Goal: Task Accomplishment & Management: Use online tool/utility

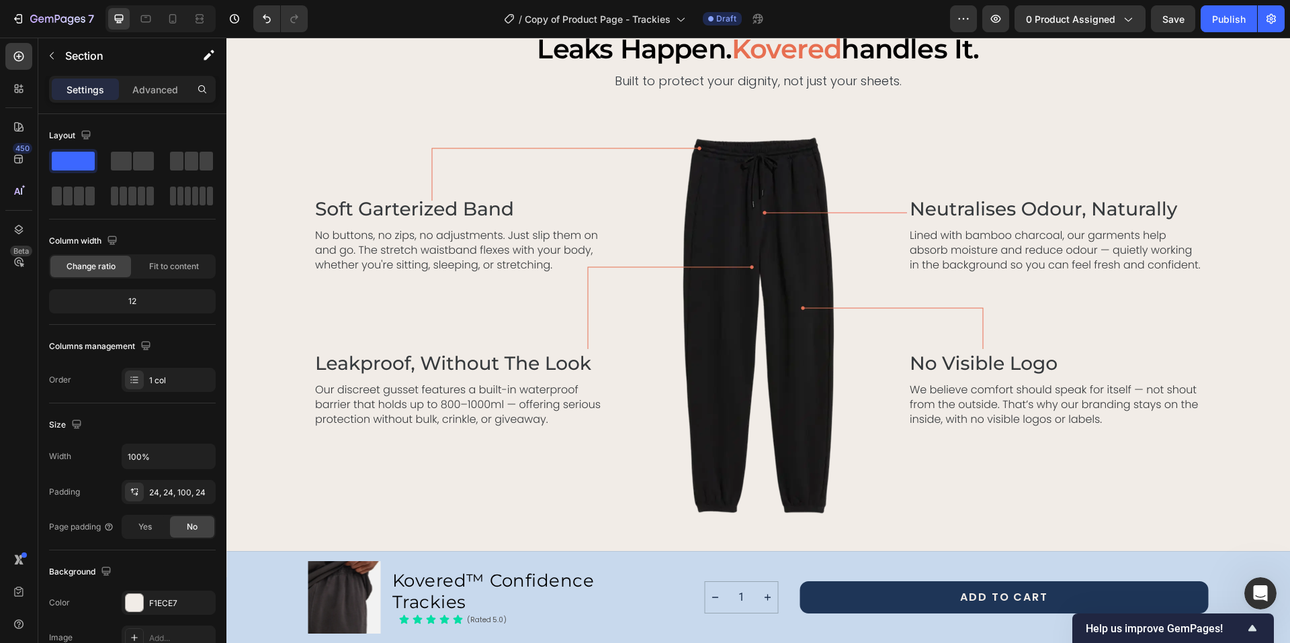
scroll to position [1360, 0]
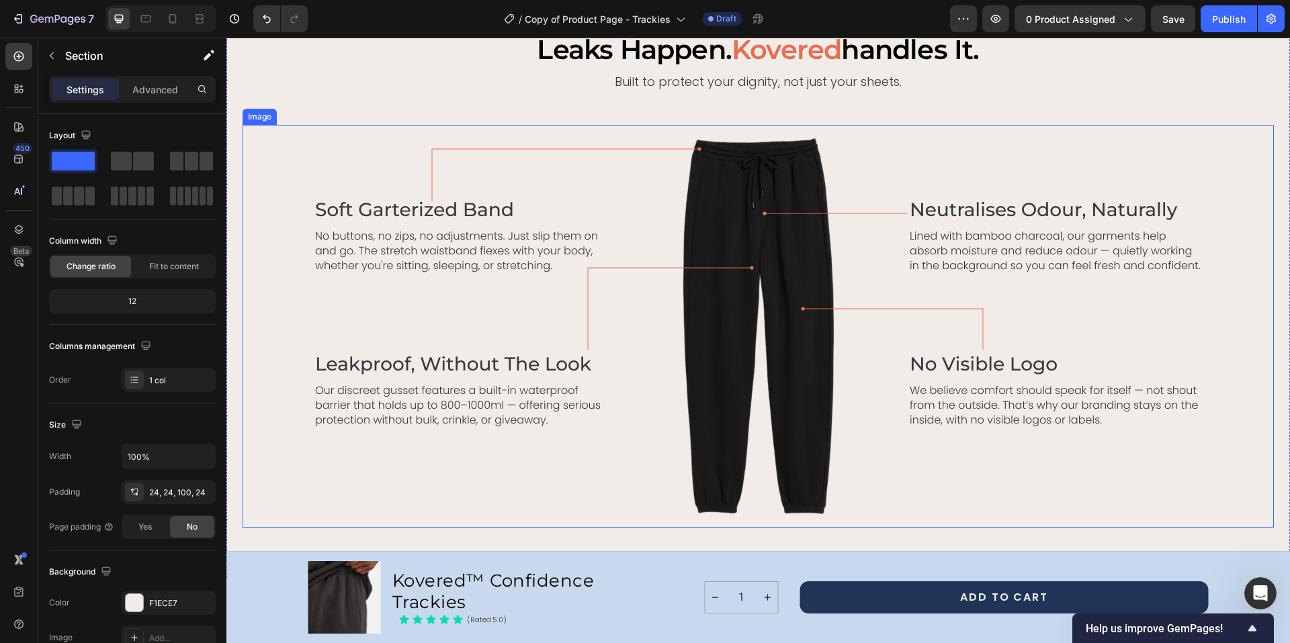
click at [678, 186] on img at bounding box center [758, 326] width 887 height 403
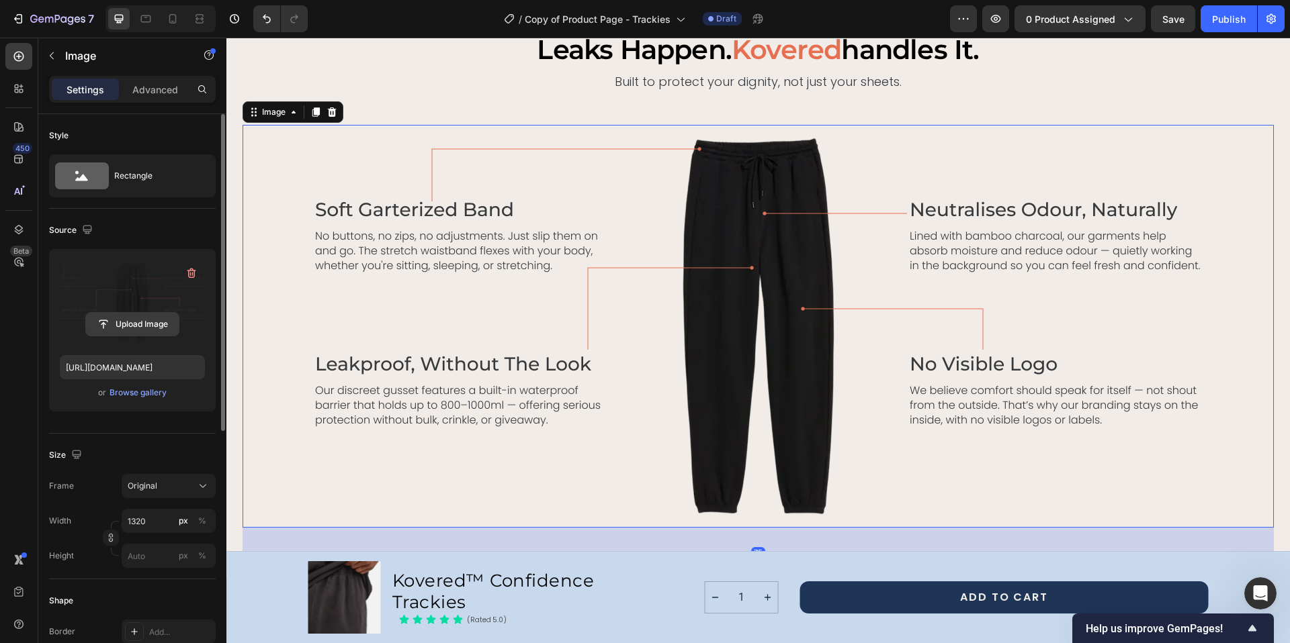
click at [136, 325] on input "file" at bounding box center [132, 324] width 93 height 23
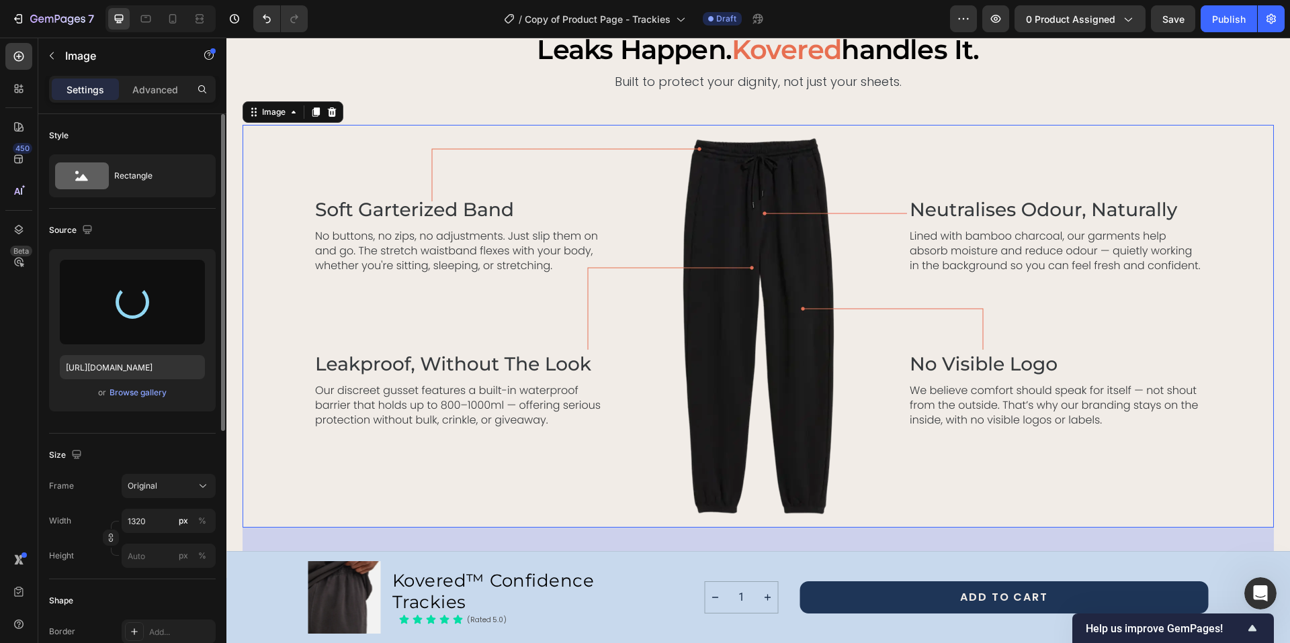
type input "https://cdn.shopify.com/s/files/1/0668/6857/6334/files/gempages_580925231405728…"
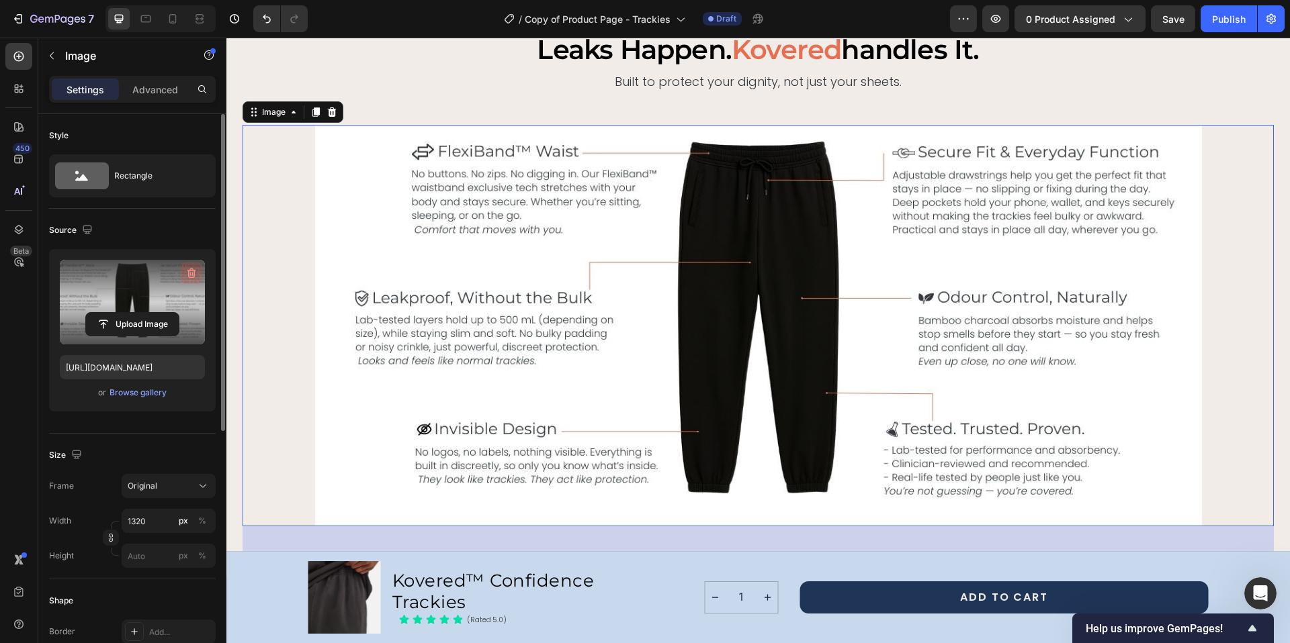
click at [190, 269] on icon "button" at bounding box center [191, 274] width 9 height 10
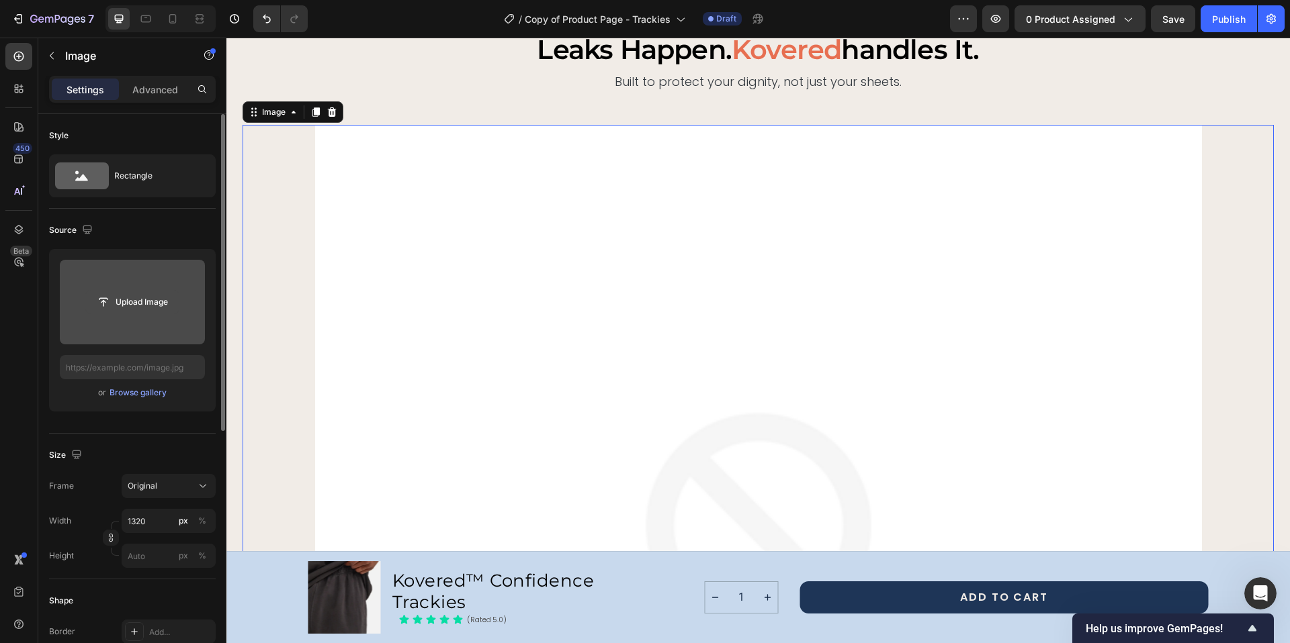
click at [133, 305] on input "file" at bounding box center [132, 302] width 93 height 23
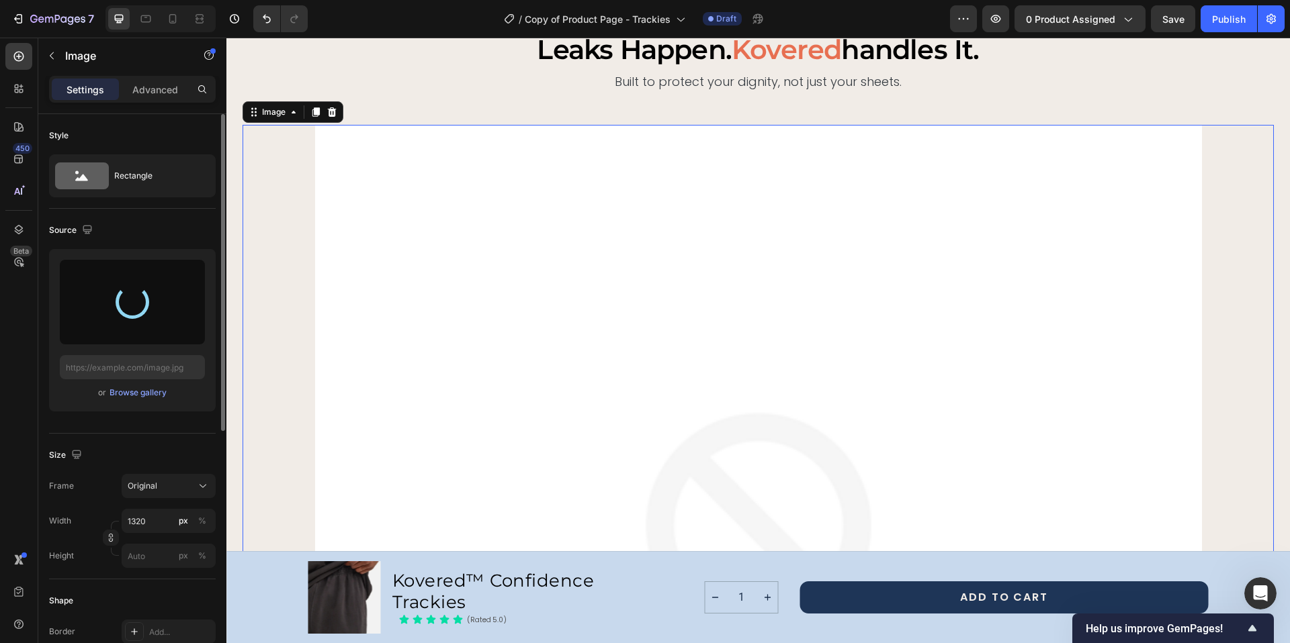
type input "https://cdn.shopify.com/s/files/1/0668/6857/6334/files/gempages_580925231405728…"
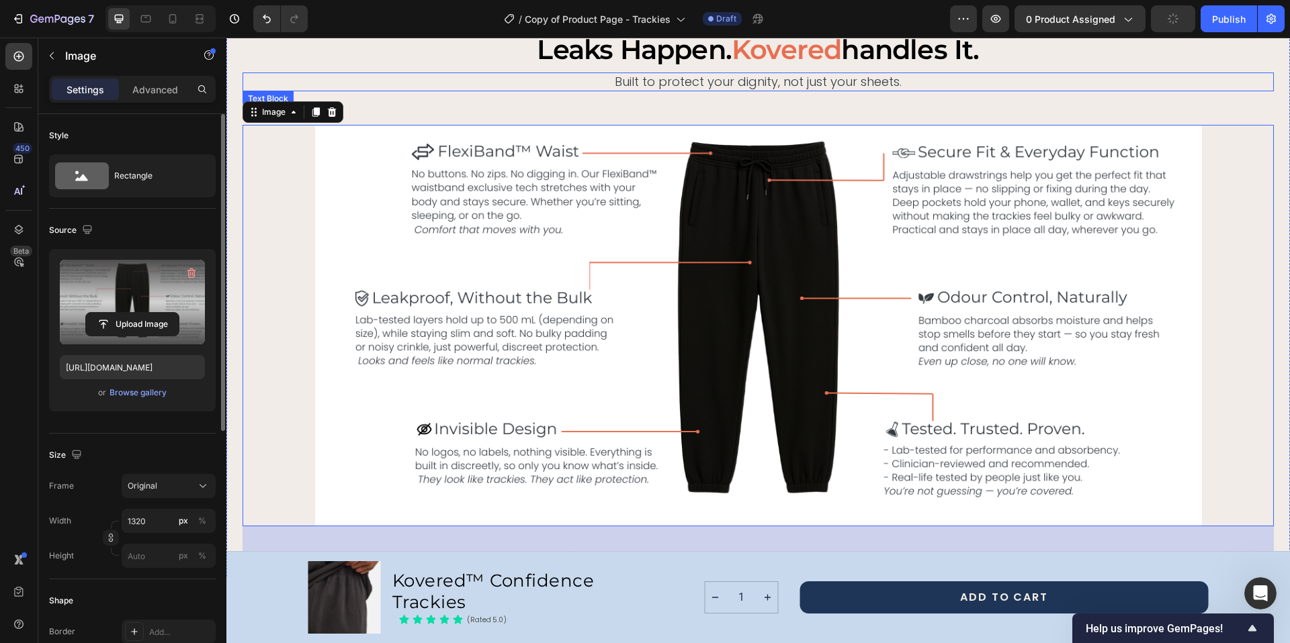
click at [347, 88] on p "Built to protect your dignity, not just your sheets." at bounding box center [758, 81] width 1028 height 15
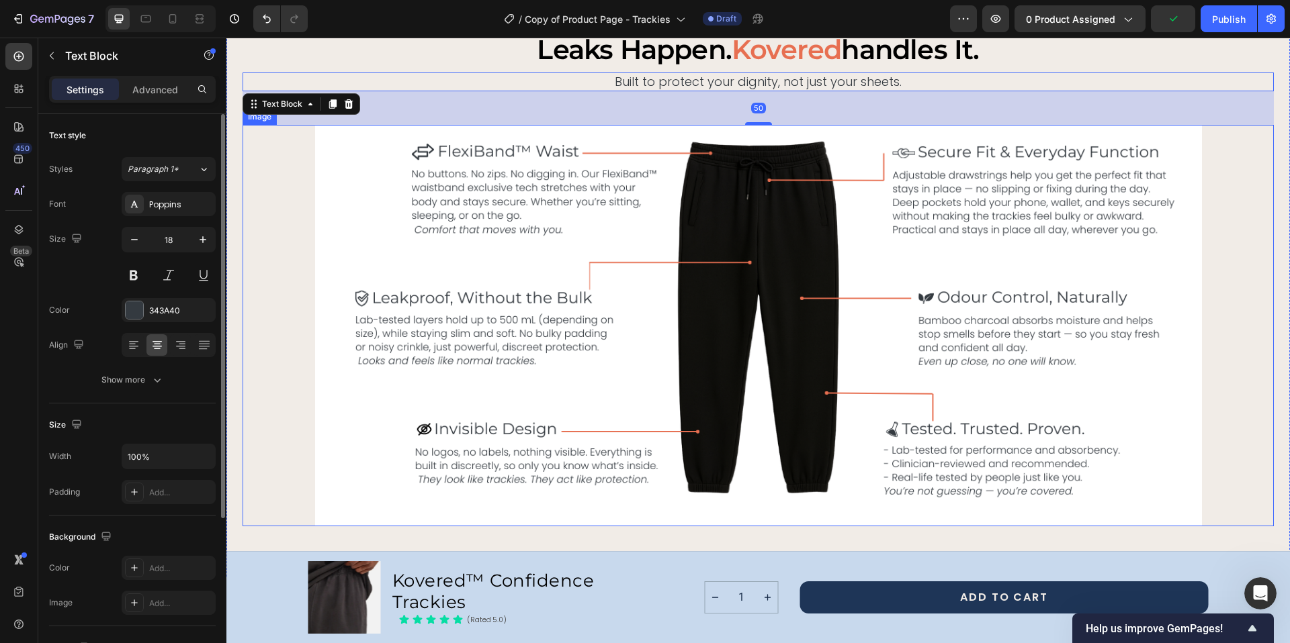
click at [1222, 228] on div at bounding box center [757, 326] width 1031 height 402
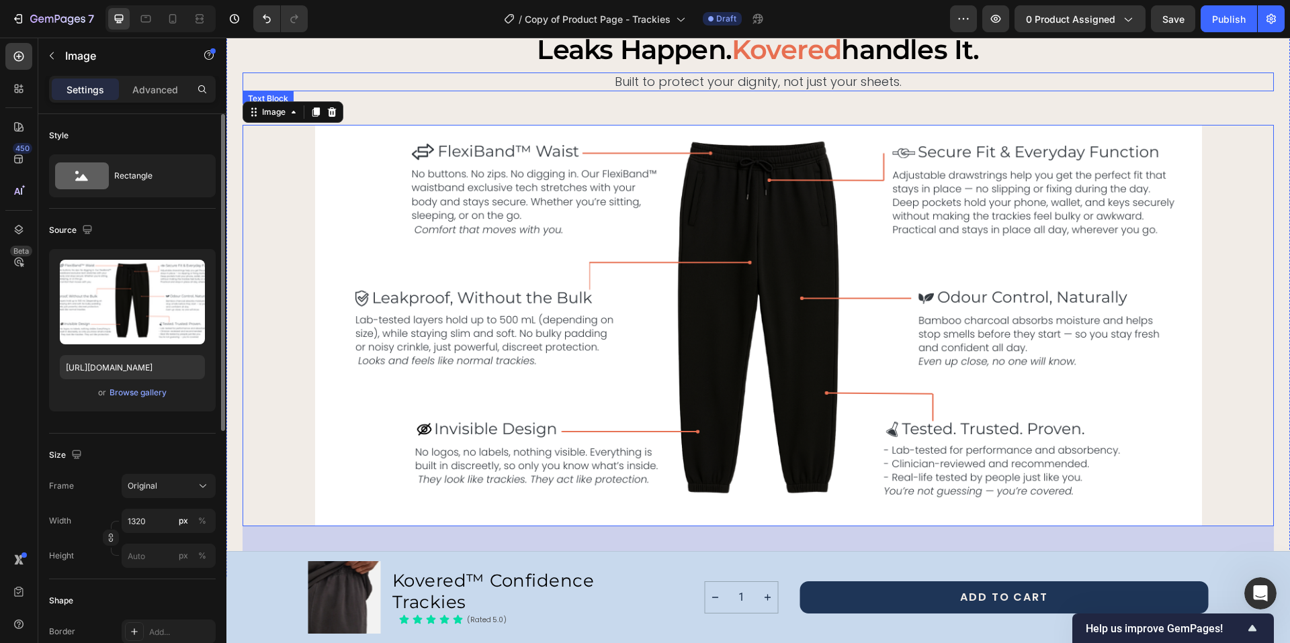
click at [395, 80] on p "Built to protect your dignity, not just your sheets." at bounding box center [758, 81] width 1028 height 15
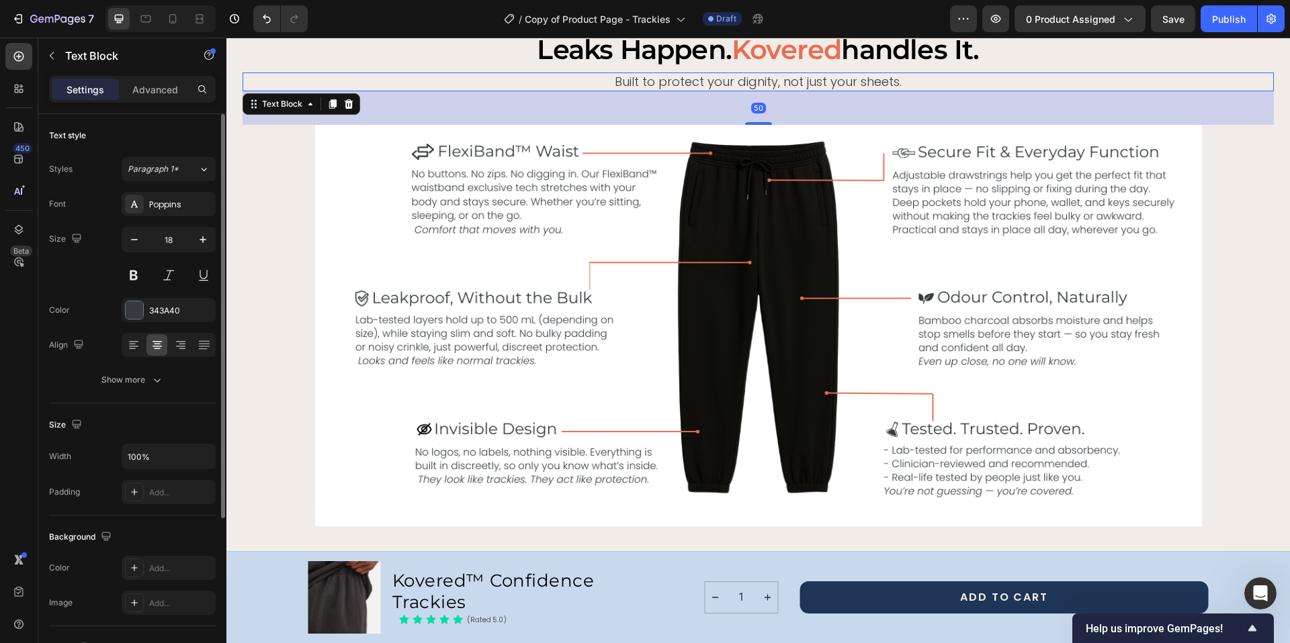
click at [453, 105] on div "50" at bounding box center [757, 108] width 1031 height 34
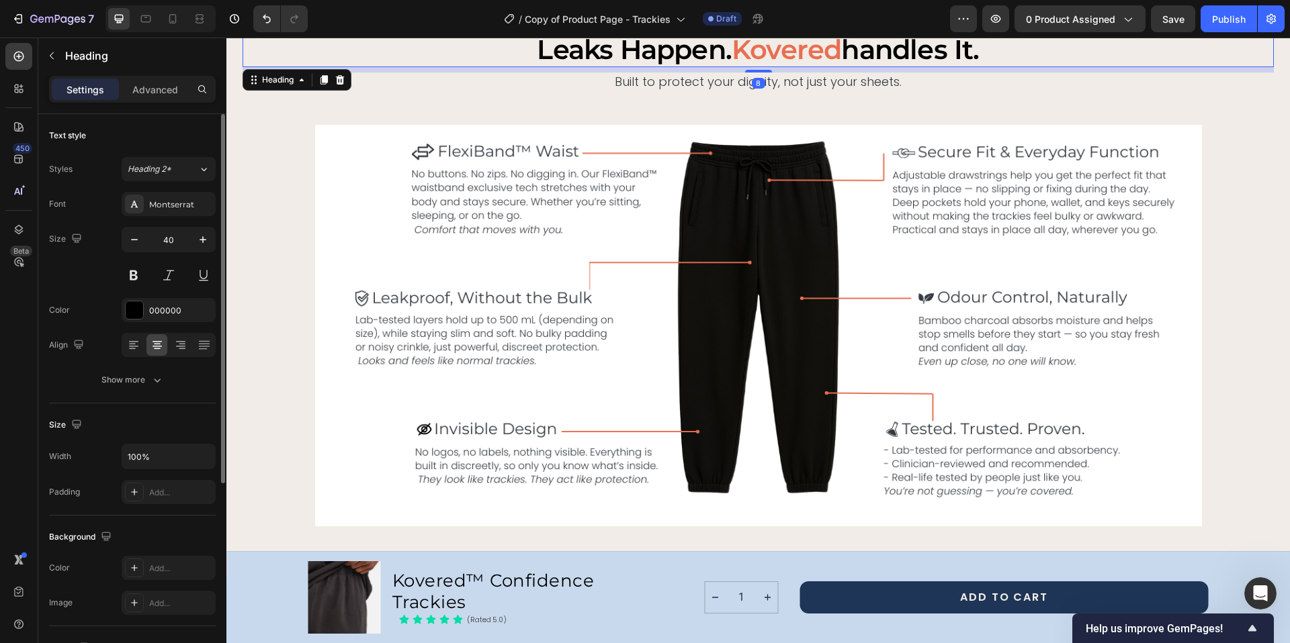
click at [1245, 49] on h2 "leaks happen. kovered handles it." at bounding box center [757, 49] width 1031 height 35
click at [1010, 108] on div "leaks happen. kovered handles it. Heading 8 Built to protect your dignity, not …" at bounding box center [757, 304] width 1031 height 545
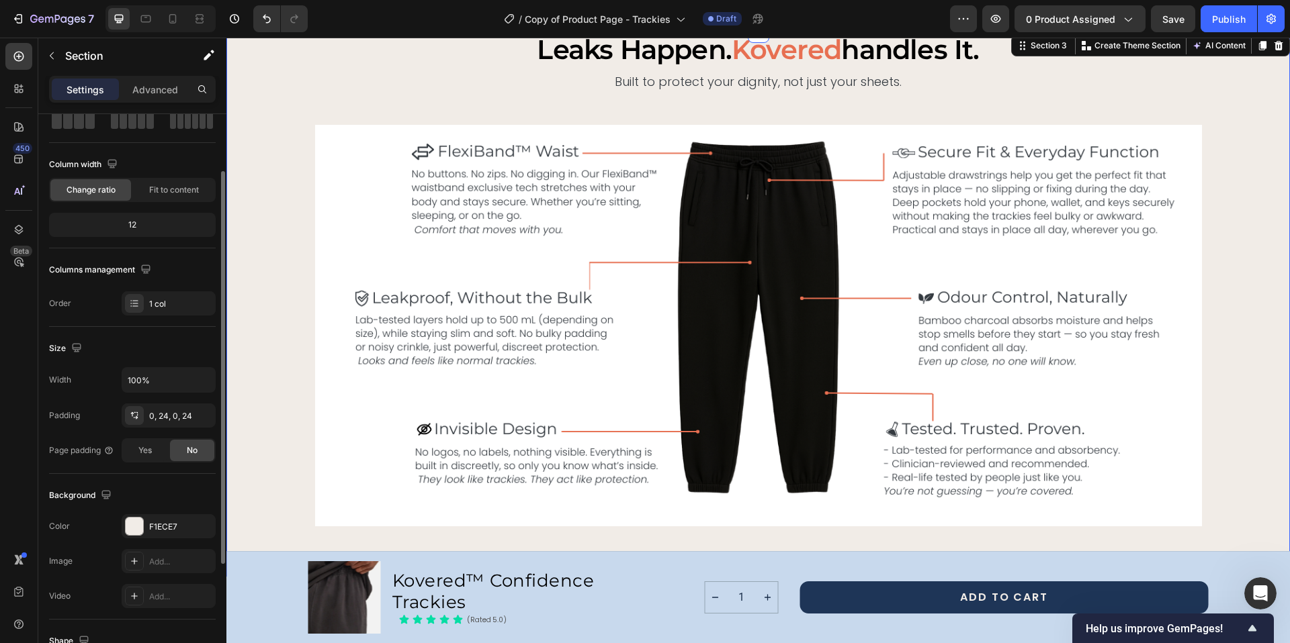
scroll to position [122, 0]
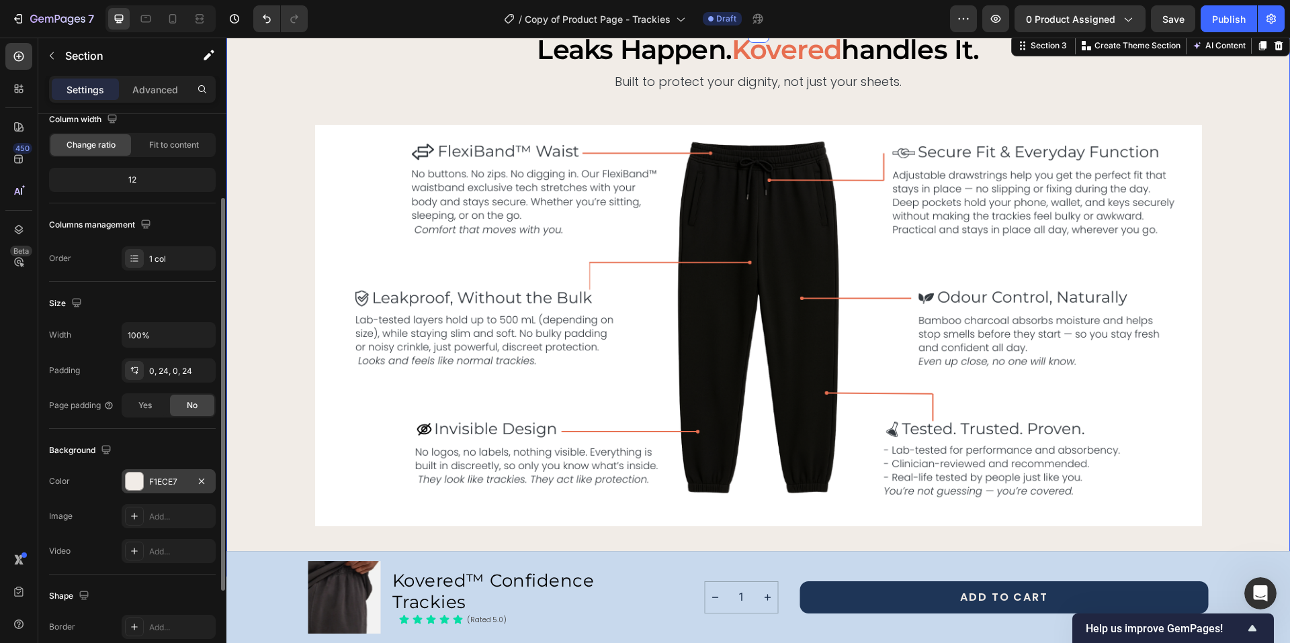
click at [180, 484] on div "F1ECE7" at bounding box center [168, 482] width 39 height 12
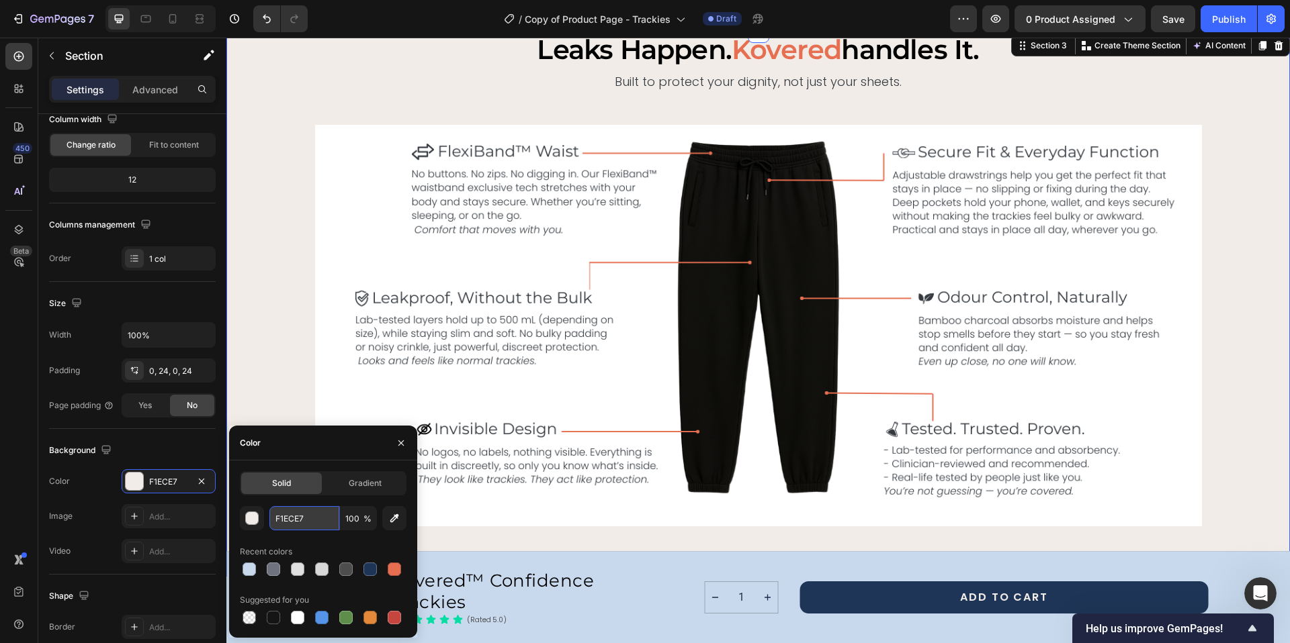
click at [294, 522] on input "F1ECE7" at bounding box center [304, 518] width 70 height 24
click at [247, 520] on div "button" at bounding box center [252, 518] width 13 height 13
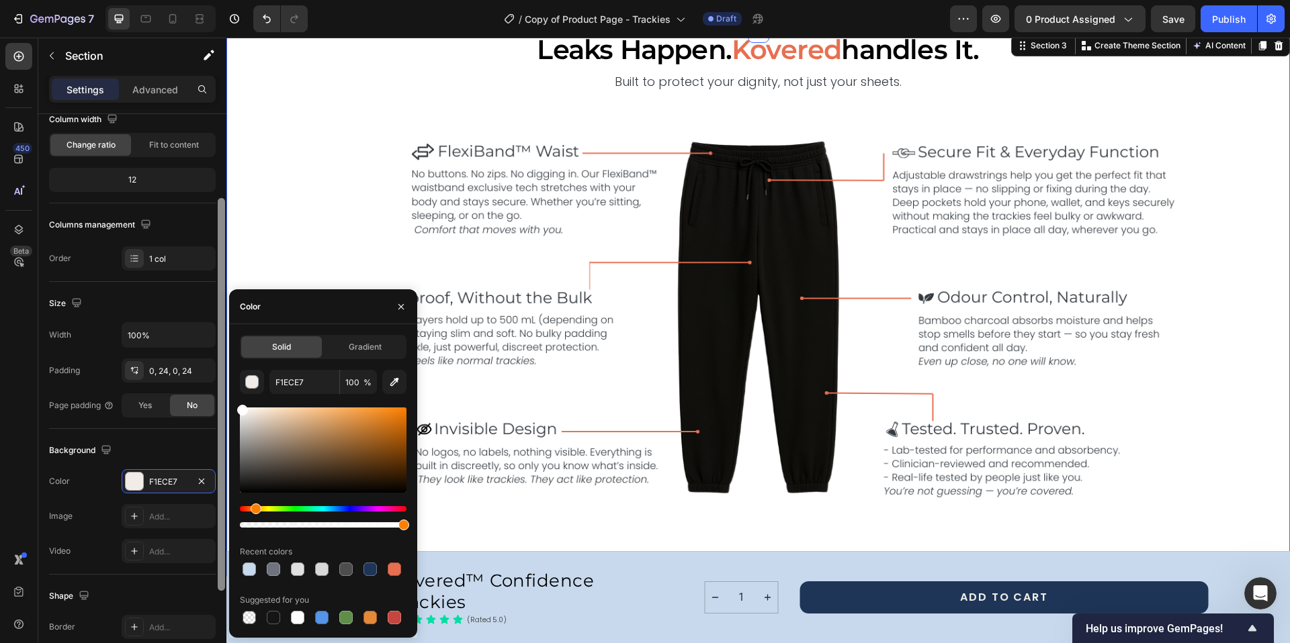
drag, startPoint x: 265, startPoint y: 433, endPoint x: 217, endPoint y: 371, distance: 77.9
click at [217, 371] on div "450 Beta Sections(18) Elements(84) Section Element Hero Section Product Detail …" at bounding box center [113, 341] width 226 height 606
type input "FFFFFF"
click at [252, 107] on div "leaks happen. kovered handles it. Heading Built to protect your dignity, not ju…" at bounding box center [757, 304] width 1031 height 545
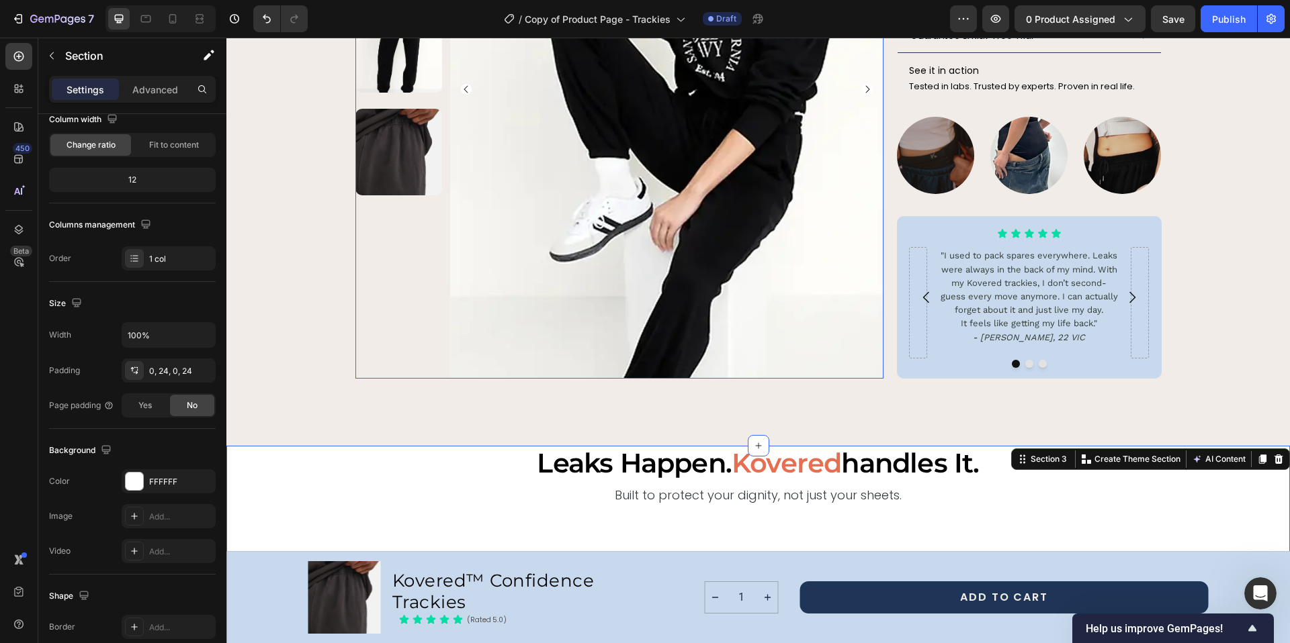
scroll to position [1329, 0]
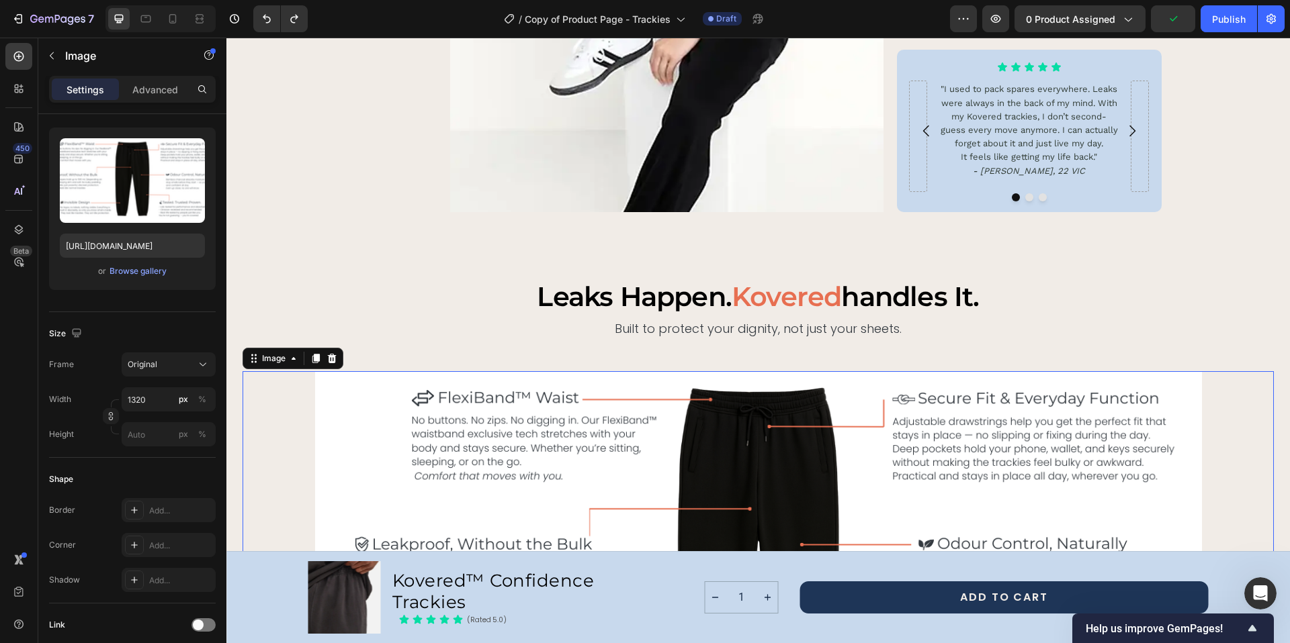
click at [333, 371] on img at bounding box center [758, 572] width 887 height 402
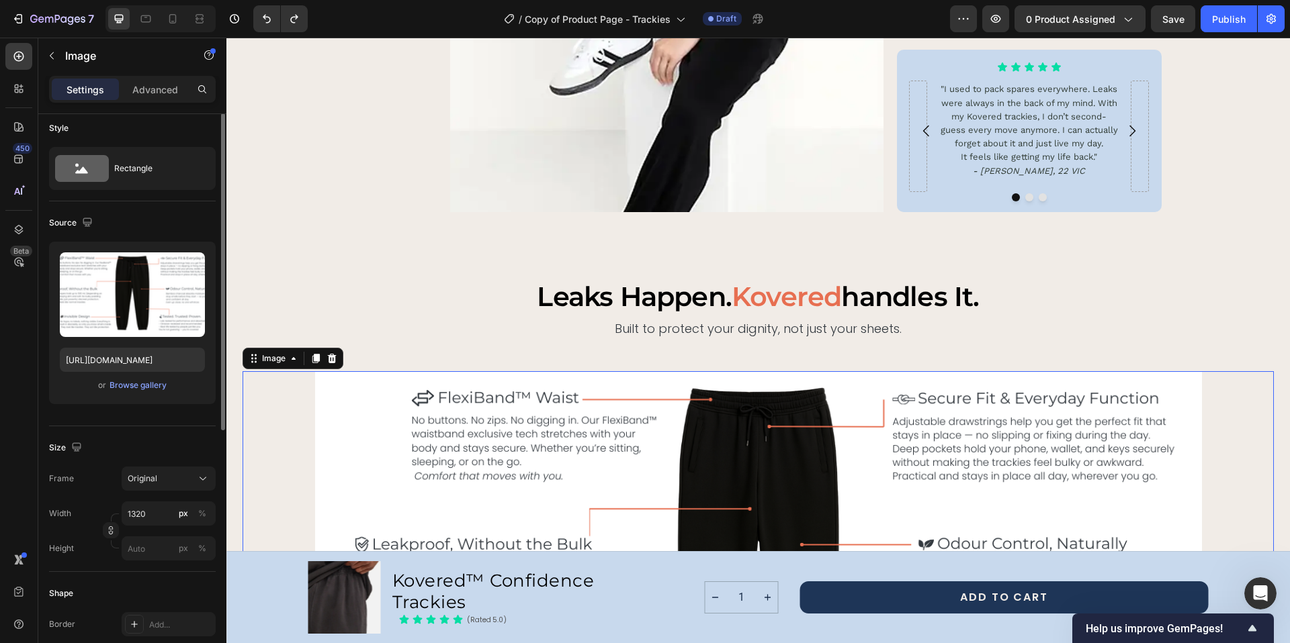
scroll to position [0, 0]
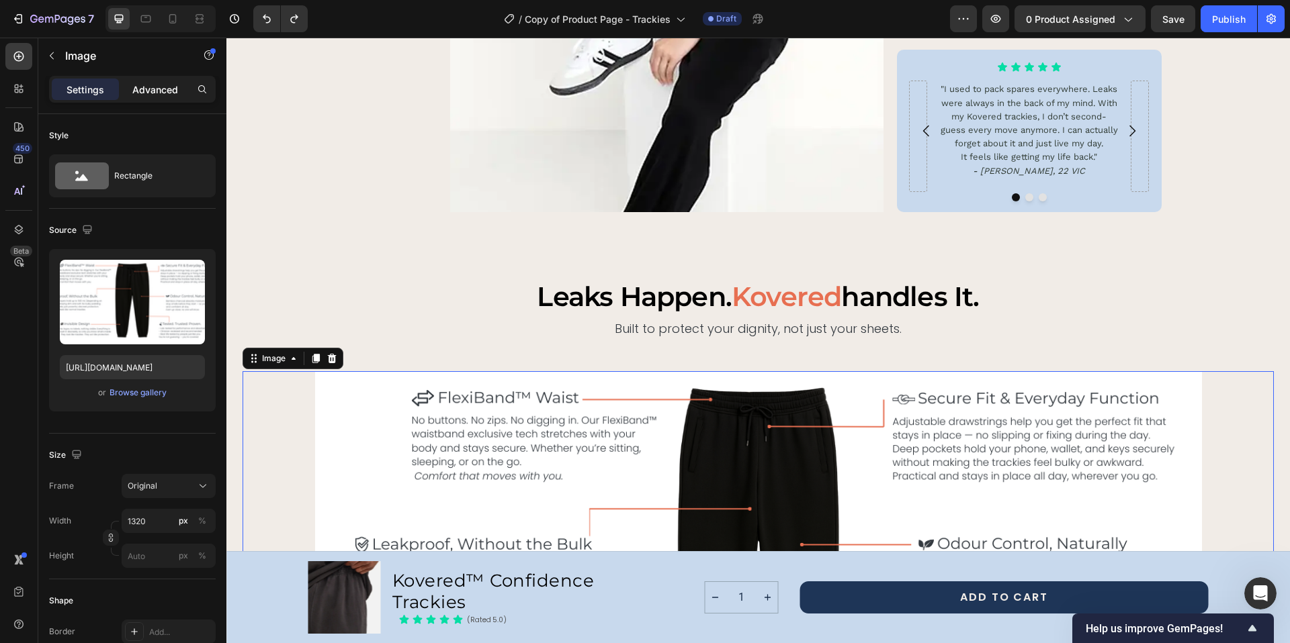
click at [154, 93] on p "Advanced" at bounding box center [155, 90] width 46 height 14
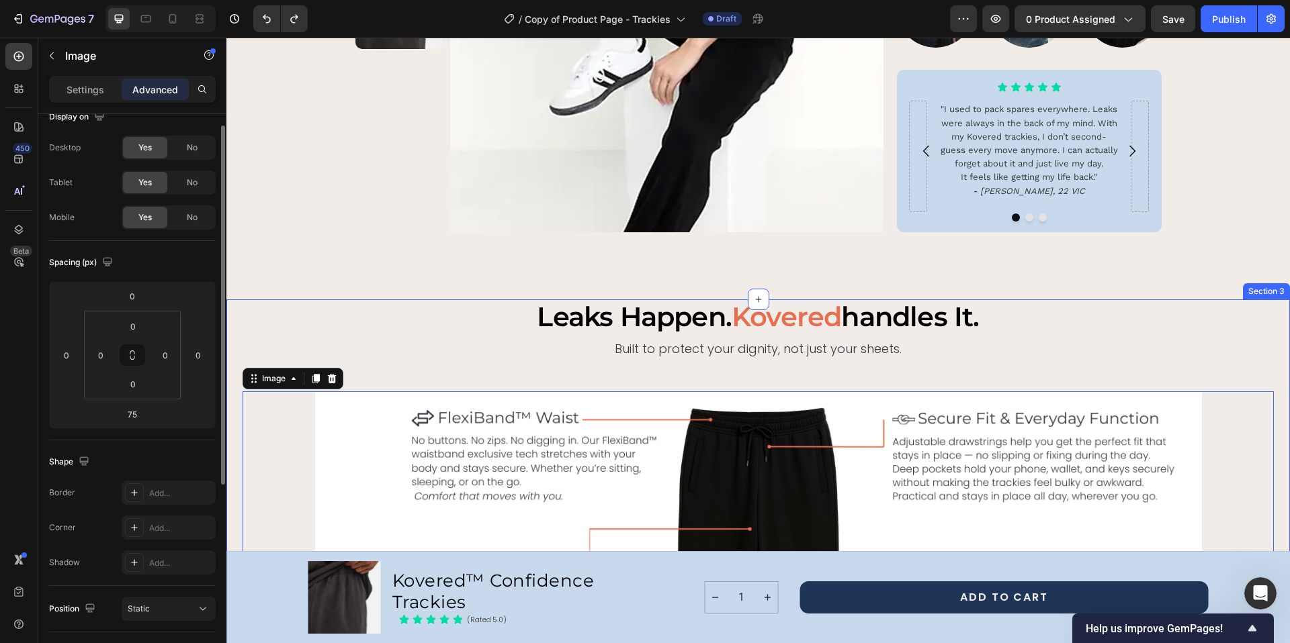
scroll to position [1306, 0]
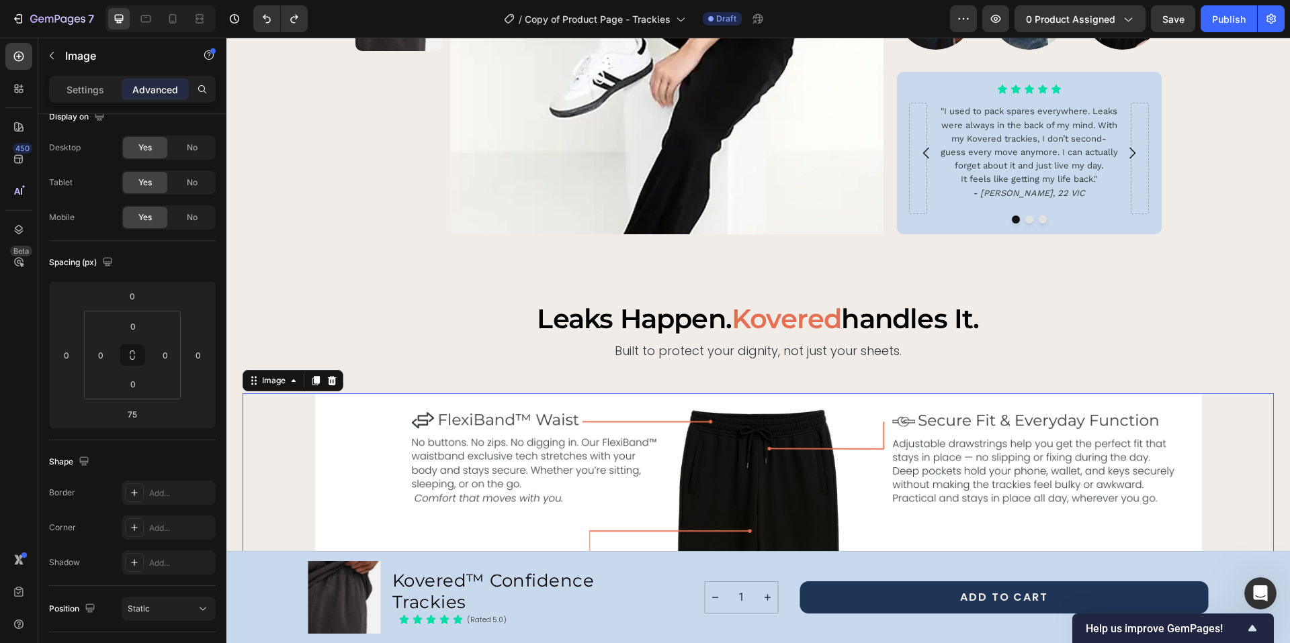
click at [343, 402] on img at bounding box center [758, 595] width 887 height 402
click at [370, 397] on img at bounding box center [758, 595] width 887 height 402
click at [81, 85] on p "Settings" at bounding box center [85, 90] width 38 height 14
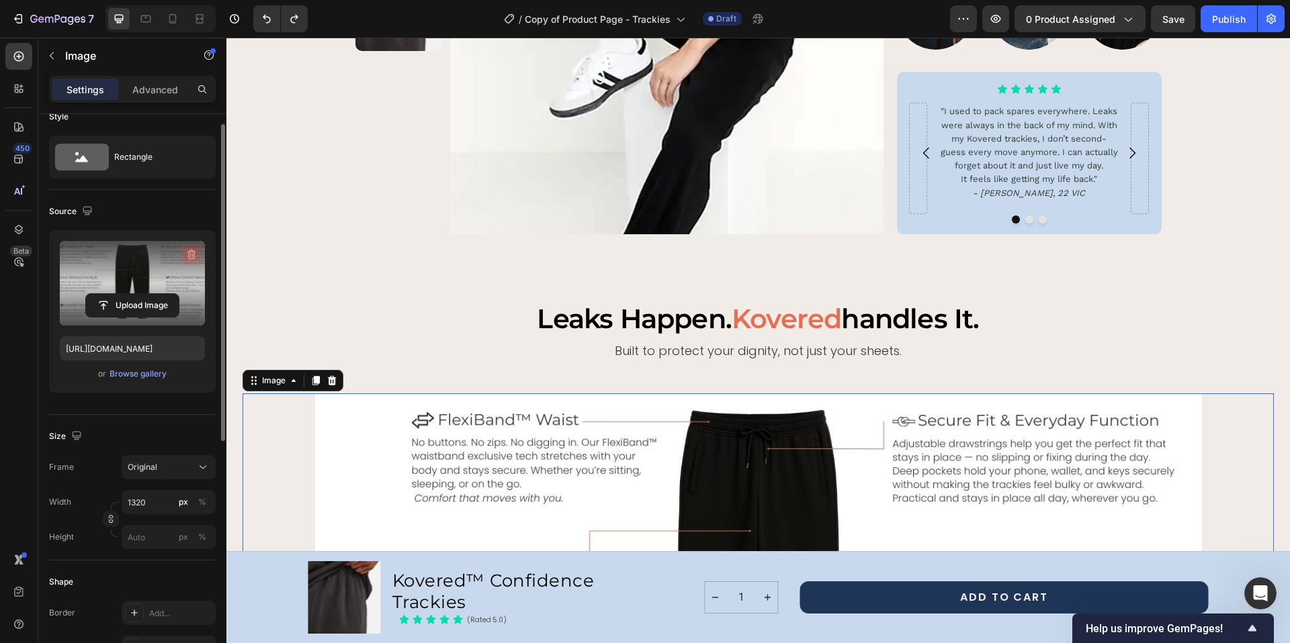
click at [189, 253] on icon "button" at bounding box center [191, 254] width 13 height 13
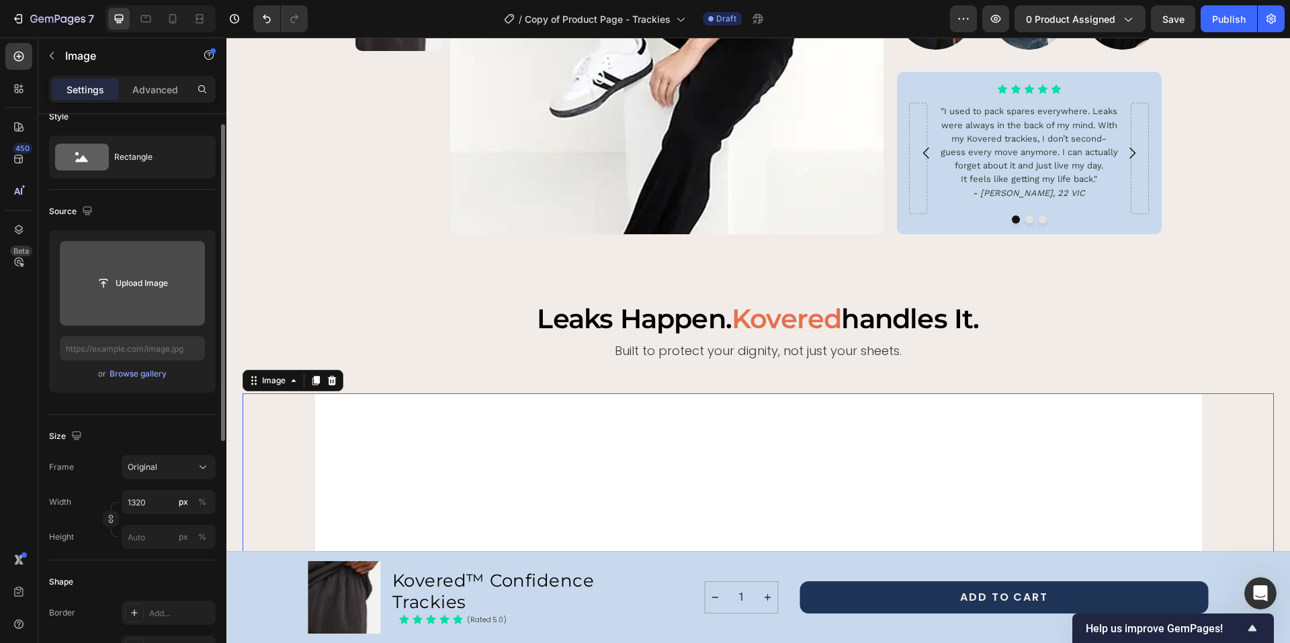
click at [136, 285] on input "file" at bounding box center [132, 283] width 93 height 23
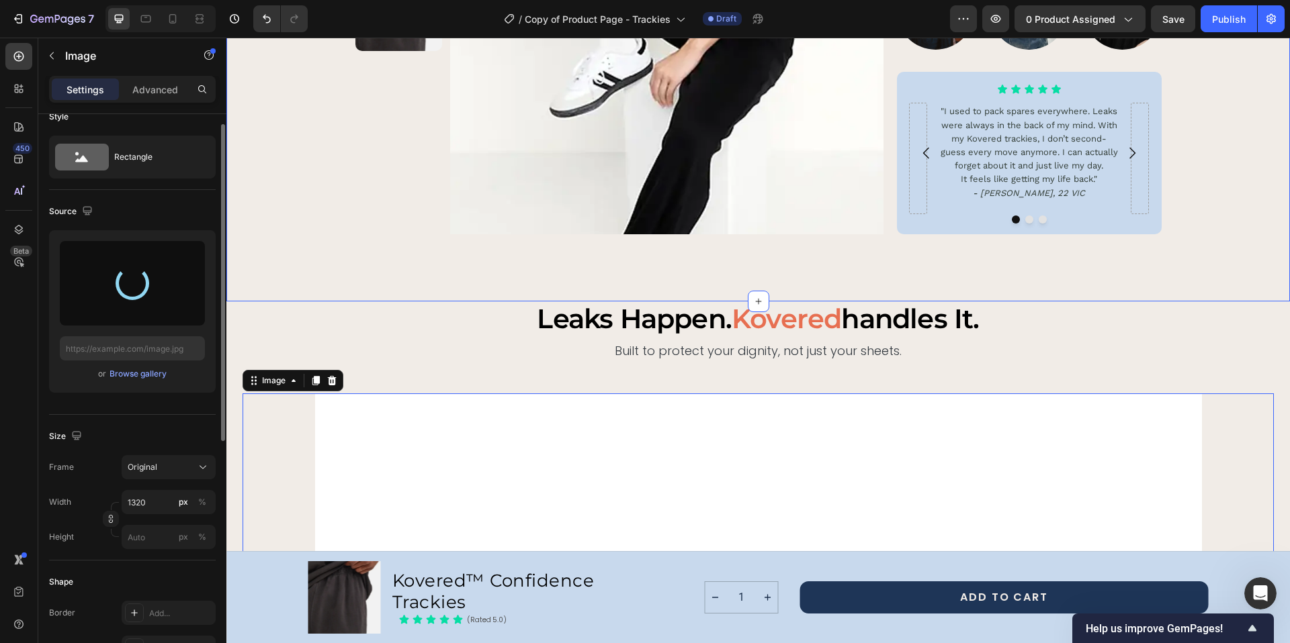
scroll to position [1539, 0]
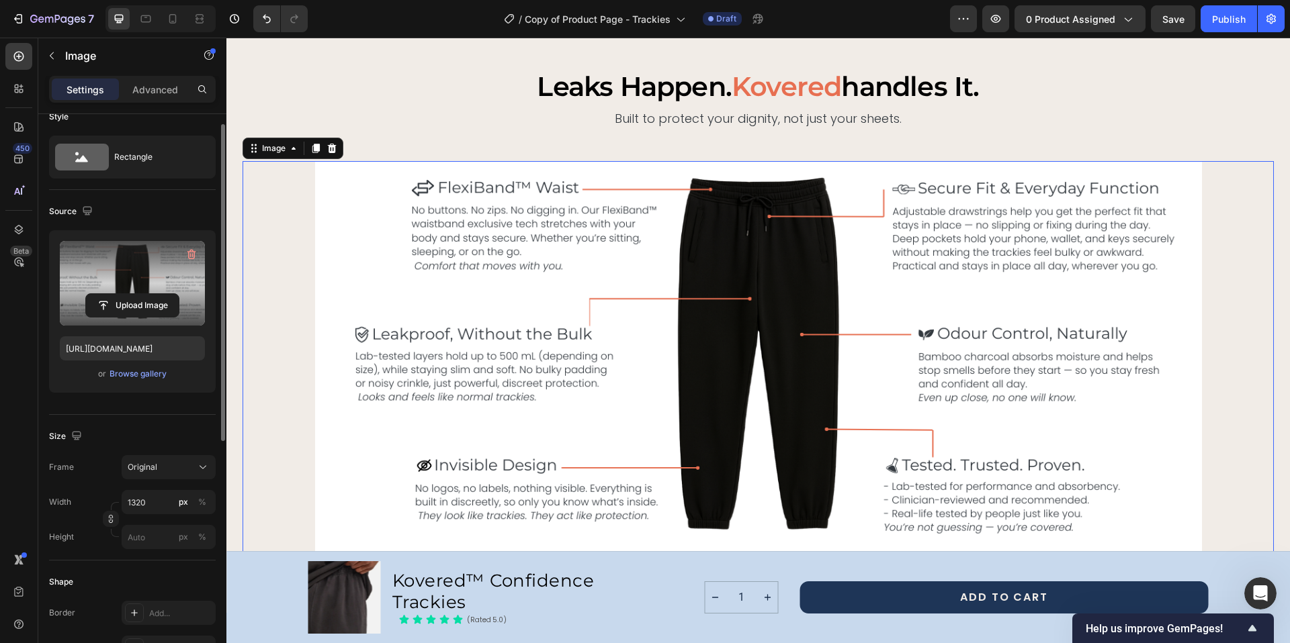
click at [155, 291] on label at bounding box center [132, 283] width 145 height 85
click at [155, 294] on input "file" at bounding box center [132, 305] width 93 height 23
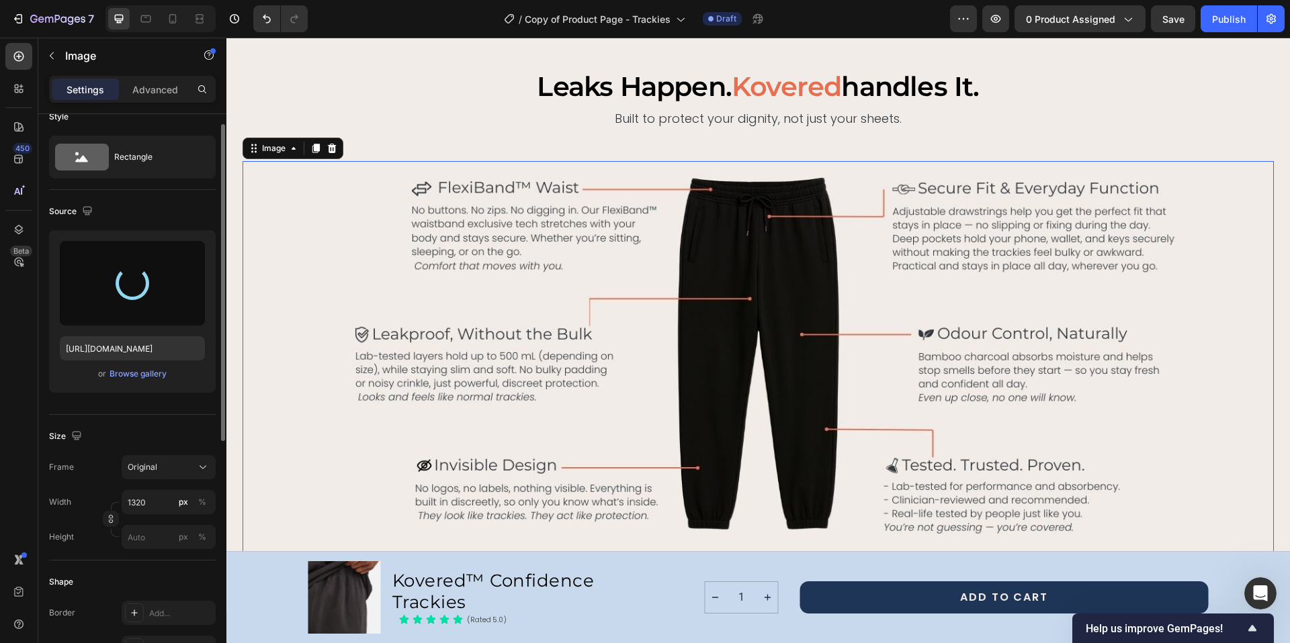
type input "[URL][DOMAIN_NAME]"
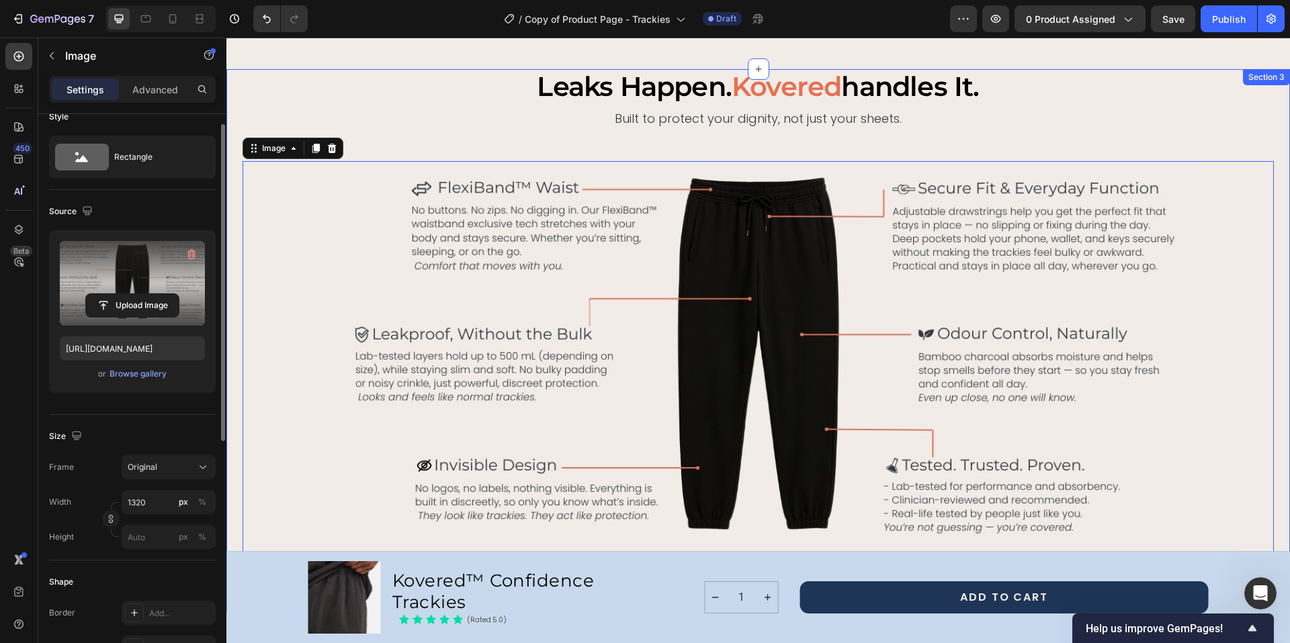
click at [382, 103] on div "leaks happen. kovered handles it. Heading Built to protect your dignity, not ju…" at bounding box center [757, 341] width 1031 height 545
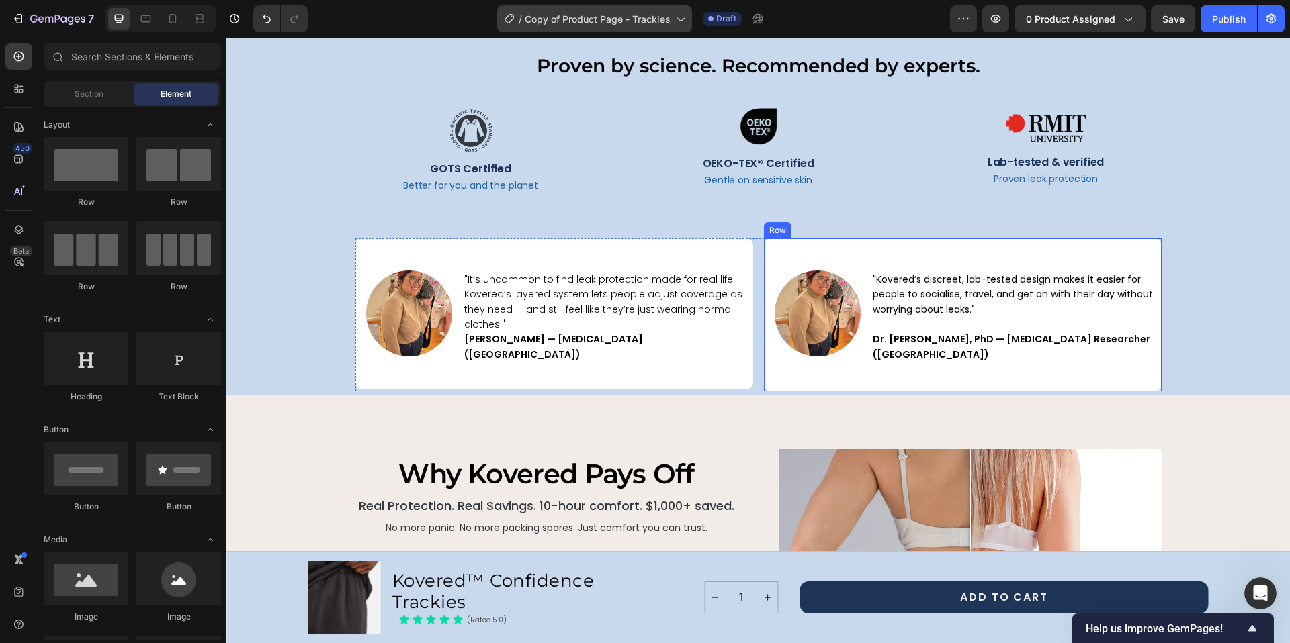
scroll to position [2024, 0]
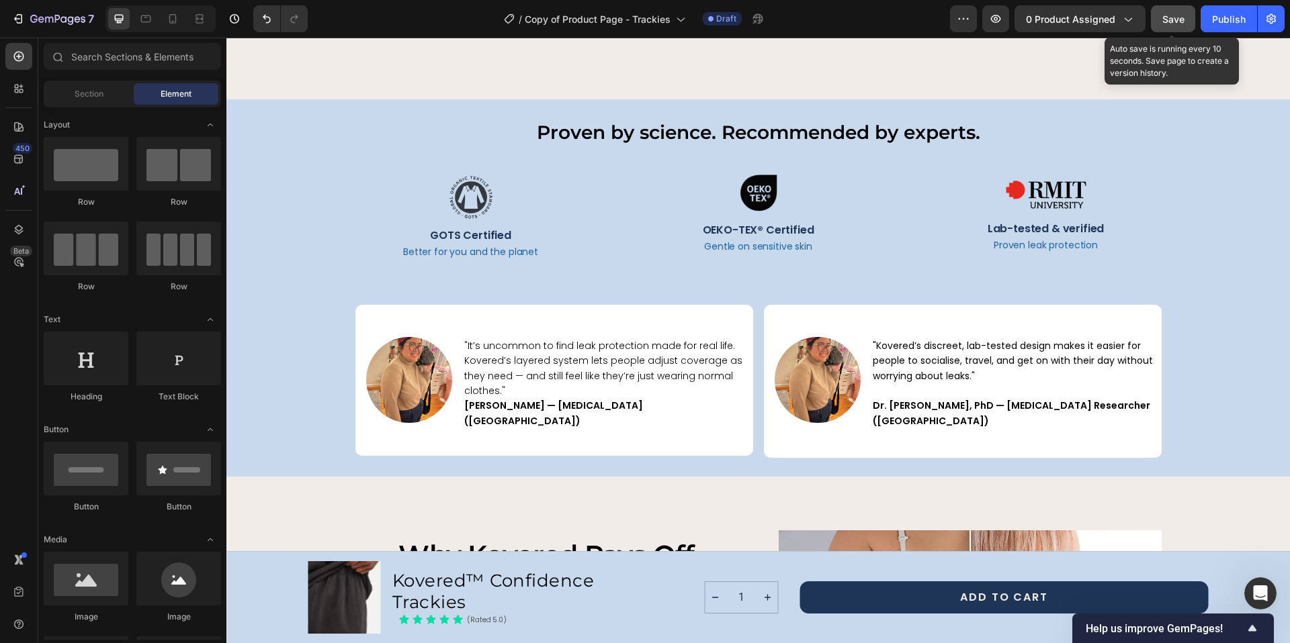
click at [1168, 17] on span "Save" at bounding box center [1173, 18] width 22 height 11
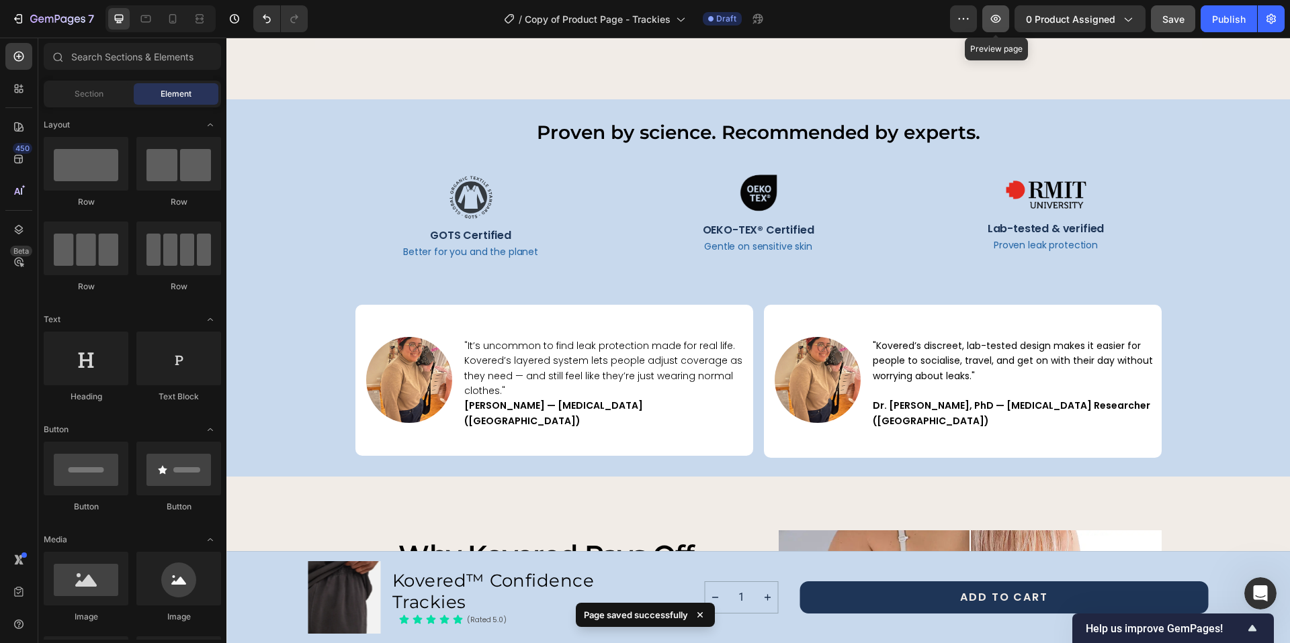
click at [1001, 17] on icon "button" at bounding box center [995, 18] width 13 height 13
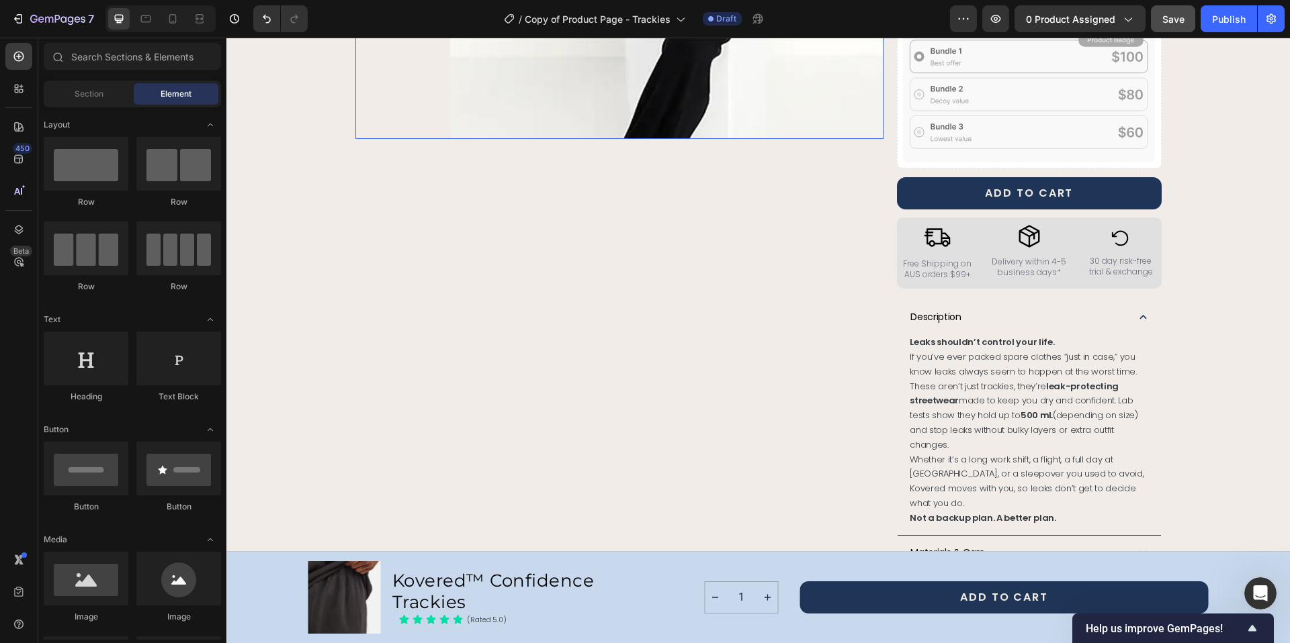
scroll to position [0, 0]
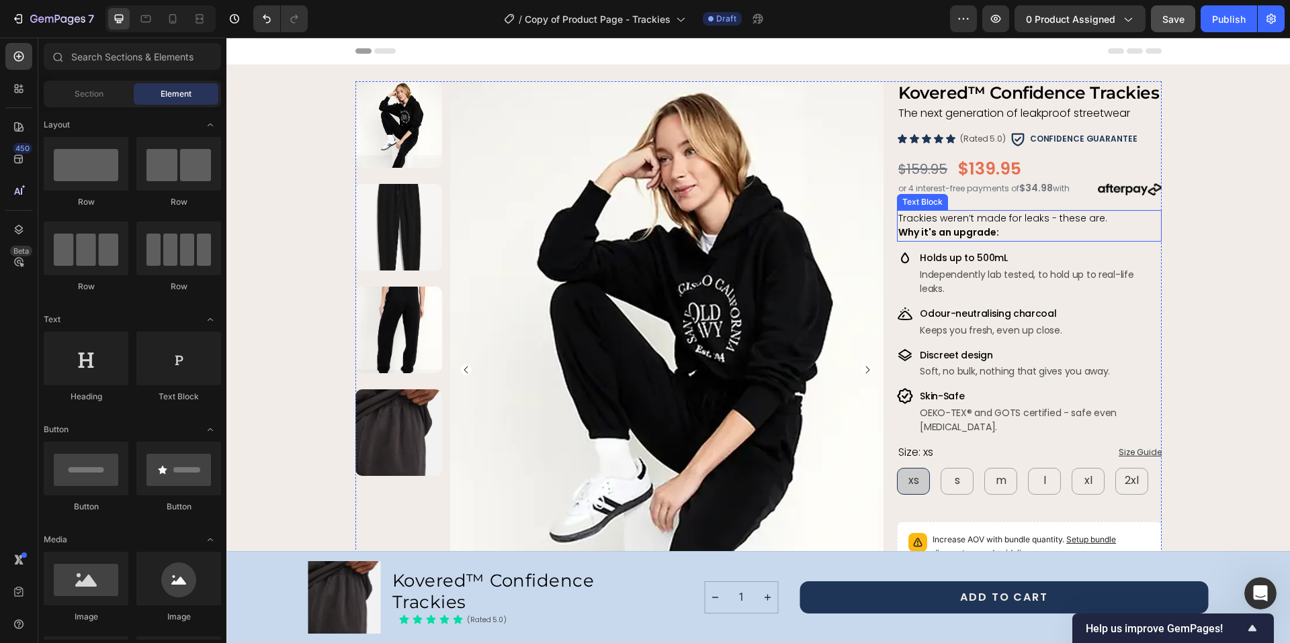
click at [947, 231] on strong "Why it's an upgrade:" at bounding box center [948, 232] width 101 height 13
click at [1013, 232] on p "Why it's an upgrade:" at bounding box center [1028, 233] width 261 height 15
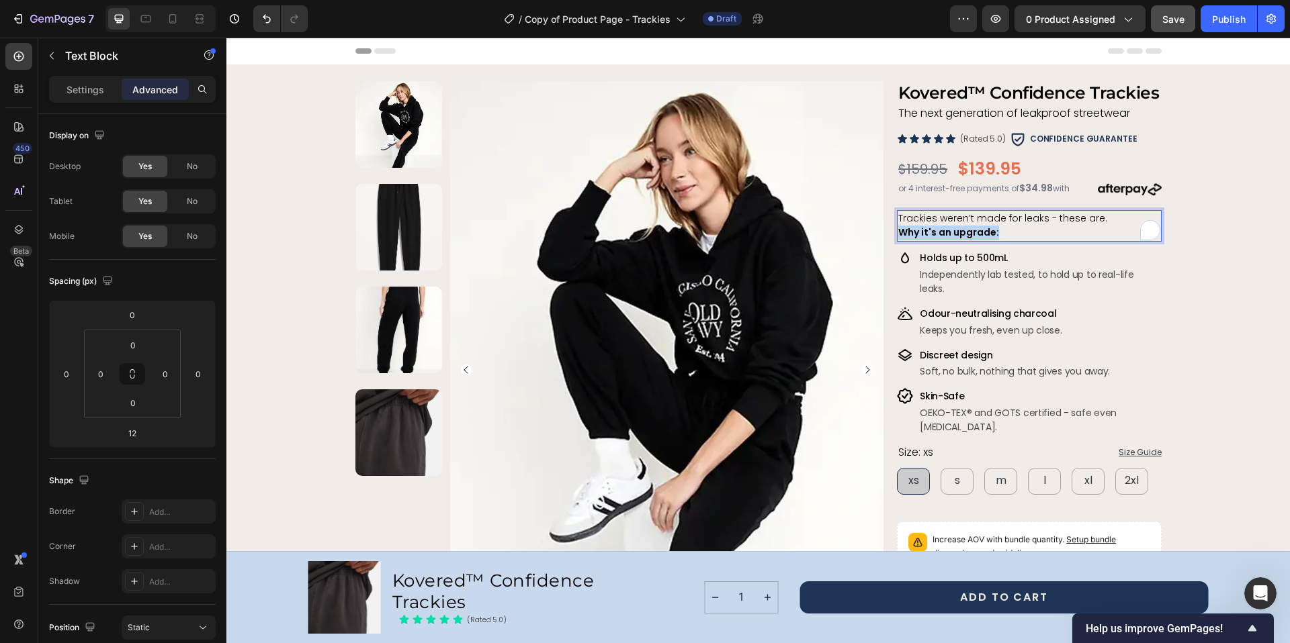
drag, startPoint x: 1005, startPoint y: 231, endPoint x: 896, endPoint y: 236, distance: 108.9
click at [898, 235] on p "Why it's an upgrade:" at bounding box center [1028, 233] width 261 height 15
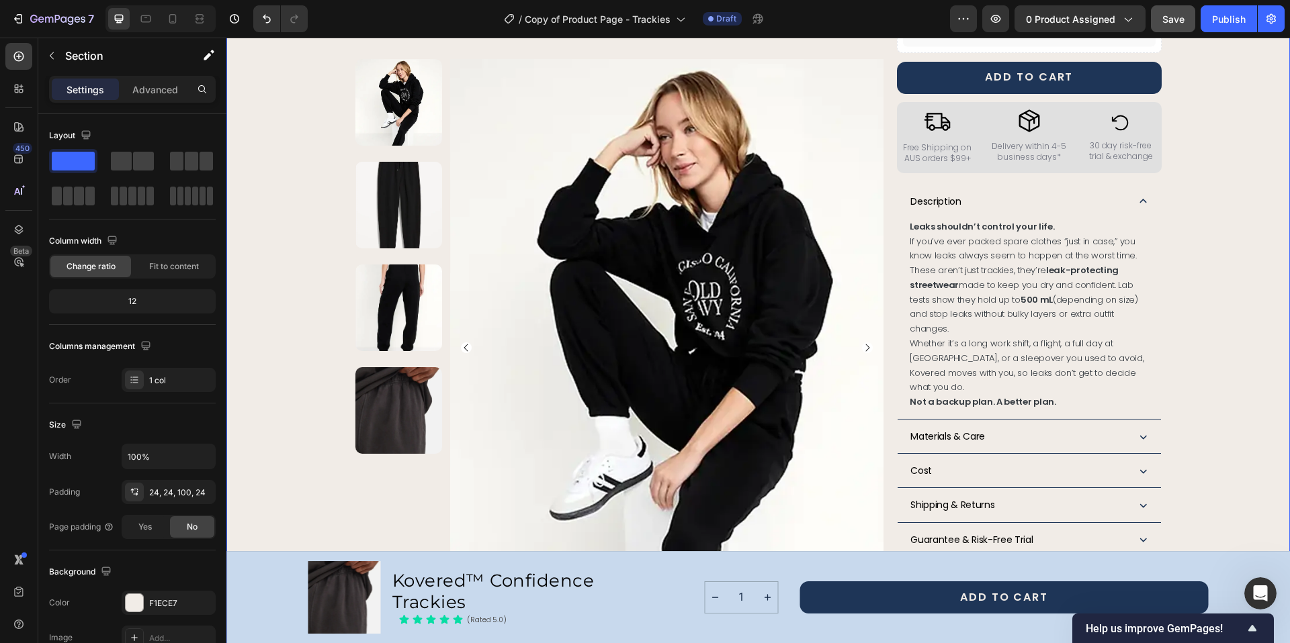
scroll to position [629, 0]
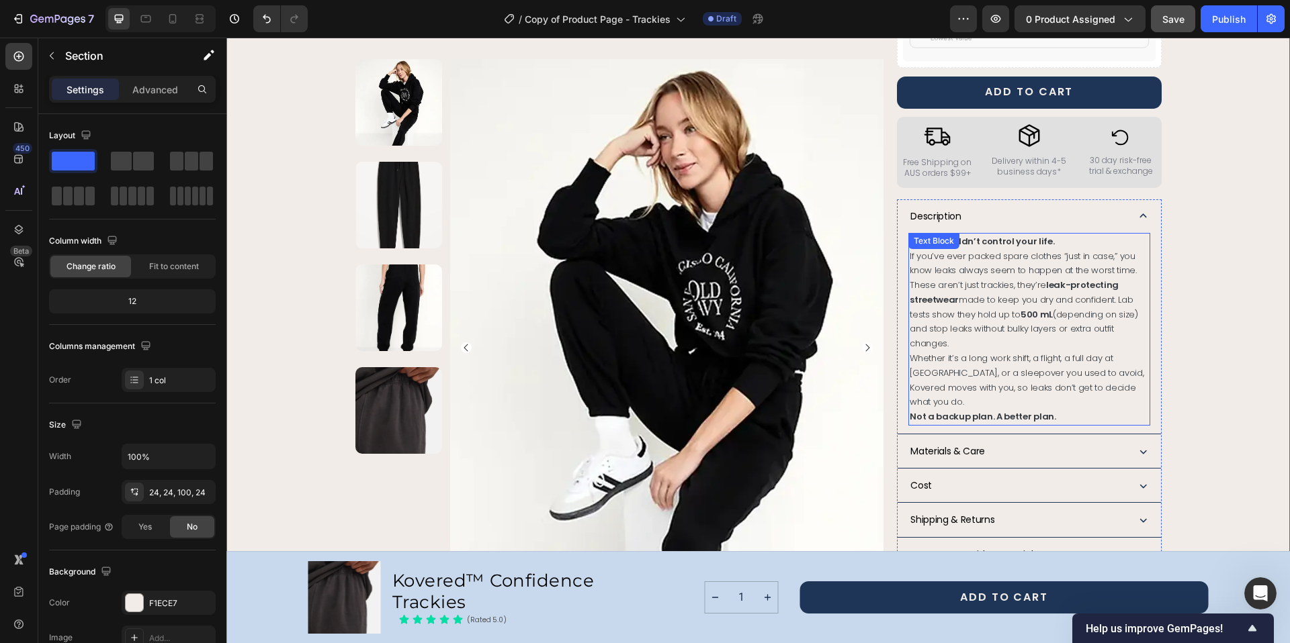
click at [942, 250] on span "If you’ve ever packed spare clothes “just in case,” you know leaks always seem …" at bounding box center [1022, 264] width 227 height 28
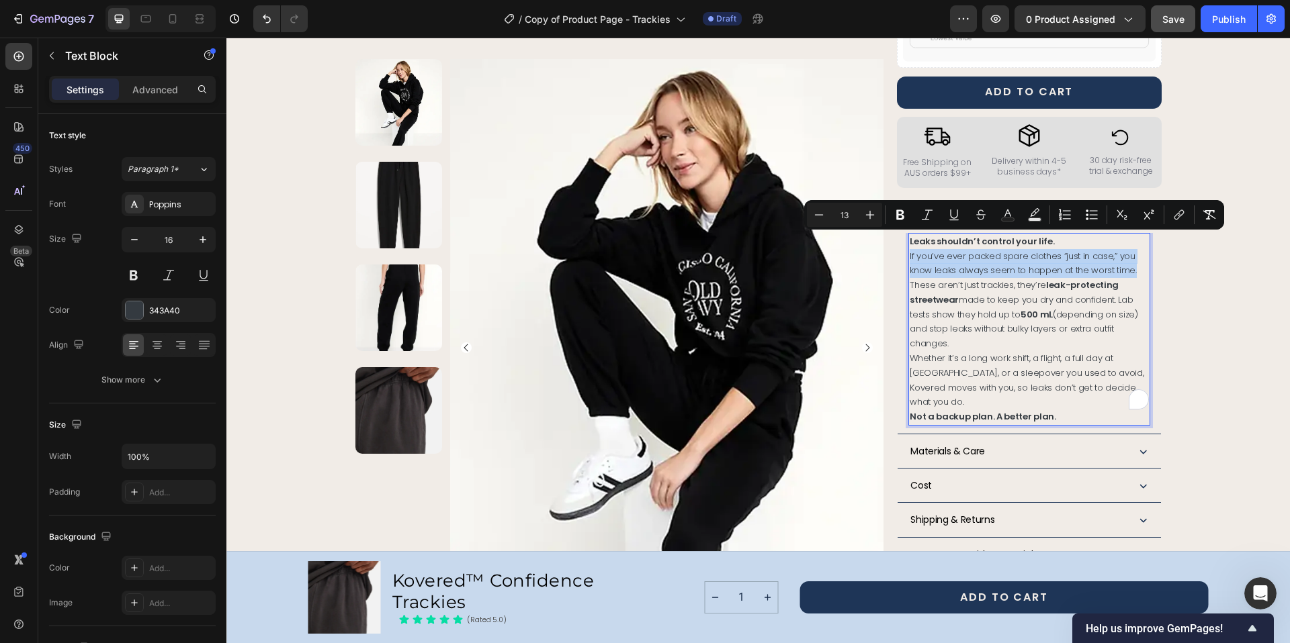
click at [1058, 377] on span "Whether it’s a long work shift, a flight, a full day at uni, or a sleepover you…" at bounding box center [1026, 380] width 234 height 56
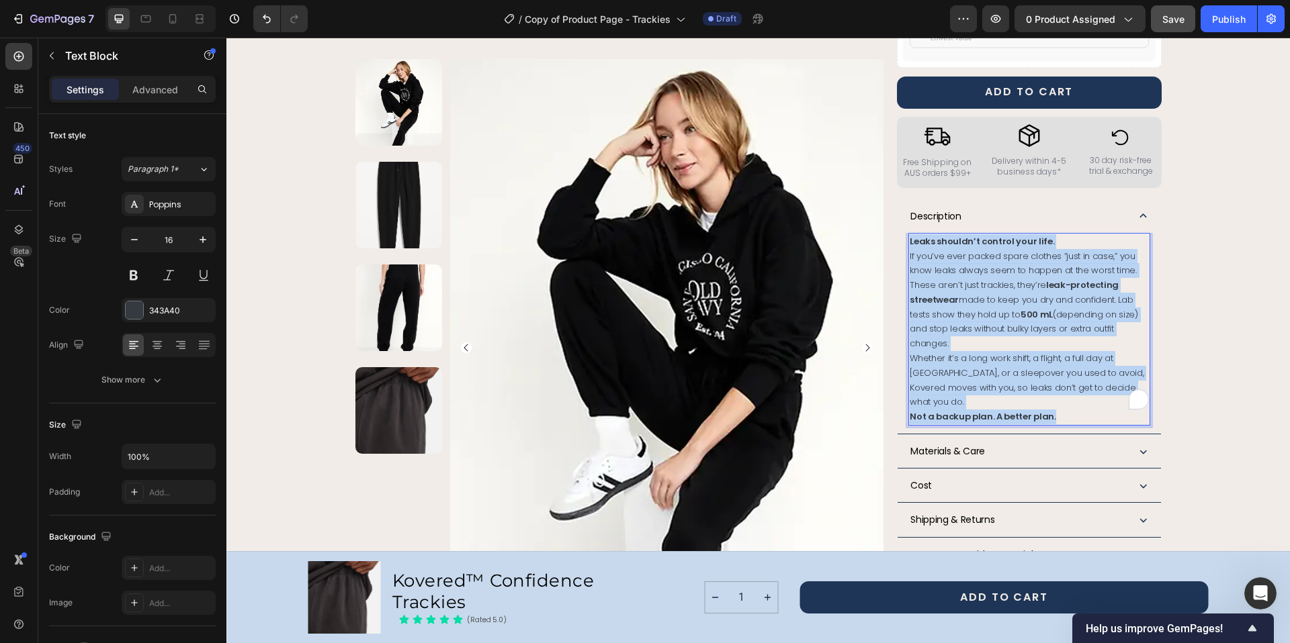
drag, startPoint x: 1057, startPoint y: 386, endPoint x: 903, endPoint y: 230, distance: 218.9
click at [908, 233] on div "Leaks shouldn’t control your life. If you’ve ever packed spare clothes “just in…" at bounding box center [1028, 329] width 241 height 193
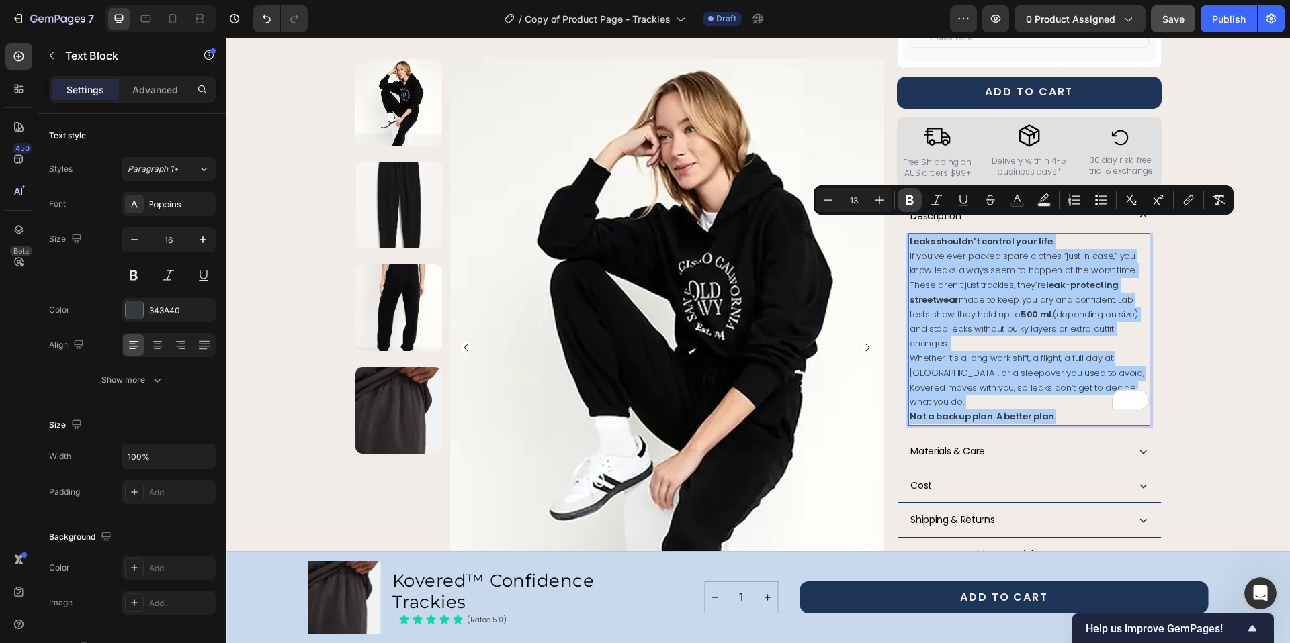
click at [905, 201] on icon "Editor contextual toolbar" at bounding box center [909, 200] width 8 height 10
click at [908, 200] on icon "Editor contextual toolbar" at bounding box center [909, 200] width 8 height 10
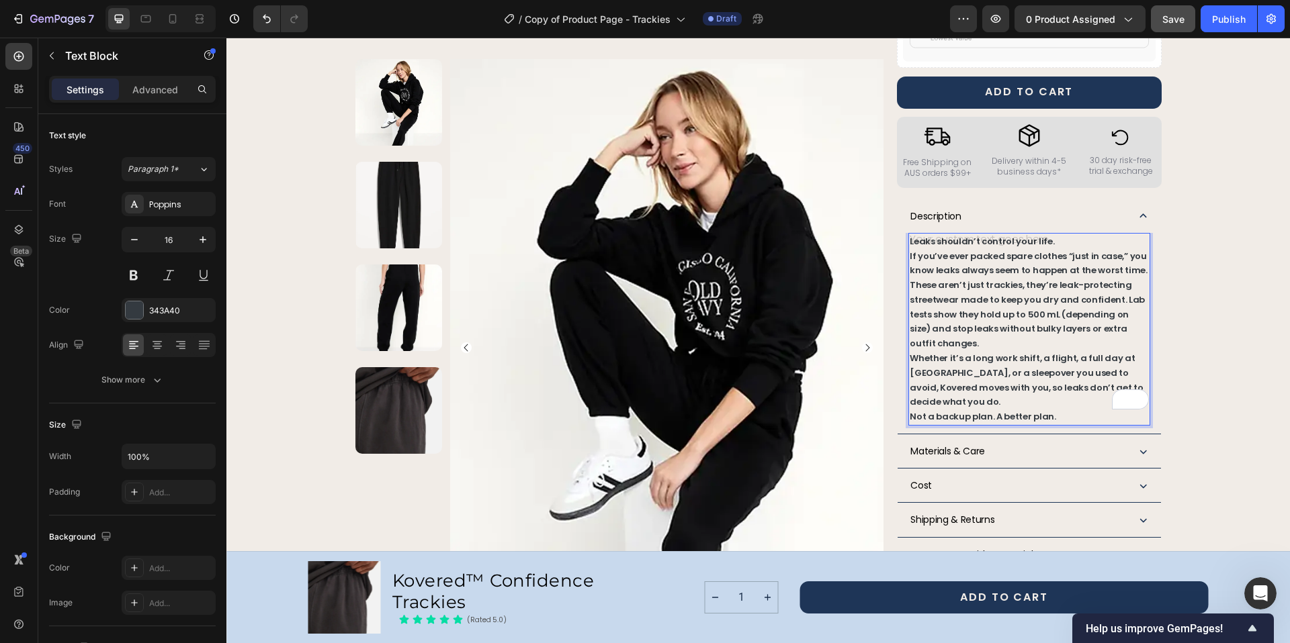
click at [1050, 410] on p "Not a backup plan. A better plan." at bounding box center [1028, 417] width 238 height 15
drag, startPoint x: 1053, startPoint y: 388, endPoint x: 906, endPoint y: 227, distance: 217.7
click at [908, 233] on div "Leaks shouldn’t control your life. If you’ve ever packed spare clothes “just in…" at bounding box center [1028, 329] width 241 height 193
click at [998, 260] on strong "If you’ve ever packed spare clothes “just in case,” you know leaks always seem …" at bounding box center [1028, 264] width 238 height 28
drag, startPoint x: 1056, startPoint y: 390, endPoint x: 909, endPoint y: 226, distance: 219.7
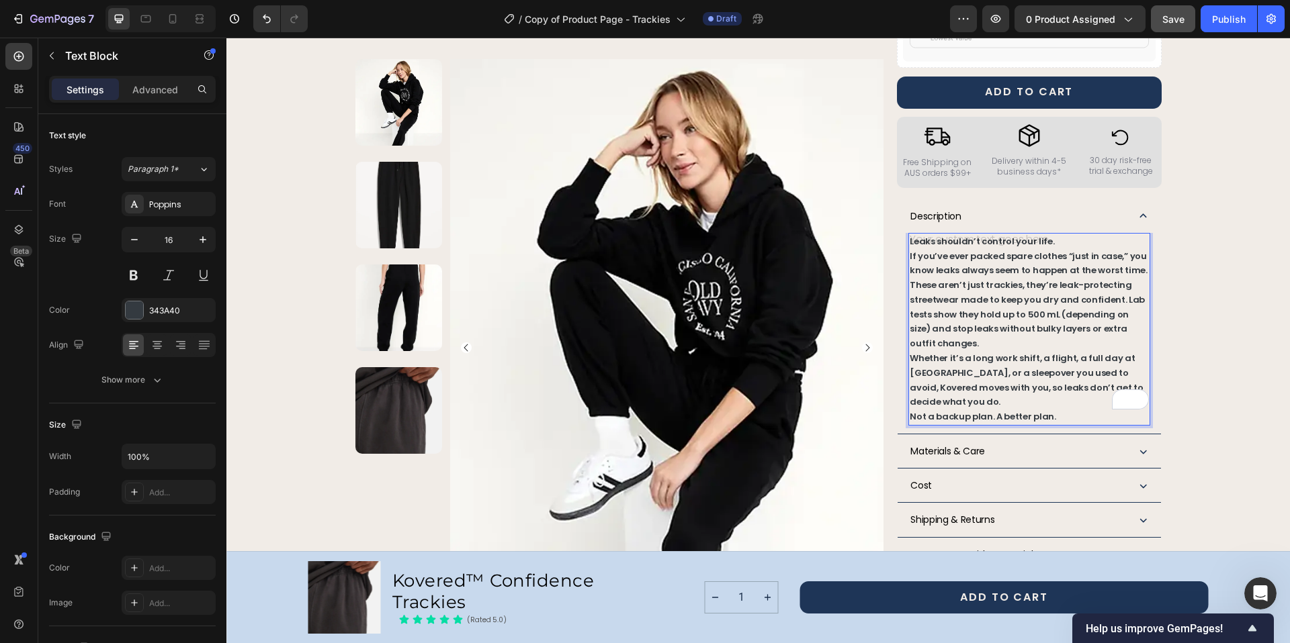
click at [909, 233] on div "Leaks shouldn’t control your life. If you’ve ever packed spare clothes “just in…" at bounding box center [1028, 329] width 241 height 193
click at [908, 233] on div "Leaks shouldn’t control your life. If you’ve ever packed spare clothes “just in…" at bounding box center [1028, 329] width 241 height 193
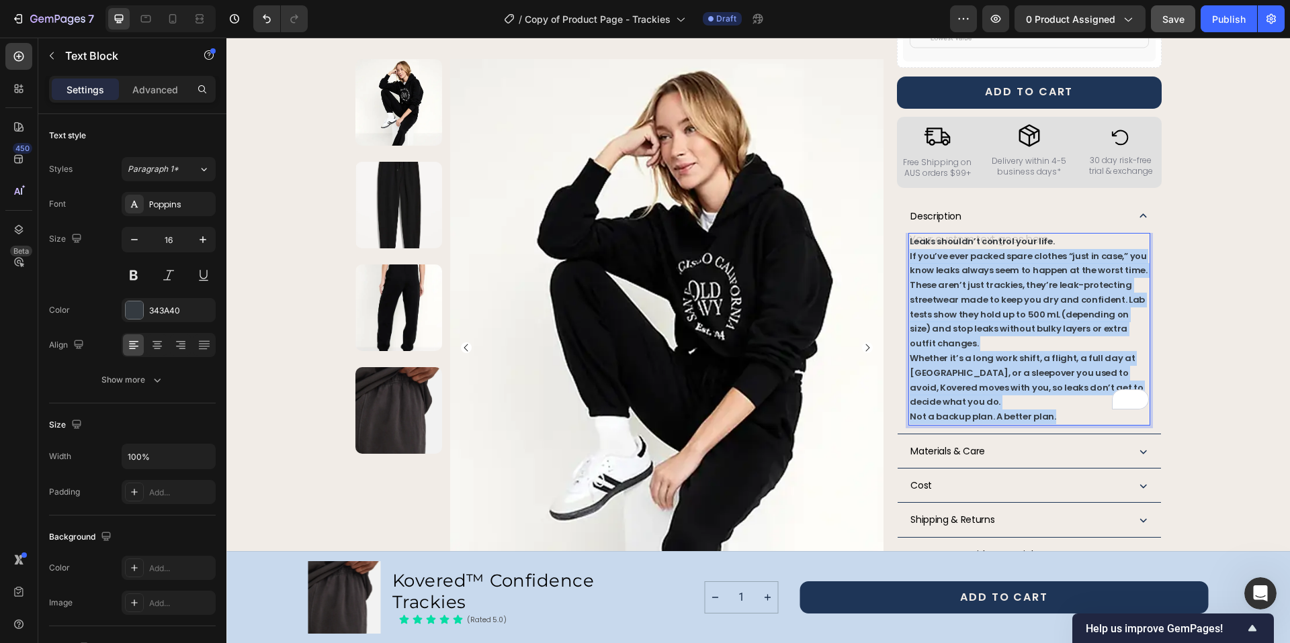
drag, startPoint x: 1046, startPoint y: 391, endPoint x: 924, endPoint y: 230, distance: 201.9
click at [930, 234] on div "Leaks shouldn’t control your life. If you’ve ever packed spare clothes “just in…" at bounding box center [1028, 329] width 241 height 193
click at [961, 250] on strong "If you’ve ever packed spare clothes “just in case,” you know leaks always seem …" at bounding box center [1028, 264] width 238 height 28
drag, startPoint x: 1054, startPoint y: 388, endPoint x: 906, endPoint y: 230, distance: 216.7
click at [908, 233] on div "Leaks shouldn’t control your life. If you’ve ever packed spare clothes “just in…" at bounding box center [1028, 329] width 241 height 193
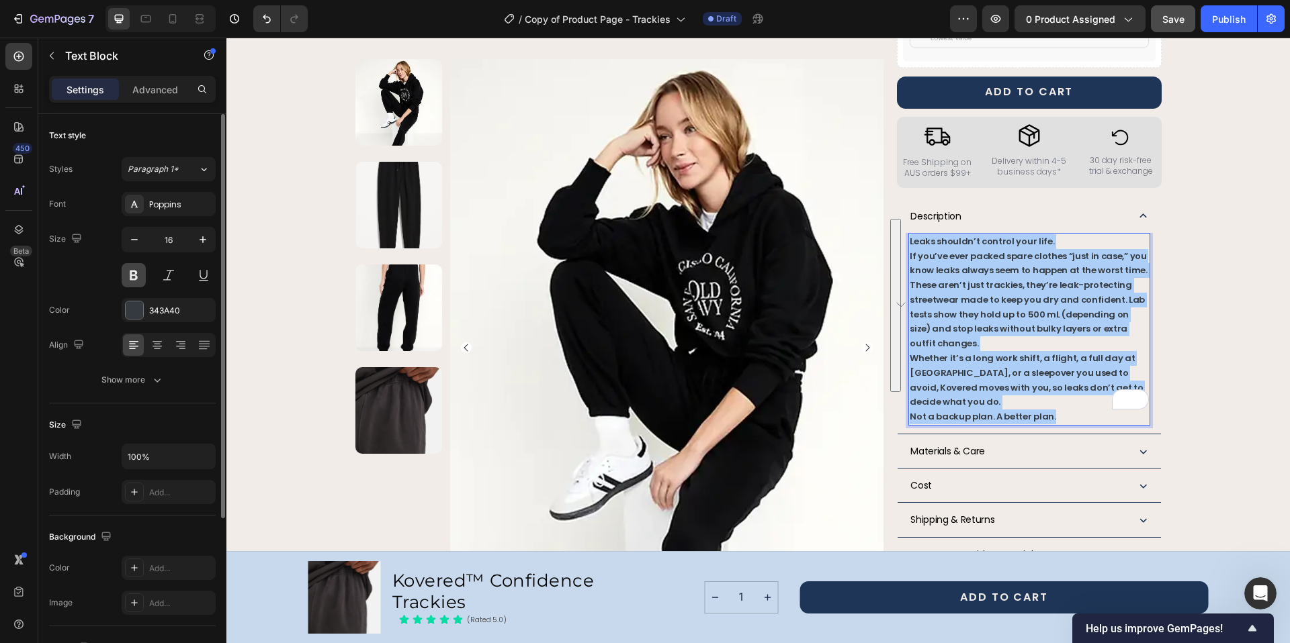
click at [128, 275] on button at bounding box center [134, 275] width 24 height 24
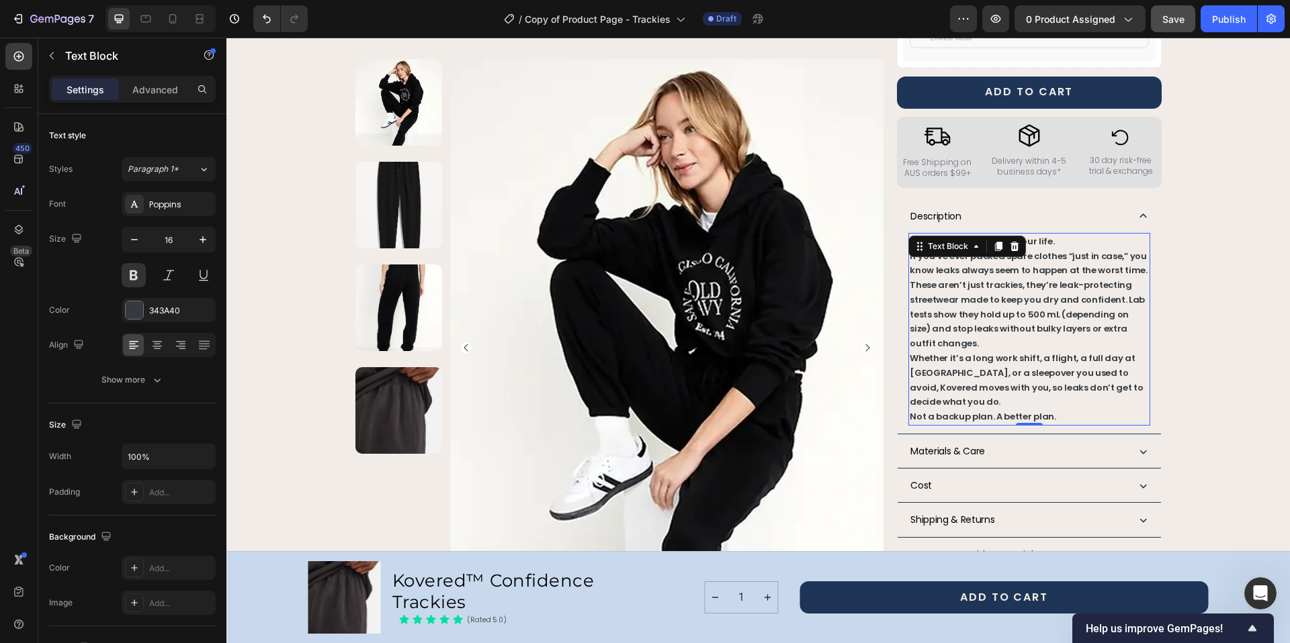
click at [999, 306] on strong "These aren’t just trackies, they’re leak-protecting streetwear made to keep you…" at bounding box center [1026, 314] width 235 height 71
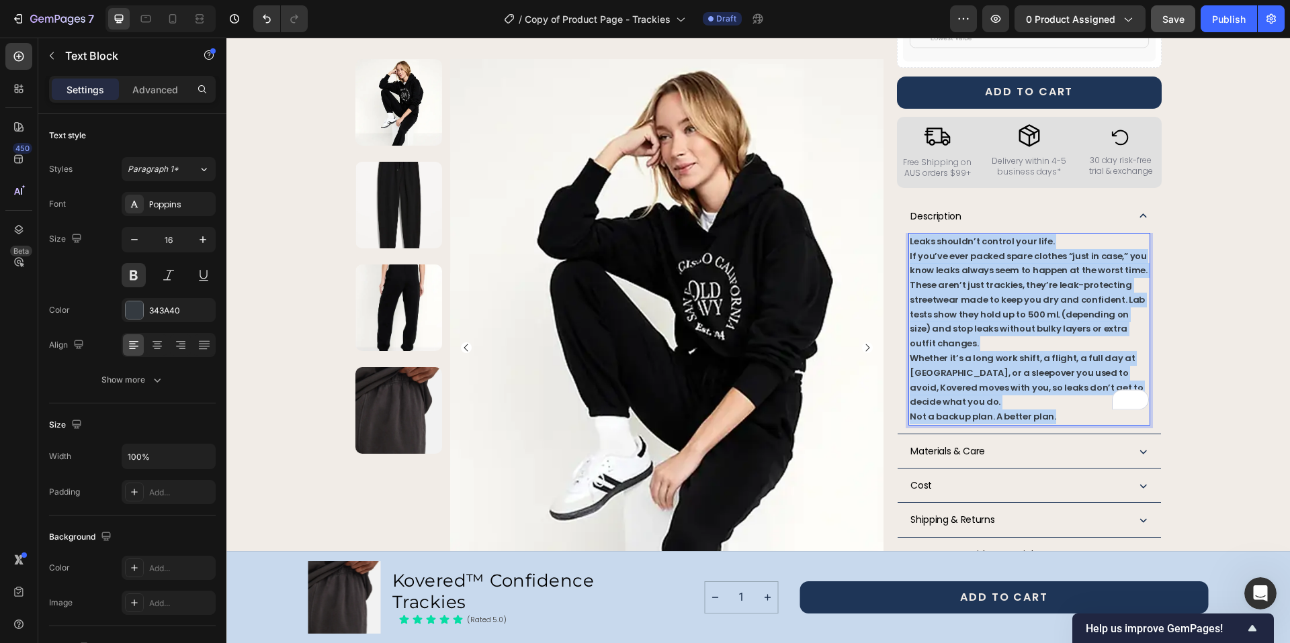
drag, startPoint x: 1046, startPoint y: 387, endPoint x: 970, endPoint y: 222, distance: 181.5
click at [908, 233] on div "Leaks shouldn’t control your life. If you’ve ever packed spare clothes “just in…" at bounding box center [1028, 329] width 241 height 193
click at [944, 250] on strong "If you’ve ever packed spare clothes “just in case,” you know leaks always seem …" at bounding box center [1028, 264] width 238 height 28
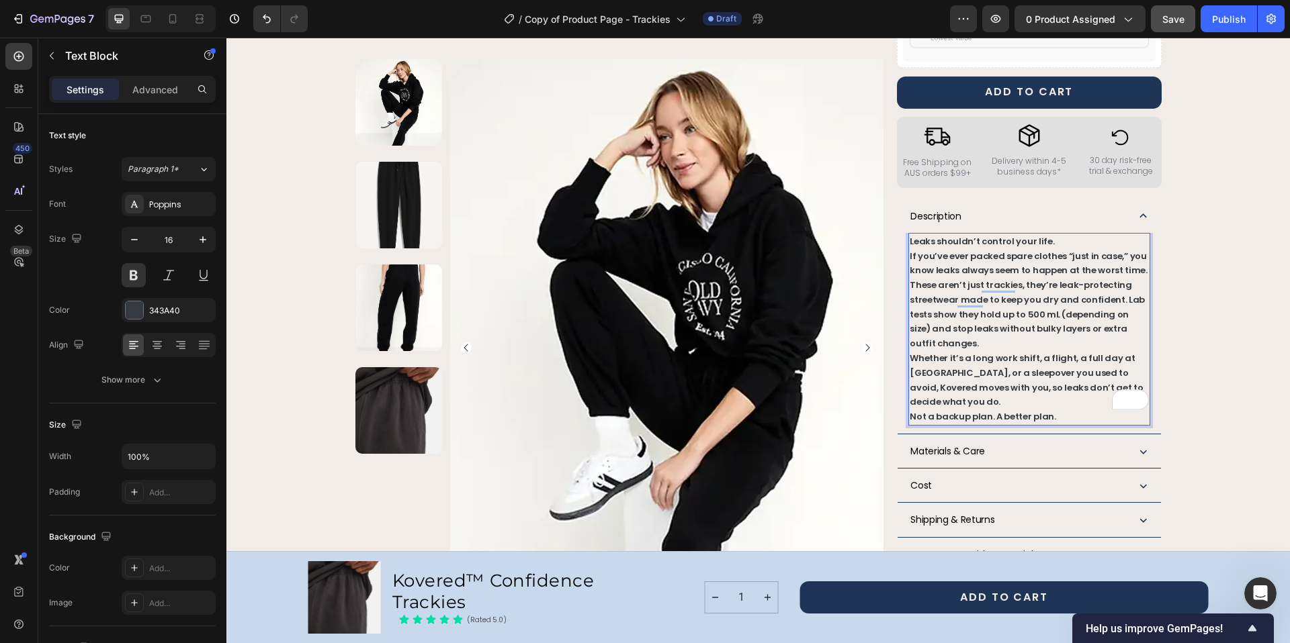
click at [909, 235] on strong "Leaks shouldn’t control your life." at bounding box center [981, 241] width 144 height 13
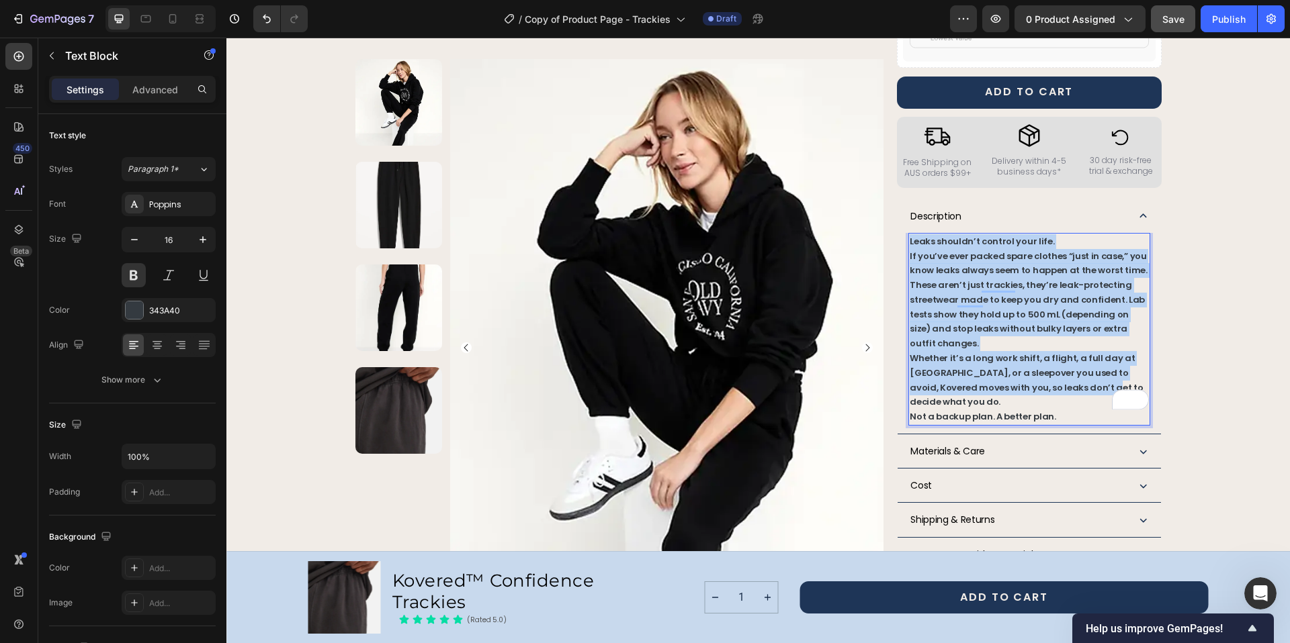
drag, startPoint x: 915, startPoint y: 245, endPoint x: 1036, endPoint y: 371, distance: 173.9
click at [1046, 386] on div "Leaks shouldn’t control your life. If you’ve ever packed spare clothes “just in…" at bounding box center [1028, 329] width 241 height 193
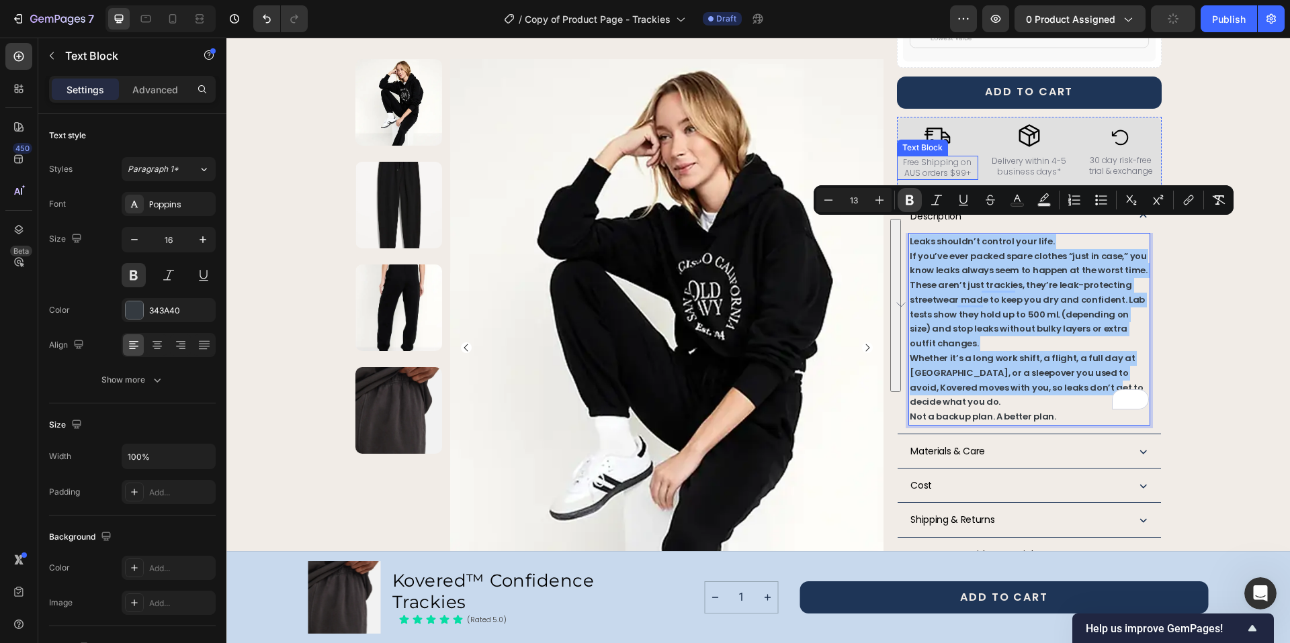
click at [911, 198] on icon "Editor contextual toolbar" at bounding box center [909, 200] width 8 height 10
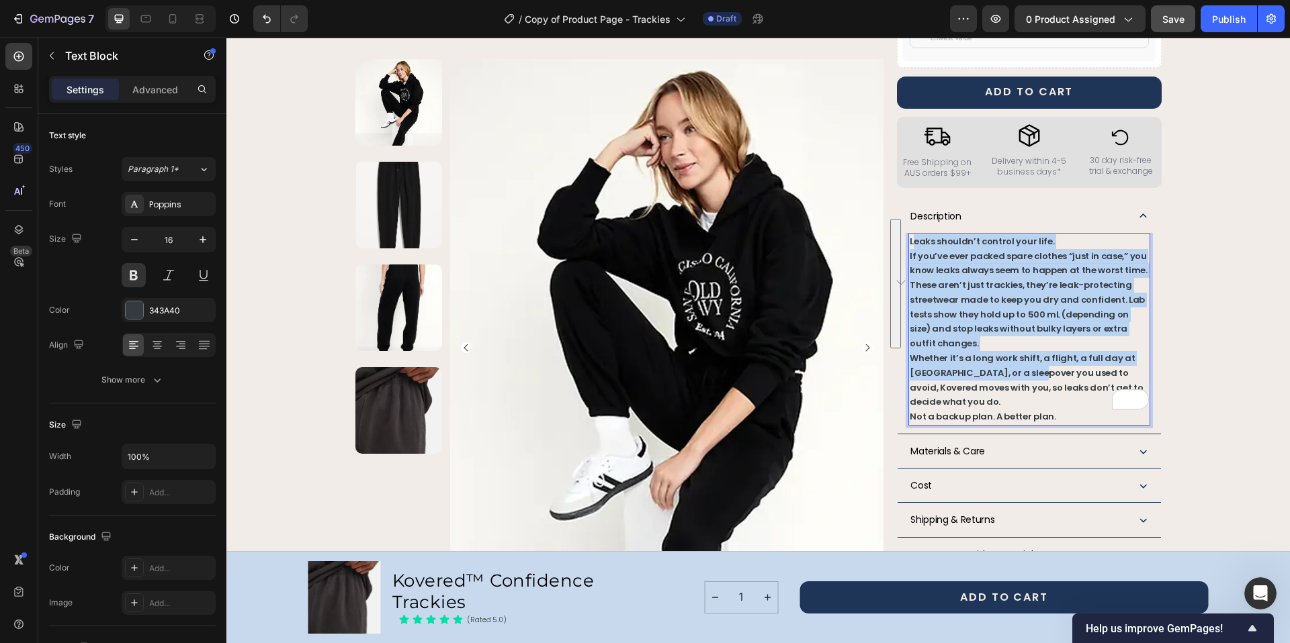
drag, startPoint x: 907, startPoint y: 228, endPoint x: 1012, endPoint y: 273, distance: 114.0
click at [992, 355] on div "Leaks shouldn’t control your life. If you’ve ever packed spare clothes “just in…" at bounding box center [1028, 329] width 241 height 193
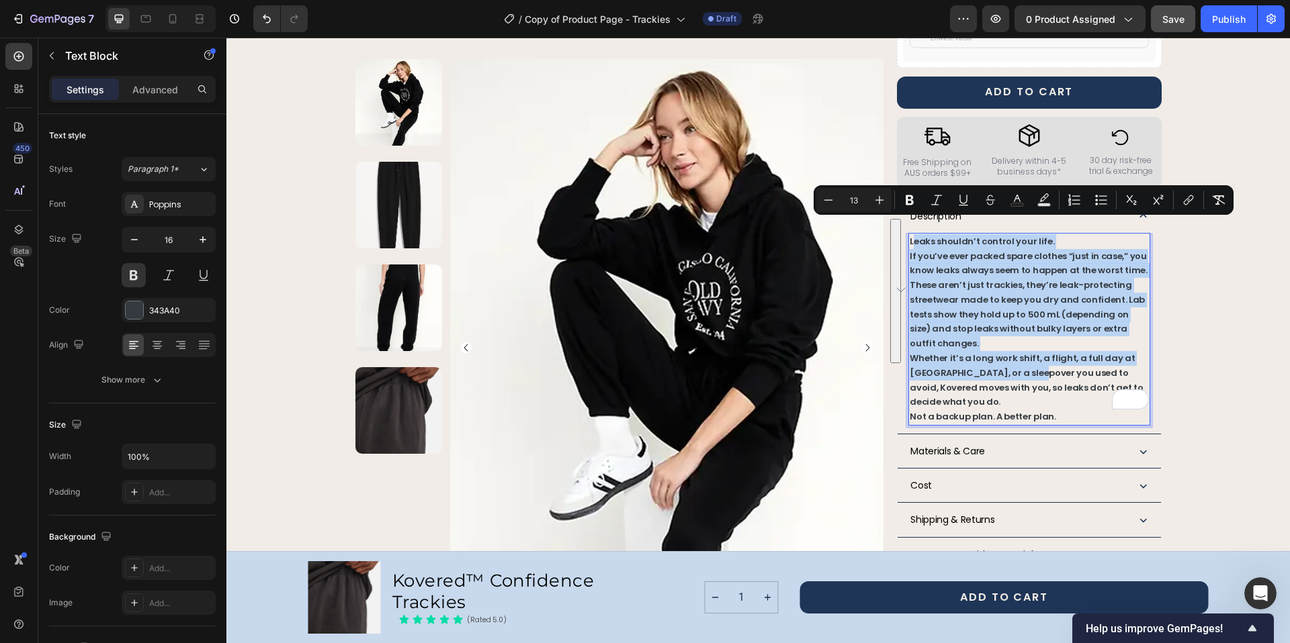
click at [1028, 250] on span "If you’ve ever packed spare clothes “just in case,” you know leaks always seem …" at bounding box center [1028, 264] width 238 height 28
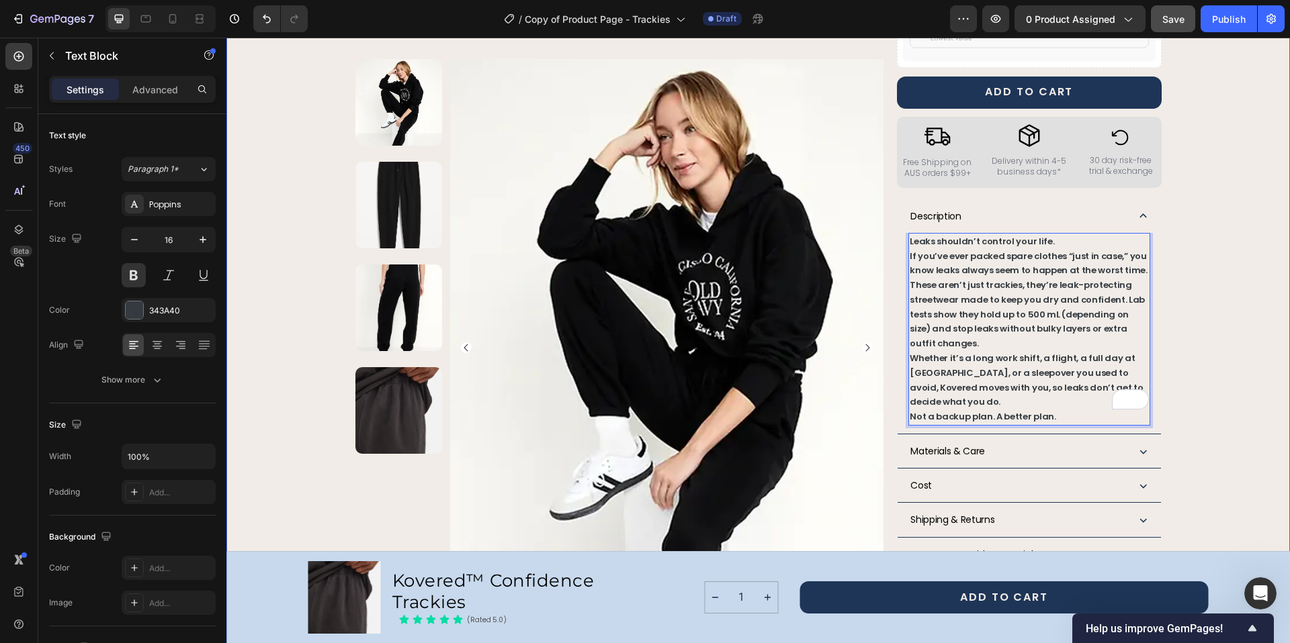
click at [1238, 226] on div "Product Images Row Kovered™ Confidence Trackies Product Title The next generati…" at bounding box center [757, 175] width 1031 height 1445
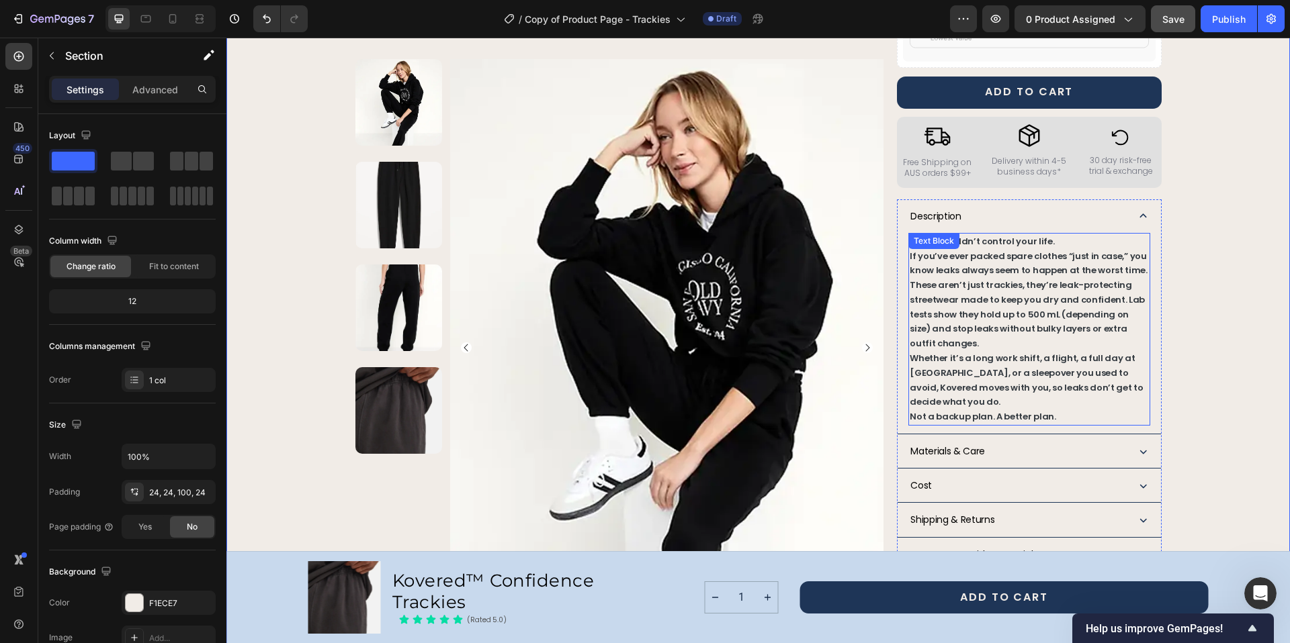
click at [1093, 234] on p "Leaks shouldn’t control your life." at bounding box center [1028, 241] width 238 height 15
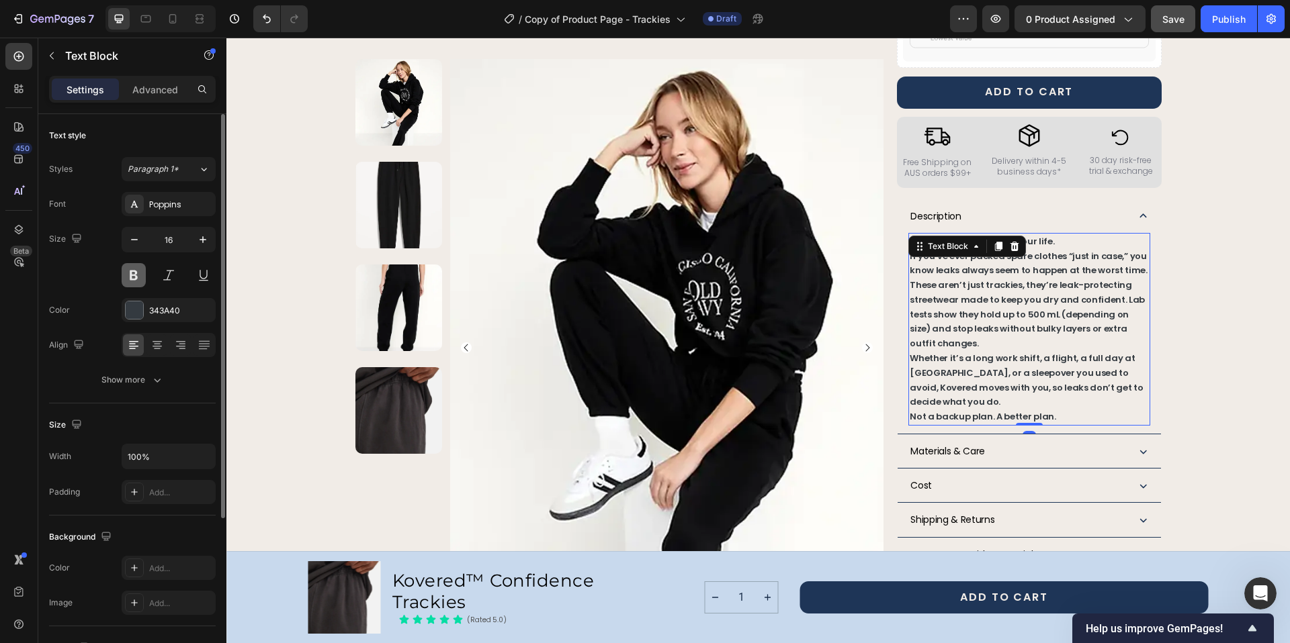
click at [132, 275] on button at bounding box center [134, 275] width 24 height 24
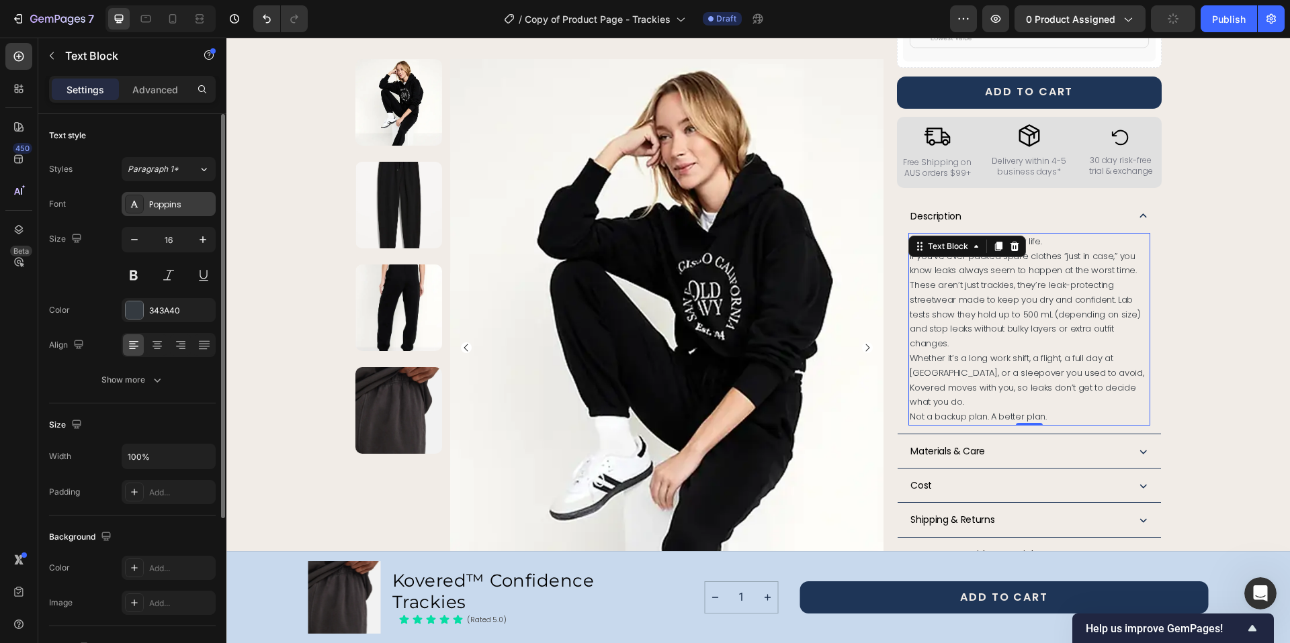
click at [188, 206] on div "Poppins" at bounding box center [180, 205] width 63 height 12
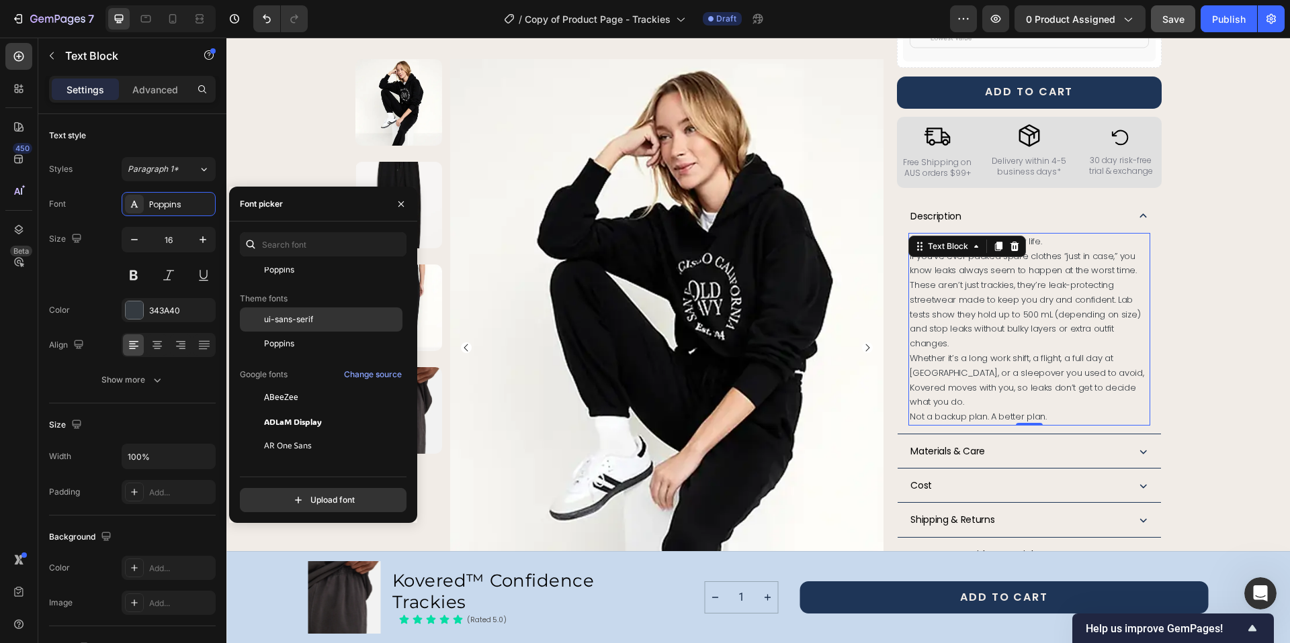
scroll to position [120, 0]
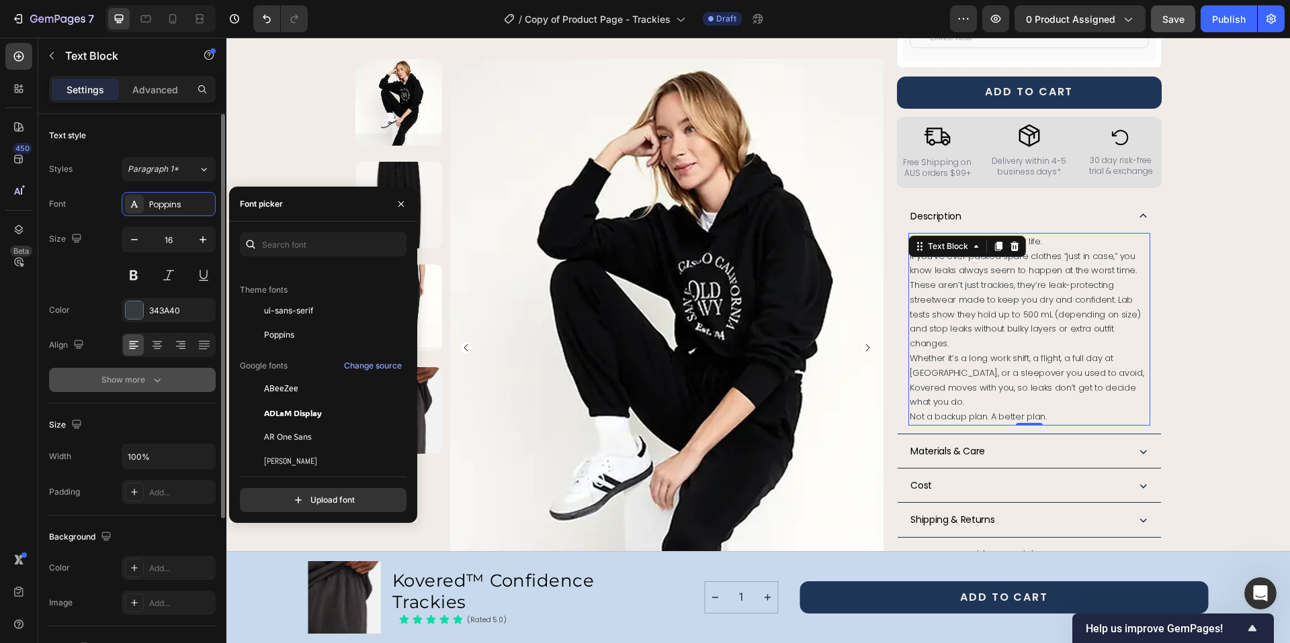
click at [137, 381] on div "Show more" at bounding box center [132, 379] width 62 height 13
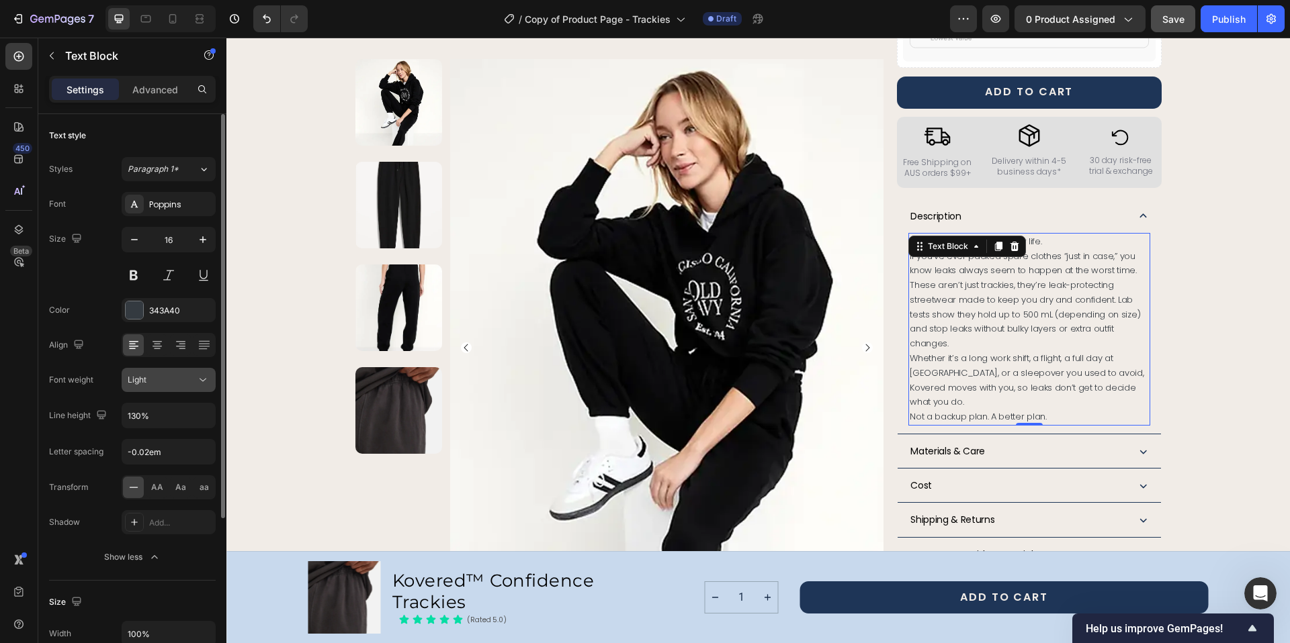
click at [187, 379] on div "Light" at bounding box center [162, 380] width 69 height 12
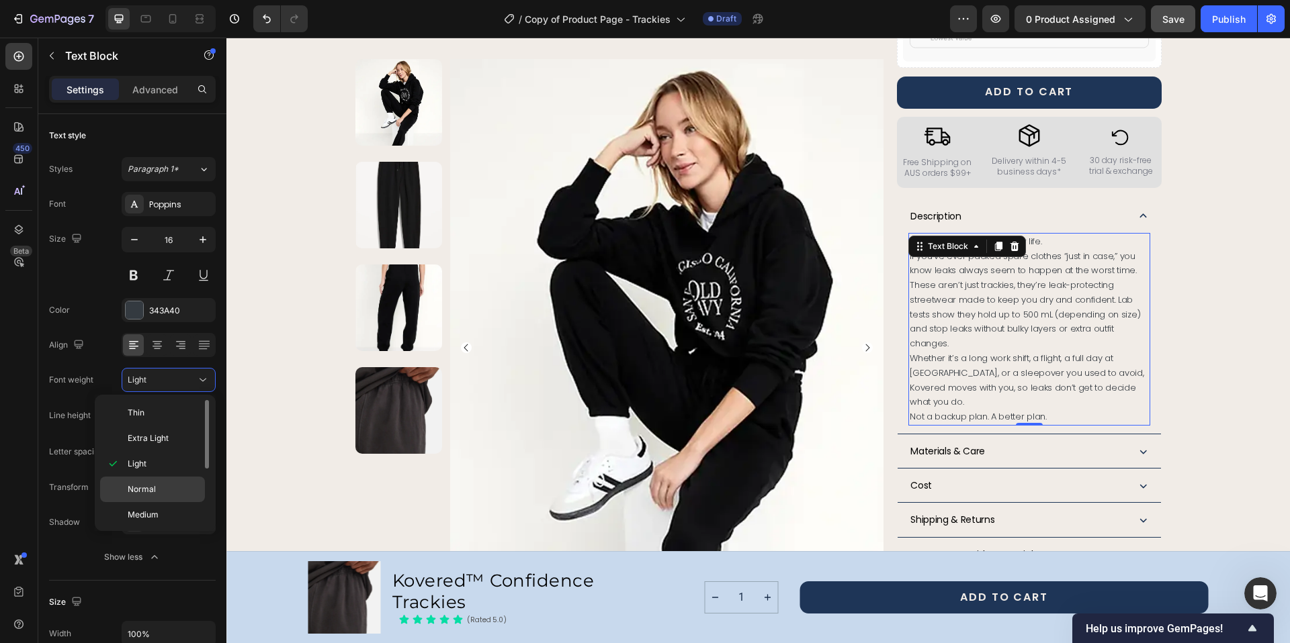
click at [156, 484] on p "Normal" at bounding box center [163, 490] width 71 height 12
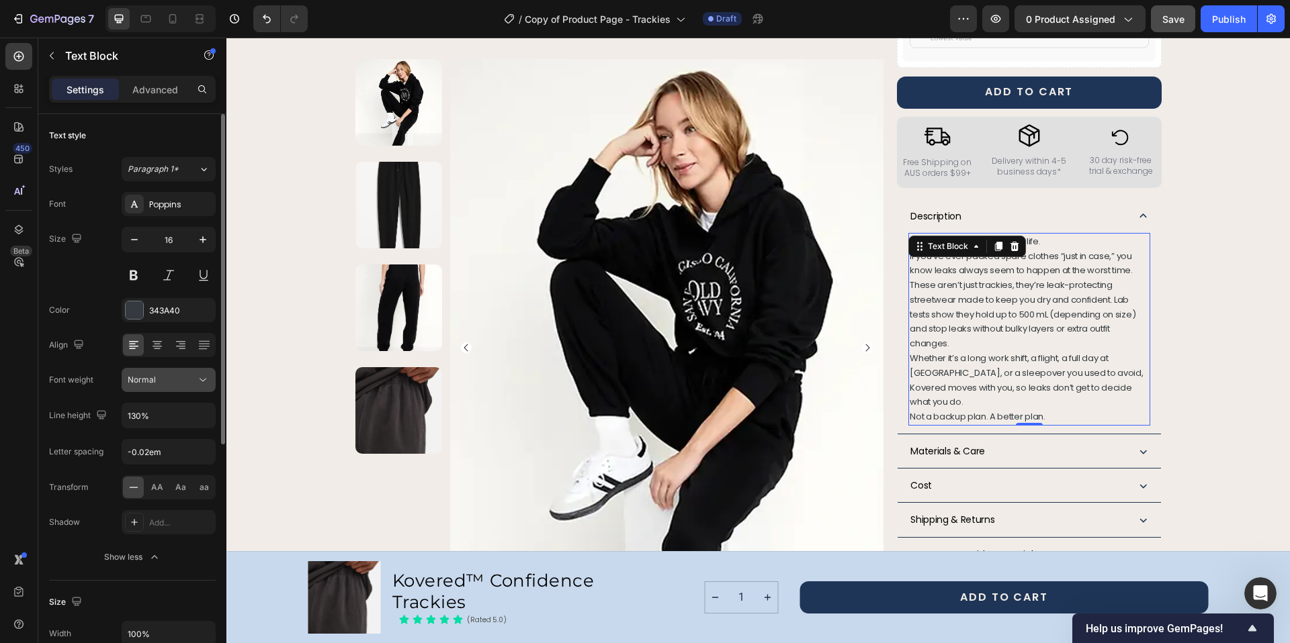
click at [209, 378] on icon at bounding box center [202, 379] width 13 height 13
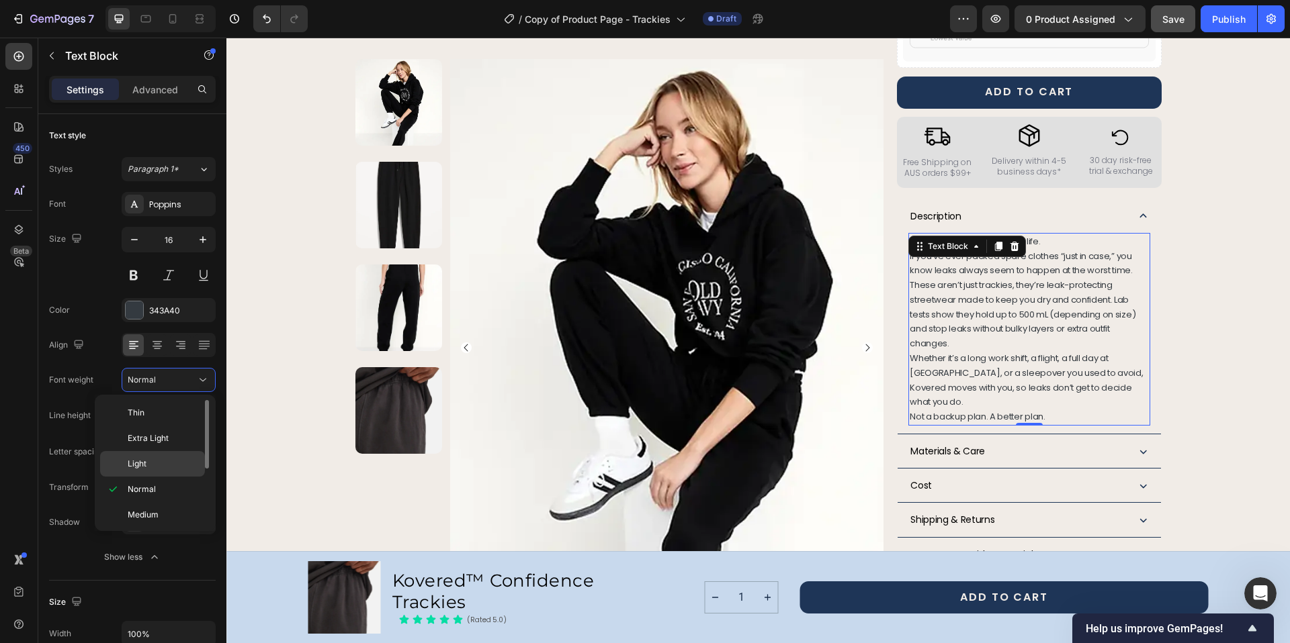
click at [169, 465] on p "Light" at bounding box center [163, 464] width 71 height 12
click at [1191, 282] on div "Product Images Row Kovered™ Confidence Trackies Product Title The next generati…" at bounding box center [757, 175] width 1031 height 1445
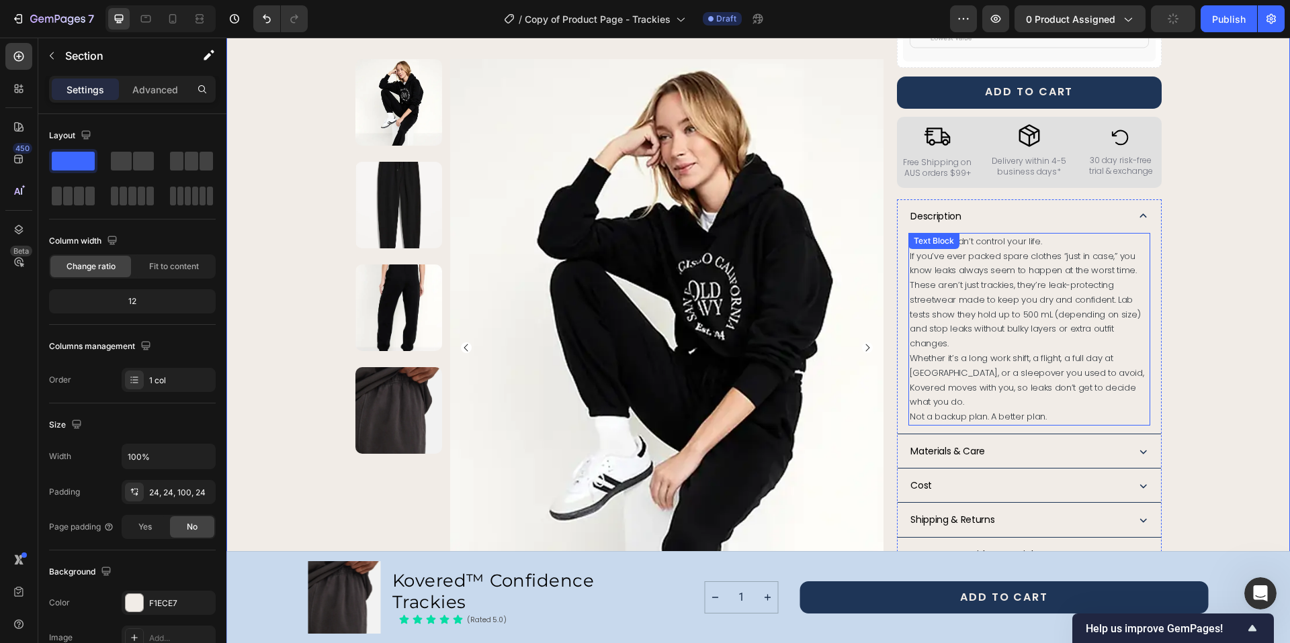
click at [962, 279] on span "These aren’t just trackies, they’re leak-protecting streetwear made to keep you…" at bounding box center [1024, 314] width 230 height 71
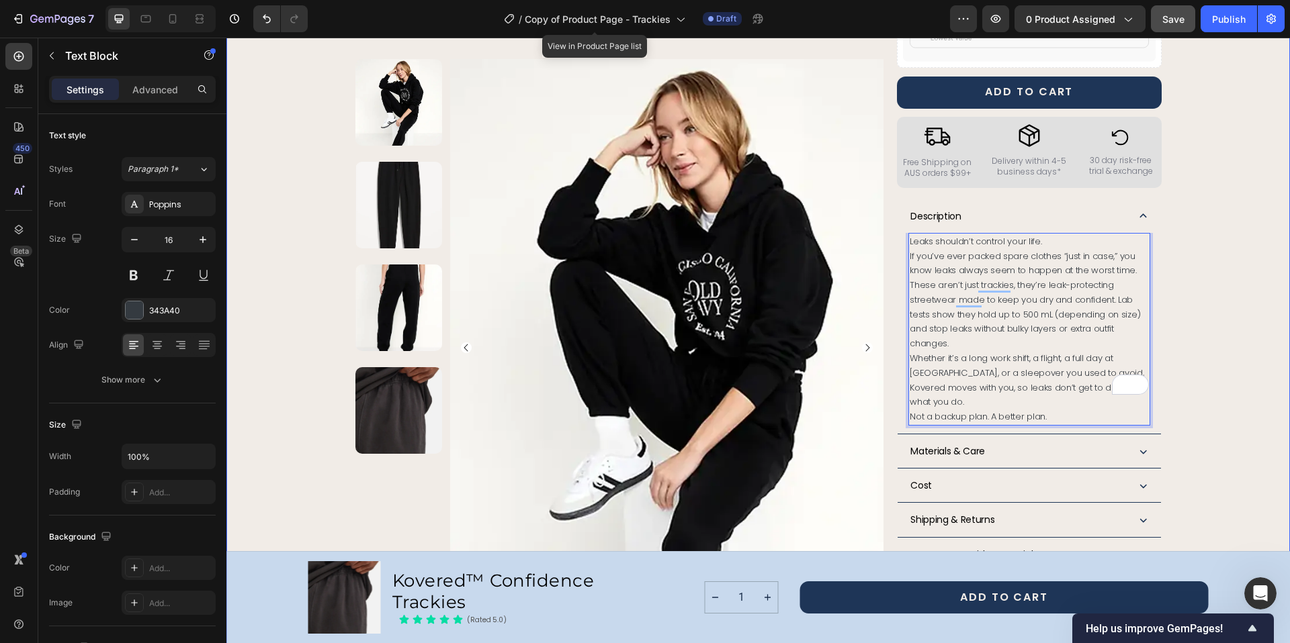
click at [1177, 236] on div "Product Images Row Kovered™ Confidence Trackies Product Title The next generati…" at bounding box center [757, 175] width 1031 height 1445
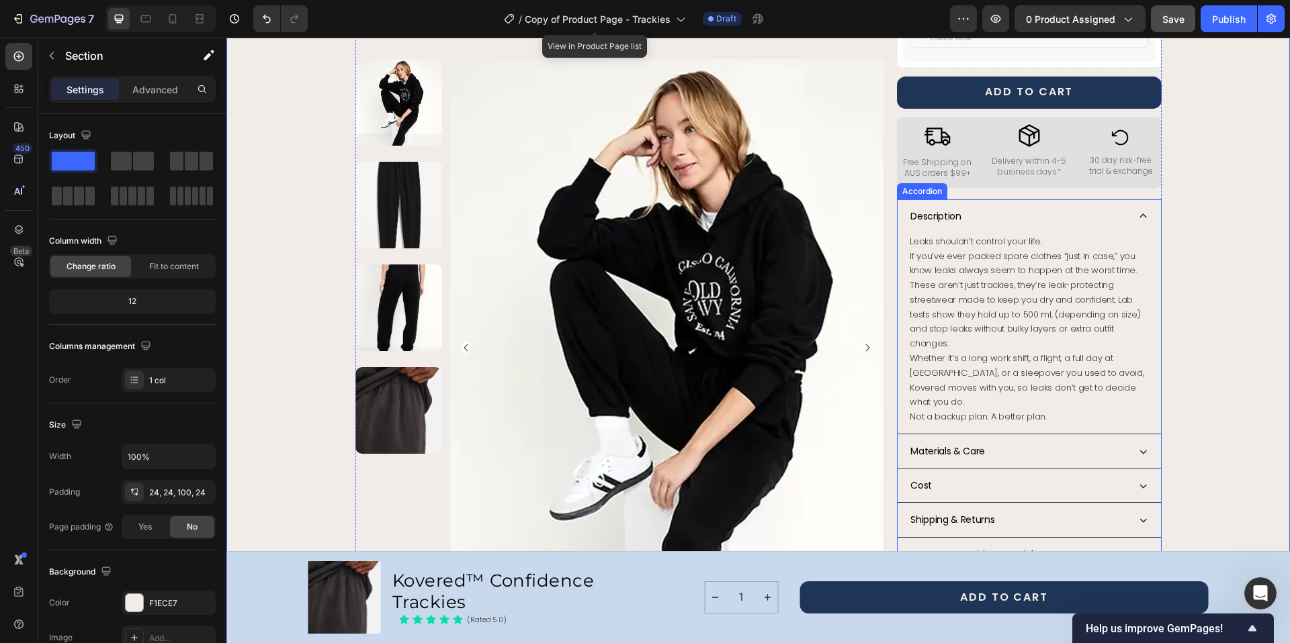
click at [1137, 209] on icon at bounding box center [1143, 216] width 14 height 14
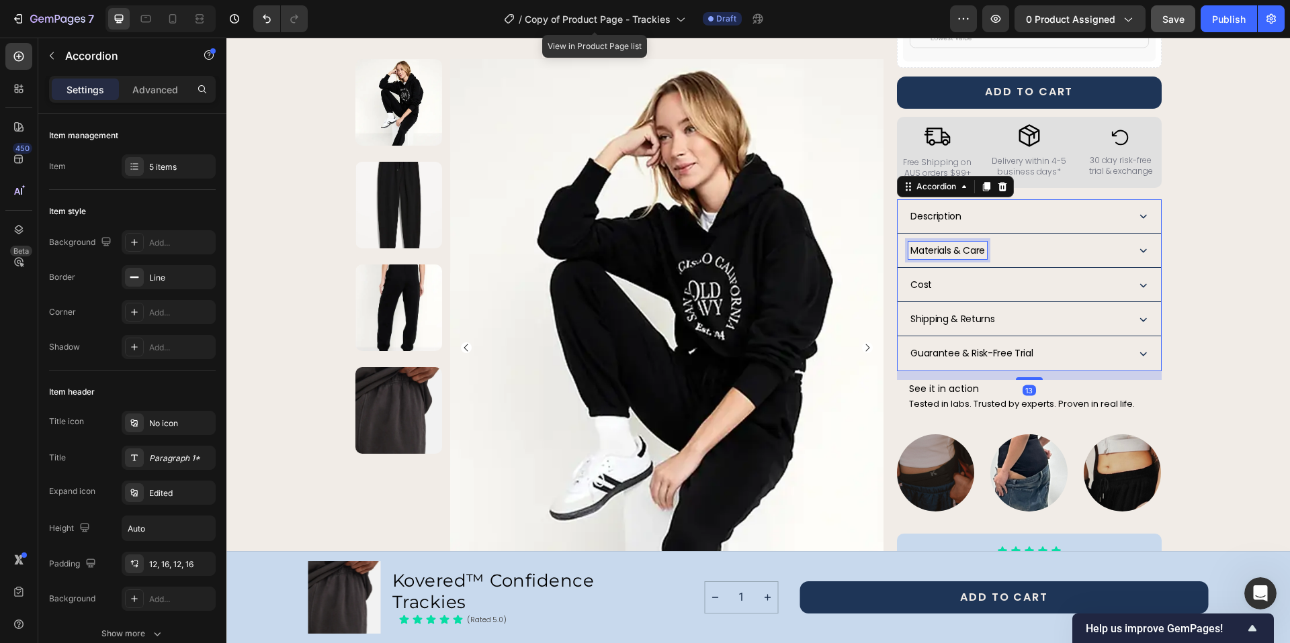
click at [966, 244] on span "Materials & Care" at bounding box center [947, 250] width 75 height 13
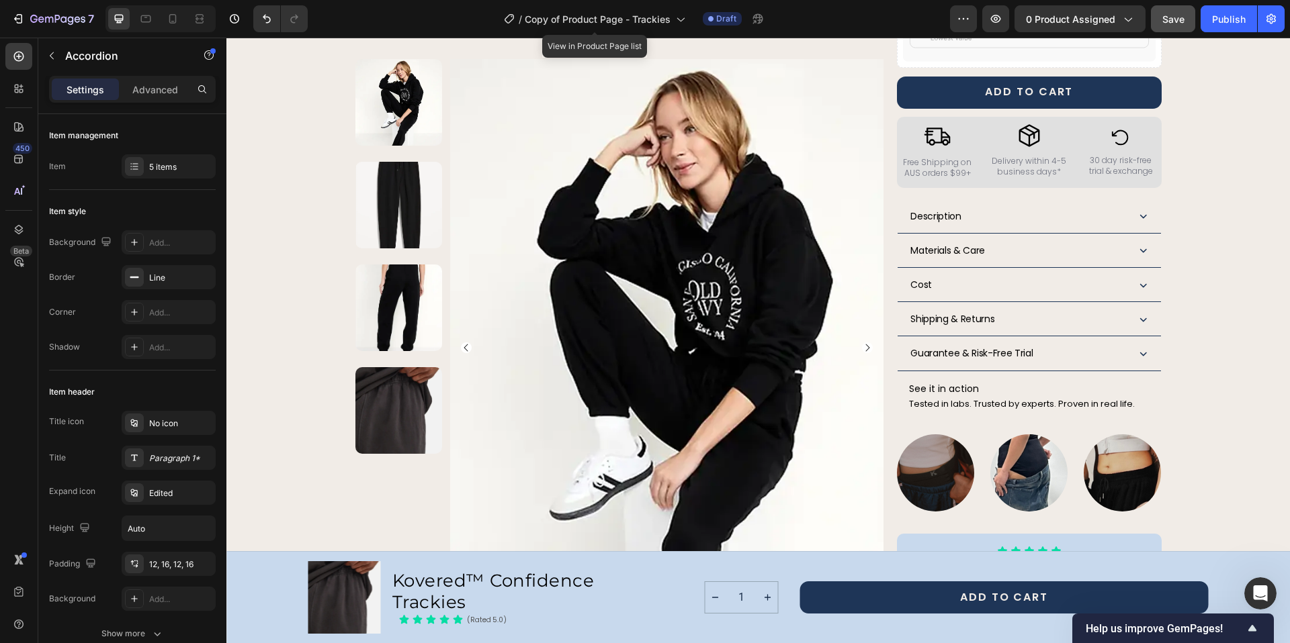
click at [1138, 243] on icon at bounding box center [1143, 250] width 14 height 14
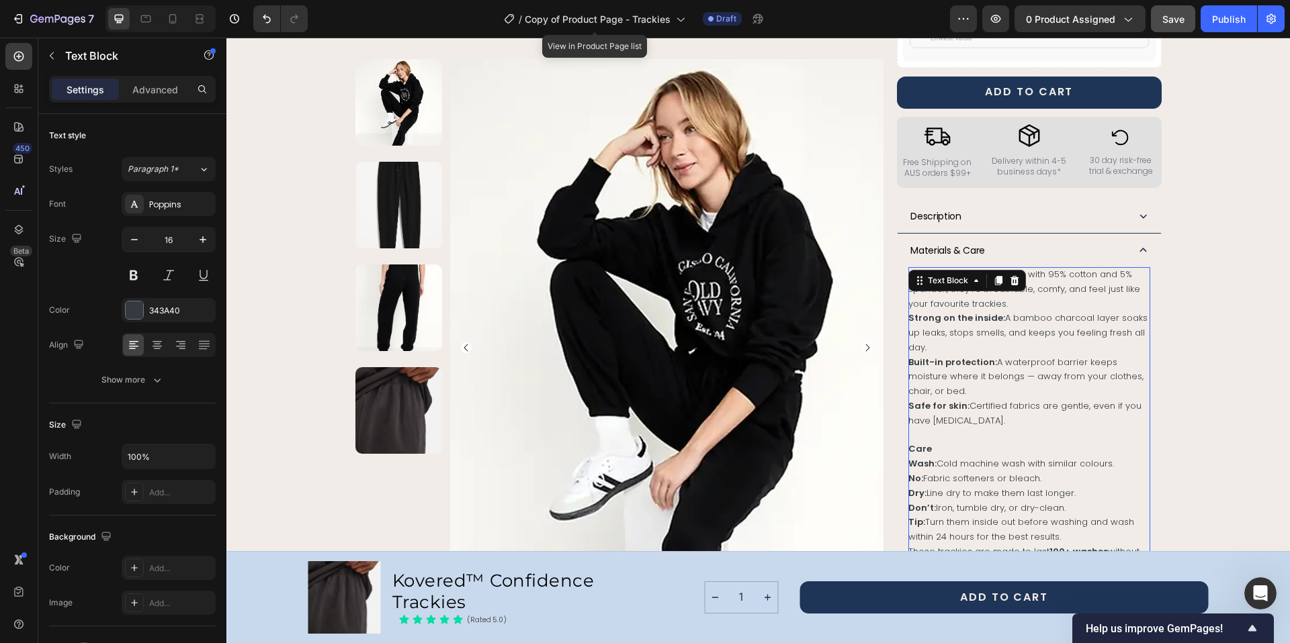
click at [981, 267] on div "Soft on the outside: Made with 95% cotton and 5% spandex, they’re breathable, c…" at bounding box center [1028, 428] width 241 height 322
click at [132, 273] on button at bounding box center [134, 275] width 24 height 24
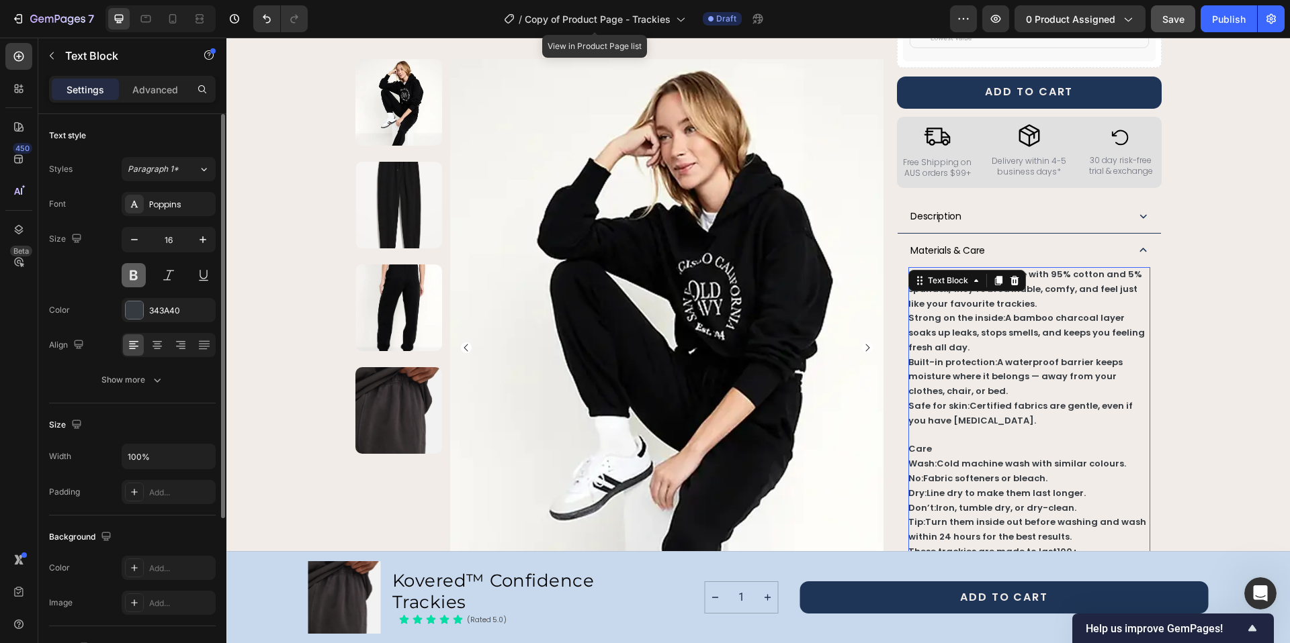
click at [132, 273] on button at bounding box center [134, 275] width 24 height 24
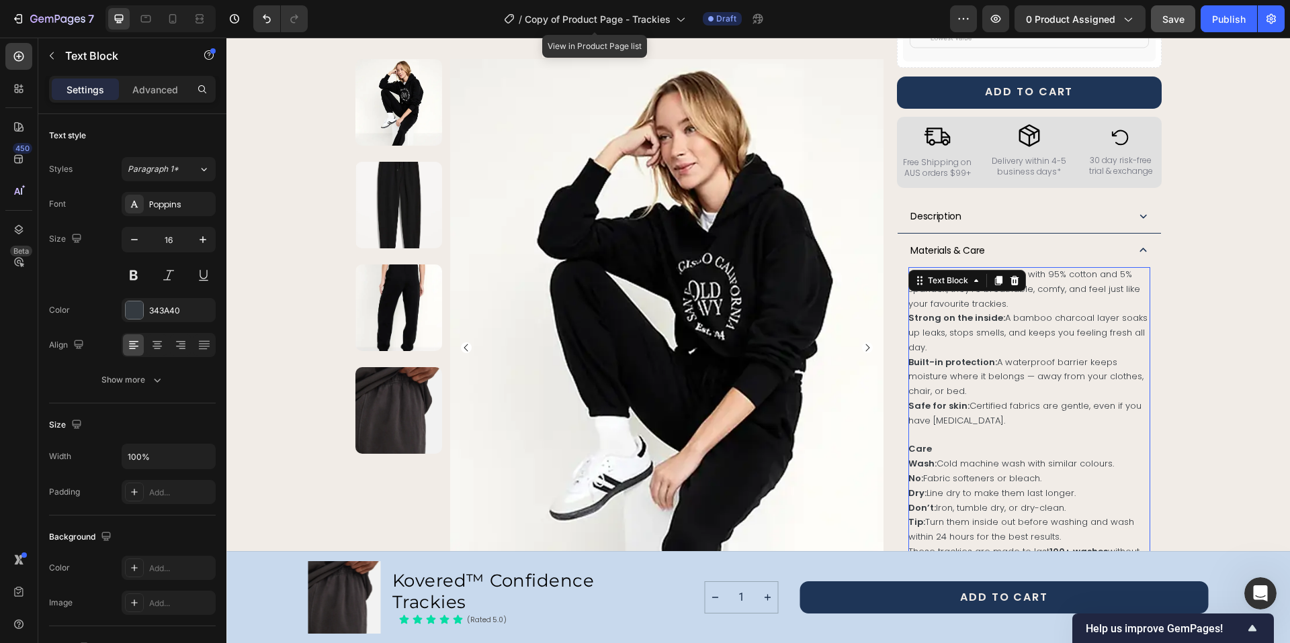
click at [1102, 355] on p "Built-in protection: A waterproof barrier keeps moisture where it belongs — awa…" at bounding box center [1028, 377] width 241 height 44
click at [908, 268] on strong "Soft on the outside:" at bounding box center [953, 274] width 91 height 13
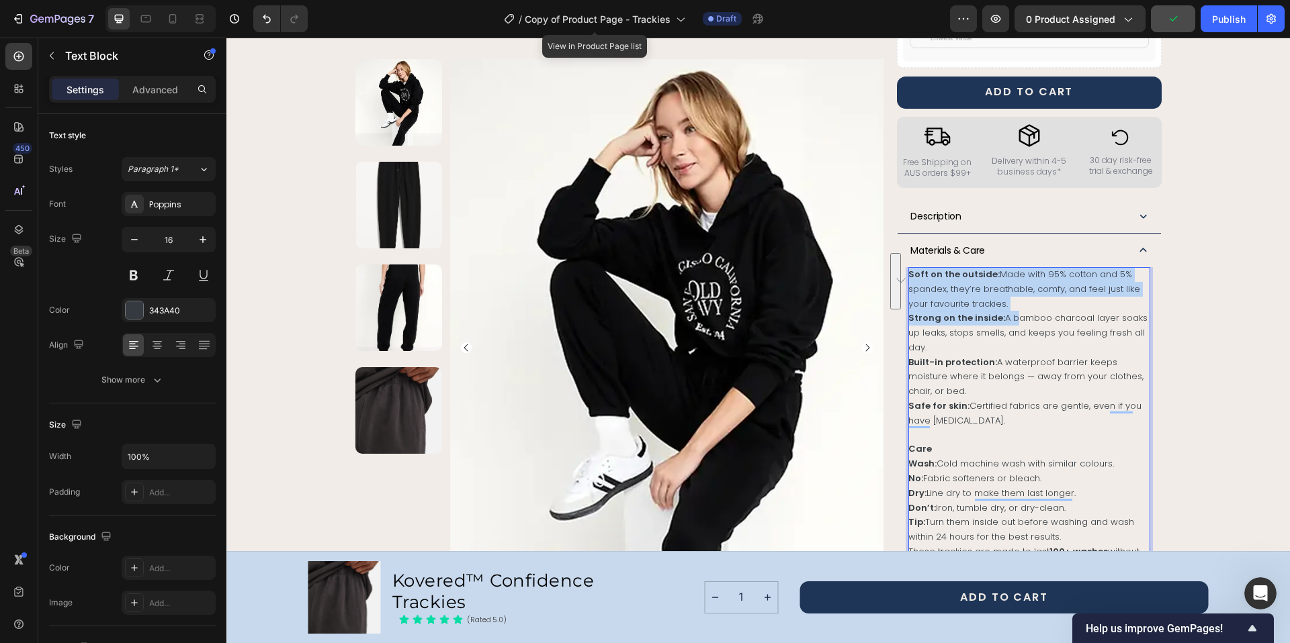
drag, startPoint x: 905, startPoint y: 259, endPoint x: 1005, endPoint y: 308, distance: 111.1
click at [1005, 308] on div "Soft on the outside: Made with 95% cotton and 5% spandex, they’re breathable, c…" at bounding box center [1028, 428] width 241 height 322
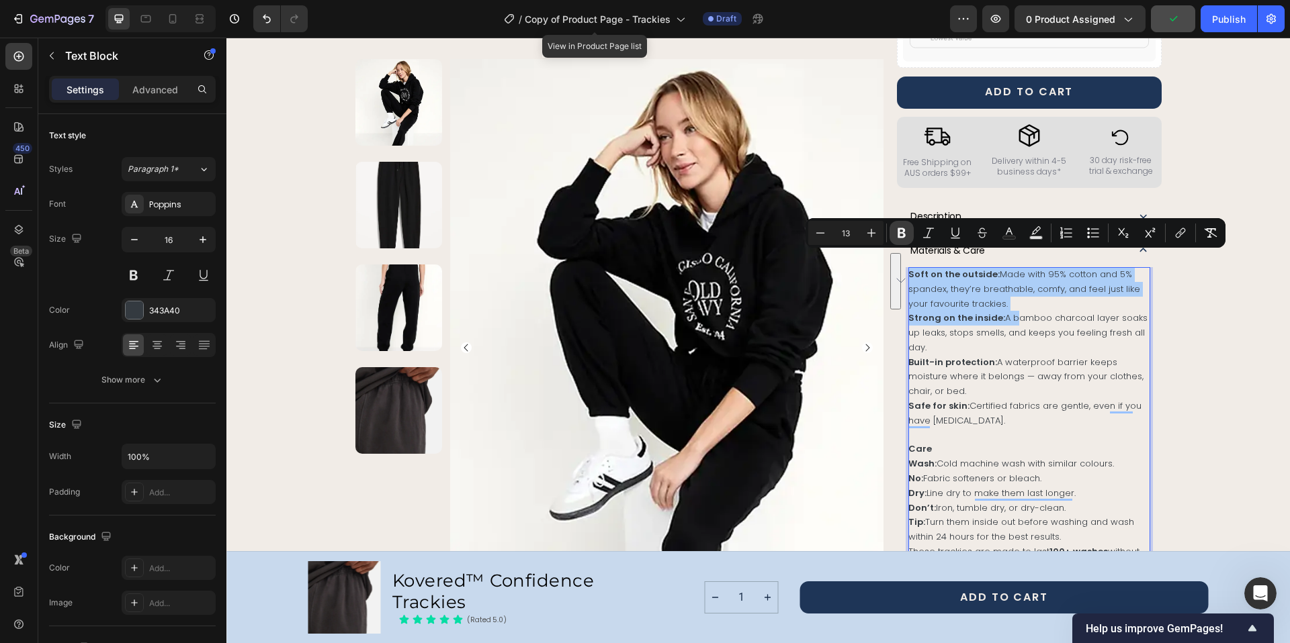
click at [900, 232] on icon "Editor contextual toolbar" at bounding box center [901, 232] width 13 height 13
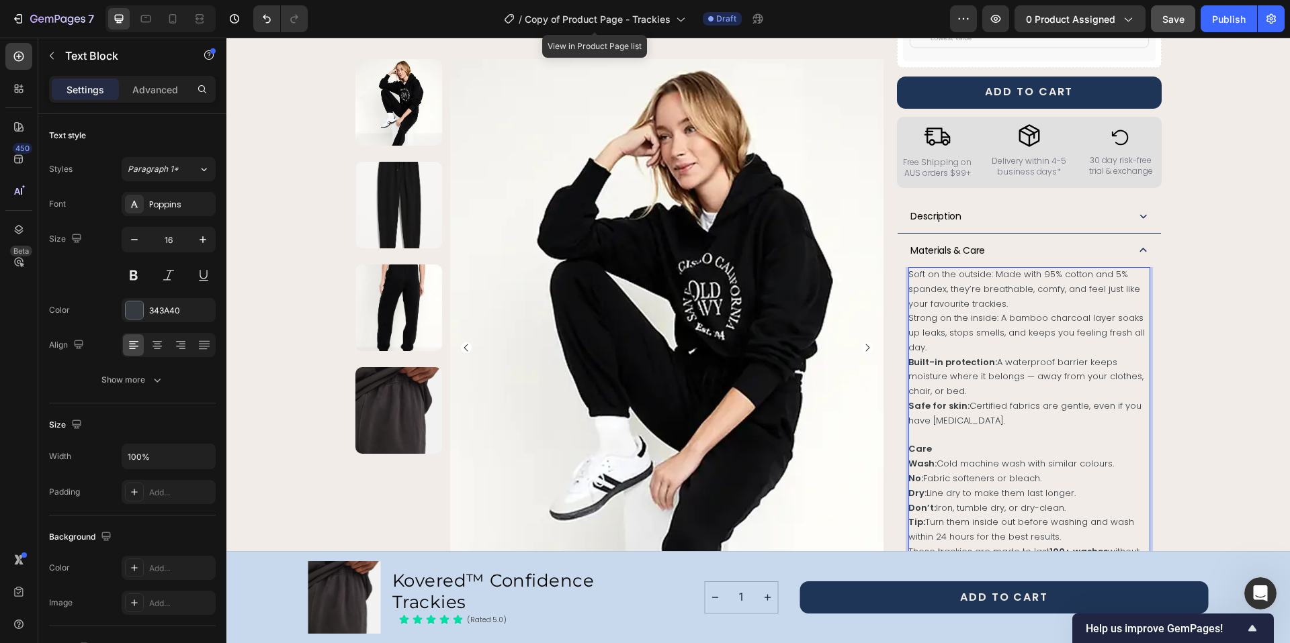
click at [985, 322] on span "Strong on the inside: A bamboo charcoal layer soaks up leaks, stops smells, and…" at bounding box center [1026, 333] width 236 height 42
drag, startPoint x: 905, startPoint y: 345, endPoint x: 999, endPoint y: 413, distance: 115.4
click at [946, 356] on strong "Built-in protection:" at bounding box center [952, 362] width 89 height 13
drag, startPoint x: 960, startPoint y: 392, endPoint x: 903, endPoint y: 388, distance: 57.2
click at [908, 400] on span "Safe for skin: Certified fabrics are gentle, even if you have sensitive skin." at bounding box center [1024, 414] width 233 height 28
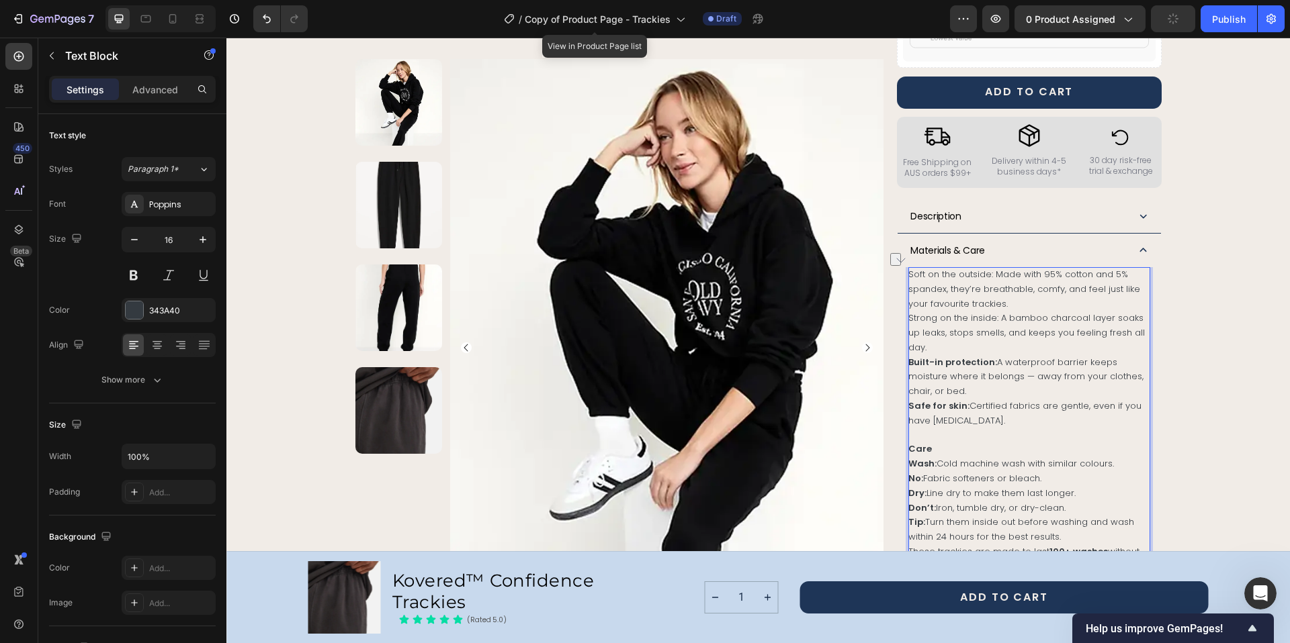
click at [983, 334] on p "Strong on the inside: A bamboo charcoal layer soaks up leaks, stops smells, and…" at bounding box center [1028, 333] width 241 height 44
click at [946, 268] on span "Soft on the outside: Made with 95% cotton and 5% spandex, they’re breathable, c…" at bounding box center [1024, 289] width 232 height 42
click at [1192, 245] on div "Product Images Row Kovered™ Confidence Trackies Product Title The next generati…" at bounding box center [757, 239] width 1031 height 1573
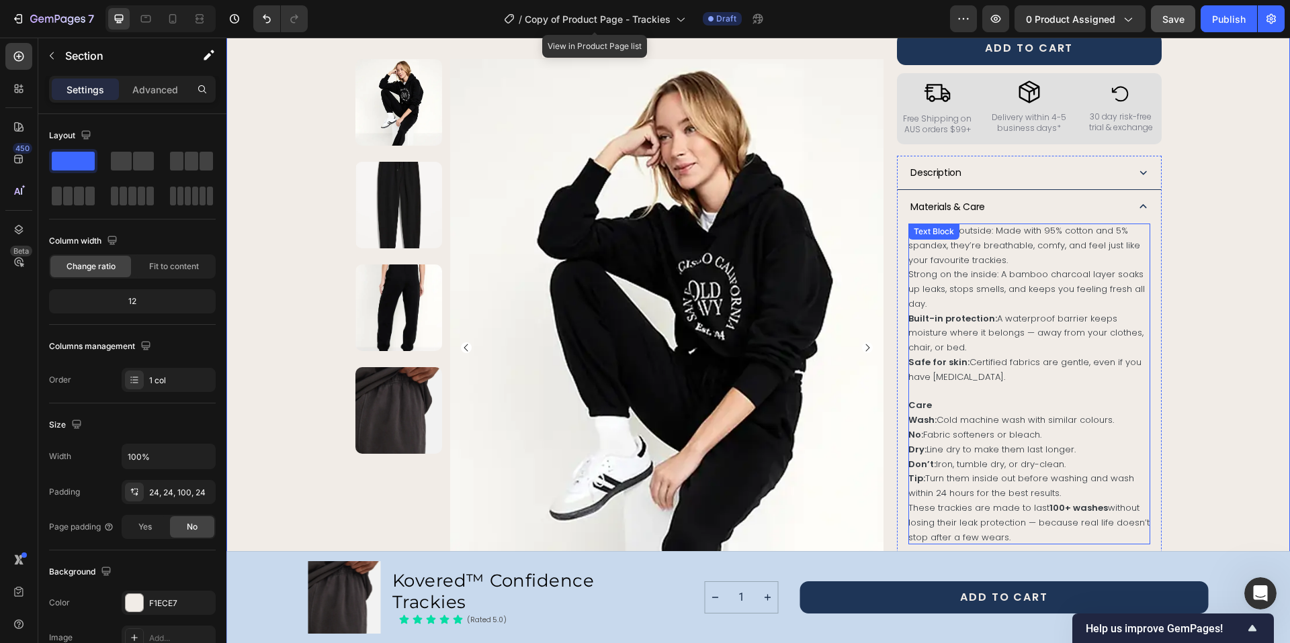
scroll to position [737, 0]
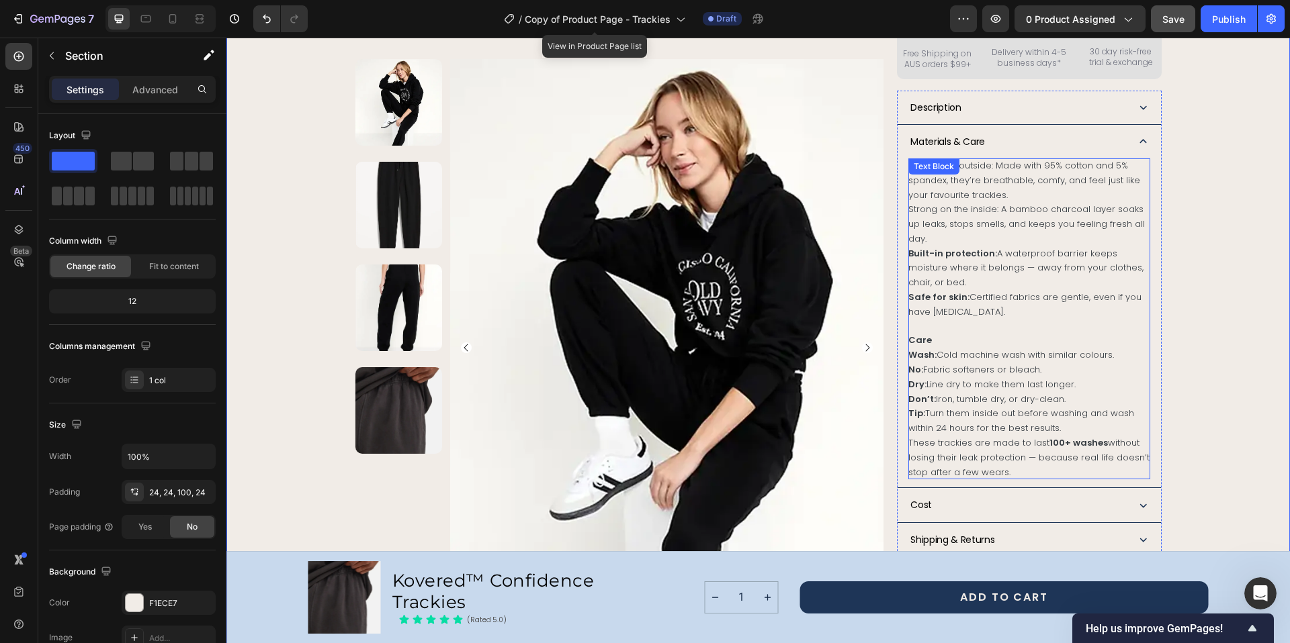
click at [1022, 363] on p "No: Fabric softeners or bleach." at bounding box center [1028, 370] width 241 height 15
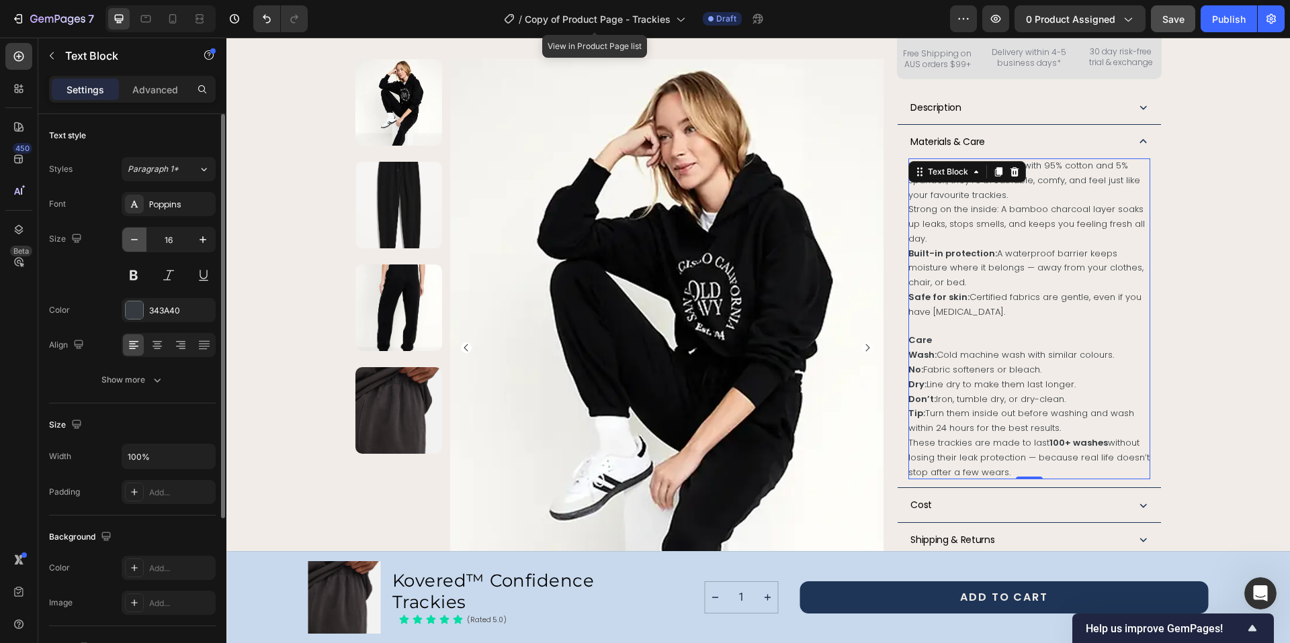
click at [140, 239] on icon "button" at bounding box center [134, 239] width 13 height 13
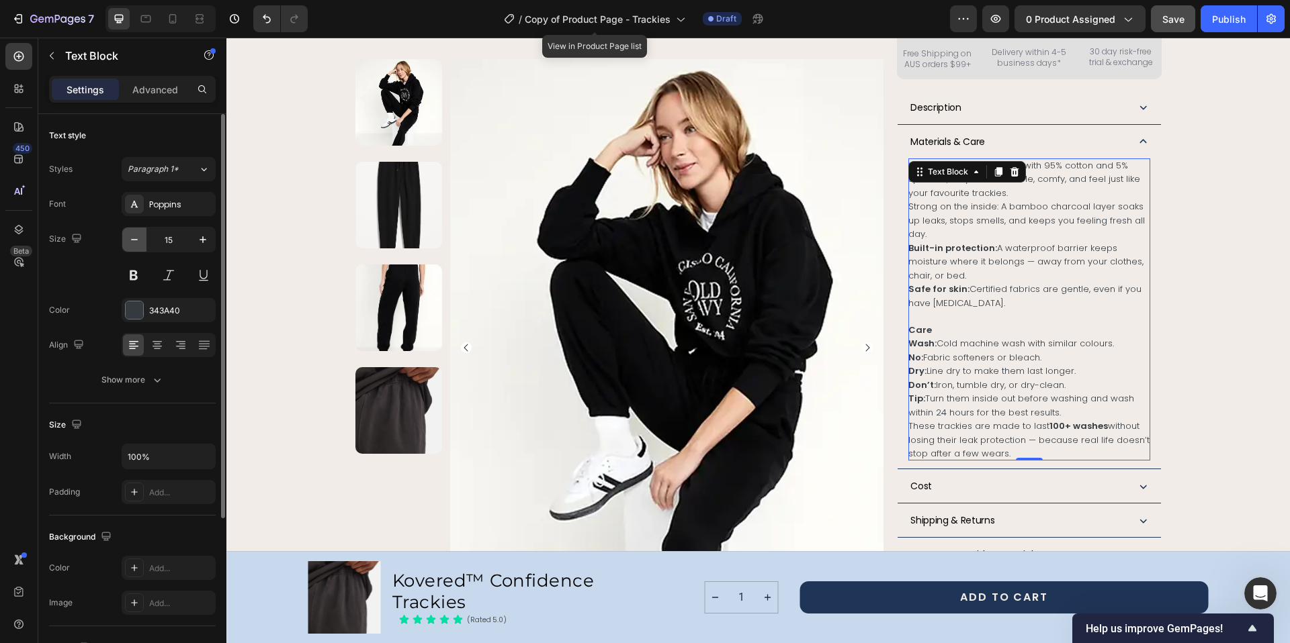
click at [140, 239] on icon "button" at bounding box center [134, 239] width 13 height 13
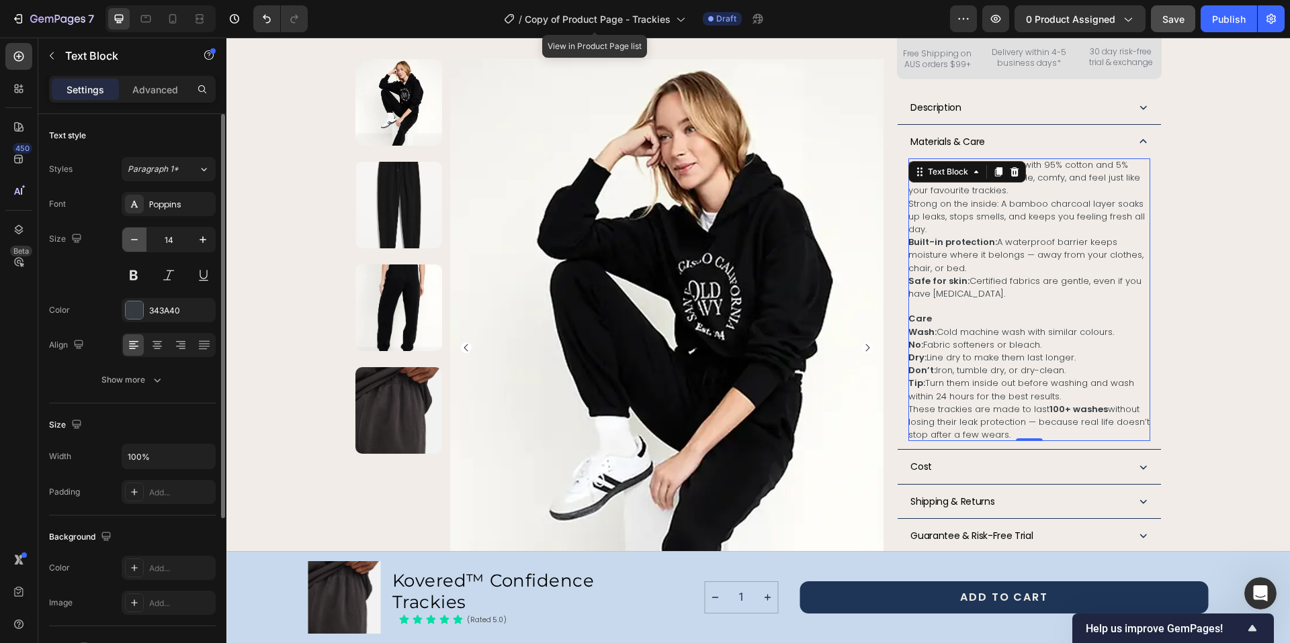
click at [140, 239] on icon "button" at bounding box center [134, 239] width 13 height 13
type input "13"
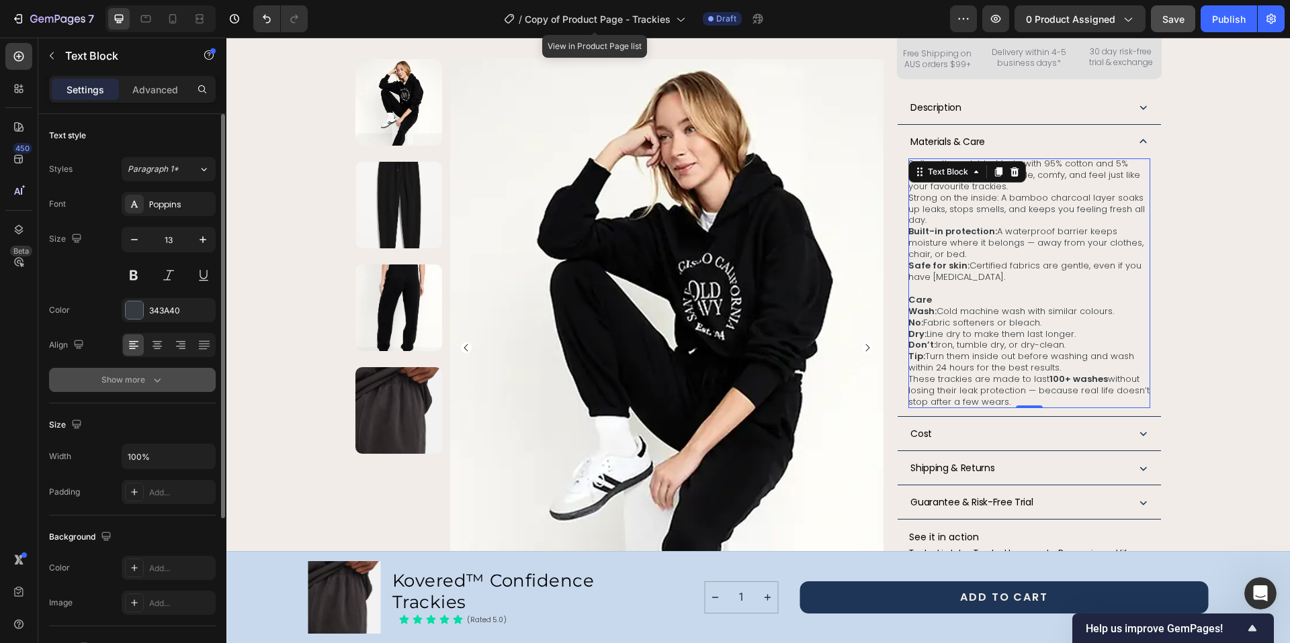
click at [147, 381] on div "Show more" at bounding box center [132, 379] width 62 height 13
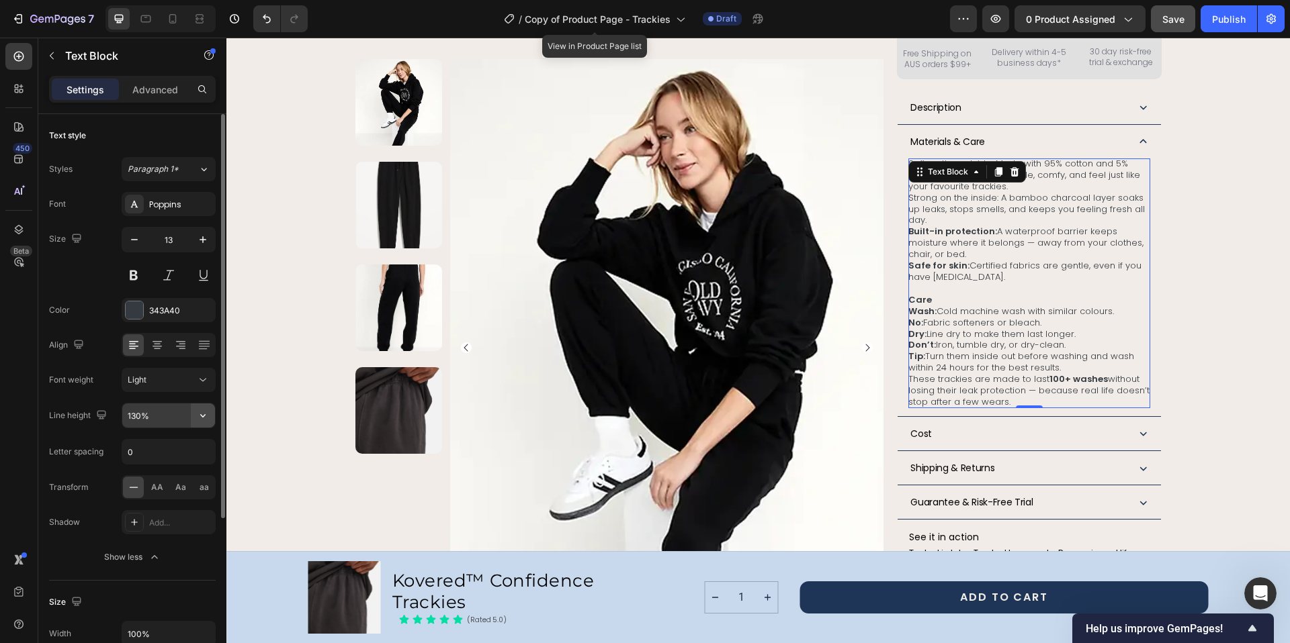
click at [208, 415] on icon "button" at bounding box center [202, 415] width 13 height 13
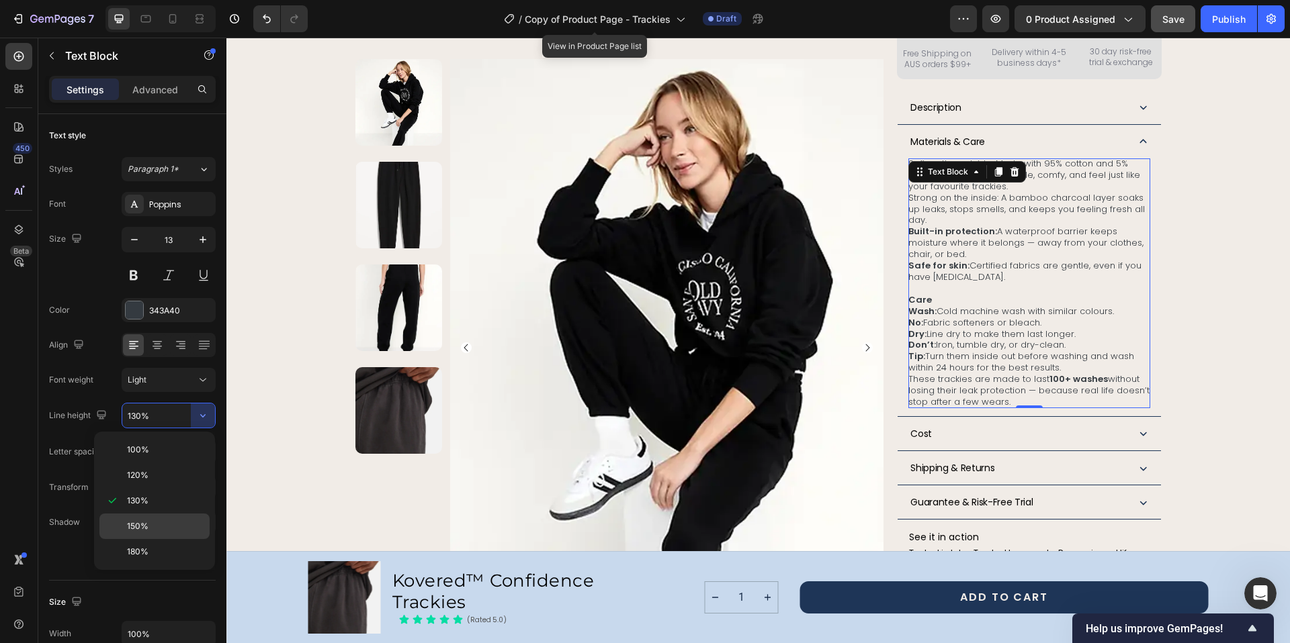
click at [150, 527] on p "150%" at bounding box center [165, 527] width 77 height 12
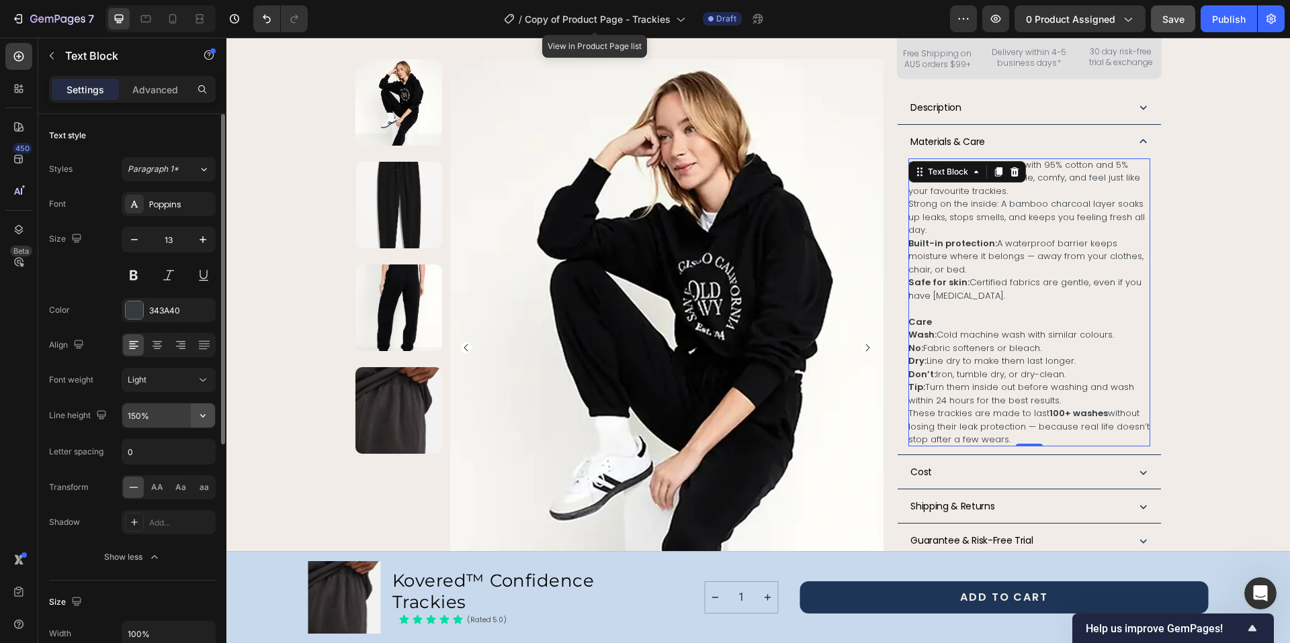
click at [203, 416] on icon "button" at bounding box center [202, 415] width 13 height 13
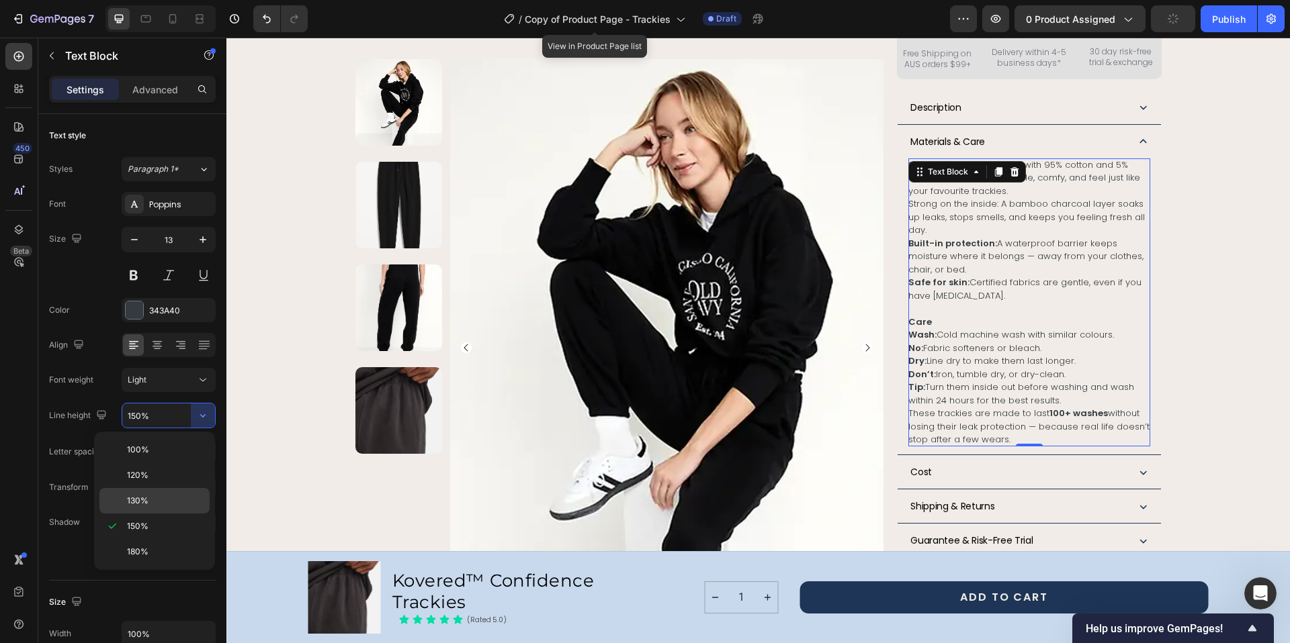
click at [152, 495] on p "130%" at bounding box center [165, 501] width 77 height 12
type input "130%"
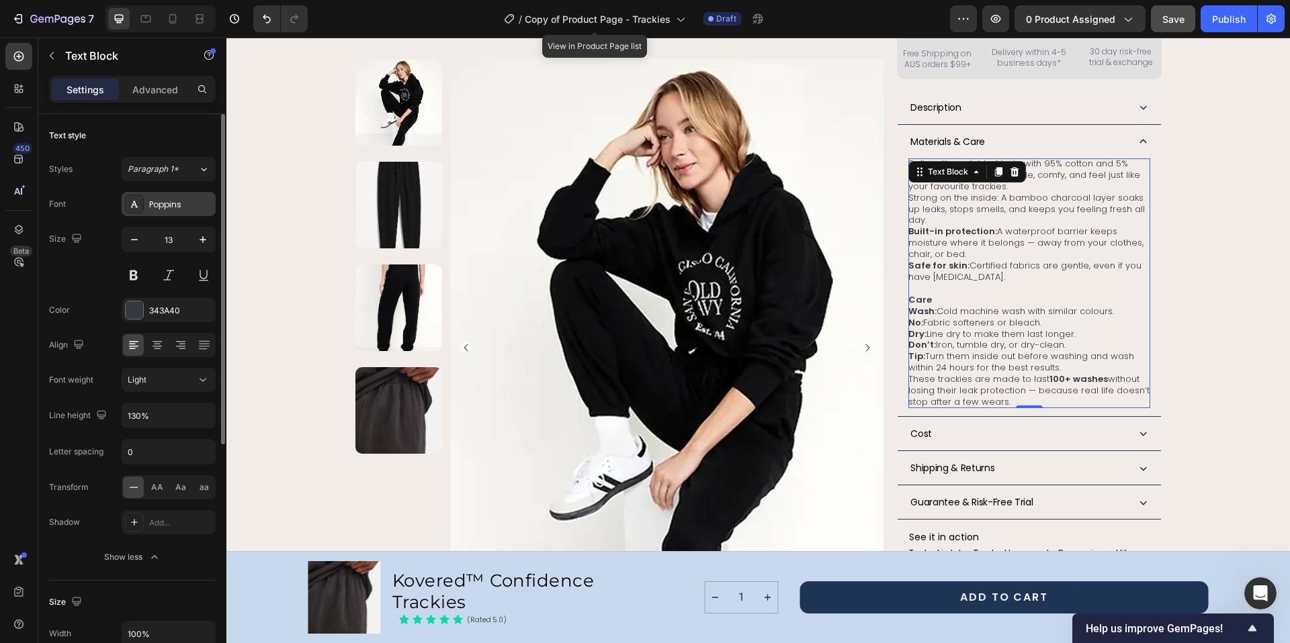
click at [191, 208] on div "Poppins" at bounding box center [180, 205] width 63 height 12
click at [140, 281] on button at bounding box center [134, 275] width 24 height 24
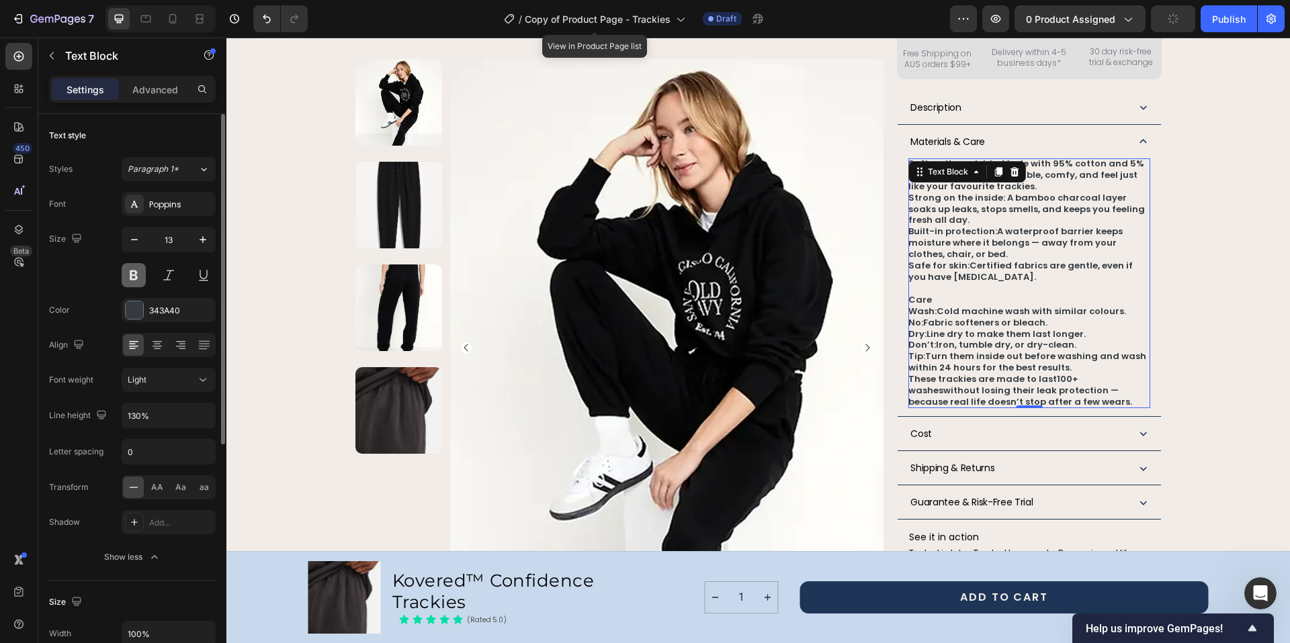
click at [140, 281] on button at bounding box center [134, 275] width 24 height 24
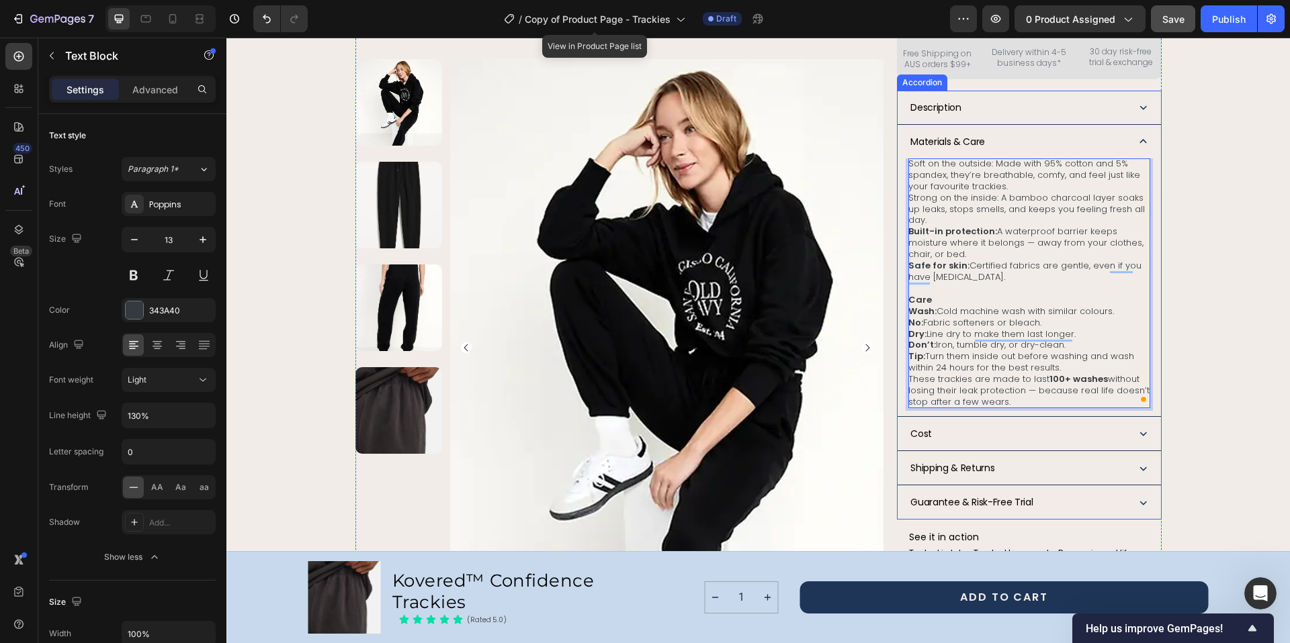
click at [1144, 100] on icon at bounding box center [1143, 107] width 14 height 14
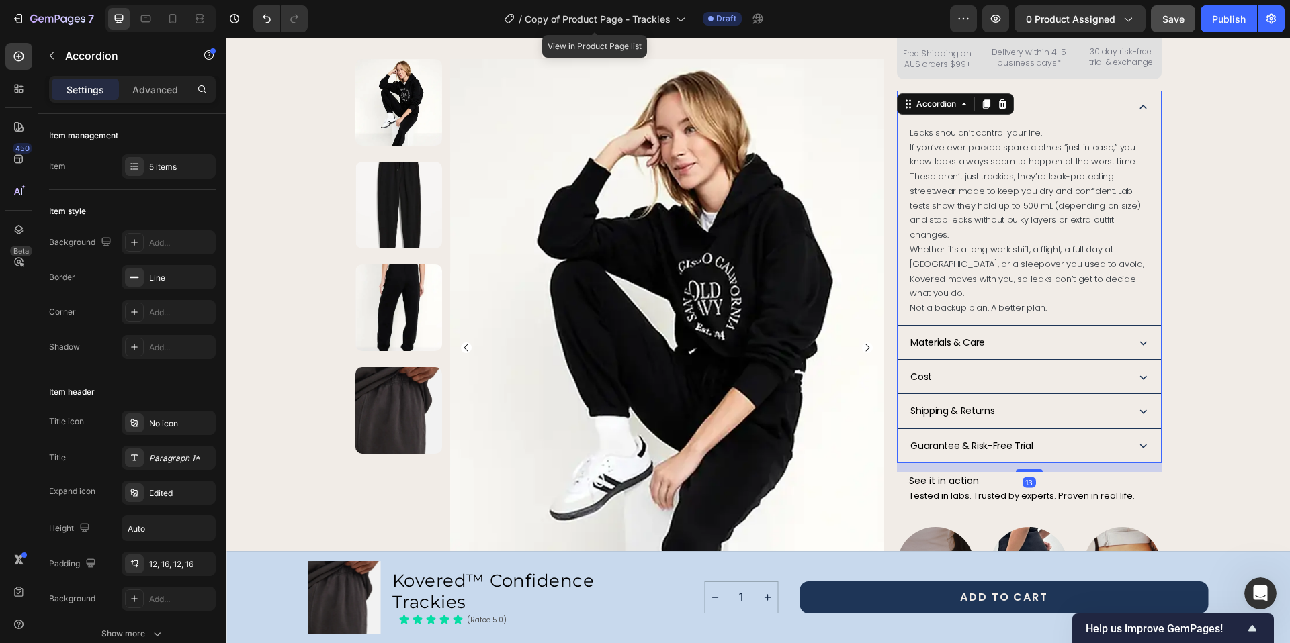
click at [1139, 336] on icon at bounding box center [1143, 343] width 14 height 14
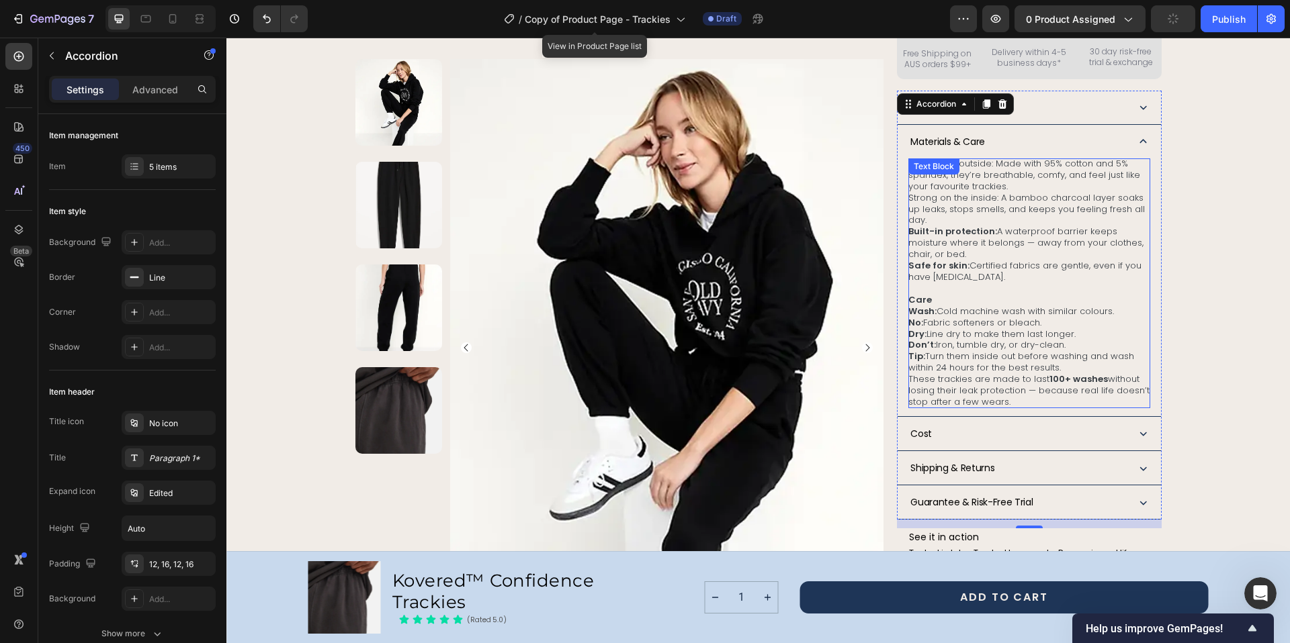
click at [1003, 159] on div "Soft on the outside: Made with 95% cotton and 5% spandex, they’re breathable, c…" at bounding box center [1028, 284] width 241 height 250
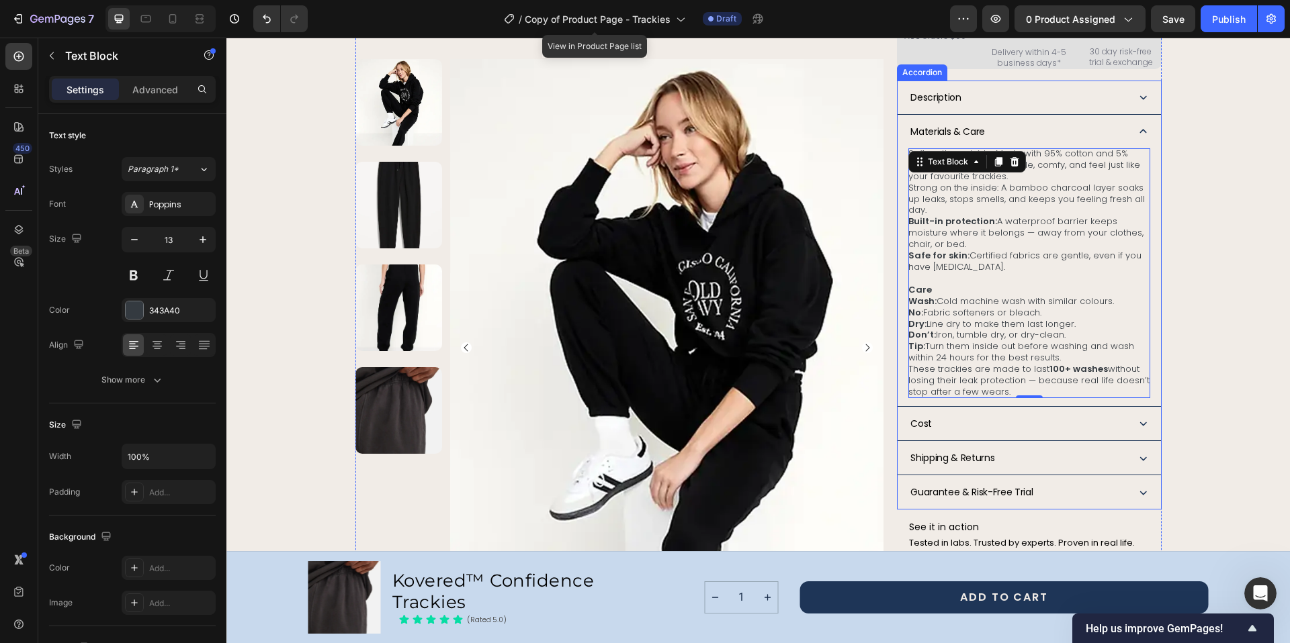
click at [1073, 128] on div "Materials & Care" at bounding box center [1016, 131] width 216 height 17
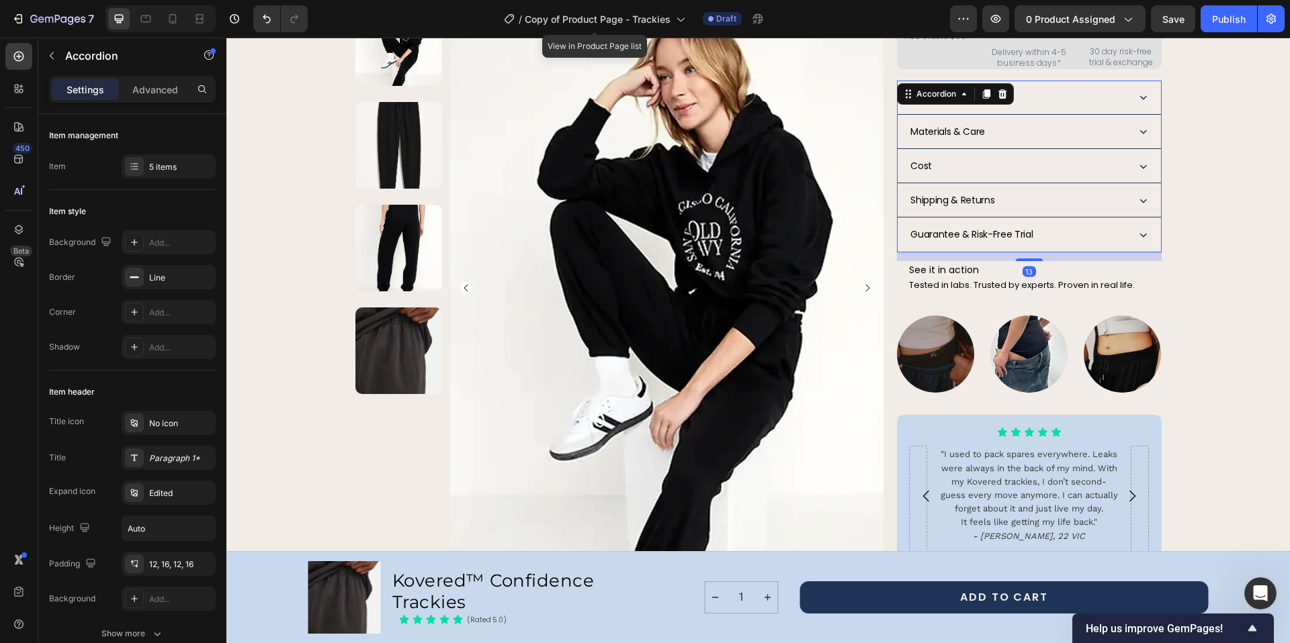
click at [1143, 90] on icon at bounding box center [1143, 97] width 14 height 14
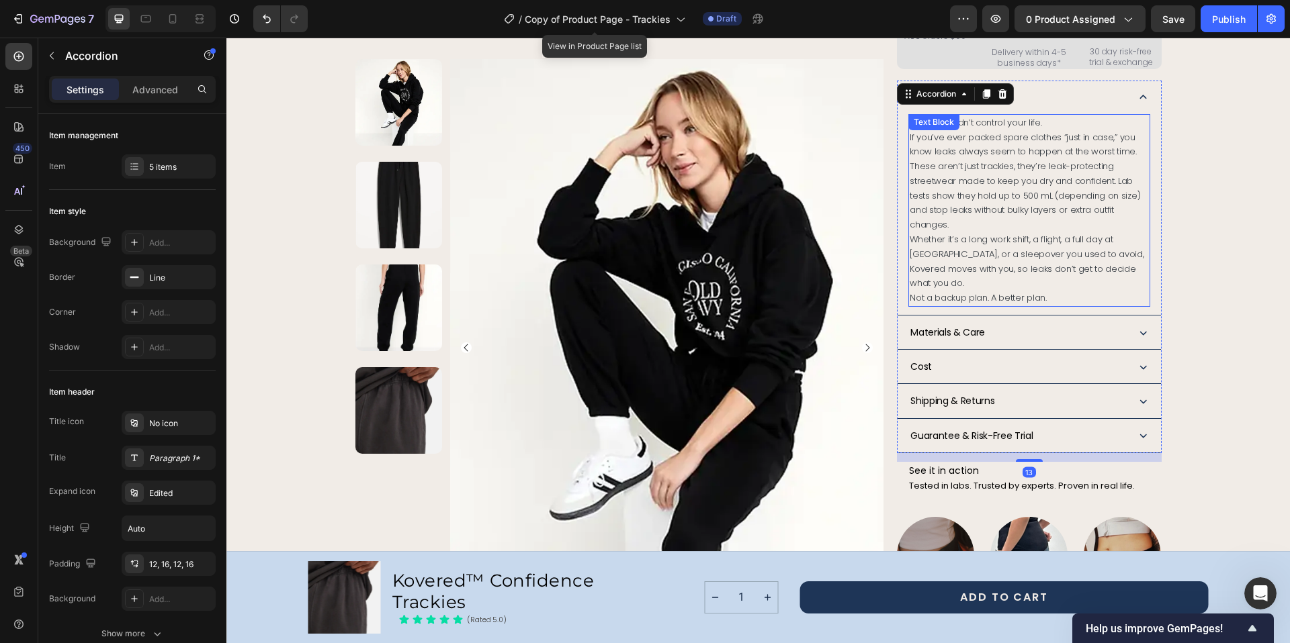
click at [1024, 142] on span "If you’ve ever packed spare clothes “just in case,” you know leaks always seem …" at bounding box center [1022, 145] width 227 height 28
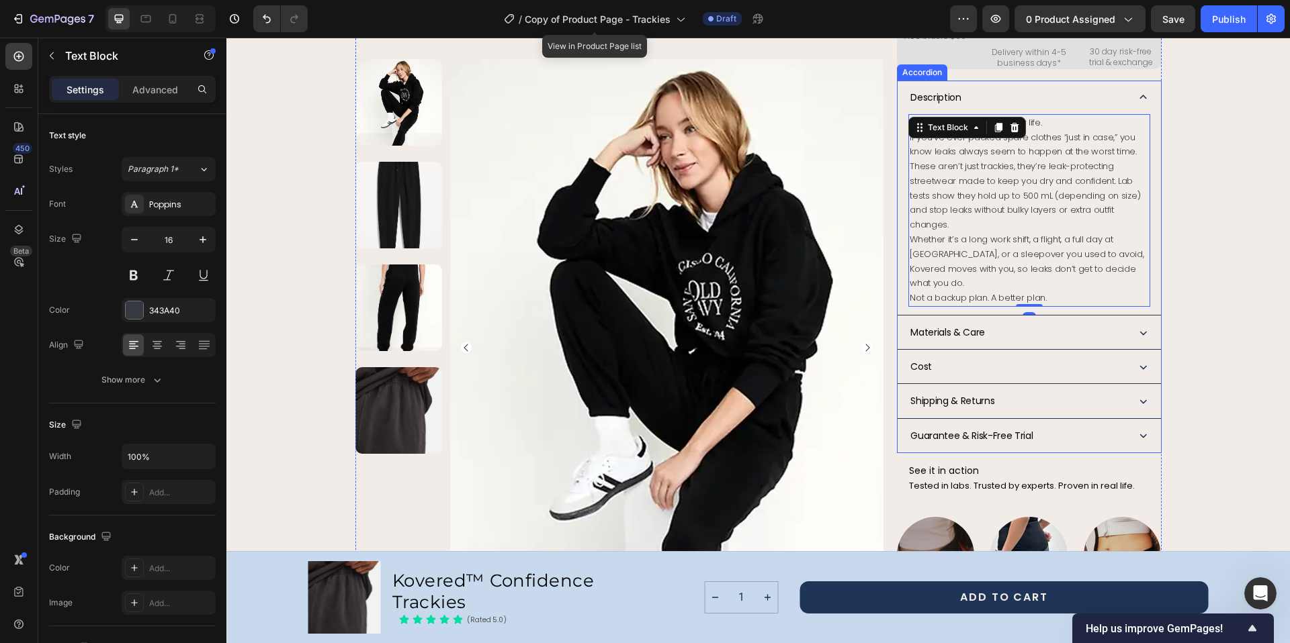
click at [1067, 324] on div "Materials & Care" at bounding box center [1016, 332] width 216 height 17
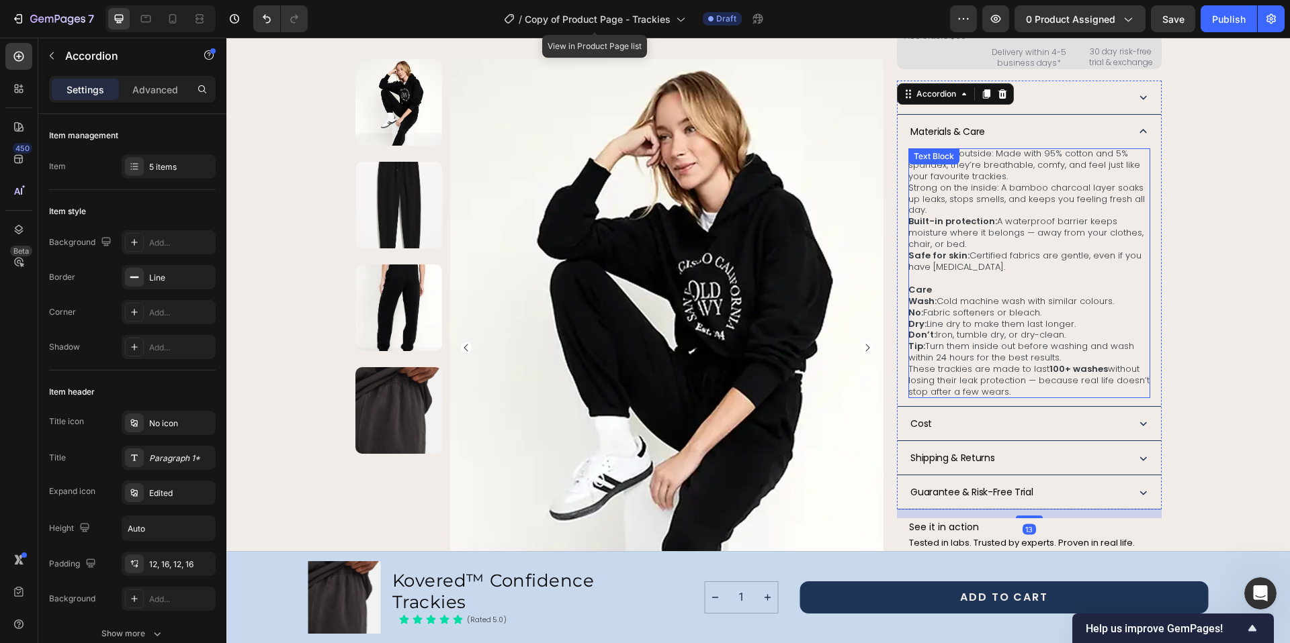
click at [1052, 166] on span "Soft on the outside: Made with 95% cotton and 5% spandex, they’re breathable, c…" at bounding box center [1024, 165] width 232 height 36
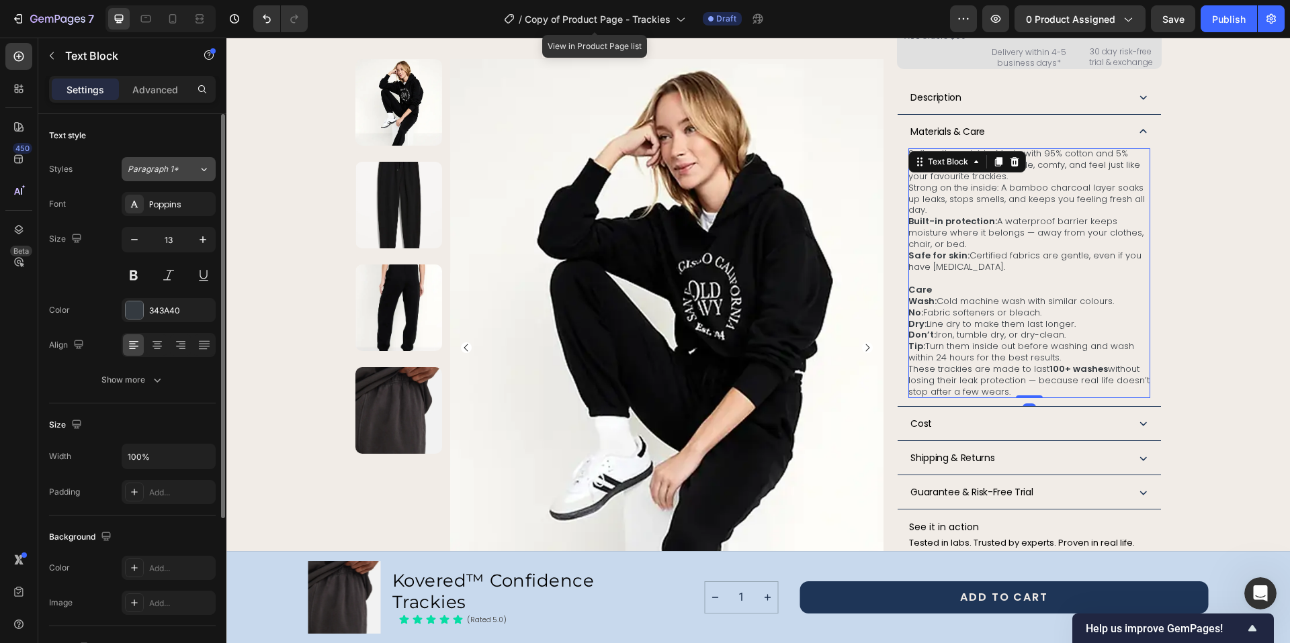
click at [214, 169] on button "Paragraph 1*" at bounding box center [169, 169] width 94 height 24
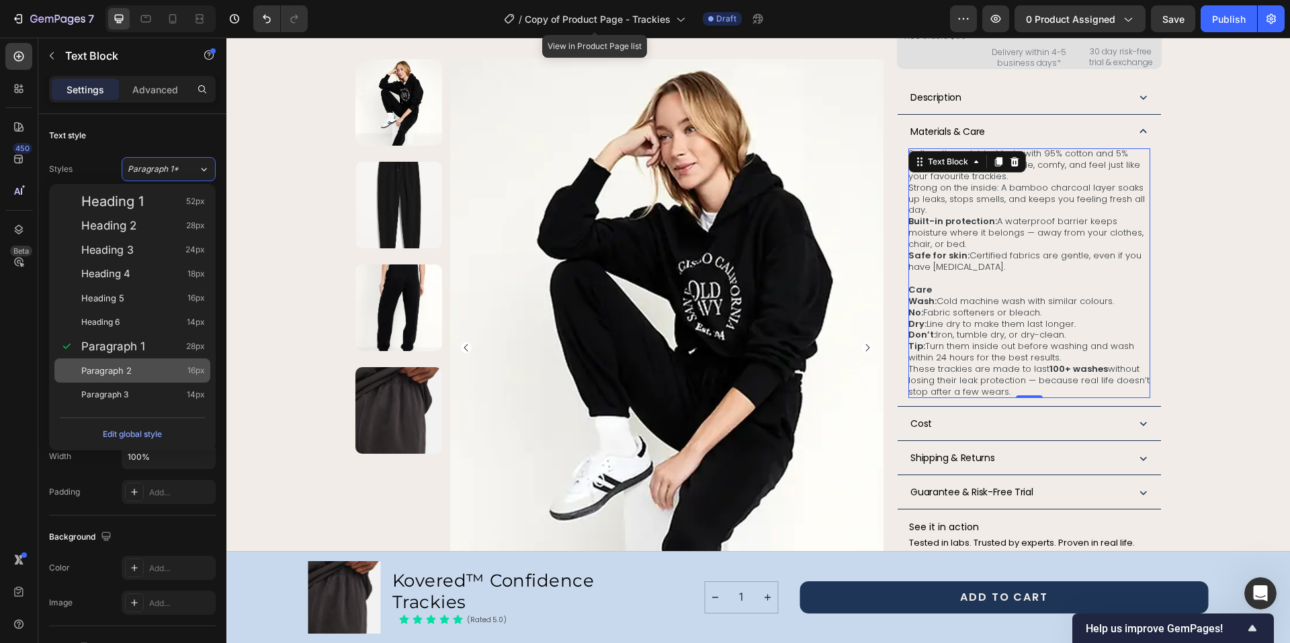
click at [148, 359] on div "Paragraph 2 16px" at bounding box center [132, 371] width 156 height 24
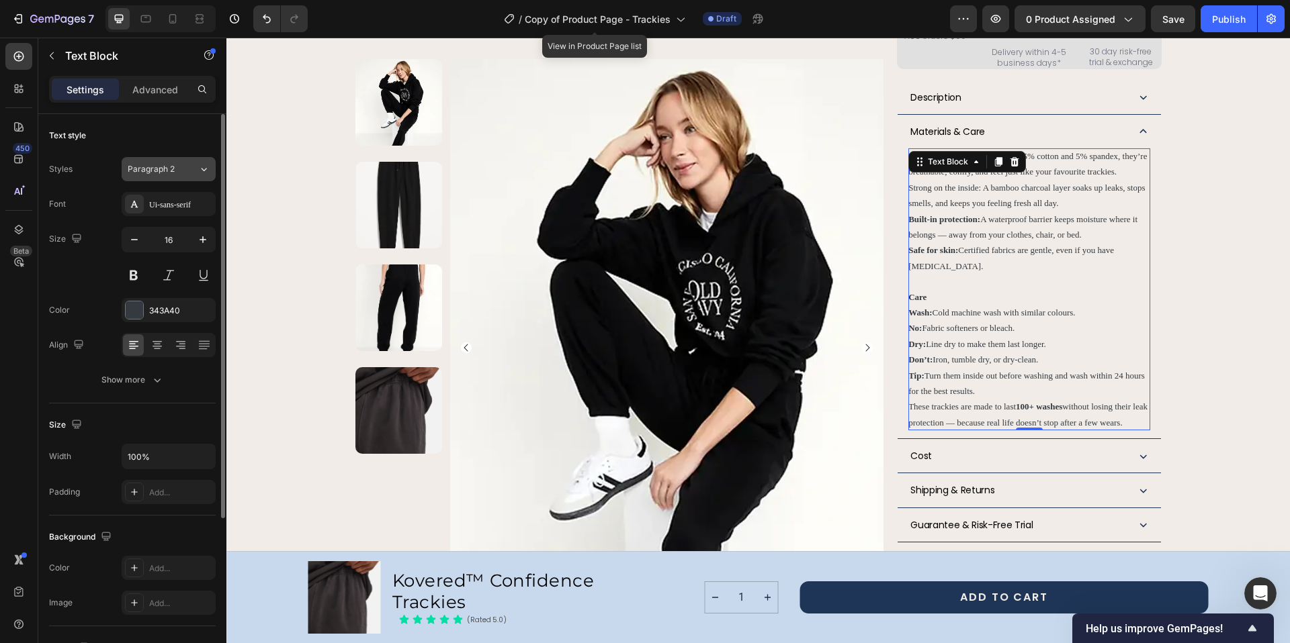
click at [201, 171] on icon at bounding box center [203, 169] width 11 height 13
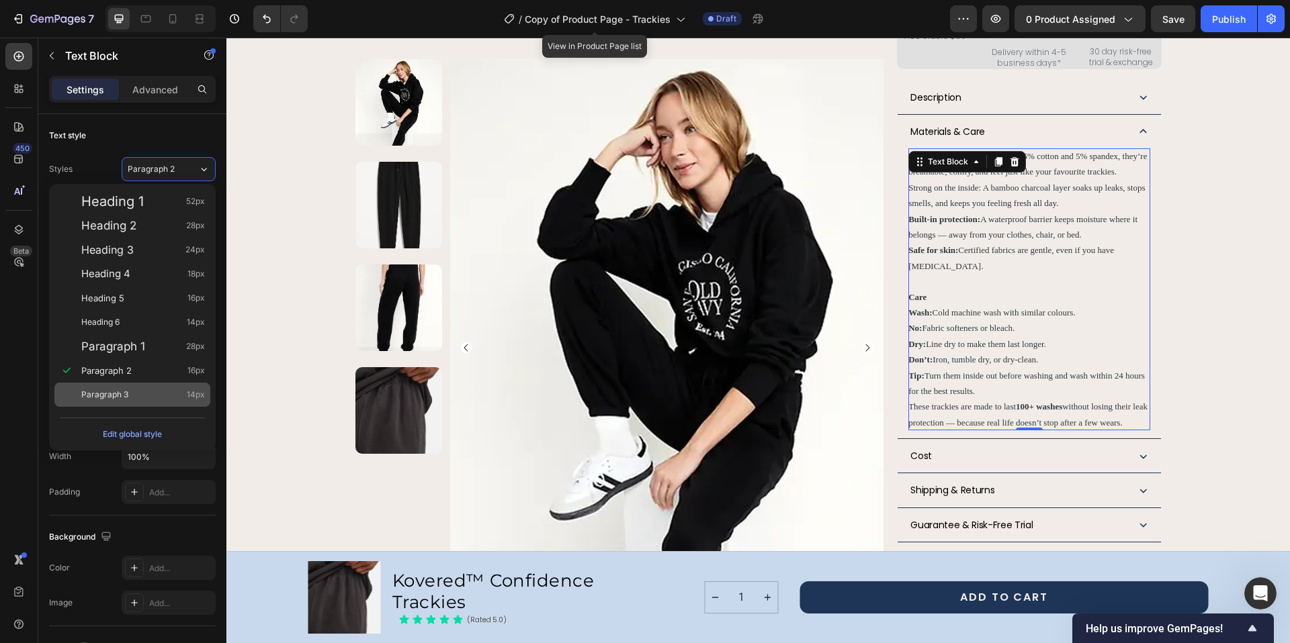
click at [133, 396] on div "Paragraph 3 14px" at bounding box center [143, 394] width 124 height 13
type input "14"
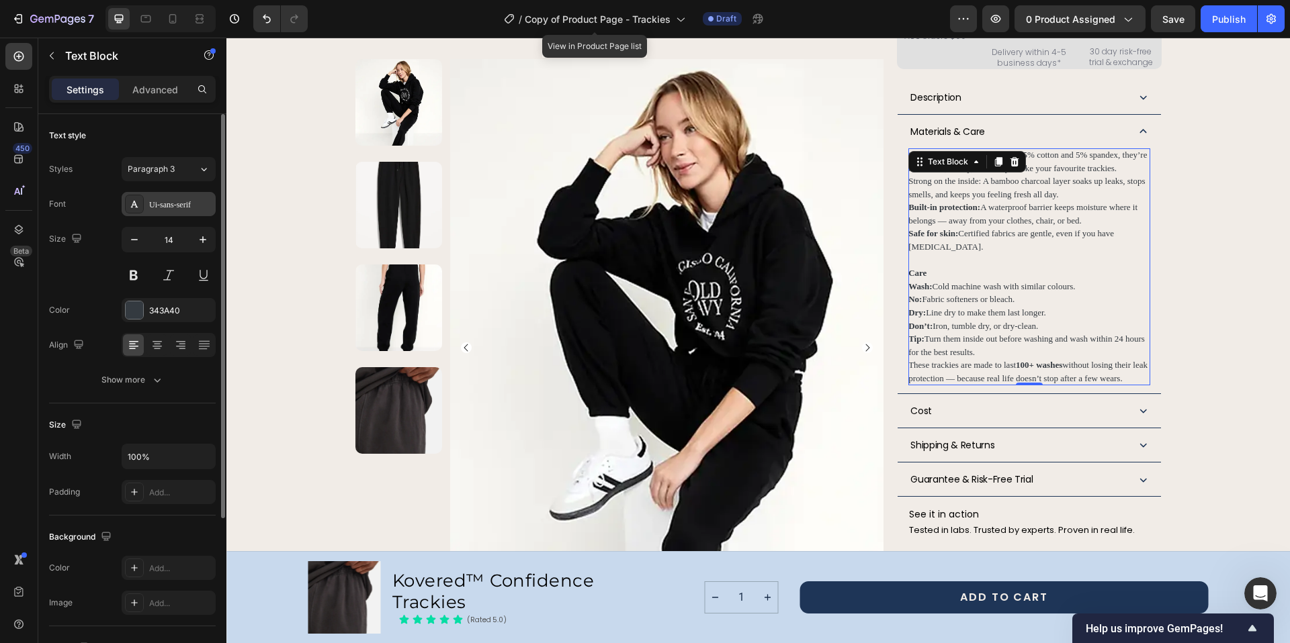
click at [195, 211] on div "Ui-sans-serif" at bounding box center [169, 204] width 94 height 24
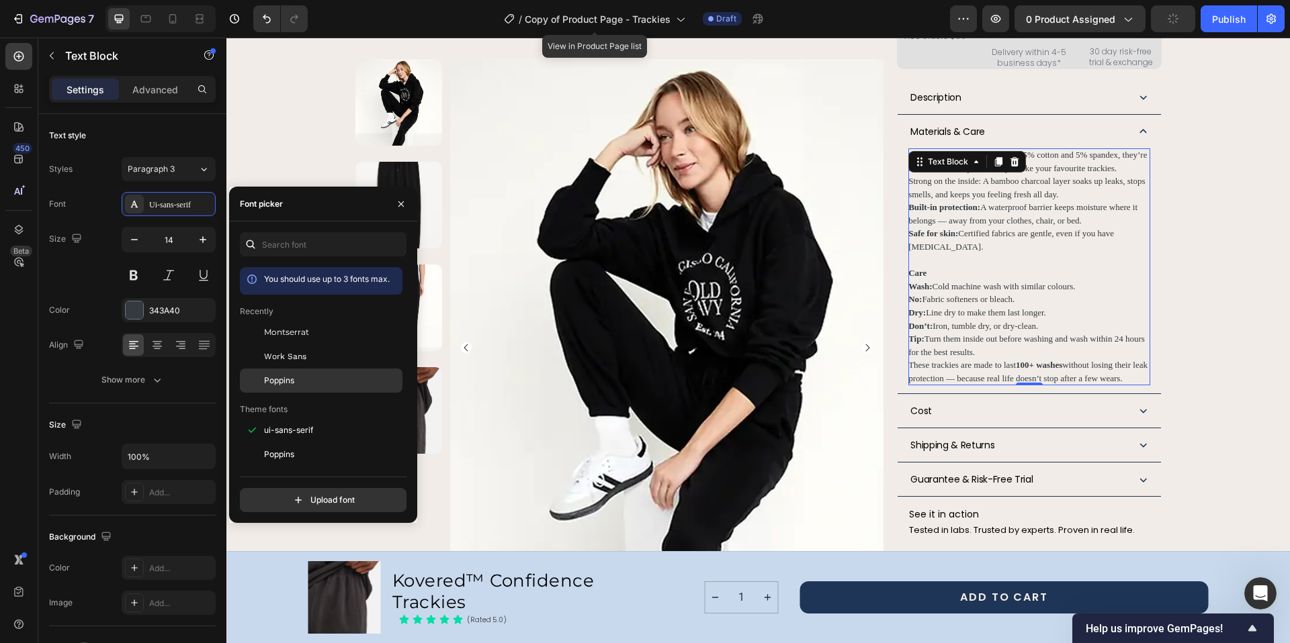
click at [285, 386] on span "Poppins" at bounding box center [279, 381] width 30 height 12
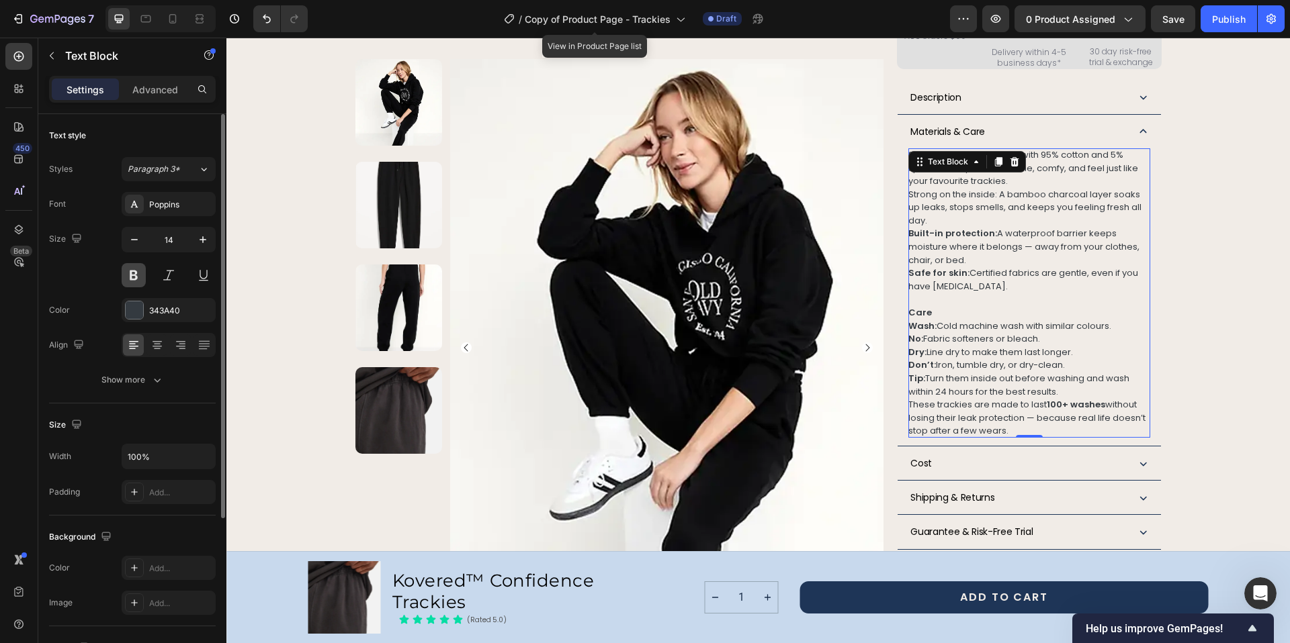
click at [135, 278] on button at bounding box center [134, 275] width 24 height 24
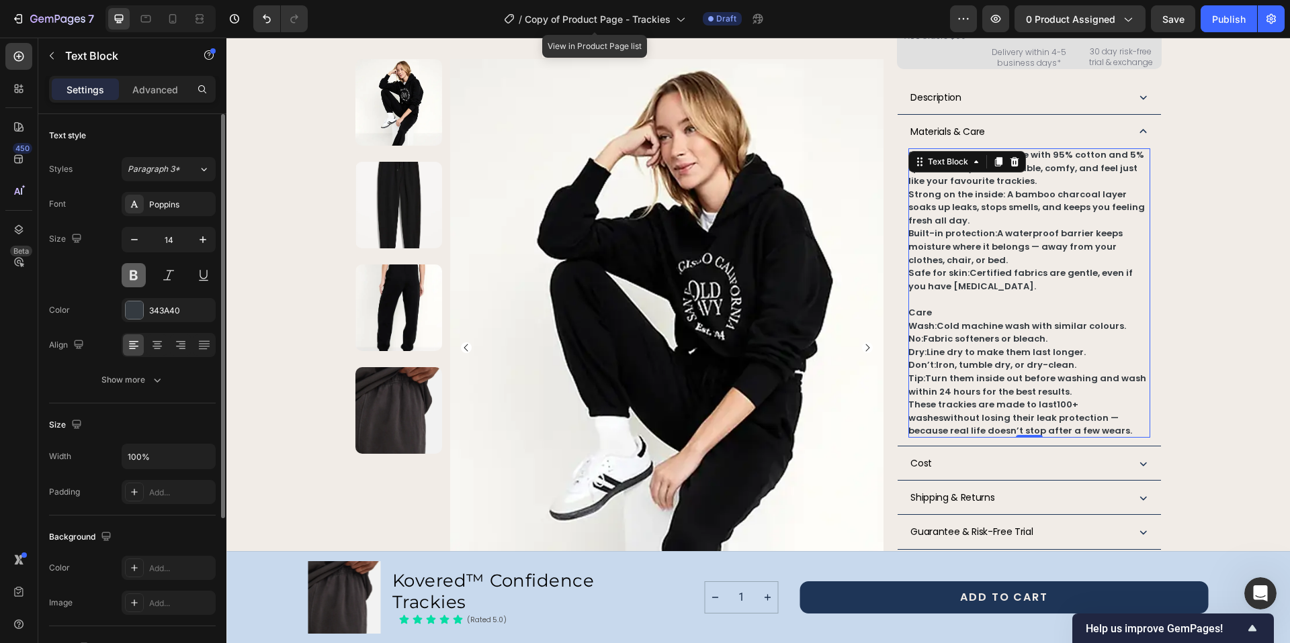
click at [135, 278] on button at bounding box center [134, 275] width 24 height 24
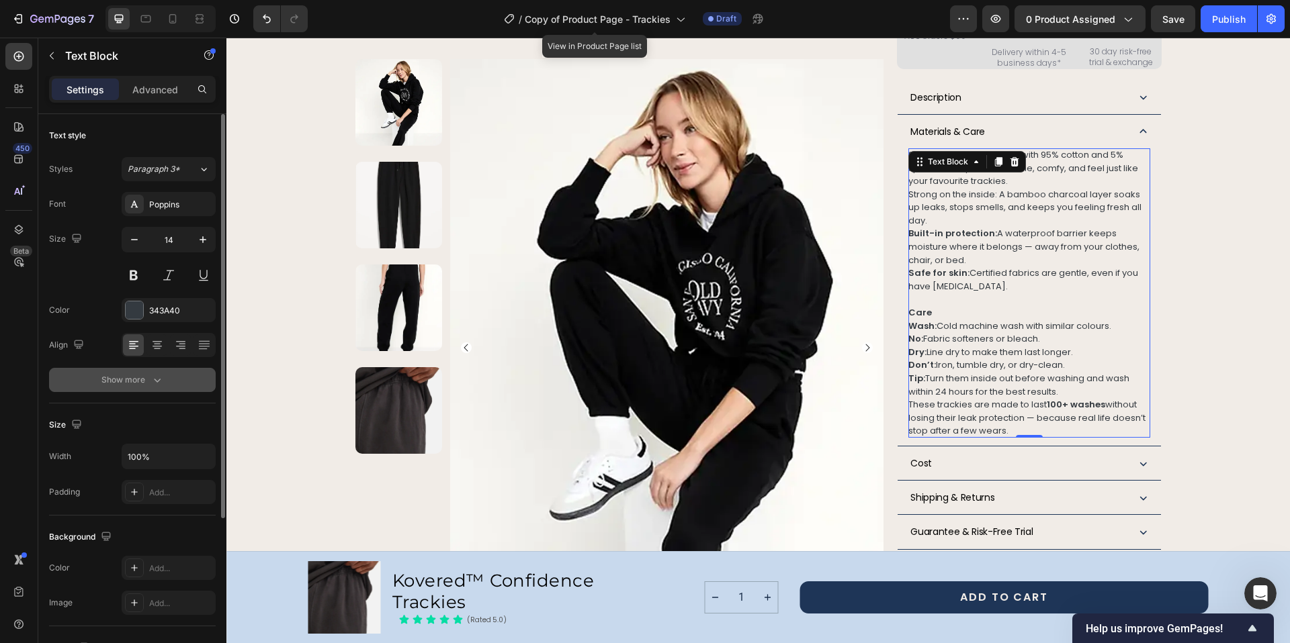
click at [153, 374] on icon "button" at bounding box center [156, 379] width 13 height 13
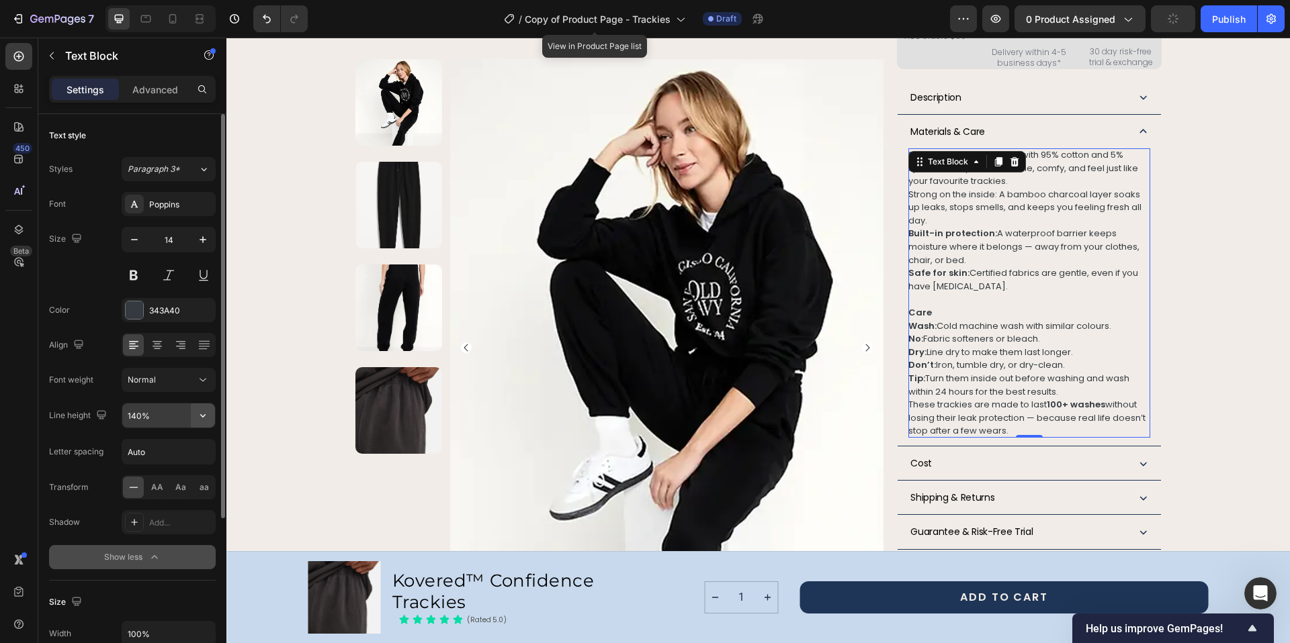
click at [197, 413] on icon "button" at bounding box center [202, 415] width 13 height 13
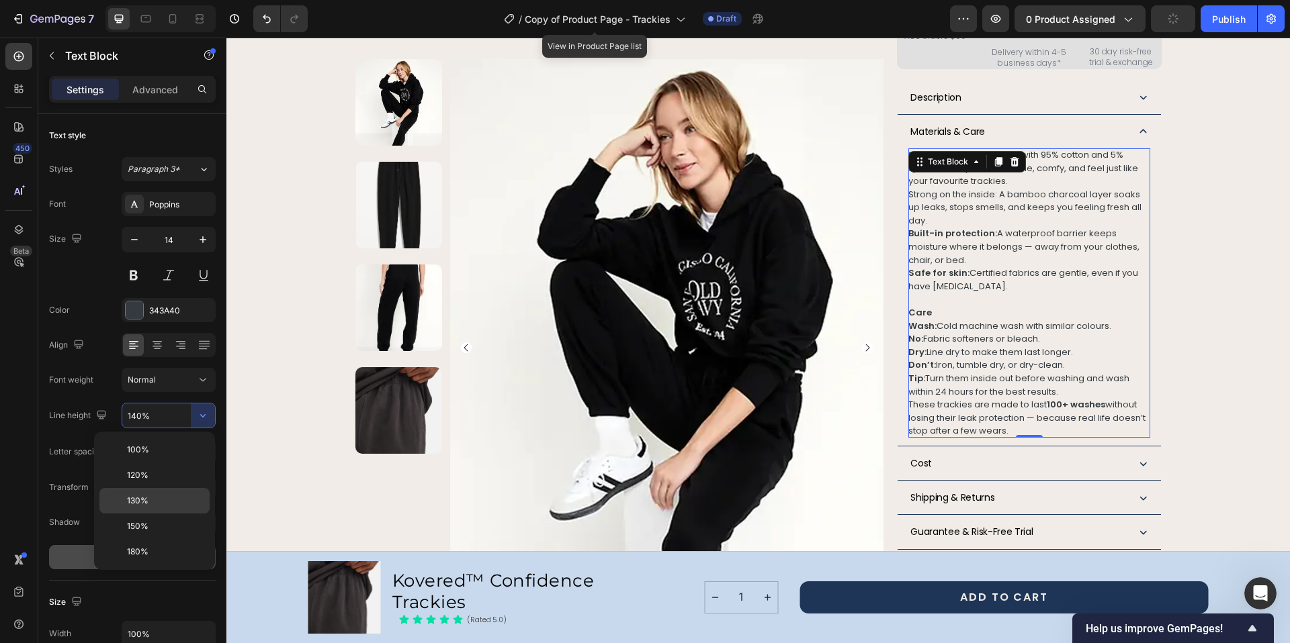
click at [165, 504] on p "130%" at bounding box center [165, 501] width 77 height 12
type input "130%"
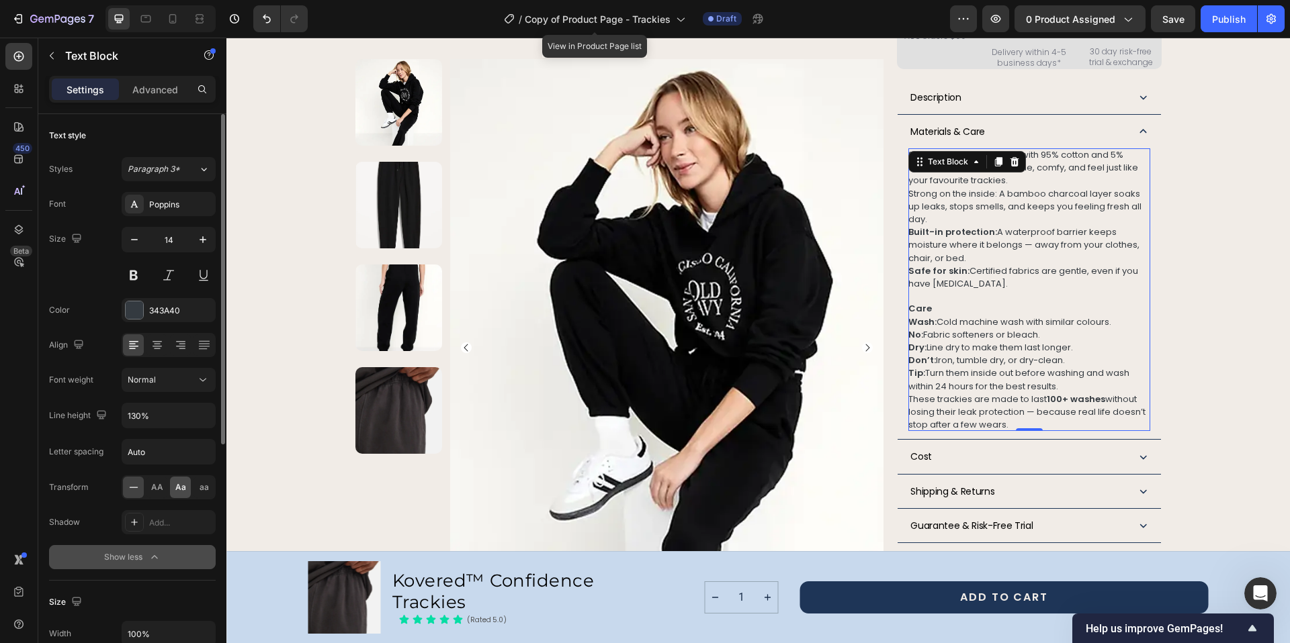
click at [177, 491] on span "Aa" at bounding box center [180, 488] width 11 height 12
click at [1029, 197] on span "strong on the inside: a bamboo charcoal layer soaks up leaks, stops smells, and…" at bounding box center [1028, 206] width 240 height 38
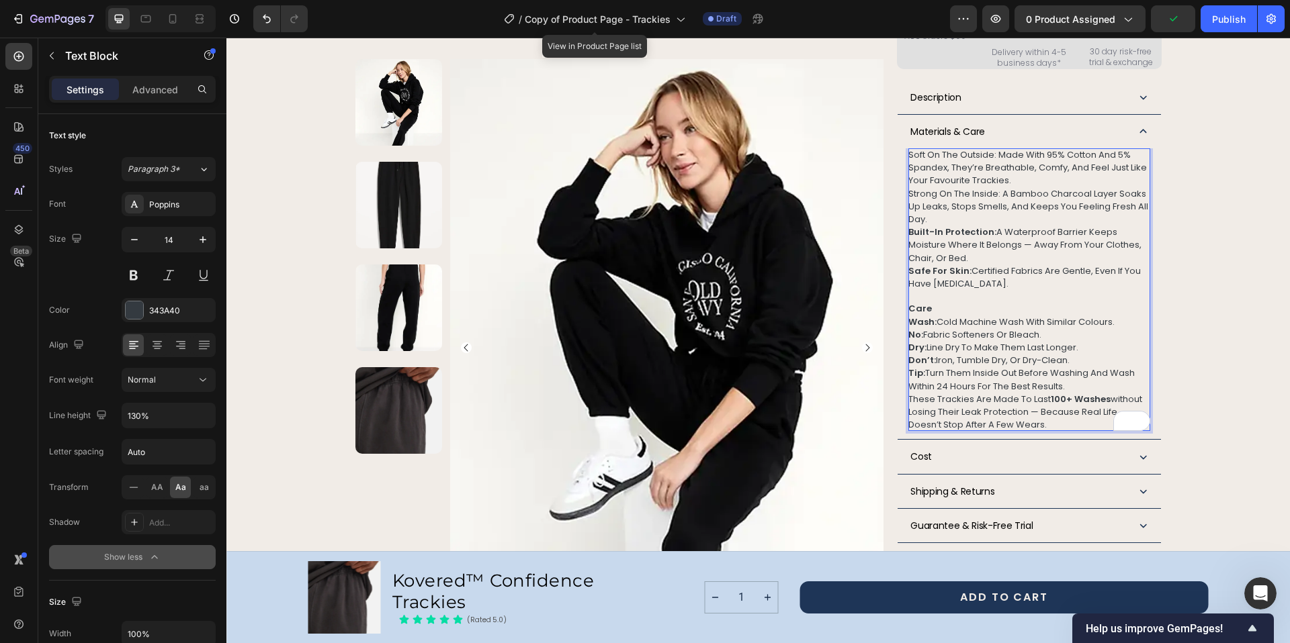
click at [985, 228] on span "built-in protection: a waterproof barrier keeps moisture where it belongs — awa…" at bounding box center [1024, 245] width 233 height 38
drag, startPoint x: 989, startPoint y: 228, endPoint x: 909, endPoint y: 230, distance: 80.6
click at [915, 228] on span "built-in protection: a waterproof barrier keeps moisture where it belongs — awa…" at bounding box center [1024, 245] width 233 height 38
click at [909, 229] on strong "built-in protection:" at bounding box center [952, 232] width 88 height 13
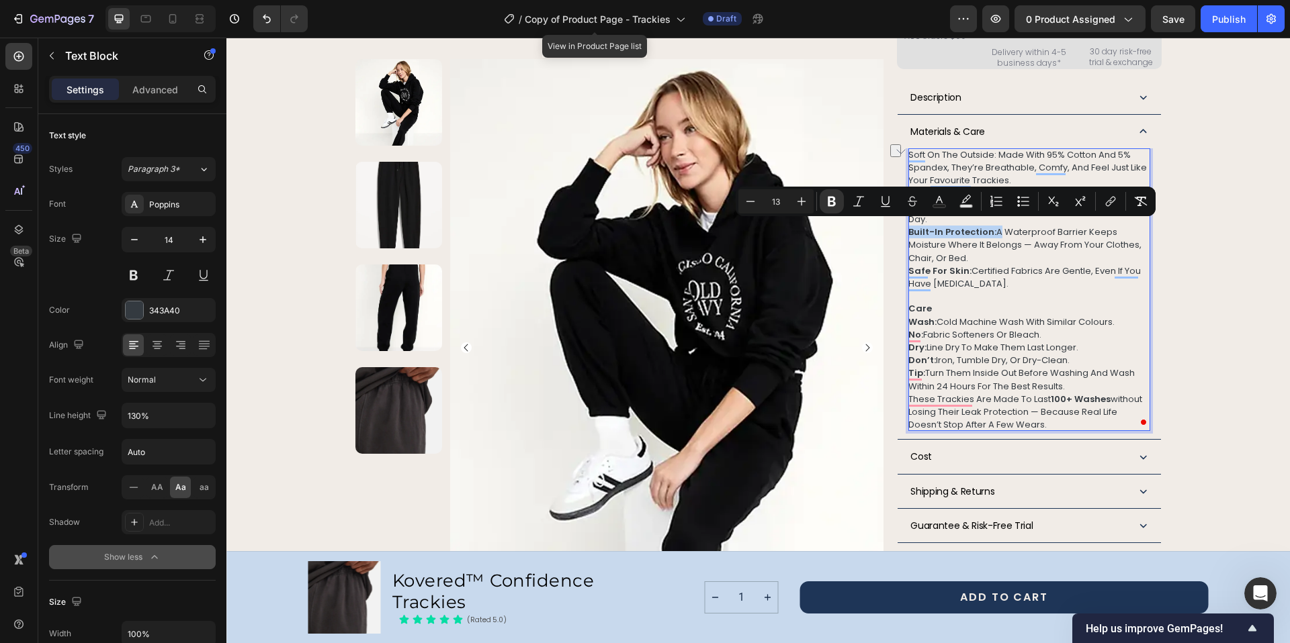
drag, startPoint x: 904, startPoint y: 230, endPoint x: 988, endPoint y: 226, distance: 84.0
click at [988, 226] on span "built-in protection: a waterproof barrier keeps moisture where it belongs — awa…" at bounding box center [1024, 245] width 233 height 38
click at [827, 201] on icon "Editor contextual toolbar" at bounding box center [831, 202] width 8 height 10
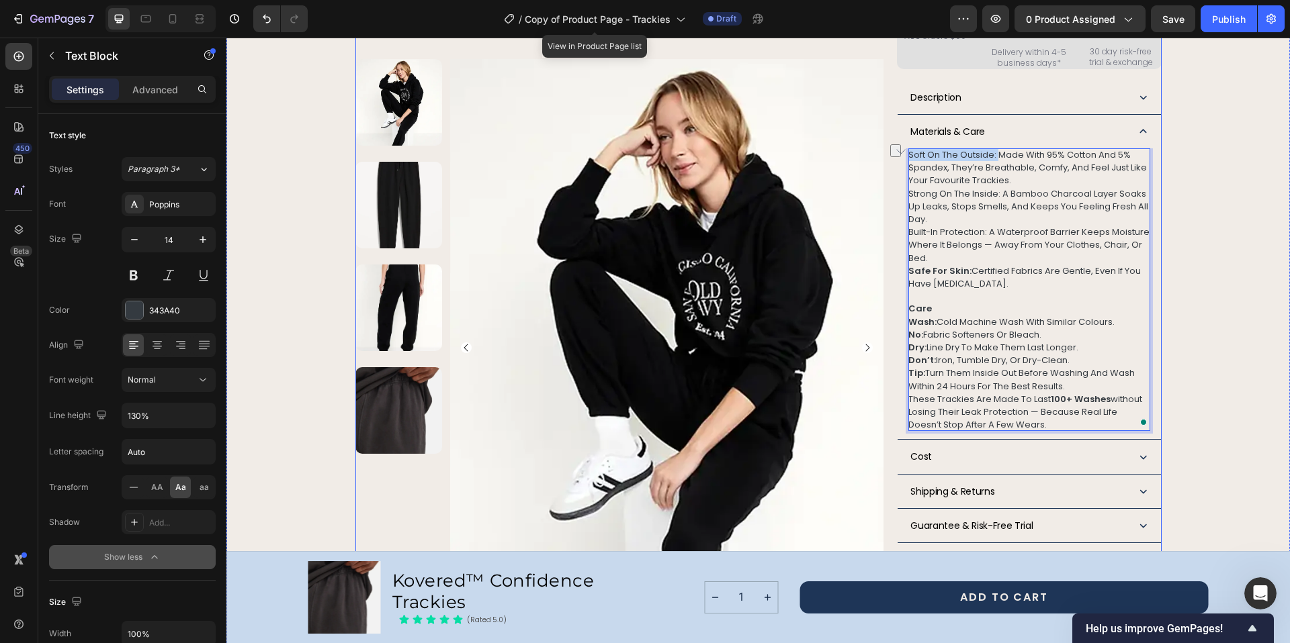
drag, startPoint x: 993, startPoint y: 150, endPoint x: 898, endPoint y: 152, distance: 94.7
click at [898, 152] on div "Product Images Row Kovered™ Confidence Trackies Product Title The next generati…" at bounding box center [758, 106] width 806 height 1525
click at [140, 277] on button at bounding box center [134, 275] width 24 height 24
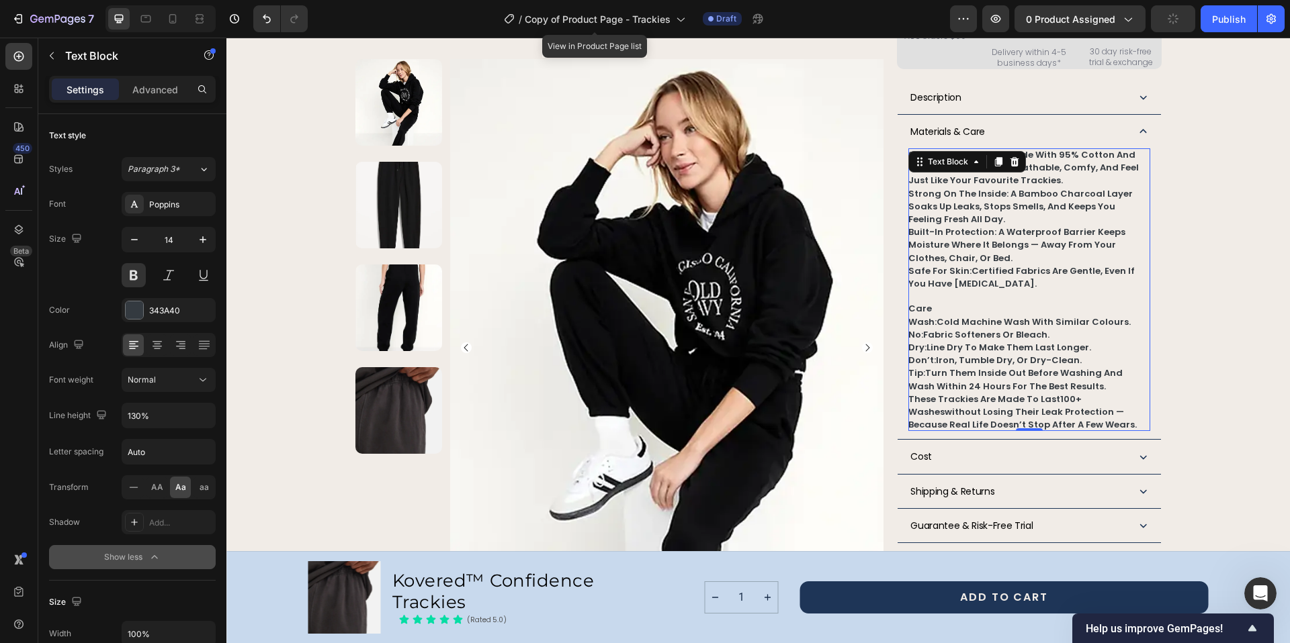
click at [982, 226] on span "built-in protection: a waterproof barrier keeps moisture where it belongs — awa…" at bounding box center [1016, 245] width 217 height 38
click at [1187, 214] on div "Product Images Row Kovered™ Confidence Trackies Product Title The next generati…" at bounding box center [757, 106] width 1031 height 1525
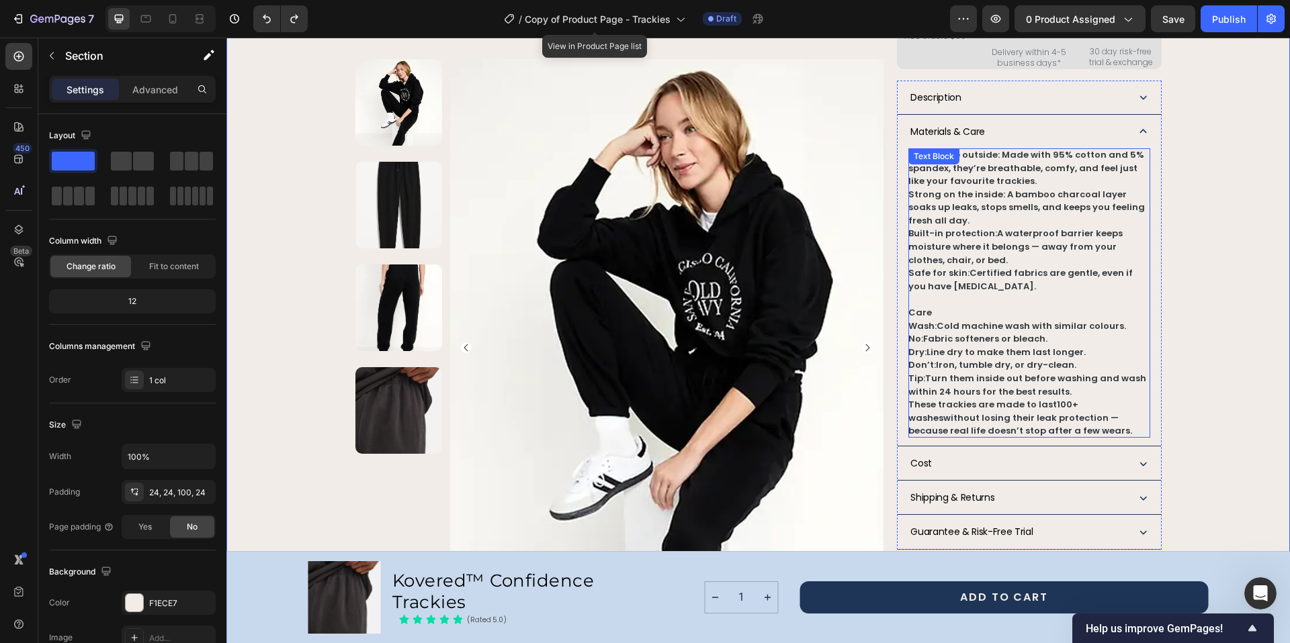
click at [992, 161] on div "Soft on the outside: Made with 95% cotton and 5% spandex, they’re breathable, c…" at bounding box center [1028, 292] width 241 height 289
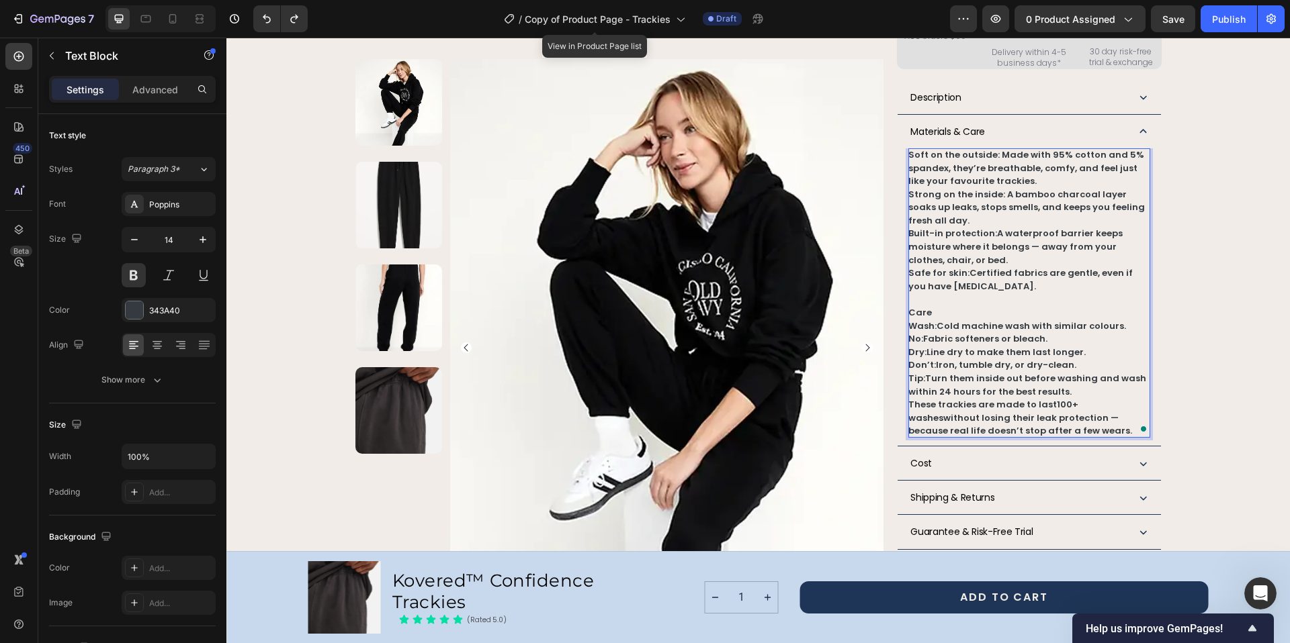
click at [993, 150] on span "Soft on the outside: Made with 95% cotton and 5% spandex, they’re breathable, c…" at bounding box center [1026, 167] width 236 height 39
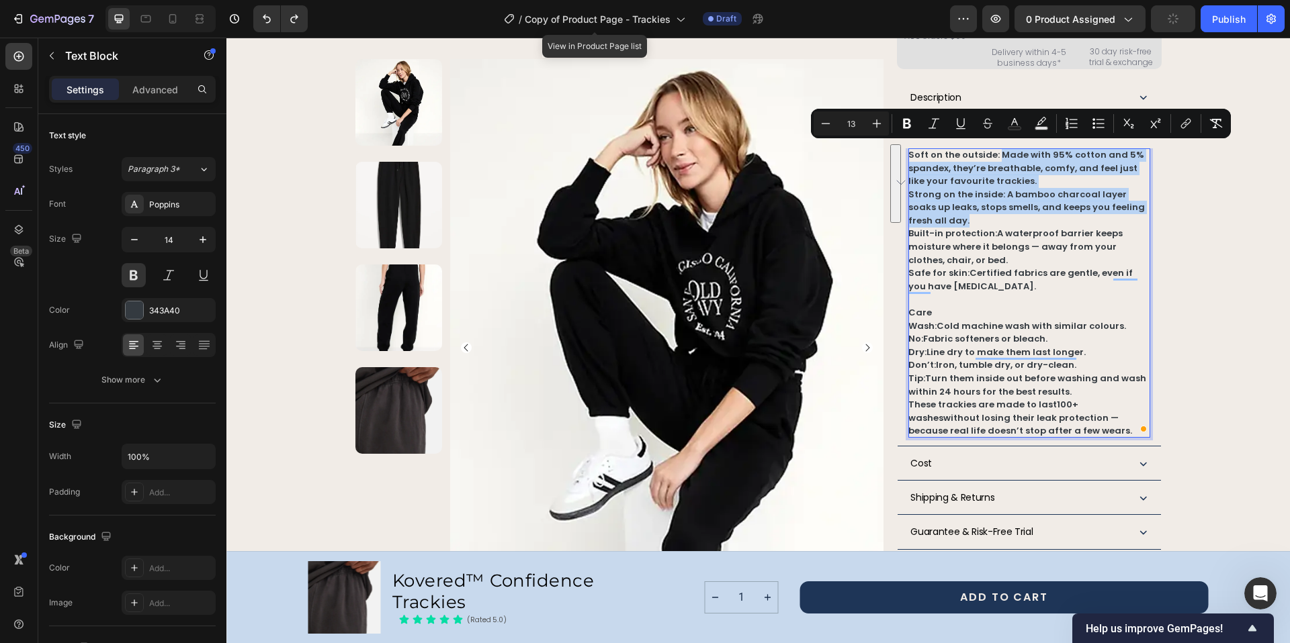
drag, startPoint x: 991, startPoint y: 150, endPoint x: 1007, endPoint y: 216, distance: 67.1
click at [1007, 216] on div "Soft on the outside: Made with 95% cotton and 5% spandex, they’re breathable, c…" at bounding box center [1028, 292] width 241 height 289
click at [912, 121] on icon "Editor contextual toolbar" at bounding box center [906, 123] width 13 height 13
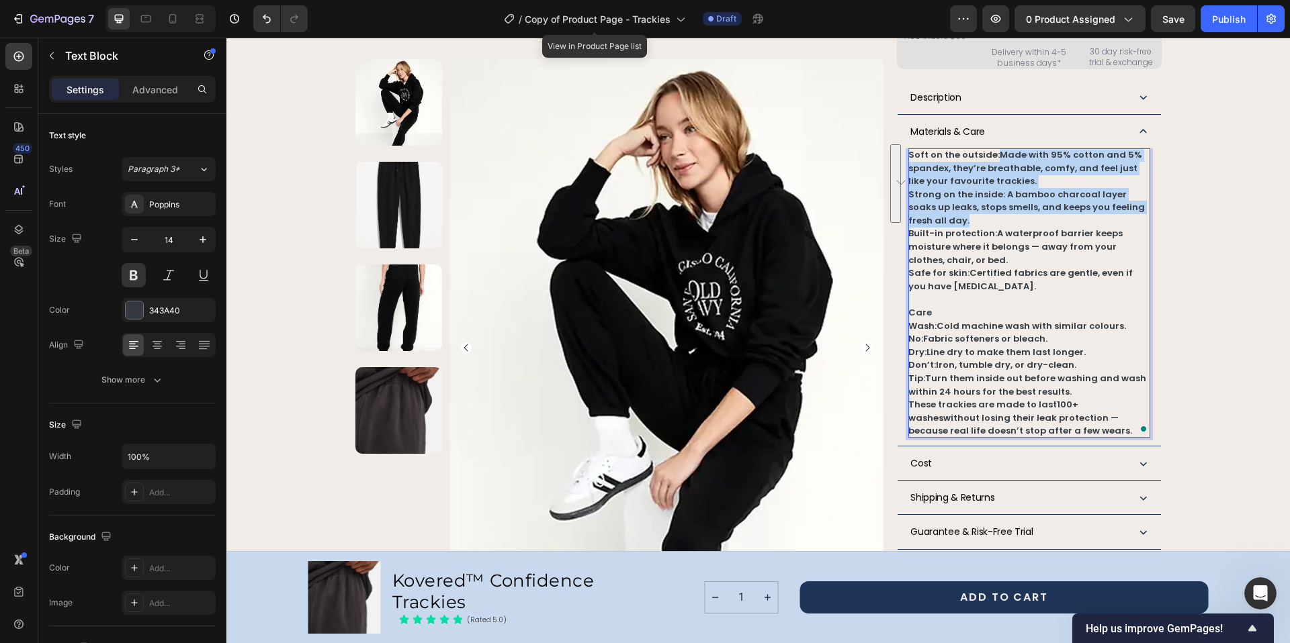
drag, startPoint x: 992, startPoint y: 148, endPoint x: 934, endPoint y: 214, distance: 88.5
click at [934, 214] on div "Soft on the outside: Made with 95% cotton and 5% spandex, they’re breathable, c…" at bounding box center [1028, 292] width 241 height 289
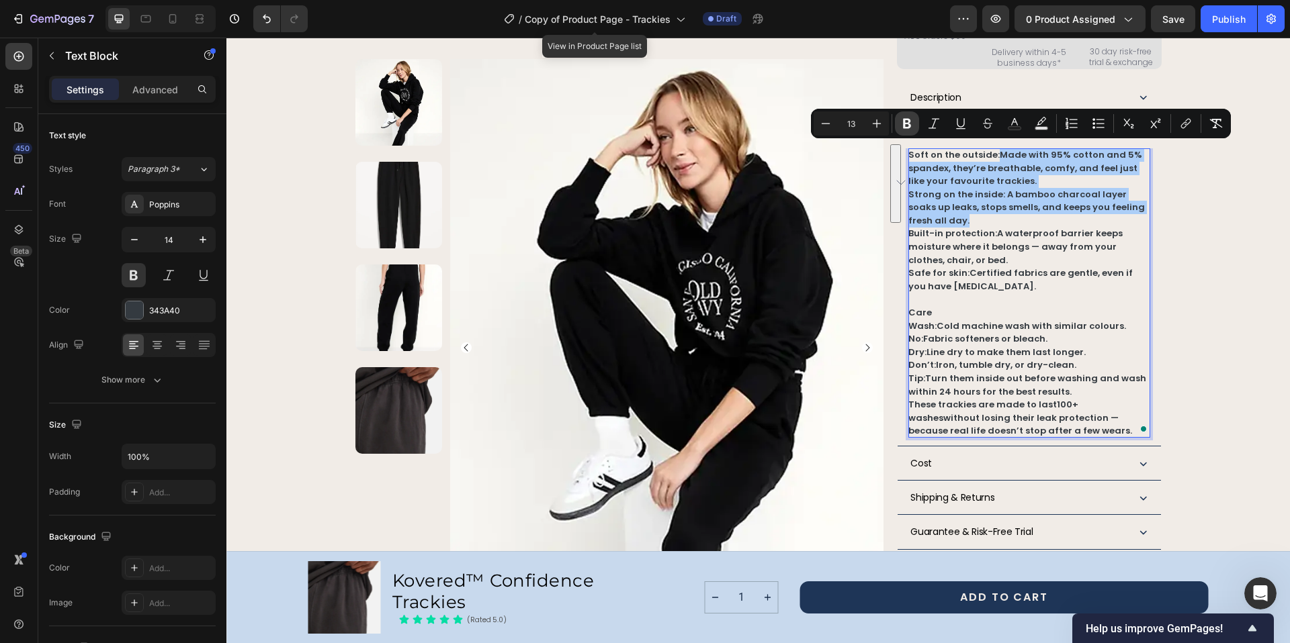
click at [902, 124] on icon "Editor contextual toolbar" at bounding box center [906, 123] width 13 height 13
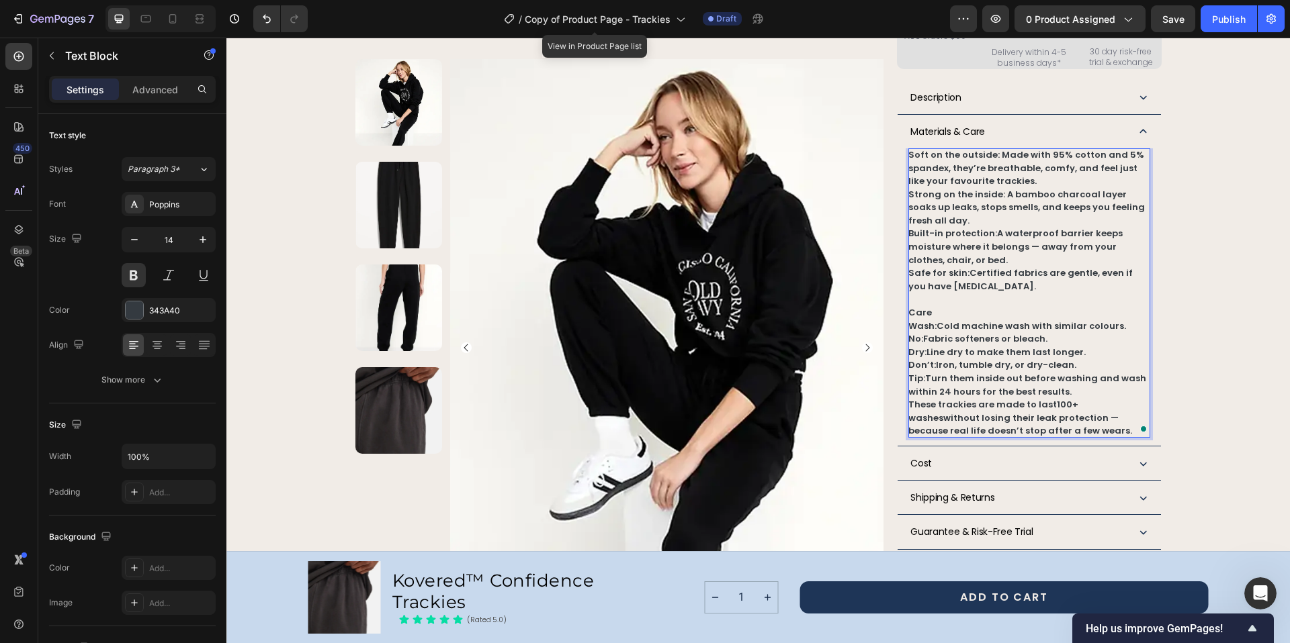
click at [984, 154] on span "Soft on the outside: Made with 95% cotton and 5% spandex, they’re breathable, c…" at bounding box center [1026, 167] width 236 height 39
click at [993, 149] on span "Soft on the outside: Made with 95% cotton and 5% spandex, they’re breathable, c…" at bounding box center [1026, 167] width 236 height 39
click at [123, 276] on button at bounding box center [134, 275] width 24 height 24
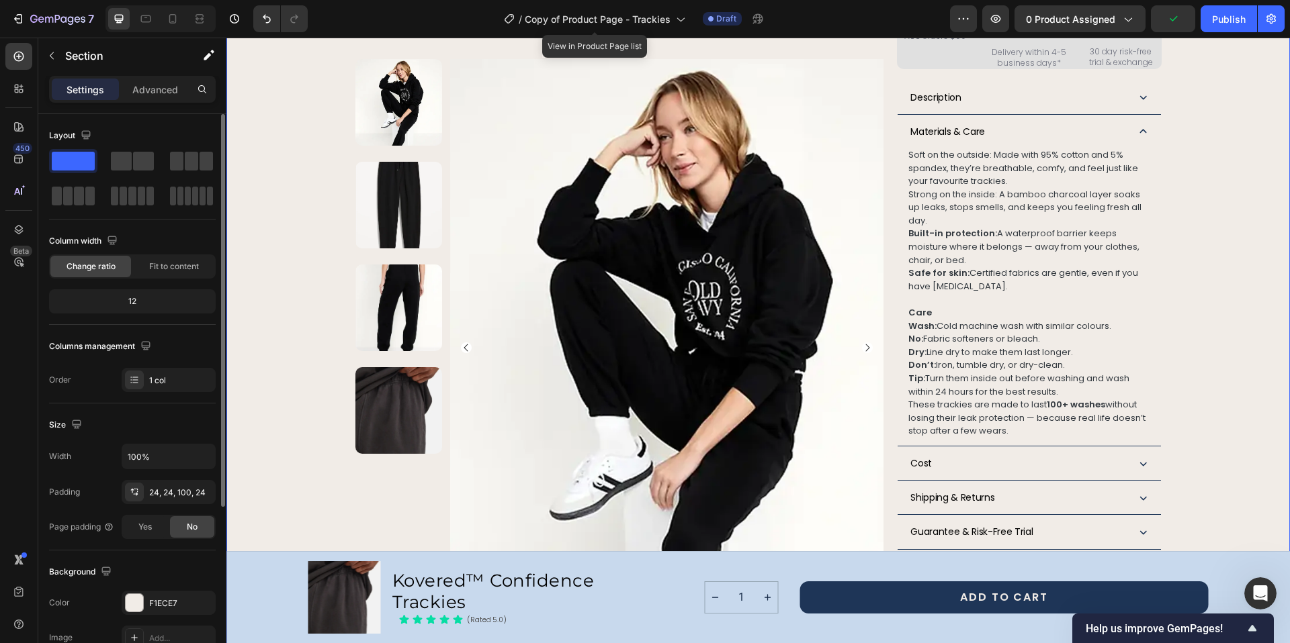
click at [1194, 238] on div "Product Images Row Kovered™ Confidence Trackies Product Title The next generati…" at bounding box center [757, 109] width 1031 height 1531
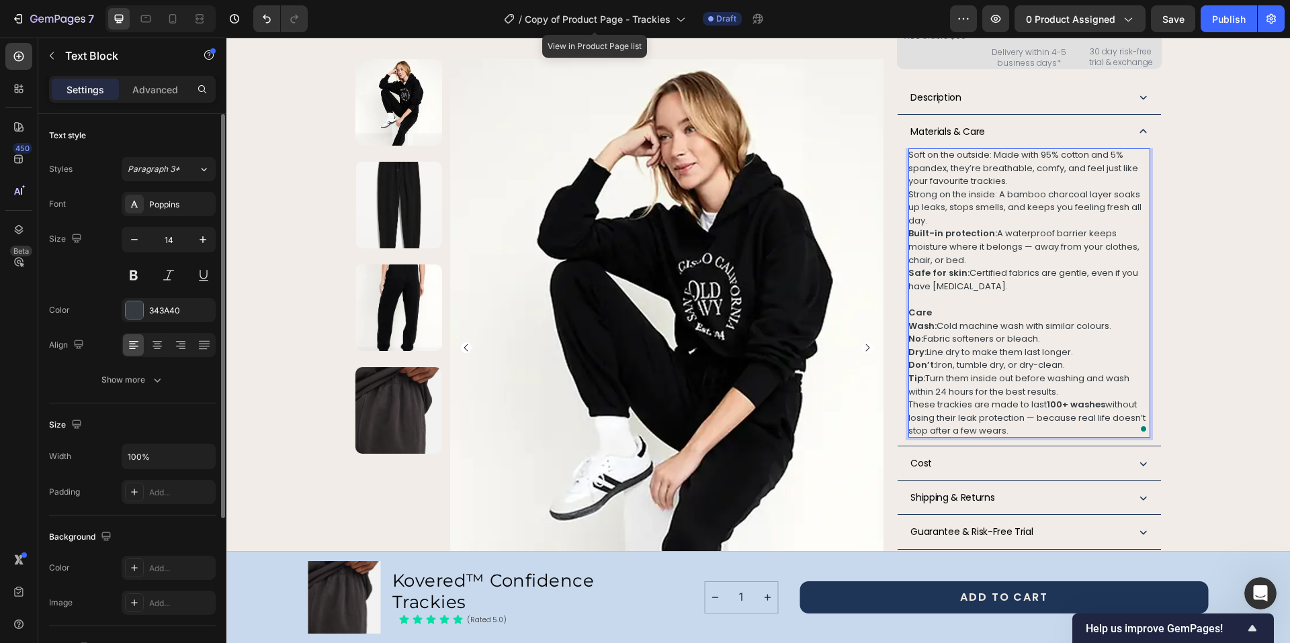
click at [972, 191] on span "Strong on the inside: A bamboo charcoal layer soaks up leaks, stops smells, and…" at bounding box center [1024, 207] width 233 height 39
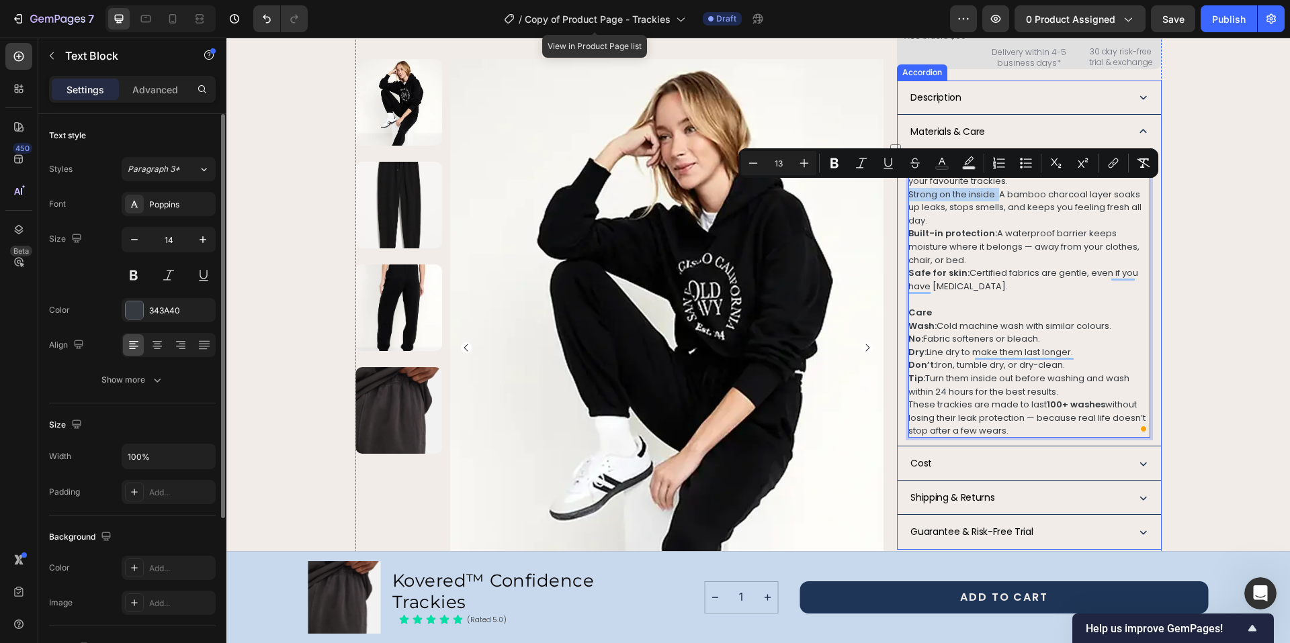
drag, startPoint x: 994, startPoint y: 191, endPoint x: 899, endPoint y: 190, distance: 95.4
click at [899, 190] on div "Product Images Row Kovered™ Confidence Trackies Product Title The next generati…" at bounding box center [758, 109] width 806 height 1531
click at [836, 163] on icon "Editor contextual toolbar" at bounding box center [834, 164] width 8 height 10
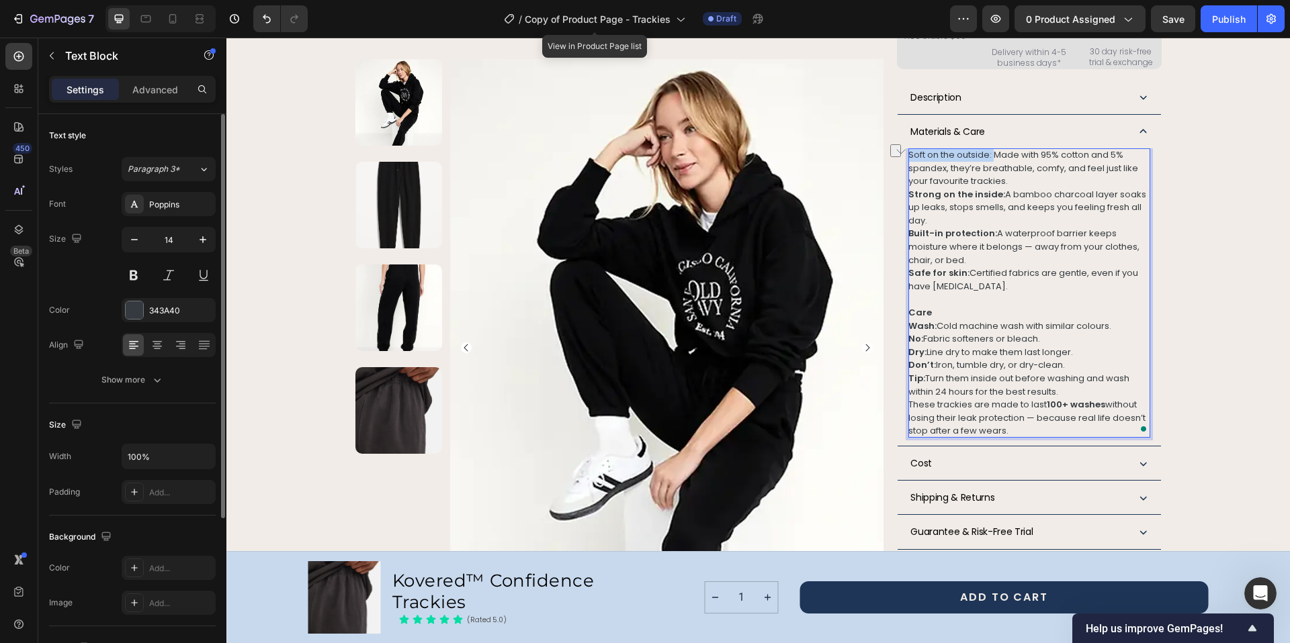
drag, startPoint x: 989, startPoint y: 150, endPoint x: 905, endPoint y: 150, distance: 83.3
click at [908, 150] on span "Soft on the outside: Made with 95% cotton and 5% spandex, they’re breathable, c…" at bounding box center [1023, 167] width 230 height 39
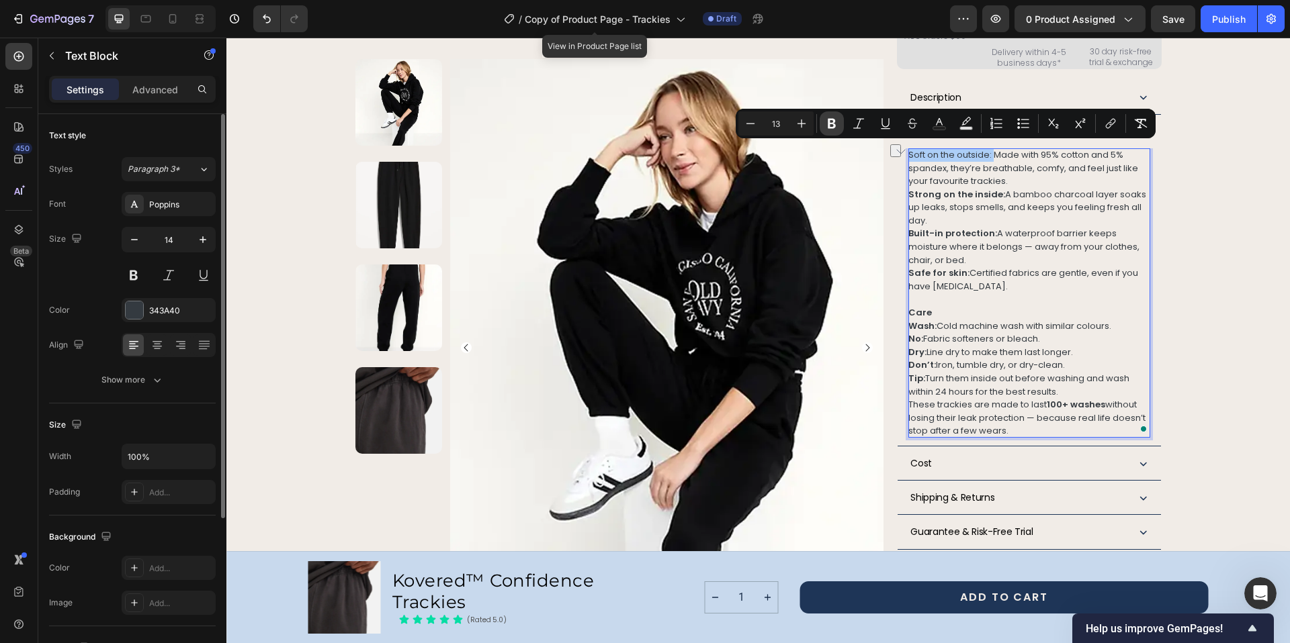
click at [834, 127] on icon "Editor contextual toolbar" at bounding box center [831, 124] width 8 height 10
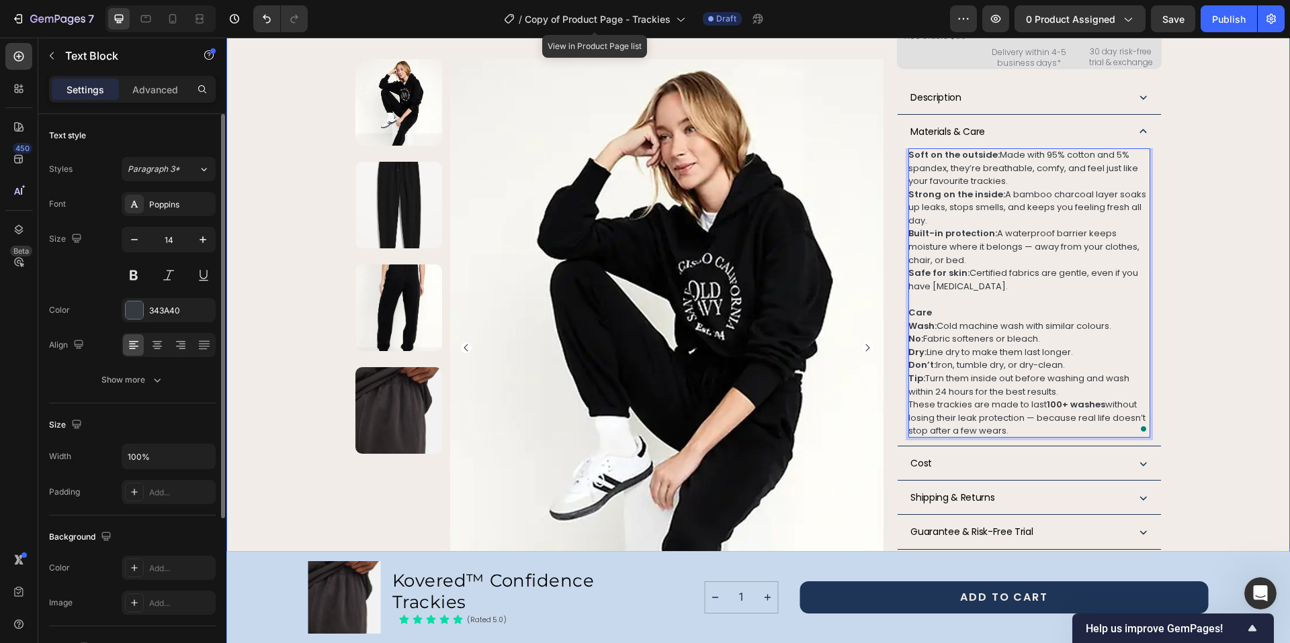
click at [1218, 185] on div "Product Images Row Kovered™ Confidence Trackies Product Title The next generati…" at bounding box center [757, 109] width 1031 height 1531
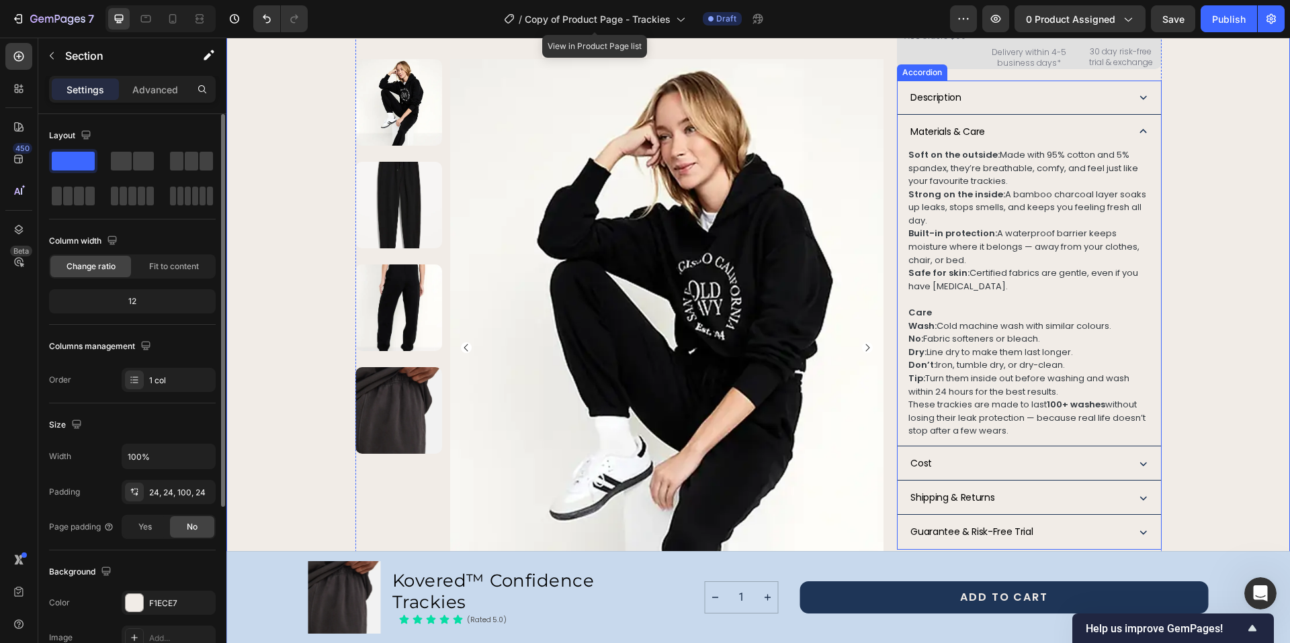
click at [1007, 457] on div "Cost" at bounding box center [1016, 463] width 216 height 17
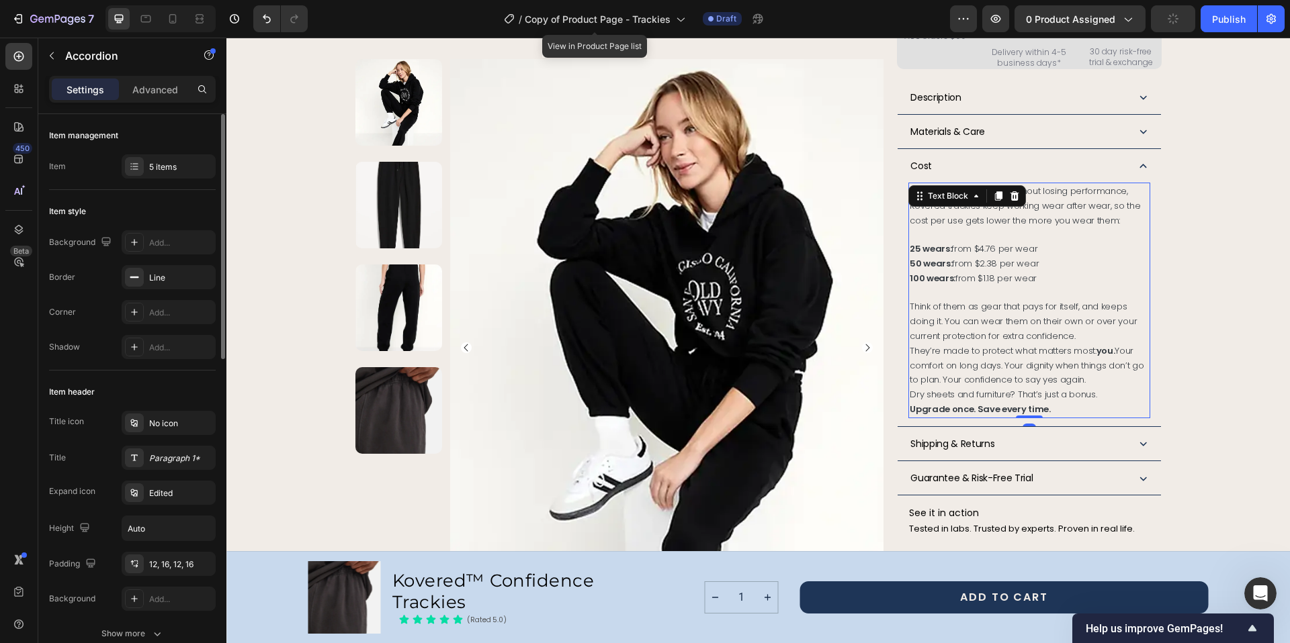
click at [1065, 192] on span "Built to last 100+ washes without losing performance, Kovered trackies keep wor…" at bounding box center [1024, 206] width 230 height 42
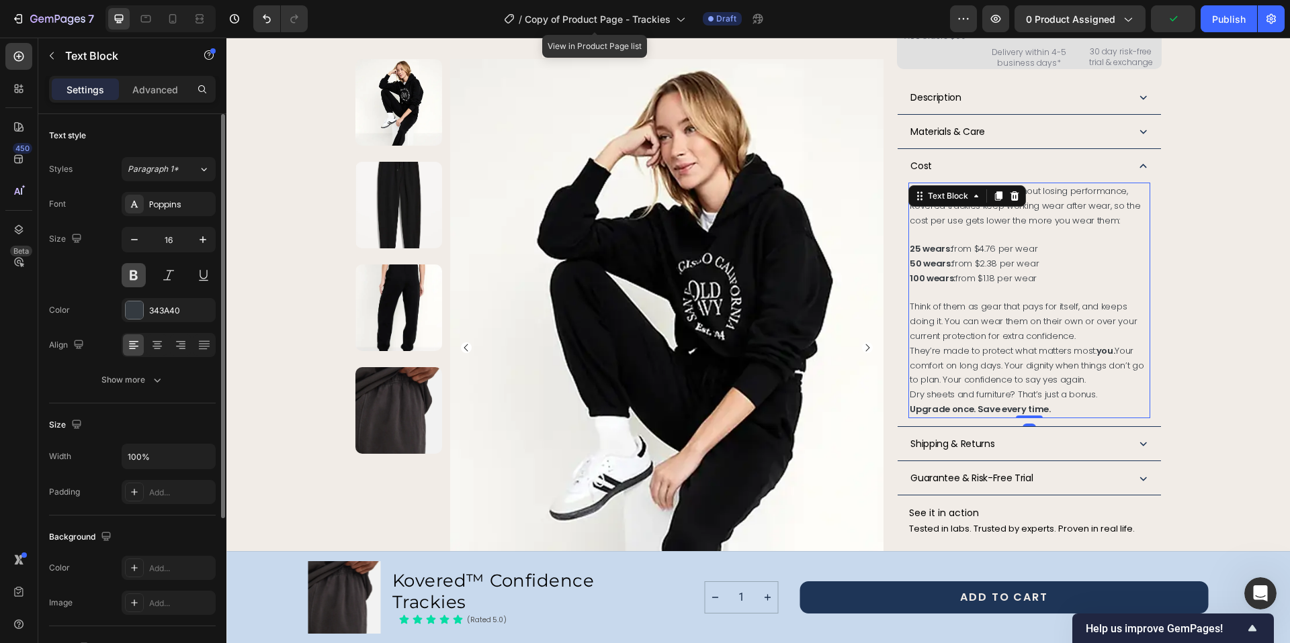
click at [138, 273] on button at bounding box center [134, 275] width 24 height 24
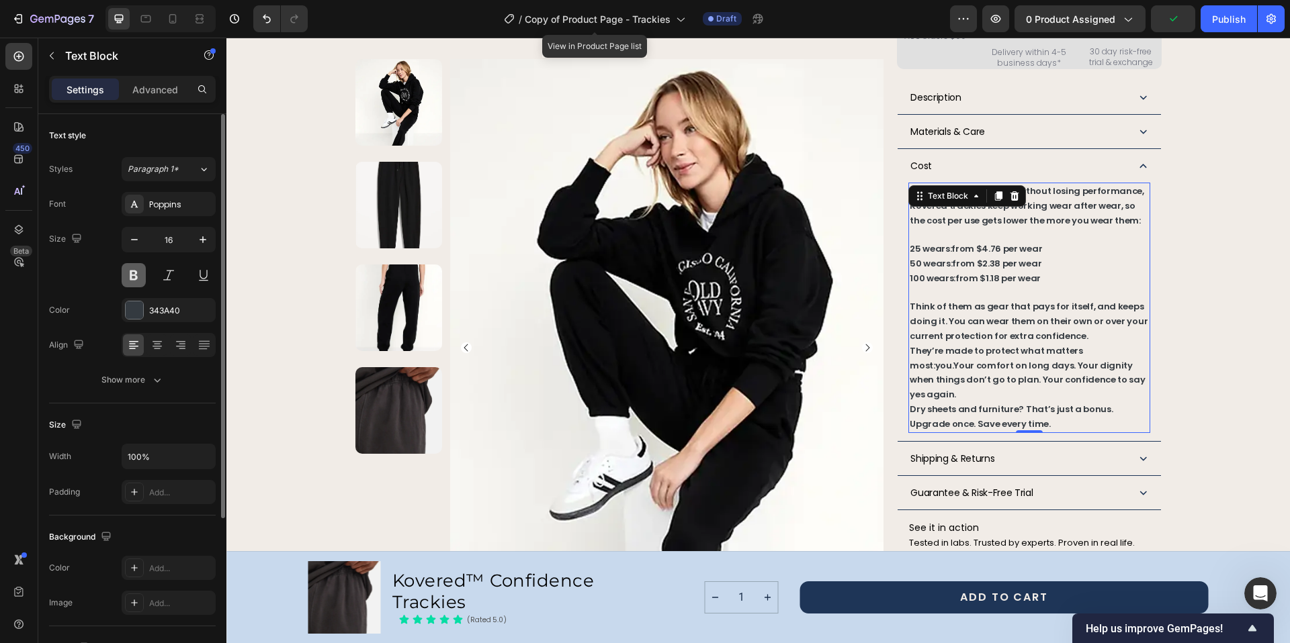
click at [138, 273] on button at bounding box center [134, 275] width 24 height 24
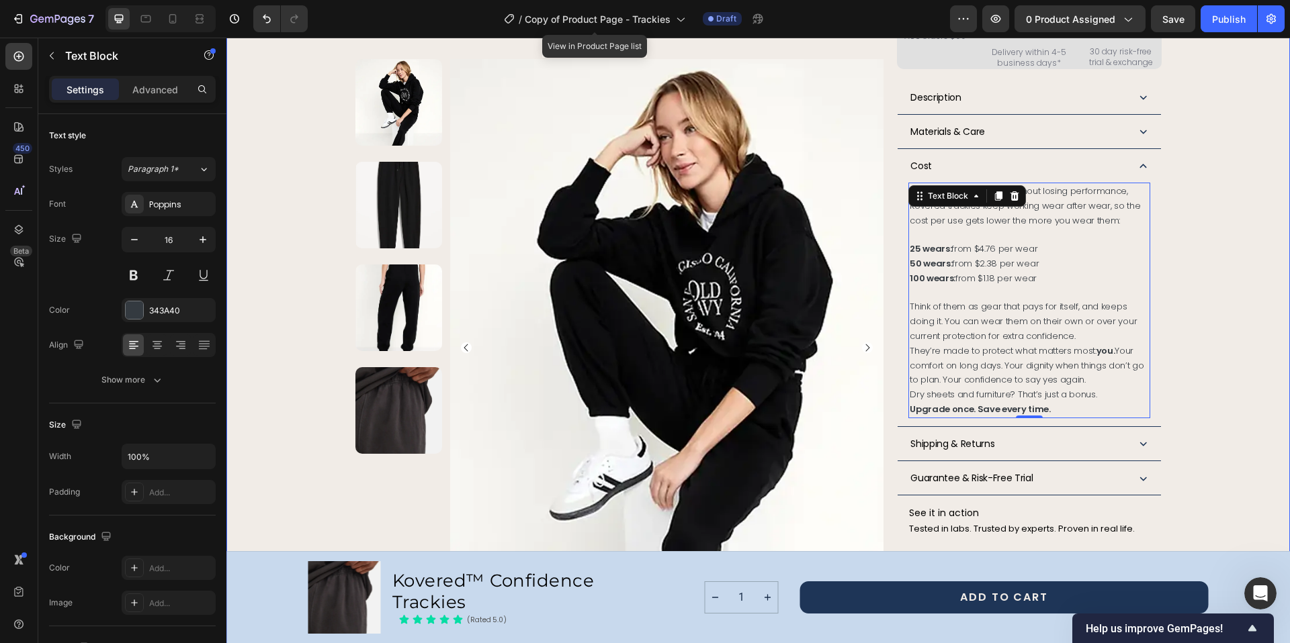
click at [1181, 255] on div "Product Images Row Kovered™ Confidence Trackies Product Title The next generati…" at bounding box center [757, 83] width 1031 height 1478
click at [1005, 191] on div "Built to last 100+ washes without losing performance, Kovered trackies keep wor…" at bounding box center [1028, 301] width 241 height 236
click at [1065, 186] on span "Built to last 100+ washes without losing performance, Kovered trackies keep wor…" at bounding box center [1024, 206] width 230 height 42
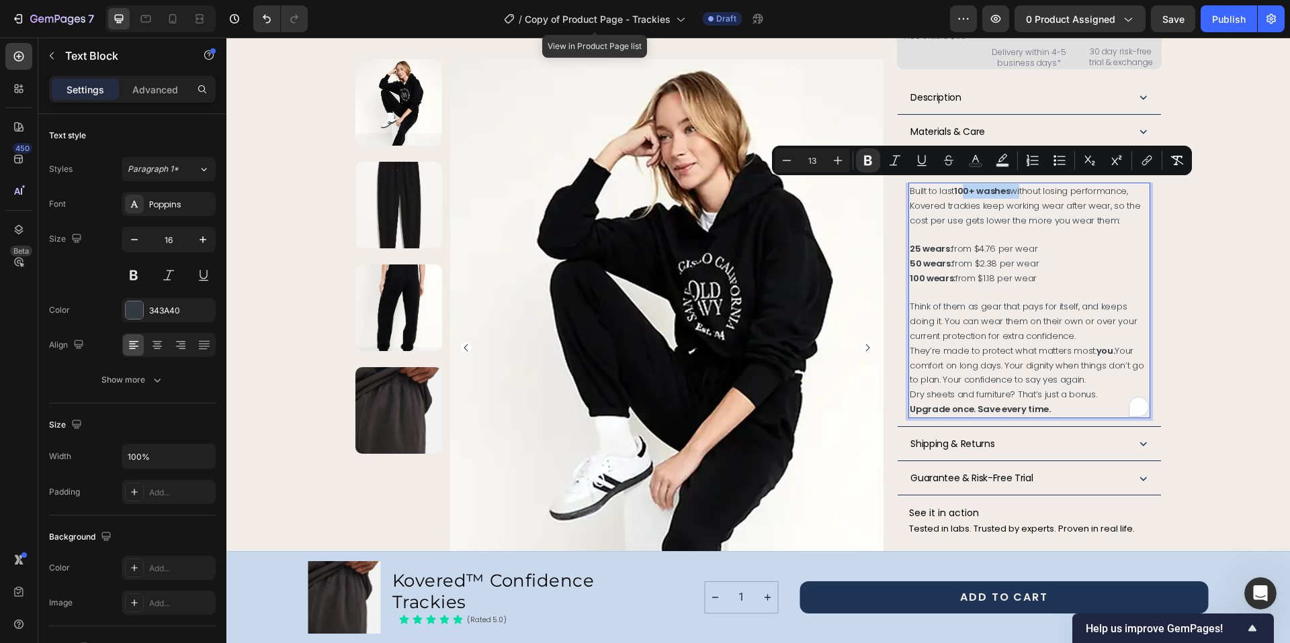
drag, startPoint x: 1014, startPoint y: 189, endPoint x: 950, endPoint y: 187, distance: 64.5
click at [950, 187] on span "Built to last 100+ washes without losing performance, Kovered trackies keep wor…" at bounding box center [1024, 206] width 230 height 42
click at [870, 163] on icon "Editor contextual toolbar" at bounding box center [868, 161] width 8 height 10
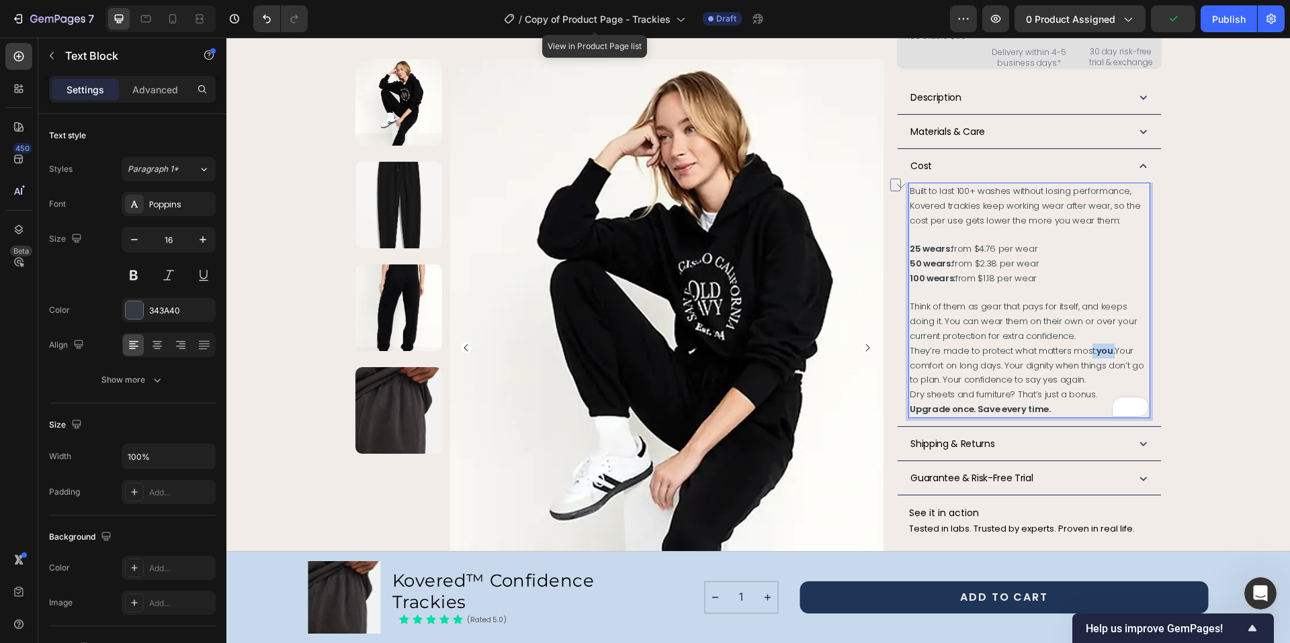
drag, startPoint x: 1082, startPoint y: 348, endPoint x: 1106, endPoint y: 347, distance: 24.2
click at [1106, 347] on span "They’re made to protect what matters most: you. Your comfort on long days. Your…" at bounding box center [1026, 366] width 234 height 42
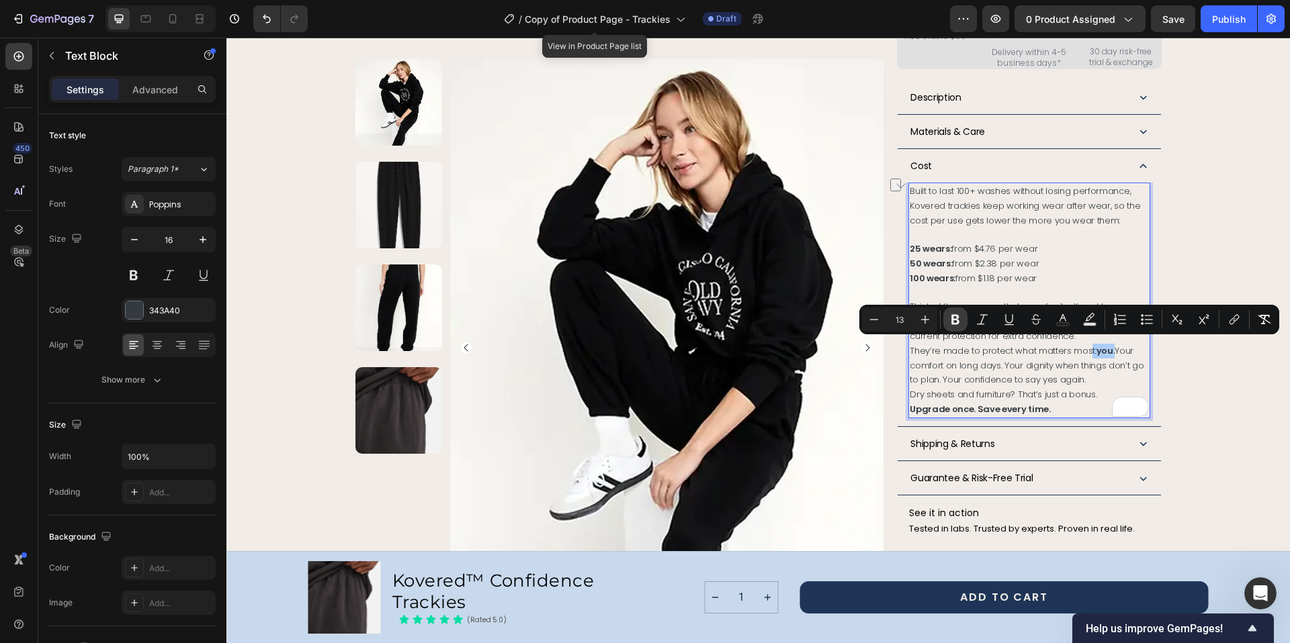
click at [955, 321] on icon "Editor contextual toolbar" at bounding box center [954, 319] width 13 height 13
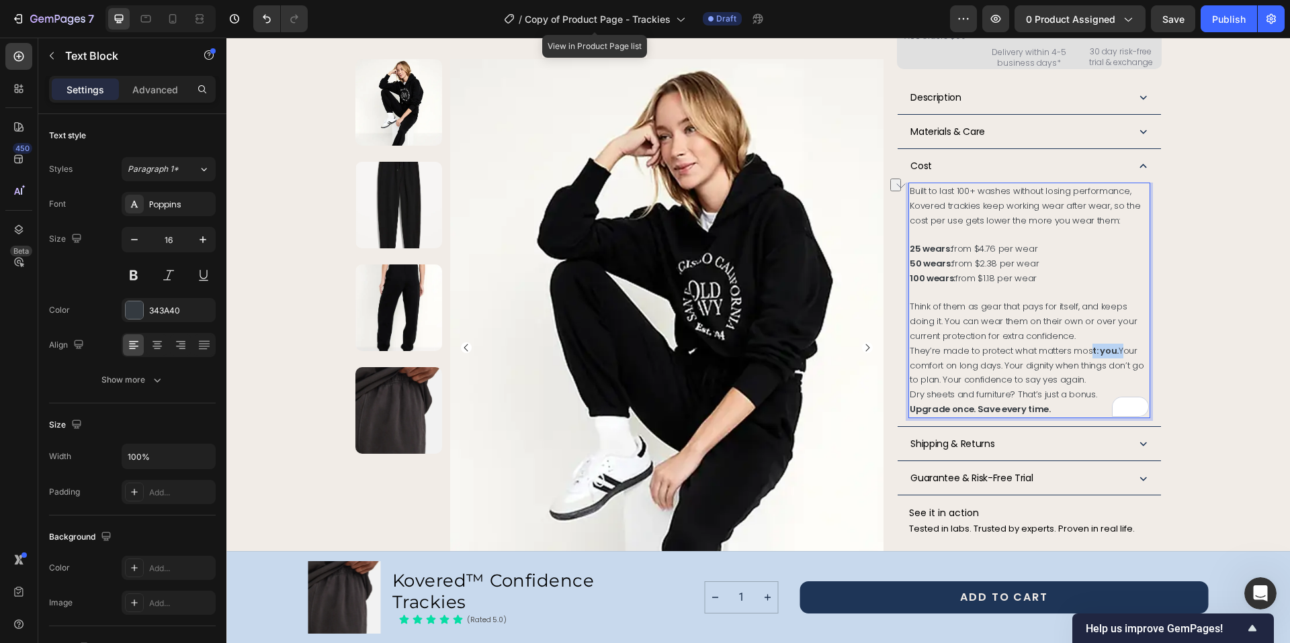
drag, startPoint x: 1083, startPoint y: 348, endPoint x: 1108, endPoint y: 351, distance: 25.1
click at [1108, 351] on span "They’re made to protect what matters mos t: you. Your comfort on long days. You…" at bounding box center [1026, 366] width 234 height 42
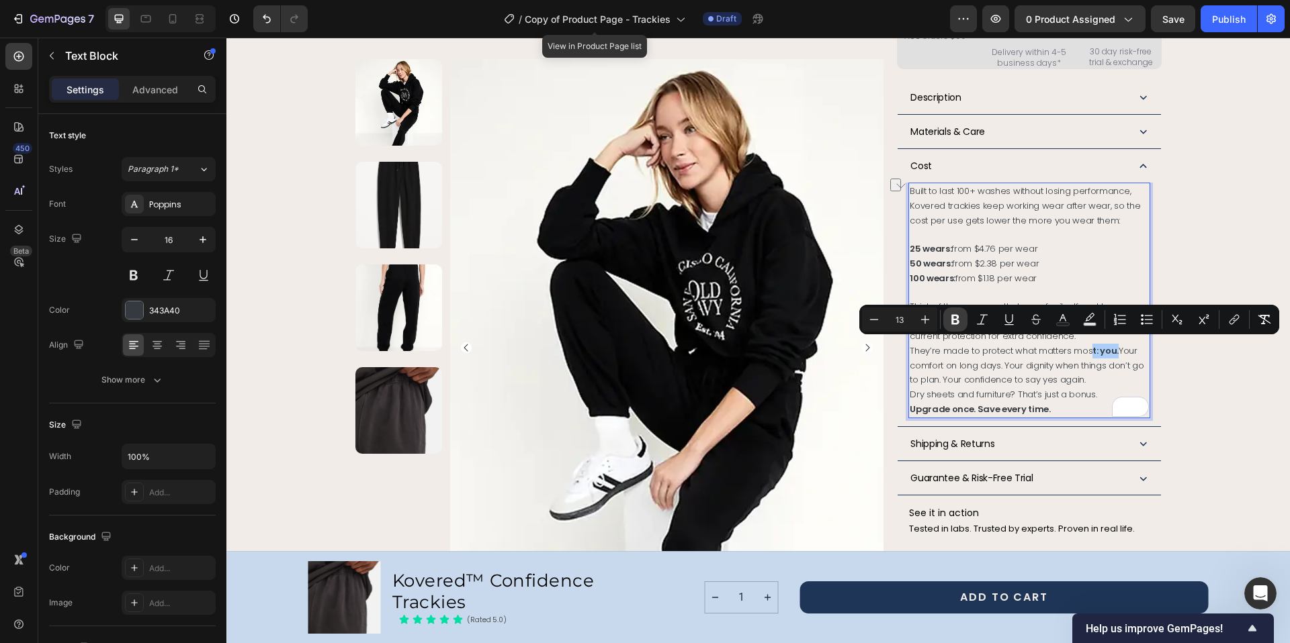
click at [956, 316] on icon "Editor contextual toolbar" at bounding box center [955, 320] width 8 height 10
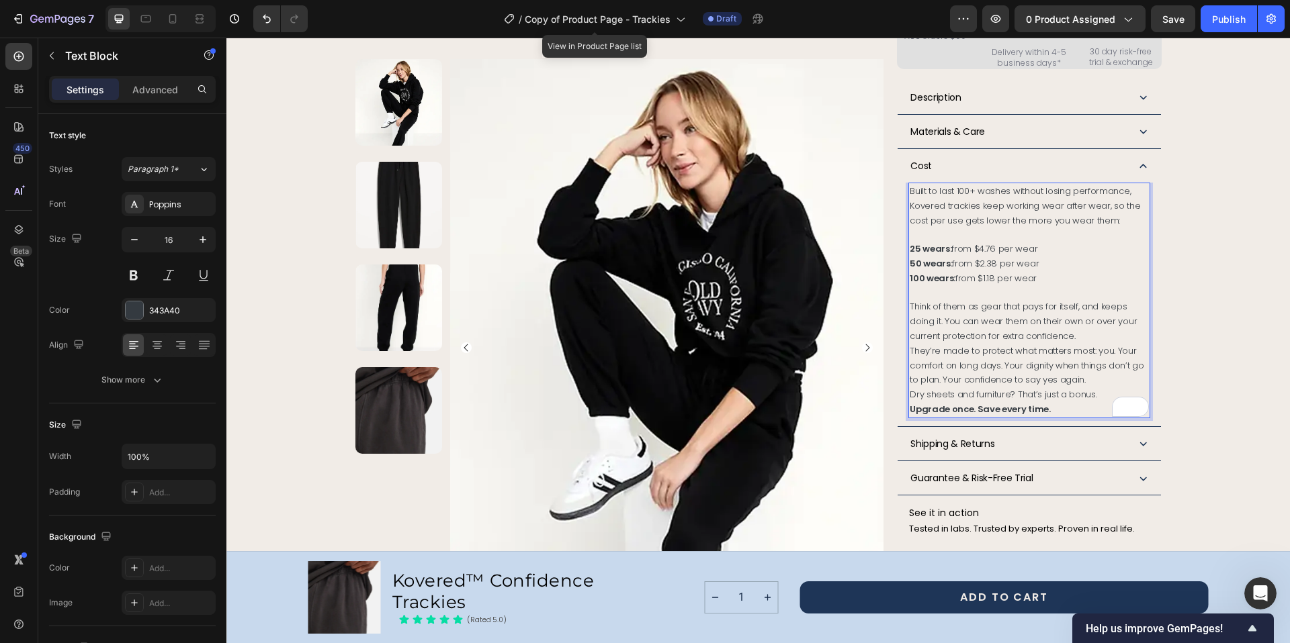
click at [1071, 406] on p "Upgrade once. Save every time." at bounding box center [1028, 409] width 238 height 15
drag, startPoint x: 1053, startPoint y: 407, endPoint x: 907, endPoint y: 410, distance: 145.8
click at [909, 410] on p "Upgrade once. Save every time." at bounding box center [1028, 409] width 238 height 15
click at [973, 406] on strong "Upgrade once. Save every time." at bounding box center [979, 409] width 140 height 13
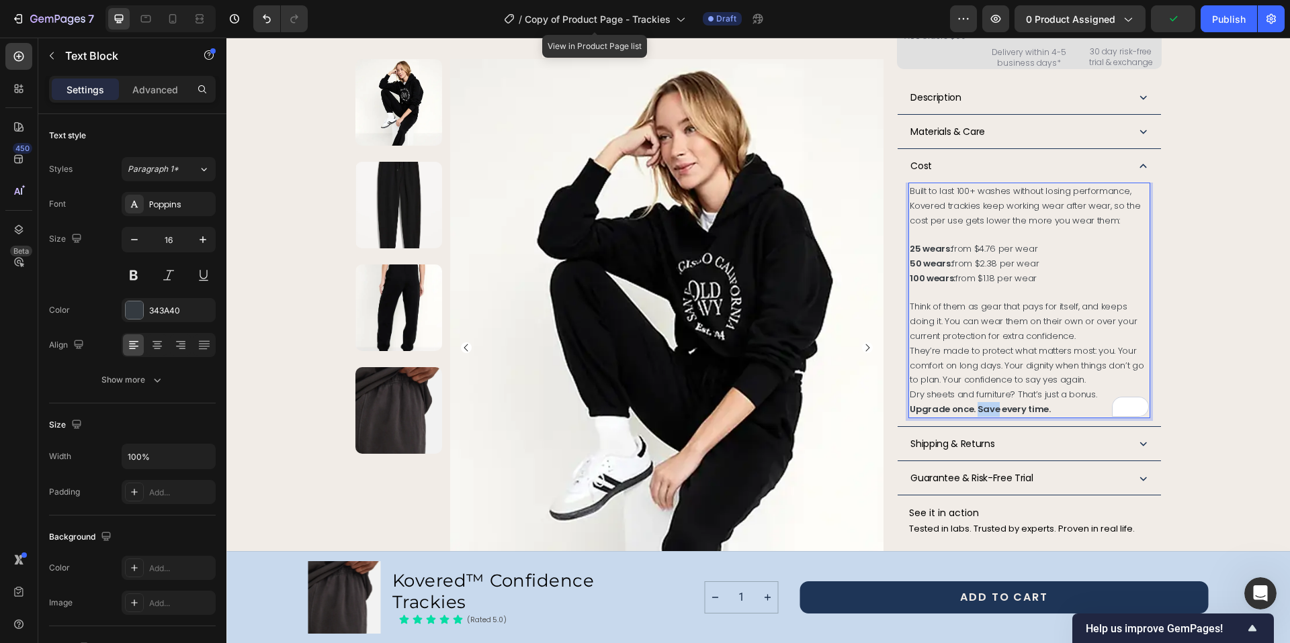
click at [973, 406] on strong "Upgrade once. Save every time." at bounding box center [979, 409] width 140 height 13
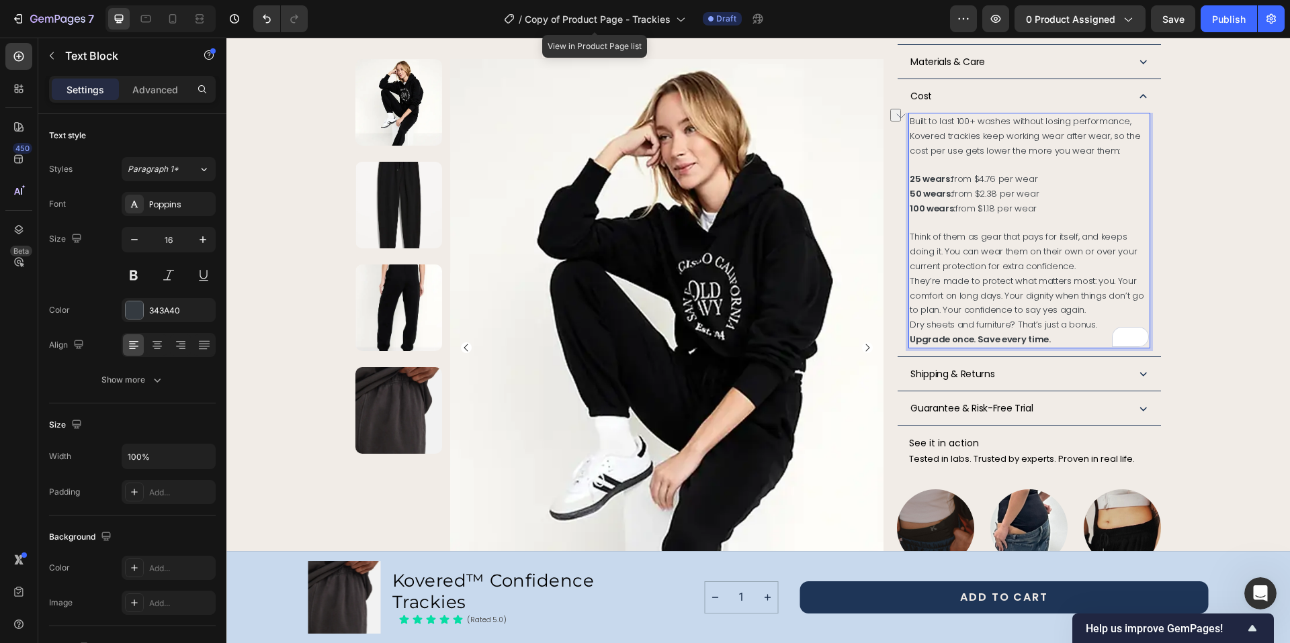
click at [1017, 247] on span "Think of them as gear that pays for itself, and keeps doing it. You can wear th…" at bounding box center [1022, 251] width 227 height 42
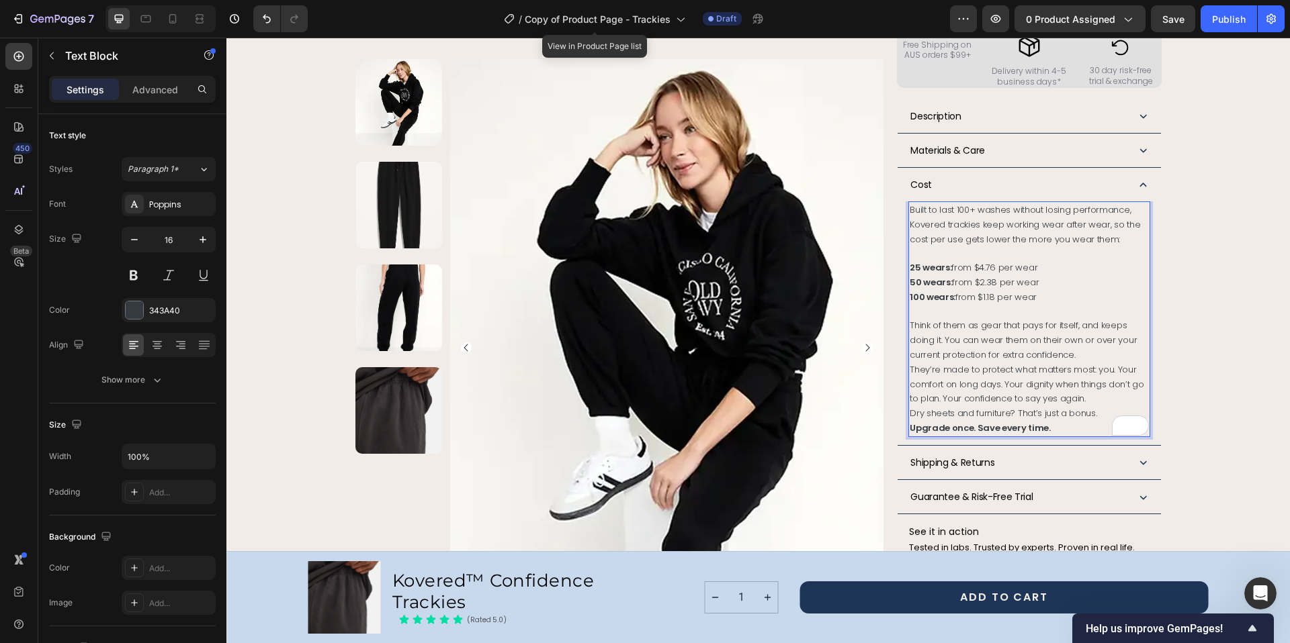
scroll to position [711, 0]
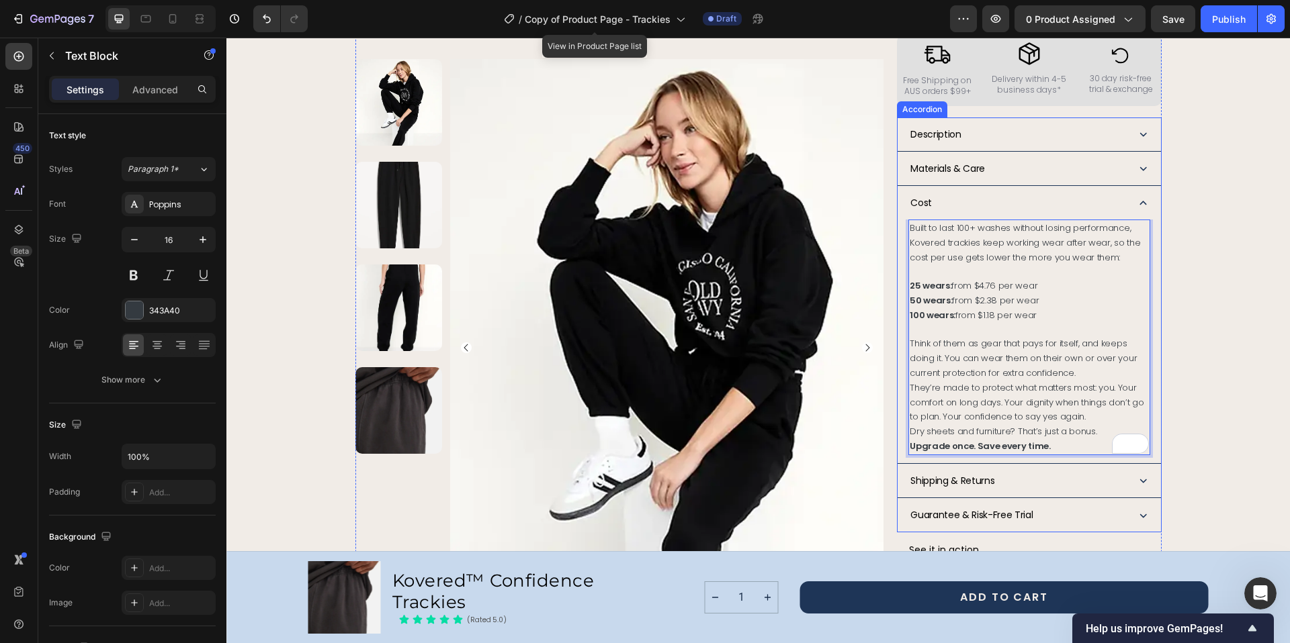
click at [1136, 196] on icon at bounding box center [1143, 203] width 14 height 14
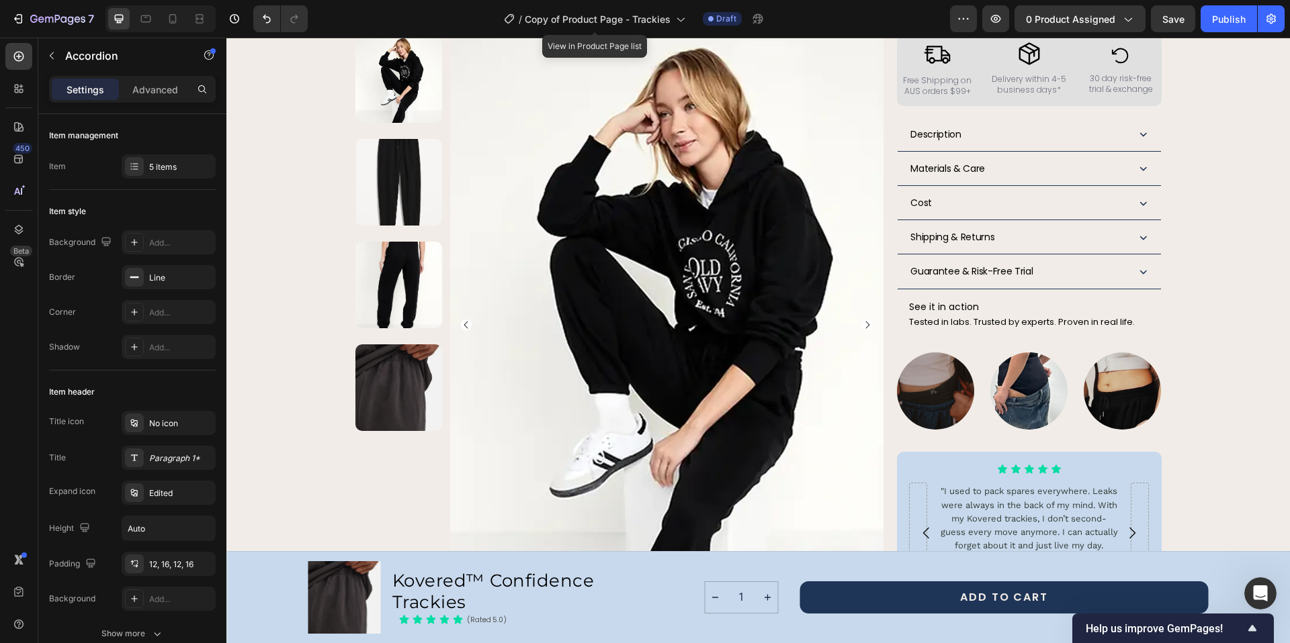
click at [1142, 230] on icon at bounding box center [1143, 237] width 14 height 14
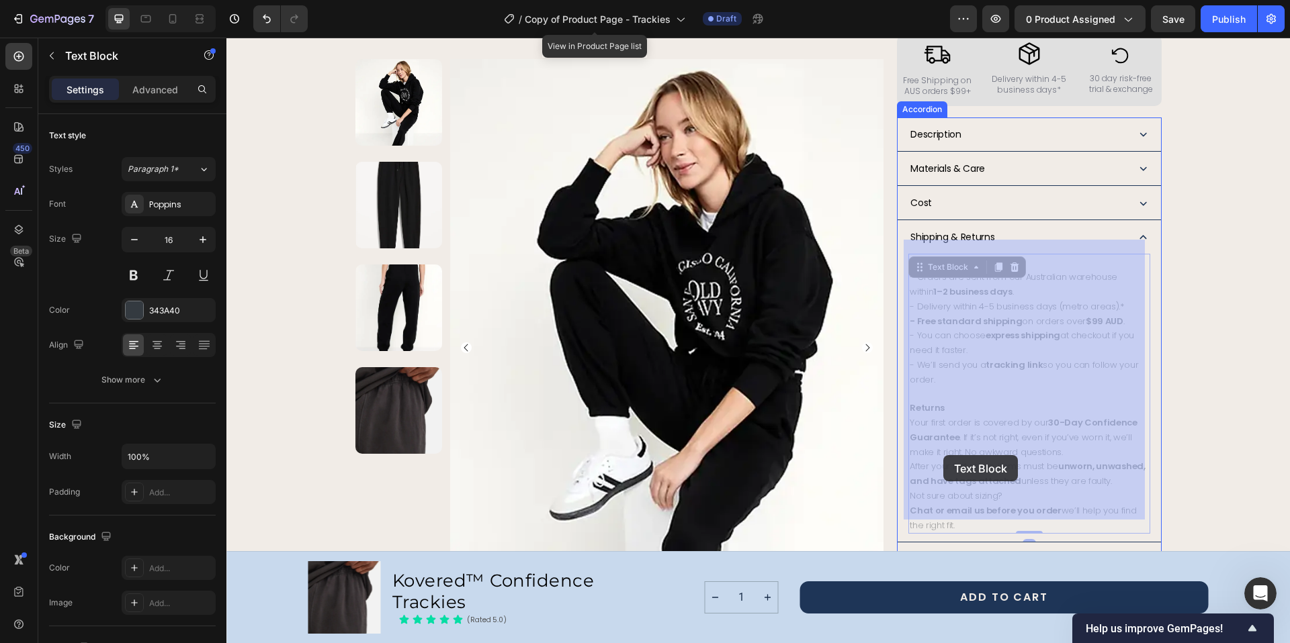
drag, startPoint x: 958, startPoint y: 513, endPoint x: 943, endPoint y: 455, distance: 59.6
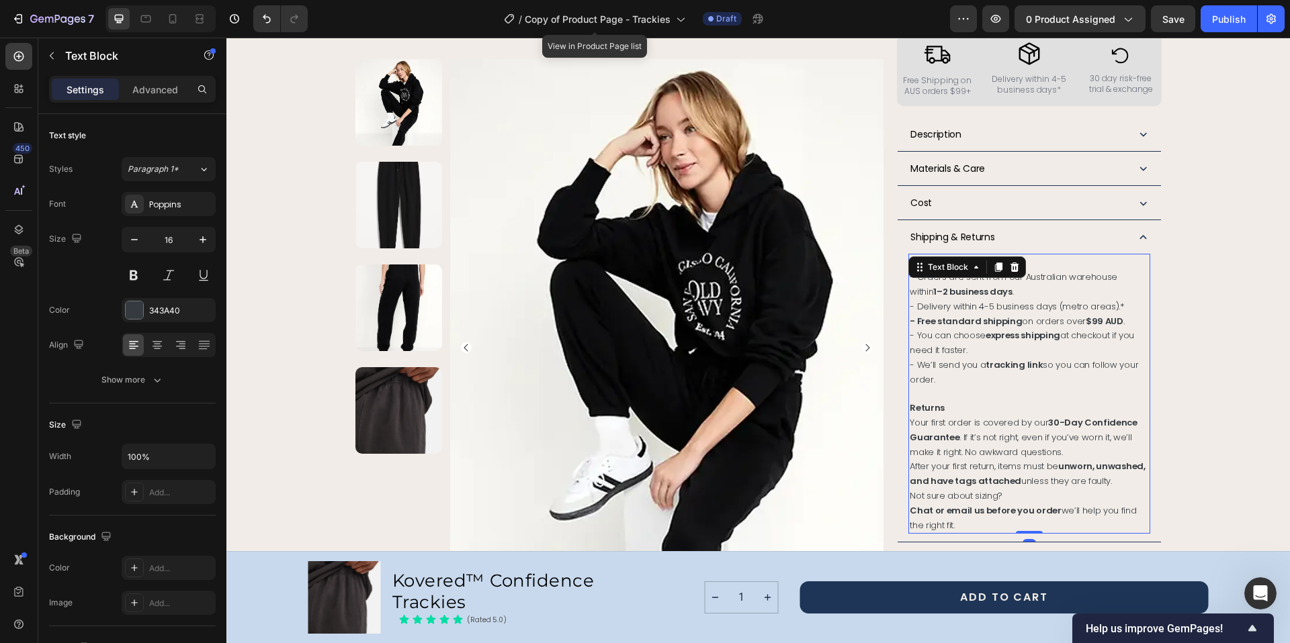
click at [1015, 460] on span "After your first return, items must be unworn, unwashed, and have tags attached…" at bounding box center [1026, 474] width 235 height 28
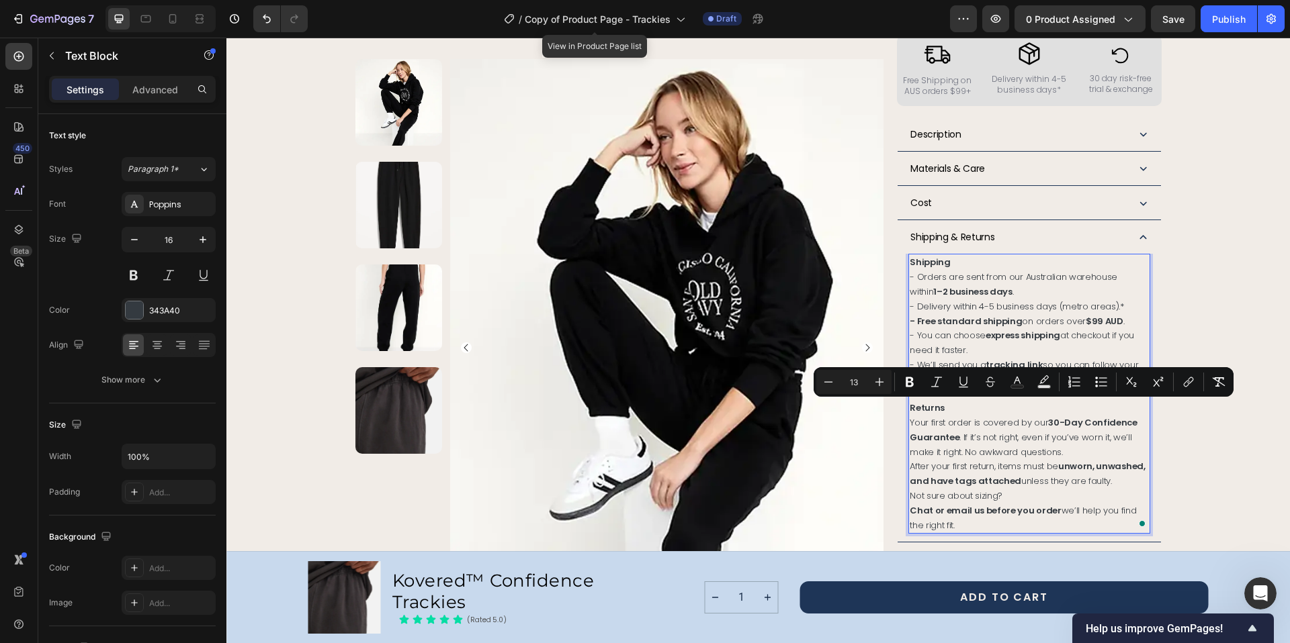
drag, startPoint x: 942, startPoint y: 511, endPoint x: 905, endPoint y: 411, distance: 106.4
click at [908, 411] on div "Shipping - Orders are sent from our Australian warehouse within 1–2 business da…" at bounding box center [1028, 394] width 241 height 280
click at [913, 381] on icon "Editor contextual toolbar" at bounding box center [909, 381] width 13 height 13
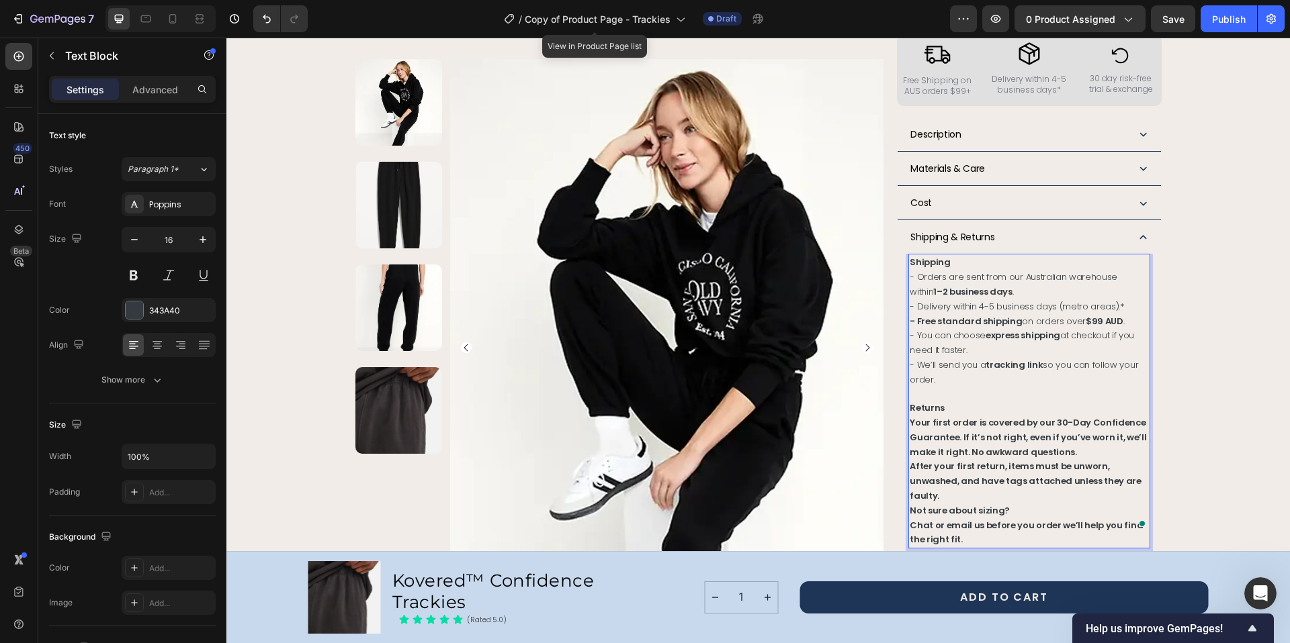
click at [909, 416] on strong "Your first order is covered by our 30-Day Confidence Guarantee. If it’s not rig…" at bounding box center [1027, 437] width 236 height 42
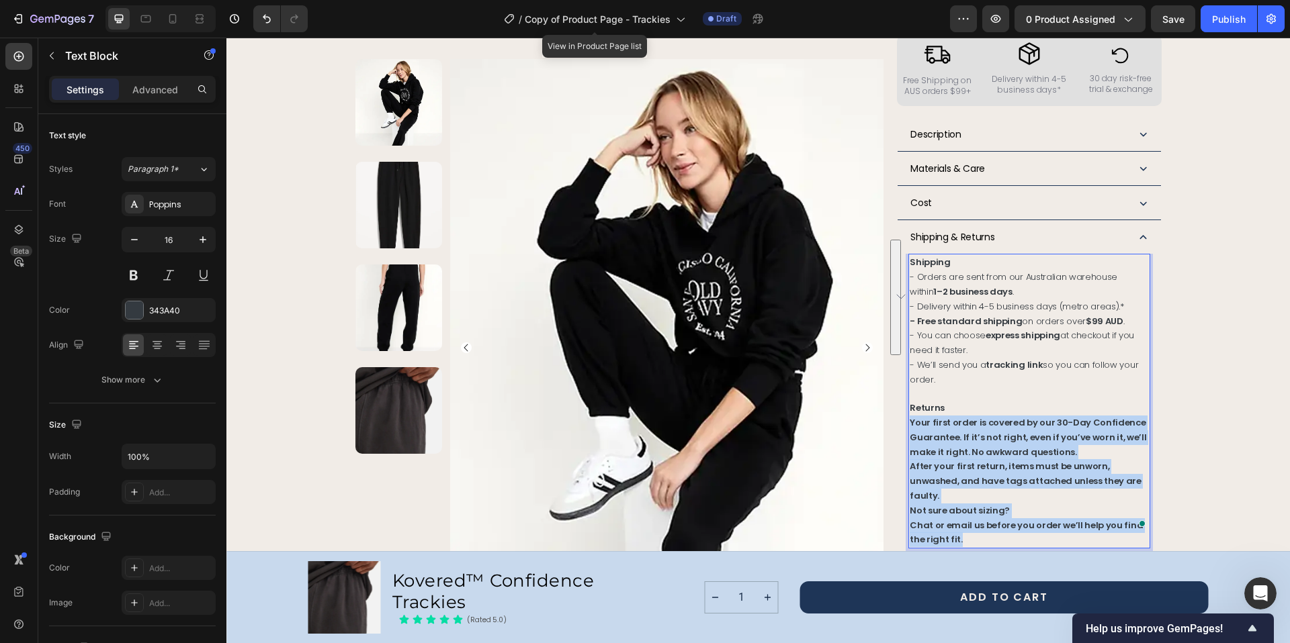
drag, startPoint x: 906, startPoint y: 409, endPoint x: 939, endPoint y: 506, distance: 102.8
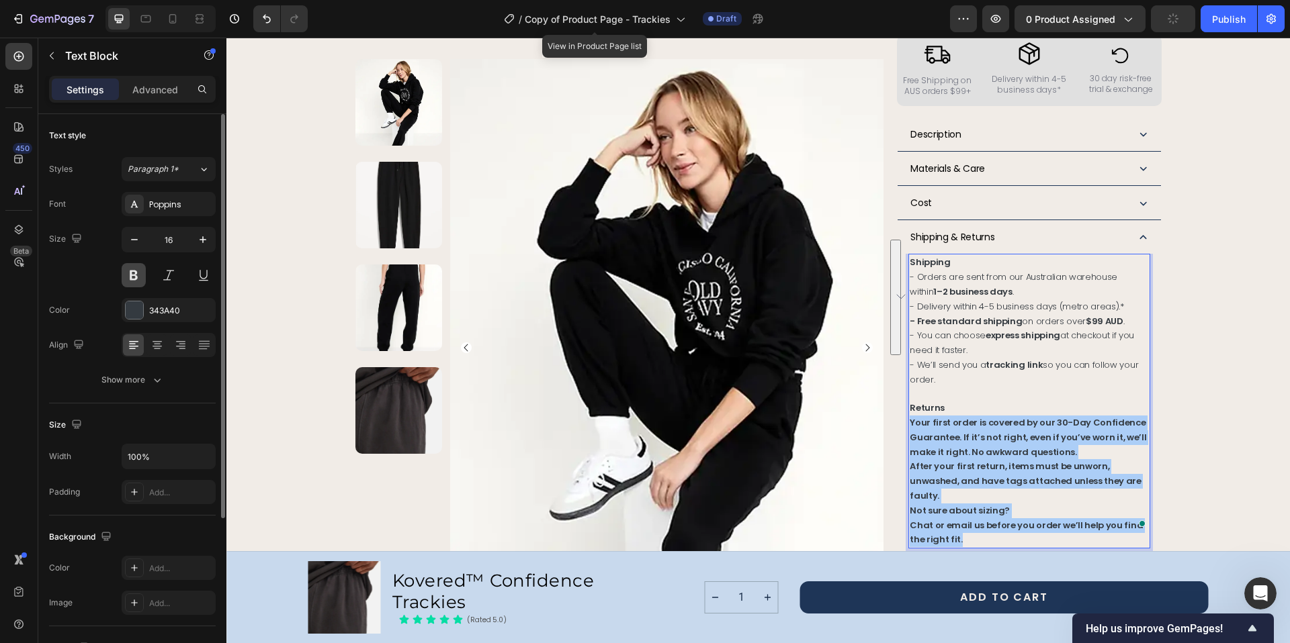
click at [131, 278] on button at bounding box center [134, 275] width 24 height 24
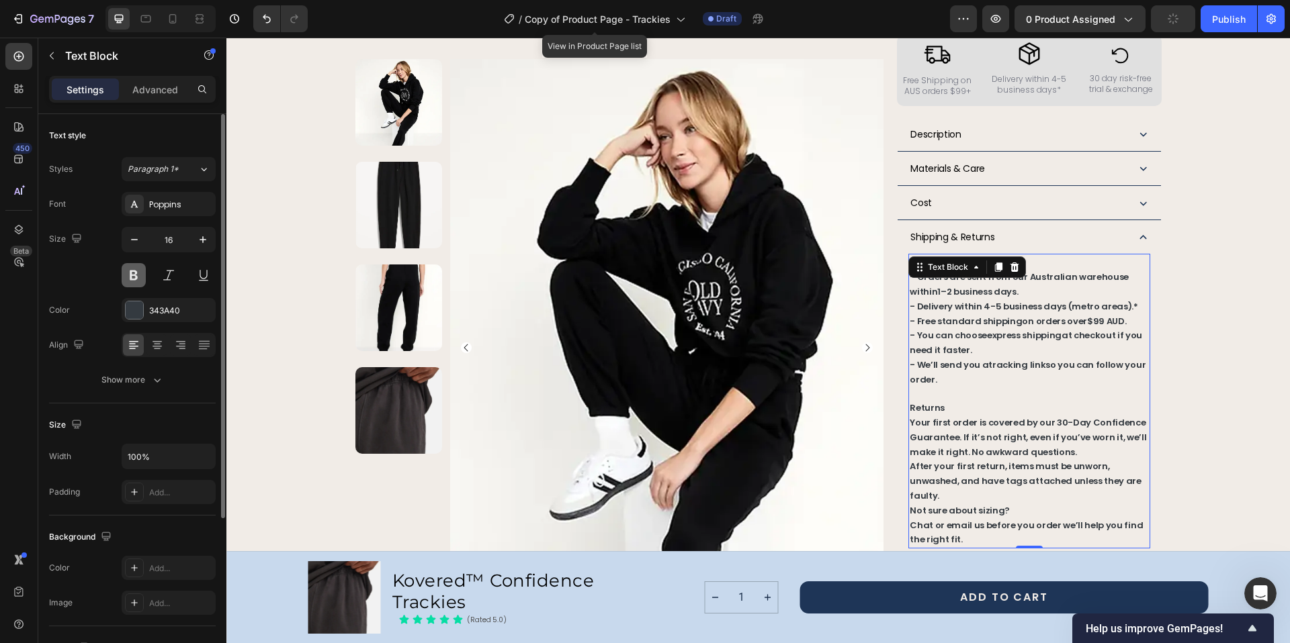
click at [131, 278] on button at bounding box center [134, 275] width 24 height 24
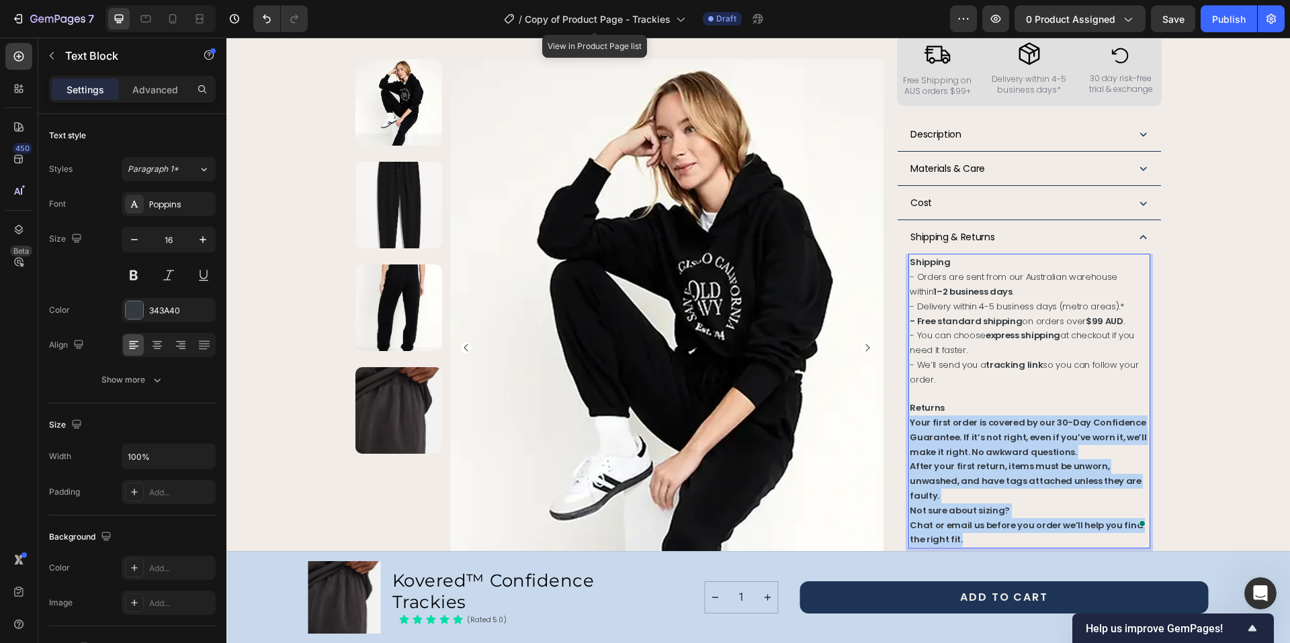
drag, startPoint x: 944, startPoint y: 509, endPoint x: 905, endPoint y: 408, distance: 108.0
click at [908, 408] on div "Shipping - Orders are sent from our Australian warehouse within 1–2 business da…" at bounding box center [1028, 401] width 241 height 295
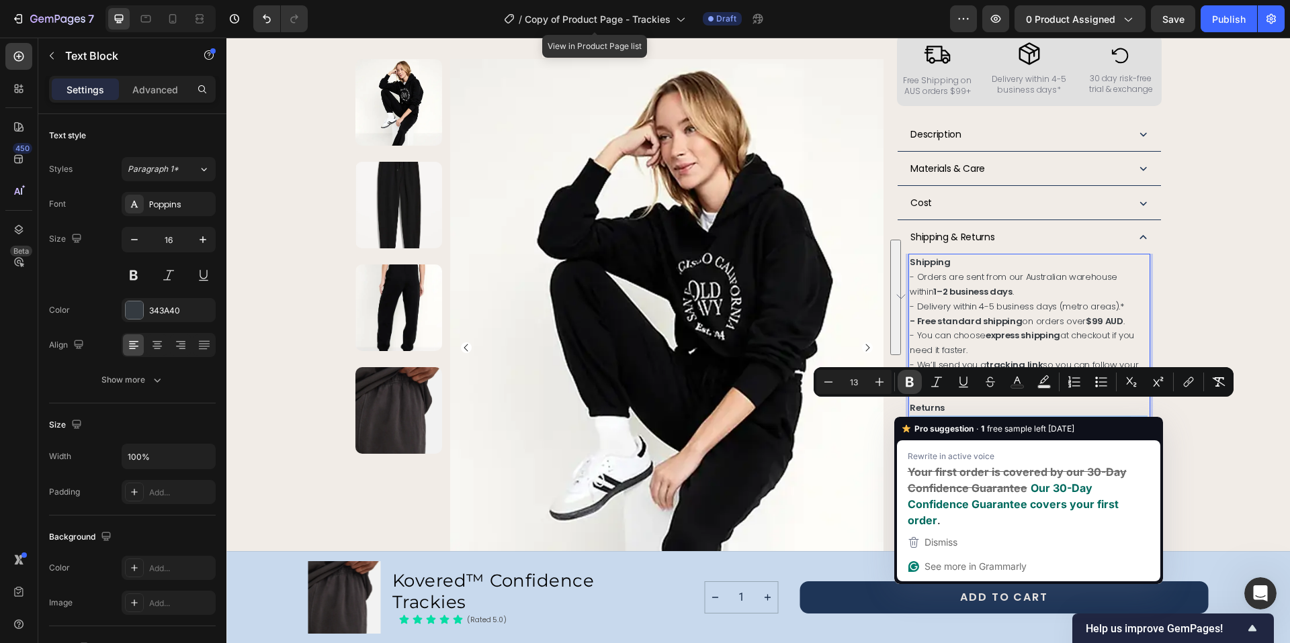
click at [907, 381] on icon "Editor contextual toolbar" at bounding box center [909, 381] width 13 height 13
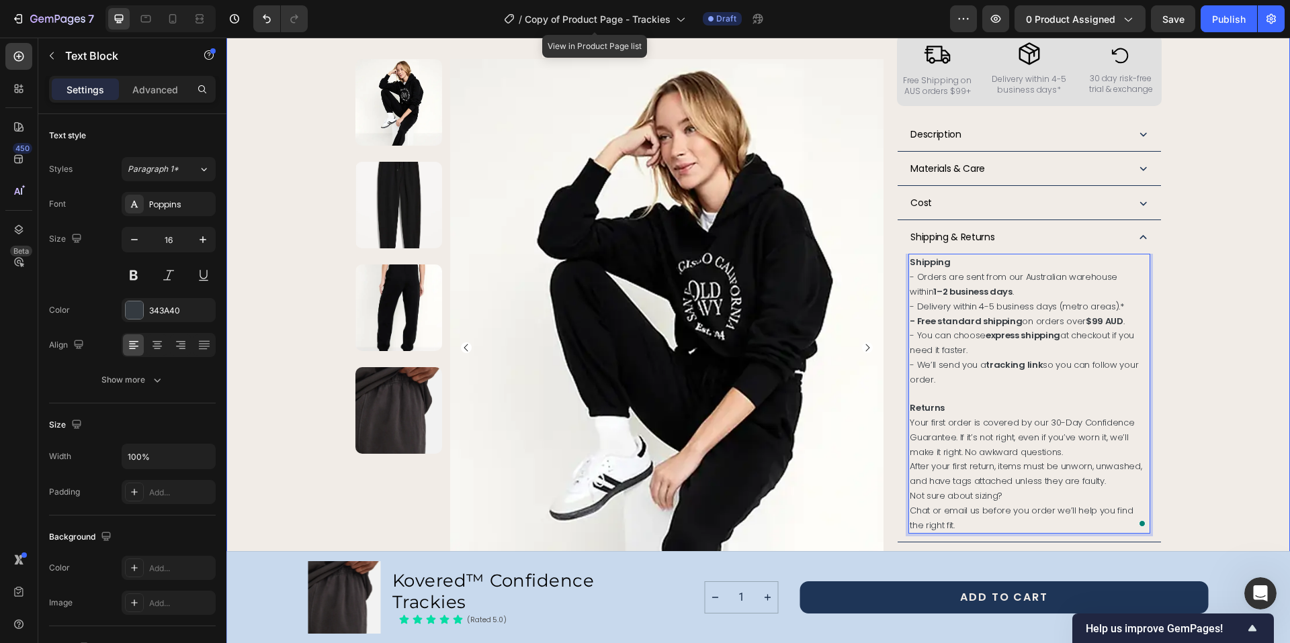
click at [1190, 392] on div "Product Images Row Kovered™ Confidence Trackies Product Title The next generati…" at bounding box center [757, 137] width 1031 height 1532
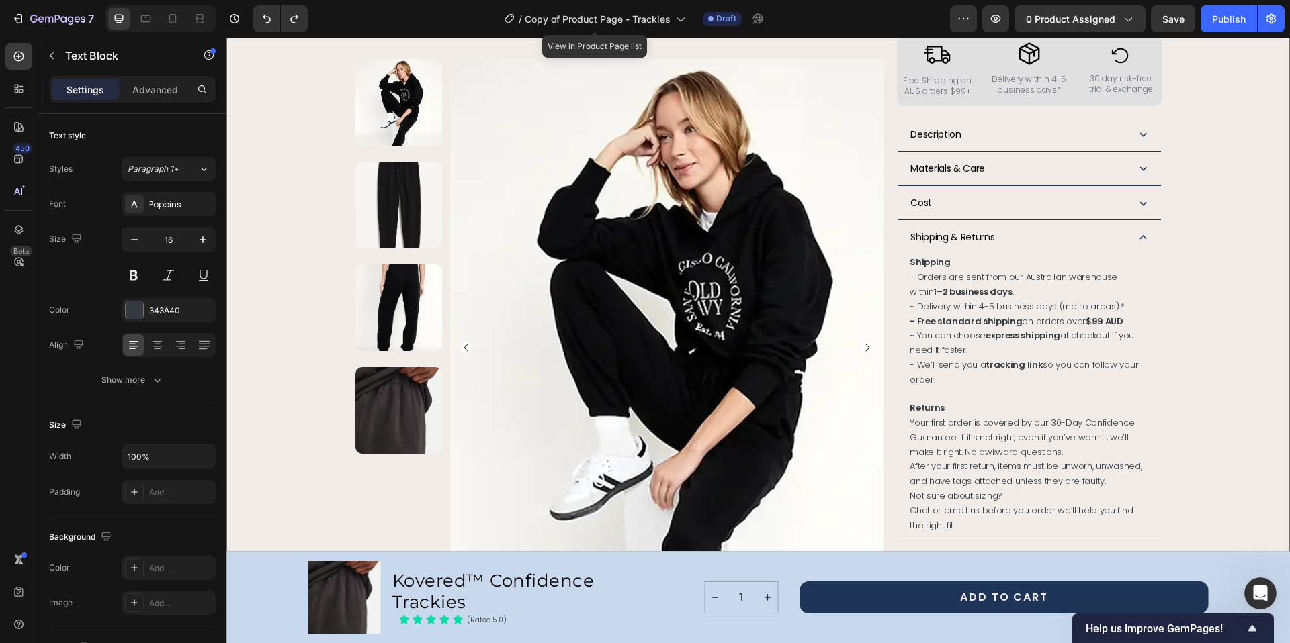
click at [1205, 297] on div "Product Images Row Kovered™ Confidence Trackies Product Title The next generati…" at bounding box center [757, 137] width 1031 height 1532
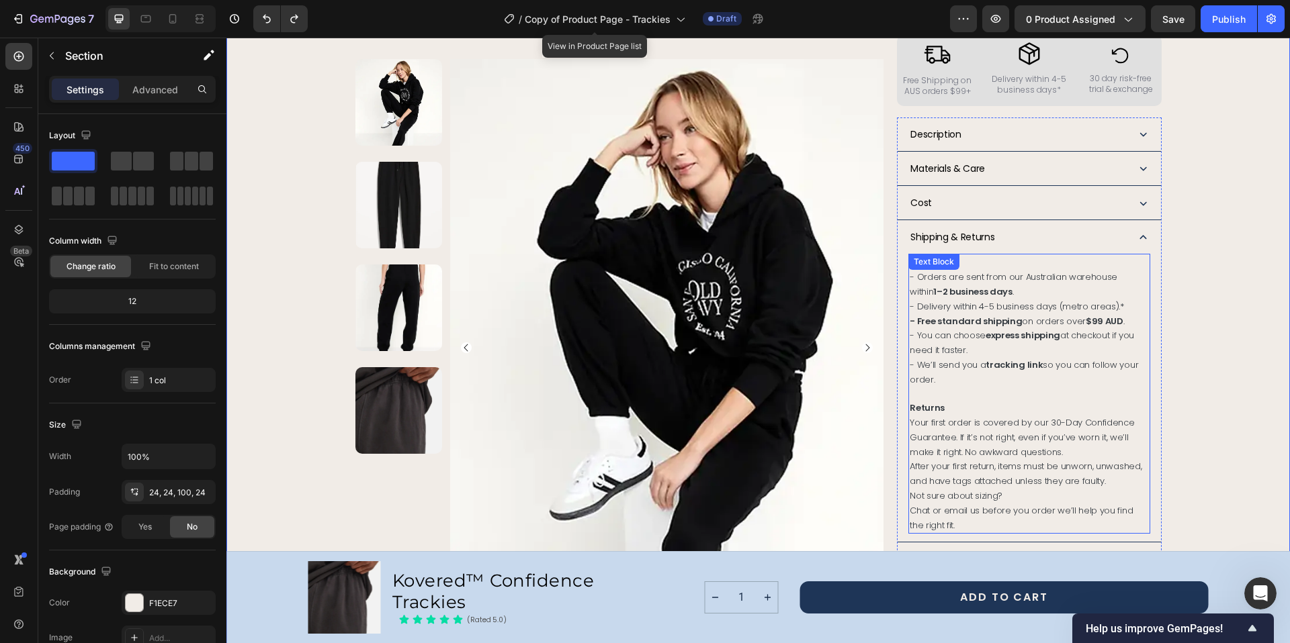
click at [940, 368] on p "- We’ll send you a tracking link so you can follow your order." at bounding box center [1028, 373] width 238 height 30
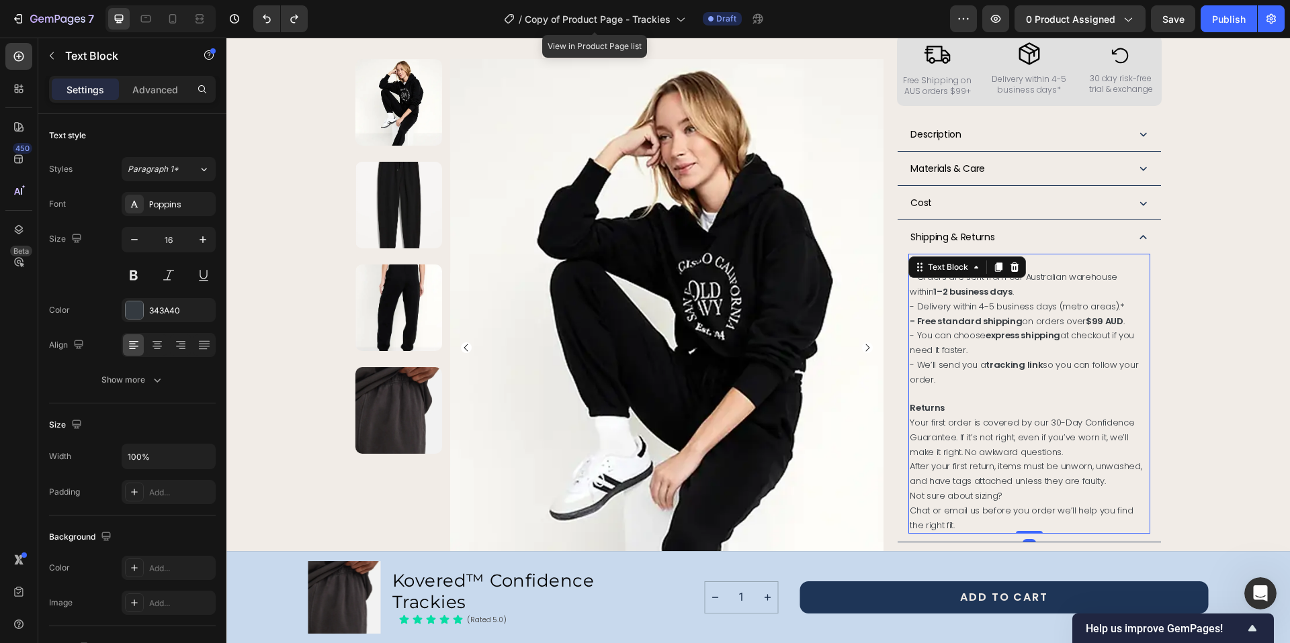
click at [938, 367] on p "- We’ll send you a tracking link so you can follow your order." at bounding box center [1028, 373] width 238 height 30
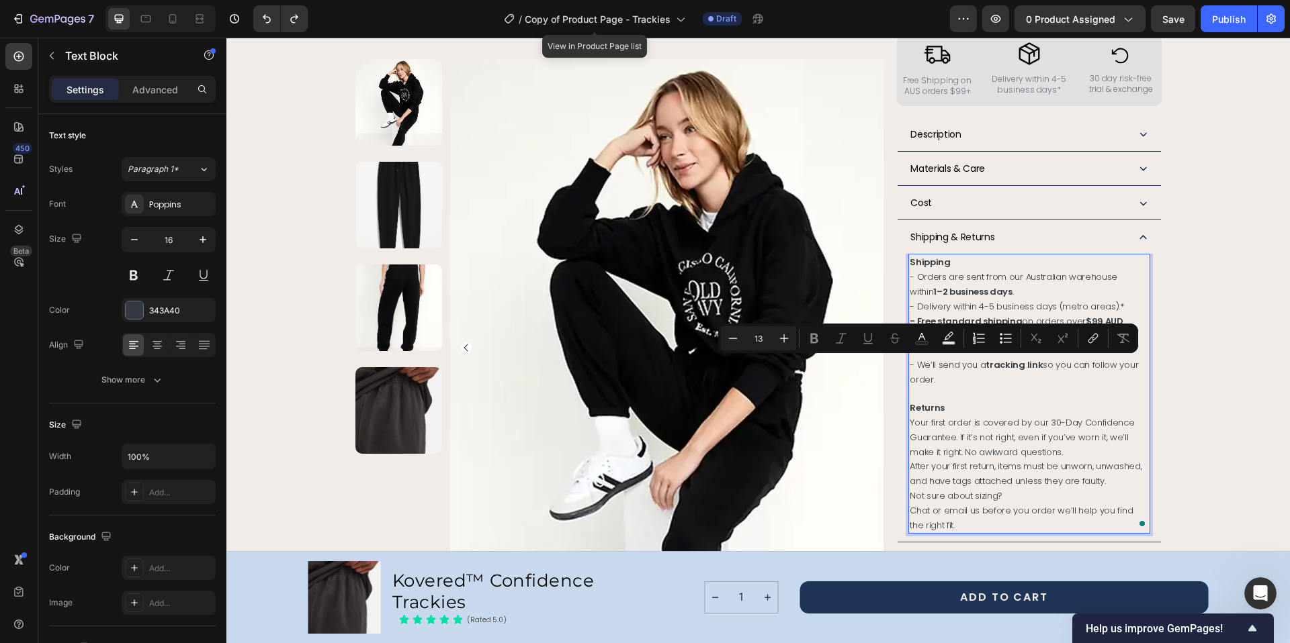
click at [944, 367] on p "- We’ll send you a tracking link so you can follow your order." at bounding box center [1028, 373] width 238 height 30
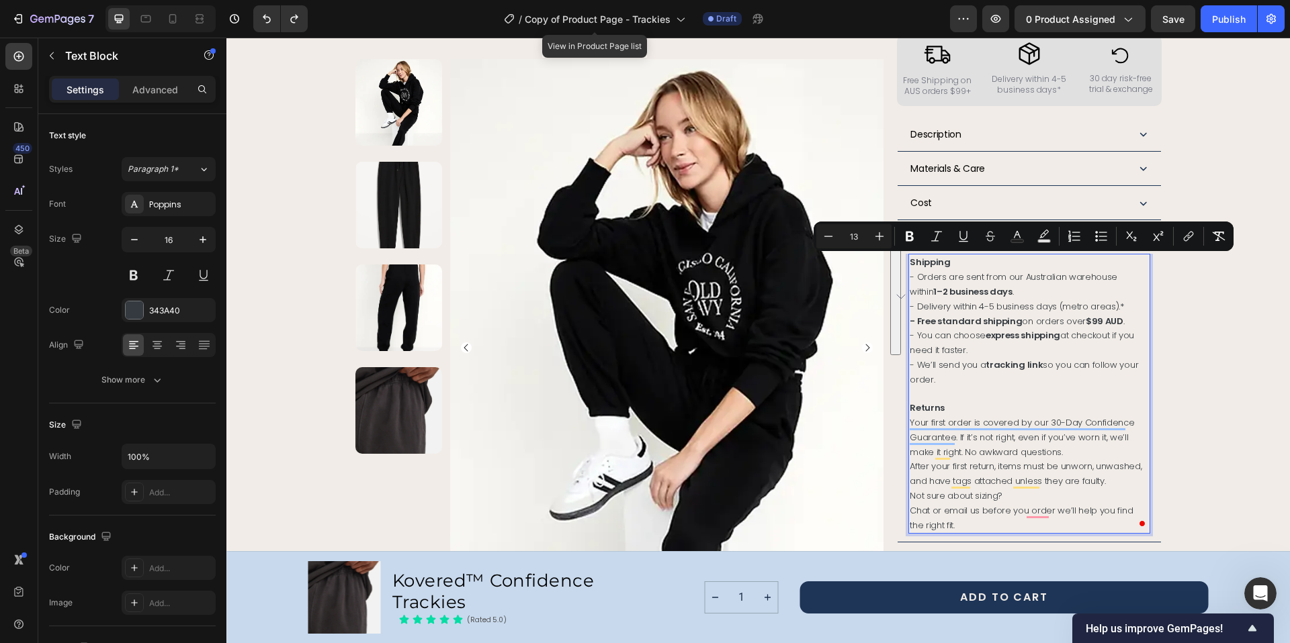
drag, startPoint x: 934, startPoint y: 356, endPoint x: 906, endPoint y: 264, distance: 96.2
click at [908, 264] on div "Shipping - Orders are sent from our Australian warehouse within 1–2 business da…" at bounding box center [1028, 394] width 241 height 280
click at [907, 233] on icon "Editor contextual toolbar" at bounding box center [909, 237] width 8 height 10
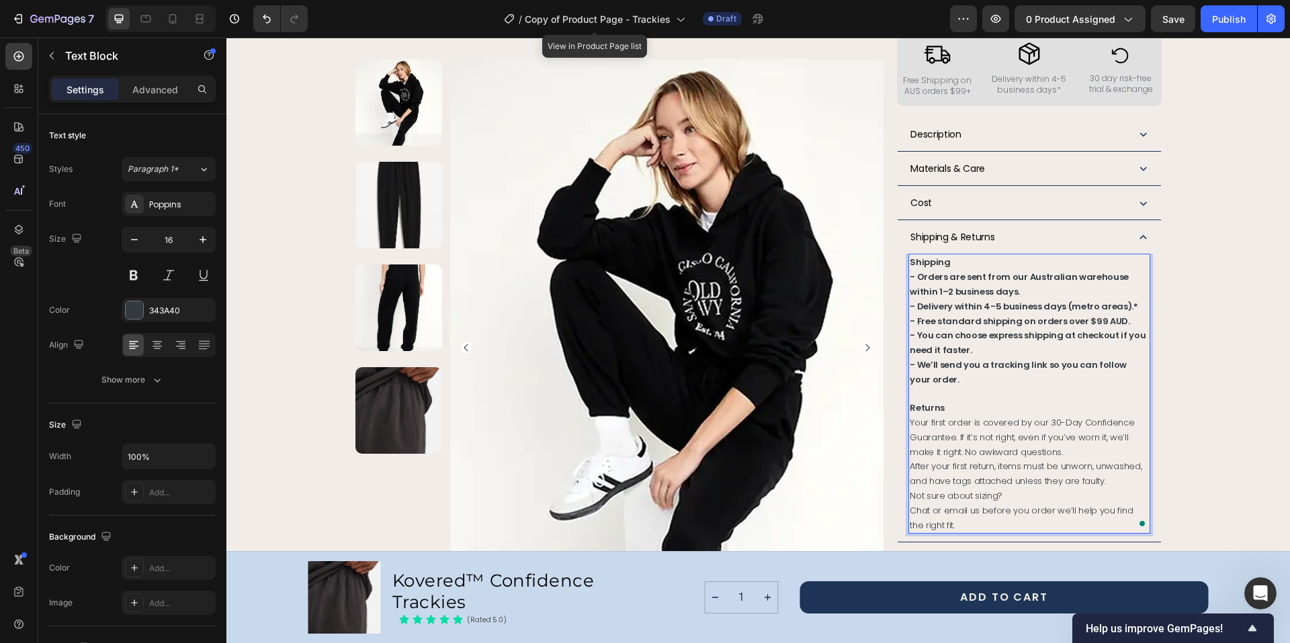
click at [930, 367] on p "- We’ll send you a tracking link so you can follow your order." at bounding box center [1028, 373] width 238 height 30
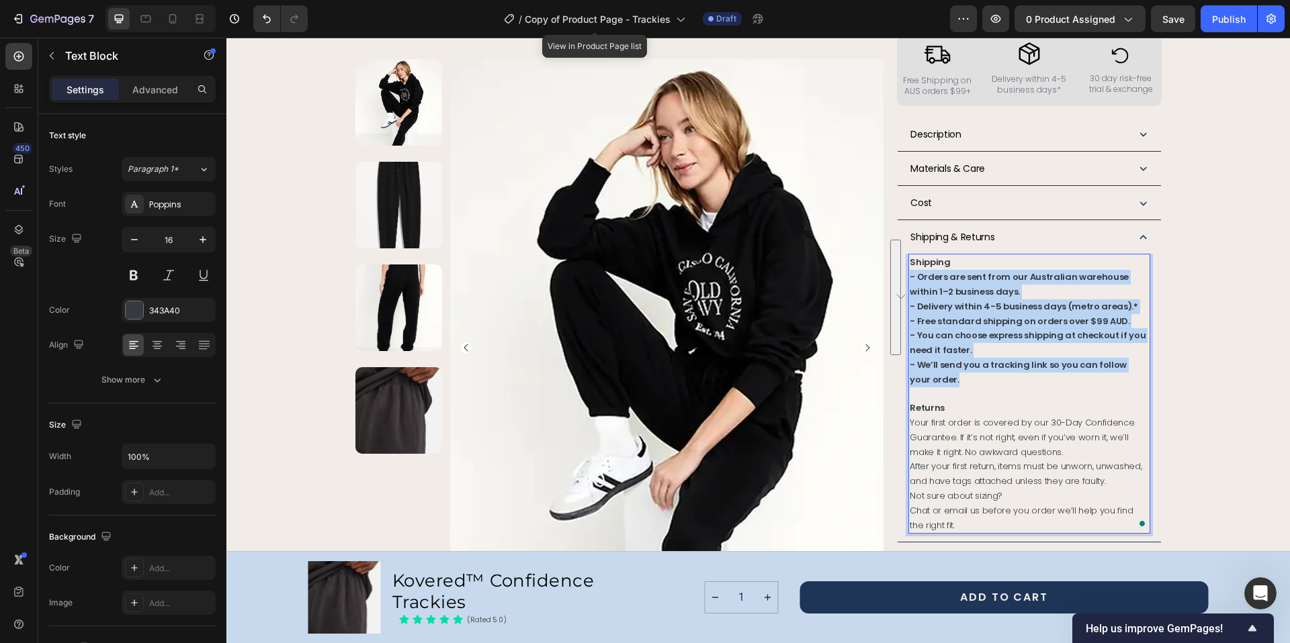
drag, startPoint x: 932, startPoint y: 368, endPoint x: 904, endPoint y: 266, distance: 105.7
click at [908, 266] on div "Shipping - Orders are sent from our Australian warehouse within 1–2 business da…" at bounding box center [1028, 394] width 241 height 280
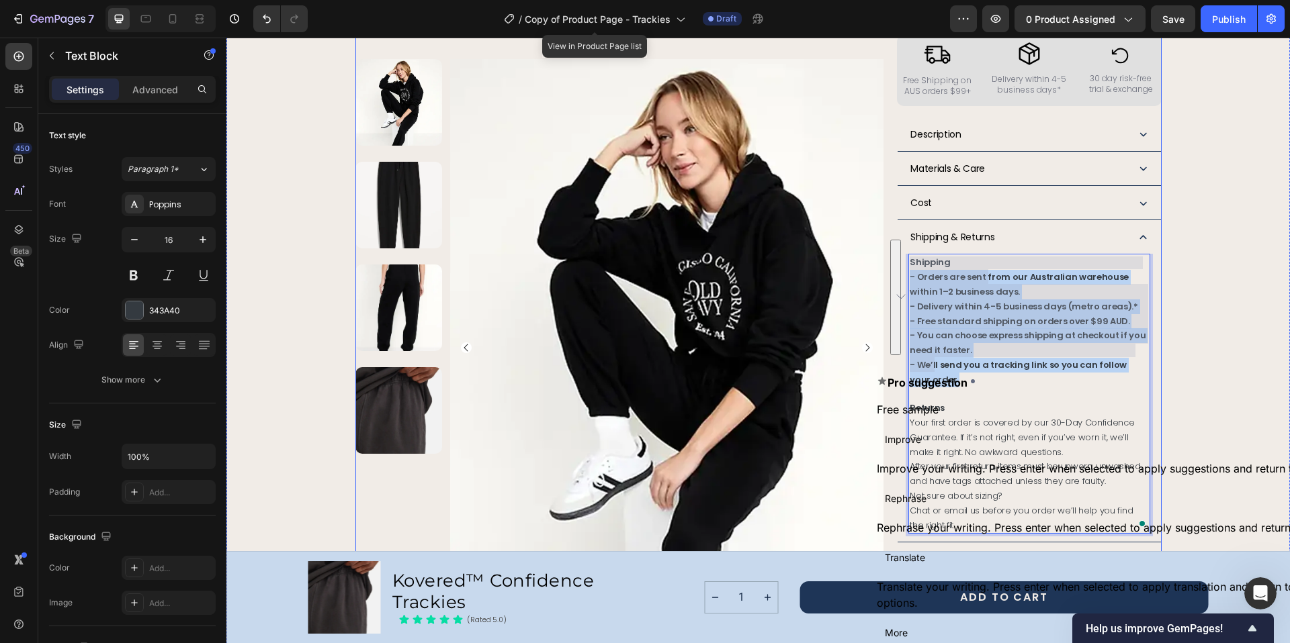
click at [894, 311] on button "See rewrite suggestions" at bounding box center [895, 298] width 11 height 116
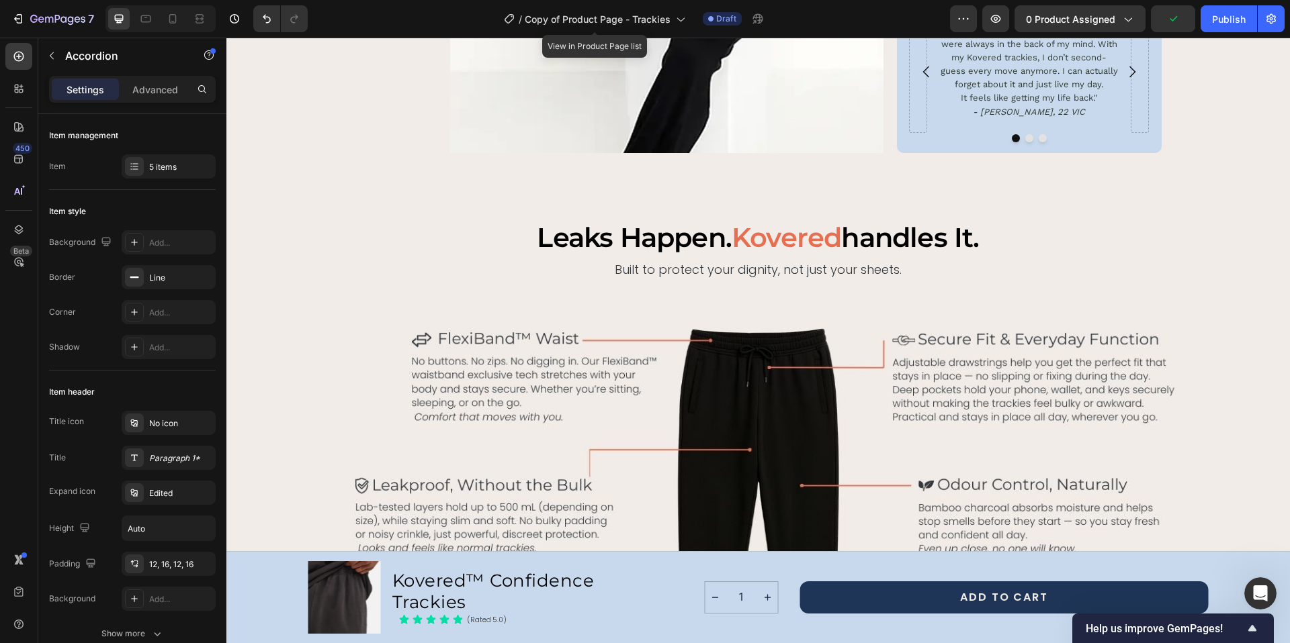
scroll to position [1181, 0]
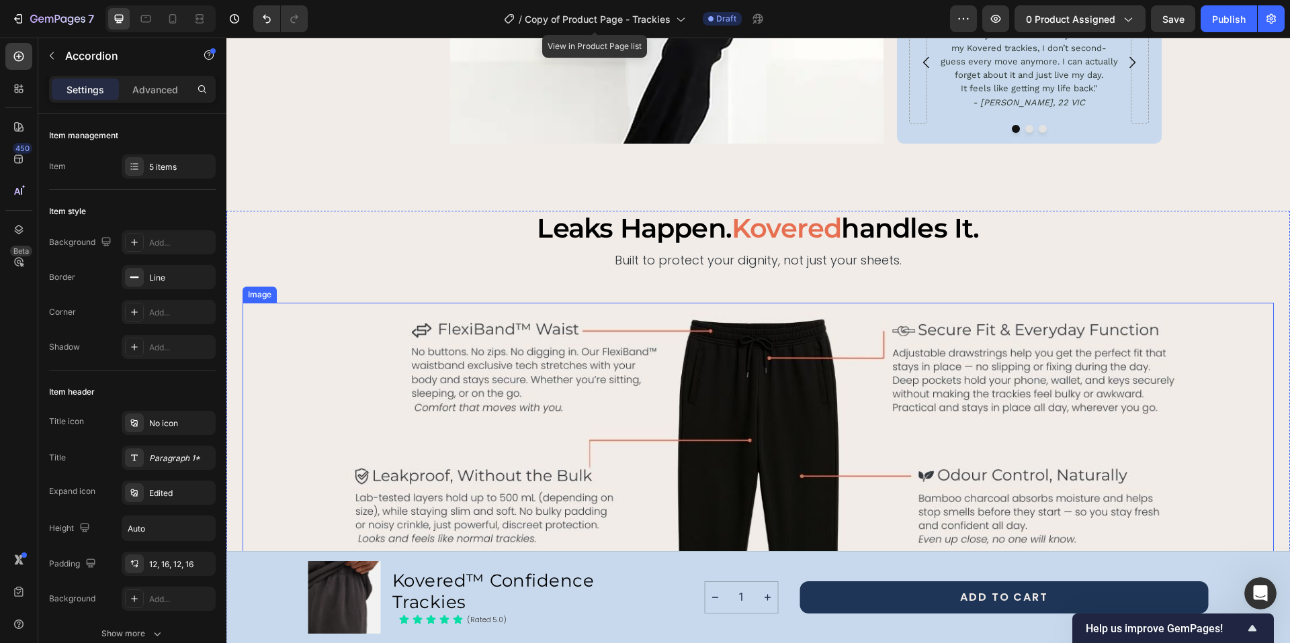
click at [854, 303] on img at bounding box center [758, 504] width 887 height 402
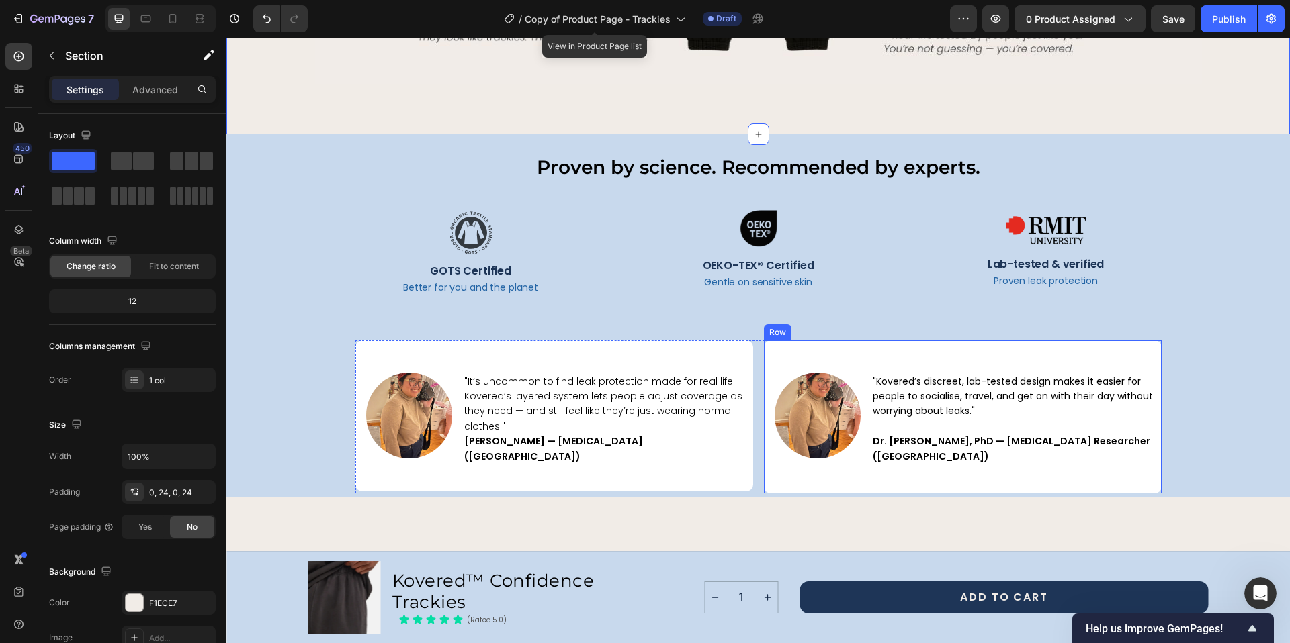
scroll to position [1963, 0]
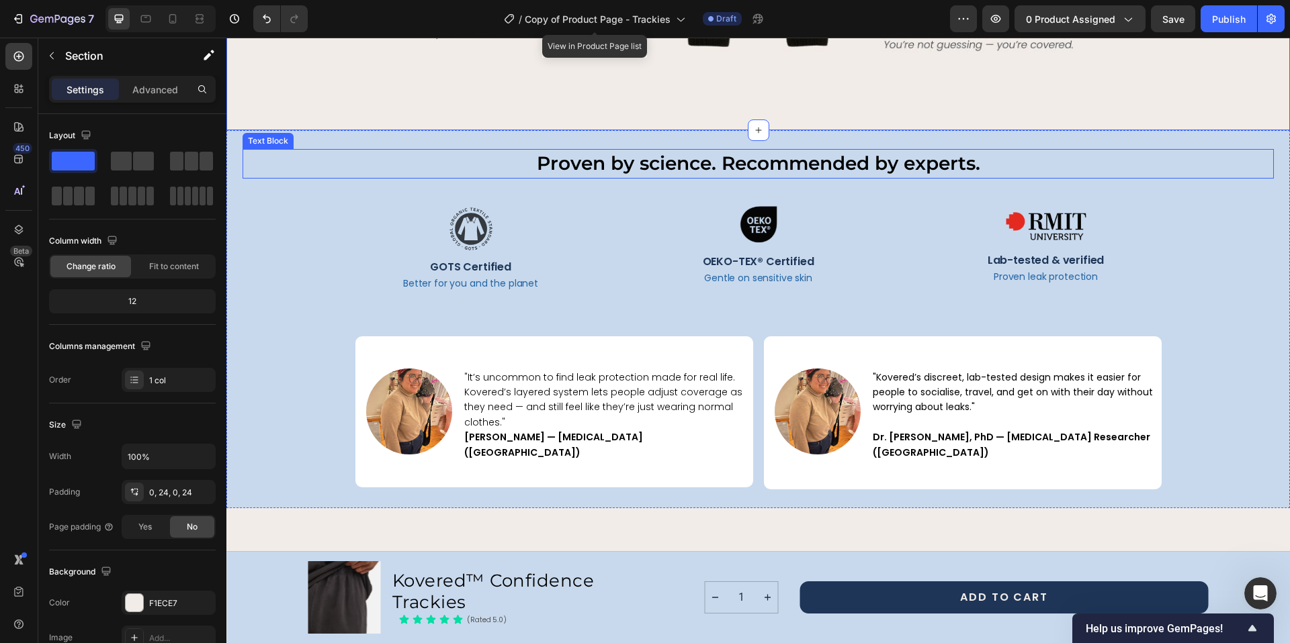
click at [668, 164] on p "Proven by science. Recommended by experts." at bounding box center [758, 163] width 1028 height 26
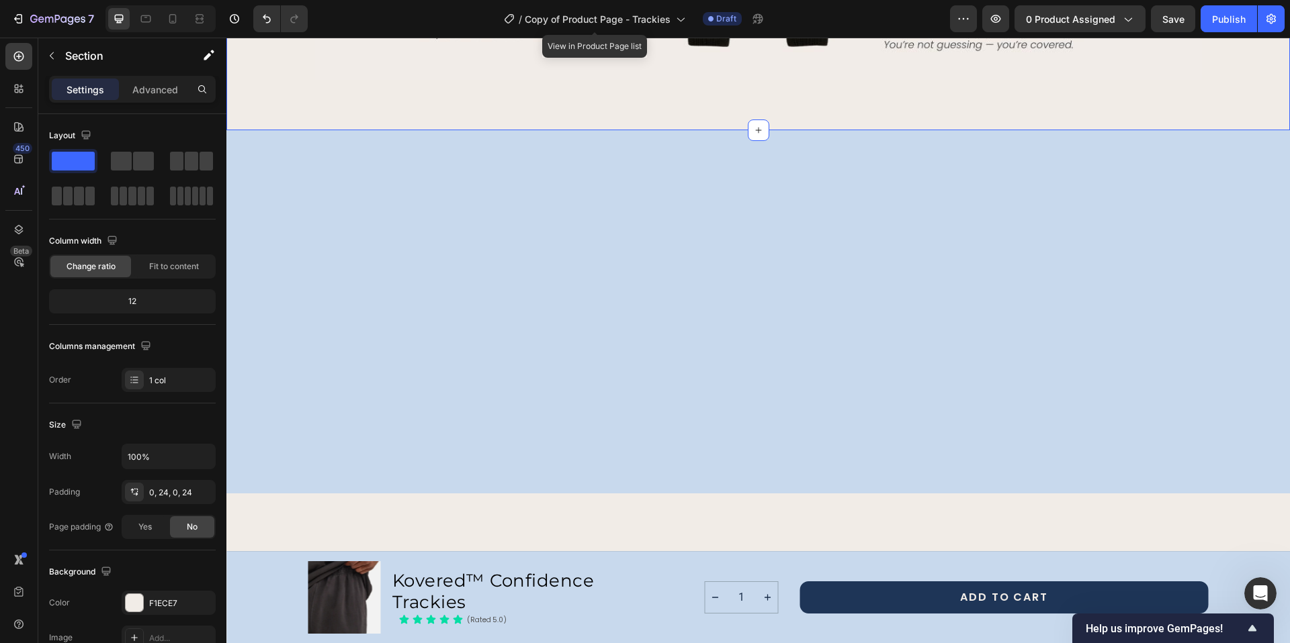
scroll to position [1314, 0]
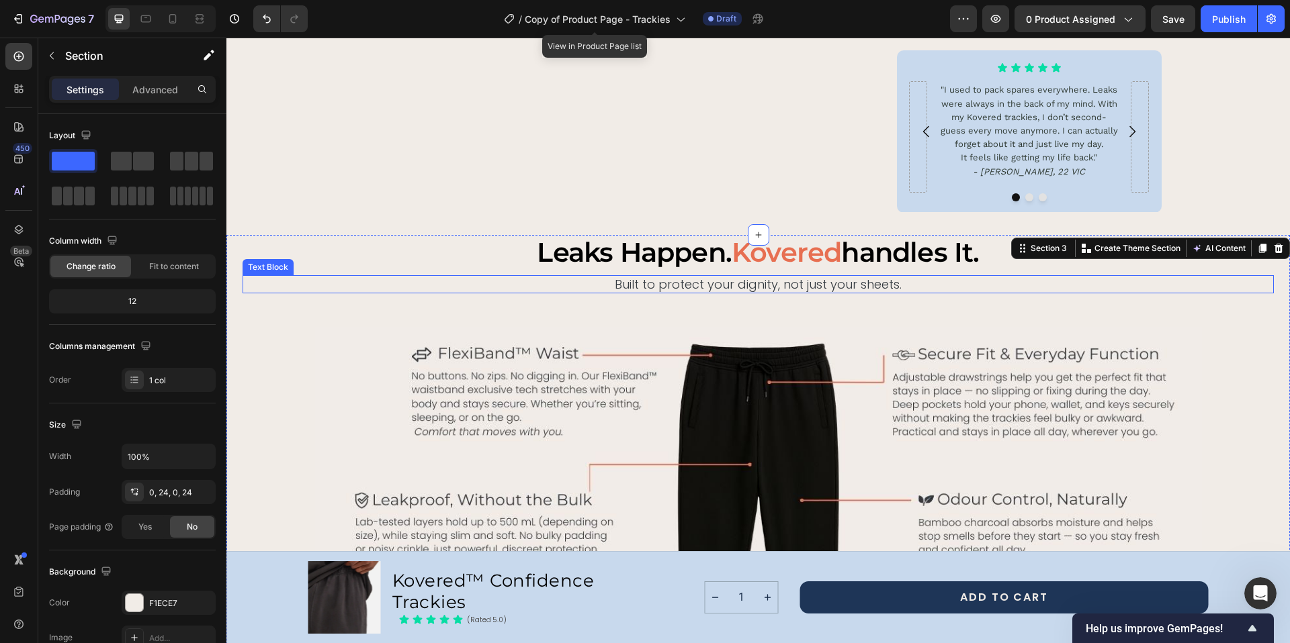
click at [746, 289] on p "Built to protect your dignity, not just your sheets." at bounding box center [758, 284] width 1028 height 15
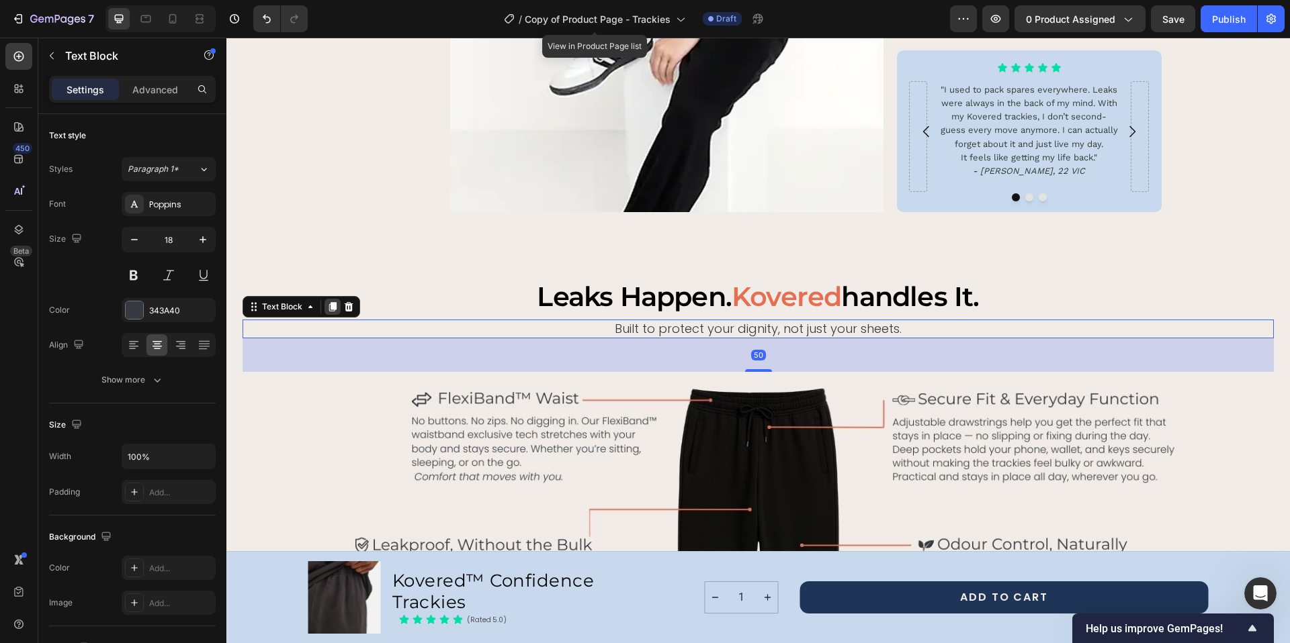
click at [330, 302] on icon at bounding box center [332, 306] width 7 height 9
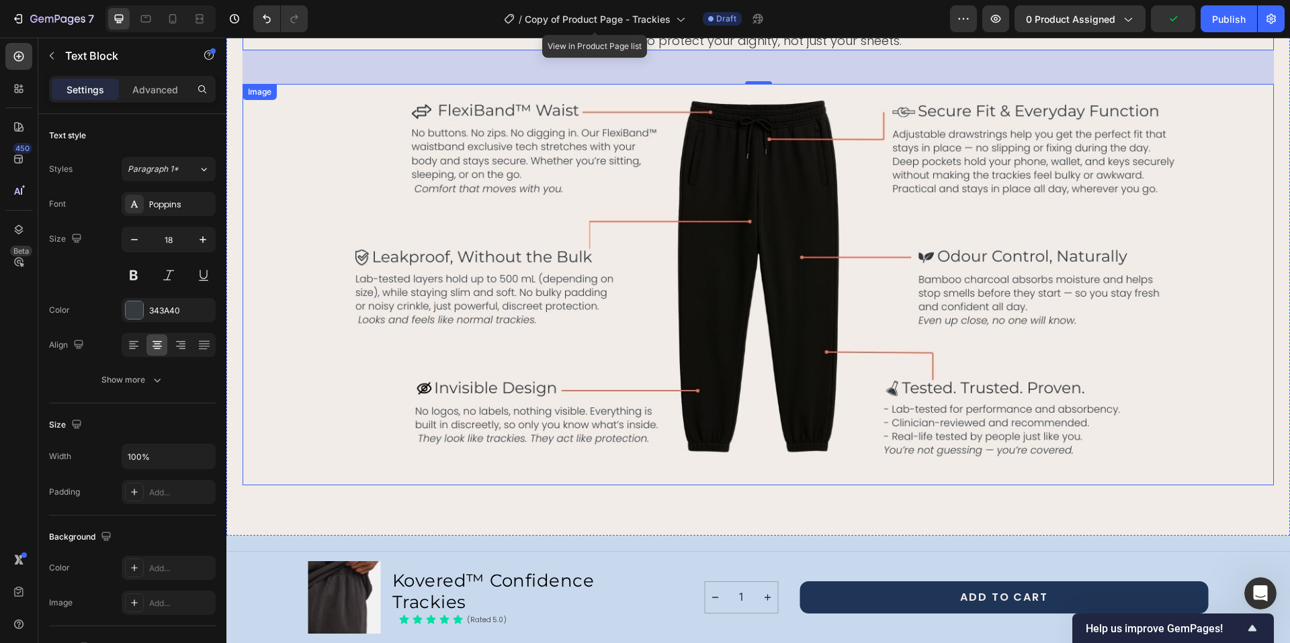
scroll to position [1599, 0]
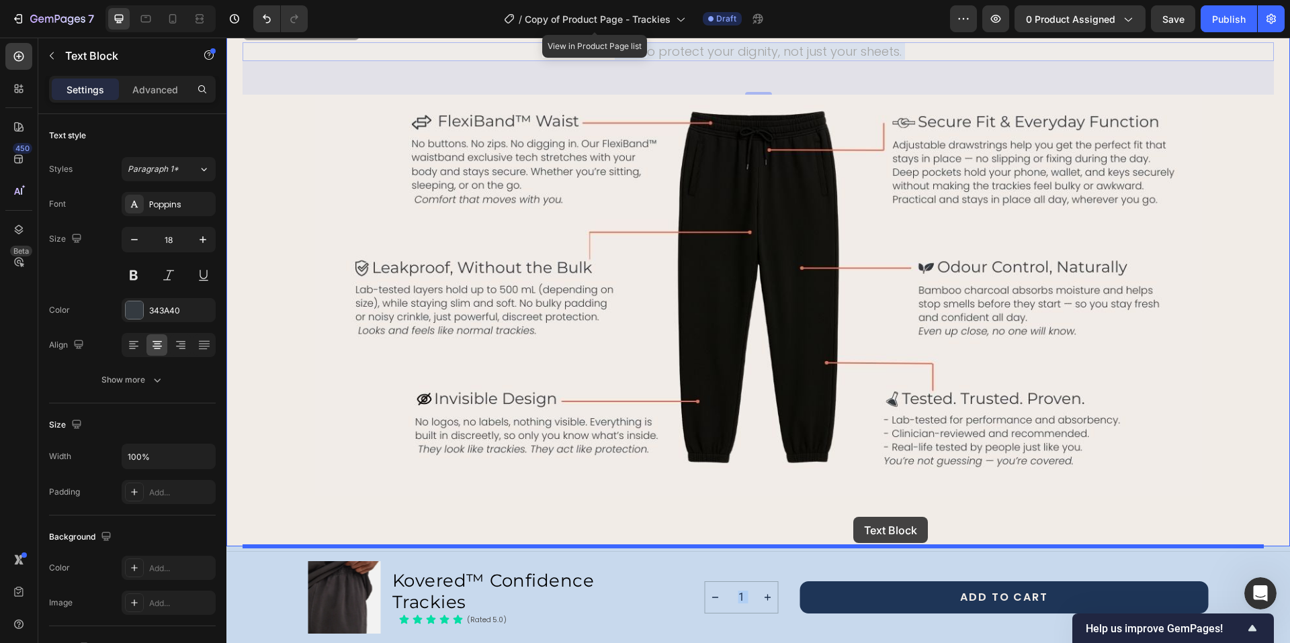
drag, startPoint x: 925, startPoint y: 49, endPoint x: 853, endPoint y: 517, distance: 473.6
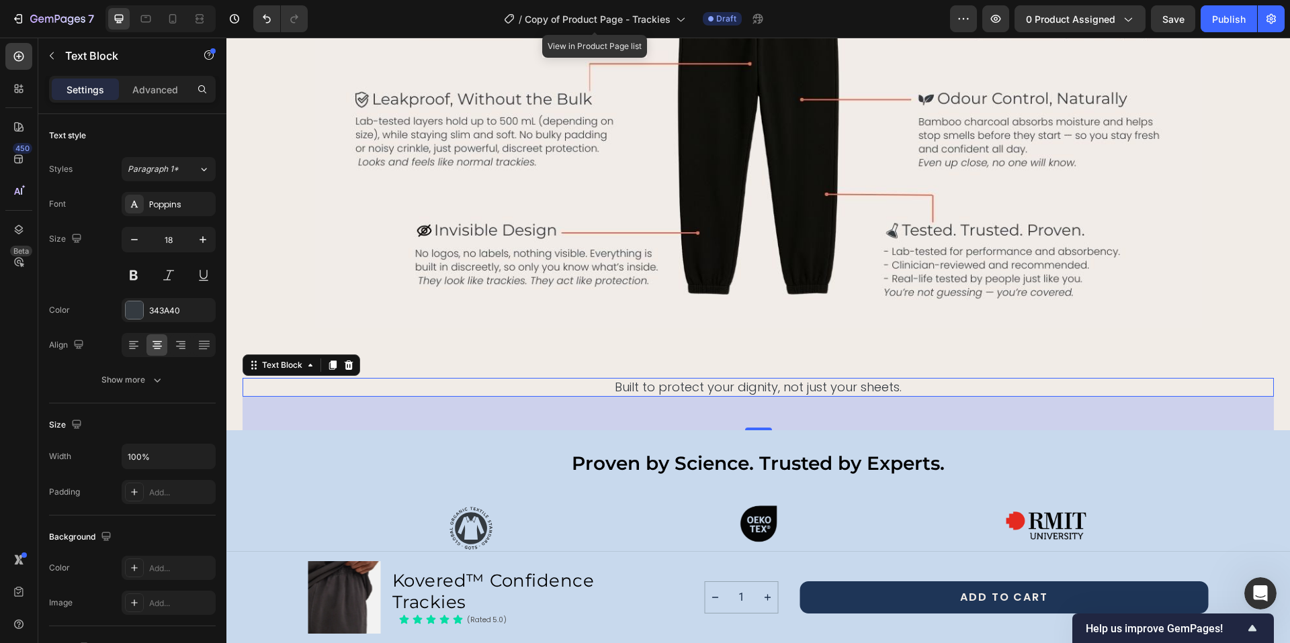
scroll to position [1826, 0]
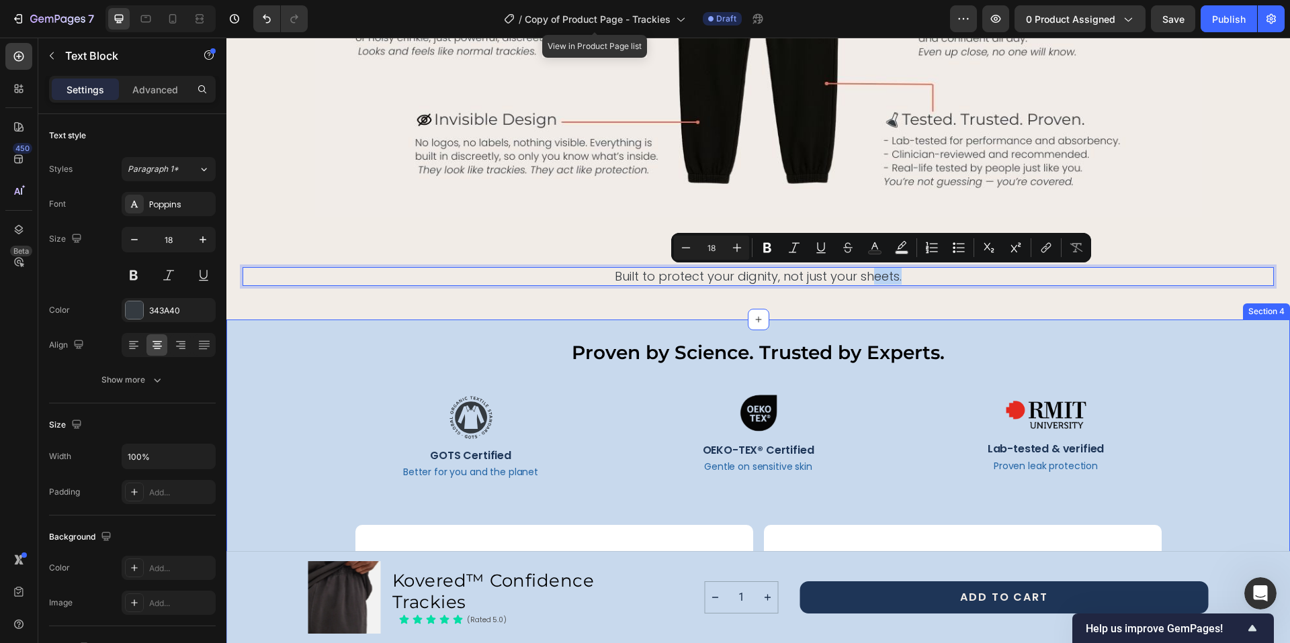
drag, startPoint x: 867, startPoint y: 275, endPoint x: 865, endPoint y: 380, distance: 104.8
click at [1180, 223] on div "leaks happen. kovered handles it. Heading Built to protect your dignity, not ju…" at bounding box center [757, 21] width 1031 height 596
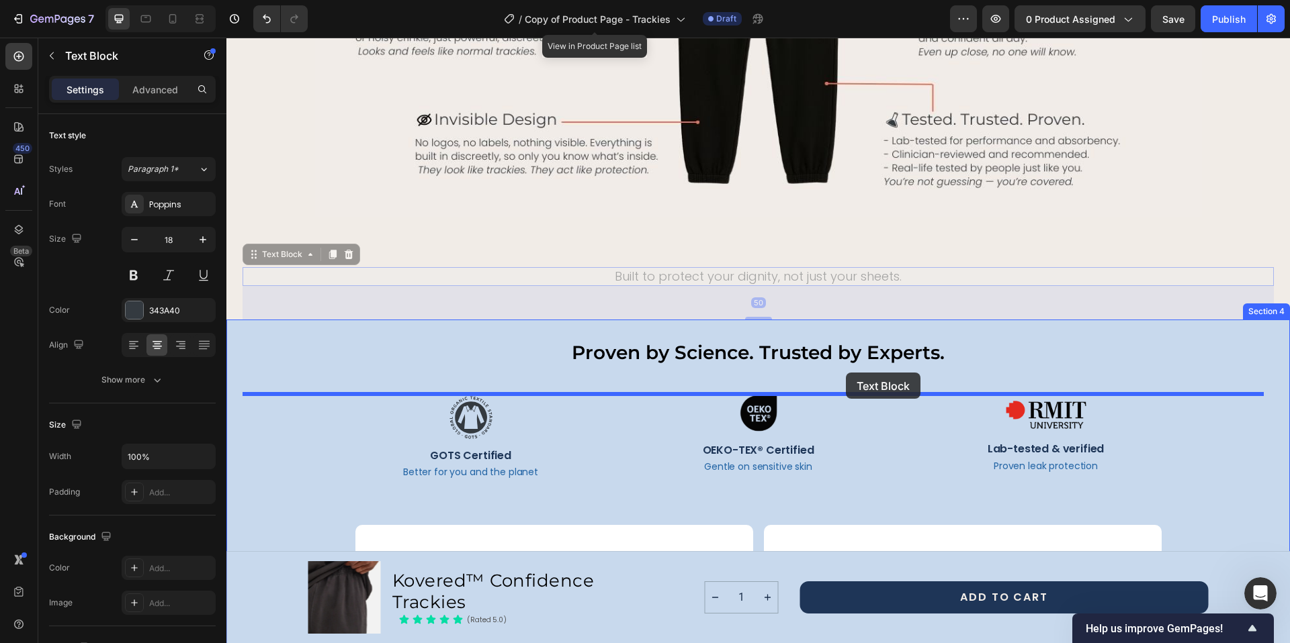
drag, startPoint x: 868, startPoint y: 275, endPoint x: 846, endPoint y: 373, distance: 100.7
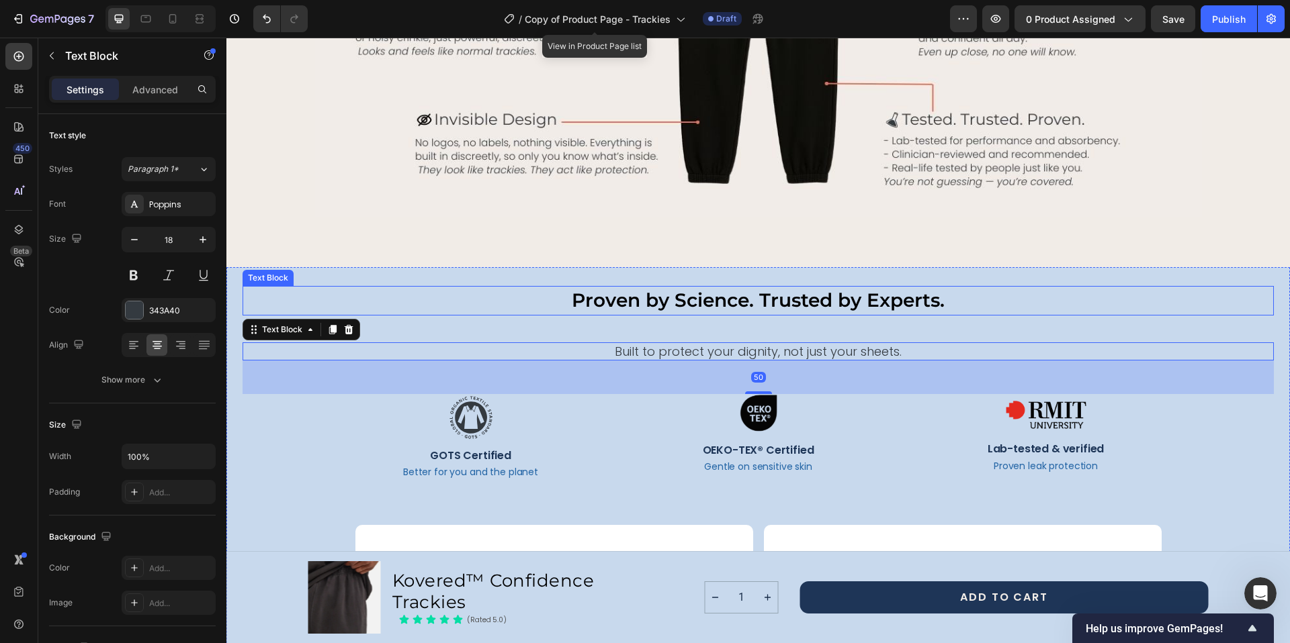
click at [825, 308] on p "Proven by Science. Trusted by Experts." at bounding box center [758, 300] width 1028 height 26
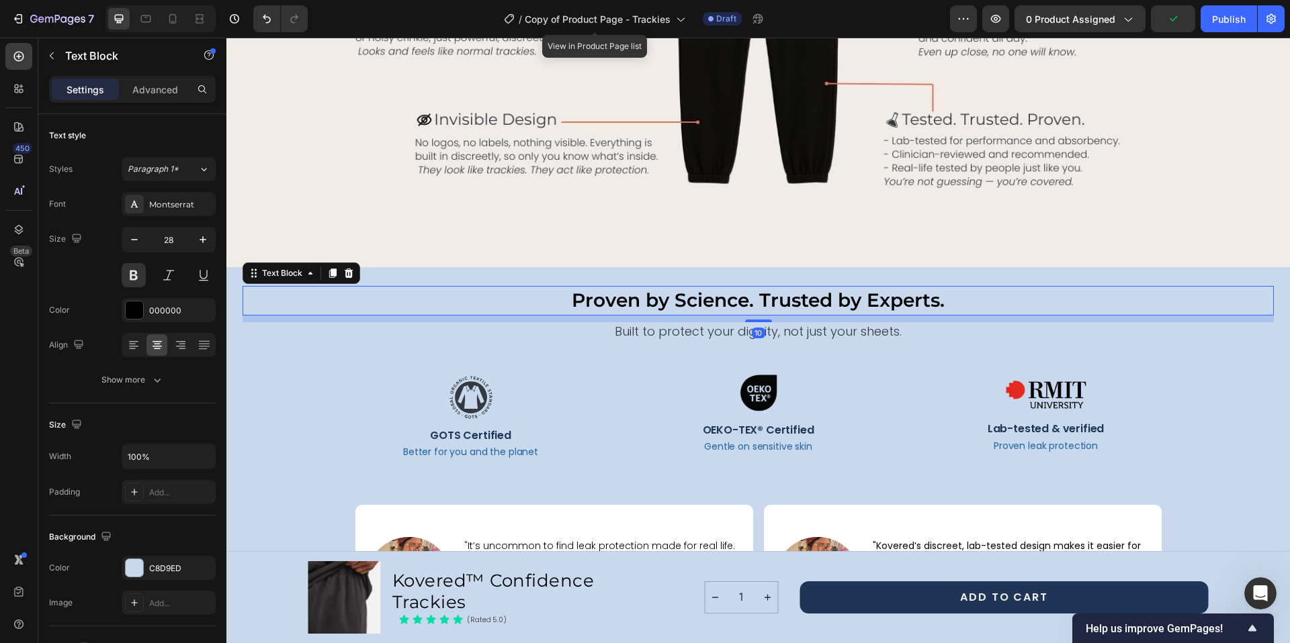
drag, startPoint x: 758, startPoint y: 342, endPoint x: 760, endPoint y: 322, distance: 20.2
click at [760, 316] on div "10" at bounding box center [757, 316] width 1031 height 0
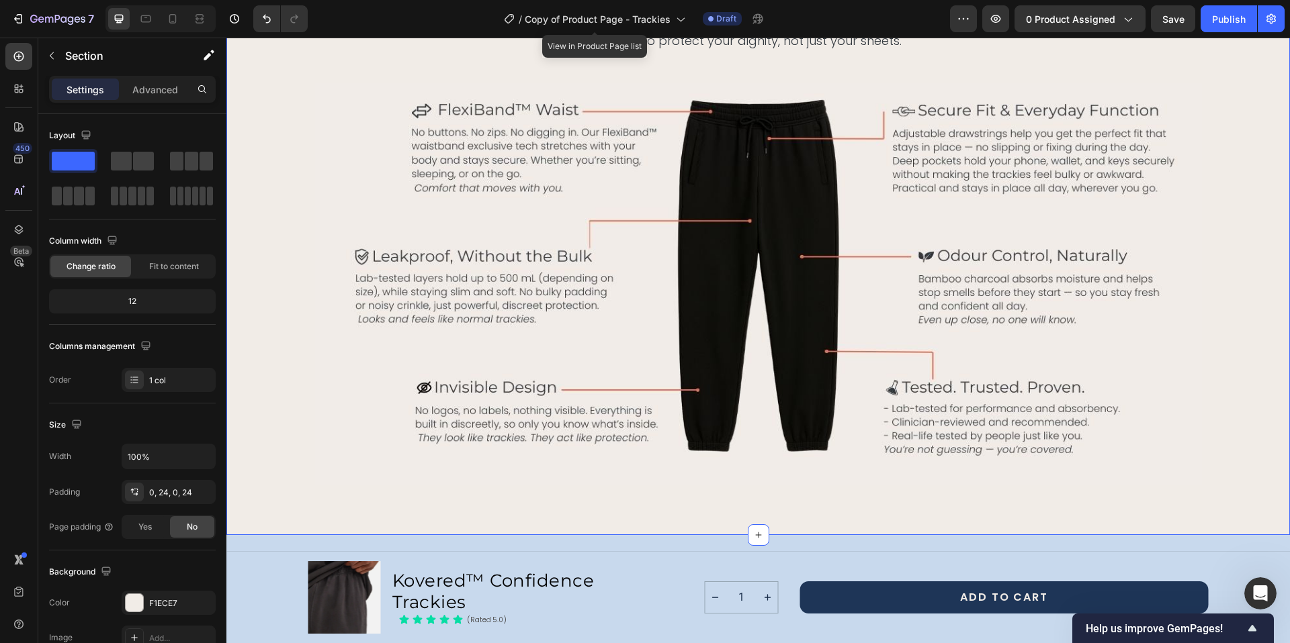
scroll to position [1323, 0]
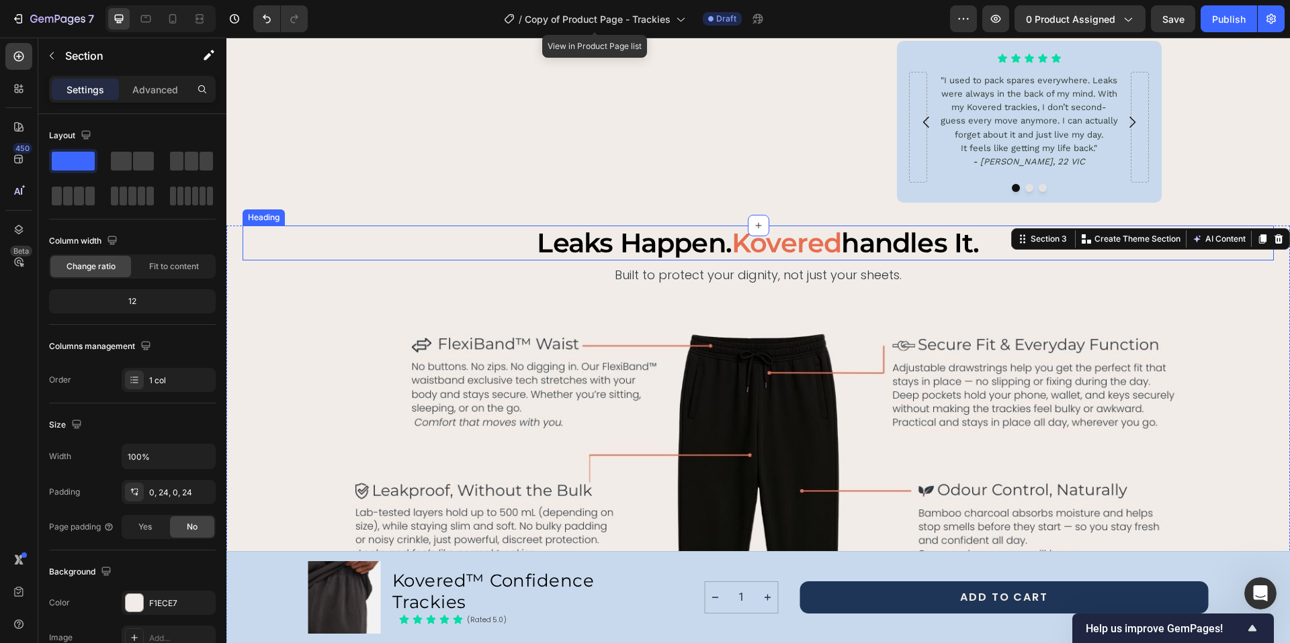
click at [808, 249] on span "kovered" at bounding box center [785, 242] width 109 height 33
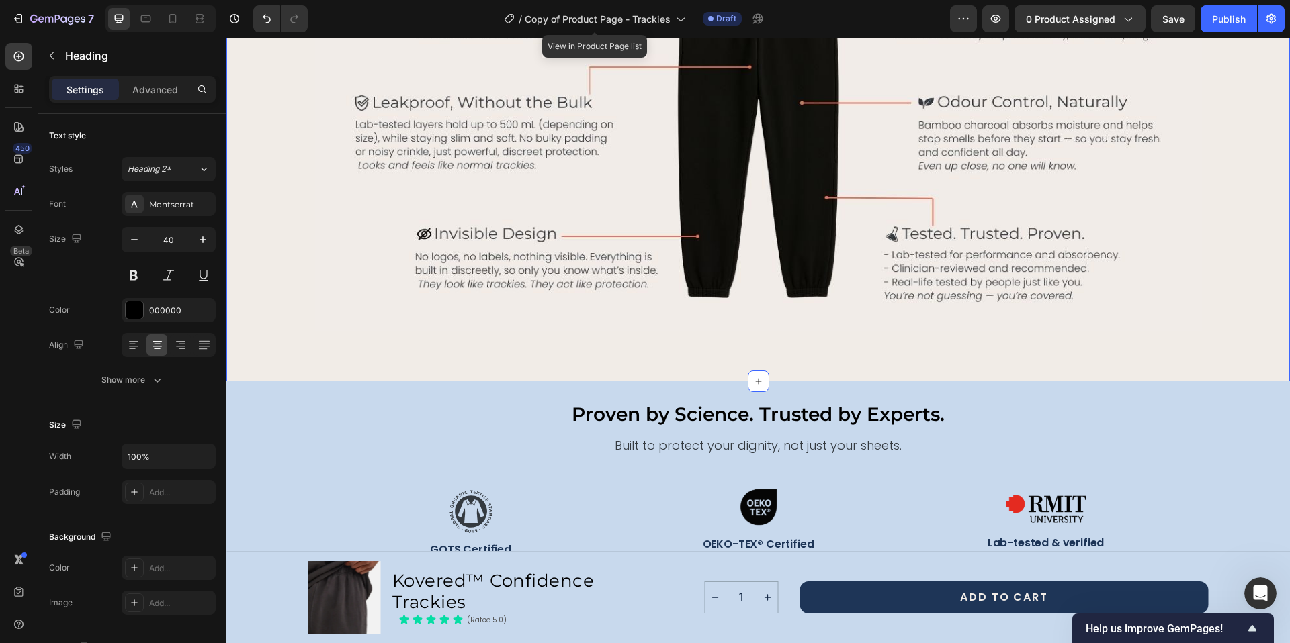
scroll to position [1729, 0]
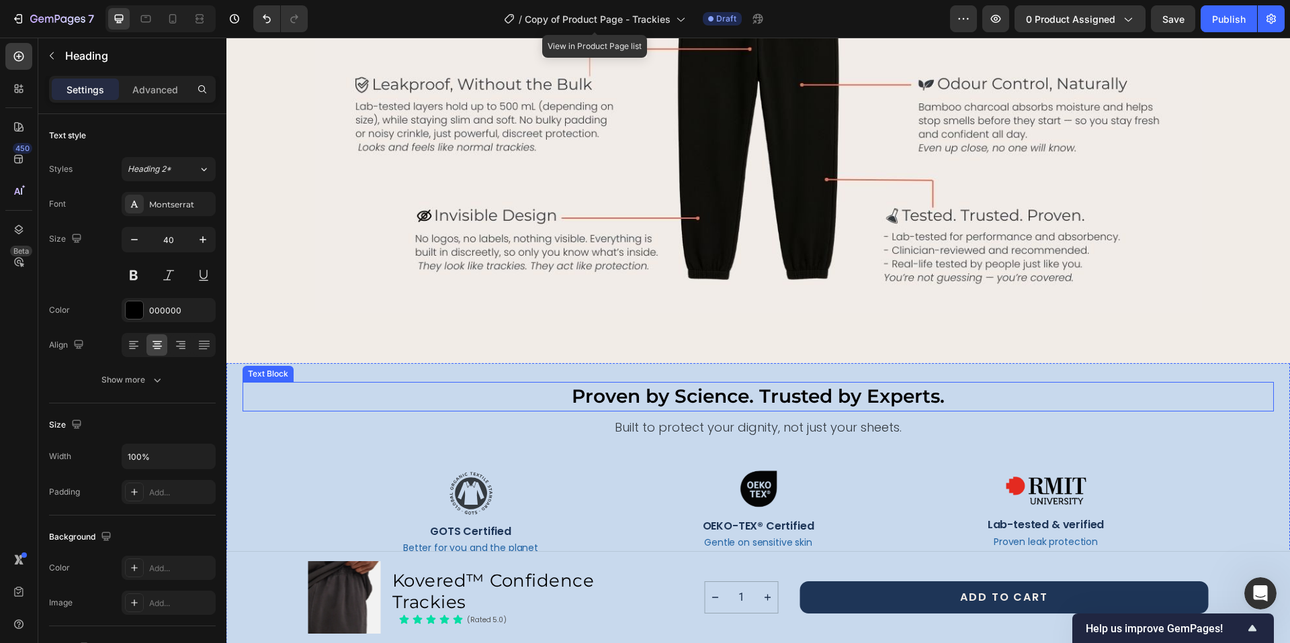
click at [805, 392] on p "Proven by Science. Trusted by Experts." at bounding box center [758, 397] width 1028 height 26
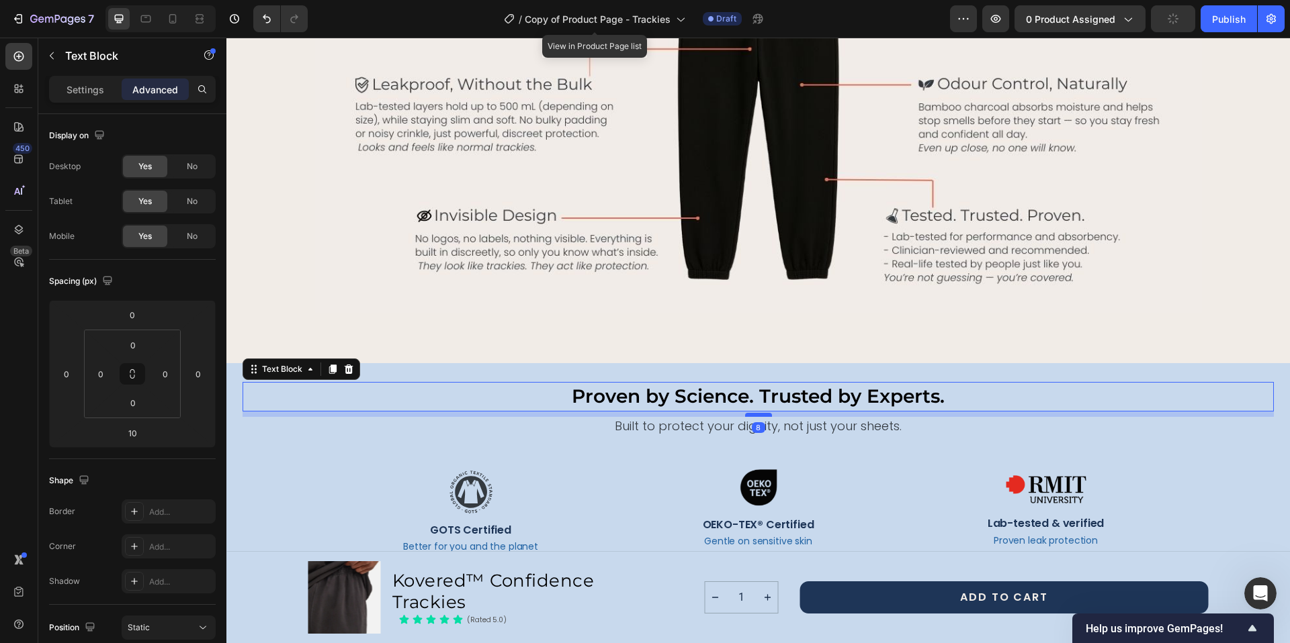
click at [758, 415] on div at bounding box center [758, 415] width 27 height 4
type input "8"
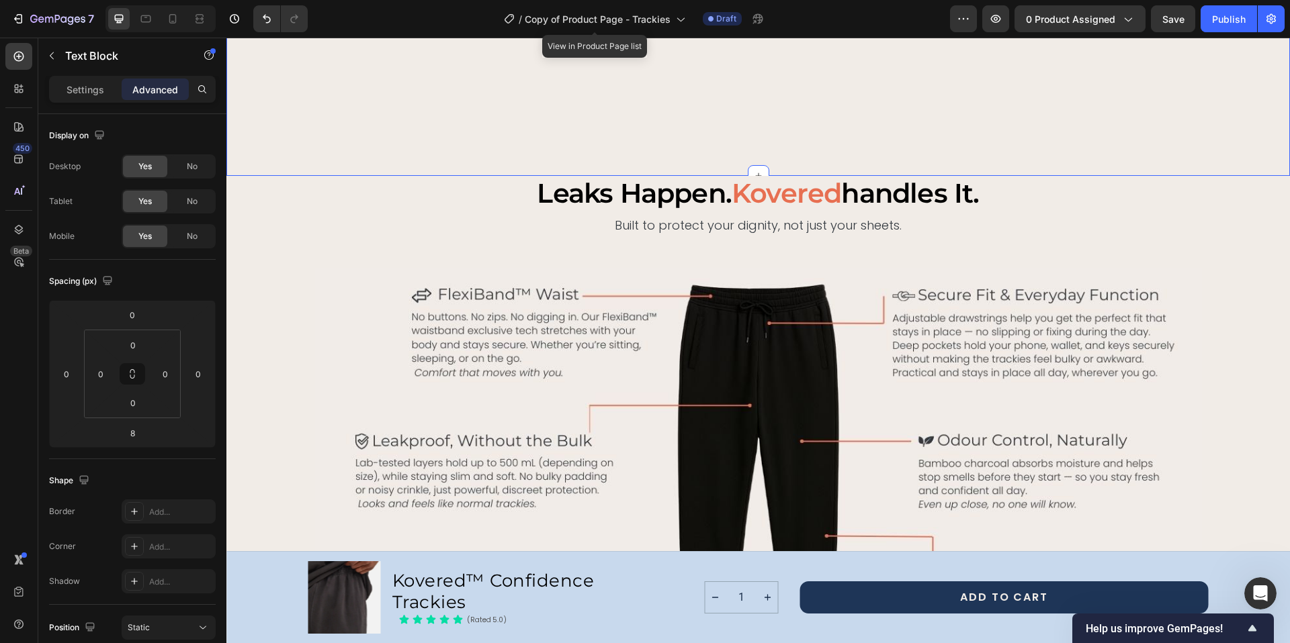
scroll to position [1321, 0]
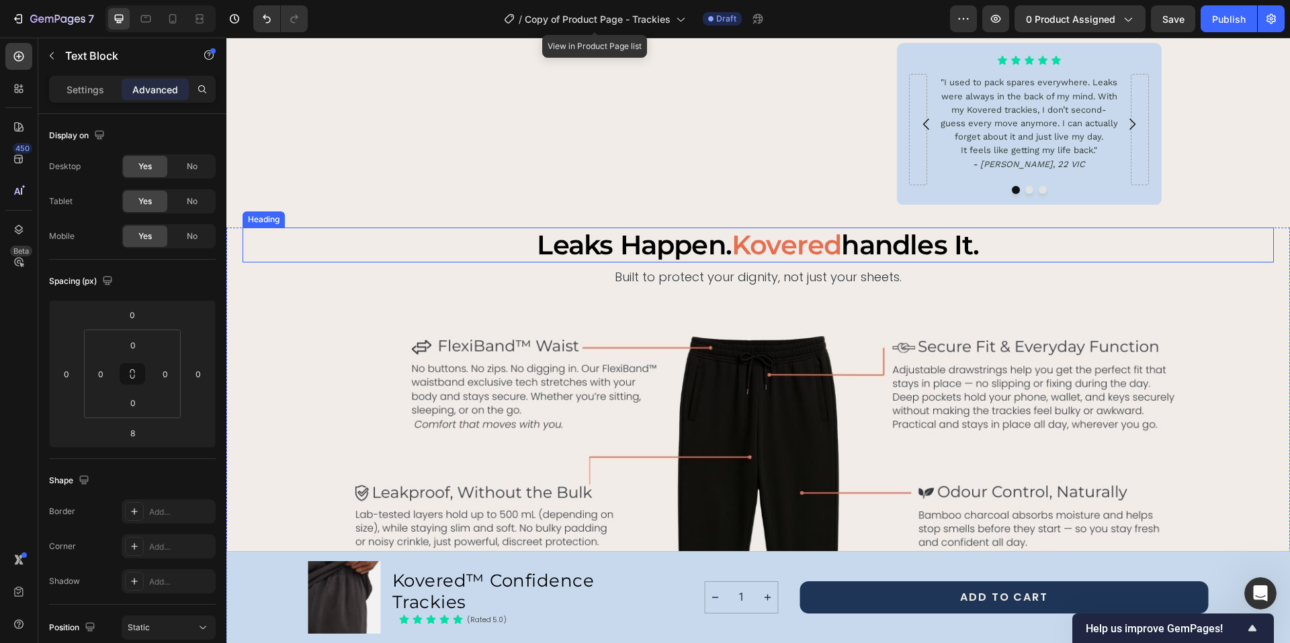
click at [766, 242] on span "kovered" at bounding box center [785, 244] width 109 height 33
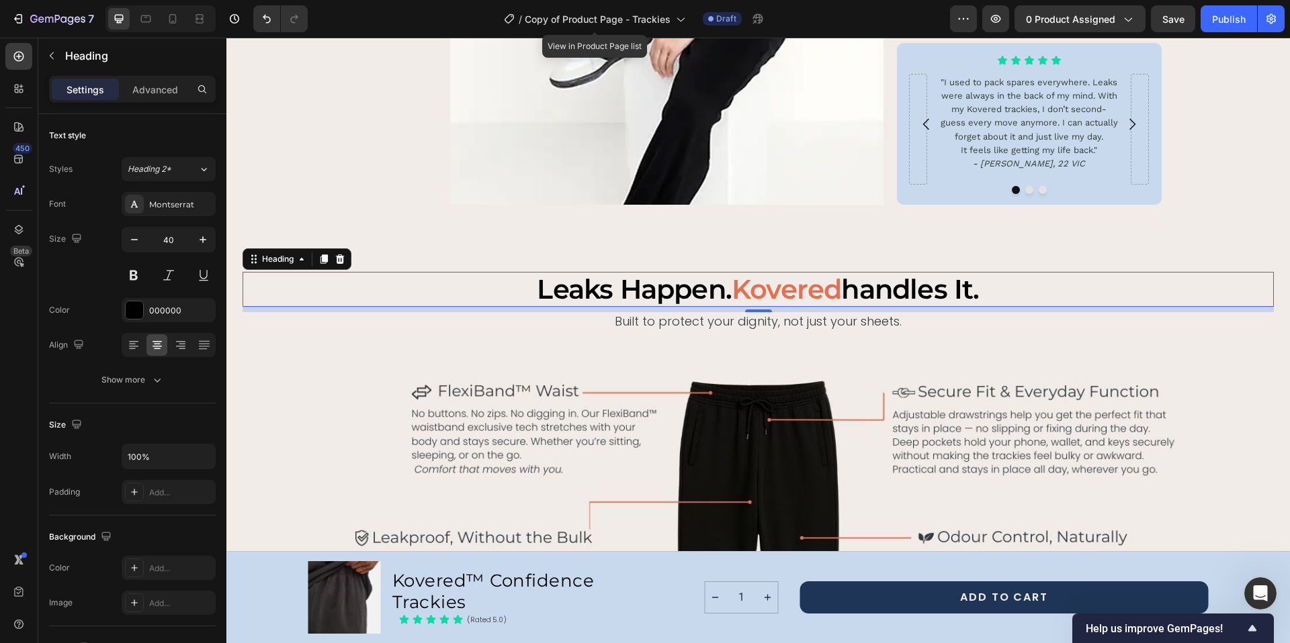
scroll to position [1699, 0]
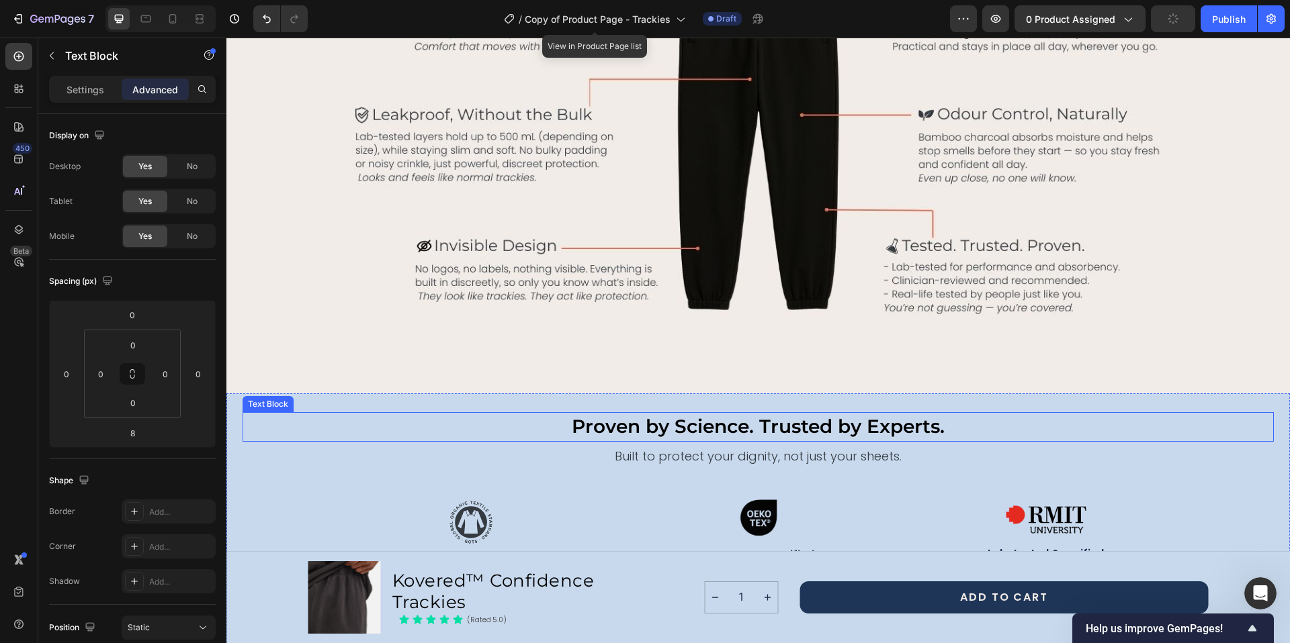
click at [759, 429] on p "Proven by Science. Trusted by Experts." at bounding box center [758, 427] width 1028 height 26
click at [69, 91] on p "Settings" at bounding box center [85, 90] width 38 height 14
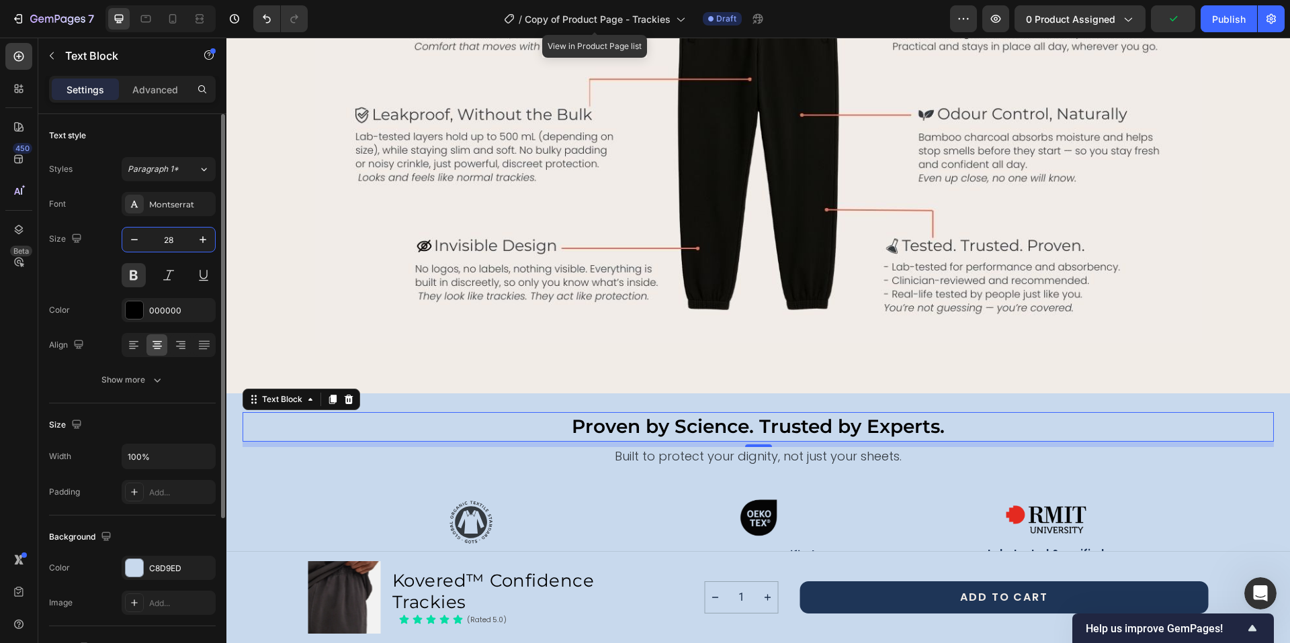
click at [173, 242] on input "28" at bounding box center [168, 240] width 44 height 24
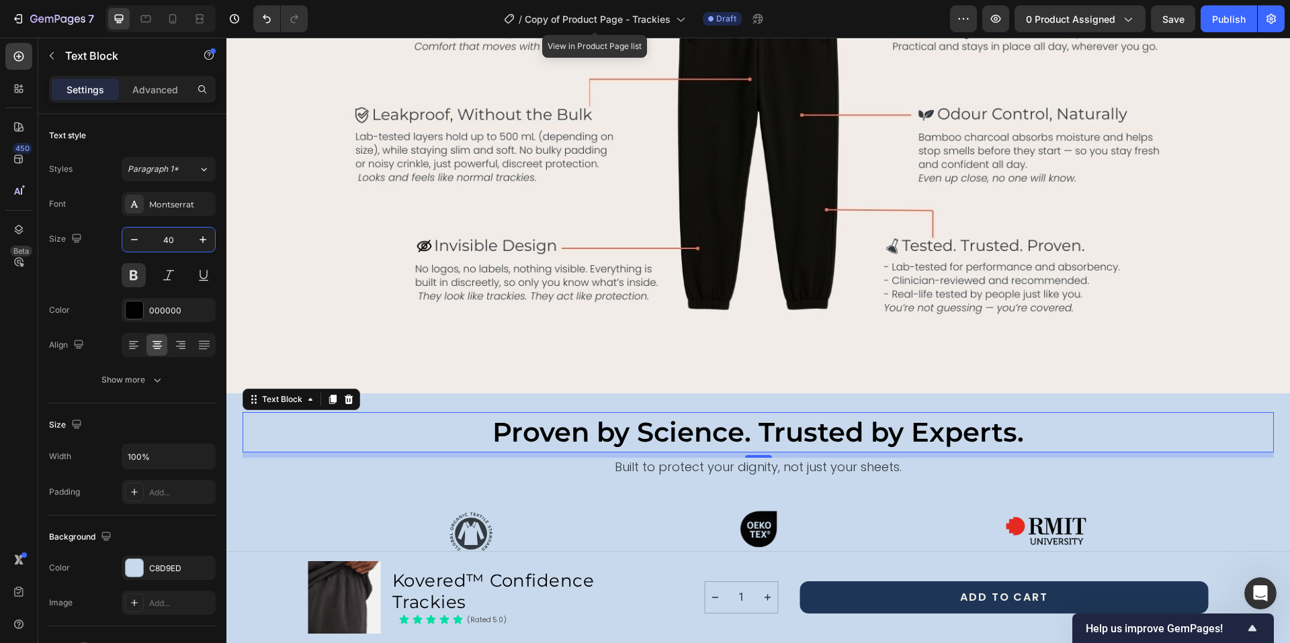
type input "40"
click at [695, 438] on p "Proven by Science. Trusted by Experts." at bounding box center [758, 433] width 1028 height 38
click at [678, 426] on p "Proven by Science. Trusted by Experts." at bounding box center [758, 433] width 1028 height 38
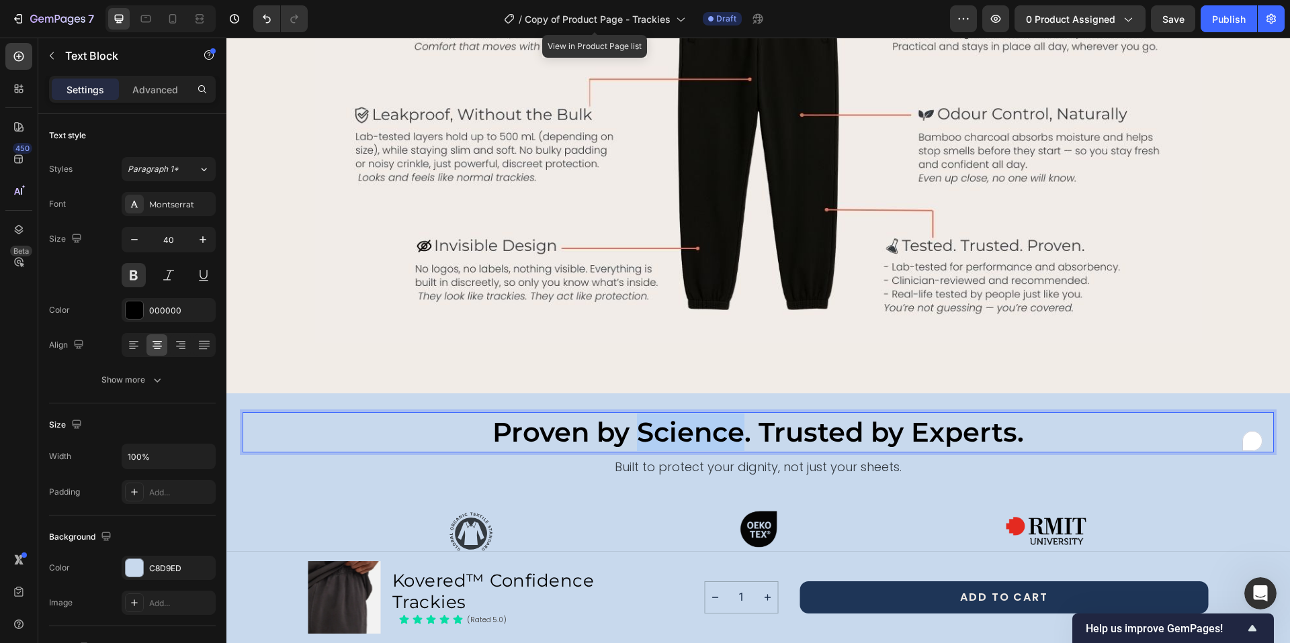
click at [678, 426] on p "Proven by Science. Trusted by Experts." at bounding box center [758, 433] width 1028 height 38
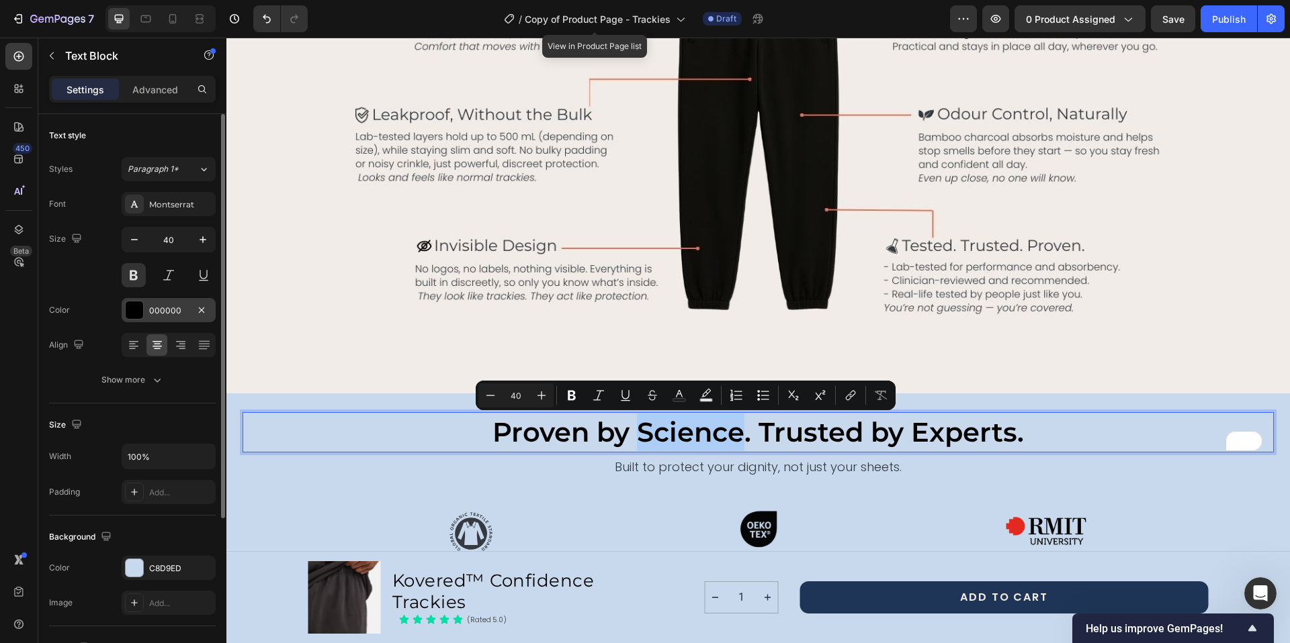
click at [173, 311] on div "000000" at bounding box center [168, 311] width 39 height 12
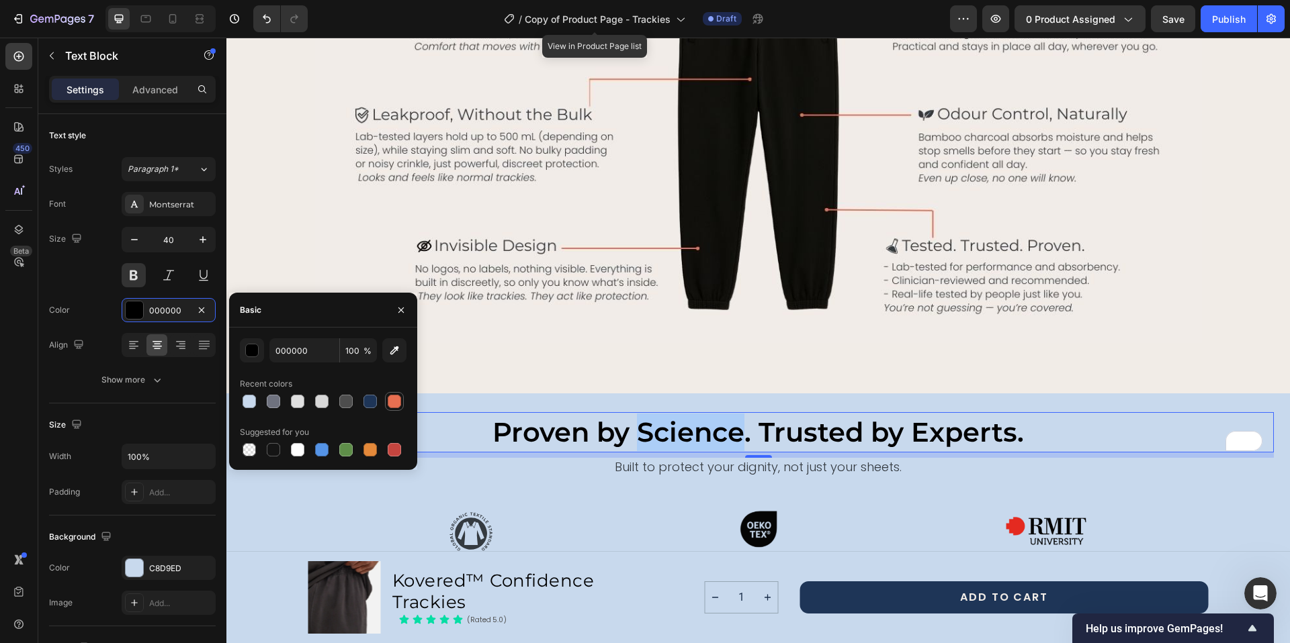
click at [397, 406] on div at bounding box center [394, 401] width 13 height 13
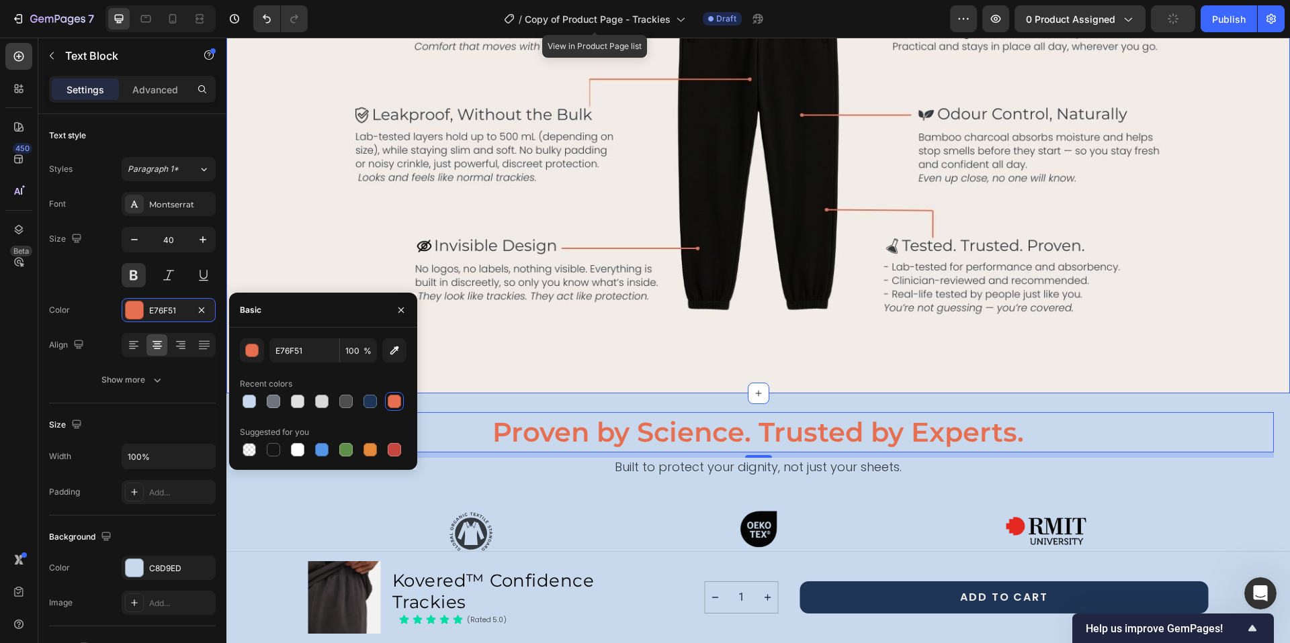
type input "000000"
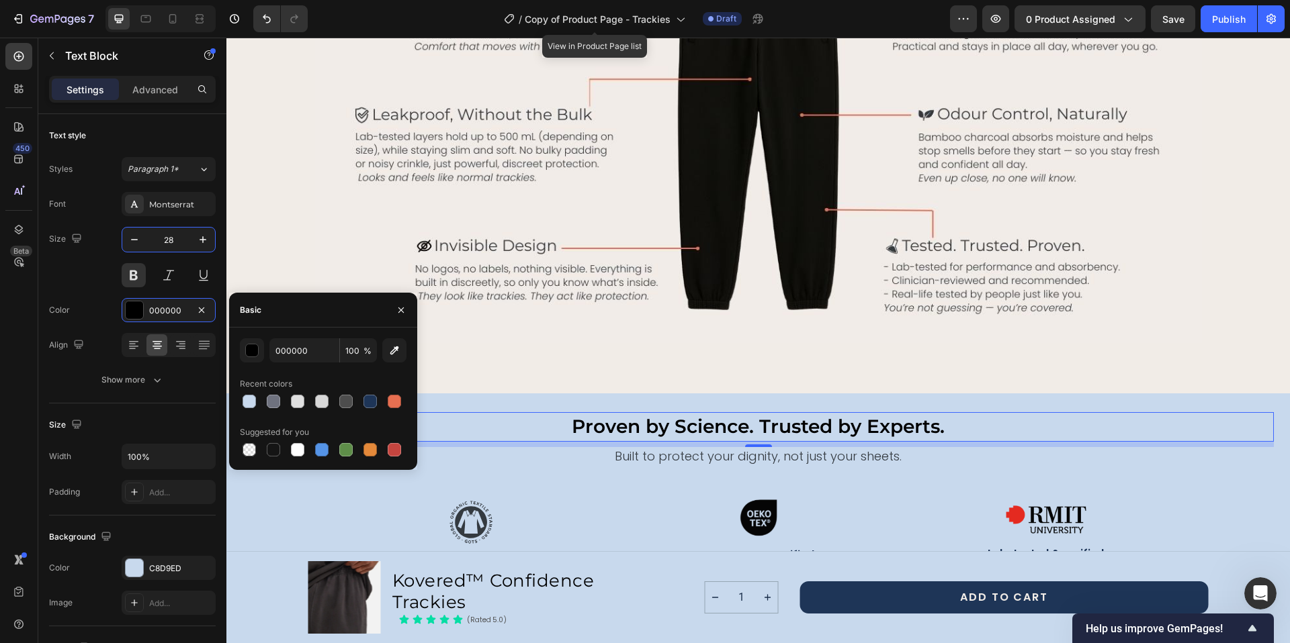
type input "28"
click at [789, 424] on p "Proven by Science. Trusted by Experts." at bounding box center [758, 427] width 1028 height 26
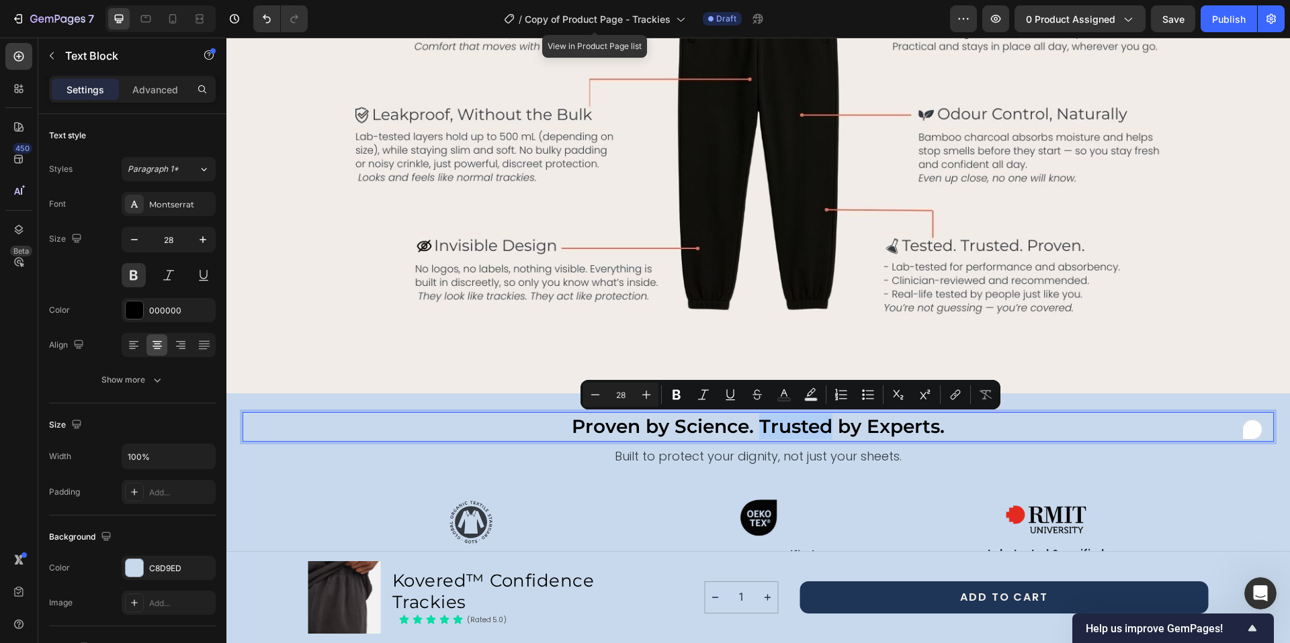
click at [789, 424] on p "Proven by Science. Trusted by Experts." at bounding box center [758, 427] width 1028 height 26
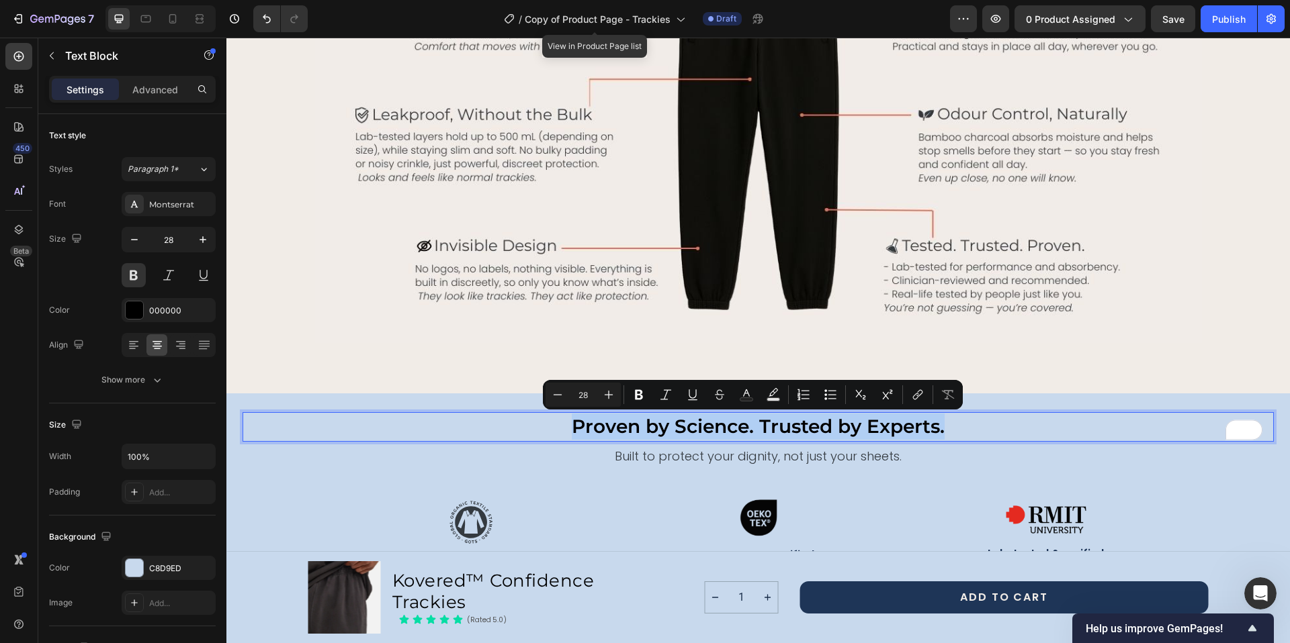
drag, startPoint x: 952, startPoint y: 428, endPoint x: 568, endPoint y: 431, distance: 384.2
click at [568, 431] on p "Proven by Science. Trusted by Experts." at bounding box center [758, 427] width 1028 height 26
click at [171, 242] on input "28" at bounding box center [168, 240] width 44 height 24
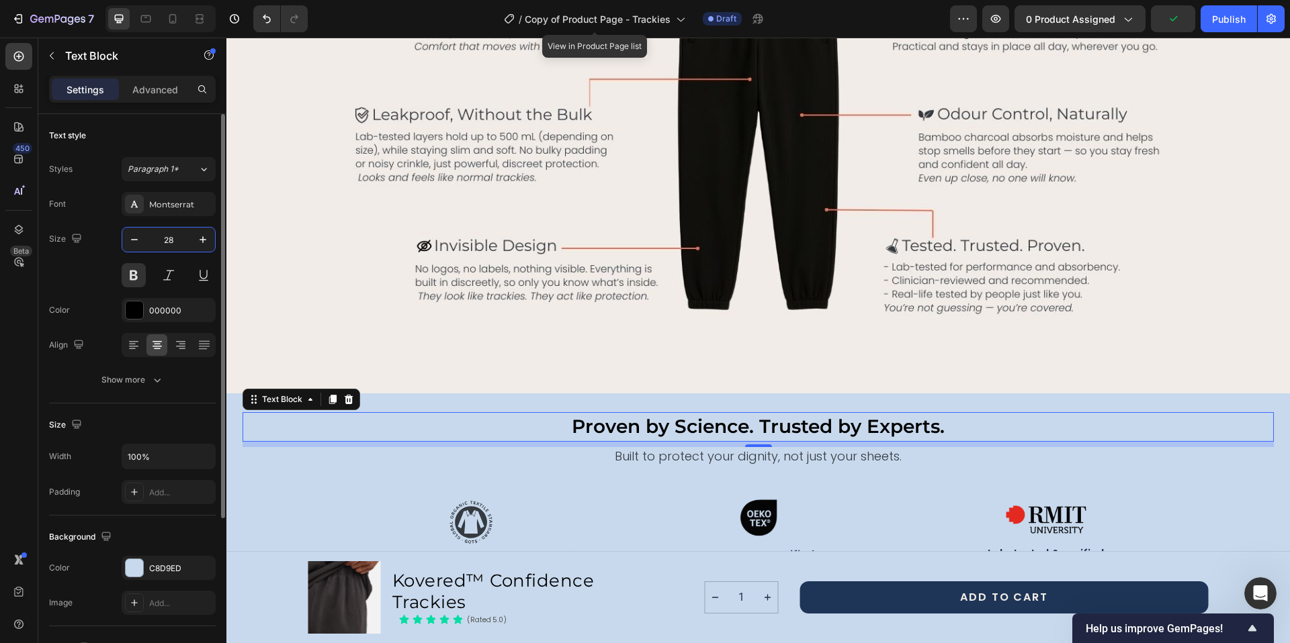
click at [168, 238] on input "28" at bounding box center [168, 240] width 44 height 24
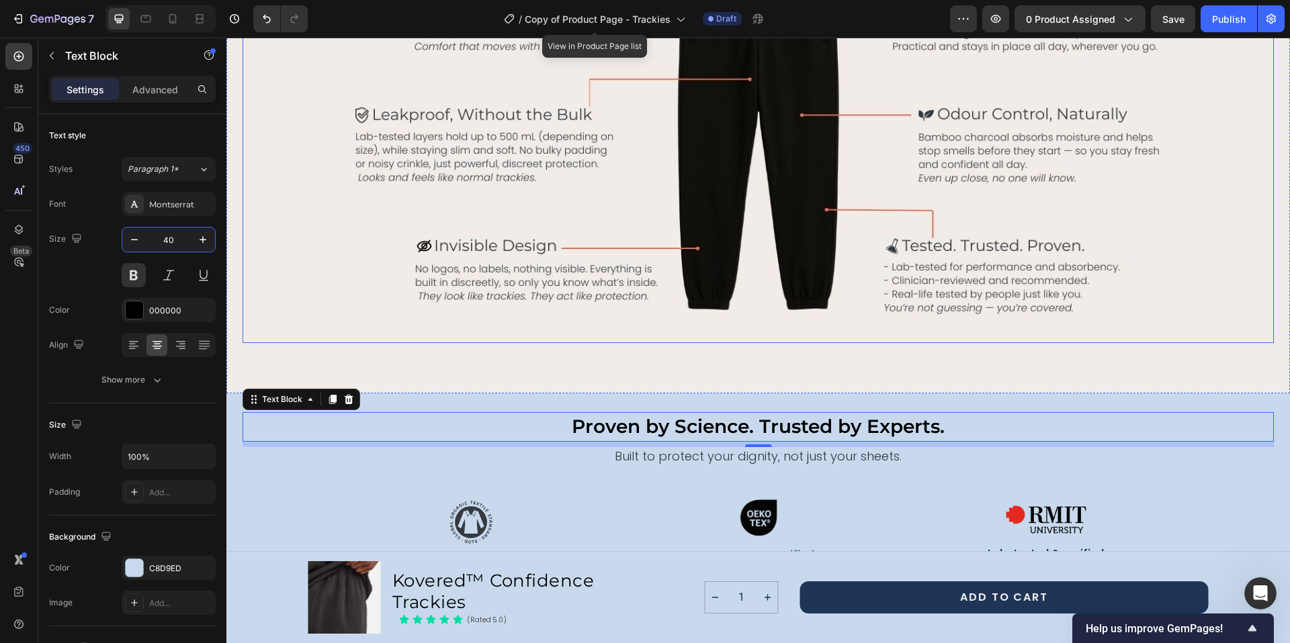
click at [665, 381] on div "leaks happen. kovered handles it. Heading Built to protect your dignity, not ju…" at bounding box center [757, 122] width 1031 height 545
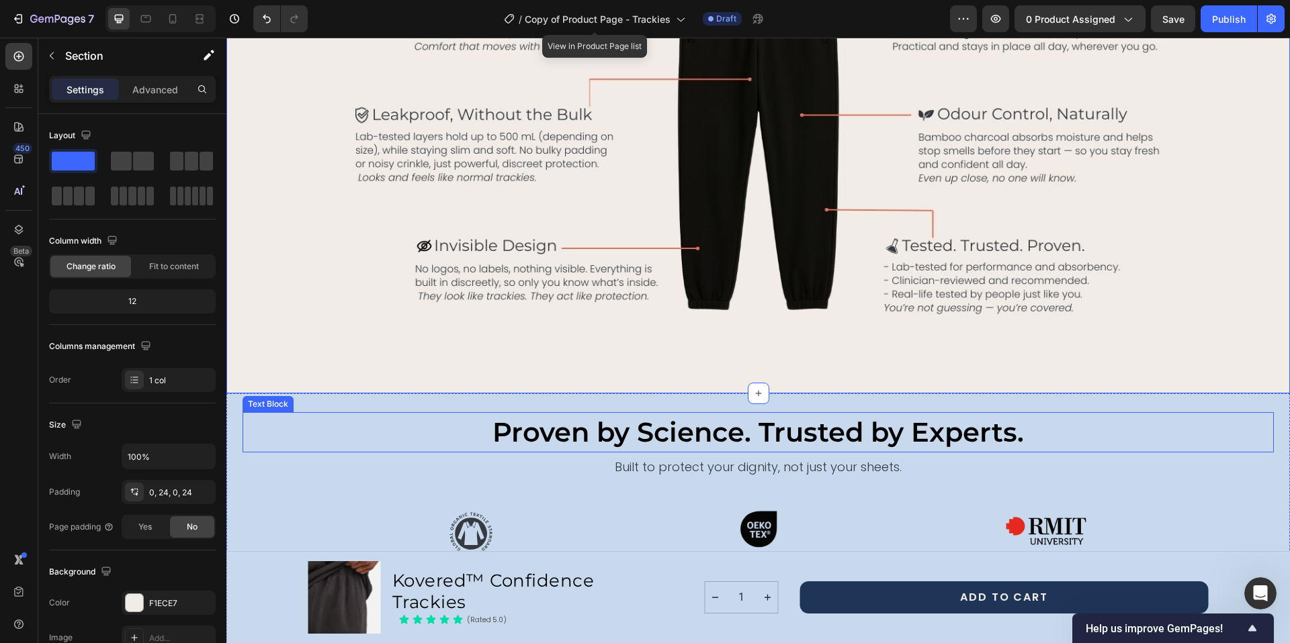
click at [614, 423] on p "Proven by Science. Trusted by Experts." at bounding box center [758, 433] width 1028 height 38
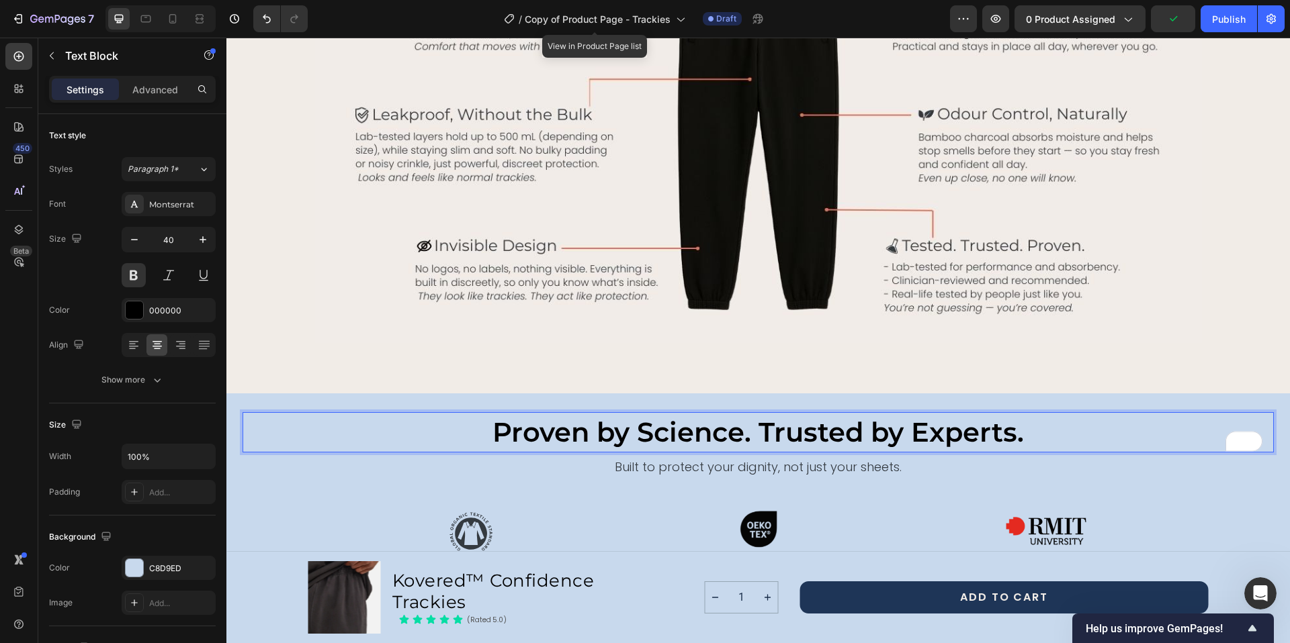
click at [668, 431] on p "Proven by Science. Trusted by Experts." at bounding box center [758, 433] width 1028 height 38
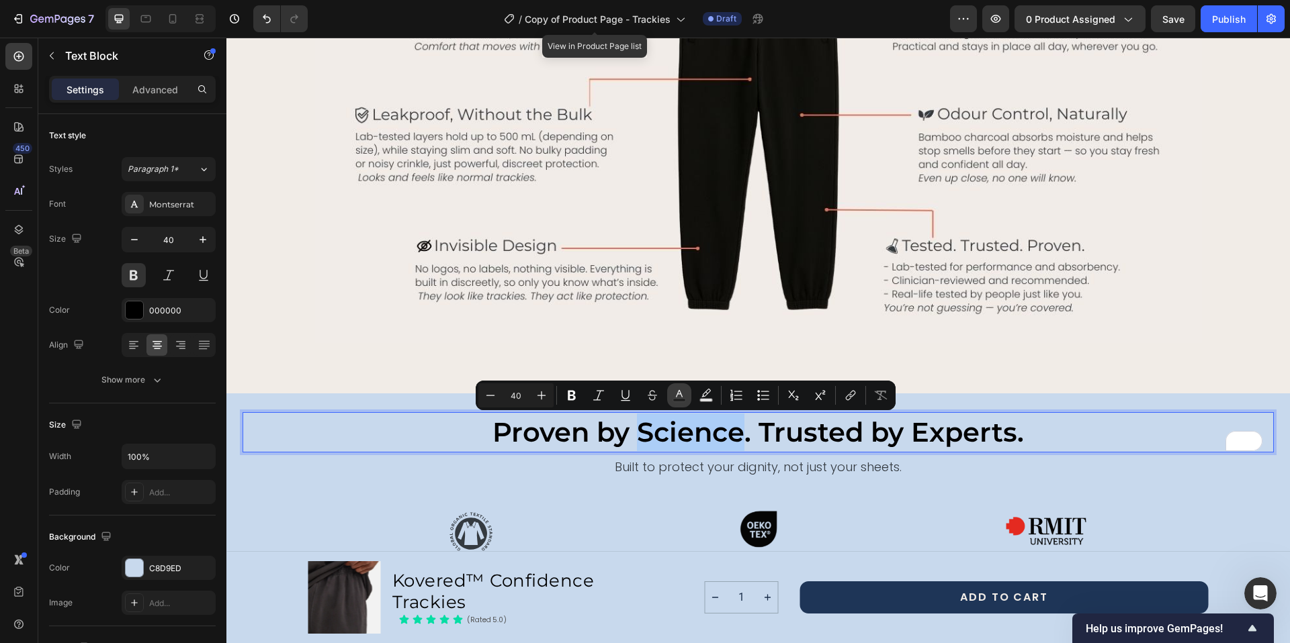
click at [678, 396] on icon "Editor contextual toolbar" at bounding box center [678, 395] width 13 height 13
type input "000000"
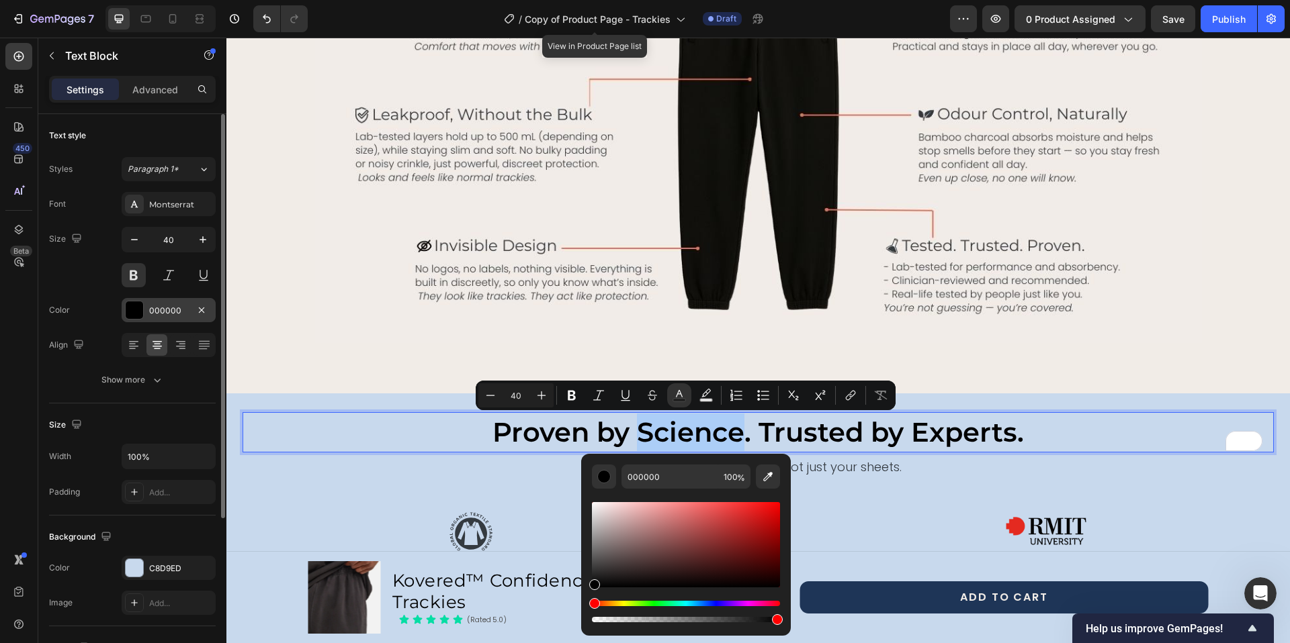
click at [174, 312] on div "000000" at bounding box center [168, 311] width 39 height 12
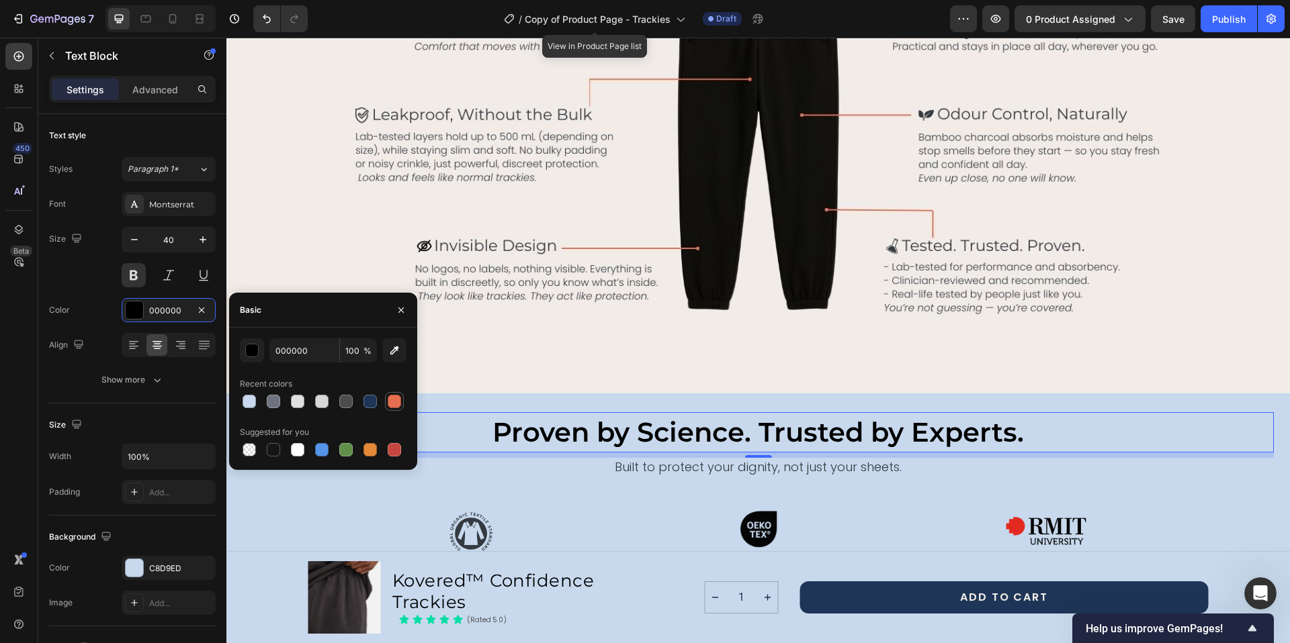
click at [394, 404] on div at bounding box center [394, 401] width 13 height 13
click at [394, 395] on div at bounding box center [394, 401] width 13 height 13
type input "E76F51"
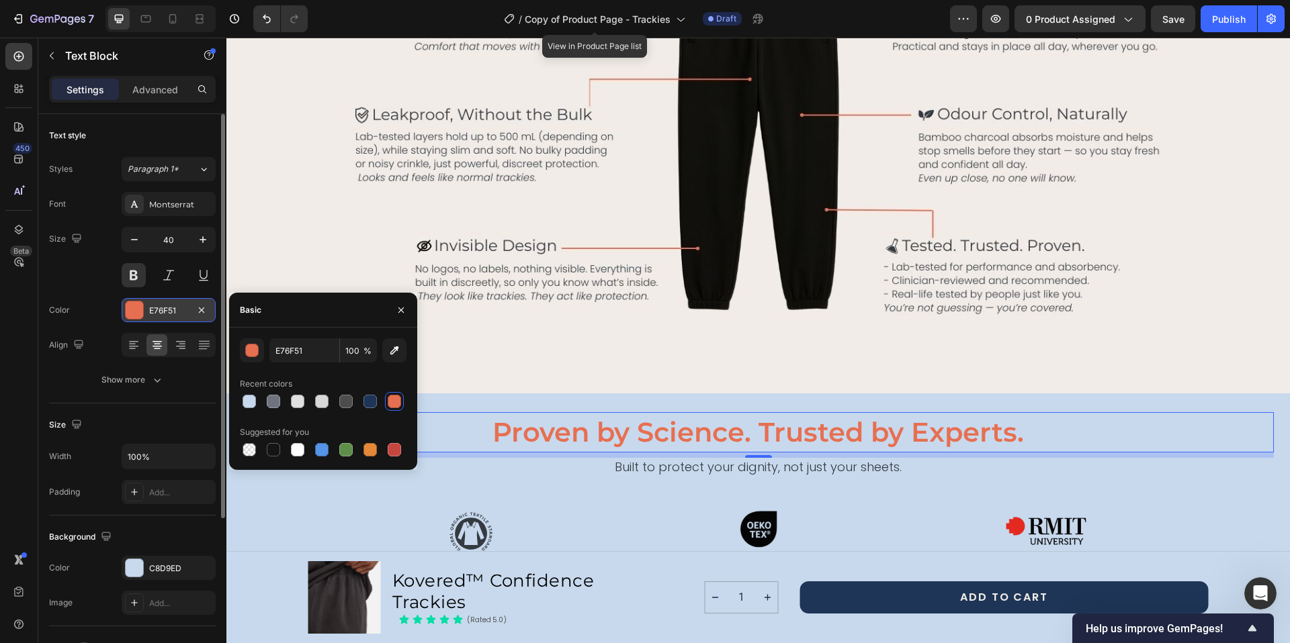
click at [154, 309] on div "E76F51" at bounding box center [168, 311] width 39 height 12
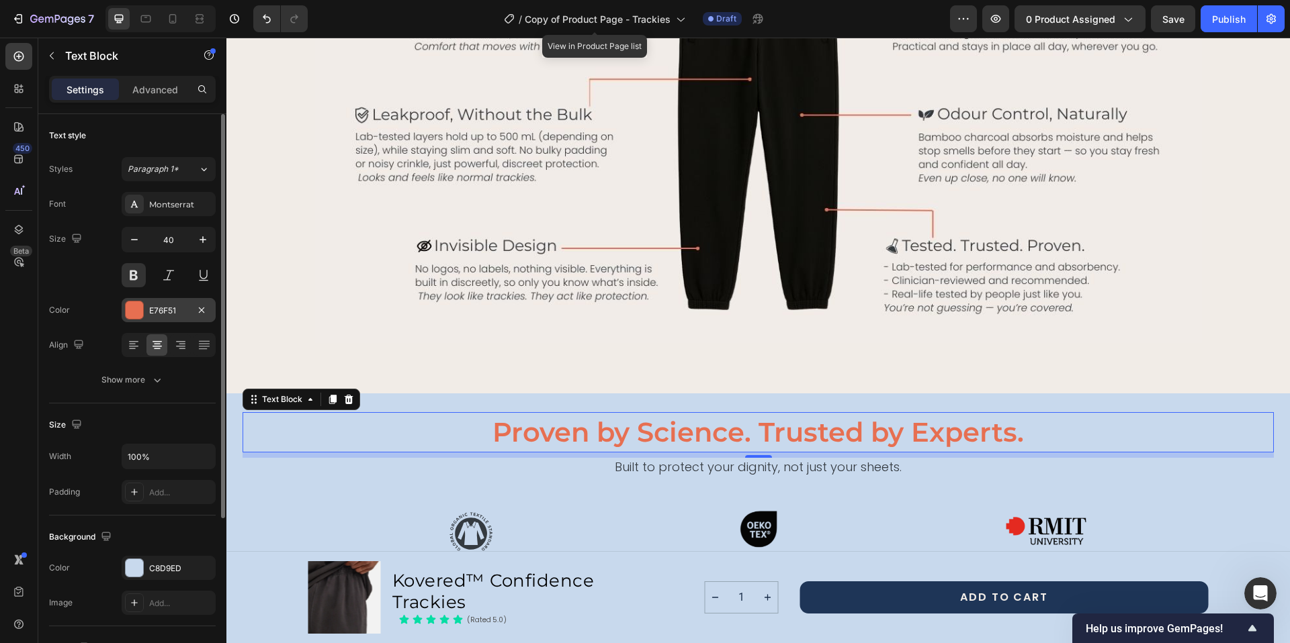
click at [163, 311] on div "E76F51" at bounding box center [168, 311] width 39 height 12
click at [169, 310] on div "E76F51" at bounding box center [168, 311] width 39 height 12
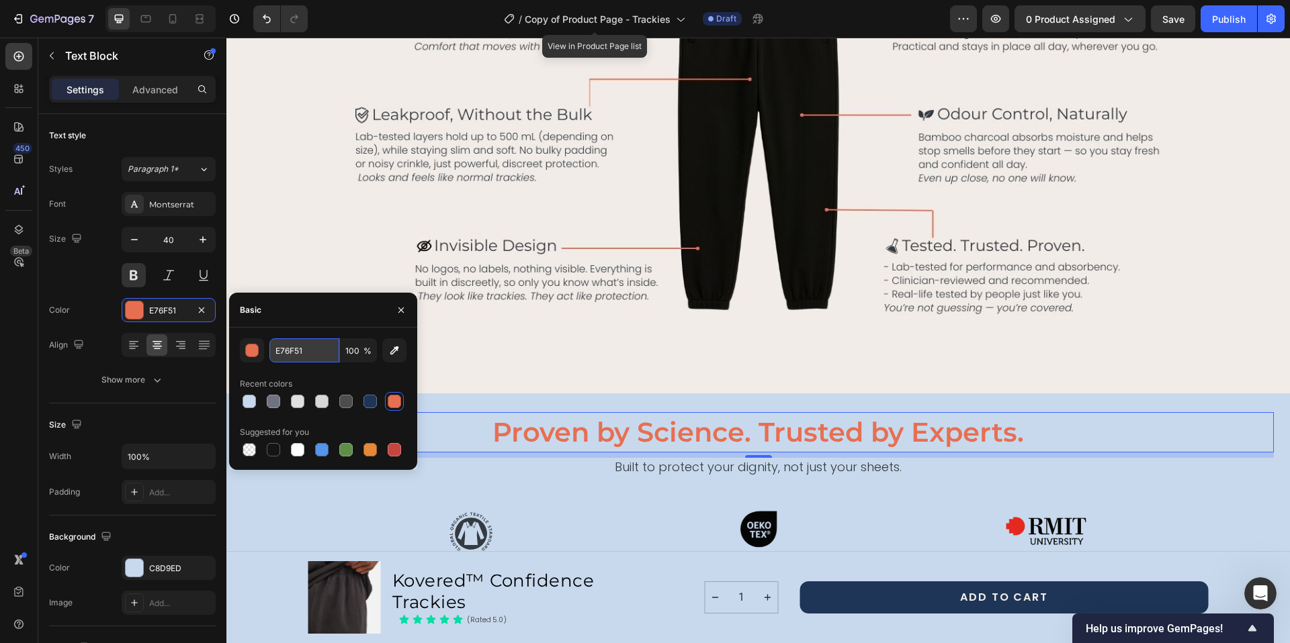
click at [285, 349] on input "E76F51" at bounding box center [304, 351] width 70 height 24
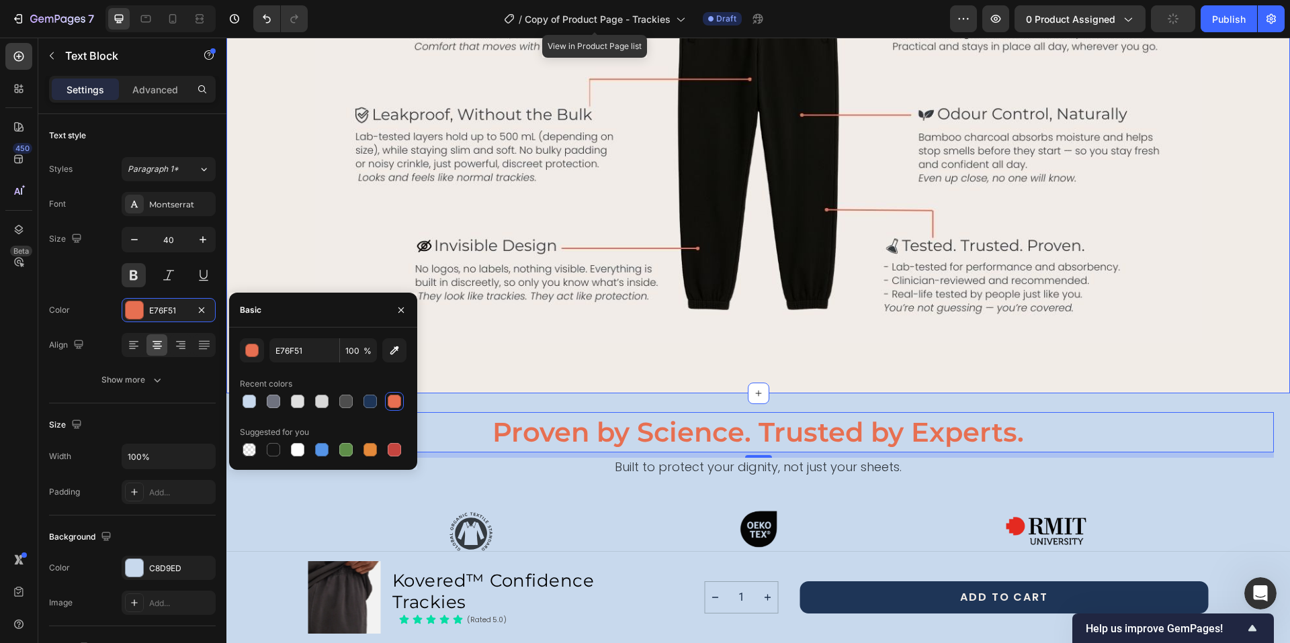
click at [600, 373] on div "leaks happen. kovered handles it. Heading Built to protect your dignity, not ju…" at bounding box center [757, 122] width 1031 height 545
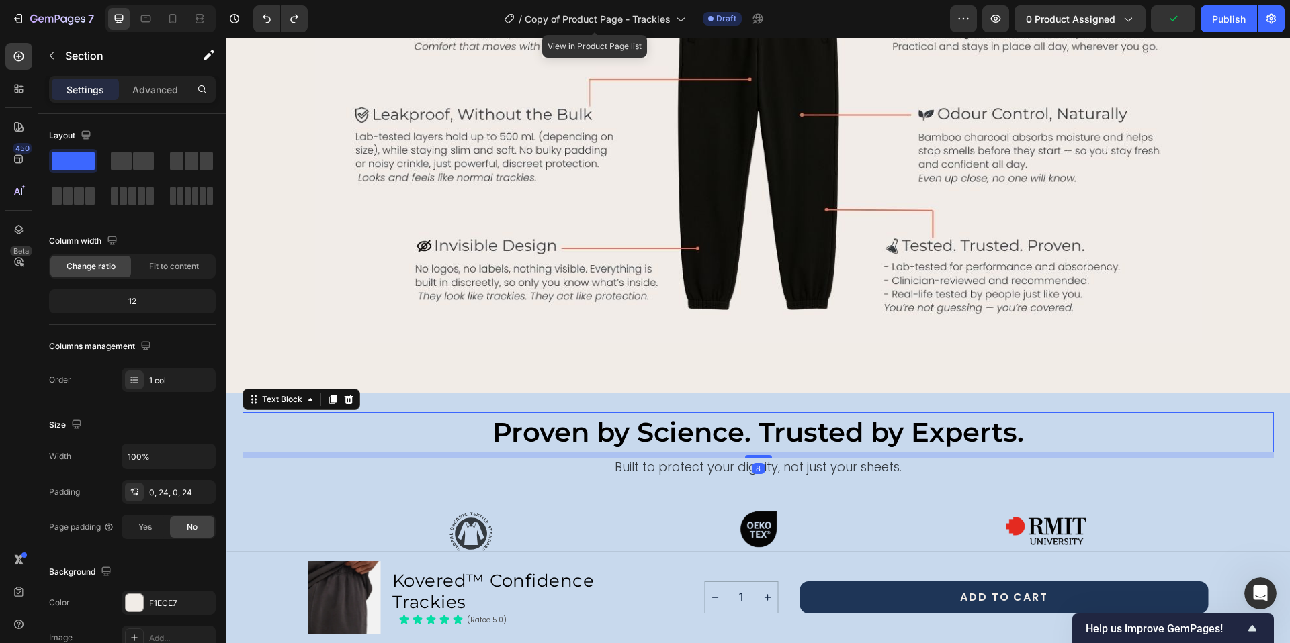
click at [678, 435] on p "Proven by Science. Trusted by Experts." at bounding box center [758, 433] width 1028 height 38
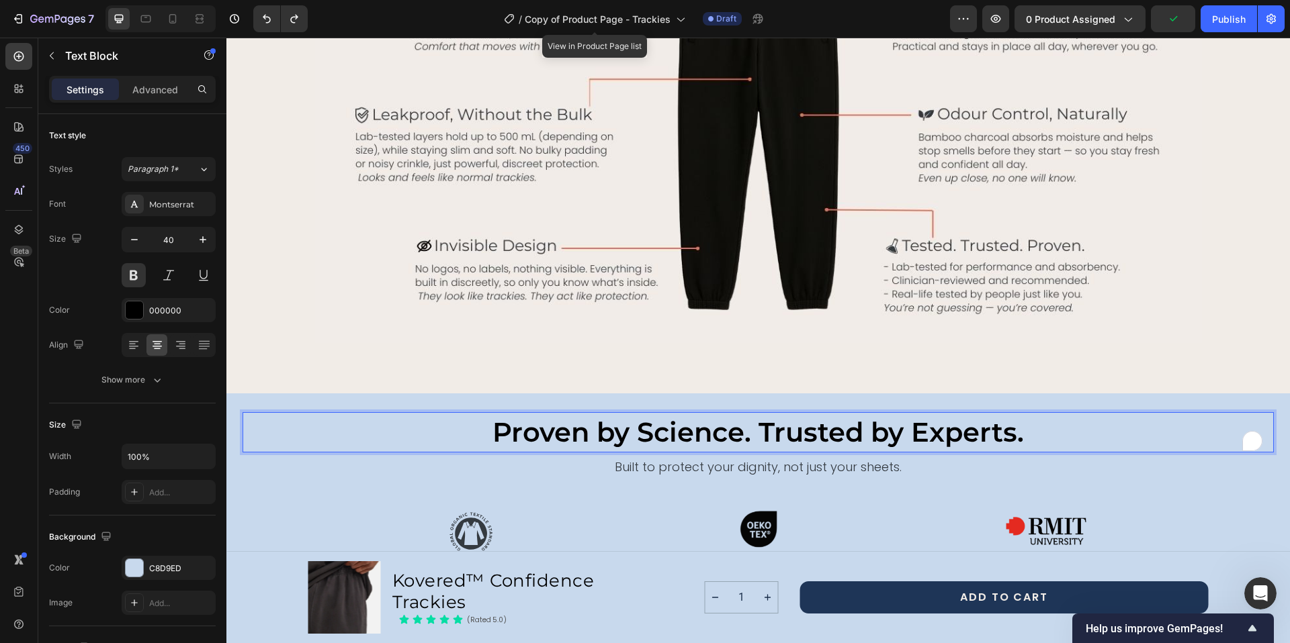
click at [671, 435] on p "Proven by Science. Trusted by Experts." at bounding box center [758, 433] width 1028 height 38
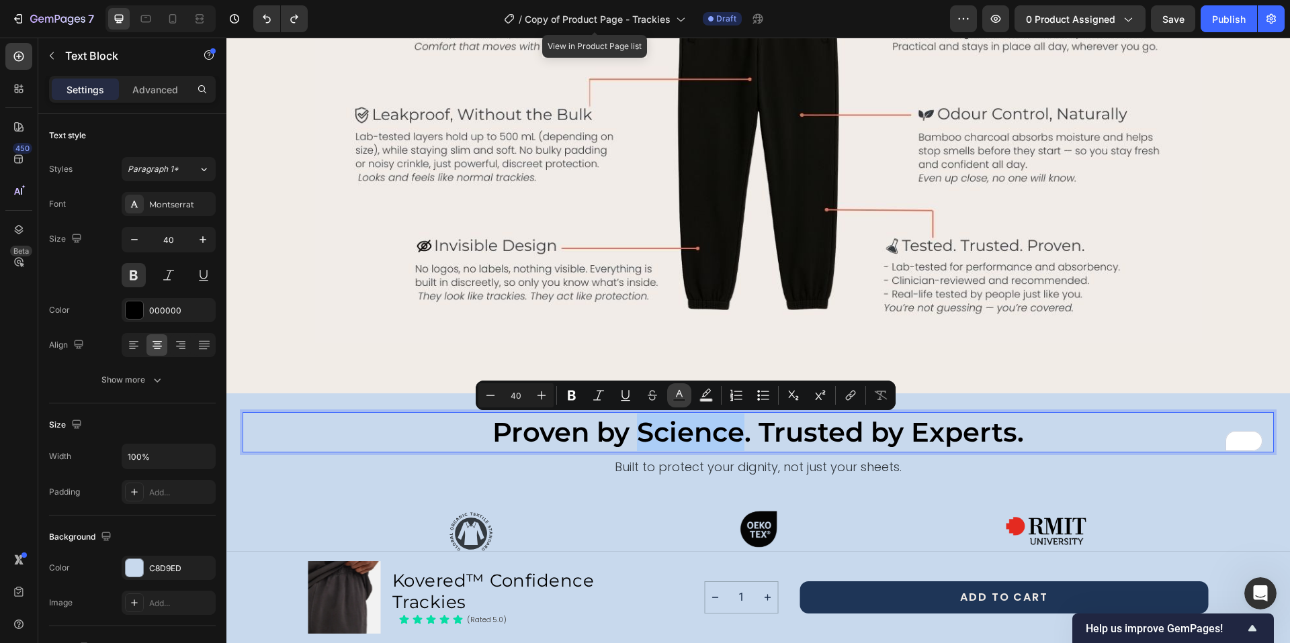
click at [674, 394] on icon "Editor contextual toolbar" at bounding box center [678, 395] width 13 height 13
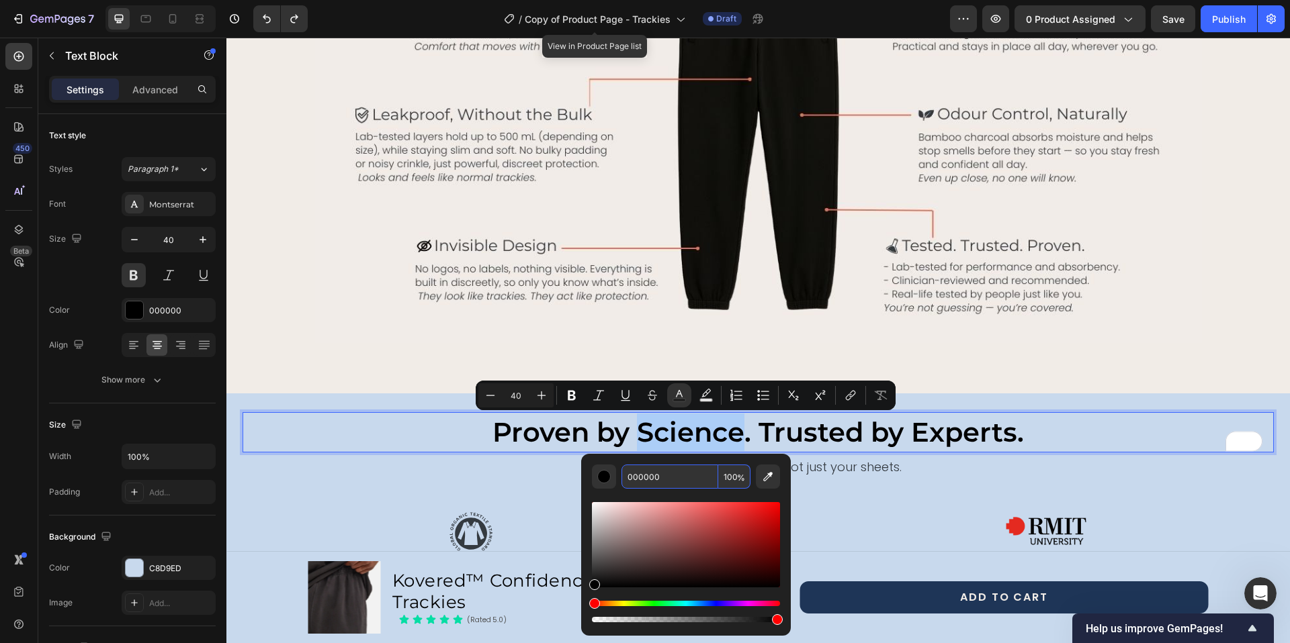
click at [637, 472] on input "000000" at bounding box center [669, 477] width 97 height 24
paste input "E76F51"
type input "E76F51"
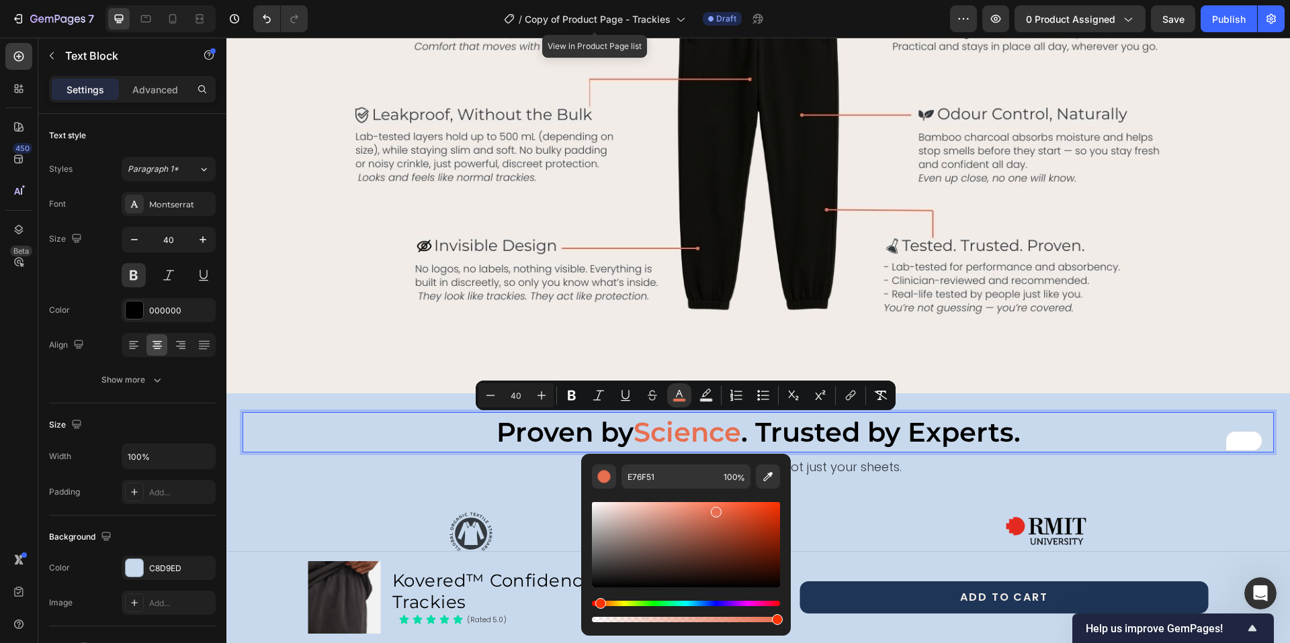
click at [969, 435] on p "Proven by Science . Trusted by Experts." at bounding box center [758, 433] width 1028 height 38
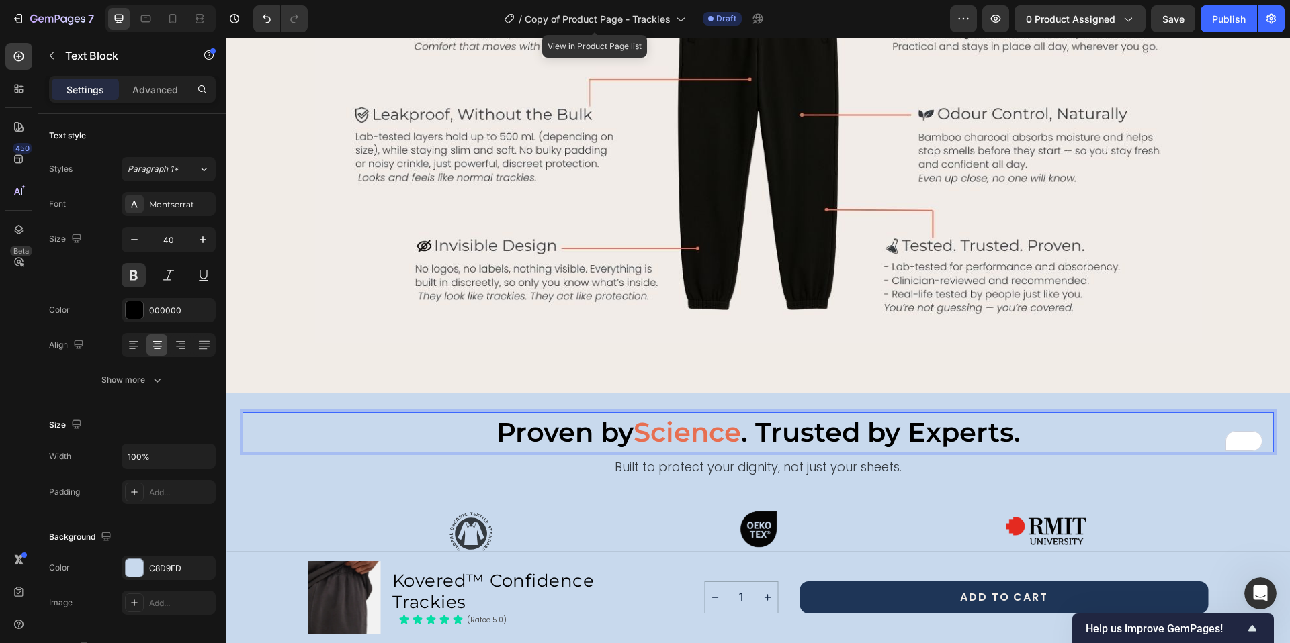
click at [954, 431] on p "Proven by Science . Trusted by Experts." at bounding box center [758, 433] width 1028 height 38
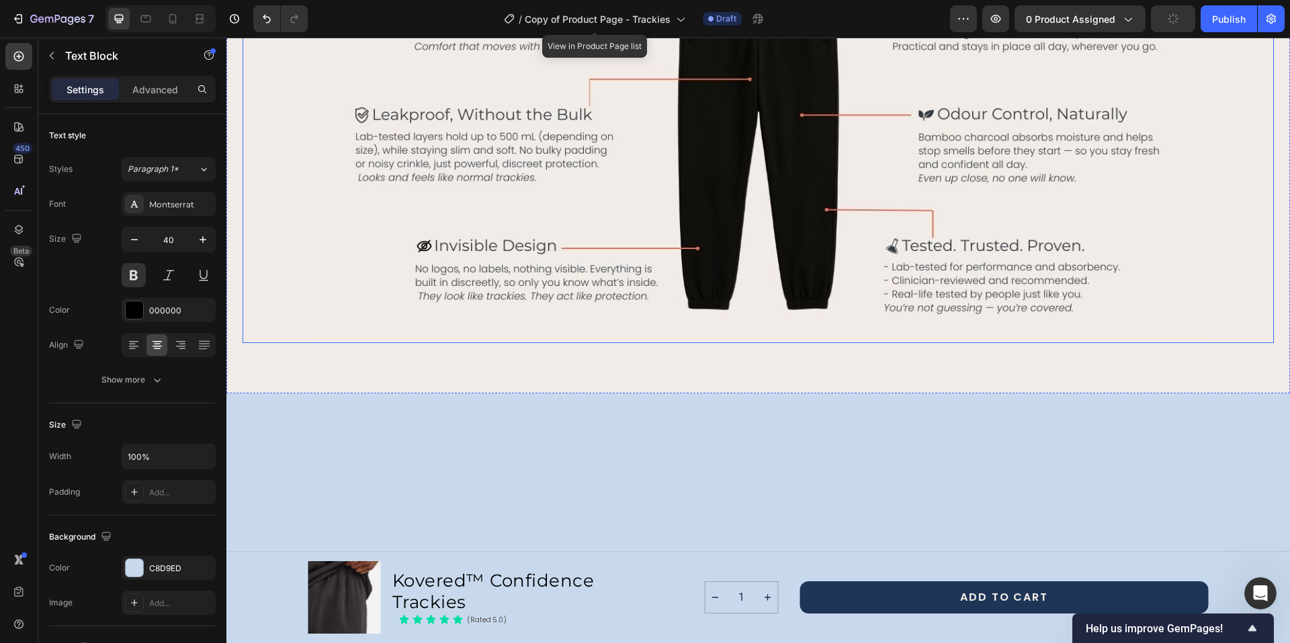
type input "16"
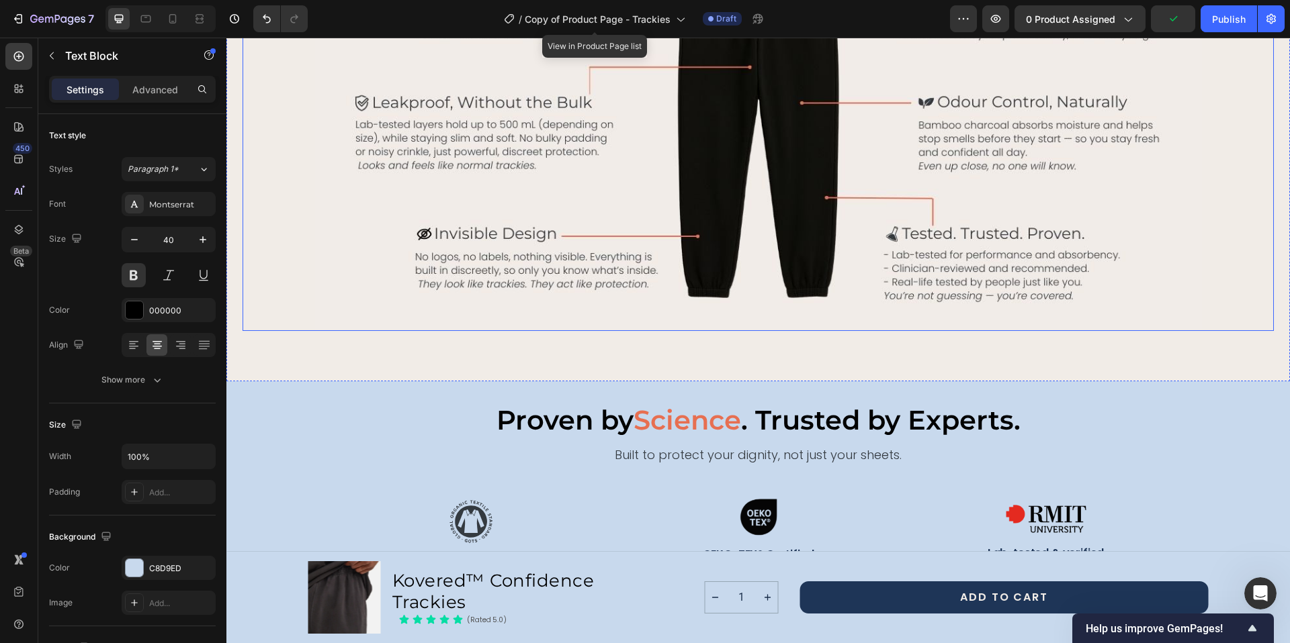
scroll to position [1752, 0]
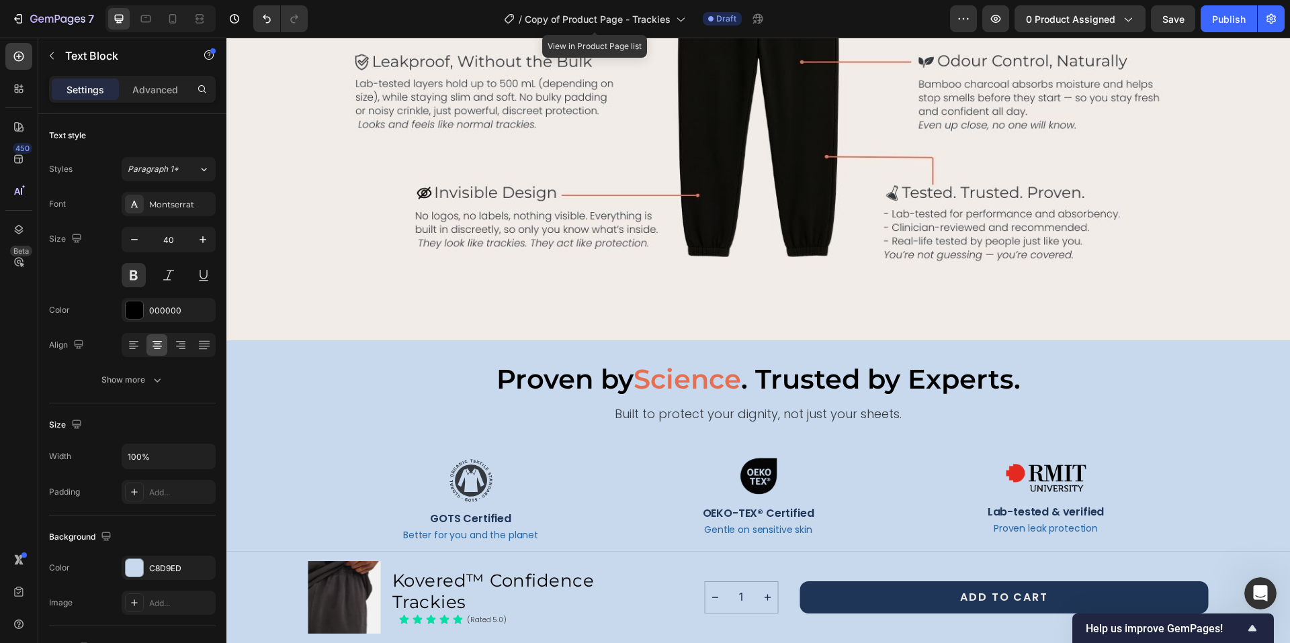
click at [957, 377] on p "Proven by Science . Trusted by Experts." at bounding box center [758, 380] width 1028 height 38
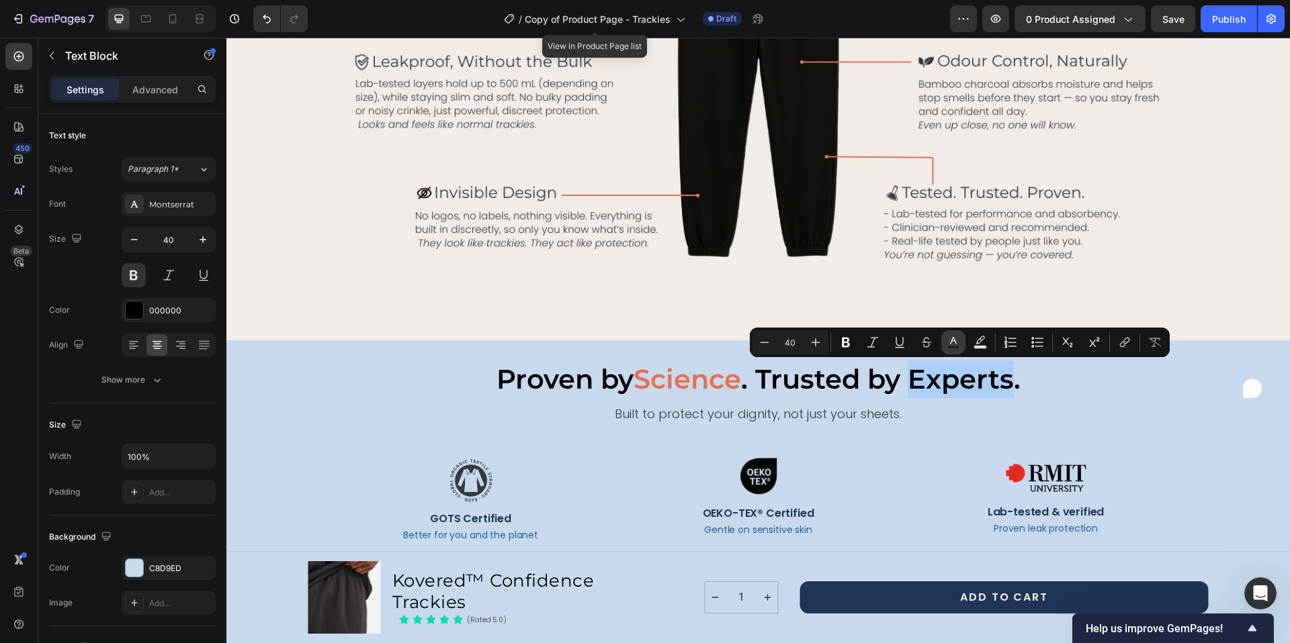
click at [954, 343] on icon "Editor contextual toolbar" at bounding box center [952, 342] width 13 height 13
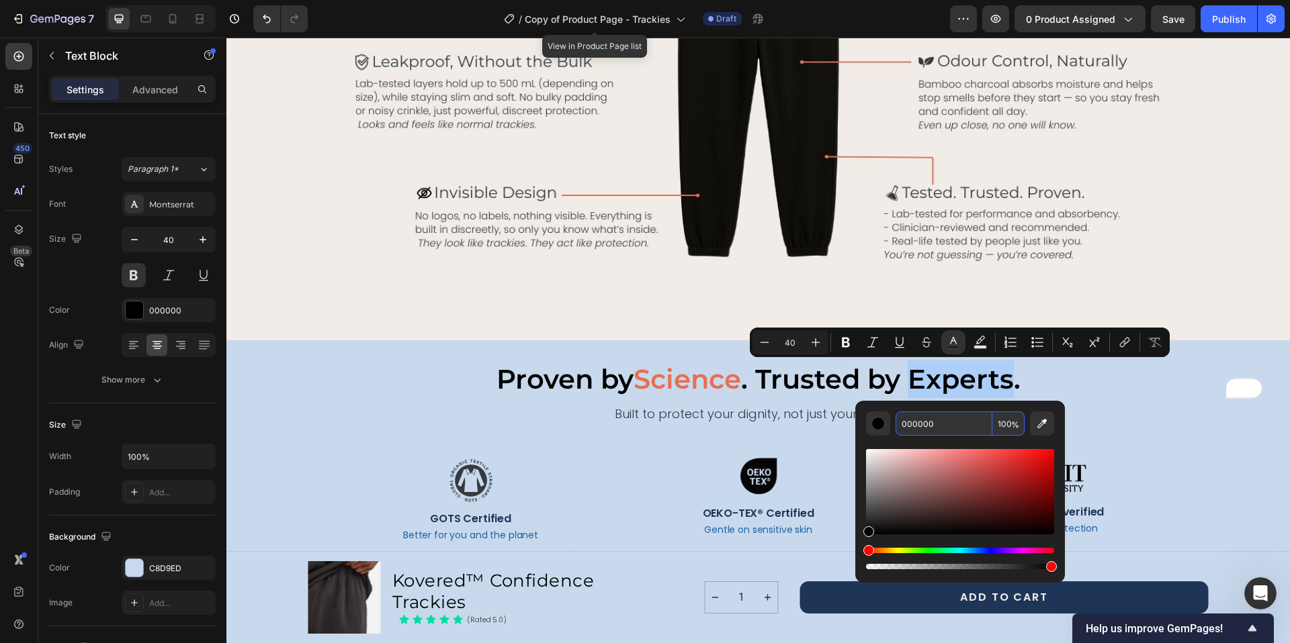
click at [928, 424] on input "000000" at bounding box center [943, 424] width 97 height 24
paste input "E76F51"
type input "E76F51"
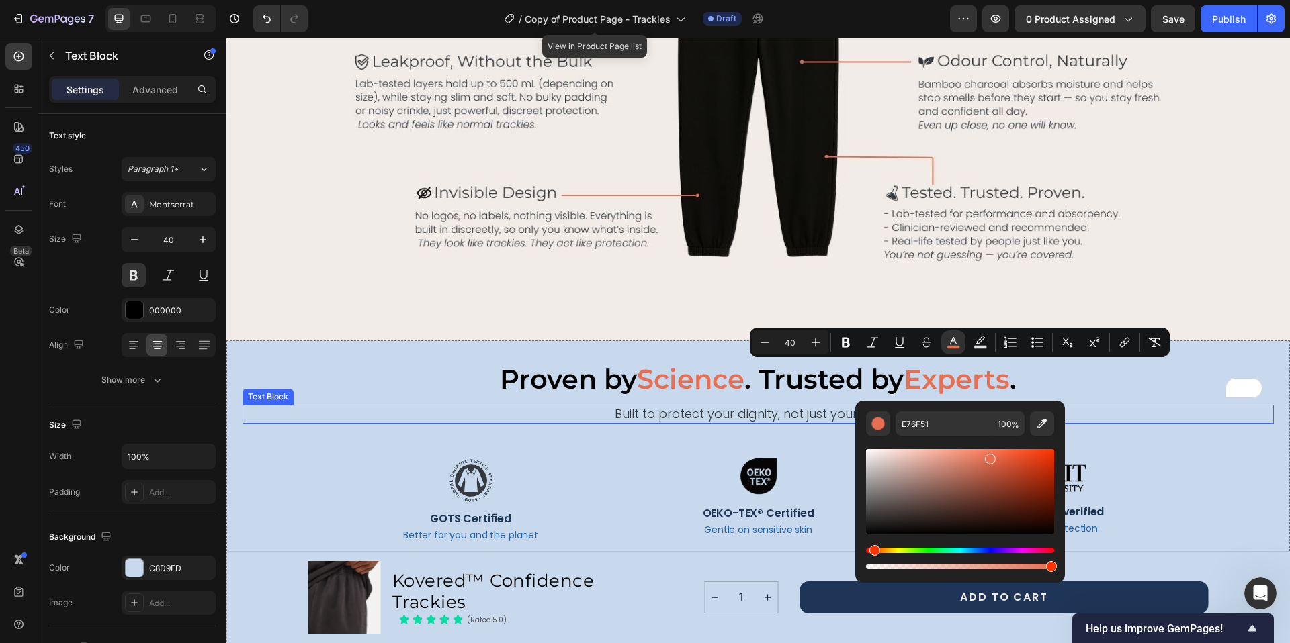
click at [1183, 410] on p "Built to protect your dignity, not just your sheets." at bounding box center [758, 413] width 1028 height 15
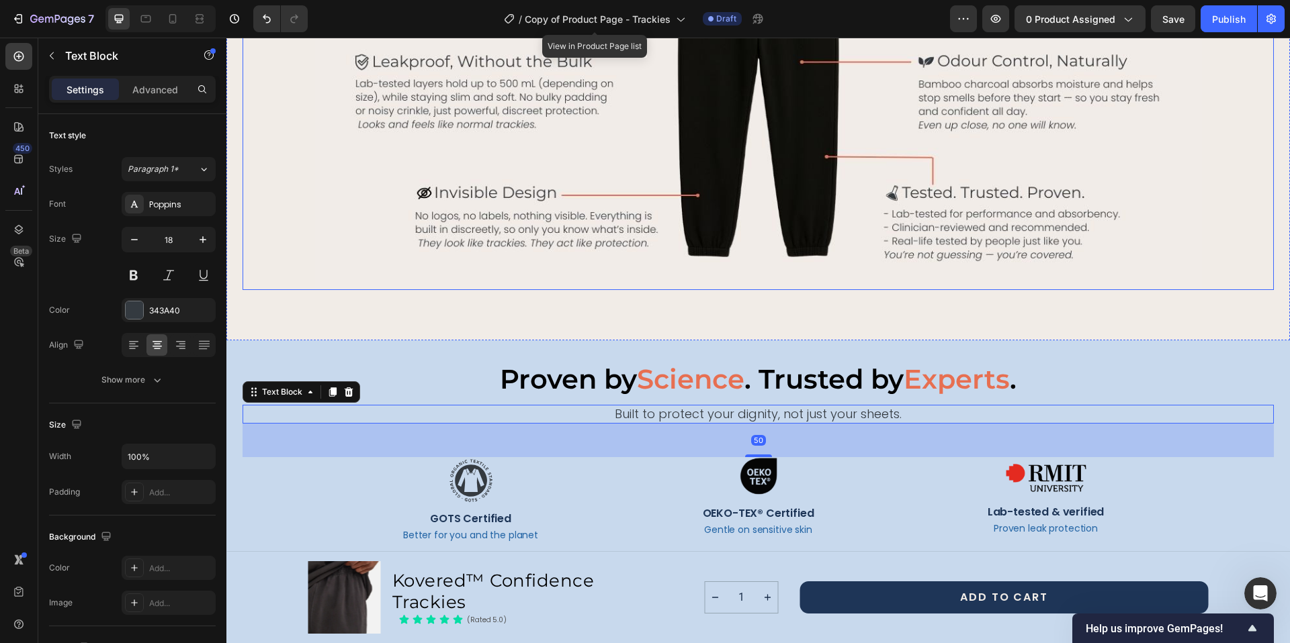
click at [1220, 255] on div at bounding box center [757, 90] width 1031 height 402
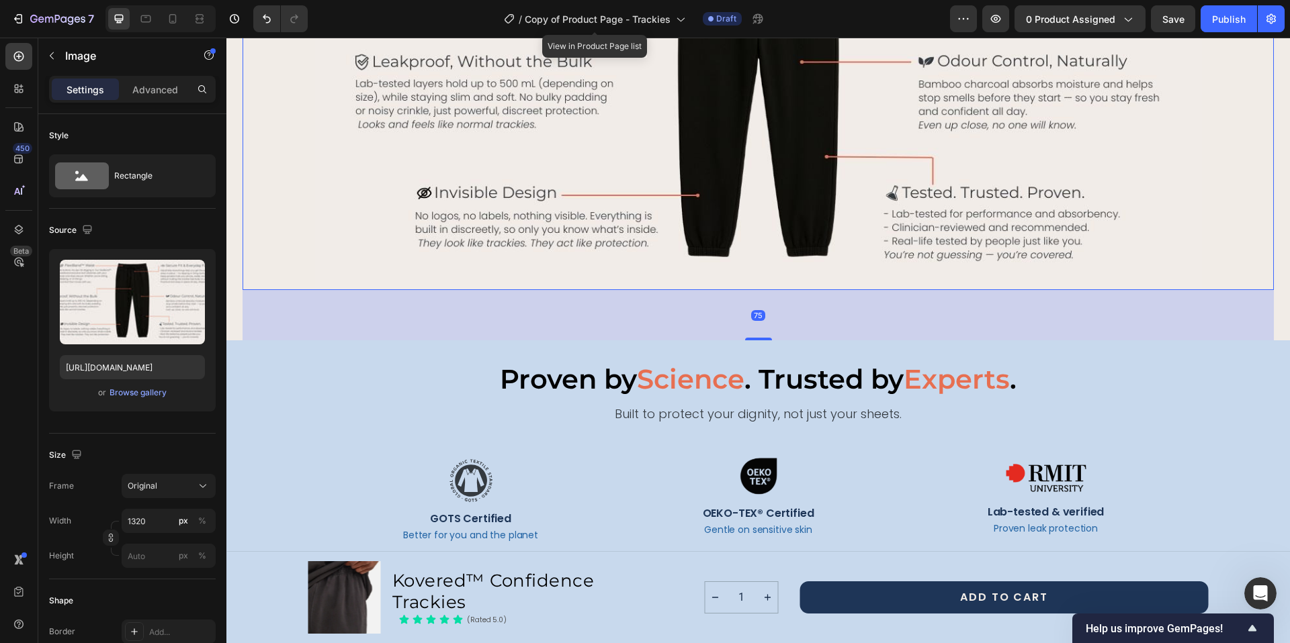
click at [1191, 169] on img at bounding box center [758, 90] width 887 height 402
click at [726, 414] on p "Built to protect your dignity, not just your sheets." at bounding box center [758, 413] width 1028 height 15
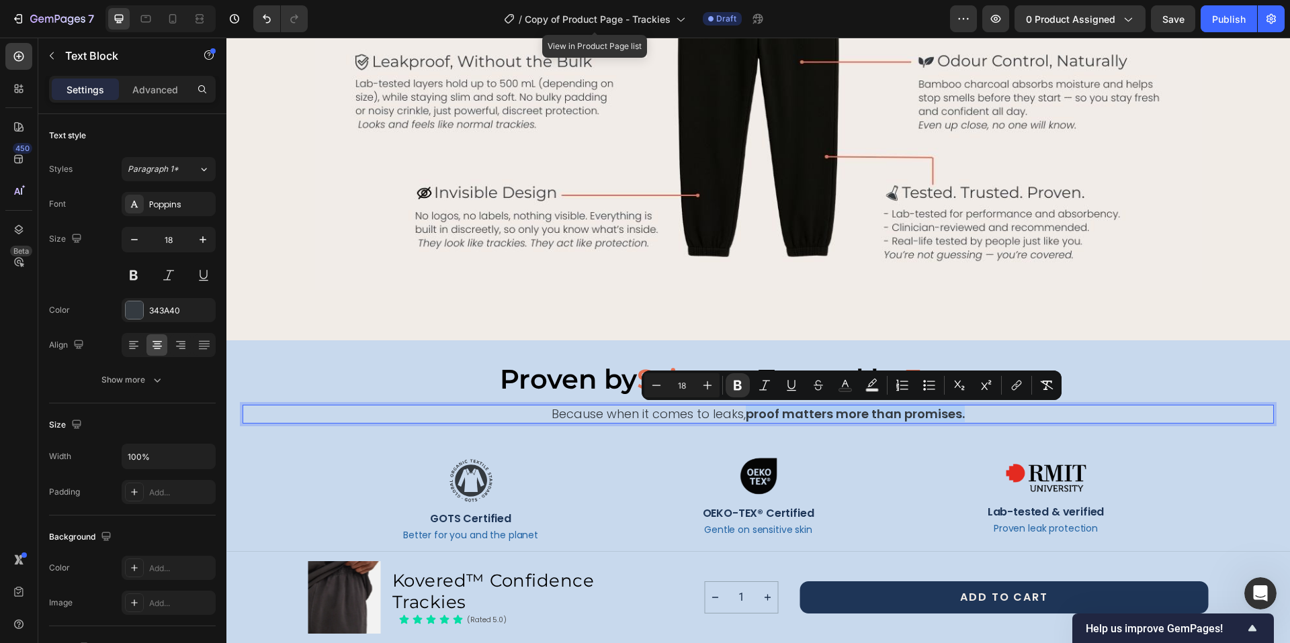
drag, startPoint x: 974, startPoint y: 408, endPoint x: 964, endPoint y: 429, distance: 22.5
click at [743, 413] on p "Because when it comes to leaks, proof matters more than promises." at bounding box center [758, 413] width 1028 height 15
click at [733, 377] on button "Bold" at bounding box center [737, 385] width 24 height 24
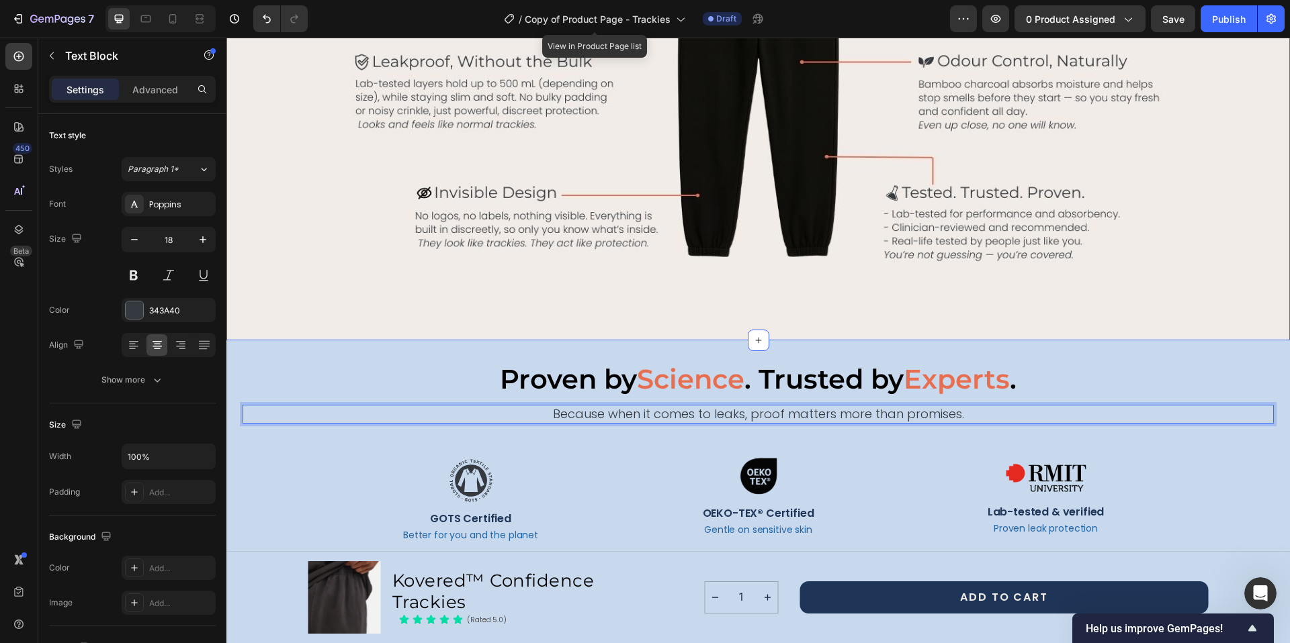
click at [1263, 276] on div "leaks happen. kovered handles it. Heading Built to protect your dignity, not ju…" at bounding box center [757, 68] width 1063 height 545
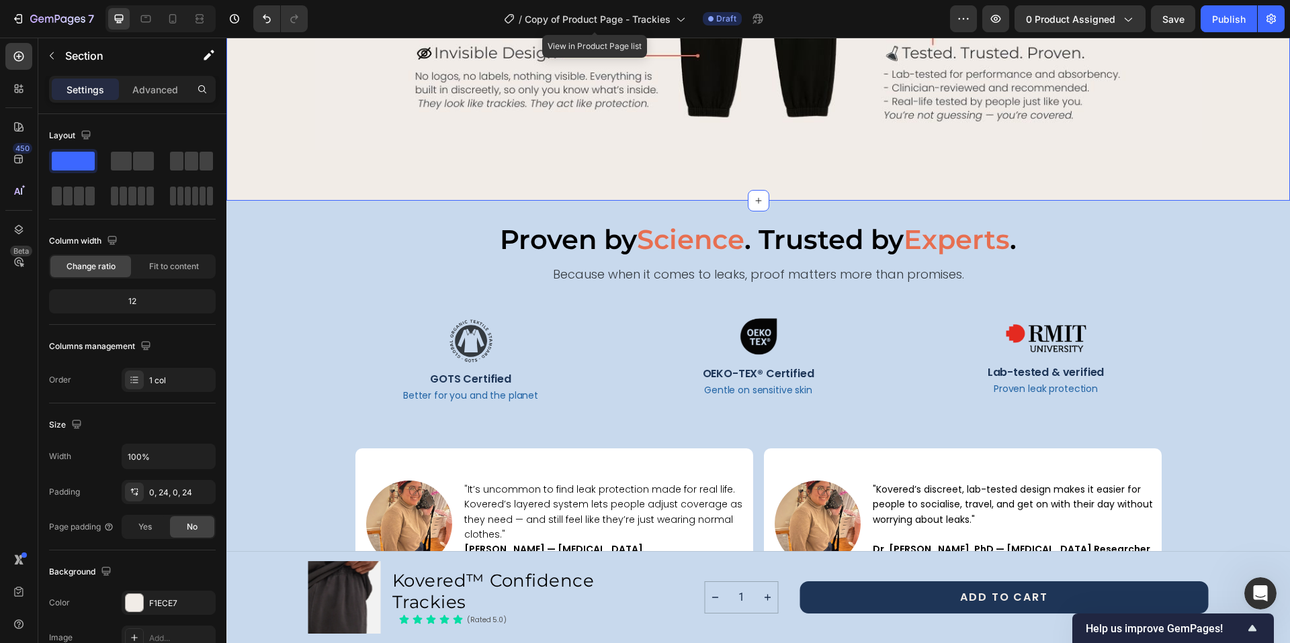
scroll to position [1952, 0]
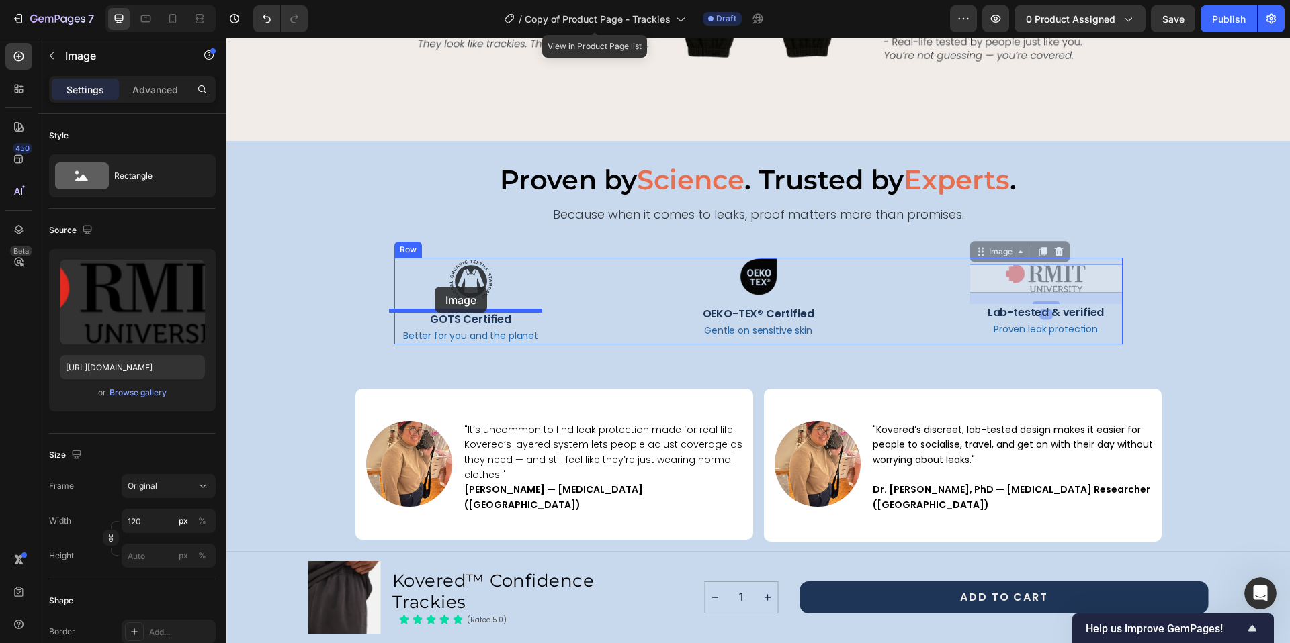
drag, startPoint x: 1057, startPoint y: 277, endPoint x: 435, endPoint y: 287, distance: 622.7
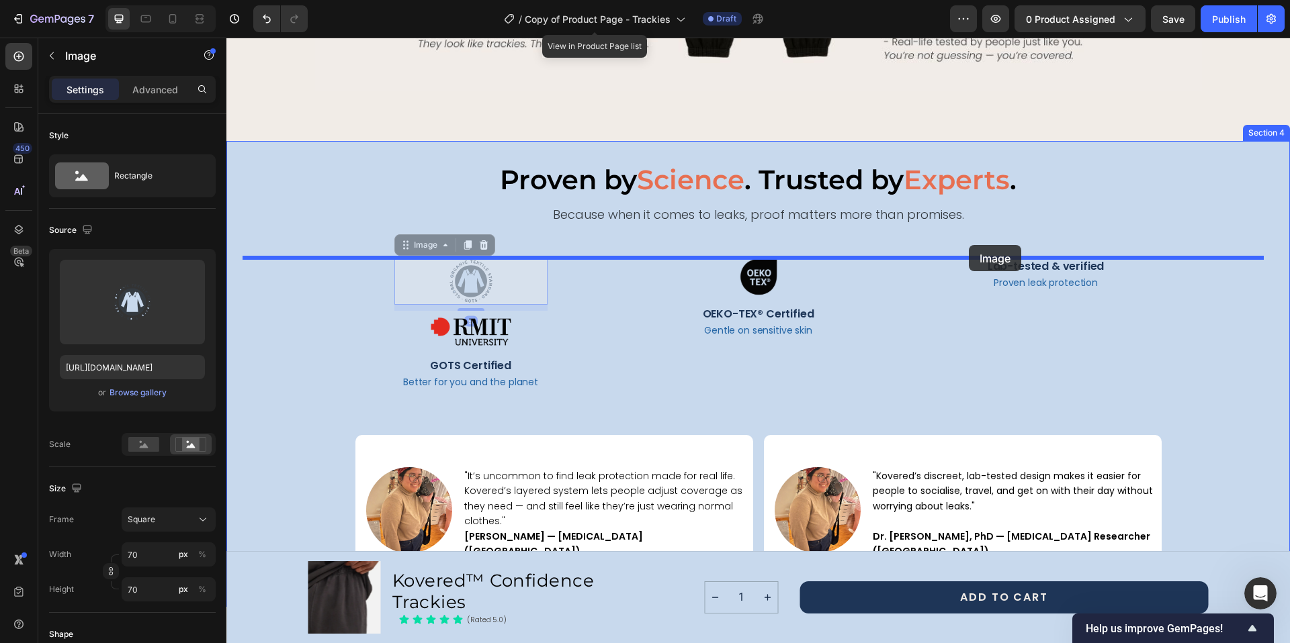
drag, startPoint x: 463, startPoint y: 277, endPoint x: 969, endPoint y: 245, distance: 506.8
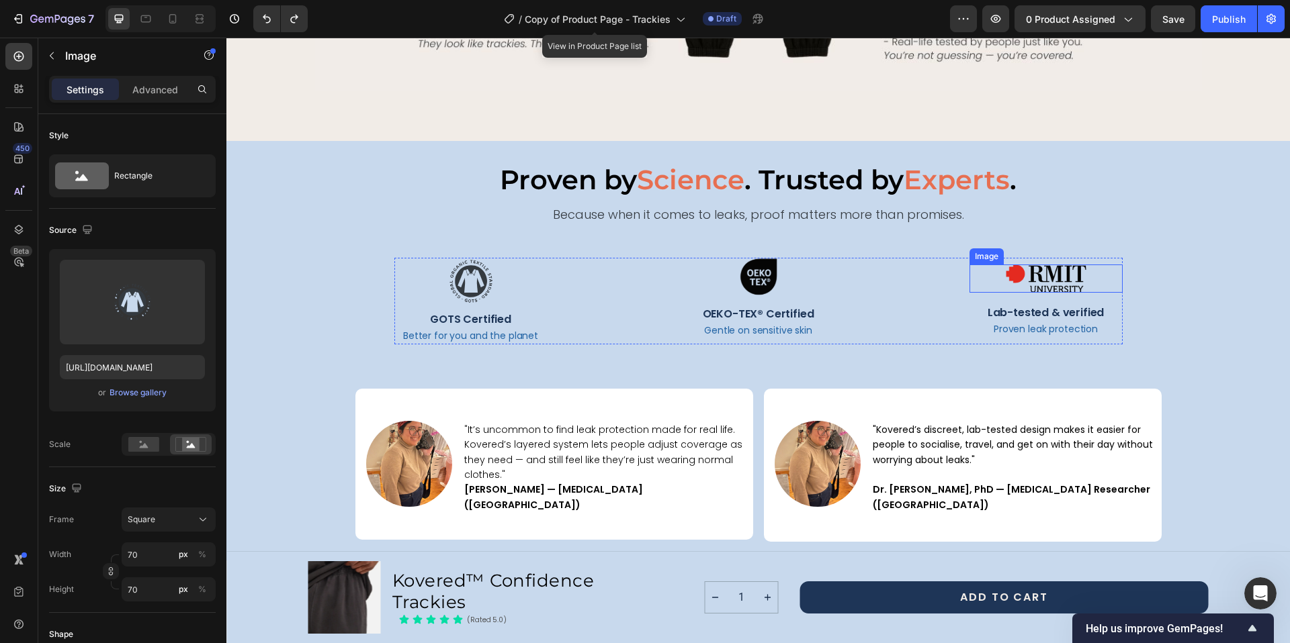
click at [1057, 271] on img at bounding box center [1045, 279] width 81 height 28
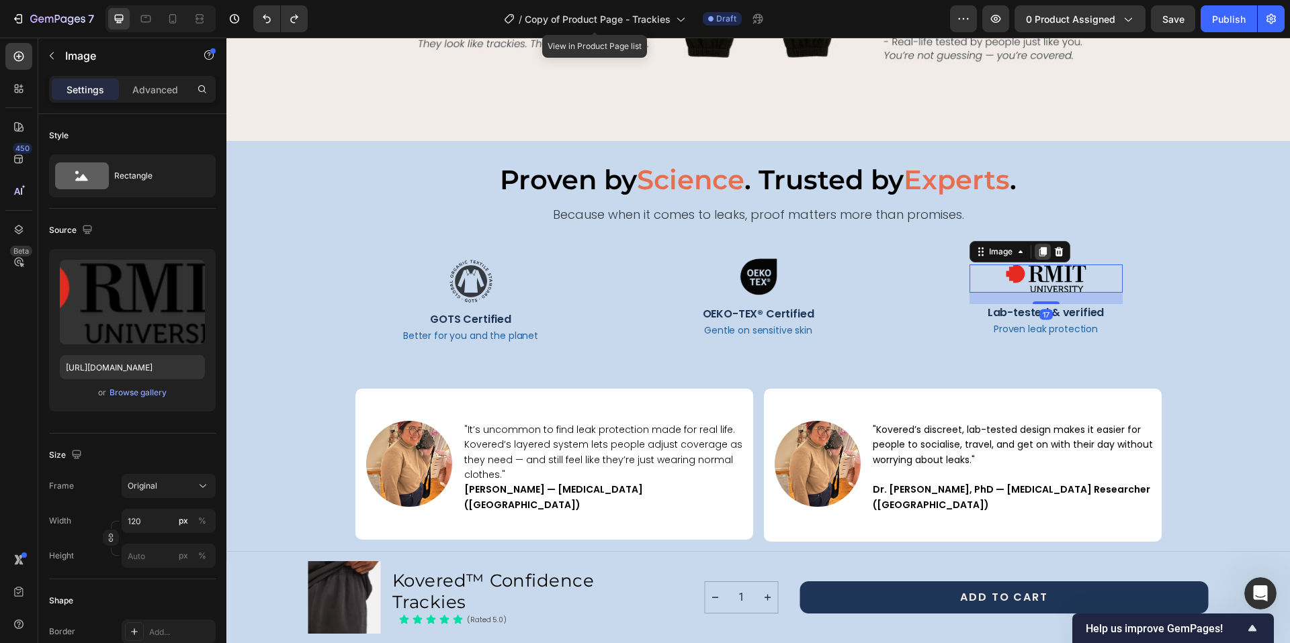
click at [1037, 251] on icon at bounding box center [1042, 251] width 11 height 11
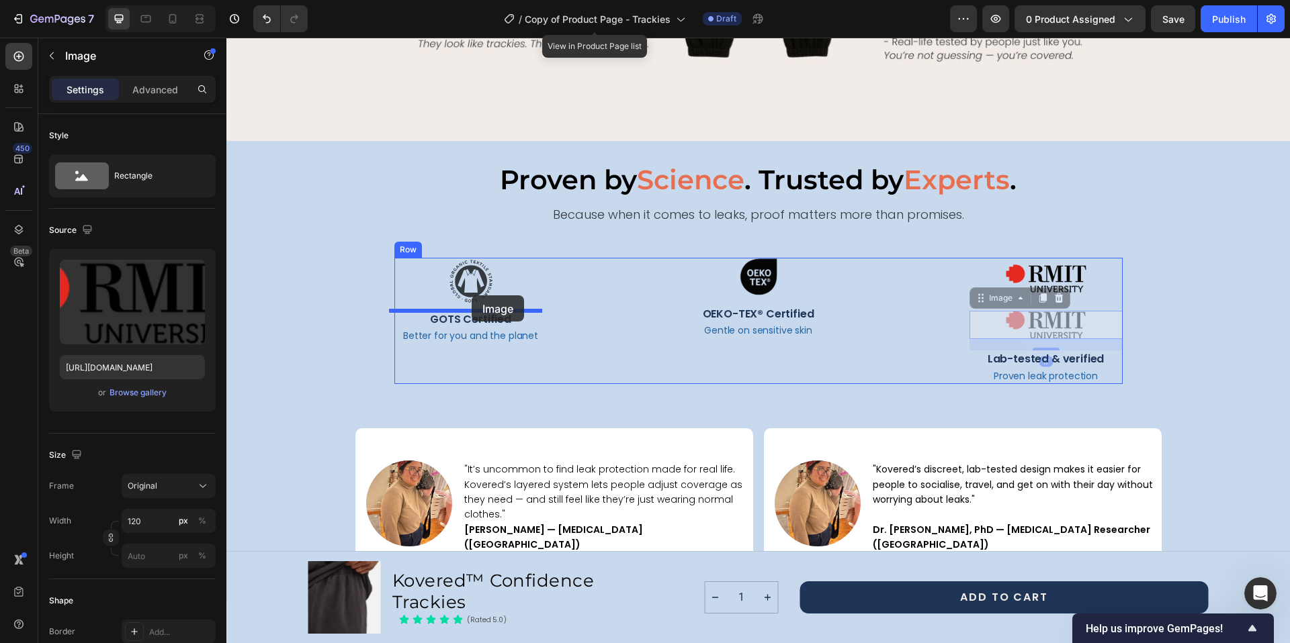
drag, startPoint x: 1054, startPoint y: 327, endPoint x: 471, endPoint y: 296, distance: 583.8
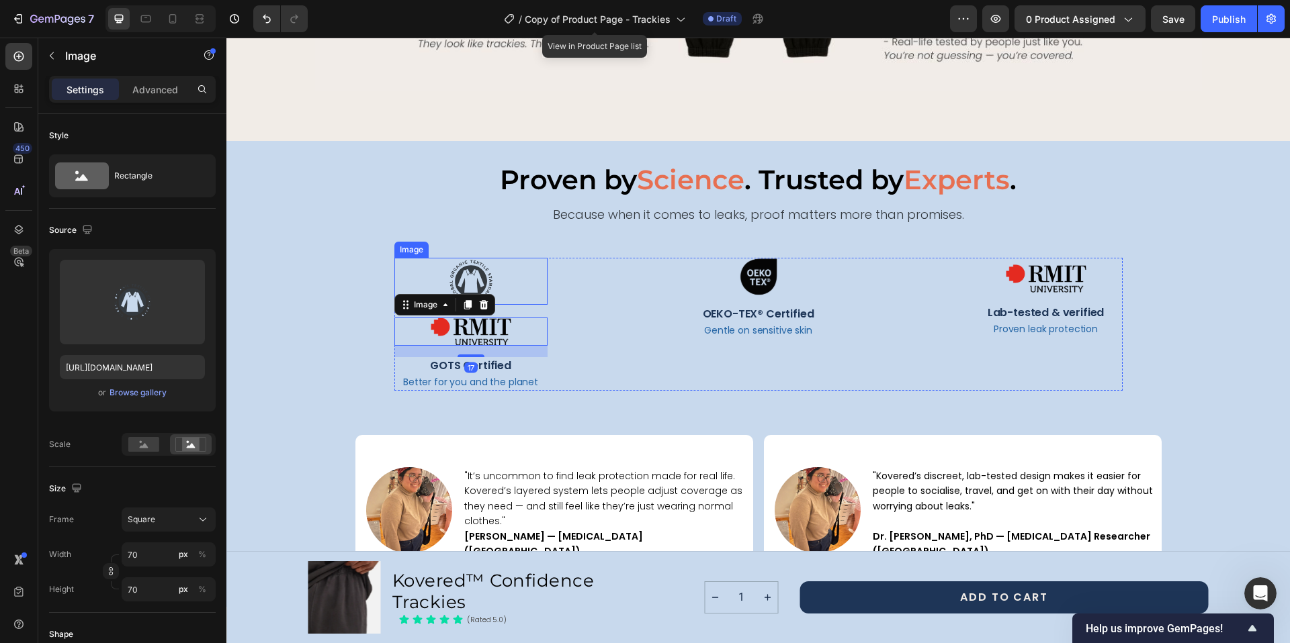
click at [471, 279] on img at bounding box center [470, 281] width 47 height 47
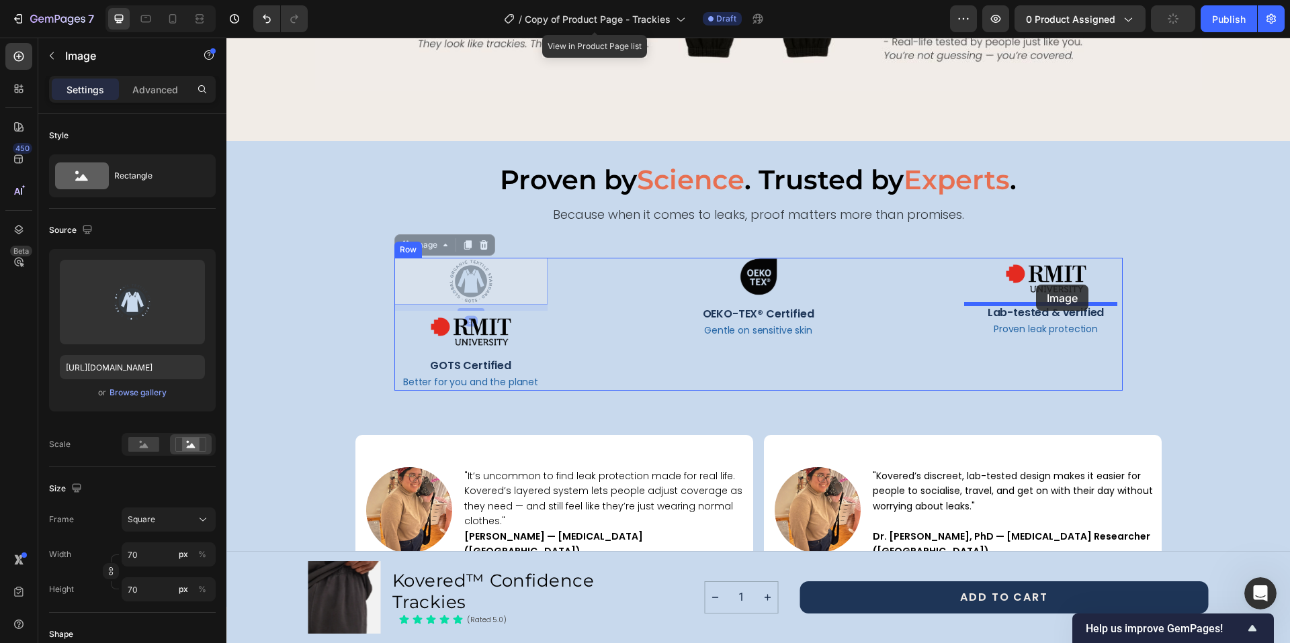
drag, startPoint x: 474, startPoint y: 277, endPoint x: 1036, endPoint y: 285, distance: 562.2
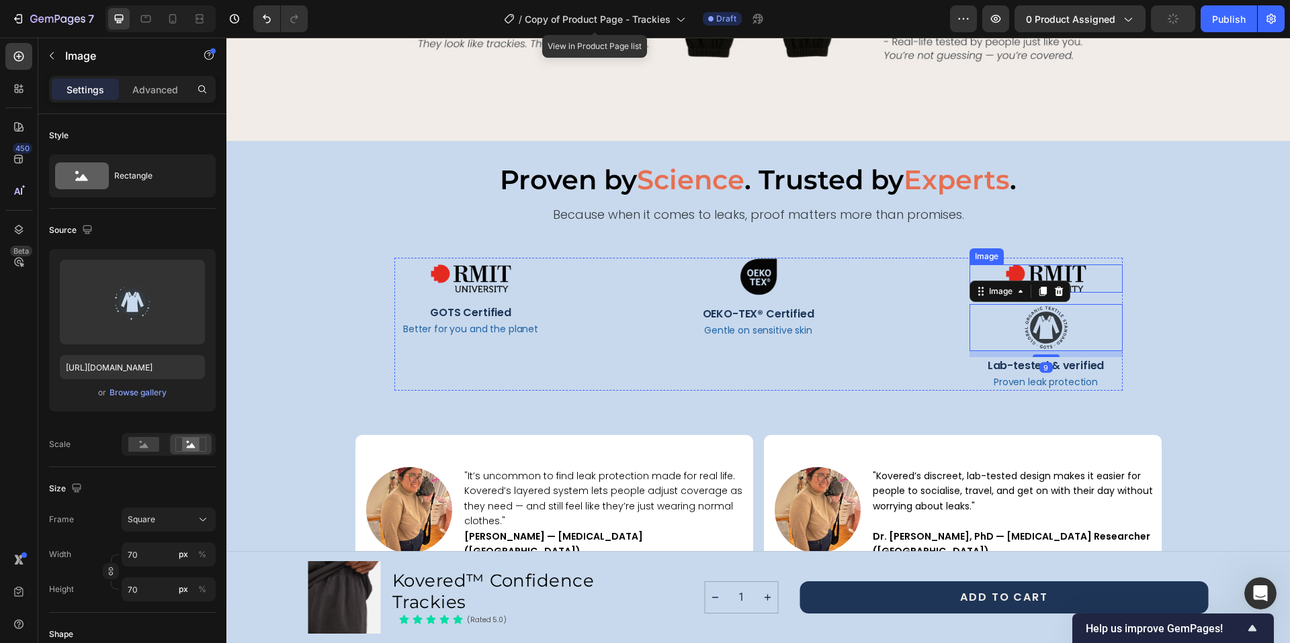
click at [1040, 272] on img at bounding box center [1045, 279] width 81 height 28
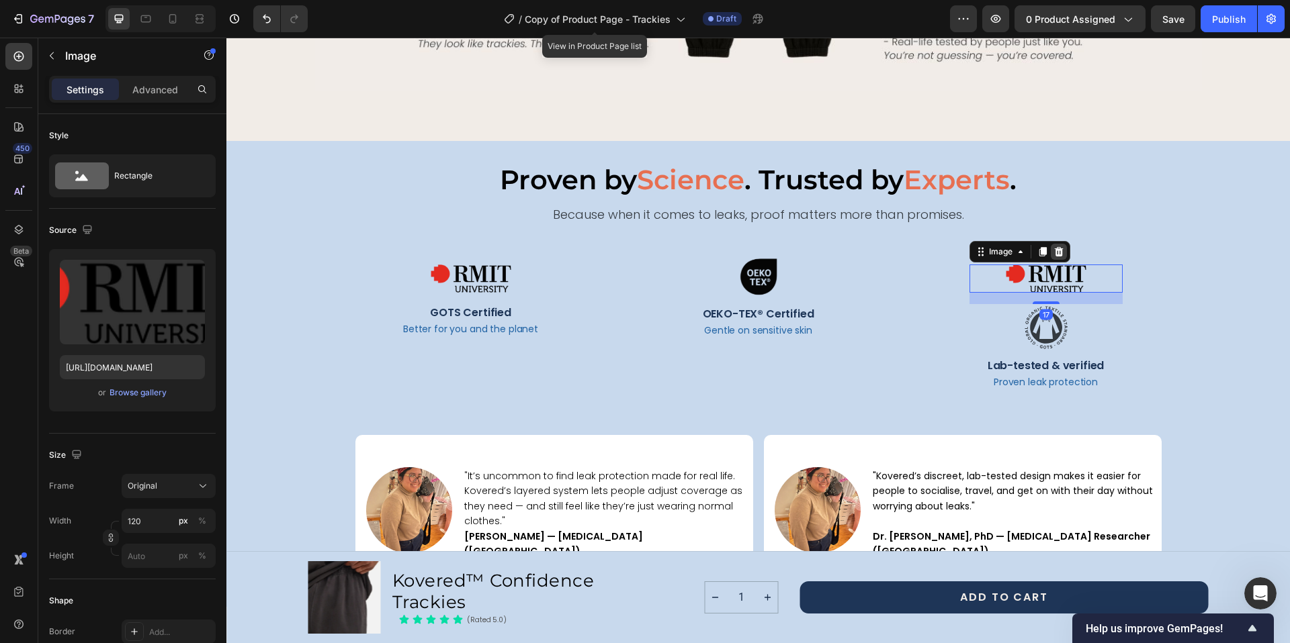
click at [1054, 253] on icon at bounding box center [1058, 251] width 11 height 11
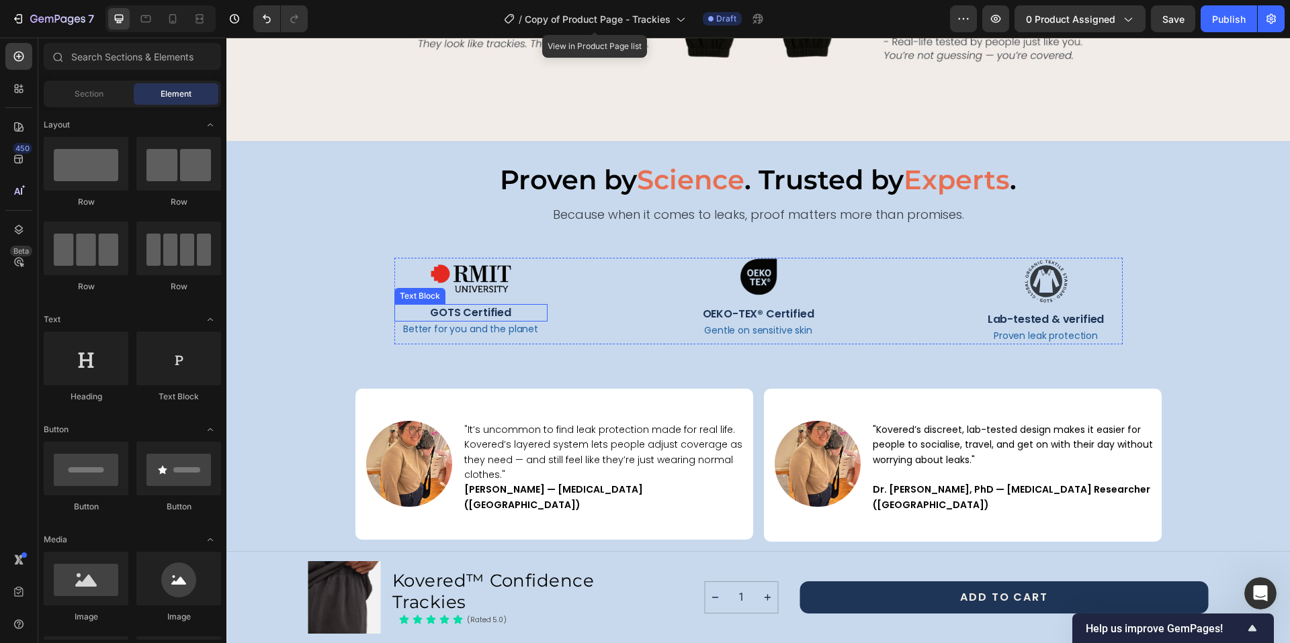
click at [482, 311] on p "GOTS Certified" at bounding box center [471, 313] width 150 height 15
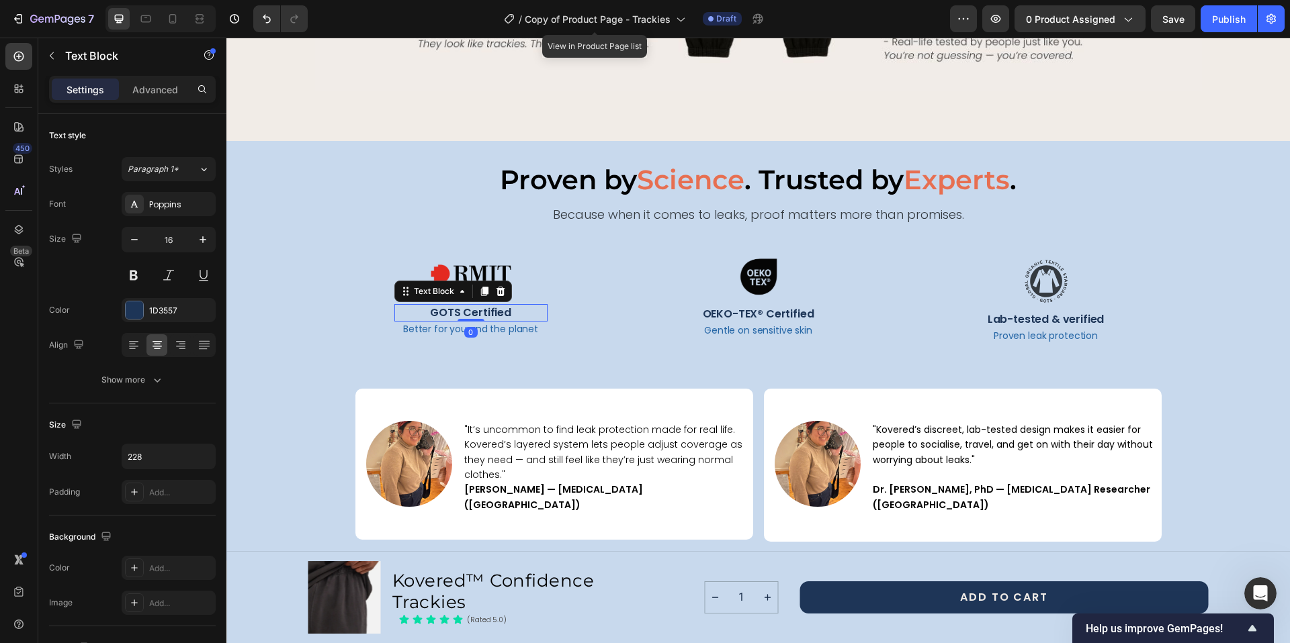
click at [482, 311] on p "GOTS Certified" at bounding box center [471, 313] width 150 height 15
click at [443, 317] on p "GOTS Certified" at bounding box center [471, 313] width 150 height 15
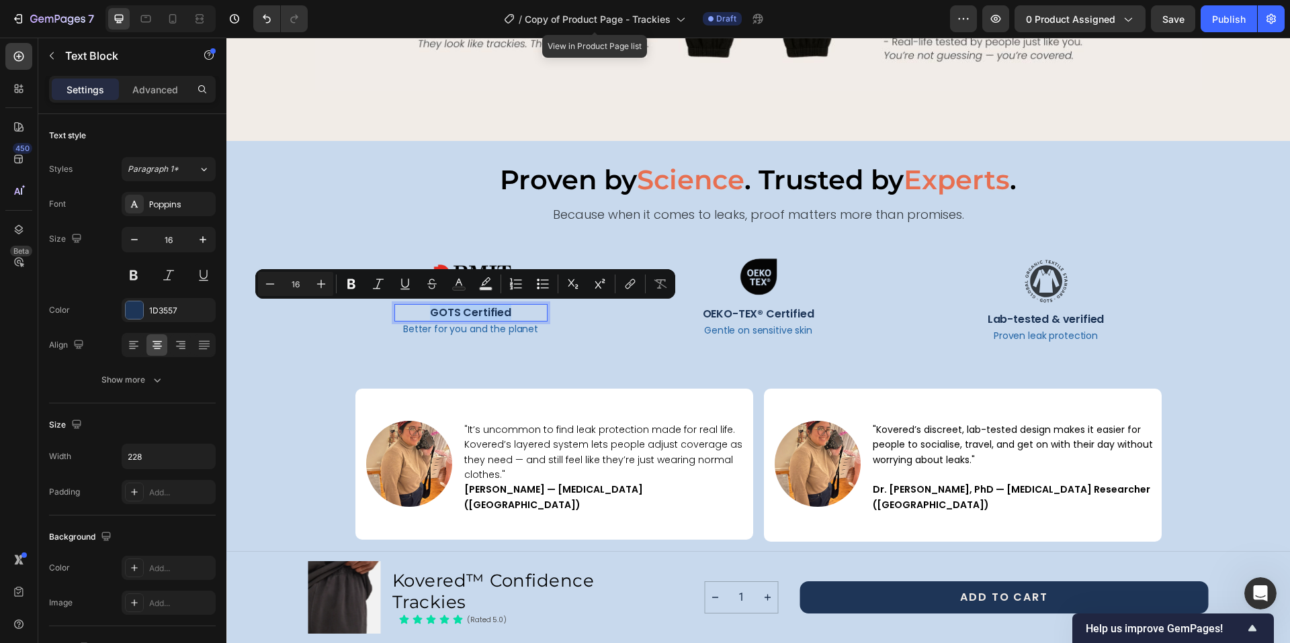
copy p "GOTS Certified"
click at [1074, 320] on p "Lab-tested & verified" at bounding box center [1046, 319] width 150 height 15
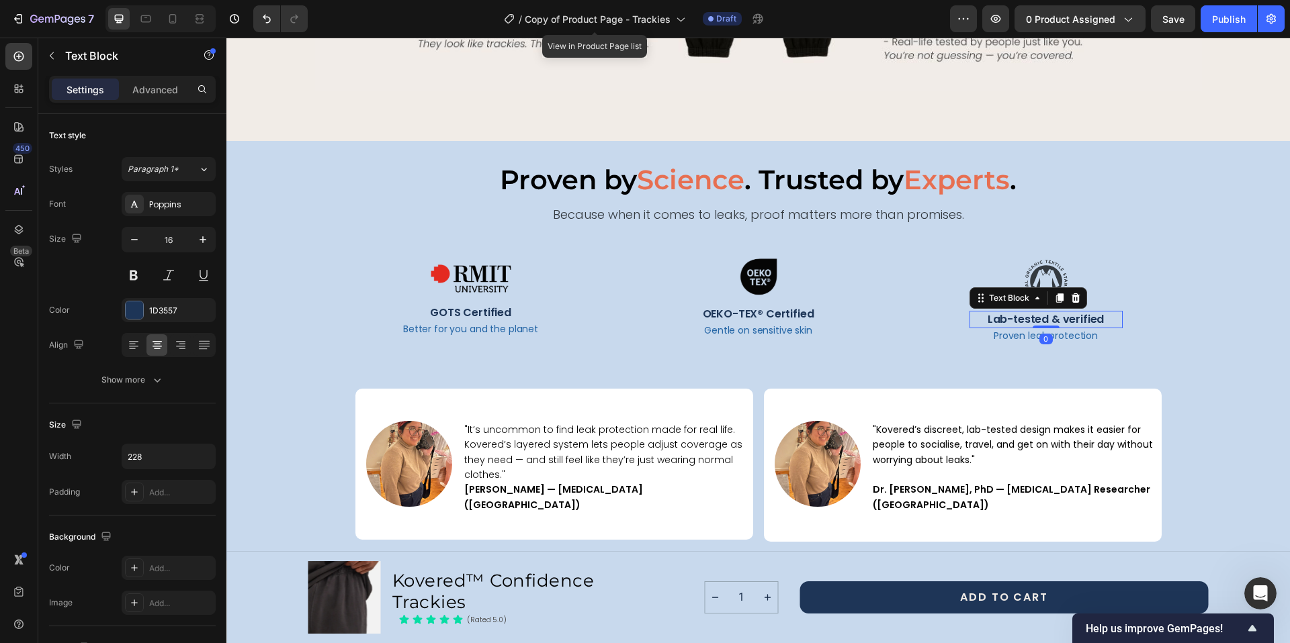
click at [981, 321] on p "Lab-tested & verified" at bounding box center [1046, 319] width 150 height 15
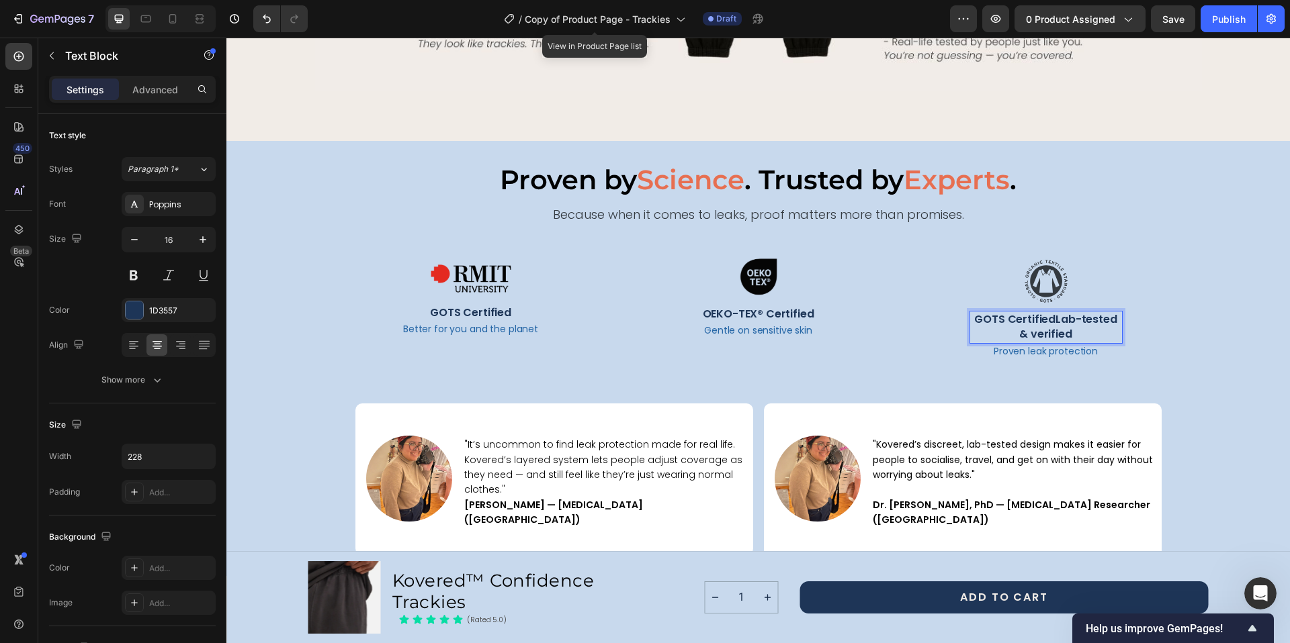
click at [1046, 318] on p "GOTS CertifiedLab-tested & verified" at bounding box center [1046, 327] width 150 height 30
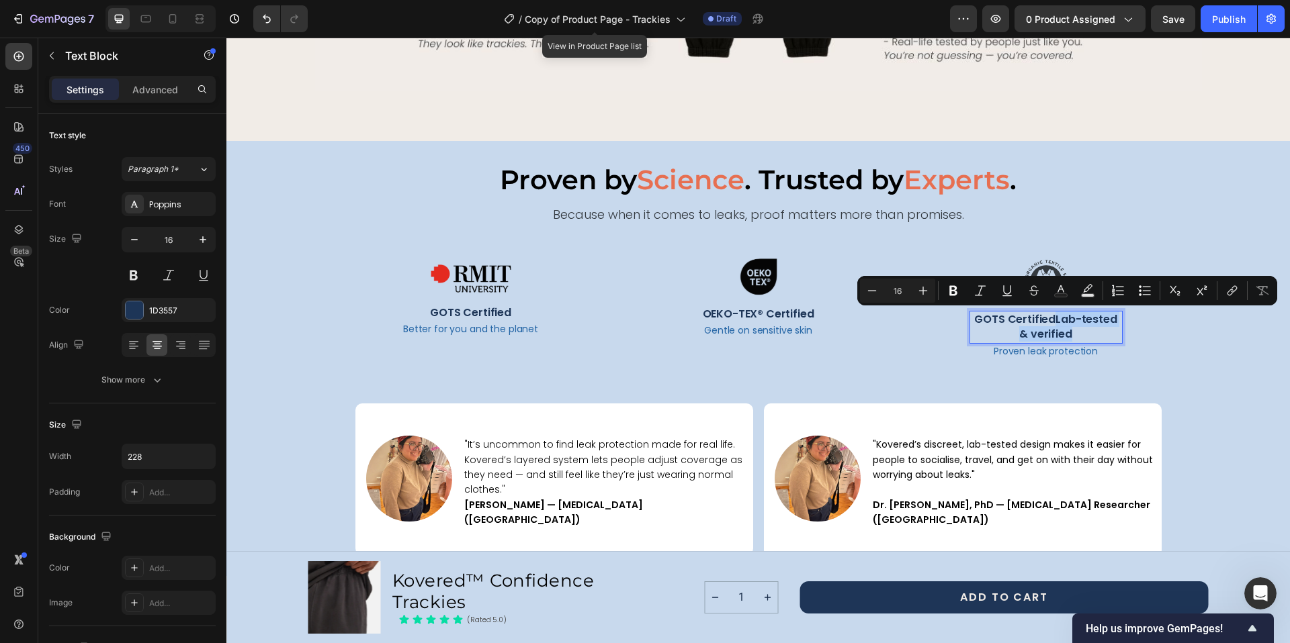
drag, startPoint x: 1044, startPoint y: 320, endPoint x: 1061, endPoint y: 332, distance: 20.1
click at [1061, 332] on p "GOTS CertifiedLab-tested & verified" at bounding box center [1046, 327] width 150 height 30
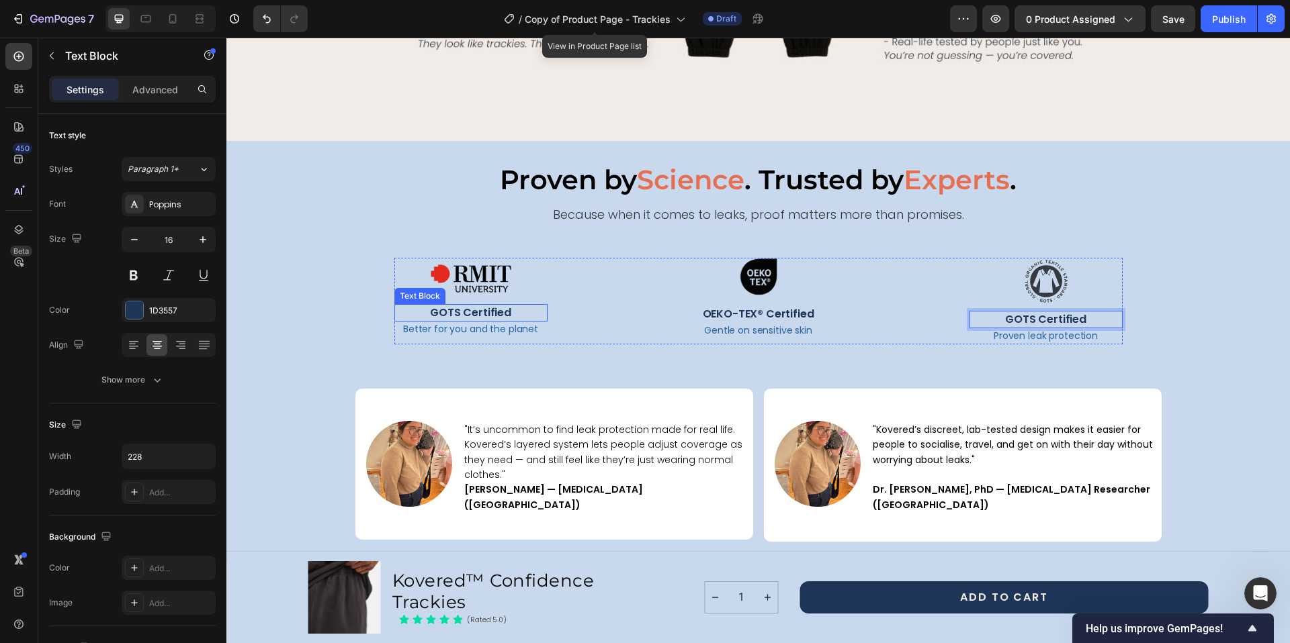
click at [463, 303] on div "Image GOTS Certified Text Block Better for you and the planet Text Block" at bounding box center [470, 301] width 153 height 87
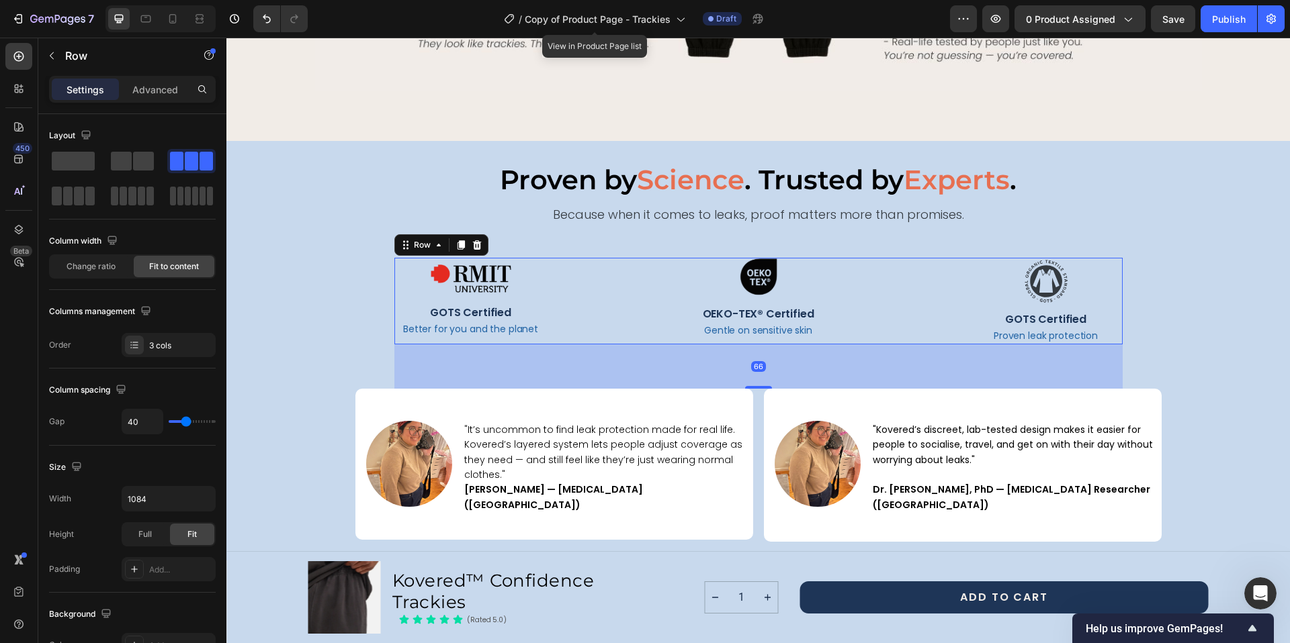
click at [463, 303] on div "Image GOTS Certified Text Block Better for you and the planet Text Block" at bounding box center [470, 301] width 153 height 87
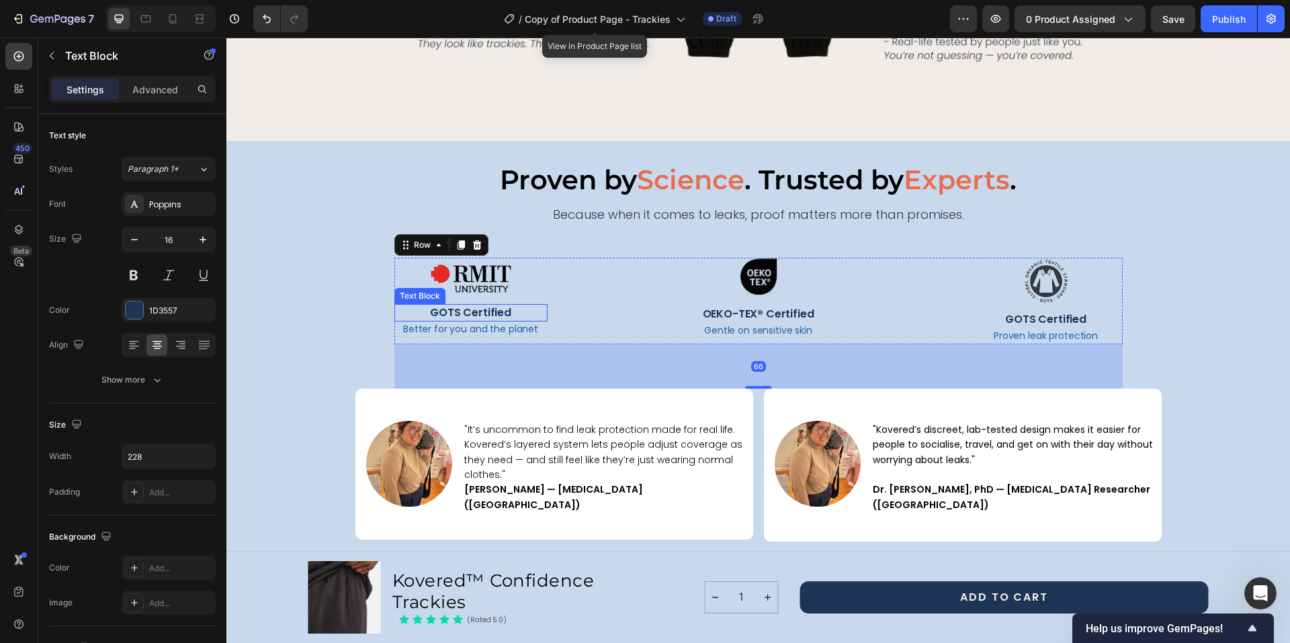
click at [469, 313] on p "GOTS Certified" at bounding box center [471, 313] width 150 height 15
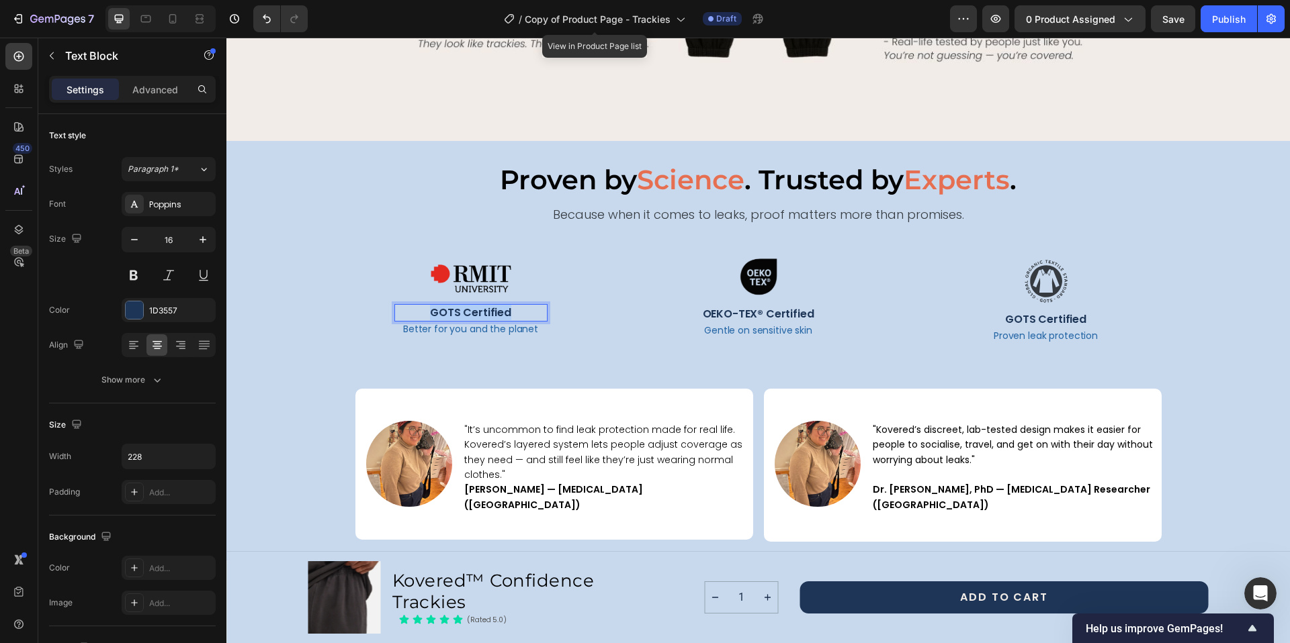
click at [469, 313] on p "GOTS Certified" at bounding box center [471, 313] width 150 height 15
click at [455, 331] on p "Better for you and the planet" at bounding box center [471, 329] width 150 height 13
click at [456, 330] on p "Better for you and the planet" at bounding box center [471, 329] width 150 height 13
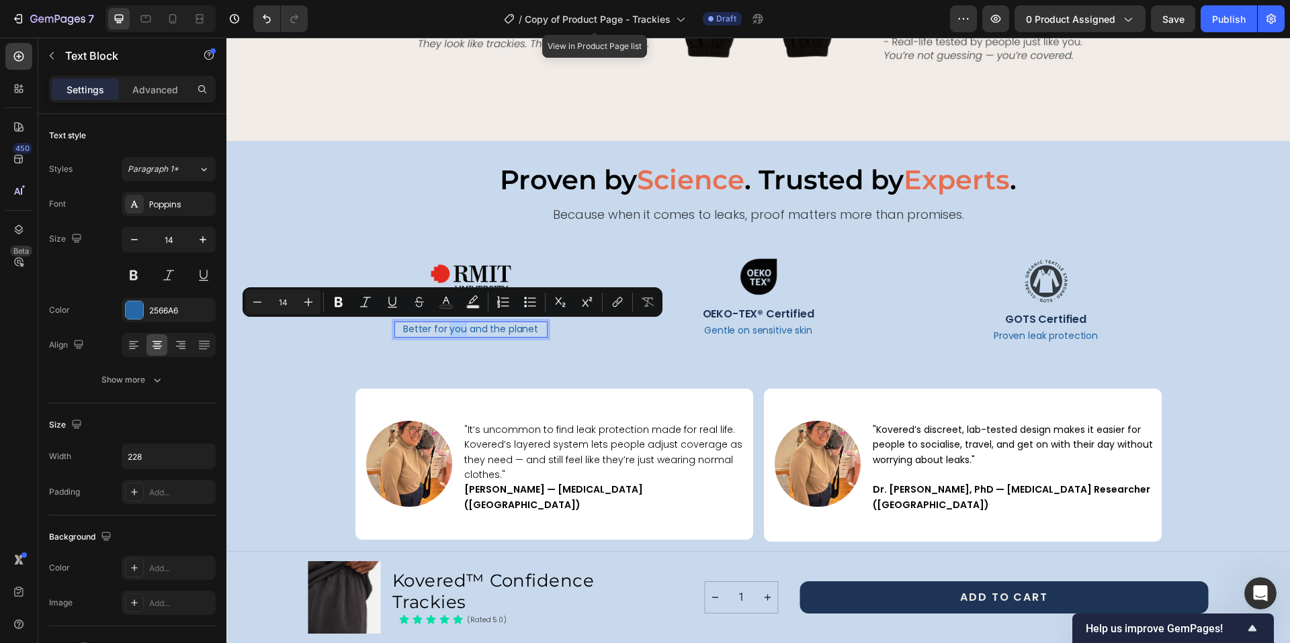
click at [456, 330] on p "Better for you and the planet" at bounding box center [471, 329] width 150 height 13
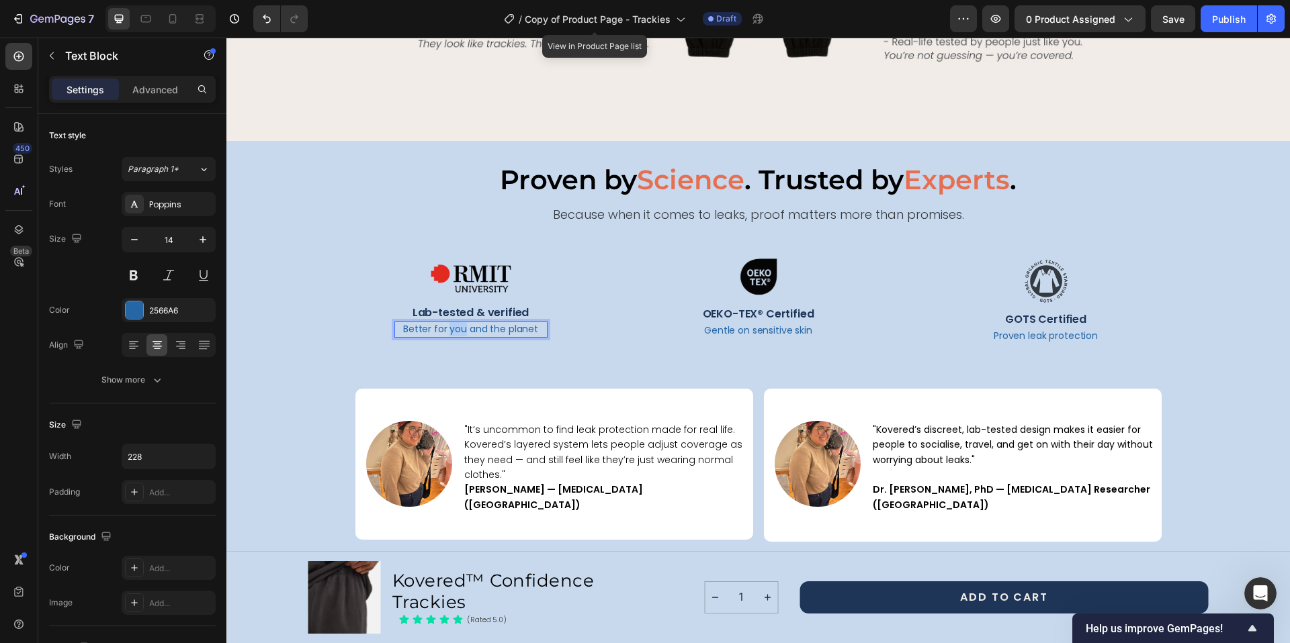
click at [456, 330] on p "Better for you and the planet" at bounding box center [471, 329] width 150 height 13
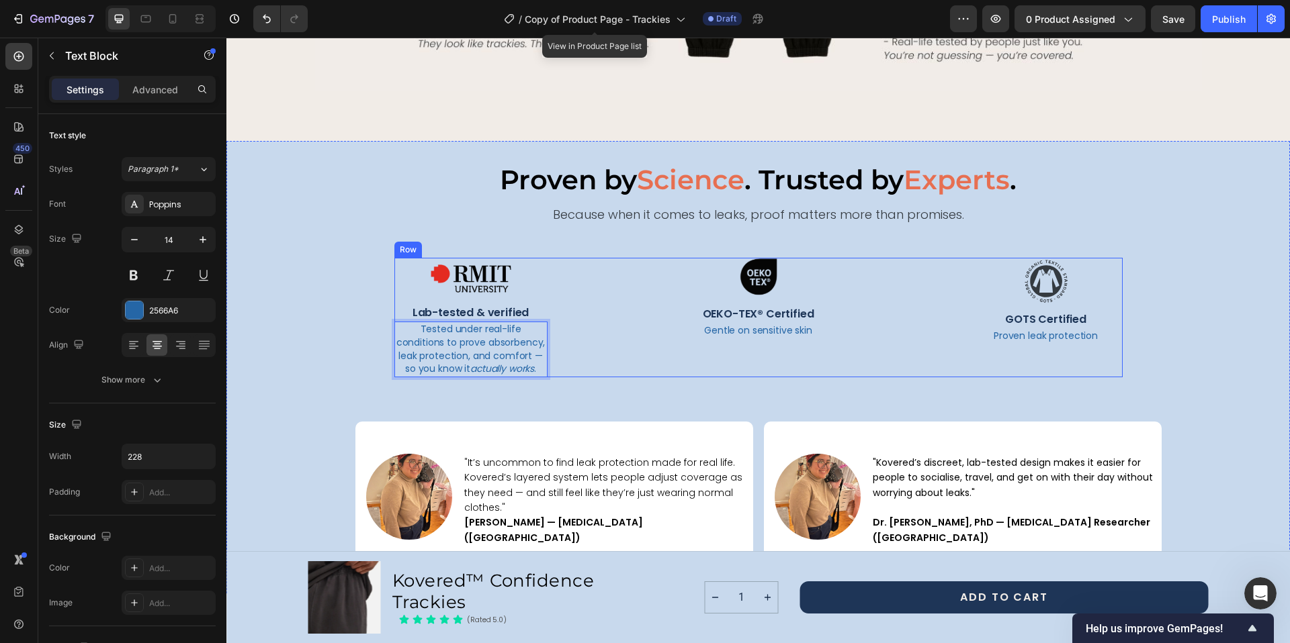
click at [551, 327] on div "Image Lab-tested & verified Text Block Tested under real-life conditions to pro…" at bounding box center [758, 318] width 728 height 120
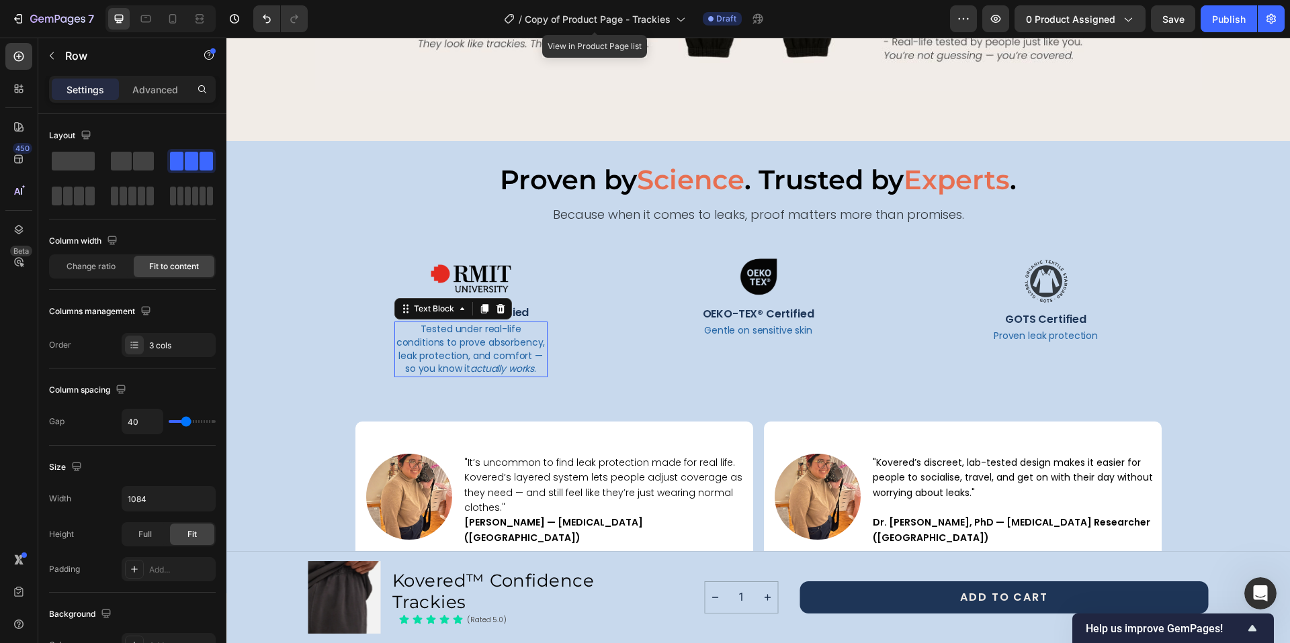
click at [497, 326] on p "Tested under real-life conditions to prove absorbency, leak protection, and com…" at bounding box center [471, 349] width 150 height 52
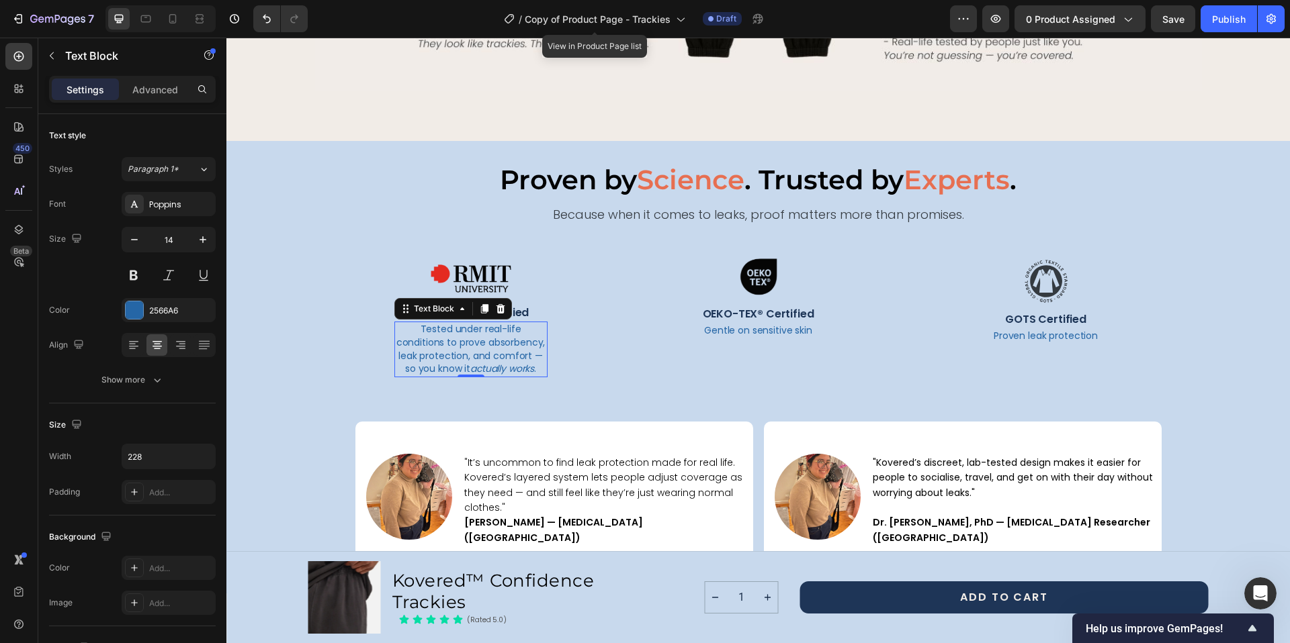
click at [763, 332] on p "Gentle on sensitive skin" at bounding box center [758, 330] width 150 height 13
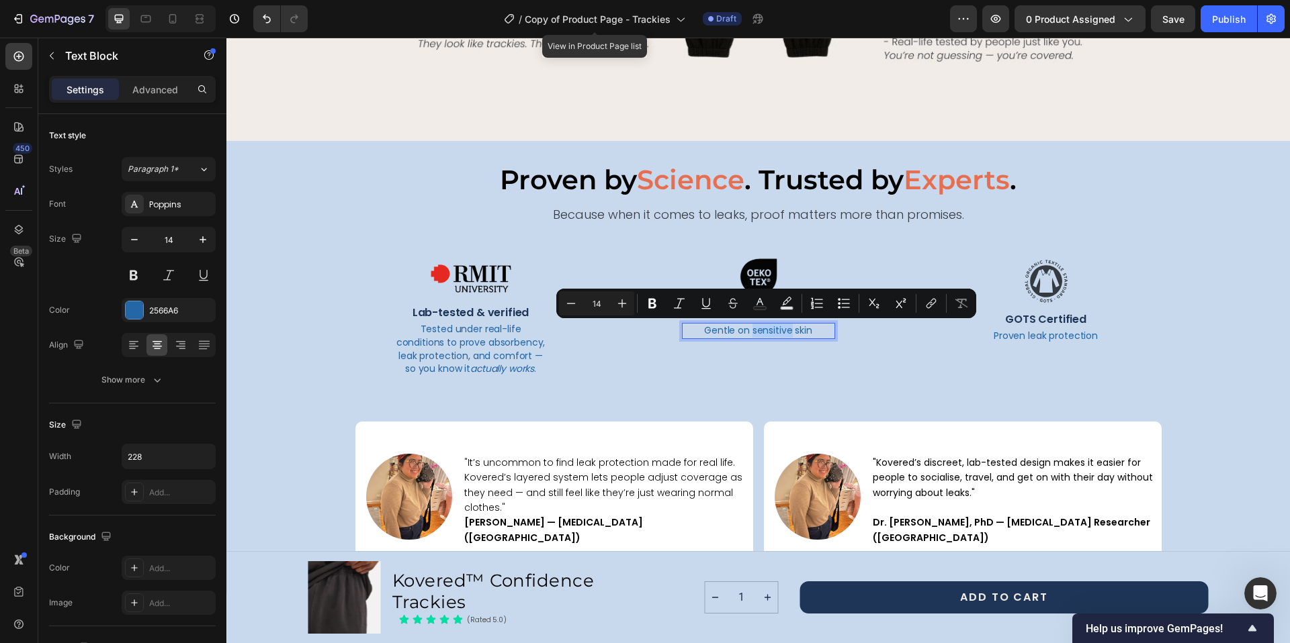
click at [763, 332] on p "Gentle on sensitive skin" at bounding box center [758, 330] width 150 height 13
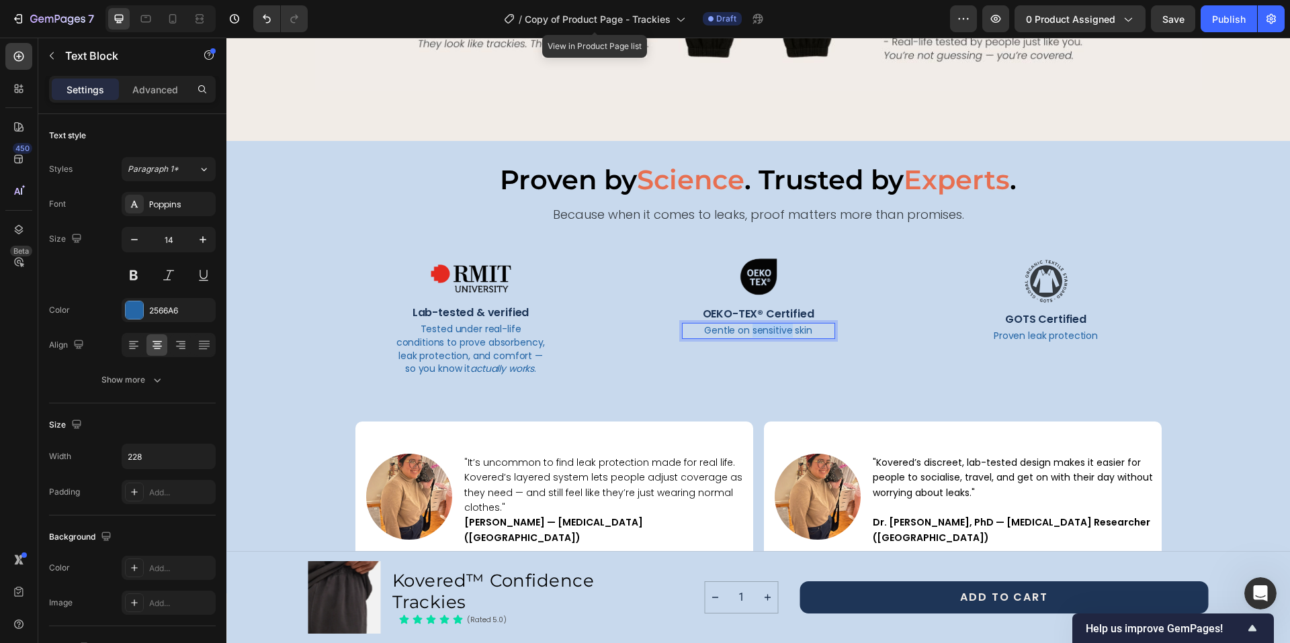
click at [763, 332] on p "Gentle on sensitive skin" at bounding box center [758, 330] width 150 height 13
click at [1042, 337] on p "Proven leak protection" at bounding box center [1046, 336] width 150 height 13
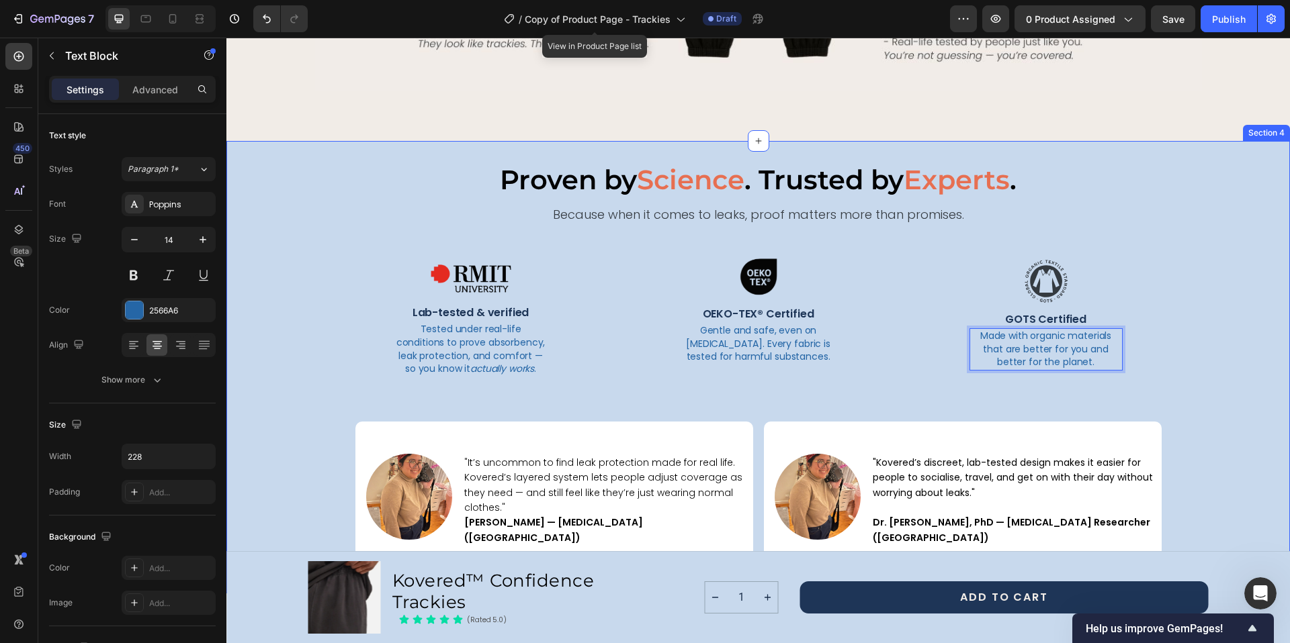
click at [1213, 331] on div "Proven by Science . Trusted by Experts . Text Block Because when it comes to le…" at bounding box center [757, 367] width 1031 height 415
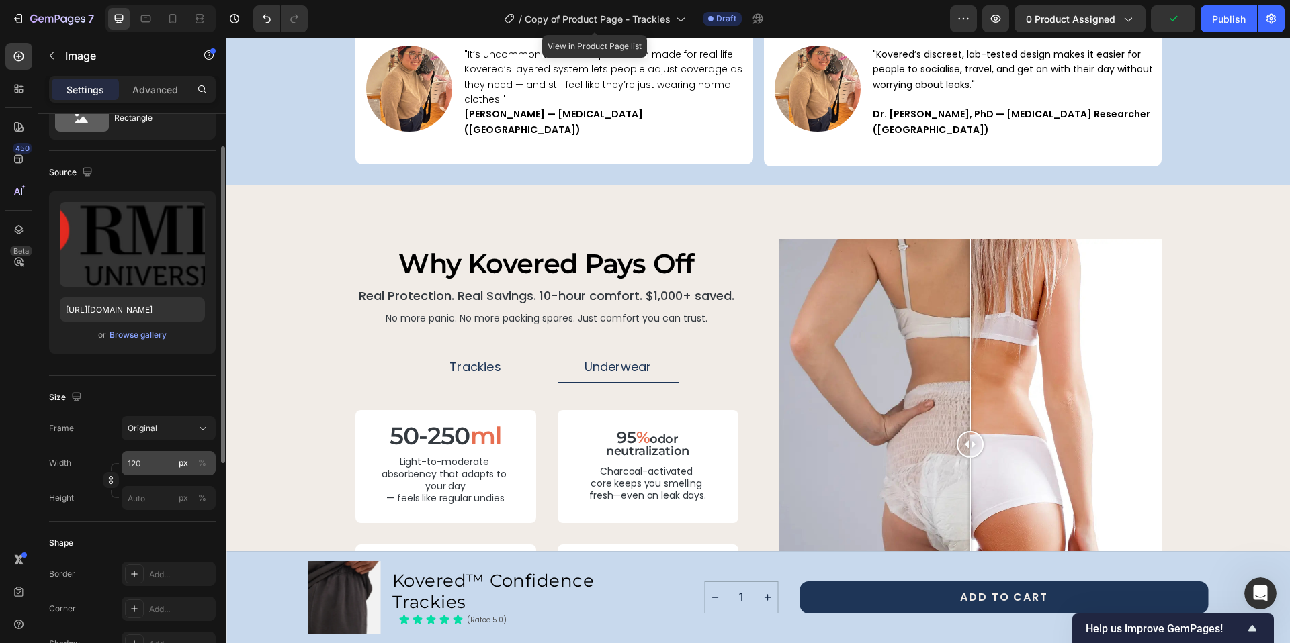
scroll to position [60, 0]
click at [147, 458] on input "120" at bounding box center [169, 461] width 94 height 24
type input "1"
type input "200"
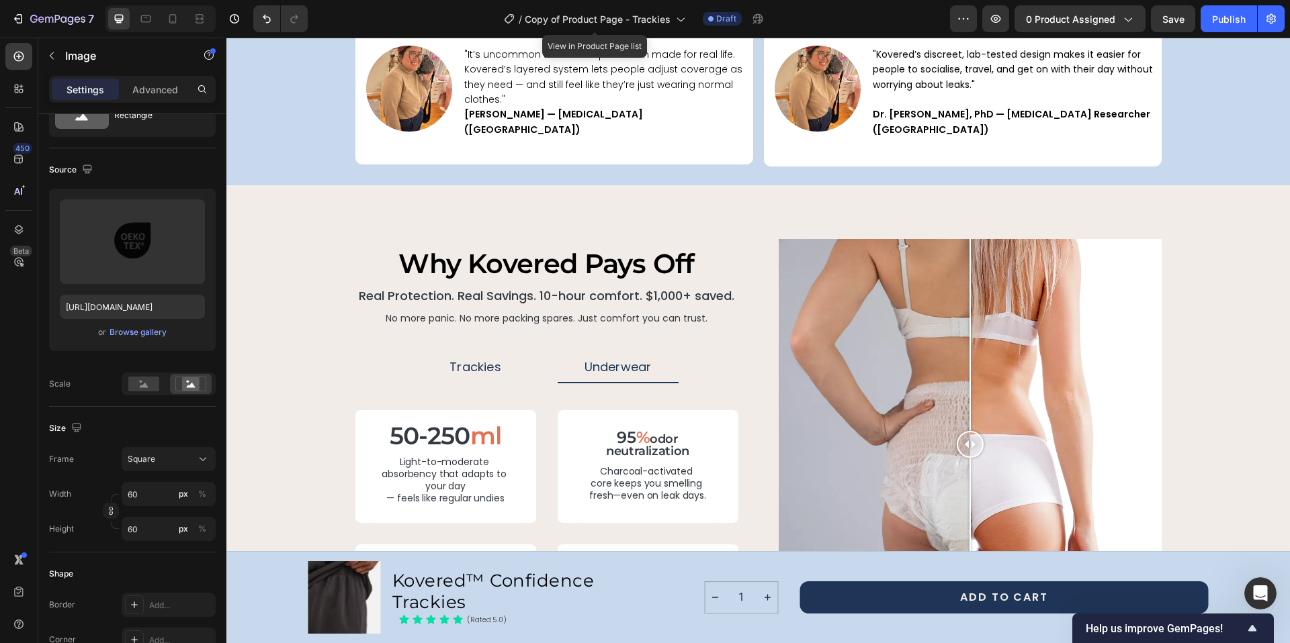
click at [152, 498] on input "60" at bounding box center [169, 494] width 94 height 24
type input "1"
type input "12"
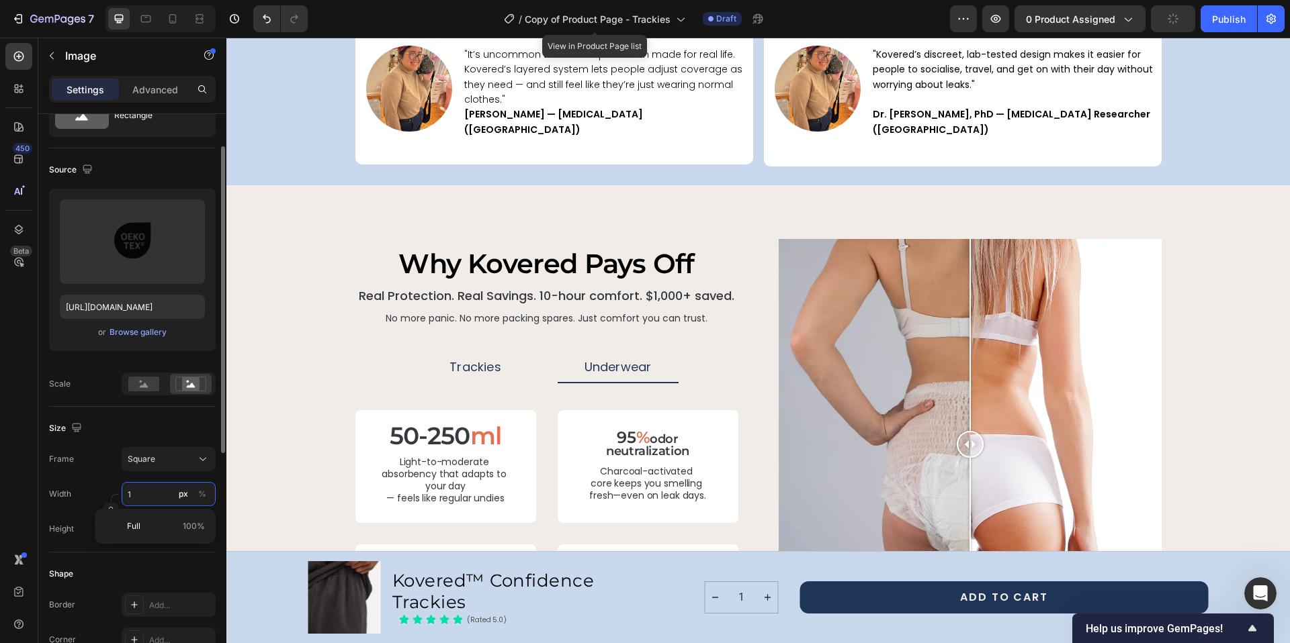
type input "12"
type input "120"
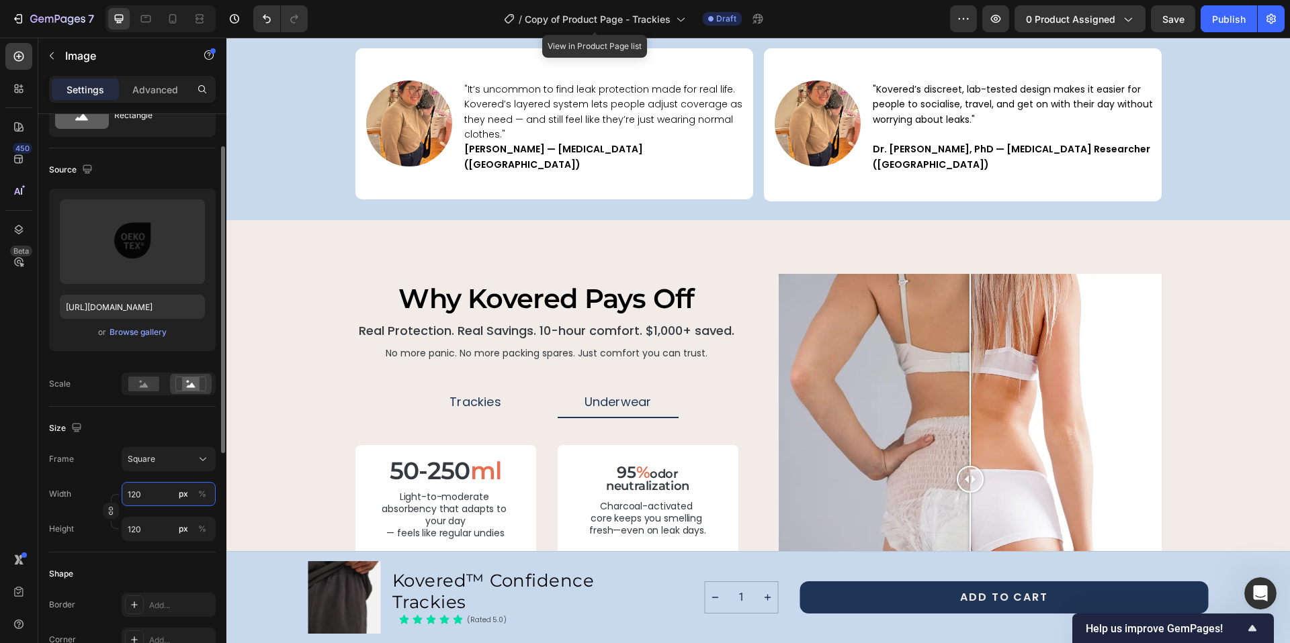
type input "12"
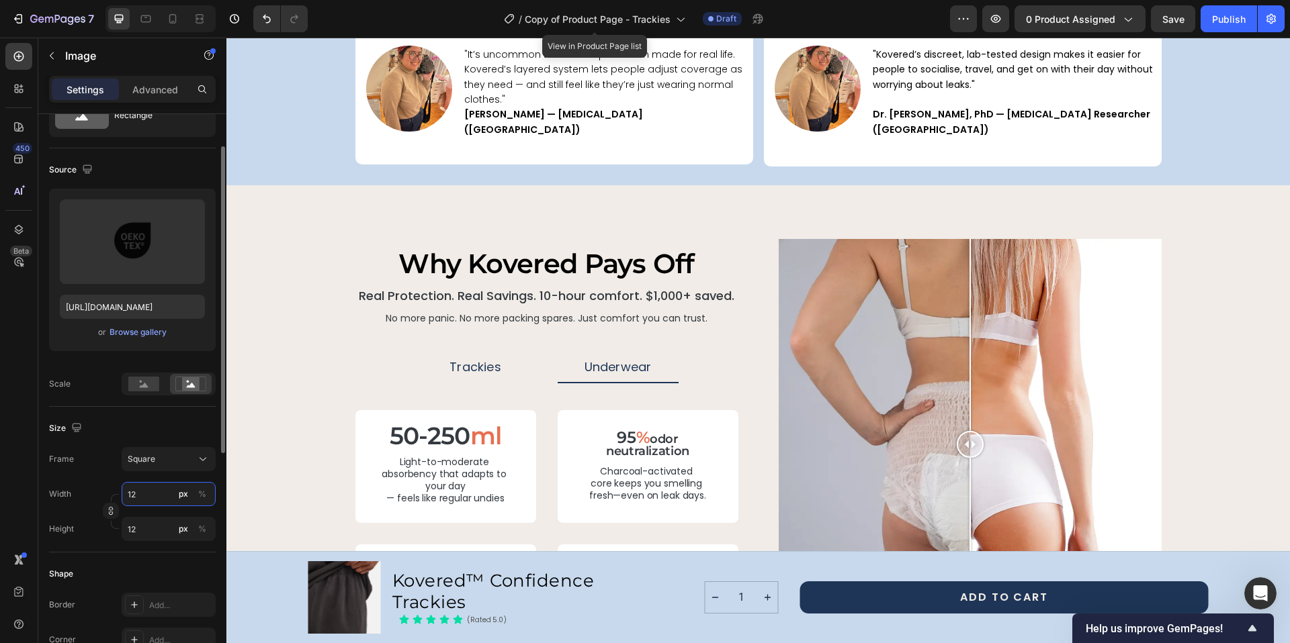
type input "1"
type input "19"
type input "190"
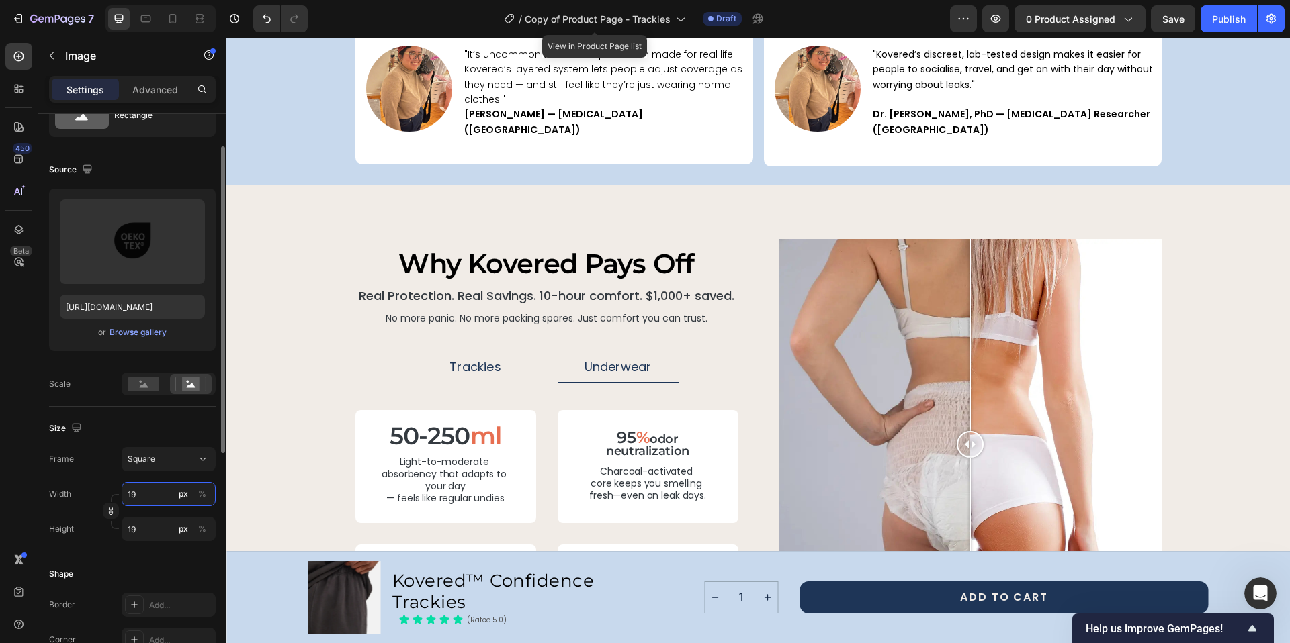
type input "190"
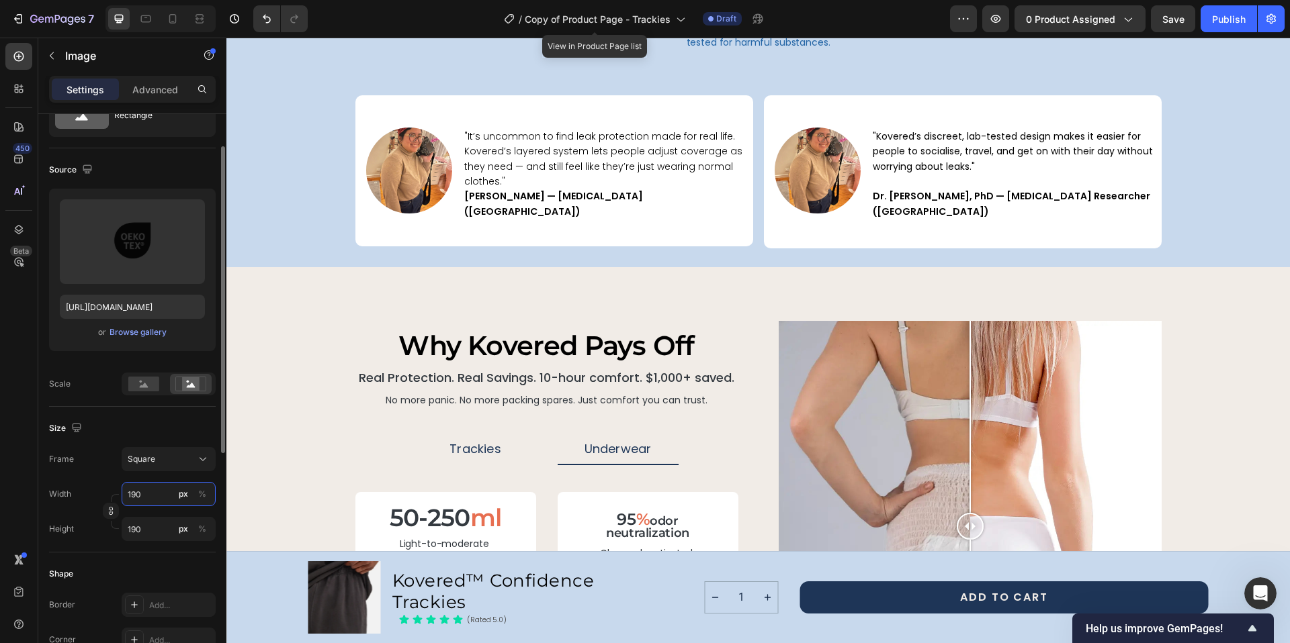
type input "19"
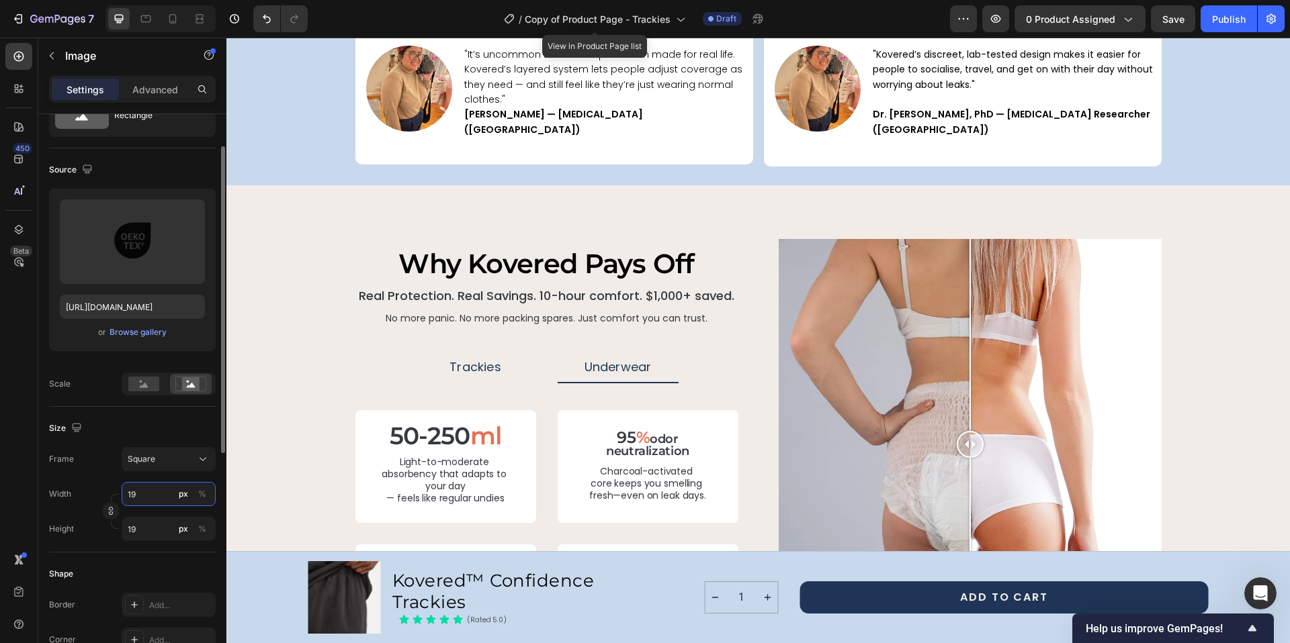
type input "1"
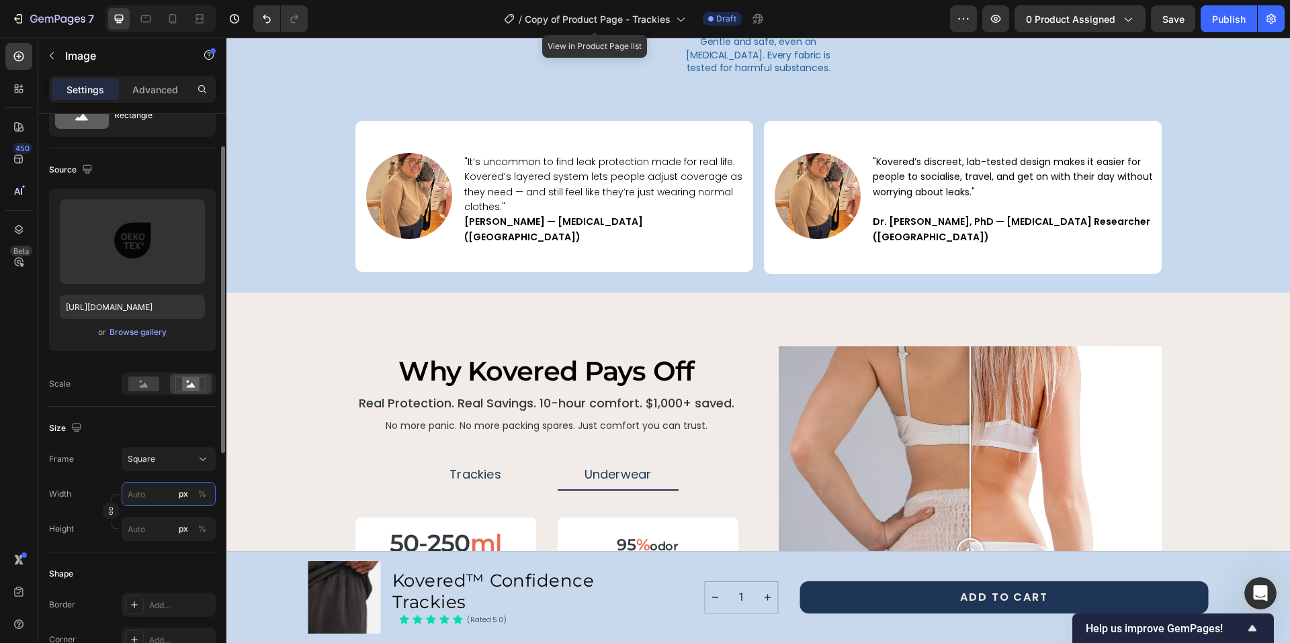
type input "9"
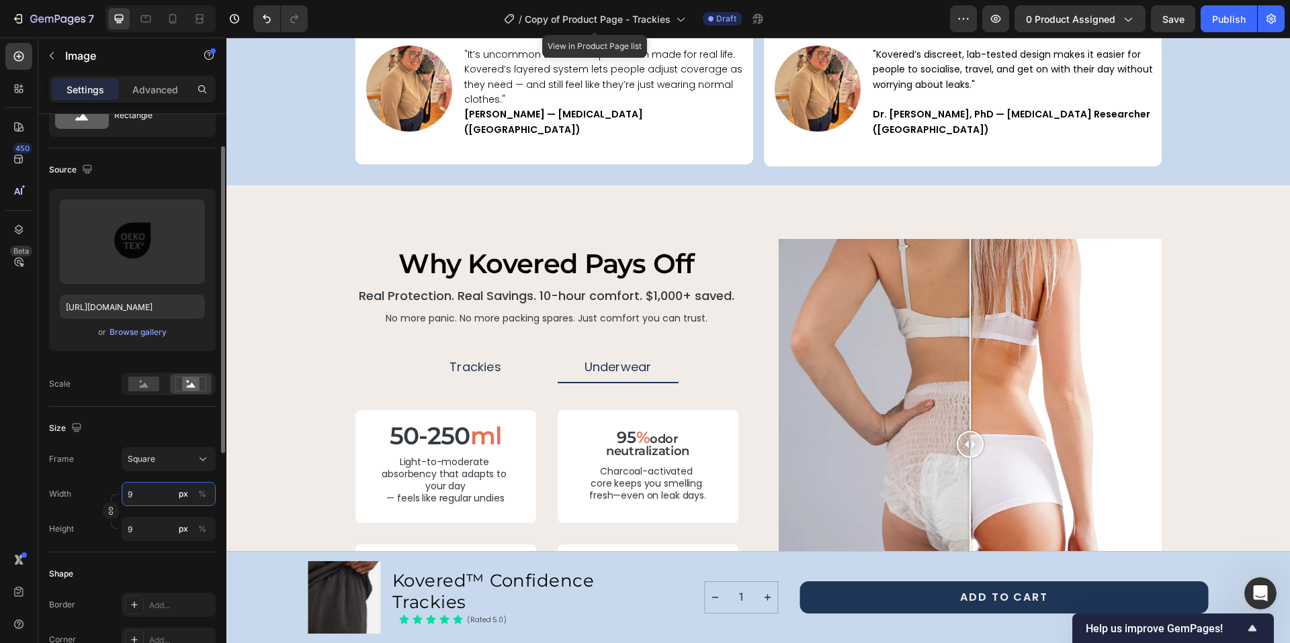
type input "90"
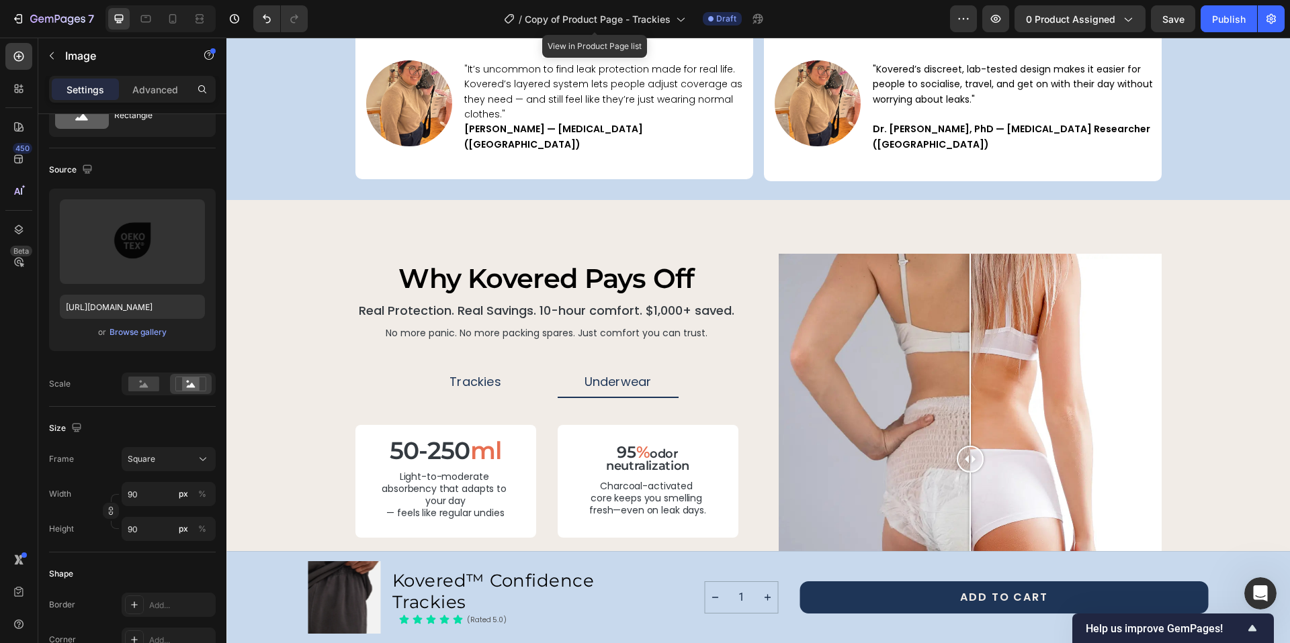
click at [144, 497] on input "70" at bounding box center [169, 494] width 94 height 24
type input "9"
type input "90"
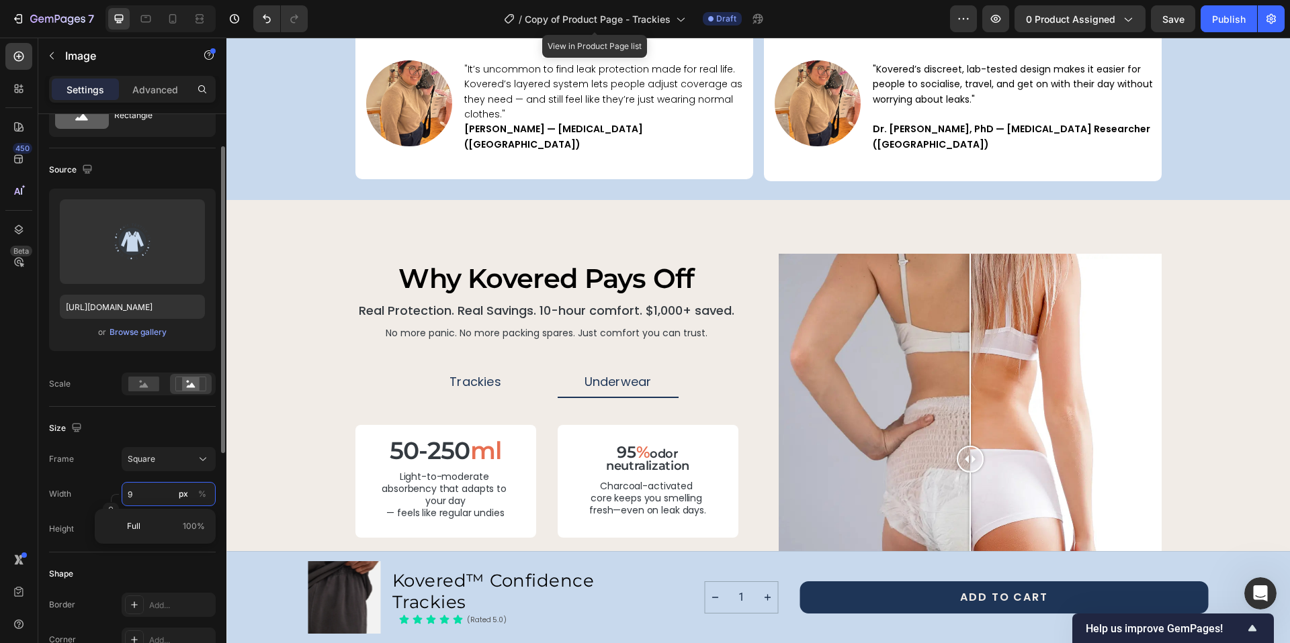
type input "90"
type input "9"
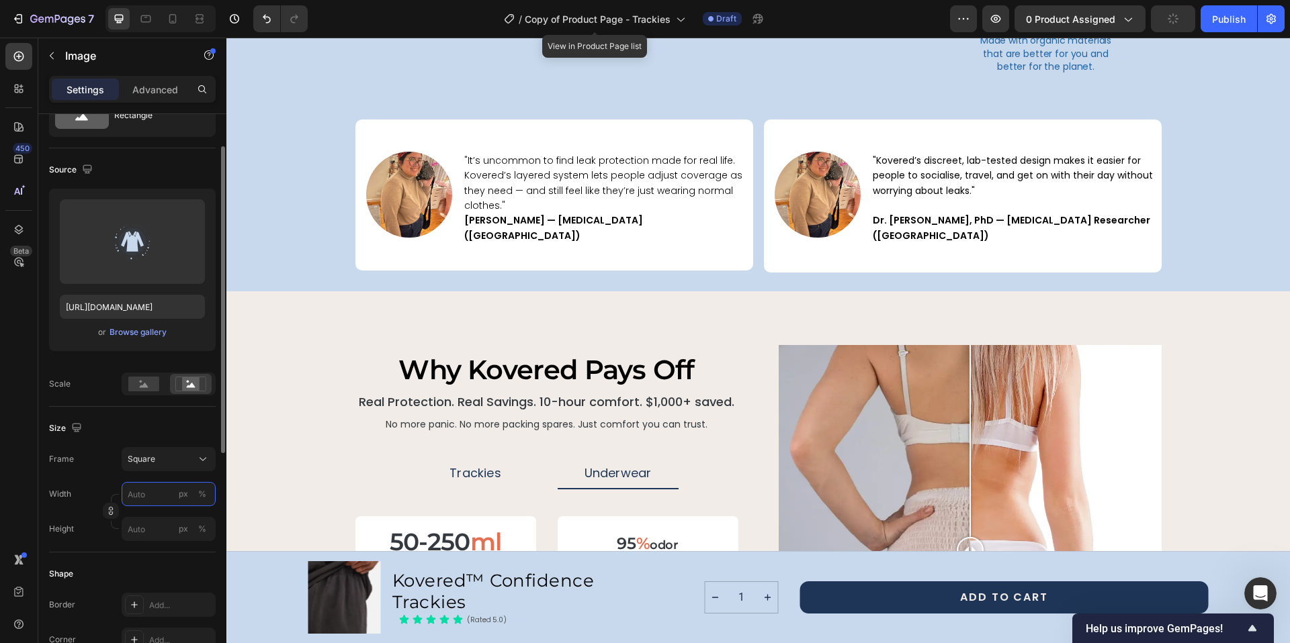
type input "1"
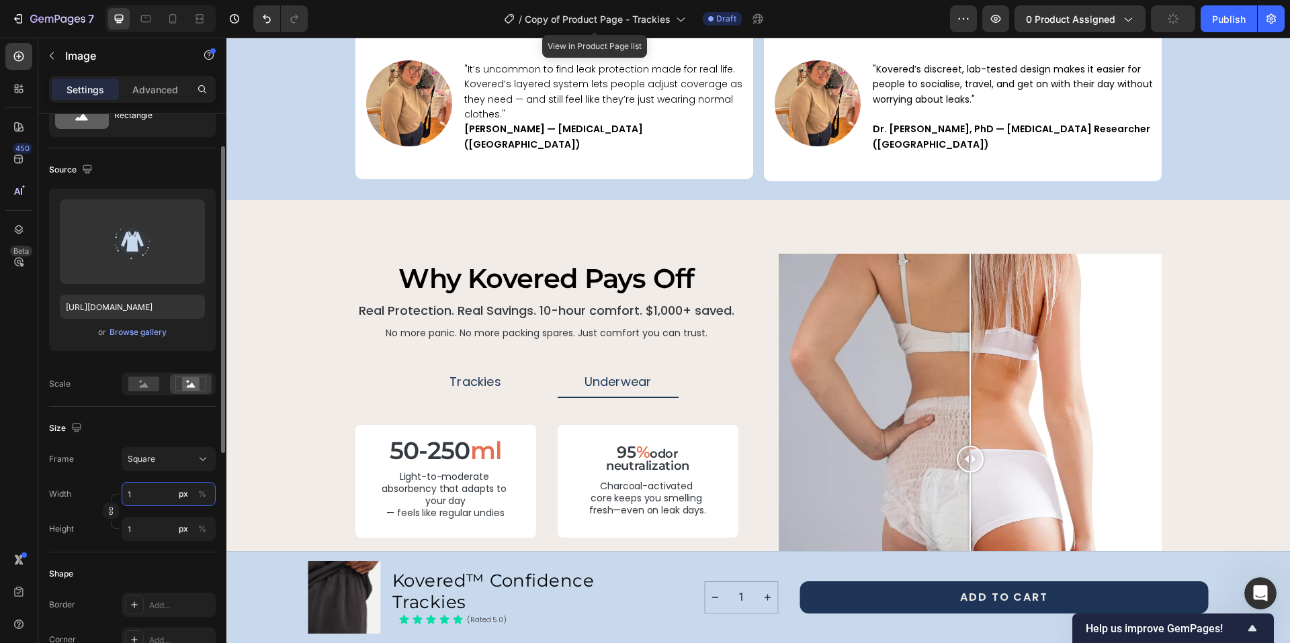
type input "11"
type input "110"
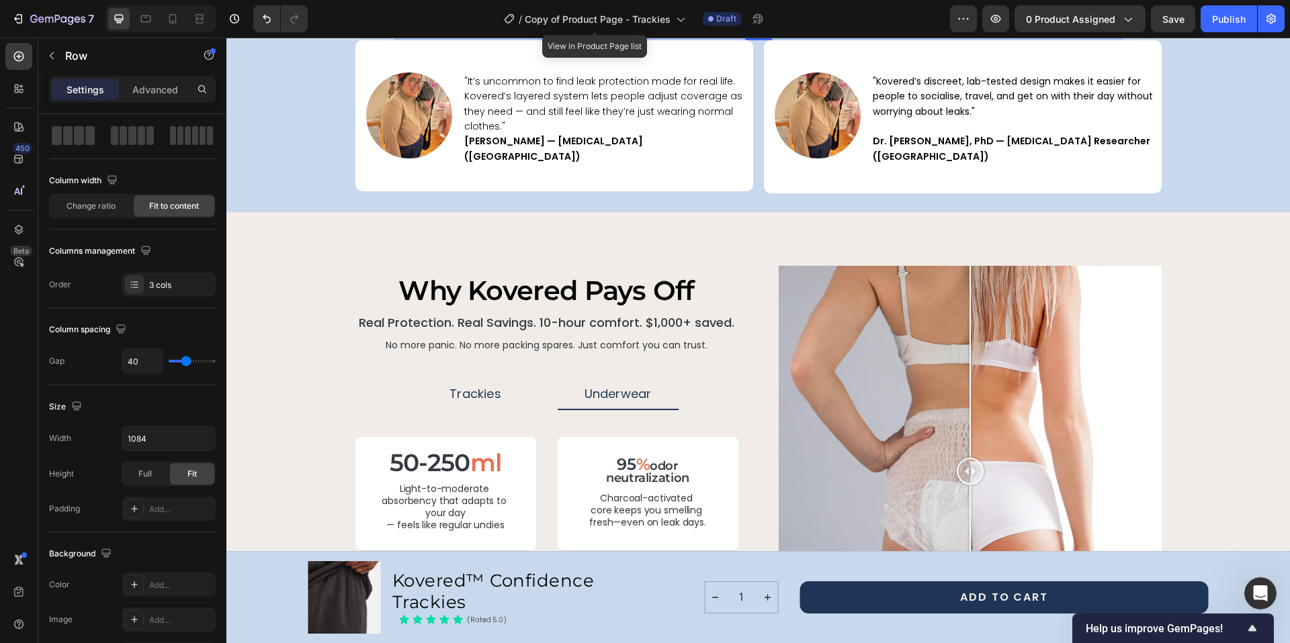
scroll to position [0, 0]
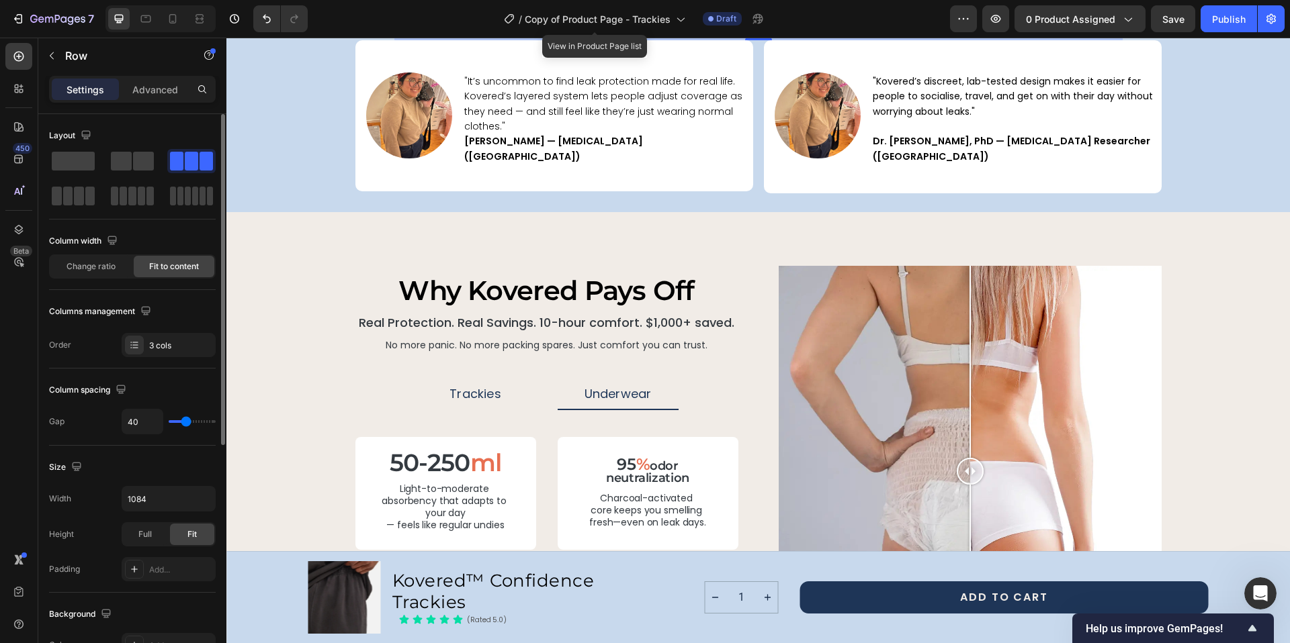
type input "32"
type input "34"
type input "36"
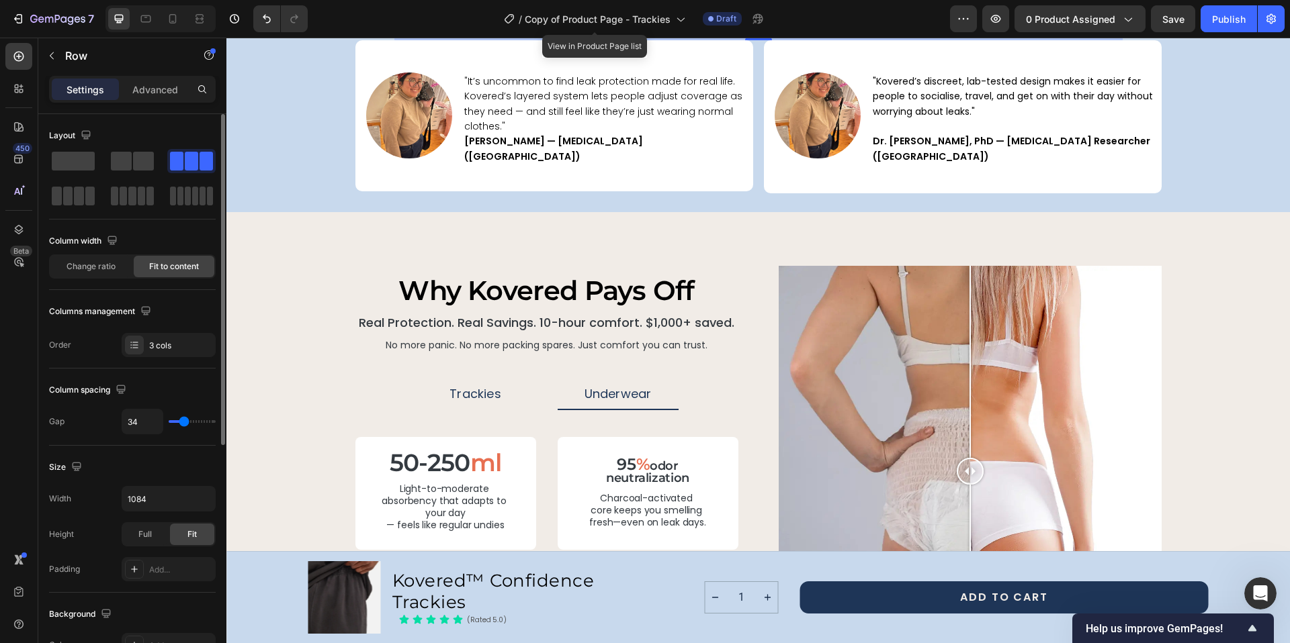
type input "36"
type input "37"
type input "42"
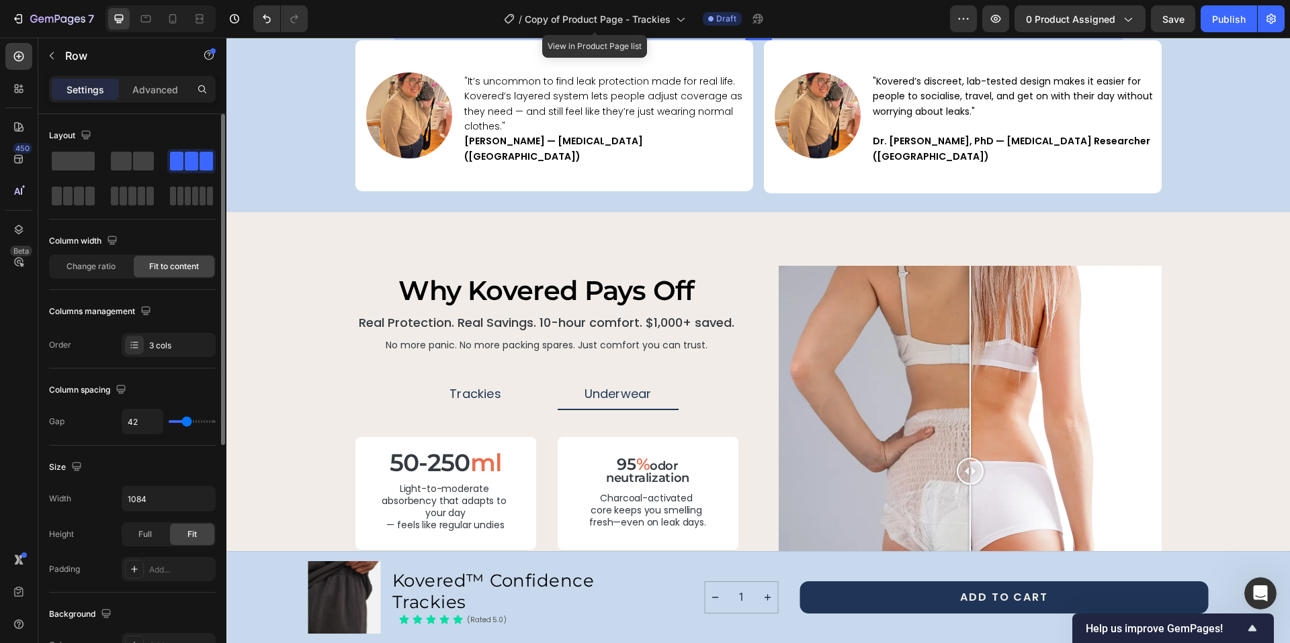
type input "47"
type input "49"
type input "50"
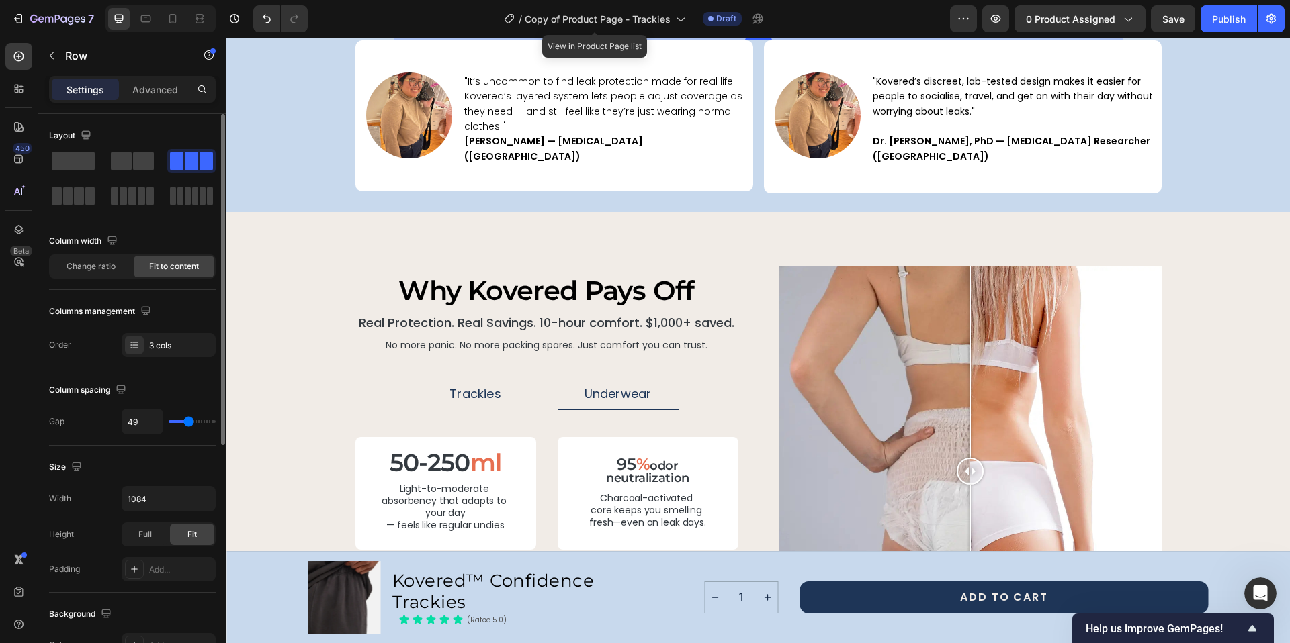
type input "50"
type input "51"
type input "55"
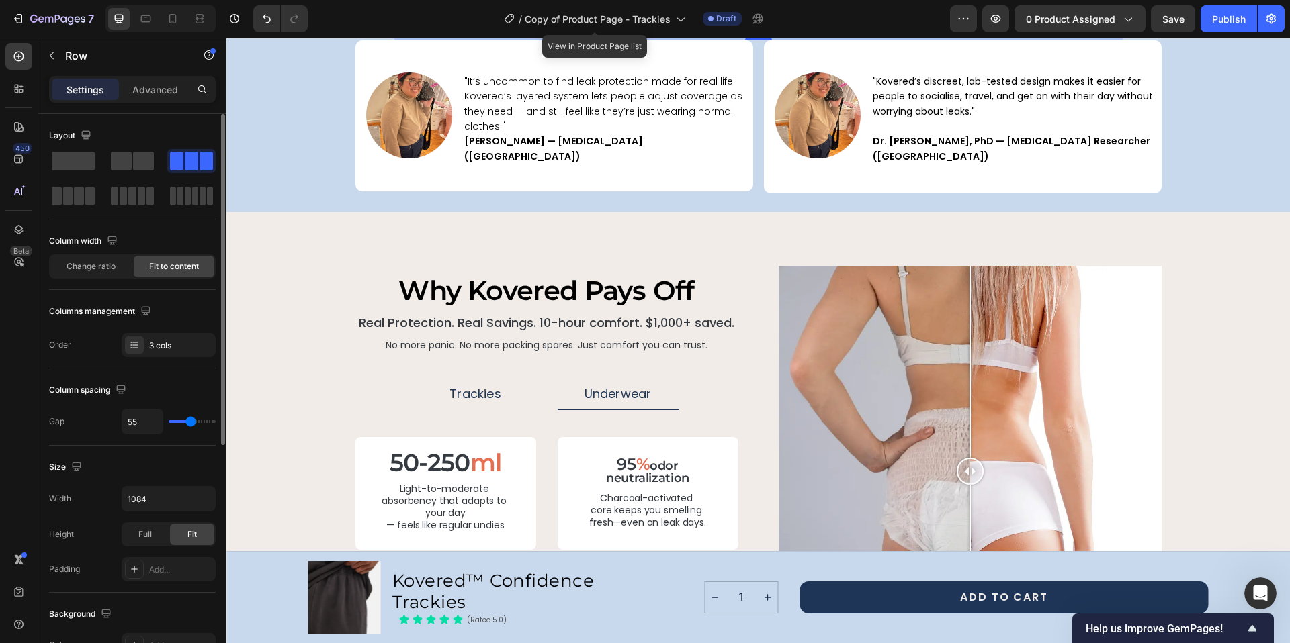
type input "57"
type input "65"
type input "75"
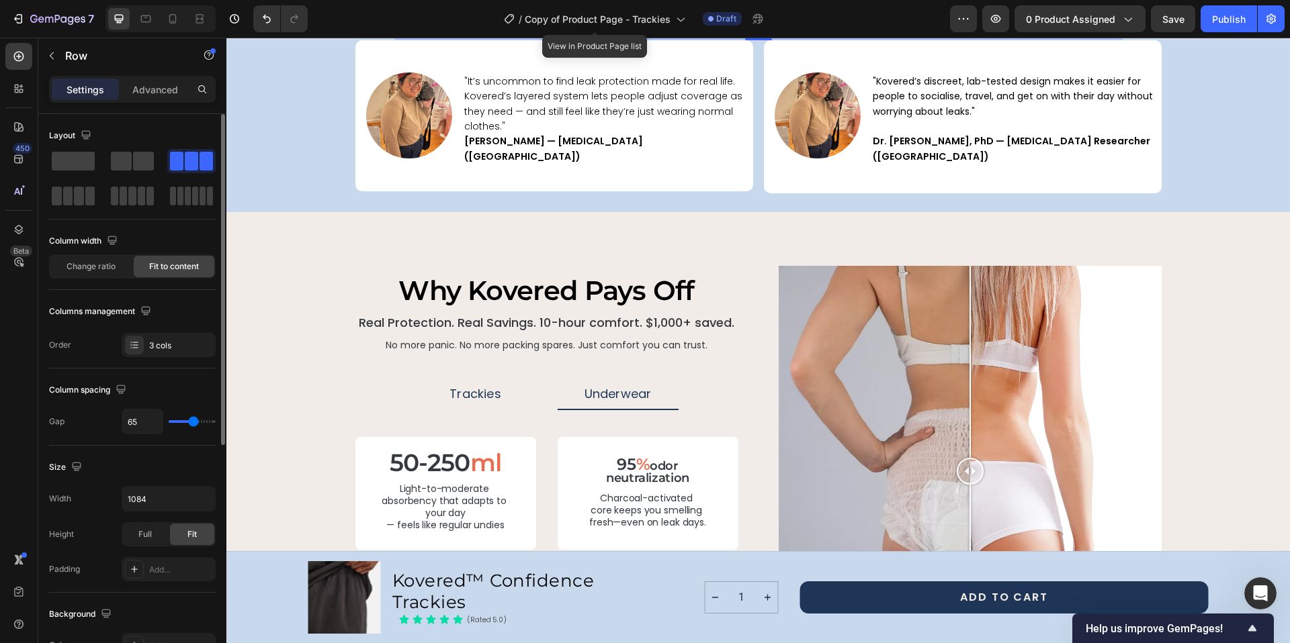
type input "75"
type input "87"
type input "89"
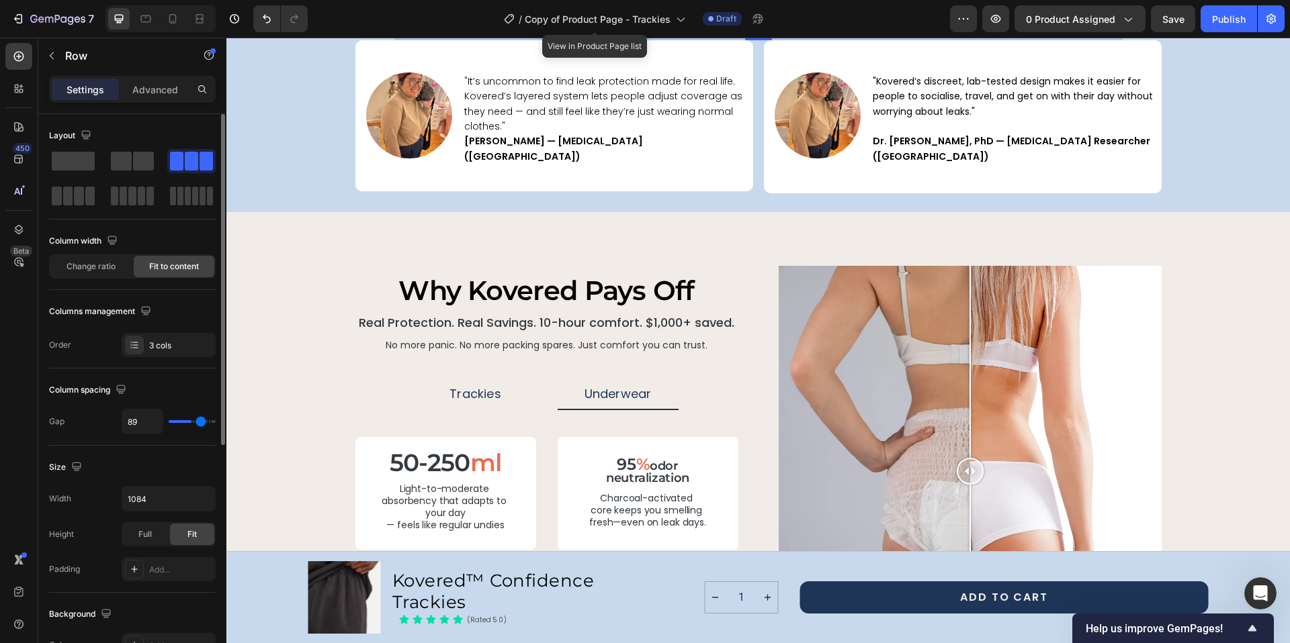
type input "90"
type input "91"
drag, startPoint x: 183, startPoint y: 423, endPoint x: 201, endPoint y: 423, distance: 17.5
type input "91"
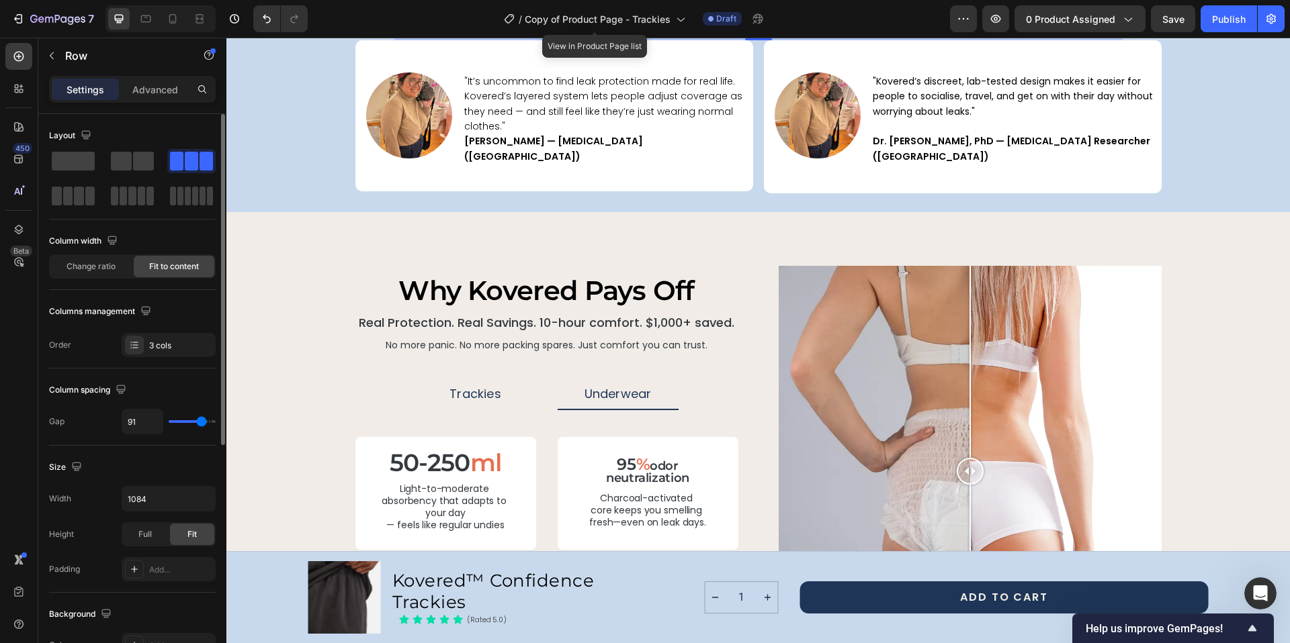
click at [201, 423] on input "range" at bounding box center [192, 421] width 47 height 3
type input "92"
type input "87"
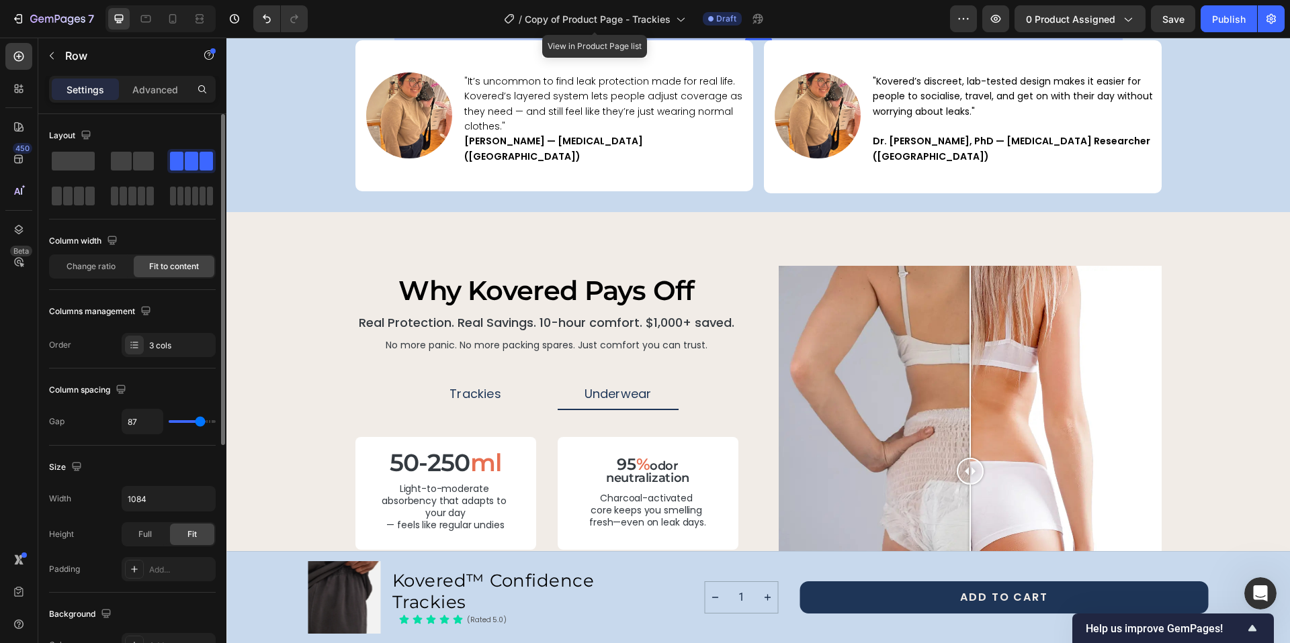
type input "73"
type input "68"
type input "65"
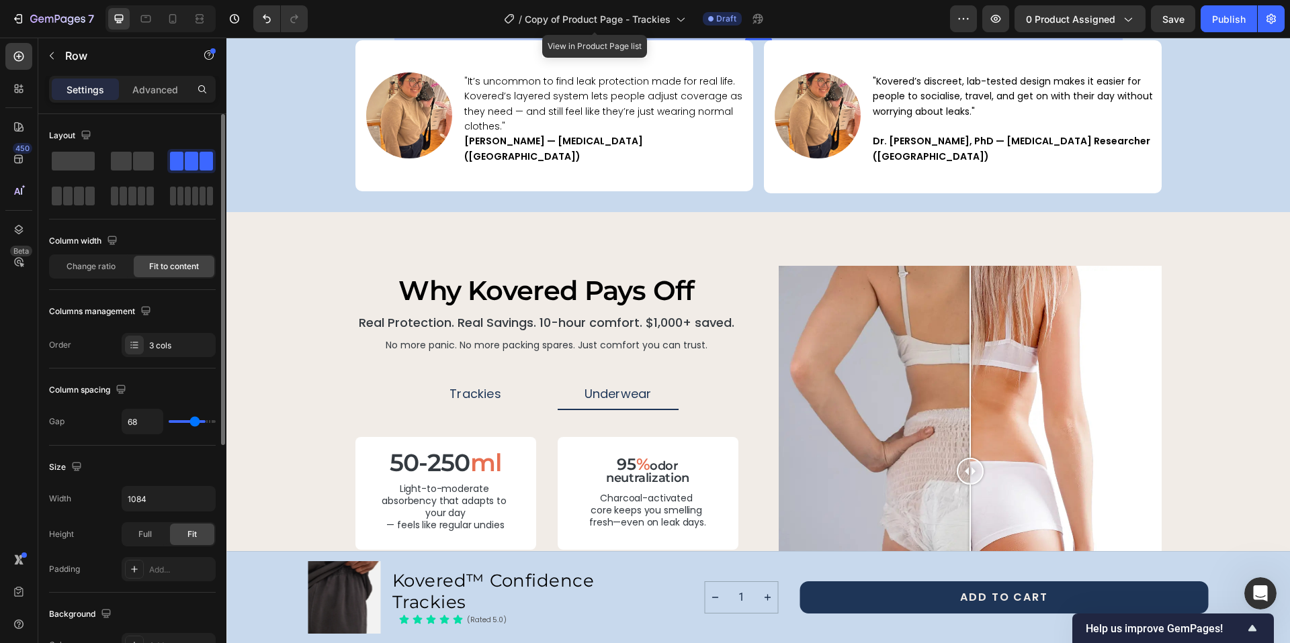
type input "65"
type input "64"
type input "62"
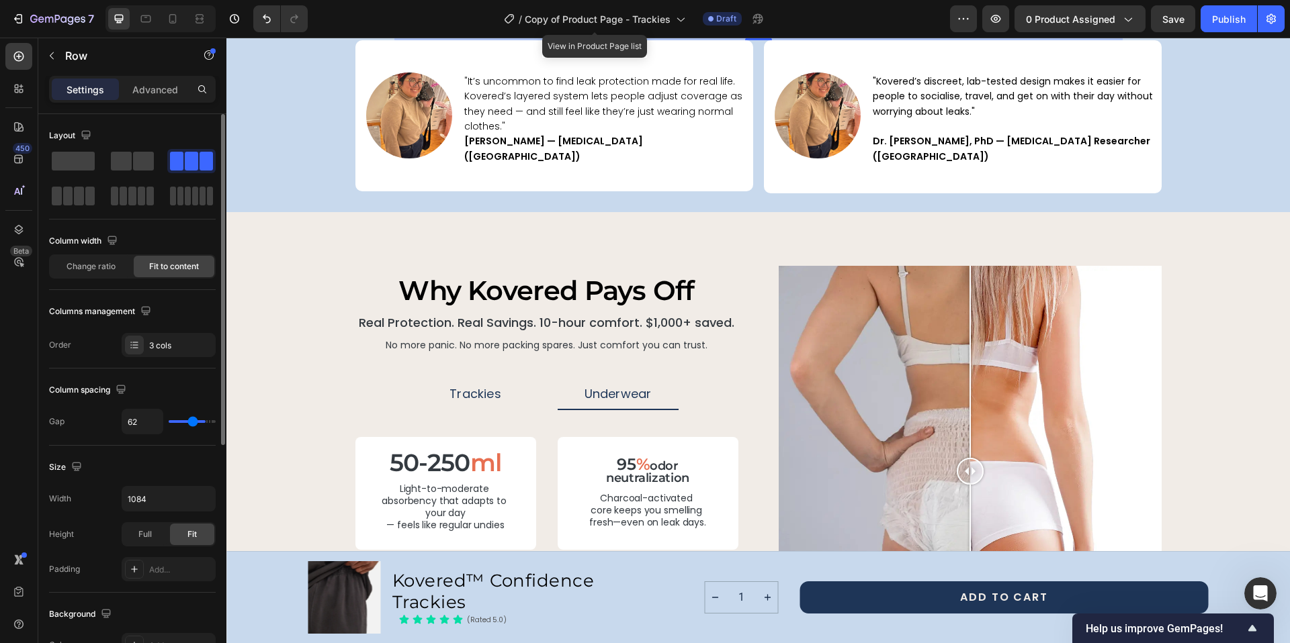
type input "58"
type input "53"
type input "51"
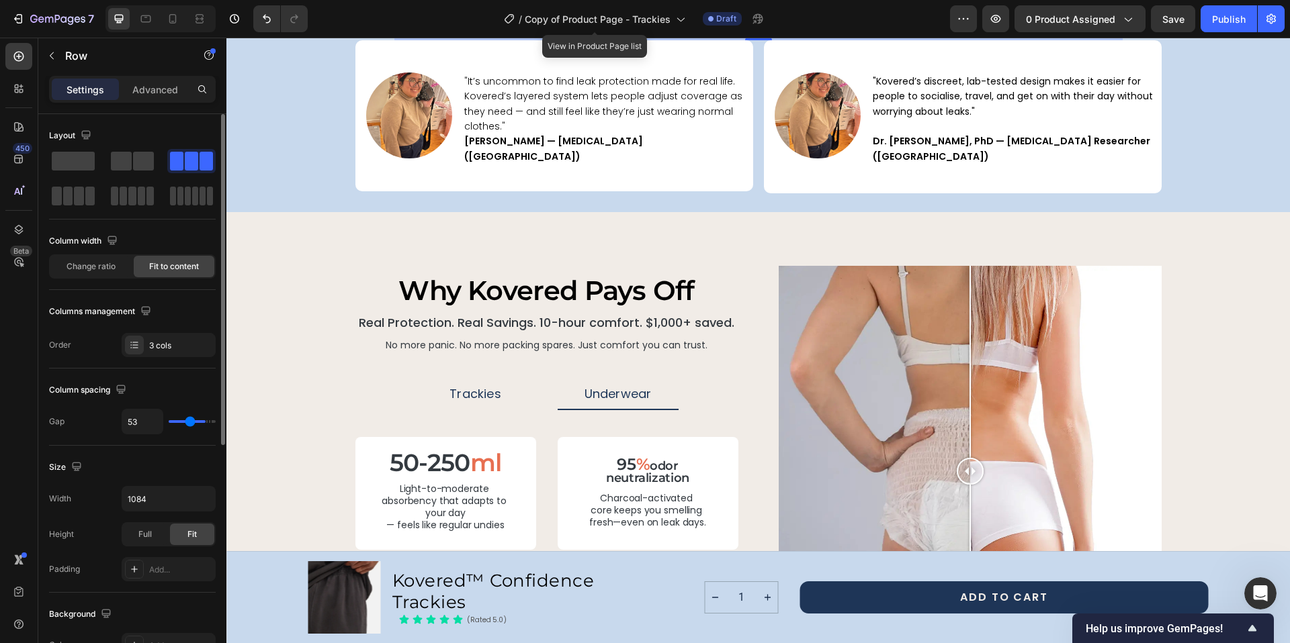
type input "51"
type input "50"
type input "49"
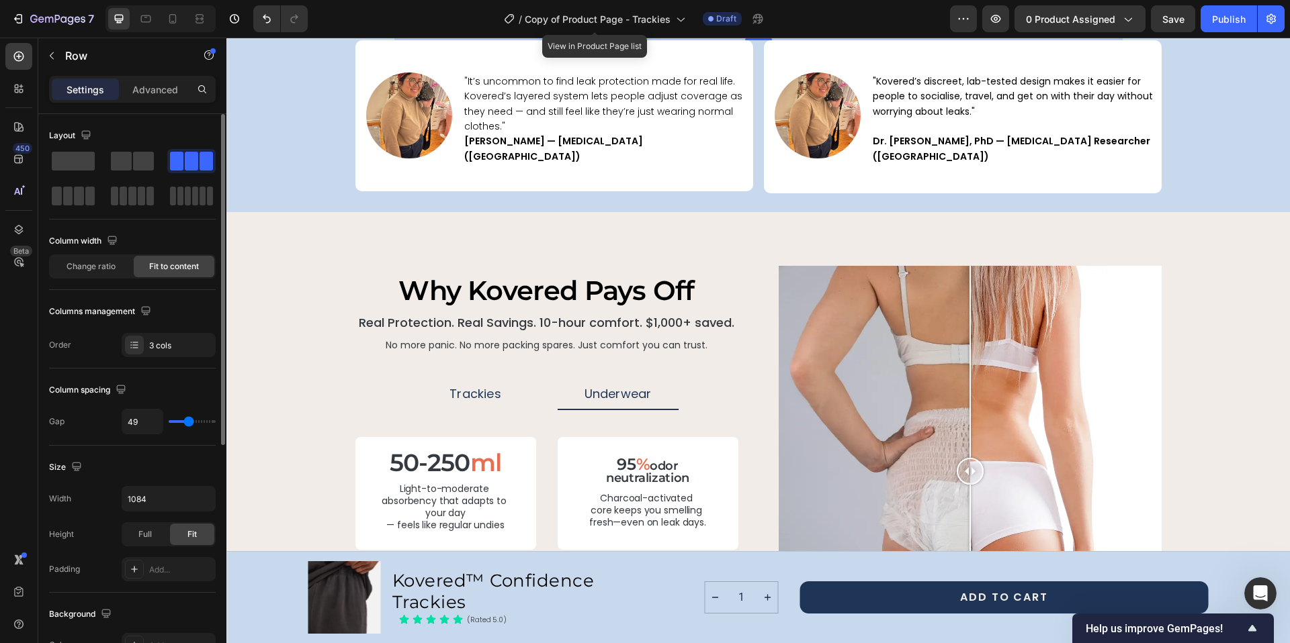
type input "48"
type input "47"
type input "46"
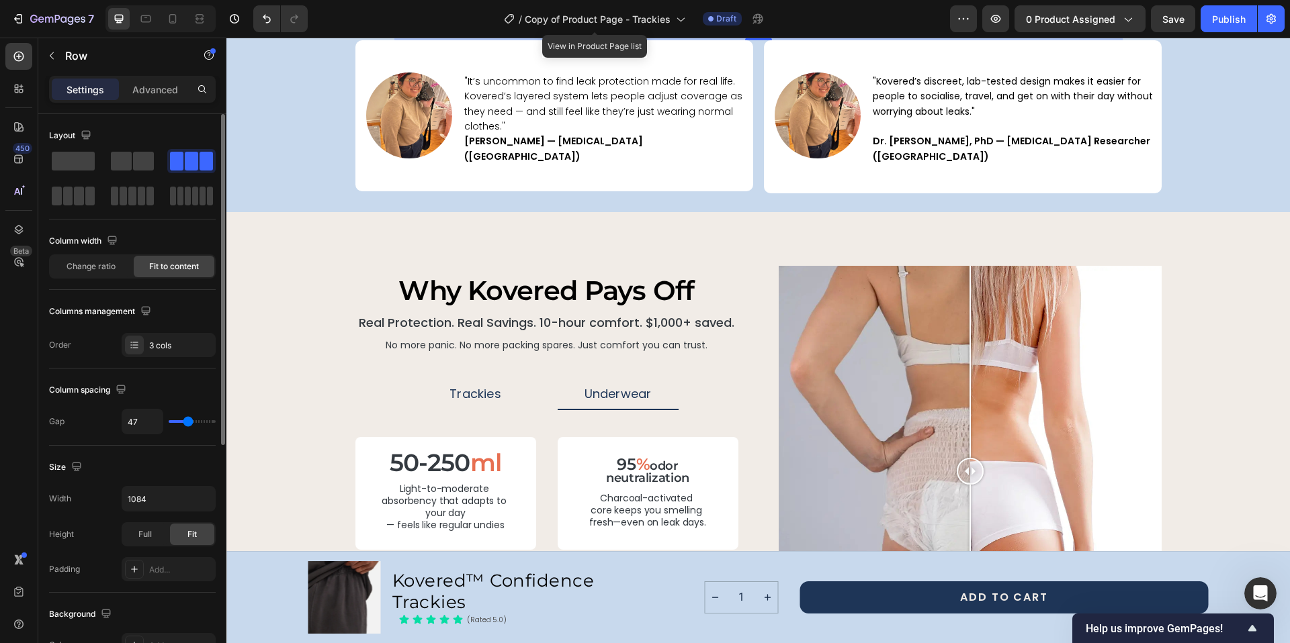
type input "46"
type input "45"
type input "44"
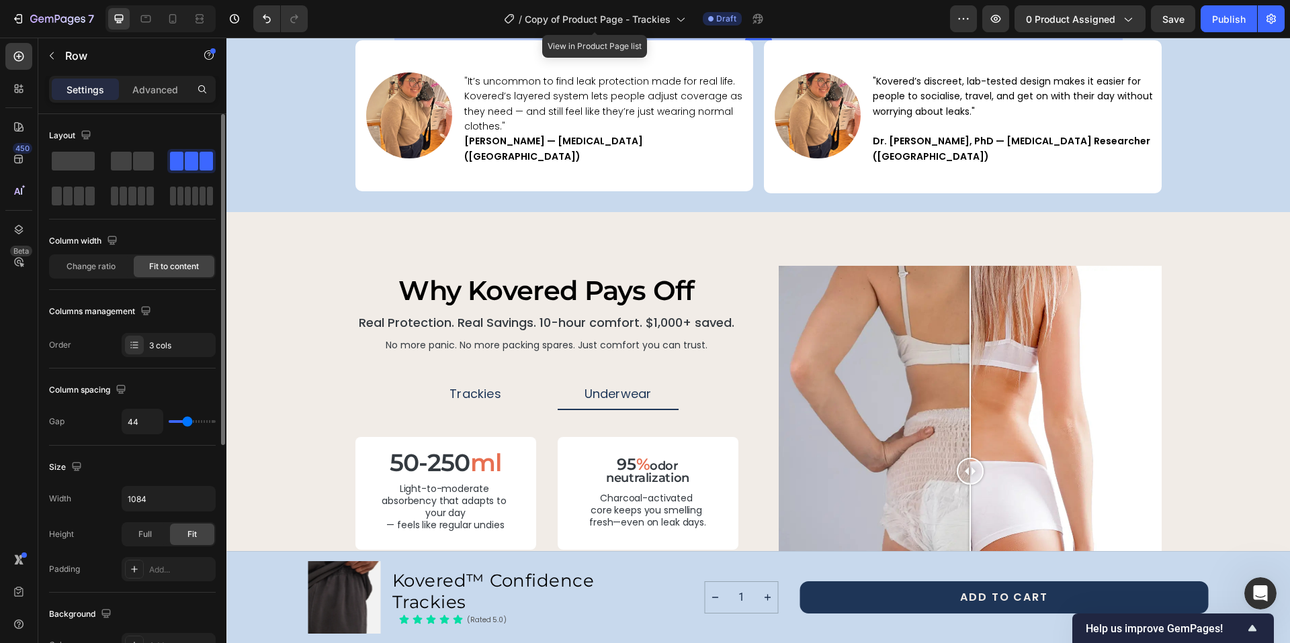
type input "41"
type input "40"
drag, startPoint x: 201, startPoint y: 422, endPoint x: 186, endPoint y: 420, distance: 15.5
type input "40"
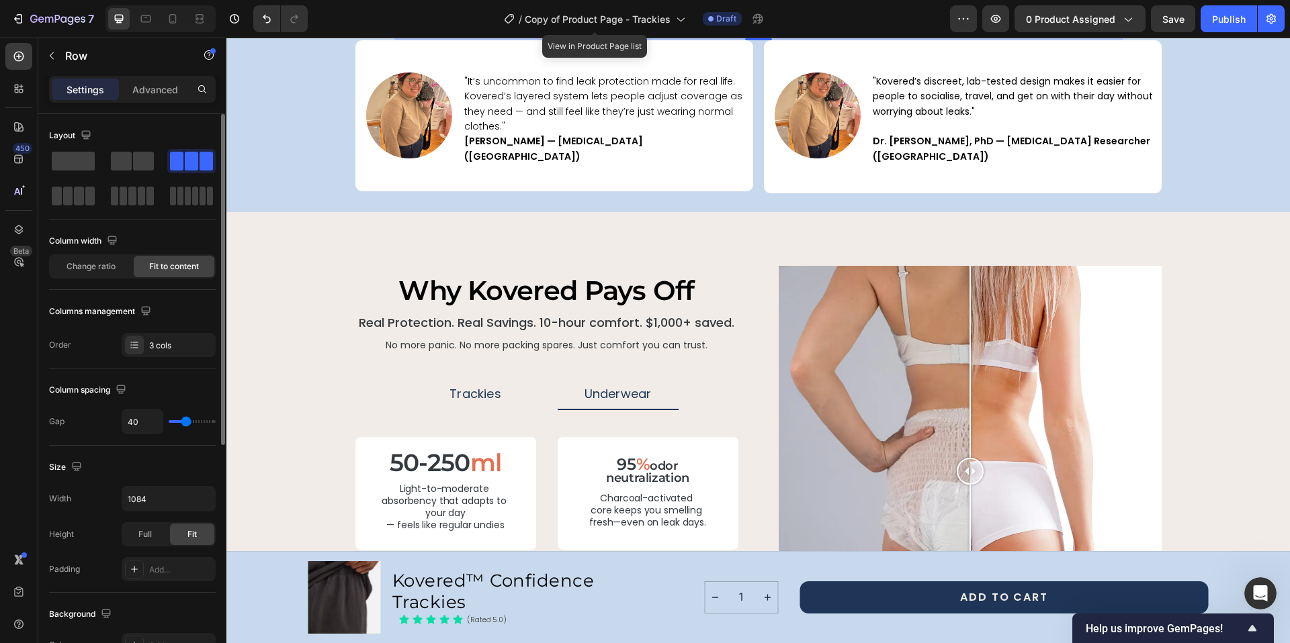
click at [186, 420] on input "range" at bounding box center [192, 421] width 47 height 3
click at [190, 346] on div "3 cols" at bounding box center [180, 346] width 63 height 12
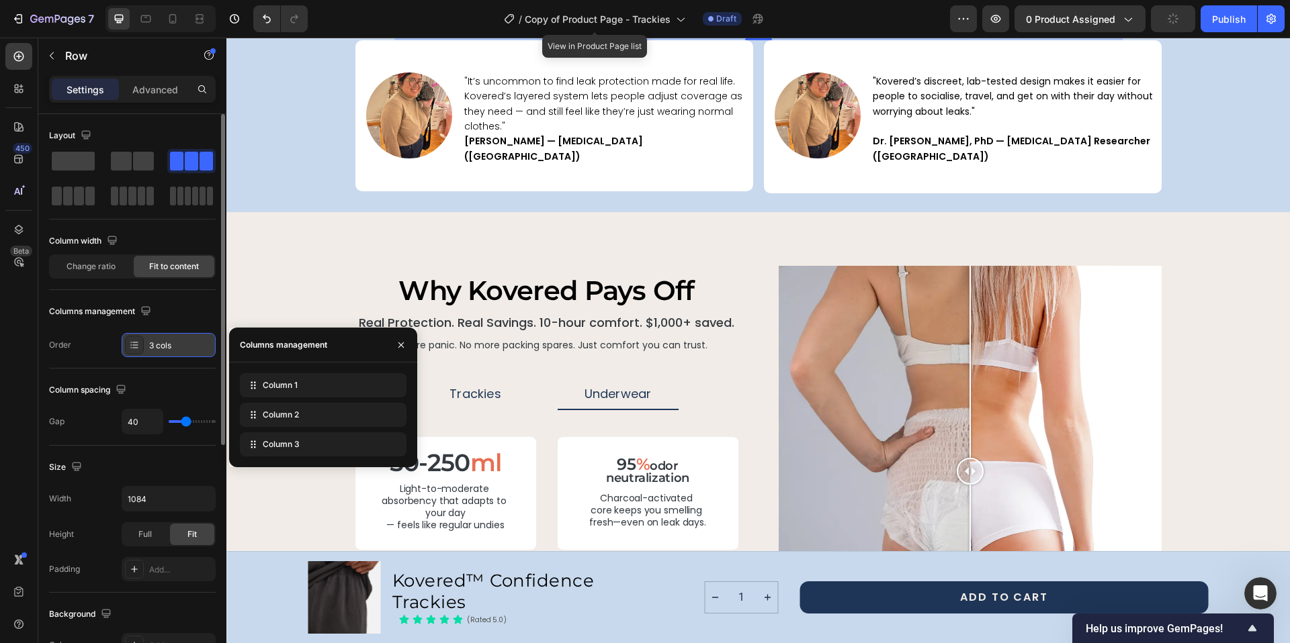
click at [190, 346] on div "3 cols" at bounding box center [180, 346] width 63 height 12
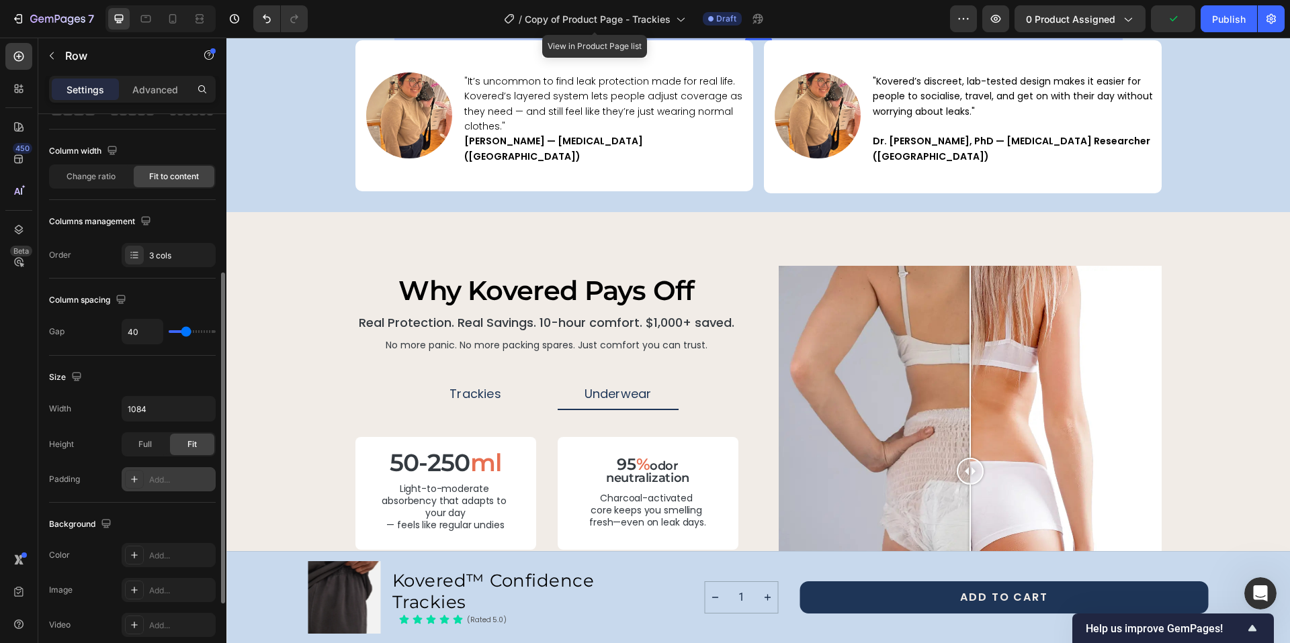
scroll to position [157, 0]
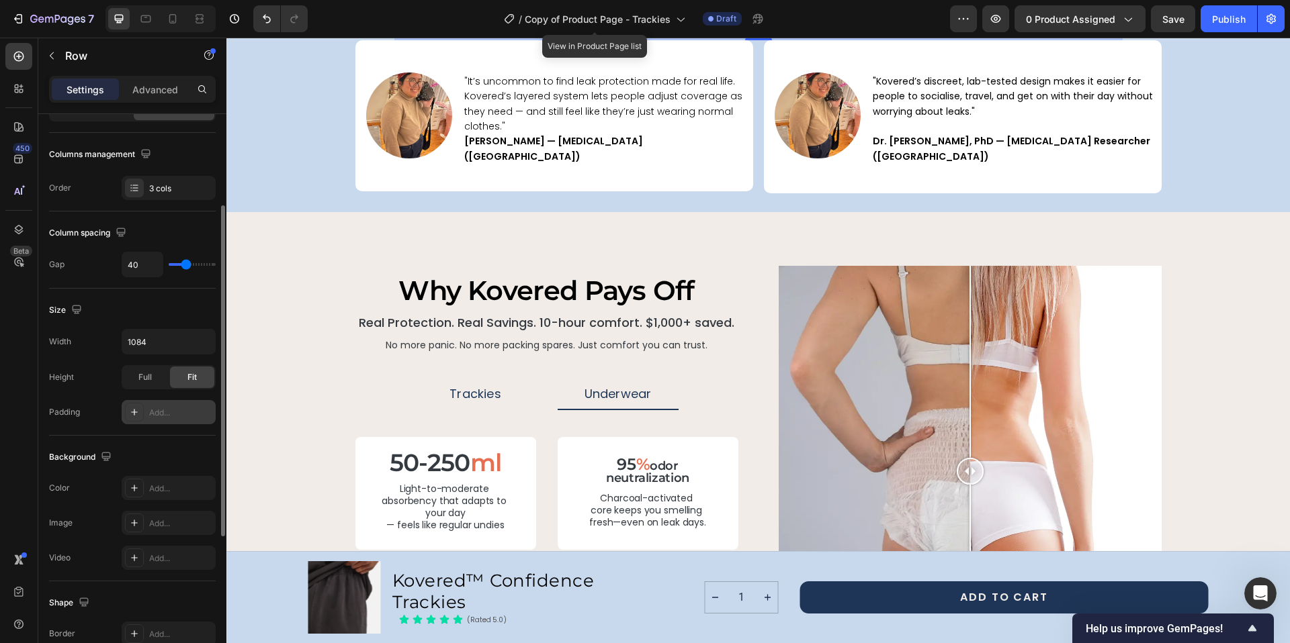
click at [166, 412] on div "Add..." at bounding box center [180, 413] width 63 height 12
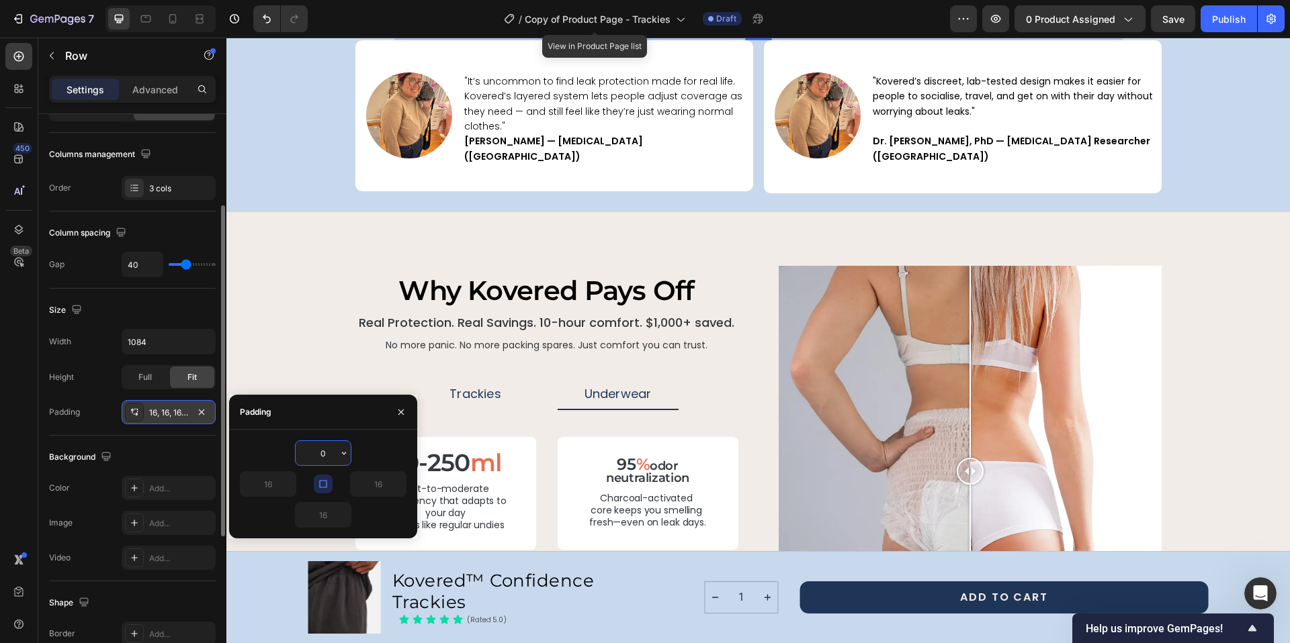
type input "0"
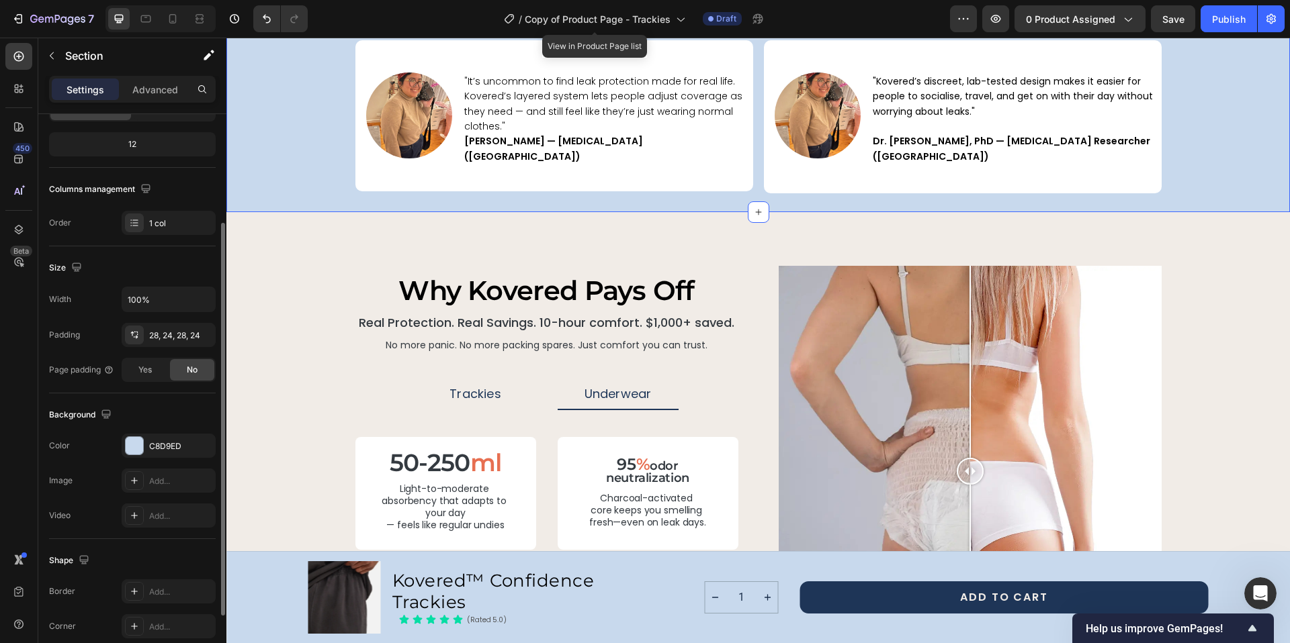
scroll to position [0, 0]
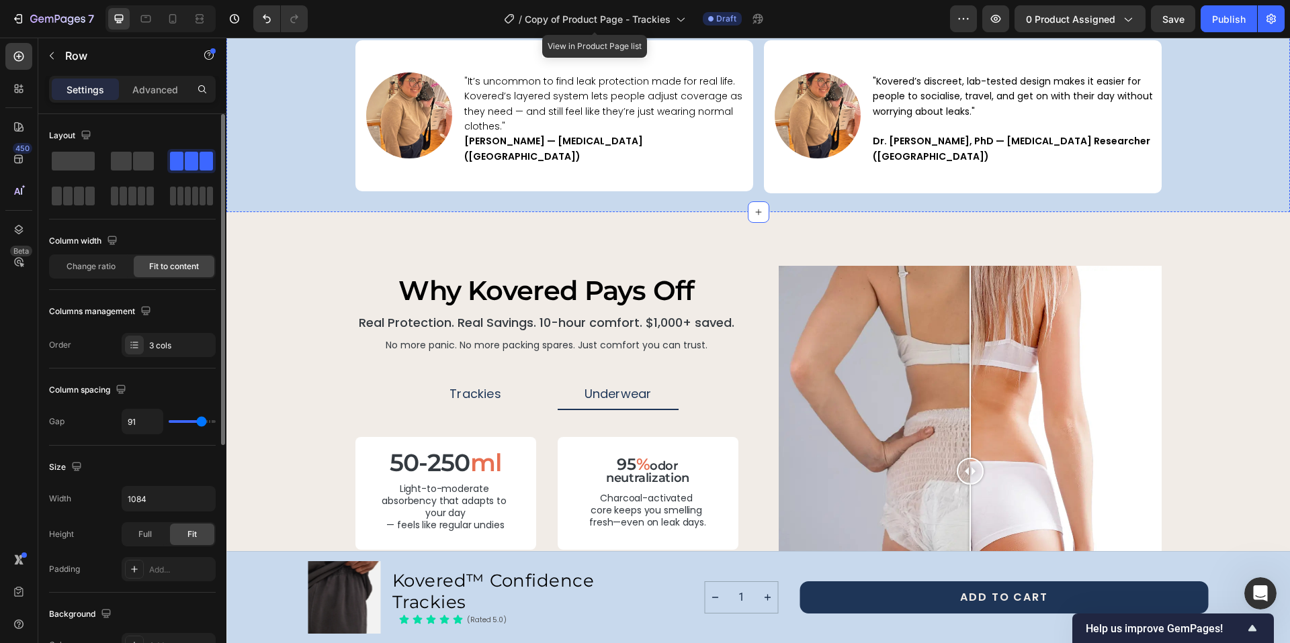
click at [74, 199] on span at bounding box center [79, 196] width 10 height 19
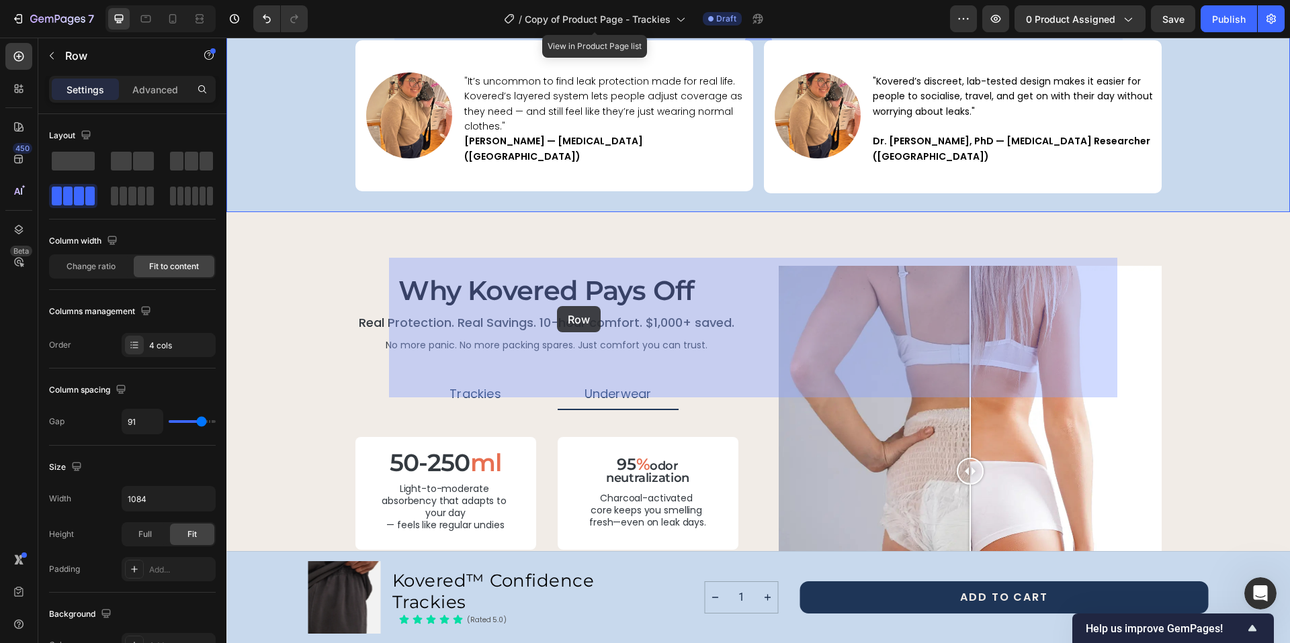
drag, startPoint x: 1070, startPoint y: 302, endPoint x: 557, endPoint y: 306, distance: 512.5
drag, startPoint x: 1109, startPoint y: 315, endPoint x: 817, endPoint y: 320, distance: 291.5
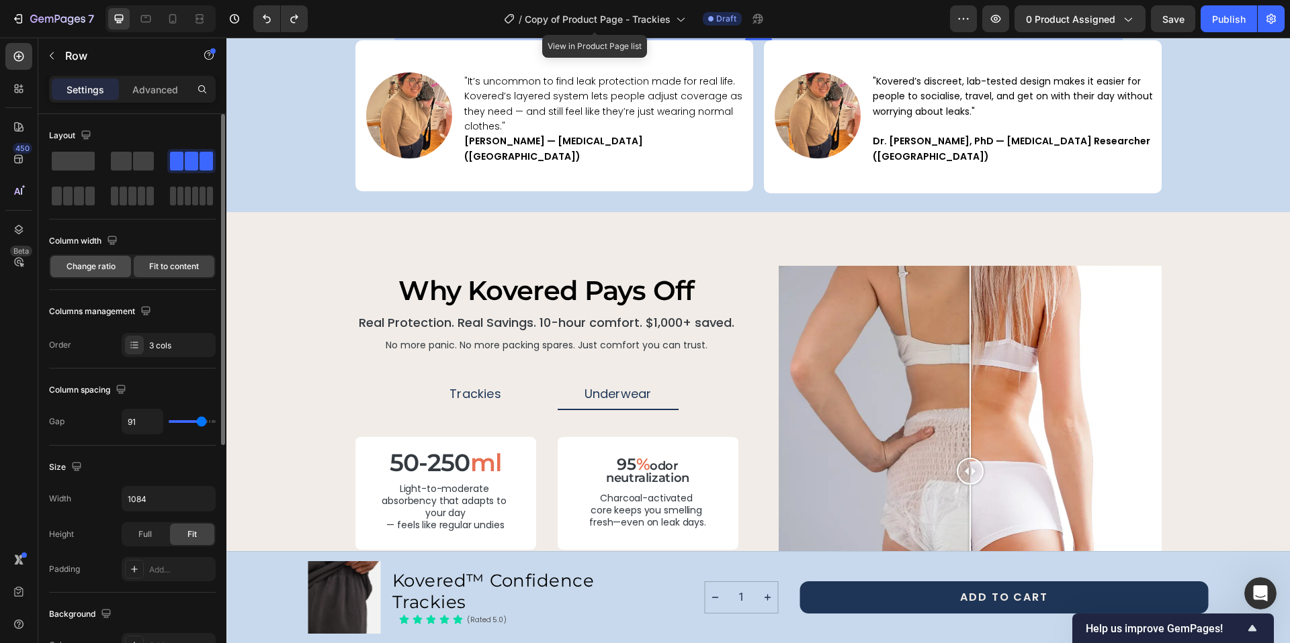
click at [99, 259] on div "Change ratio" at bounding box center [90, 266] width 81 height 21
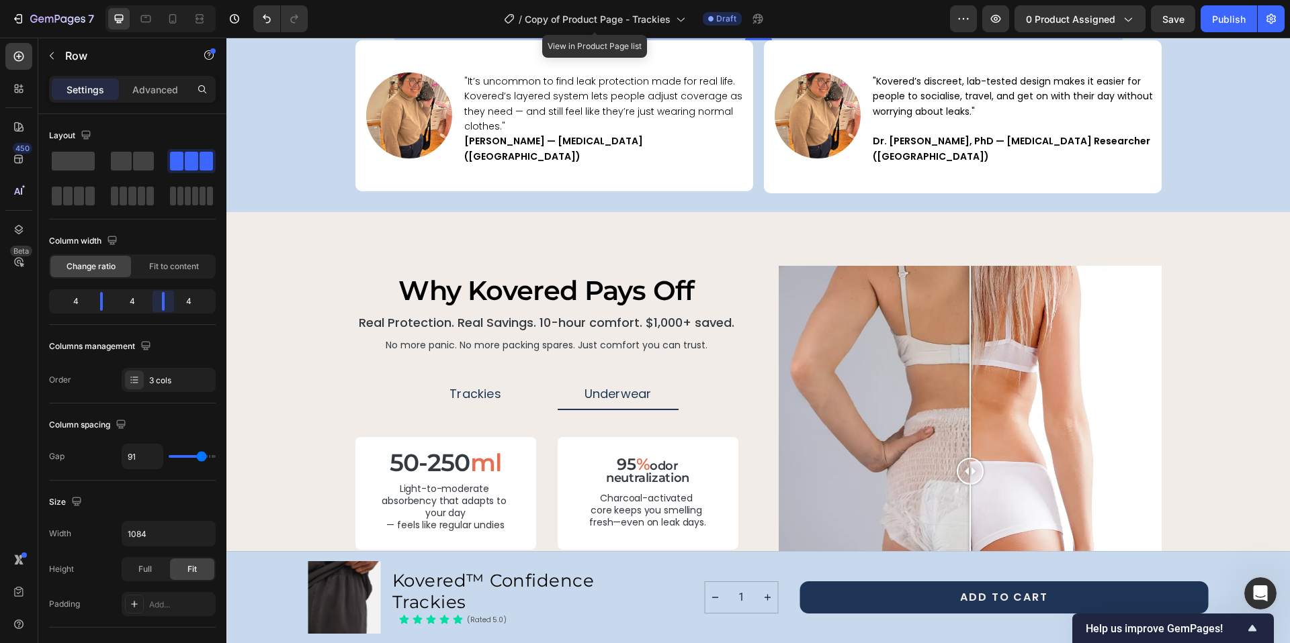
click at [162, 101] on body "7 Version history / Copy of Product Page - Trackies View in Product Page list D…" at bounding box center [645, 50] width 1290 height 101
type input "83"
type input "81"
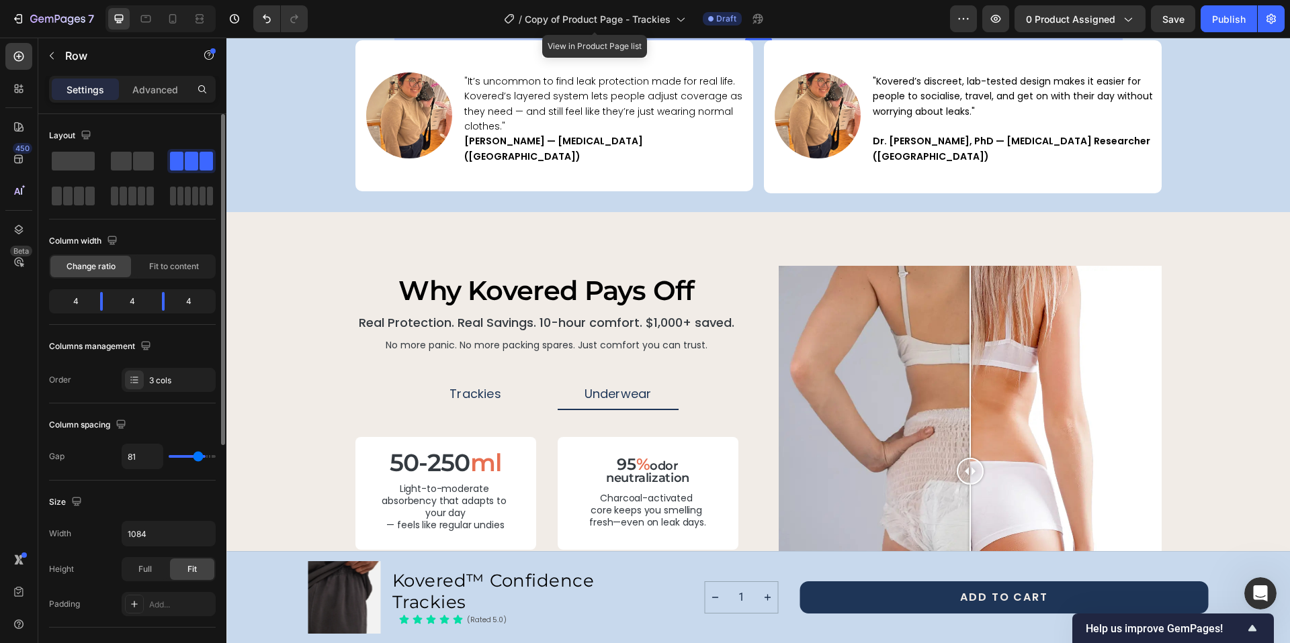
type input "79"
type input "77"
type input "75"
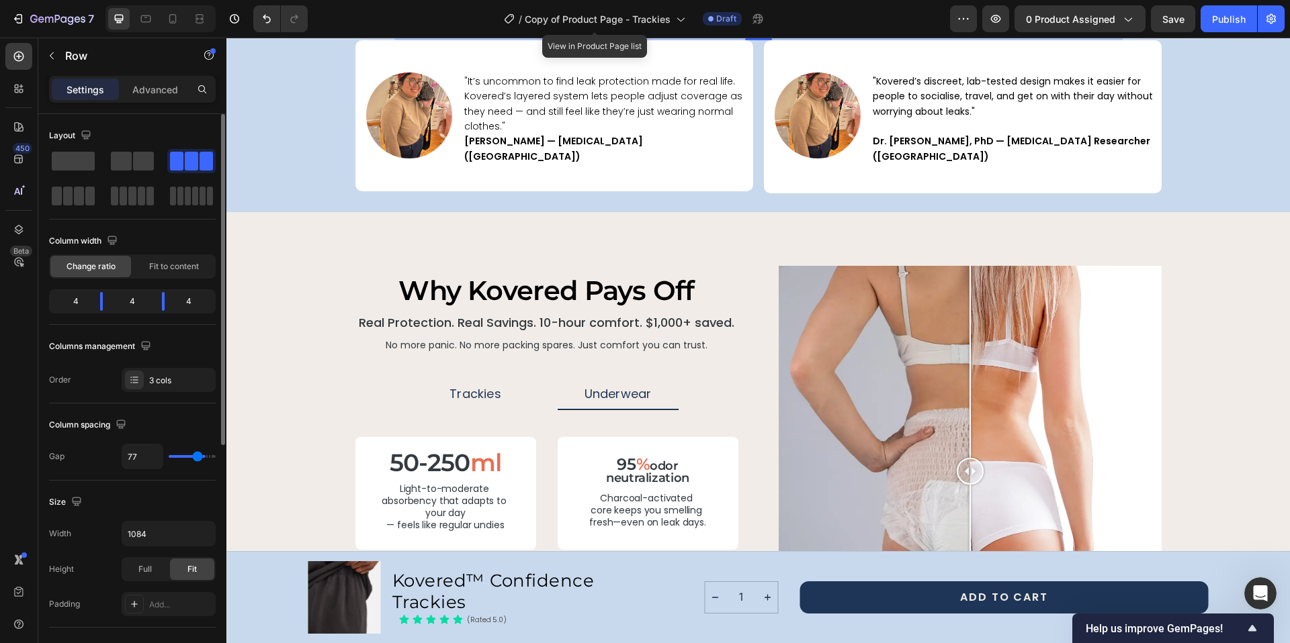
type input "75"
type input "74"
type input "72"
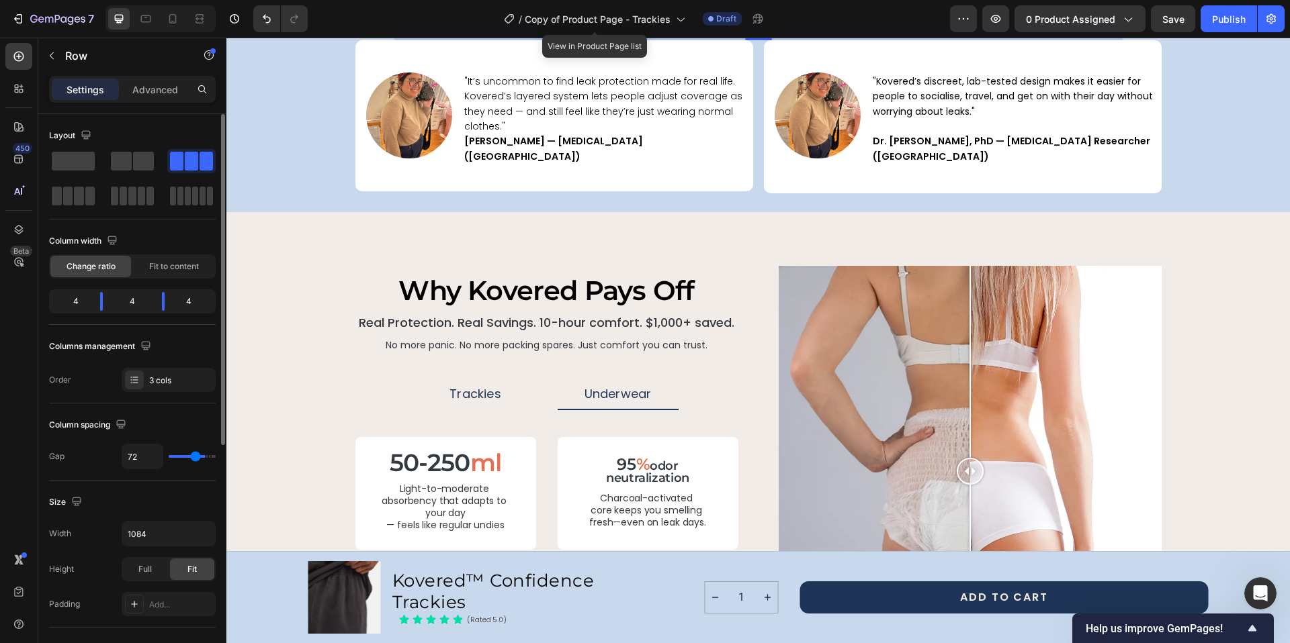
type input "71"
type input "68"
type input "67"
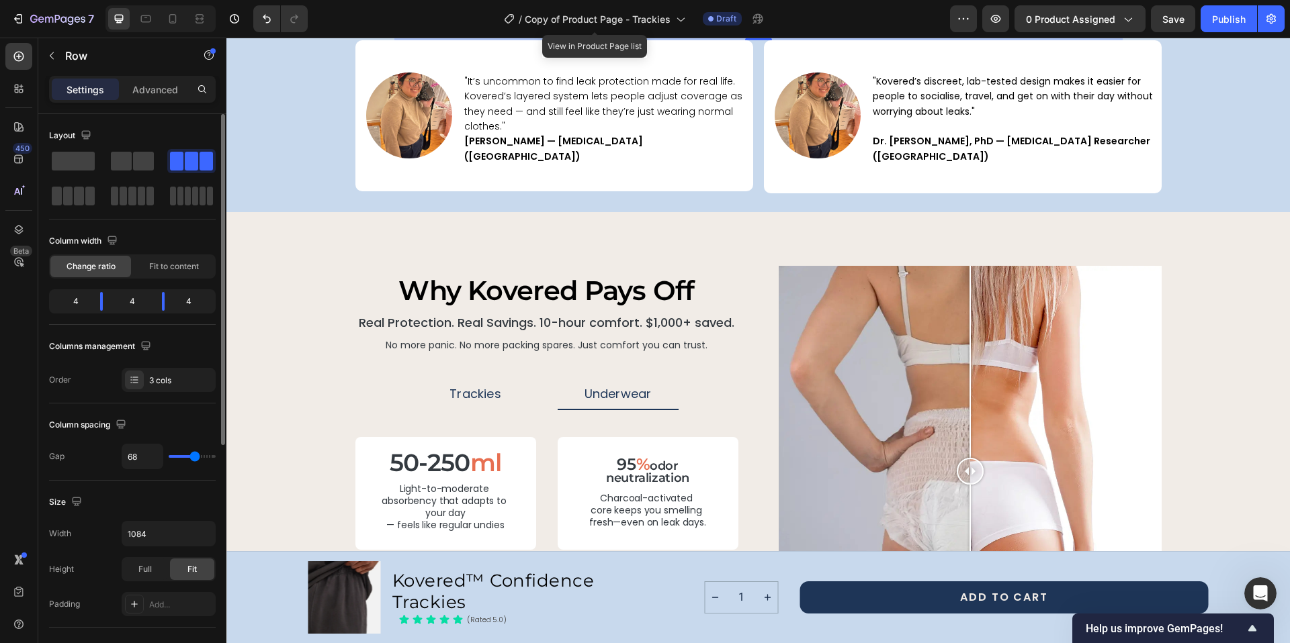
type input "67"
type input "66"
type input "64"
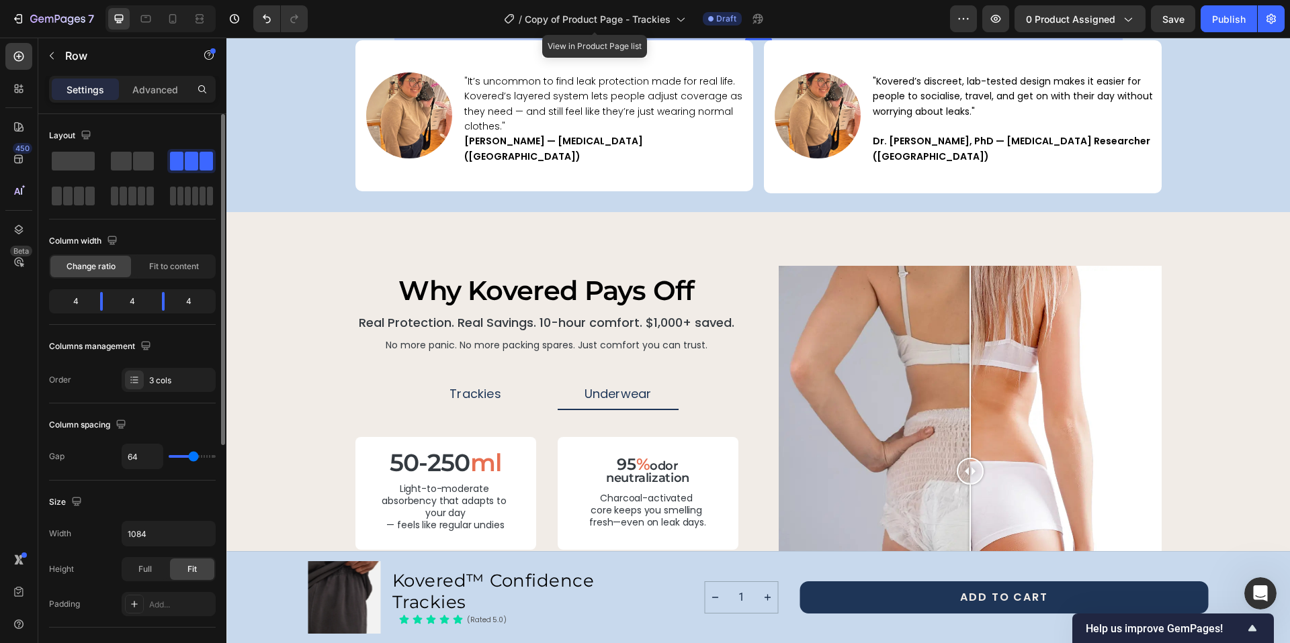
type input "63"
type input "62"
type input "61"
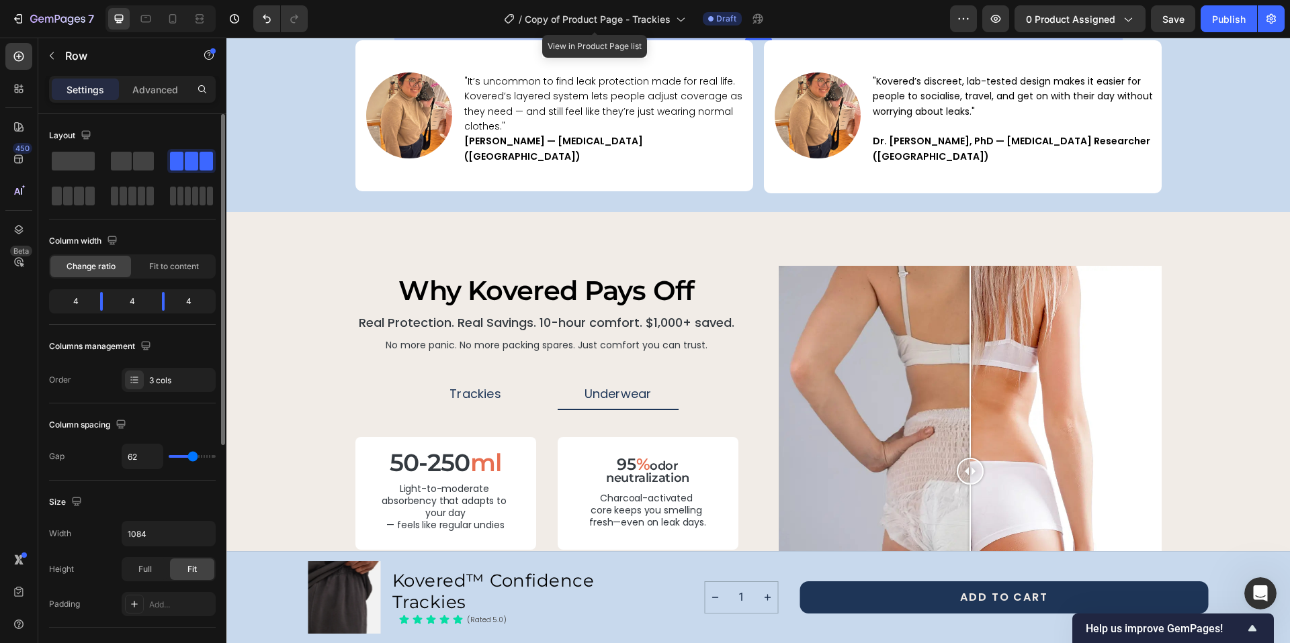
type input "61"
type input "60"
type input "59"
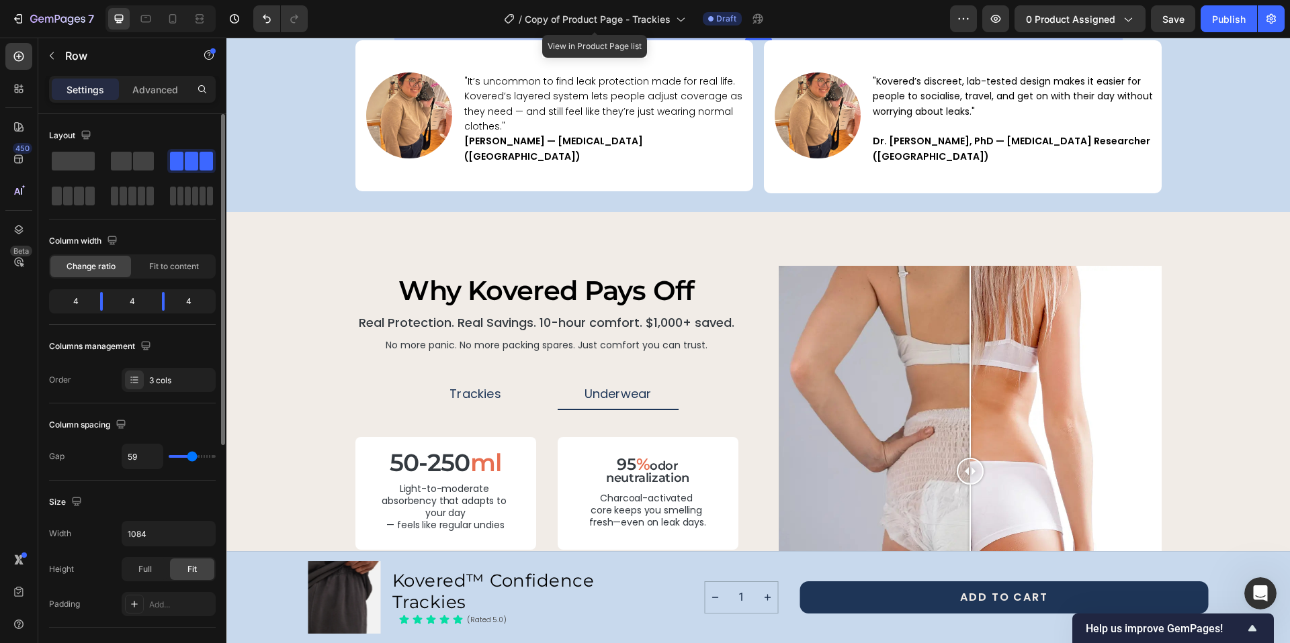
type input "58"
type input "55"
type input "54"
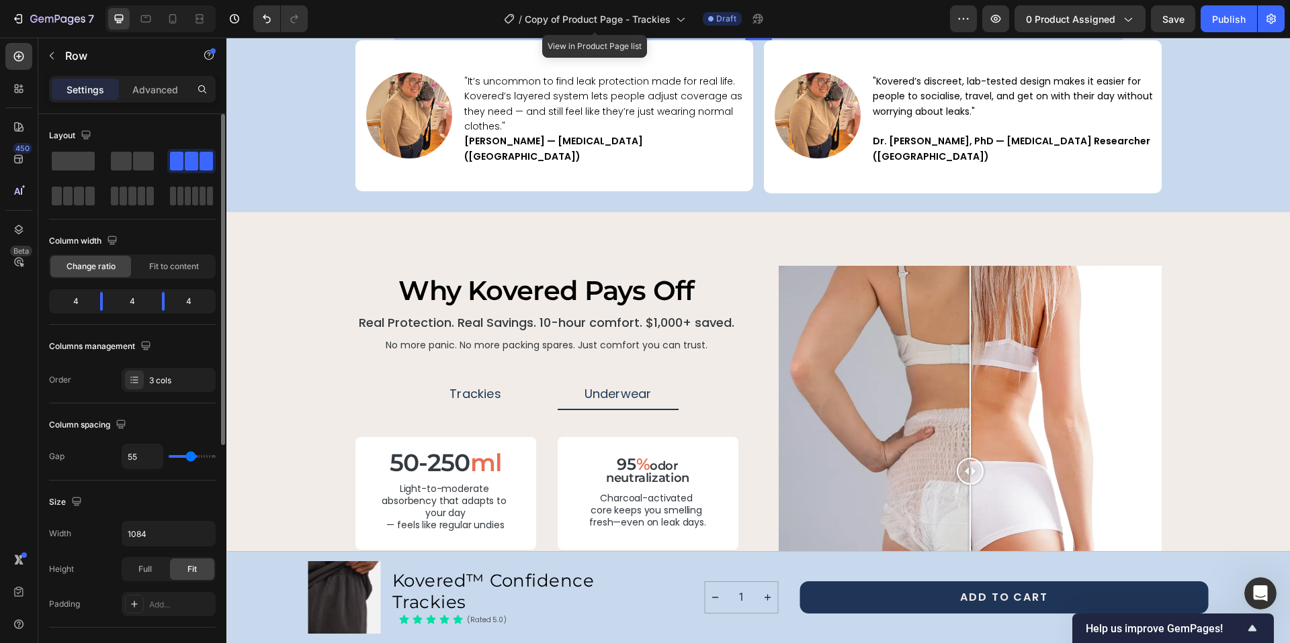
type input "54"
type input "53"
type input "52"
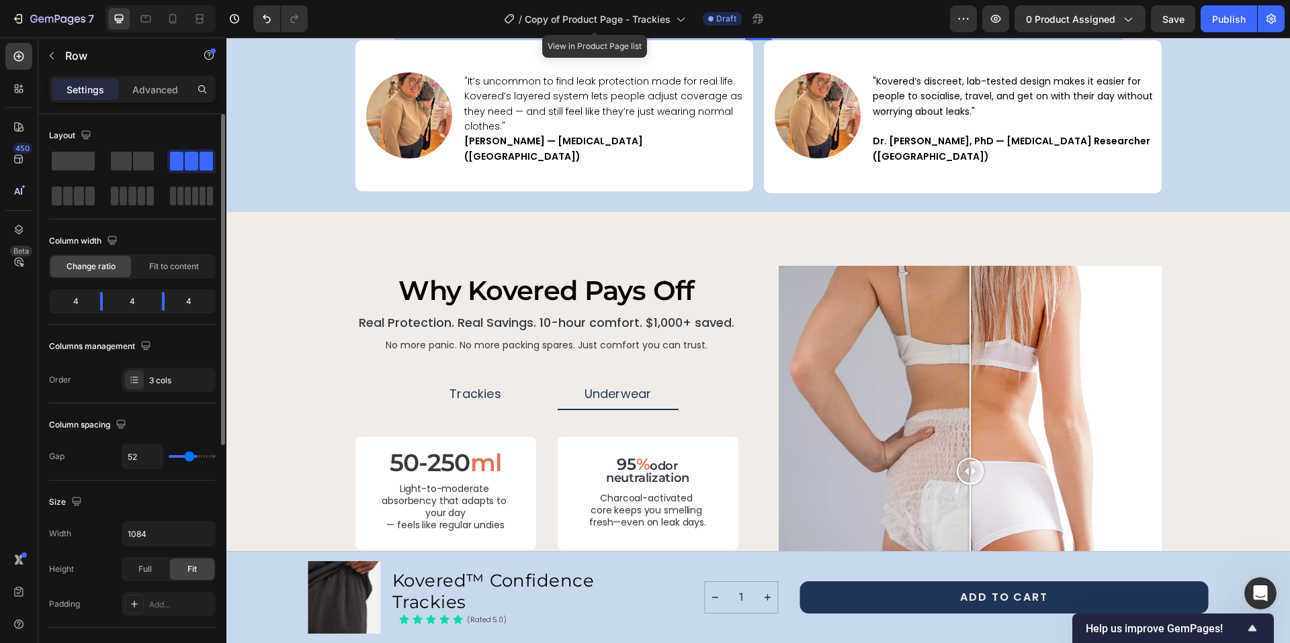
type input "51"
type input "50"
type input "49"
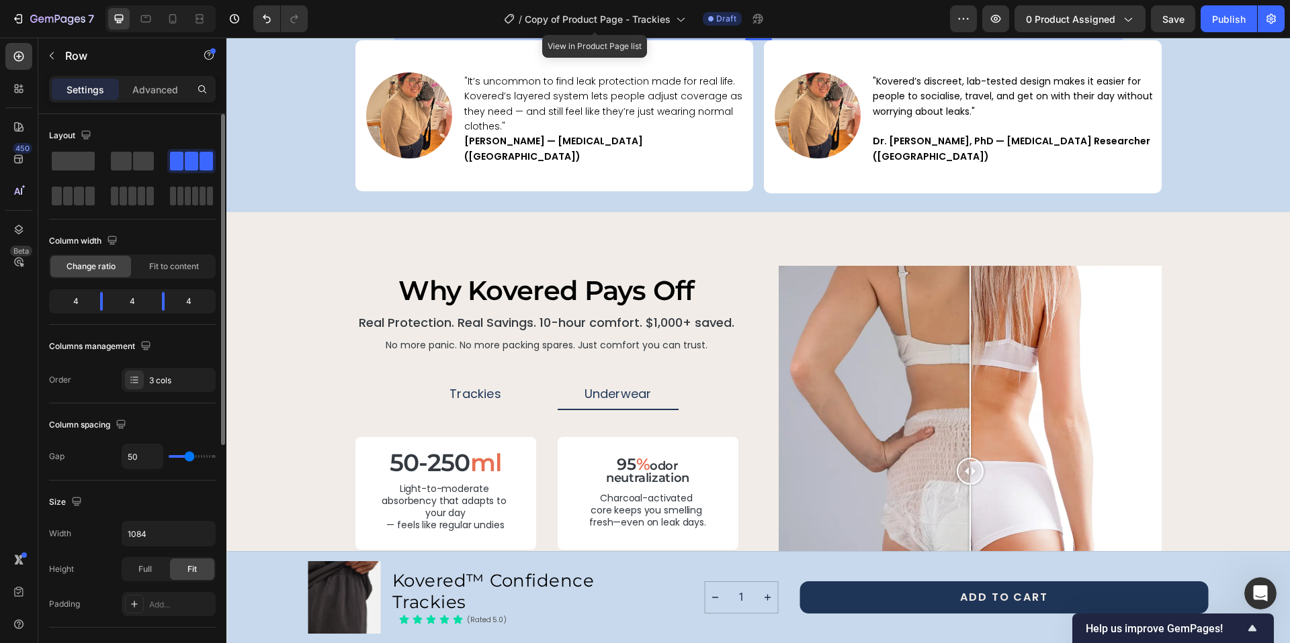
type input "49"
type input "48"
type input "45"
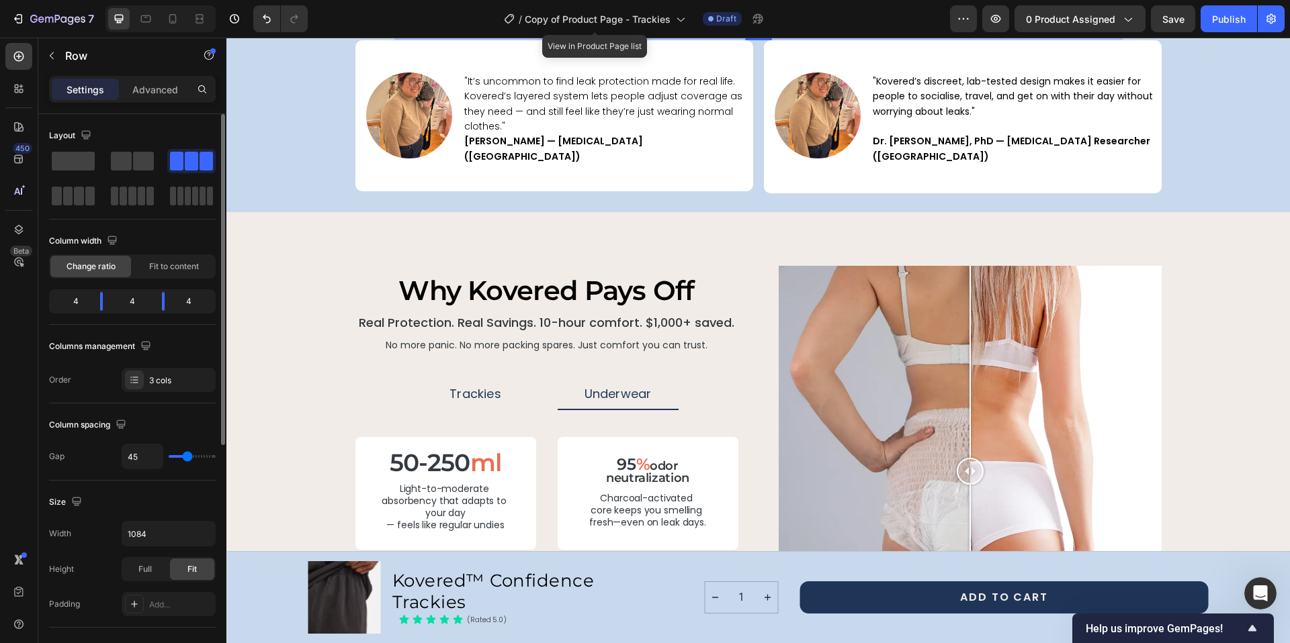
type input "40"
type input "35"
type input "28"
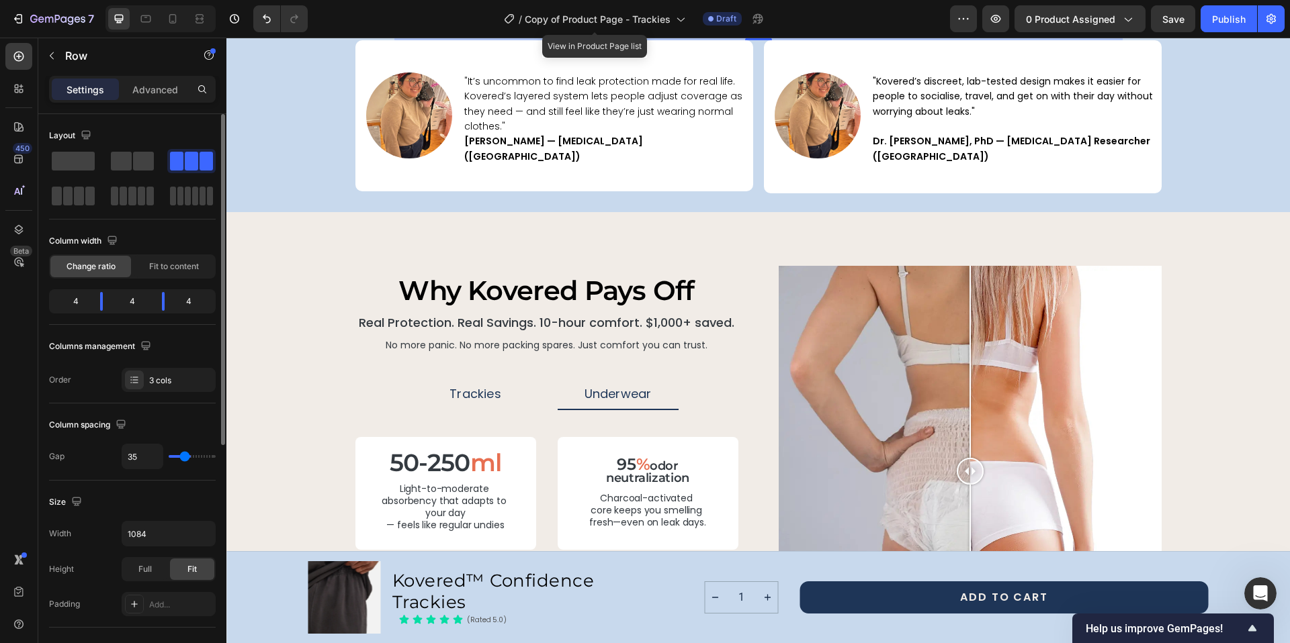
type input "28"
type input "26"
type input "24"
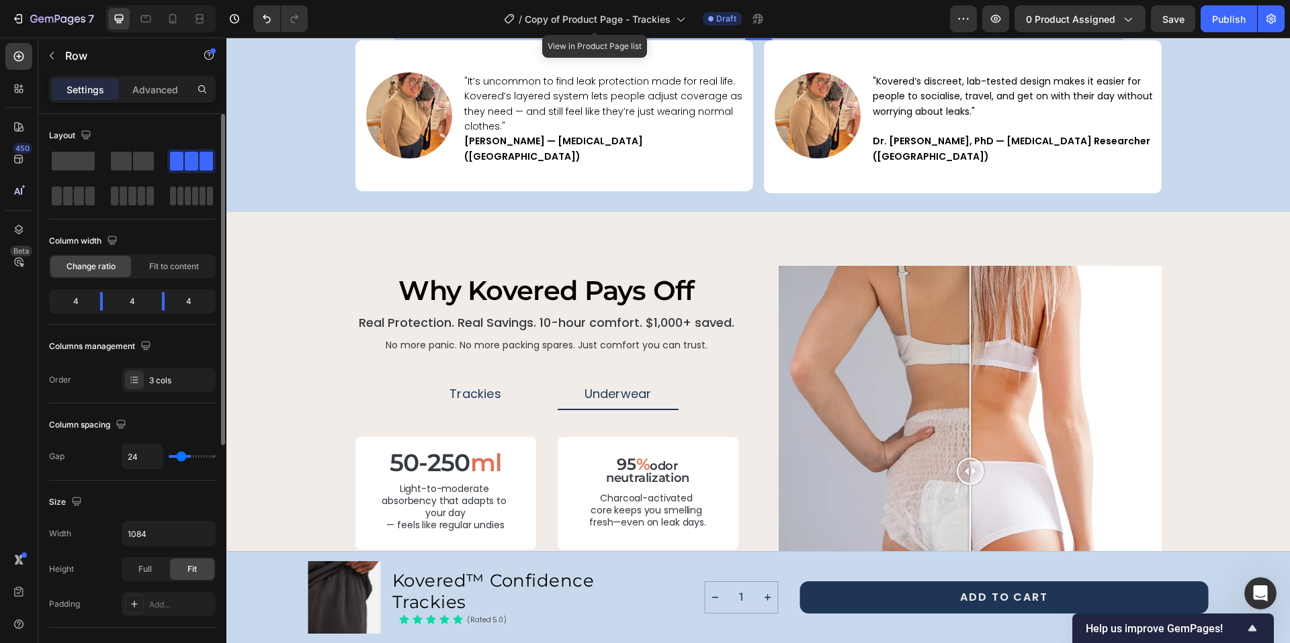
type input "23"
type input "22"
type input "16"
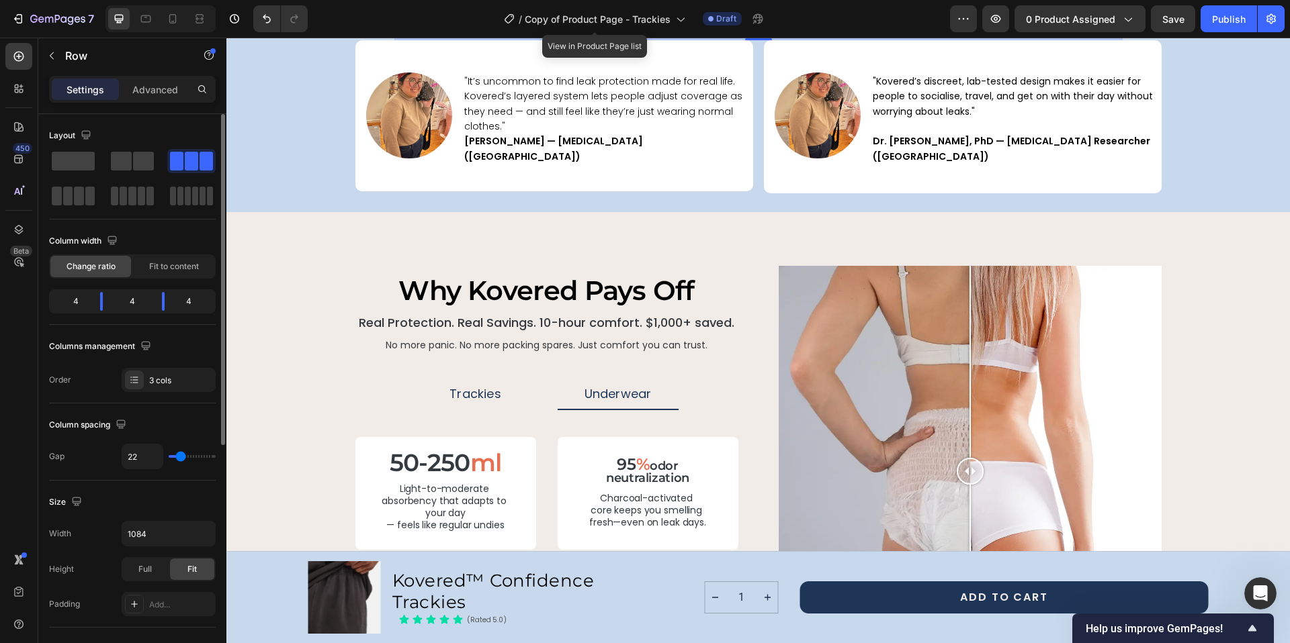
type input "16"
type input "8"
type input "7"
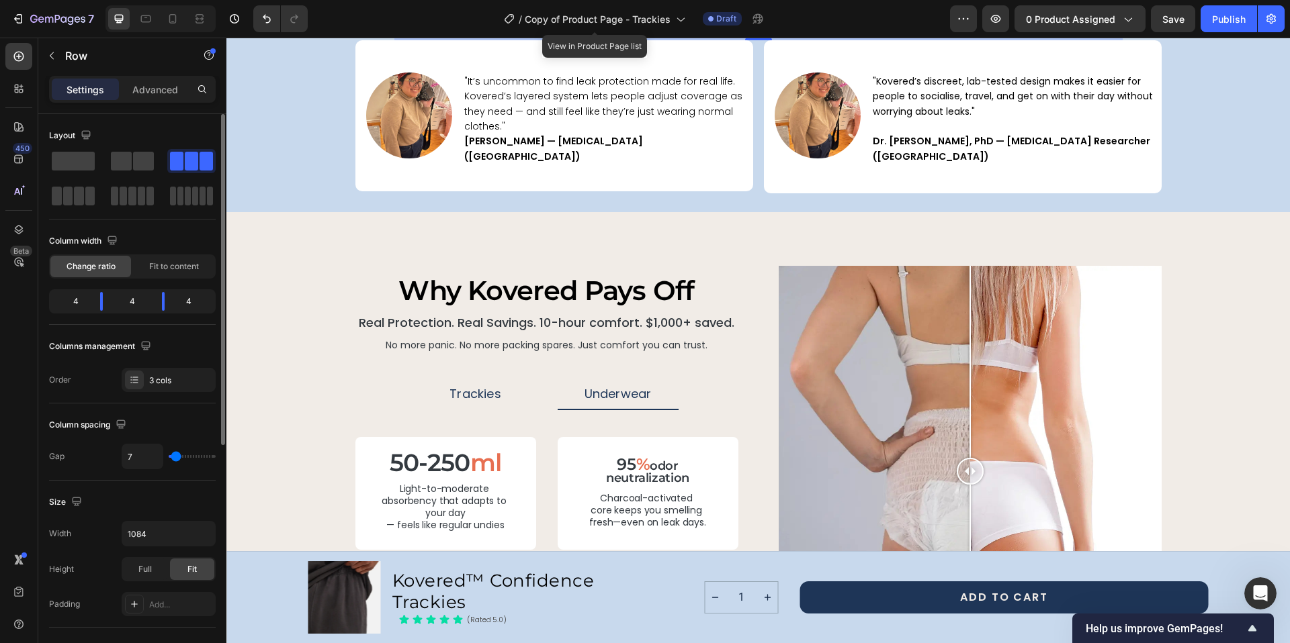
type input "5"
type input "4"
type input "5"
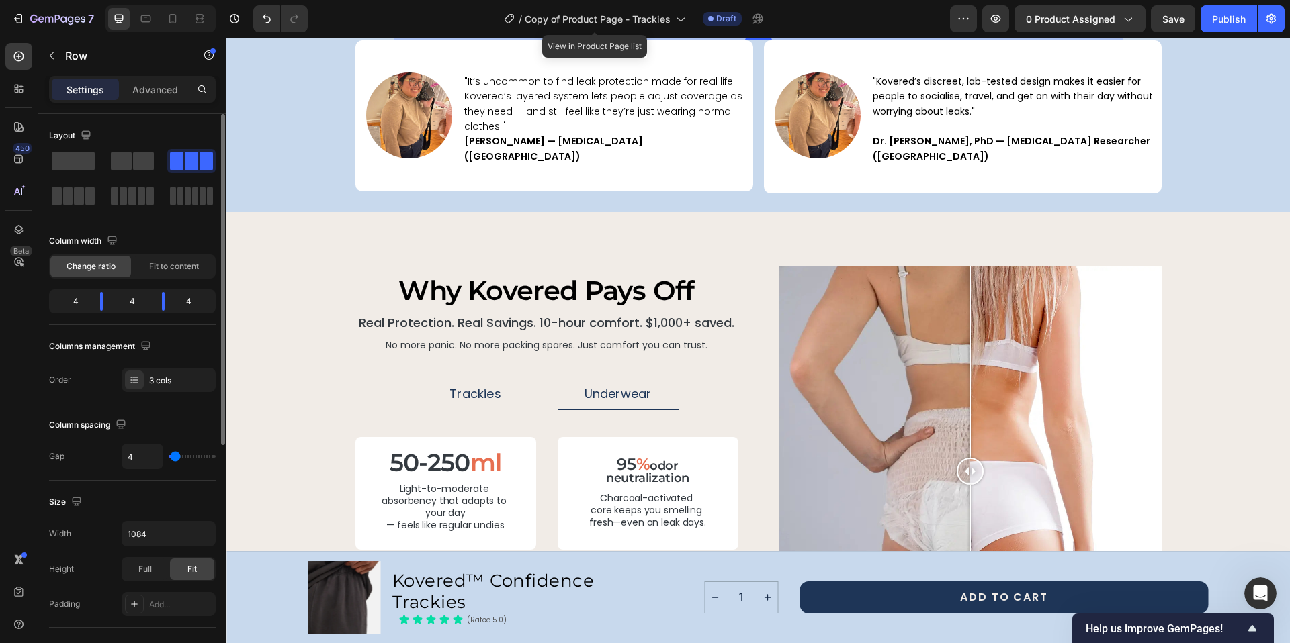
type input "5"
type input "6"
type input "0"
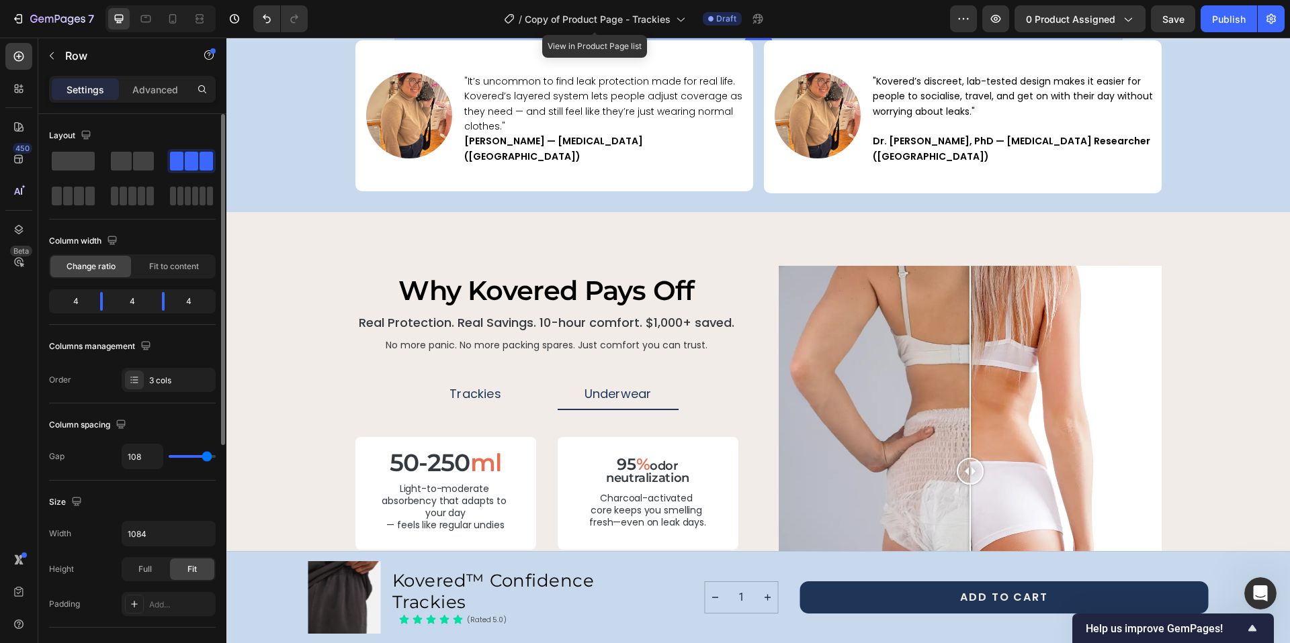
drag, startPoint x: 199, startPoint y: 456, endPoint x: 206, endPoint y: 461, distance: 8.2
click at [206, 458] on input "range" at bounding box center [192, 456] width 47 height 3
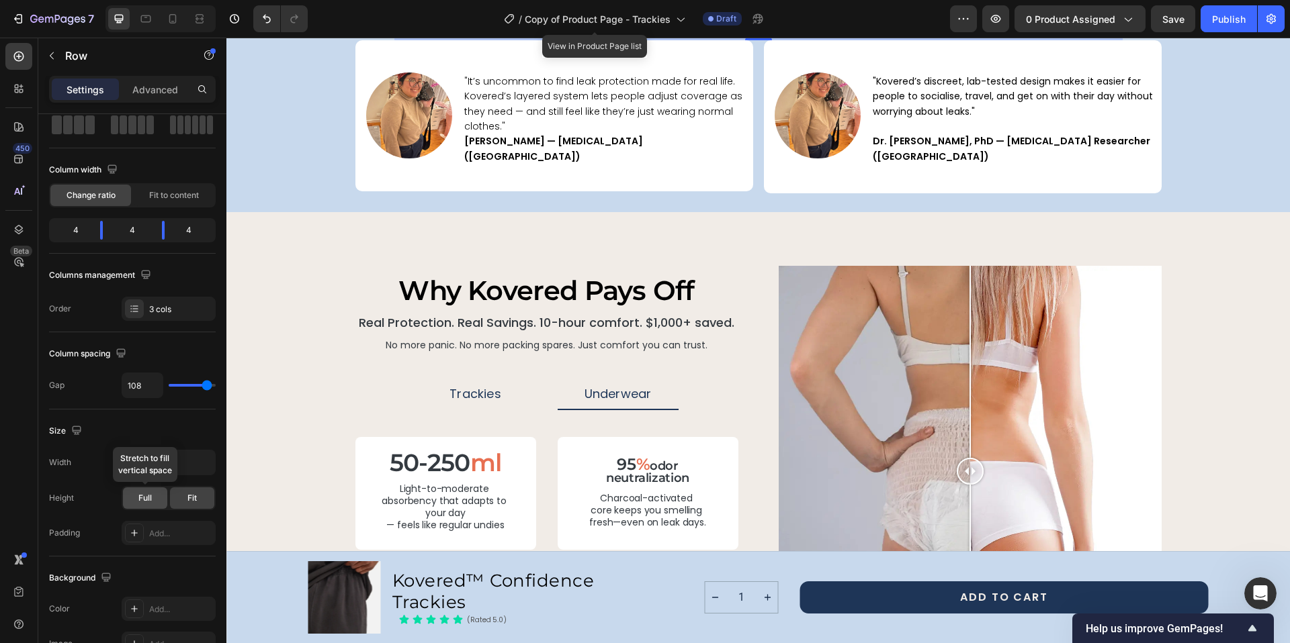
click at [139, 502] on span "Full" at bounding box center [144, 498] width 13 height 12
click at [181, 496] on div "Fit" at bounding box center [192, 498] width 44 height 21
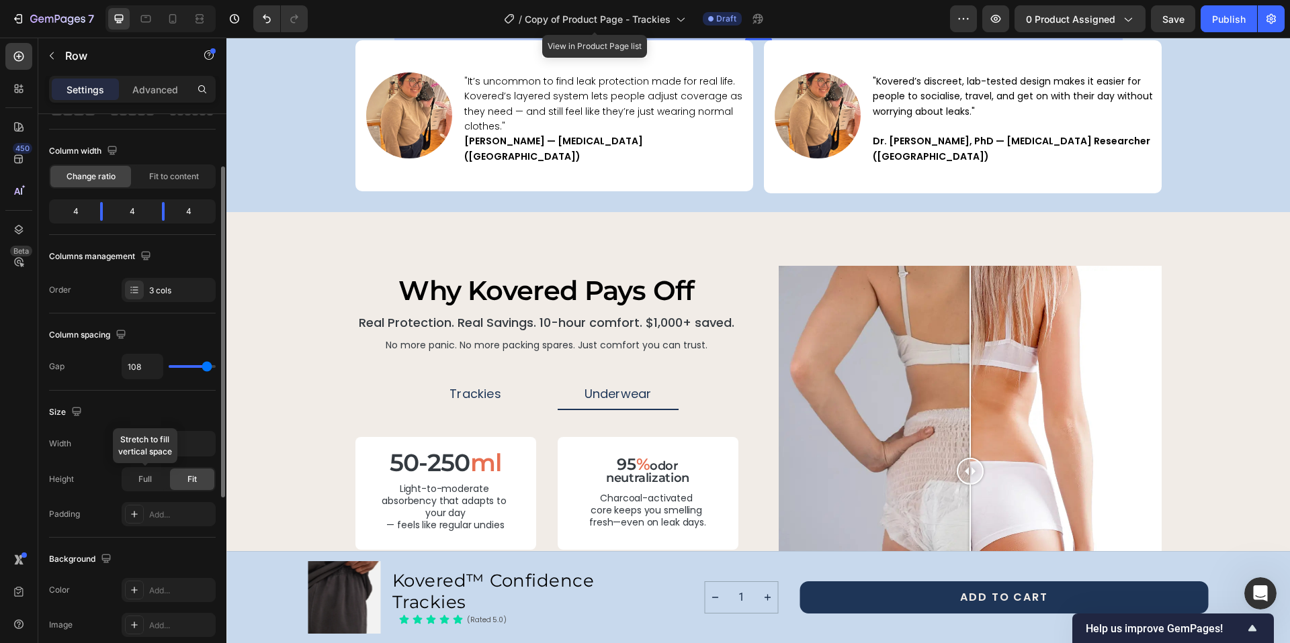
scroll to position [0, 0]
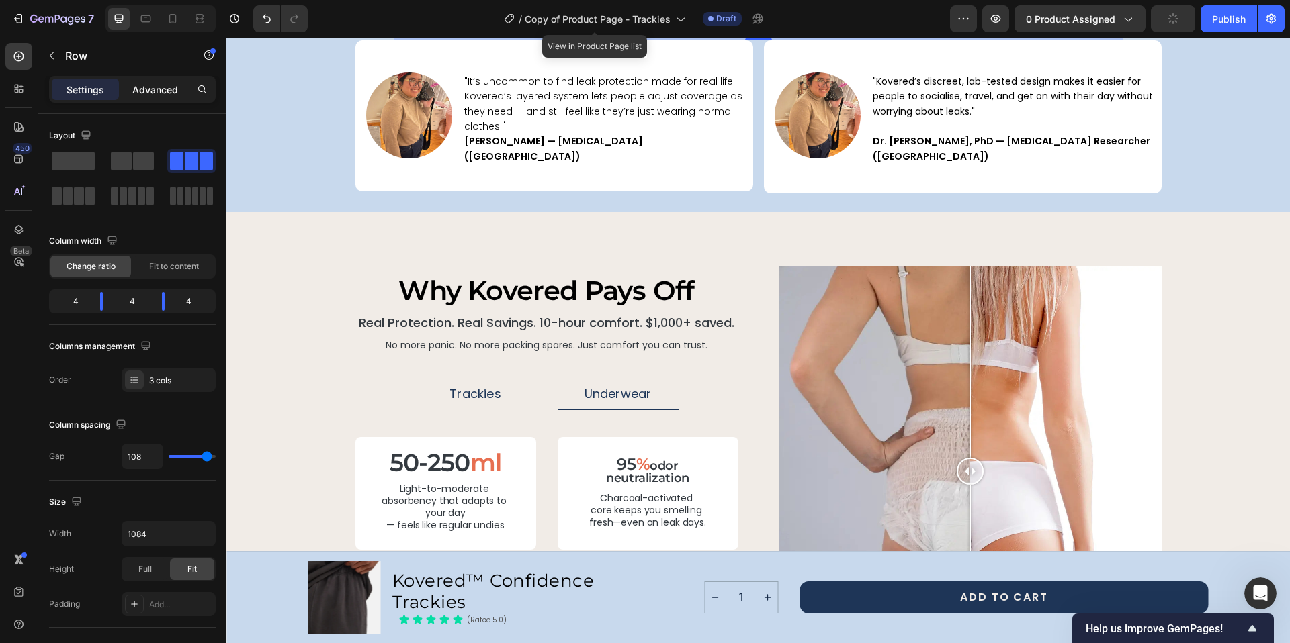
click at [166, 89] on p "Advanced" at bounding box center [155, 90] width 46 height 14
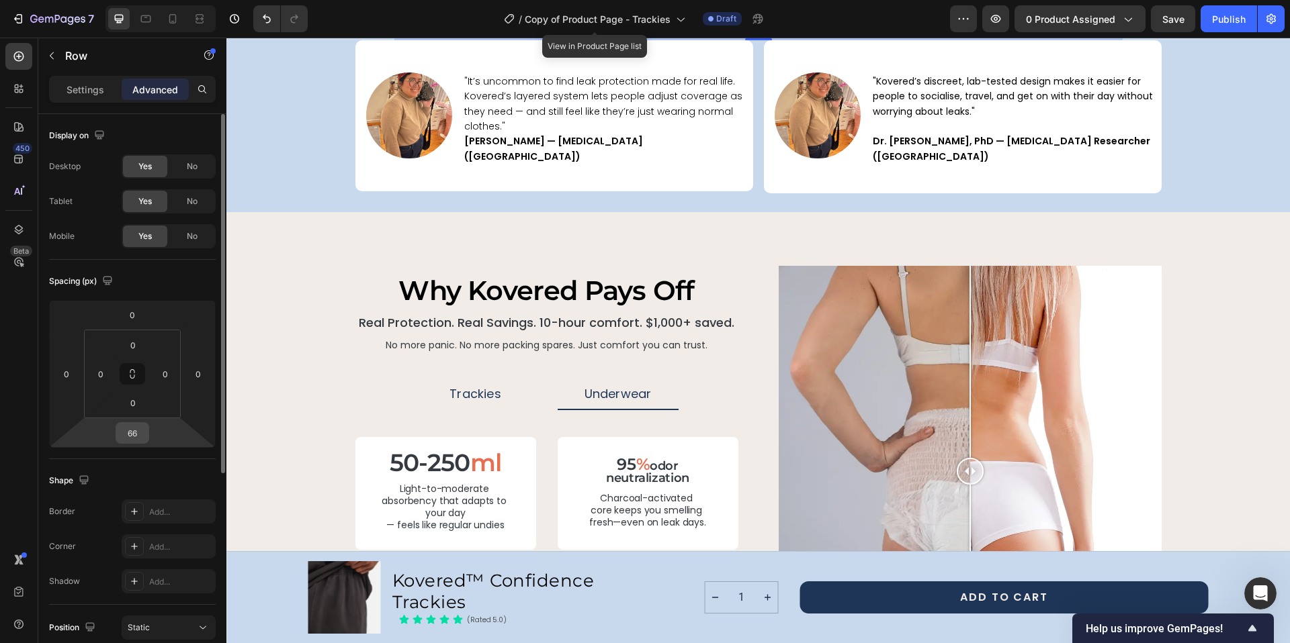
click at [135, 440] on input "66" at bounding box center [132, 433] width 27 height 20
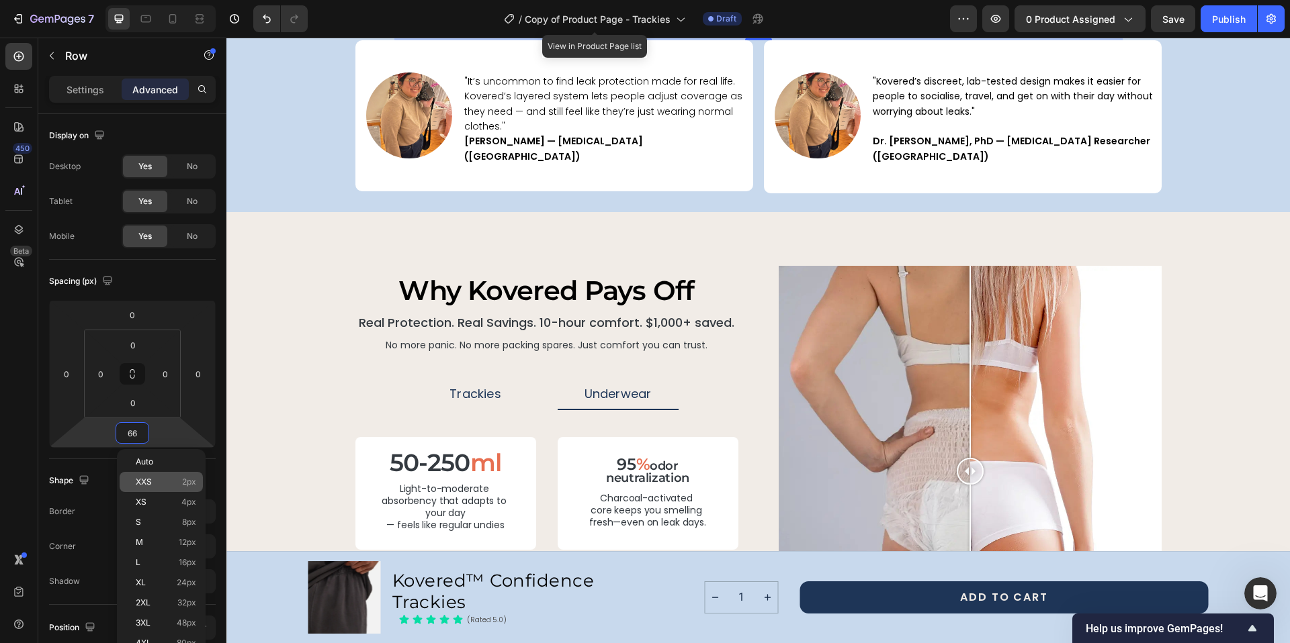
click at [176, 485] on p "XXS 2px" at bounding box center [166, 482] width 60 height 9
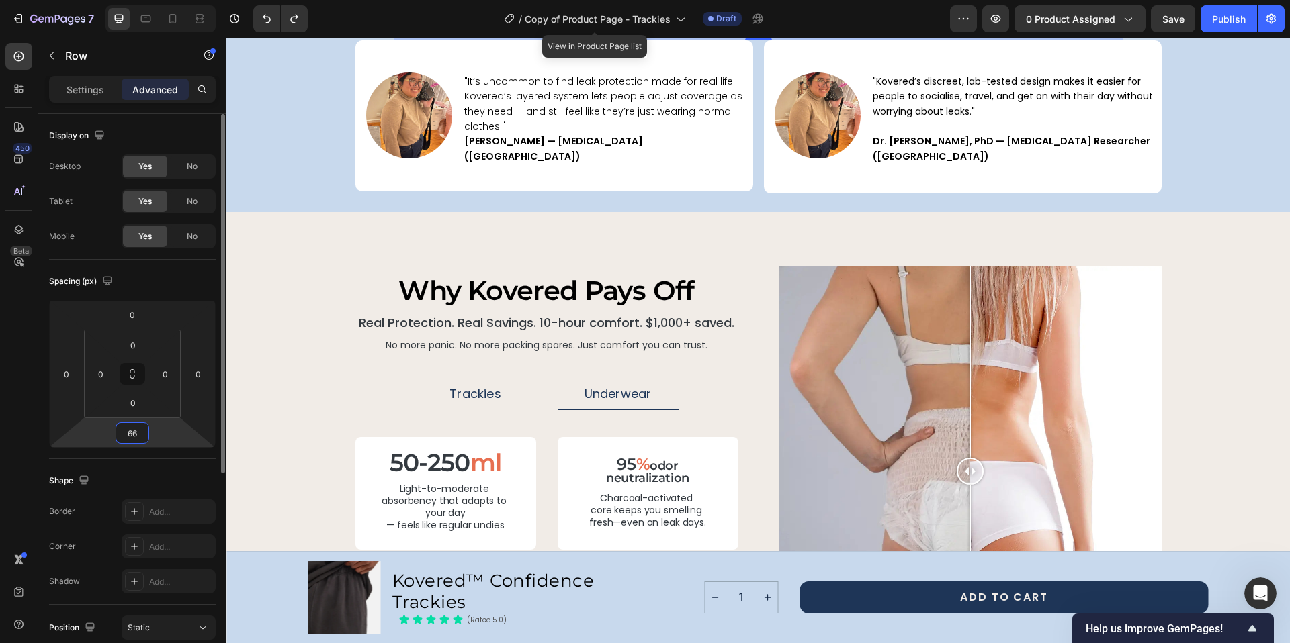
click at [132, 441] on input "66" at bounding box center [132, 433] width 27 height 20
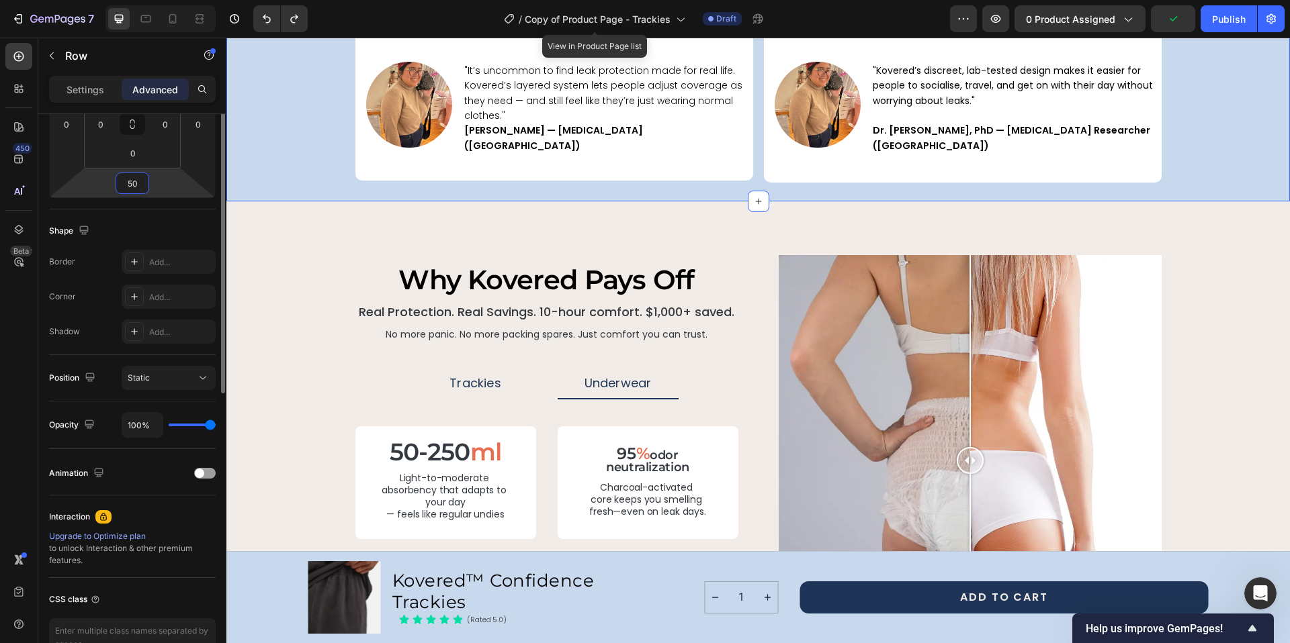
scroll to position [104, 0]
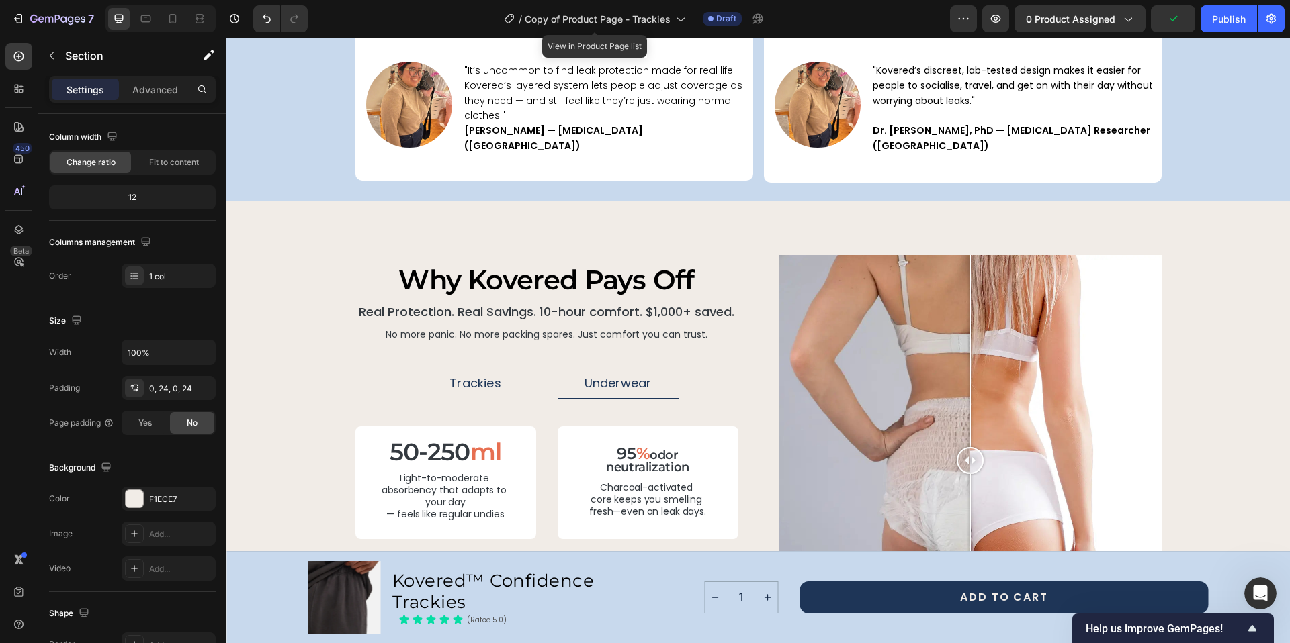
scroll to position [0, 0]
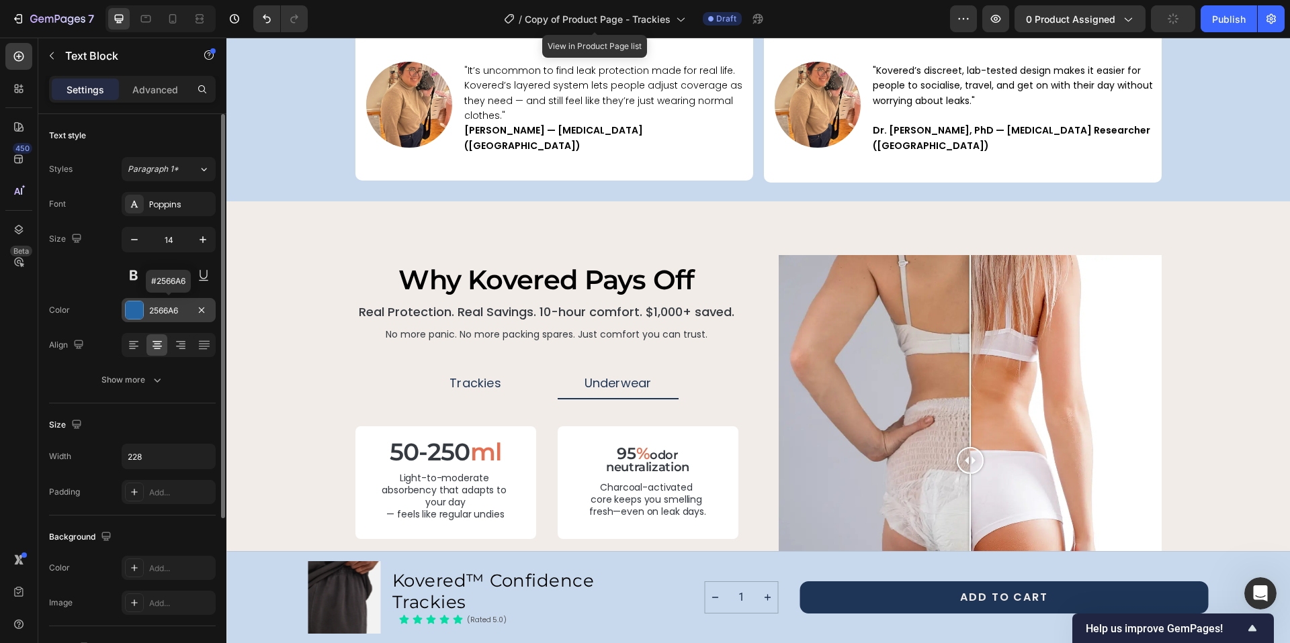
click at [177, 310] on div "2566A6" at bounding box center [168, 311] width 39 height 12
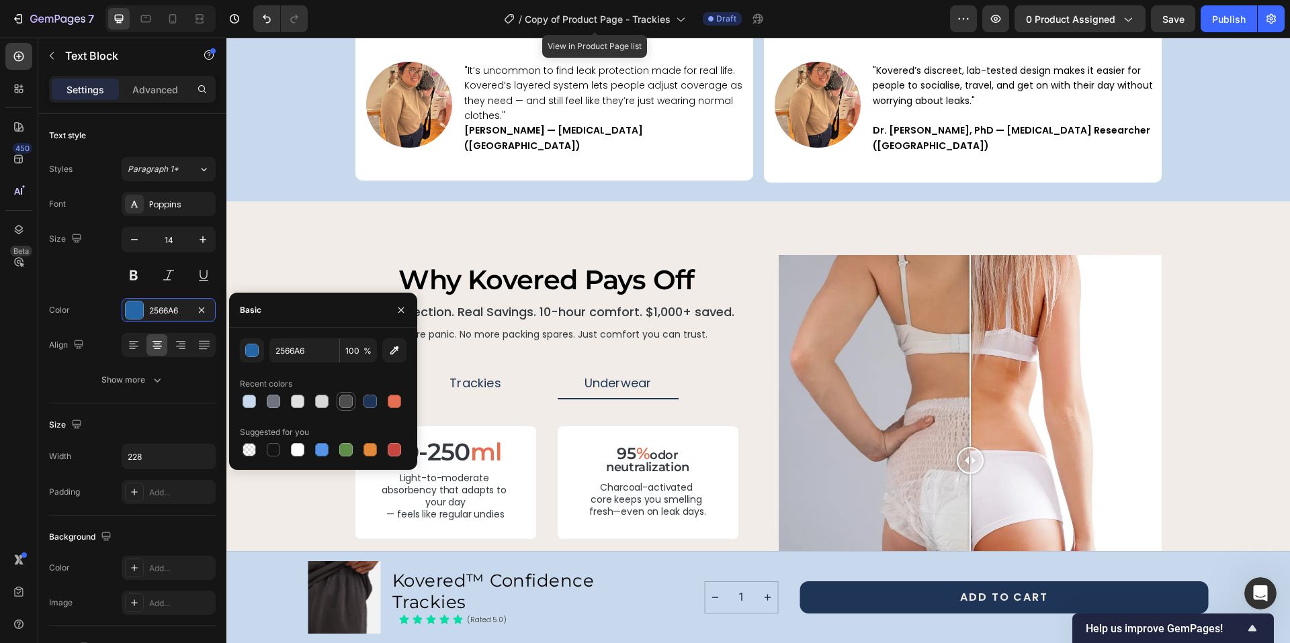
click at [343, 400] on div at bounding box center [345, 401] width 13 height 13
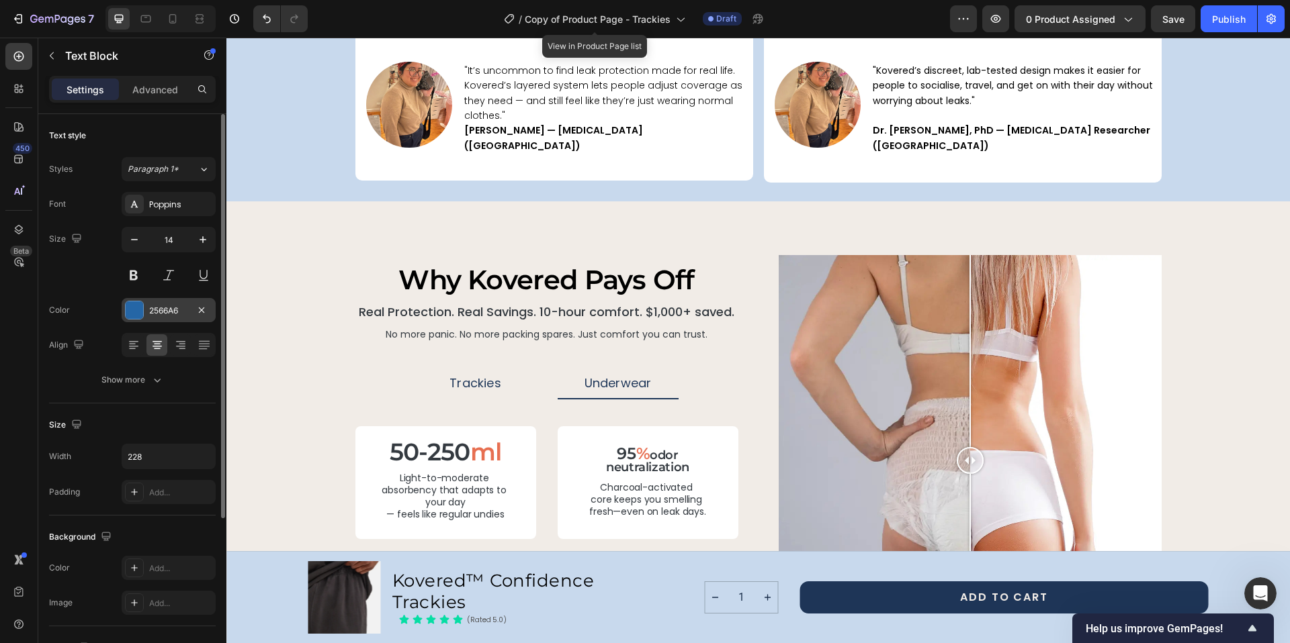
click at [149, 306] on div "2566A6" at bounding box center [168, 311] width 39 height 12
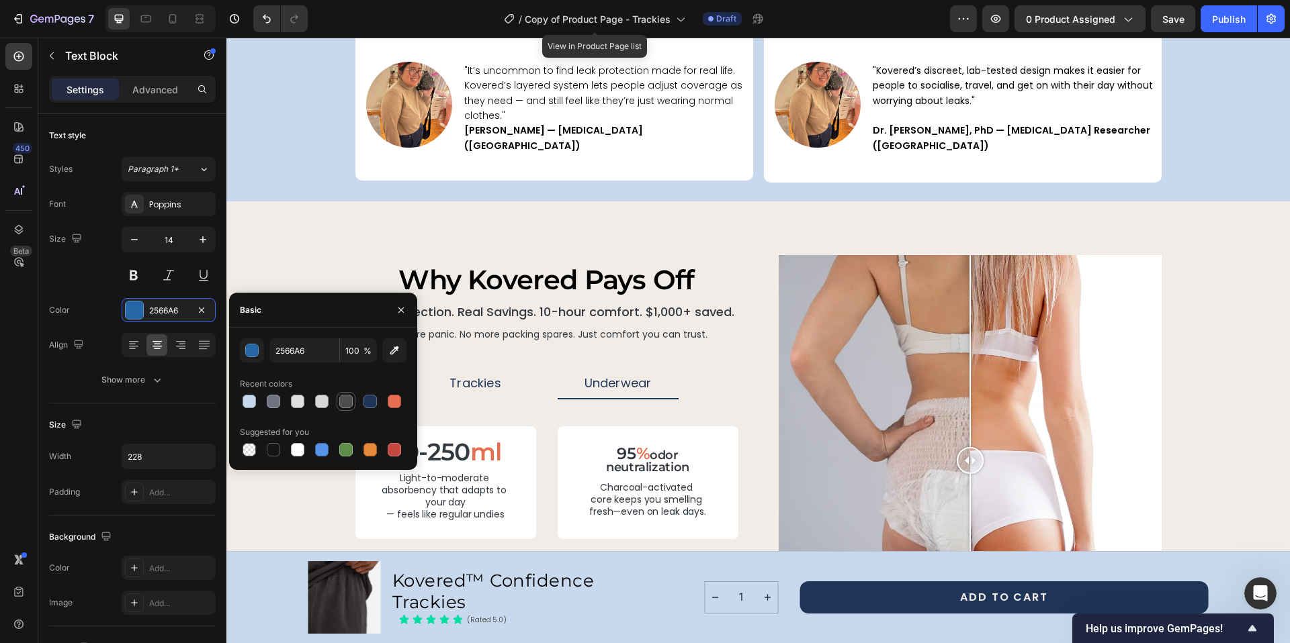
click at [350, 404] on div at bounding box center [345, 401] width 13 height 13
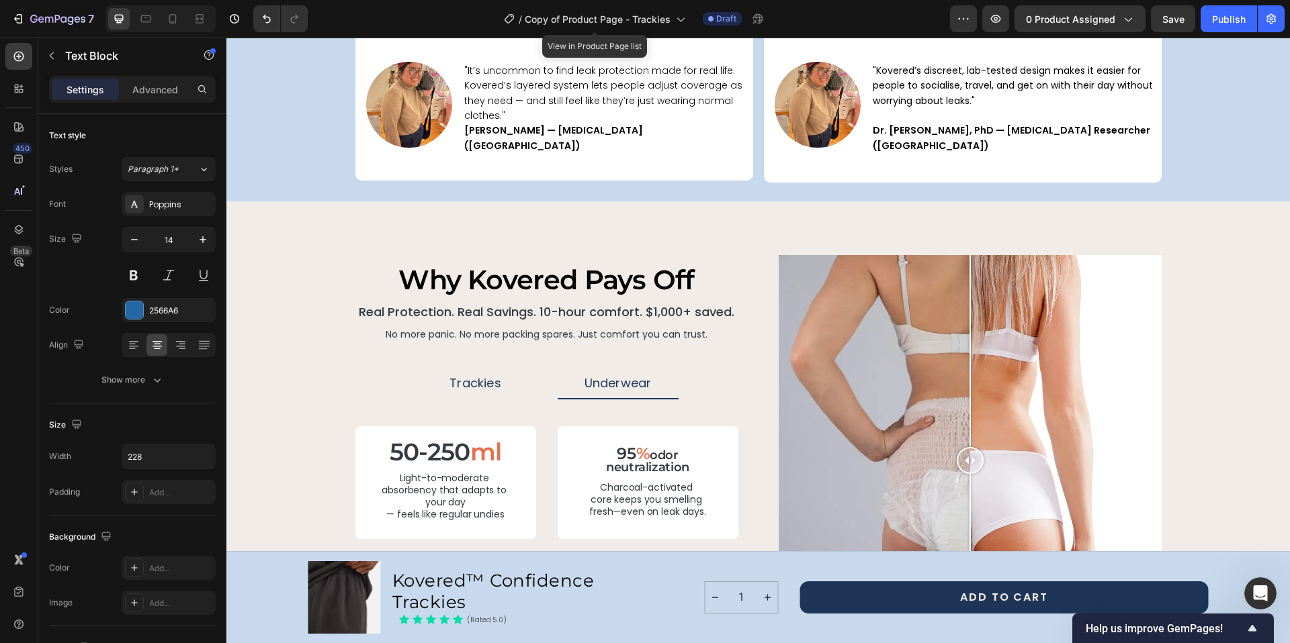
click at [173, 311] on div "2566A6" at bounding box center [168, 311] width 39 height 12
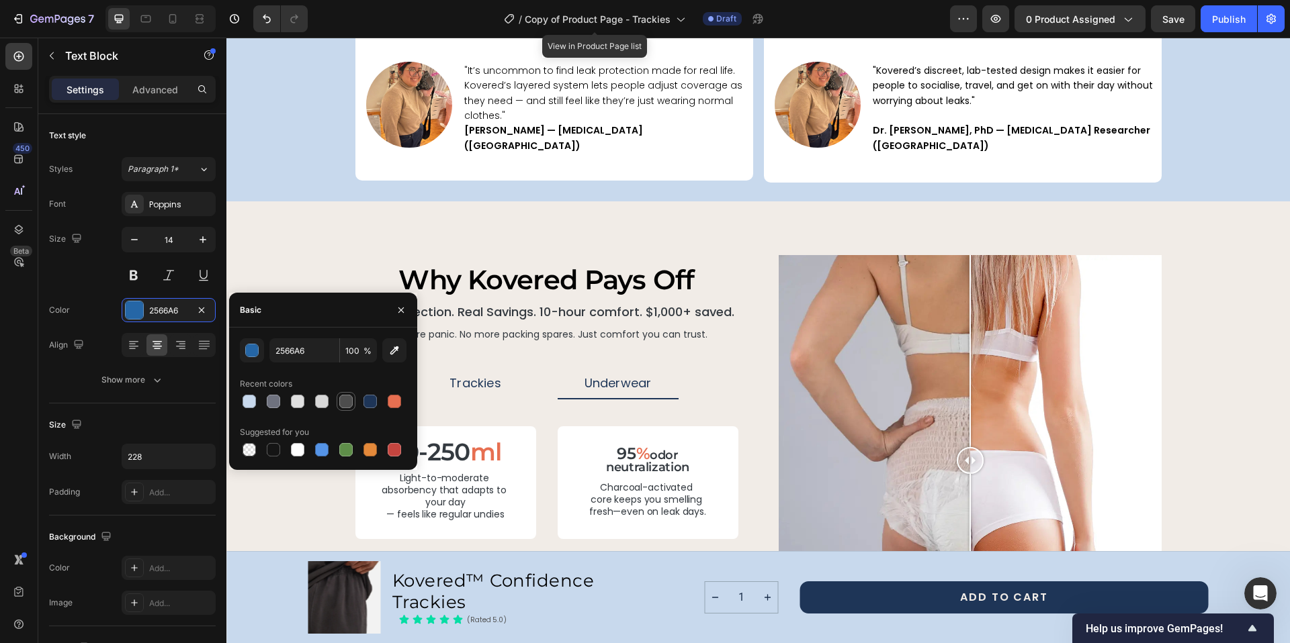
click at [346, 406] on div at bounding box center [345, 401] width 13 height 13
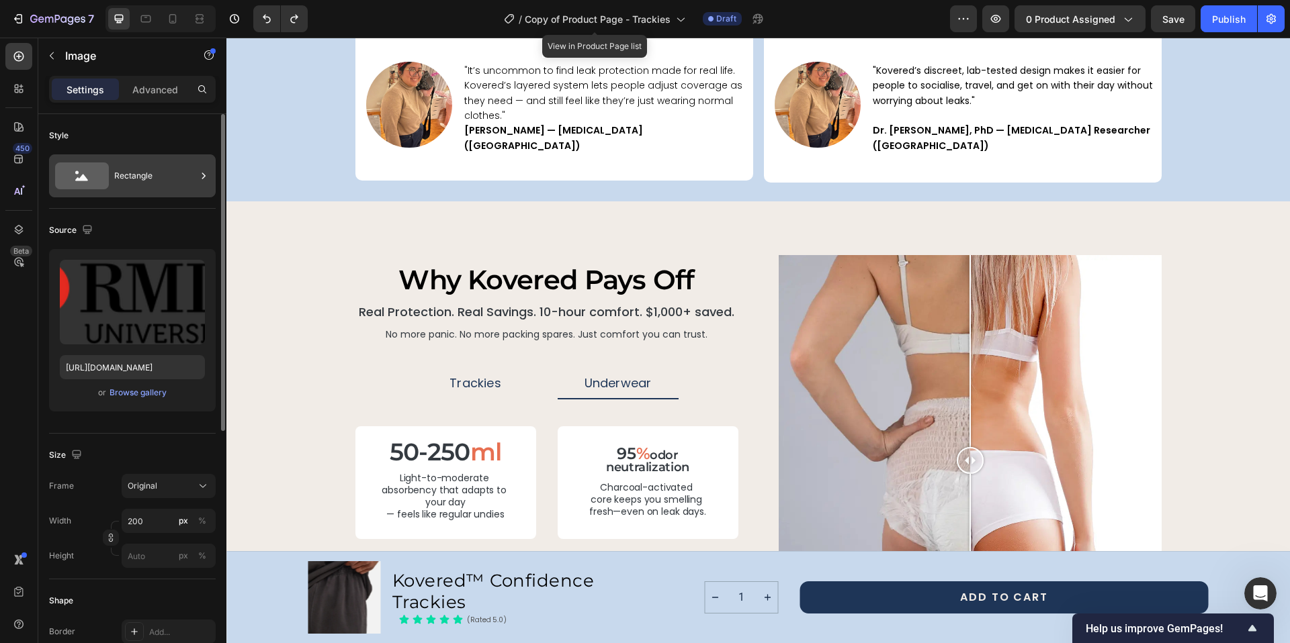
click at [154, 167] on div "Rectangle" at bounding box center [155, 176] width 82 height 31
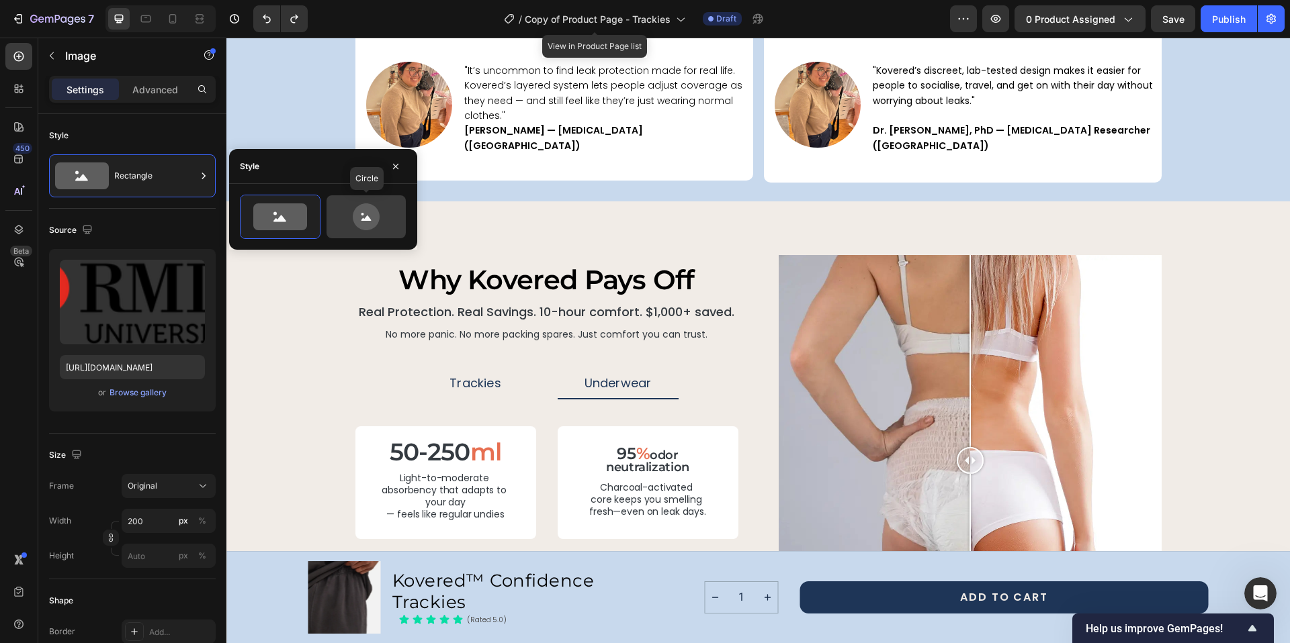
click at [363, 210] on icon at bounding box center [366, 217] width 27 height 27
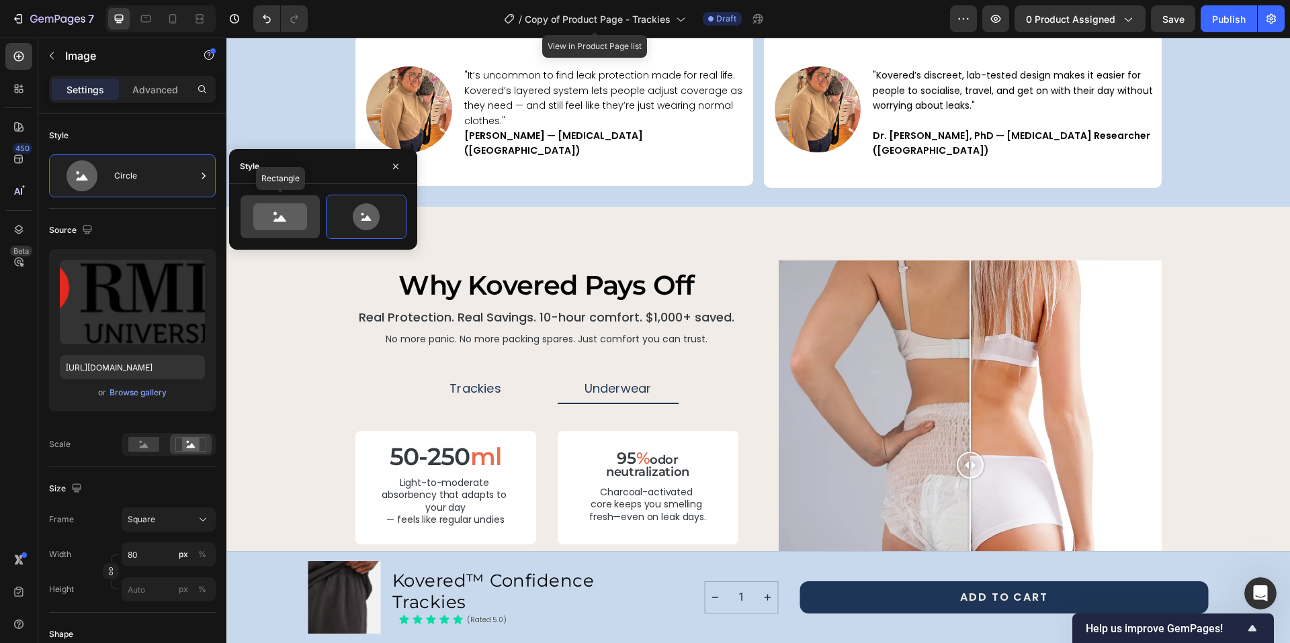
click at [269, 214] on icon at bounding box center [280, 217] width 54 height 27
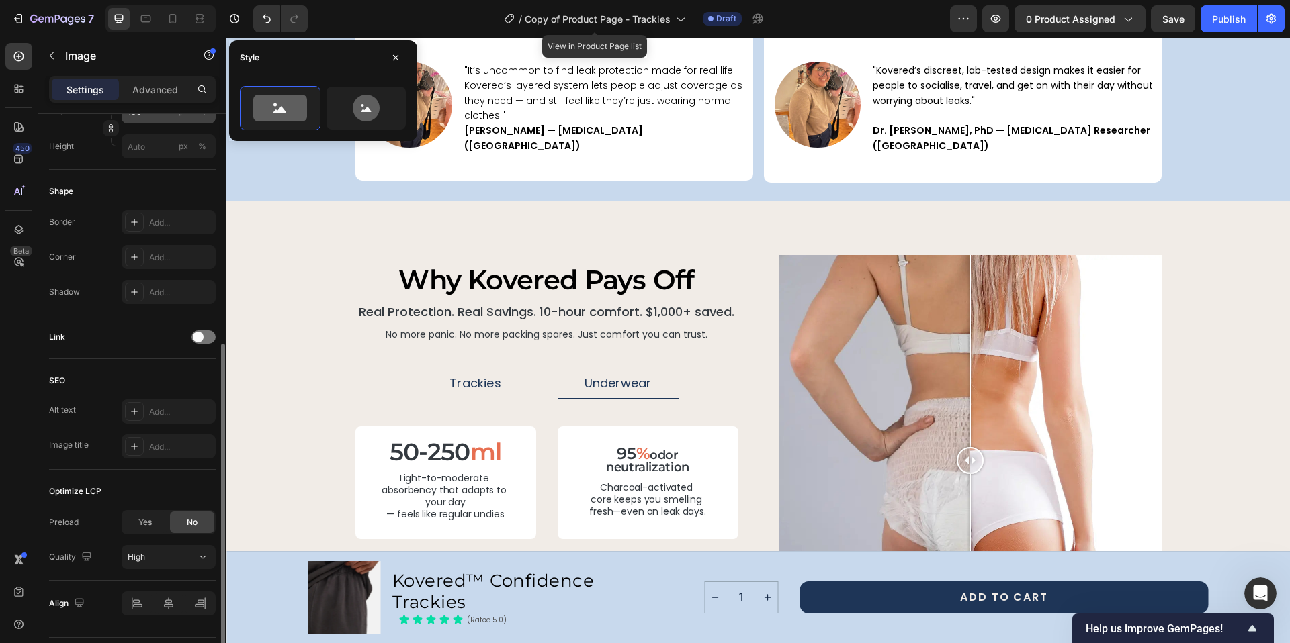
scroll to position [447, 0]
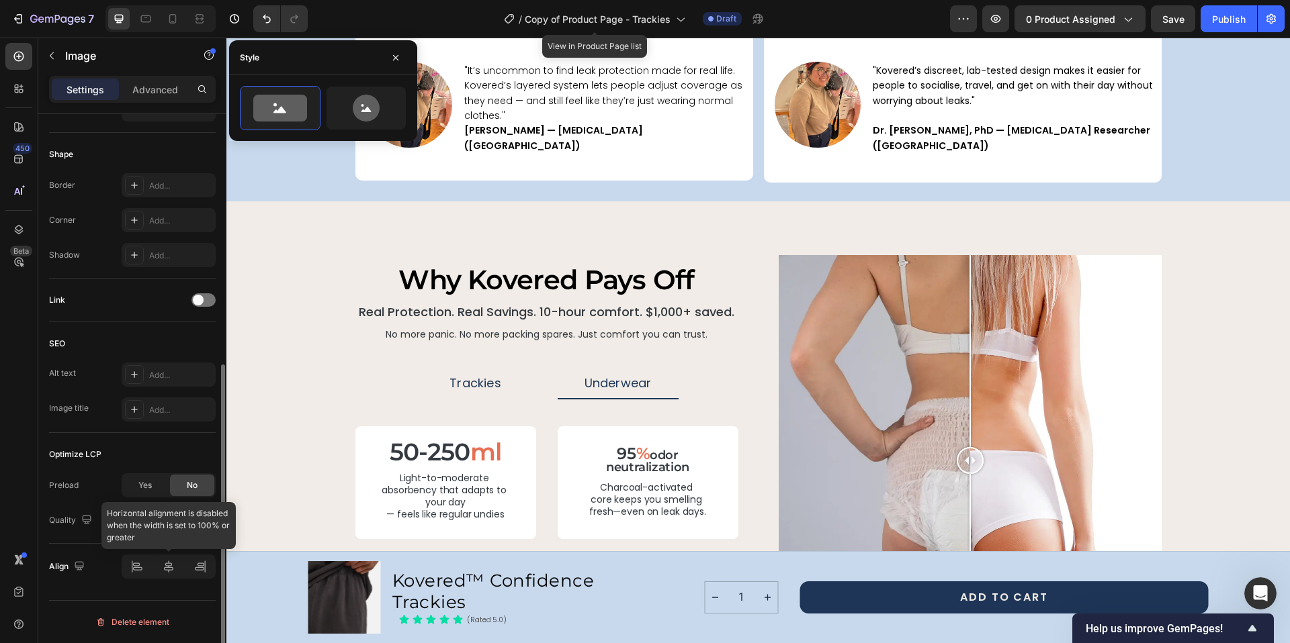
click at [166, 568] on div at bounding box center [169, 567] width 94 height 24
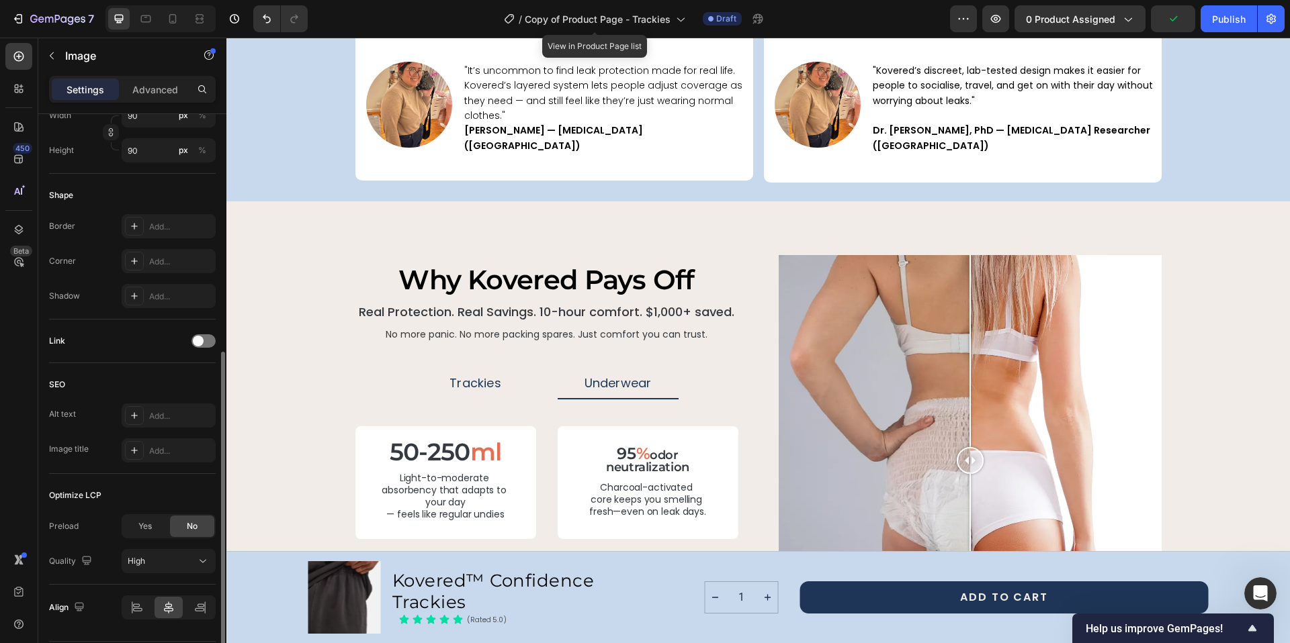
scroll to position [480, 0]
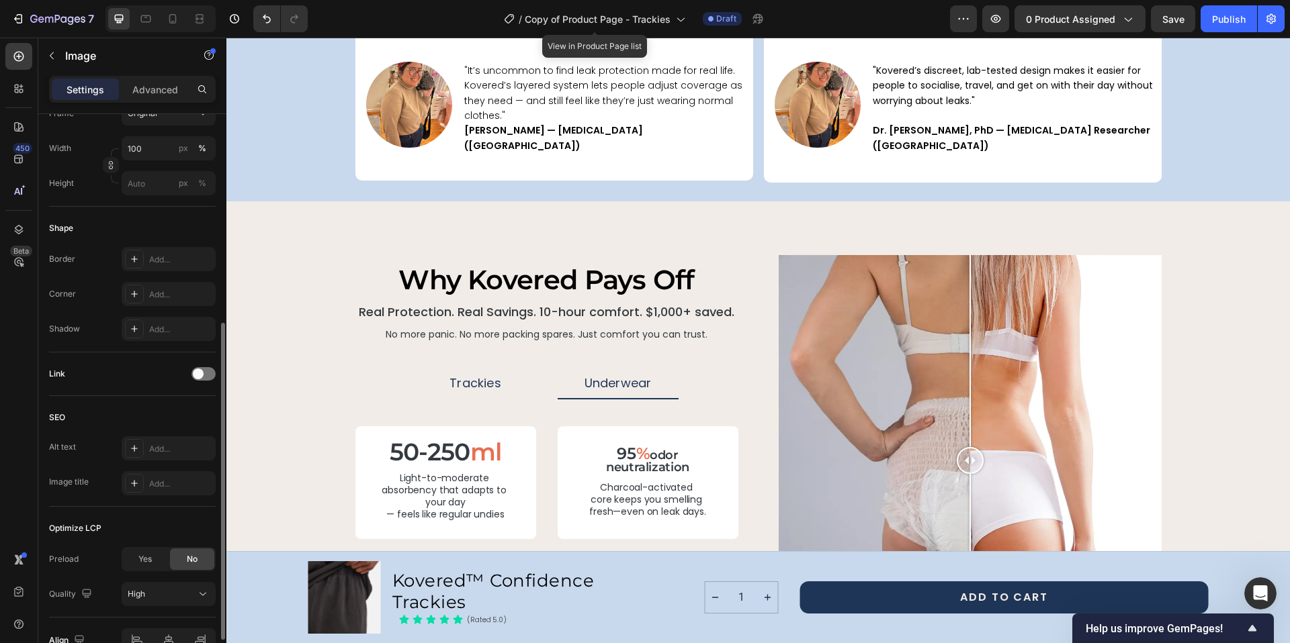
scroll to position [351, 0]
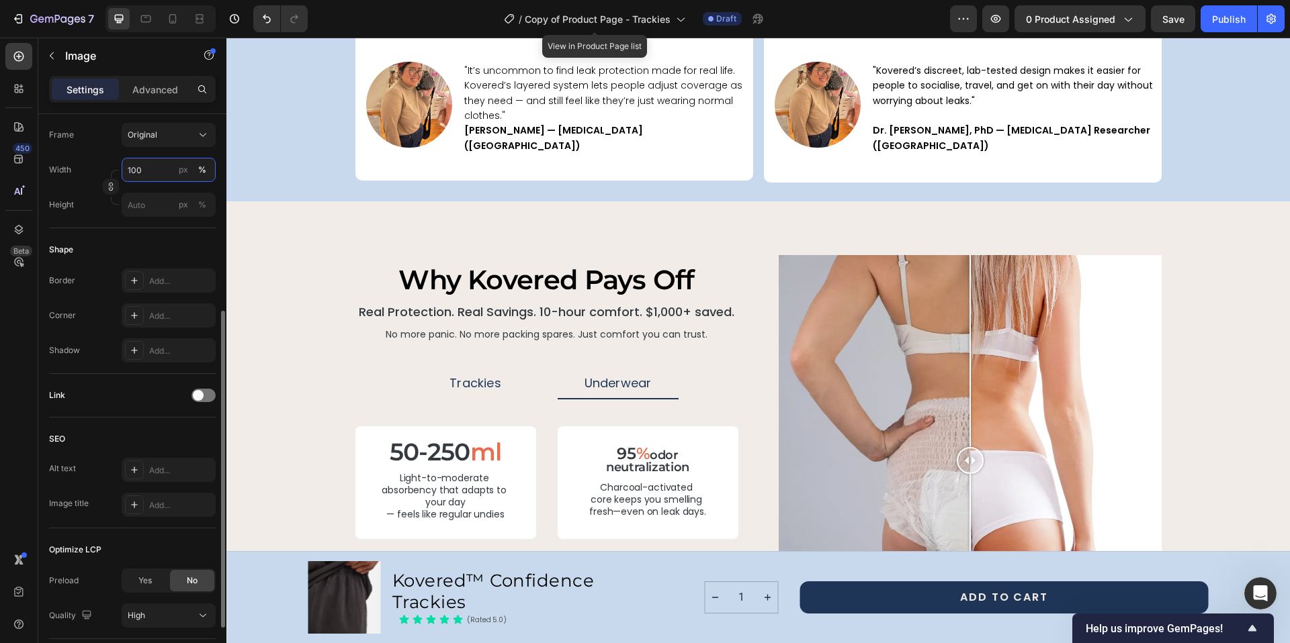
click at [158, 164] on input "100" at bounding box center [169, 170] width 94 height 24
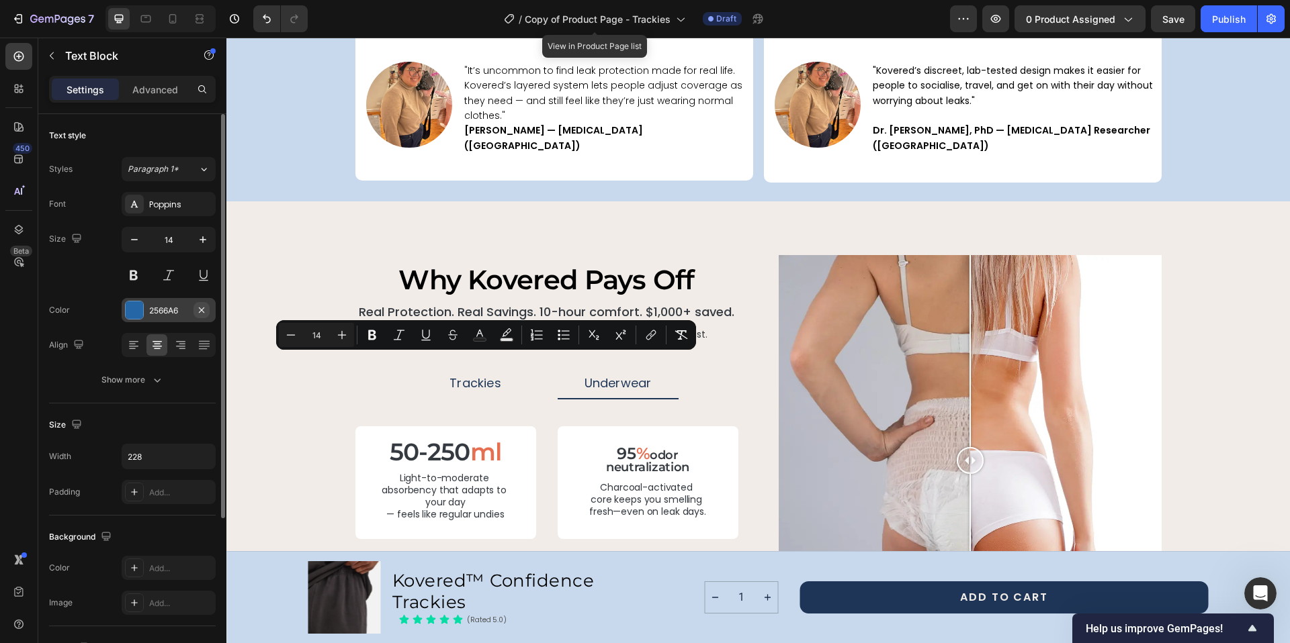
click at [193, 314] on button "button" at bounding box center [201, 310] width 16 height 16
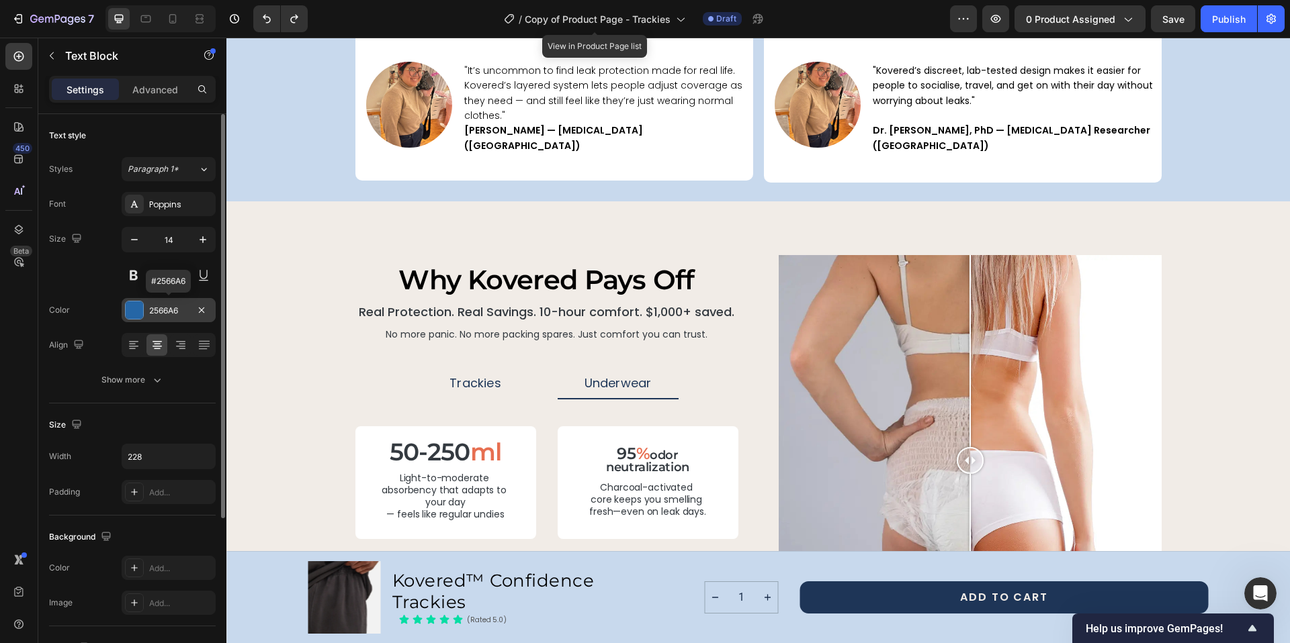
click at [162, 306] on div "2566A6" at bounding box center [168, 311] width 39 height 12
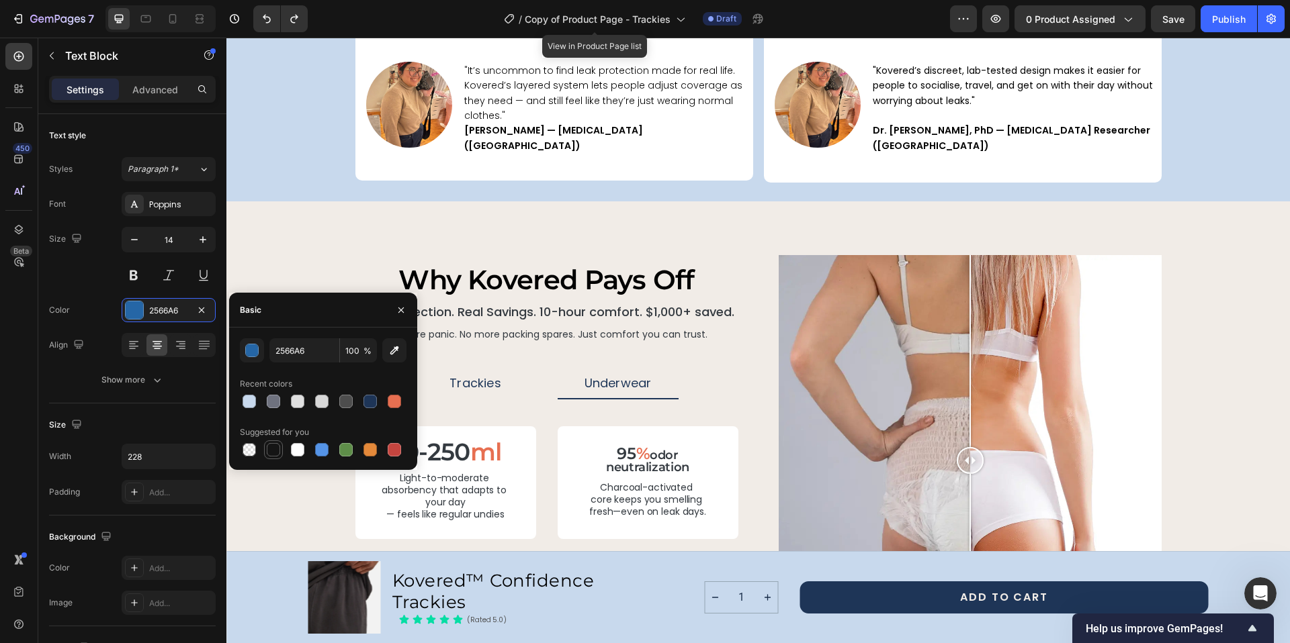
click at [274, 452] on div at bounding box center [273, 449] width 13 height 13
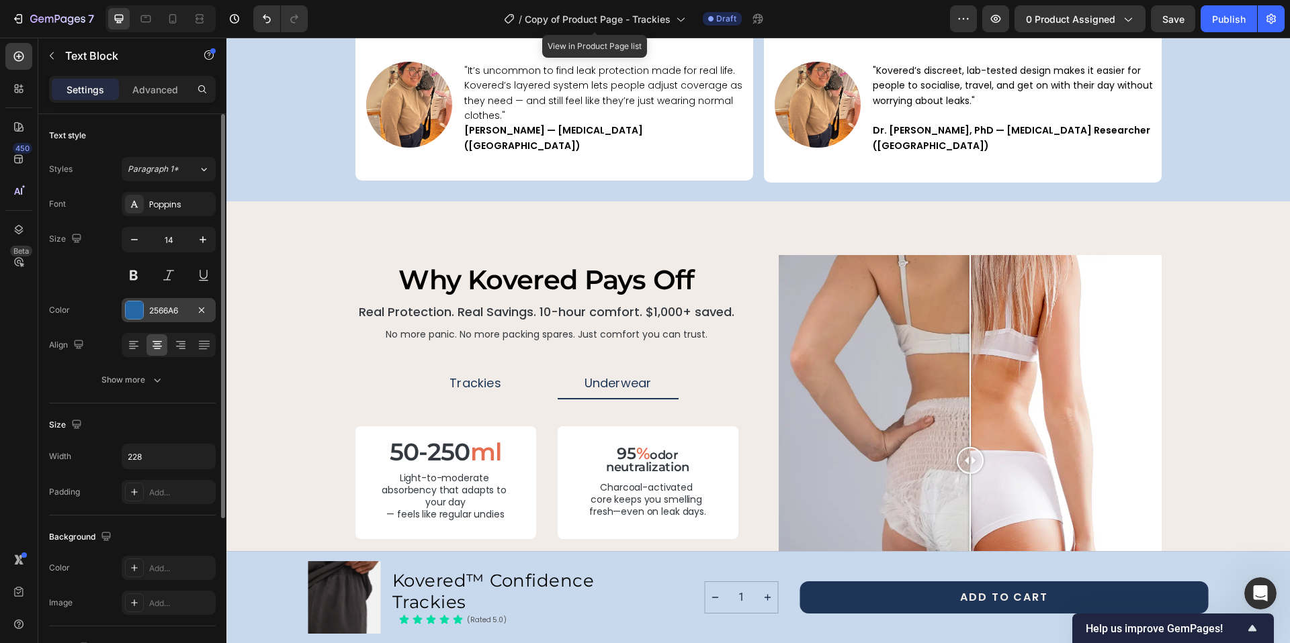
click at [164, 311] on div "2566A6" at bounding box center [168, 311] width 39 height 12
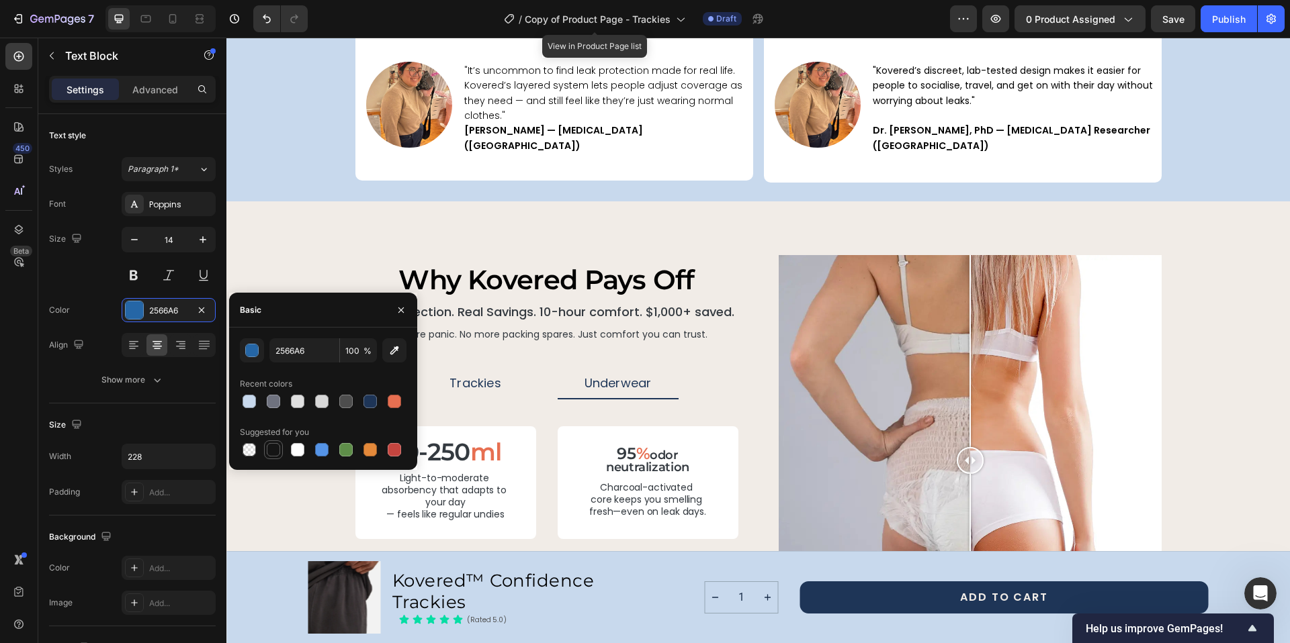
click at [275, 449] on div at bounding box center [273, 449] width 13 height 13
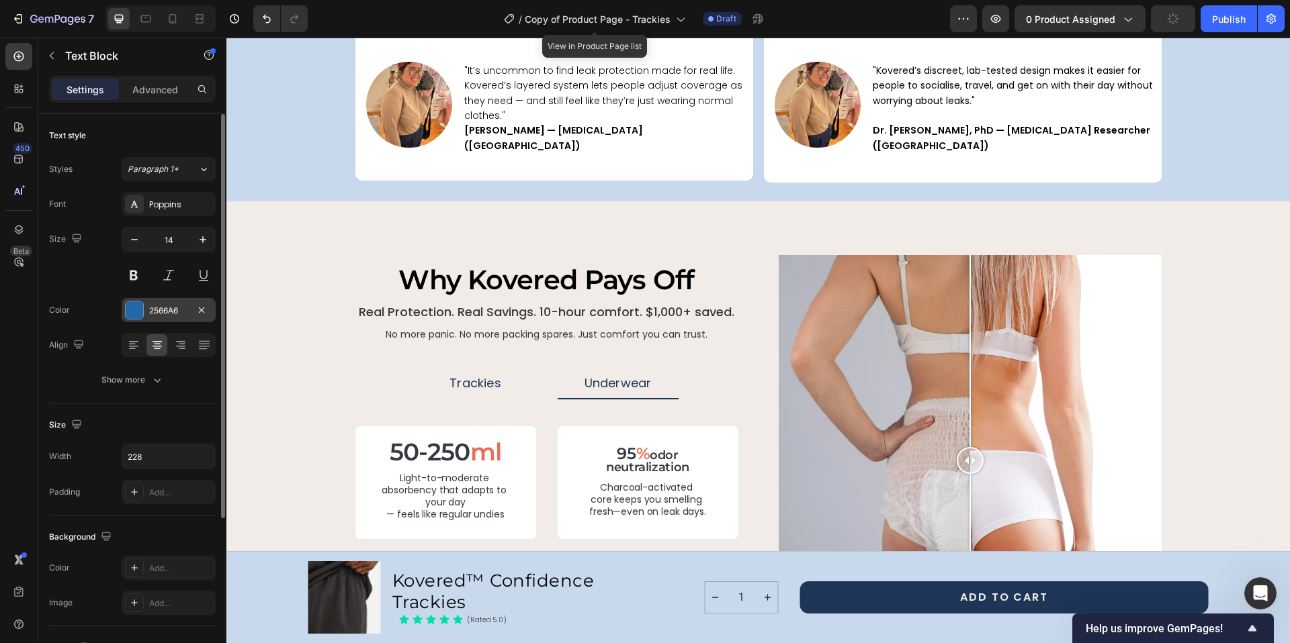
click at [163, 312] on div "2566A6" at bounding box center [168, 311] width 39 height 12
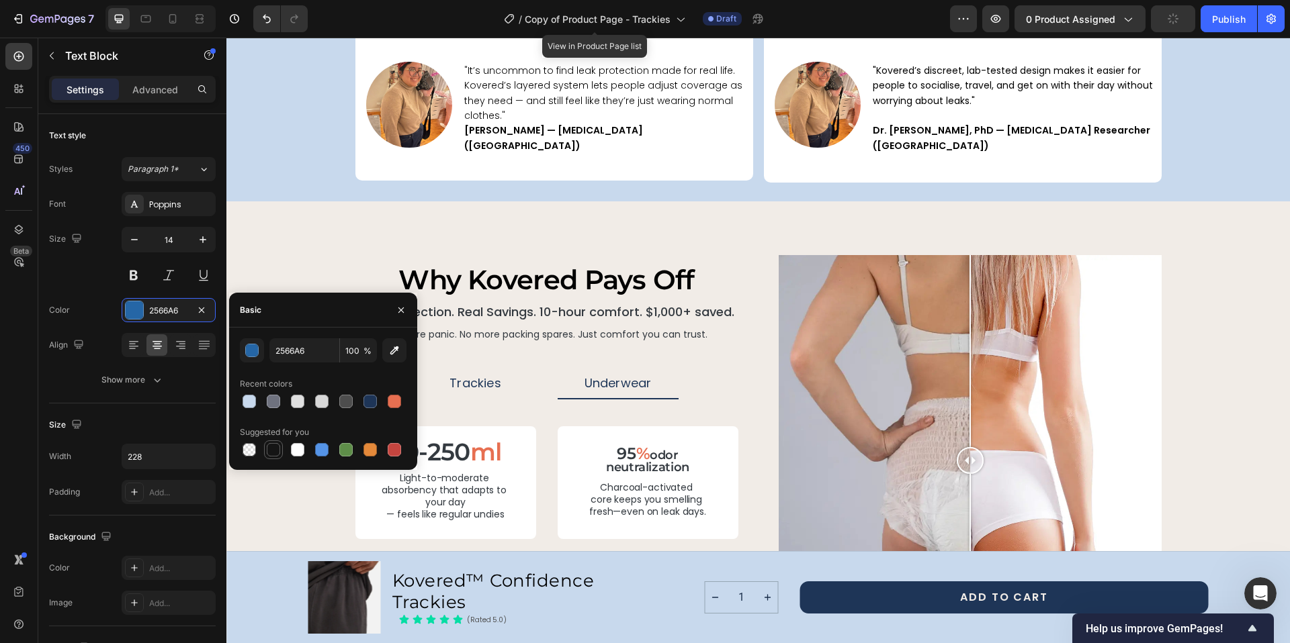
click at [275, 448] on div at bounding box center [273, 449] width 13 height 13
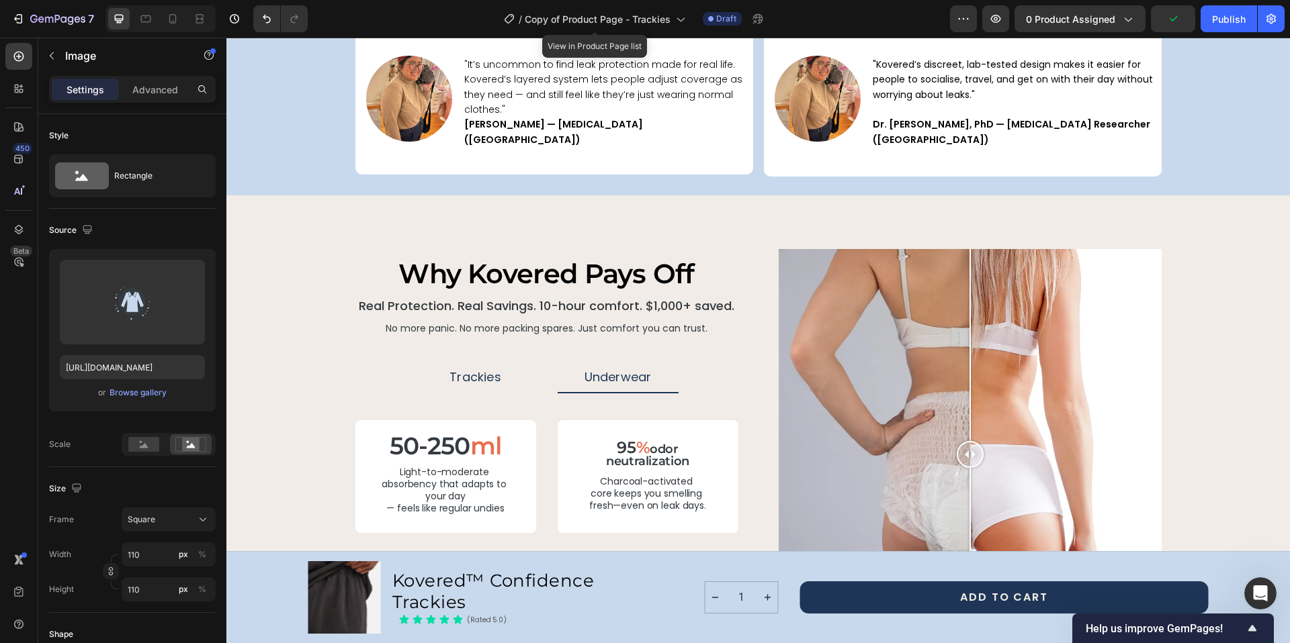
drag, startPoint x: 1022, startPoint y: 335, endPoint x: 1022, endPoint y: 324, distance: 10.8
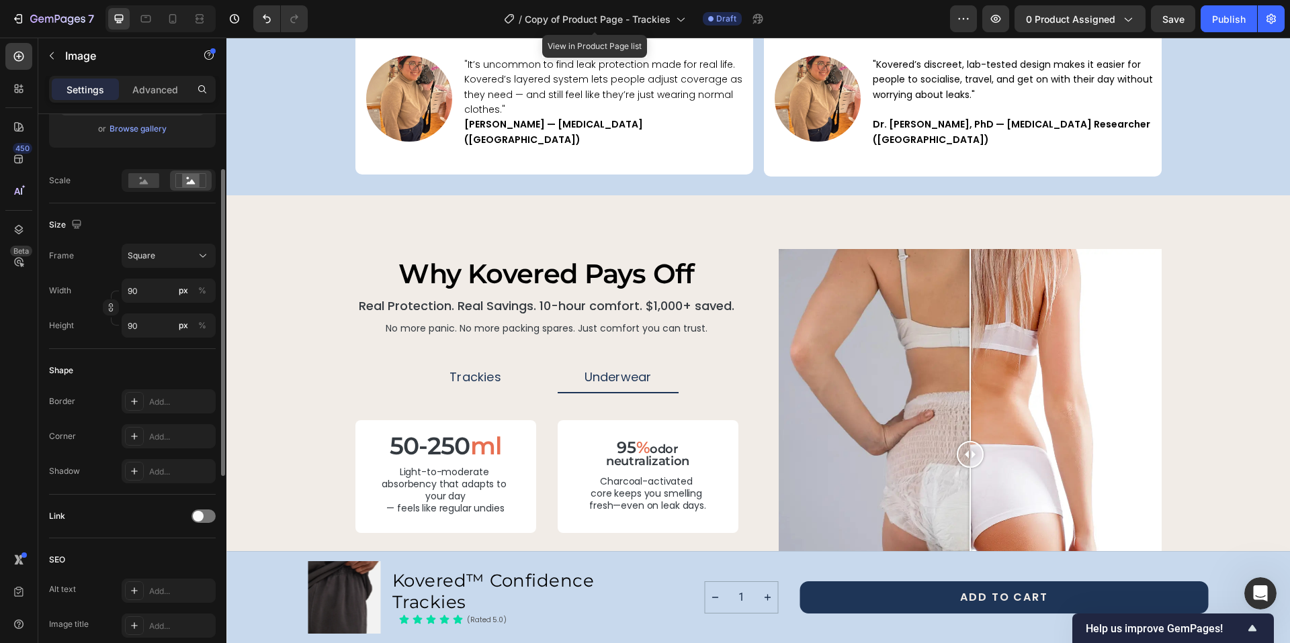
scroll to position [128, 0]
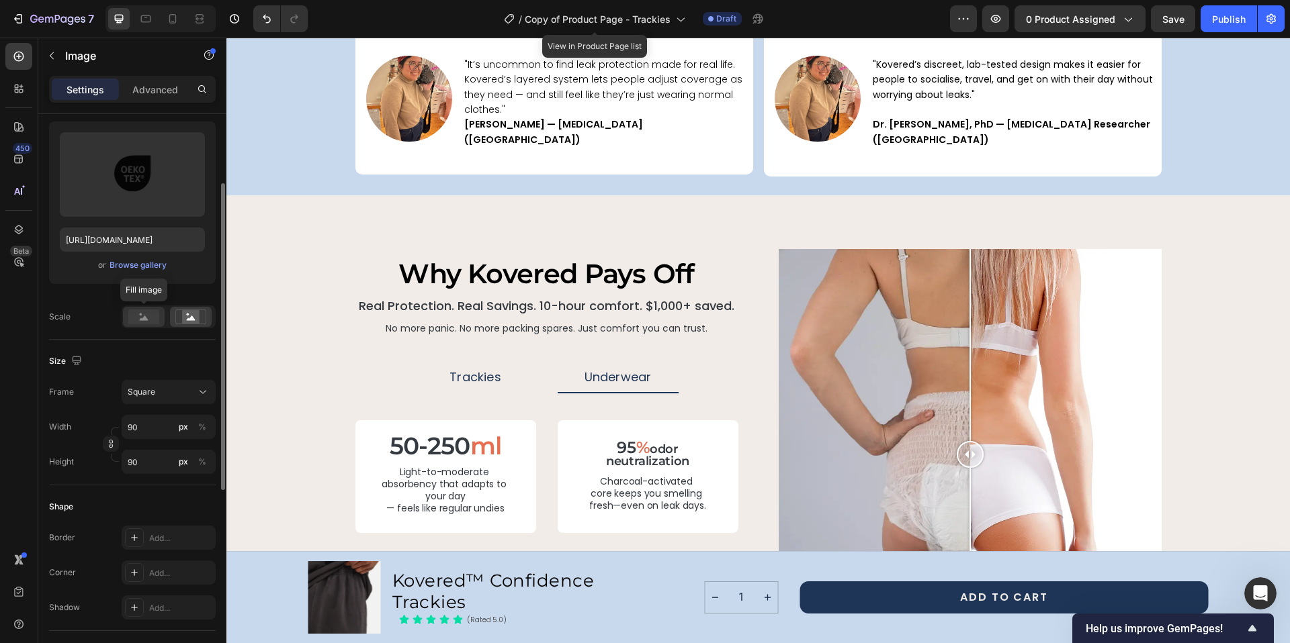
click at [138, 323] on rect at bounding box center [143, 317] width 31 height 15
click at [197, 318] on rect at bounding box center [190, 316] width 17 height 13
click at [149, 88] on p "Advanced" at bounding box center [155, 90] width 46 height 14
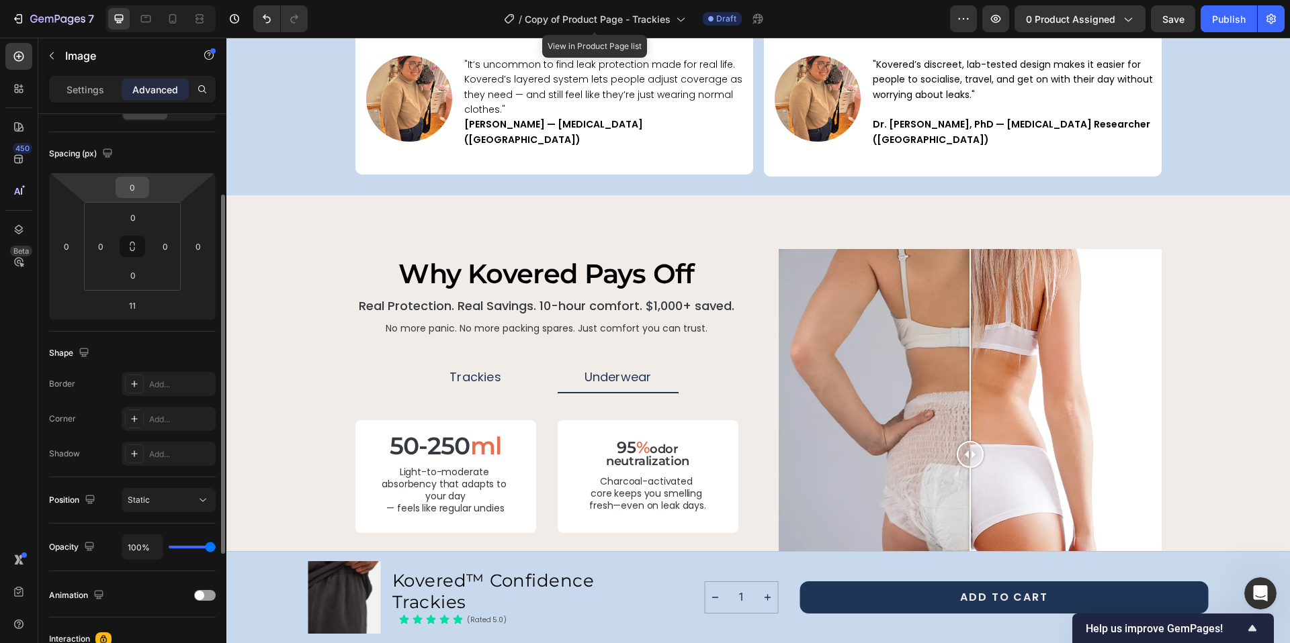
click at [144, 197] on div "0" at bounding box center [133, 187] width 34 height 21
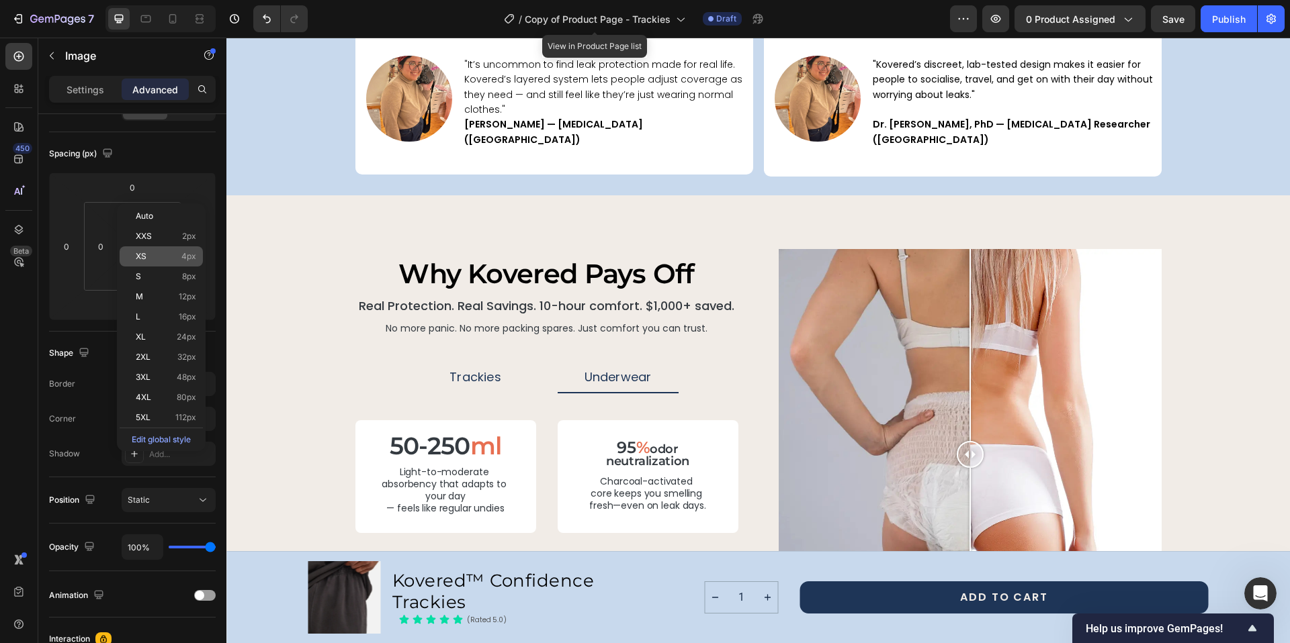
click at [172, 253] on p "XS 4px" at bounding box center [166, 256] width 60 height 9
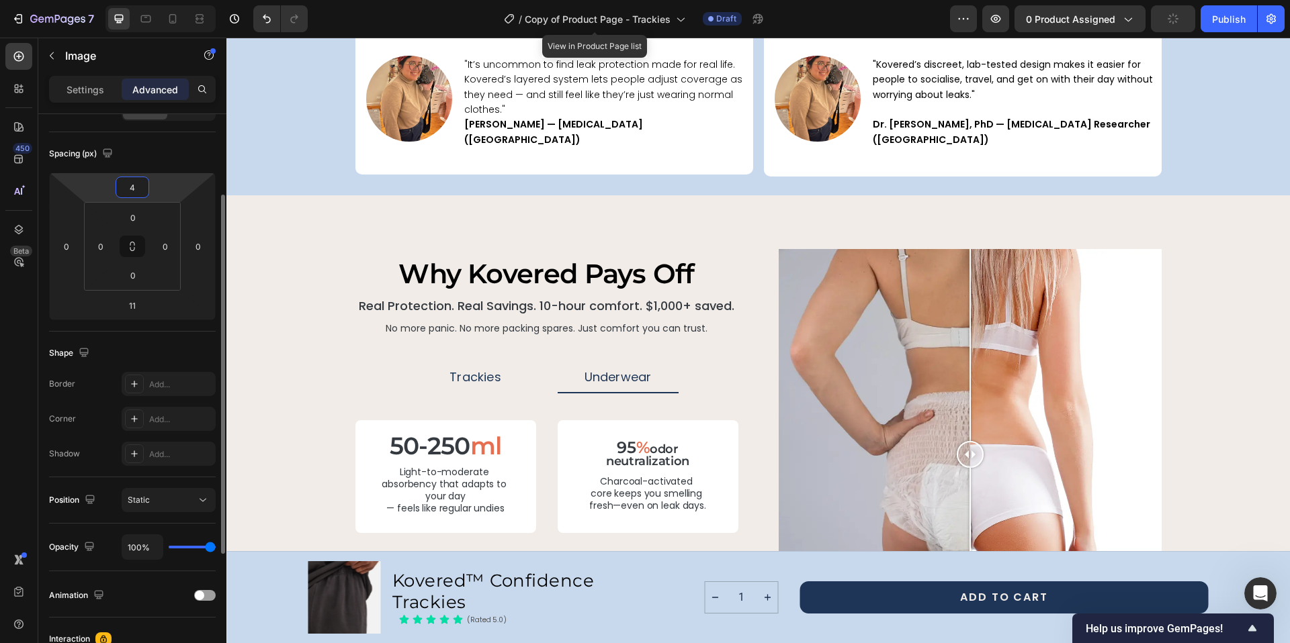
click at [143, 187] on input "4" at bounding box center [132, 187] width 27 height 20
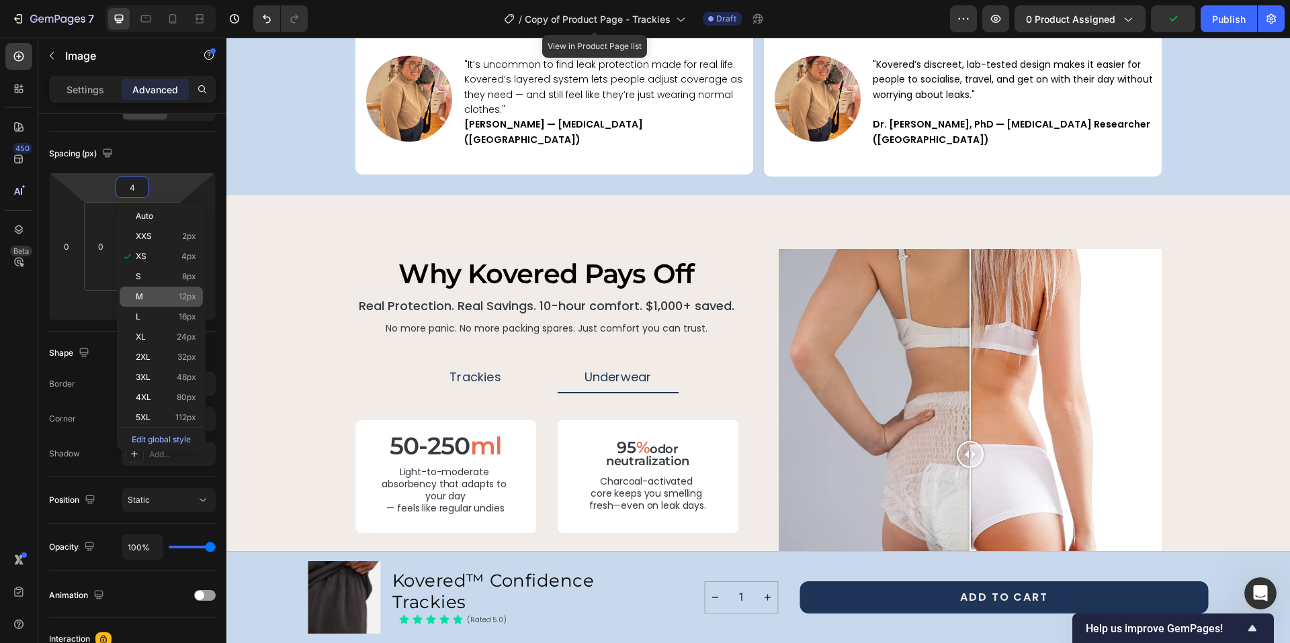
click at [177, 293] on p "M 12px" at bounding box center [166, 296] width 60 height 9
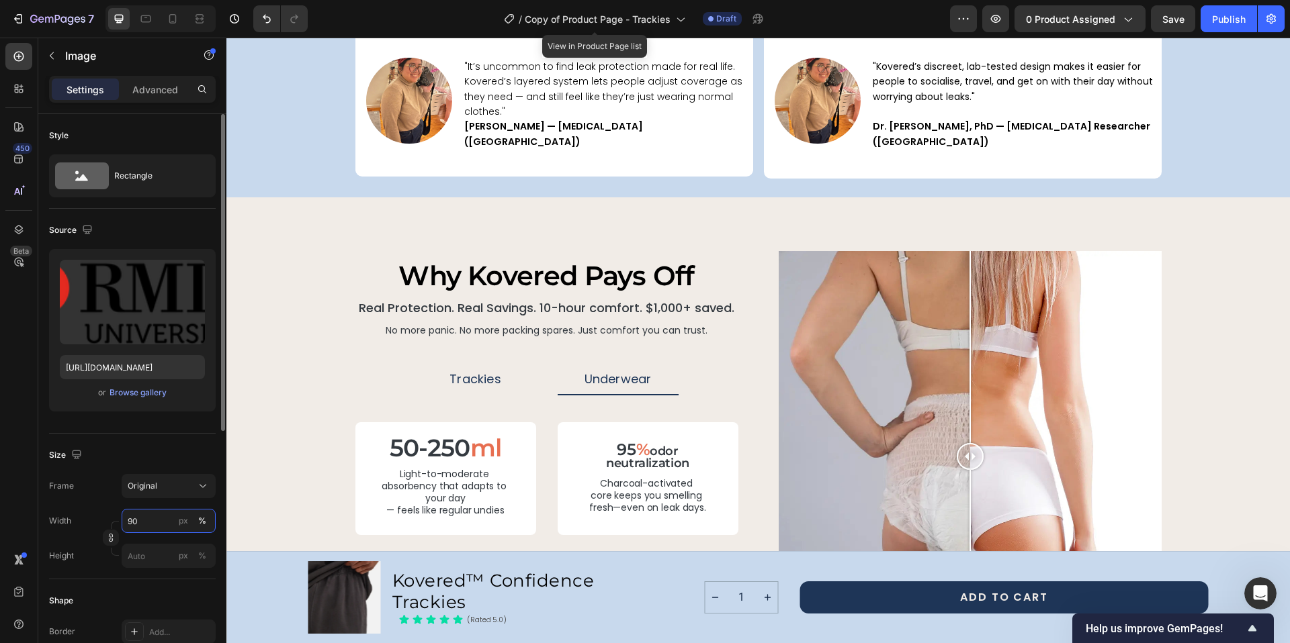
click at [143, 516] on input "90" at bounding box center [169, 521] width 94 height 24
click at [154, 100] on div "Settings Advanced" at bounding box center [132, 89] width 167 height 27
click at [159, 101] on div "Settings Advanced" at bounding box center [132, 89] width 167 height 27
click at [163, 95] on p "Advanced" at bounding box center [155, 90] width 46 height 14
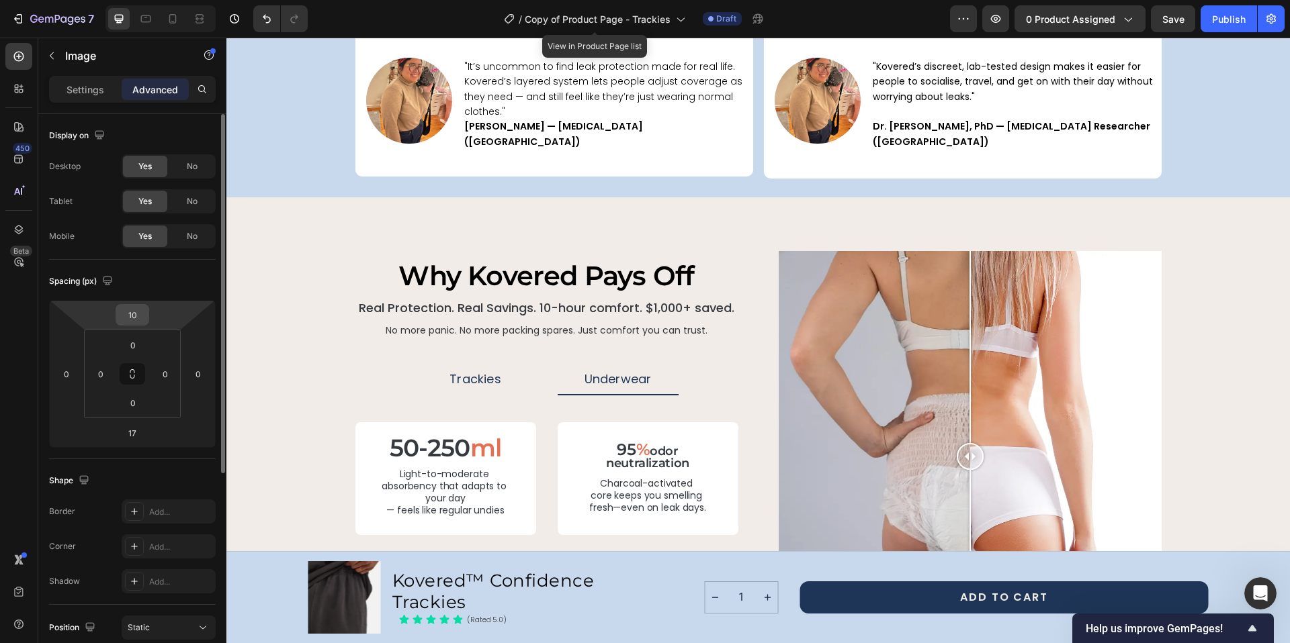
click at [146, 316] on div "10" at bounding box center [133, 314] width 34 height 21
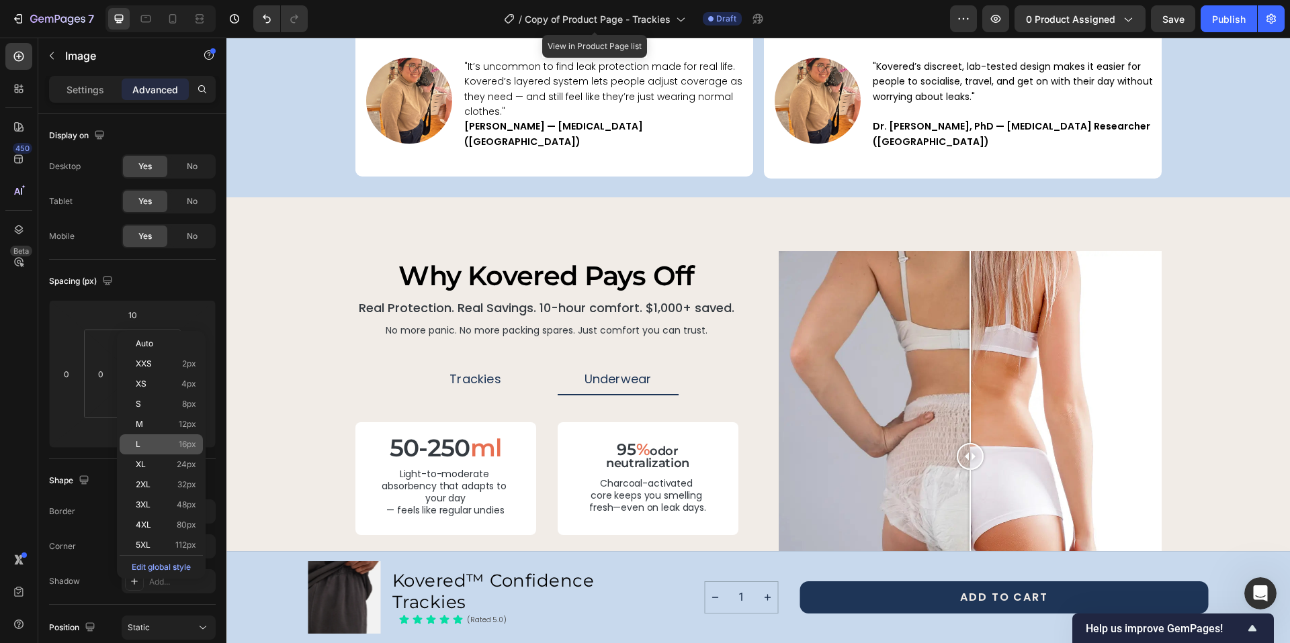
click at [192, 448] on span "16px" at bounding box center [187, 444] width 17 height 9
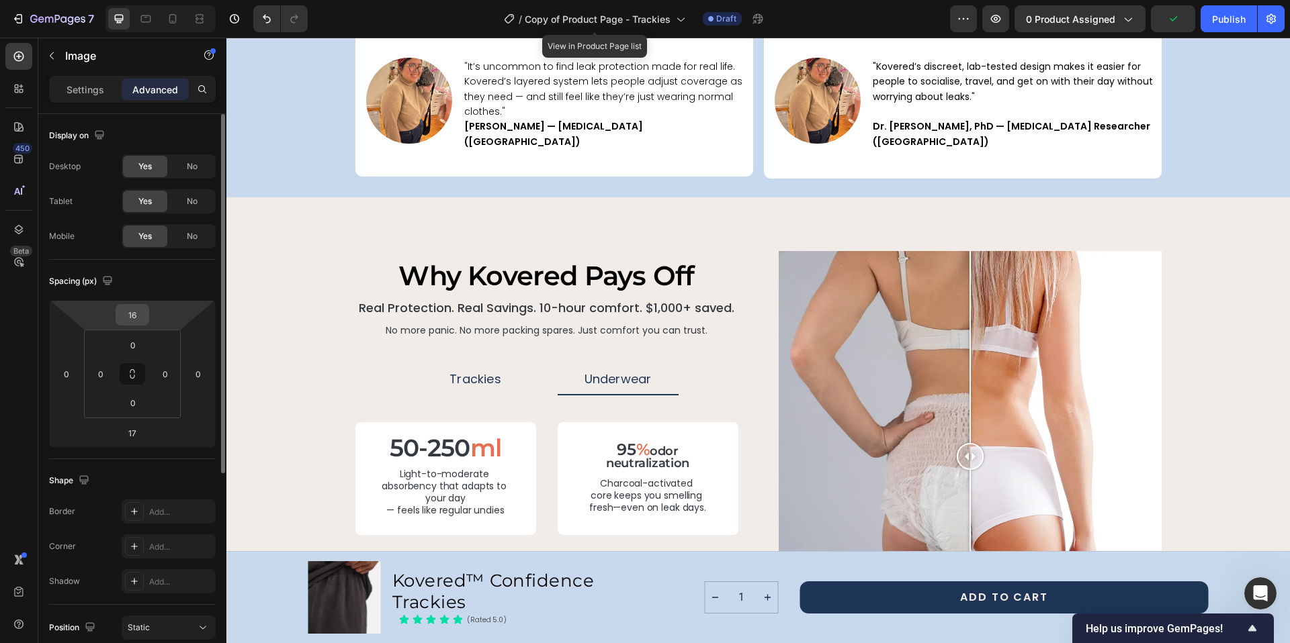
click at [140, 313] on input "16" at bounding box center [132, 315] width 27 height 20
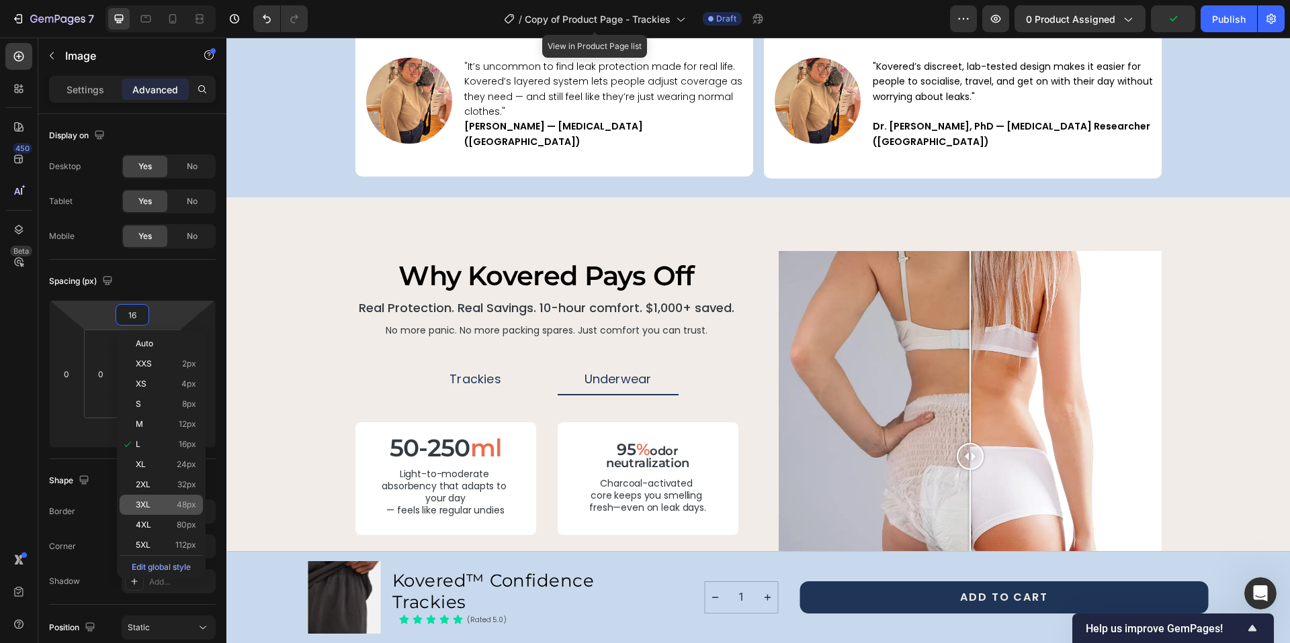
click at [180, 500] on span "48px" at bounding box center [186, 504] width 19 height 9
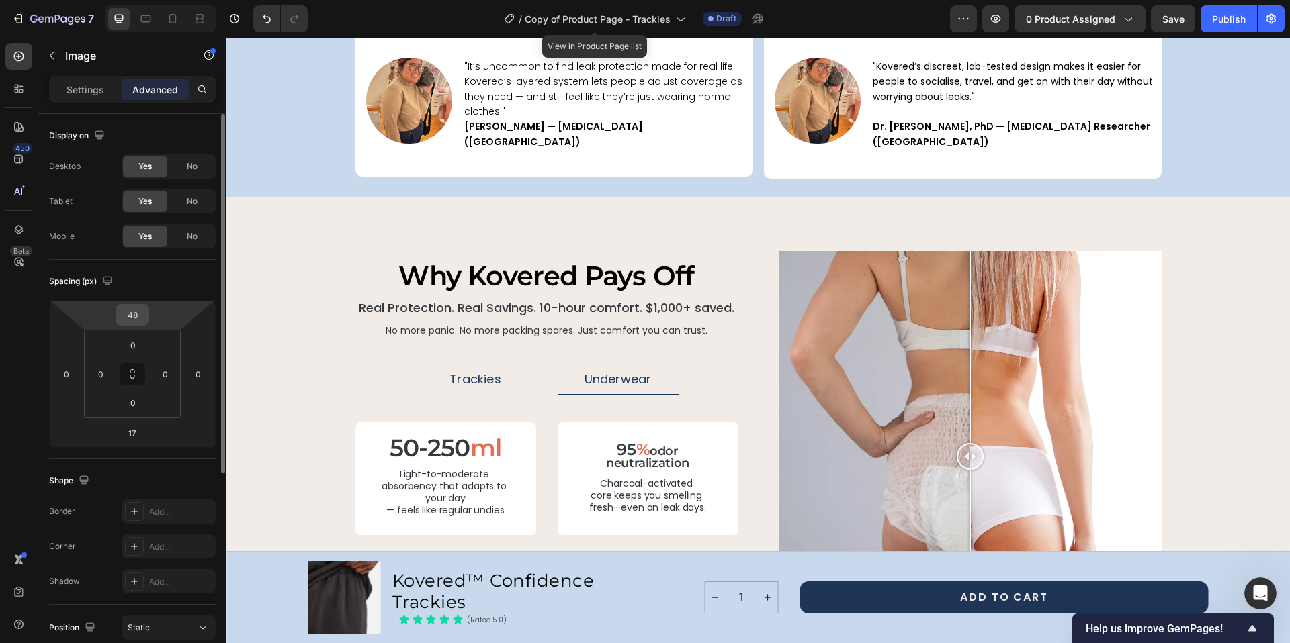
click at [141, 316] on input "48" at bounding box center [132, 315] width 27 height 20
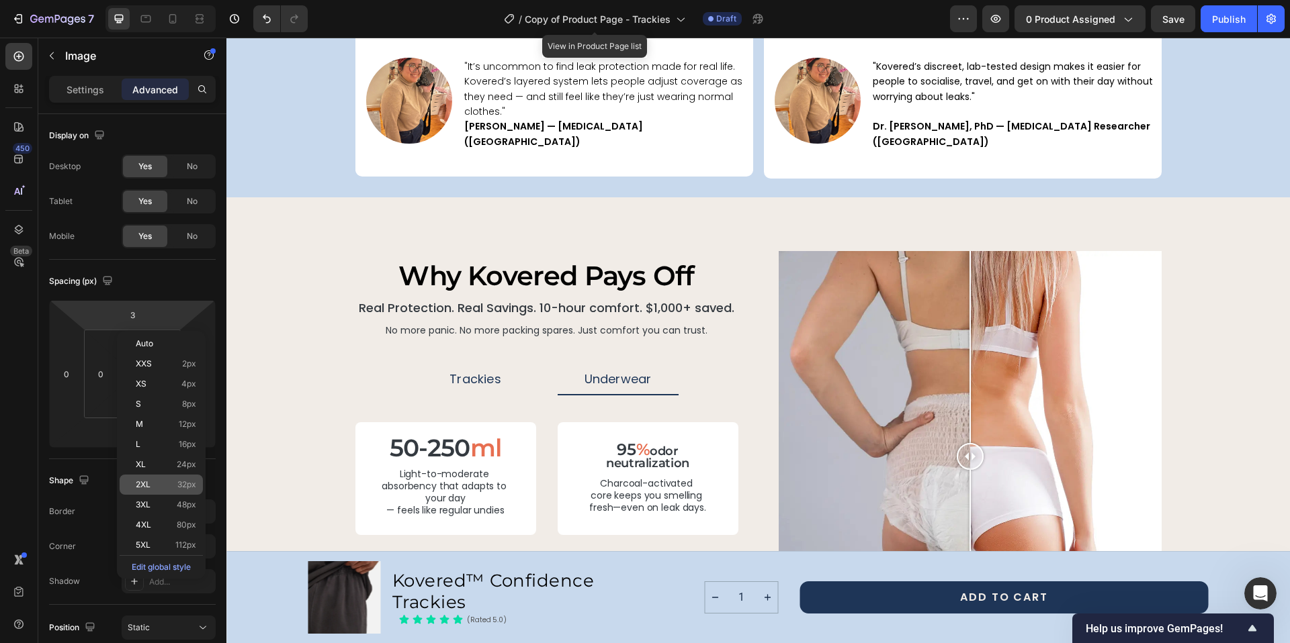
click at [195, 488] on span "32px" at bounding box center [186, 484] width 19 height 9
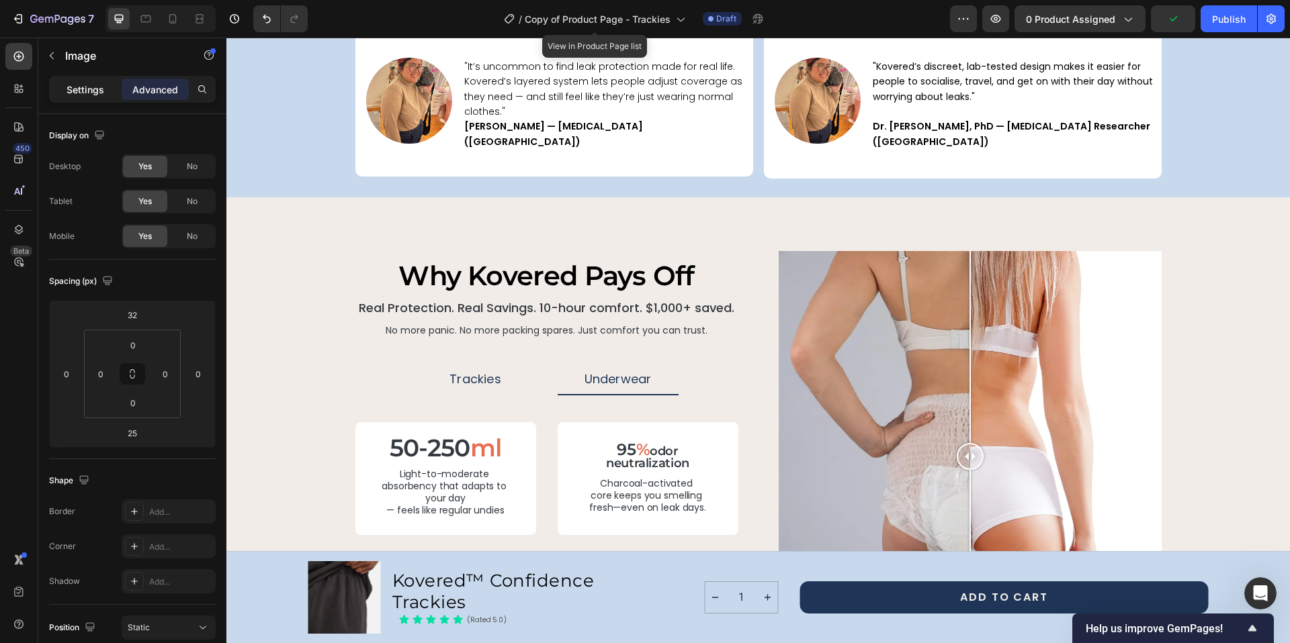
click at [71, 93] on p "Settings" at bounding box center [85, 90] width 38 height 14
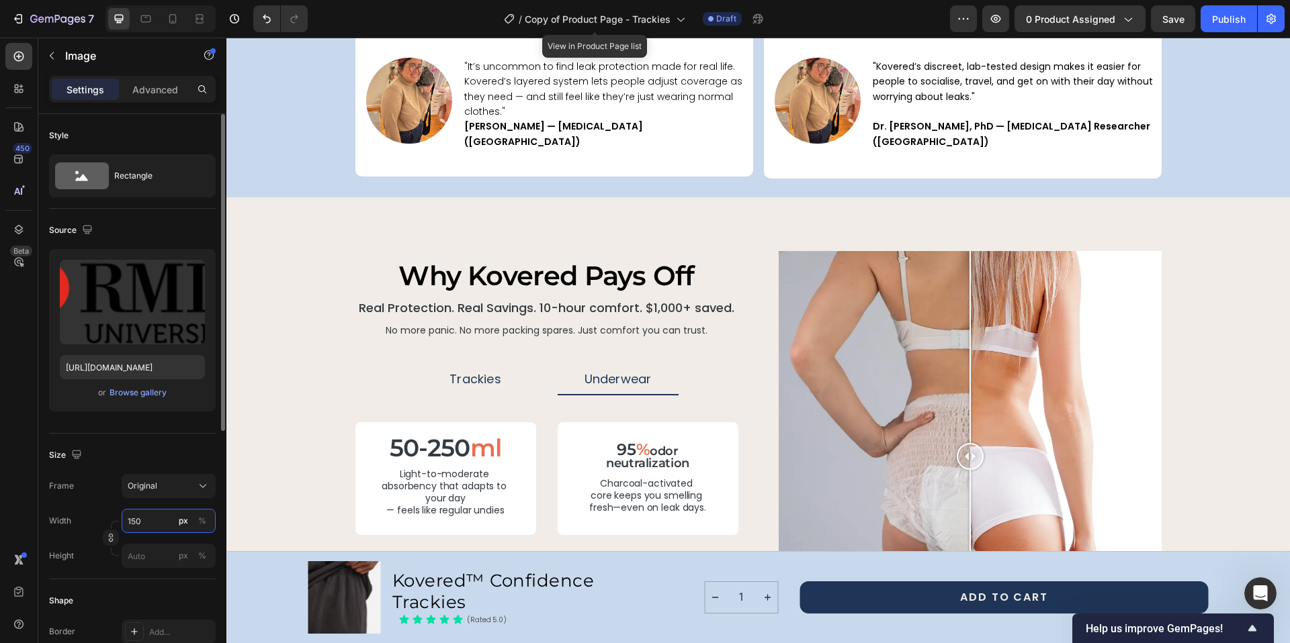
click at [136, 518] on input "150" at bounding box center [169, 521] width 94 height 24
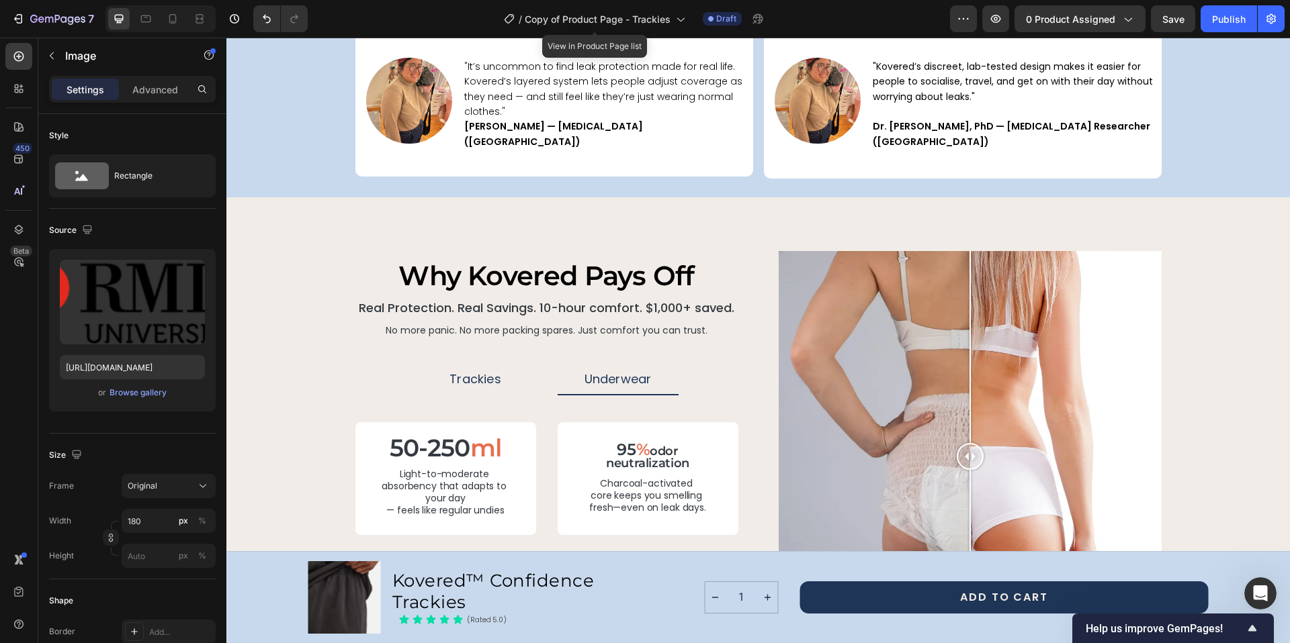
drag, startPoint x: 491, startPoint y: 336, endPoint x: 492, endPoint y: 328, distance: 7.4
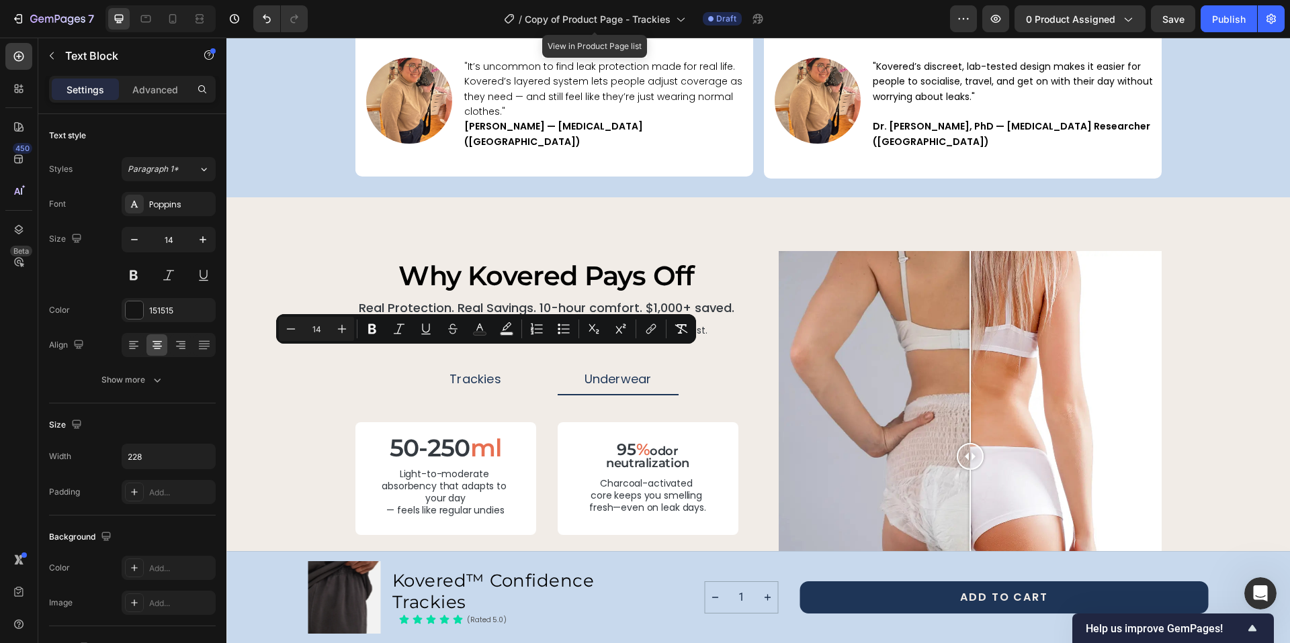
copy p "Tested under real-life conditions to prove absorbency, leak protection, and com…"
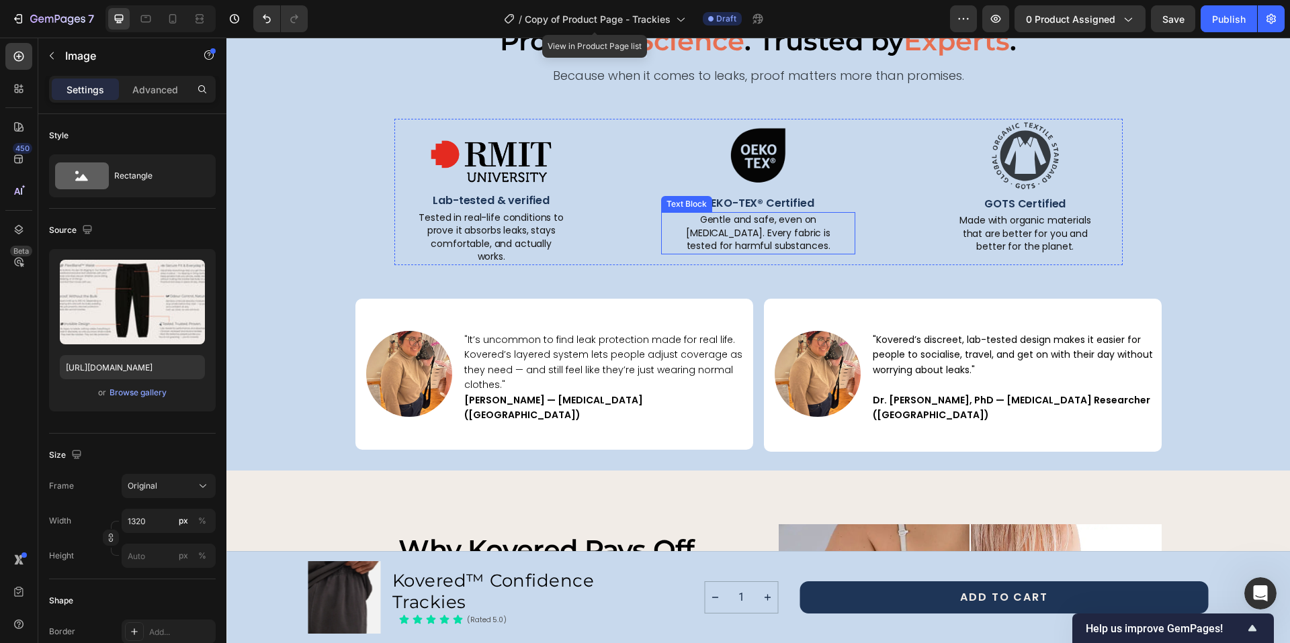
scroll to position [1734, 0]
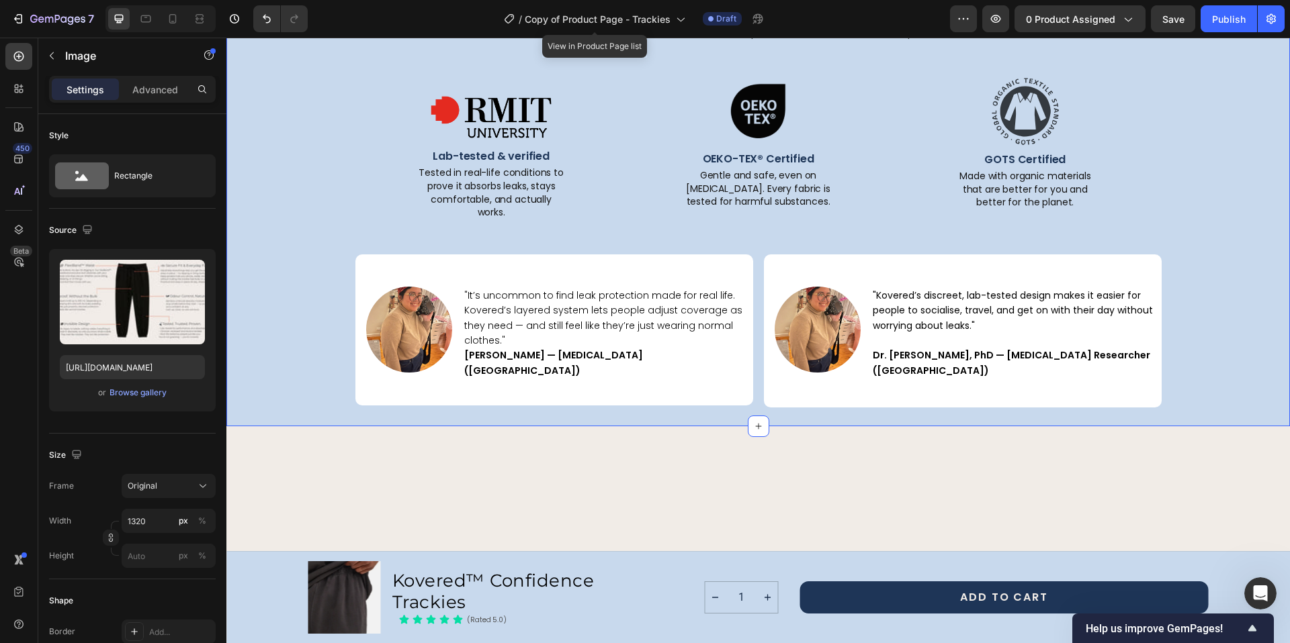
click at [776, 373] on div "Proven by Science . Trusted by Experts . Text Block Because when it comes to le…" at bounding box center [757, 192] width 1063 height 469
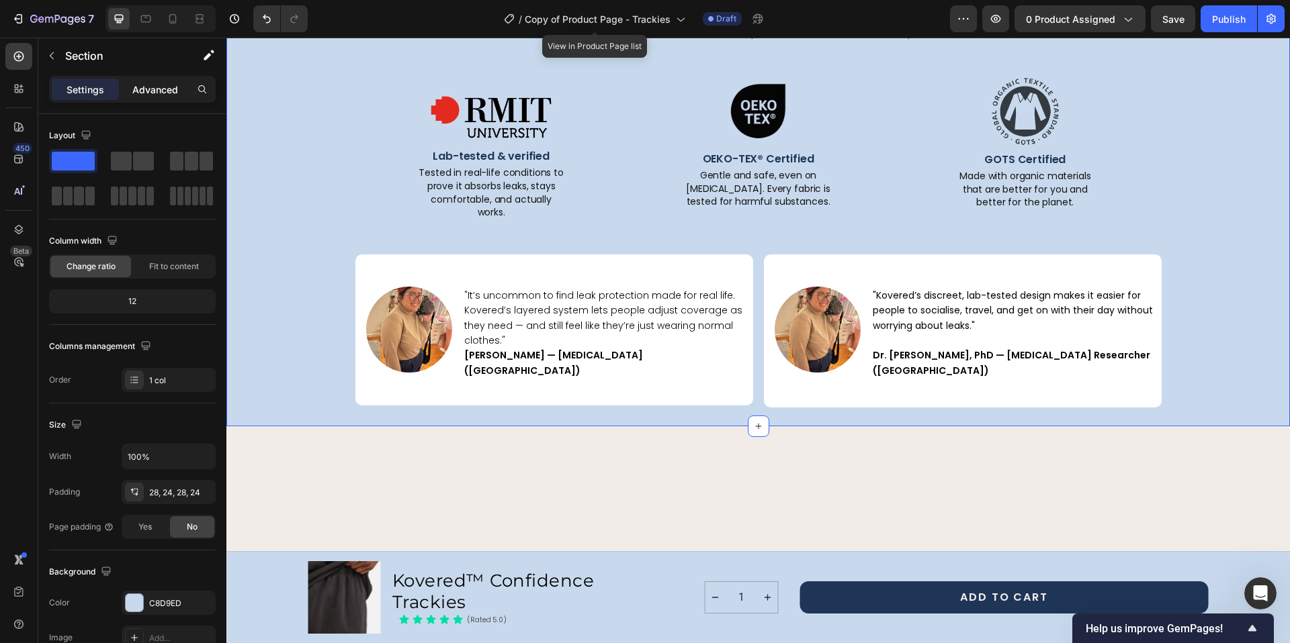
click at [154, 97] on div "Advanced" at bounding box center [155, 89] width 67 height 21
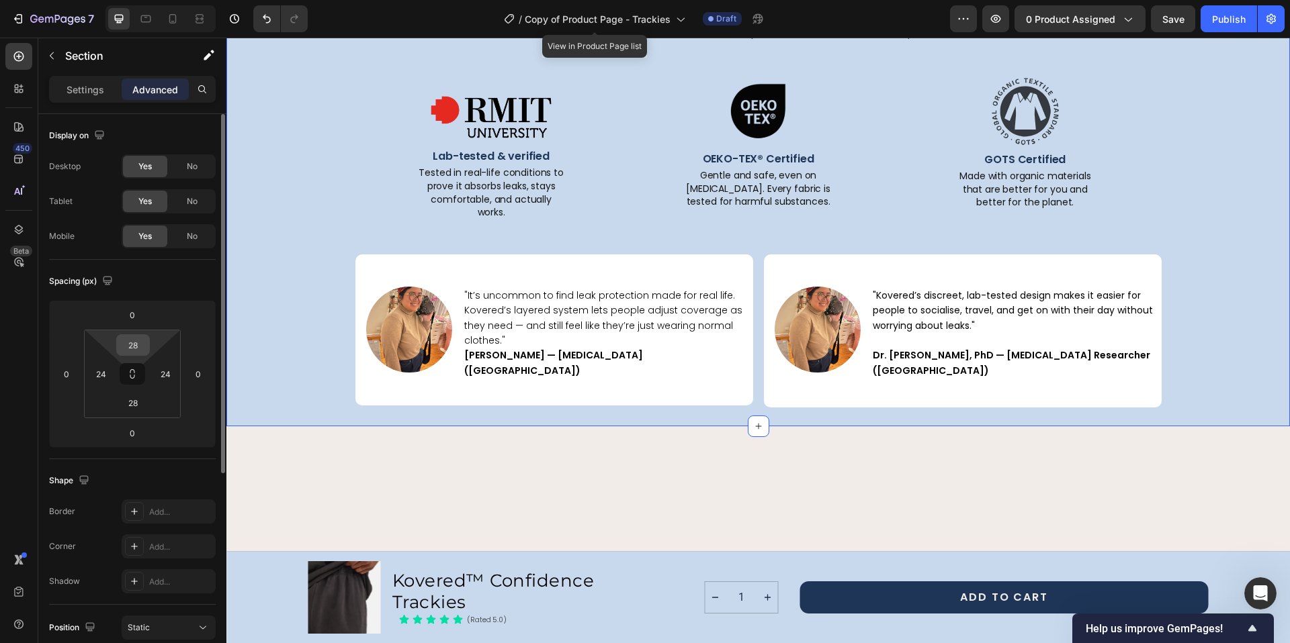
click at [136, 343] on input "28" at bounding box center [133, 345] width 27 height 20
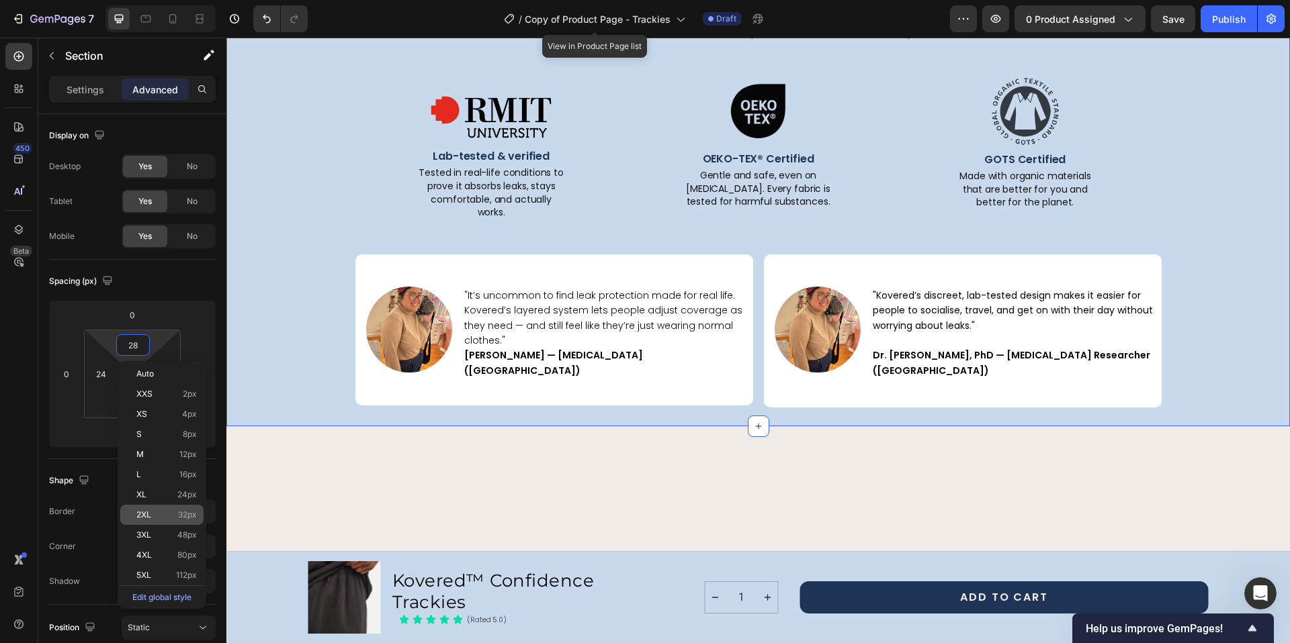
click at [181, 516] on span "32px" at bounding box center [187, 514] width 19 height 9
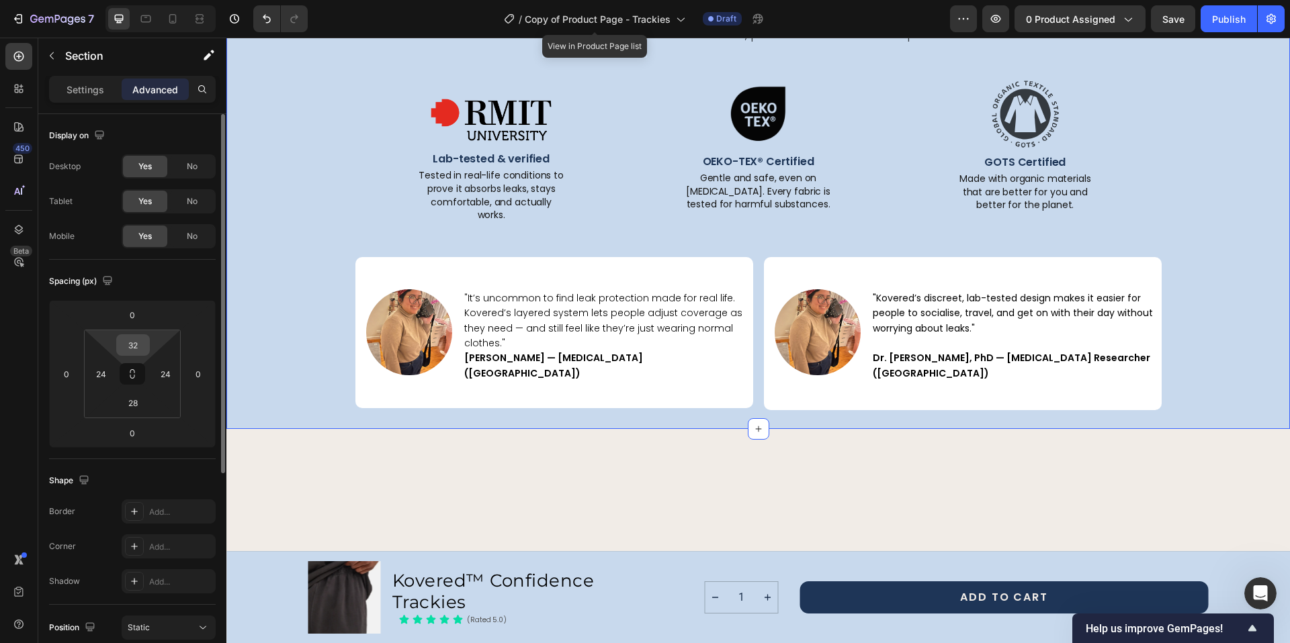
click at [136, 347] on input "32" at bounding box center [133, 345] width 27 height 20
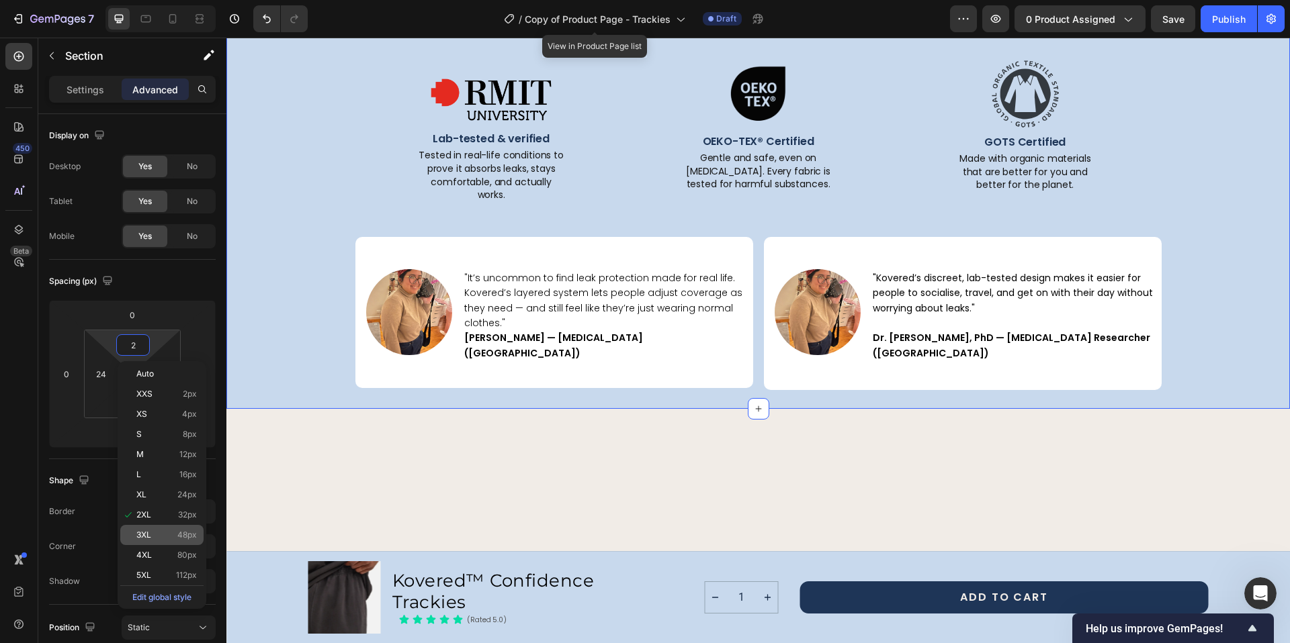
click at [172, 537] on p "3XL 48px" at bounding box center [166, 535] width 60 height 9
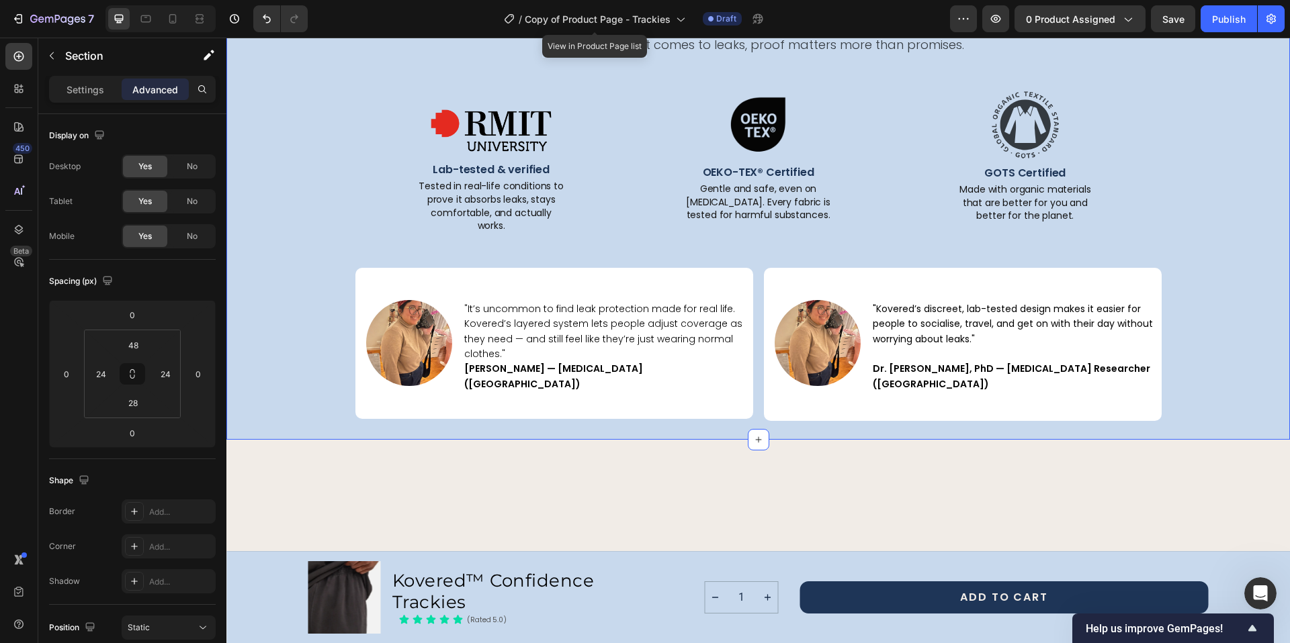
click at [701, 365] on div "Proven by Science . Trusted by Experts . Text Block Because when it comes to le…" at bounding box center [757, 199] width 1063 height 482
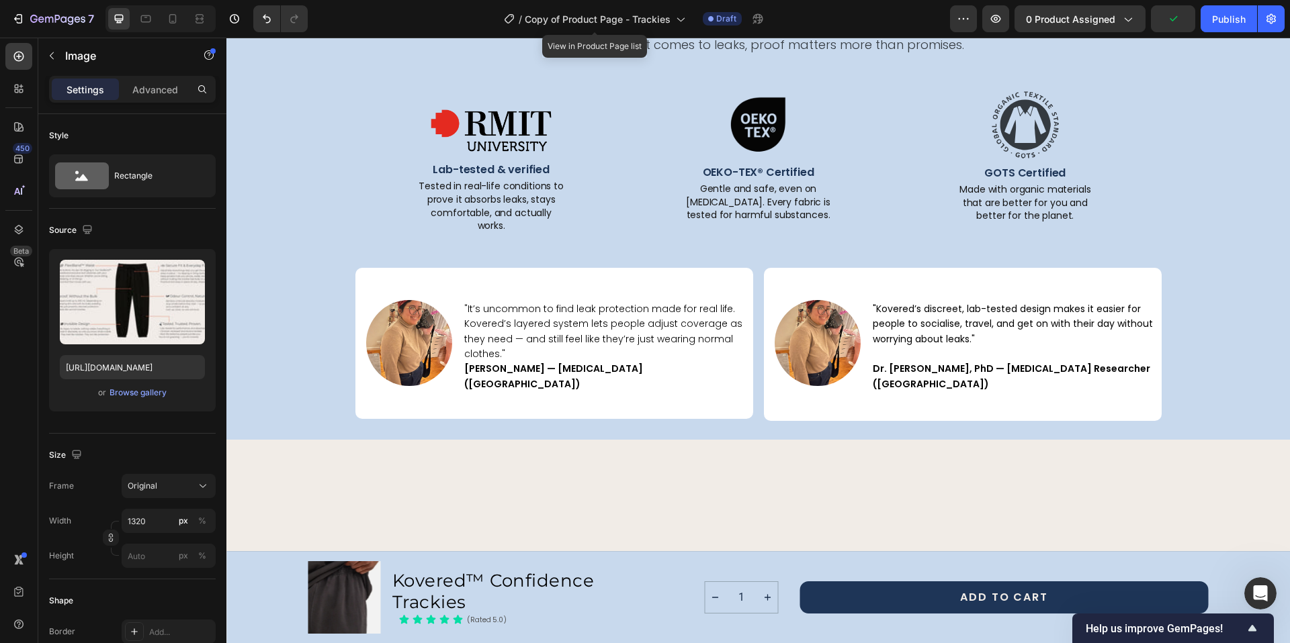
drag, startPoint x: 754, startPoint y: 356, endPoint x: 754, endPoint y: 345, distance: 10.7
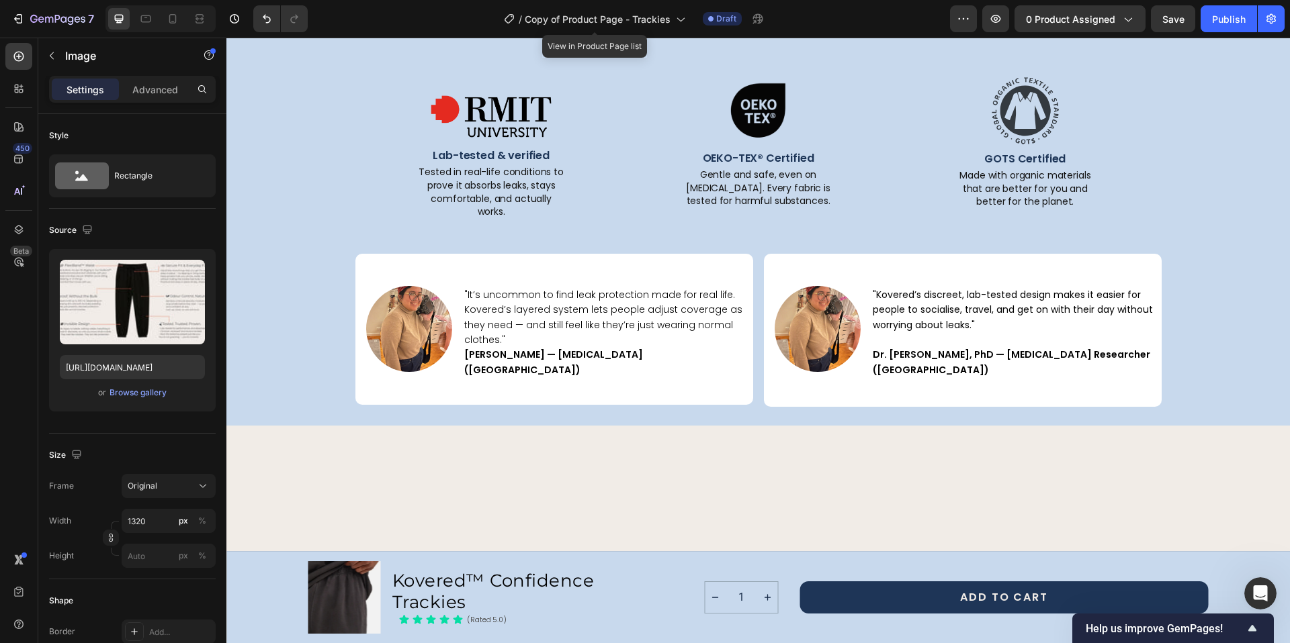
drag, startPoint x: 754, startPoint y: 357, endPoint x: 752, endPoint y: 343, distance: 14.2
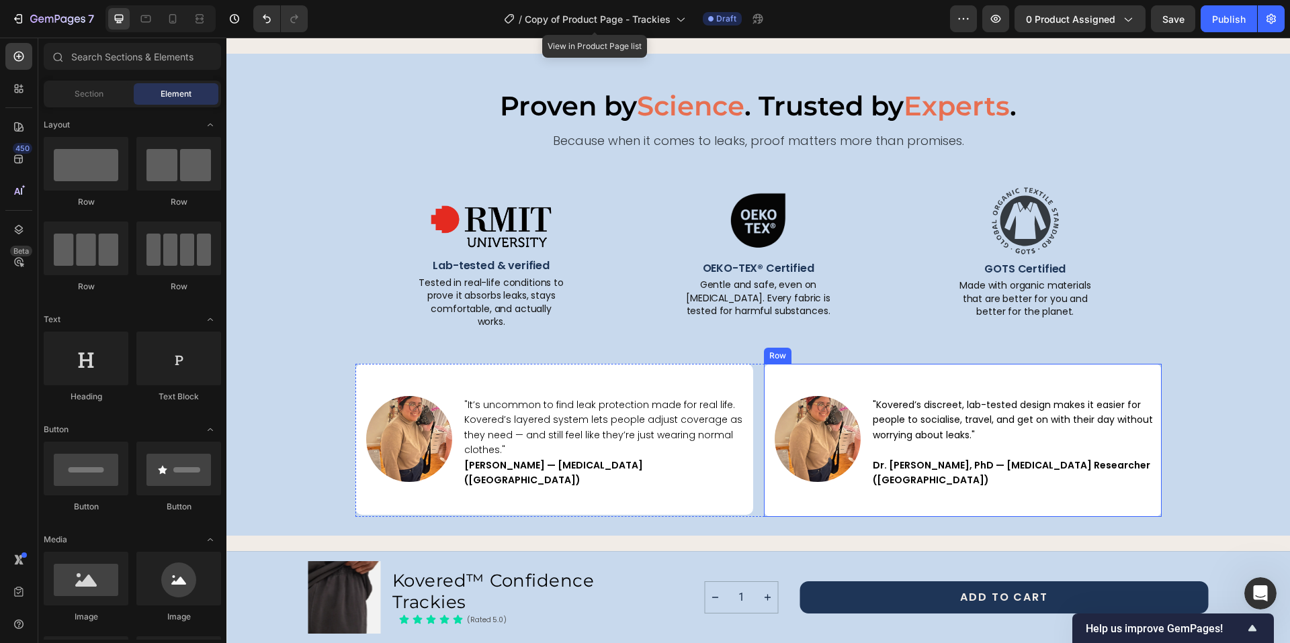
scroll to position [1989, 0]
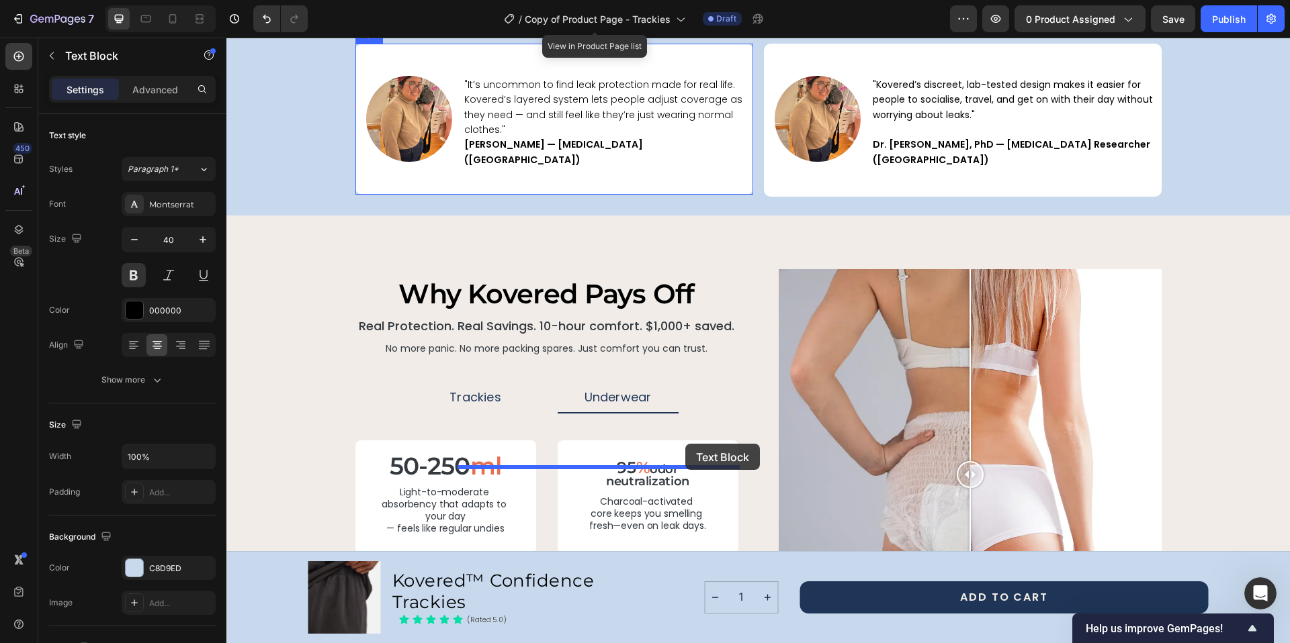
drag, startPoint x: 727, startPoint y: 194, endPoint x: 701, endPoint y: 376, distance: 183.8
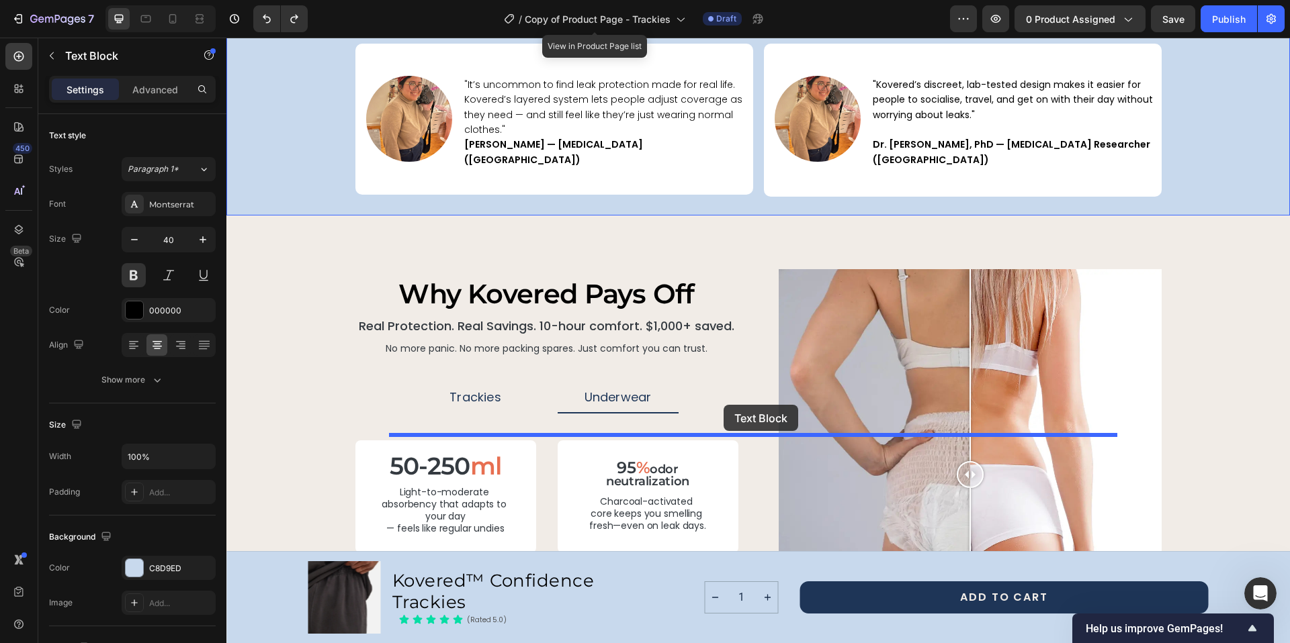
drag, startPoint x: 778, startPoint y: 183, endPoint x: 723, endPoint y: 405, distance: 228.4
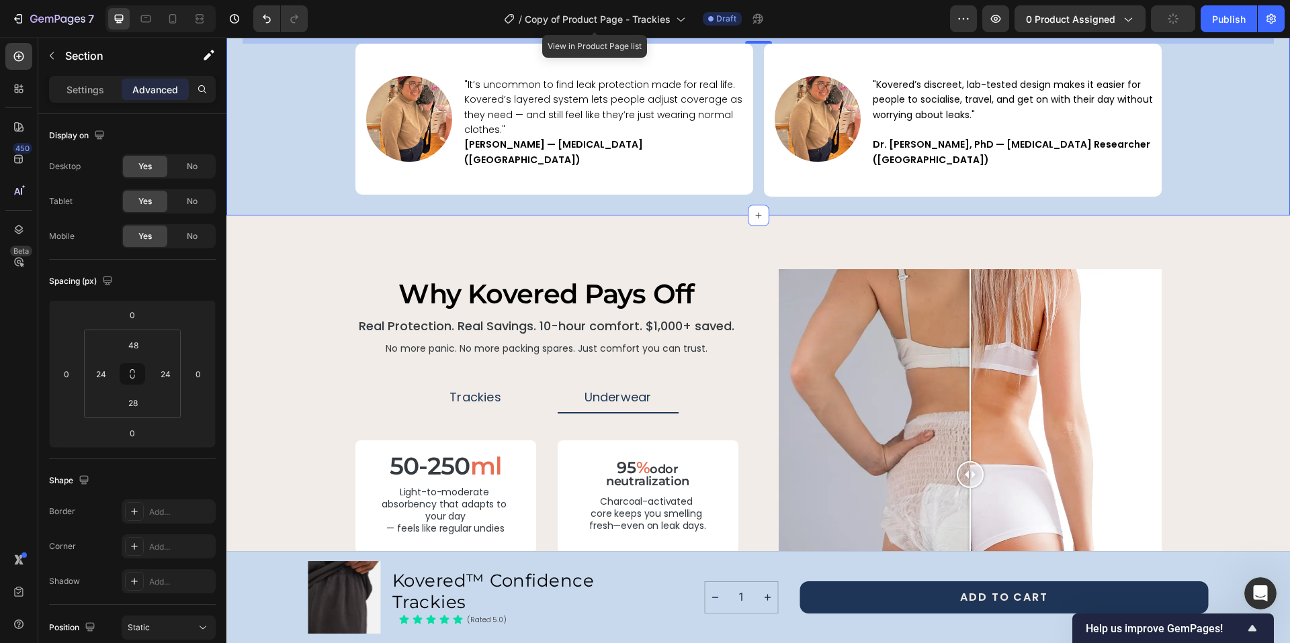
click at [567, 37] on p "Proven by Science . Trusted by Experts ." at bounding box center [758, 18] width 1028 height 38
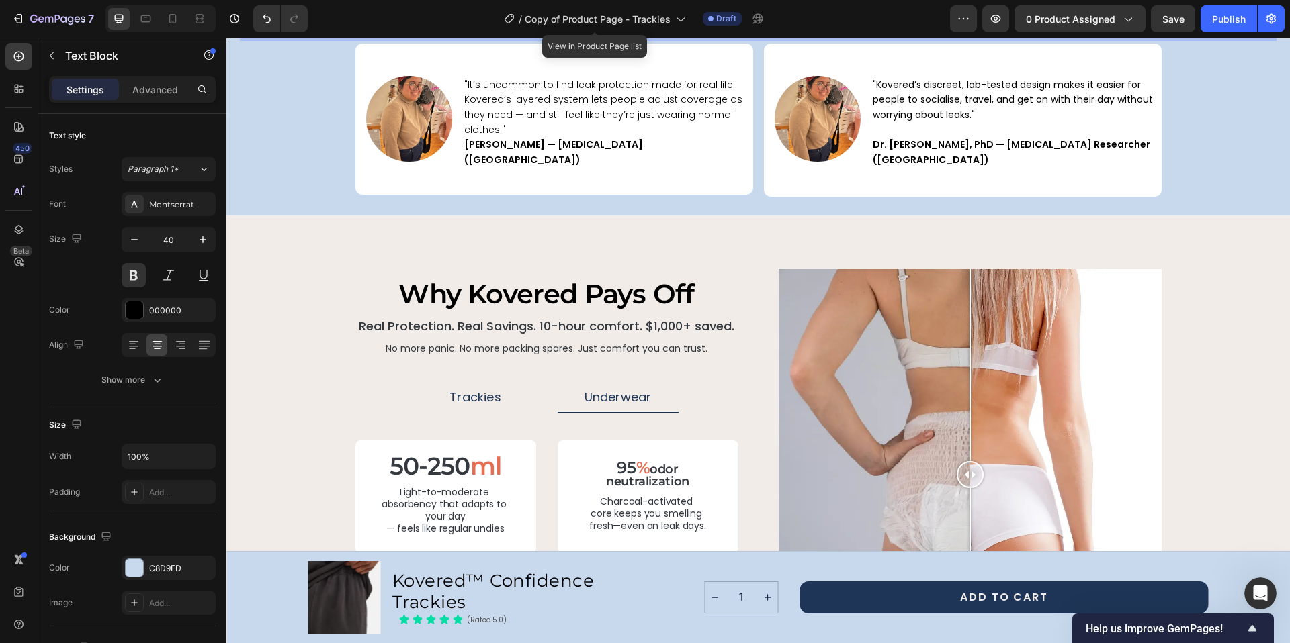
click at [567, 37] on p "Proven by Science . Trusted by Experts ." at bounding box center [758, 18] width 1028 height 38
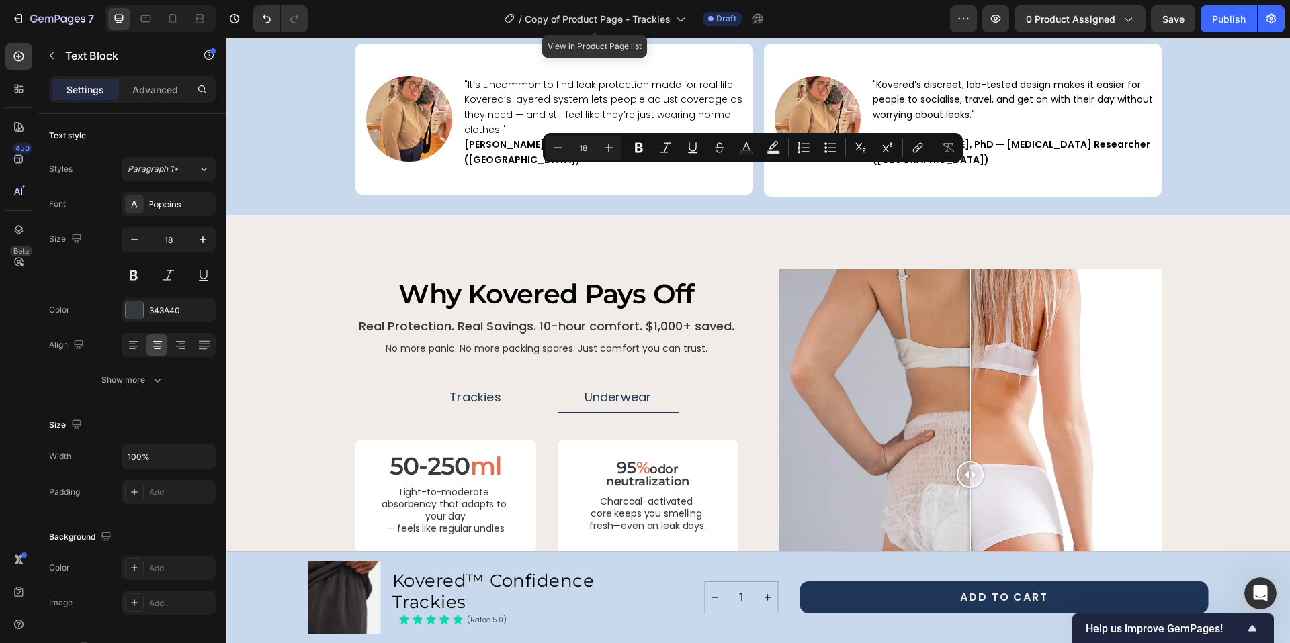
copy p "Because when it comes to leaks, proof matters more than promises."
click at [709, 37] on p "What the Experts say:" at bounding box center [758, 18] width 1028 height 38
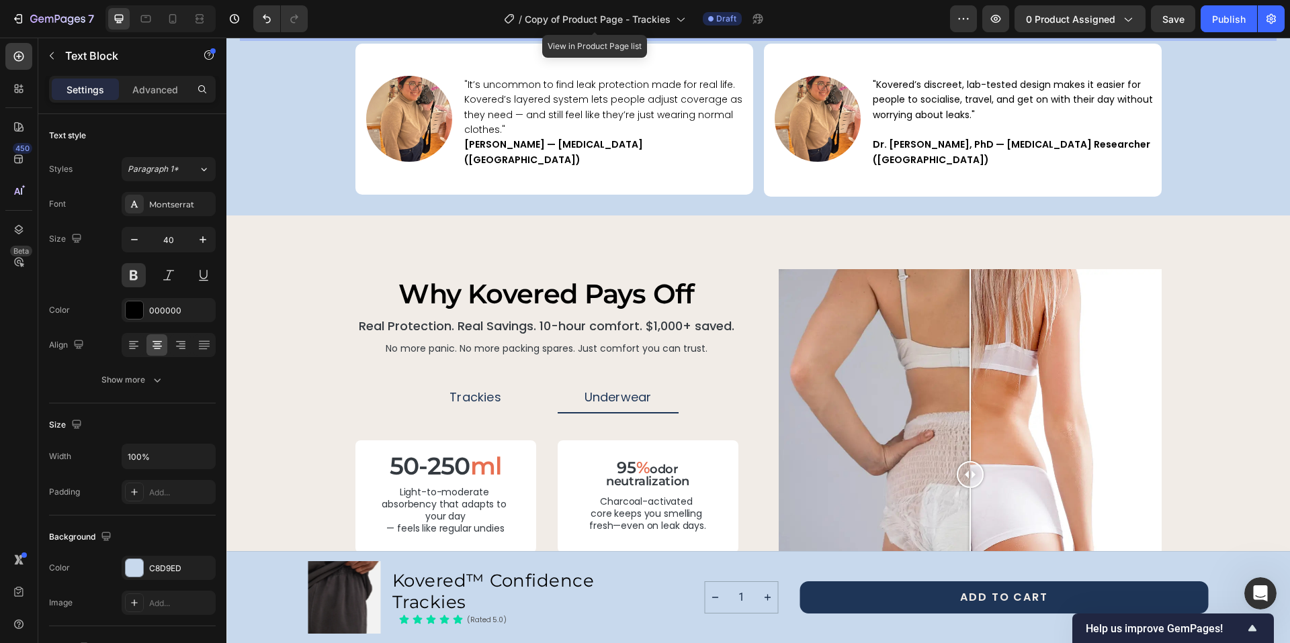
click at [709, 37] on p "What the Experts say:" at bounding box center [758, 18] width 1028 height 38
click at [709, 37] on p "Because when it comes to leaks, proof matters more than promises." at bounding box center [758, 18] width 1028 height 38
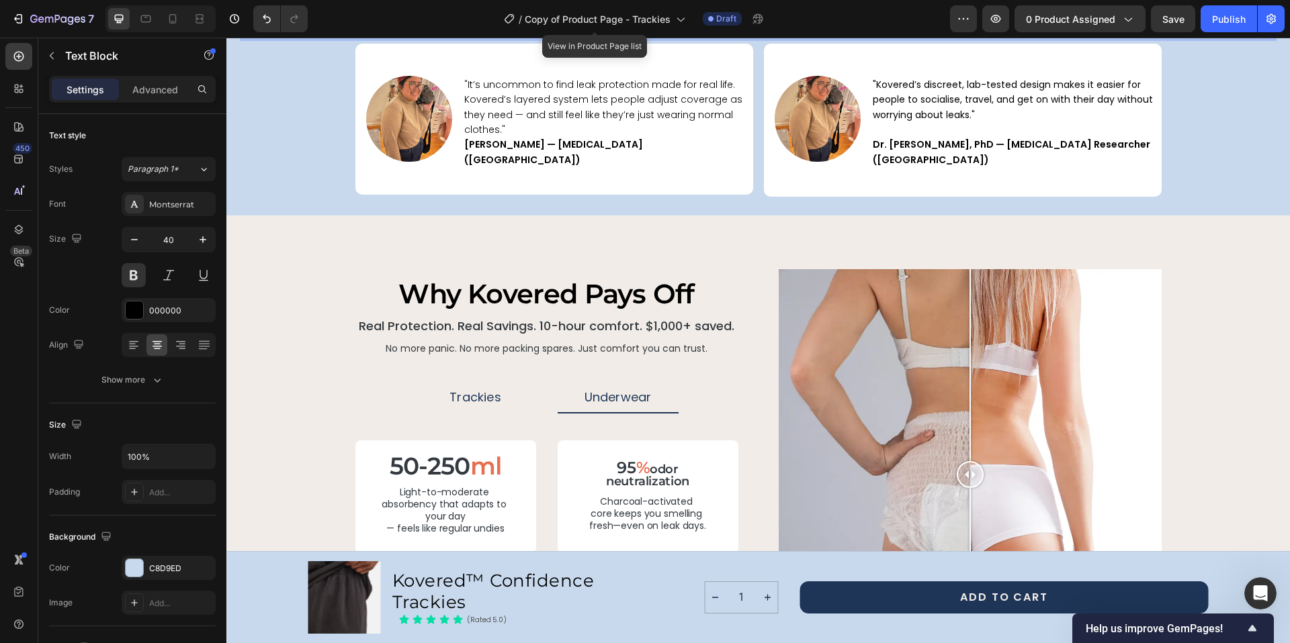
click at [709, 37] on p "Because when it comes to leaks, proof matters more than promises." at bounding box center [758, 18] width 1028 height 38
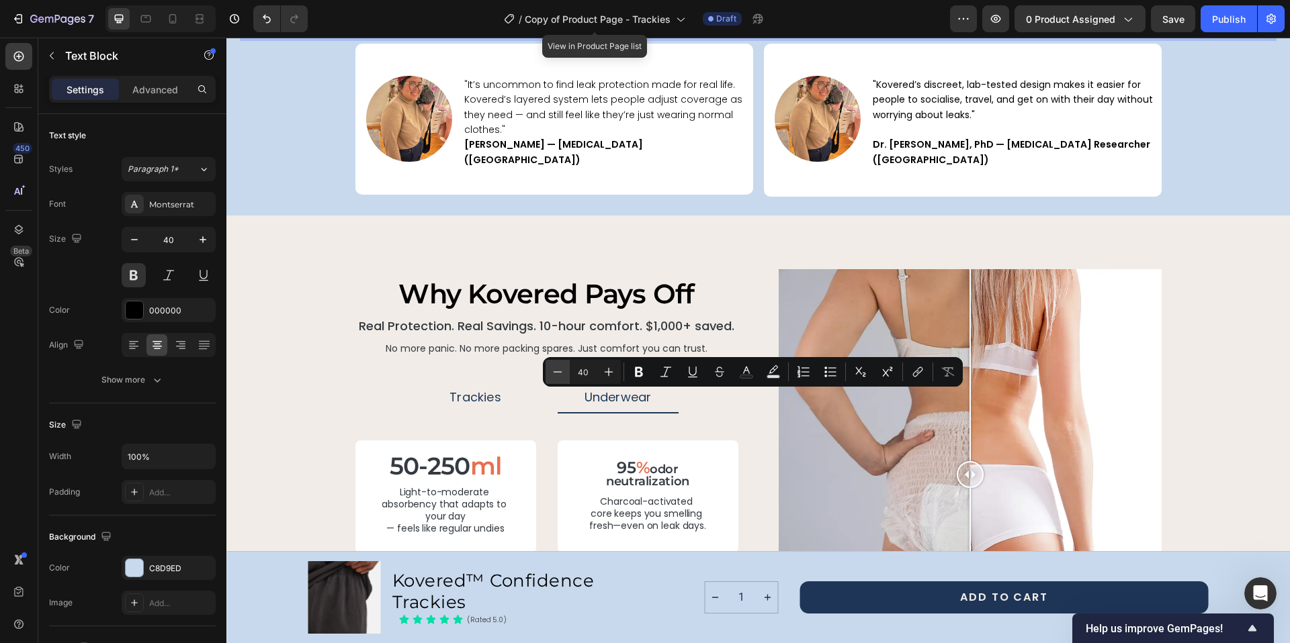
click at [556, 369] on icon "Editor contextual toolbar" at bounding box center [557, 371] width 13 height 13
click at [557, 369] on icon "Editor contextual toolbar" at bounding box center [557, 371] width 13 height 13
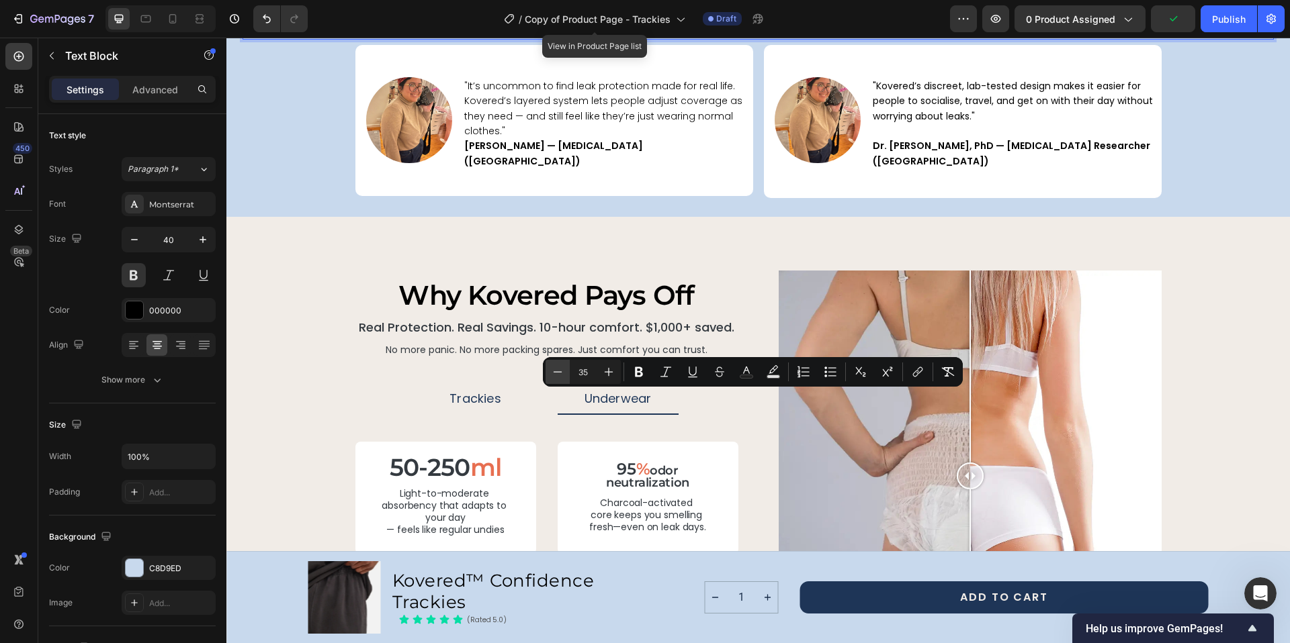
click at [557, 369] on icon "Editor contextual toolbar" at bounding box center [557, 371] width 13 height 13
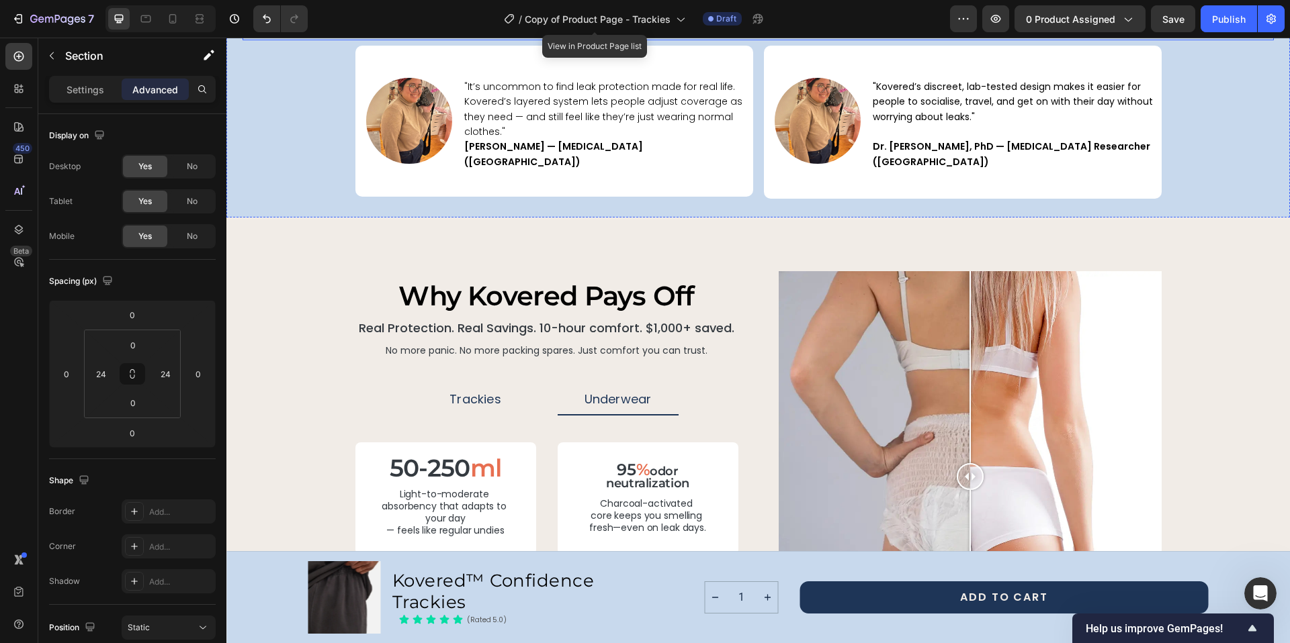
click at [726, 33] on span "What the Experts say:" at bounding box center [758, 20] width 235 height 26
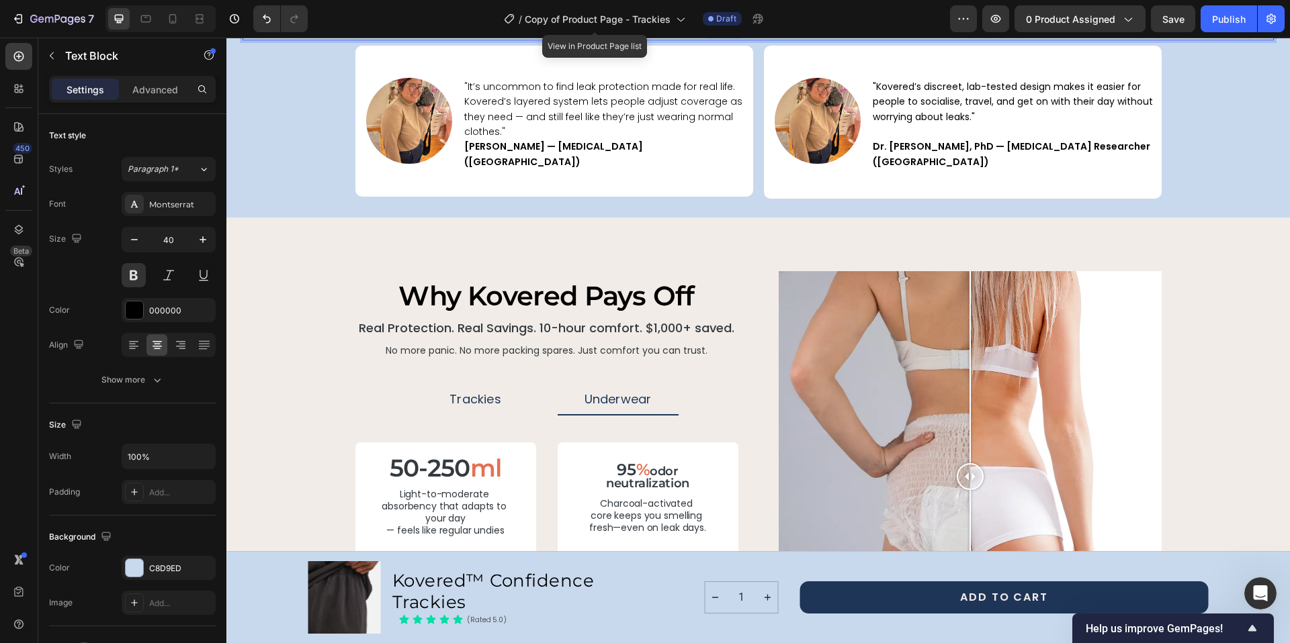
click at [728, 33] on span "What the Experts say:" at bounding box center [758, 20] width 235 height 26
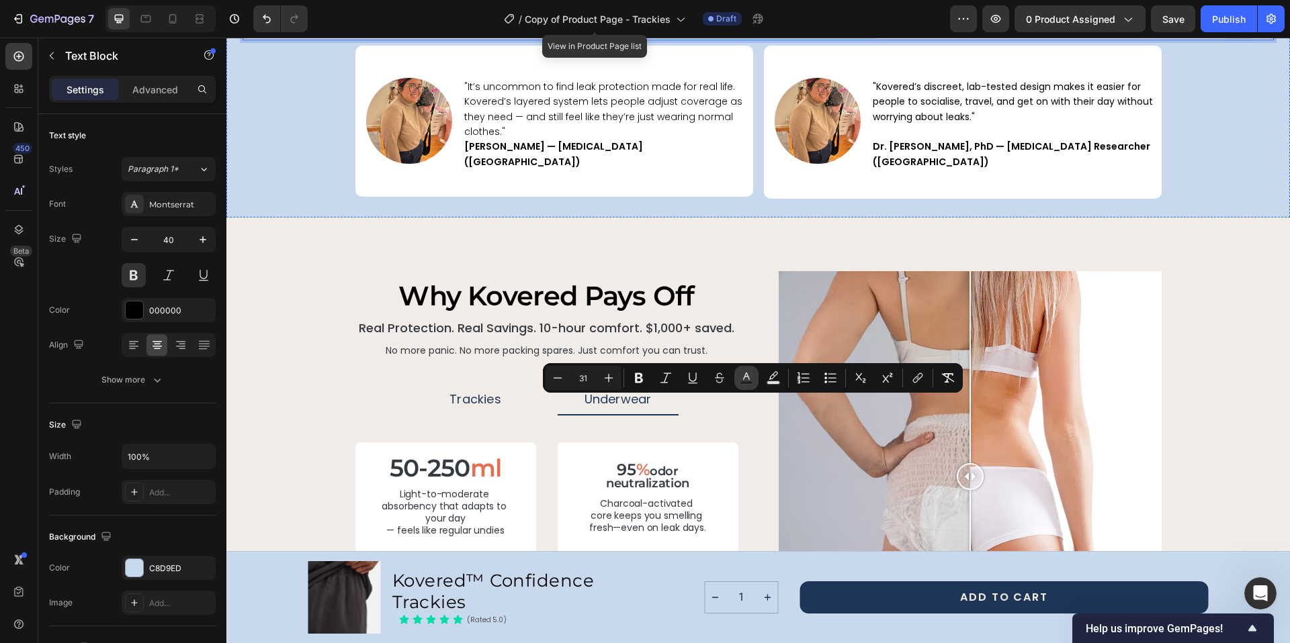
click at [746, 384] on rect "Editor contextual toolbar" at bounding box center [746, 382] width 13 height 3
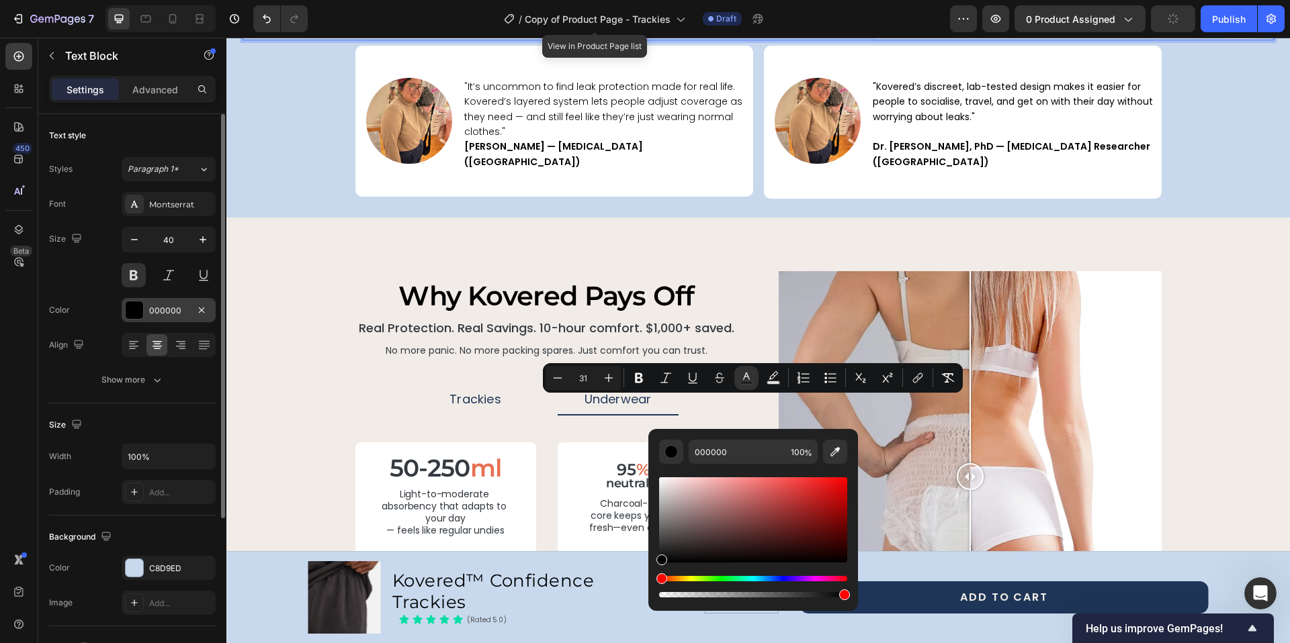
click at [158, 307] on div "000000" at bounding box center [168, 311] width 39 height 12
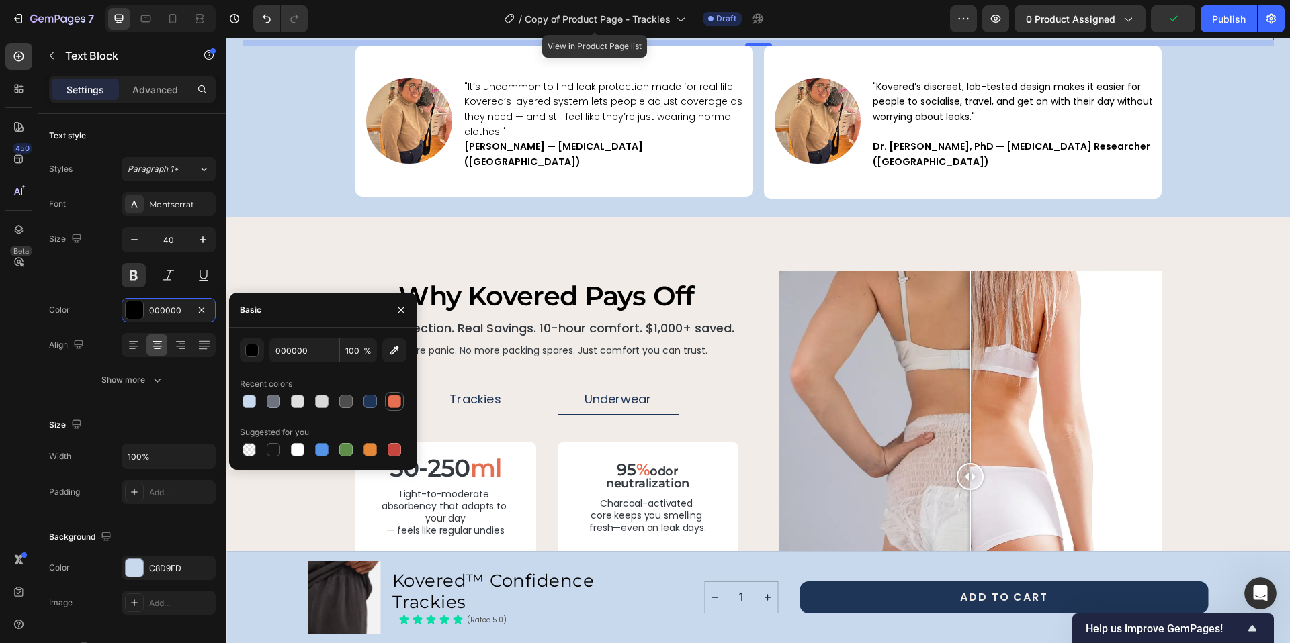
click at [391, 403] on div at bounding box center [394, 401] width 13 height 13
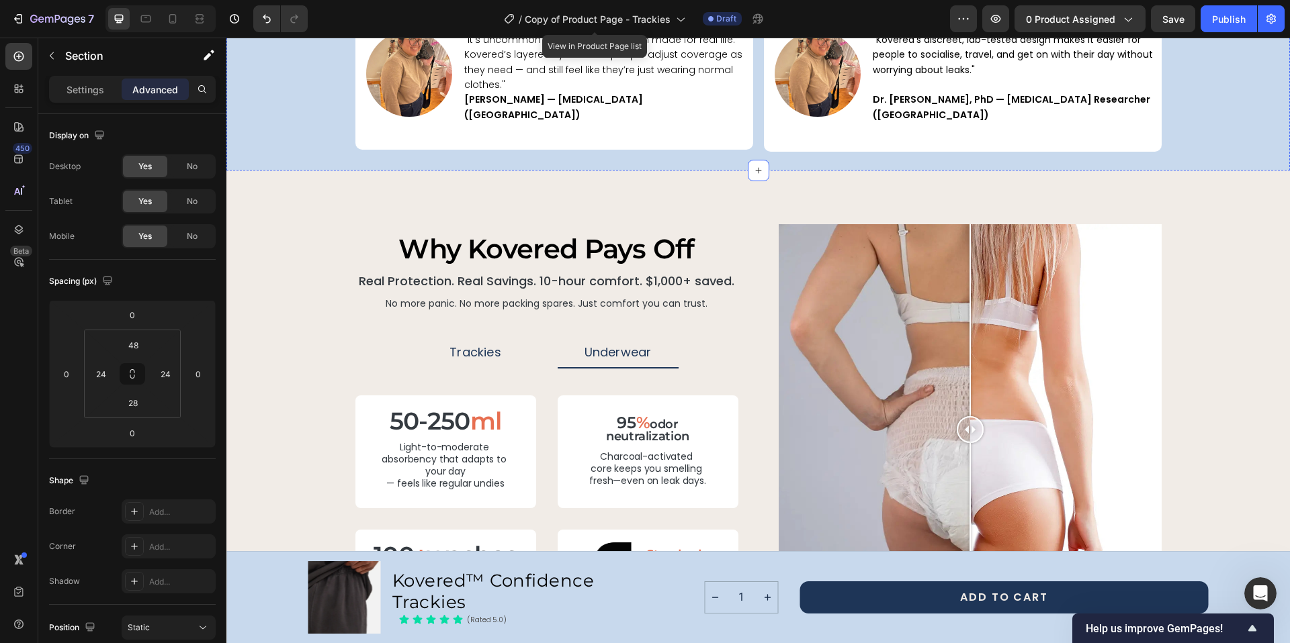
scroll to position [2045, 0]
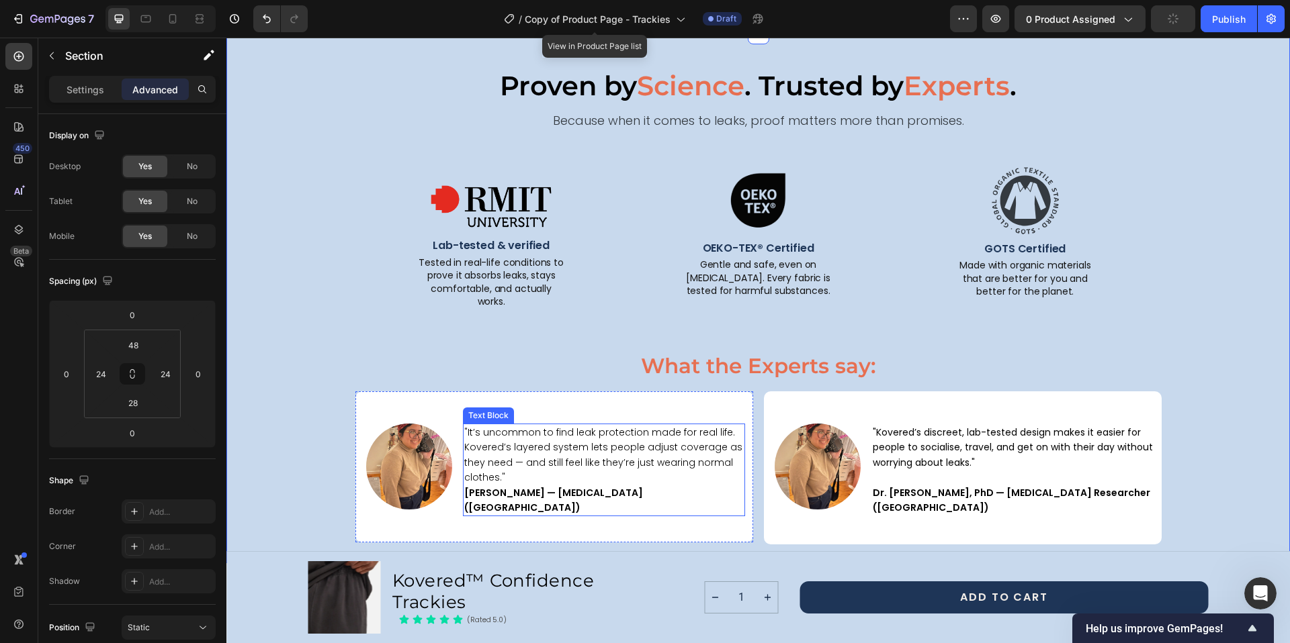
click at [476, 428] on span ""It’s uncommon to find leak protection made for real life. Kovered’s layered sy…" at bounding box center [603, 455] width 278 height 58
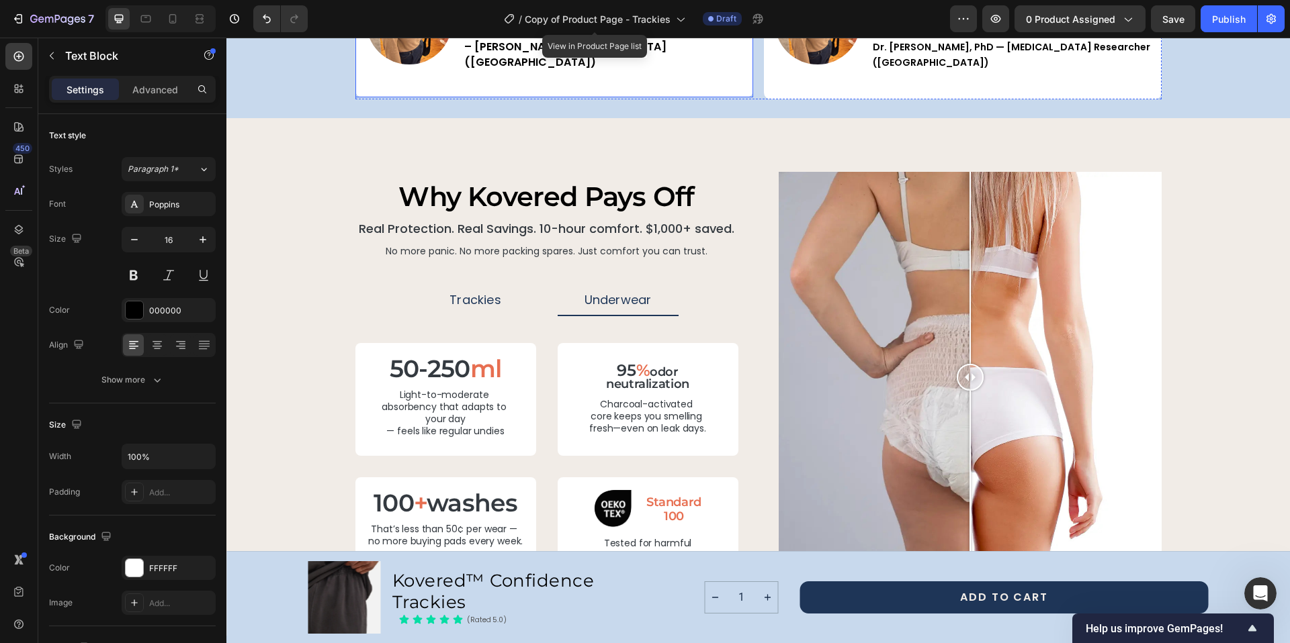
scroll to position [2171, 0]
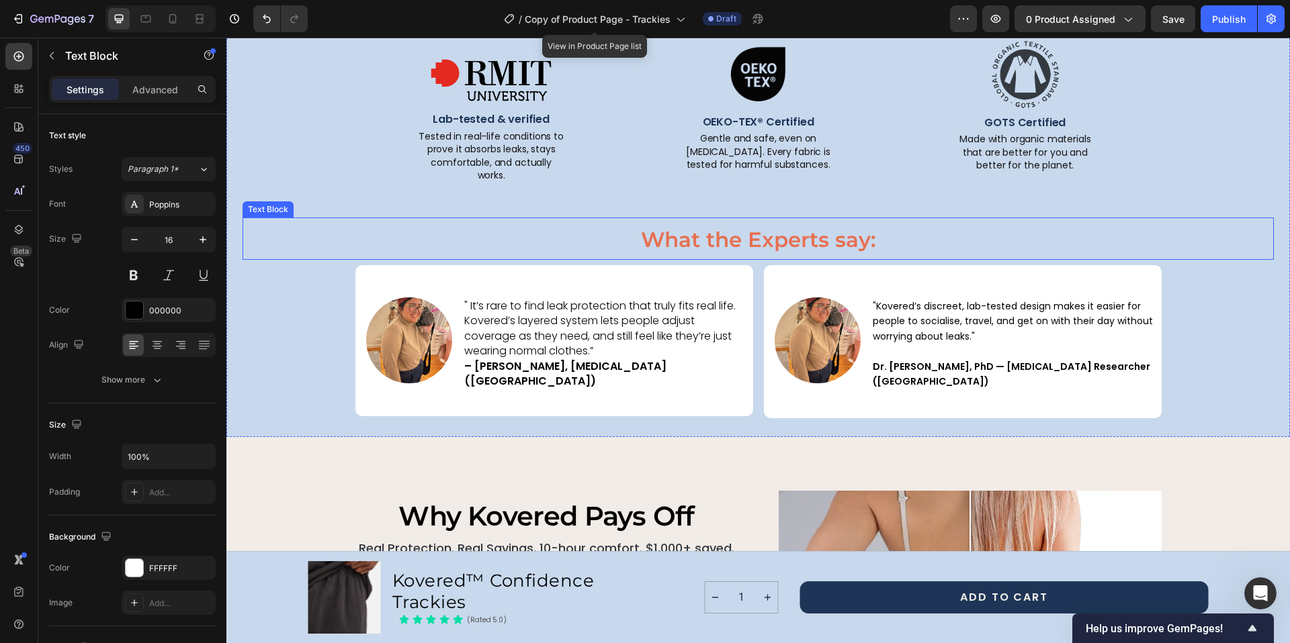
click at [551, 219] on p "What the Experts say:" at bounding box center [758, 239] width 1028 height 40
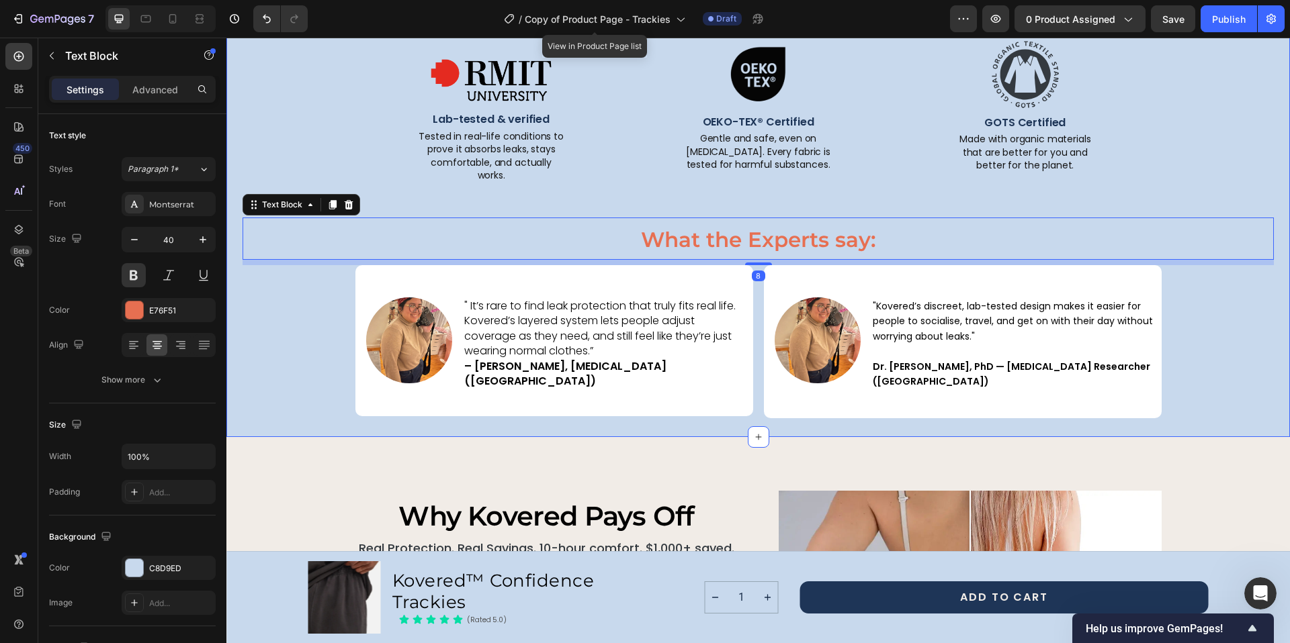
click at [334, 263] on div "Proven by Science . Trusted by Experts . Text Block Because when it comes to le…" at bounding box center [757, 179] width 1031 height 479
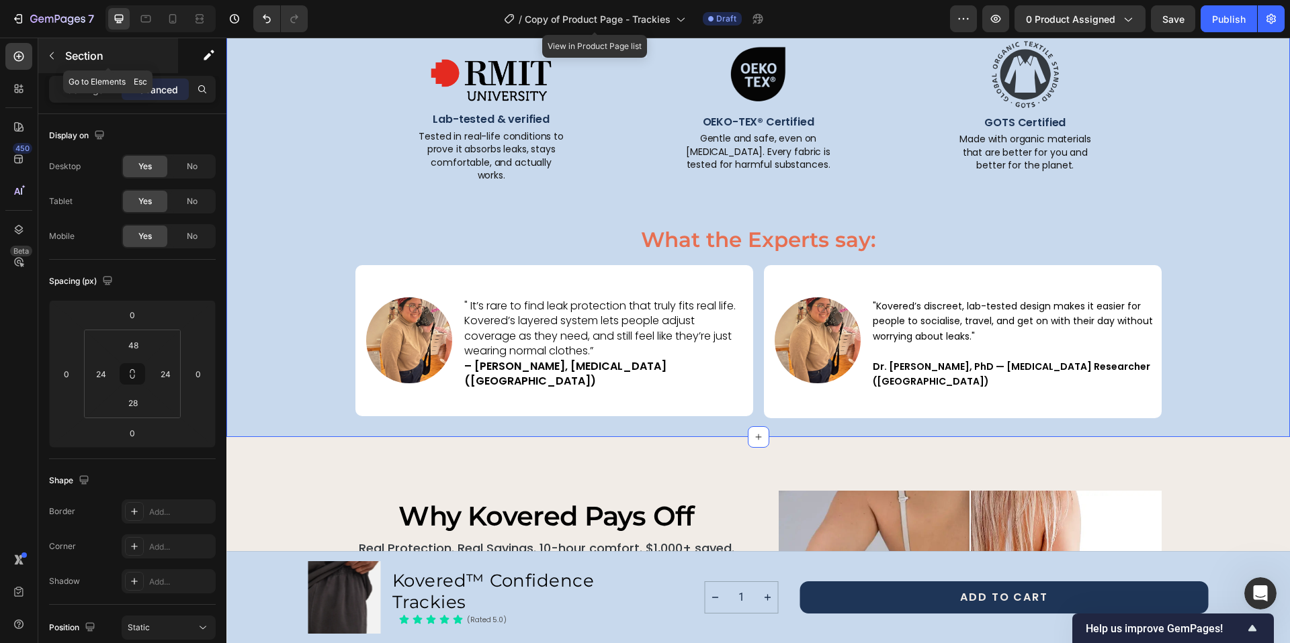
click at [53, 56] on icon "button" at bounding box center [51, 55] width 11 height 11
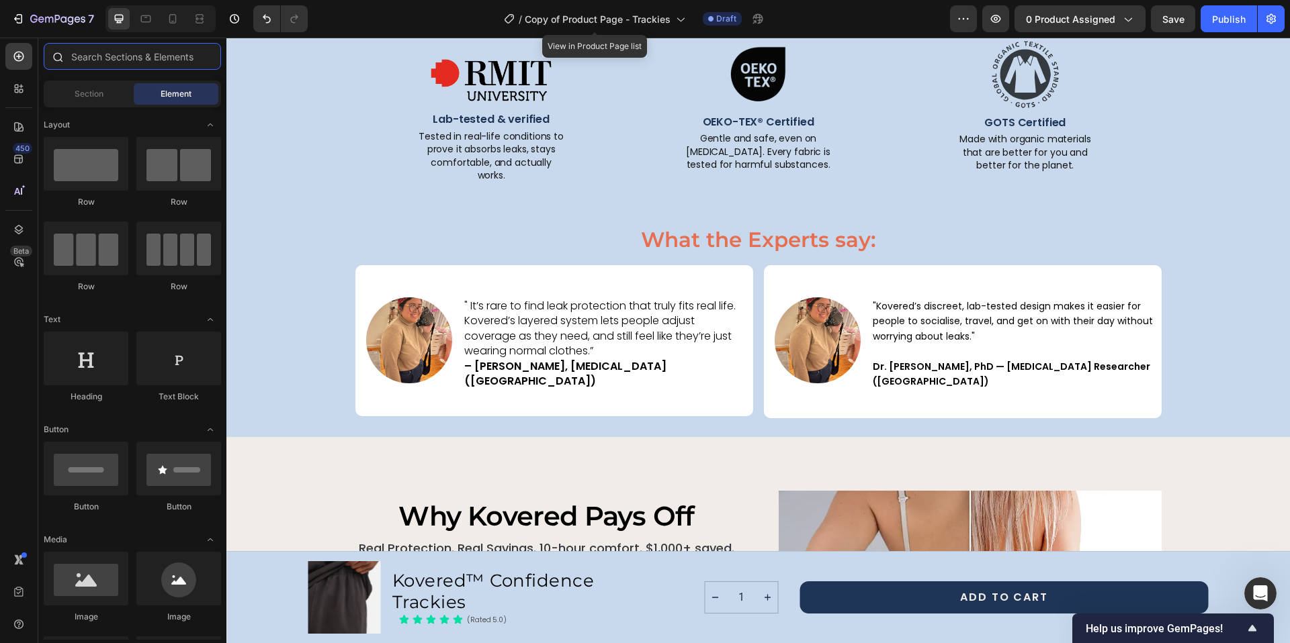
click at [89, 64] on input "text" at bounding box center [132, 56] width 177 height 27
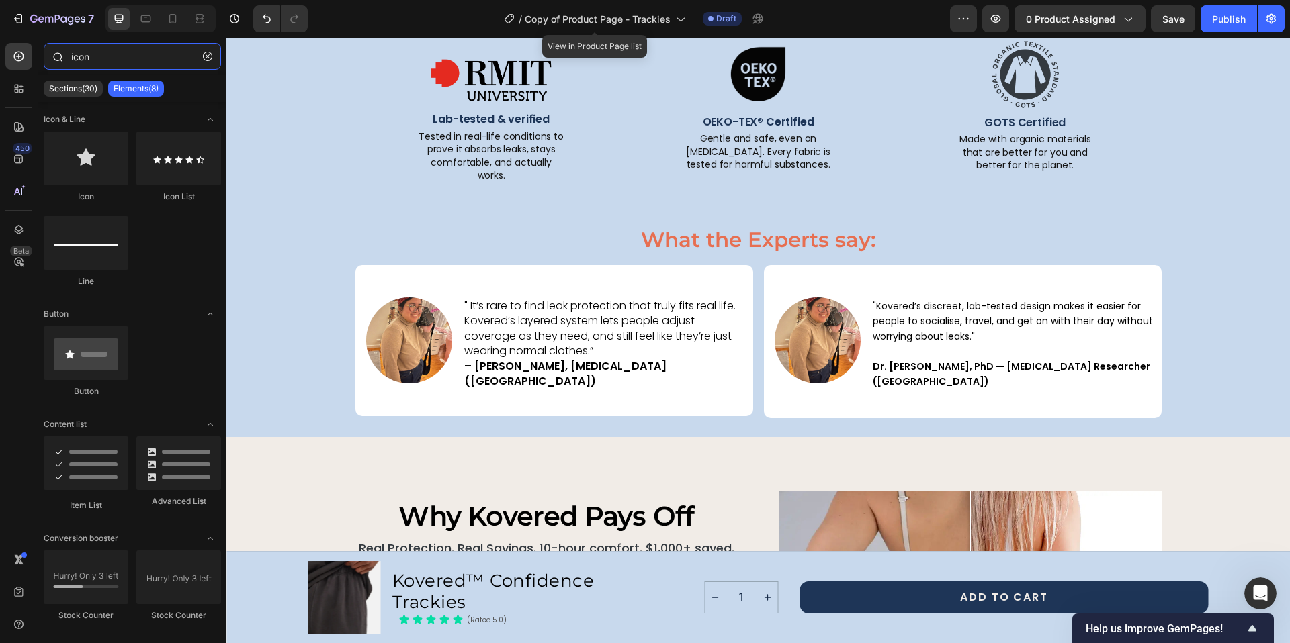
click at [73, 58] on input "icon" at bounding box center [132, 56] width 177 height 27
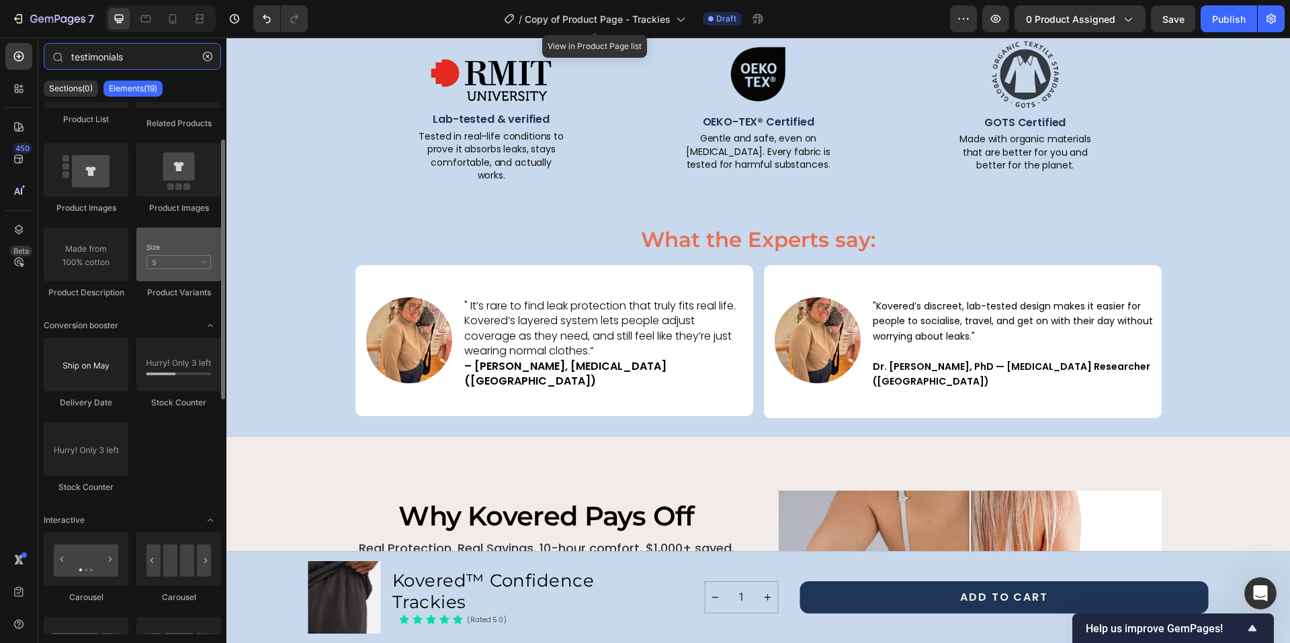
scroll to position [0, 0]
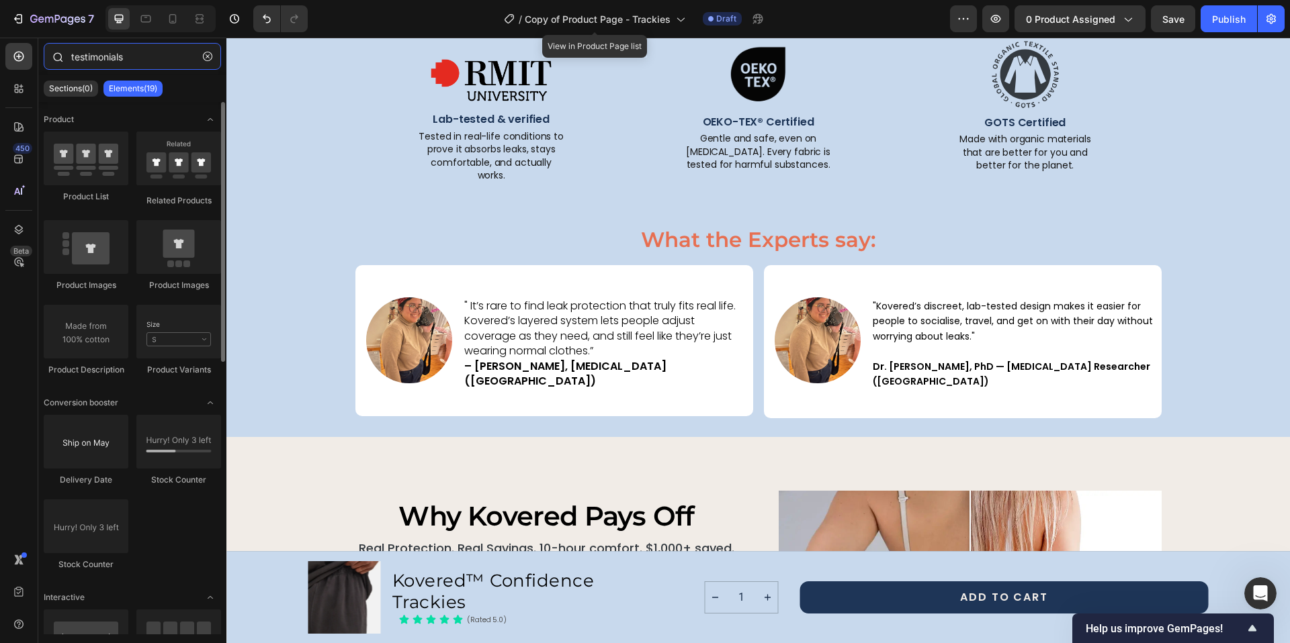
click at [81, 62] on input "testimonials" at bounding box center [132, 56] width 177 height 27
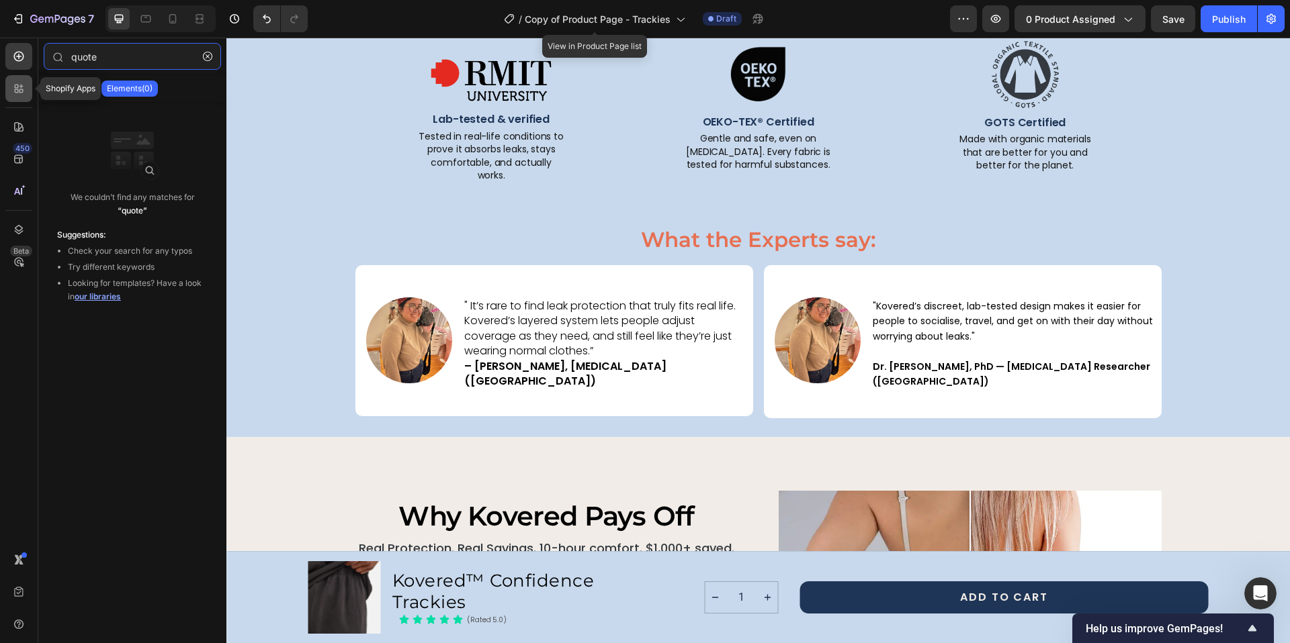
type input "quote"
click at [21, 97] on div at bounding box center [18, 88] width 27 height 27
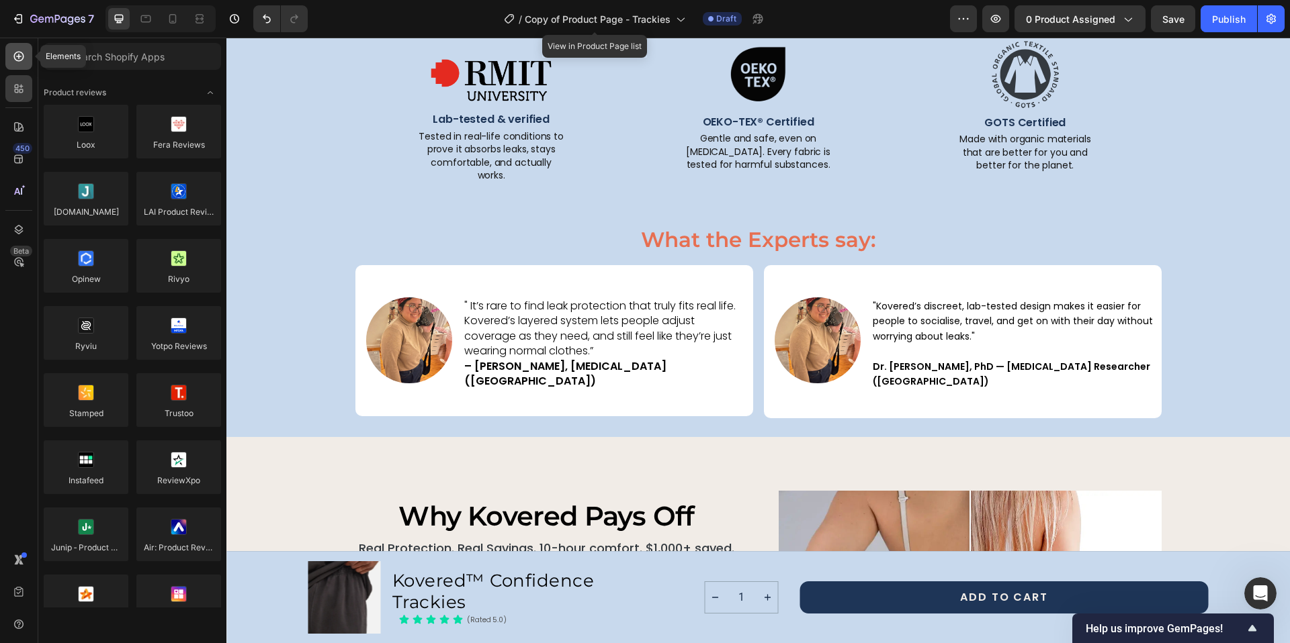
click at [17, 58] on icon at bounding box center [18, 56] width 13 height 13
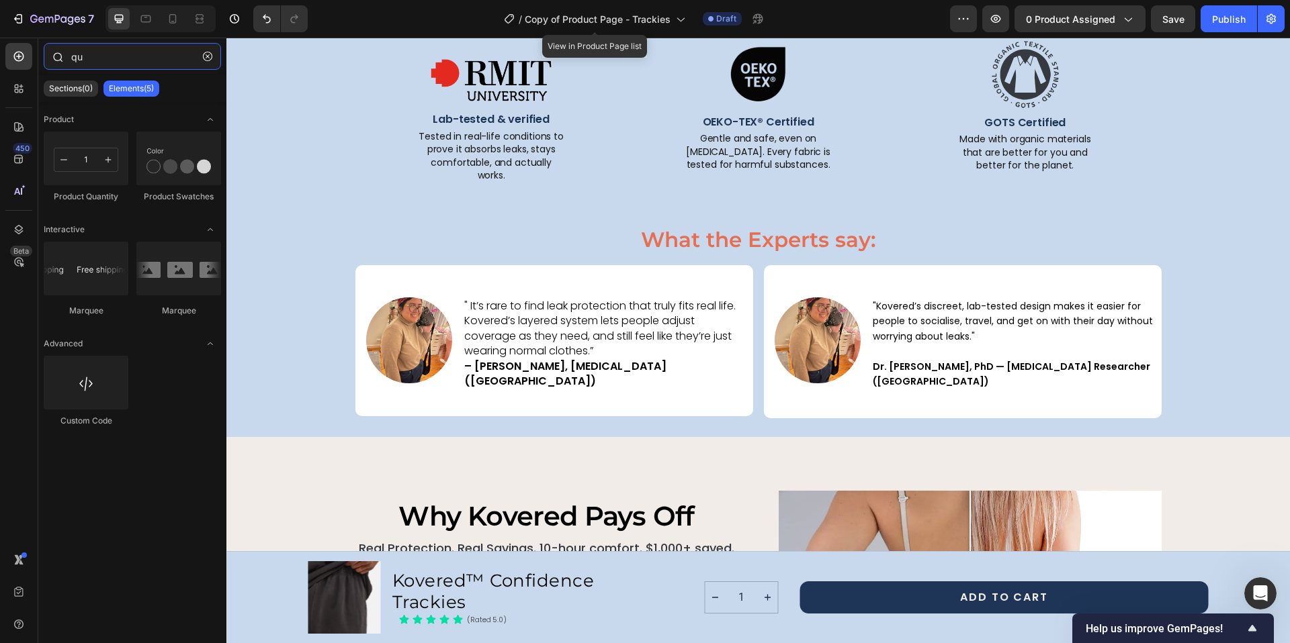
type input "q"
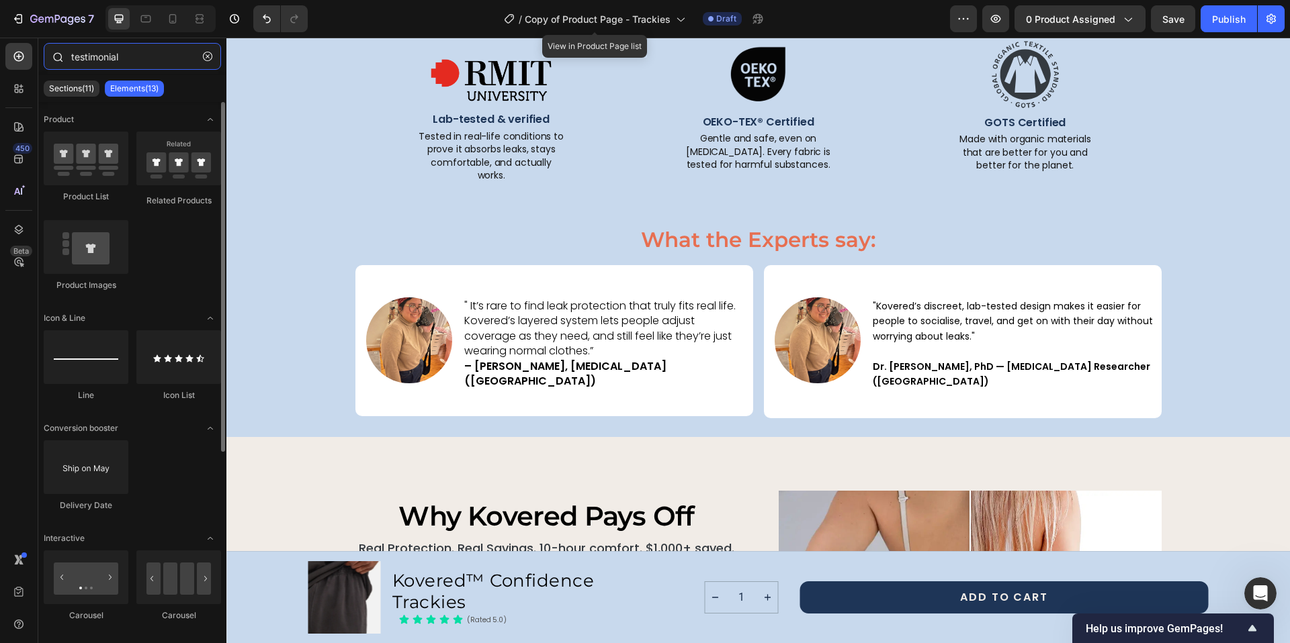
click at [103, 61] on input "testimonial" at bounding box center [132, 56] width 177 height 27
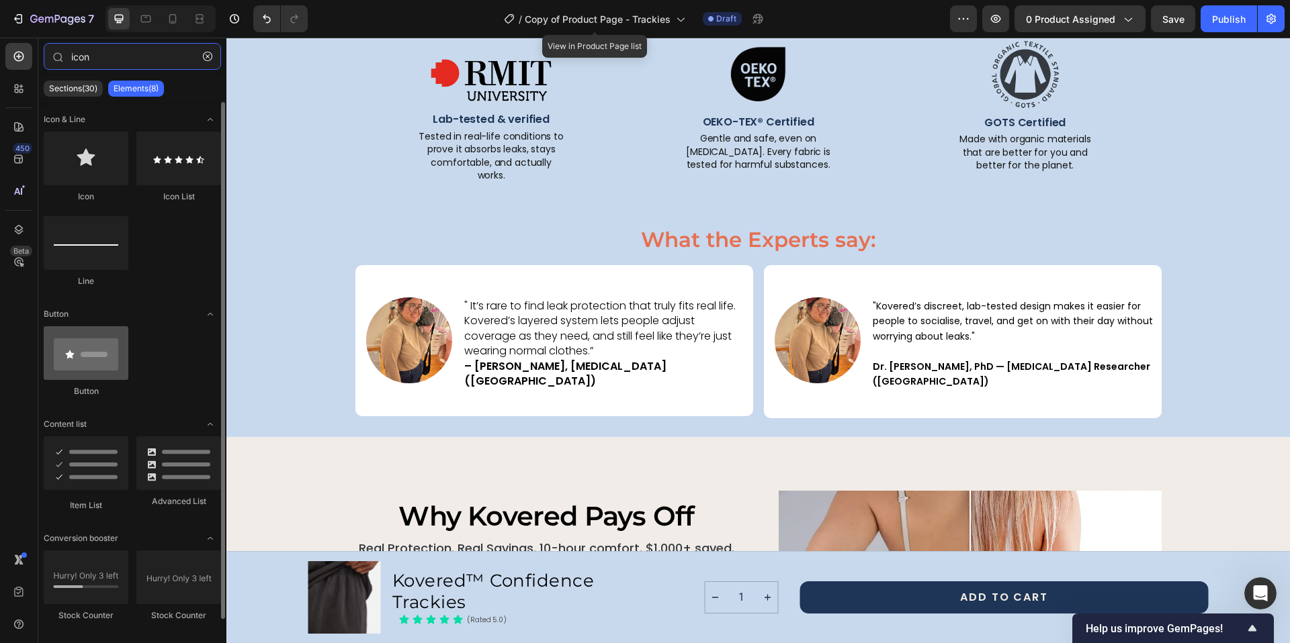
type input "icon"
click at [103, 350] on div at bounding box center [86, 353] width 85 height 54
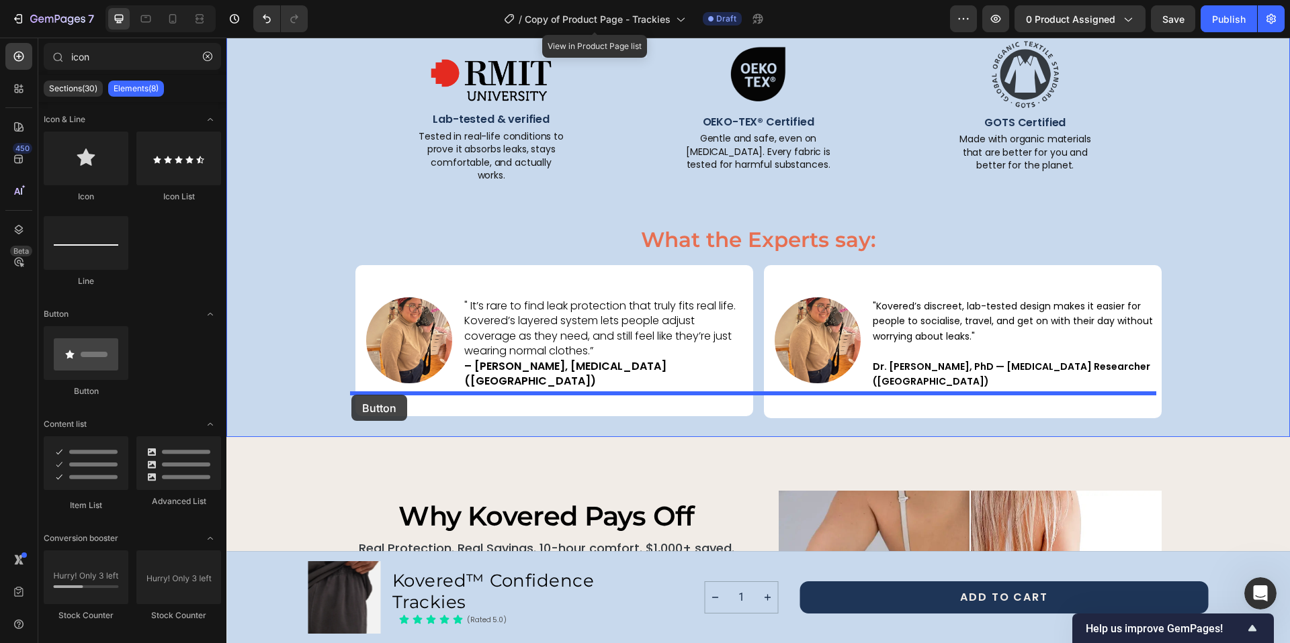
drag, startPoint x: 328, startPoint y: 381, endPoint x: 351, endPoint y: 395, distance: 26.8
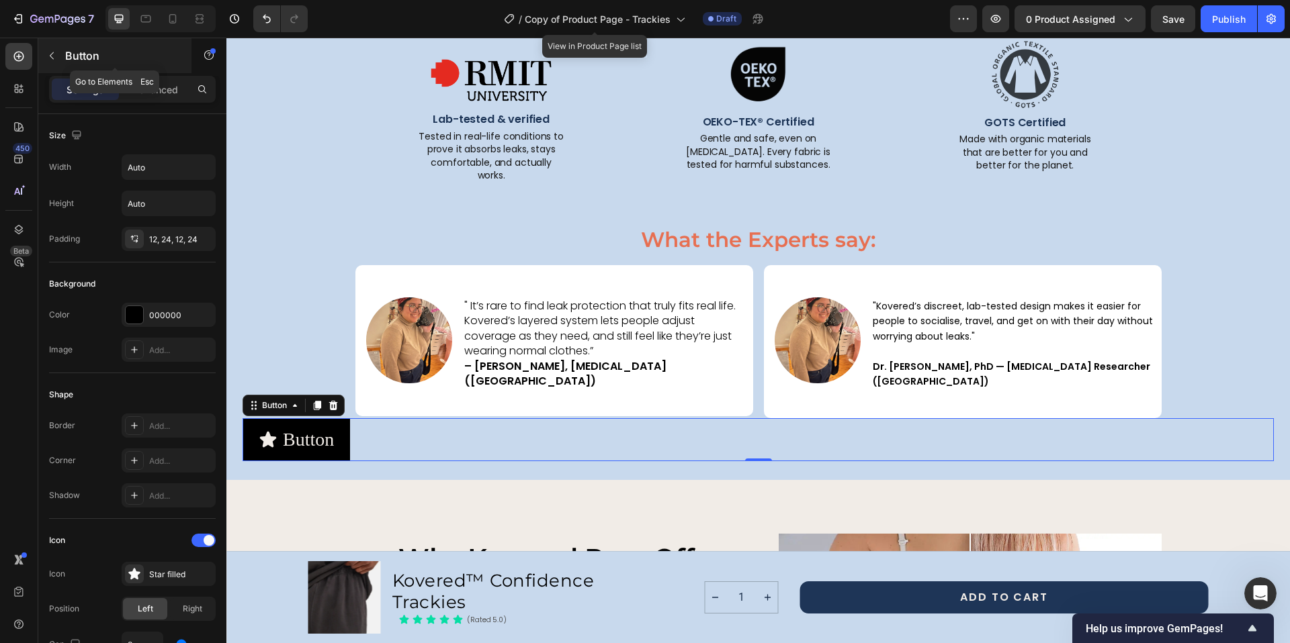
click at [93, 55] on p "Button" at bounding box center [122, 56] width 114 height 16
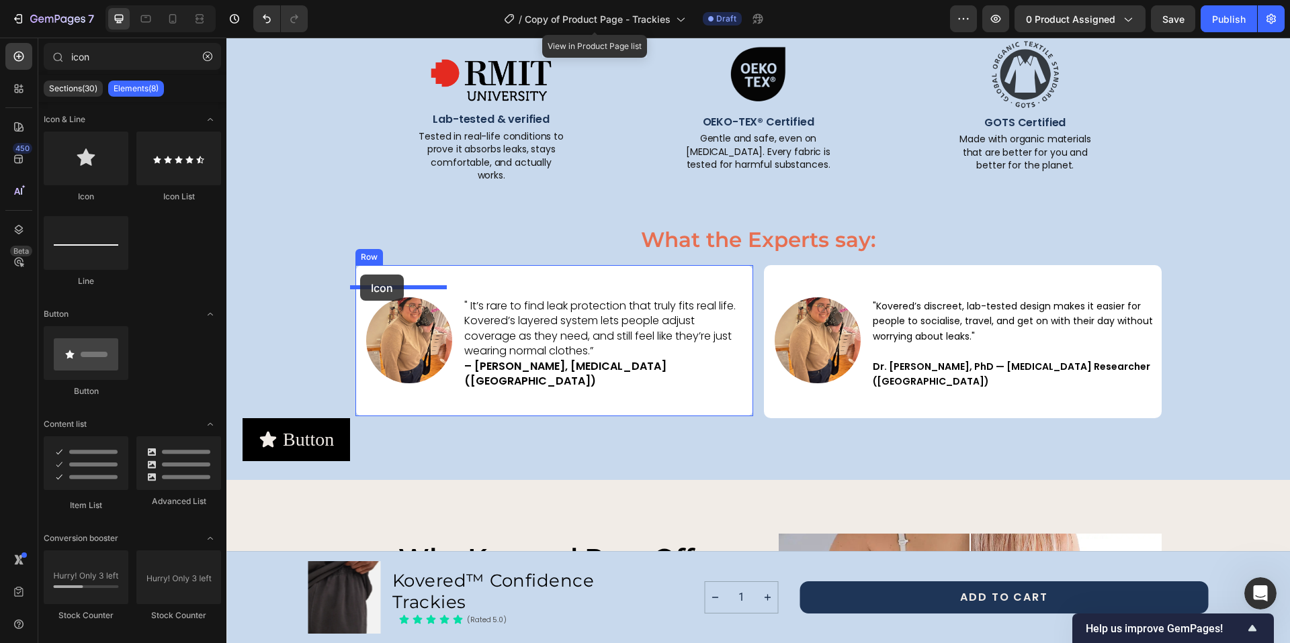
drag, startPoint x: 294, startPoint y: 199, endPoint x: 360, endPoint y: 275, distance: 100.5
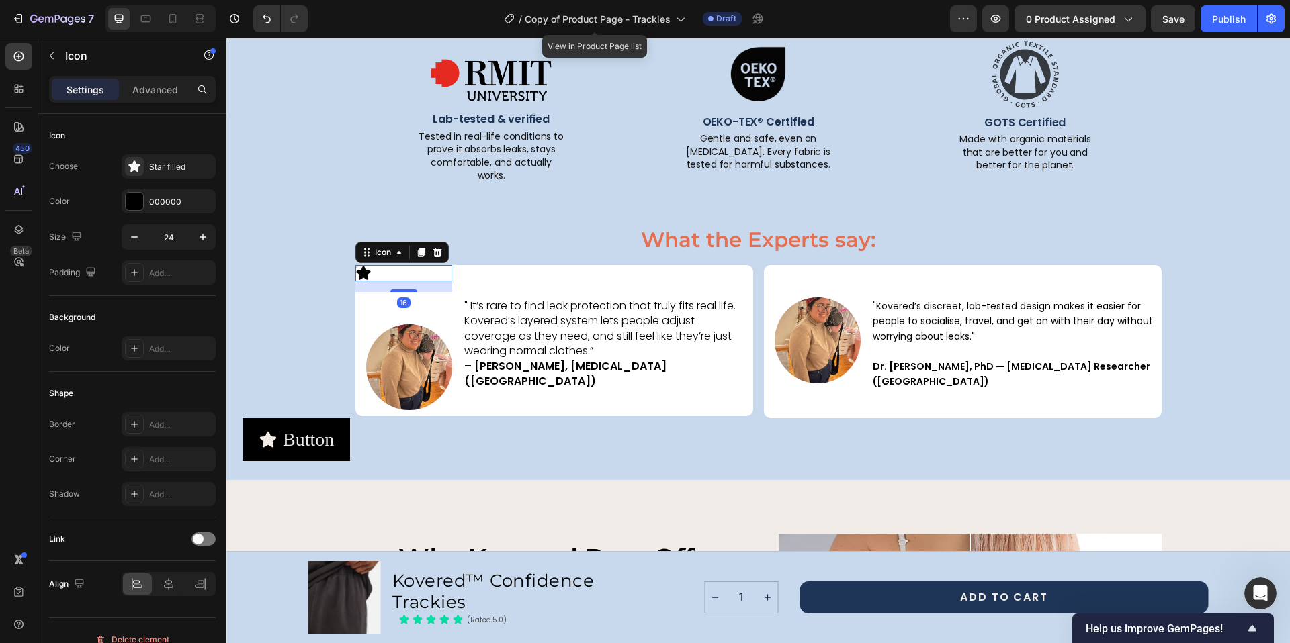
click at [387, 265] on div "Icon 16" at bounding box center [403, 273] width 97 height 16
click at [168, 162] on div "Star filled" at bounding box center [180, 167] width 63 height 12
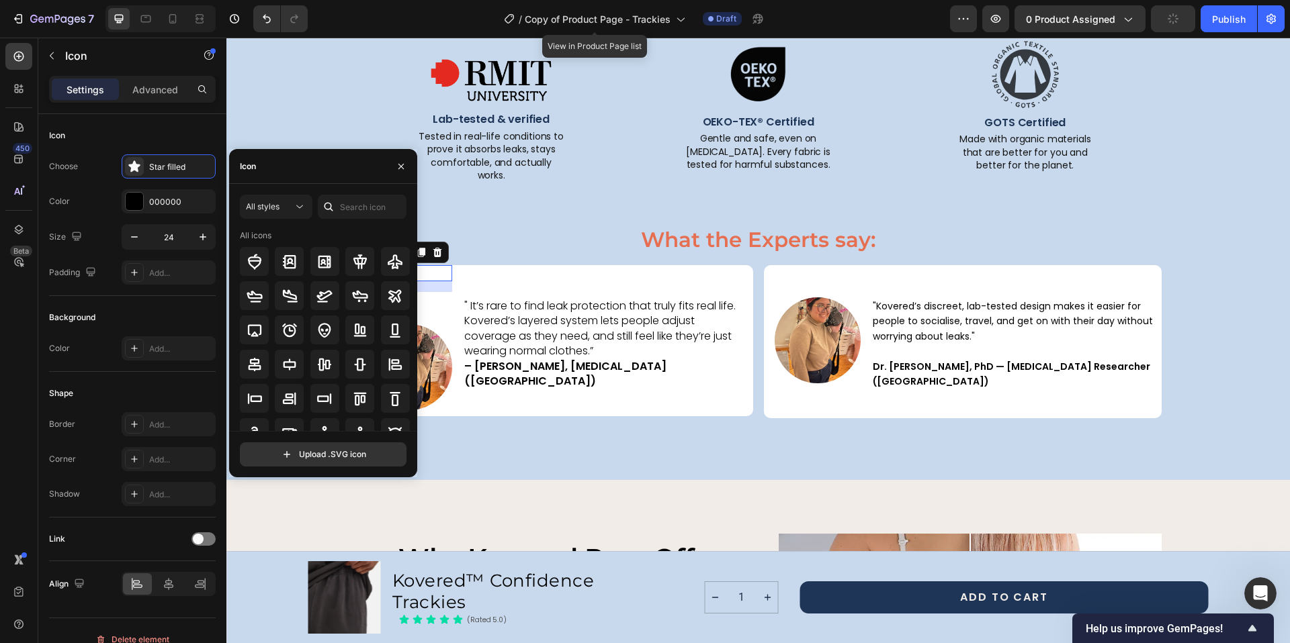
click at [244, 165] on div "Icon" at bounding box center [248, 167] width 16 height 12
click at [381, 203] on input "text" at bounding box center [362, 207] width 89 height 24
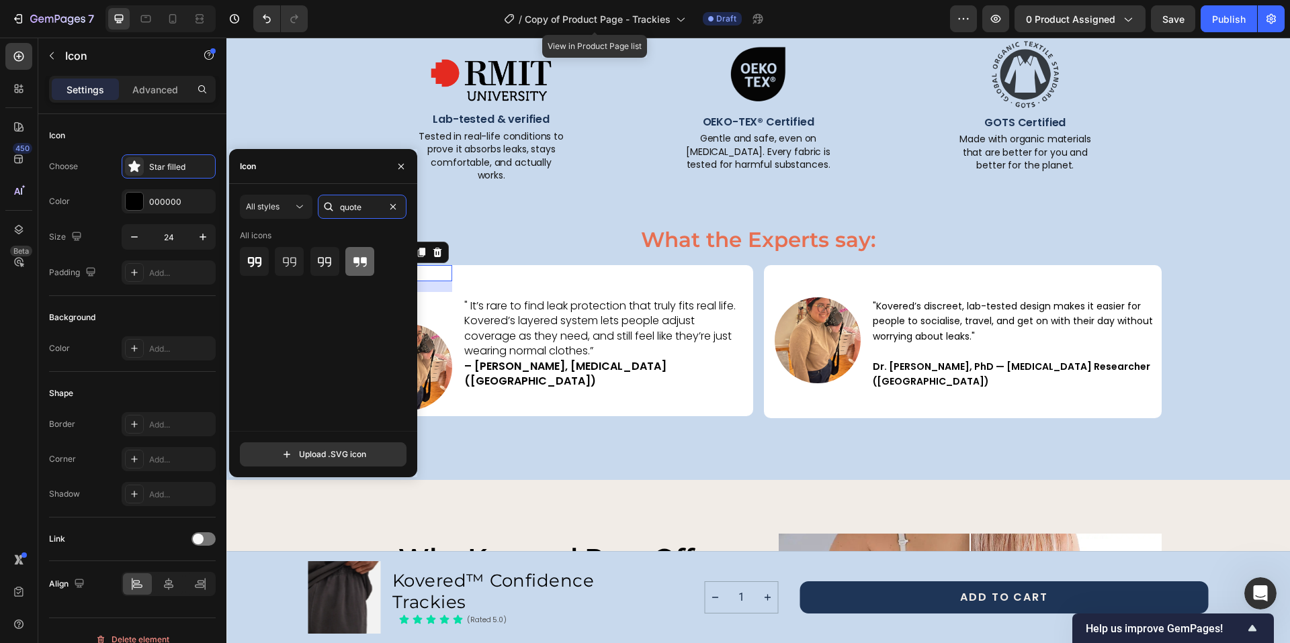
type input "quote"
click at [366, 258] on icon at bounding box center [359, 261] width 13 height 9
click at [516, 271] on div "" It’s rare to find leak protection that truly fits real life. Kovered’s layere…" at bounding box center [608, 340] width 290 height 151
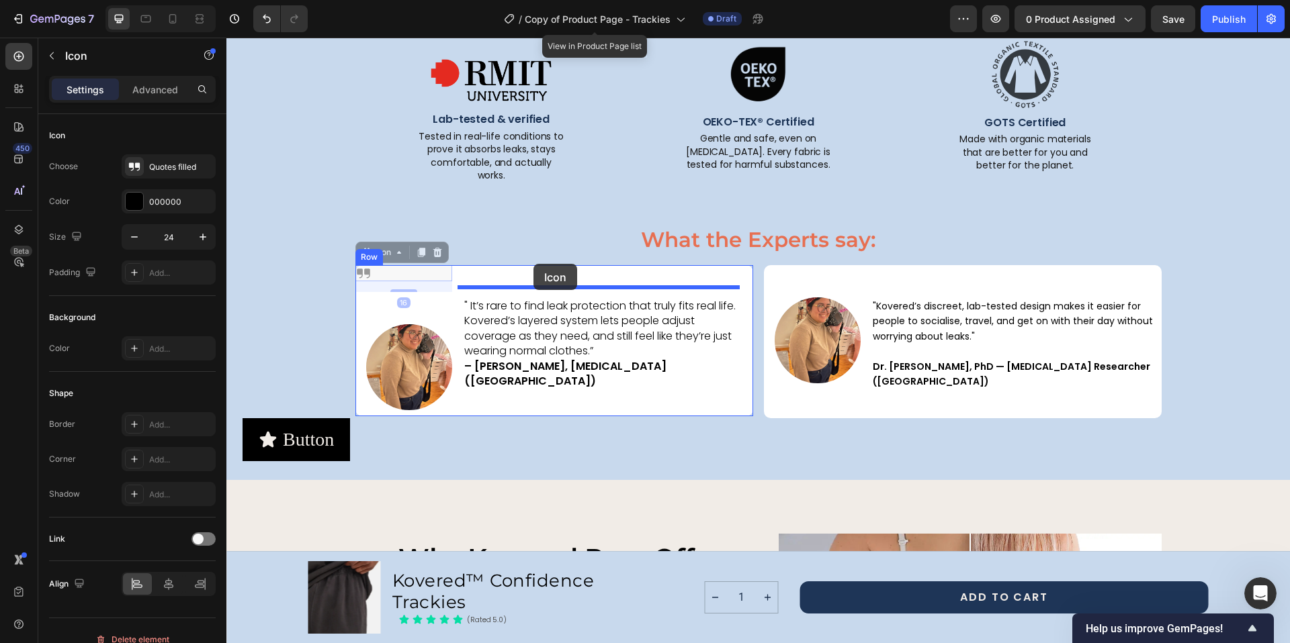
drag, startPoint x: 360, startPoint y: 263, endPoint x: 533, endPoint y: 264, distance: 173.3
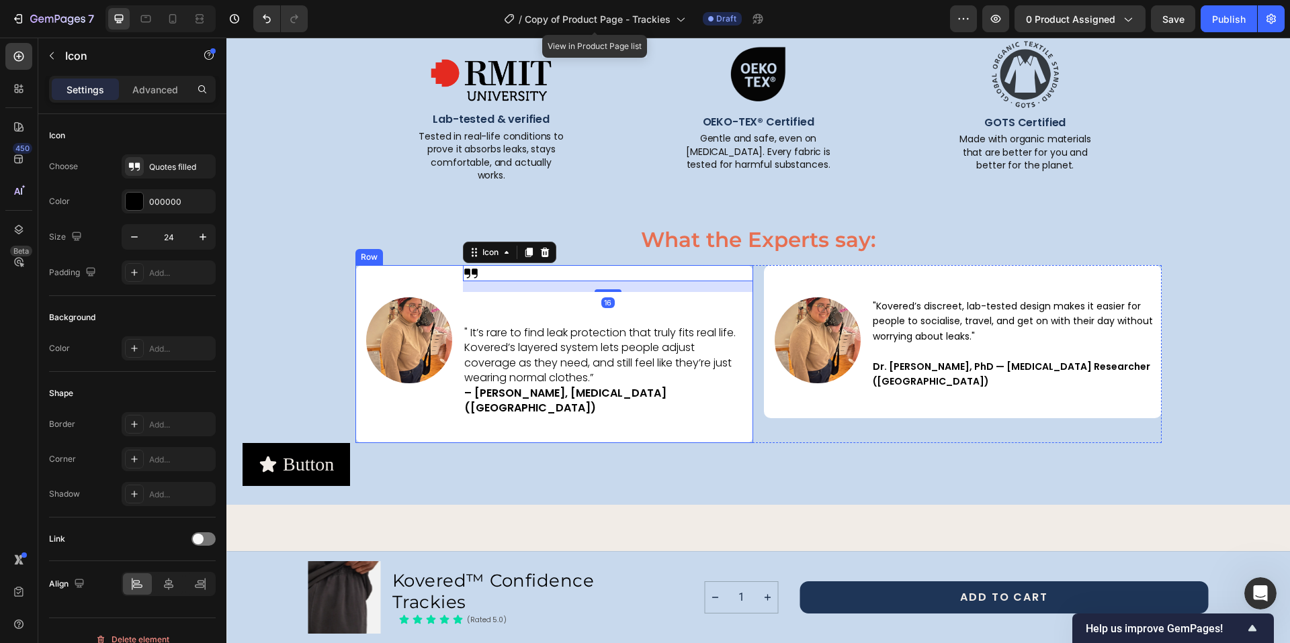
click at [557, 287] on div "Icon 16 " It’s rare to find leak protection that truly fits real life. Kovered’…" at bounding box center [608, 354] width 290 height 178
click at [602, 267] on div "Icon 16" at bounding box center [608, 273] width 290 height 16
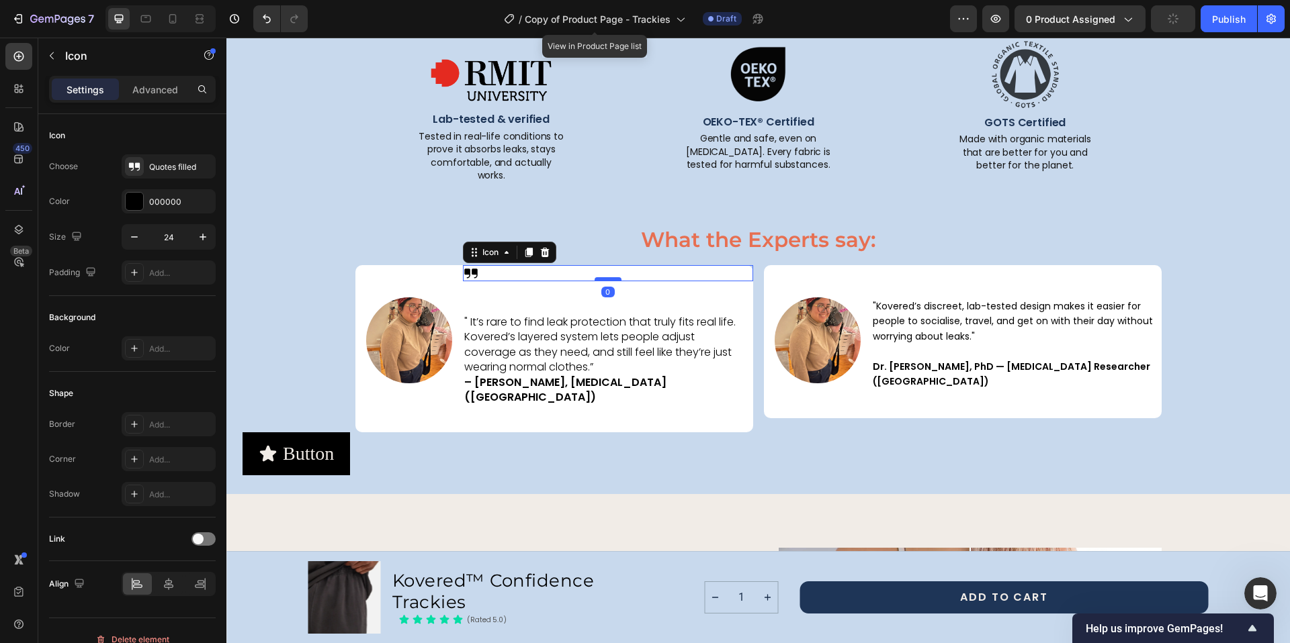
drag, startPoint x: 606, startPoint y: 279, endPoint x: 607, endPoint y: 268, distance: 11.4
click at [607, 277] on div at bounding box center [607, 279] width 27 height 4
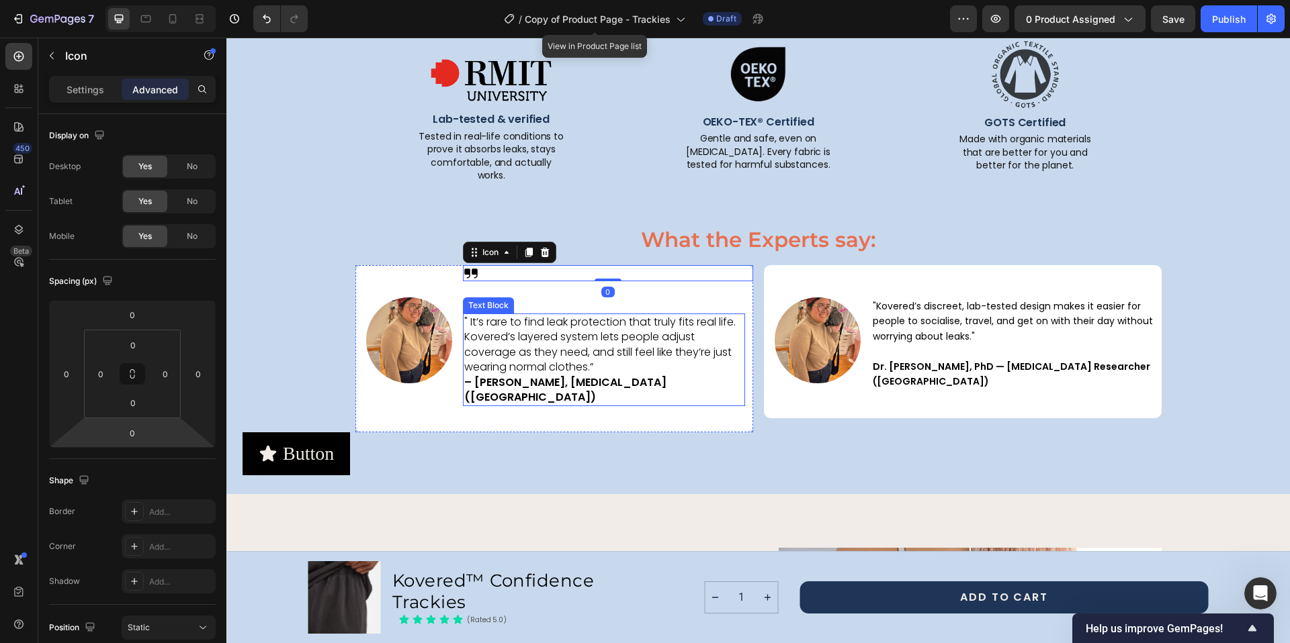
click at [564, 341] on p "" It’s rare to find leak protection that truly fits real life. Kovered’s layere…" at bounding box center [603, 360] width 279 height 90
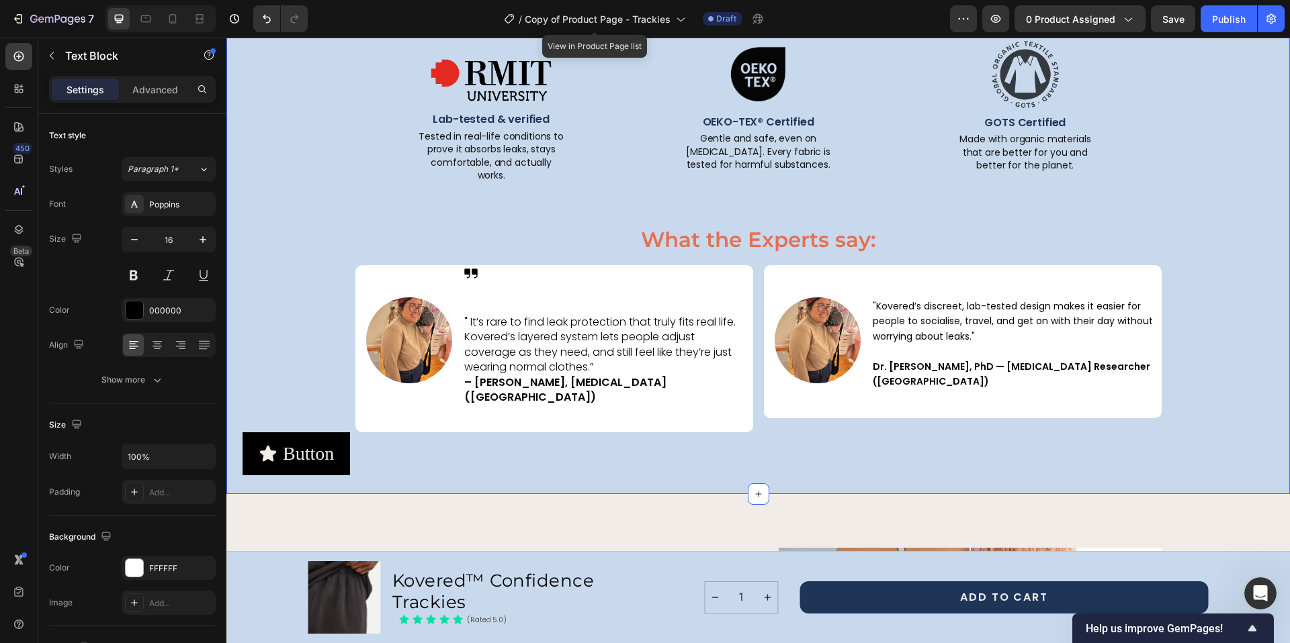
click at [745, 456] on div "Proven by Science . Trusted by Experts . Text Block Because when it comes to le…" at bounding box center [757, 200] width 1063 height 586
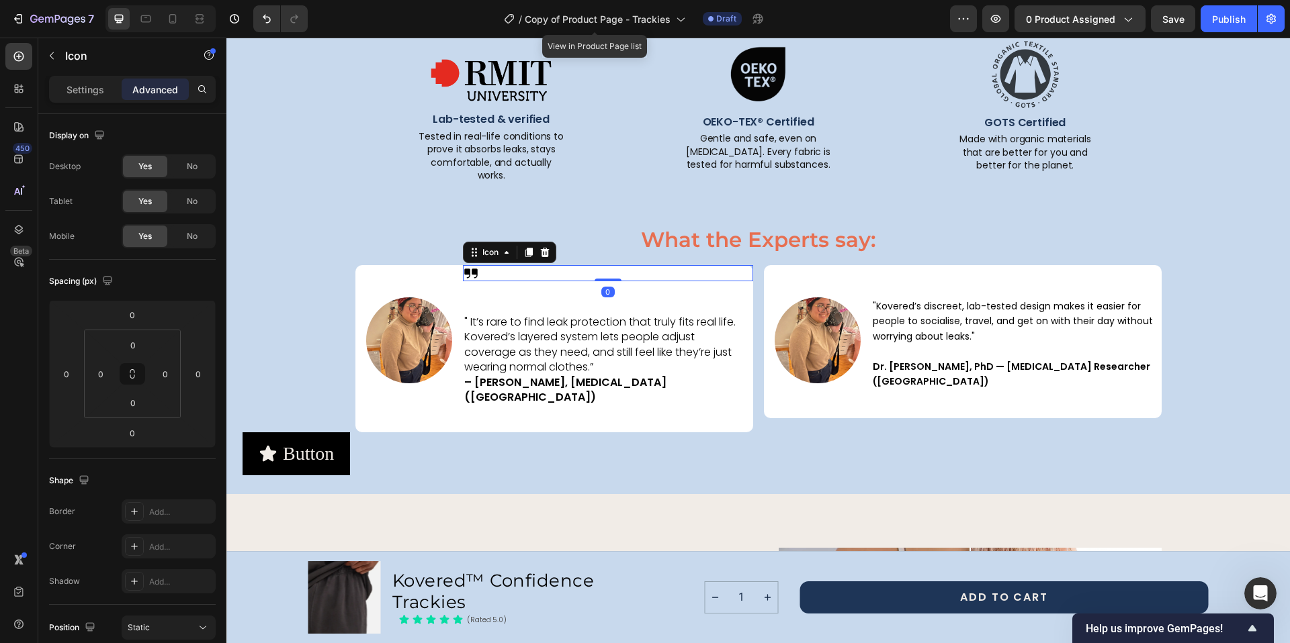
click at [464, 269] on icon at bounding box center [470, 273] width 13 height 9
click at [542, 248] on icon at bounding box center [544, 252] width 9 height 9
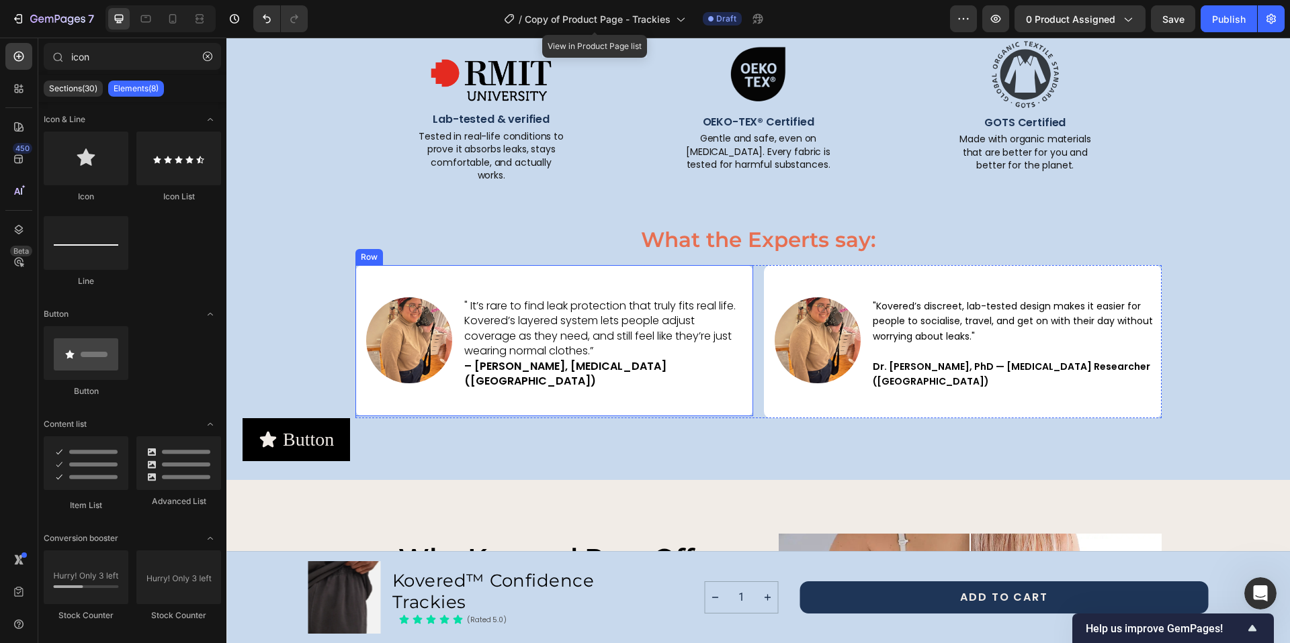
click at [452, 267] on div "Image " It’s rare to find leak protection that truly fits real life. Kovered’s …" at bounding box center [554, 340] width 398 height 151
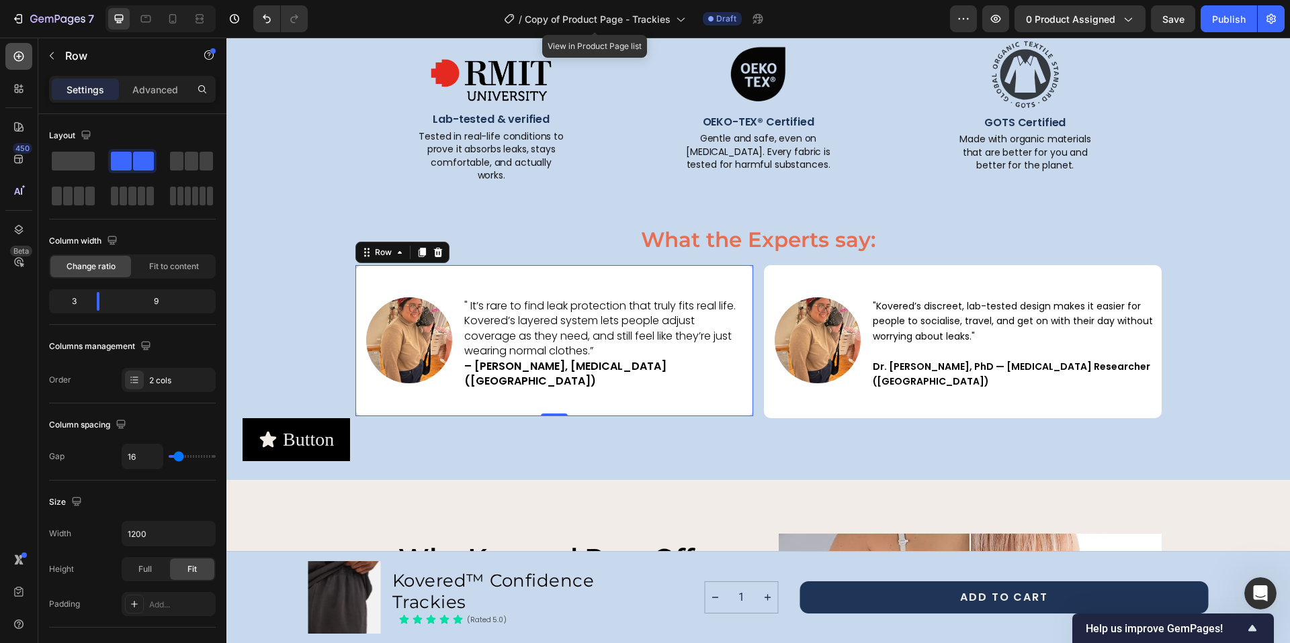
click at [24, 58] on icon at bounding box center [18, 56] width 13 height 13
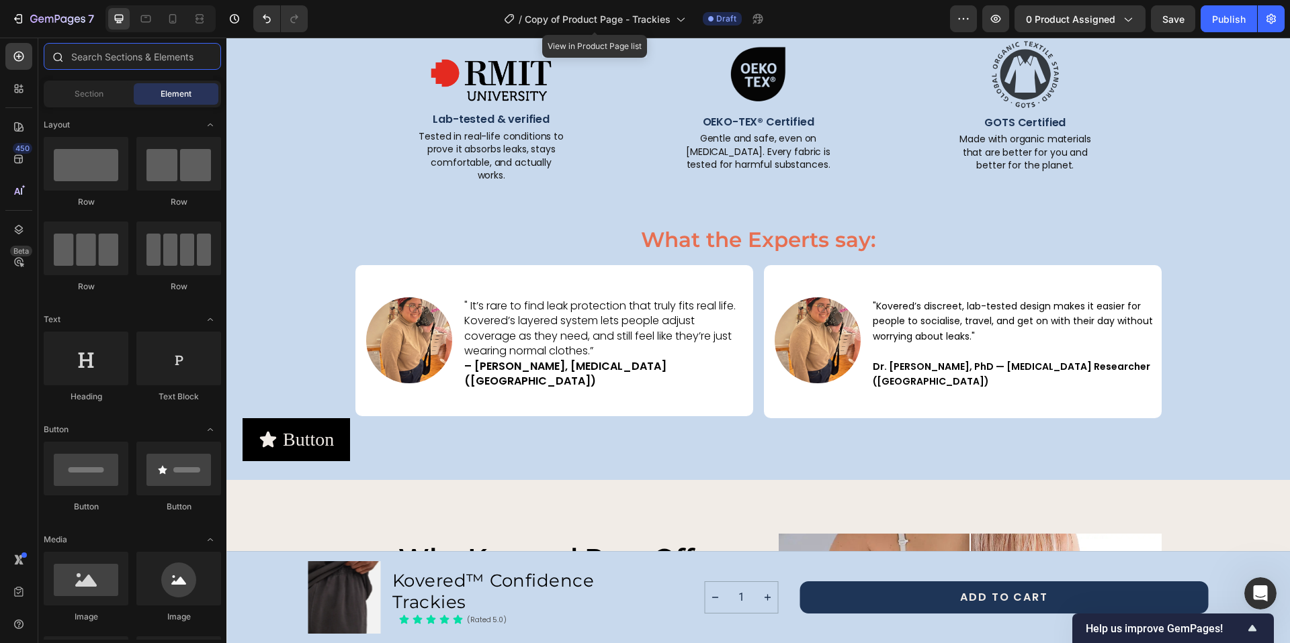
click at [85, 58] on input "text" at bounding box center [132, 56] width 177 height 27
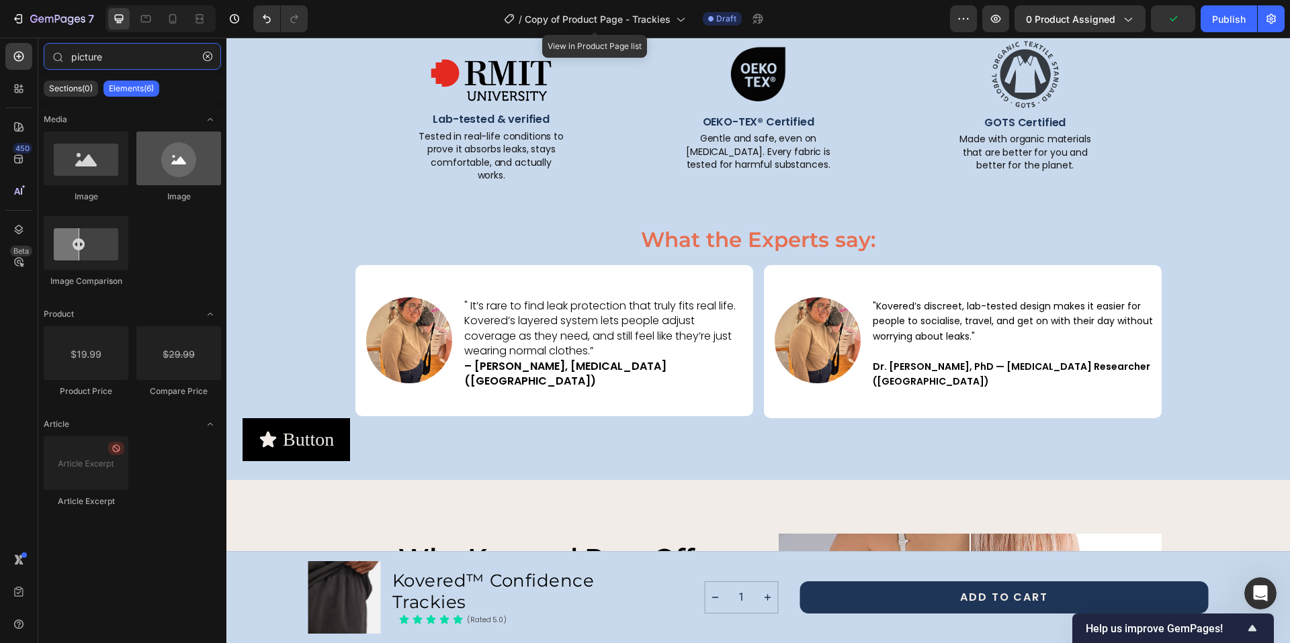
type input "picture"
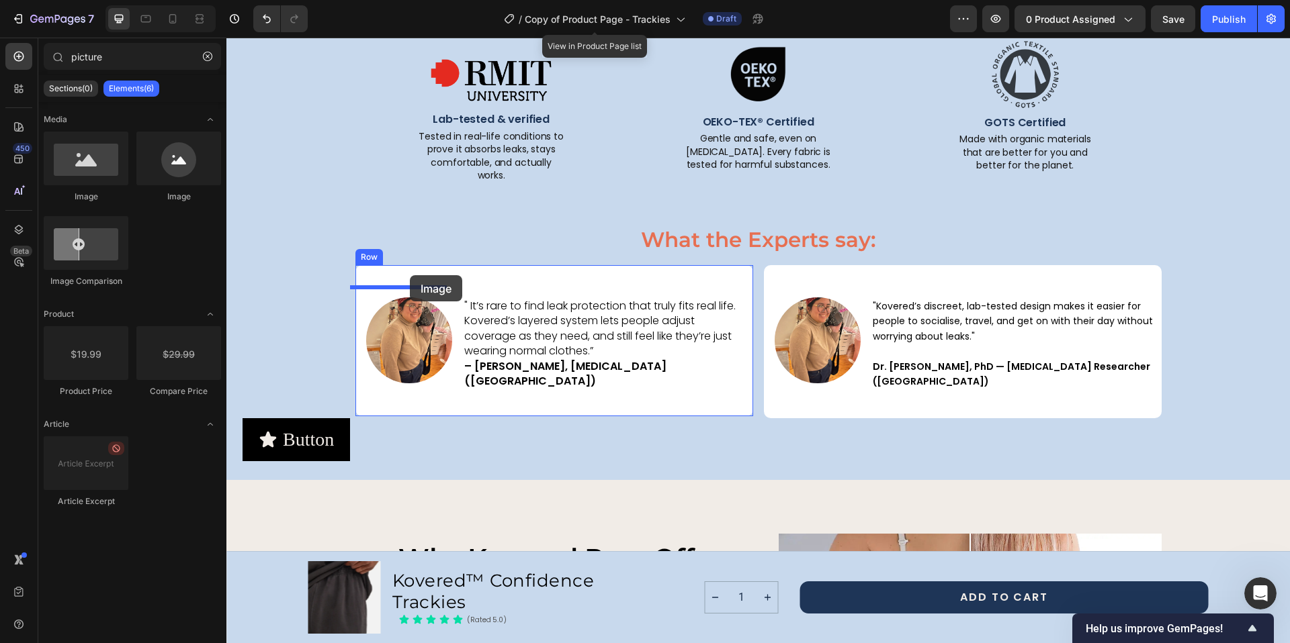
drag, startPoint x: 394, startPoint y: 195, endPoint x: 410, endPoint y: 275, distance: 82.2
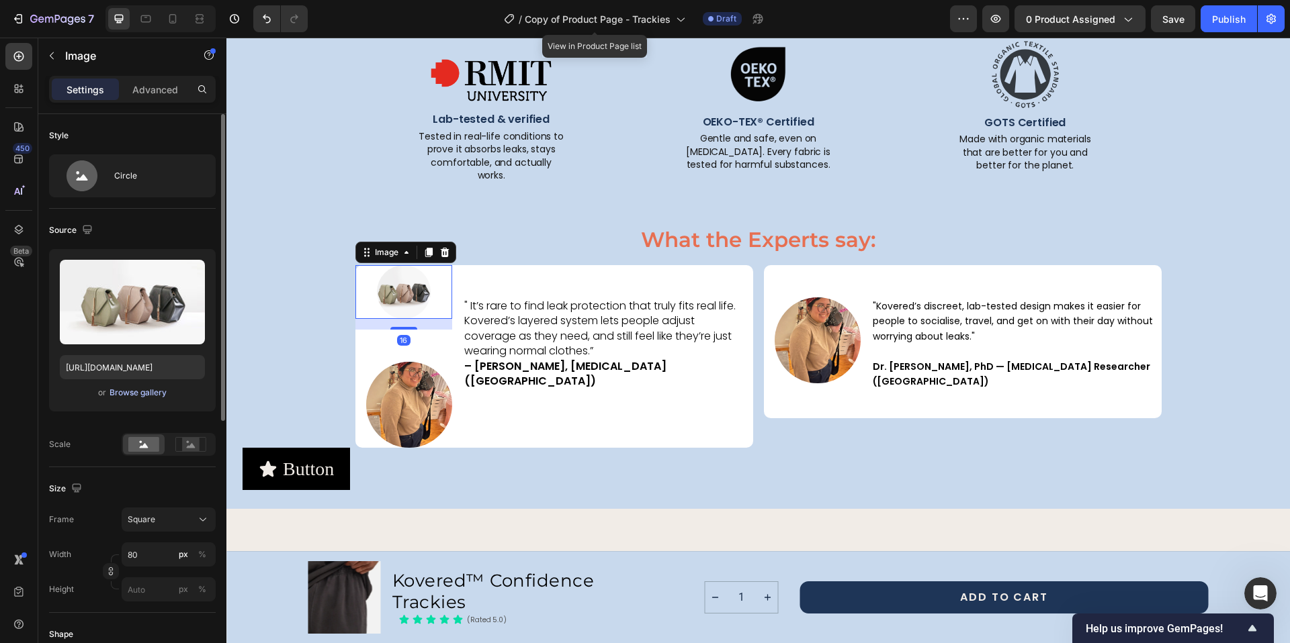
click at [128, 394] on div "Browse gallery" at bounding box center [137, 393] width 57 height 12
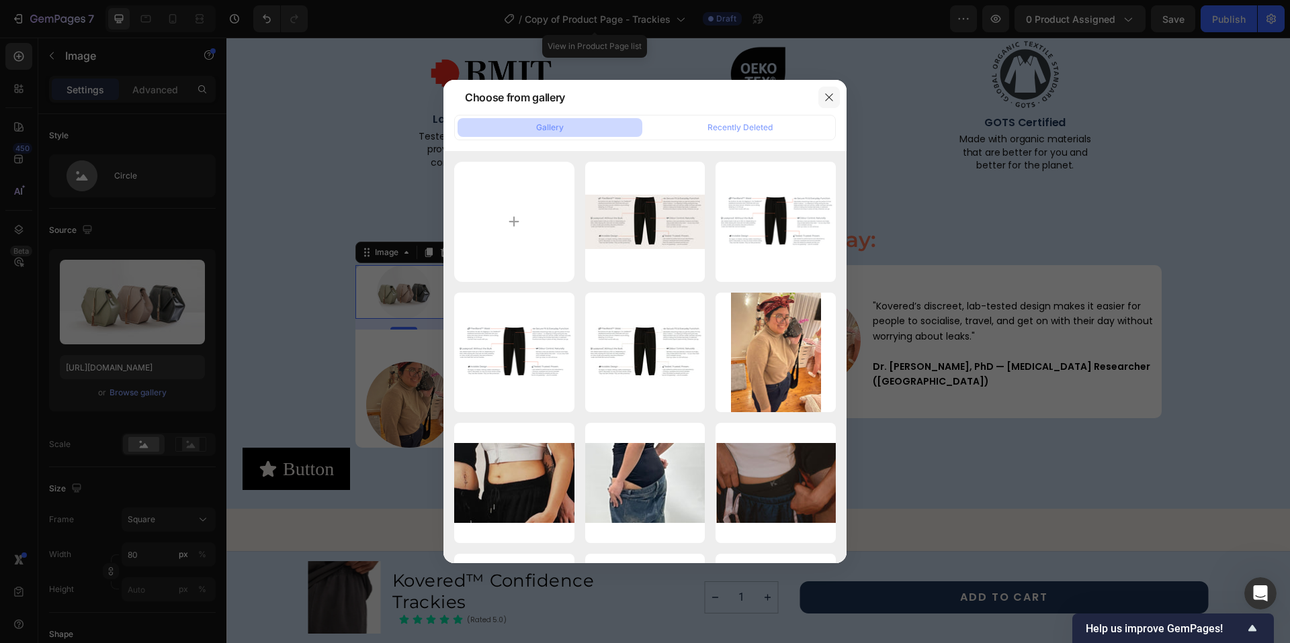
click at [825, 96] on icon "button" at bounding box center [828, 97] width 11 height 11
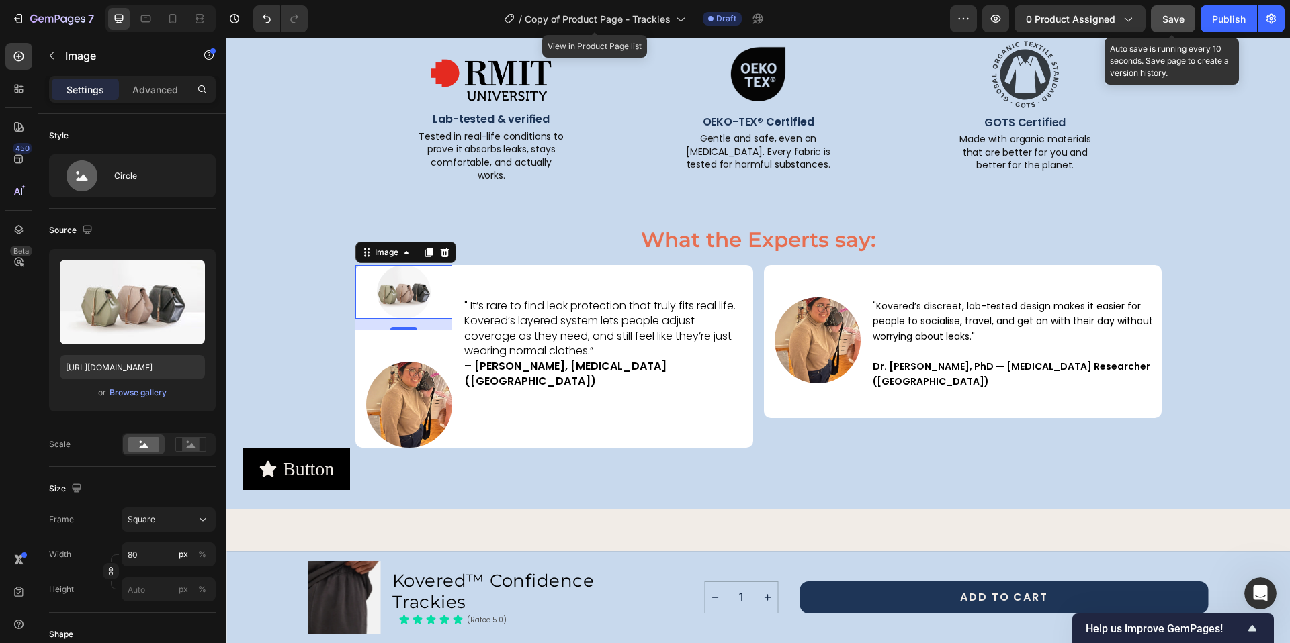
click at [1174, 17] on span "Save" at bounding box center [1173, 18] width 22 height 11
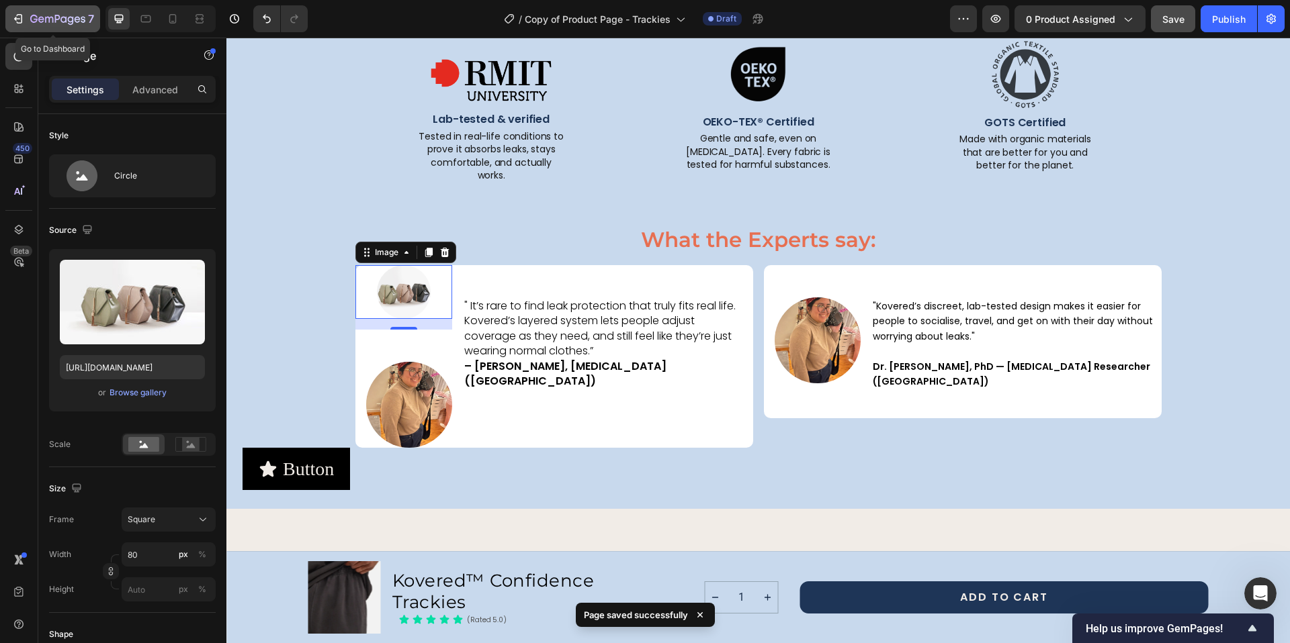
click at [26, 17] on div "7" at bounding box center [52, 19] width 83 height 16
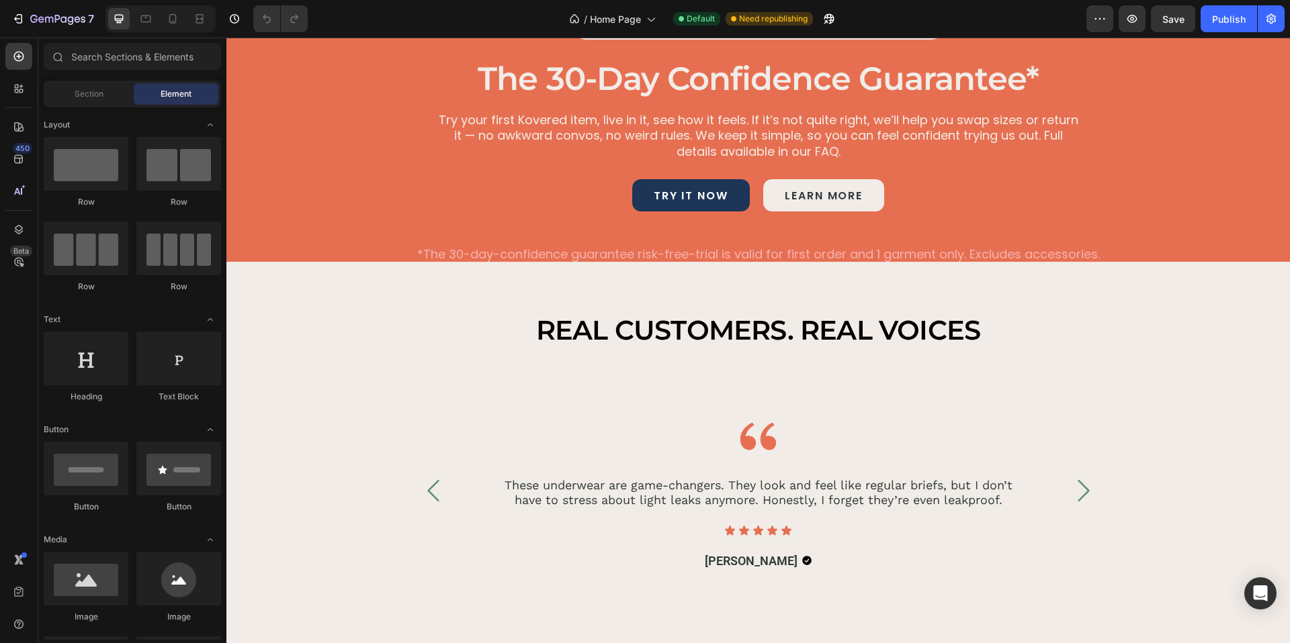
scroll to position [3148, 0]
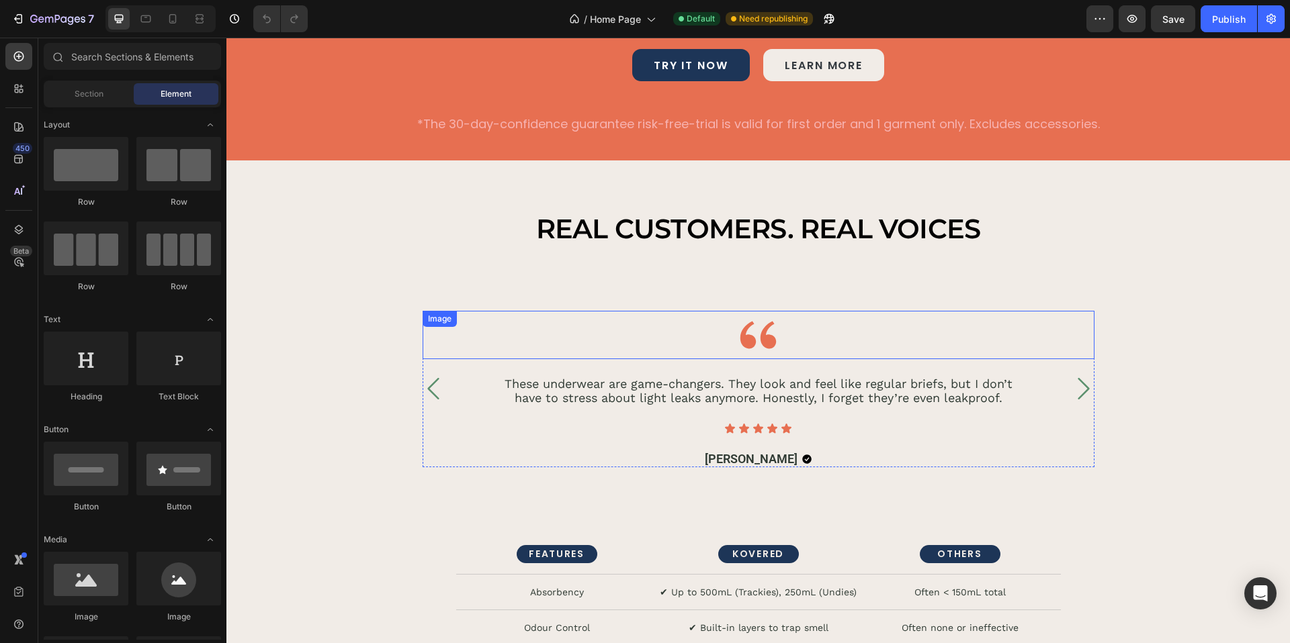
click at [751, 319] on img at bounding box center [757, 335] width 49 height 48
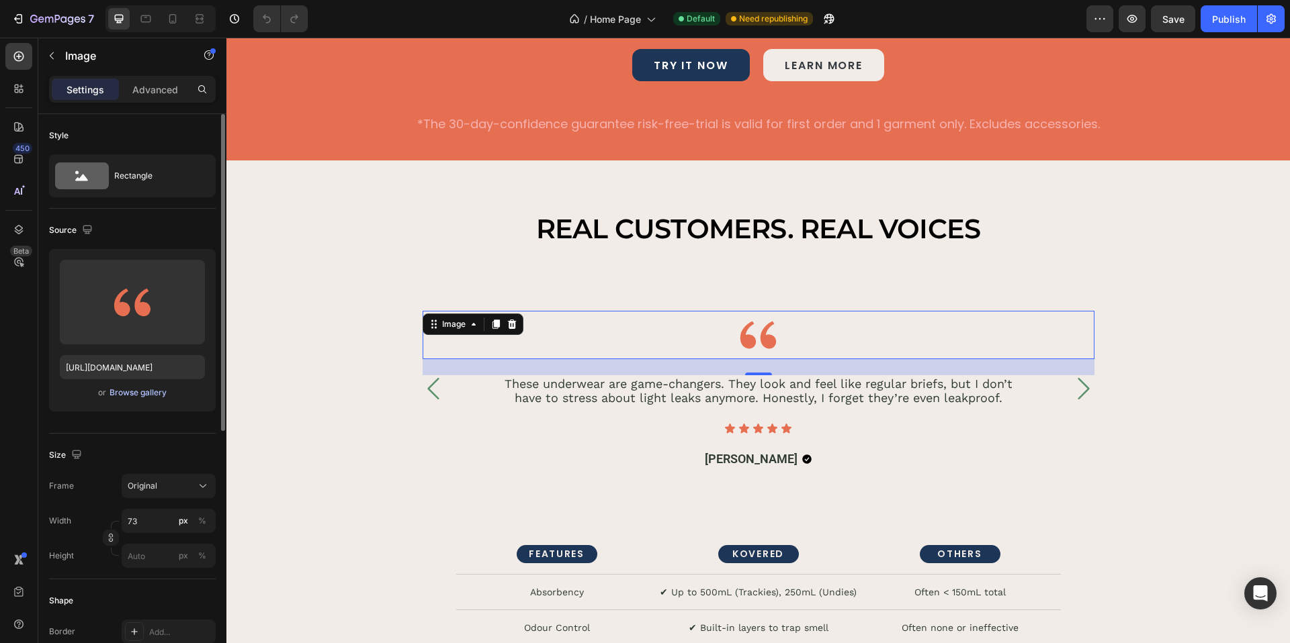
click at [140, 394] on div "Browse gallery" at bounding box center [137, 393] width 57 height 12
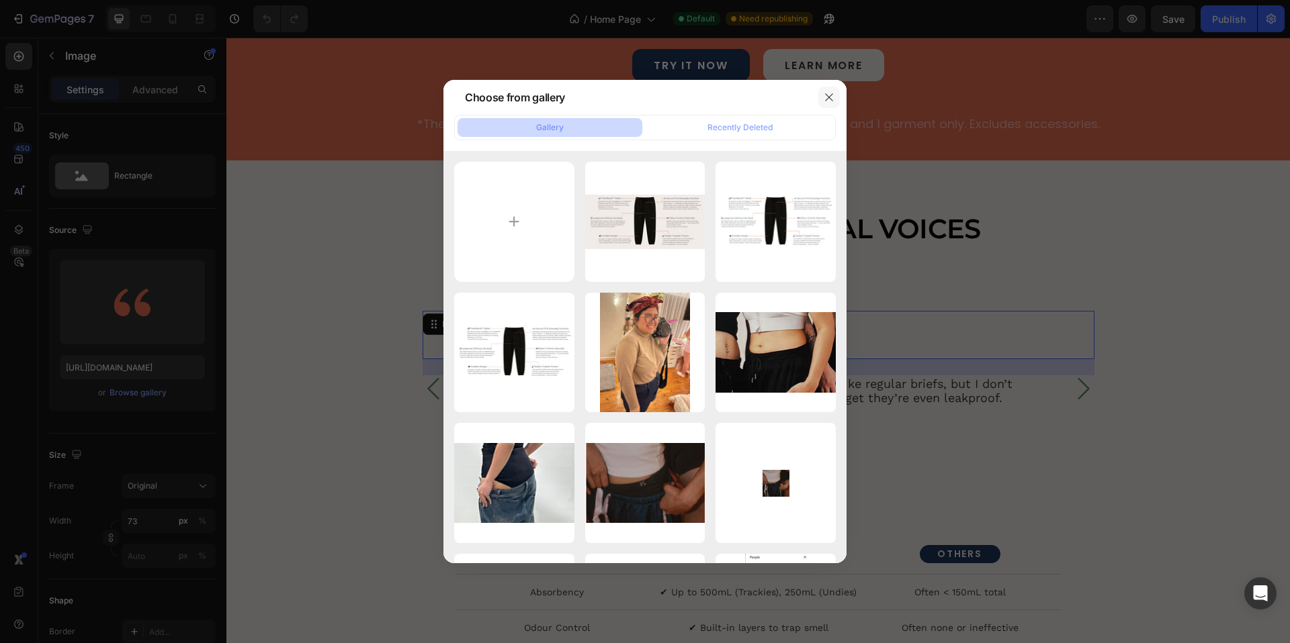
click at [830, 97] on icon "button" at bounding box center [828, 97] width 11 height 11
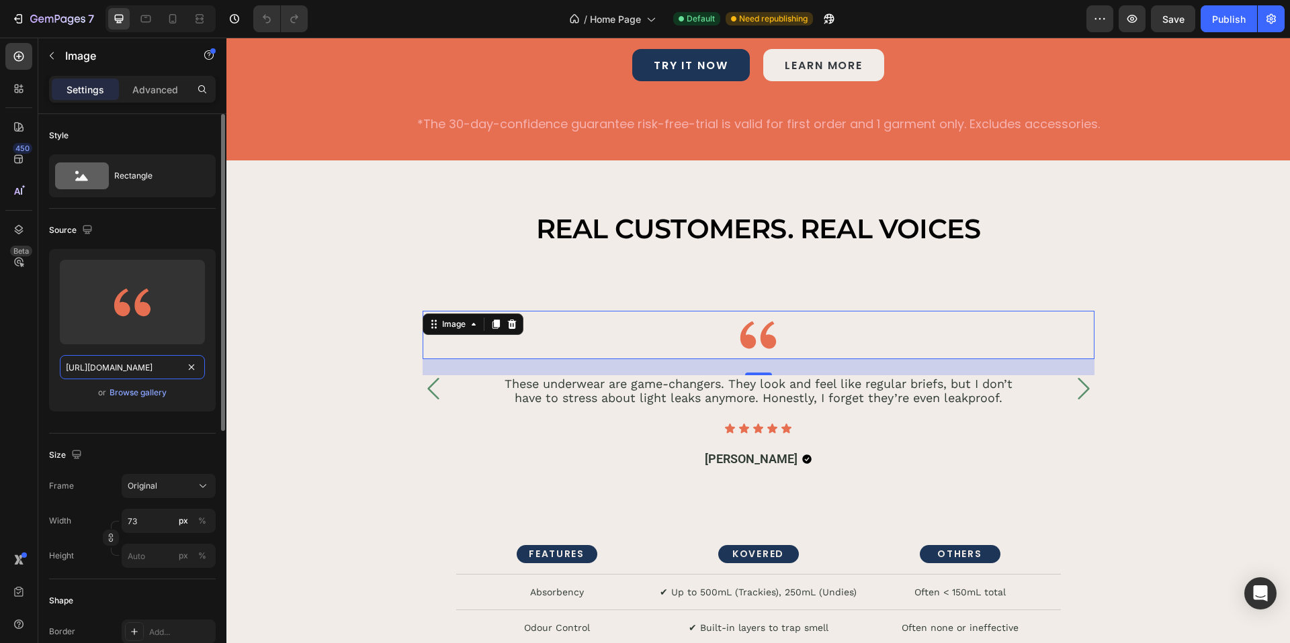
click at [141, 363] on input "[URL][DOMAIN_NAME]" at bounding box center [132, 367] width 145 height 24
click at [49, 18] on icon "button" at bounding box center [49, 20] width 8 height 6
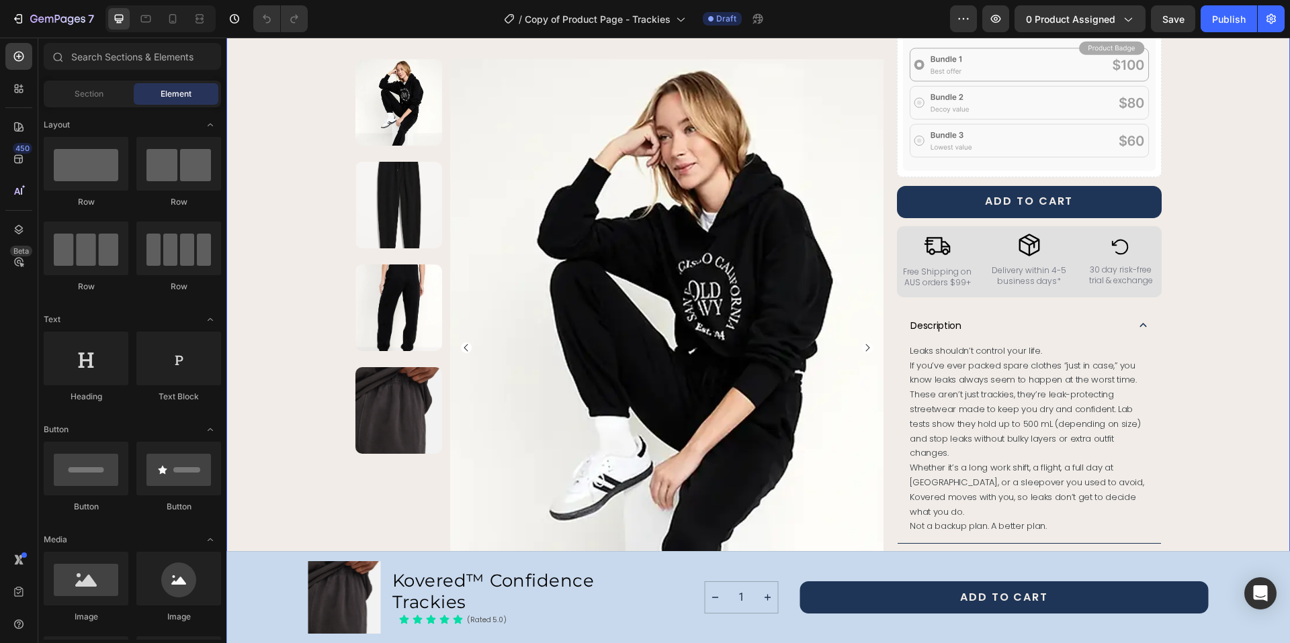
scroll to position [521, 0]
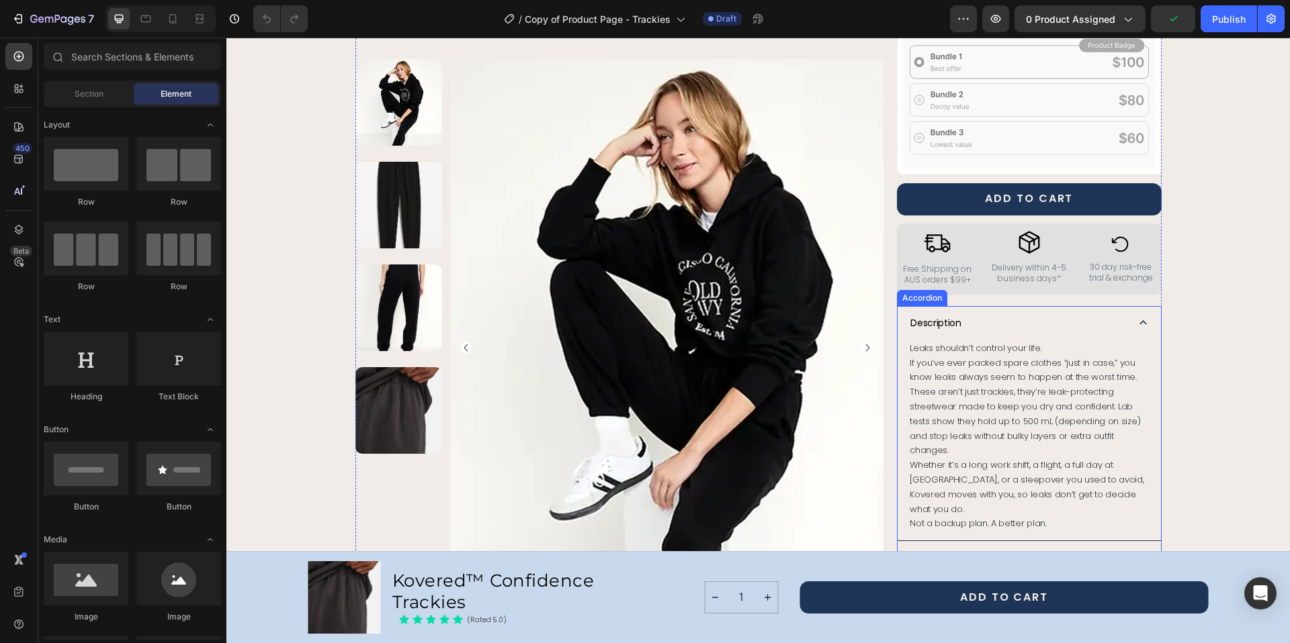
click at [1136, 316] on icon at bounding box center [1143, 323] width 14 height 14
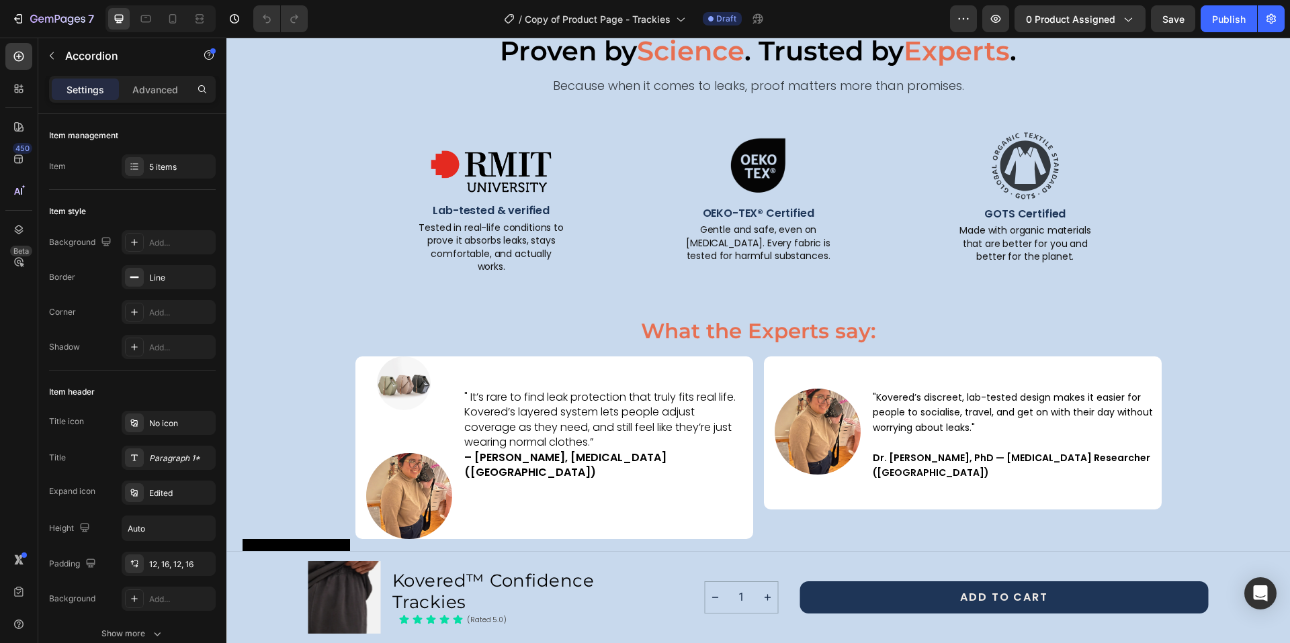
scroll to position [1931, 0]
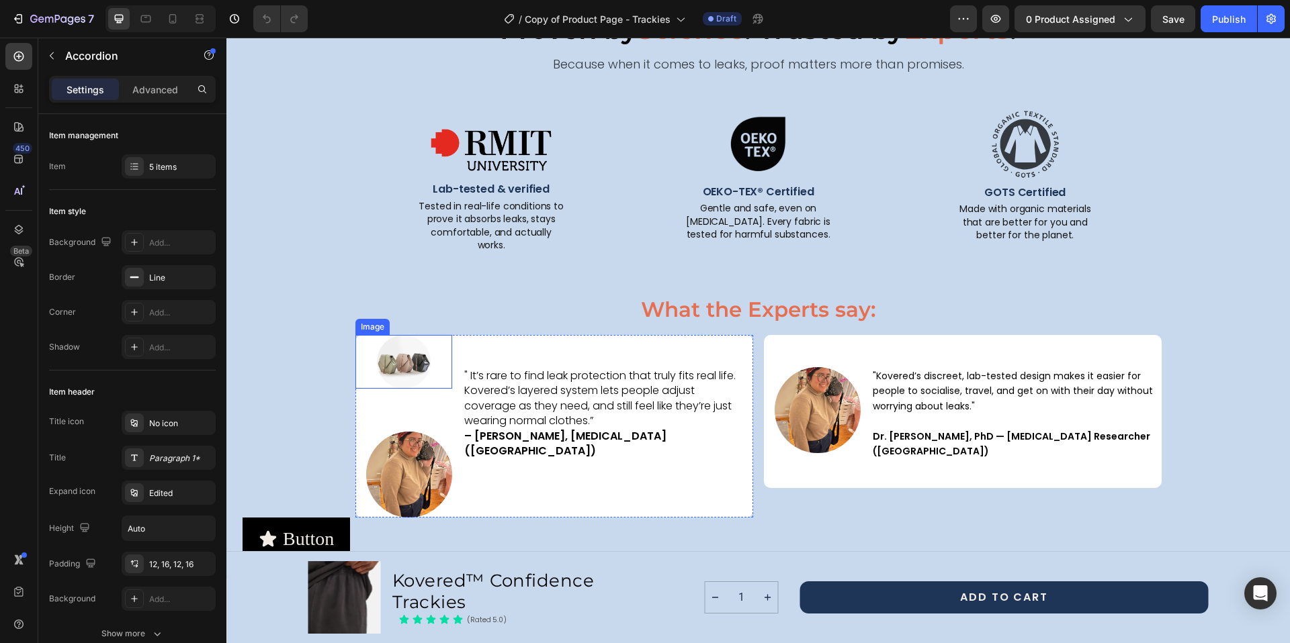
click at [402, 356] on img at bounding box center [404, 362] width 54 height 54
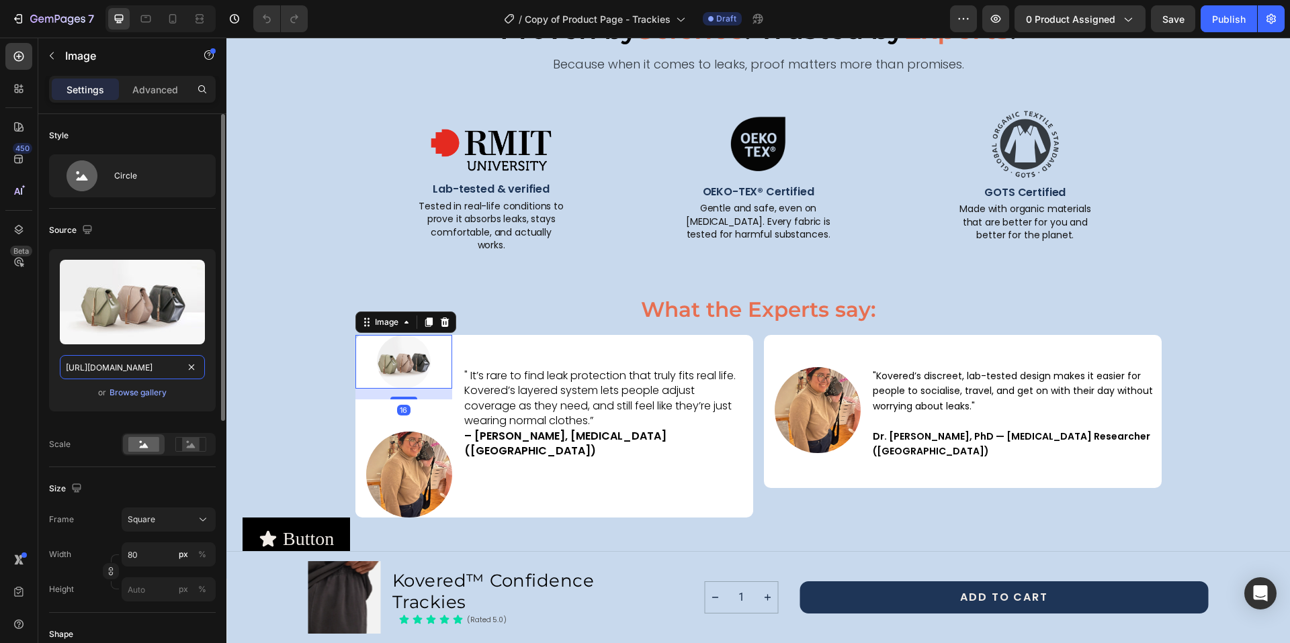
click at [140, 364] on input "[URL][DOMAIN_NAME]" at bounding box center [132, 367] width 145 height 24
paste input "0668/6857/6334/files/gempages_580925231405728264-1c4e44dd-028b-4bdc-ab52-ce91a6…"
type input "https://cdn.shopify.com/s/files/1/0668/6857/6334/files/gempages_580925231405728…"
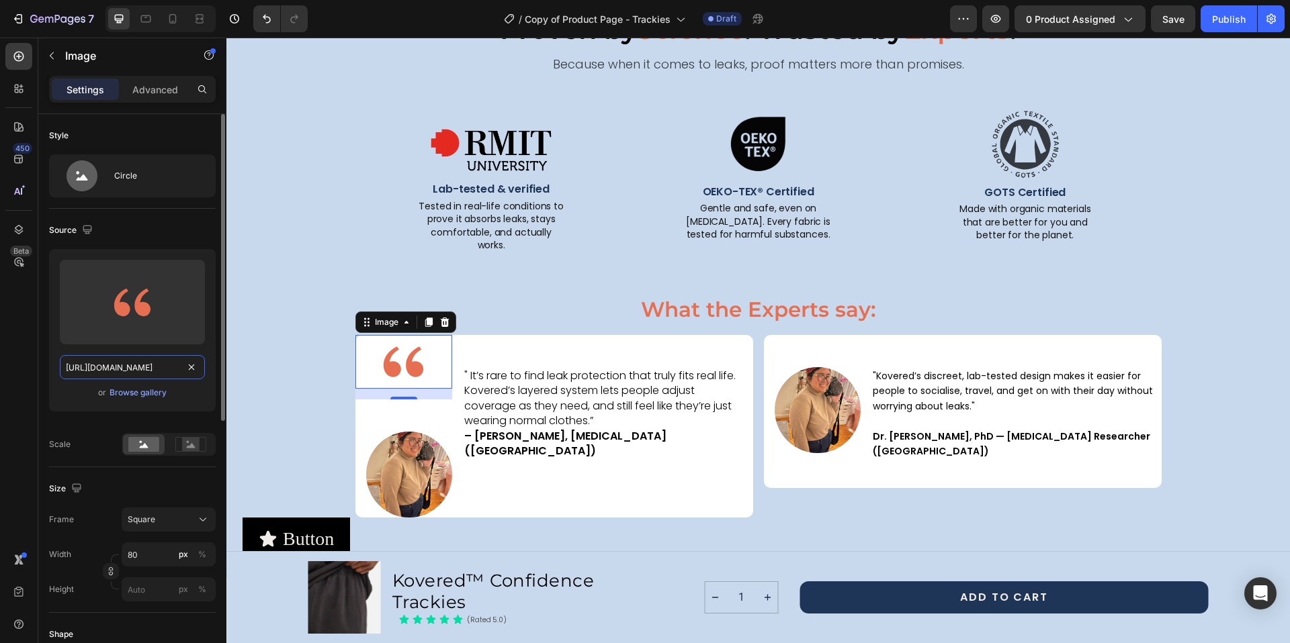
scroll to position [0, 416]
click at [334, 257] on div "Proven by Science . Trusted by Experts . Text Block Because when it comes to le…" at bounding box center [757, 284] width 1031 height 551
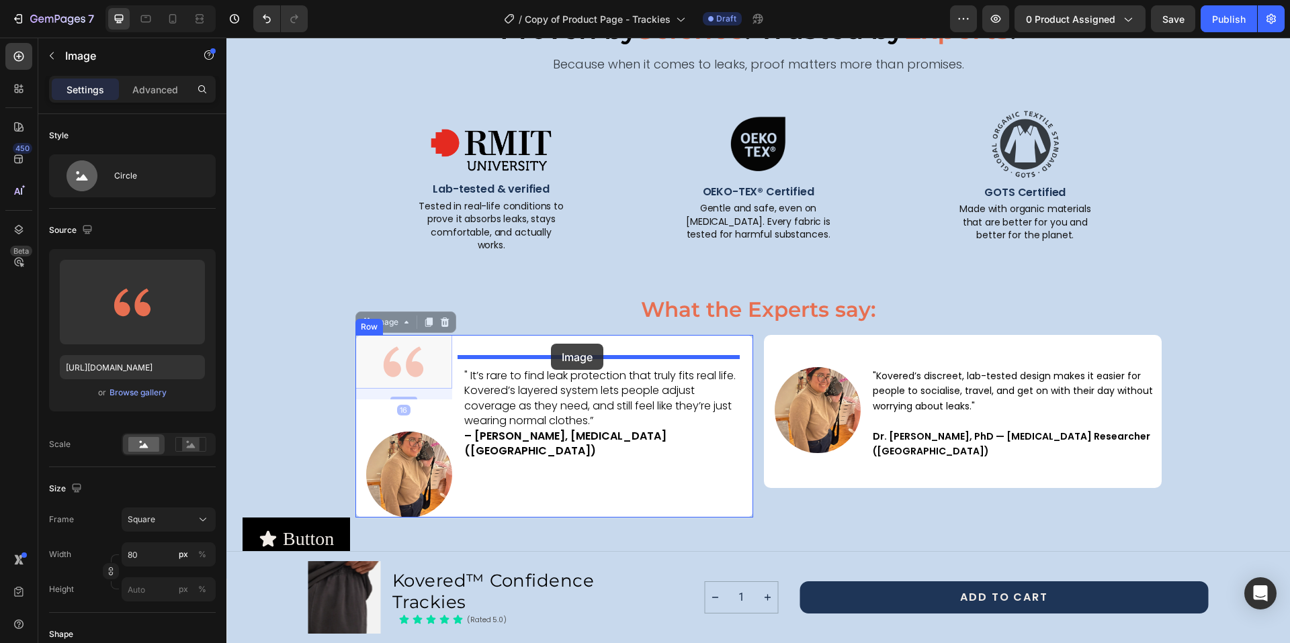
drag, startPoint x: 402, startPoint y: 355, endPoint x: 551, endPoint y: 344, distance: 149.5
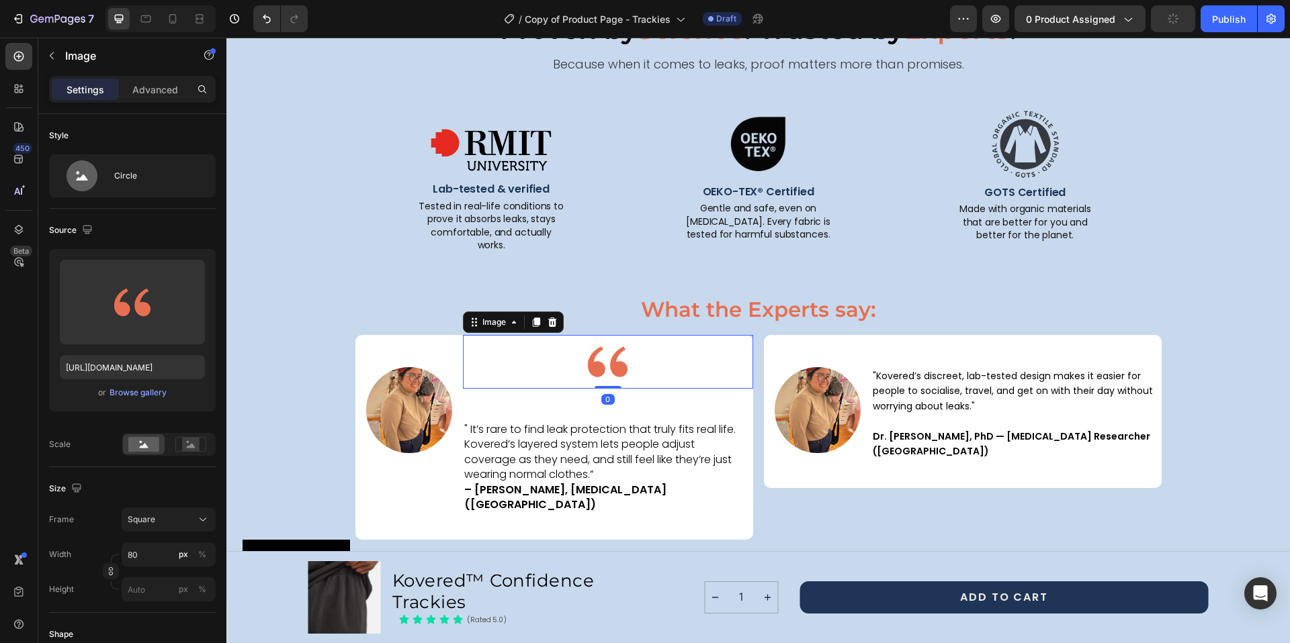
drag, startPoint x: 604, startPoint y: 388, endPoint x: 604, endPoint y: 373, distance: 14.8
click at [604, 373] on div "Image 0" at bounding box center [608, 362] width 290 height 54
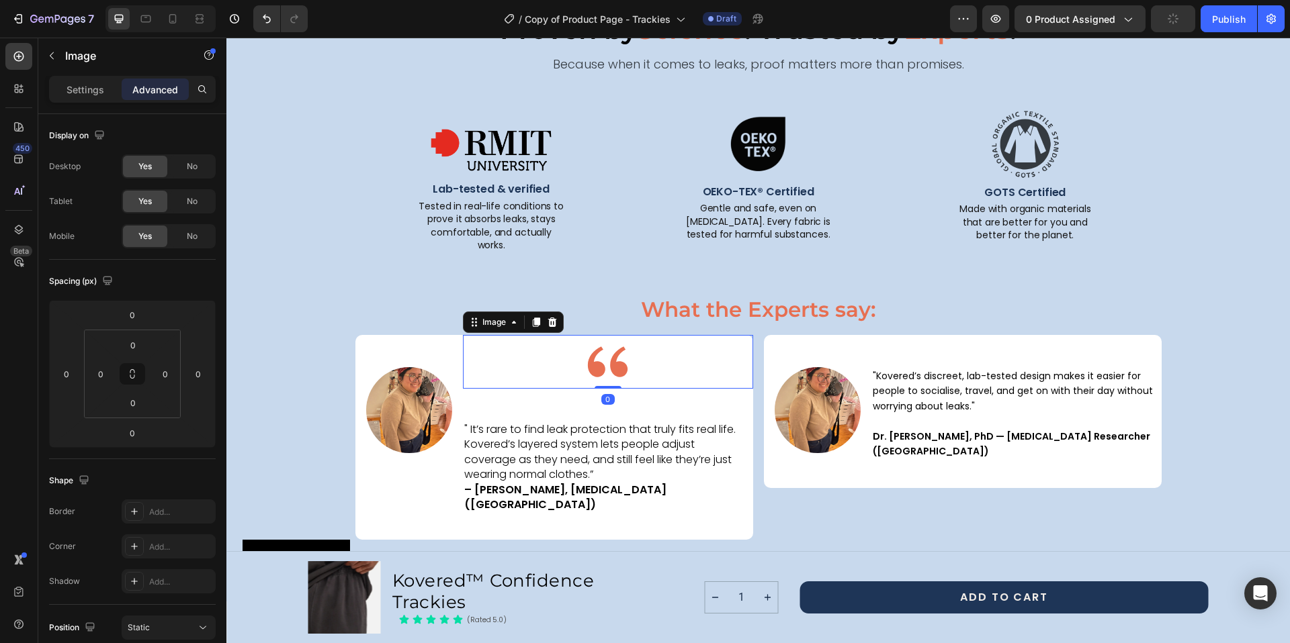
click at [581, 359] on img at bounding box center [608, 362] width 54 height 54
click at [71, 91] on p "Settings" at bounding box center [85, 90] width 38 height 14
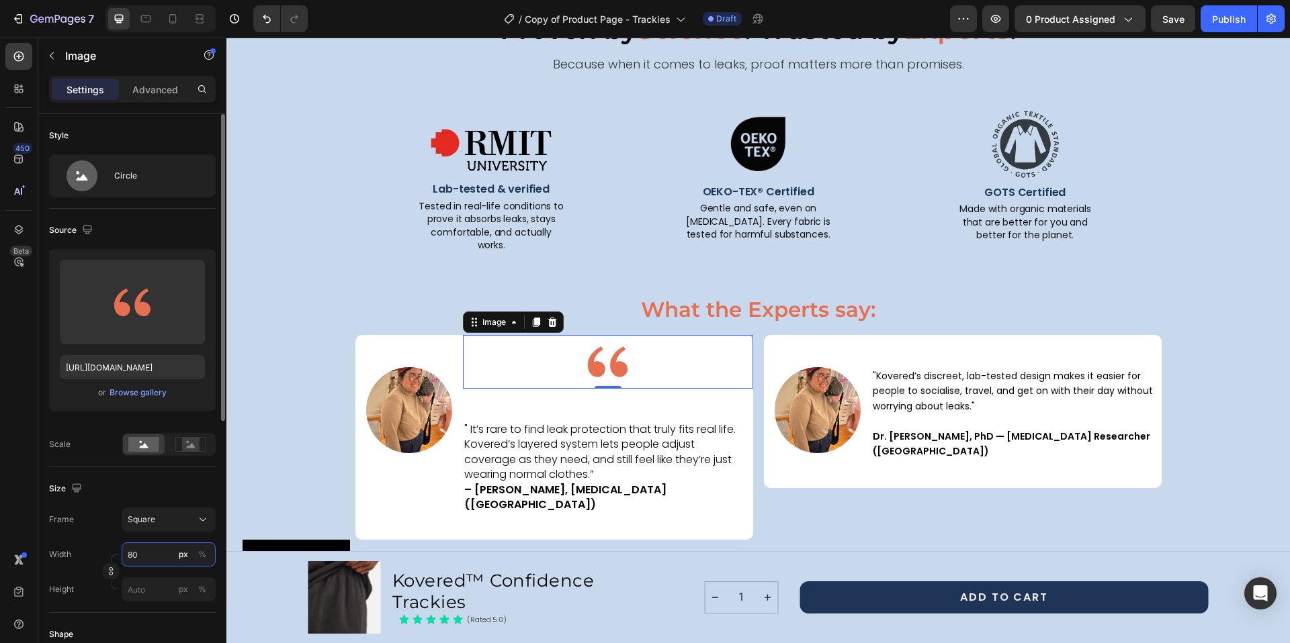
click at [142, 549] on input "80" at bounding box center [169, 555] width 94 height 24
type input "4"
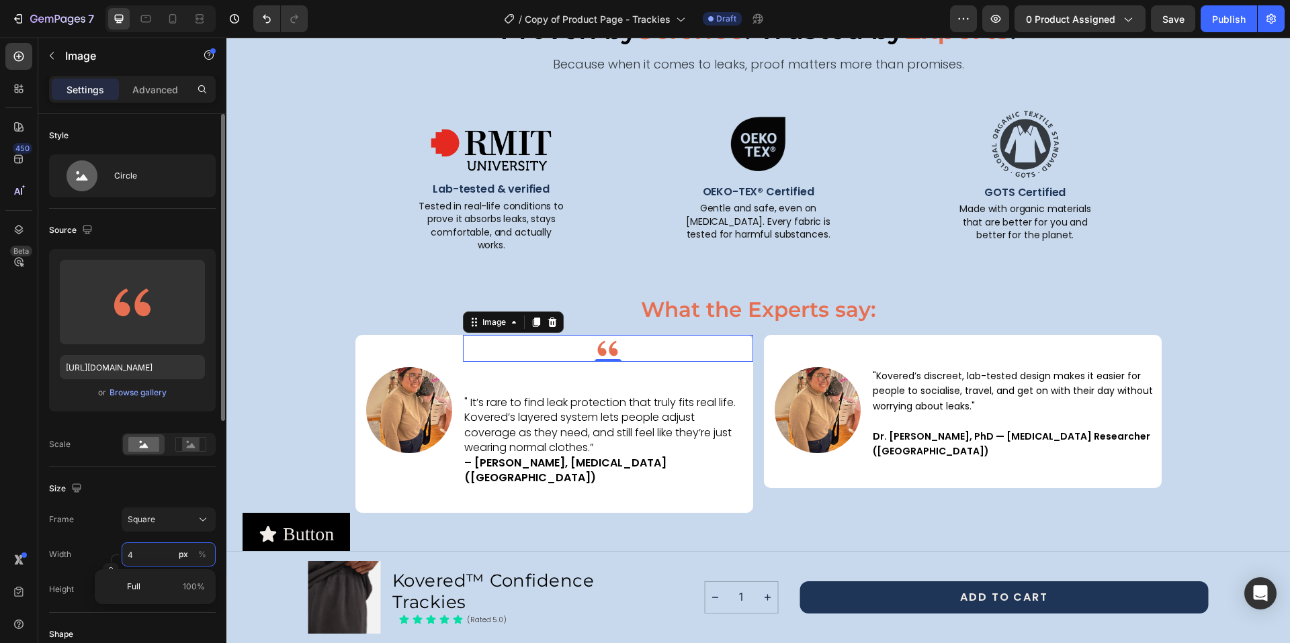
type input "40"
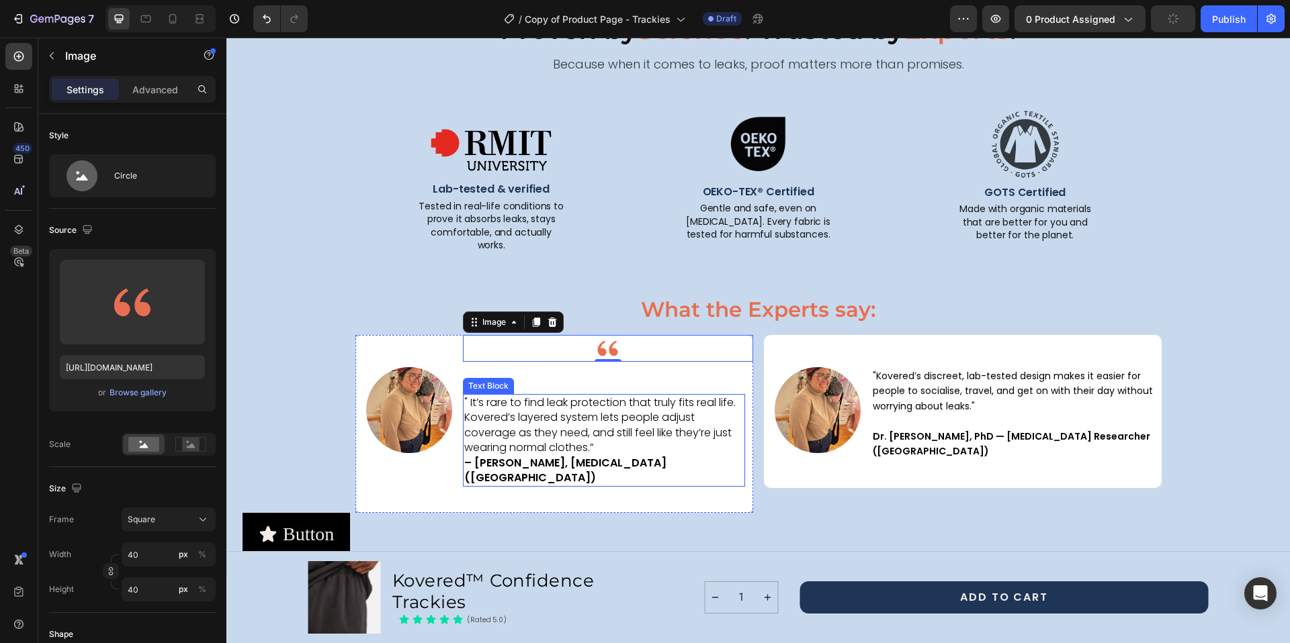
click at [609, 406] on p "" It’s rare to find leak protection that truly fits real life. Kovered’s layere…" at bounding box center [603, 441] width 279 height 90
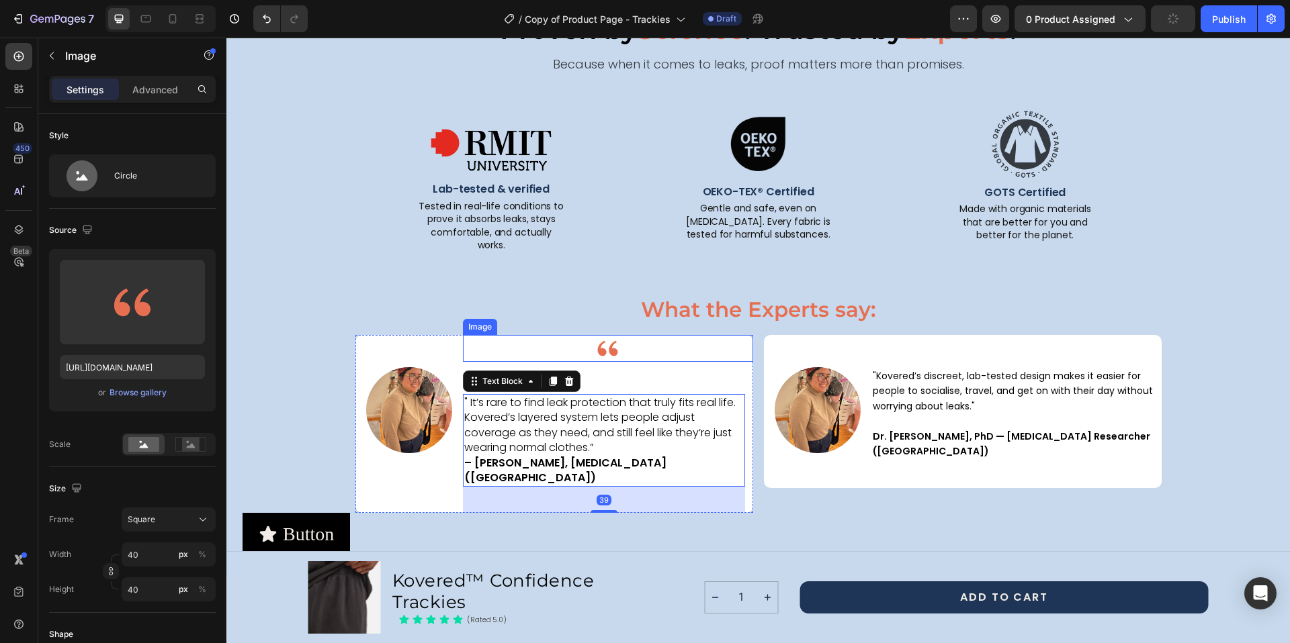
click at [629, 338] on div at bounding box center [608, 348] width 290 height 27
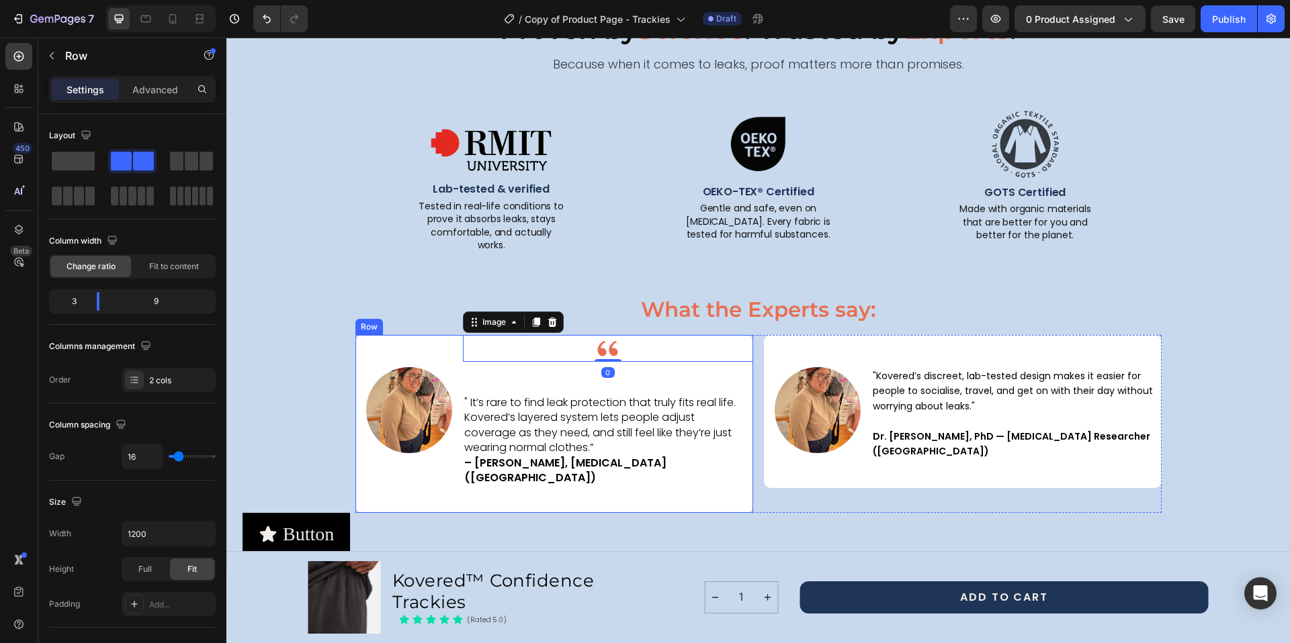
click at [539, 382] on div "Image 0 " It’s rare to find leak protection that truly fits real life. Kovered’…" at bounding box center [608, 424] width 290 height 178
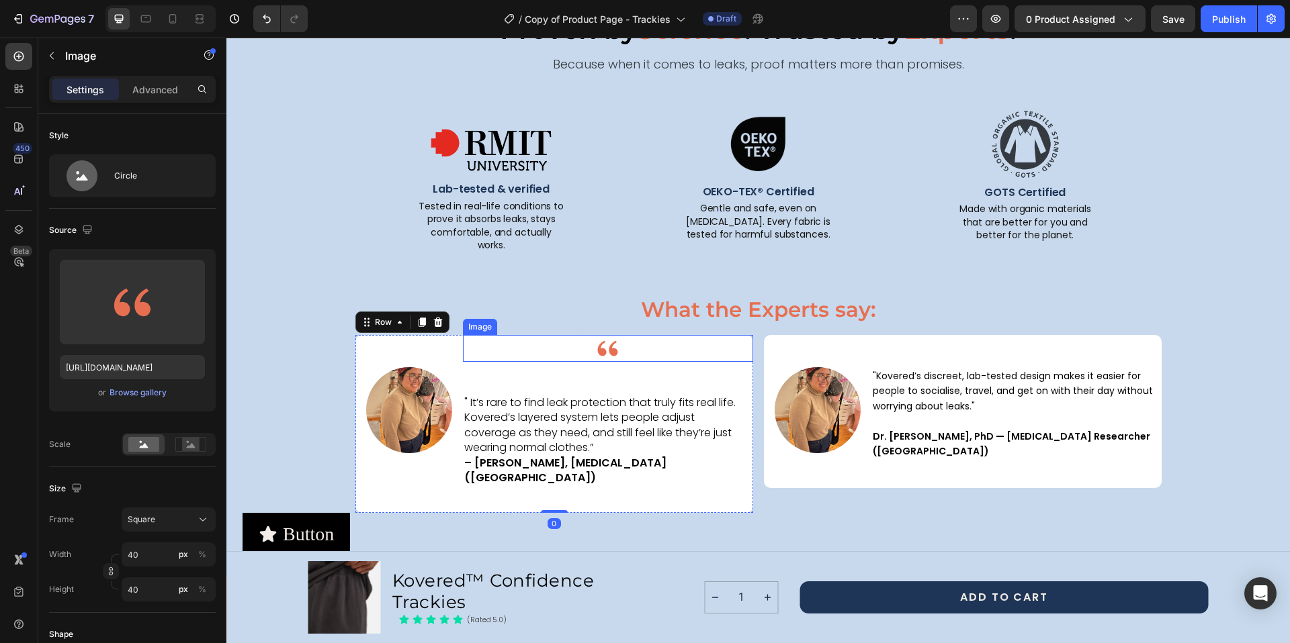
click at [606, 341] on img at bounding box center [607, 348] width 27 height 27
click at [414, 346] on div "Image" at bounding box center [403, 424] width 97 height 178
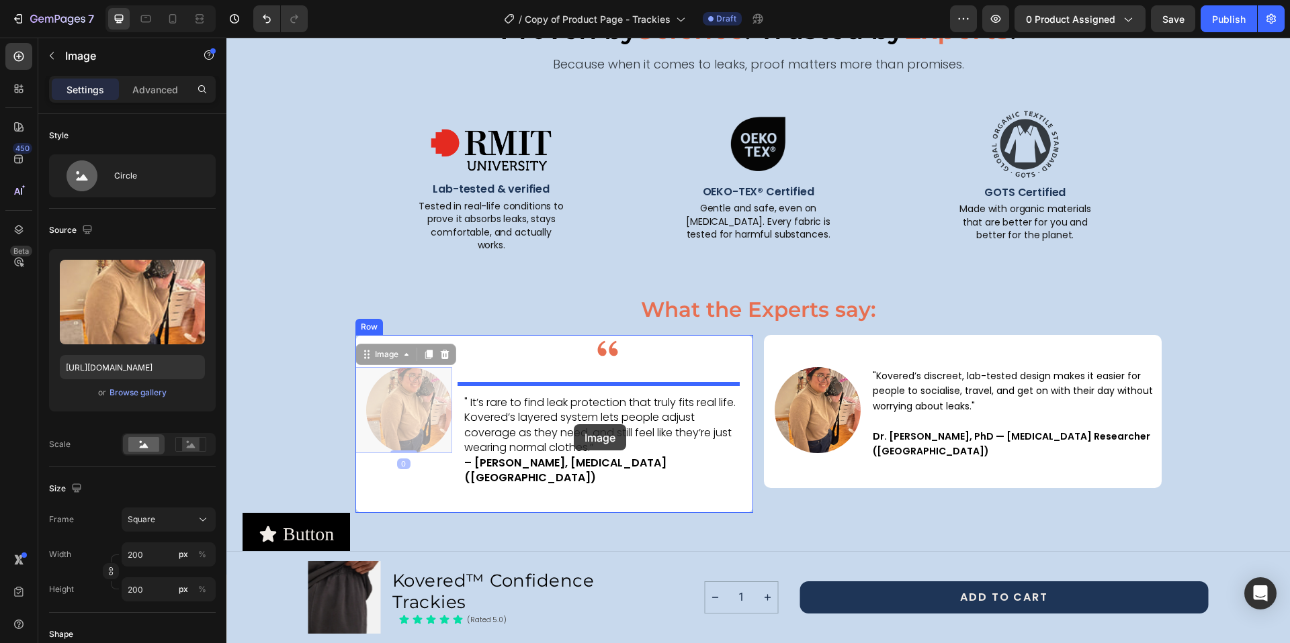
drag, startPoint x: 412, startPoint y: 382, endPoint x: 574, endPoint y: 424, distance: 166.7
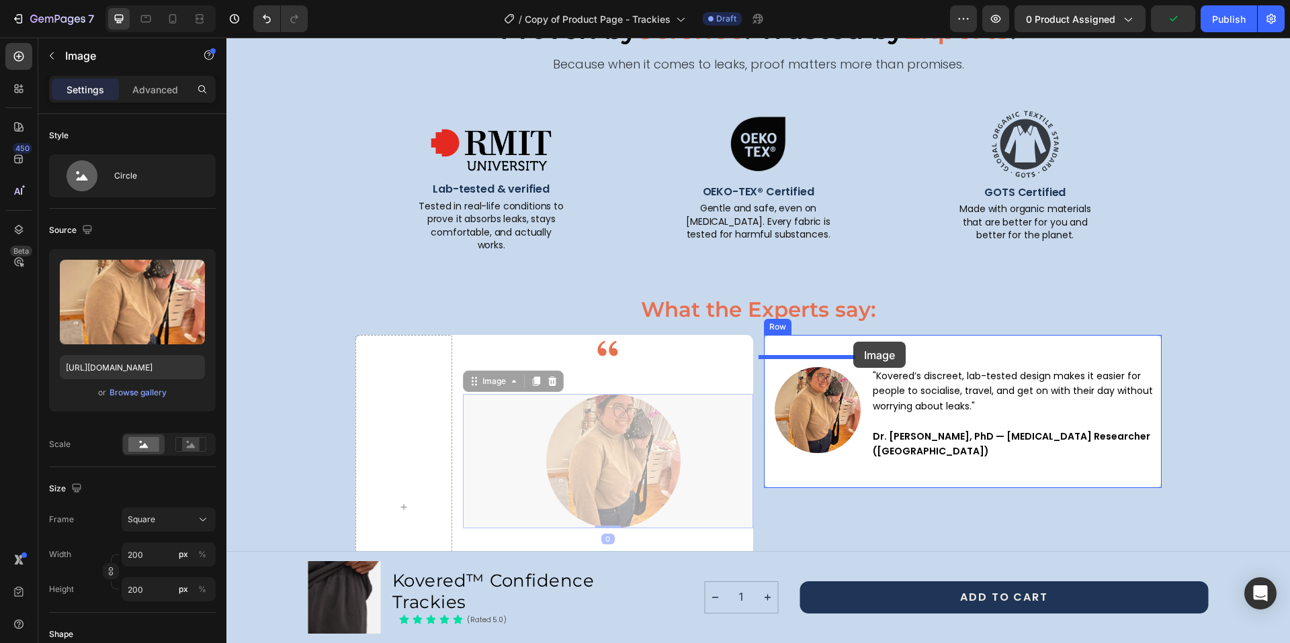
drag, startPoint x: 564, startPoint y: 415, endPoint x: 853, endPoint y: 342, distance: 298.6
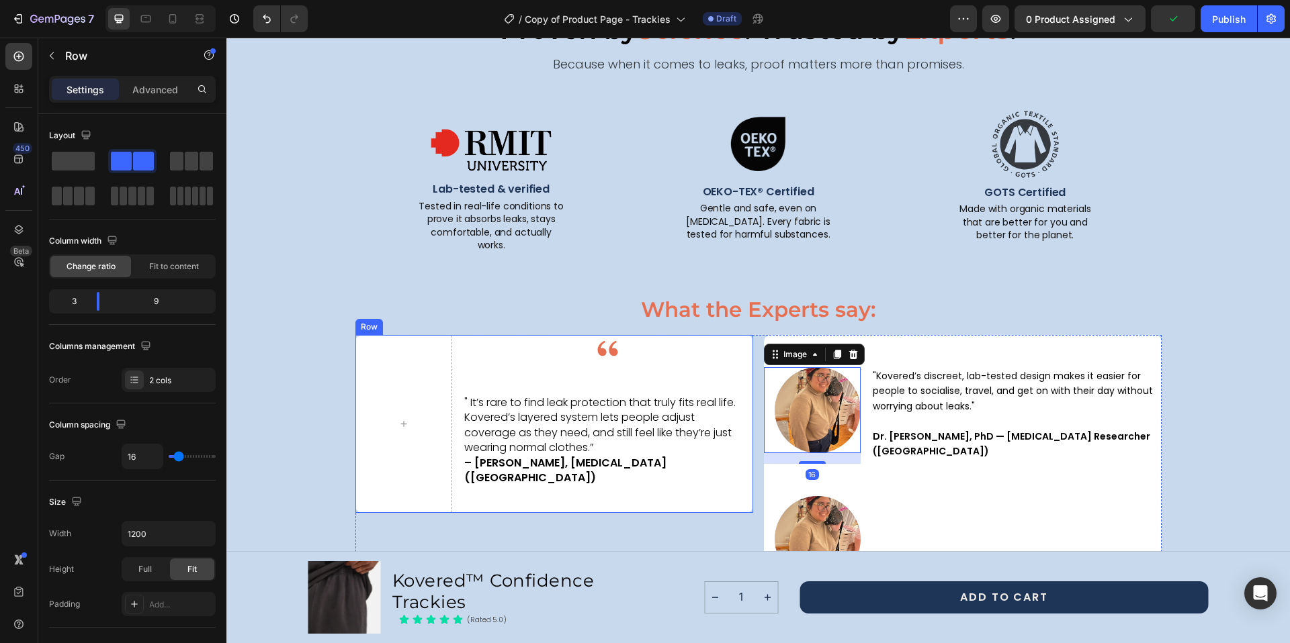
click at [475, 354] on div "Image " It’s rare to find leak protection that truly fits real life. Kovered’s …" at bounding box center [608, 424] width 290 height 178
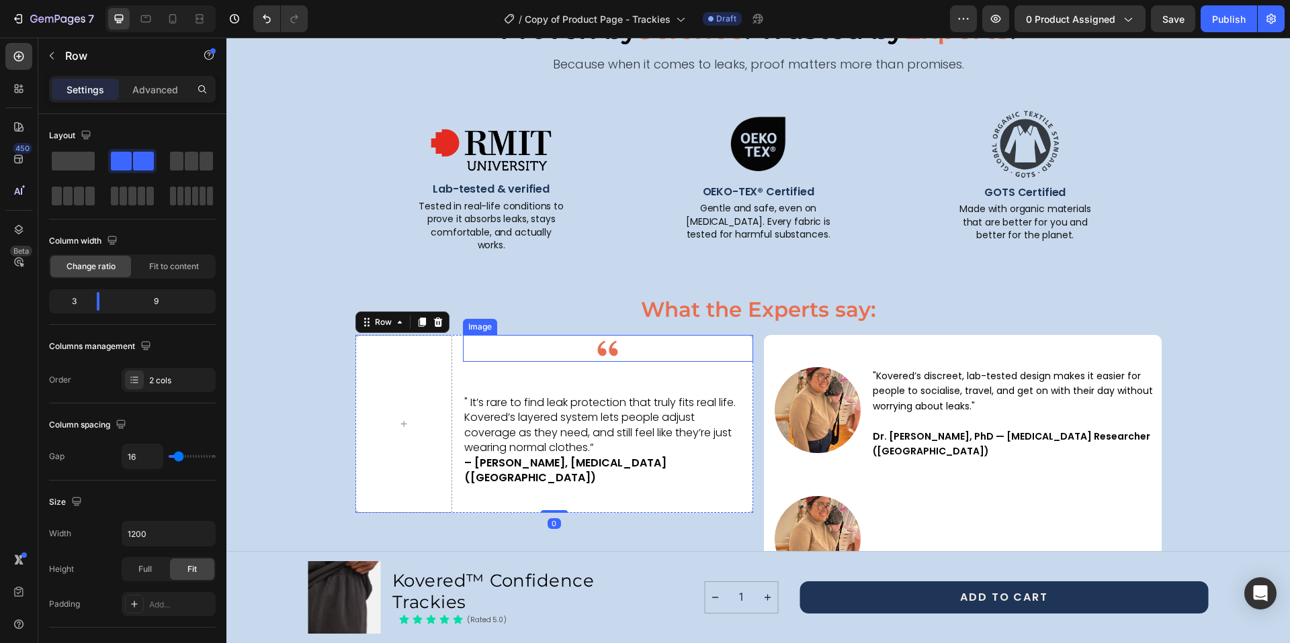
click at [633, 338] on div at bounding box center [608, 348] width 290 height 27
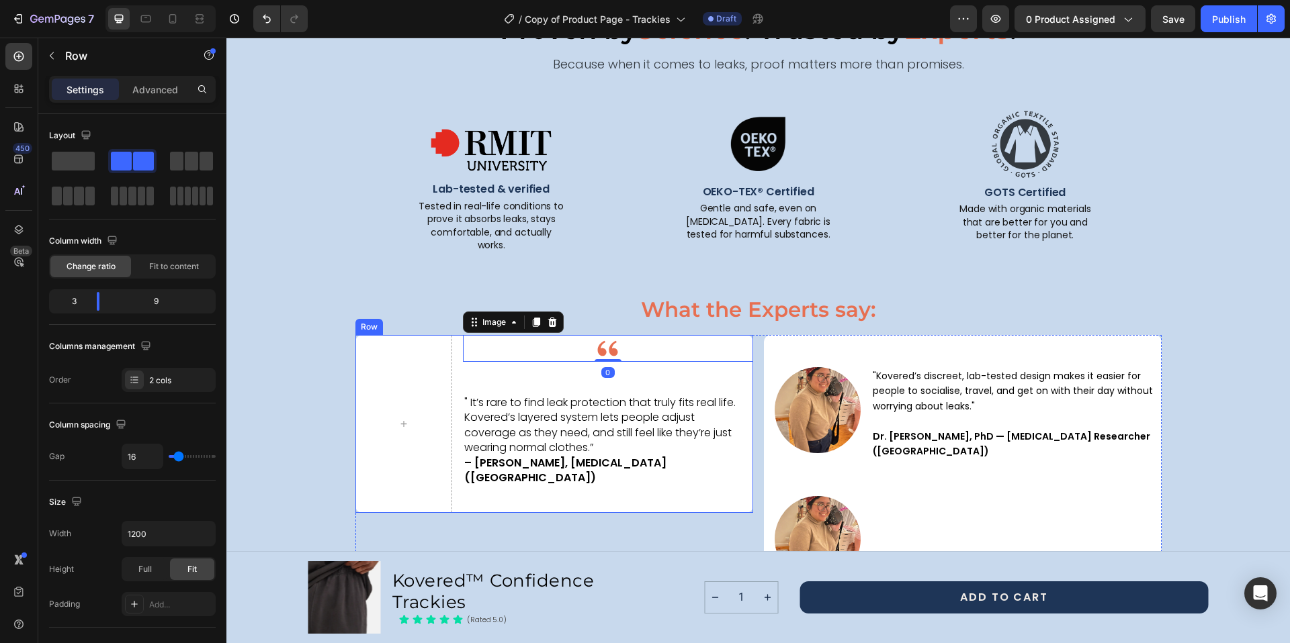
click at [551, 369] on div "Image 0 " It’s rare to find leak protection that truly fits real life. Kovered’…" at bounding box center [608, 424] width 290 height 178
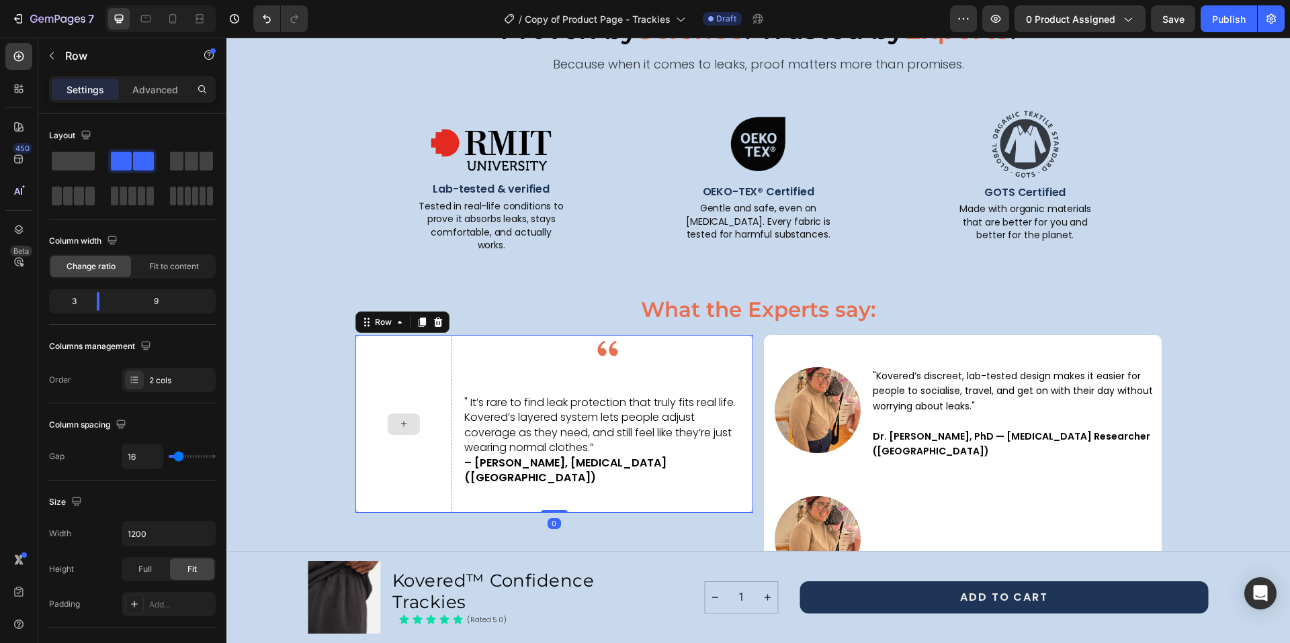
click at [401, 374] on div at bounding box center [403, 424] width 97 height 178
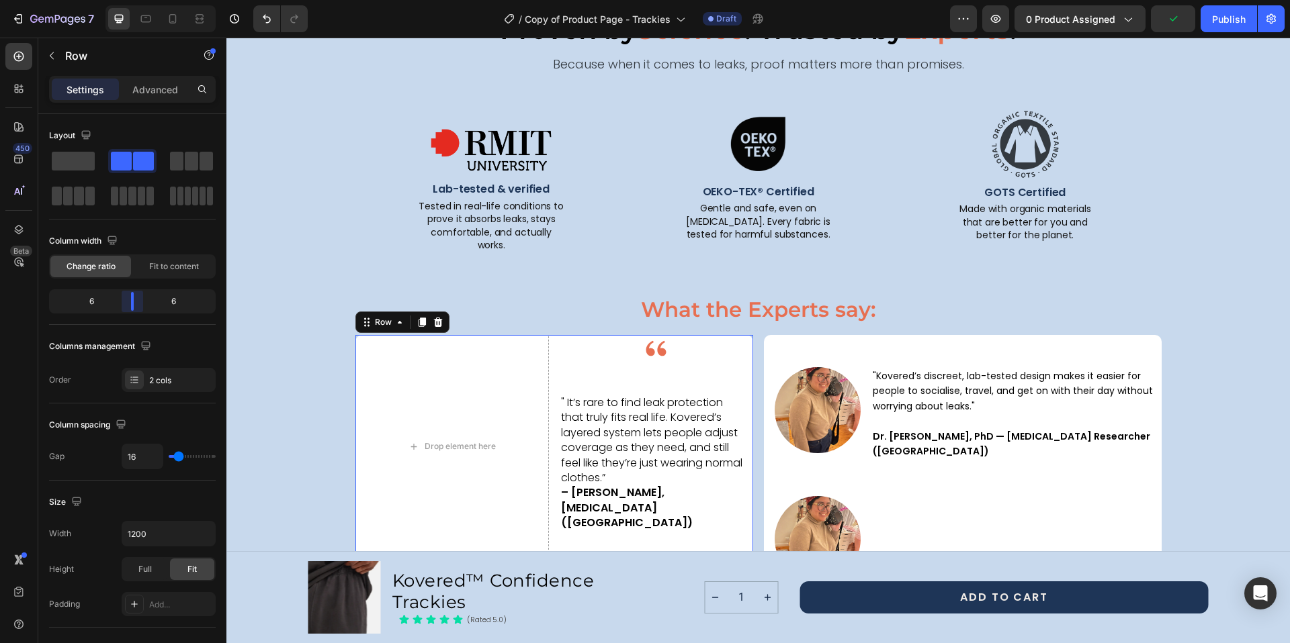
drag, startPoint x: 98, startPoint y: 307, endPoint x: 450, endPoint y: 320, distance: 352.2
click at [129, 101] on body "7 Version history / Copy of Product Page - Trackies Draft Preview 0 product ass…" at bounding box center [645, 50] width 1290 height 101
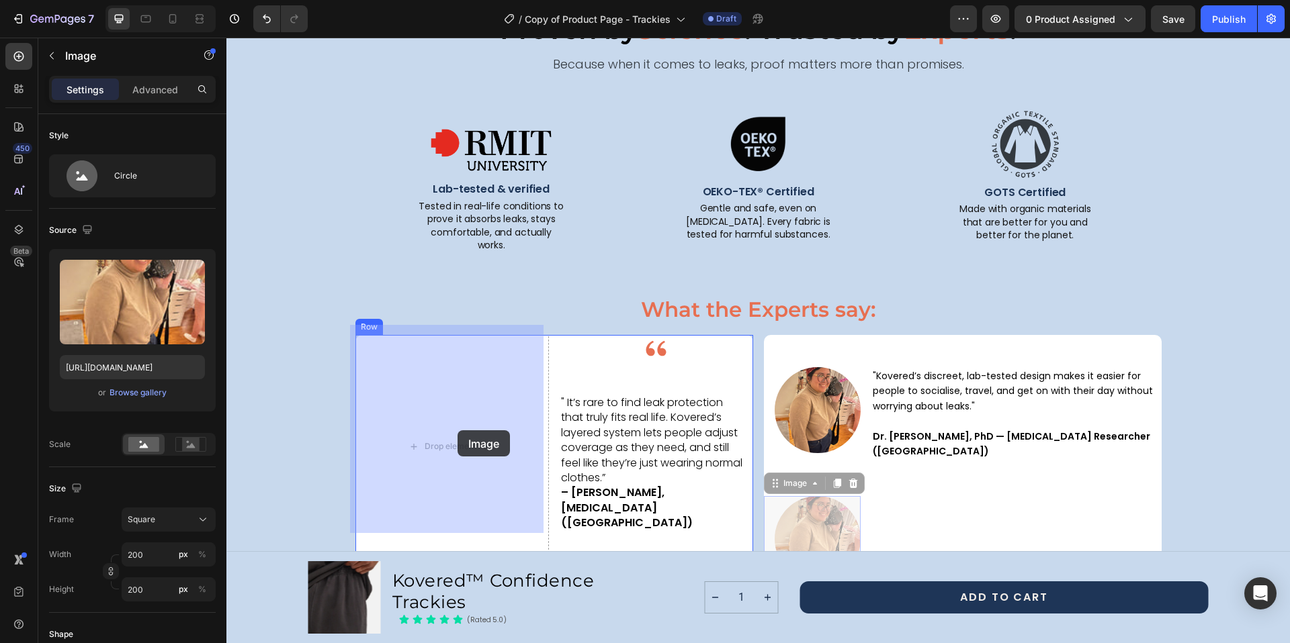
drag, startPoint x: 826, startPoint y: 519, endPoint x: 457, endPoint y: 431, distance: 379.2
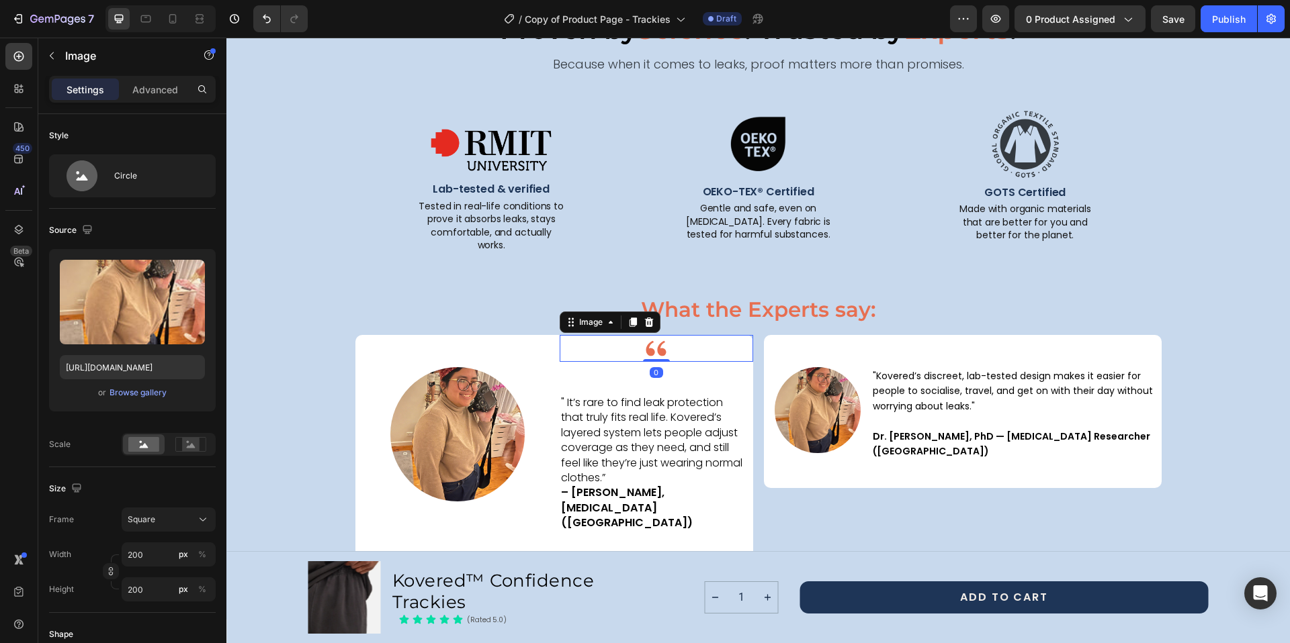
click at [649, 343] on img at bounding box center [656, 348] width 27 height 27
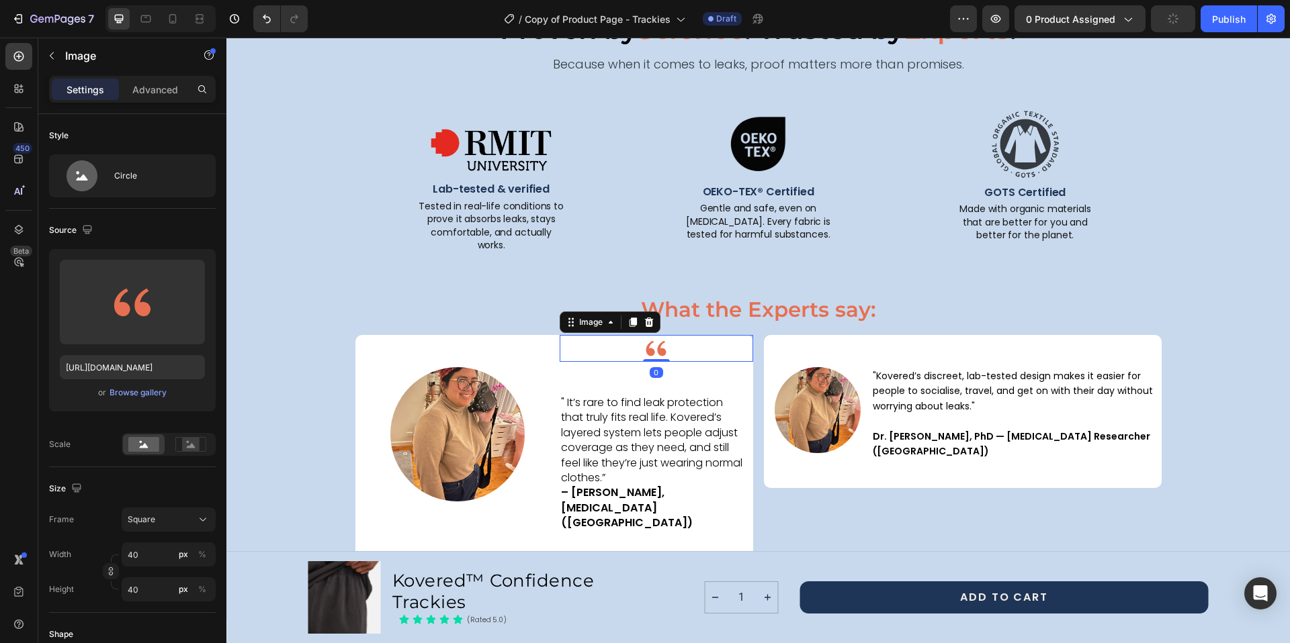
drag, startPoint x: 654, startPoint y: 348, endPoint x: 653, endPoint y: 334, distance: 14.2
click at [653, 335] on div "Image 0" at bounding box center [655, 348] width 193 height 27
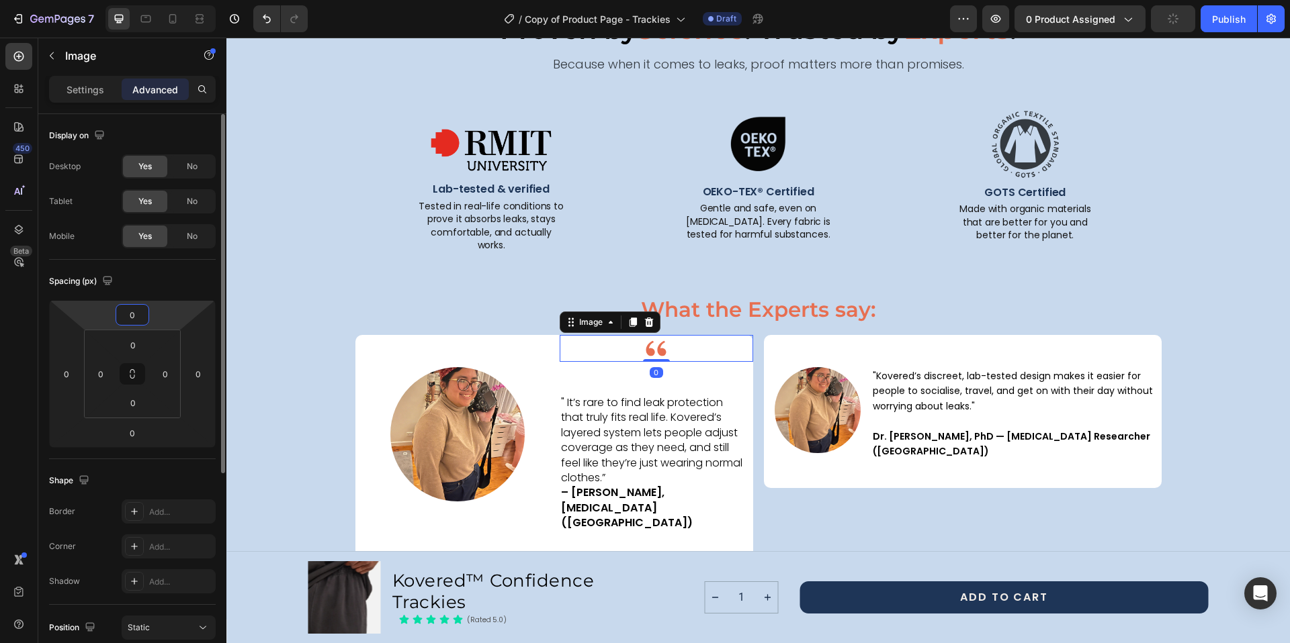
click at [132, 320] on input "0" at bounding box center [132, 315] width 27 height 20
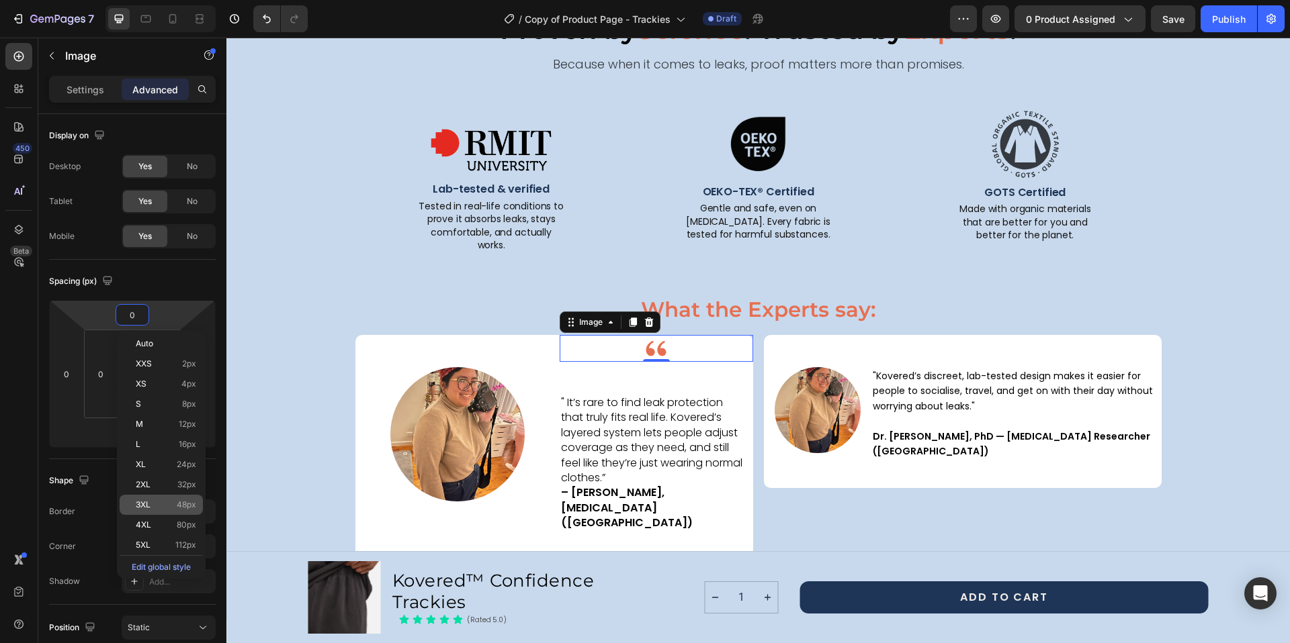
click at [183, 510] on div "3XL 48px" at bounding box center [161, 505] width 83 height 20
type input "48"
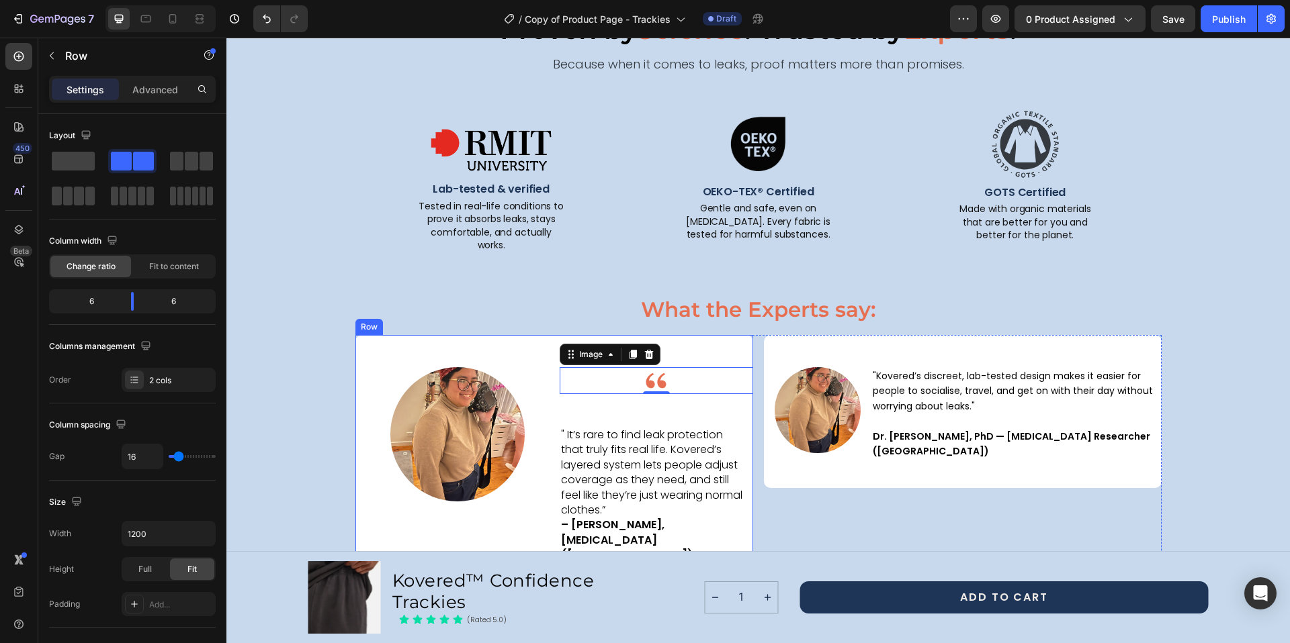
click at [607, 415] on div "Image 0 " It’s rare to find leak protection that truly fits real life. Kovered’…" at bounding box center [655, 463] width 193 height 256
click at [656, 408] on div "Image " It’s rare to find leak protection that truly fits real life. Kovered’s …" at bounding box center [655, 463] width 193 height 256
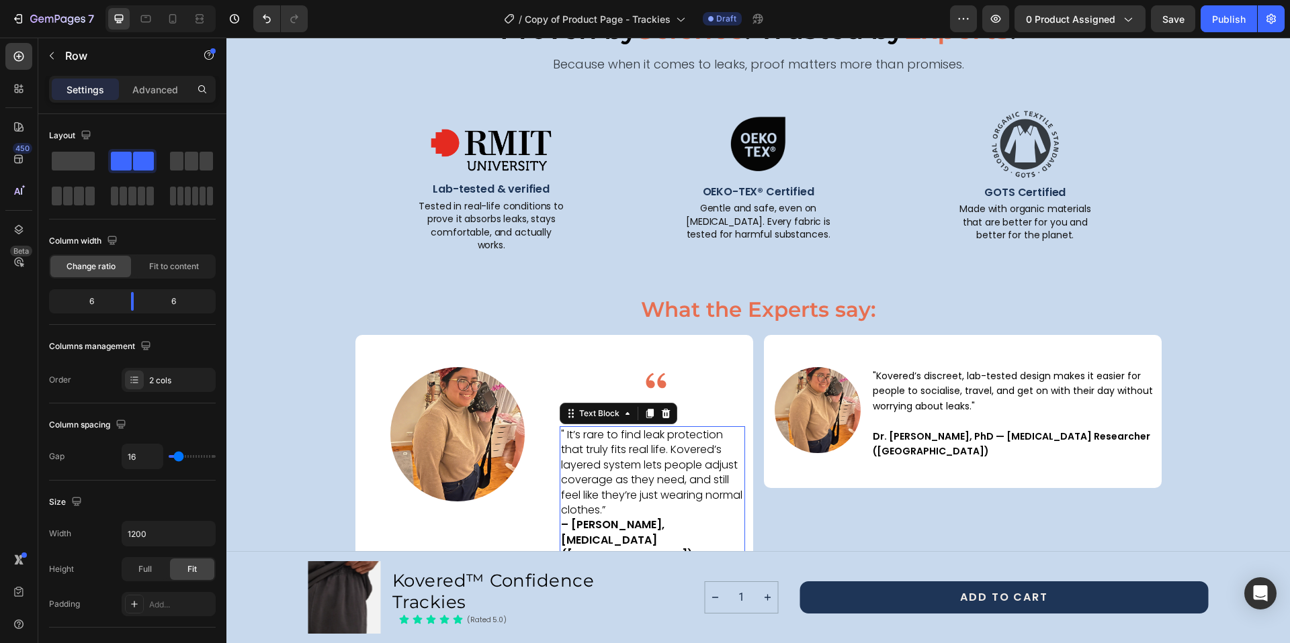
click at [649, 428] on p "" It’s rare to find leak protection that truly fits real life. Kovered’s layere…" at bounding box center [652, 496] width 183 height 136
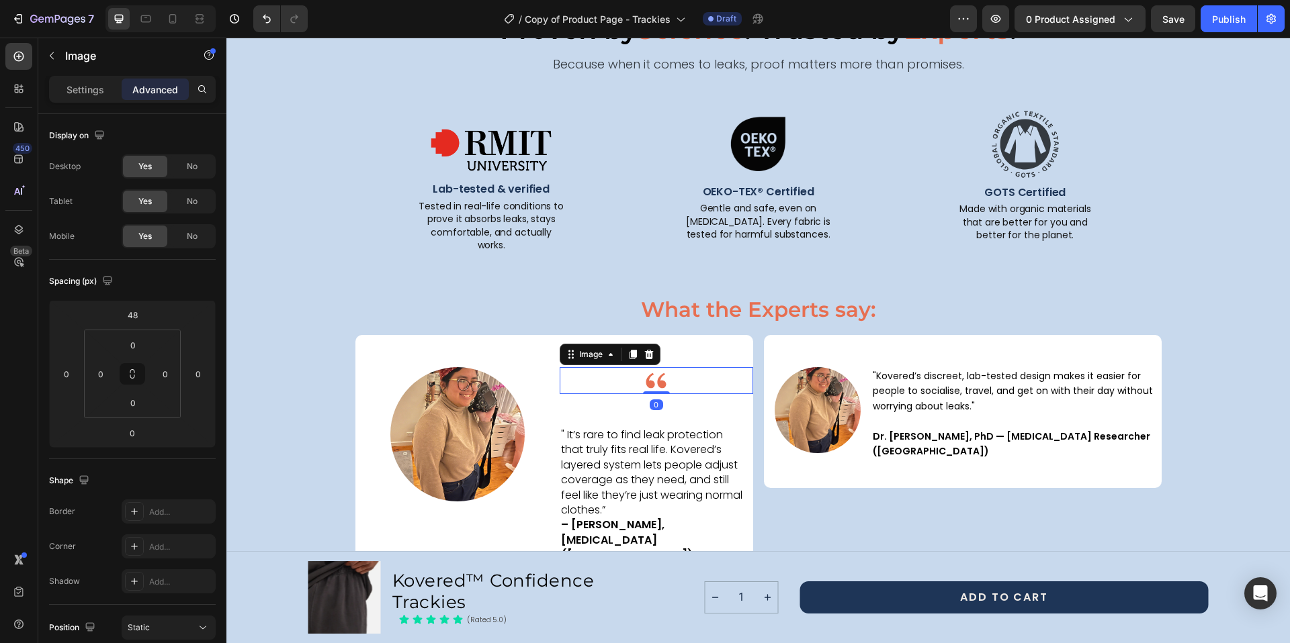
click at [664, 367] on div at bounding box center [655, 380] width 193 height 27
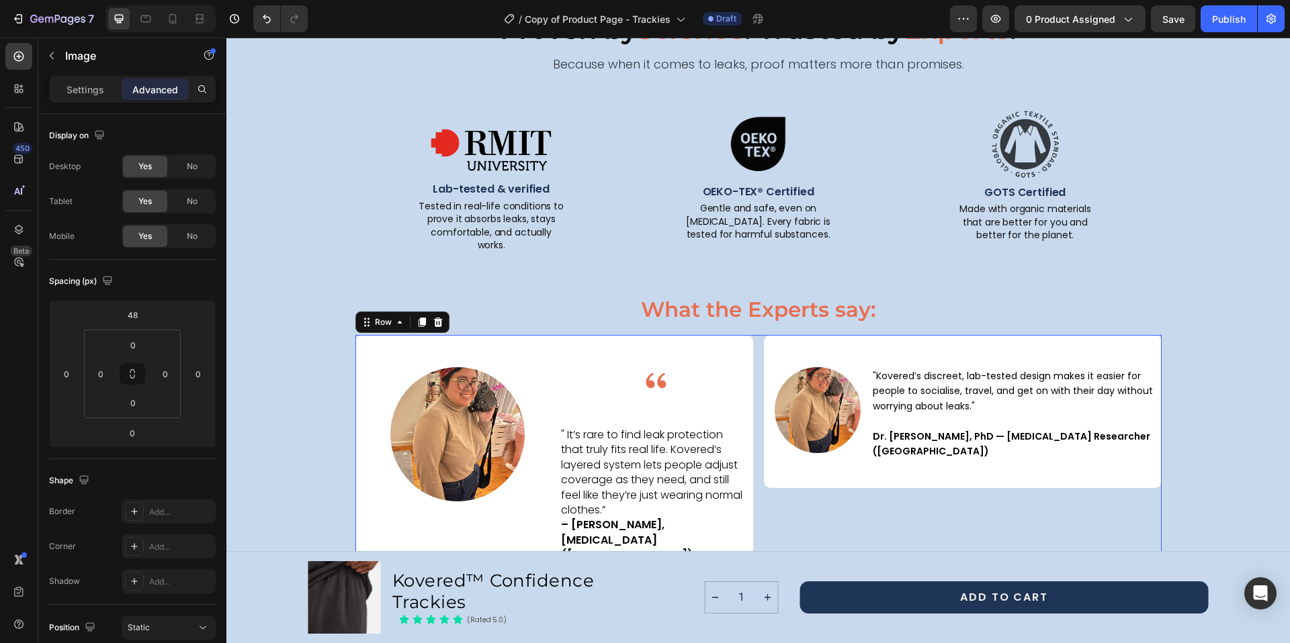
click at [1010, 474] on div "Image "Kovered’s discreet, lab-tested design makes it easier for people to soci…" at bounding box center [963, 463] width 398 height 256
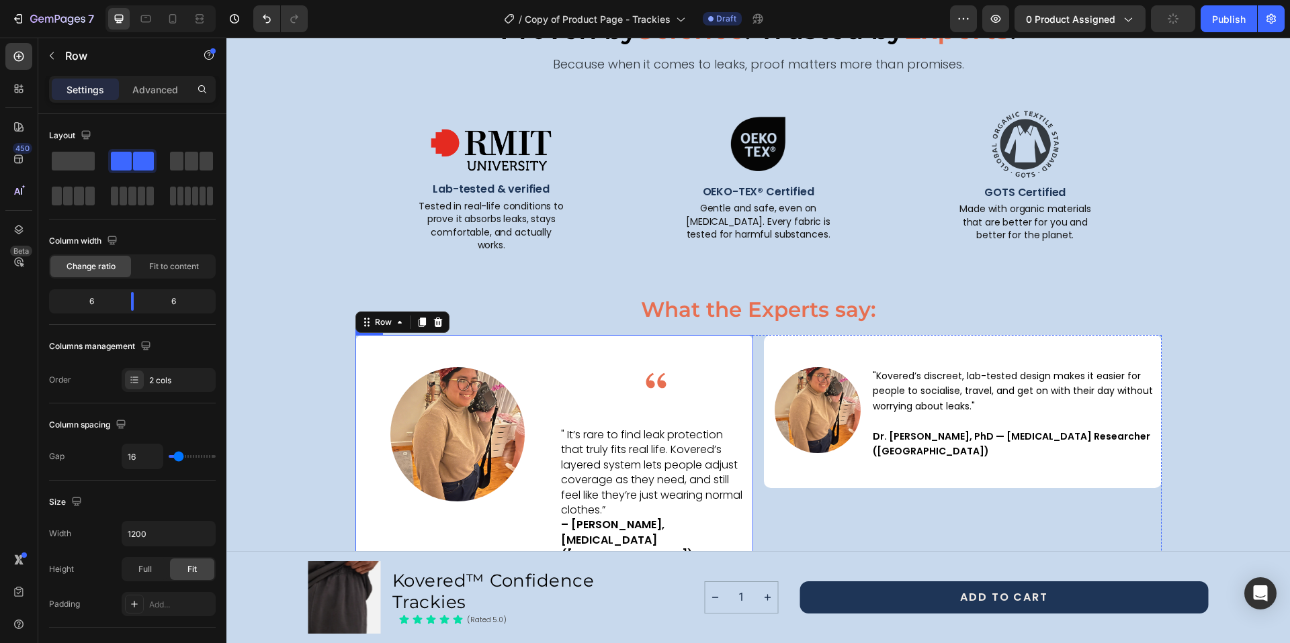
click at [623, 409] on div "Image " It’s rare to find leak protection that truly fits real life. Kovered’s …" at bounding box center [655, 463] width 193 height 256
click at [596, 428] on p "" It’s rare to find leak protection that truly fits real life. Kovered’s layere…" at bounding box center [652, 496] width 183 height 136
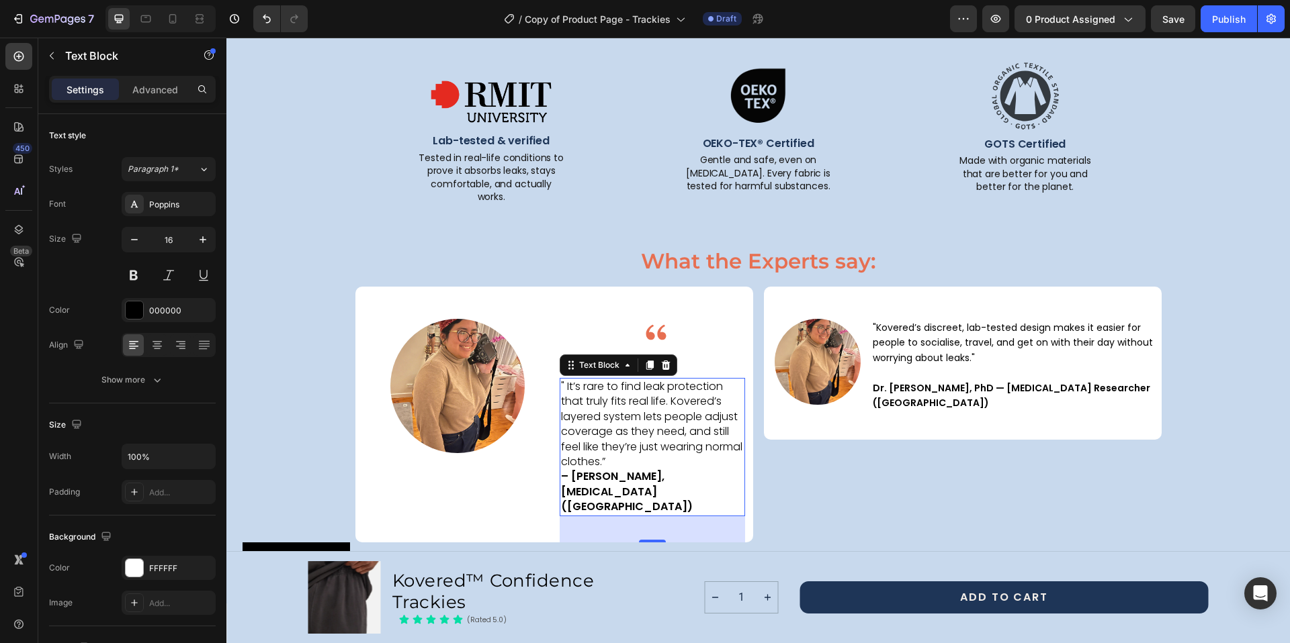
scroll to position [1999, 0]
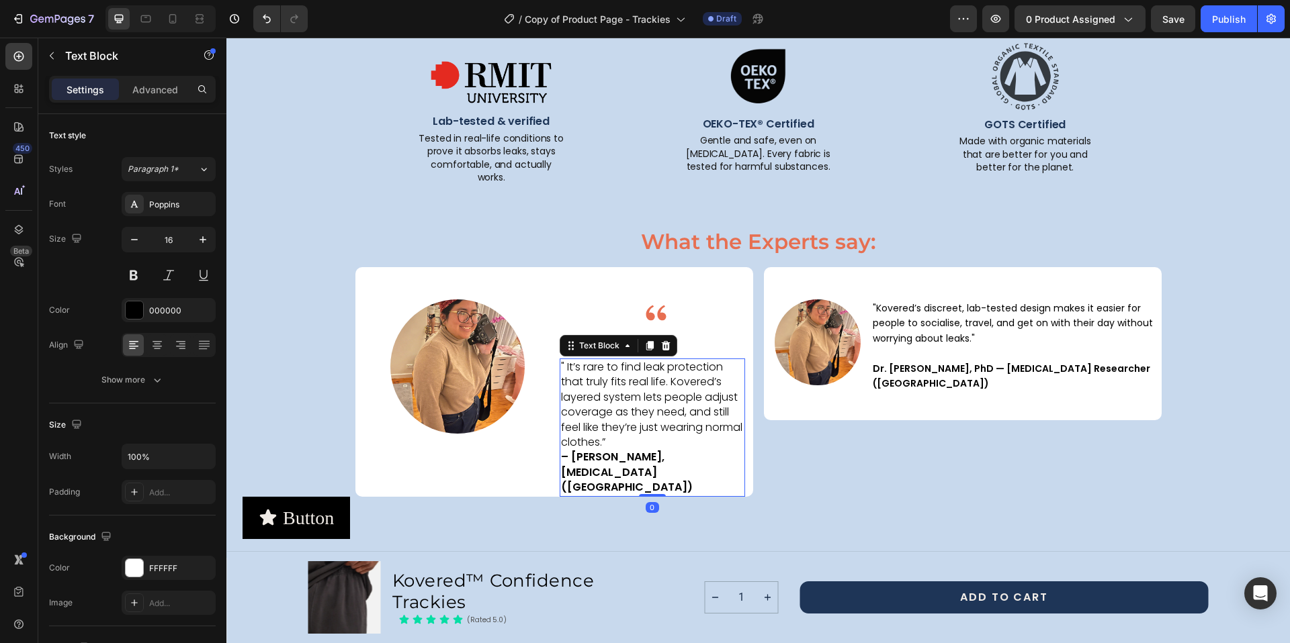
drag, startPoint x: 647, startPoint y: 496, endPoint x: 653, endPoint y: 460, distance: 36.0
click at [653, 460] on div "" It’s rare to find leak protection that truly fits real life. Kovered’s layere…" at bounding box center [651, 428] width 185 height 138
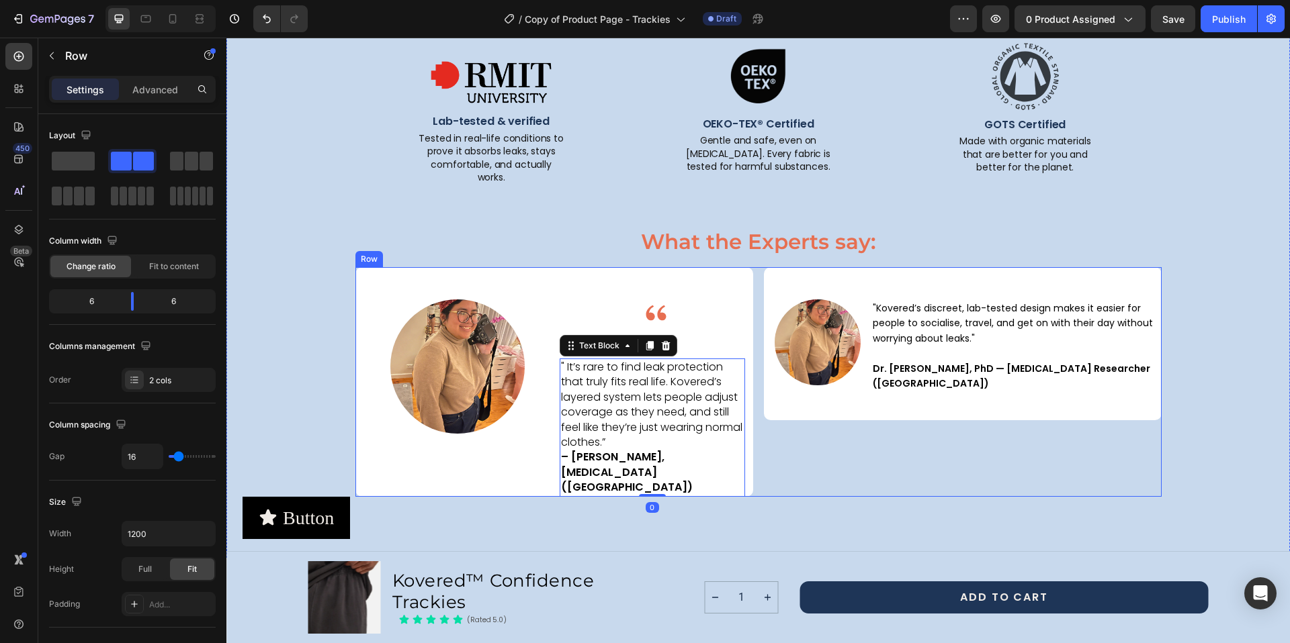
click at [854, 435] on div "Image "Kovered’s discreet, lab-tested design makes it easier for people to soci…" at bounding box center [963, 382] width 398 height 230
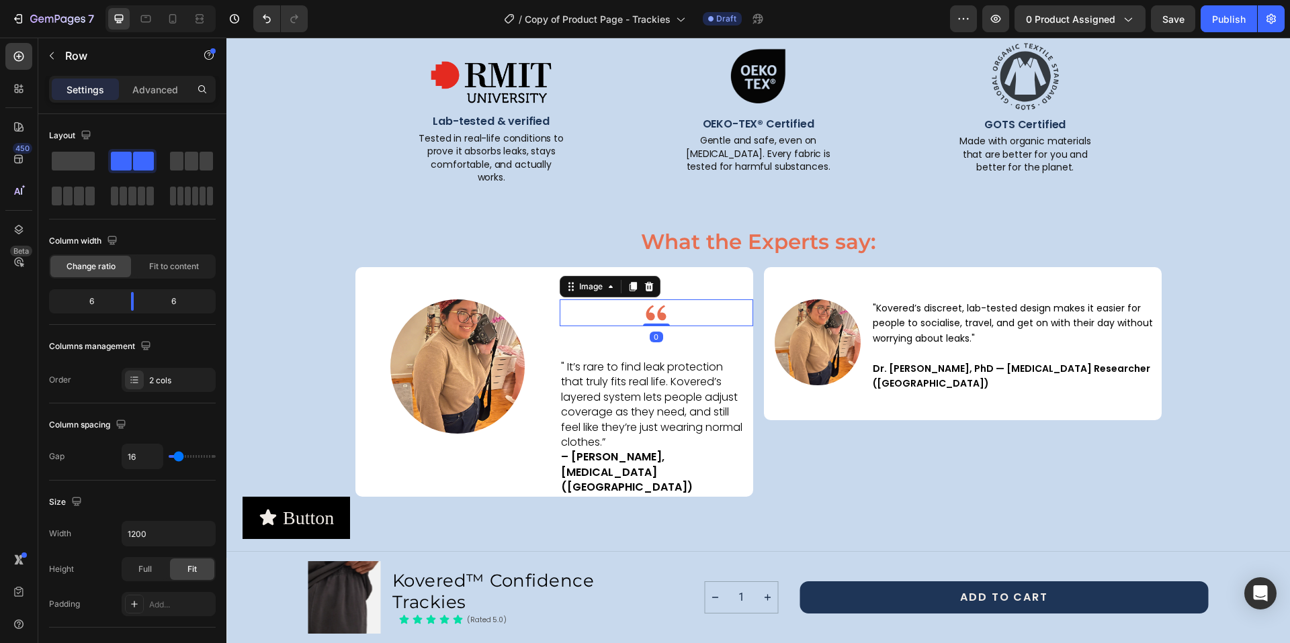
click at [648, 302] on img at bounding box center [656, 313] width 27 height 27
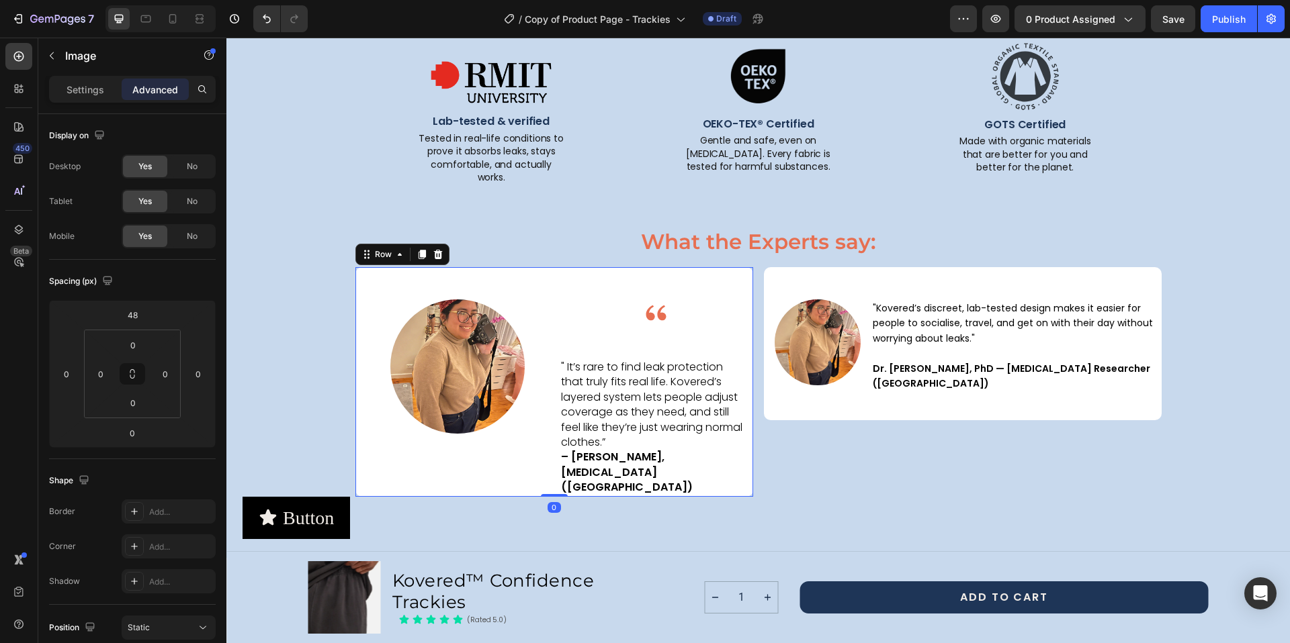
click at [638, 333] on div "Image " It’s rare to find leak protection that truly fits real life. Kovered’s …" at bounding box center [655, 382] width 193 height 230
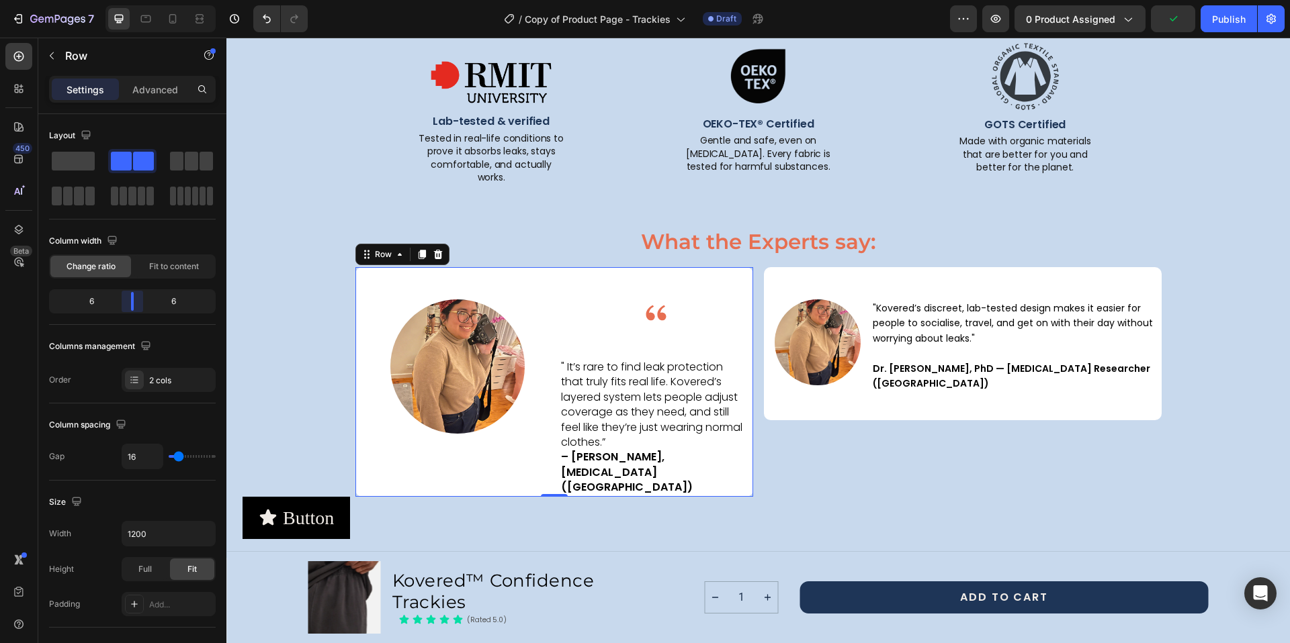
click at [130, 101] on body "7 Version history / Copy of Product Page - Trackies Draft Preview 0 product ass…" at bounding box center [645, 50] width 1290 height 101
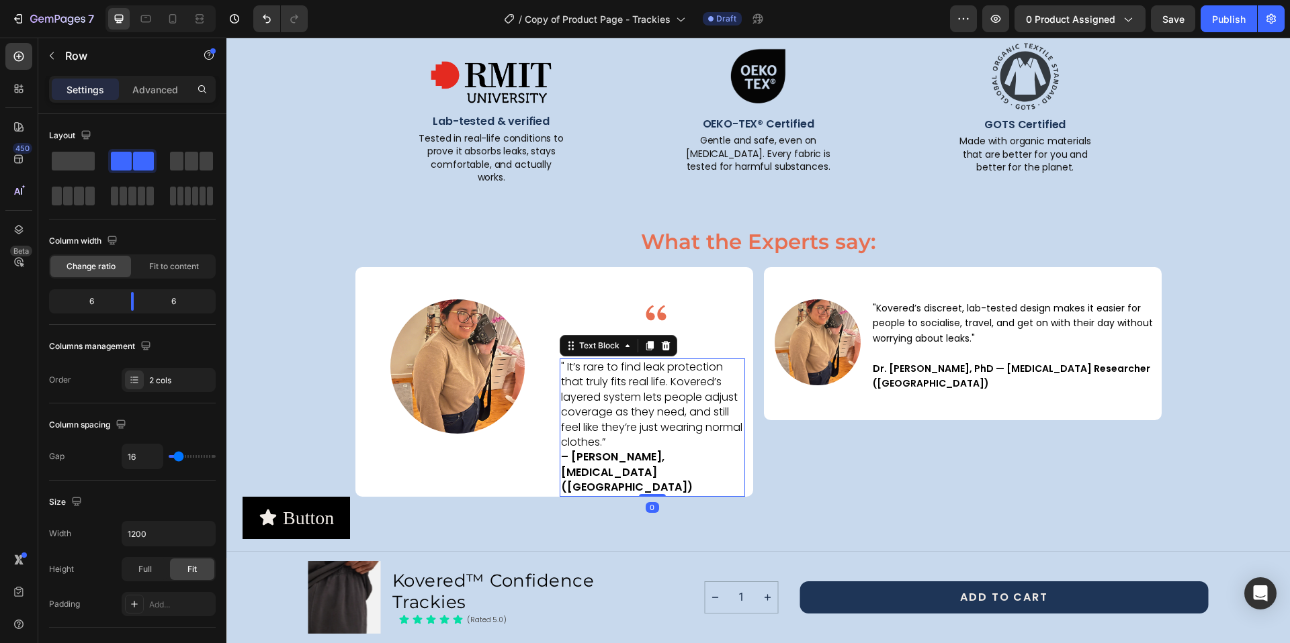
click at [637, 360] on p "" It’s rare to find leak protection that truly fits real life. Kovered’s layere…" at bounding box center [652, 428] width 183 height 136
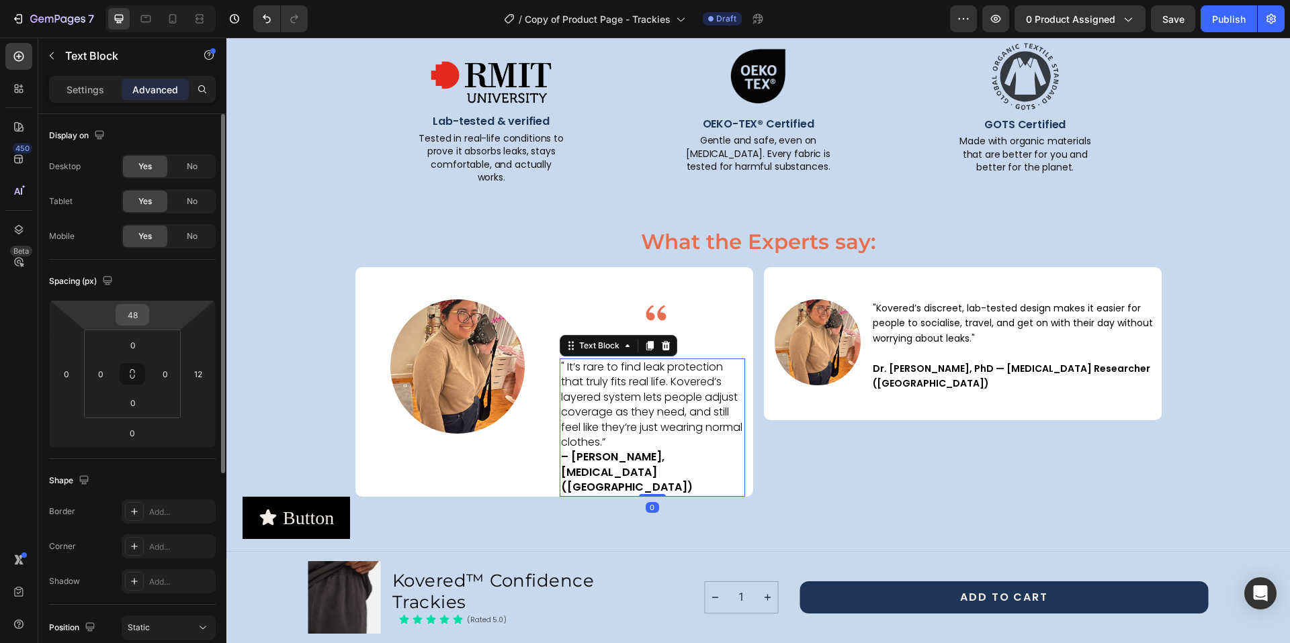
click at [136, 317] on input "48" at bounding box center [132, 315] width 27 height 20
type input "0"
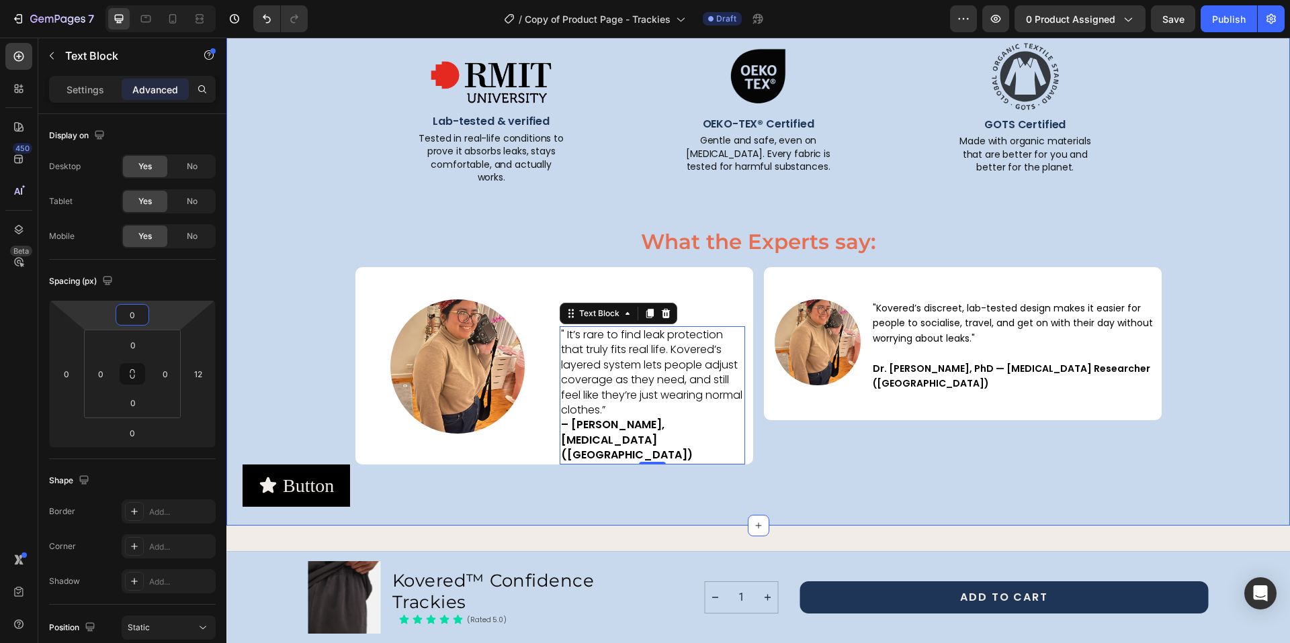
click at [490, 206] on div "Proven by Science . Trusted by Experts . Text Block Because when it comes to le…" at bounding box center [757, 224] width 1031 height 565
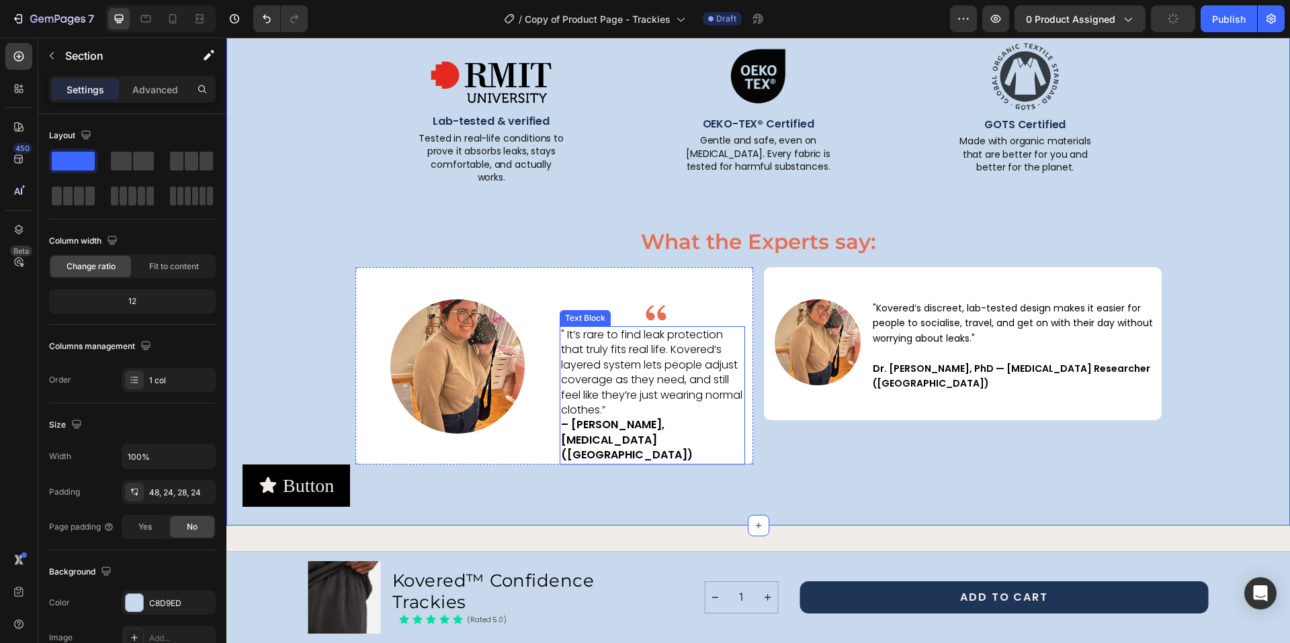
click at [641, 350] on p "" It’s rare to find leak protection that truly fits real life. Kovered’s layere…" at bounding box center [652, 396] width 183 height 136
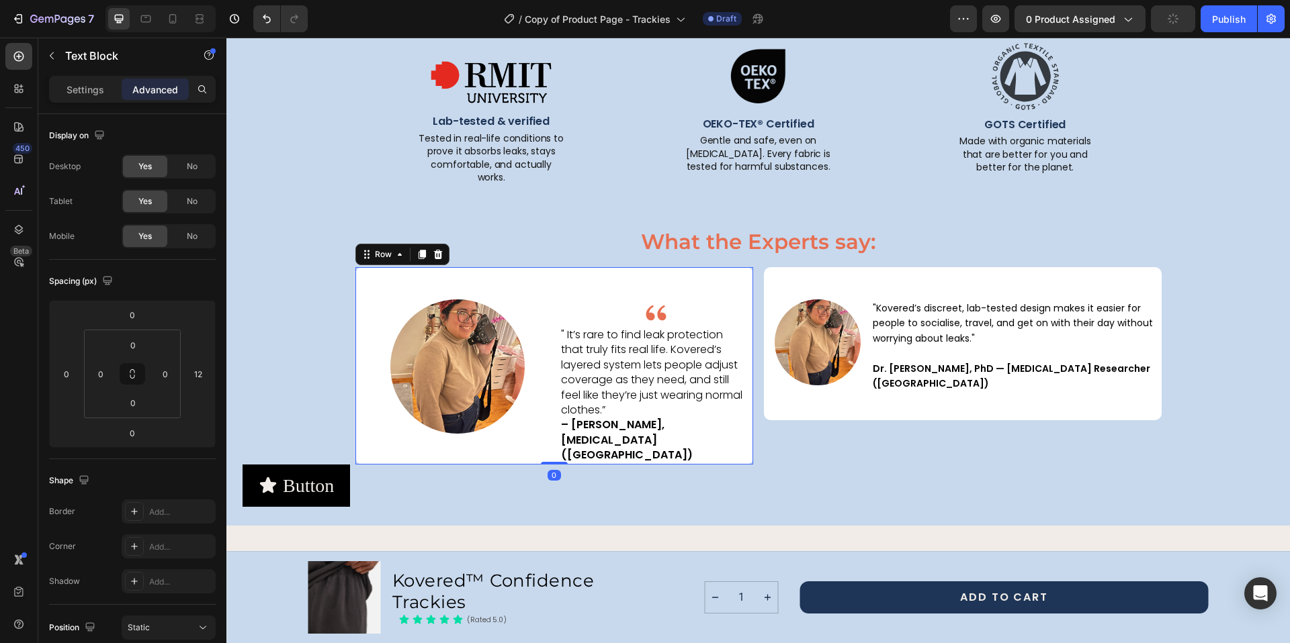
click at [704, 280] on div "Image " It’s rare to find leak protection that truly fits real life. Kovered’s …" at bounding box center [655, 365] width 193 height 197
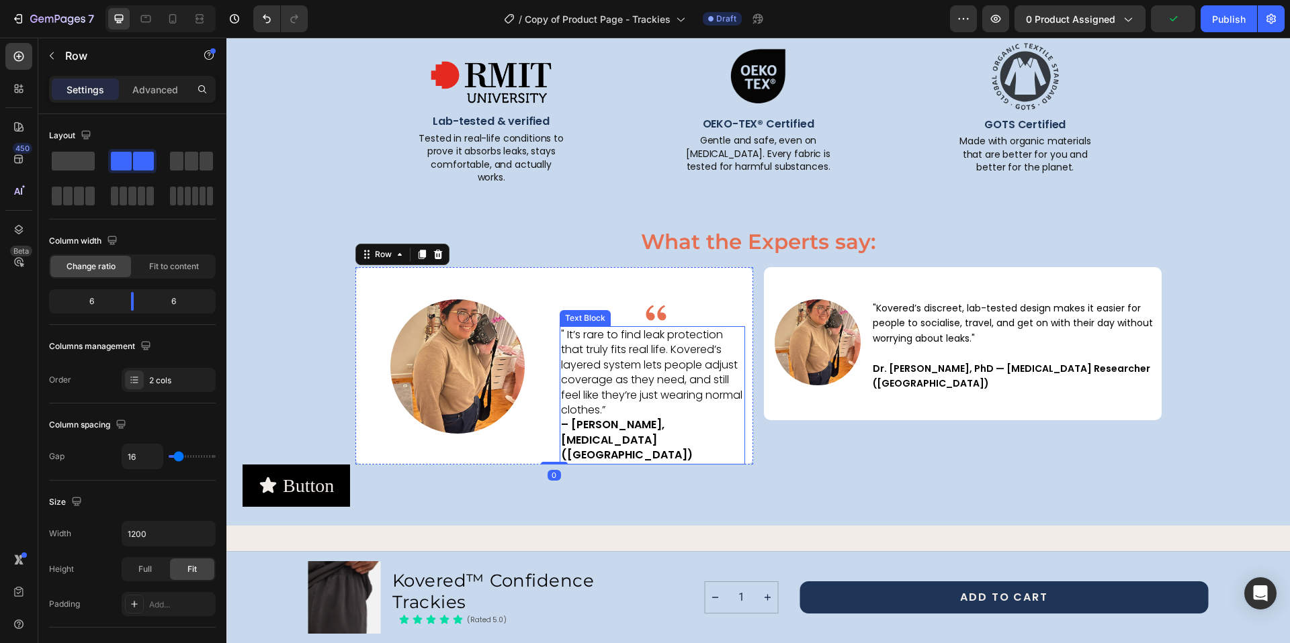
click at [639, 384] on p "" It’s rare to find leak protection that truly fits real life. Kovered’s layere…" at bounding box center [652, 396] width 183 height 136
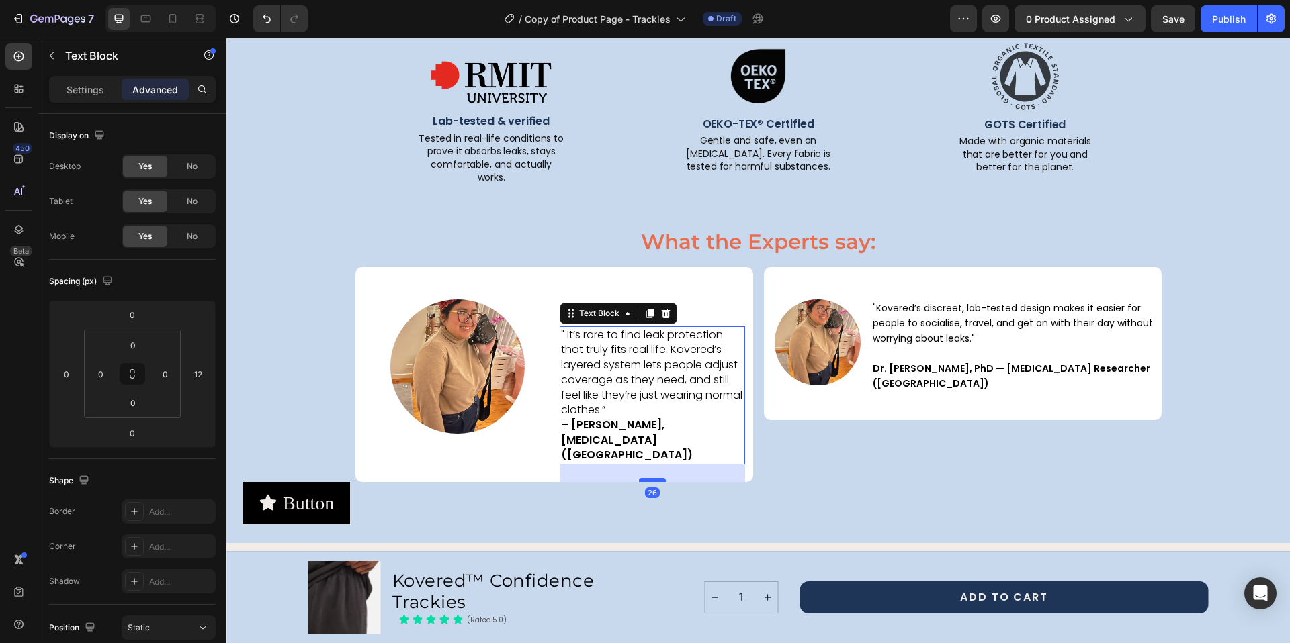
drag, startPoint x: 647, startPoint y: 438, endPoint x: 649, endPoint y: 455, distance: 17.6
click at [649, 478] on div at bounding box center [652, 480] width 27 height 4
type input "26"
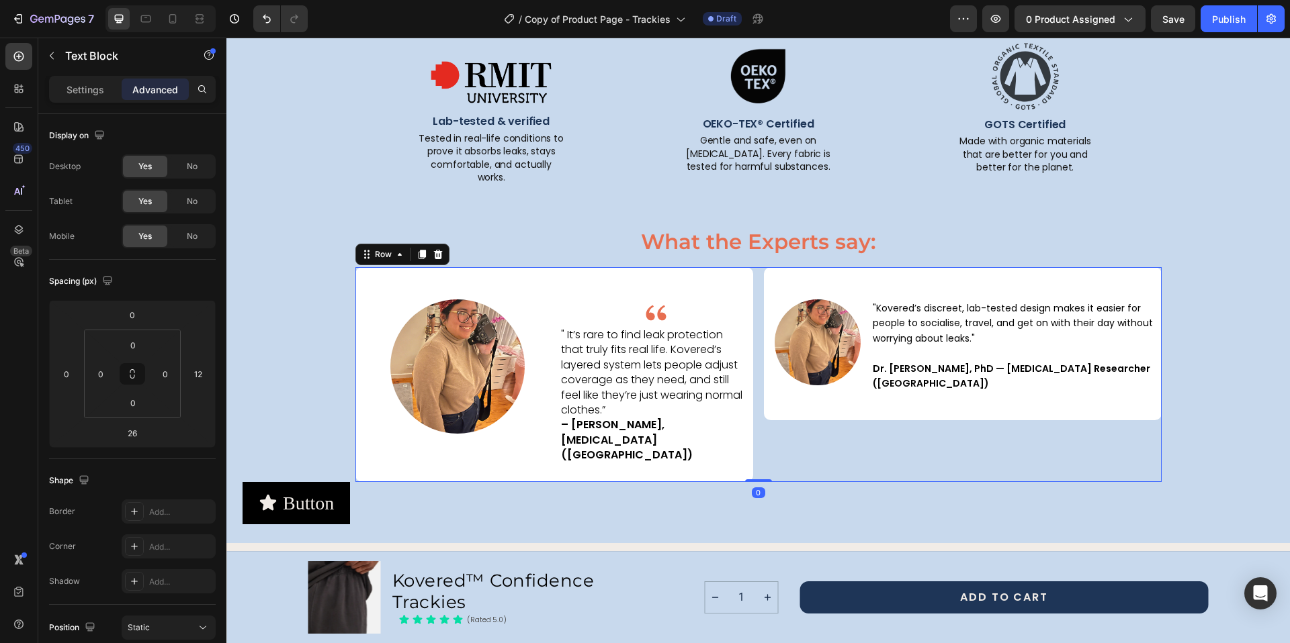
click at [833, 404] on div "Image "Kovered’s discreet, lab-tested design makes it easier for people to soci…" at bounding box center [963, 374] width 398 height 215
click at [652, 304] on img at bounding box center [656, 313] width 27 height 27
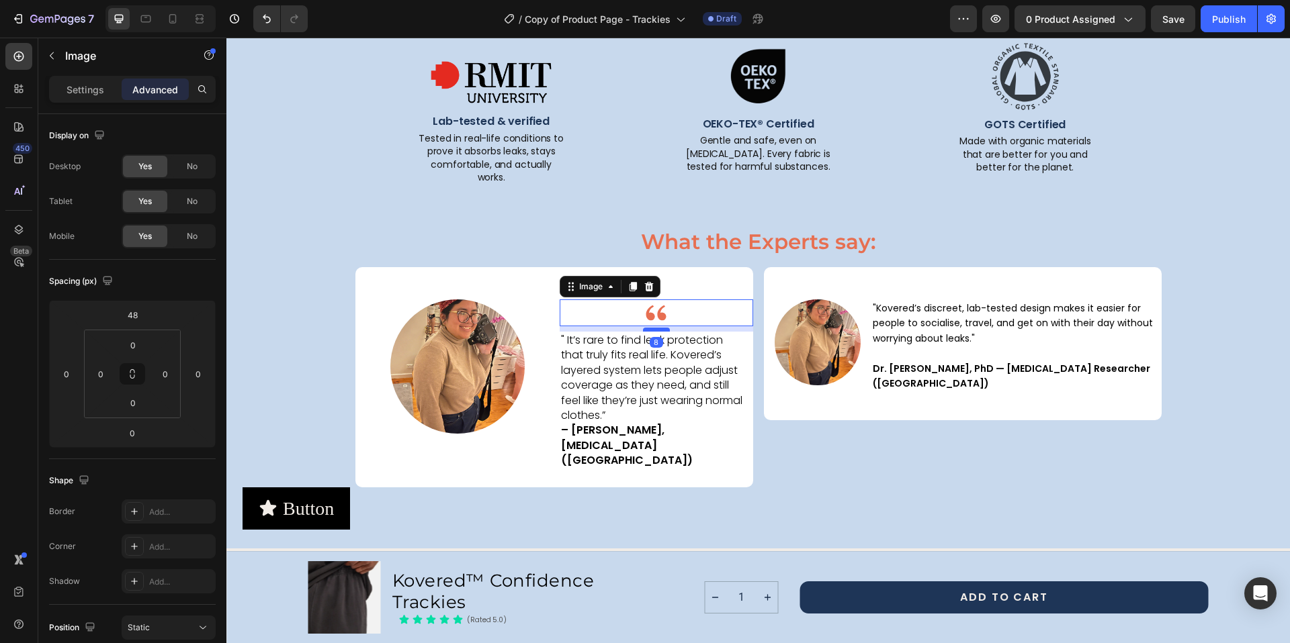
click at [654, 328] on div at bounding box center [656, 330] width 27 height 4
type input "8"
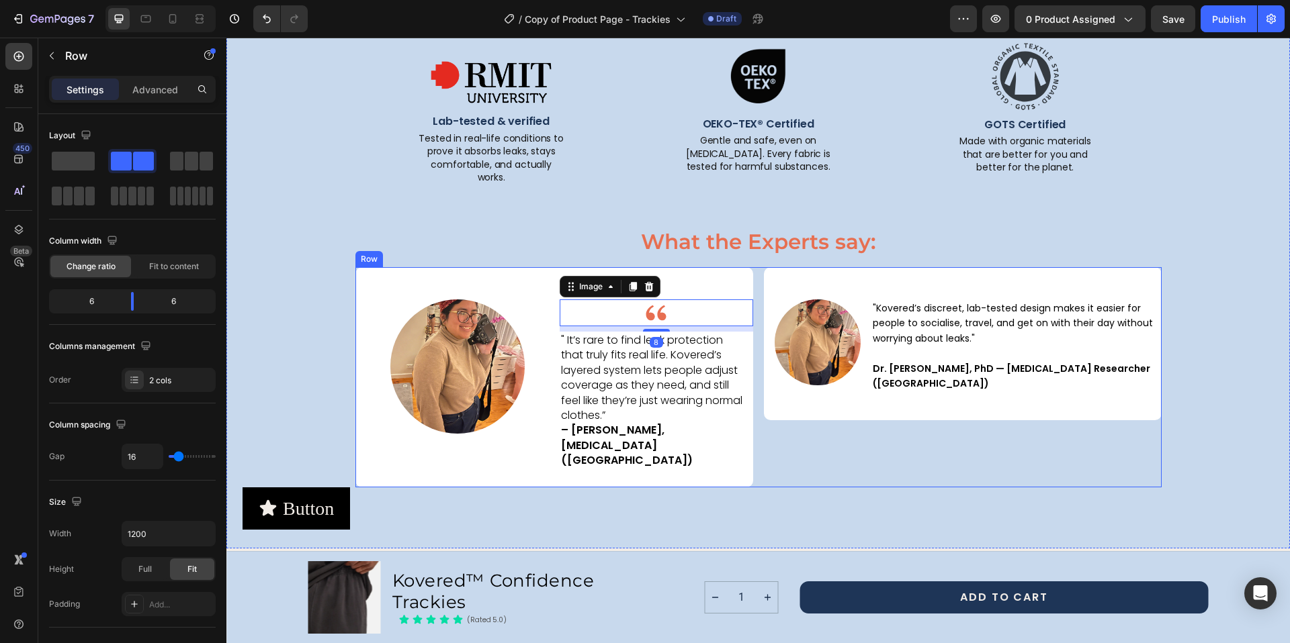
click at [844, 428] on div "Image "Kovered’s discreet, lab-tested design makes it easier for people to soci…" at bounding box center [963, 377] width 398 height 220
click at [646, 301] on img at bounding box center [656, 313] width 27 height 27
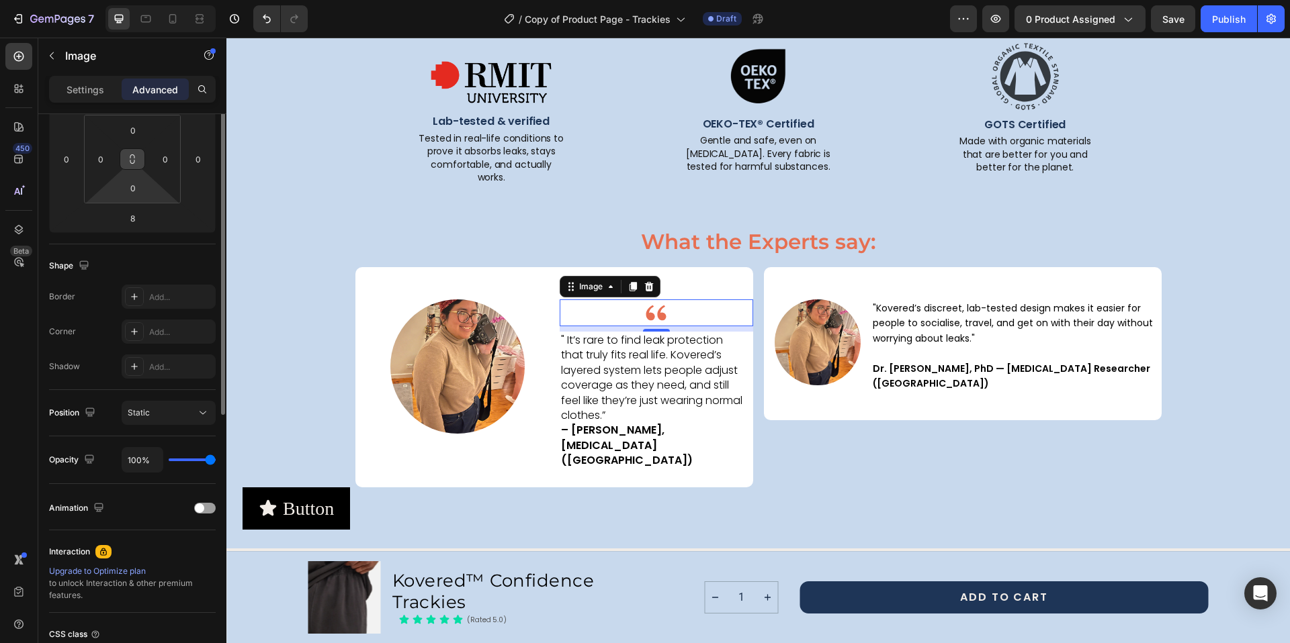
scroll to position [96, 0]
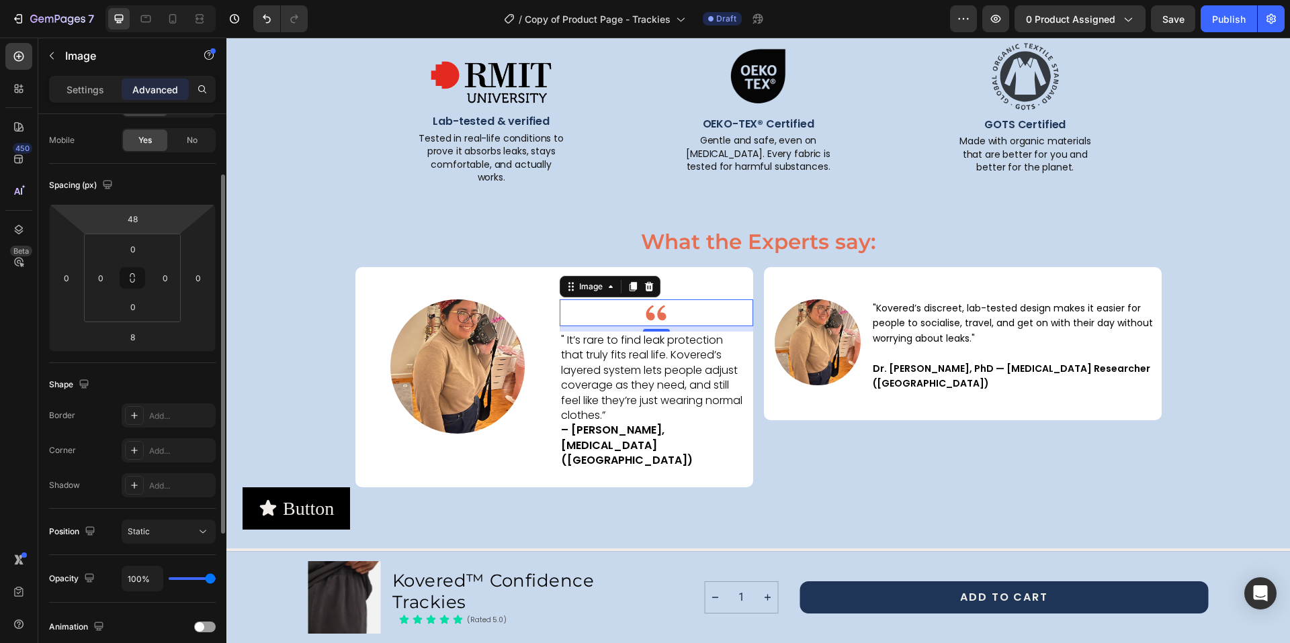
click at [73, 142] on div "Mobile" at bounding box center [62, 140] width 26 height 12
click at [77, 91] on p "Settings" at bounding box center [85, 90] width 38 height 14
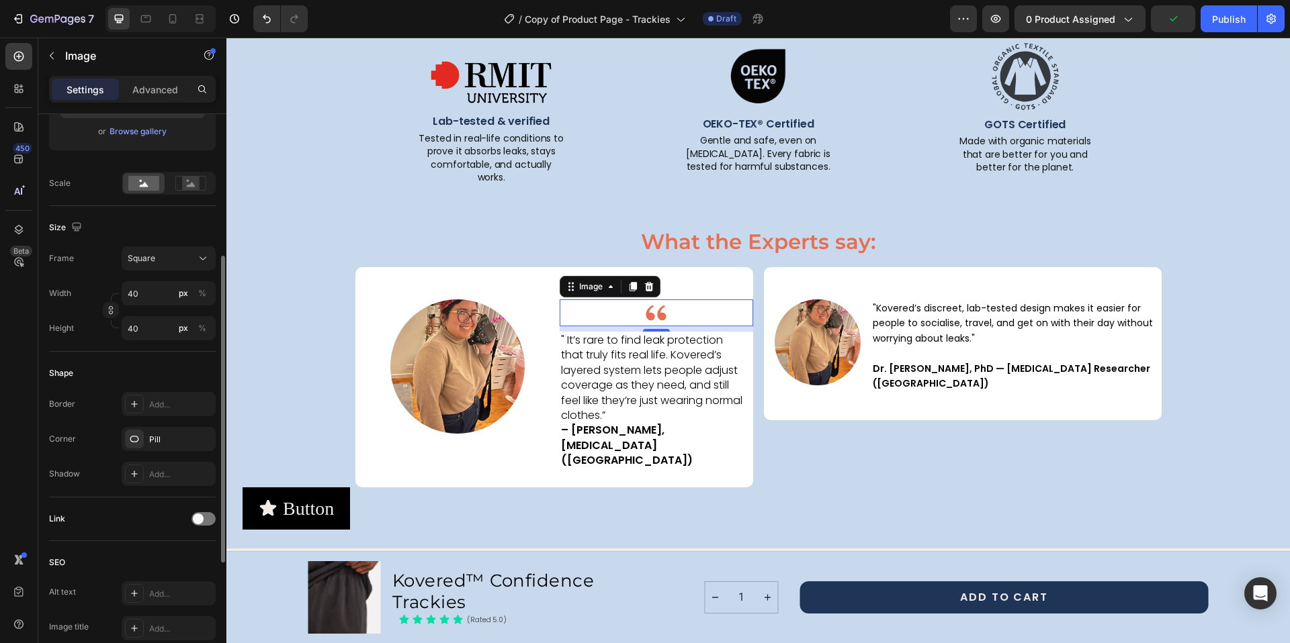
scroll to position [480, 0]
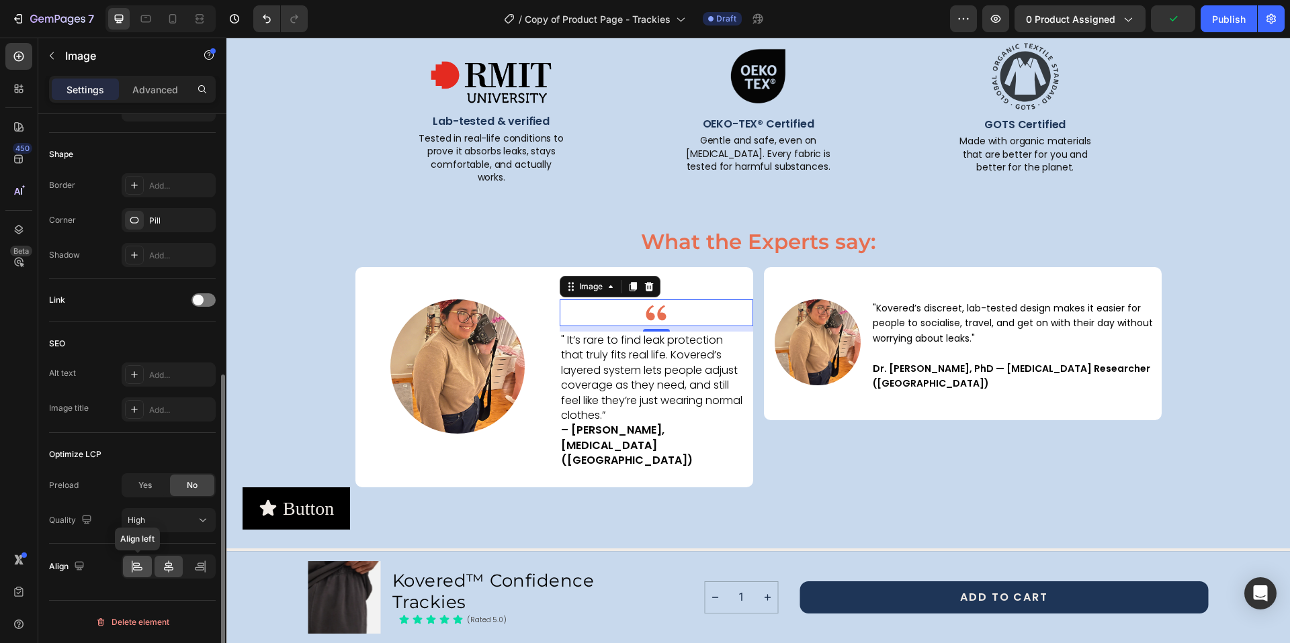
click at [142, 562] on icon at bounding box center [136, 566] width 13 height 13
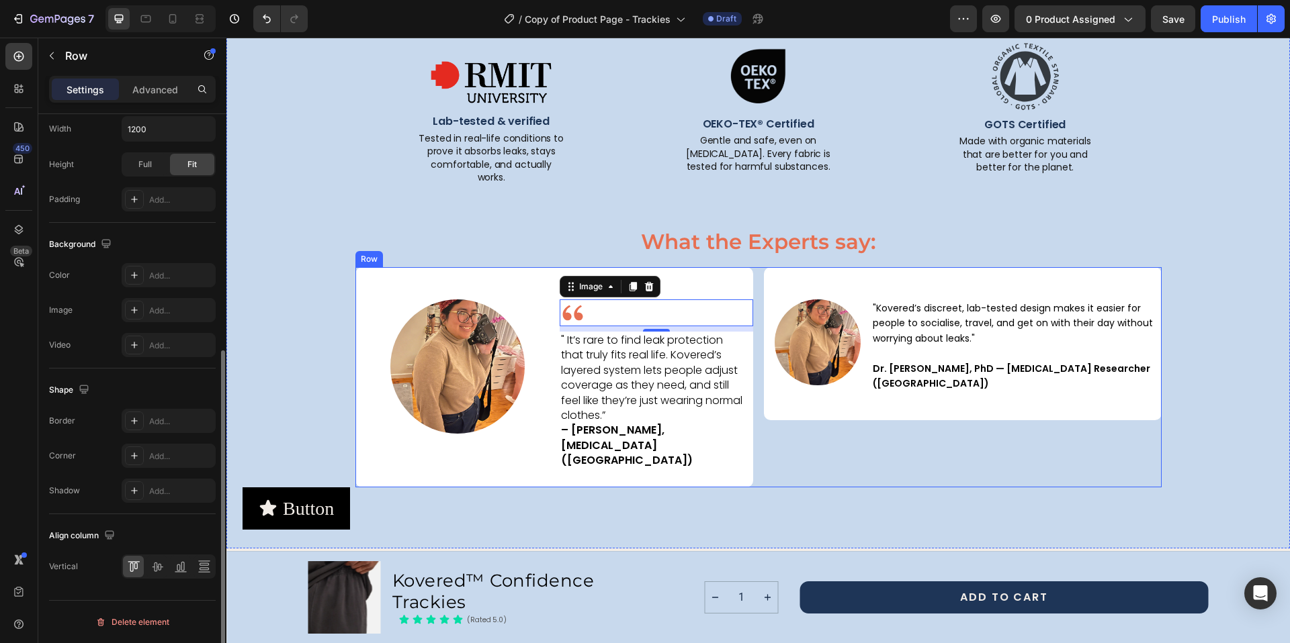
click at [907, 440] on div "Image "Kovered’s discreet, lab-tested design makes it easier for people to soci…" at bounding box center [963, 377] width 398 height 220
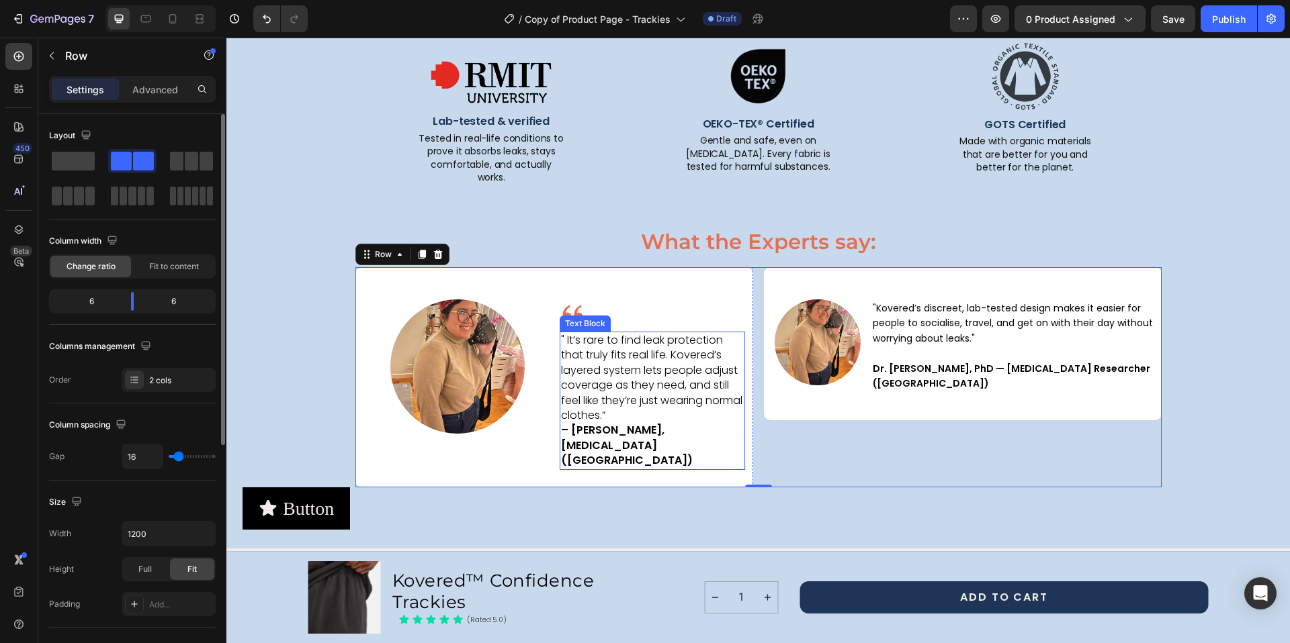
click at [602, 423] on strong "– [PERSON_NAME], [MEDICAL_DATA] ([GEOGRAPHIC_DATA])" at bounding box center [627, 445] width 132 height 46
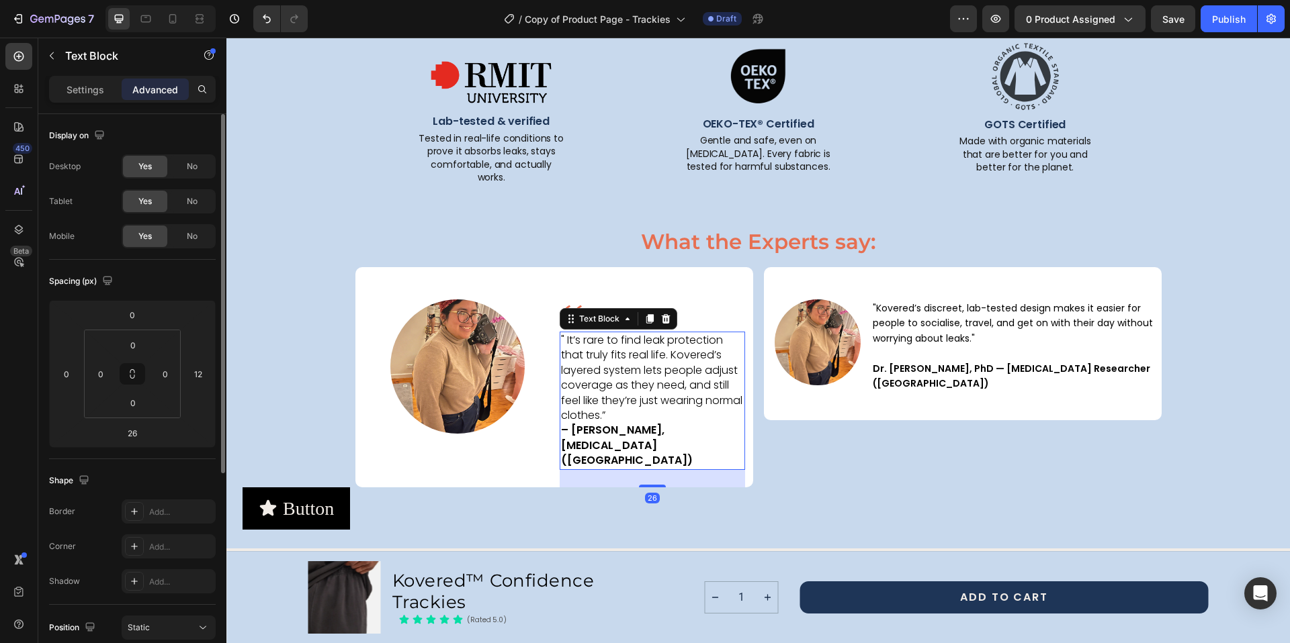
click at [607, 372] on p "" It’s rare to find leak protection that truly fits real life. Kovered’s layere…" at bounding box center [652, 401] width 183 height 136
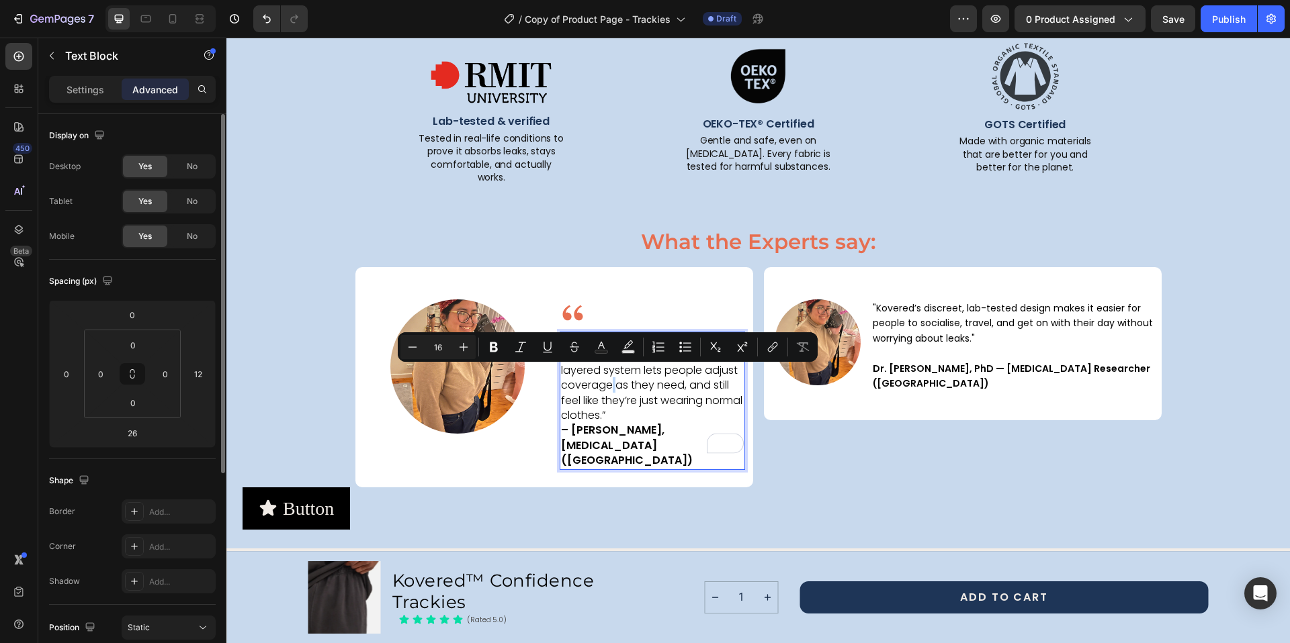
click at [648, 379] on p "" It’s rare to find leak protection that truly fits real life. Kovered’s layere…" at bounding box center [652, 401] width 183 height 136
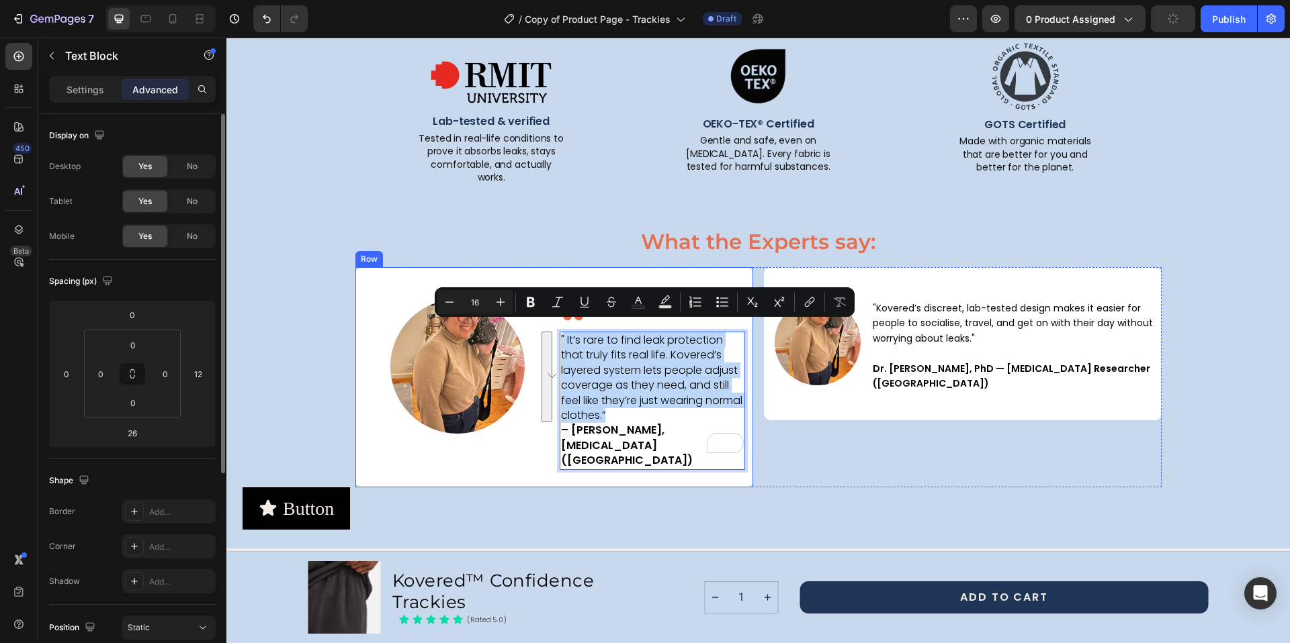
drag, startPoint x: 643, startPoint y: 404, endPoint x: 550, endPoint y: 328, distance: 119.8
click at [550, 328] on div "Image Image " It’s rare to find leak protection that truly fits real life. Kove…" at bounding box center [554, 377] width 398 height 220
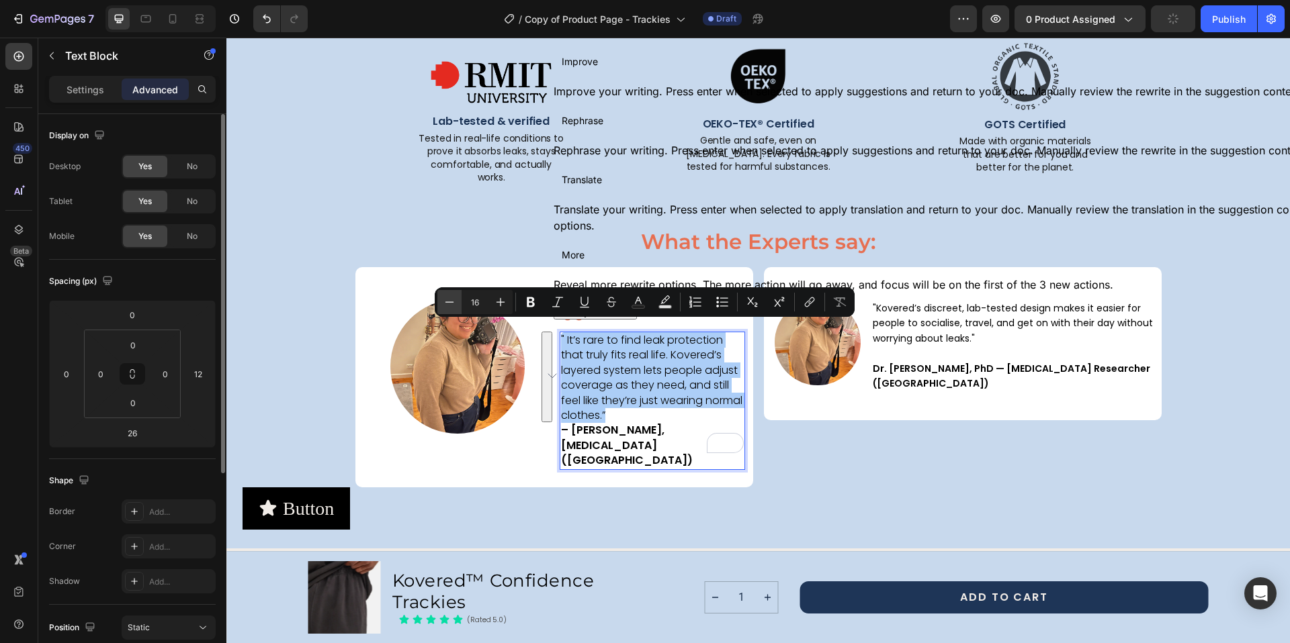
click at [447, 300] on icon "Editor contextual toolbar" at bounding box center [449, 302] width 13 height 13
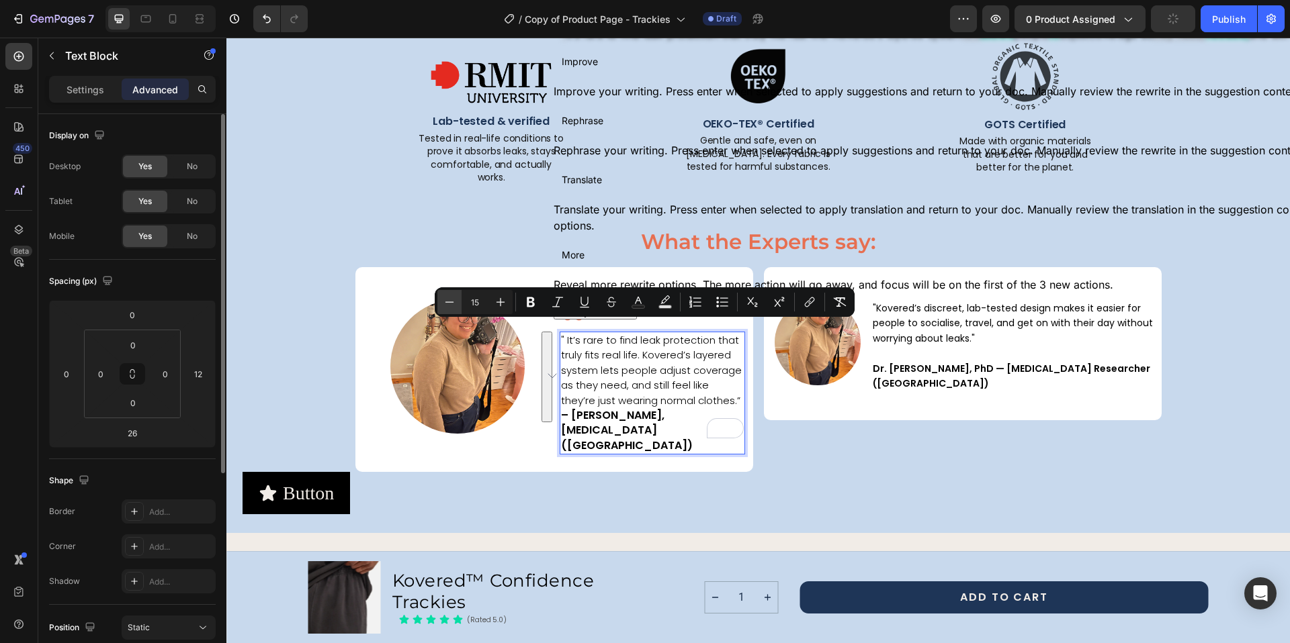
click at [447, 300] on icon "Editor contextual toolbar" at bounding box center [449, 302] width 13 height 13
type input "14"
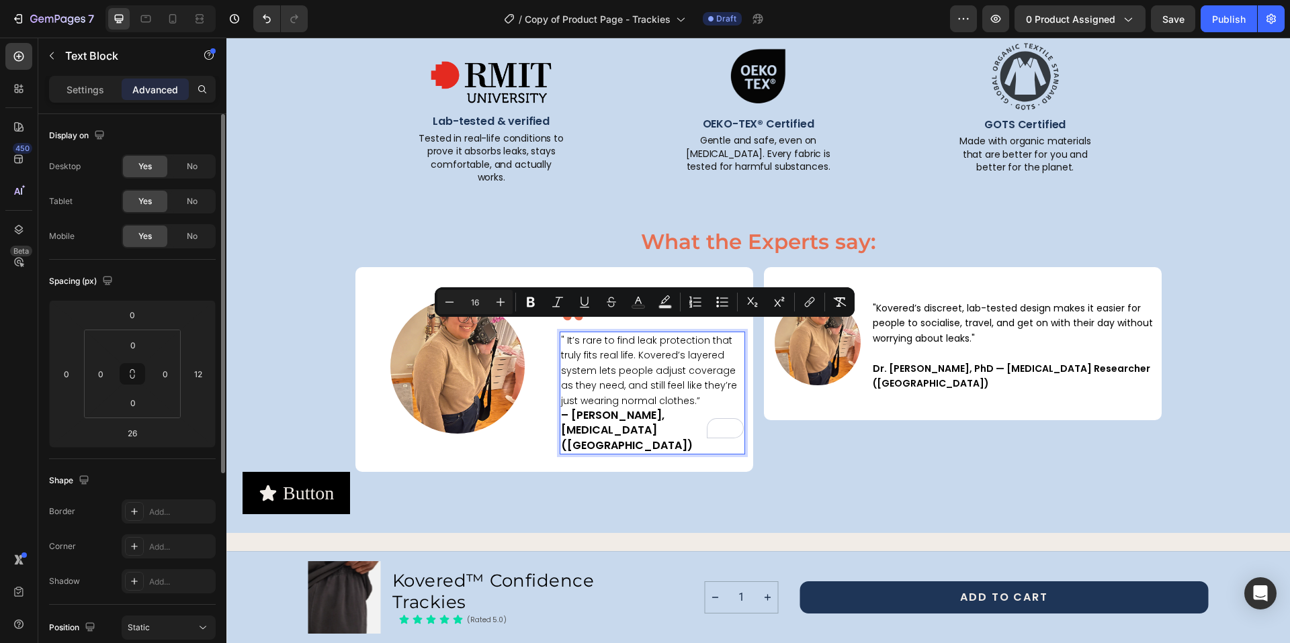
click at [633, 421] on p "" It’s rare to find leak protection that truly fits real life. Kovered’s layere…" at bounding box center [652, 393] width 183 height 120
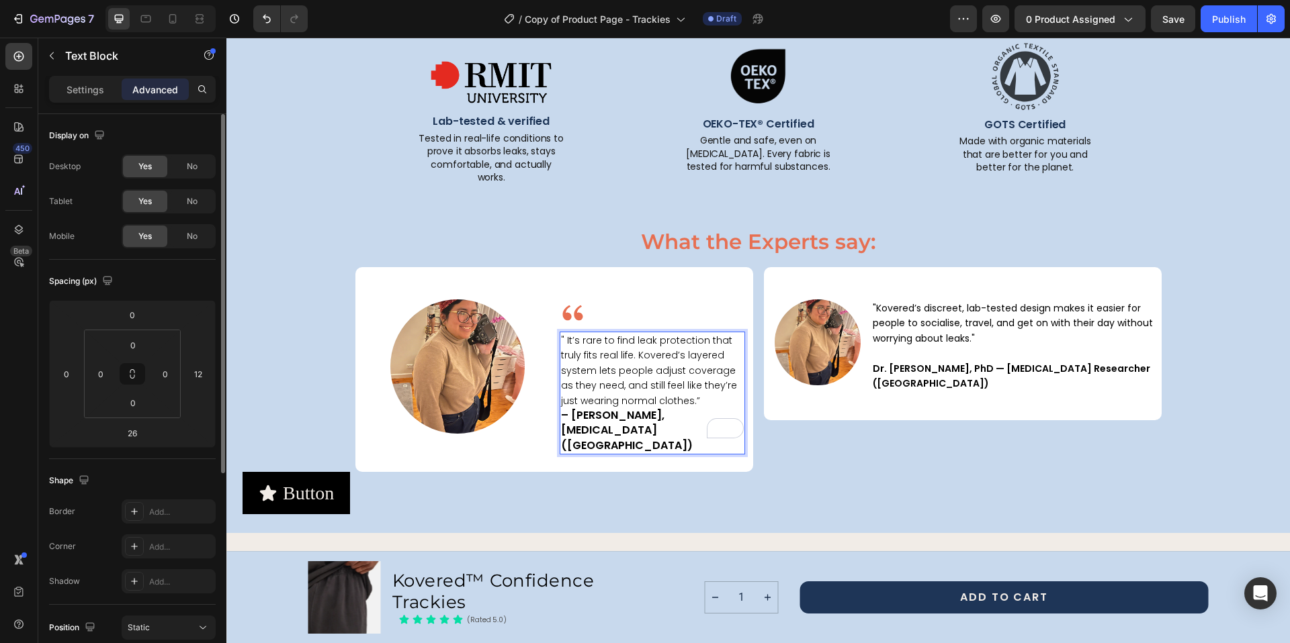
drag, startPoint x: 630, startPoint y: 413, endPoint x: 564, endPoint y: 406, distance: 66.2
click at [564, 406] on p "" It’s rare to find leak protection that truly fits real life. Kovered’s layere…" at bounding box center [652, 393] width 183 height 120
click at [619, 418] on p "" It’s rare to find leak protection that truly fits real life. Kovered’s layere…" at bounding box center [652, 393] width 183 height 120
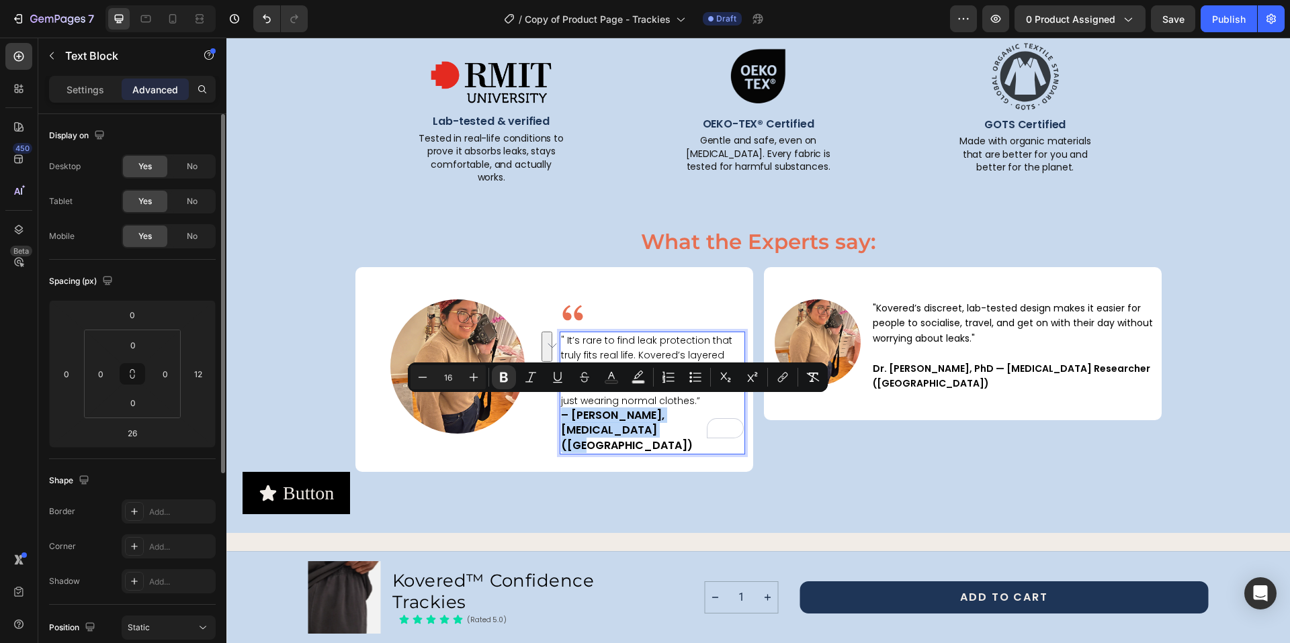
drag, startPoint x: 620, startPoint y: 420, endPoint x: 554, endPoint y: 402, distance: 68.5
click at [559, 402] on div "" It’s rare to find leak protection that truly fits real life. Kovered’s layere…" at bounding box center [651, 393] width 185 height 123
click at [420, 377] on icon "Editor contextual toolbar" at bounding box center [422, 377] width 9 height 1
type input "14"
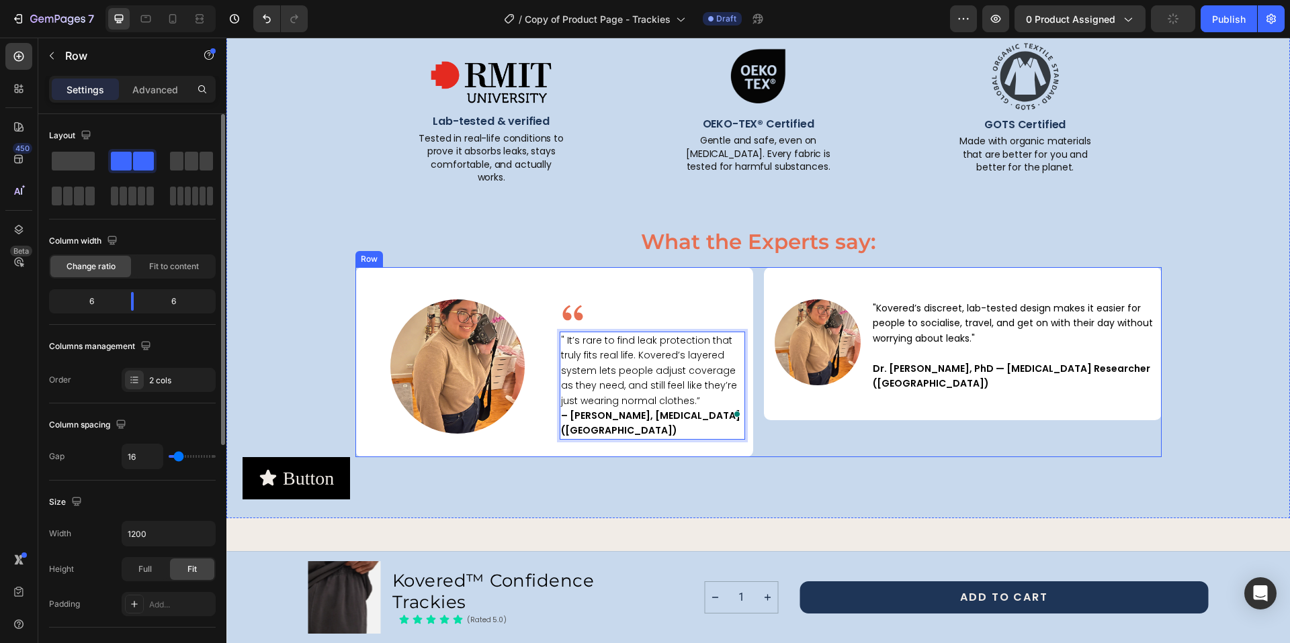
click at [892, 430] on div "Image "Kovered’s discreet, lab-tested design makes it easier for people to soci…" at bounding box center [963, 362] width 398 height 190
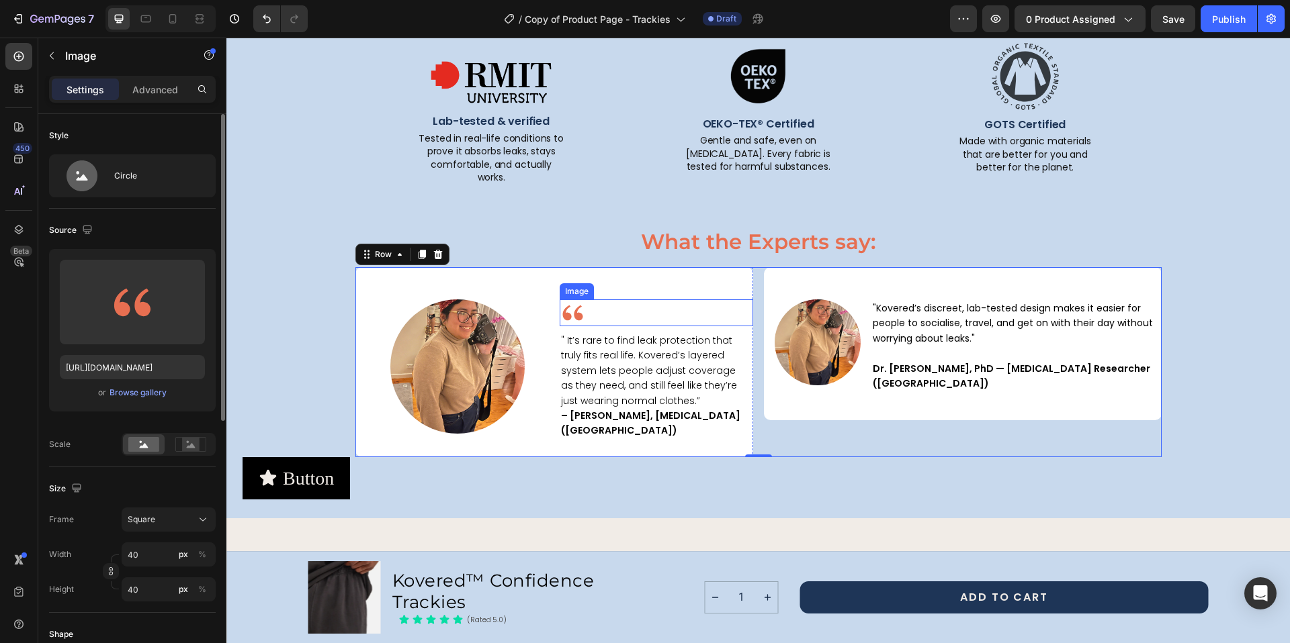
click at [572, 303] on img at bounding box center [572, 313] width 27 height 27
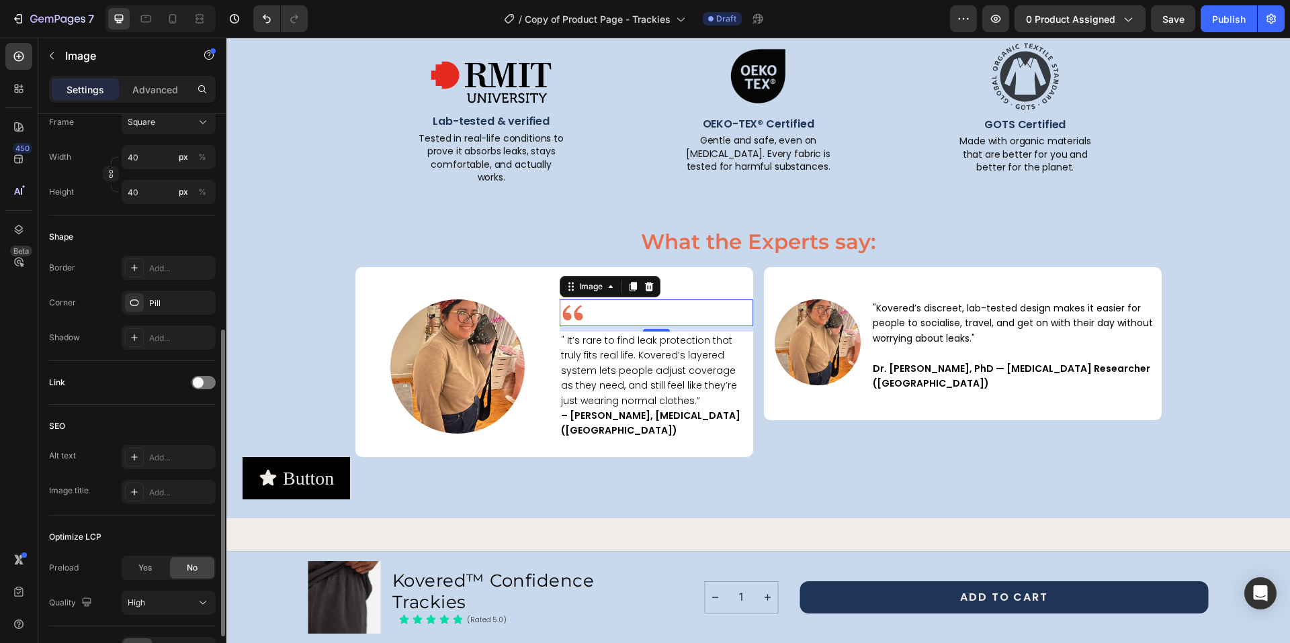
scroll to position [480, 0]
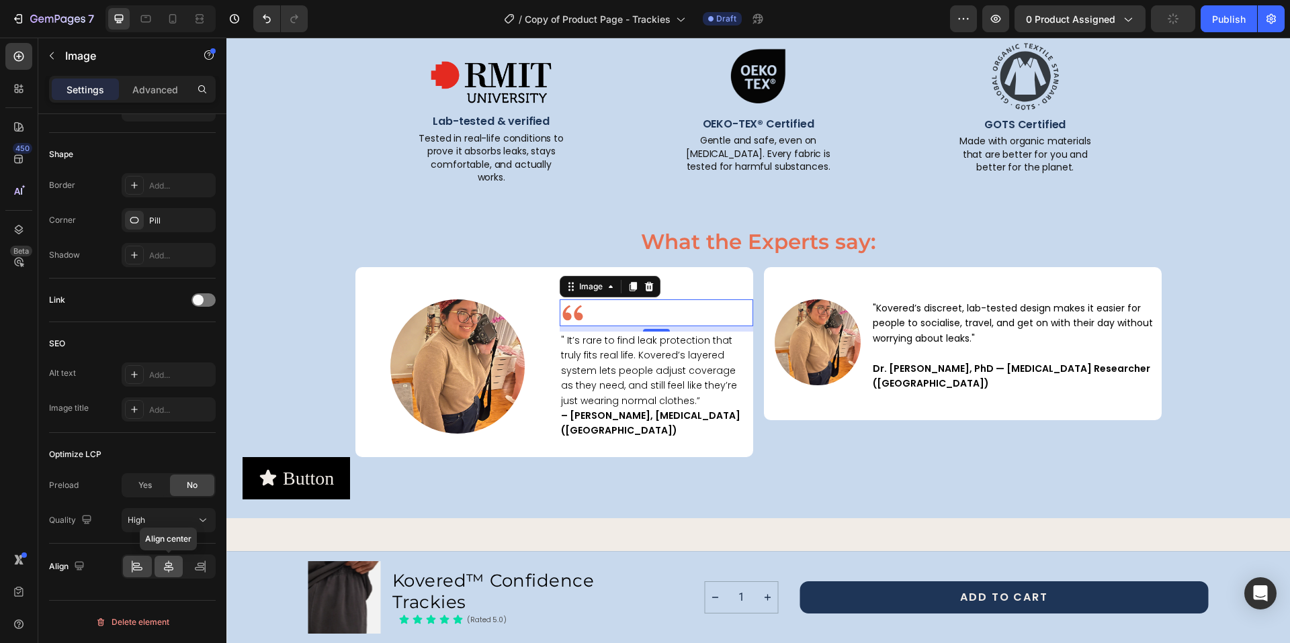
click at [173, 573] on icon at bounding box center [168, 566] width 13 height 13
click at [872, 457] on div "Button Button" at bounding box center [757, 478] width 1031 height 42
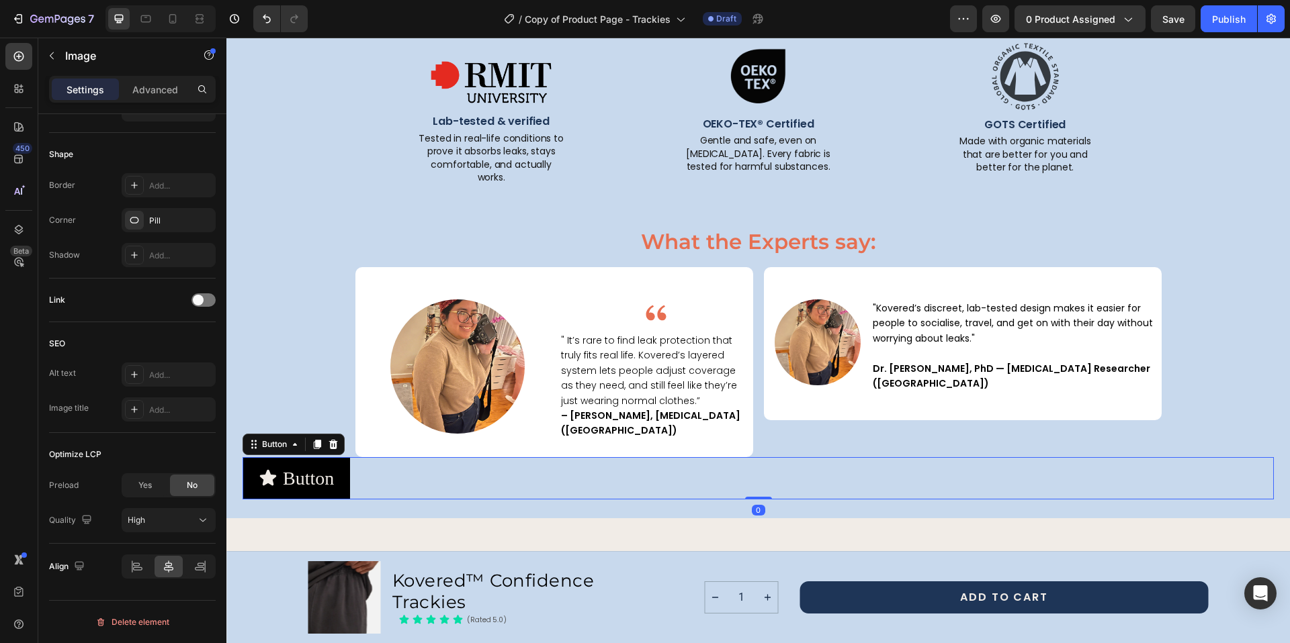
scroll to position [0, 0]
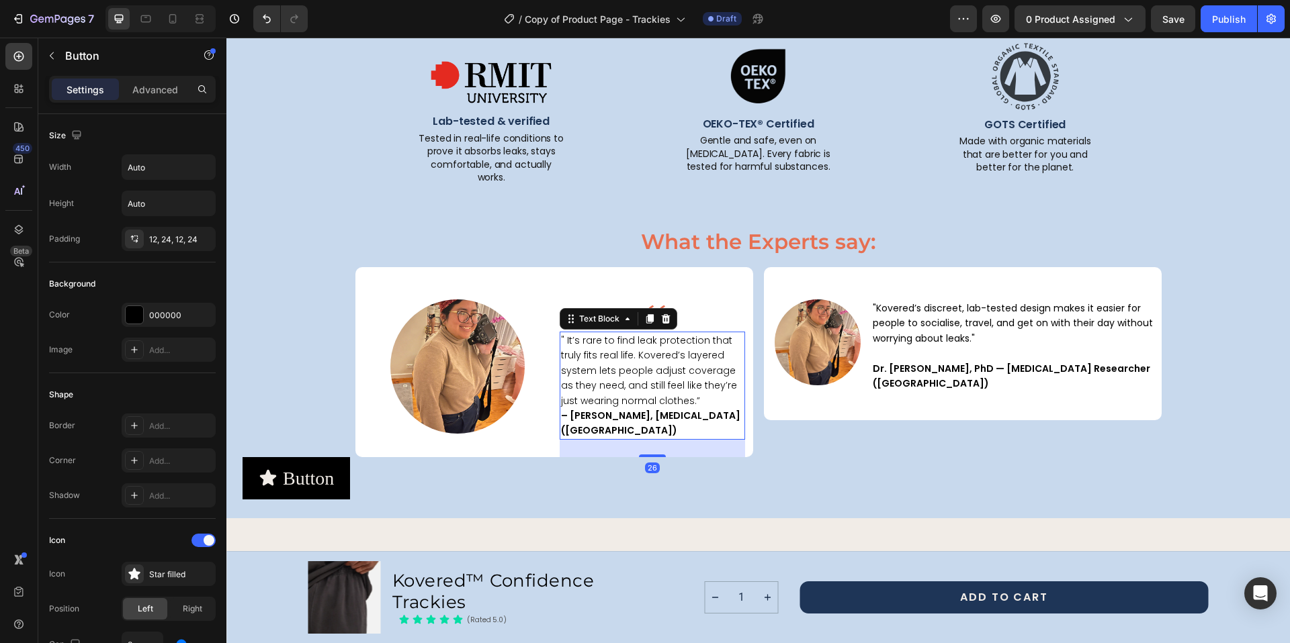
click at [694, 368] on span "" It’s rare to find leak protection that truly fits real life. Kovered’s layere…" at bounding box center [649, 371] width 176 height 74
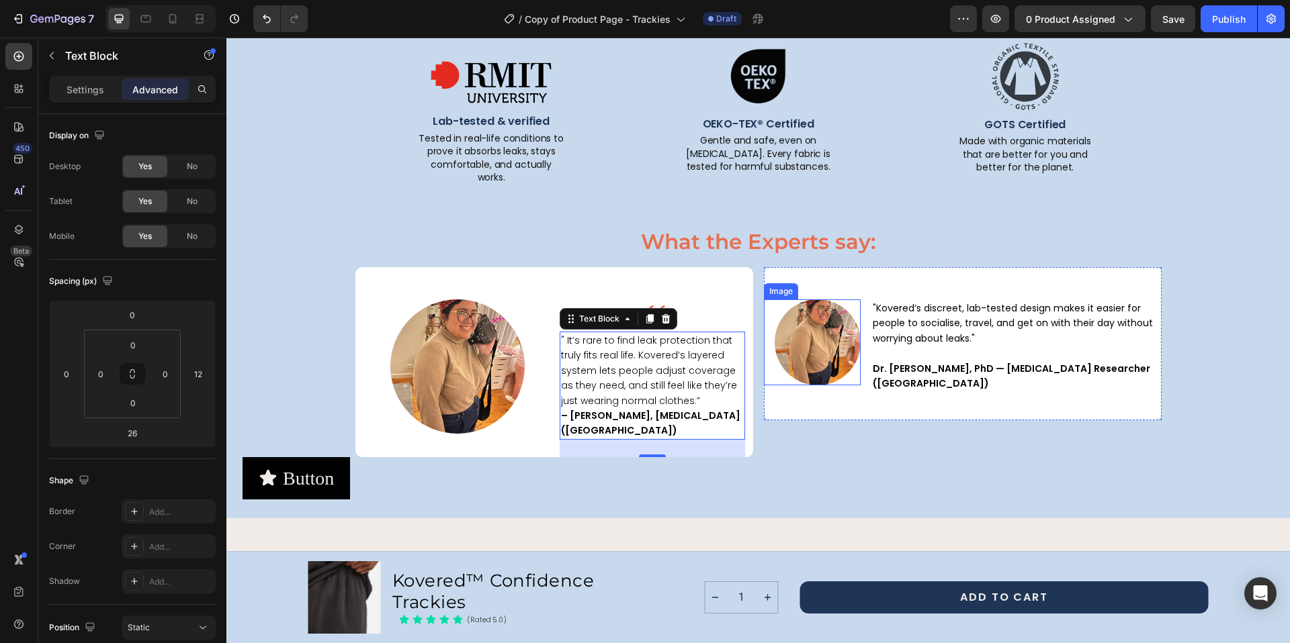
click at [843, 375] on div at bounding box center [817, 343] width 86 height 86
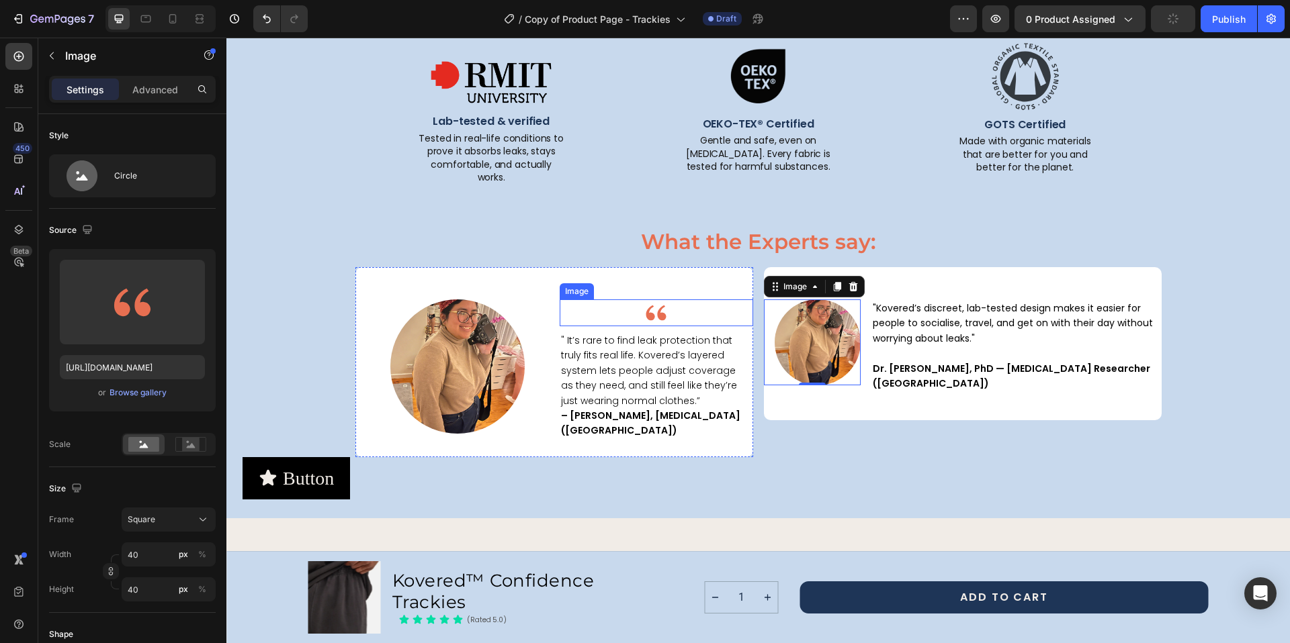
click at [643, 305] on img at bounding box center [656, 313] width 27 height 27
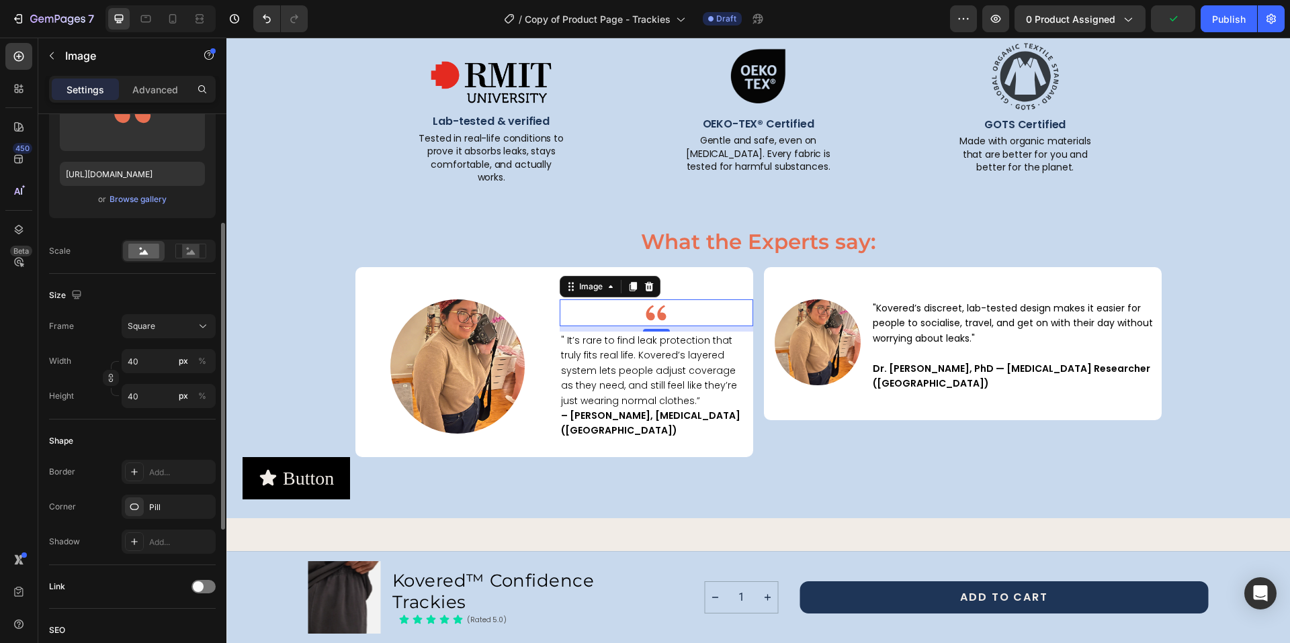
scroll to position [285, 0]
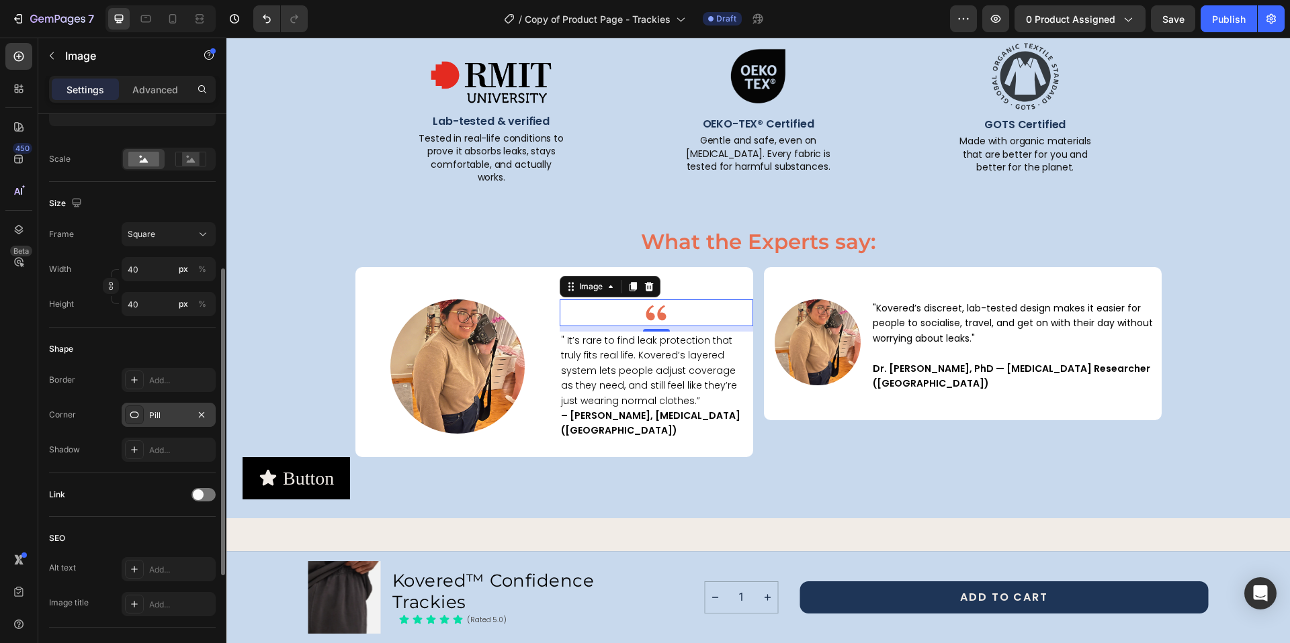
click at [149, 412] on div "Pill" at bounding box center [168, 416] width 39 height 12
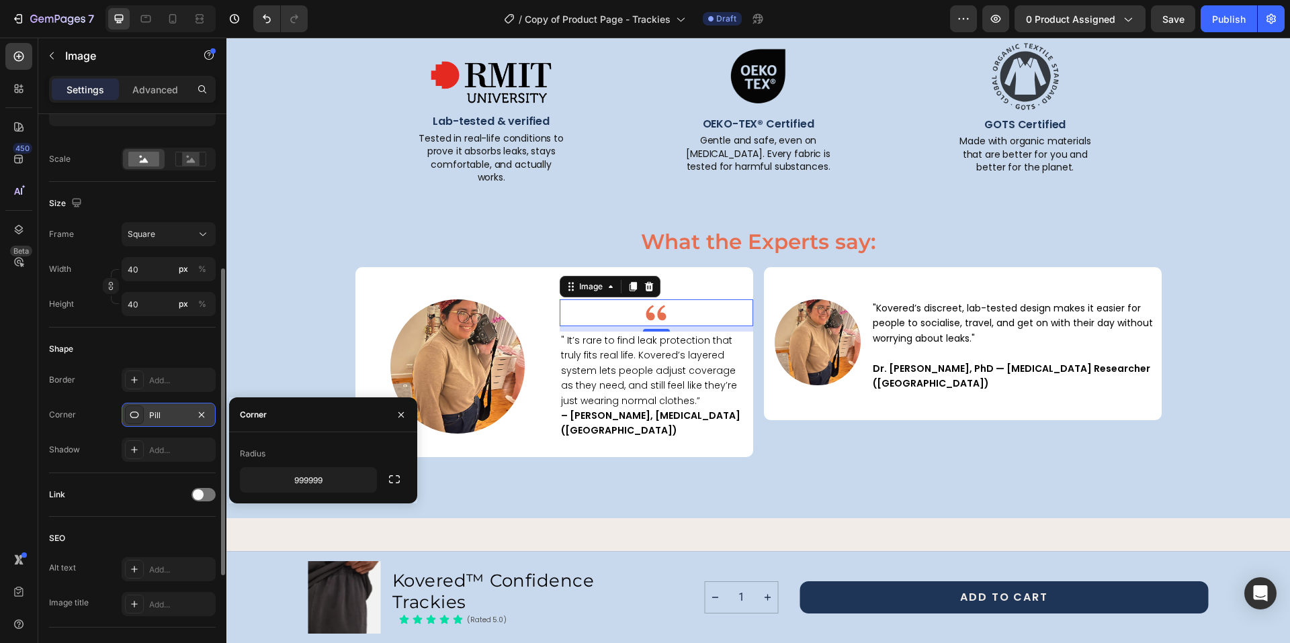
click at [149, 412] on div "Pill" at bounding box center [168, 416] width 39 height 12
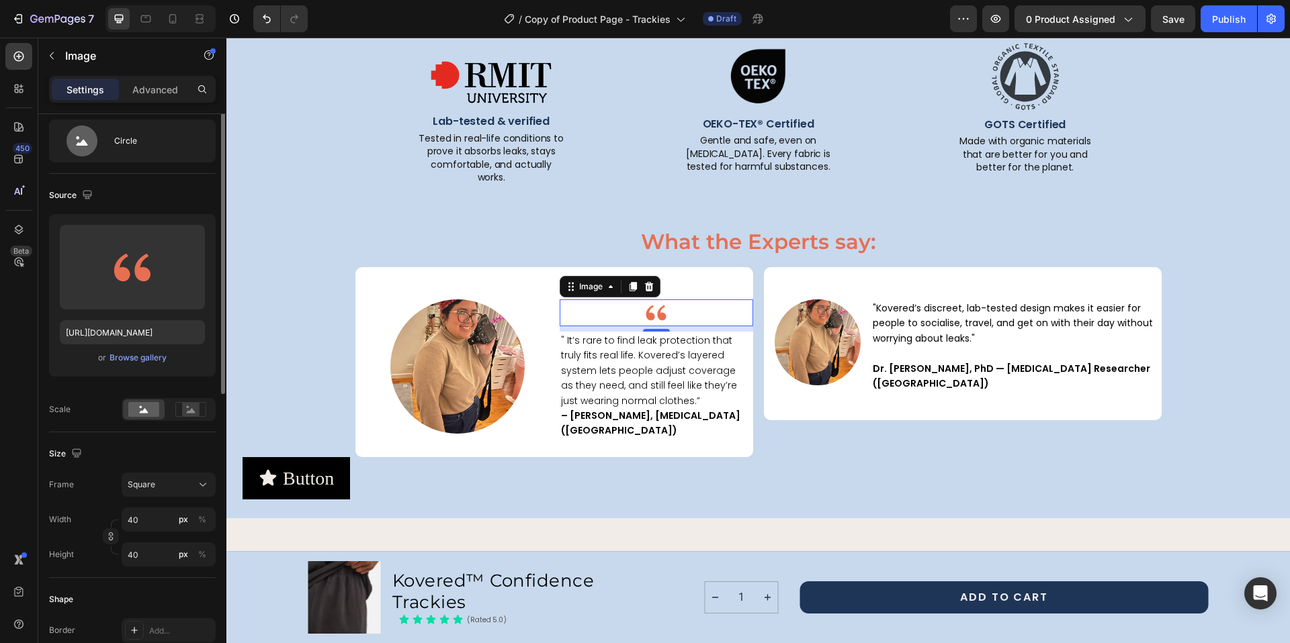
scroll to position [0, 0]
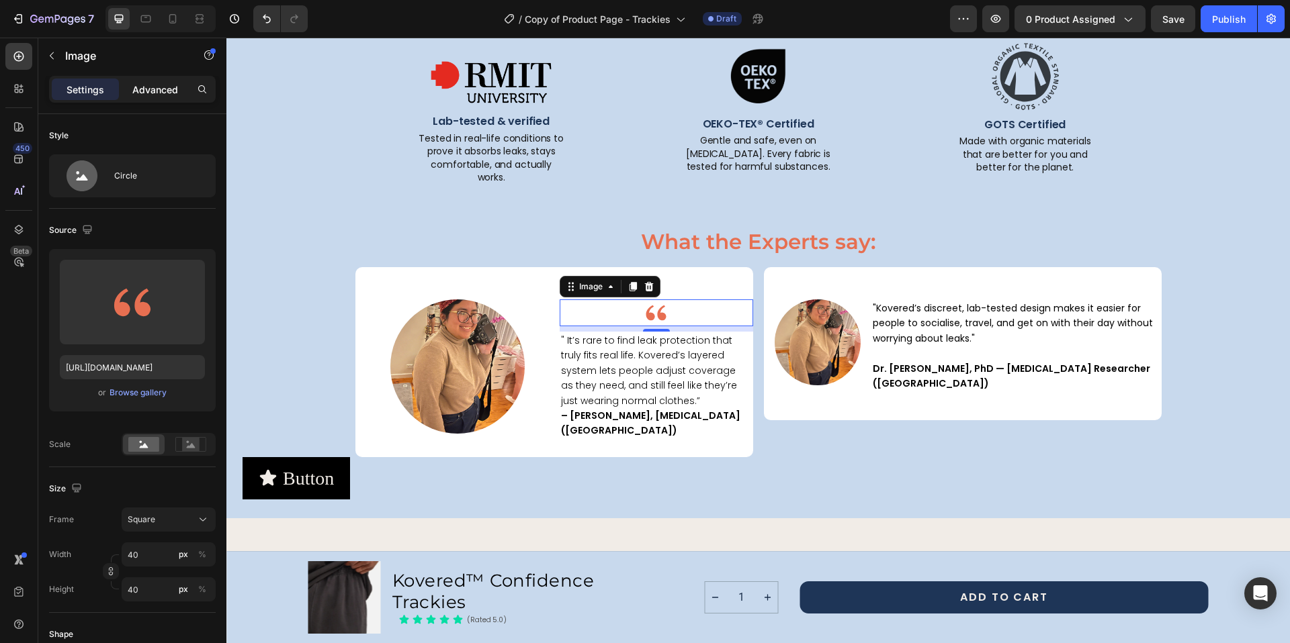
click at [156, 96] on p "Advanced" at bounding box center [155, 90] width 46 height 14
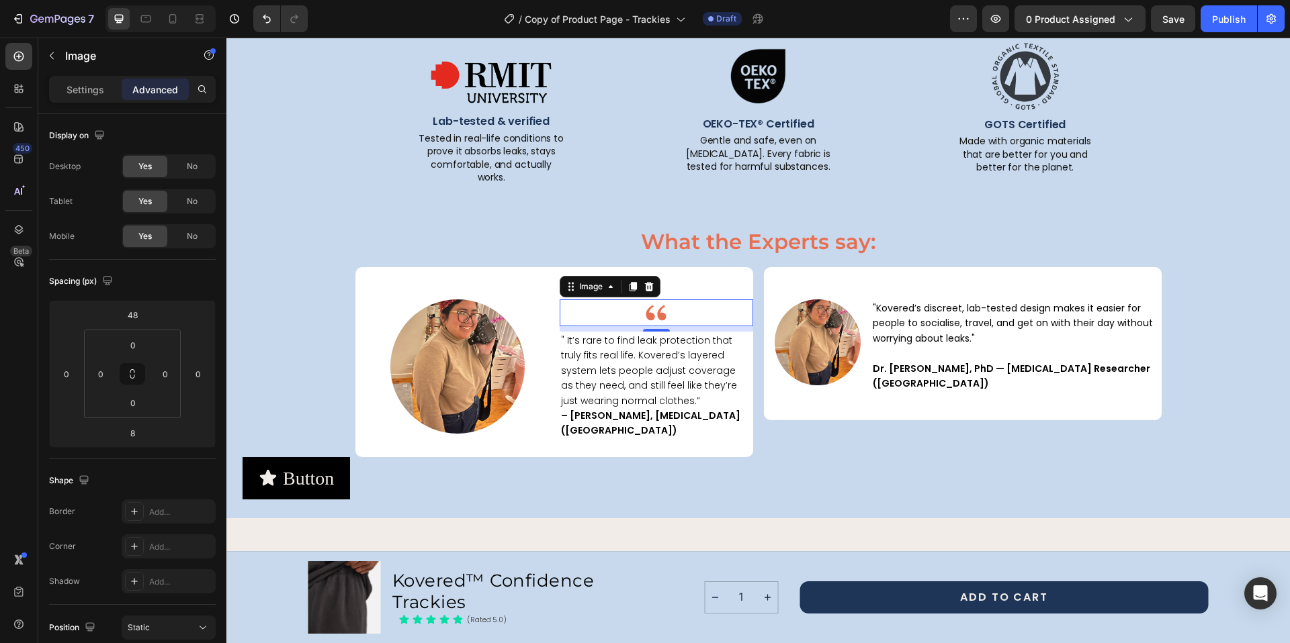
click at [701, 306] on div at bounding box center [655, 313] width 193 height 27
click at [191, 377] on input "0" at bounding box center [198, 374] width 20 height 20
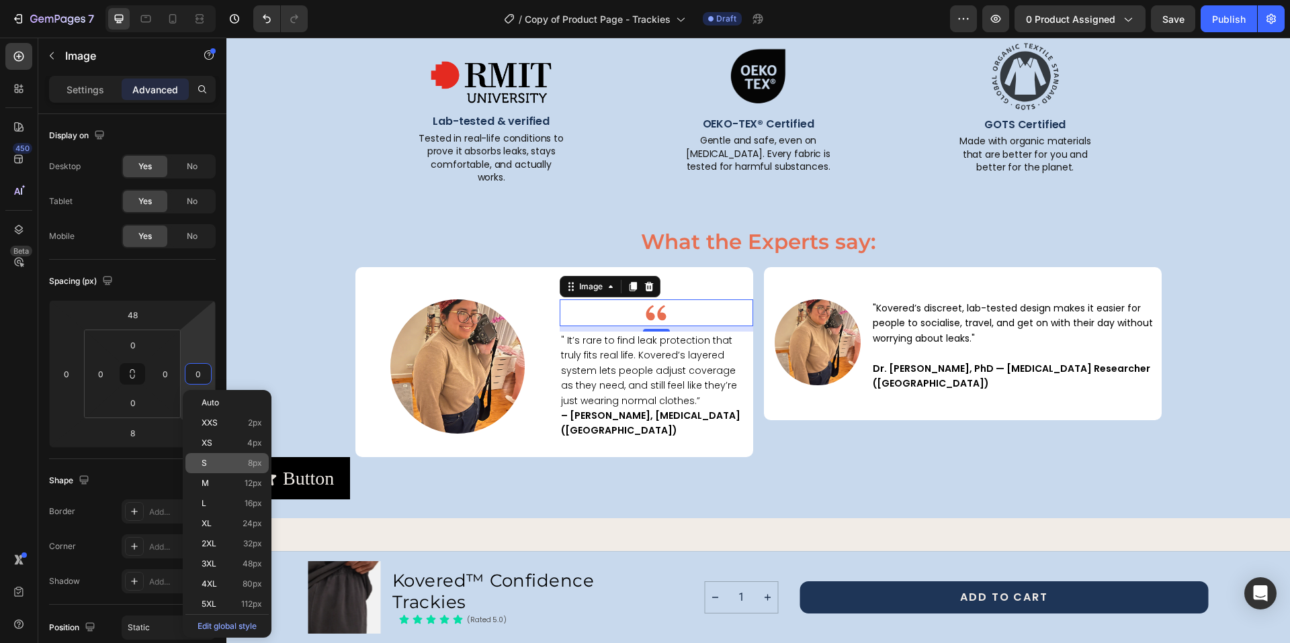
click at [206, 464] on p "S 8px" at bounding box center [231, 463] width 60 height 9
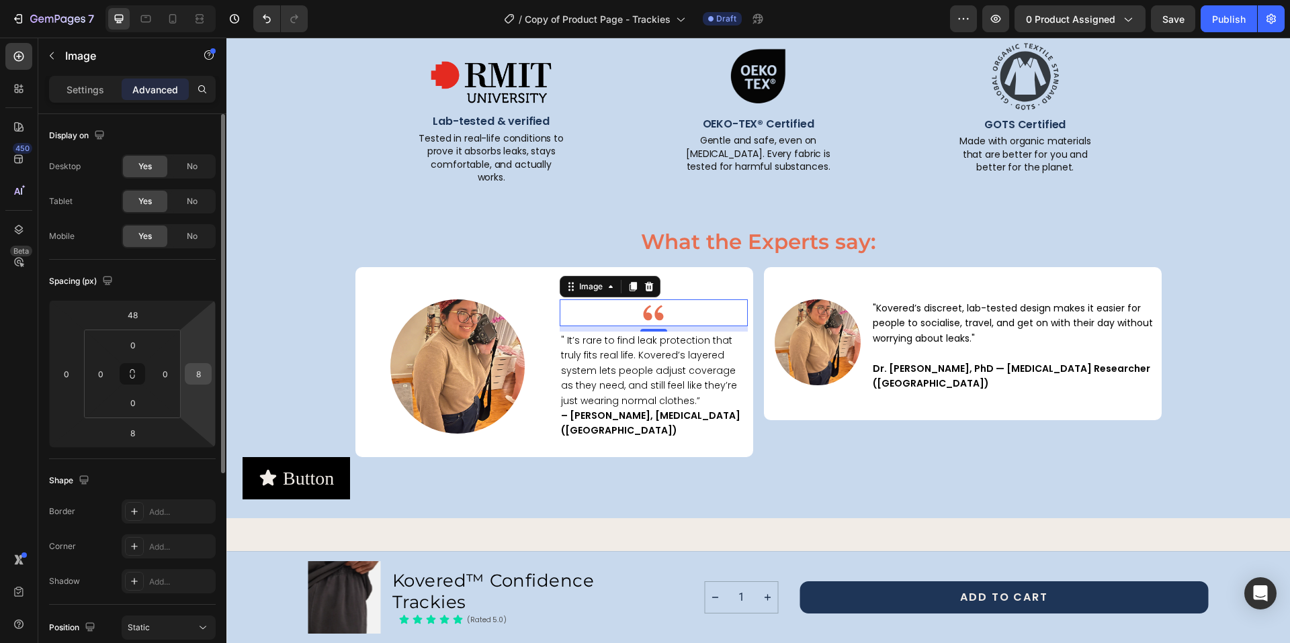
click at [199, 375] on input "8" at bounding box center [198, 374] width 20 height 20
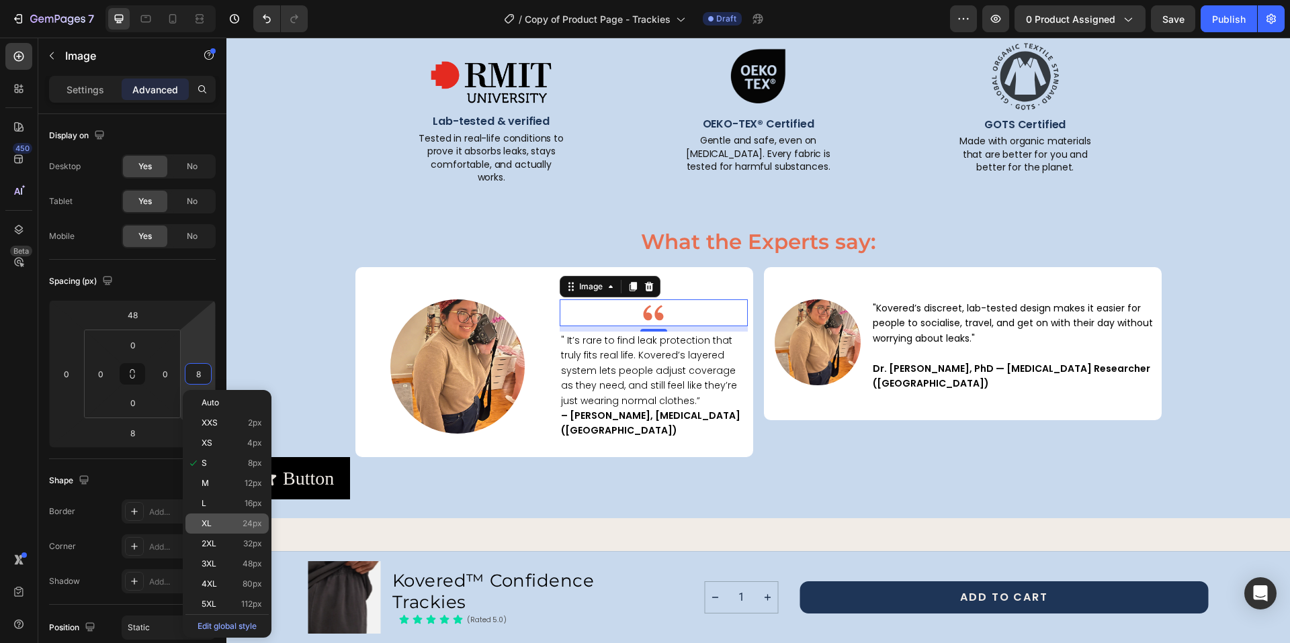
click at [222, 525] on p "XL 24px" at bounding box center [231, 523] width 60 height 9
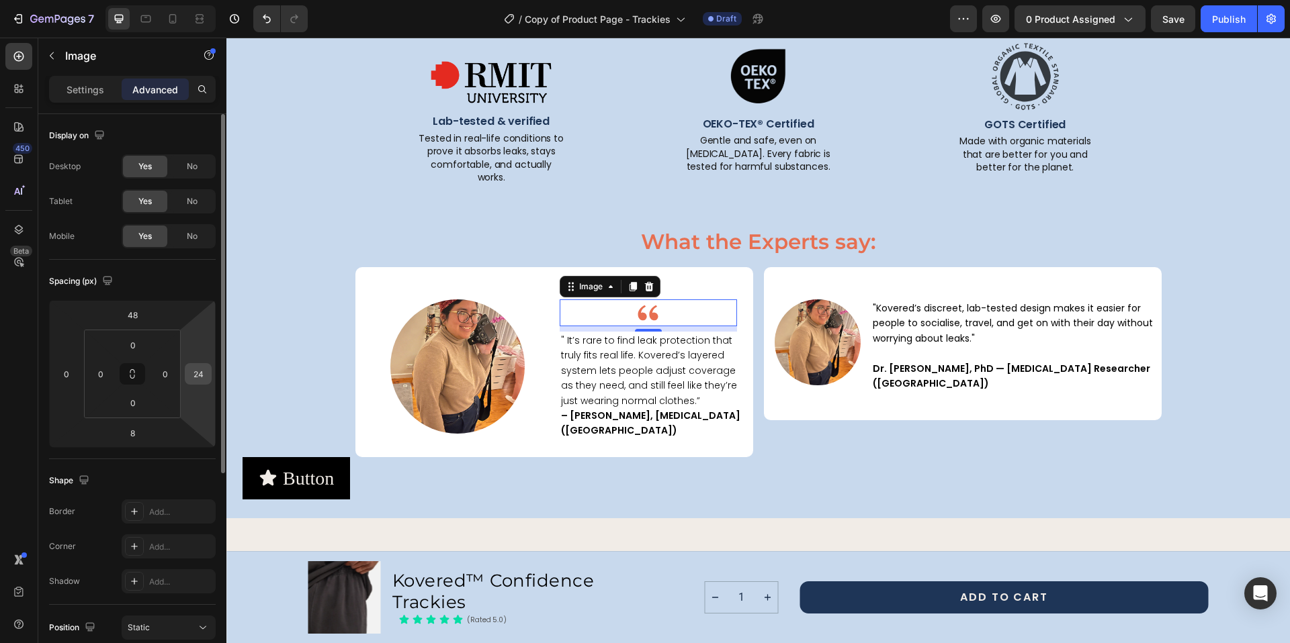
click at [194, 369] on input "24" at bounding box center [198, 374] width 20 height 20
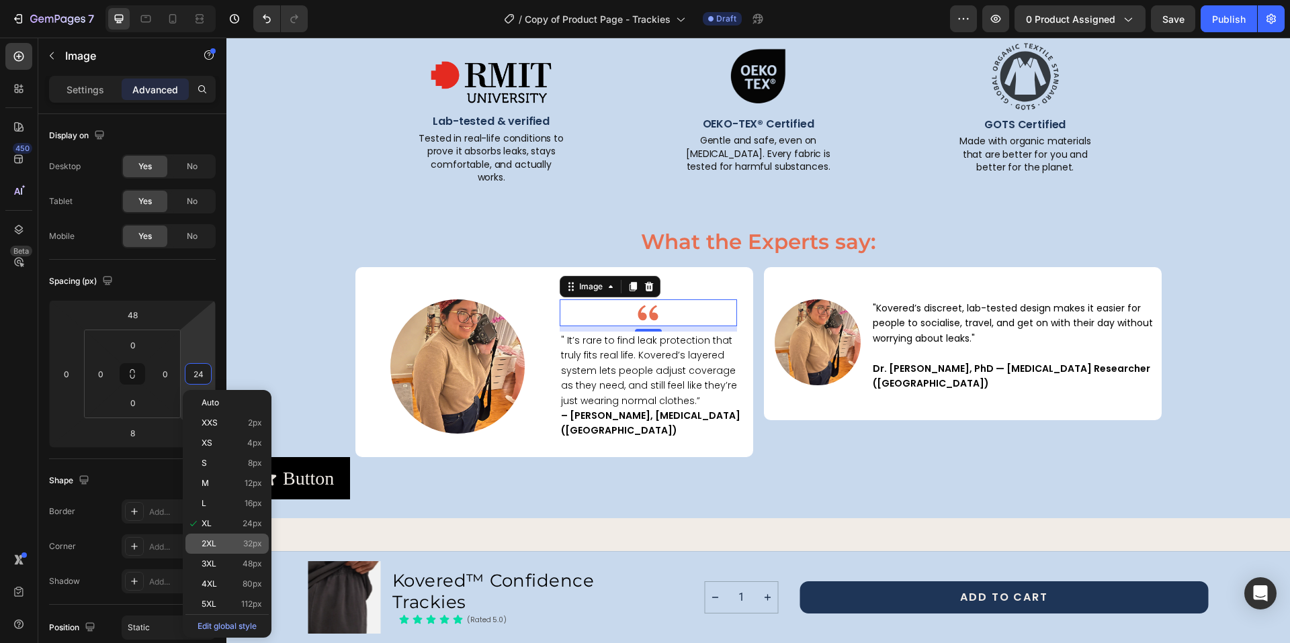
click at [202, 541] on span "2XL" at bounding box center [208, 543] width 15 height 9
type input "32"
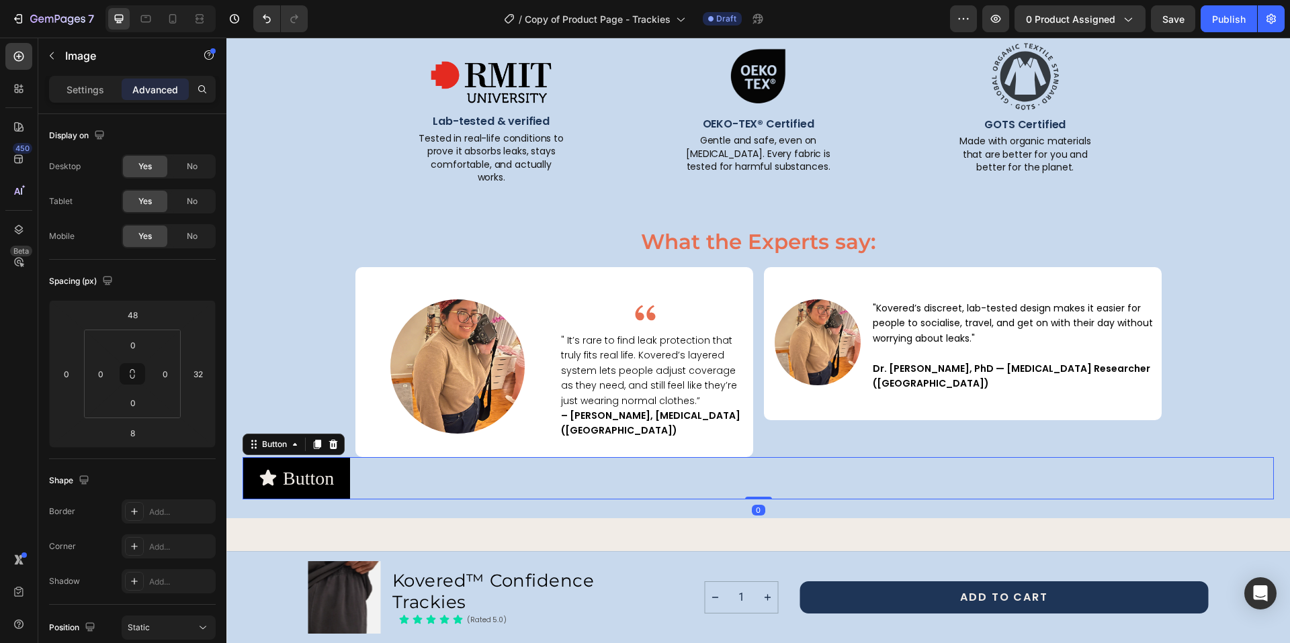
click at [838, 457] on div "Button Button 0" at bounding box center [757, 478] width 1031 height 42
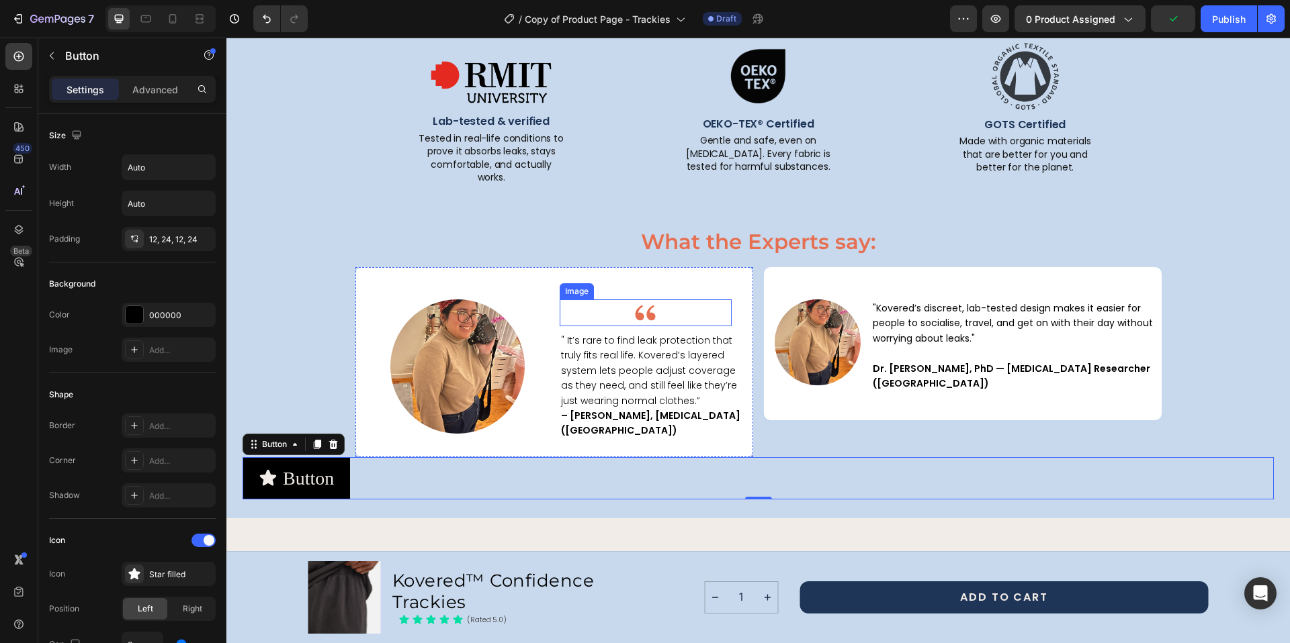
click at [635, 302] on img at bounding box center [645, 313] width 27 height 27
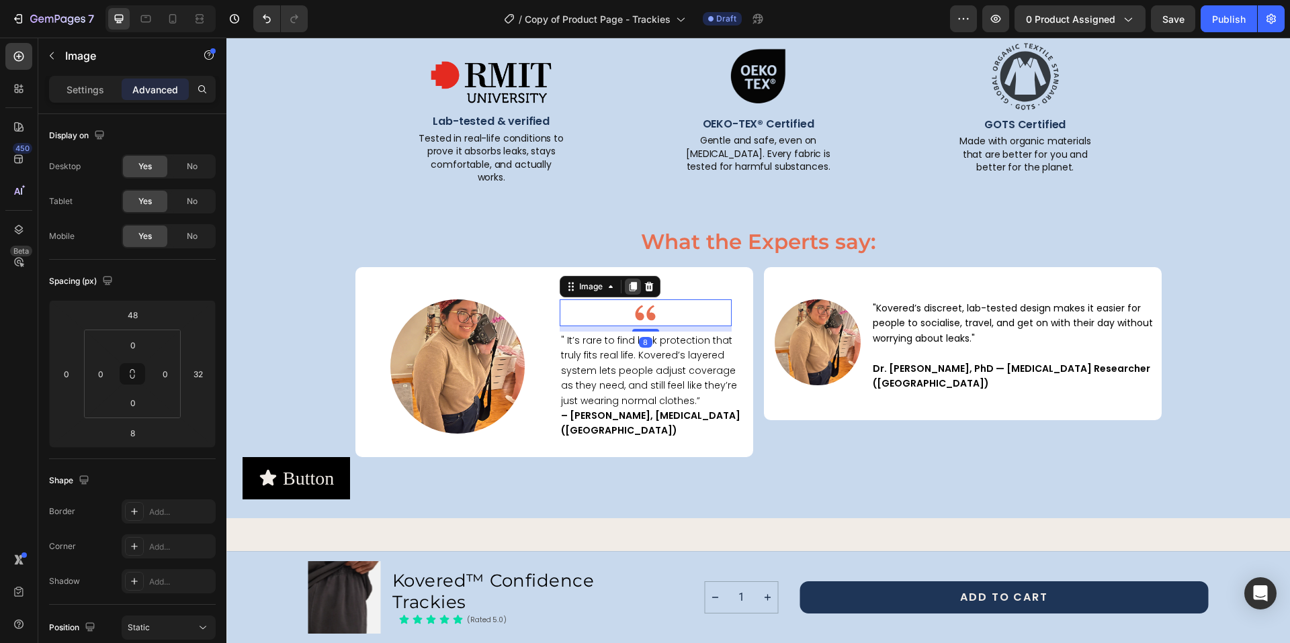
click at [630, 282] on icon at bounding box center [632, 286] width 7 height 9
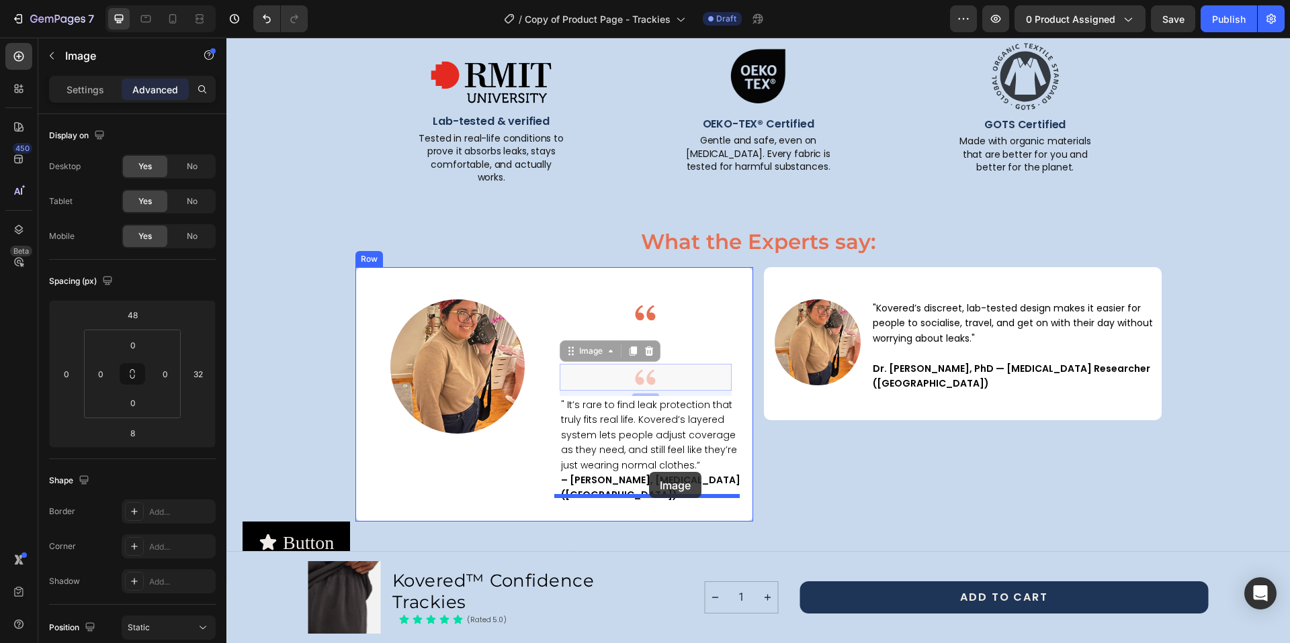
drag, startPoint x: 641, startPoint y: 364, endPoint x: 649, endPoint y: 472, distance: 108.4
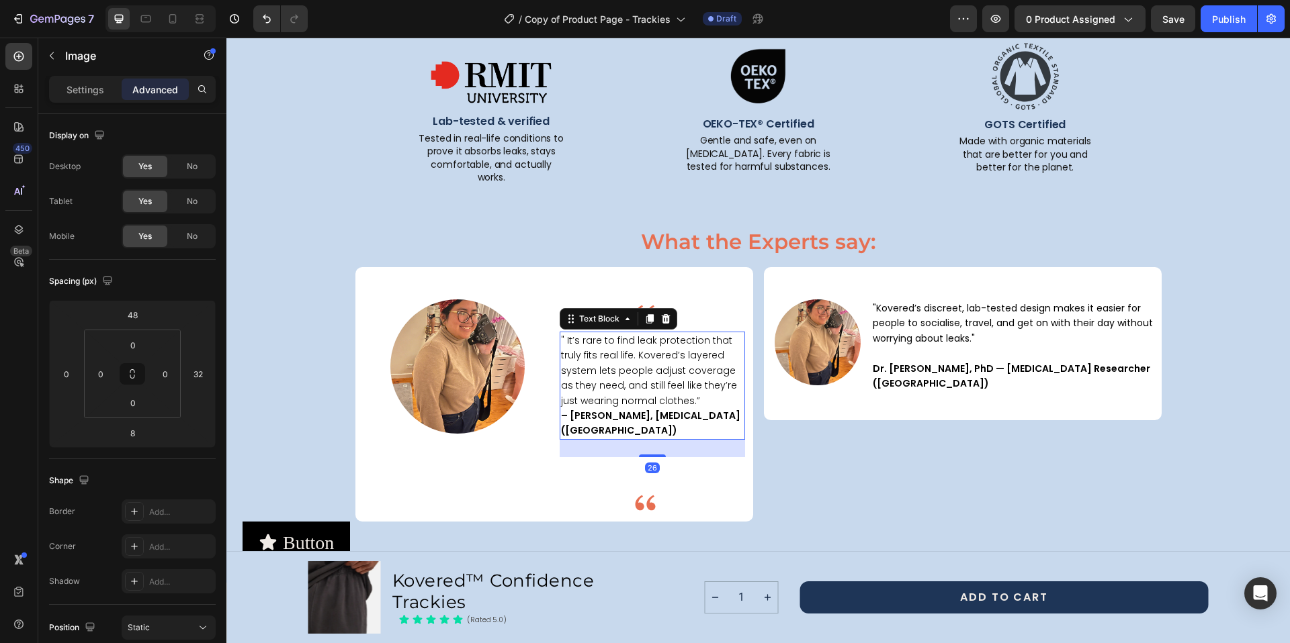
click at [672, 390] on p "" It’s rare to find leak protection that truly fits real life. Kovered’s layere…" at bounding box center [652, 385] width 183 height 105
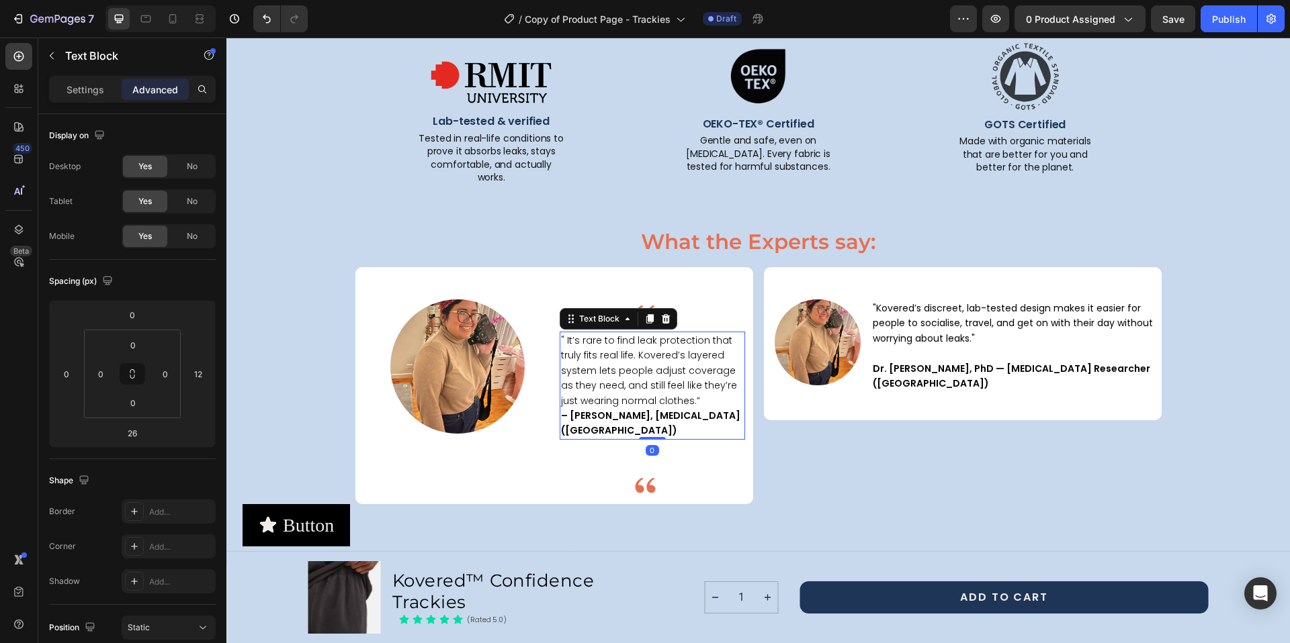
drag, startPoint x: 646, startPoint y: 430, endPoint x: 647, endPoint y: 404, distance: 25.6
click at [647, 404] on div "" It’s rare to find leak protection that truly fits real life. Kovered’s layere…" at bounding box center [651, 386] width 185 height 108
type input "0"
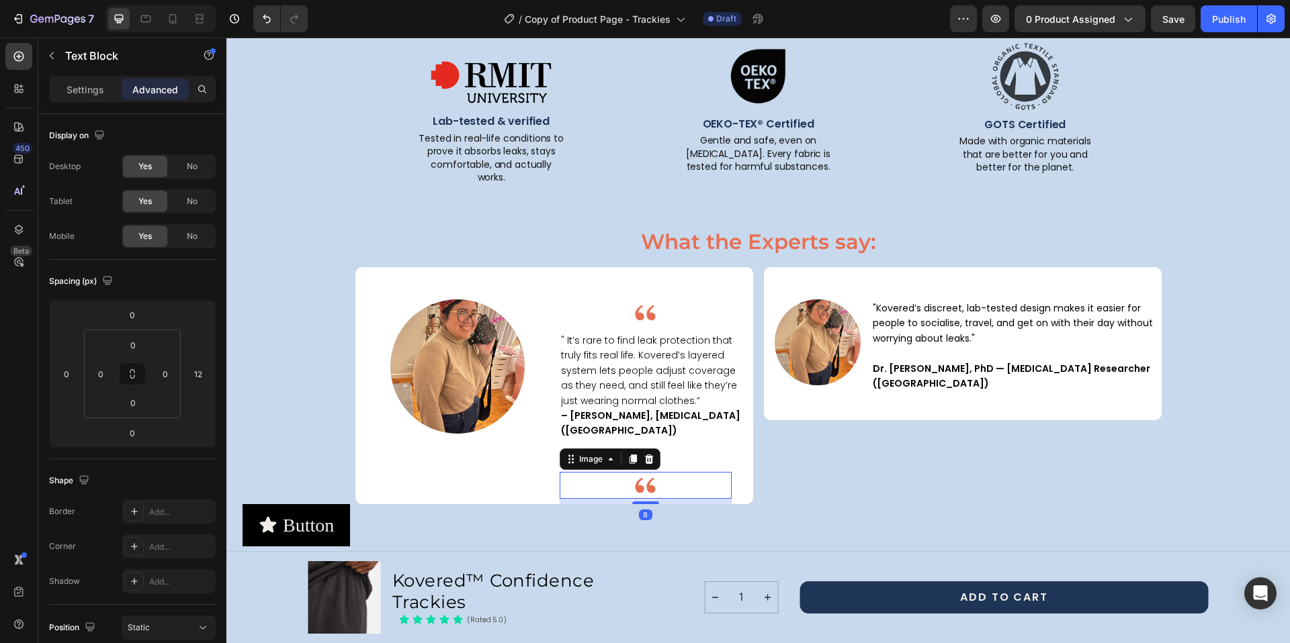
click at [636, 472] on img at bounding box center [645, 485] width 27 height 27
click at [141, 323] on input "48" at bounding box center [132, 315] width 27 height 20
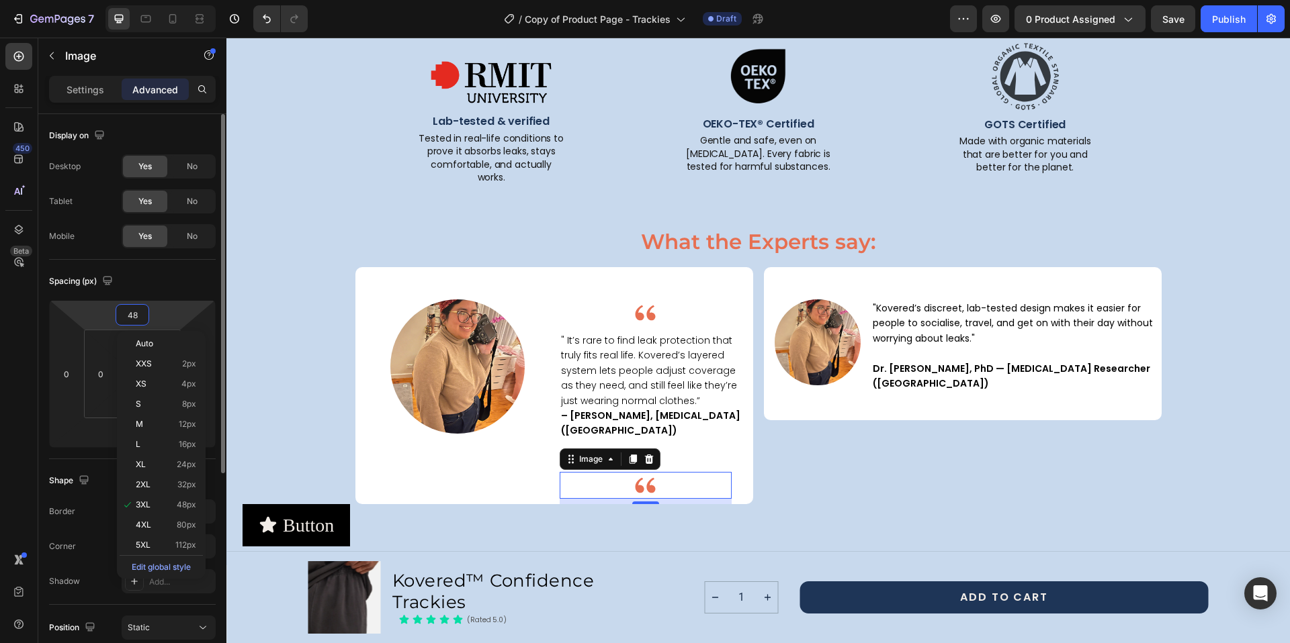
type input "0"
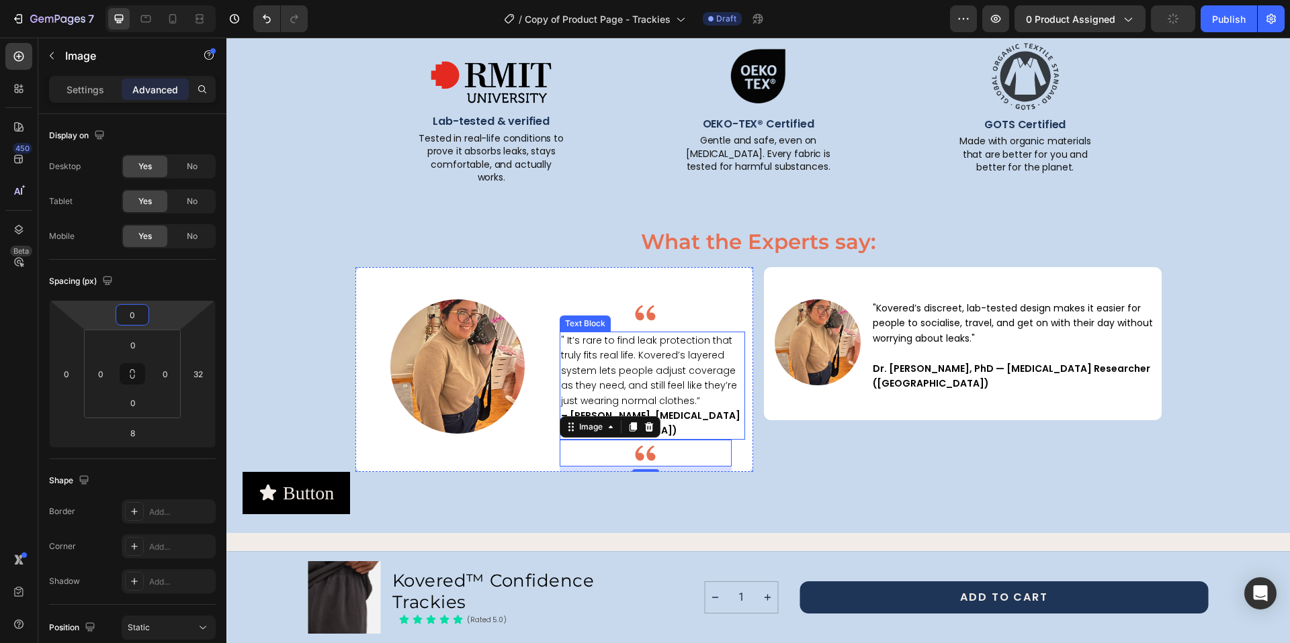
click at [664, 373] on span "" It’s rare to find leak protection that truly fits real life. Kovered’s layere…" at bounding box center [649, 371] width 176 height 74
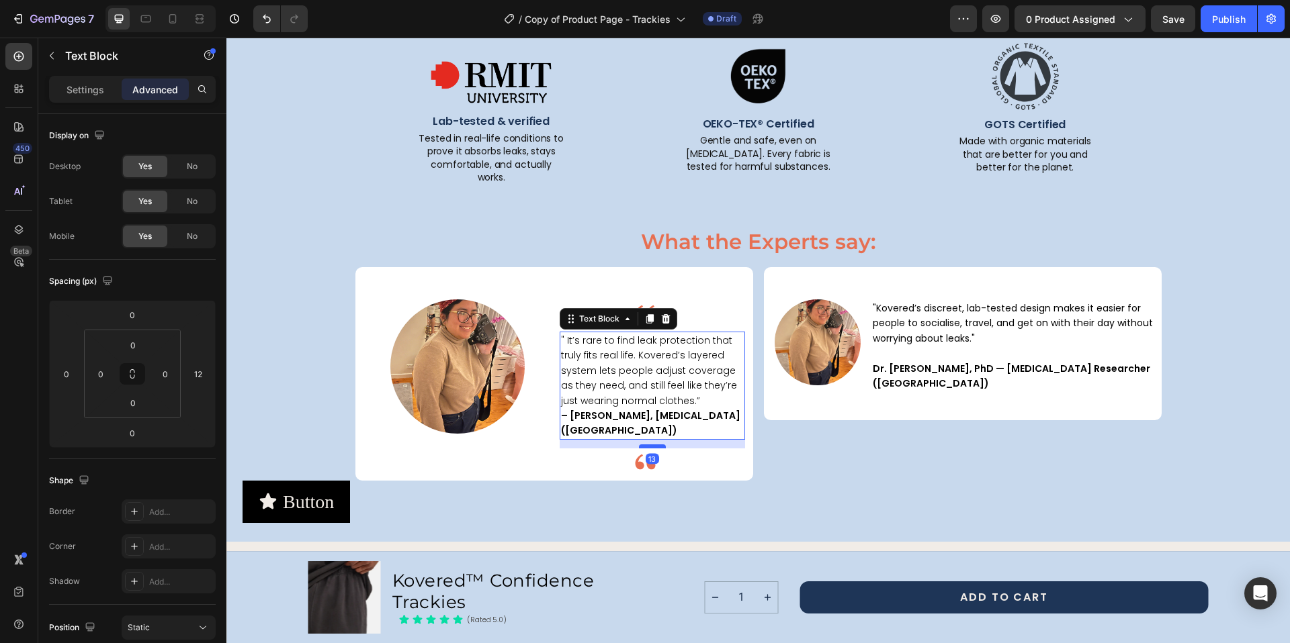
drag, startPoint x: 645, startPoint y: 411, endPoint x: 645, endPoint y: 420, distance: 8.7
click at [645, 445] on div at bounding box center [652, 447] width 27 height 4
type input "13"
click at [805, 416] on div "Image "Kovered’s discreet, lab-tested design makes it easier for people to soci…" at bounding box center [963, 374] width 398 height 214
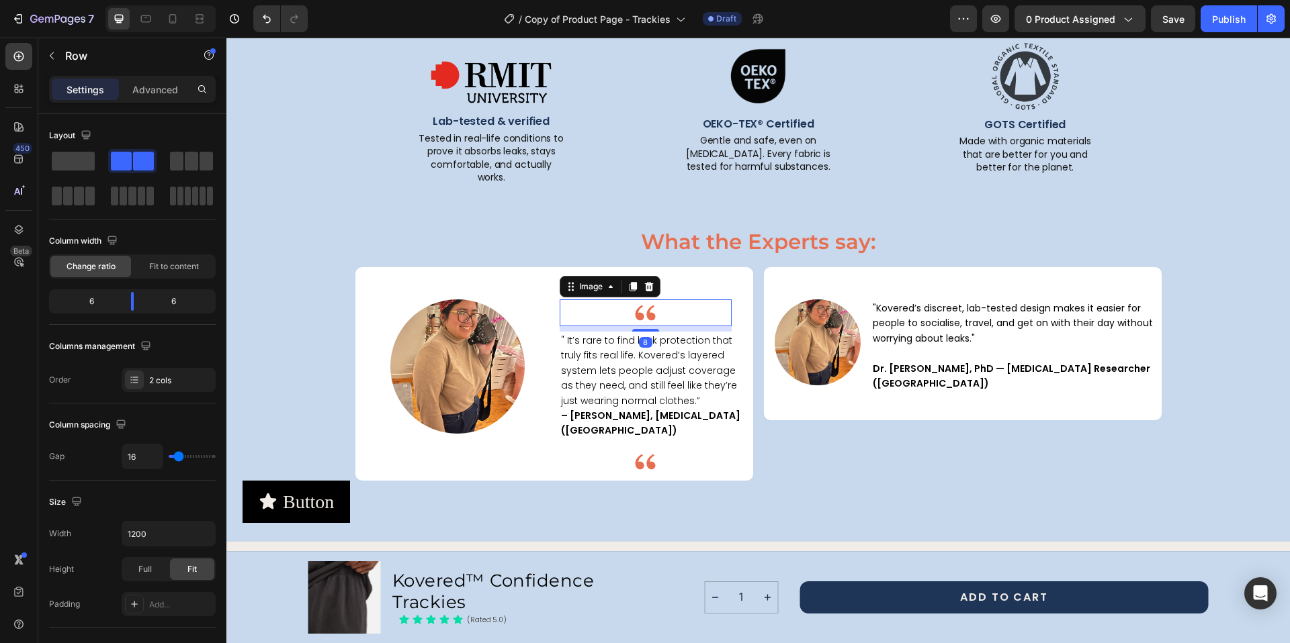
click at [635, 300] on img at bounding box center [645, 313] width 27 height 27
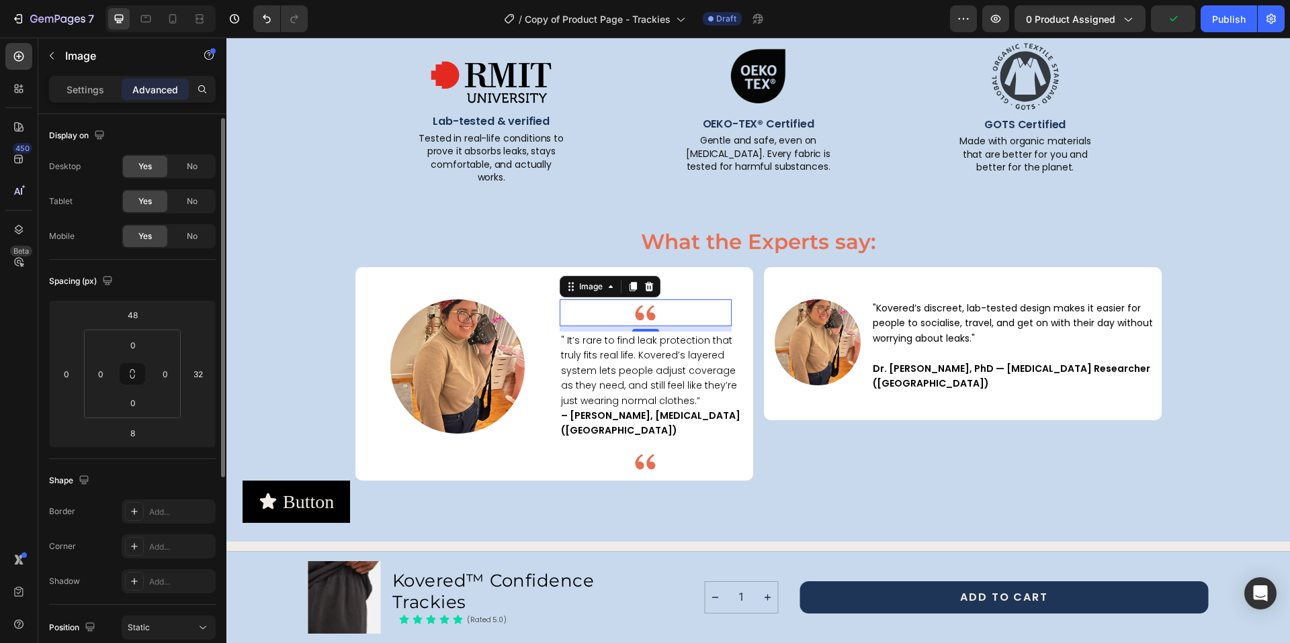
scroll to position [77, 0]
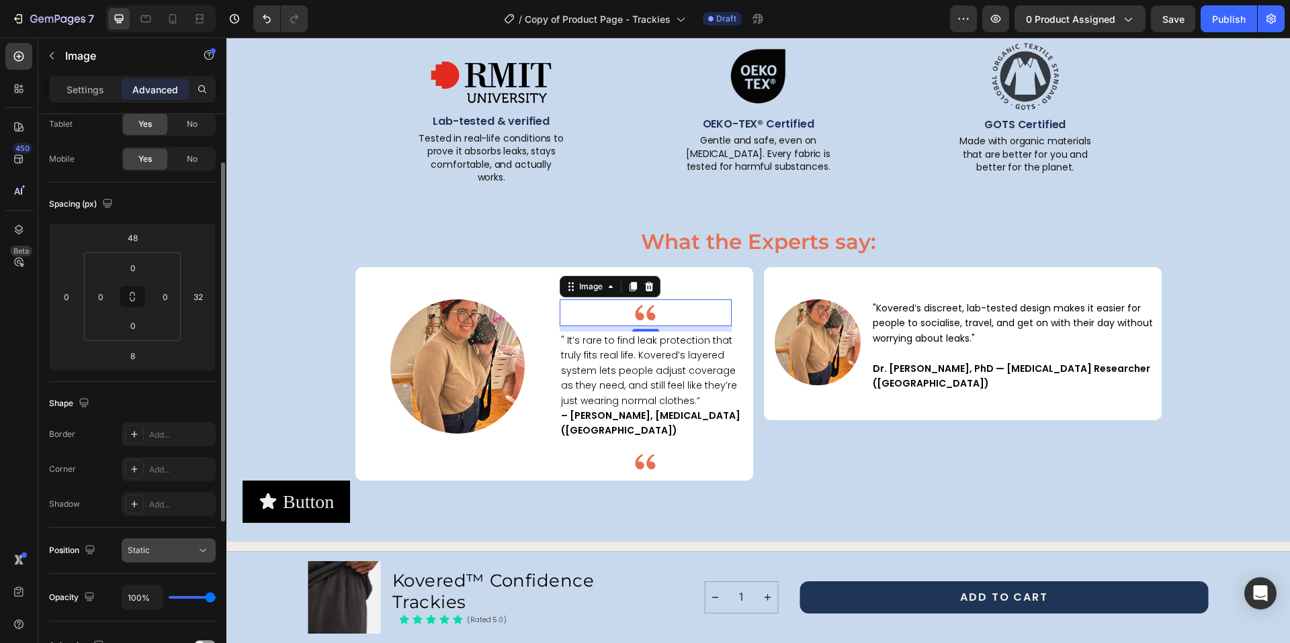
click at [201, 547] on icon at bounding box center [202, 550] width 13 height 13
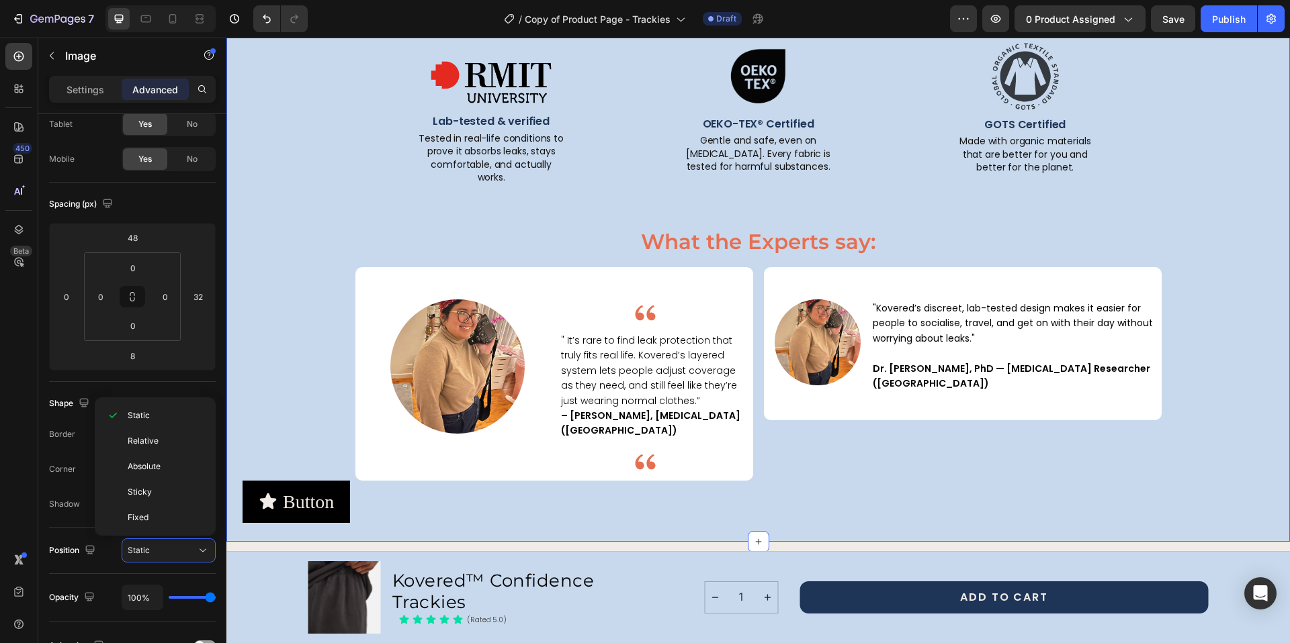
click at [303, 300] on div "Proven by Science . Trusted by Experts . Text Block Because when it comes to le…" at bounding box center [757, 233] width 1031 height 582
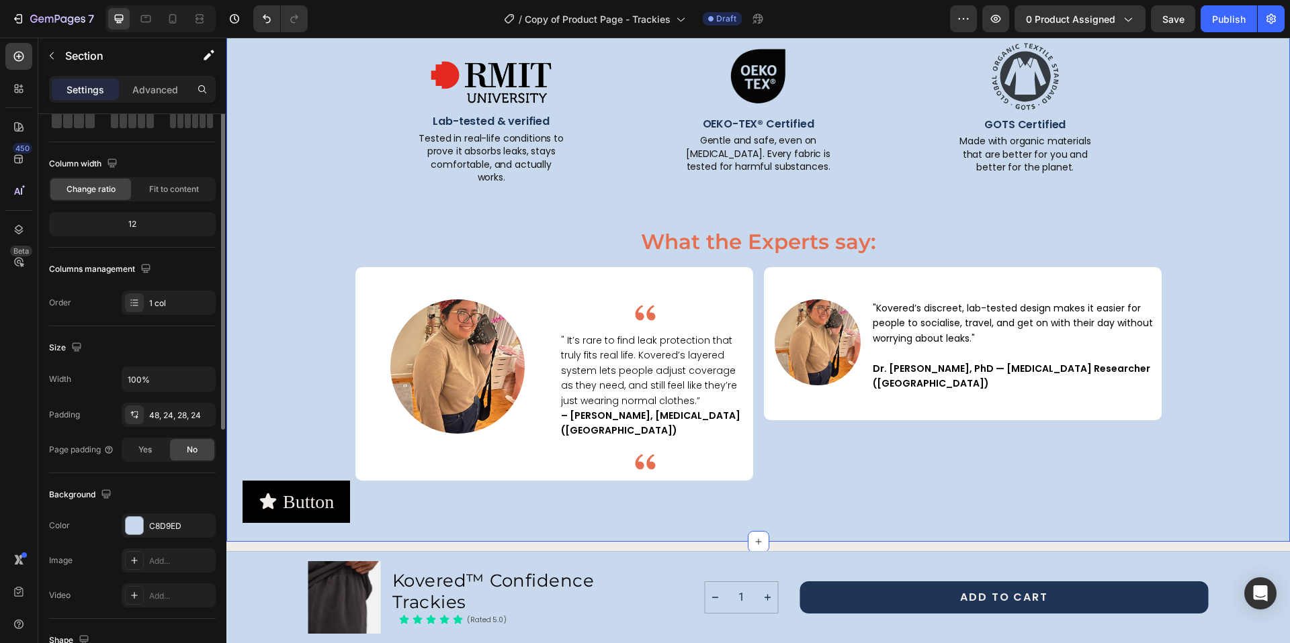
scroll to position [0, 0]
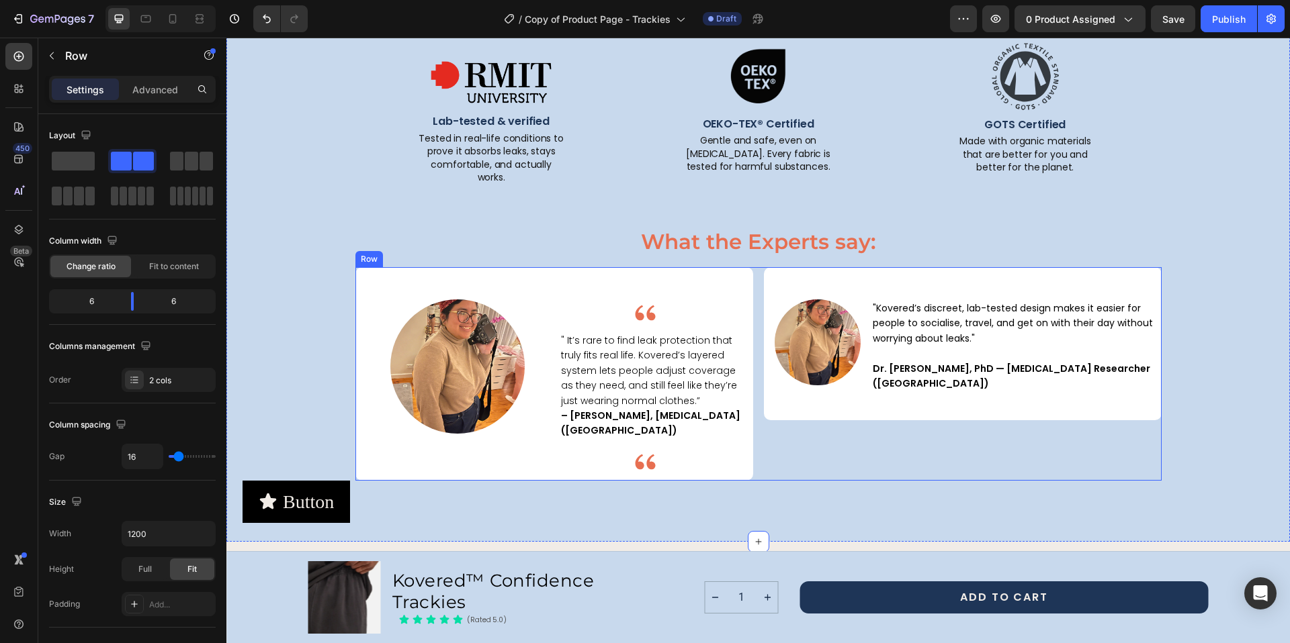
click at [895, 427] on div "Image "Kovered’s discreet, lab-tested design makes it easier for people to soci…" at bounding box center [963, 374] width 398 height 214
click at [836, 267] on div "Image" at bounding box center [812, 343] width 97 height 153
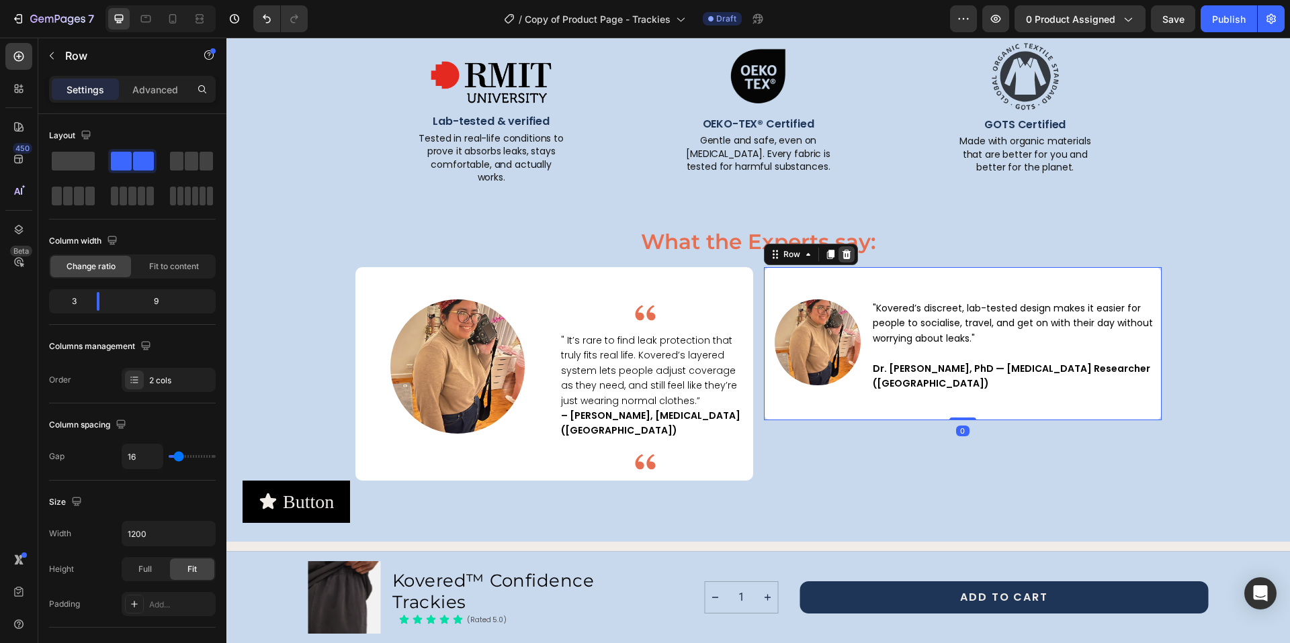
click at [843, 250] on icon at bounding box center [846, 254] width 9 height 9
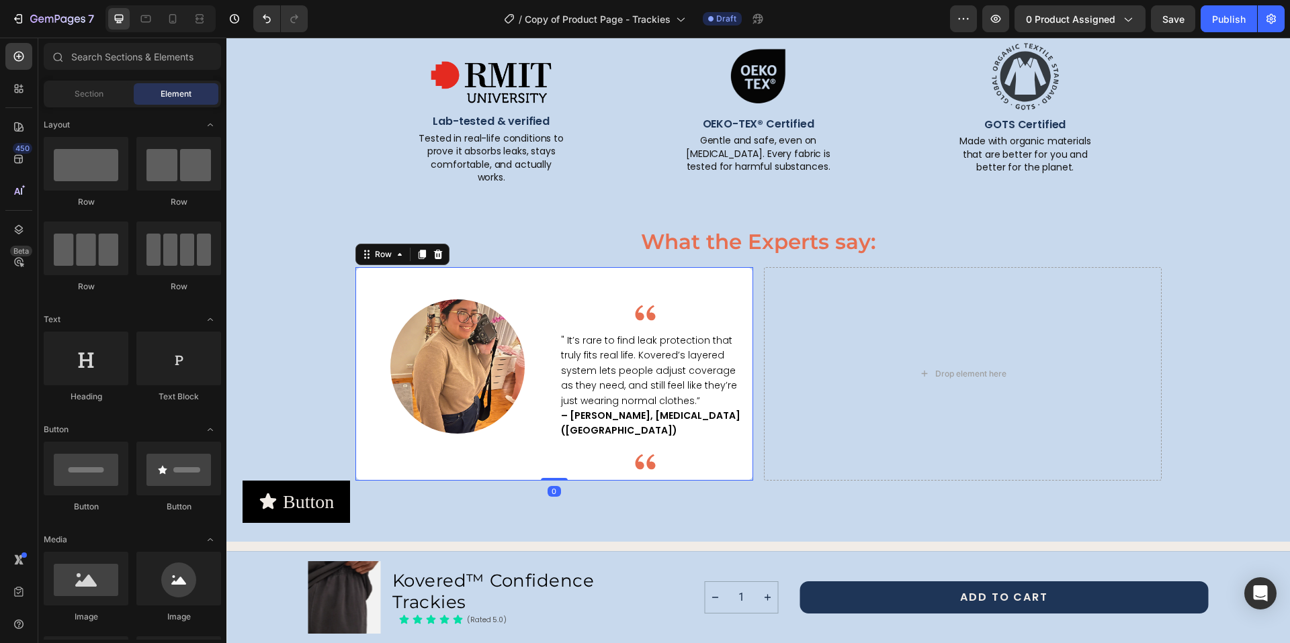
click at [641, 281] on div "Image " It’s rare to find leak protection that truly fits real life. Kovered’s …" at bounding box center [655, 374] width 193 height 214
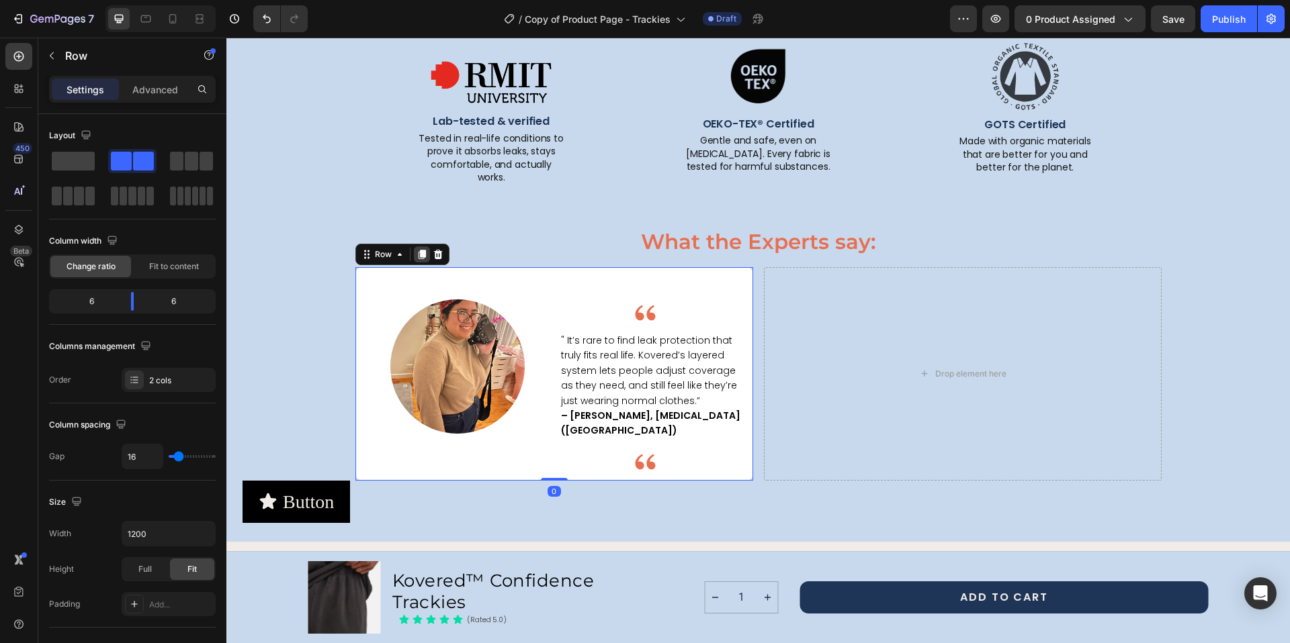
click at [418, 250] on icon at bounding box center [421, 254] width 7 height 9
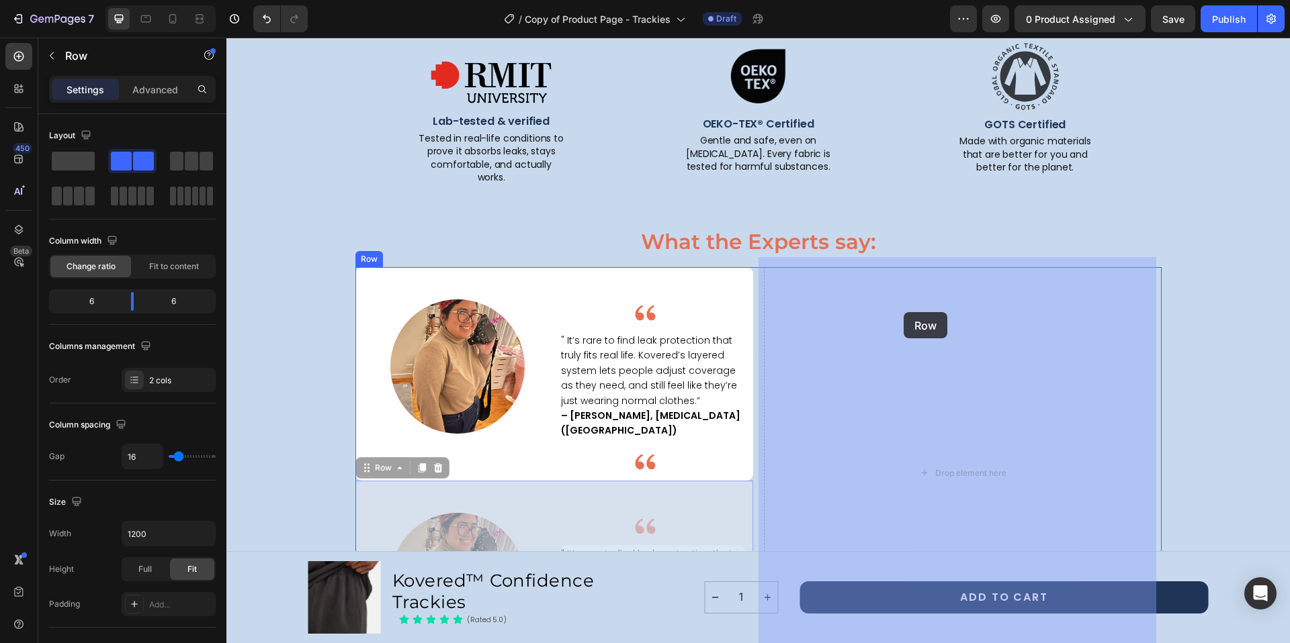
drag, startPoint x: 558, startPoint y: 474, endPoint x: 903, endPoint y: 312, distance: 381.0
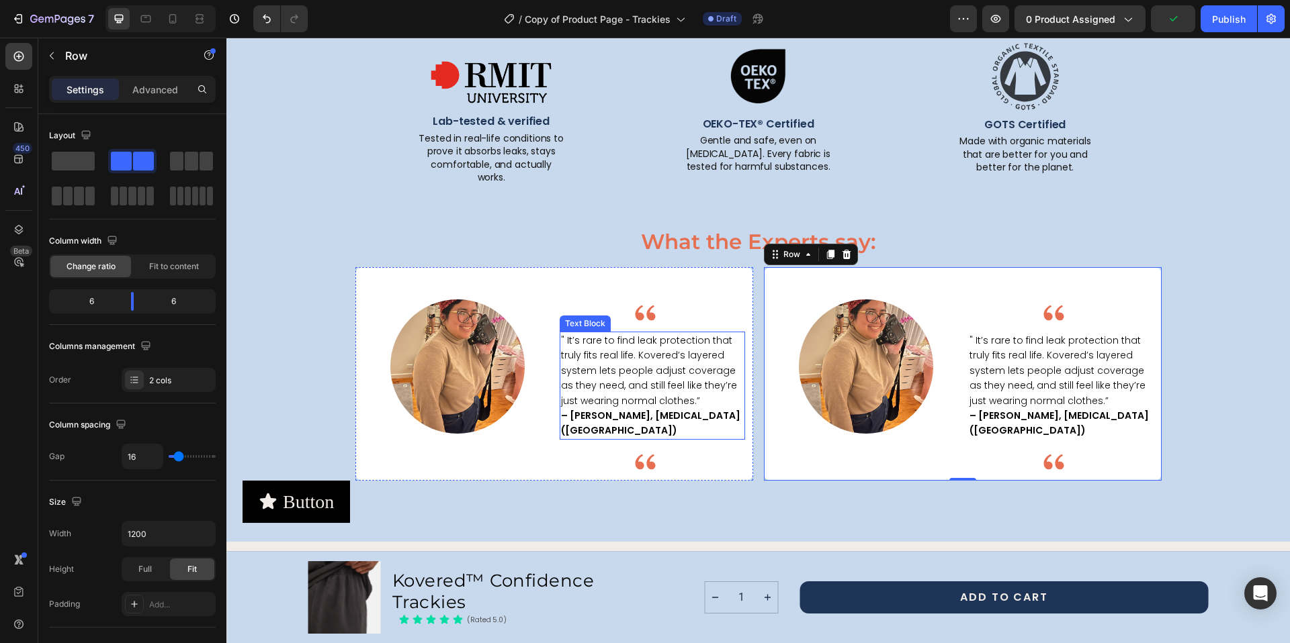
click at [634, 339] on span "" It’s rare to find leak protection that truly fits real life. Kovered’s layere…" at bounding box center [649, 371] width 176 height 74
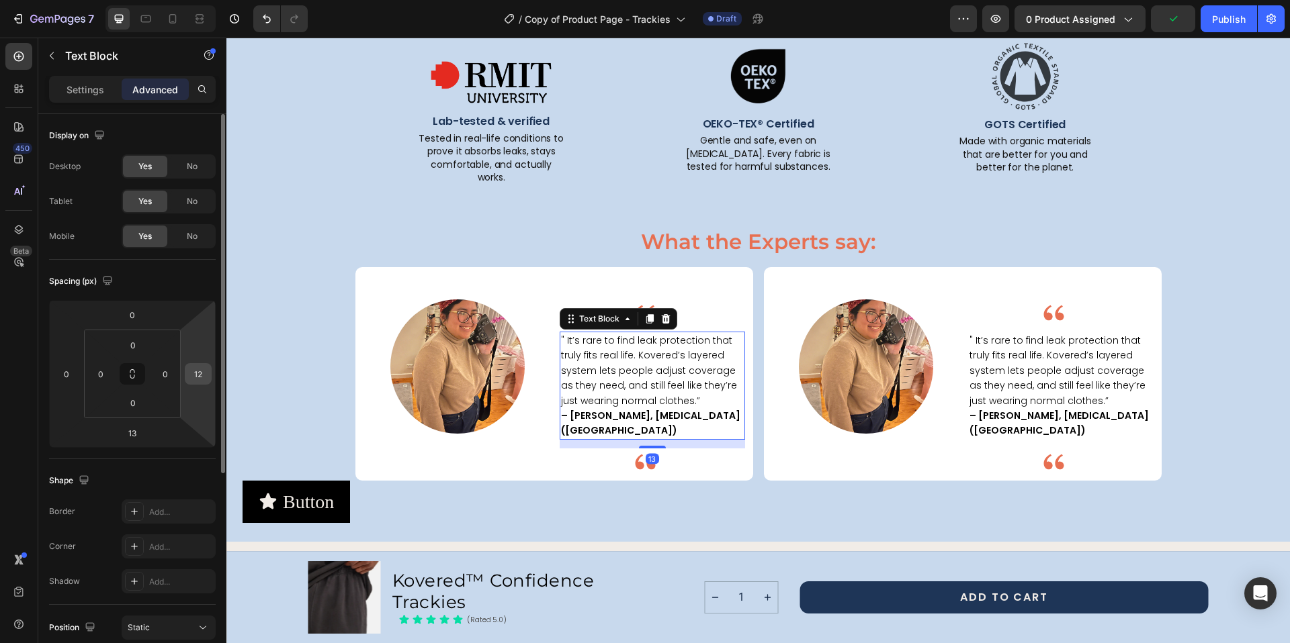
click at [192, 376] on input "12" at bounding box center [198, 374] width 20 height 20
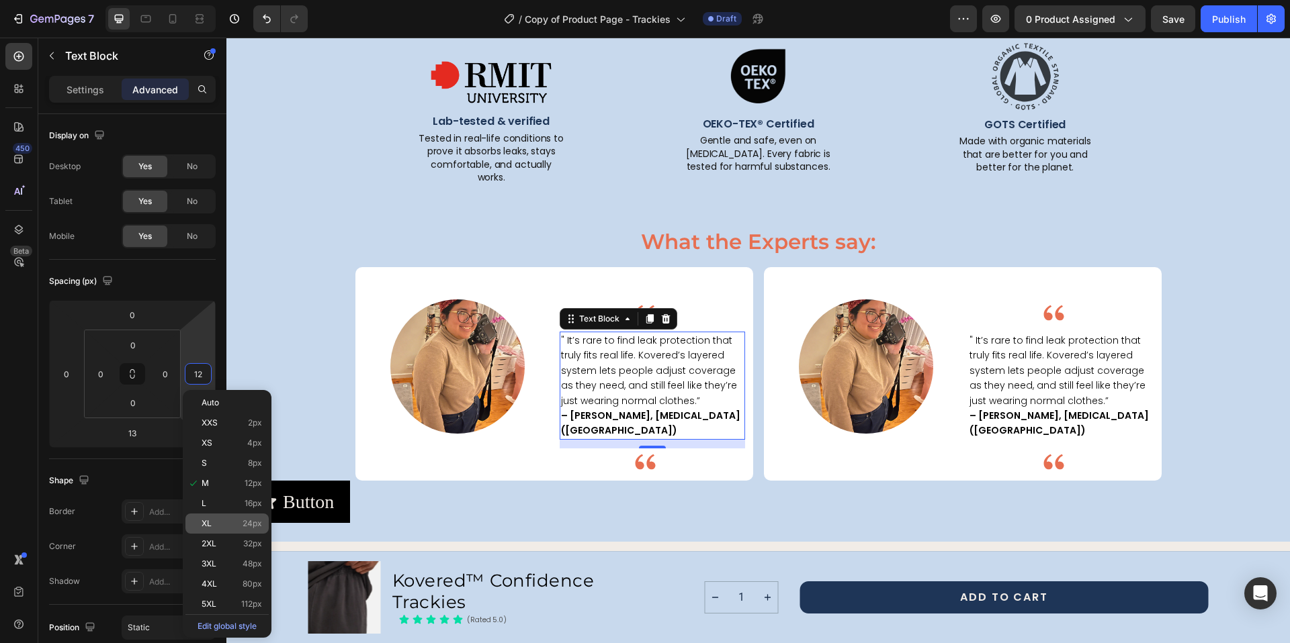
click at [219, 516] on div "XL 24px" at bounding box center [226, 524] width 83 height 20
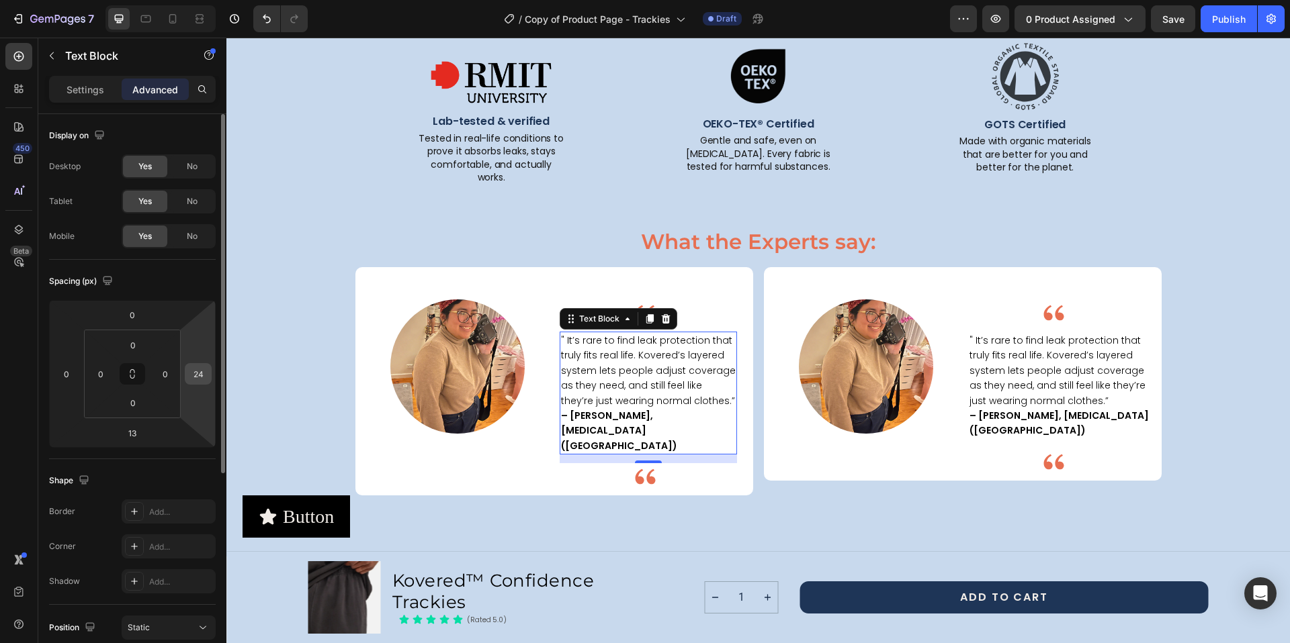
click at [199, 372] on input "24" at bounding box center [198, 374] width 20 height 20
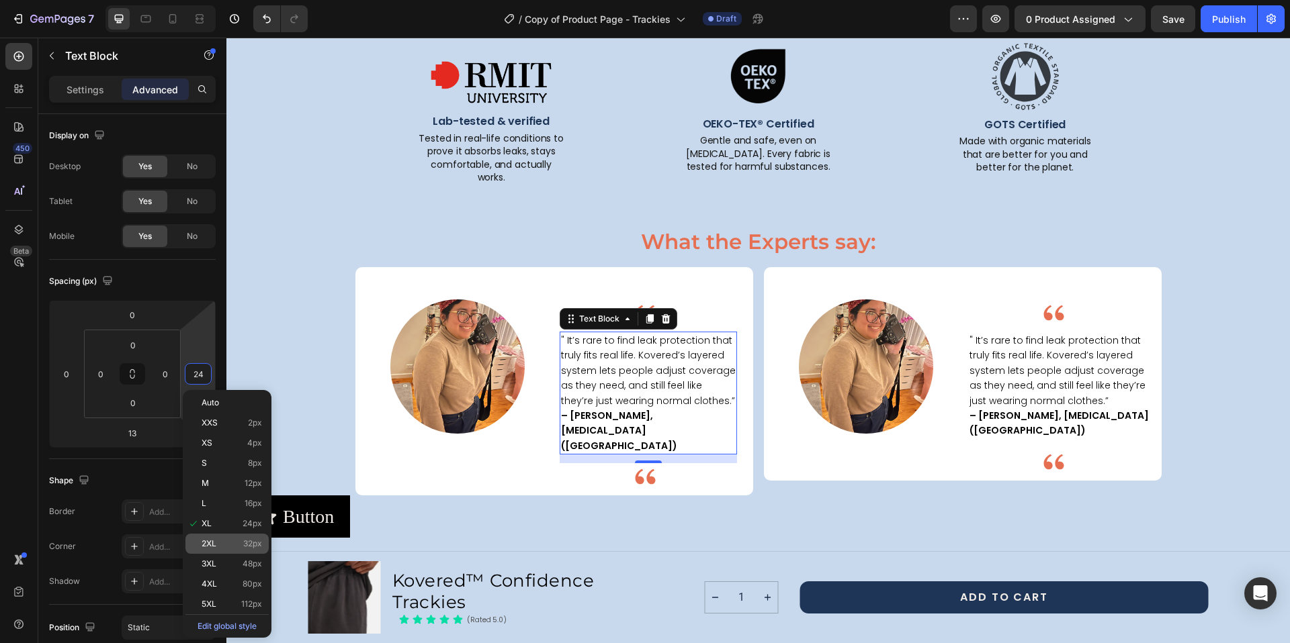
click at [243, 537] on div "2XL 32px" at bounding box center [226, 544] width 83 height 20
type input "32"
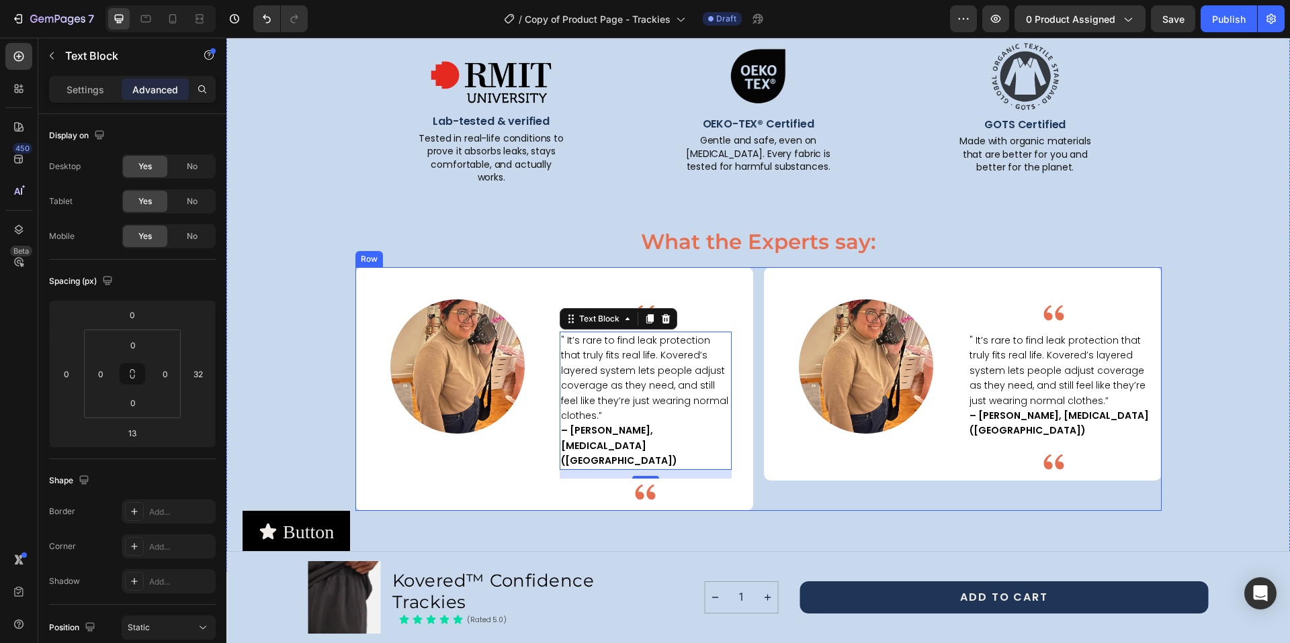
click at [755, 450] on div "Image Image " It’s rare to find leak protection that truly fits real life. Kove…" at bounding box center [758, 389] width 806 height 244
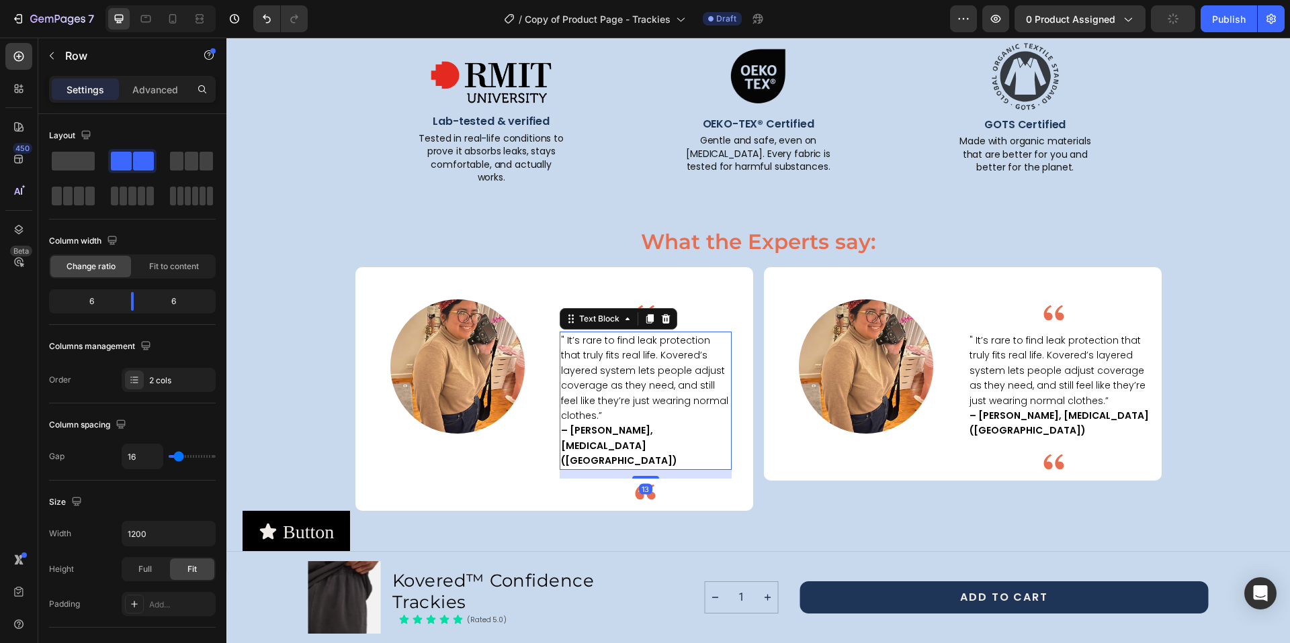
click at [561, 334] on span "" It’s rare to find leak protection that truly fits real life. Kovered’s layere…" at bounding box center [644, 378] width 167 height 89
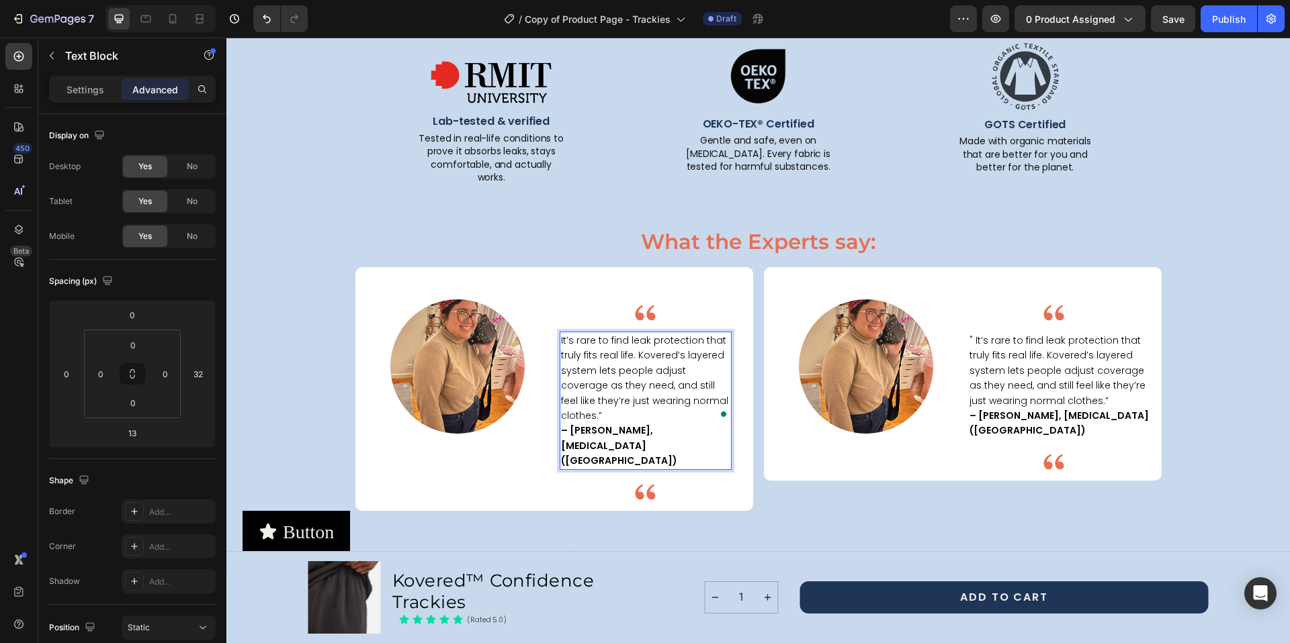
click at [723, 389] on span "It’s rare to find leak protection that truly fits real life. Kovered’s layered …" at bounding box center [644, 378] width 167 height 89
click at [704, 511] on div "Button Button" at bounding box center [757, 532] width 1031 height 42
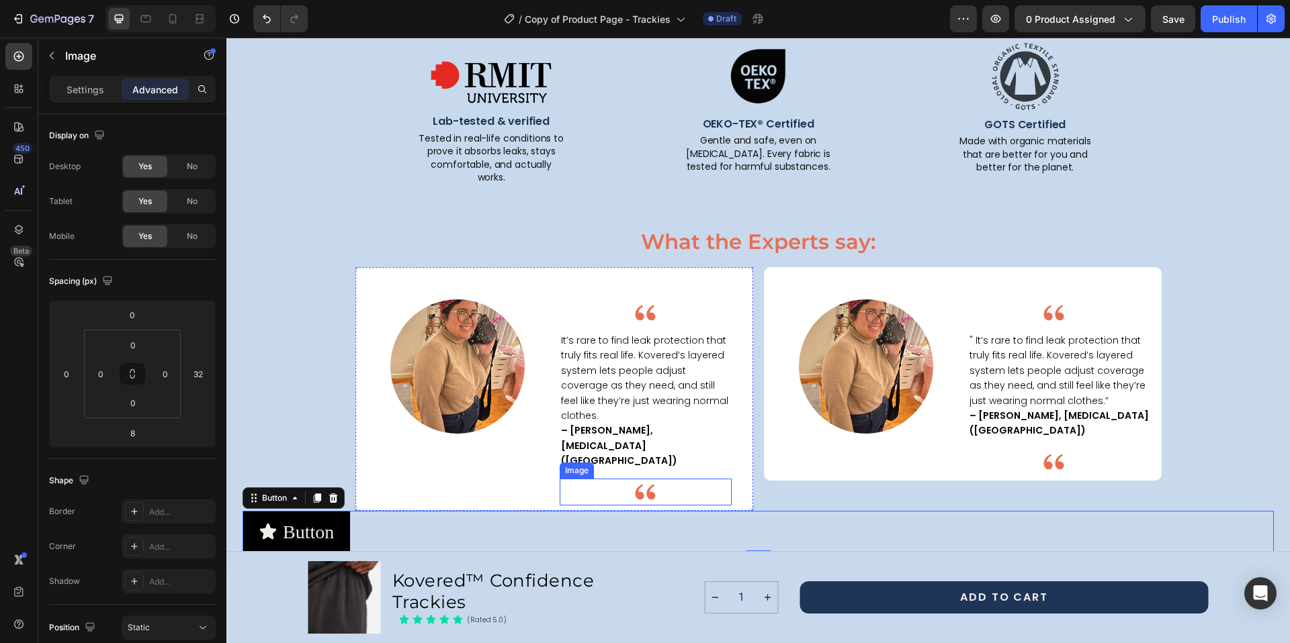
click at [674, 479] on div at bounding box center [645, 492] width 172 height 27
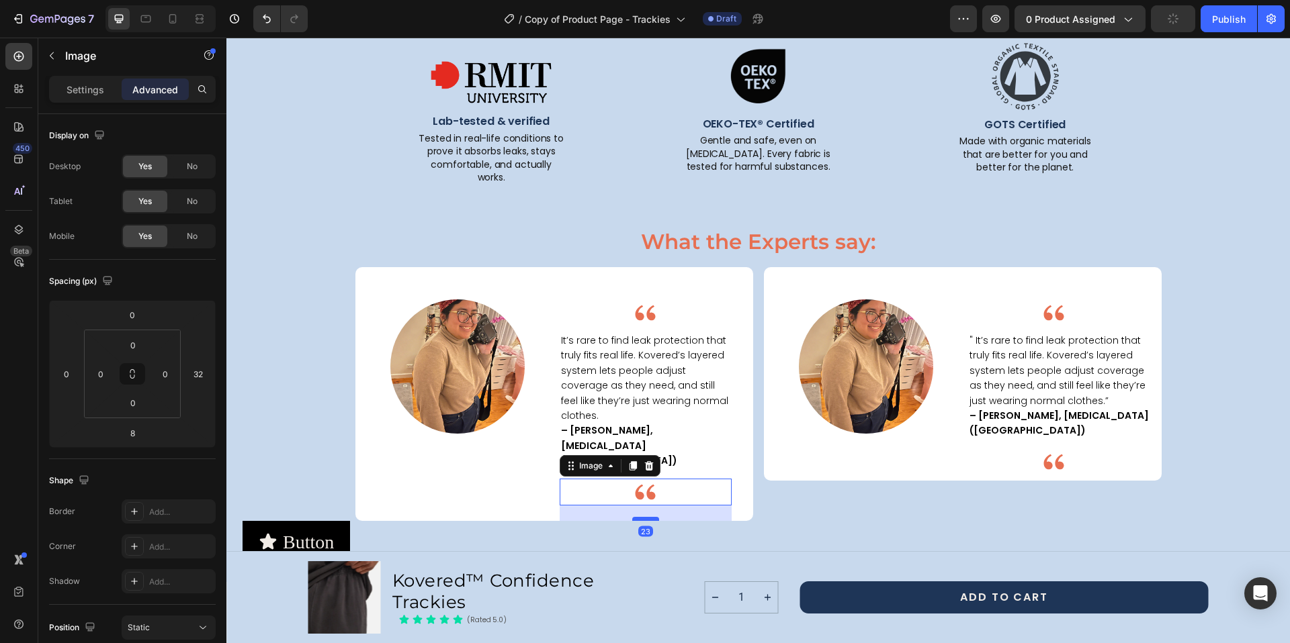
drag, startPoint x: 647, startPoint y: 453, endPoint x: 647, endPoint y: 463, distance: 10.1
click at [647, 517] on div at bounding box center [645, 519] width 27 height 4
type input "23"
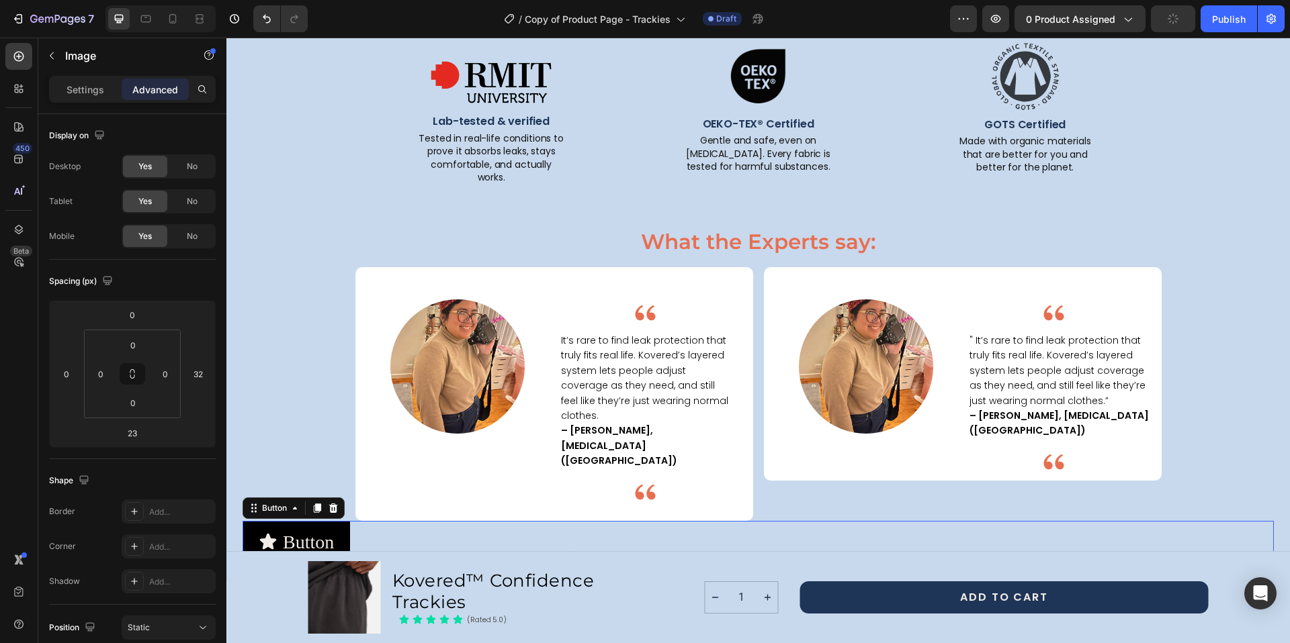
click at [815, 521] on div "Button Button 0" at bounding box center [757, 542] width 1031 height 42
click at [688, 479] on div at bounding box center [645, 492] width 172 height 27
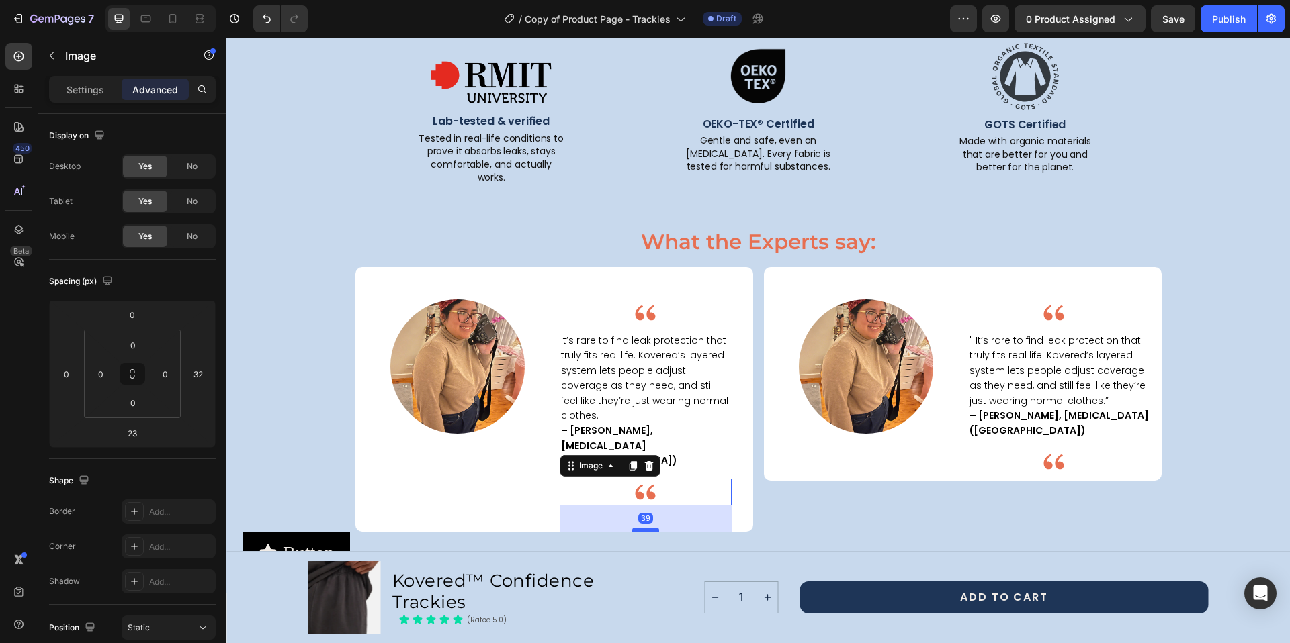
drag, startPoint x: 647, startPoint y: 464, endPoint x: 647, endPoint y: 474, distance: 10.1
click at [647, 528] on div at bounding box center [645, 530] width 27 height 4
type input "39"
click at [807, 439] on div "Image" at bounding box center [860, 374] width 193 height 214
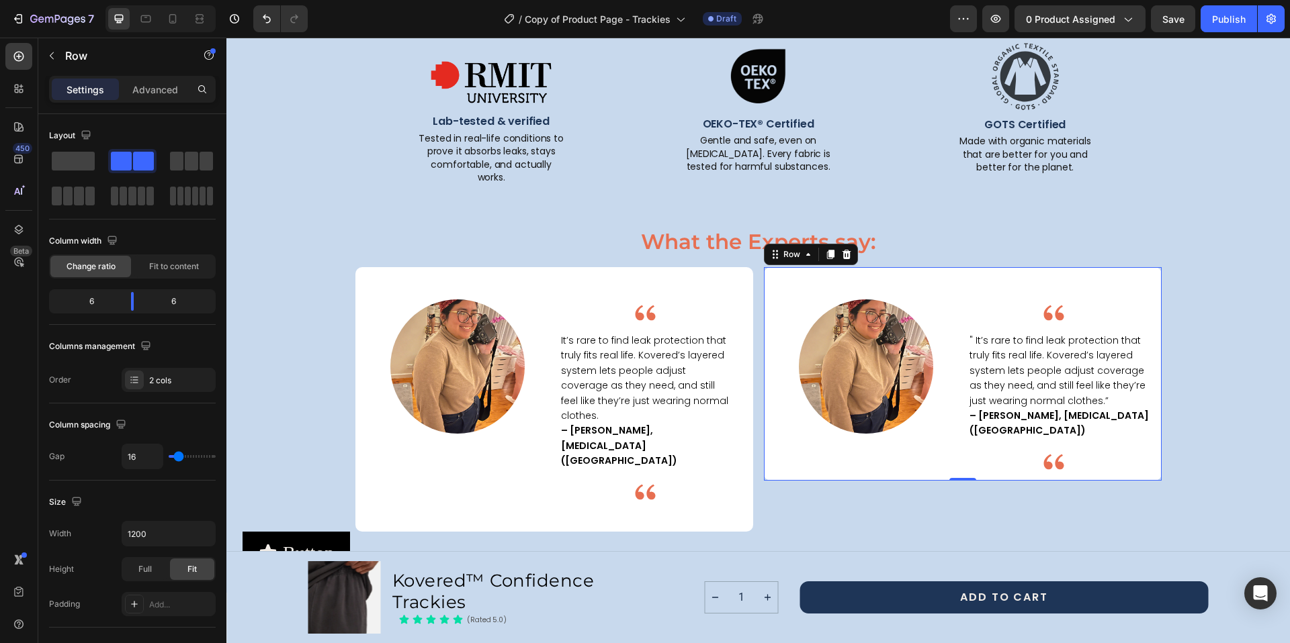
click at [1014, 277] on div "Image " It’s rare to find leak protection that truly fits real life. Kovered’s …" at bounding box center [1064, 374] width 193 height 214
click at [844, 250] on icon at bounding box center [846, 254] width 9 height 9
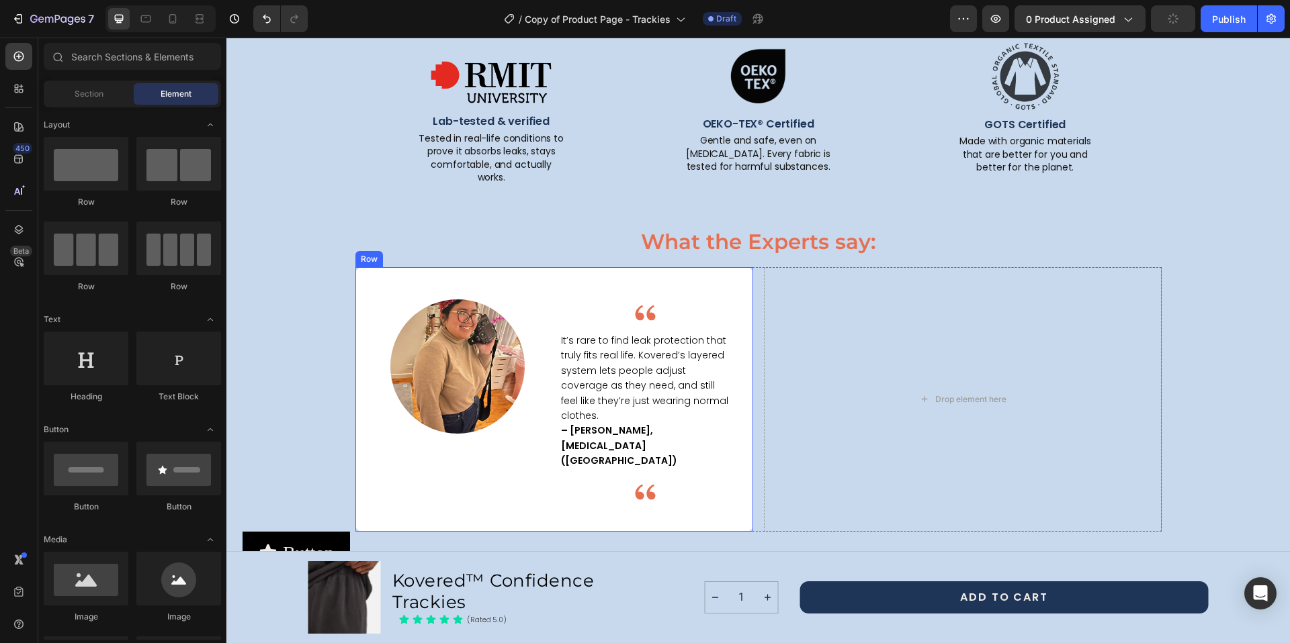
click at [561, 278] on div "Image It’s rare to find leak protection that truly fits real life. Kovered’s la…" at bounding box center [655, 399] width 193 height 265
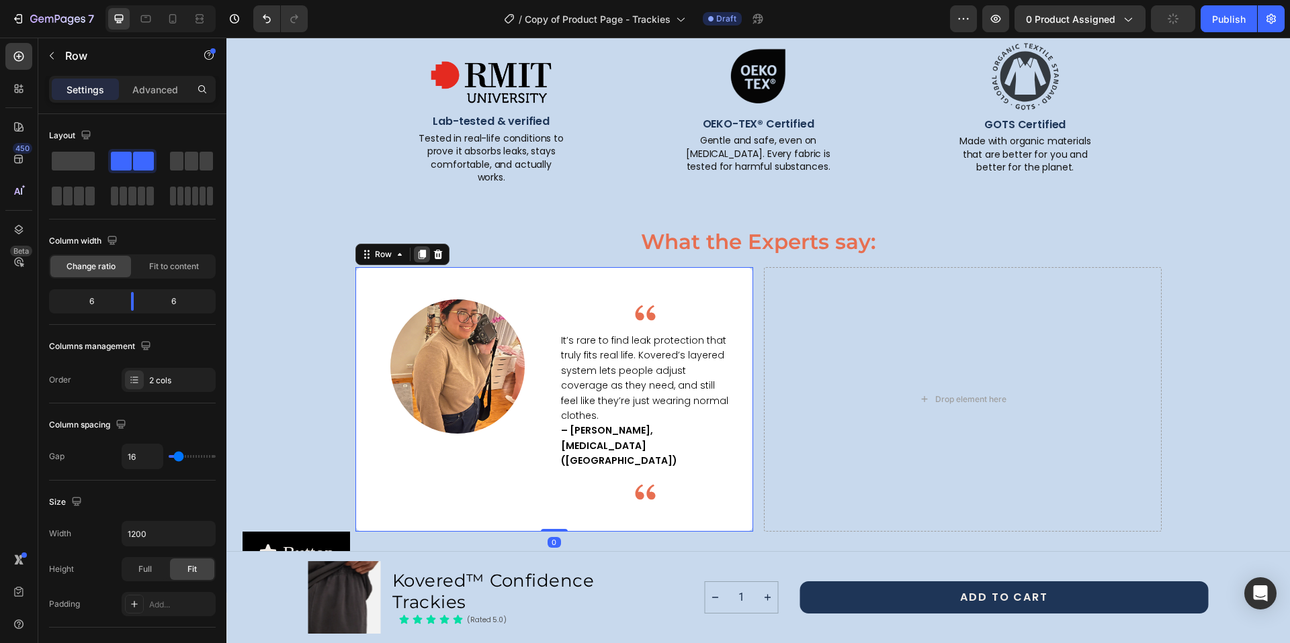
click at [418, 250] on icon at bounding box center [421, 254] width 7 height 9
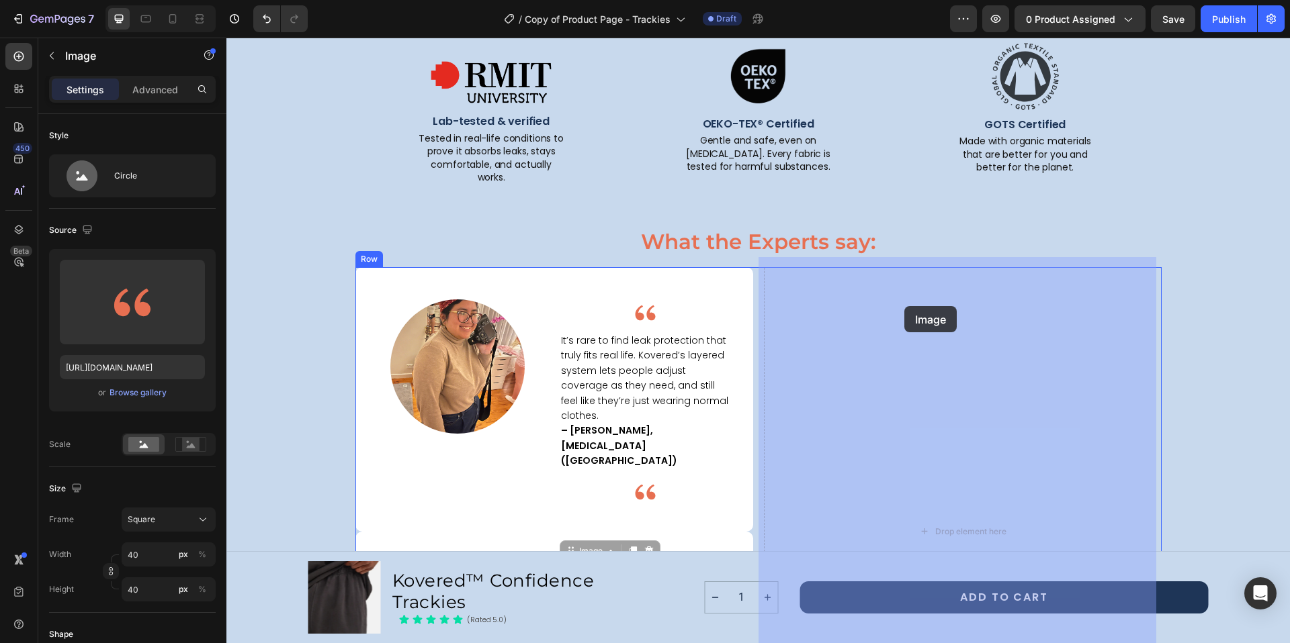
drag, startPoint x: 575, startPoint y: 506, endPoint x: 904, endPoint y: 306, distance: 385.2
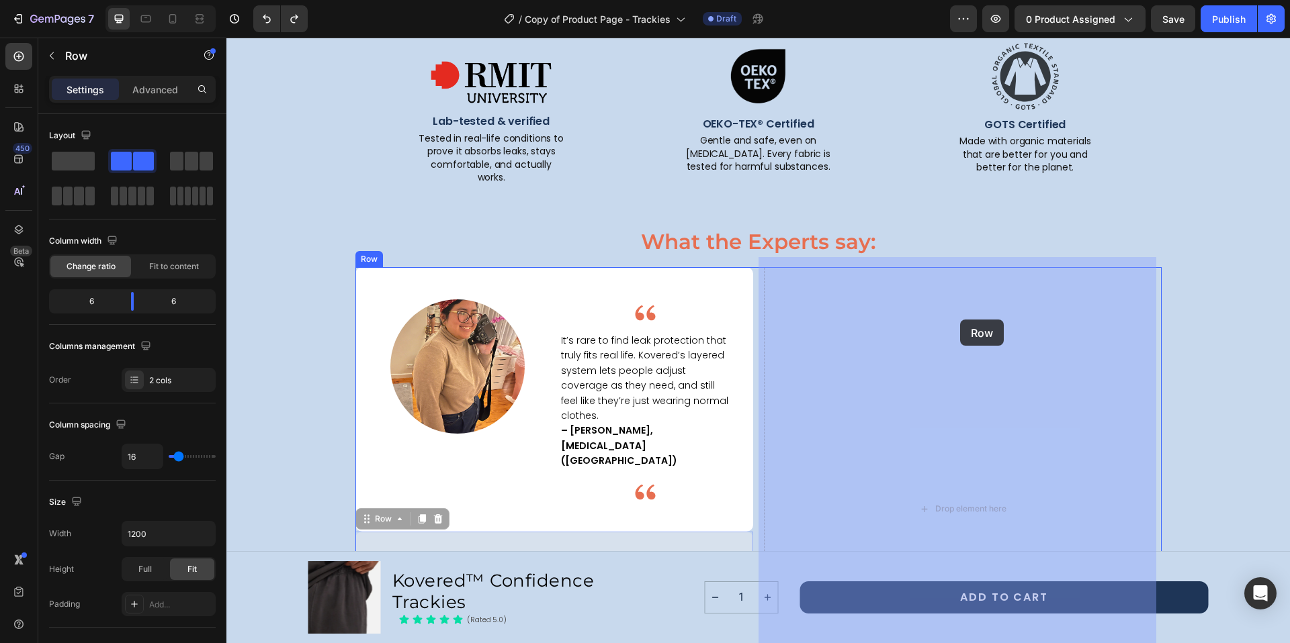
drag, startPoint x: 538, startPoint y: 497, endPoint x: 960, endPoint y: 320, distance: 457.6
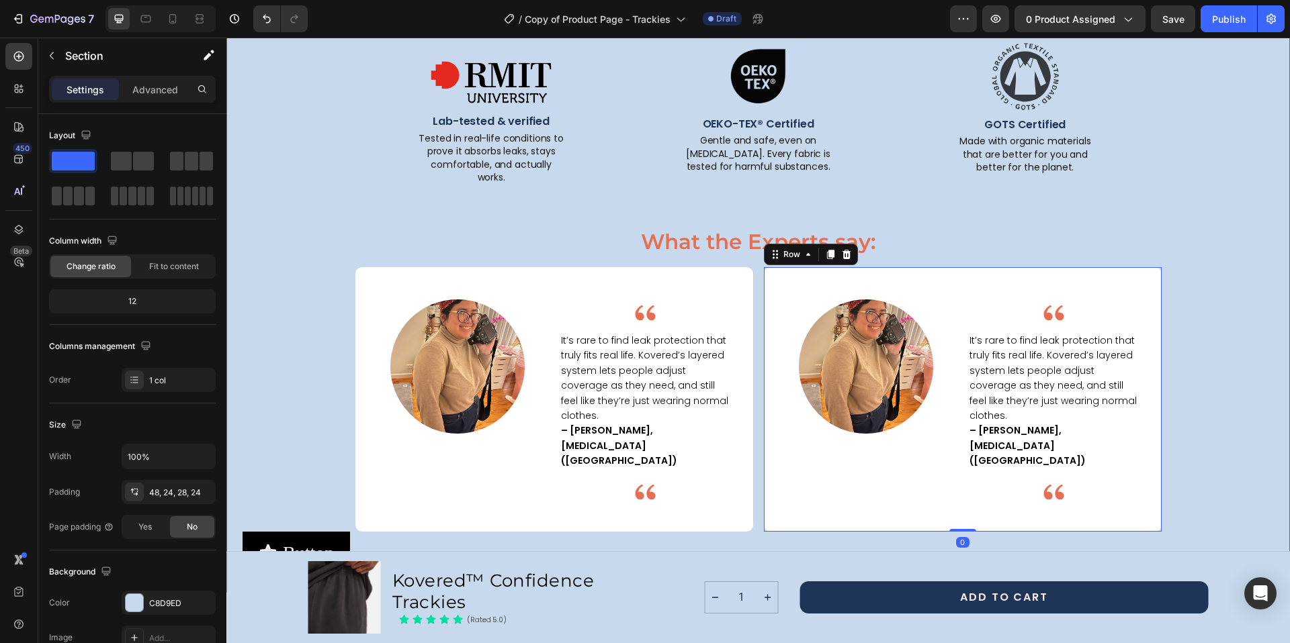
click at [1205, 414] on div "Proven by Science . Trusted by Experts . Text Block Because when it comes to le…" at bounding box center [757, 258] width 1031 height 632
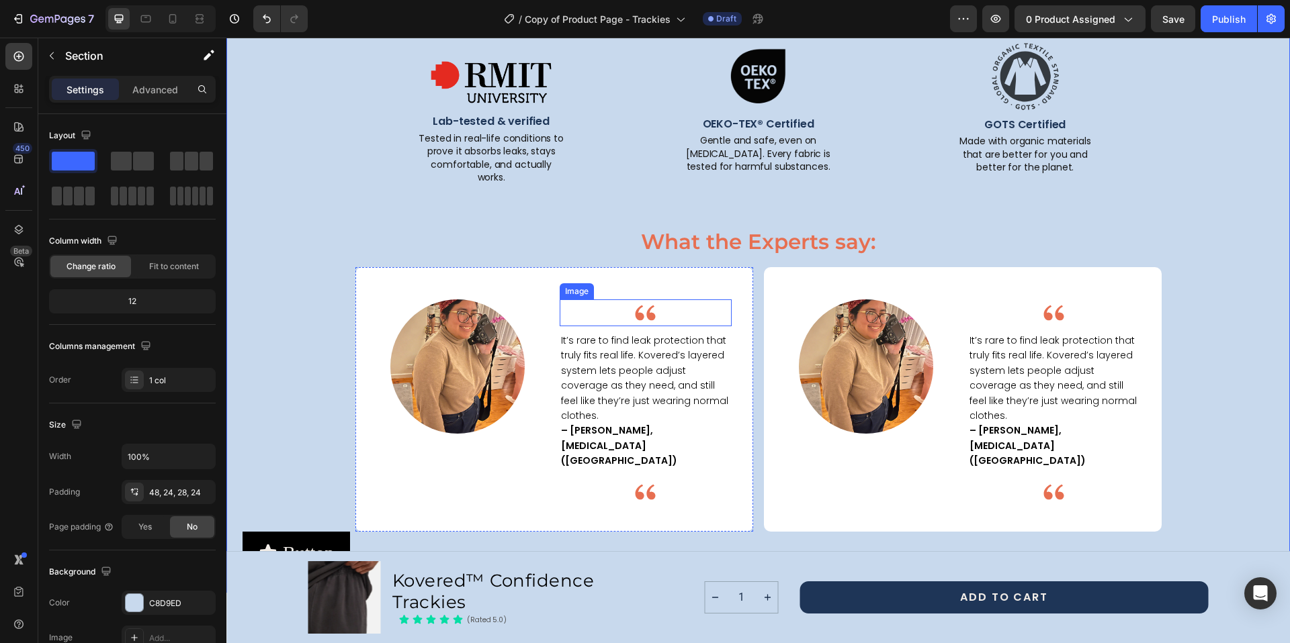
click at [645, 304] on img at bounding box center [645, 313] width 27 height 27
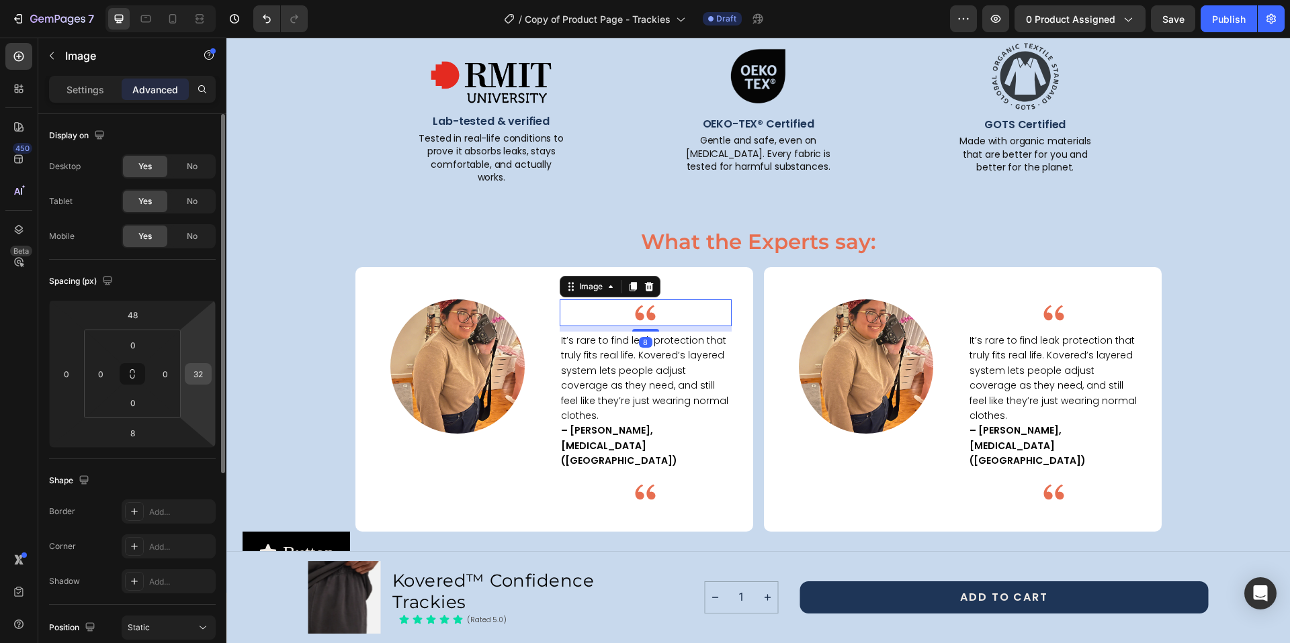
click at [202, 375] on input "32" at bounding box center [198, 374] width 20 height 20
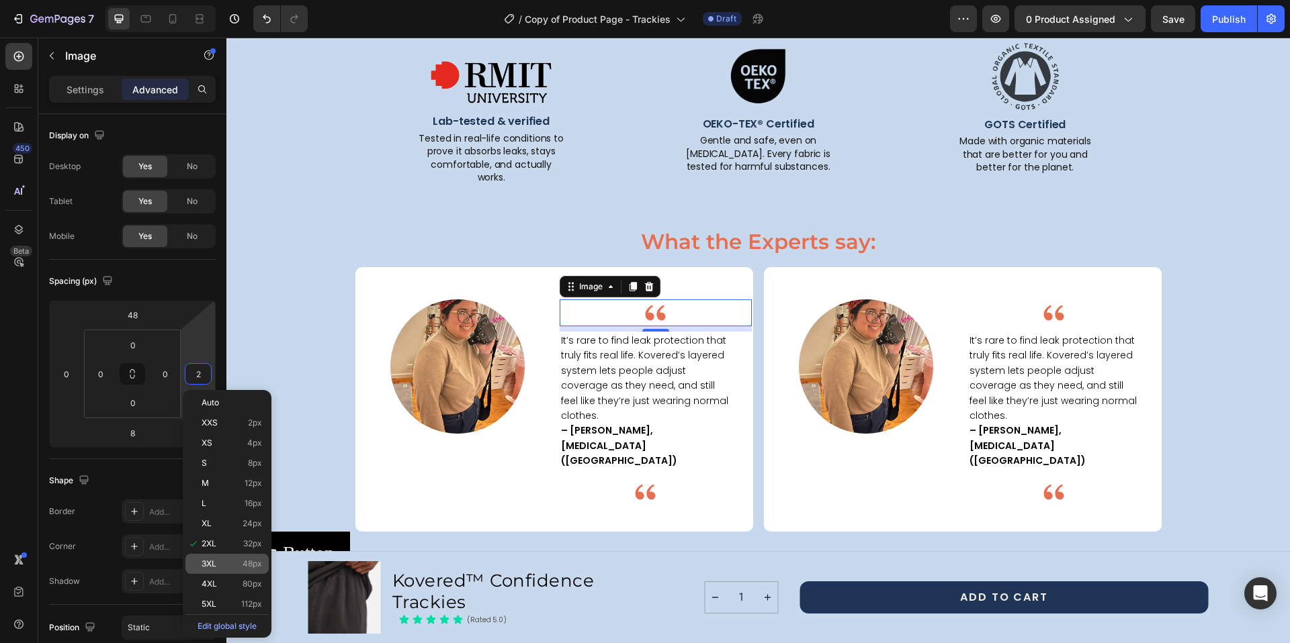
click at [223, 568] on p "3XL 48px" at bounding box center [231, 563] width 60 height 9
type input "48"
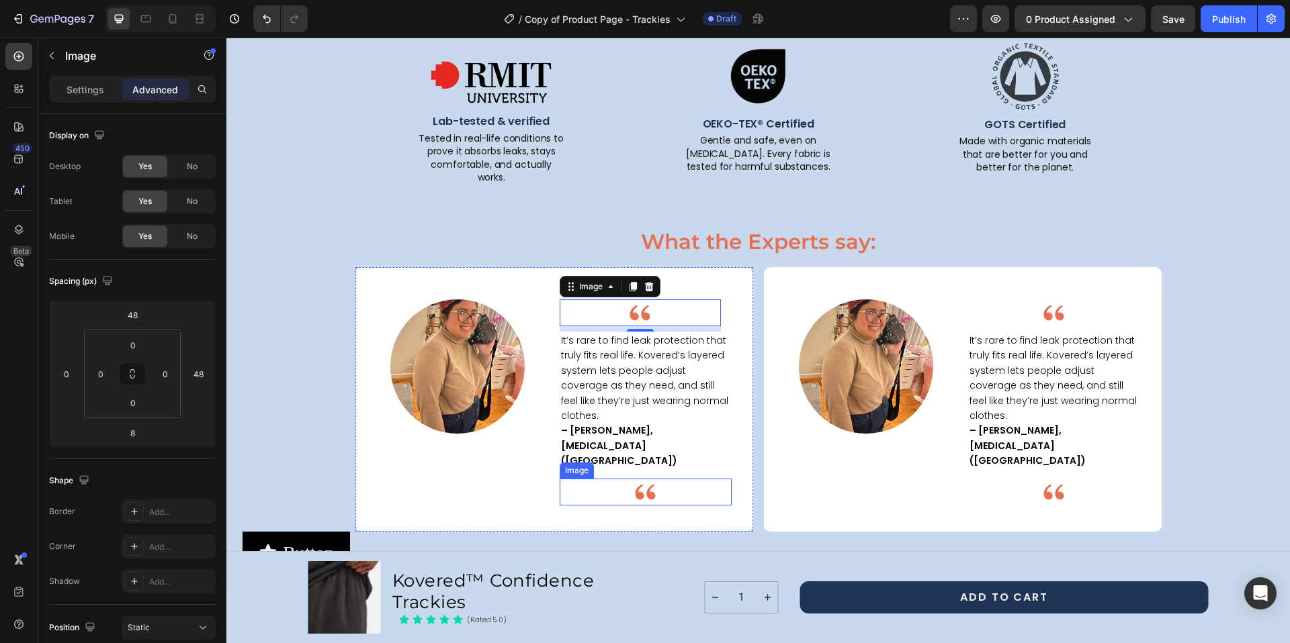
click at [647, 479] on img at bounding box center [645, 492] width 27 height 27
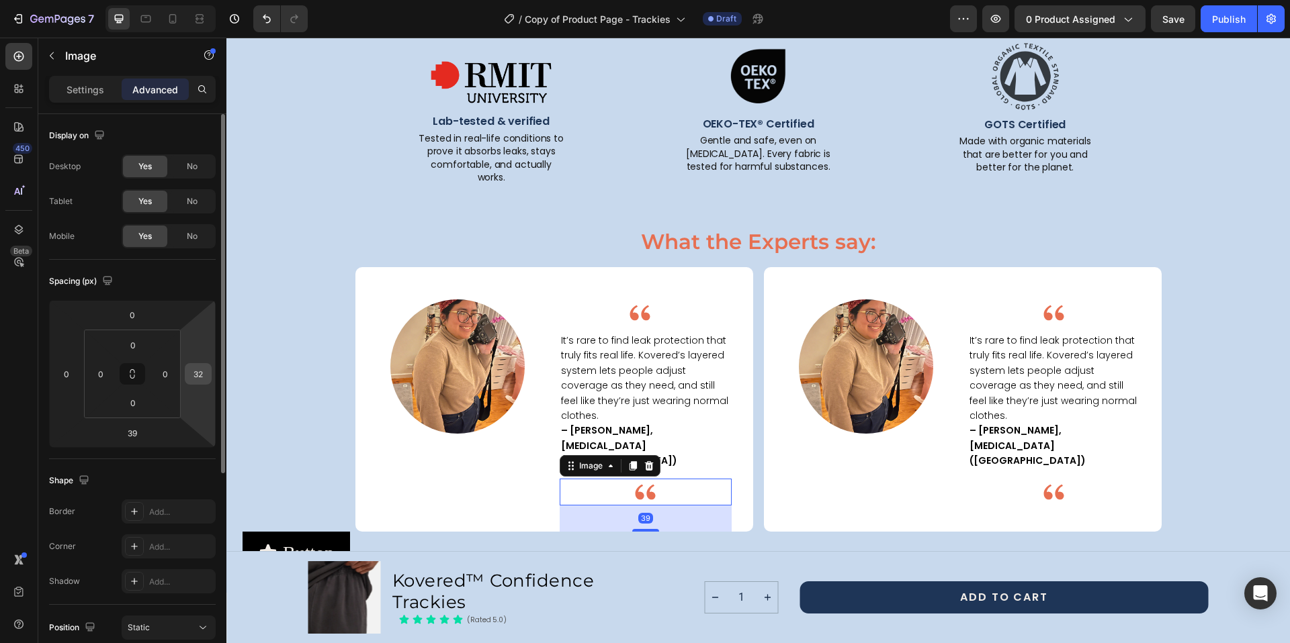
click at [201, 373] on input "32" at bounding box center [198, 374] width 20 height 20
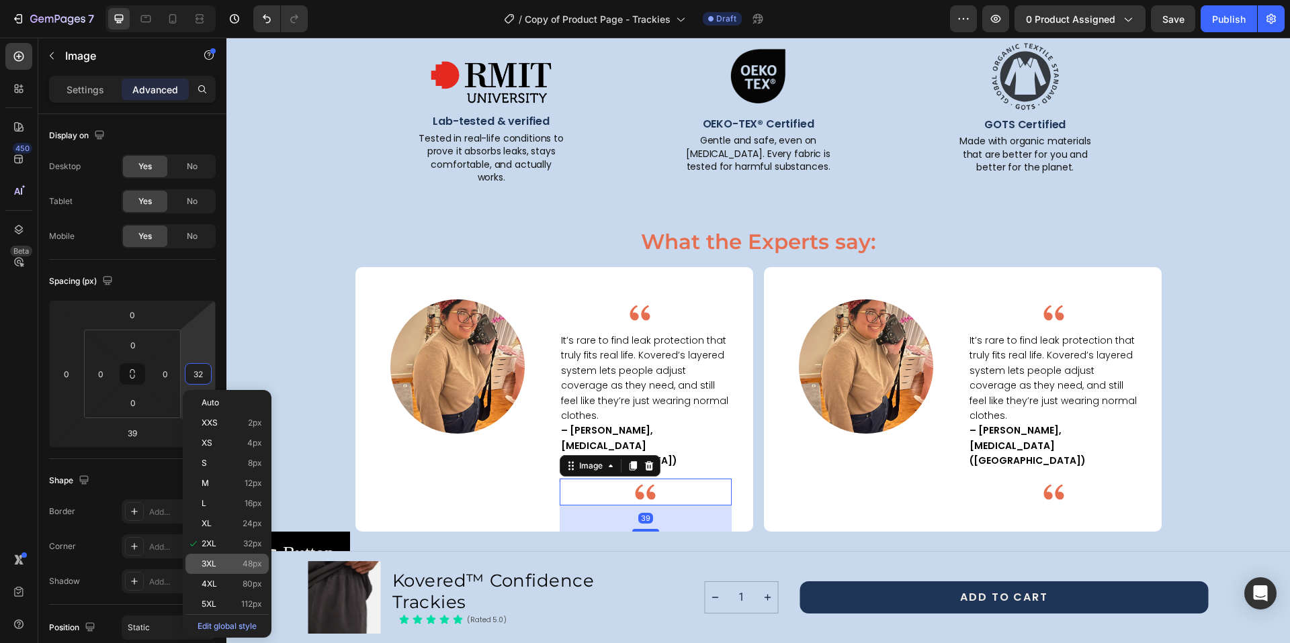
click at [222, 564] on p "3XL 48px" at bounding box center [231, 563] width 60 height 9
type input "48"
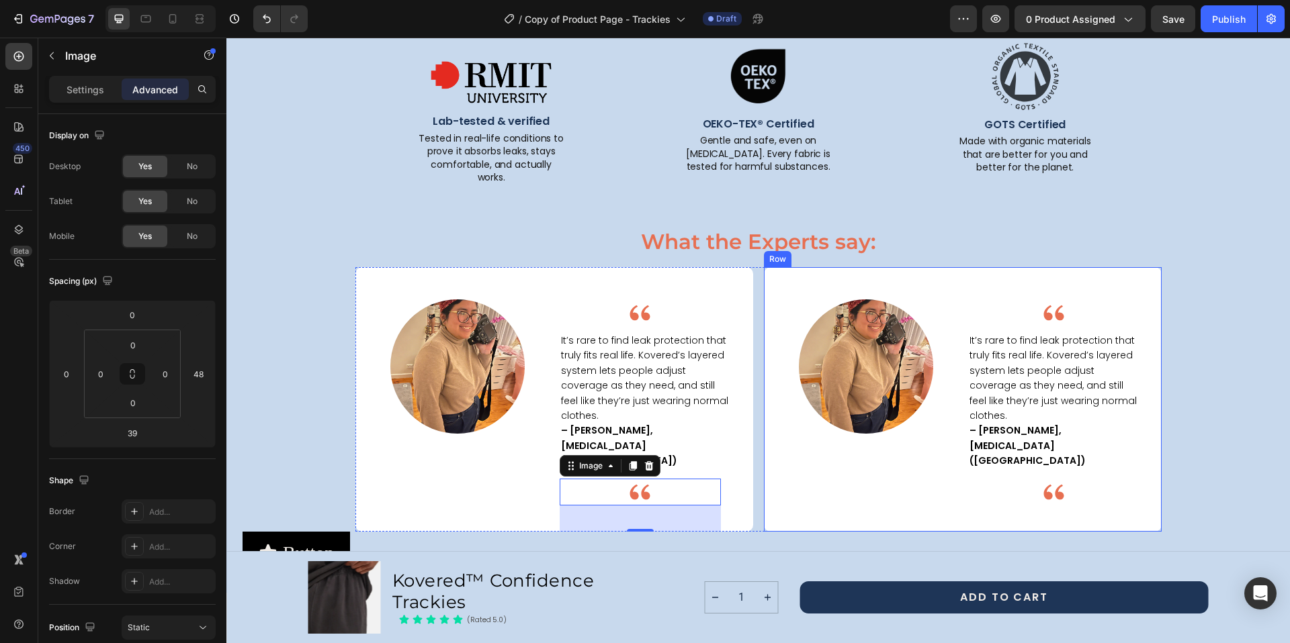
click at [828, 465] on div "Image" at bounding box center [860, 399] width 193 height 265
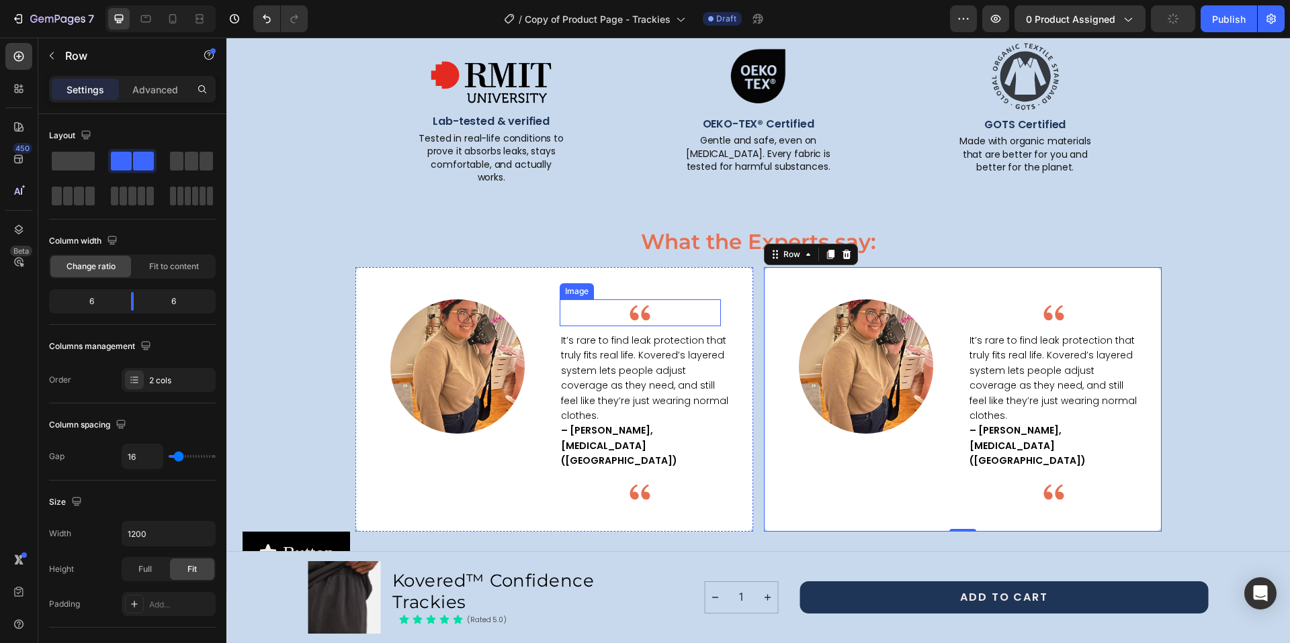
click at [638, 300] on img at bounding box center [640, 313] width 27 height 27
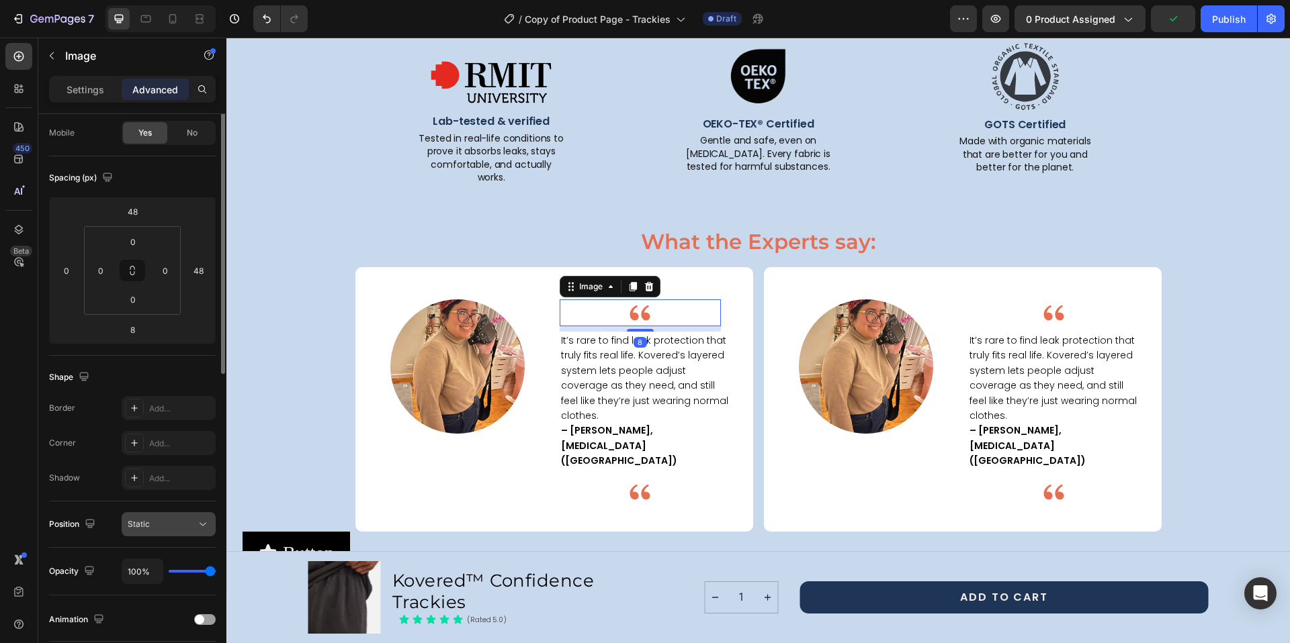
scroll to position [328, 0]
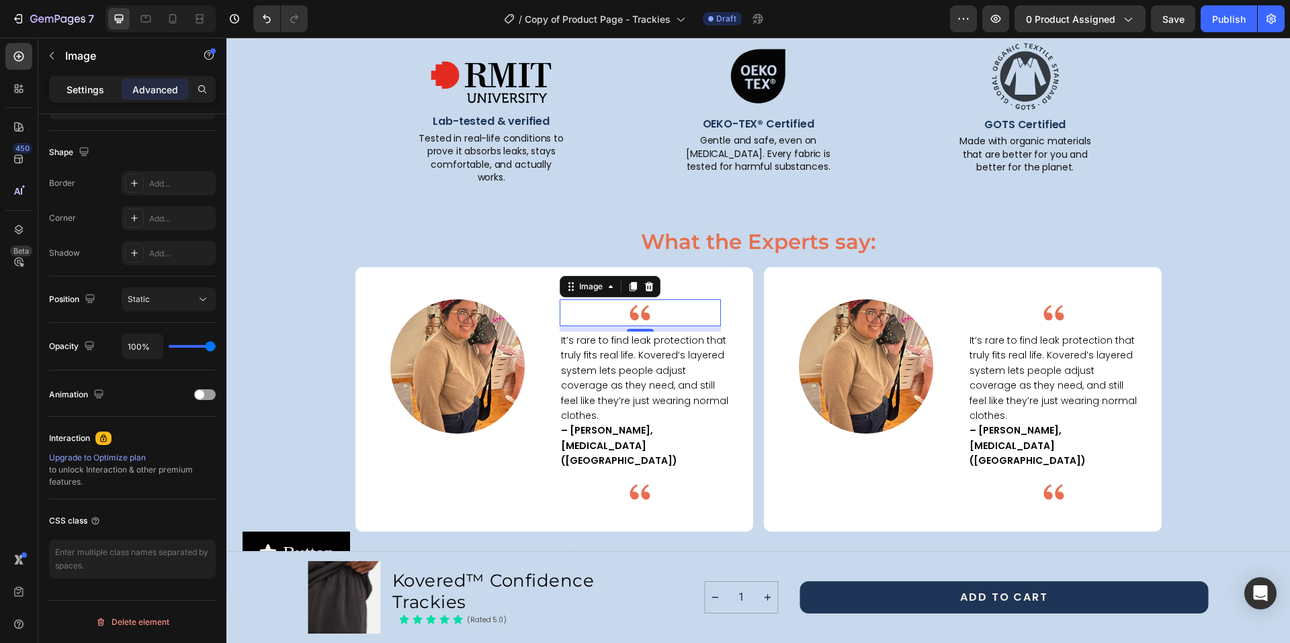
click at [91, 87] on p "Settings" at bounding box center [85, 90] width 38 height 14
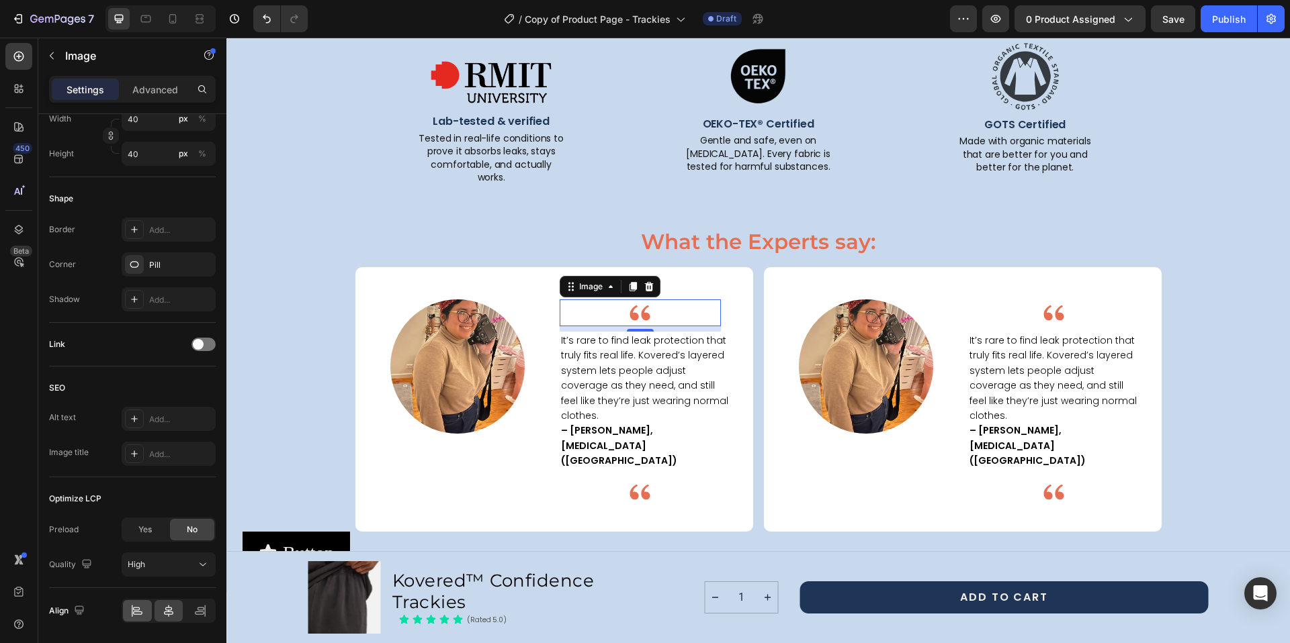
scroll to position [480, 0]
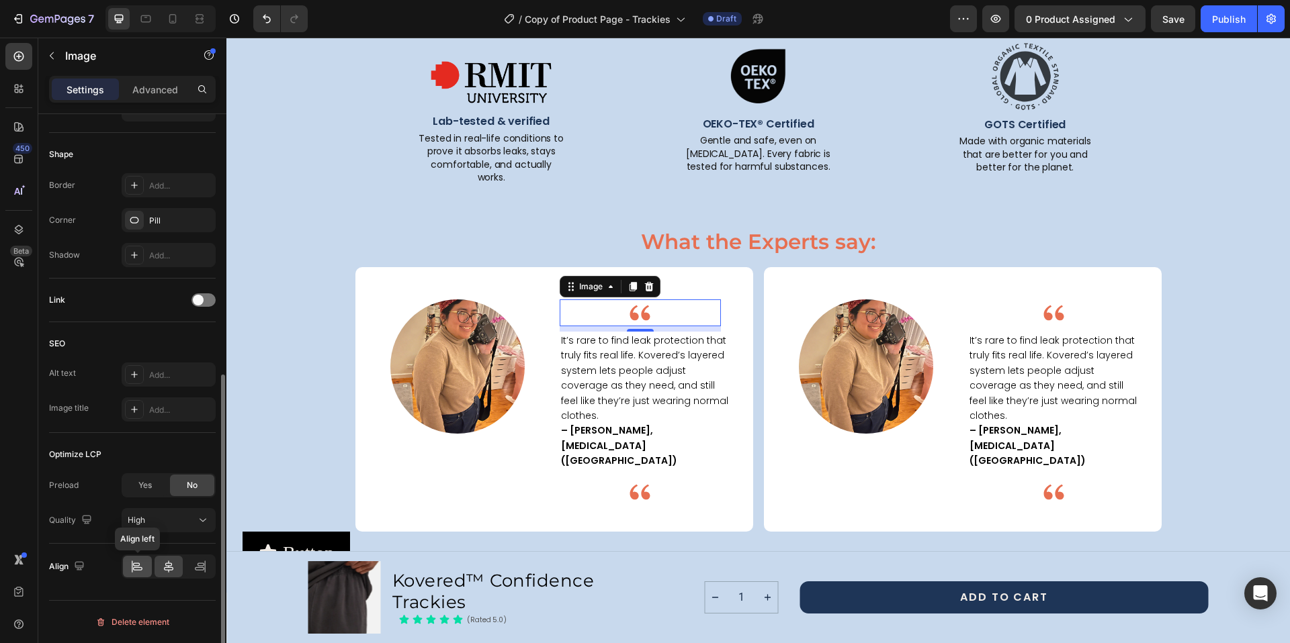
click at [134, 566] on icon at bounding box center [136, 566] width 13 height 13
click at [627, 479] on img at bounding box center [640, 492] width 27 height 27
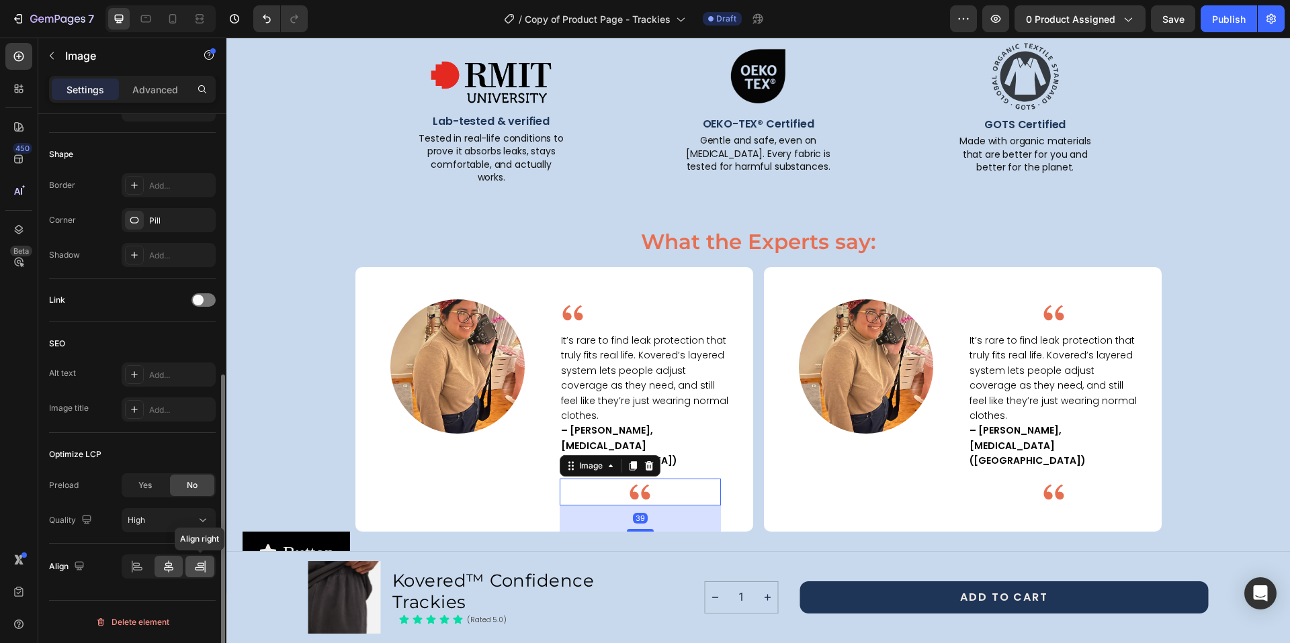
click at [193, 565] on icon at bounding box center [199, 566] width 13 height 13
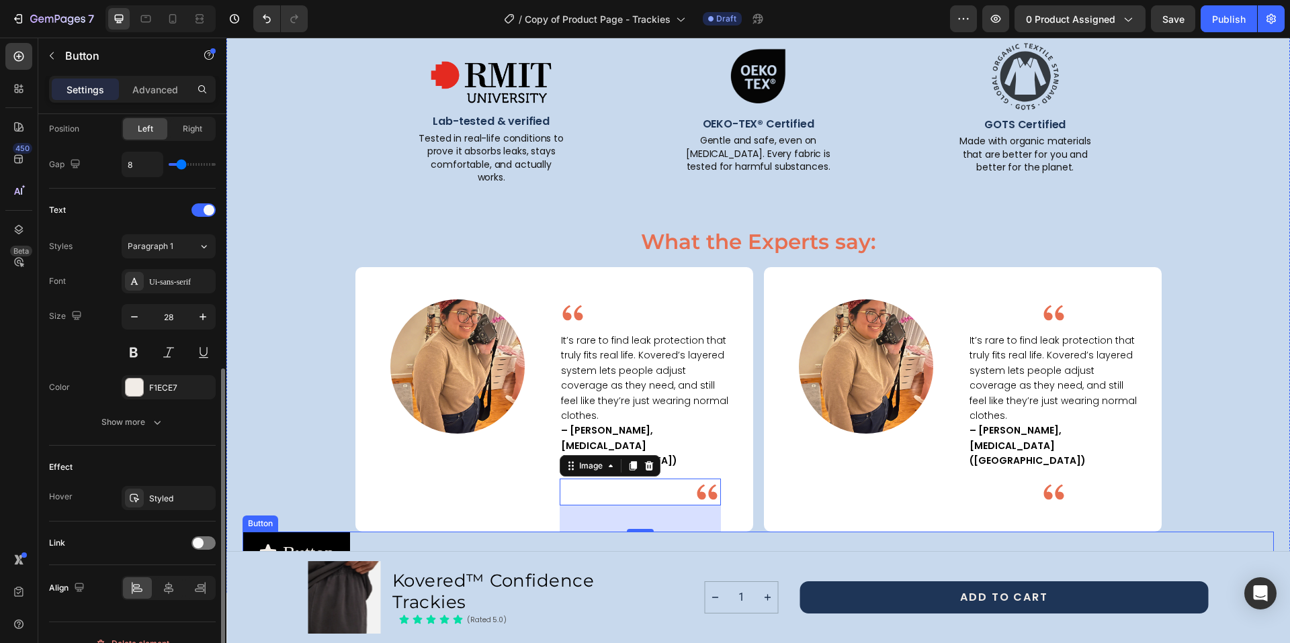
click at [796, 532] on div "Button Button" at bounding box center [757, 553] width 1031 height 42
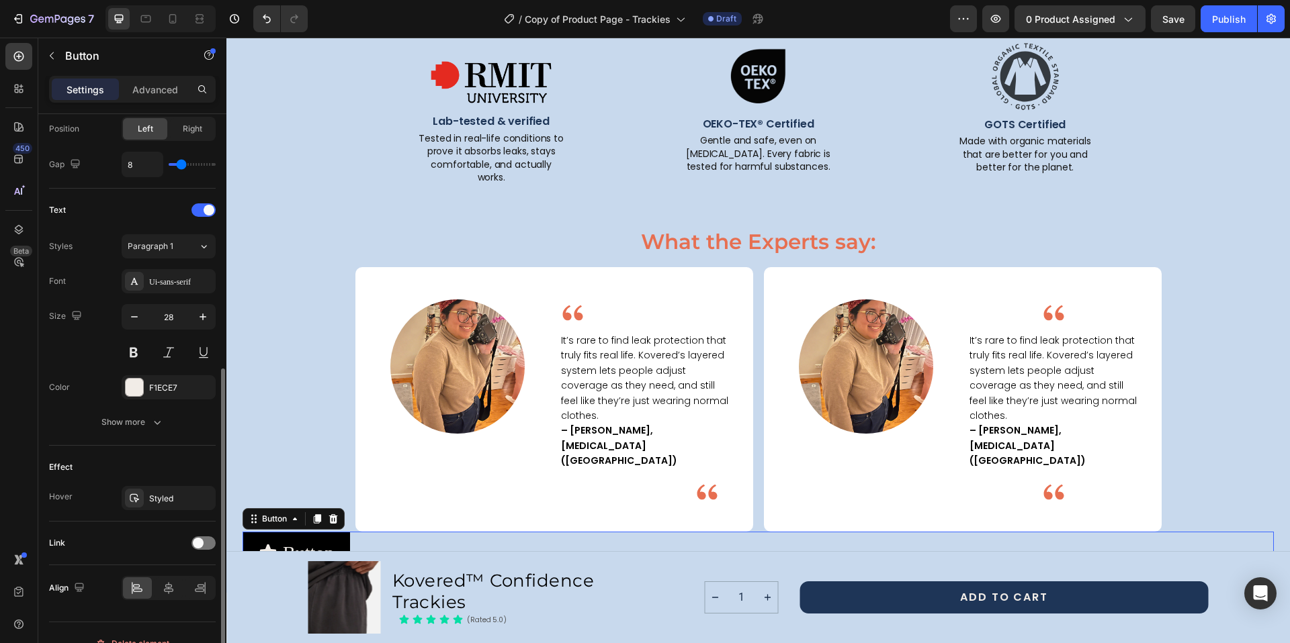
scroll to position [0, 0]
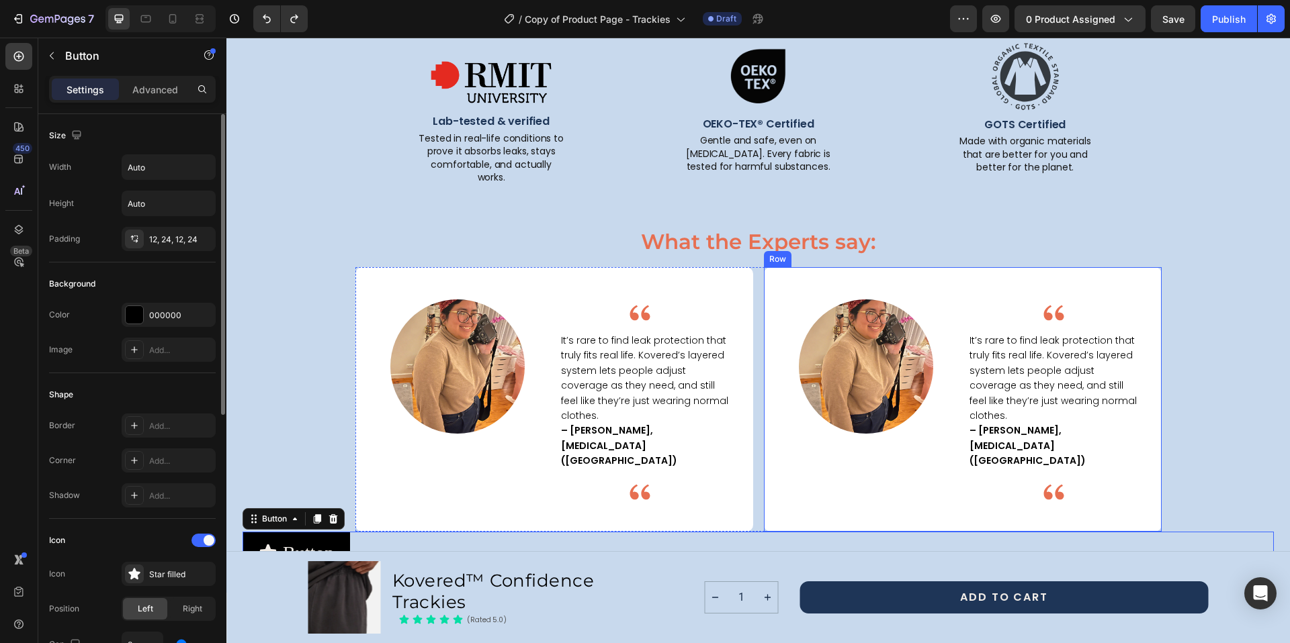
click at [1042, 275] on div "Image It’s rare to find leak protection that truly fits real life. Kovered’s la…" at bounding box center [1064, 399] width 193 height 265
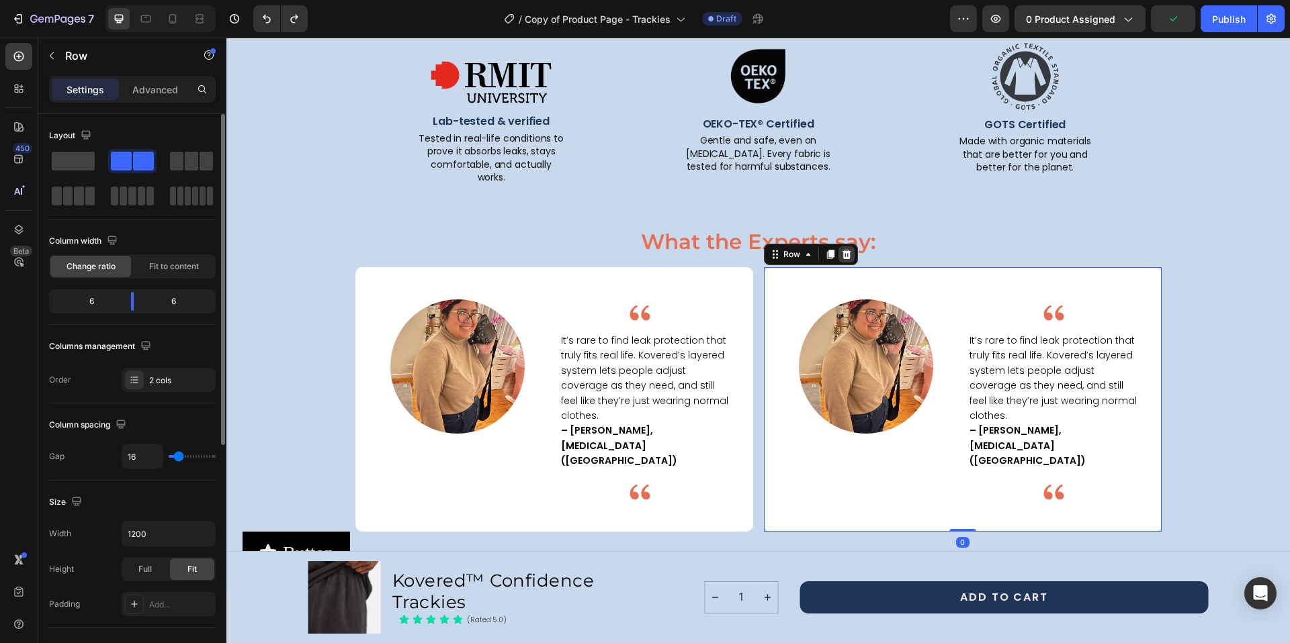
click at [842, 250] on icon at bounding box center [846, 254] width 9 height 9
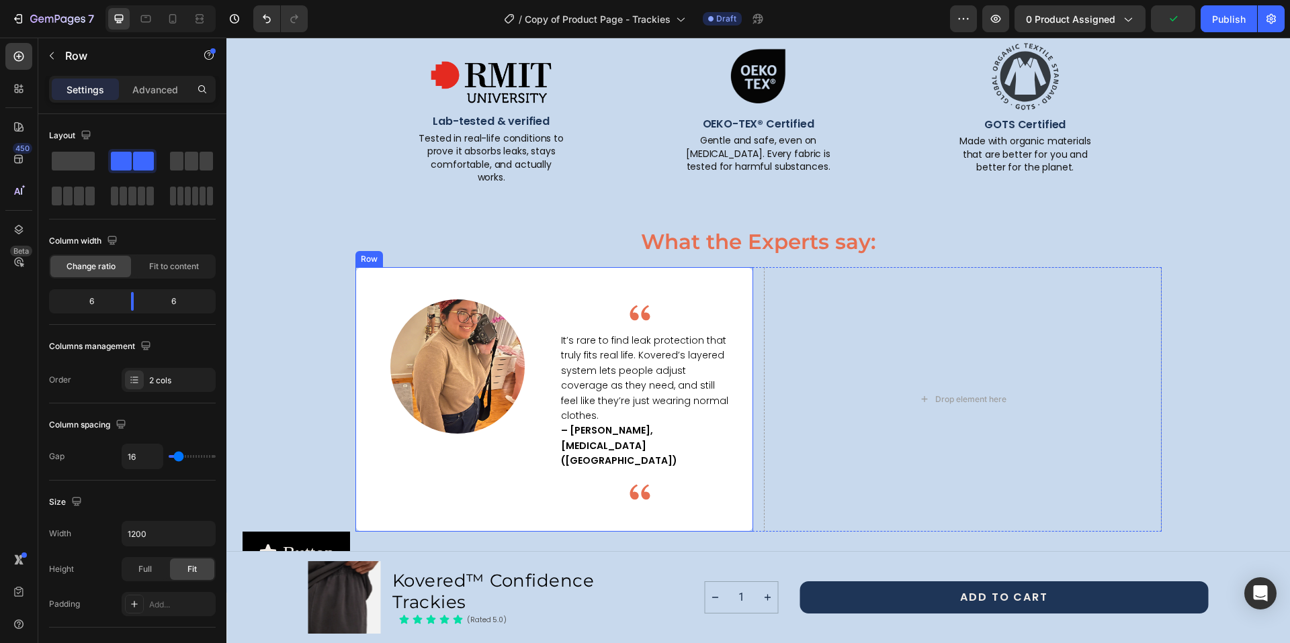
click at [569, 271] on div "Image It’s rare to find leak protection that truly fits real life. Kovered’s la…" at bounding box center [655, 399] width 193 height 265
click at [416, 249] on icon at bounding box center [421, 254] width 11 height 11
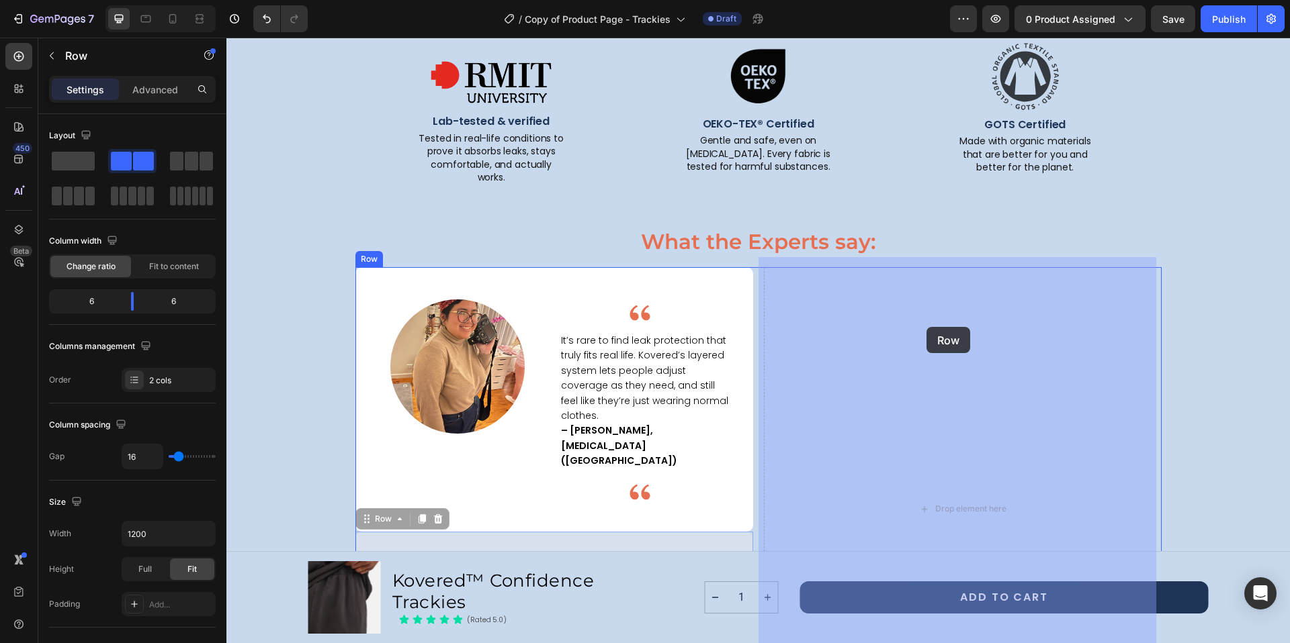
drag, startPoint x: 556, startPoint y: 499, endPoint x: 926, endPoint y: 327, distance: 408.1
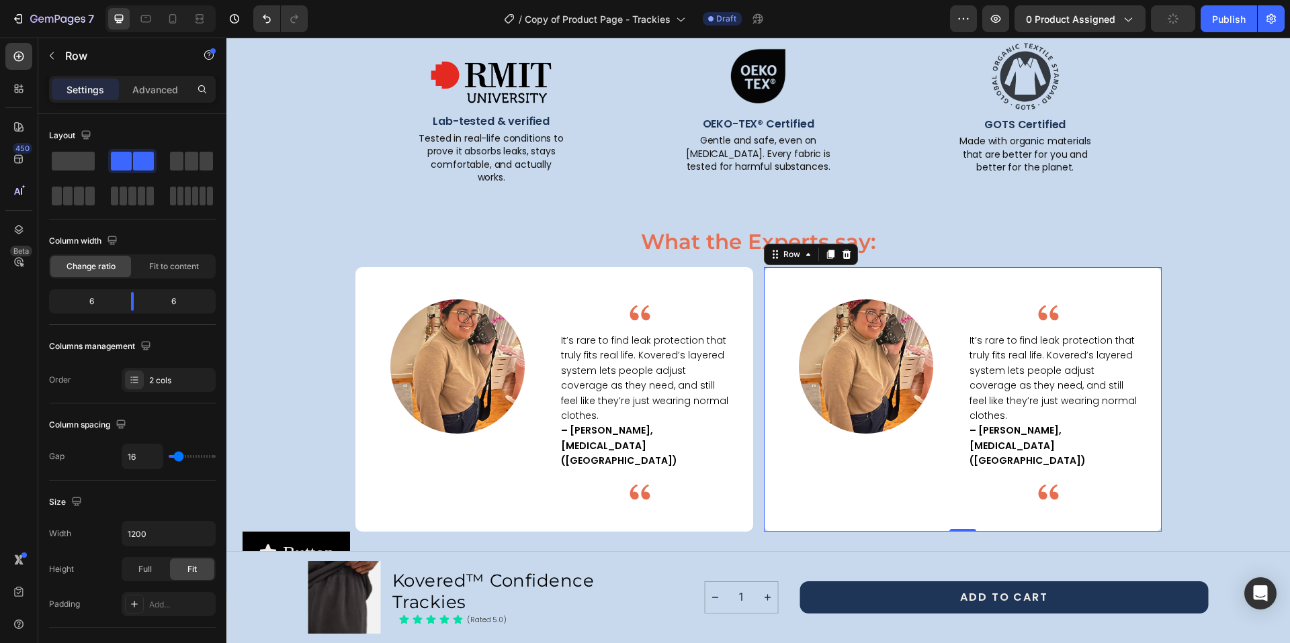
click at [969, 345] on span "It’s rare to find leak protection that truly fits real life. Kovered’s layered …" at bounding box center [1052, 378] width 167 height 89
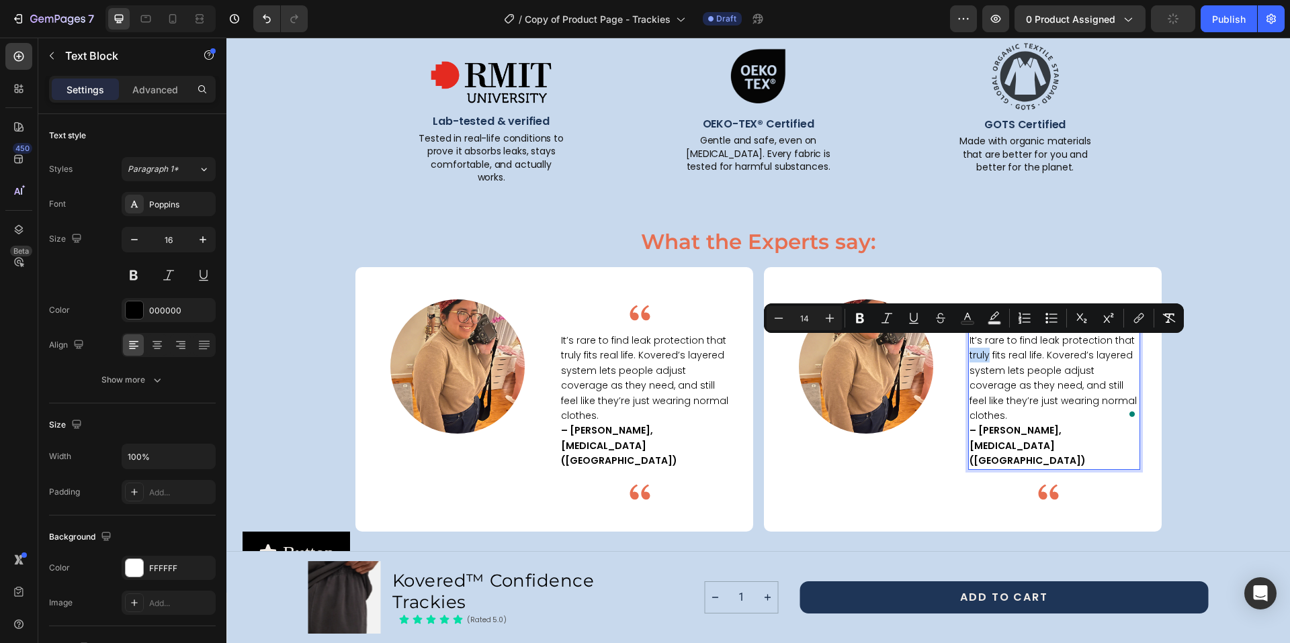
click at [977, 334] on span "It’s rare to find leak protection that truly fits real life. Kovered’s layered …" at bounding box center [1052, 378] width 167 height 89
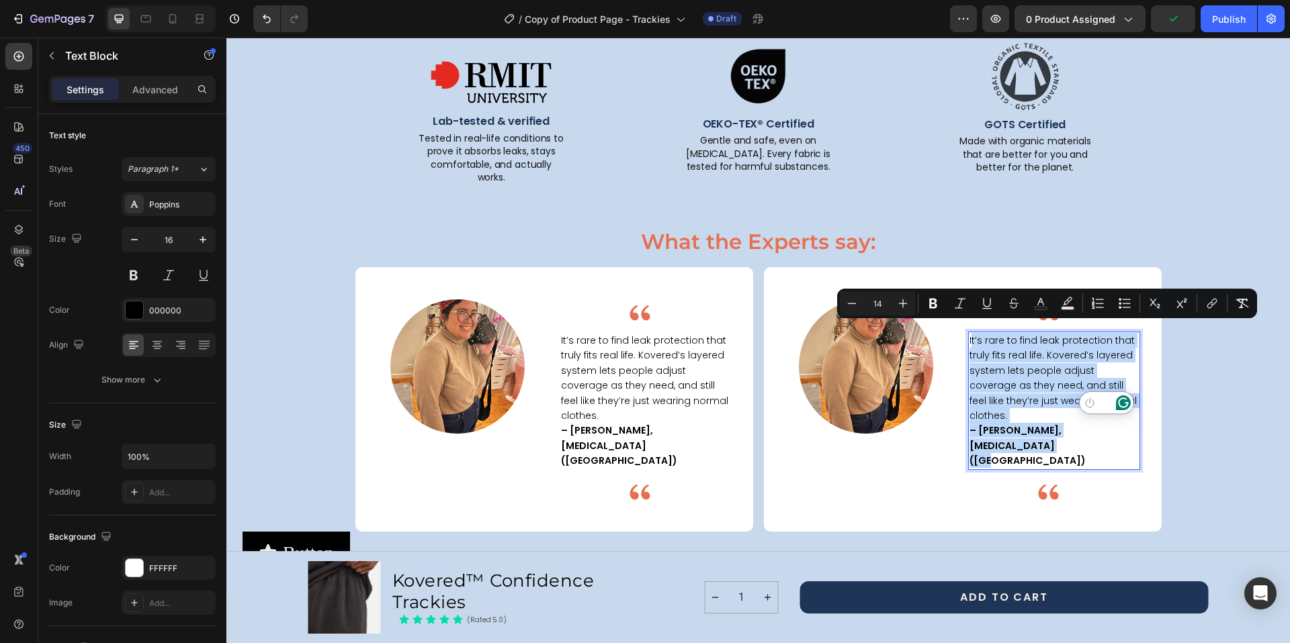
drag, startPoint x: 965, startPoint y: 329, endPoint x: 1129, endPoint y: 407, distance: 181.5
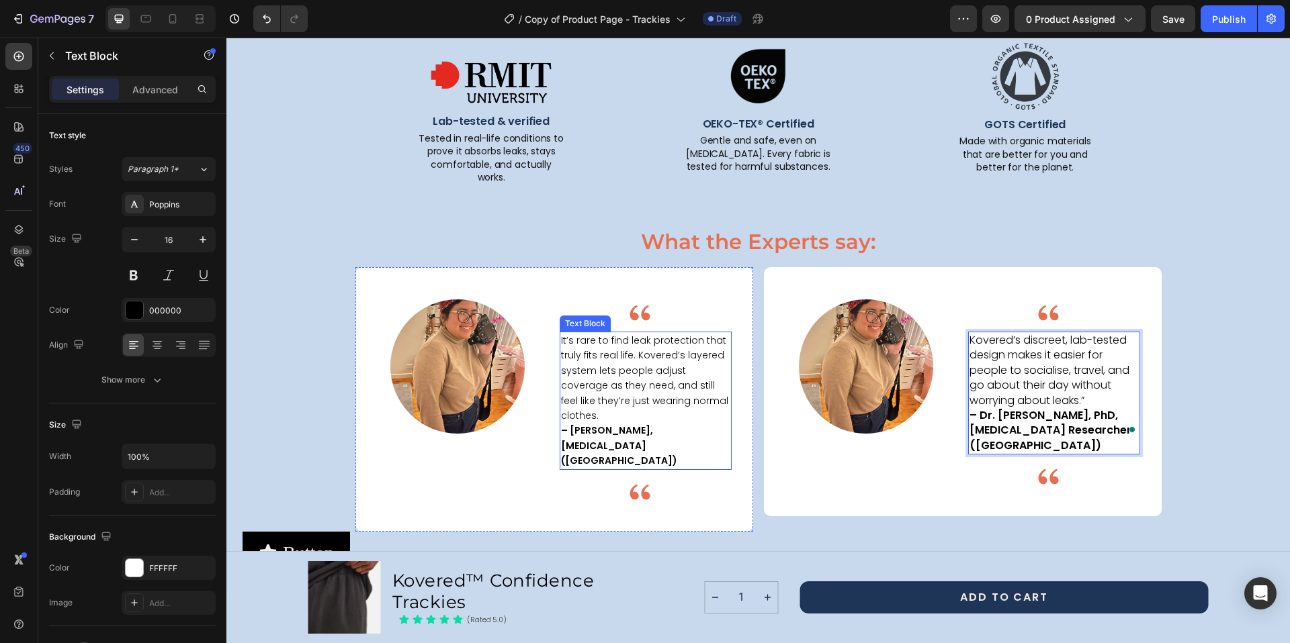
click at [572, 375] on span "It’s rare to find leak protection that truly fits real life. Kovered’s layered …" at bounding box center [644, 378] width 167 height 89
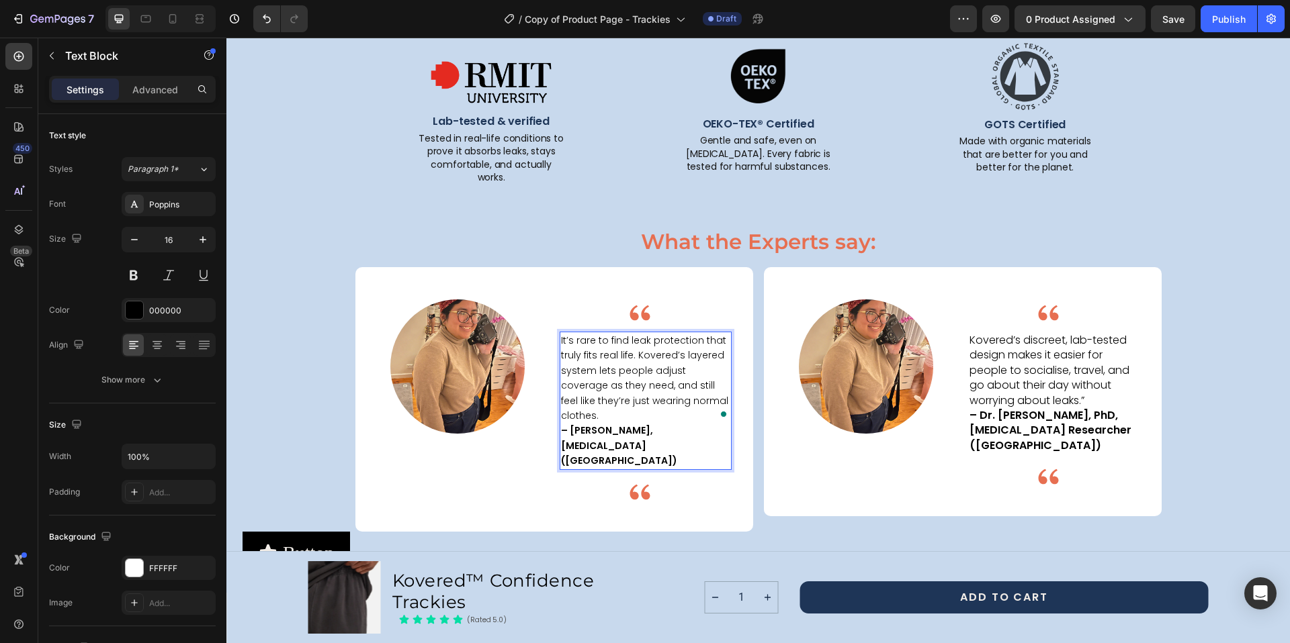
click at [621, 340] on span "It’s rare to find leak protection that truly fits real life. Kovered’s layered …" at bounding box center [644, 378] width 167 height 89
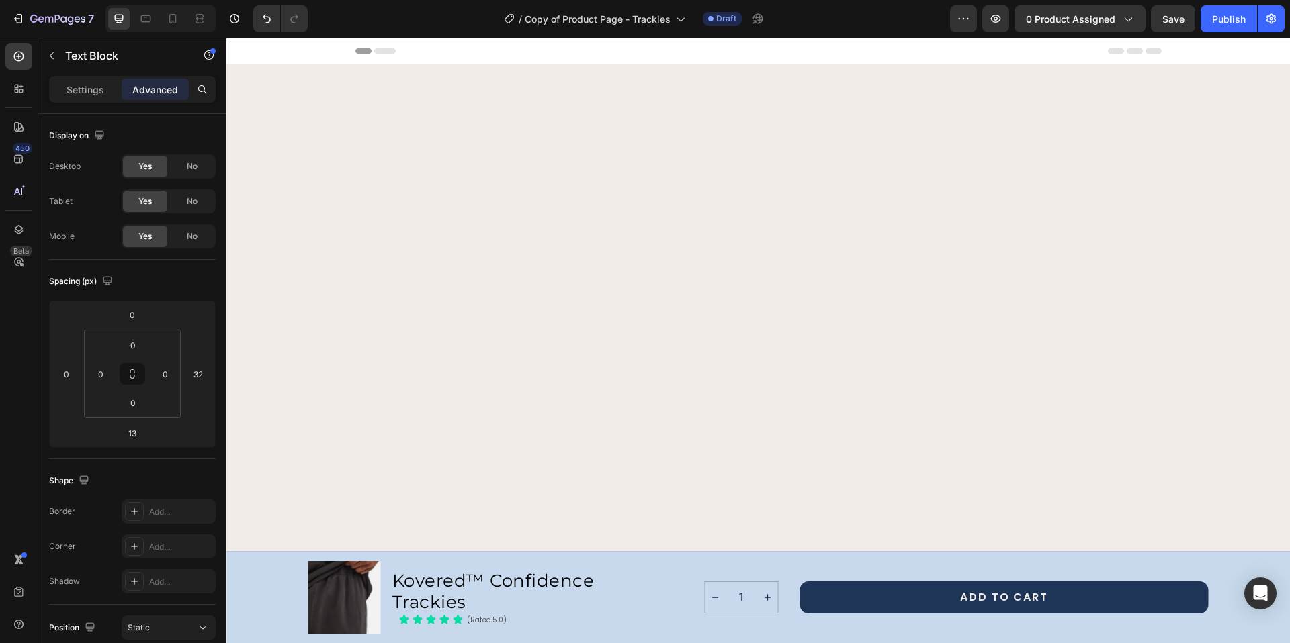
scroll to position [1999, 0]
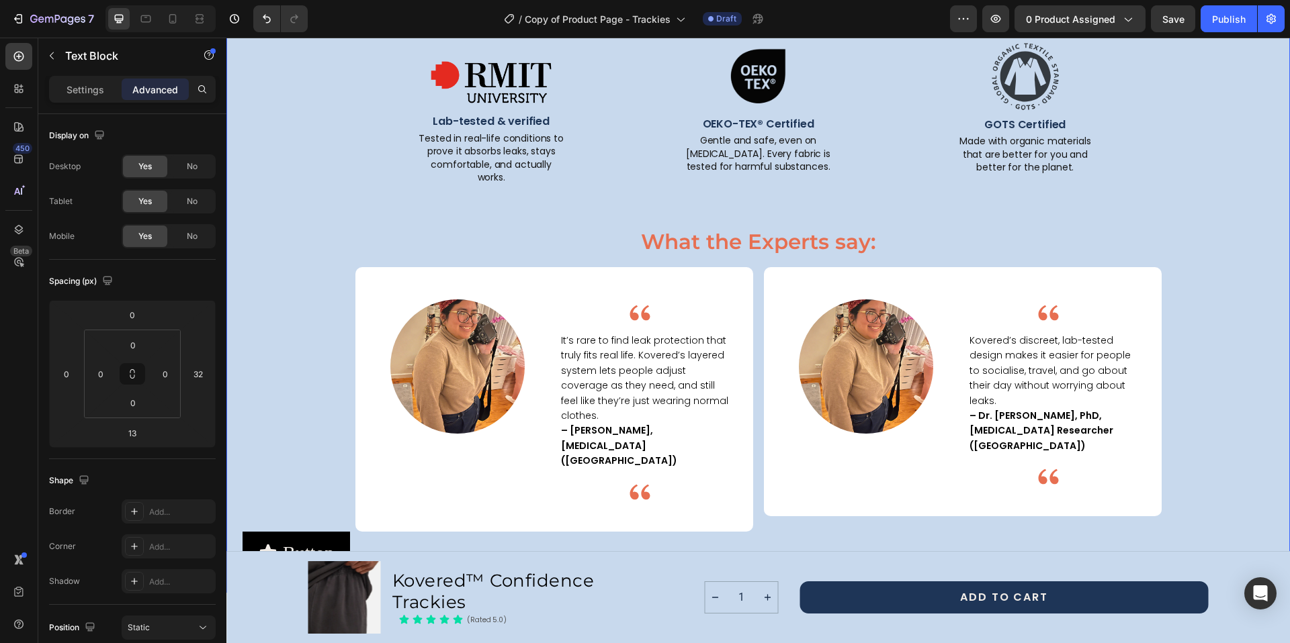
click at [1200, 367] on div "Proven by Science . Trusted by Experts . Text Block Because when it comes to le…" at bounding box center [757, 258] width 1031 height 632
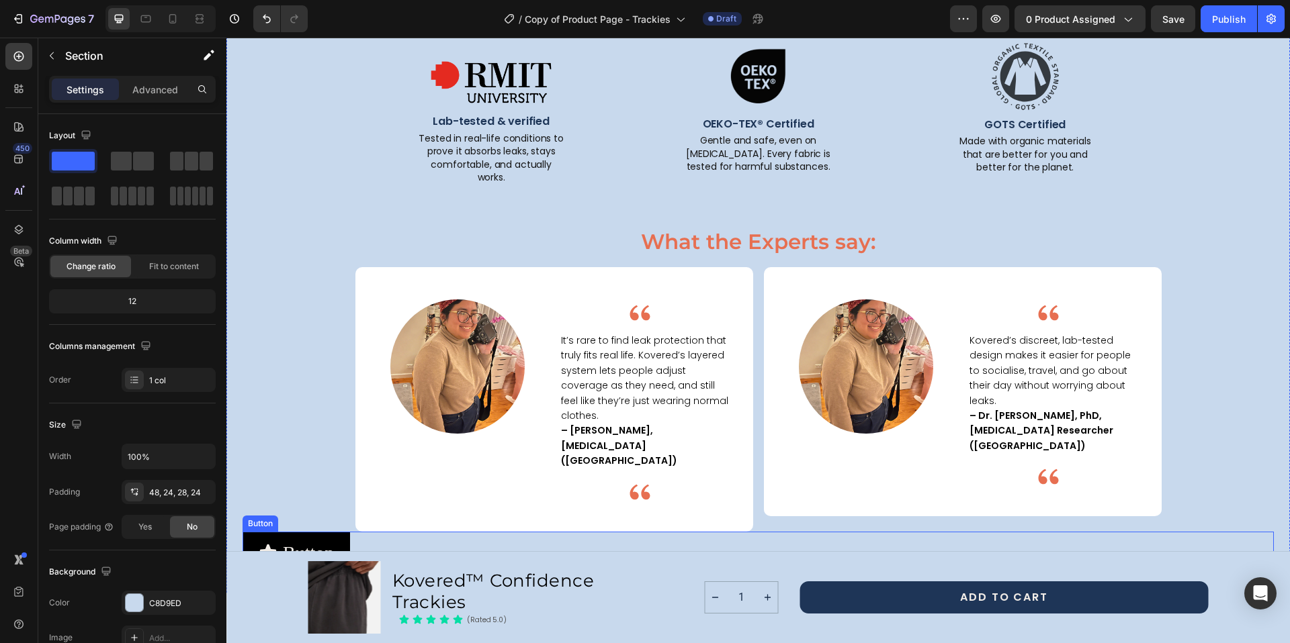
click at [872, 532] on div "Button Button" at bounding box center [757, 553] width 1031 height 42
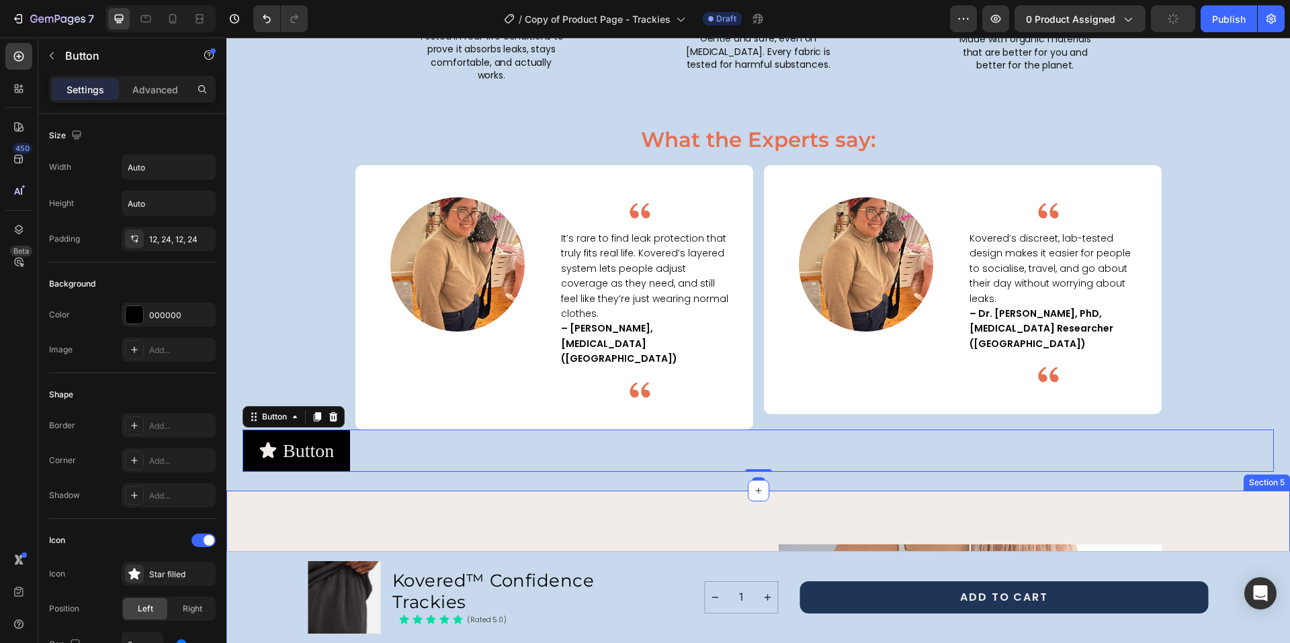
scroll to position [2104, 0]
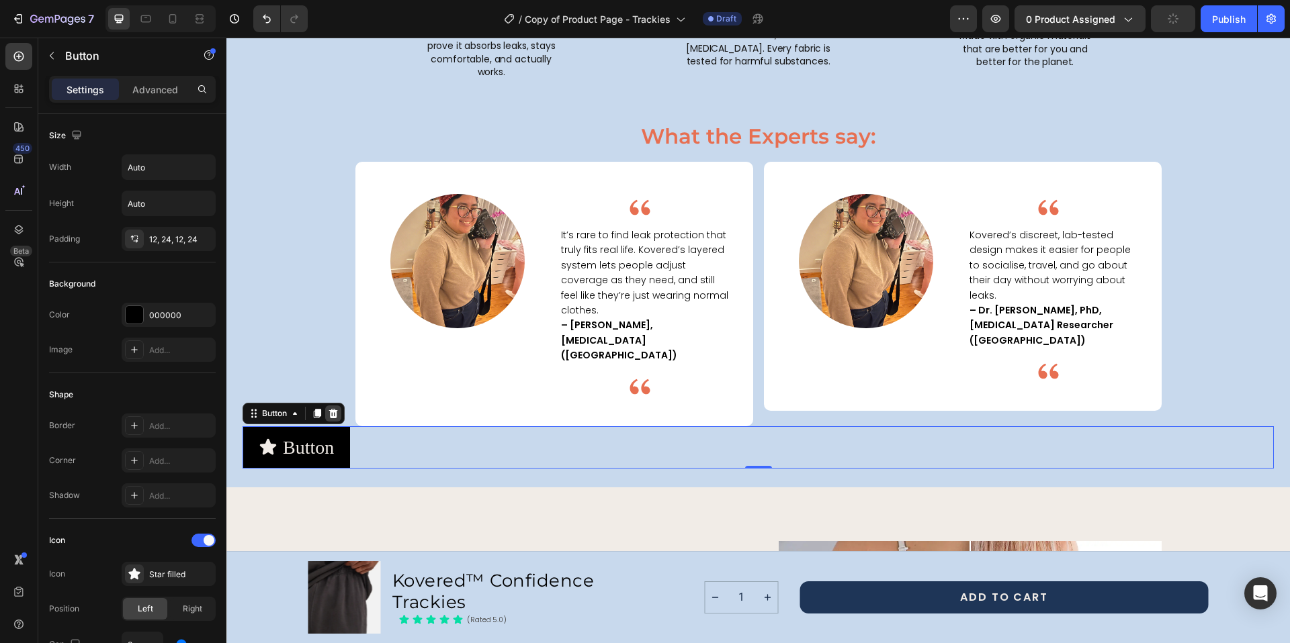
click at [334, 409] on icon at bounding box center [333, 413] width 9 height 9
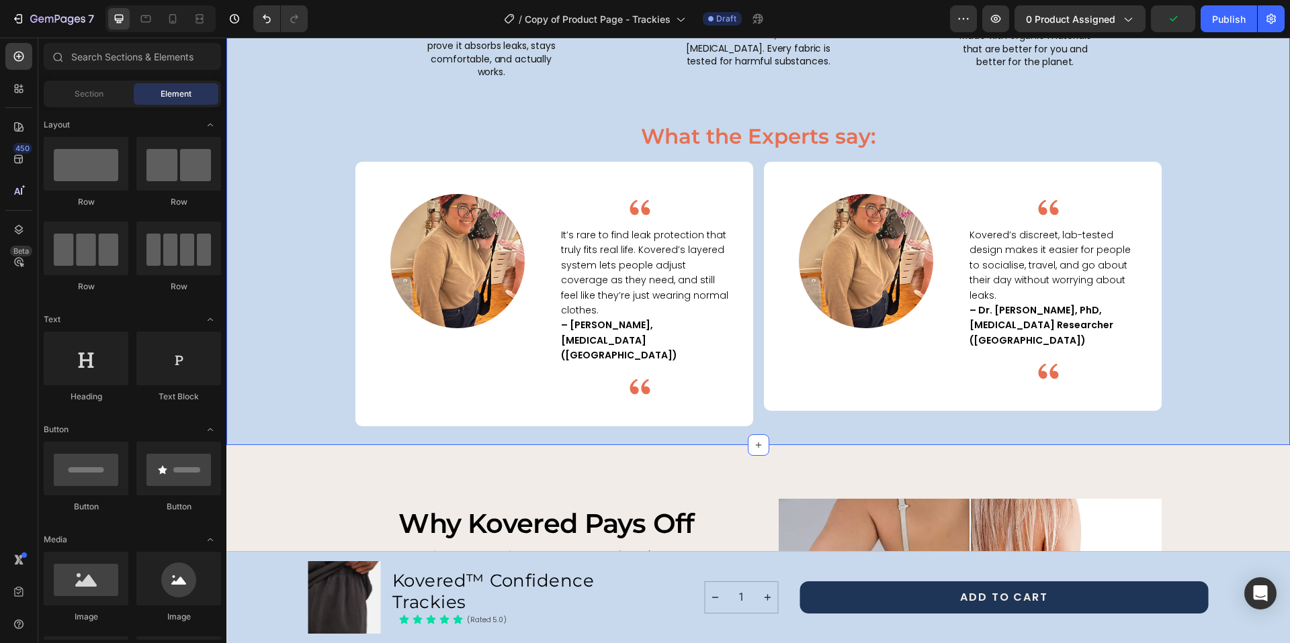
click at [772, 381] on div "Proven by Science . Trusted by Experts . Text Block Because when it comes to le…" at bounding box center [757, 124] width 1063 height 641
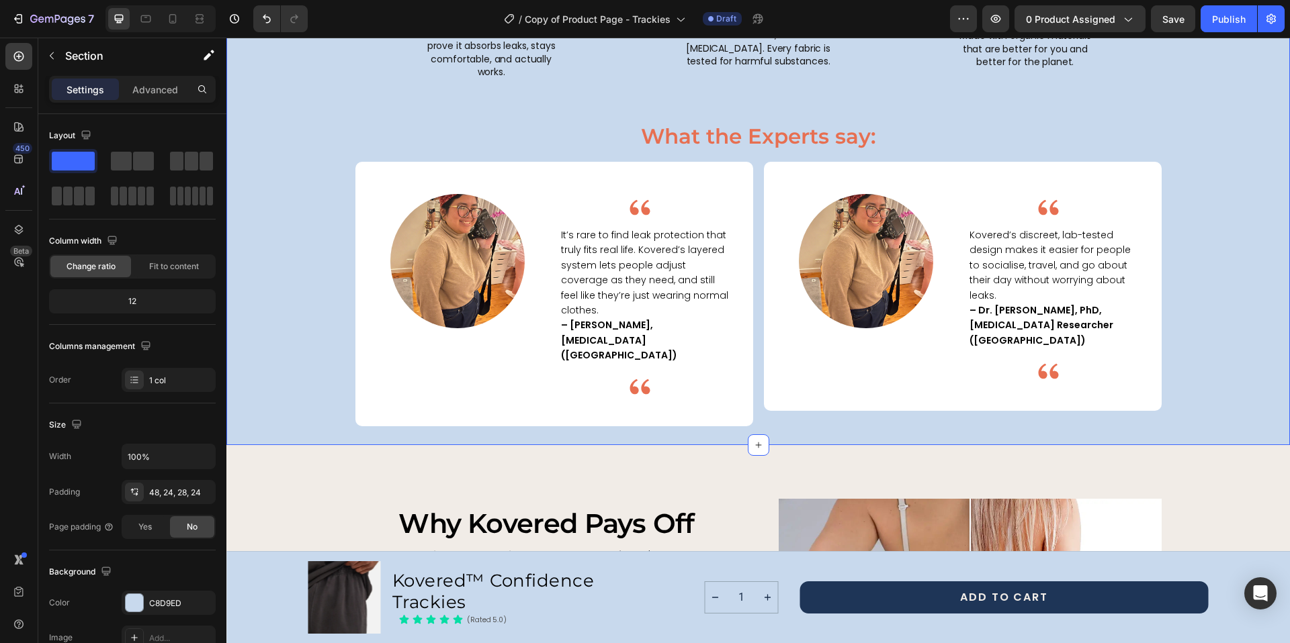
click at [856, 377] on div "Proven by Science . Trusted by Experts . Text Block Because when it comes to le…" at bounding box center [757, 124] width 1063 height 641
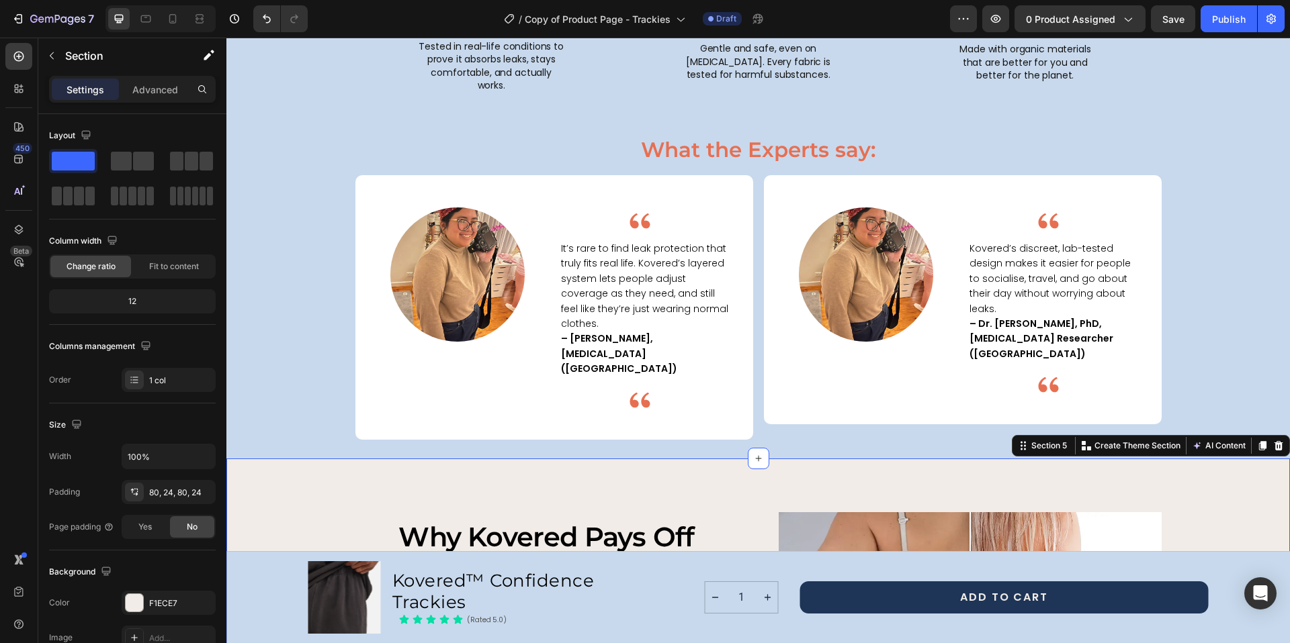
scroll to position [2083, 0]
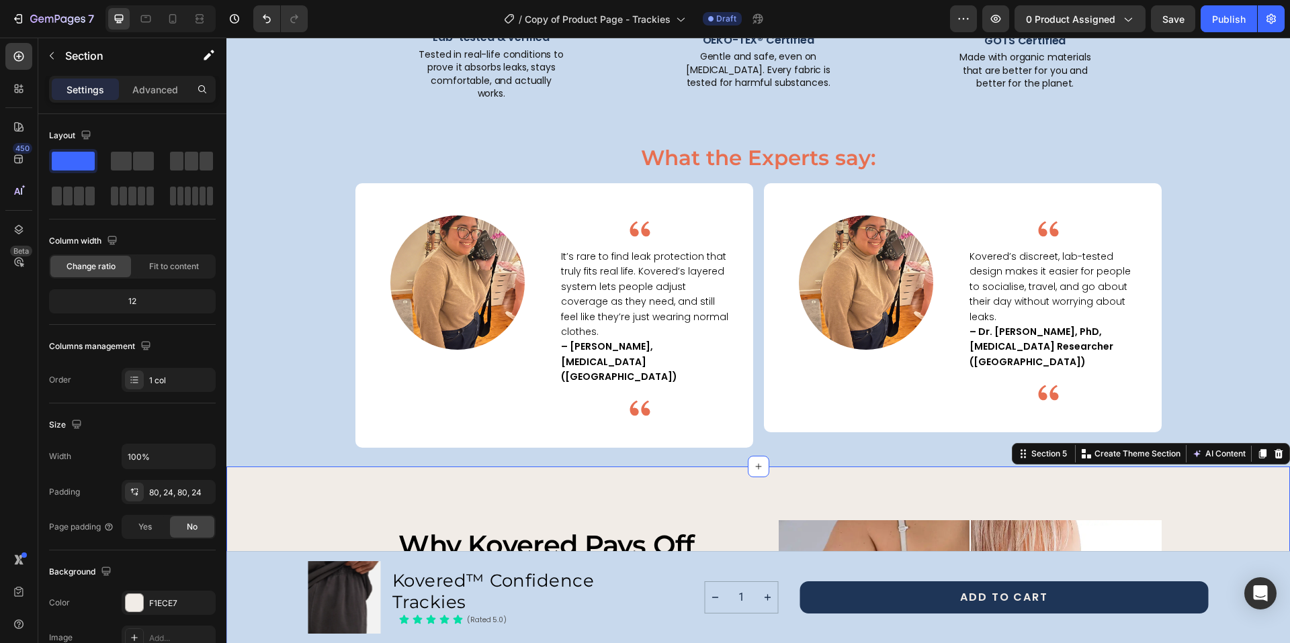
click at [1168, 247] on div "Proven by Science . Trusted by Experts . Text Block Because when it comes to le…" at bounding box center [757, 153] width 1031 height 590
click at [1184, 243] on div "Proven by Science . Trusted by Experts . Text Block Because when it comes to le…" at bounding box center [757, 153] width 1031 height 590
click at [900, 114] on div "Proven by Science . Trusted by Experts . Text Block Because when it comes to le…" at bounding box center [757, 153] width 1031 height 590
click at [872, 401] on div "Proven by Science . Trusted by Experts . Text Block Because when it comes to le…" at bounding box center [757, 145] width 1063 height 641
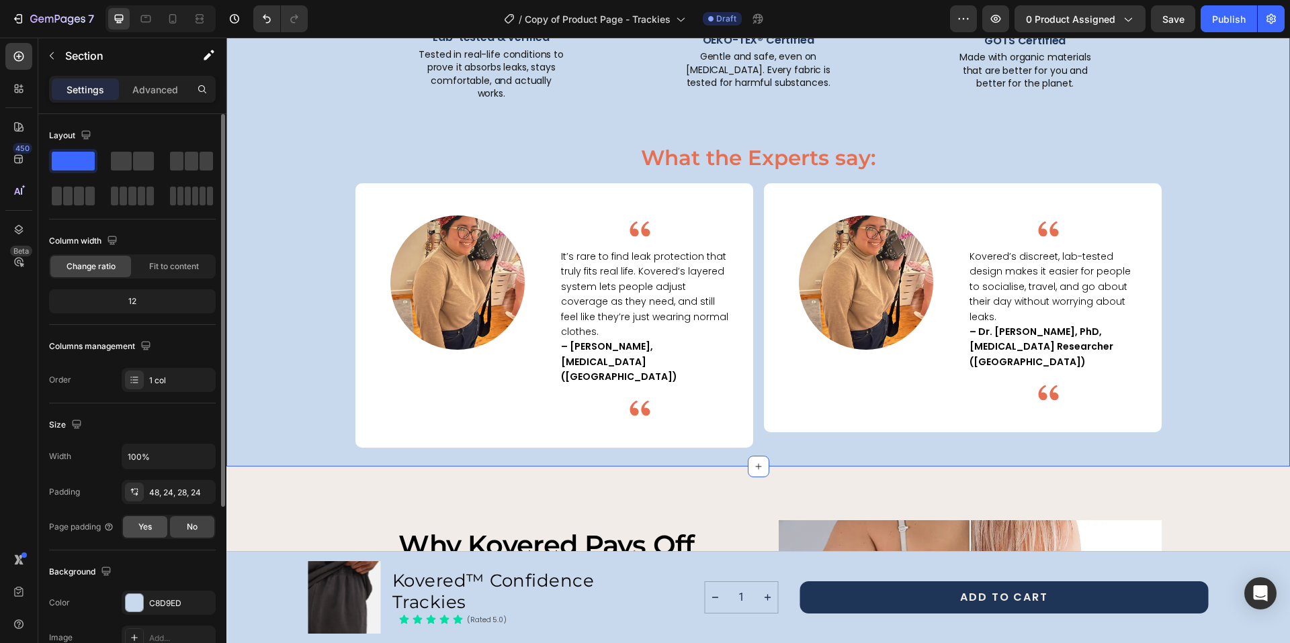
scroll to position [97, 0]
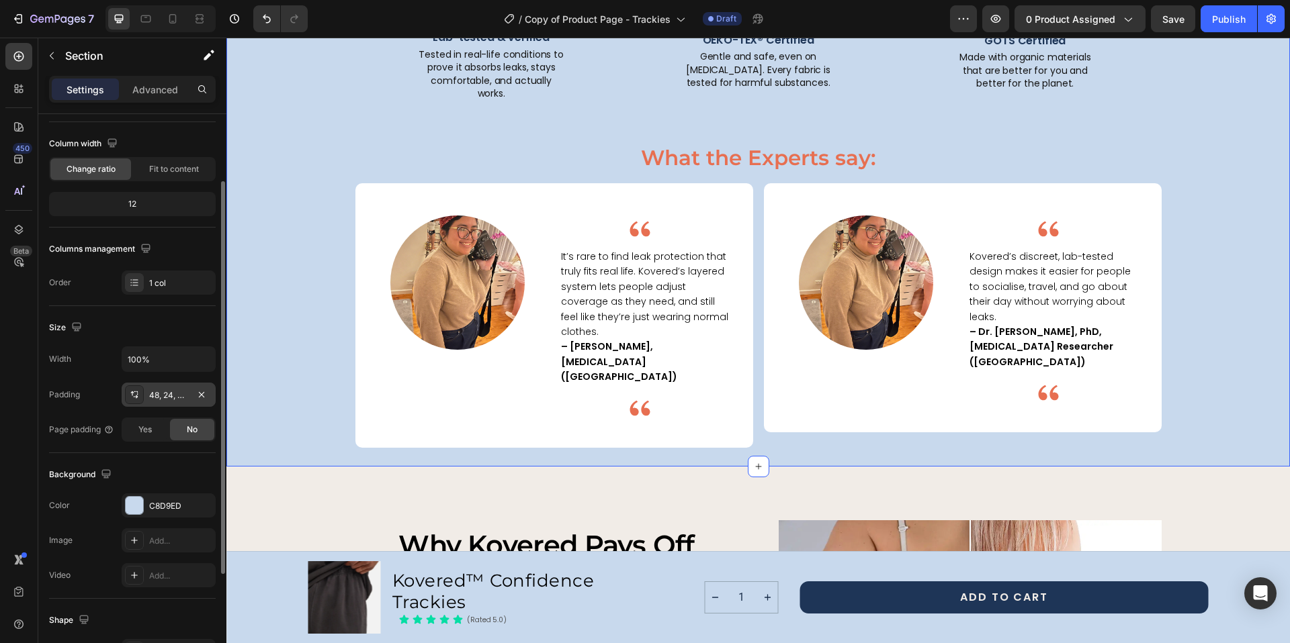
click at [181, 394] on div "48, 24, 28, 24" at bounding box center [168, 396] width 39 height 12
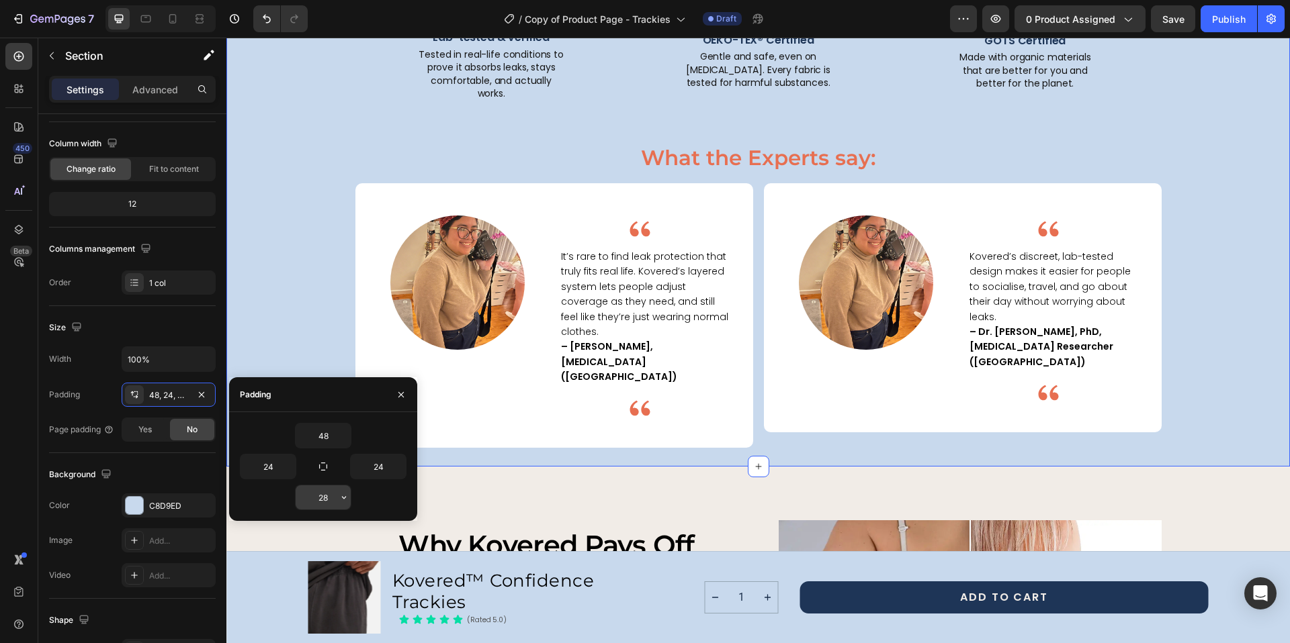
click at [328, 500] on input "28" at bounding box center [323, 498] width 55 height 24
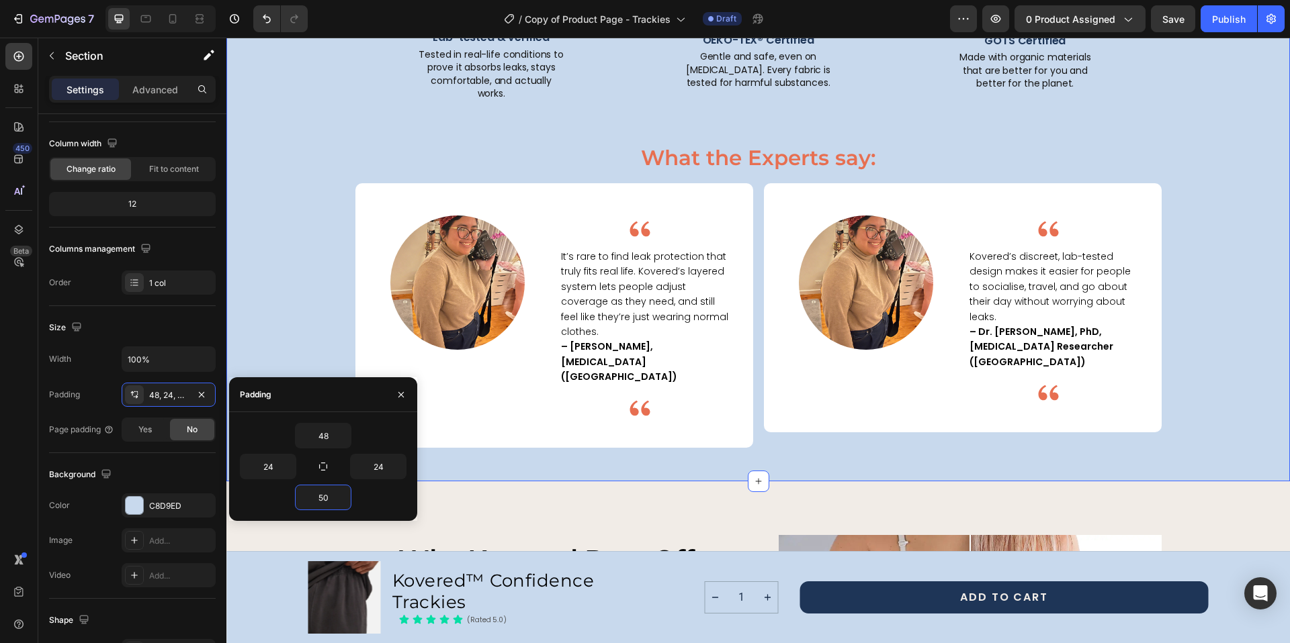
type input "5"
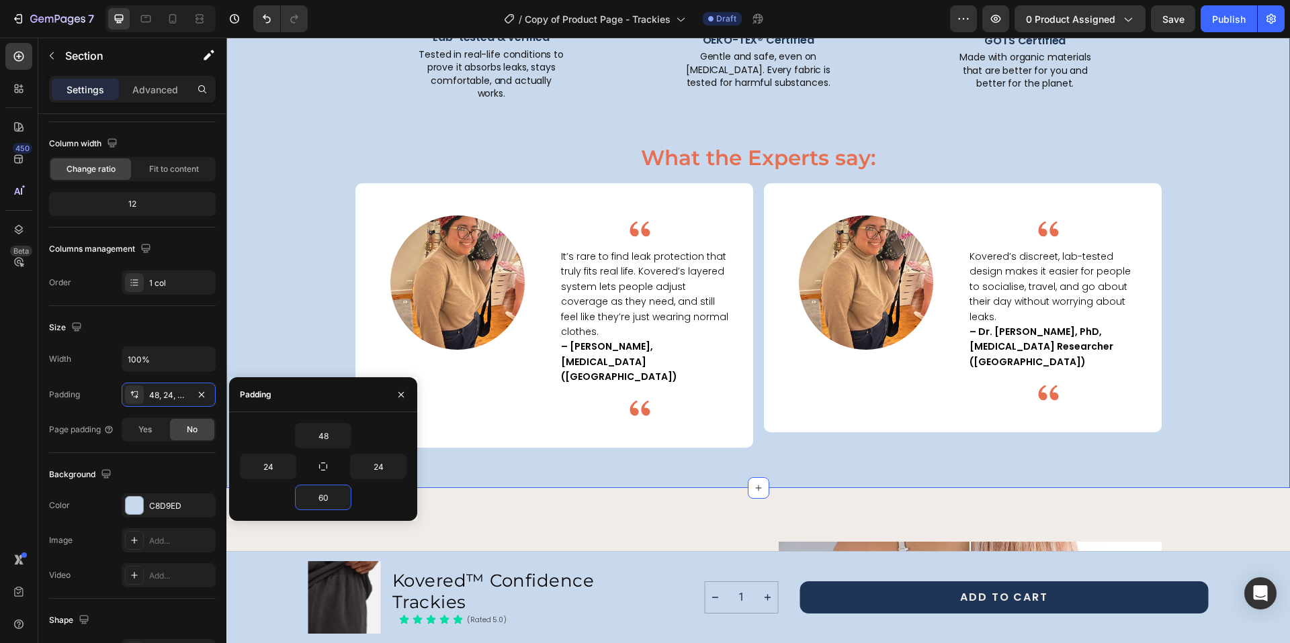
type input "6"
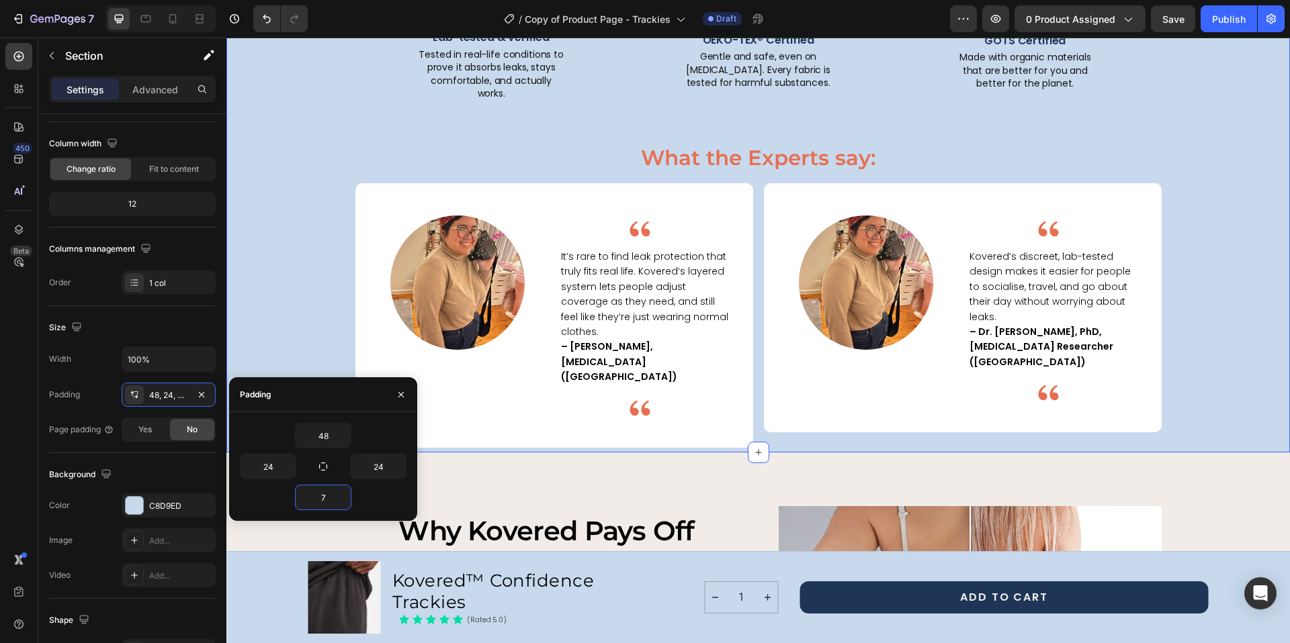
type input "70"
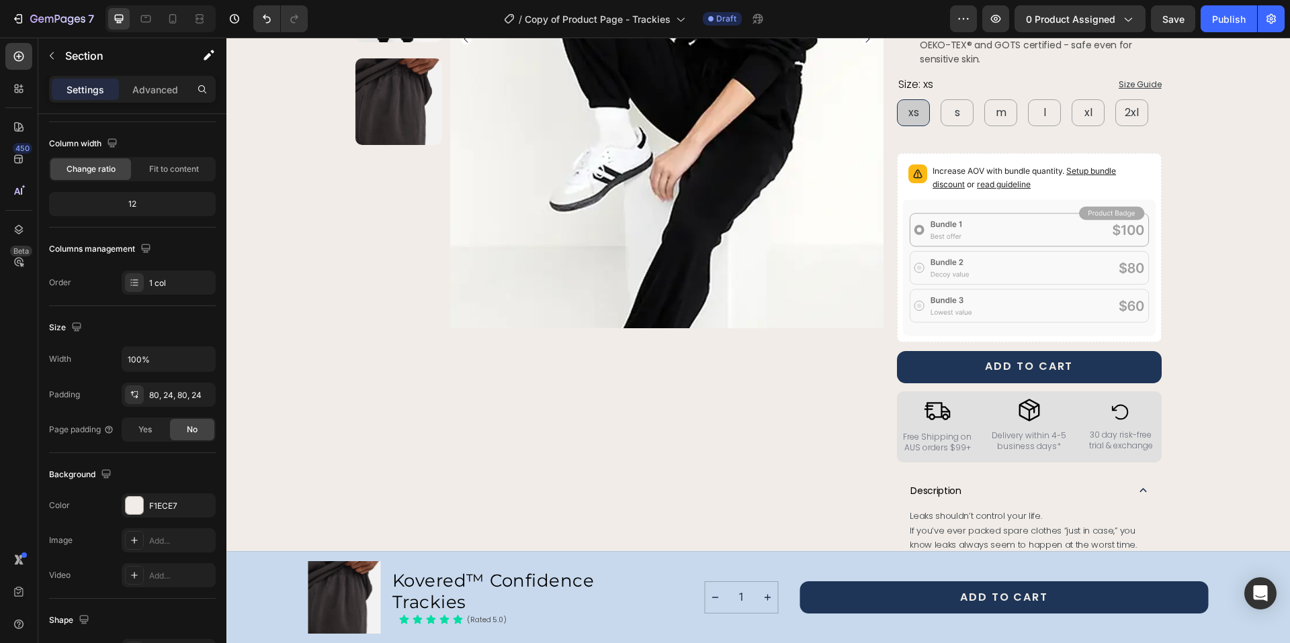
scroll to position [0, 0]
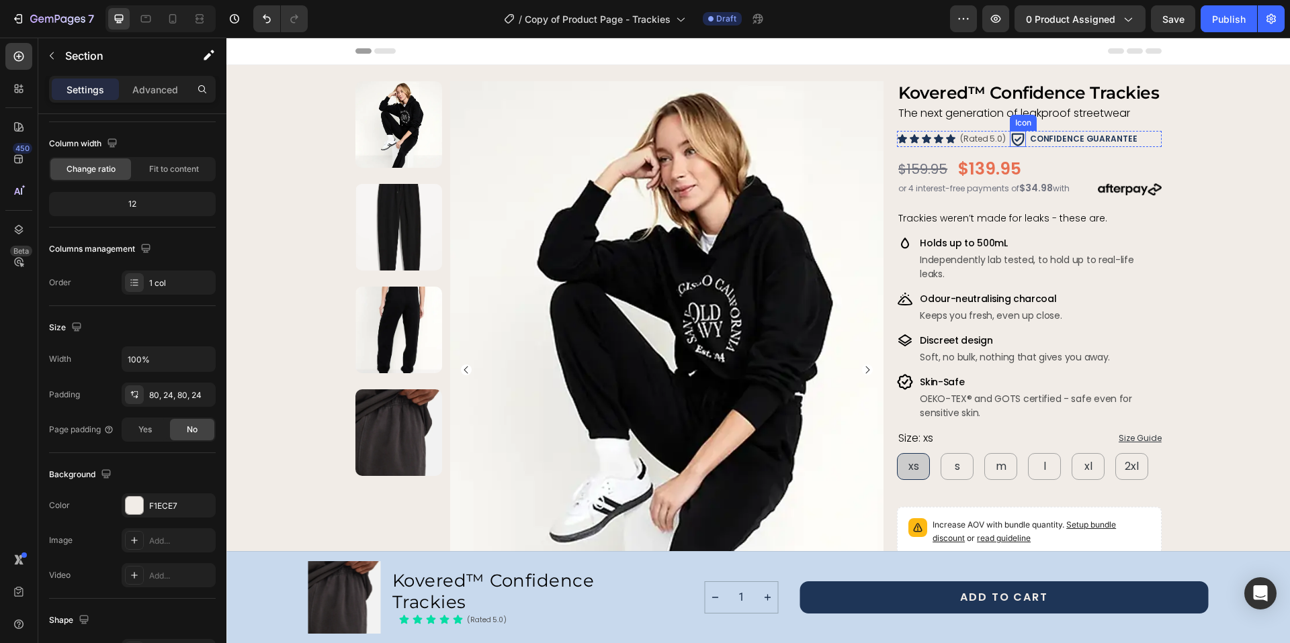
click at [1017, 135] on icon at bounding box center [1017, 139] width 16 height 16
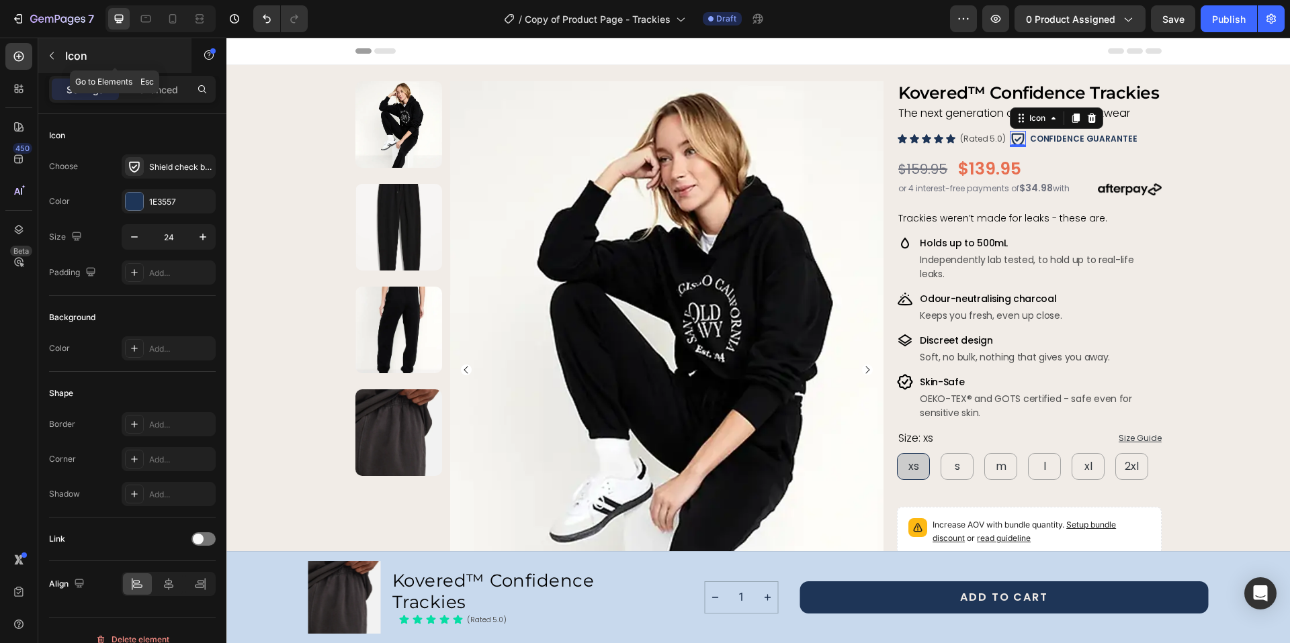
click at [69, 57] on p "Icon" at bounding box center [122, 56] width 114 height 16
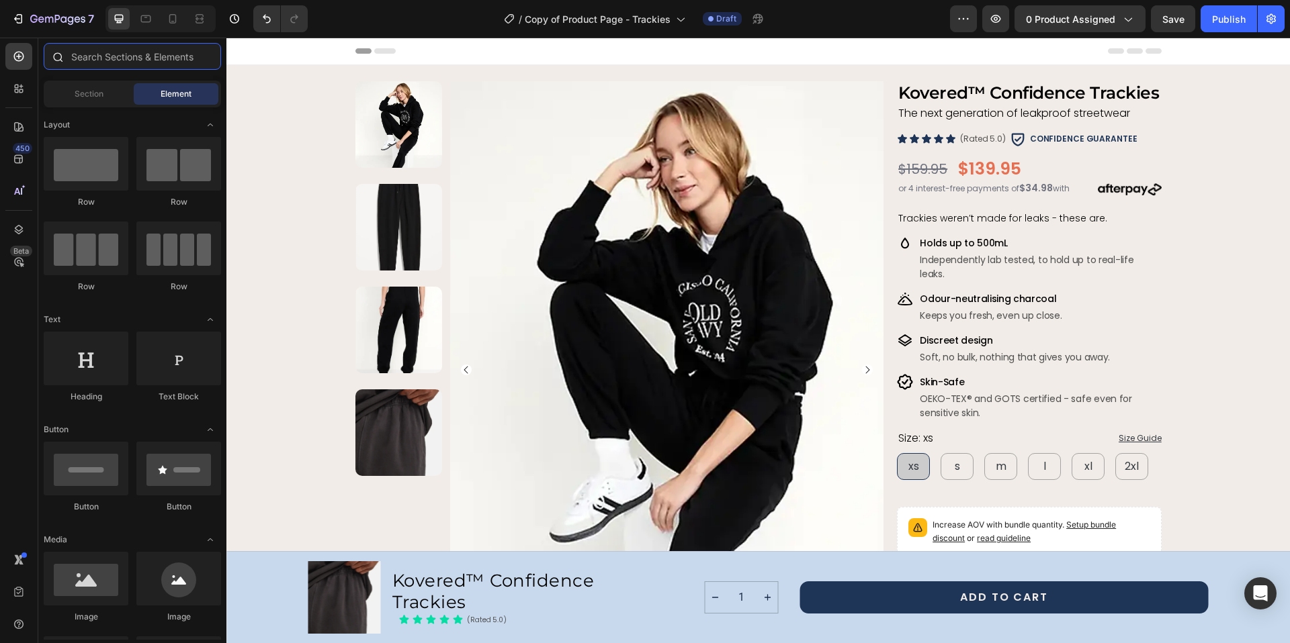
click at [92, 54] on input "text" at bounding box center [132, 56] width 177 height 27
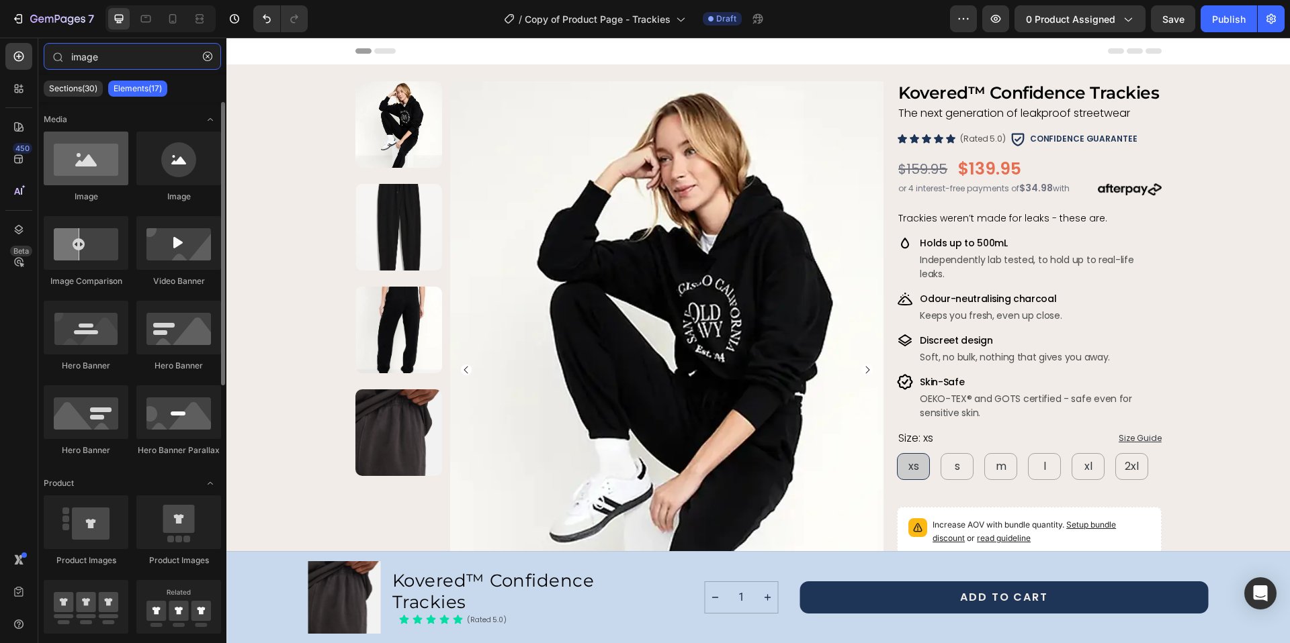
type input "image"
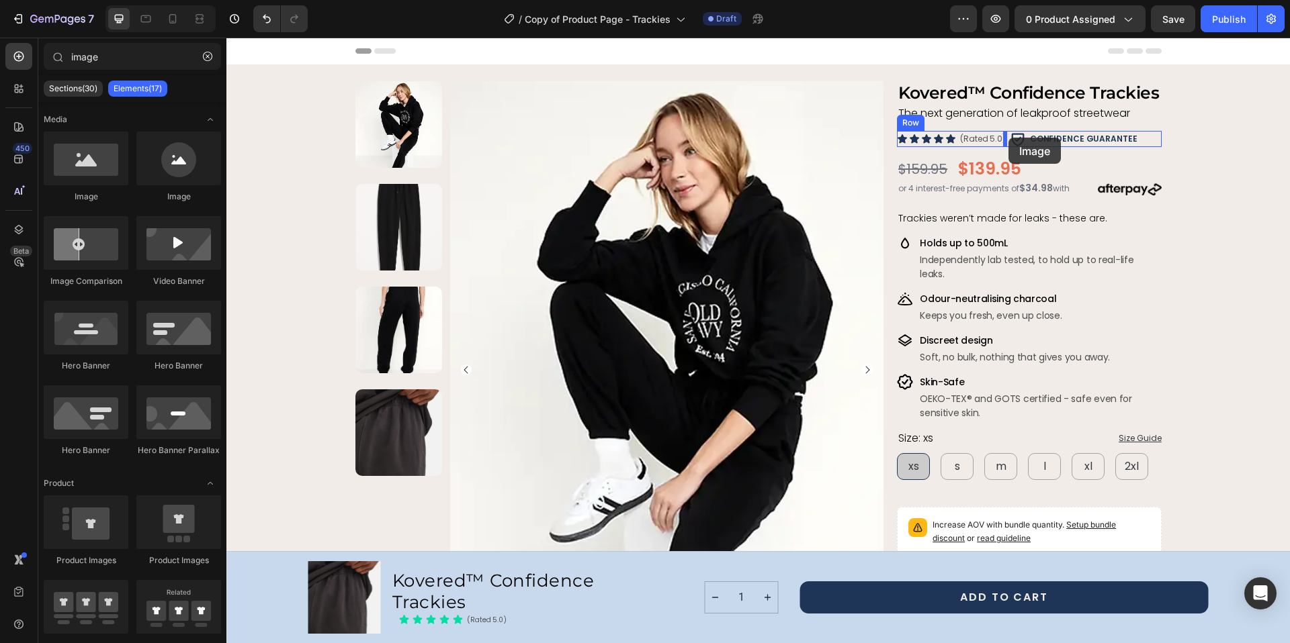
drag, startPoint x: 330, startPoint y: 199, endPoint x: 1008, endPoint y: 138, distance: 680.4
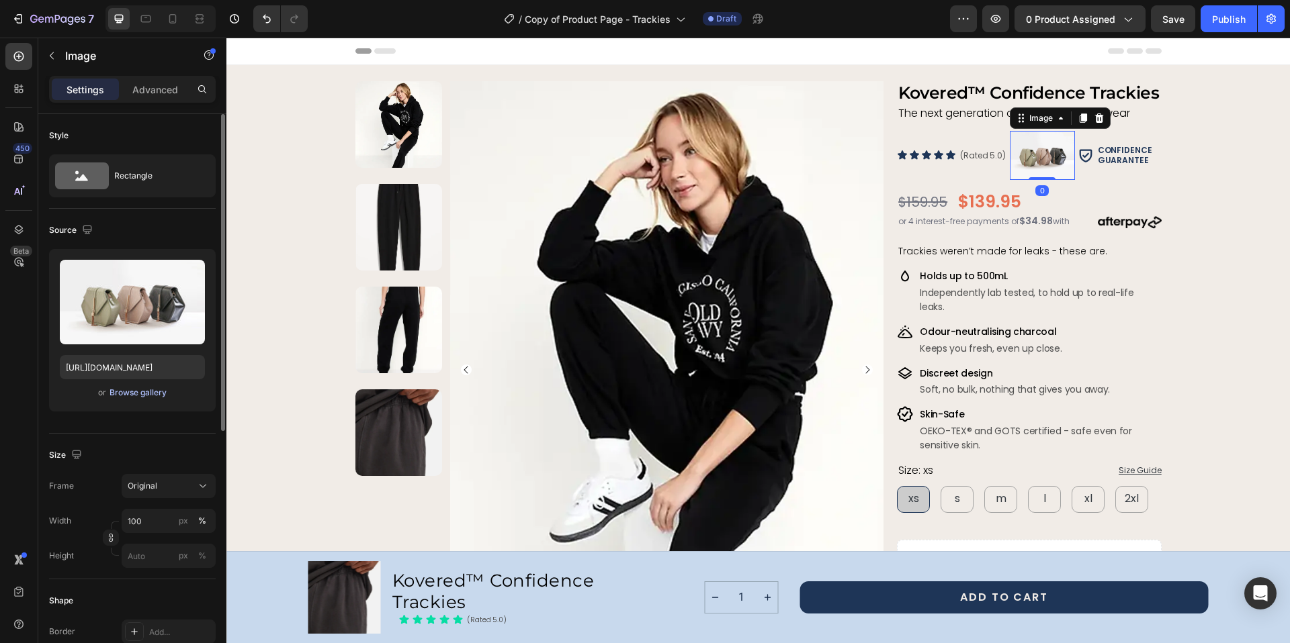
click at [134, 396] on div "Browse gallery" at bounding box center [137, 393] width 57 height 12
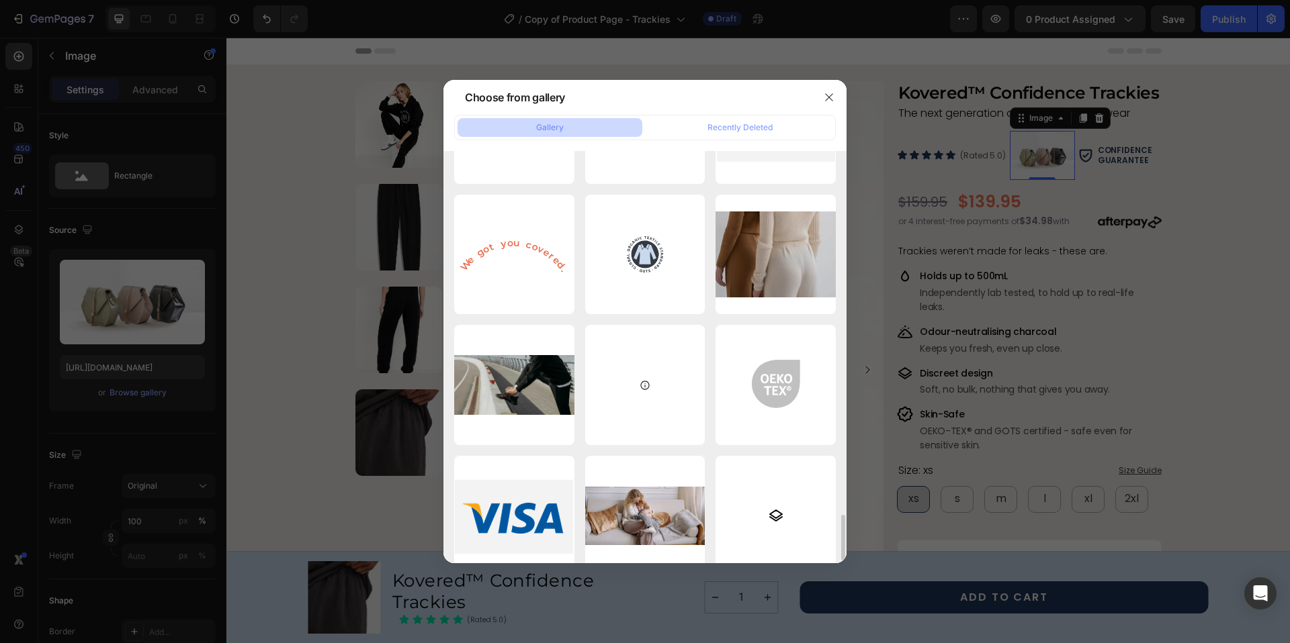
scroll to position [3260, 0]
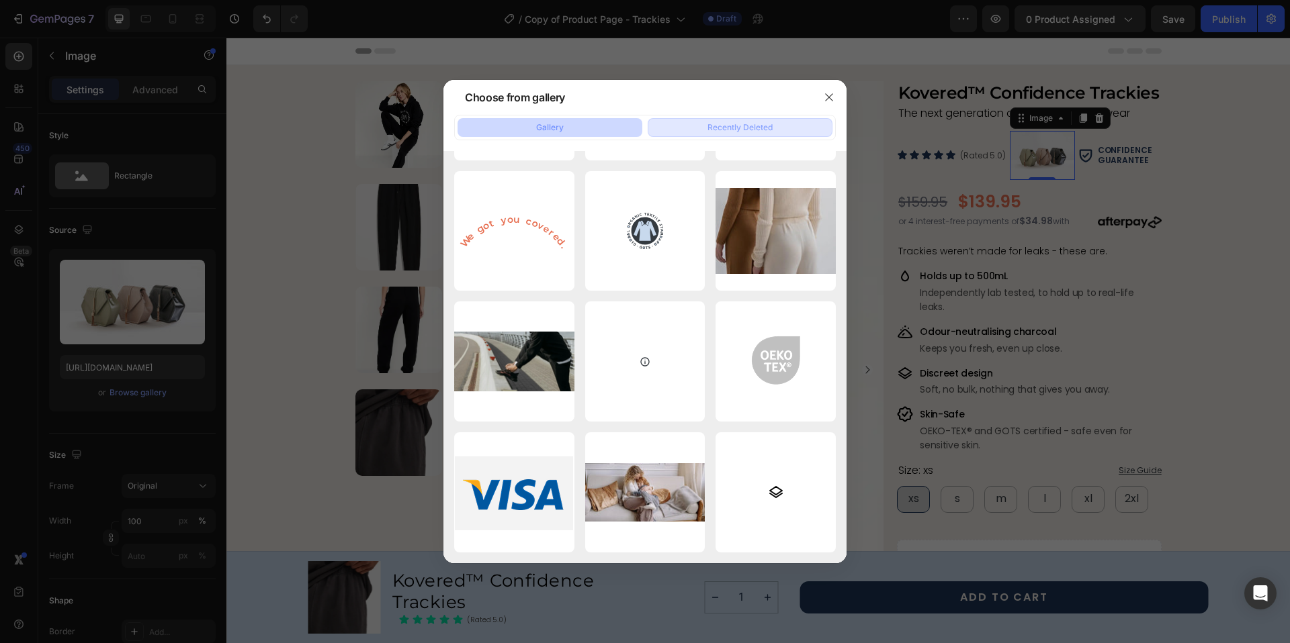
click at [751, 132] on div "Recently Deleted" at bounding box center [739, 128] width 65 height 12
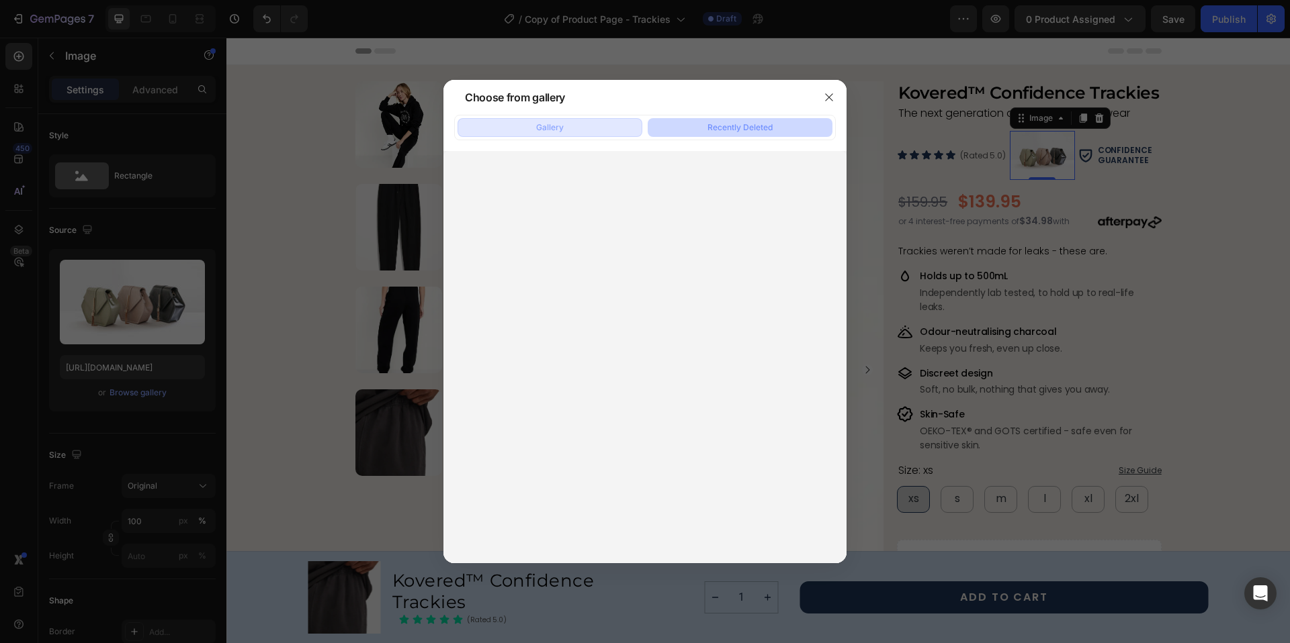
click at [533, 128] on button "Gallery" at bounding box center [549, 127] width 185 height 19
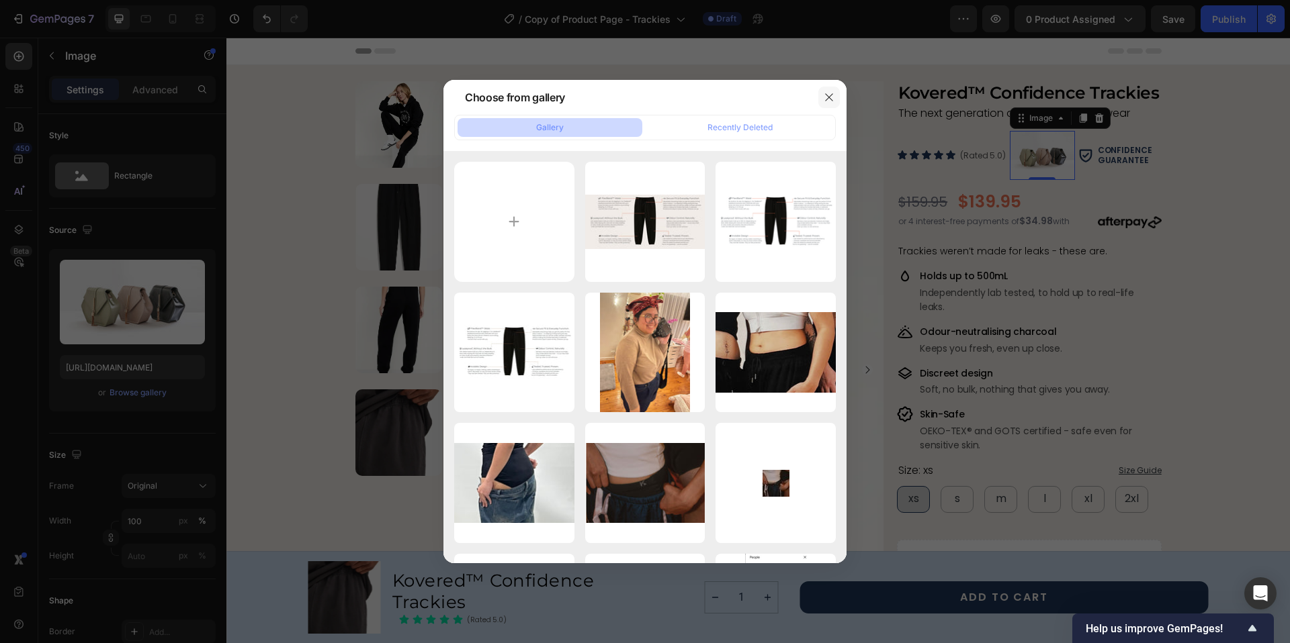
click at [832, 97] on icon "button" at bounding box center [828, 97] width 11 height 11
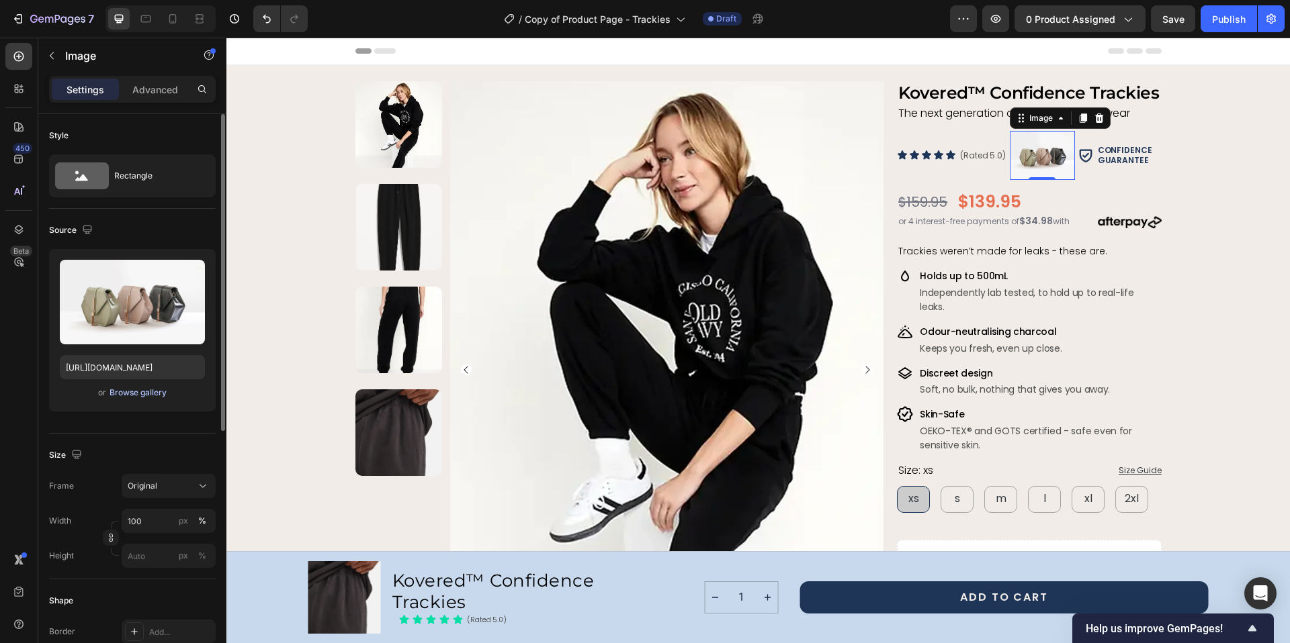
click at [133, 394] on div "Browse gallery" at bounding box center [137, 393] width 57 height 12
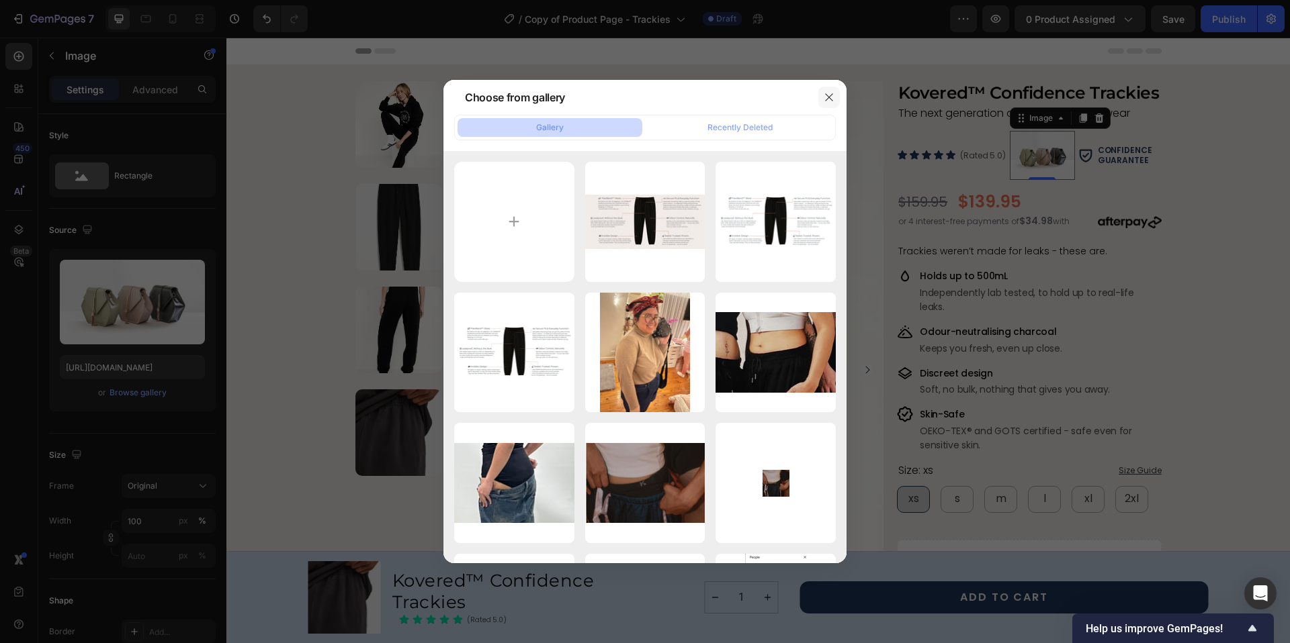
click at [824, 97] on icon "button" at bounding box center [828, 97] width 11 height 11
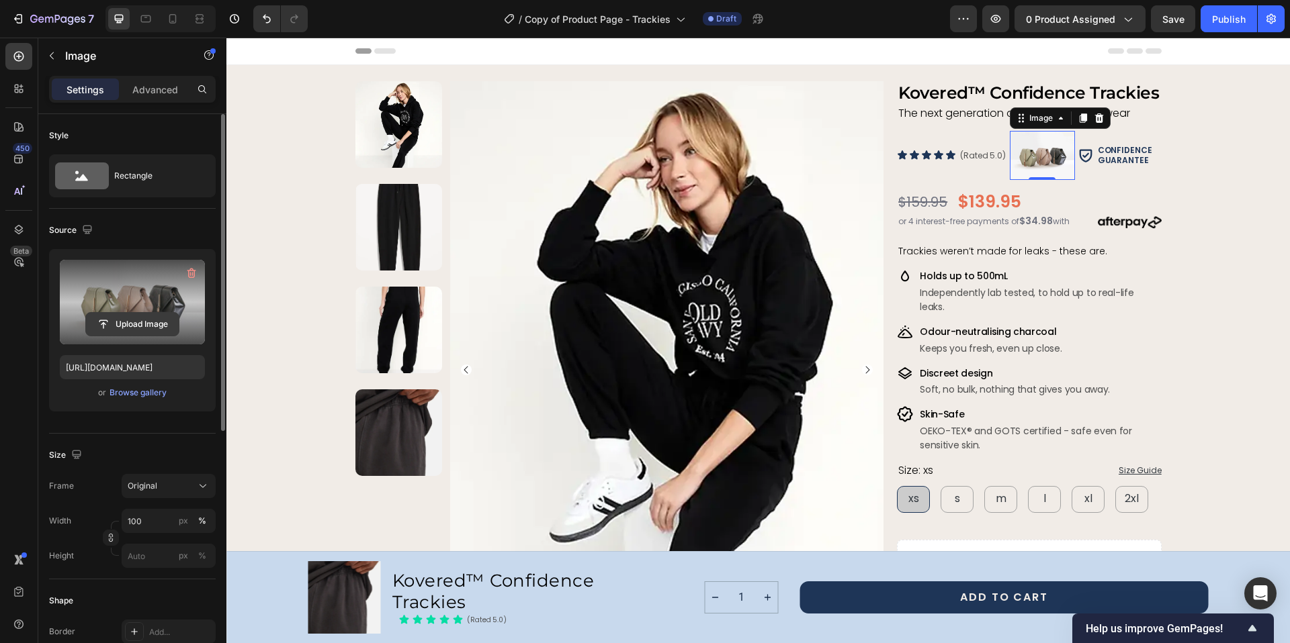
click at [124, 322] on input "file" at bounding box center [132, 324] width 93 height 23
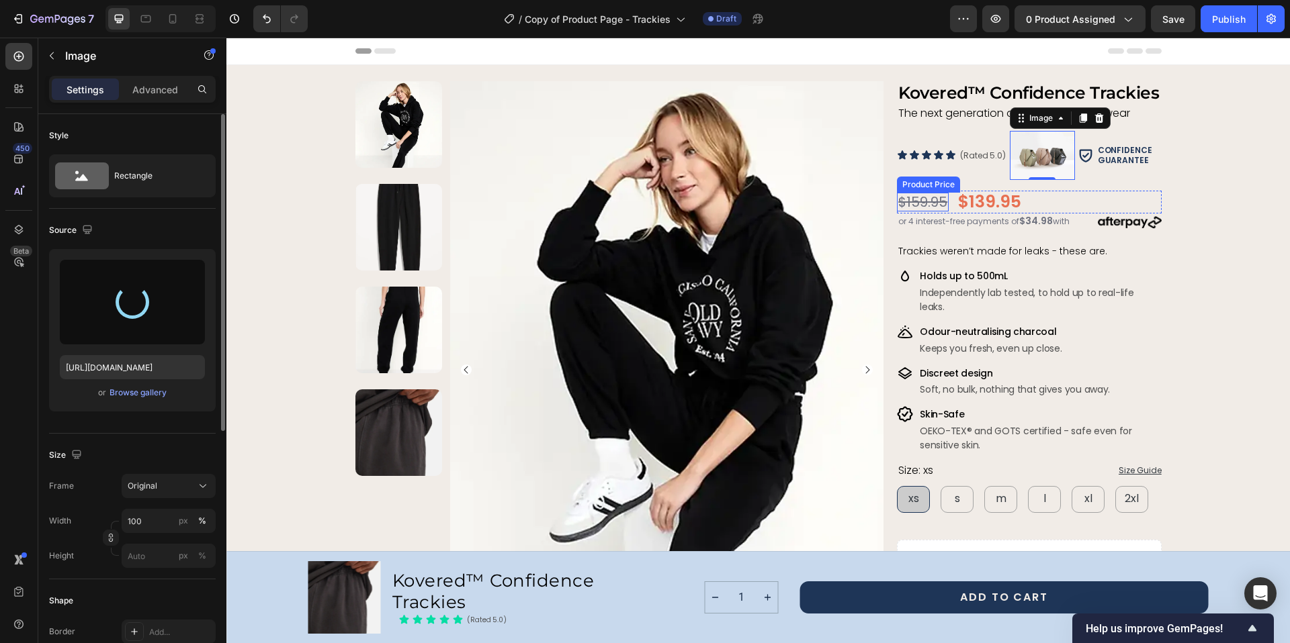
type input "[URL][DOMAIN_NAME]"
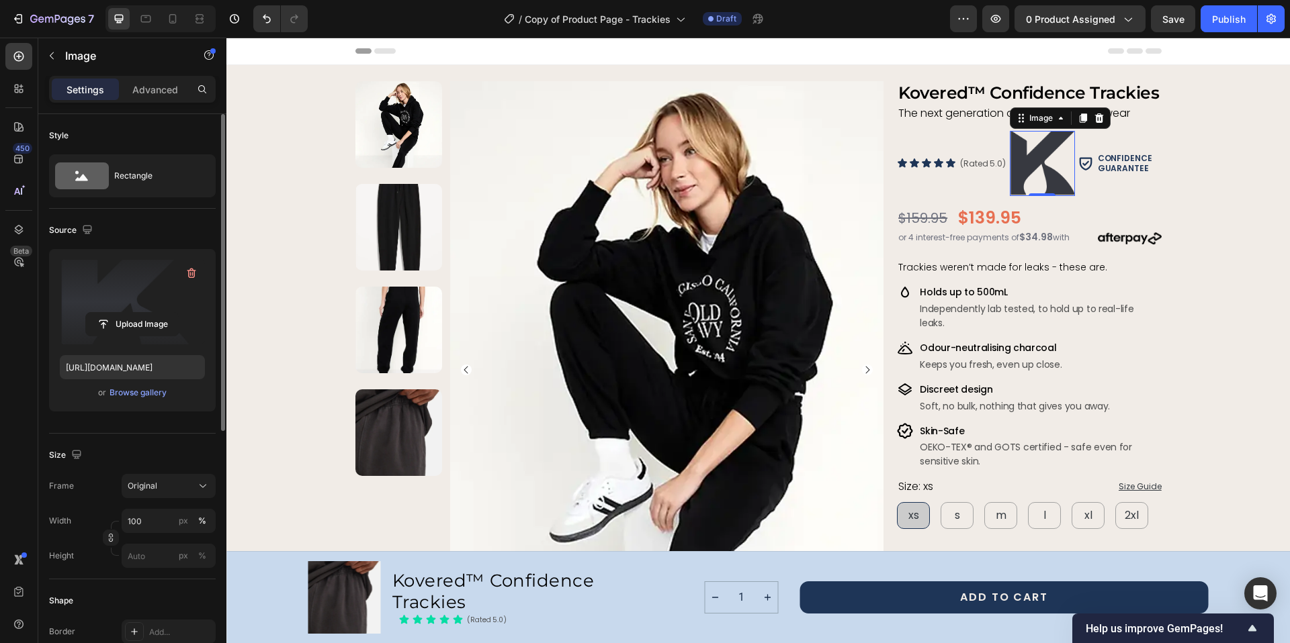
click at [1029, 171] on img at bounding box center [1041, 163] width 65 height 65
click at [144, 517] on input "100" at bounding box center [169, 521] width 94 height 24
click at [144, 543] on div "Full 100%" at bounding box center [155, 553] width 110 height 24
click at [146, 524] on input "100" at bounding box center [169, 521] width 94 height 24
type input "0"
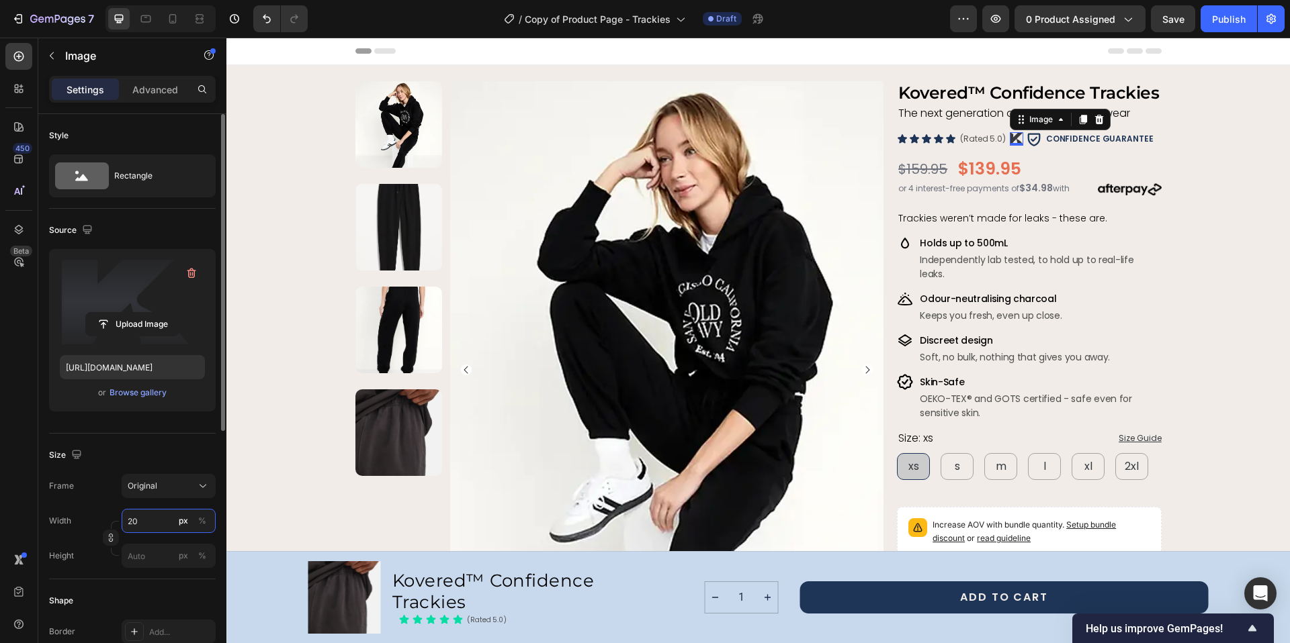
type input "2"
type input "24"
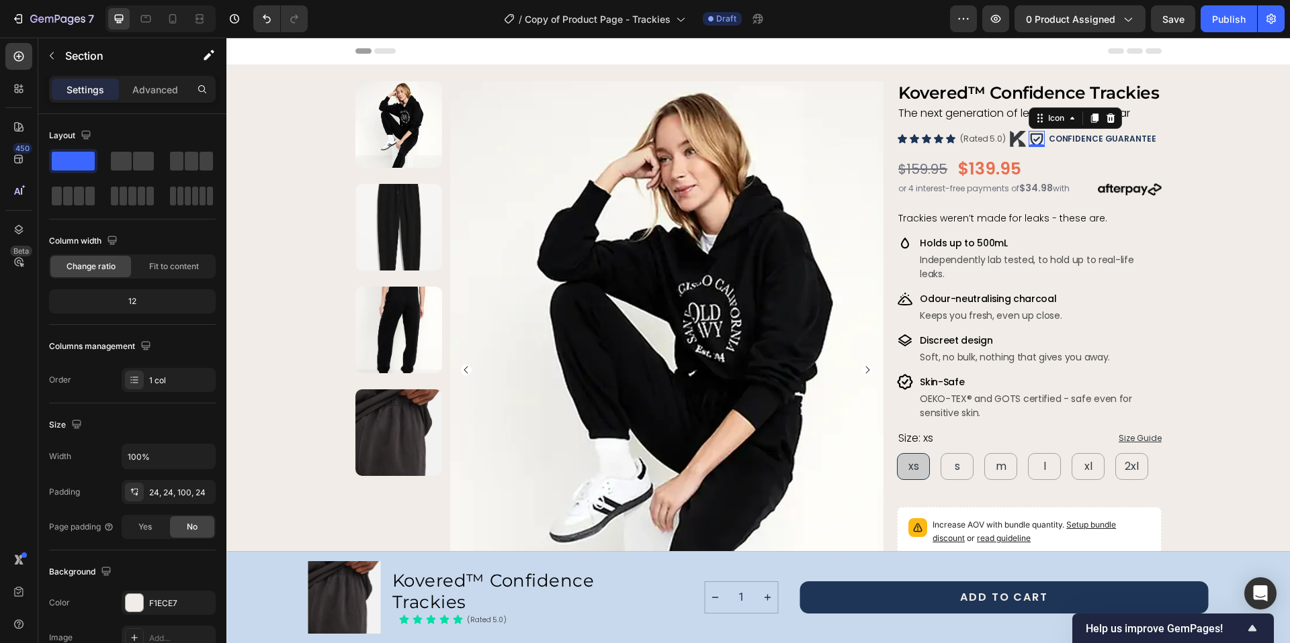
click at [1030, 140] on icon at bounding box center [1036, 139] width 13 height 13
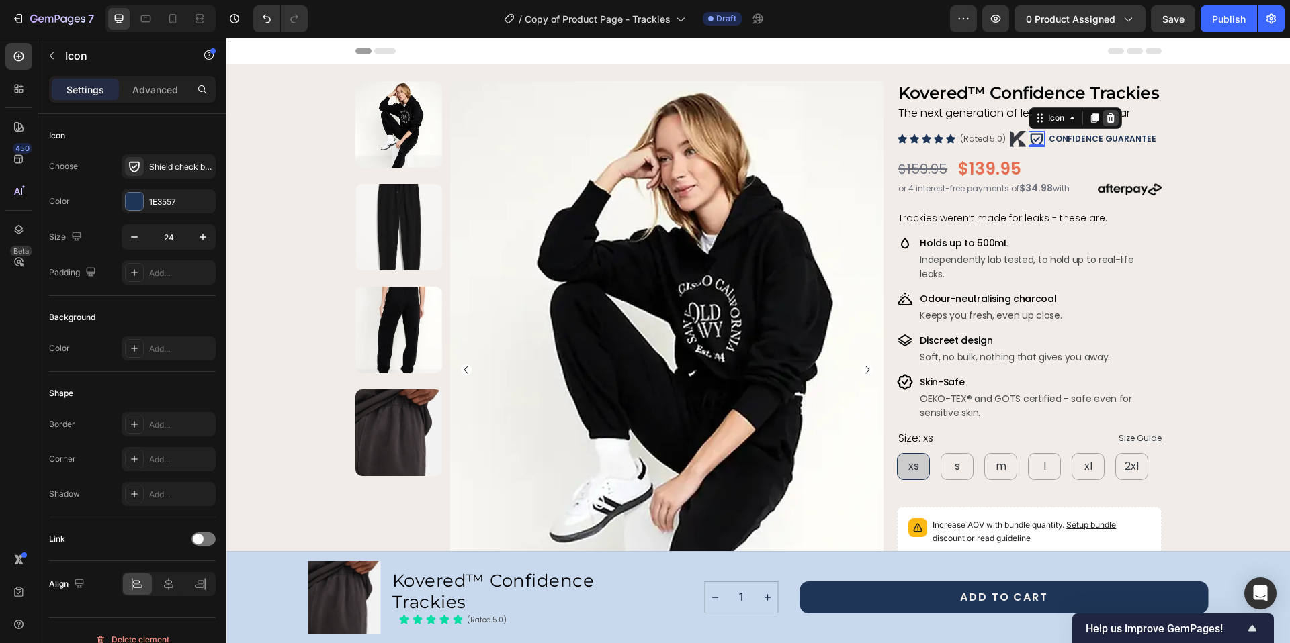
click at [1108, 119] on icon at bounding box center [1110, 118] width 11 height 11
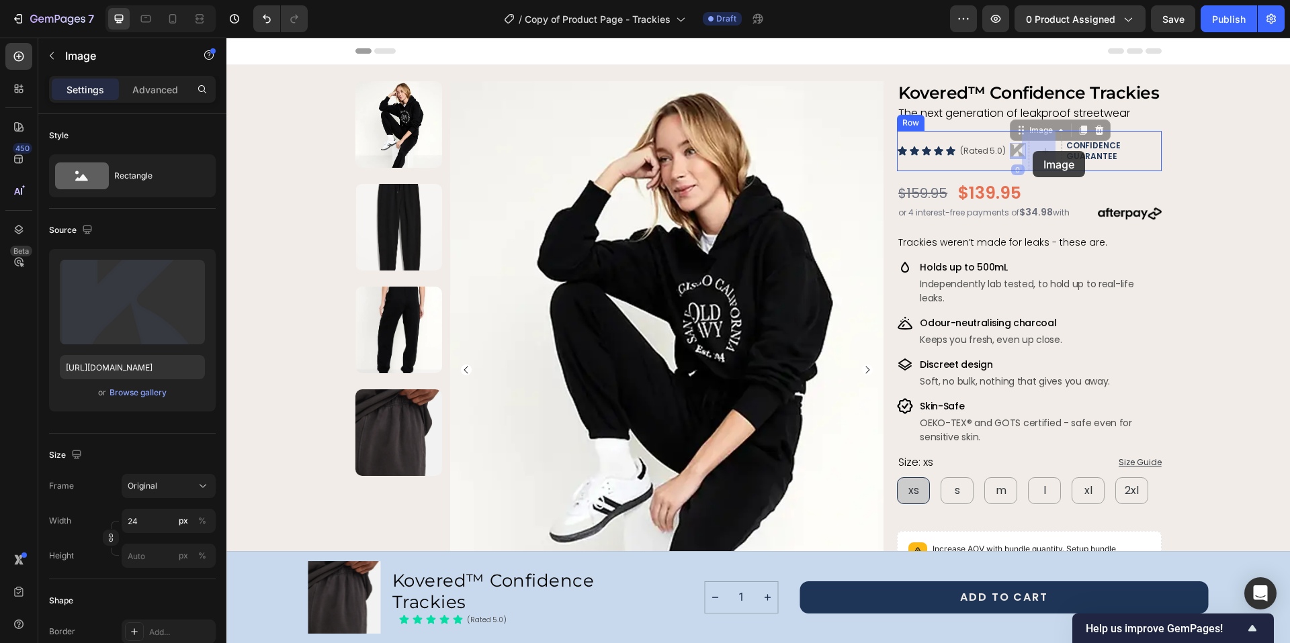
drag, startPoint x: 1007, startPoint y: 149, endPoint x: 1032, endPoint y: 151, distance: 24.9
drag, startPoint x: 1051, startPoint y: 148, endPoint x: 1023, endPoint y: 149, distance: 28.2
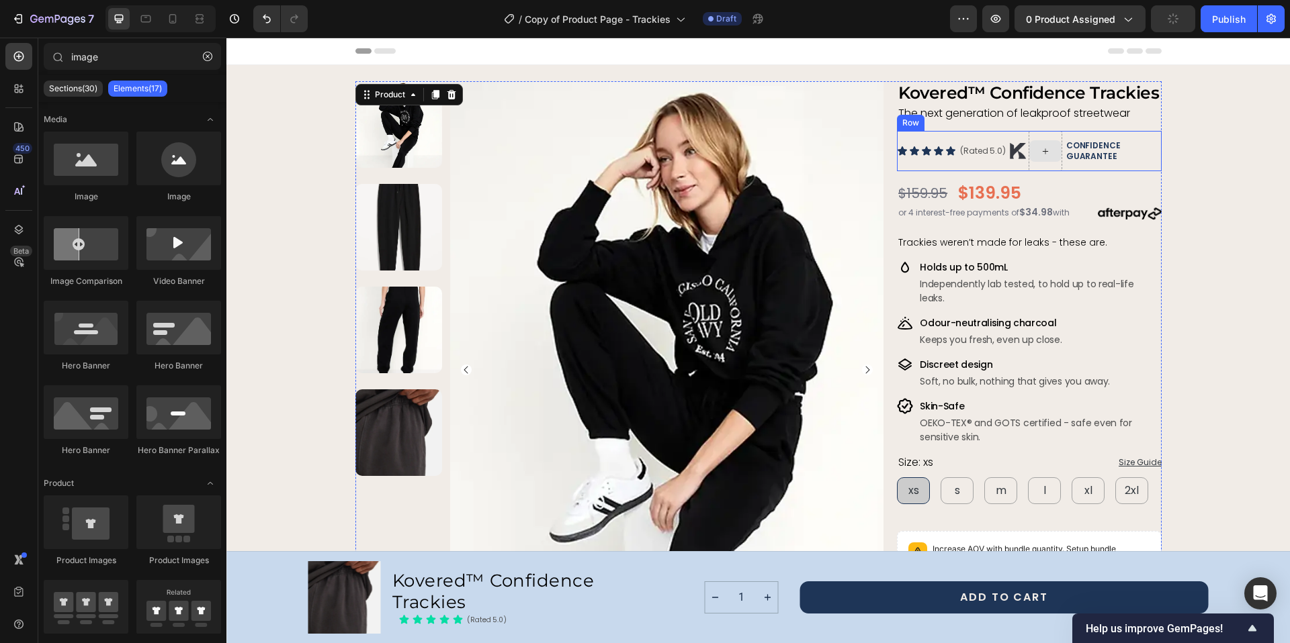
click at [1045, 143] on div at bounding box center [1045, 150] width 32 height 21
click at [206, 54] on icon "button" at bounding box center [208, 56] width 4 height 4
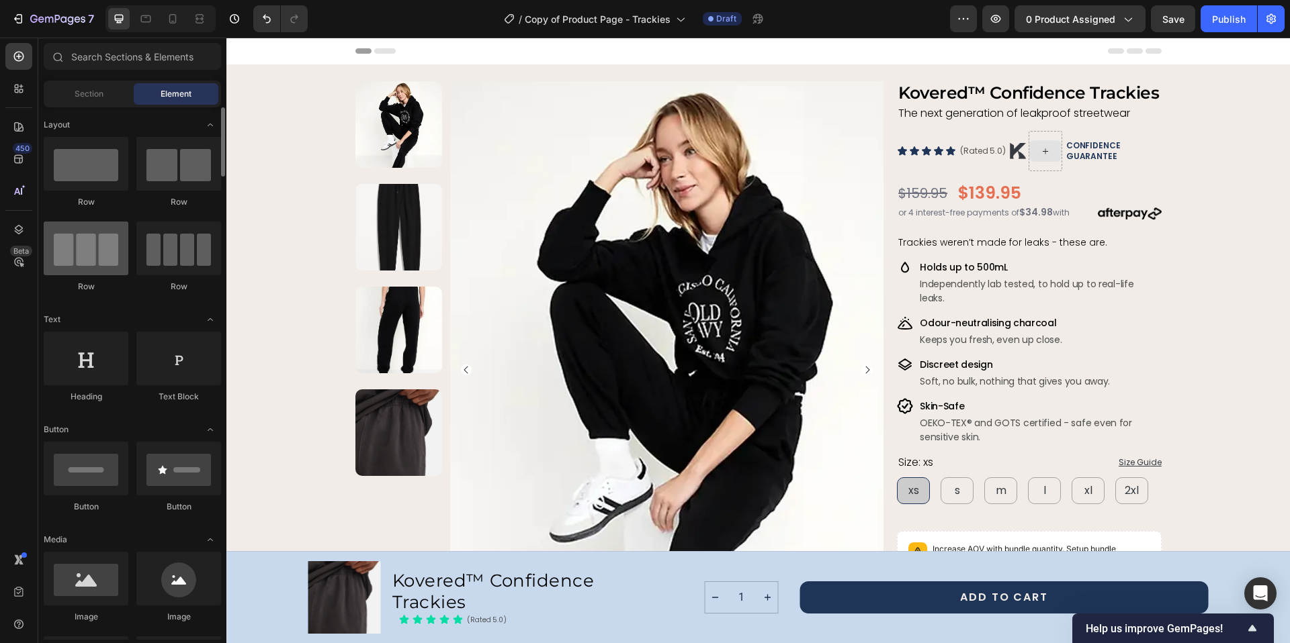
click at [90, 251] on div at bounding box center [86, 249] width 85 height 54
click at [931, 136] on div "Icon Icon Icon Icon Icon Icon List" at bounding box center [926, 151] width 59 height 40
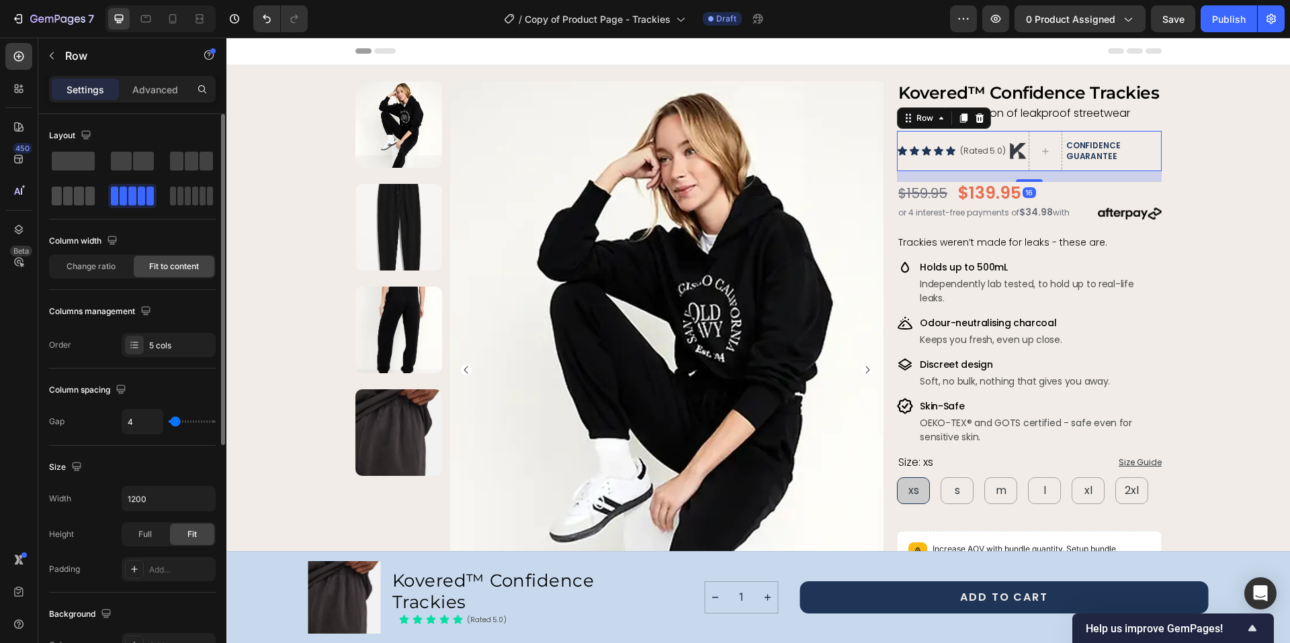
click at [74, 193] on span at bounding box center [79, 196] width 10 height 19
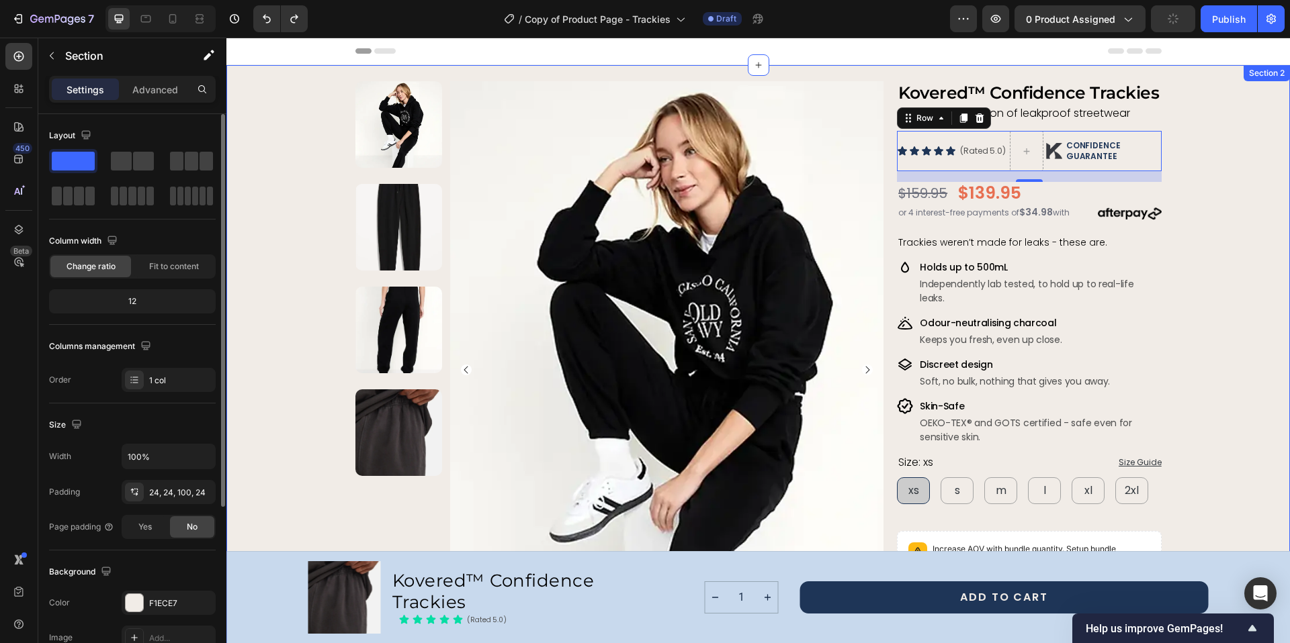
click at [1054, 133] on div "Image" at bounding box center [1054, 151] width 16 height 40
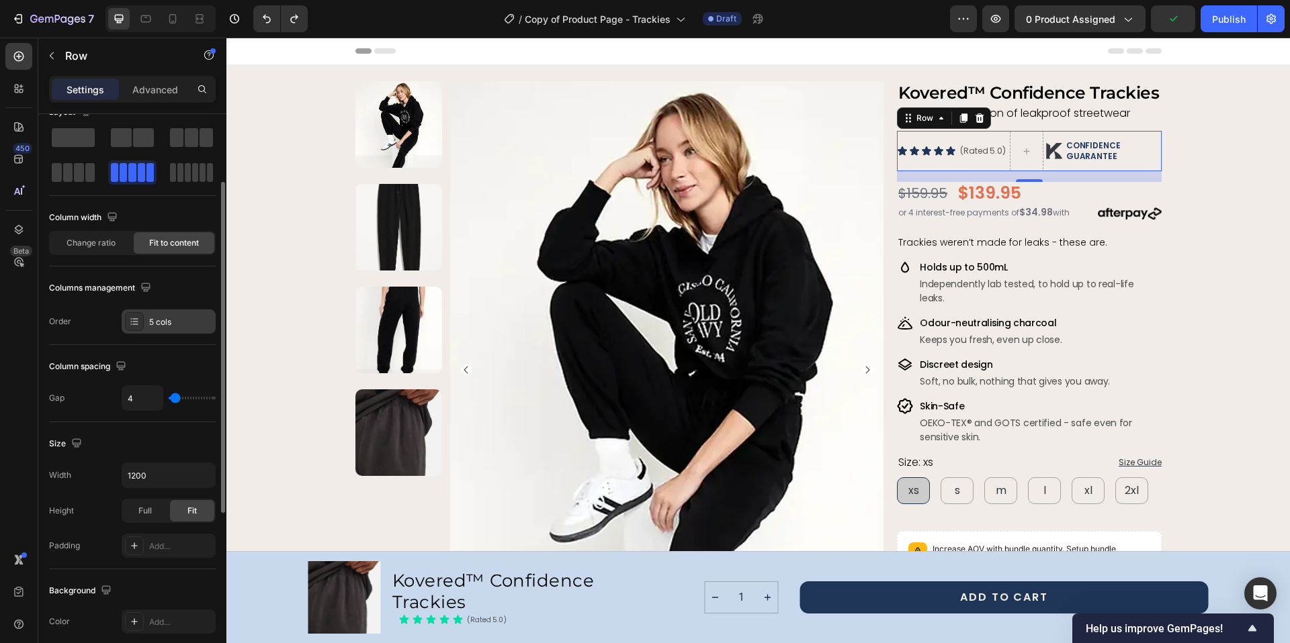
scroll to position [58, 0]
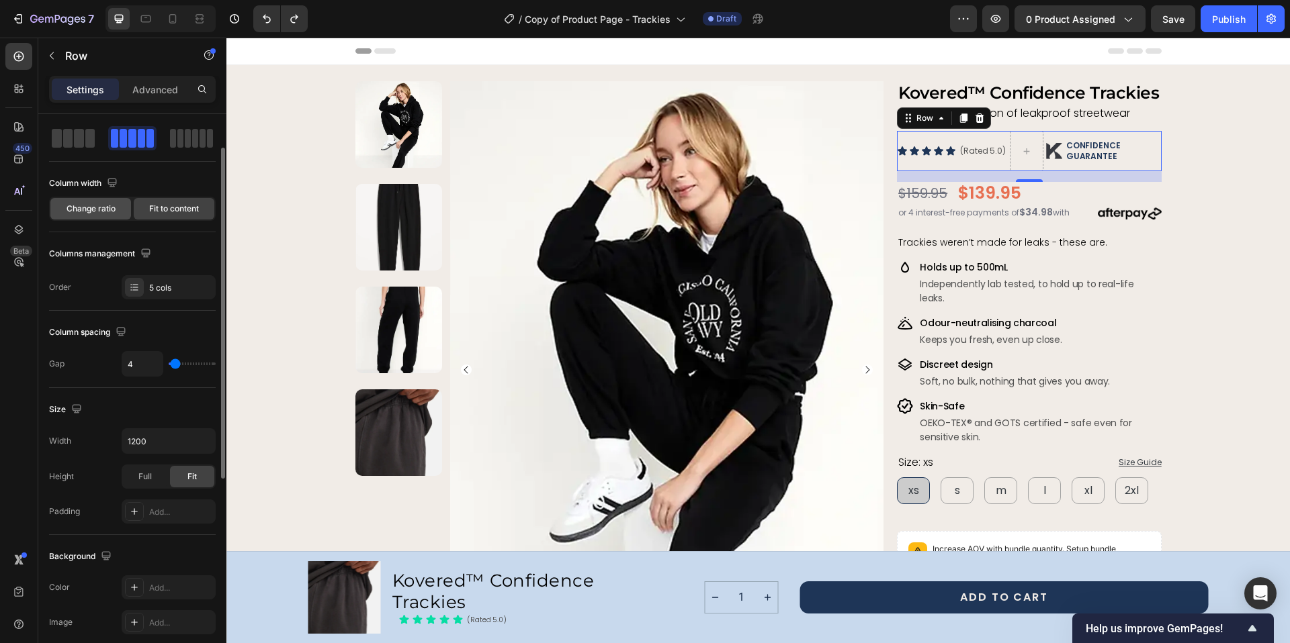
click at [93, 213] on span "Change ratio" at bounding box center [90, 209] width 49 height 12
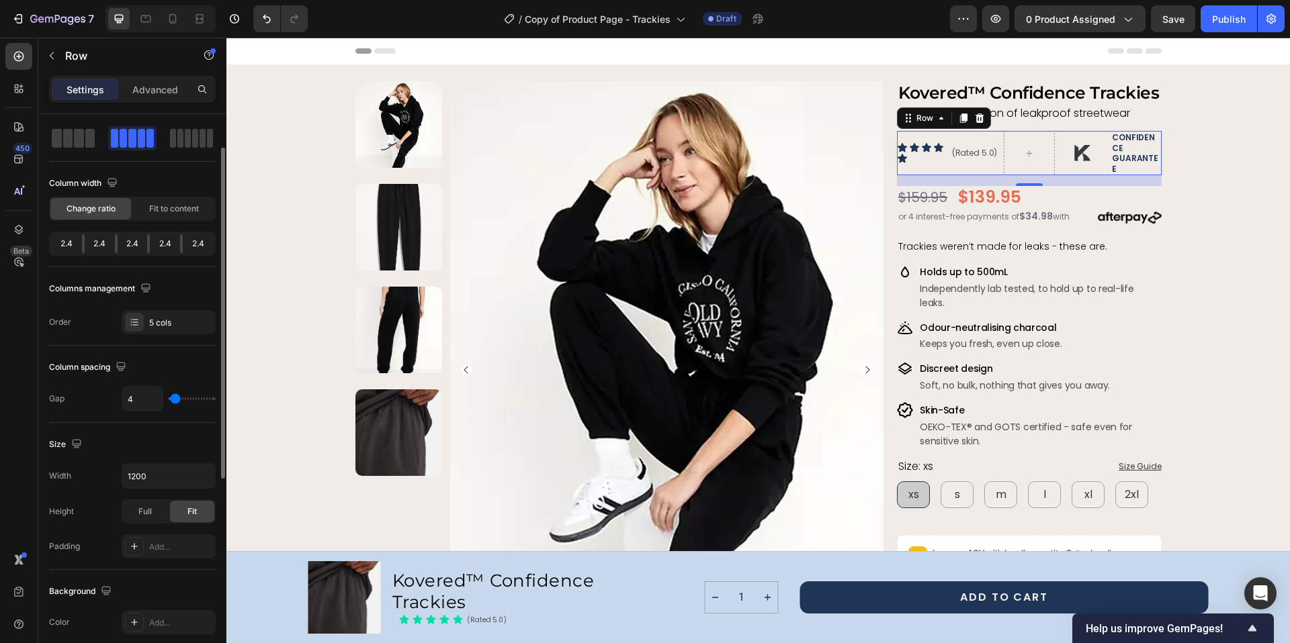
drag, startPoint x: 150, startPoint y: 245, endPoint x: 122, endPoint y: 244, distance: 27.5
click at [122, 244] on div "2.4 2.4 2.4 2.4 2.4" at bounding box center [132, 244] width 167 height 24
click at [55, 137] on span at bounding box center [57, 138] width 10 height 19
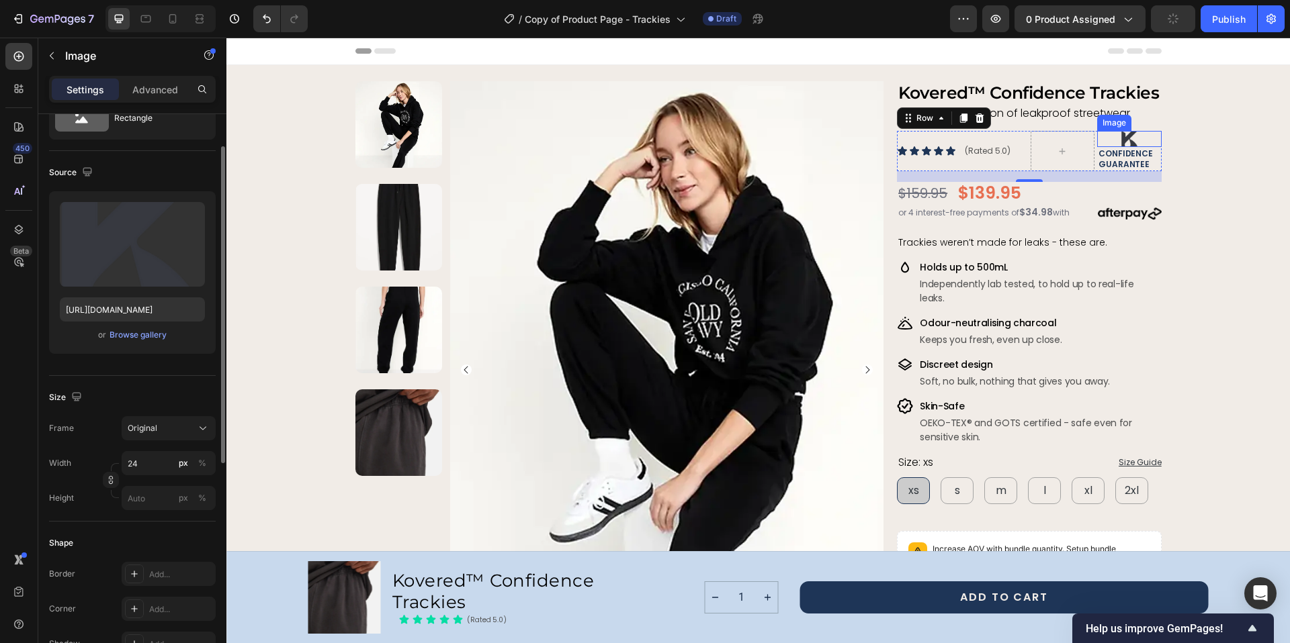
scroll to position [0, 0]
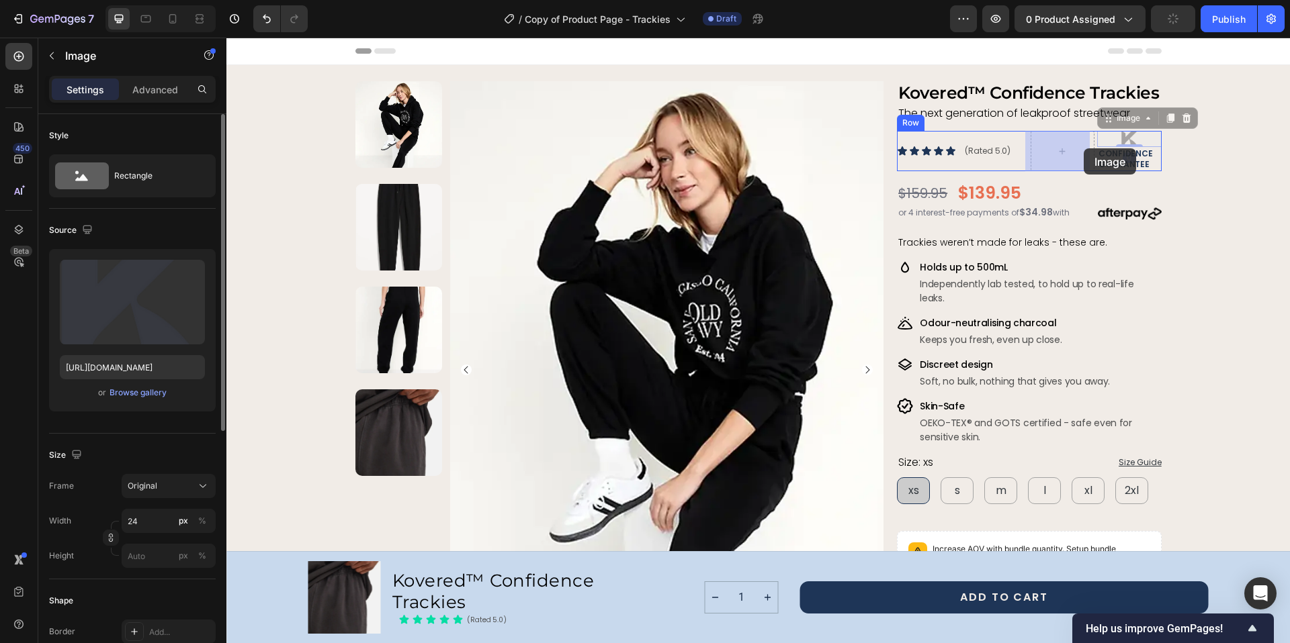
drag, startPoint x: 1122, startPoint y: 141, endPoint x: 1083, endPoint y: 147, distance: 39.4
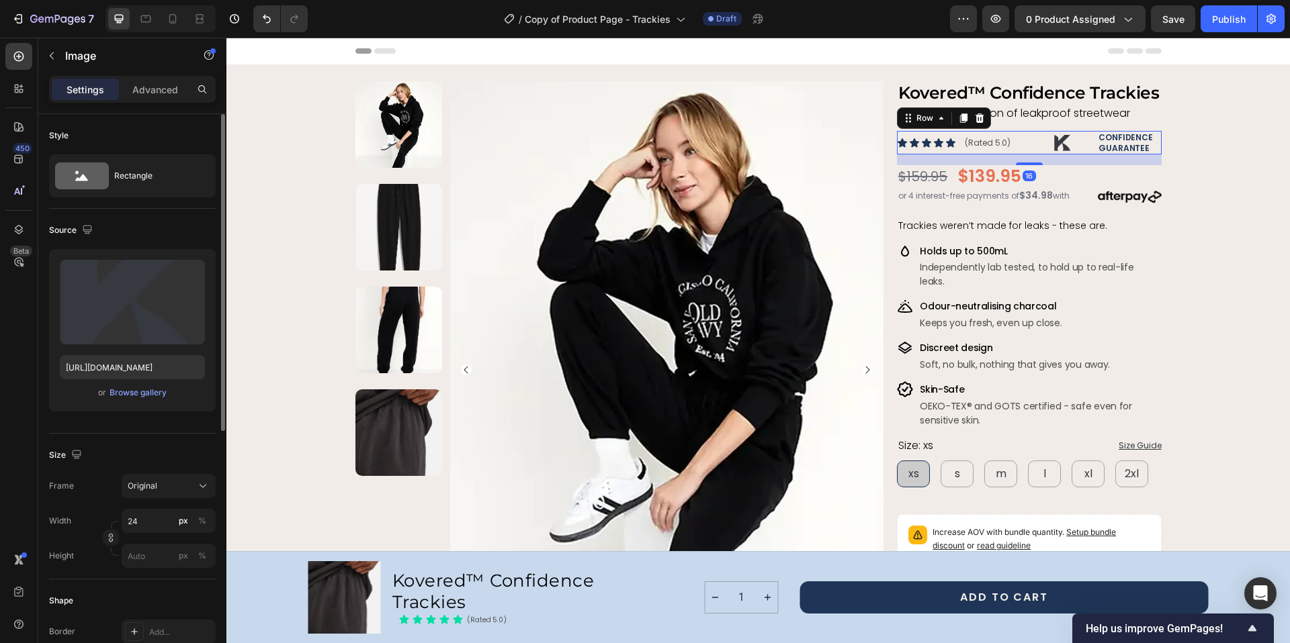
click at [1015, 131] on div "(Rated 5.0) Text Block" at bounding box center [995, 143] width 64 height 24
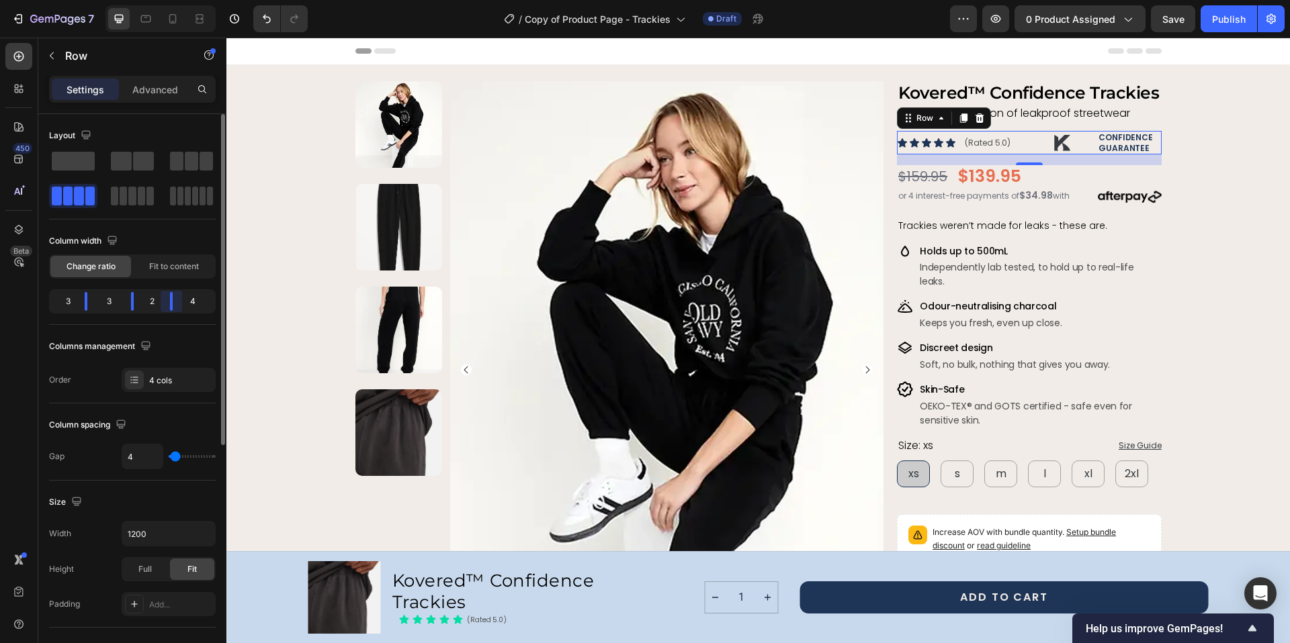
drag, startPoint x: 179, startPoint y: 302, endPoint x: 169, endPoint y: 300, distance: 10.9
click at [169, 101] on body "7 Version history / Copy of Product Page - Trackies Draft Preview 0 product ass…" at bounding box center [645, 50] width 1290 height 101
drag, startPoint x: 173, startPoint y: 300, endPoint x: 161, endPoint y: 298, distance: 11.6
click at [161, 101] on body "7 Version history / Copy of Product Page - Trackies Draft Preview 0 product ass…" at bounding box center [645, 50] width 1290 height 101
drag, startPoint x: 172, startPoint y: 302, endPoint x: 159, endPoint y: 300, distance: 12.8
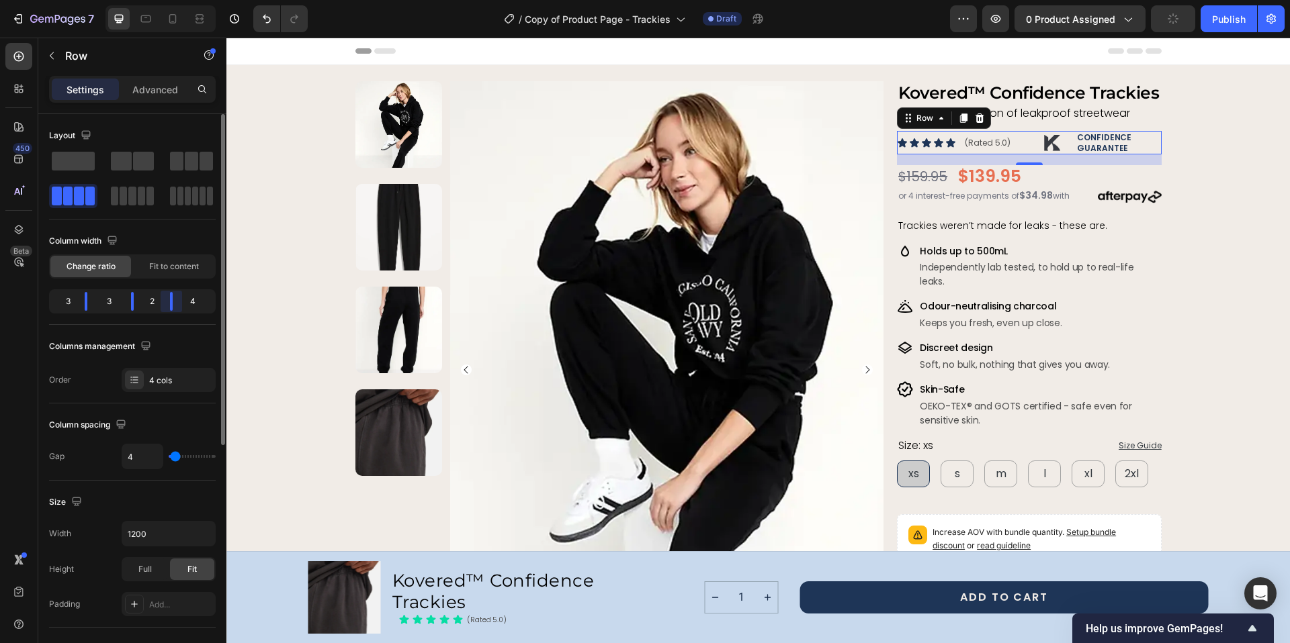
click at [159, 101] on body "7 Version history / Copy of Product Page - Trackies Draft Preview 0 product ass…" at bounding box center [645, 50] width 1290 height 101
drag, startPoint x: 134, startPoint y: 302, endPoint x: 185, endPoint y: 310, distance: 51.1
click at [129, 101] on body "7 Version history / Copy of Product Page - Trackies Draft Preview 0 product ass…" at bounding box center [645, 50] width 1290 height 101
drag, startPoint x: 173, startPoint y: 302, endPoint x: 321, endPoint y: 150, distance: 211.8
click at [154, 101] on body "7 Version history / Copy of Product Page - Trackies Draft Preview 0 product ass…" at bounding box center [645, 50] width 1290 height 101
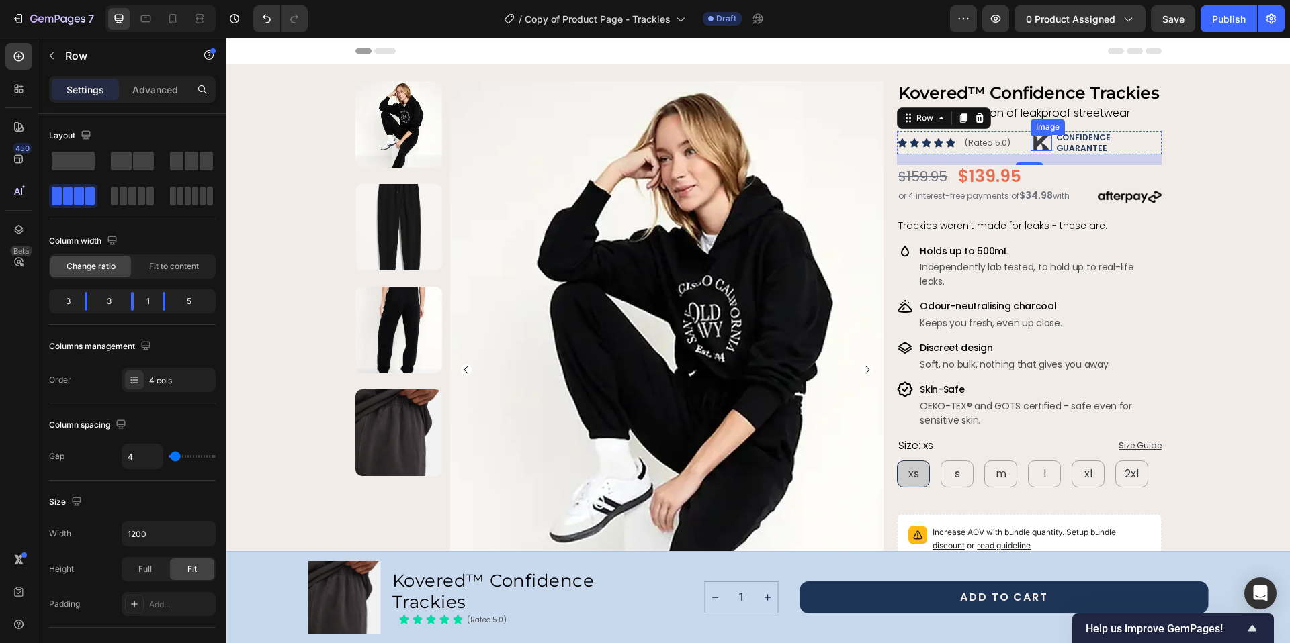
click at [1034, 140] on img at bounding box center [1041, 143] width 16 height 16
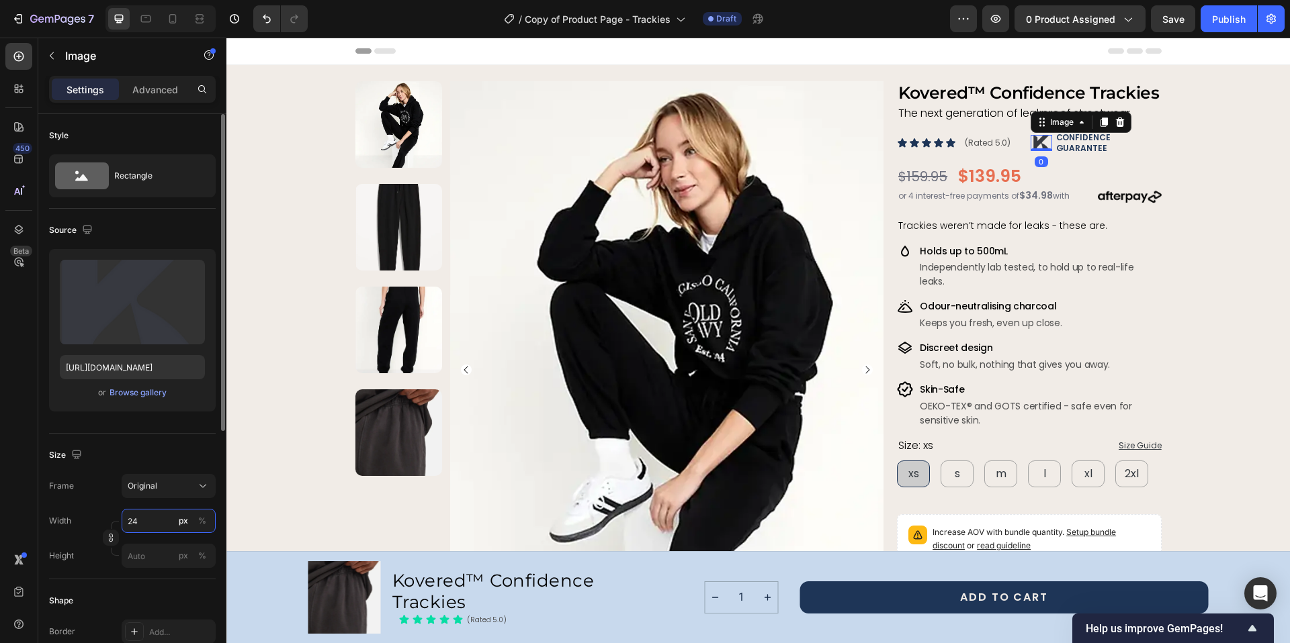
click at [133, 525] on input "24" at bounding box center [169, 521] width 94 height 24
type input "20"
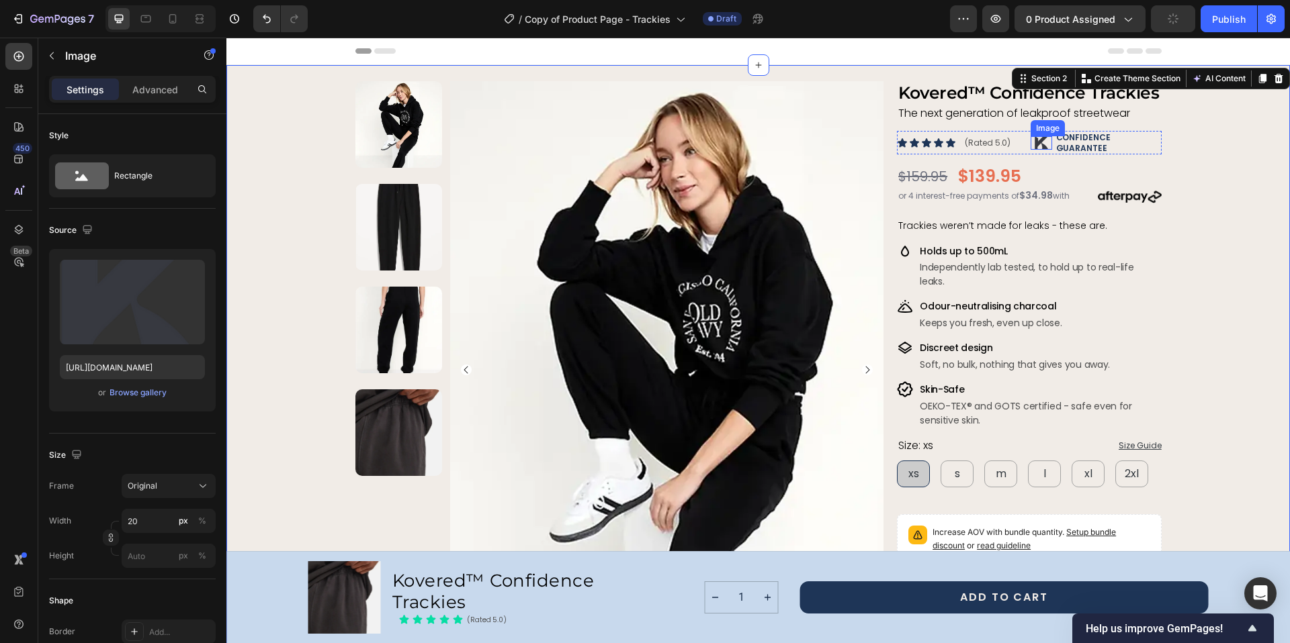
click at [1035, 136] on img at bounding box center [1040, 142] width 13 height 13
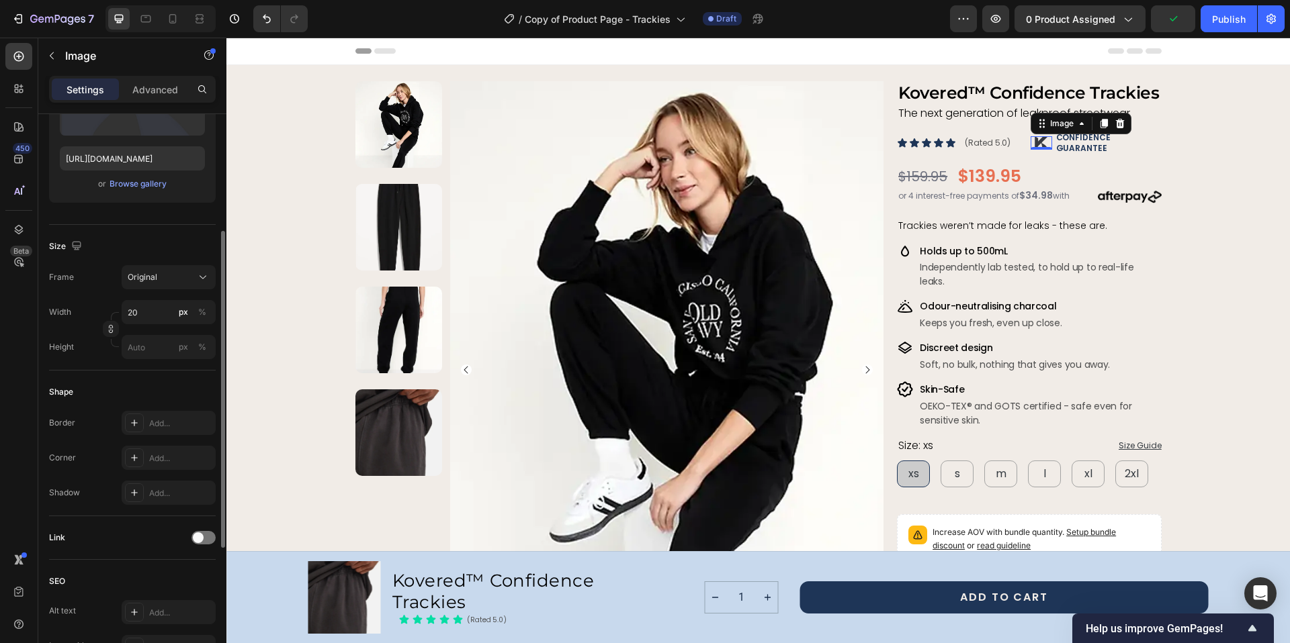
scroll to position [447, 0]
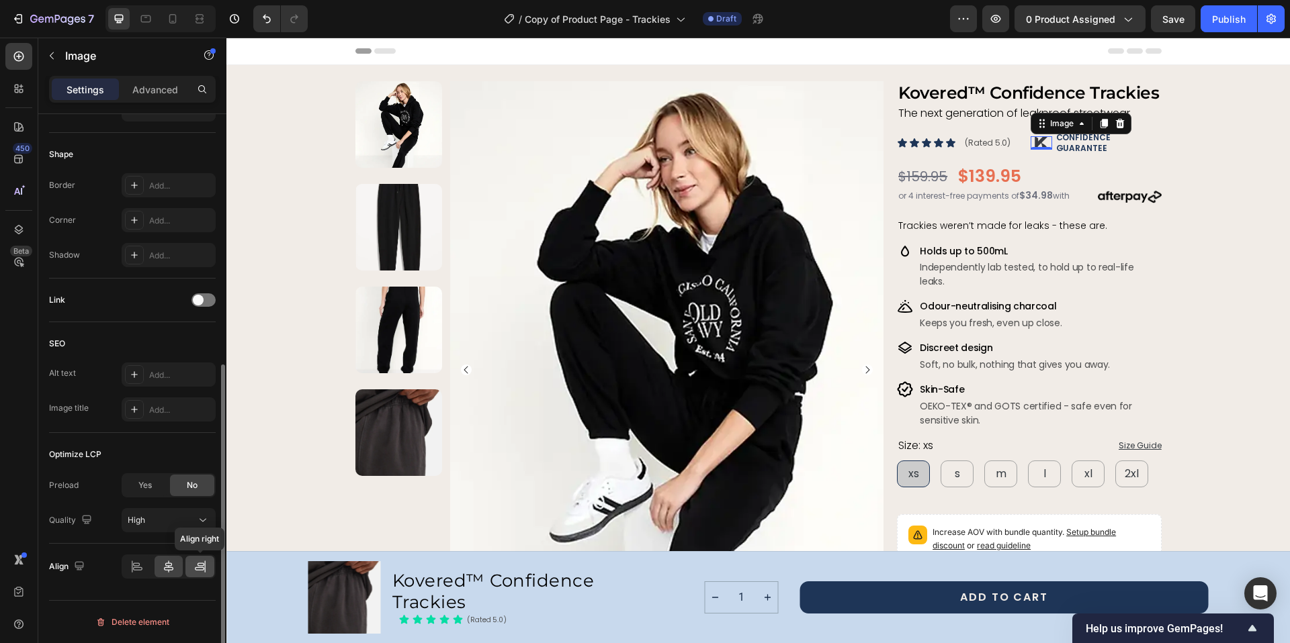
click at [195, 561] on icon at bounding box center [199, 566] width 13 height 13
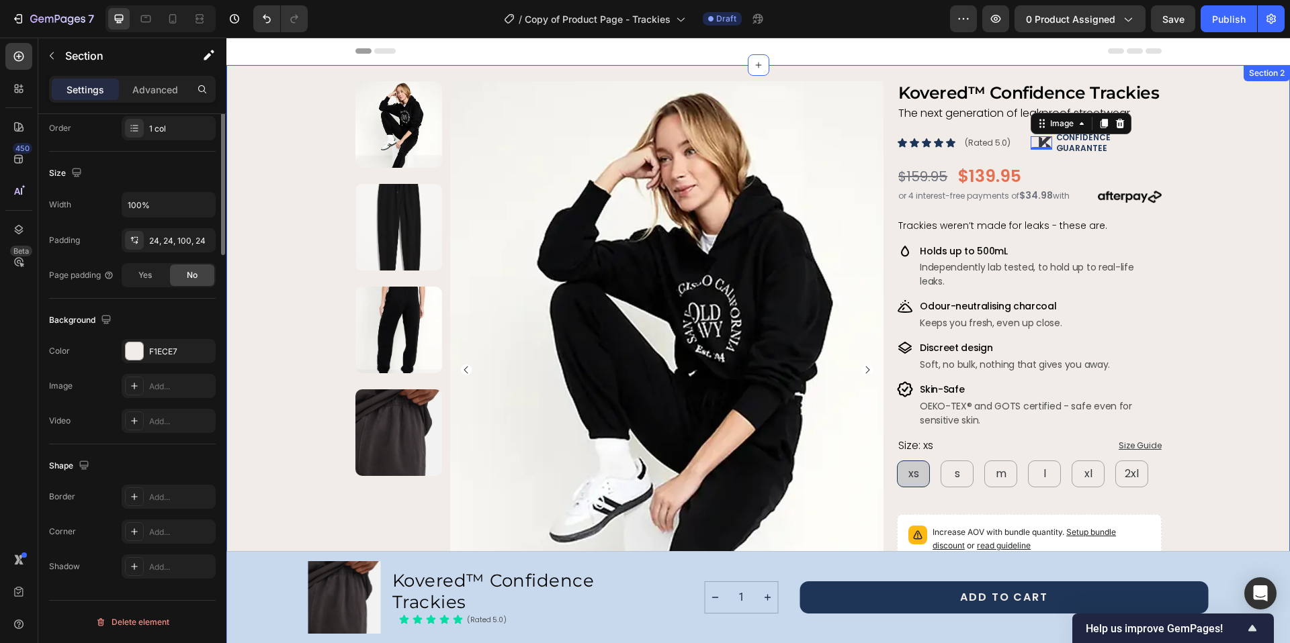
scroll to position [0, 0]
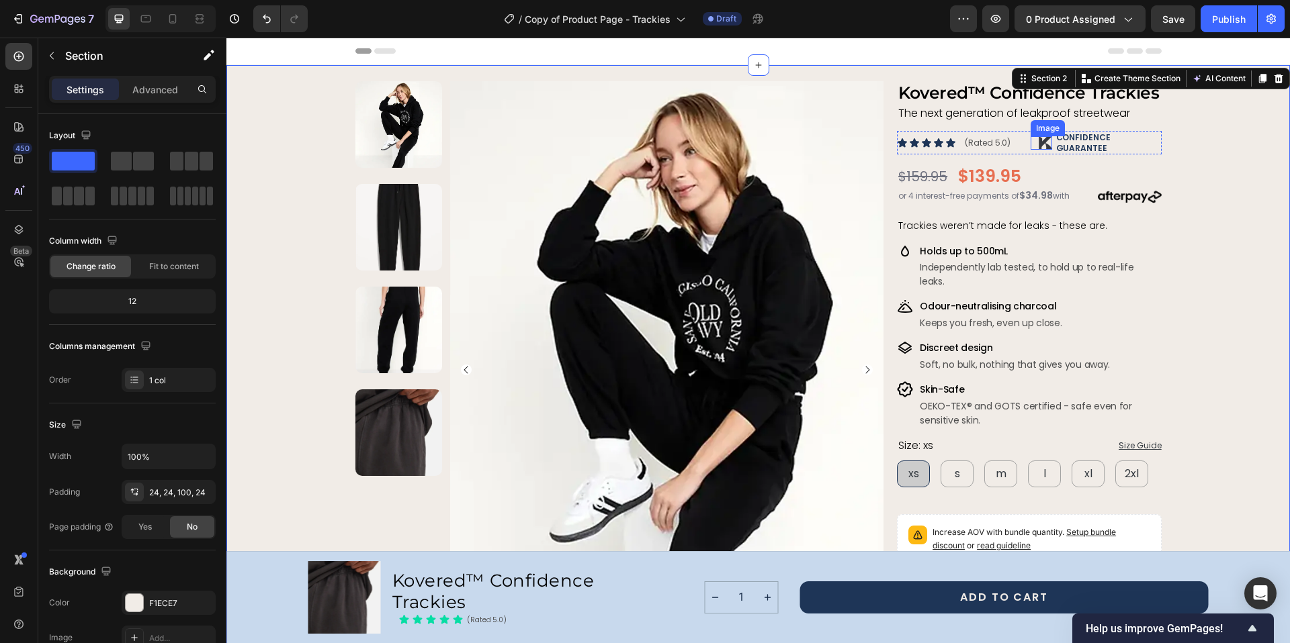
click at [1038, 136] on img at bounding box center [1044, 142] width 13 height 13
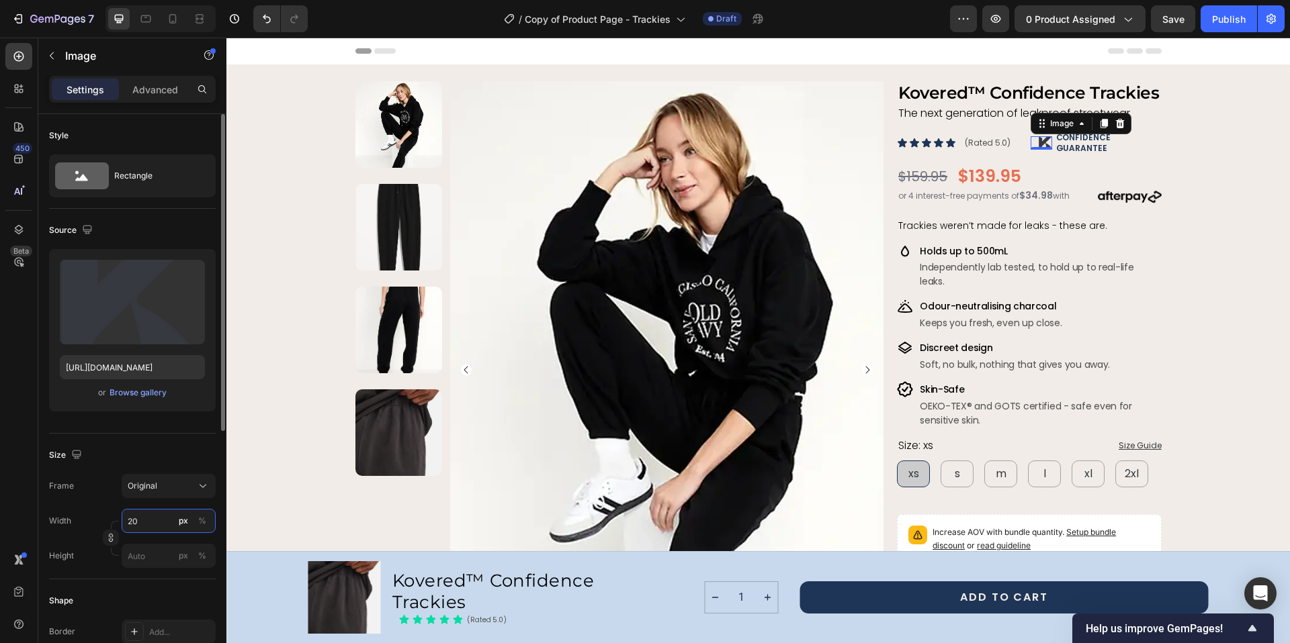
click at [135, 516] on input "20" at bounding box center [169, 521] width 94 height 24
type input "15"
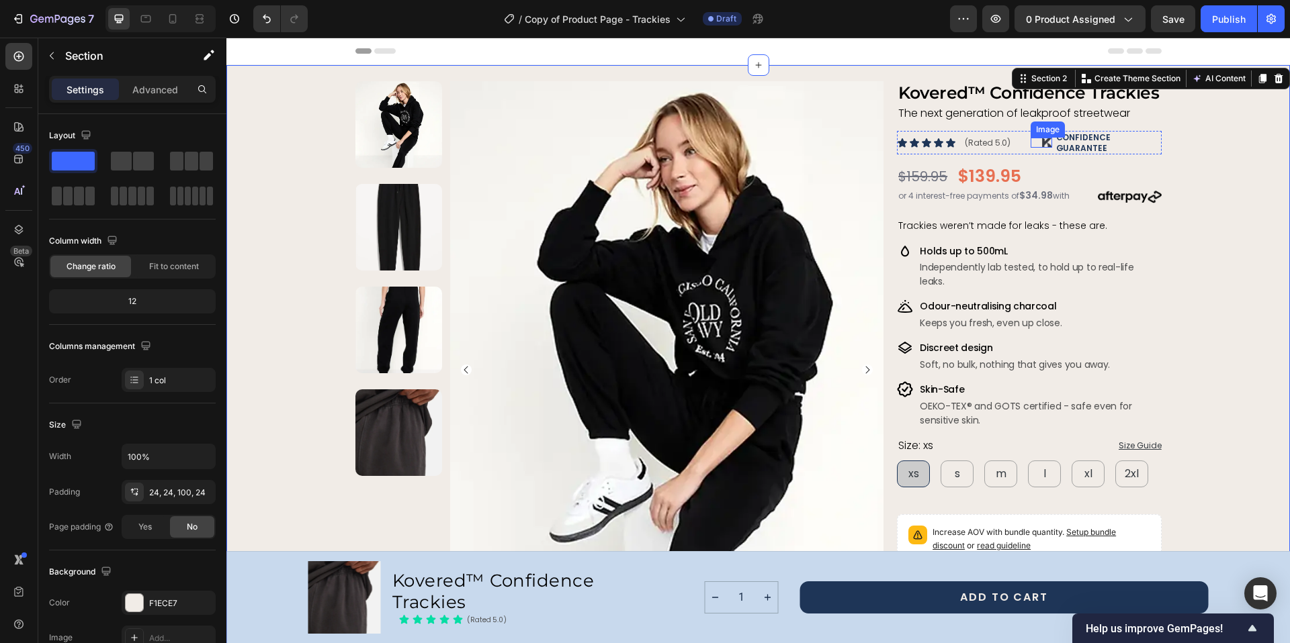
click at [1042, 138] on img at bounding box center [1047, 143] width 10 height 10
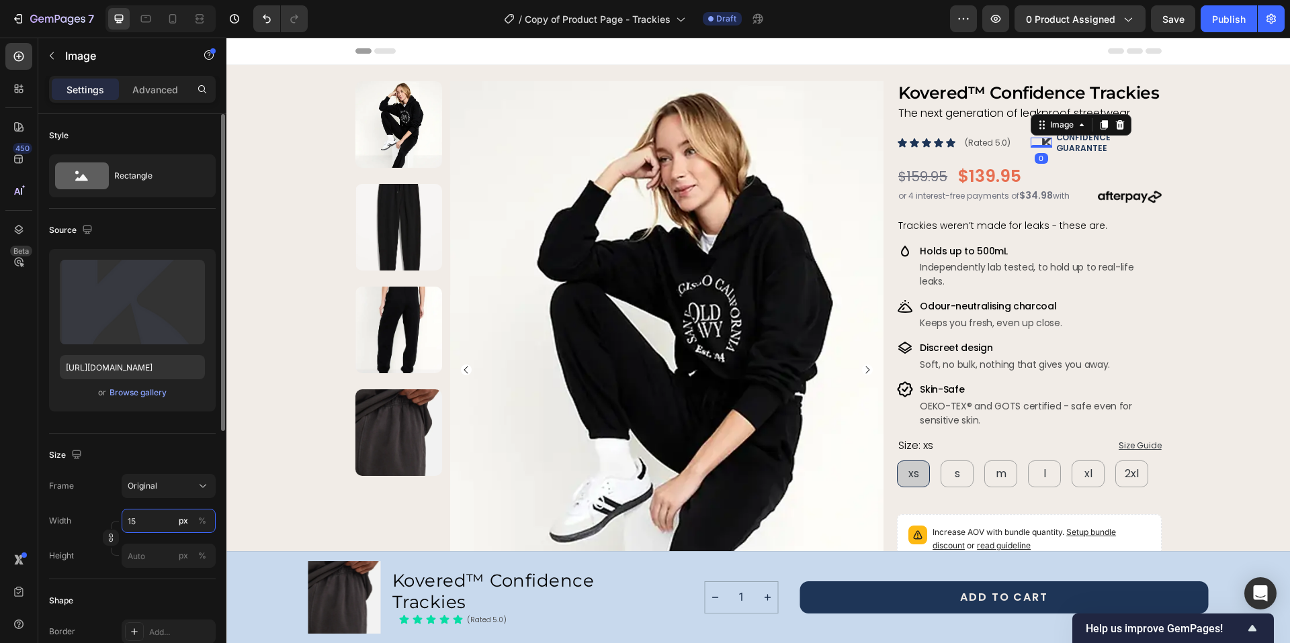
click at [141, 521] on input "15" at bounding box center [169, 521] width 94 height 24
type input "20"
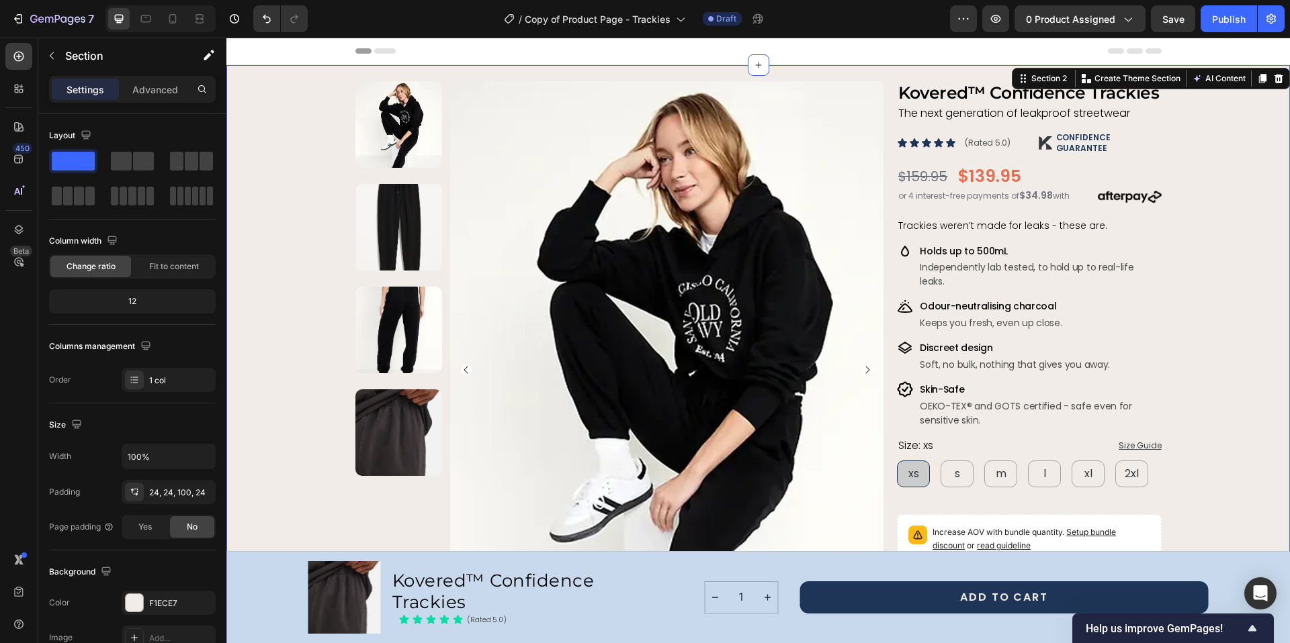
click at [828, 50] on div "Header" at bounding box center [758, 51] width 806 height 27
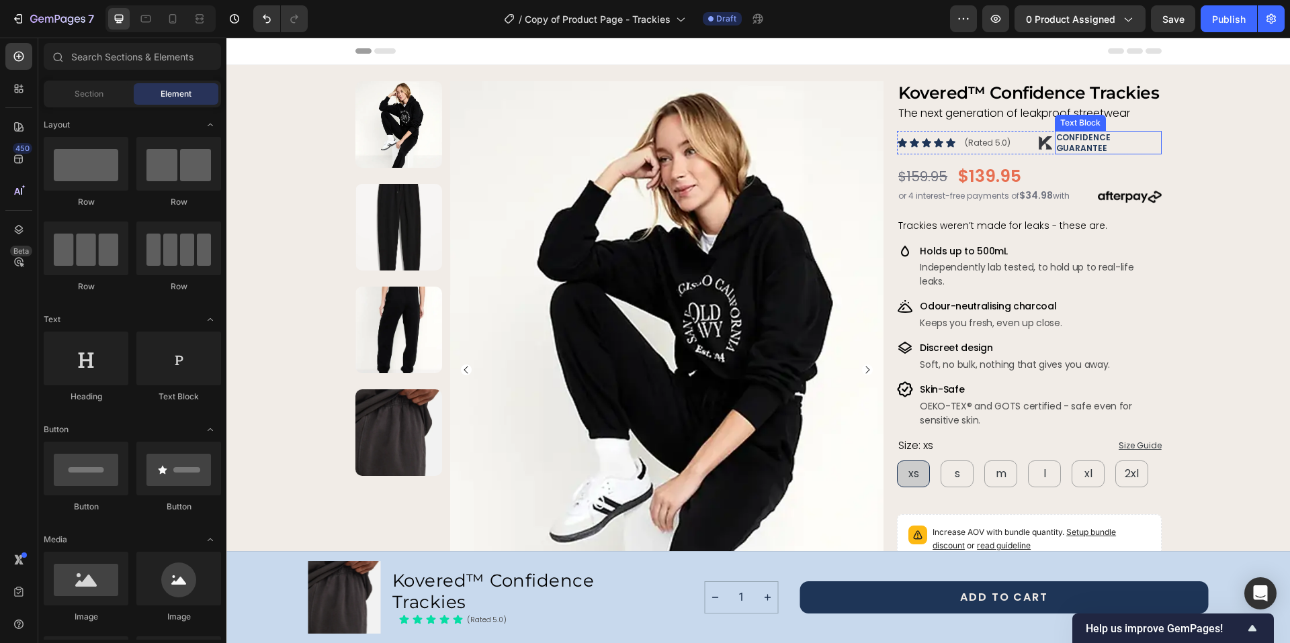
click at [1061, 136] on strong "CONFIDENCE GUARANTEE" at bounding box center [1083, 143] width 54 height 22
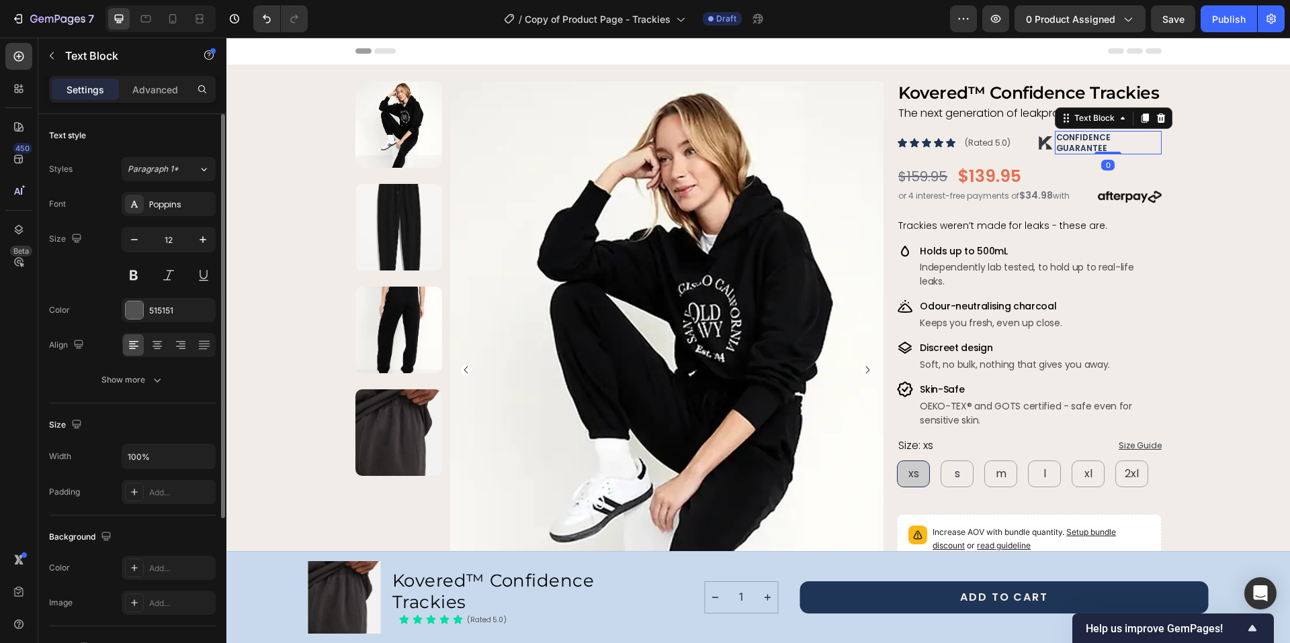
scroll to position [228, 0]
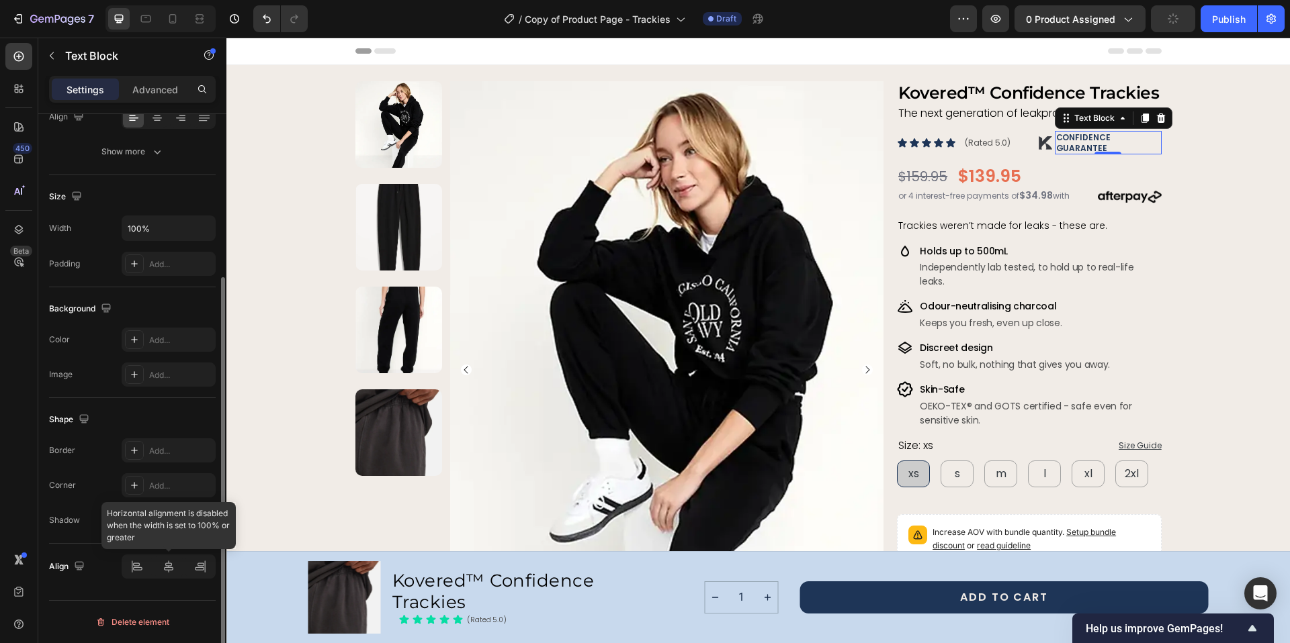
click at [138, 568] on div at bounding box center [169, 567] width 94 height 24
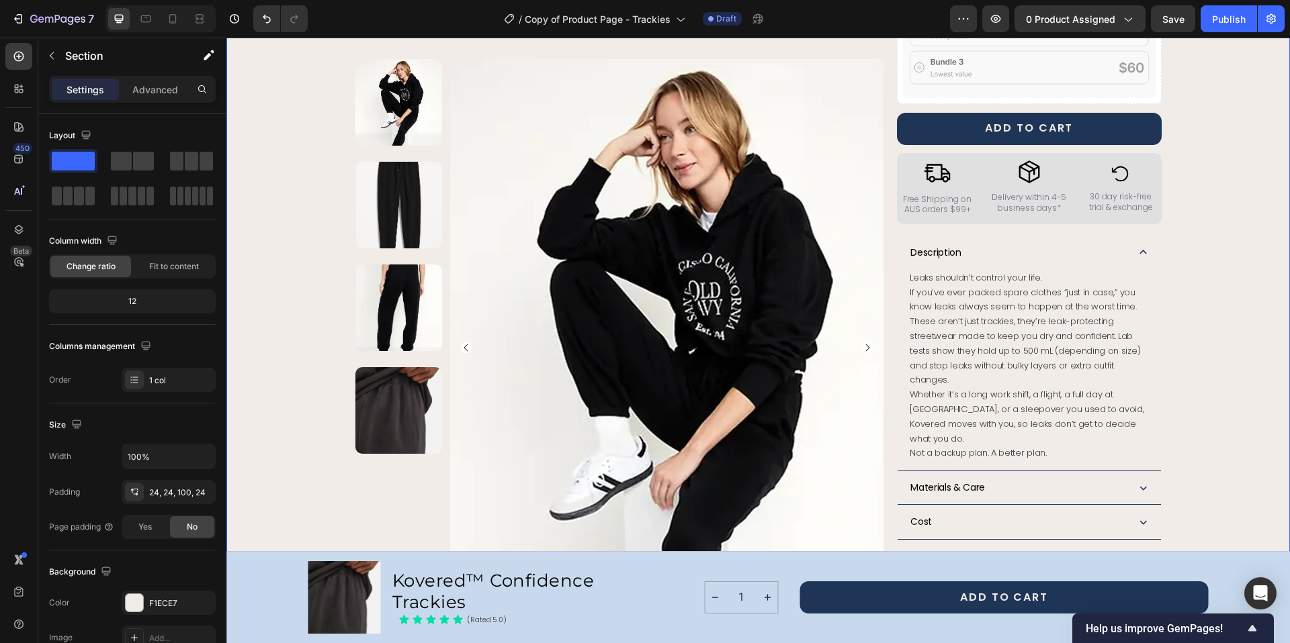
scroll to position [648, 0]
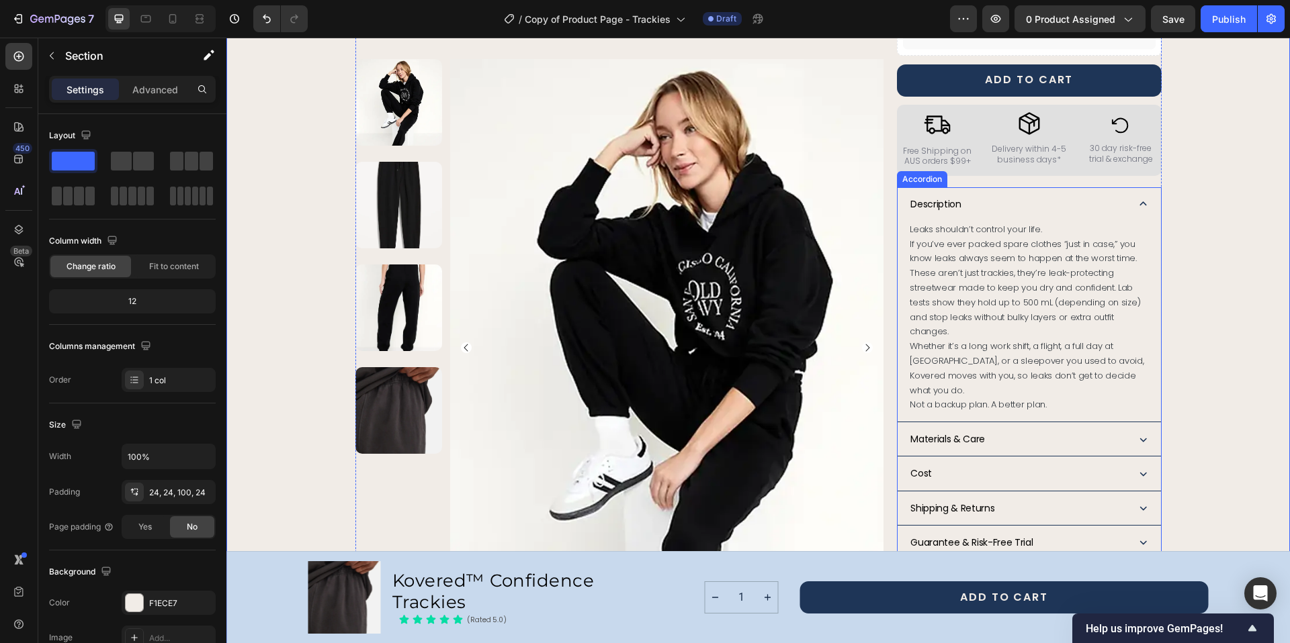
click at [1139, 202] on icon at bounding box center [1142, 204] width 7 height 4
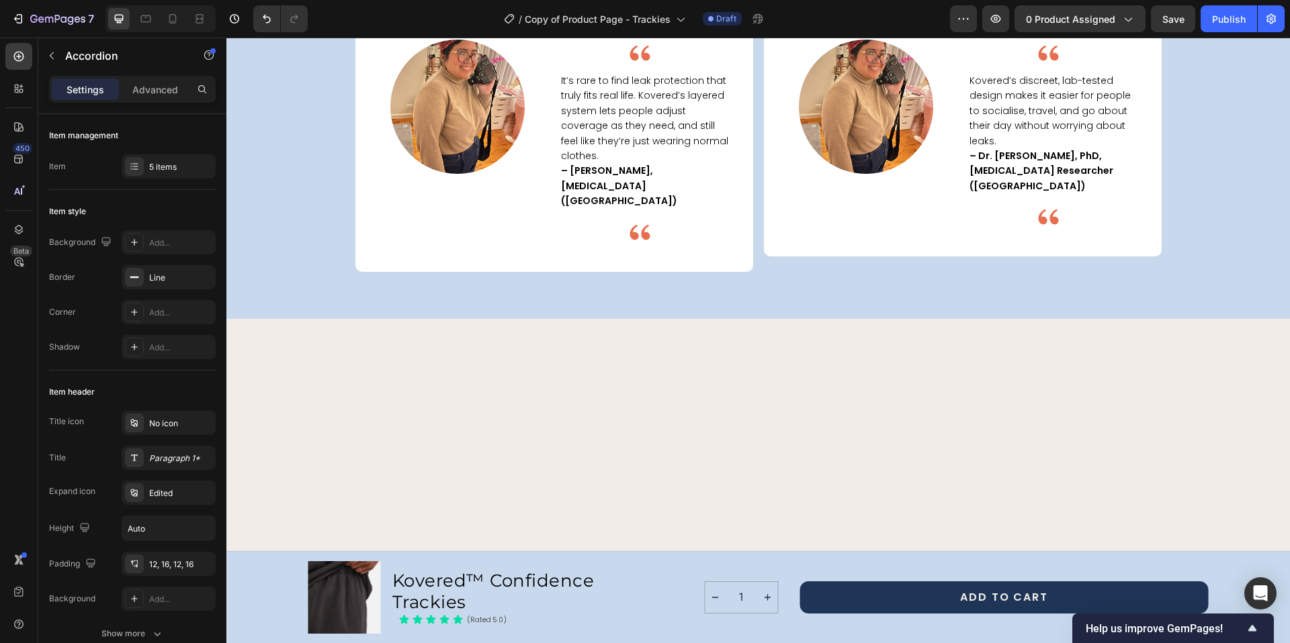
scroll to position [1857, 0]
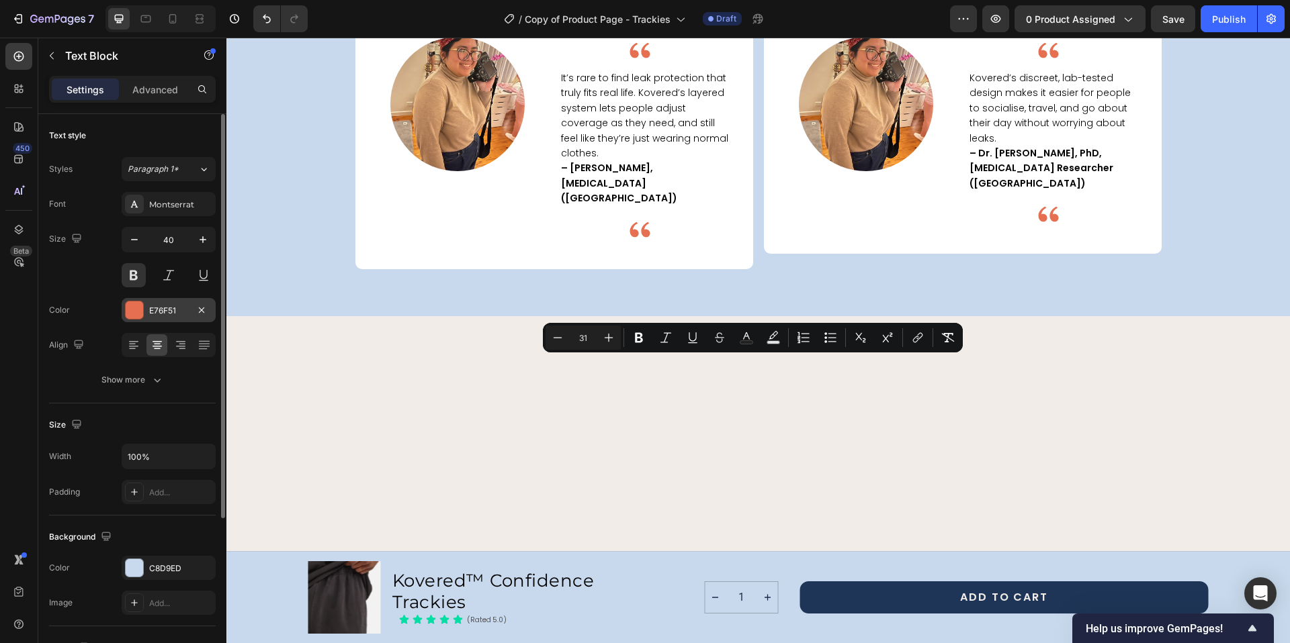
click at [162, 310] on div "E76F51" at bounding box center [168, 311] width 39 height 12
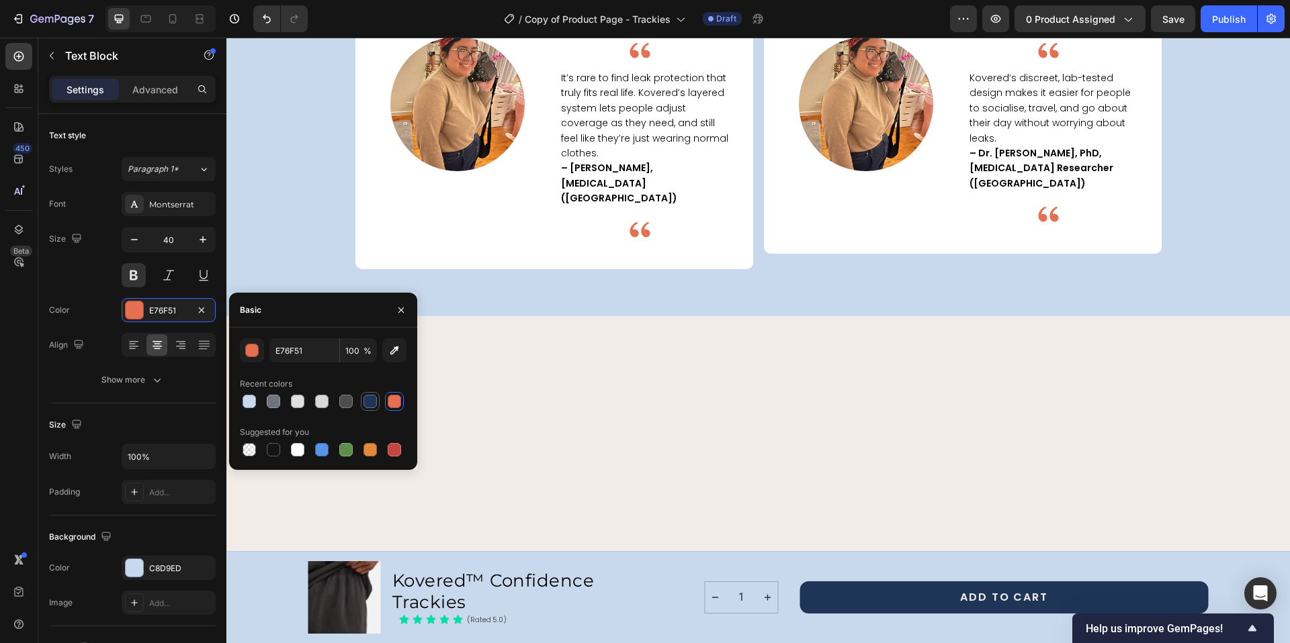
click at [368, 401] on div at bounding box center [369, 401] width 13 height 13
type input "1E3557"
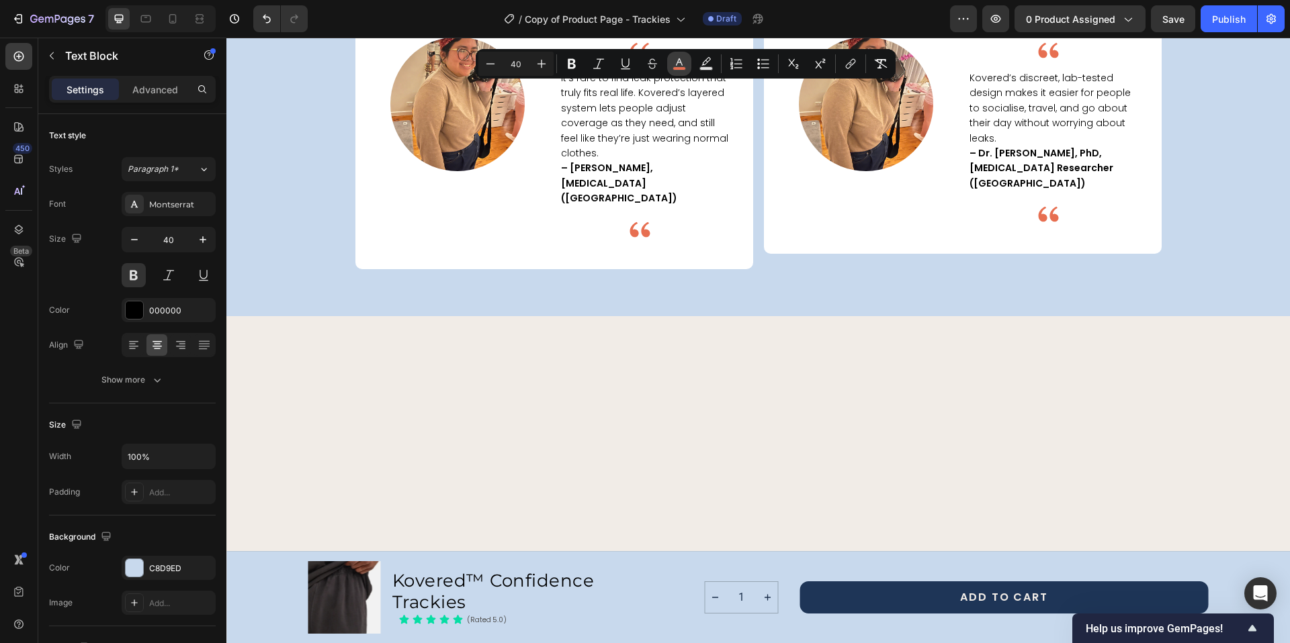
click at [676, 63] on icon "Editor contextual toolbar" at bounding box center [678, 63] width 13 height 13
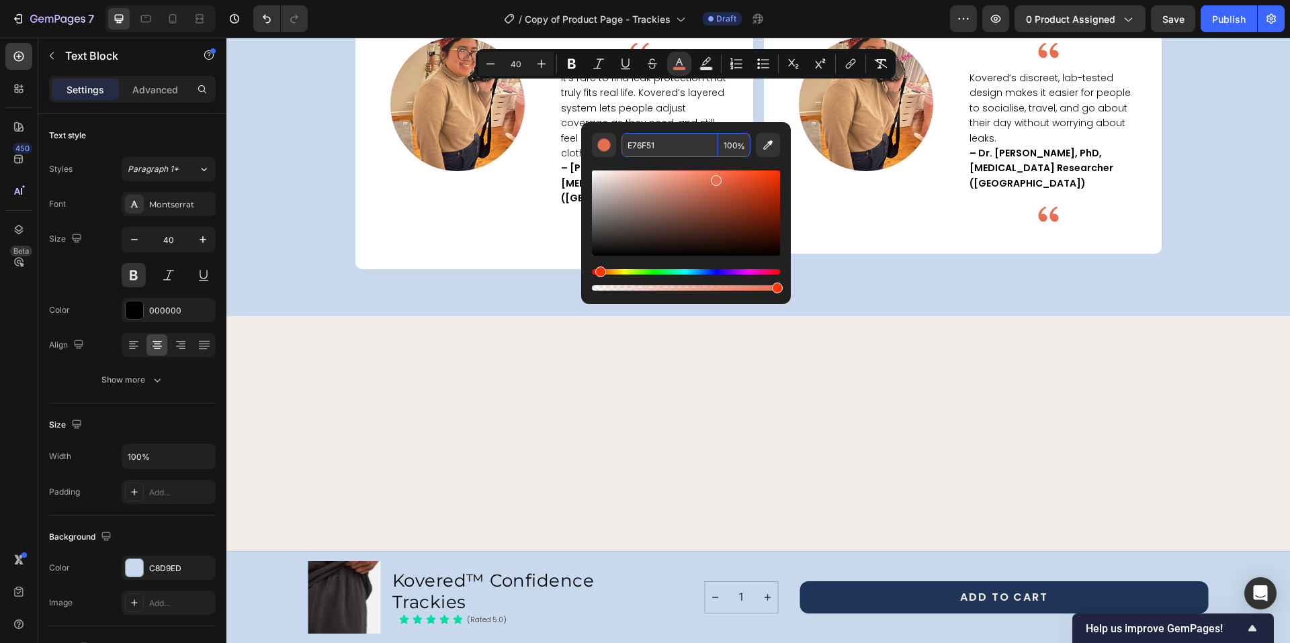
click at [636, 144] on input "E76F51" at bounding box center [669, 145] width 97 height 24
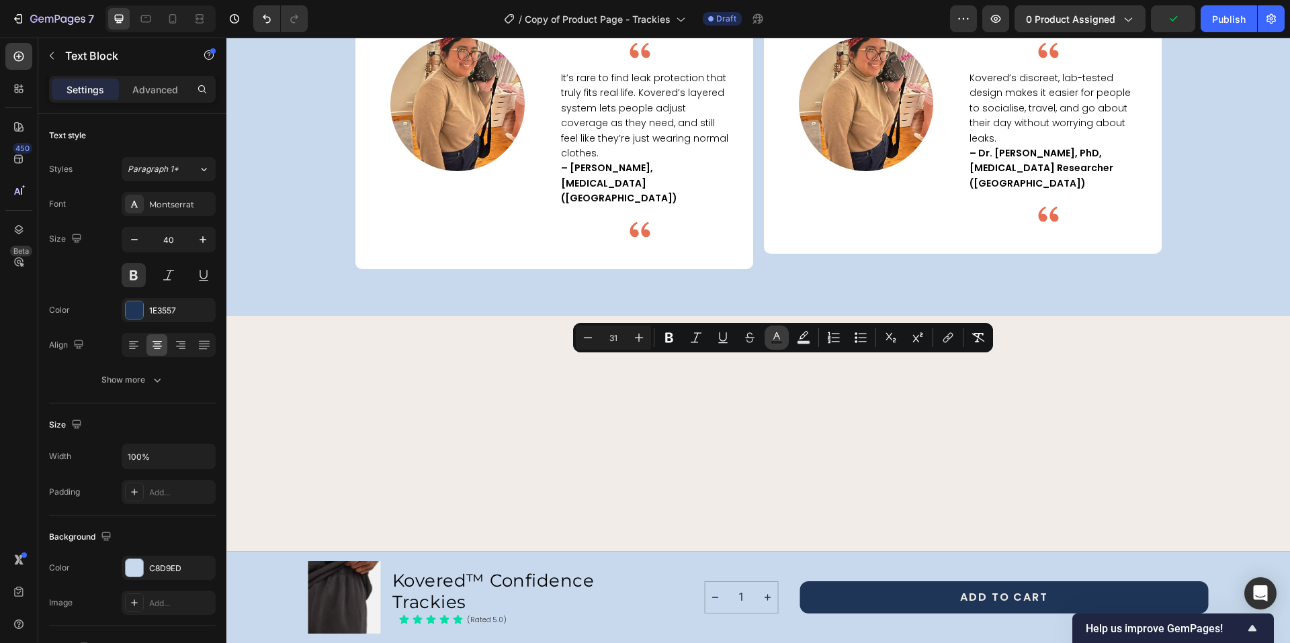
click at [770, 338] on icon "Editor contextual toolbar" at bounding box center [776, 337] width 13 height 13
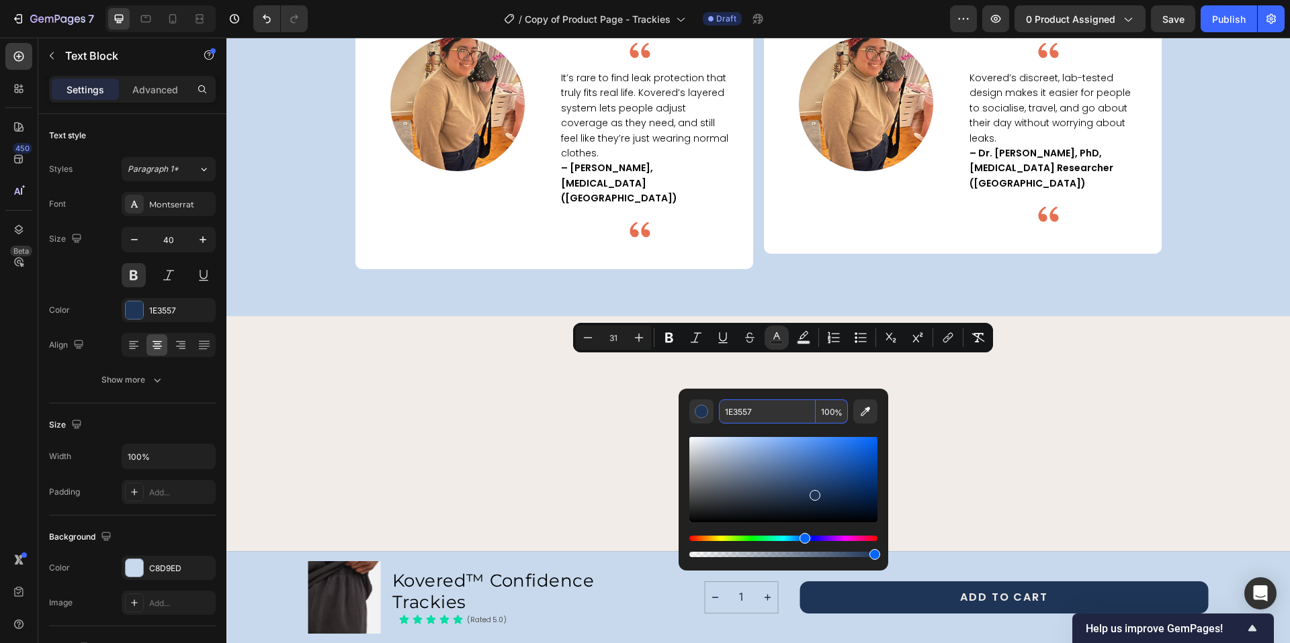
click at [737, 413] on input "1E3557" at bounding box center [767, 412] width 97 height 24
paste input "E76F51"
type input "E76F51"
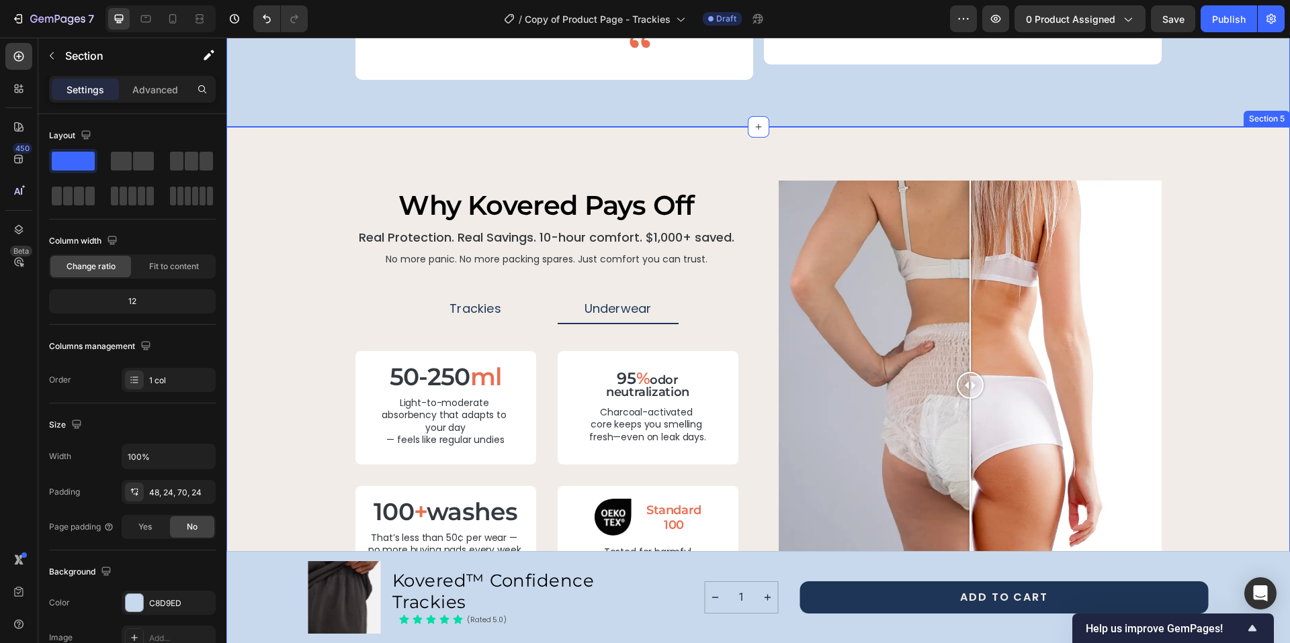
scroll to position [2470, 0]
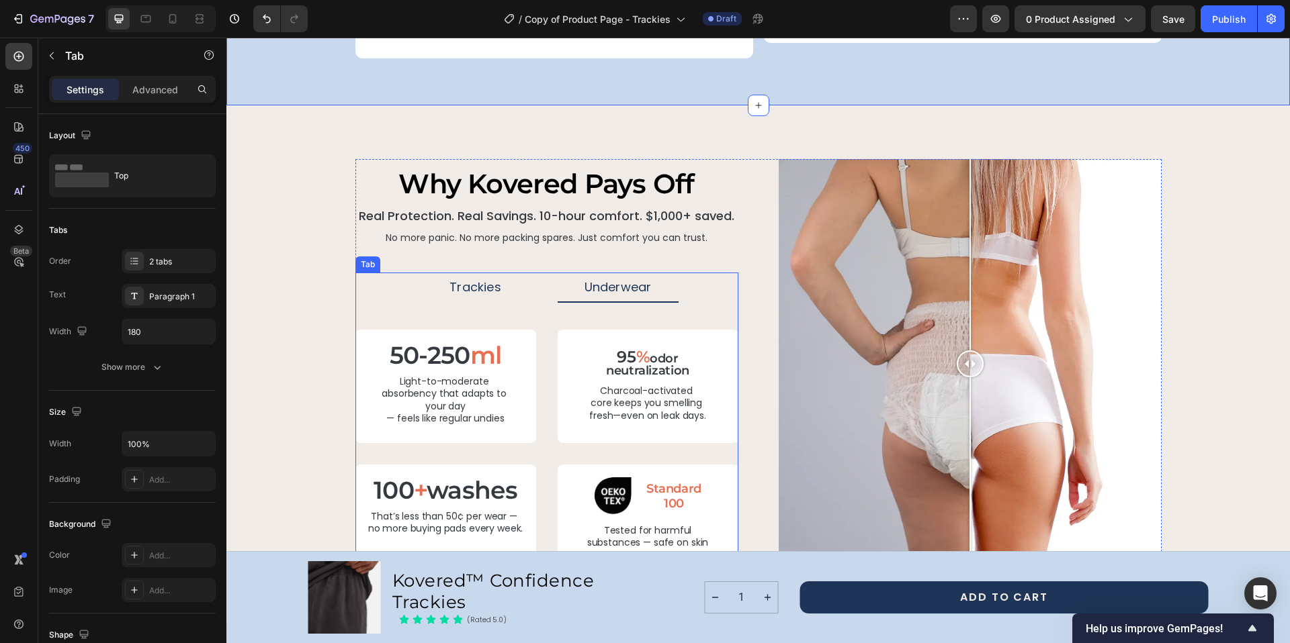
click at [482, 280] on p "Trackies" at bounding box center [475, 287] width 52 height 15
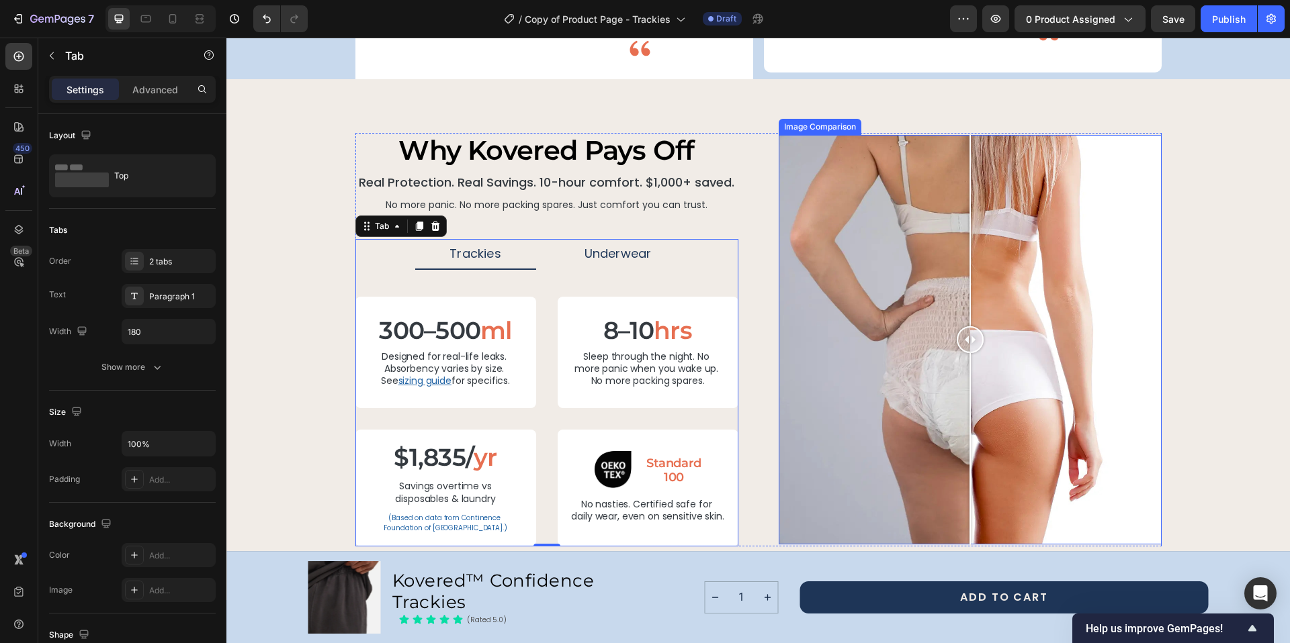
scroll to position [2443, 0]
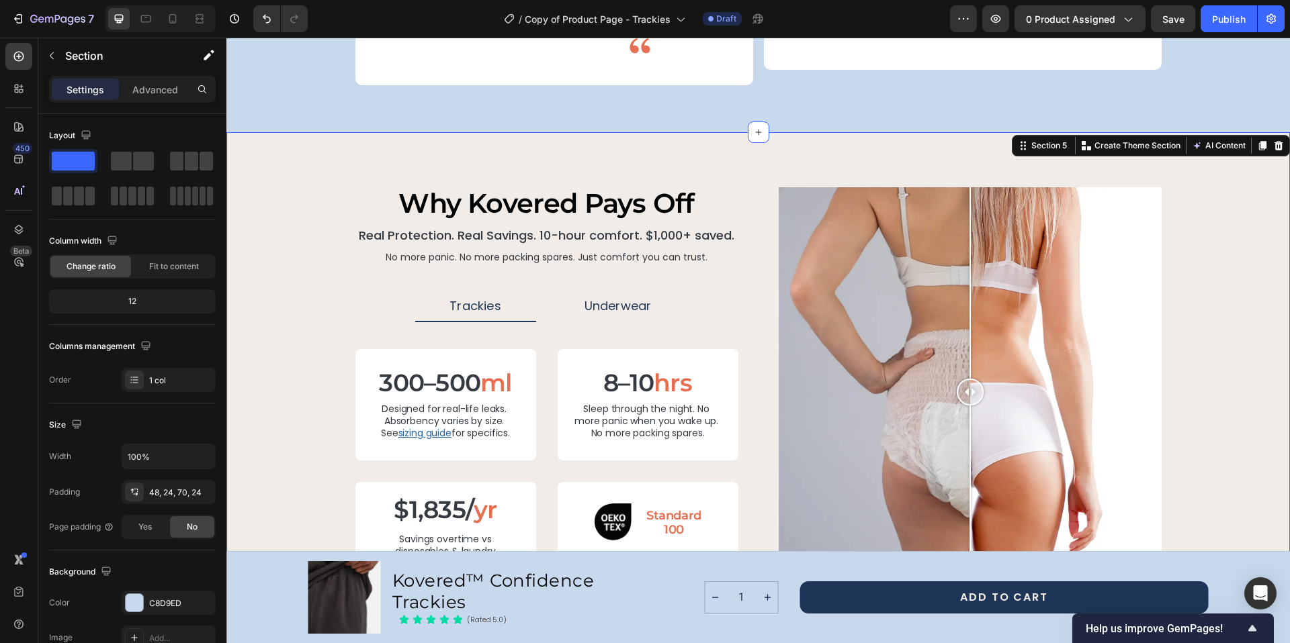
click at [1224, 186] on div "why kovered pays off Heading Real Protection. Real Savings. 10-hour comfort. $1…" at bounding box center [757, 392] width 1031 height 413
click at [499, 186] on h2 "why kovered pays off" at bounding box center [546, 203] width 383 height 35
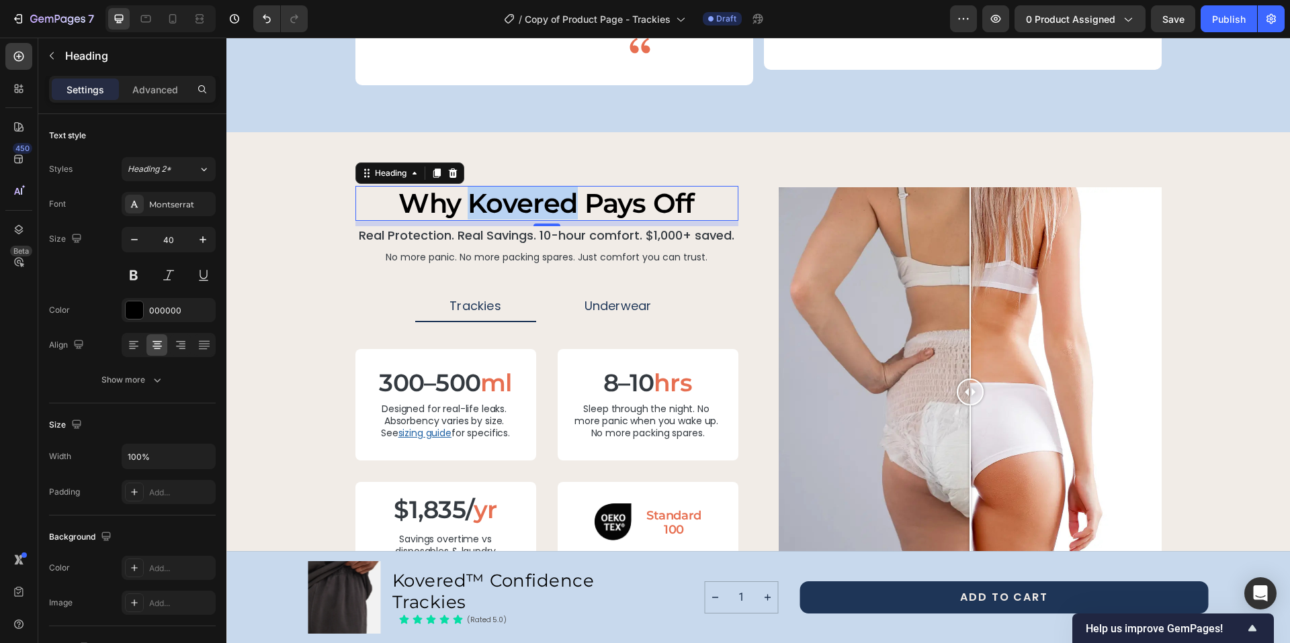
click at [499, 186] on h2 "why kovered pays off" at bounding box center [546, 203] width 383 height 35
click at [499, 187] on p "why kovered pays off" at bounding box center [547, 203] width 380 height 32
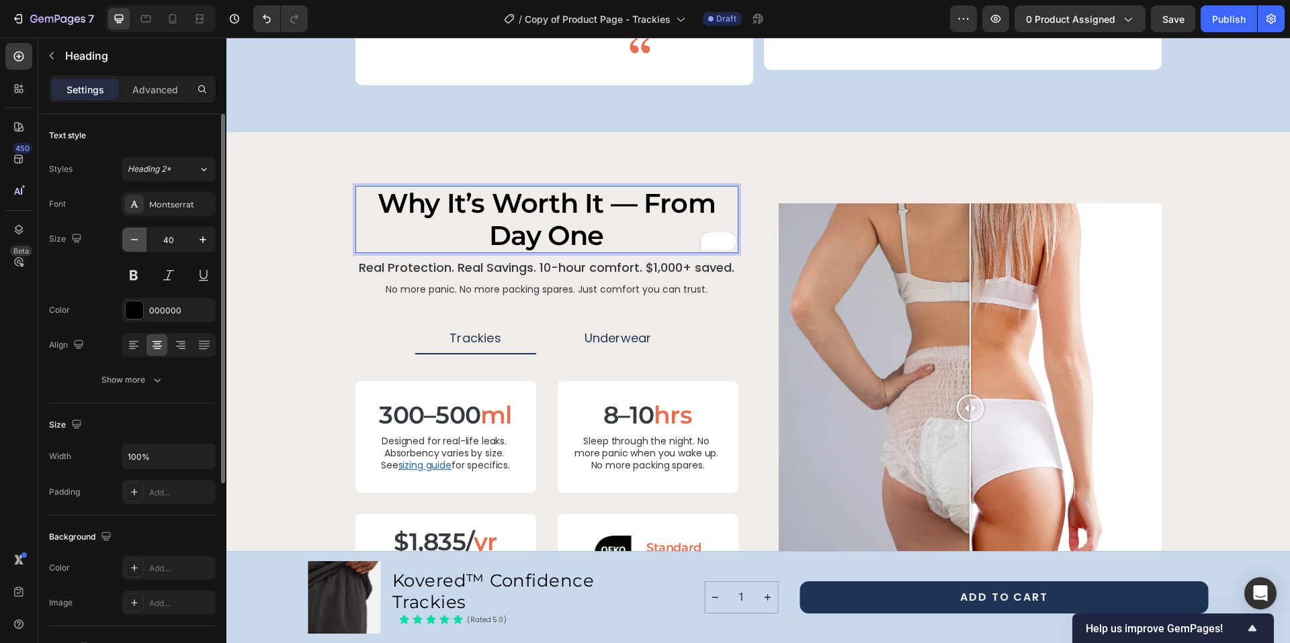
click at [132, 240] on icon "button" at bounding box center [134, 239] width 13 height 13
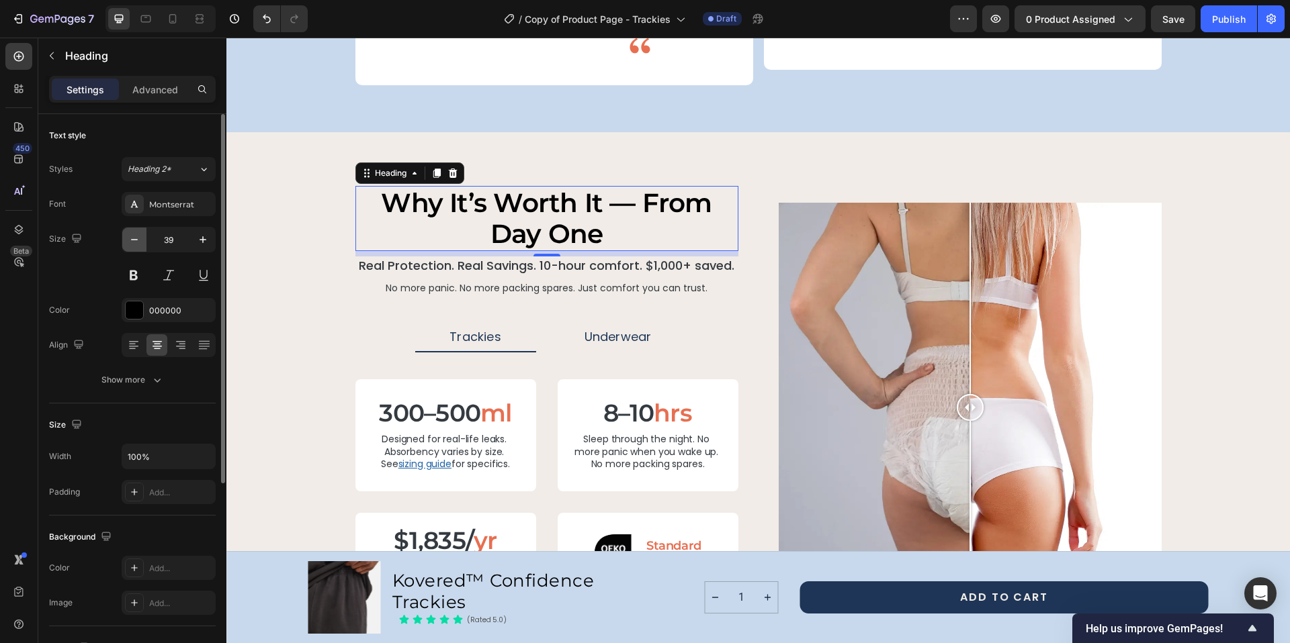
click at [132, 240] on icon "button" at bounding box center [134, 239] width 7 height 1
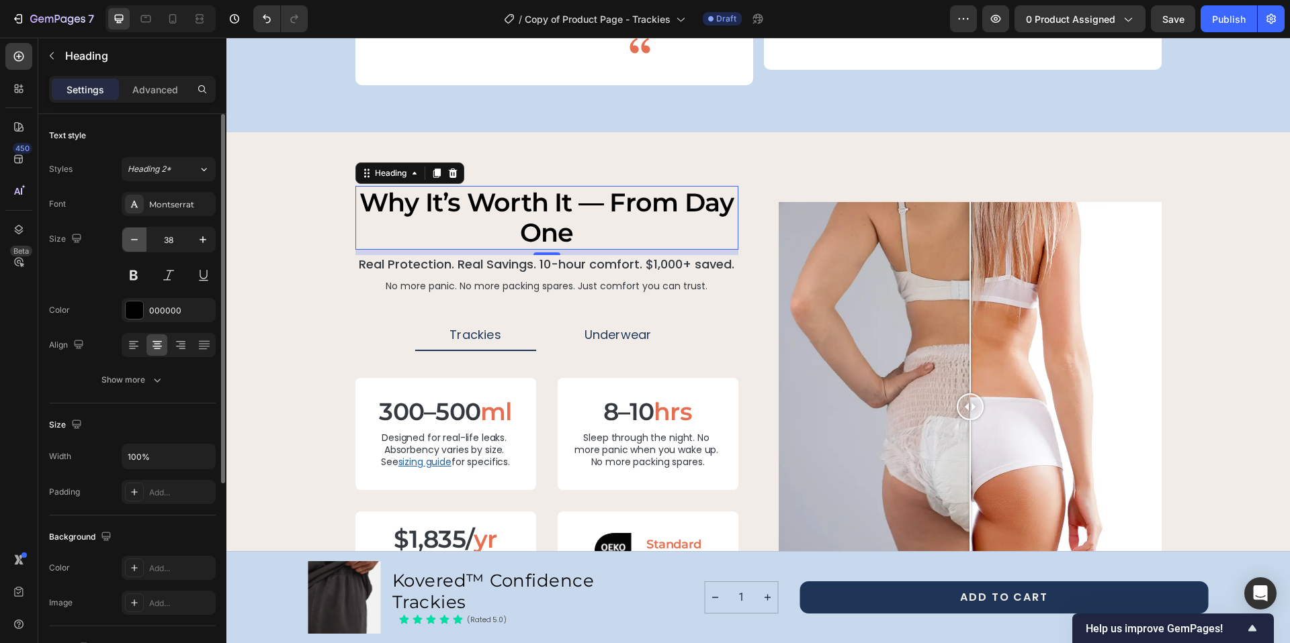
click at [132, 240] on icon "button" at bounding box center [134, 239] width 7 height 1
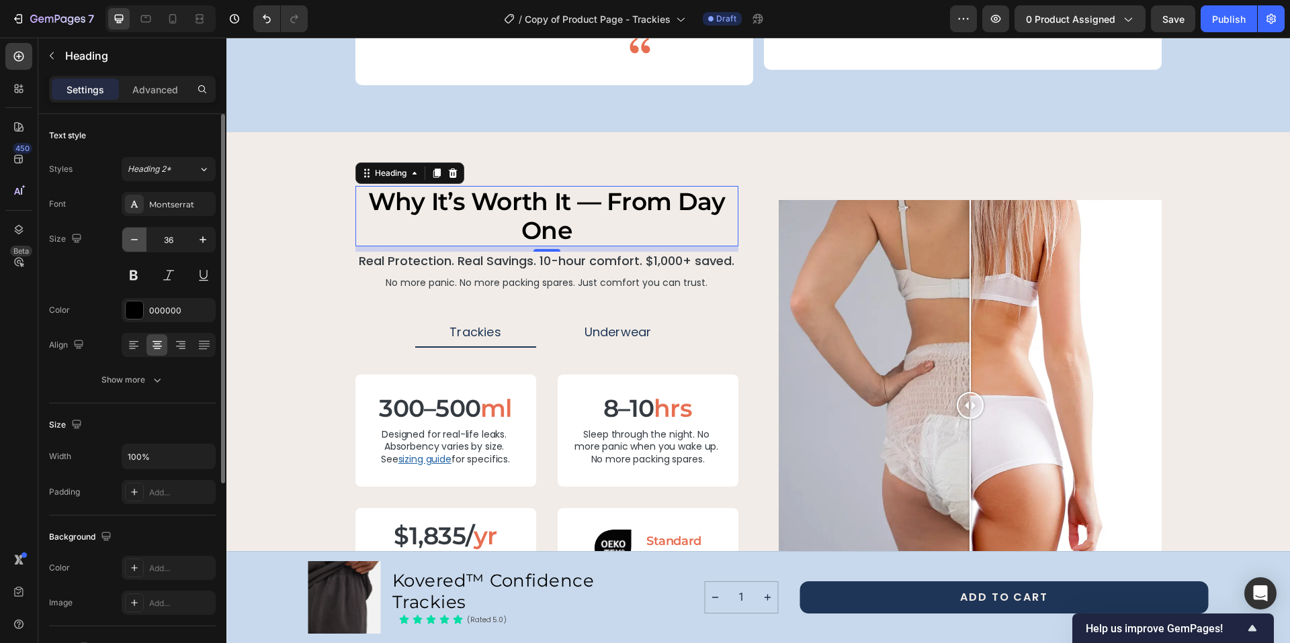
click at [132, 240] on icon "button" at bounding box center [134, 239] width 7 height 1
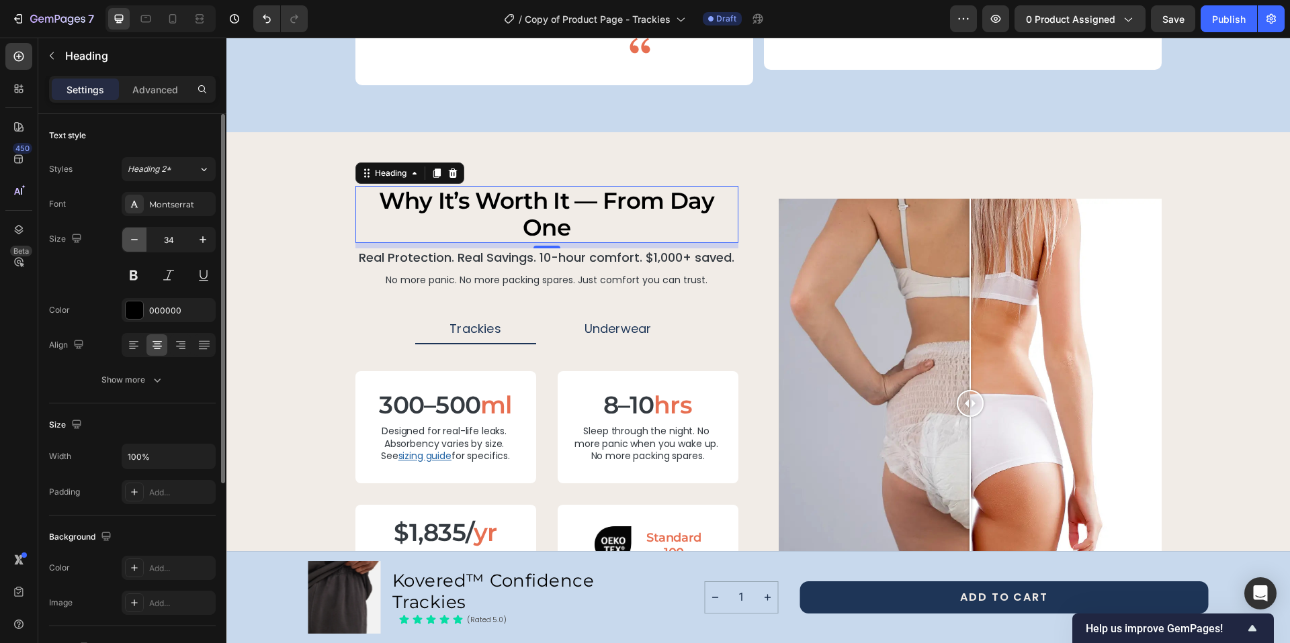
click at [132, 240] on icon "button" at bounding box center [134, 239] width 7 height 1
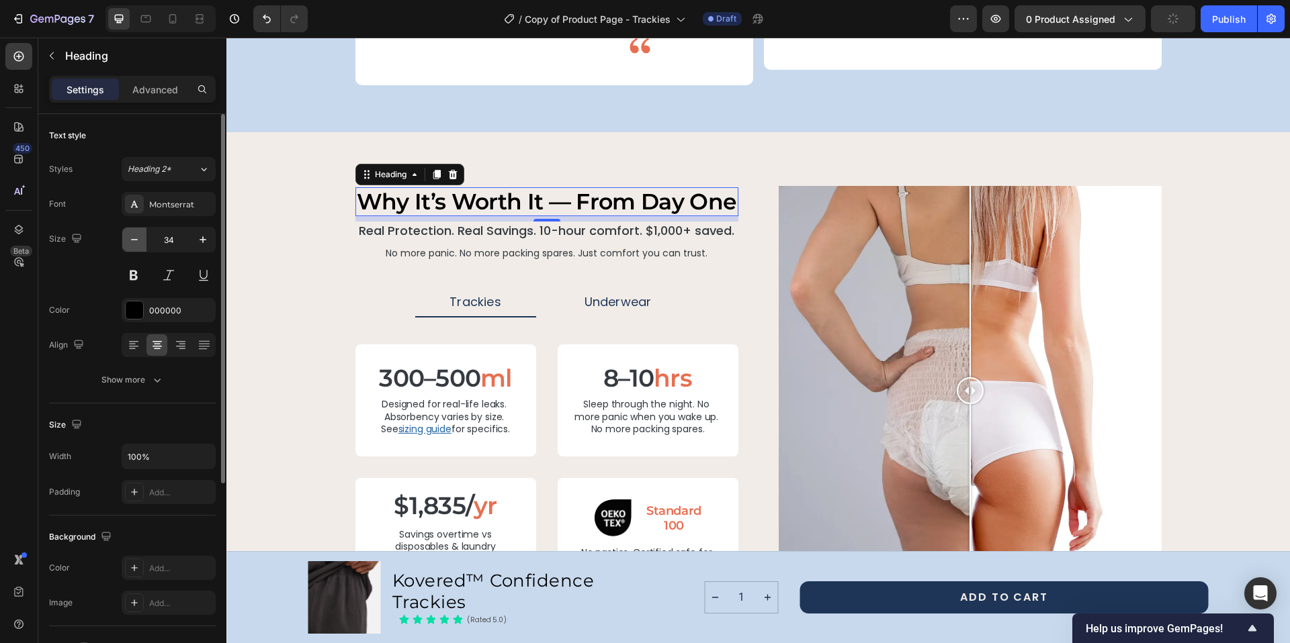
type input "33"
click at [564, 132] on div "Why It’s Worth It — From Day One Heading 8 Real Protection. Real Savings. 10-ho…" at bounding box center [757, 391] width 1063 height 518
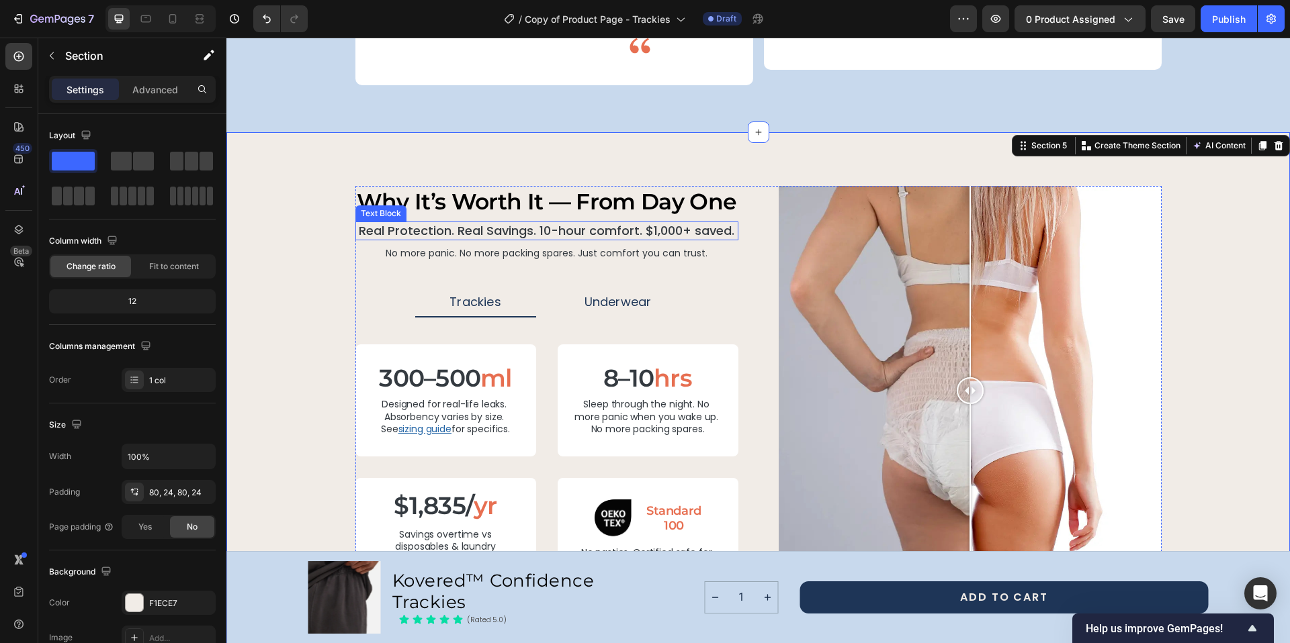
click at [492, 223] on p "Real Protection. Real Savings. 10-hour comfort. $1,000+ saved." at bounding box center [547, 230] width 380 height 15
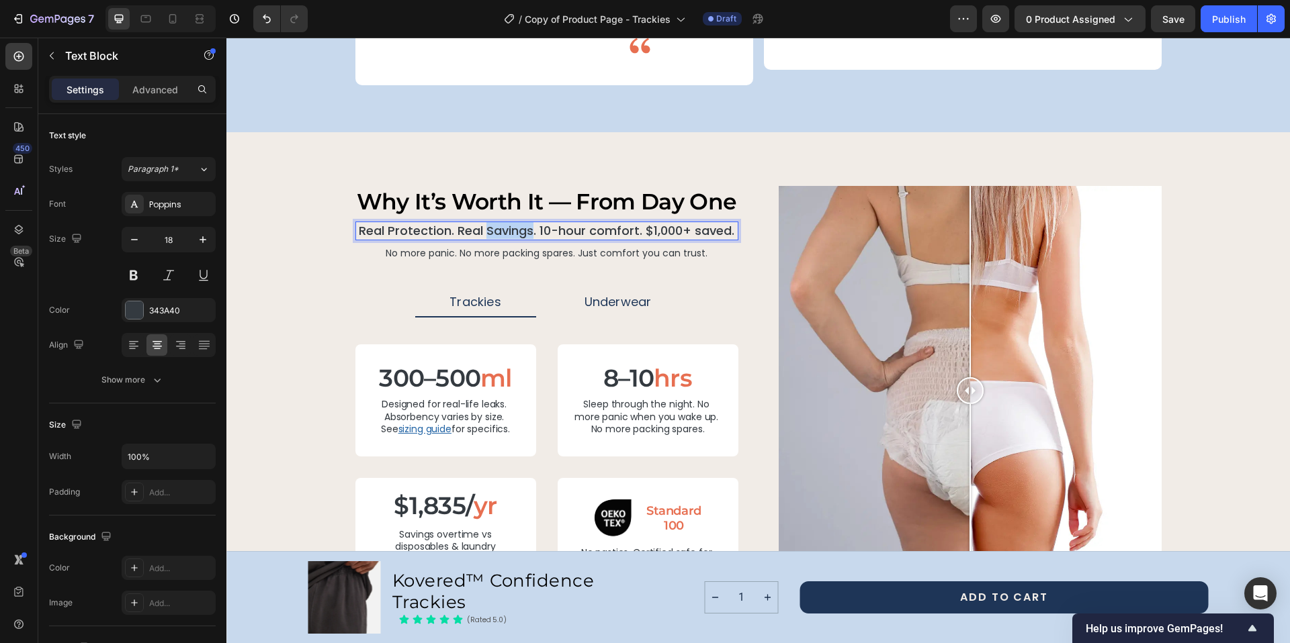
click at [492, 223] on p "Real Protection. Real Savings. 10-hour comfort. $1,000+ saved." at bounding box center [547, 230] width 380 height 15
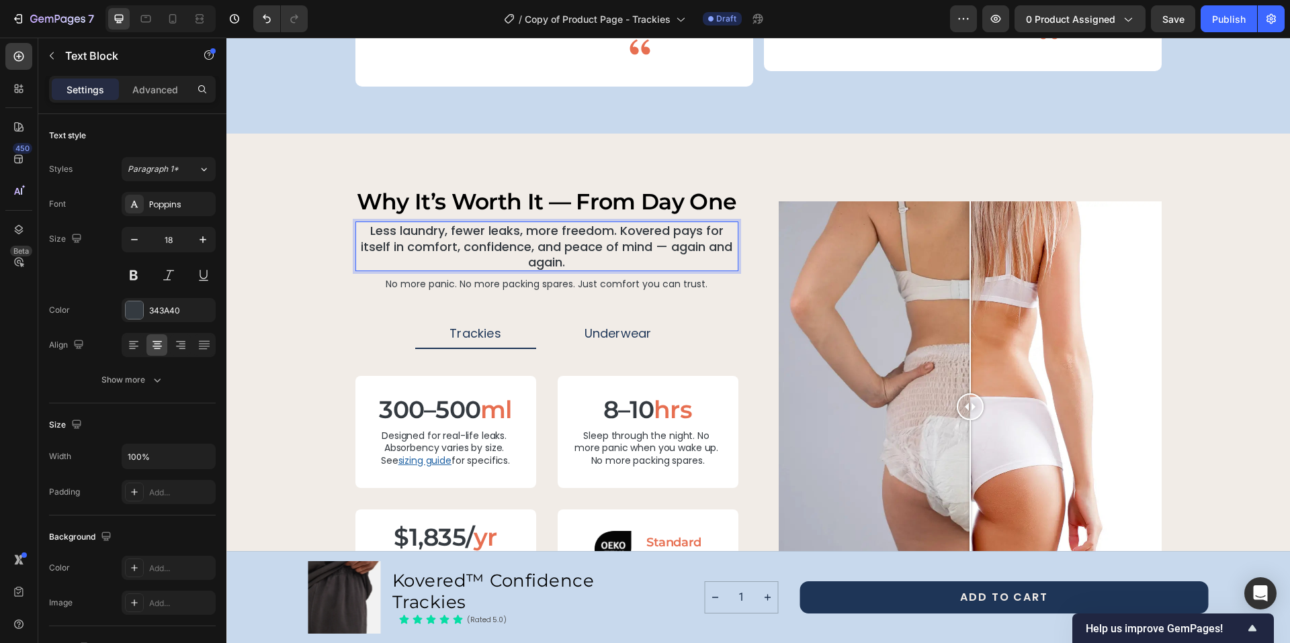
click at [440, 223] on p "Less laundry, fewer leaks, more freedom. Kovered pays for itself in comfort, co…" at bounding box center [547, 246] width 380 height 47
click at [134, 244] on icon "button" at bounding box center [134, 239] width 13 height 13
type input "17"
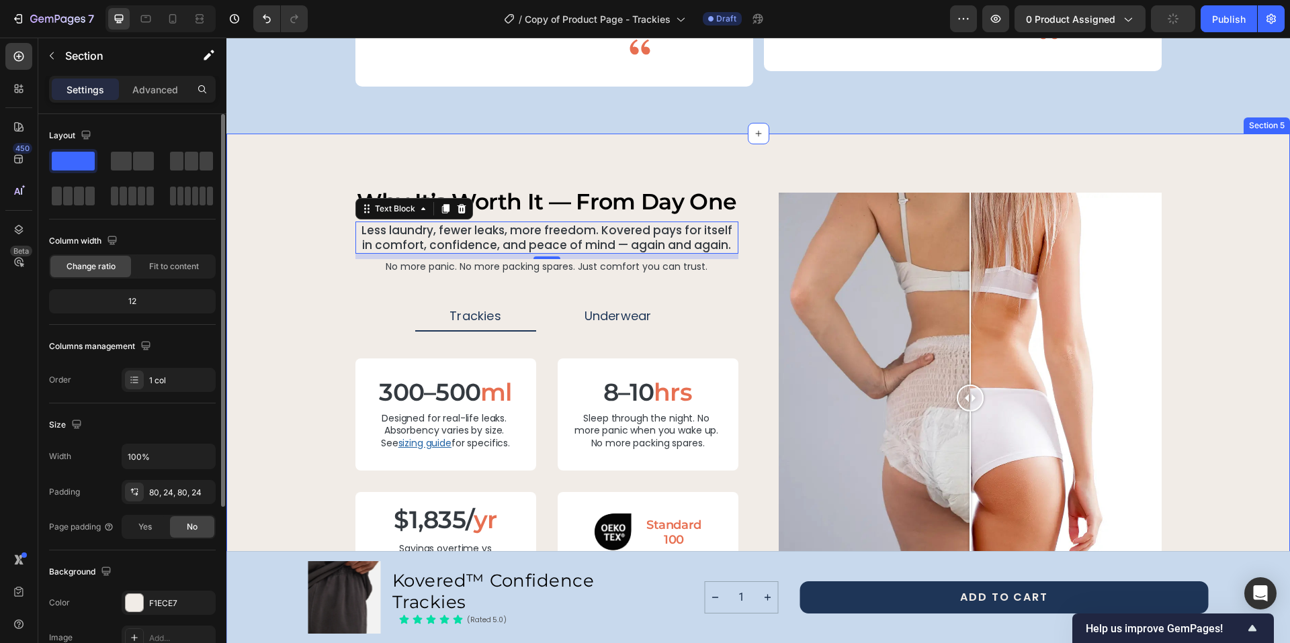
click at [627, 134] on div "Why It’s Worth It — From Day One Heading Less laundry, fewer leaks, more freedo…" at bounding box center [757, 398] width 1063 height 529
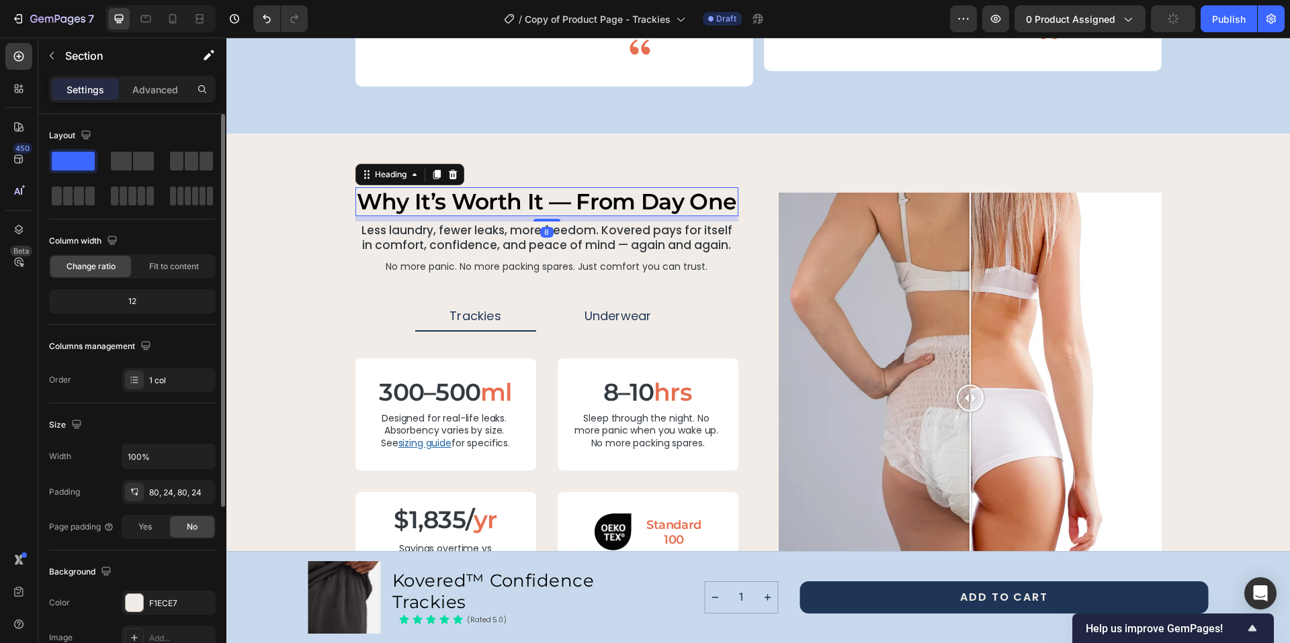
click at [568, 189] on p "Why It’s Worth It — From Day One" at bounding box center [547, 202] width 380 height 27
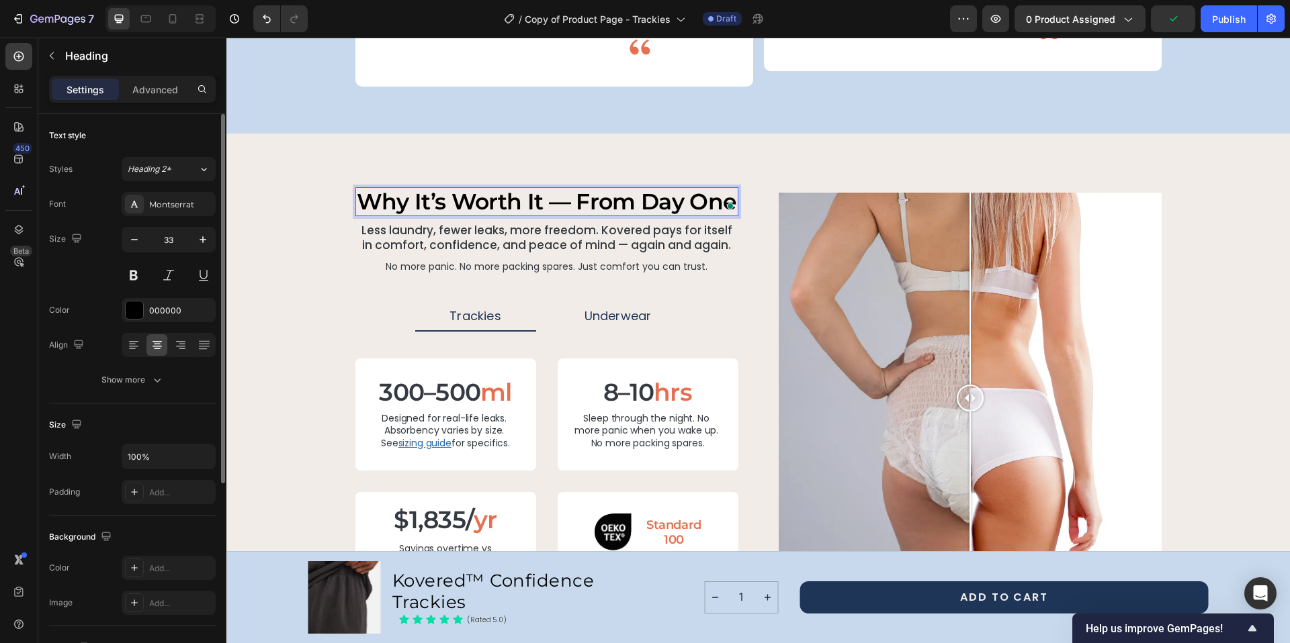
click at [556, 189] on p "Why It’s Worth It — From Day One" at bounding box center [547, 202] width 380 height 27
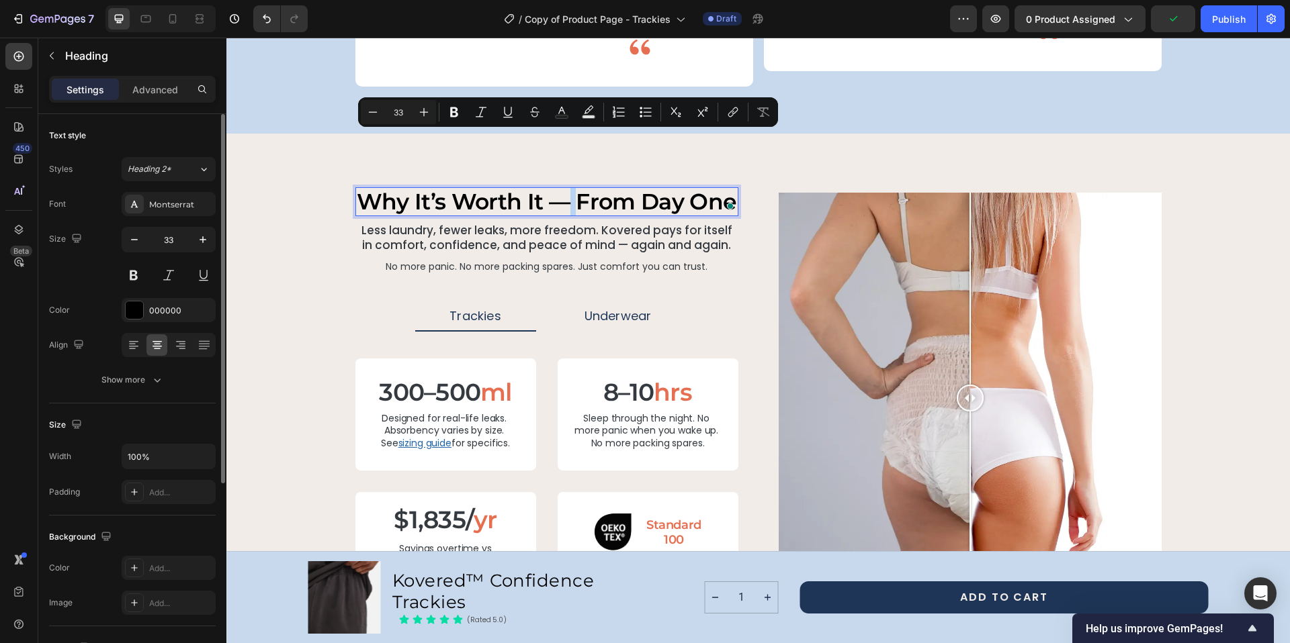
click at [561, 189] on p "Why It’s Worth It — From Day One" at bounding box center [547, 202] width 380 height 27
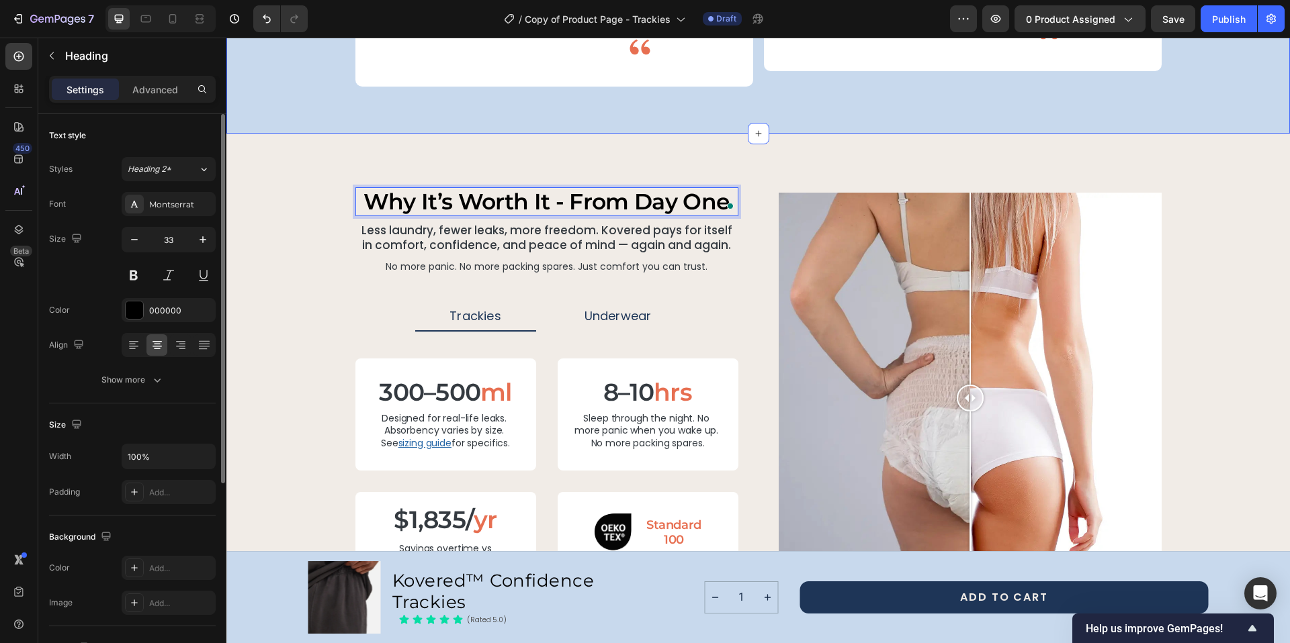
drag, startPoint x: 446, startPoint y: 54, endPoint x: 445, endPoint y: 64, distance: 9.5
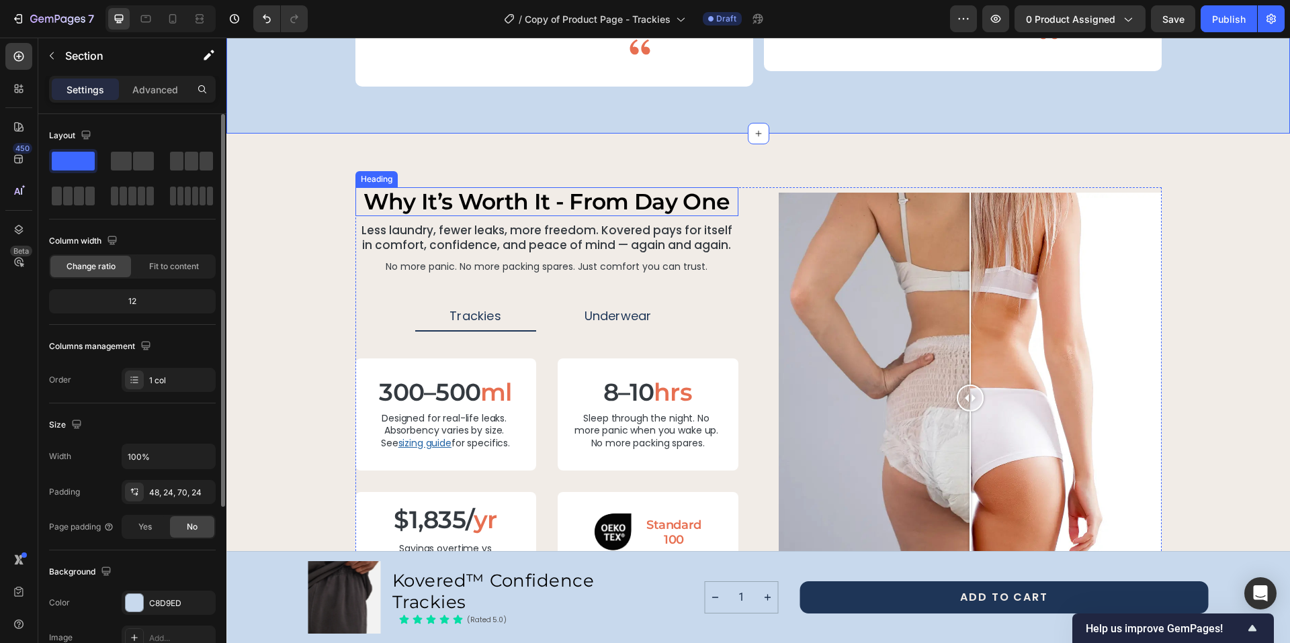
click at [437, 189] on p "Why It’s Worth It - From Day One" at bounding box center [547, 202] width 380 height 27
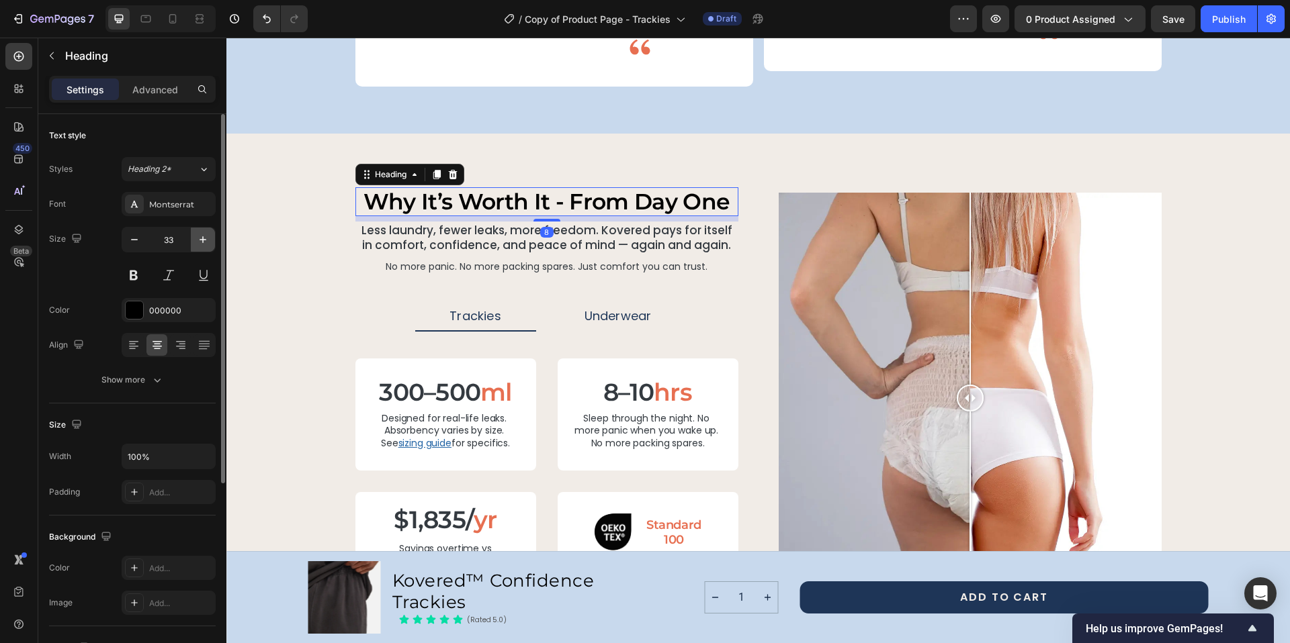
click at [202, 238] on icon "button" at bounding box center [202, 239] width 13 height 13
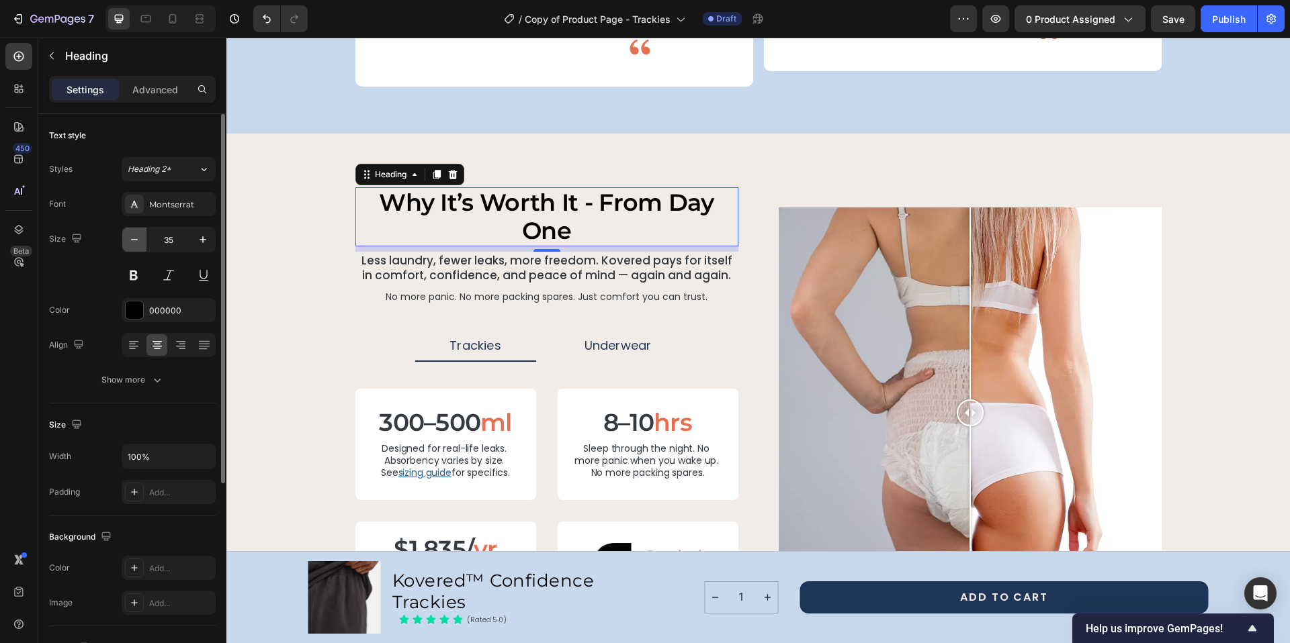
click at [126, 241] on button "button" at bounding box center [134, 240] width 24 height 24
type input "34"
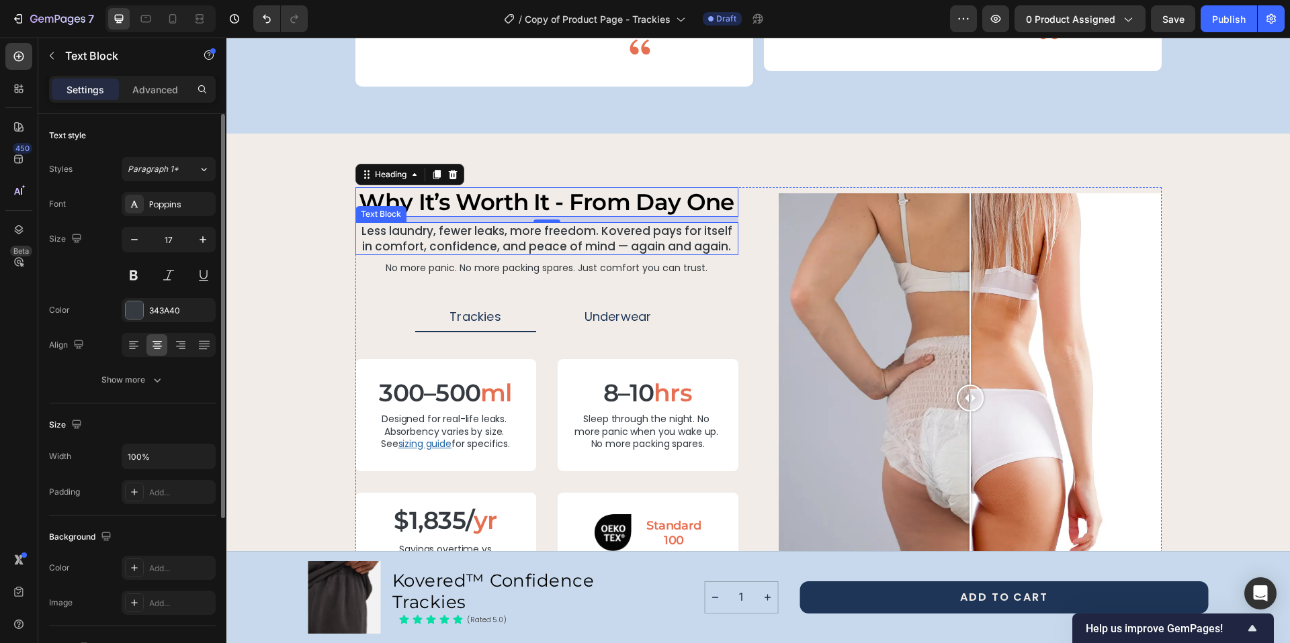
click at [688, 224] on p "Less laundry, fewer leaks, more freedom. Kovered pays for itself in comfort, co…" at bounding box center [547, 239] width 380 height 30
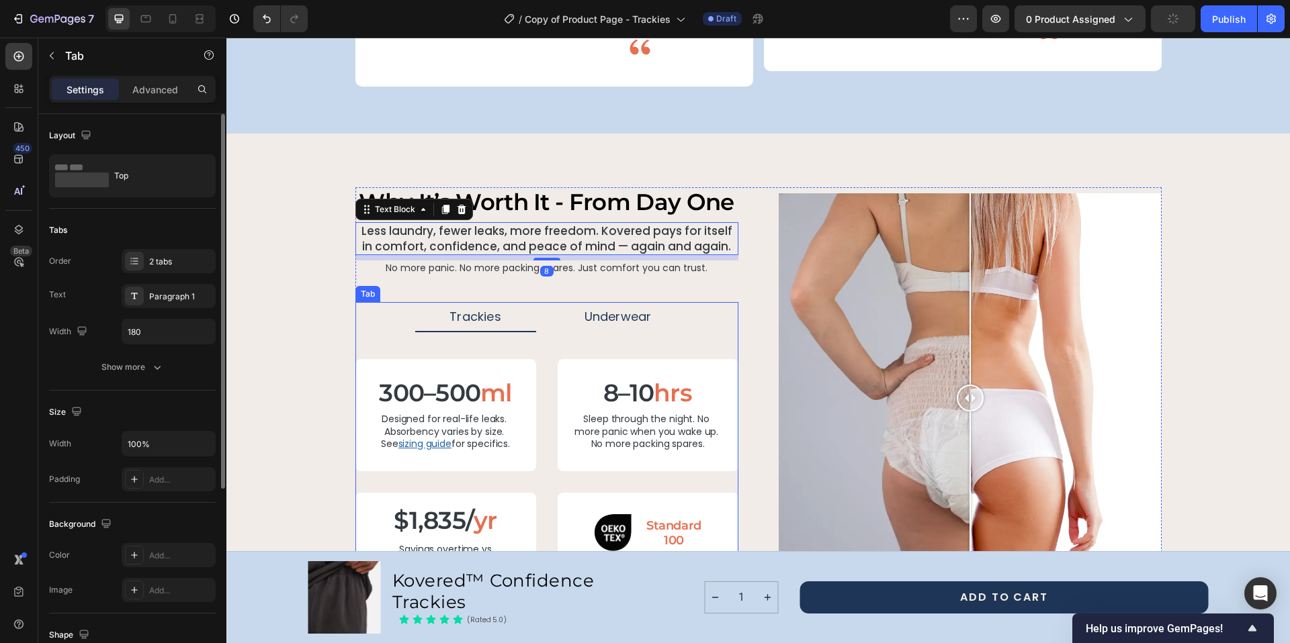
click at [580, 332] on div "300–500 ml Heading Designed for real-life leaks. Absorbency varies by size. See…" at bounding box center [546, 470] width 383 height 277
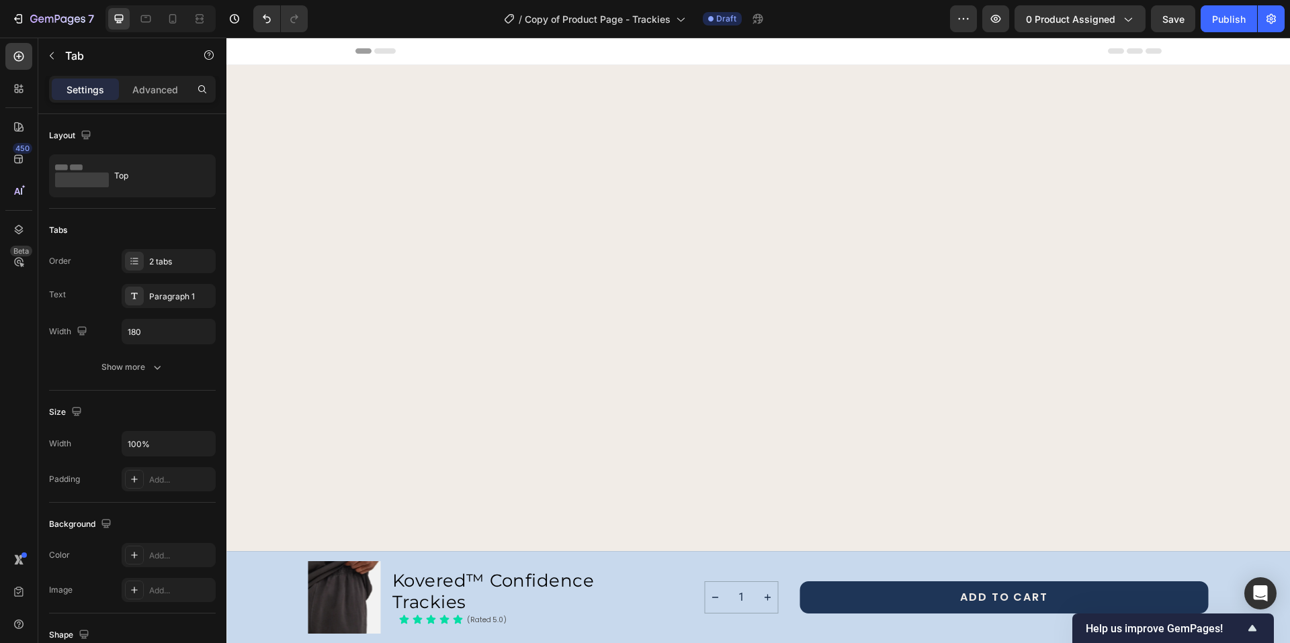
scroll to position [2441, 0]
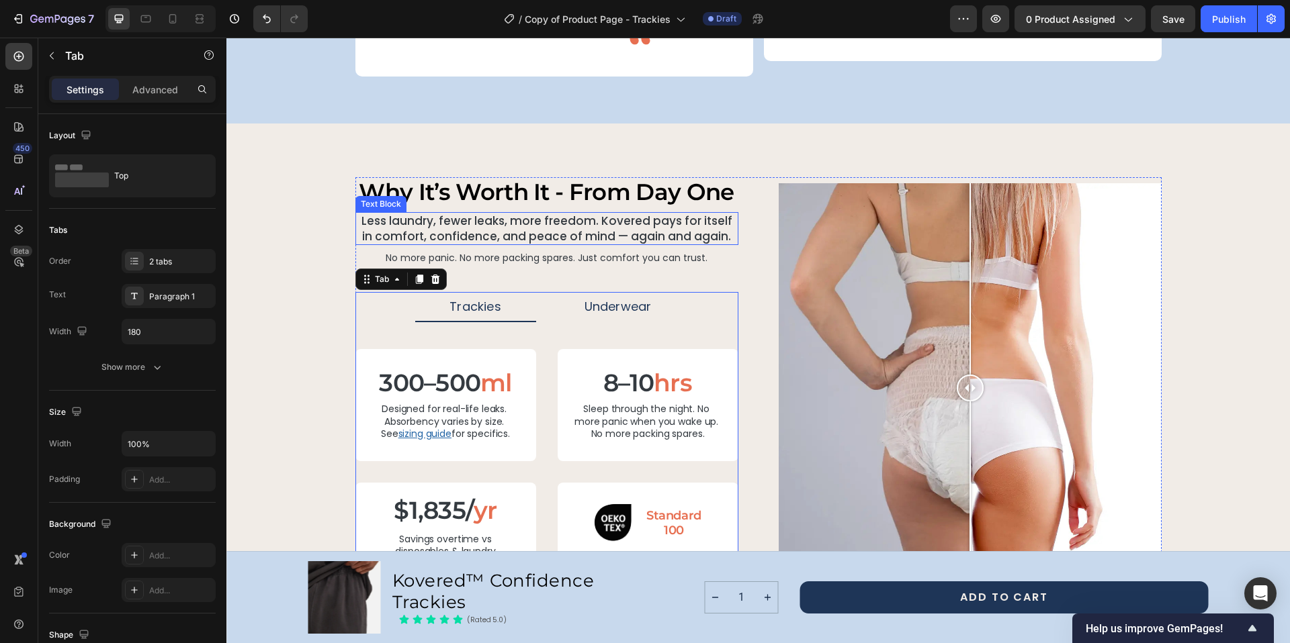
click at [598, 214] on p "Less laundry, fewer leaks, more freedom. Kovered pays for itself in comfort, co…" at bounding box center [547, 229] width 380 height 30
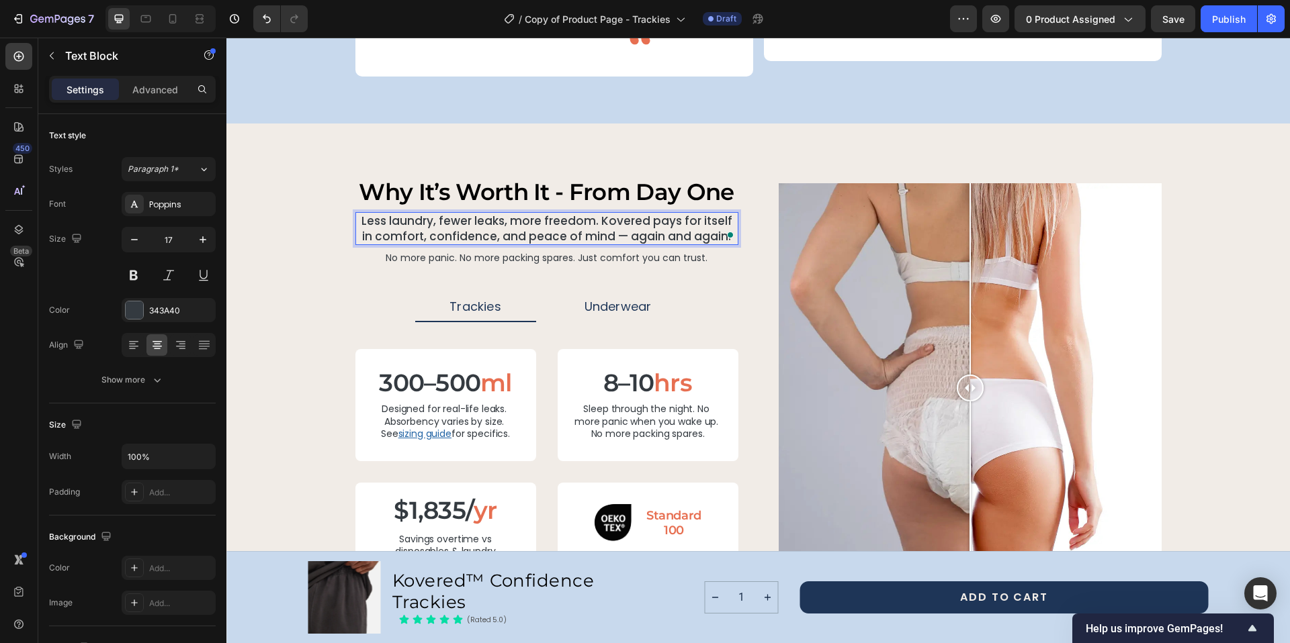
click at [613, 214] on p "Less laundry, fewer leaks, more freedom. Kovered pays for itself in comfort, co…" at bounding box center [547, 229] width 380 height 30
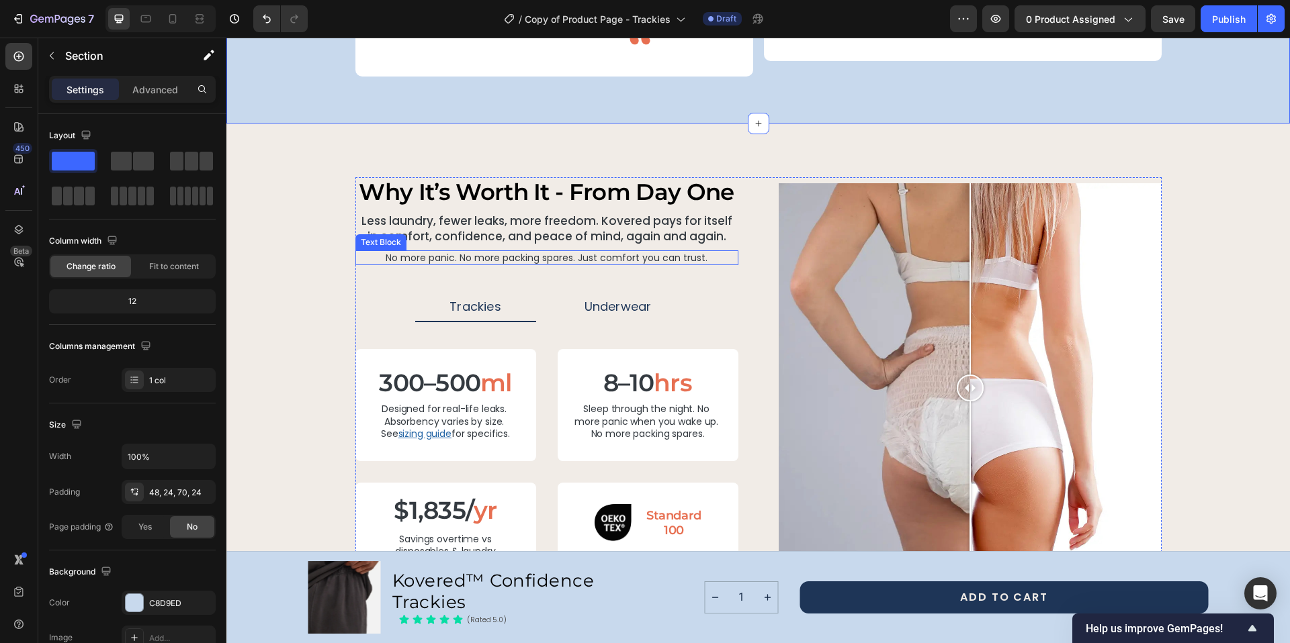
click at [517, 252] on p "No more panic. No more packing spares. Just comfort you can trust." at bounding box center [547, 258] width 380 height 12
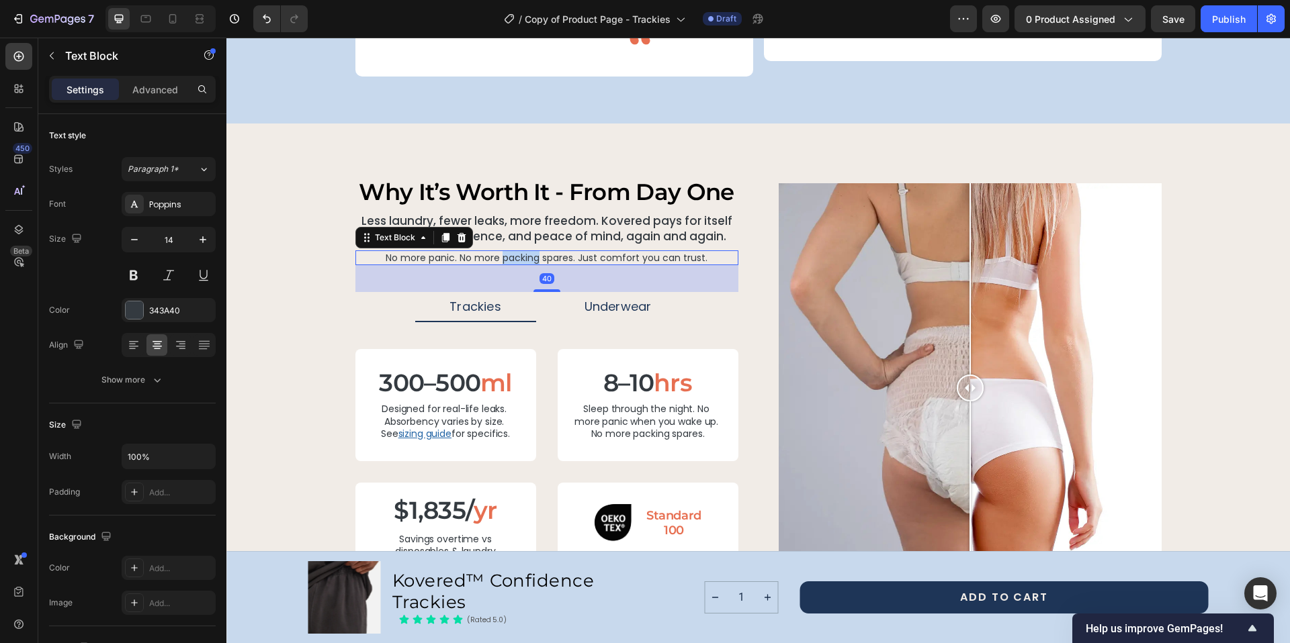
click at [517, 252] on p "No more panic. No more packing spares. Just comfort you can trust." at bounding box center [547, 258] width 380 height 12
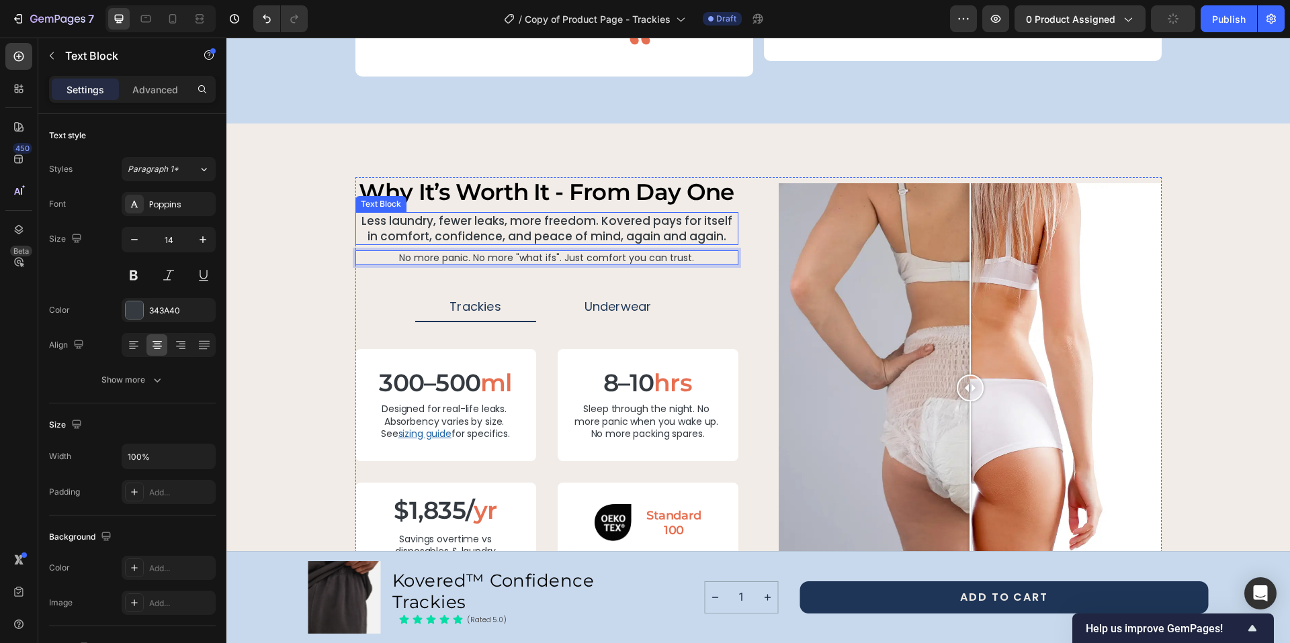
click at [571, 212] on div "Less laundry, fewer leaks, more freedom. Kovered pays for itself in comfort, co…" at bounding box center [546, 228] width 383 height 32
click at [560, 252] on p "No more panic. No more "what ifs". Just comfort you can trust." at bounding box center [547, 258] width 380 height 12
click at [550, 252] on p "No more panic. No more "what ifs". Just comfort you can trust." at bounding box center [547, 258] width 380 height 12
click at [404, 403] on p "Designed for real-life leaks. Absorbency varies by size. See sizing guide for s…" at bounding box center [445, 421] width 138 height 37
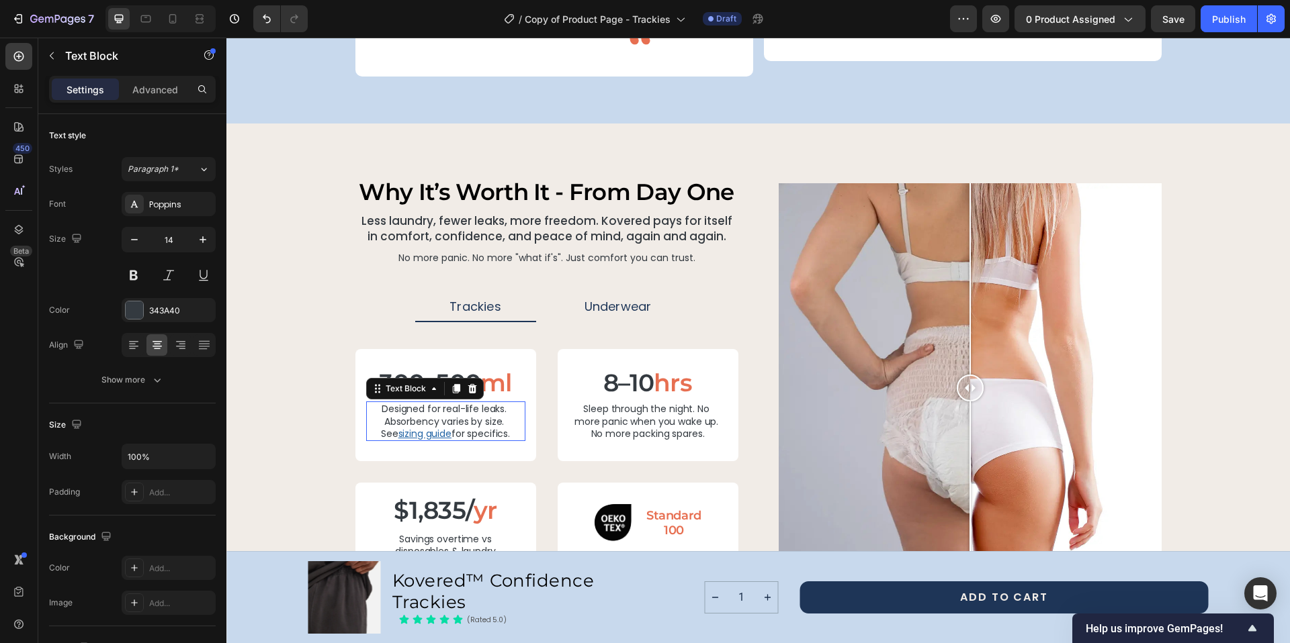
click at [404, 403] on p "Designed for real-life leaks. Absorbency varies by size. See sizing guide for s…" at bounding box center [445, 421] width 138 height 37
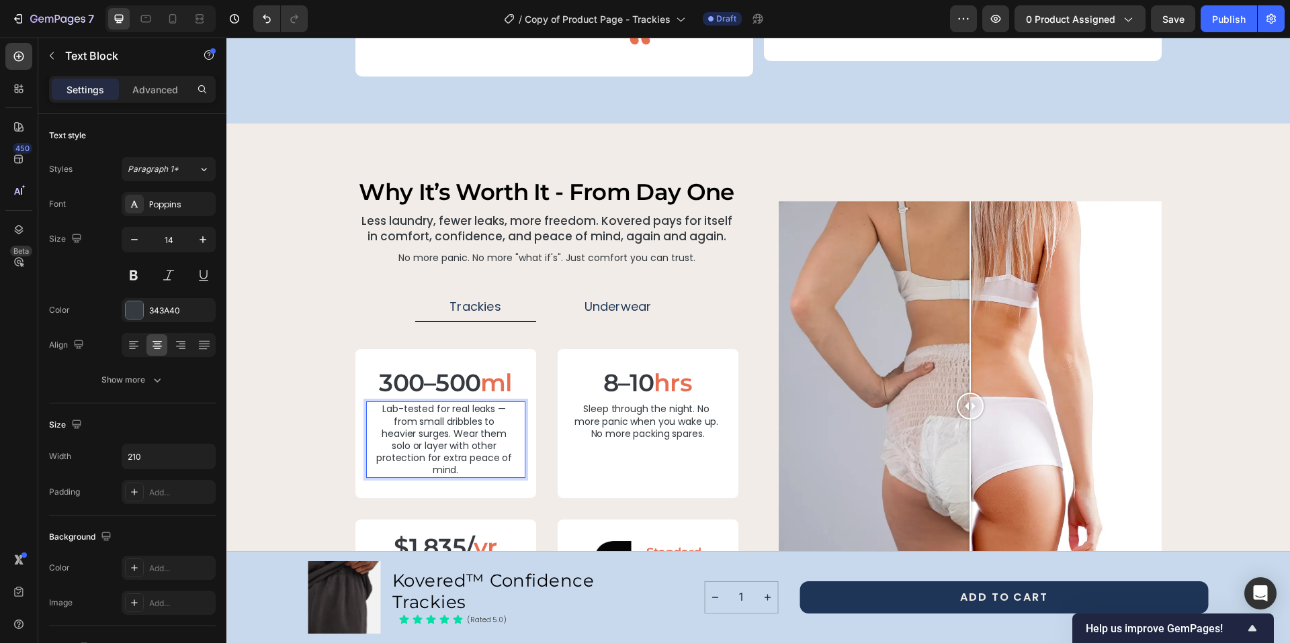
click at [502, 403] on p "Lab-tested for real leaks — from small dribbles to heavier surges. Wear them so…" at bounding box center [445, 439] width 138 height 73
click at [613, 403] on p "Sleep through the night. No more panic when you wake up. No more packing spares." at bounding box center [647, 421] width 147 height 37
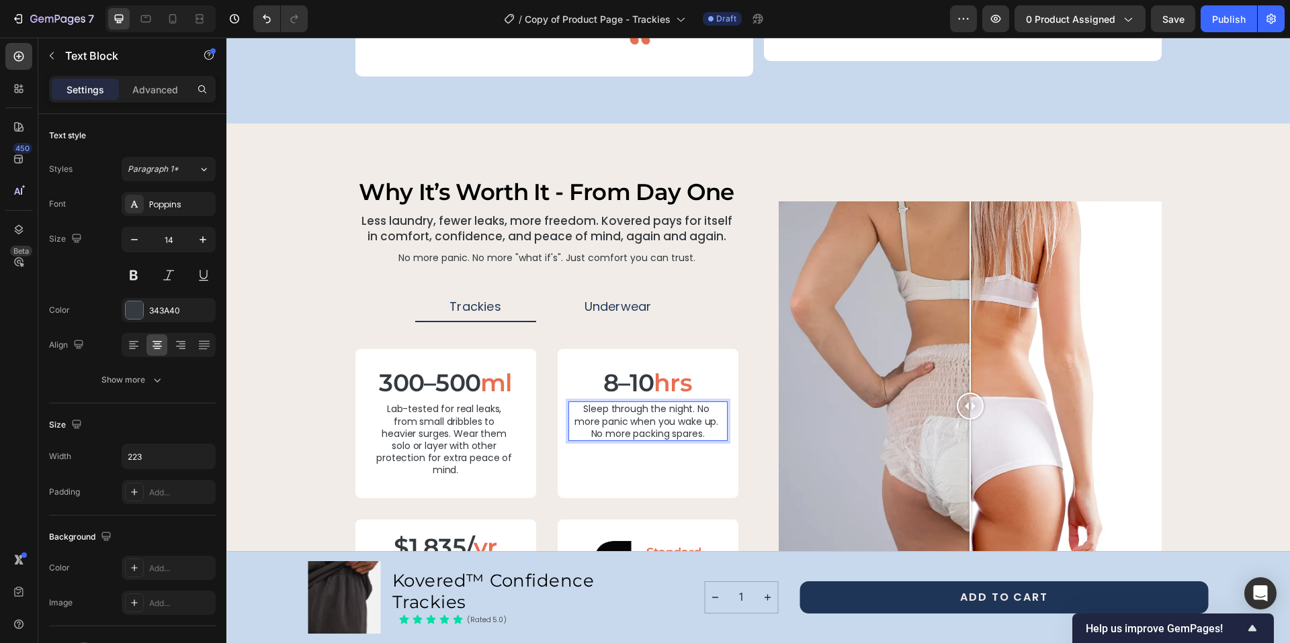
click at [584, 403] on p "Sleep through the night. No more panic when you wake up. No more packing spares." at bounding box center [647, 421] width 147 height 37
click at [743, 404] on div "Why It’s Worth It - From Day One Heading Less laundry, fewer leaks, more freedo…" at bounding box center [758, 406] width 806 height 459
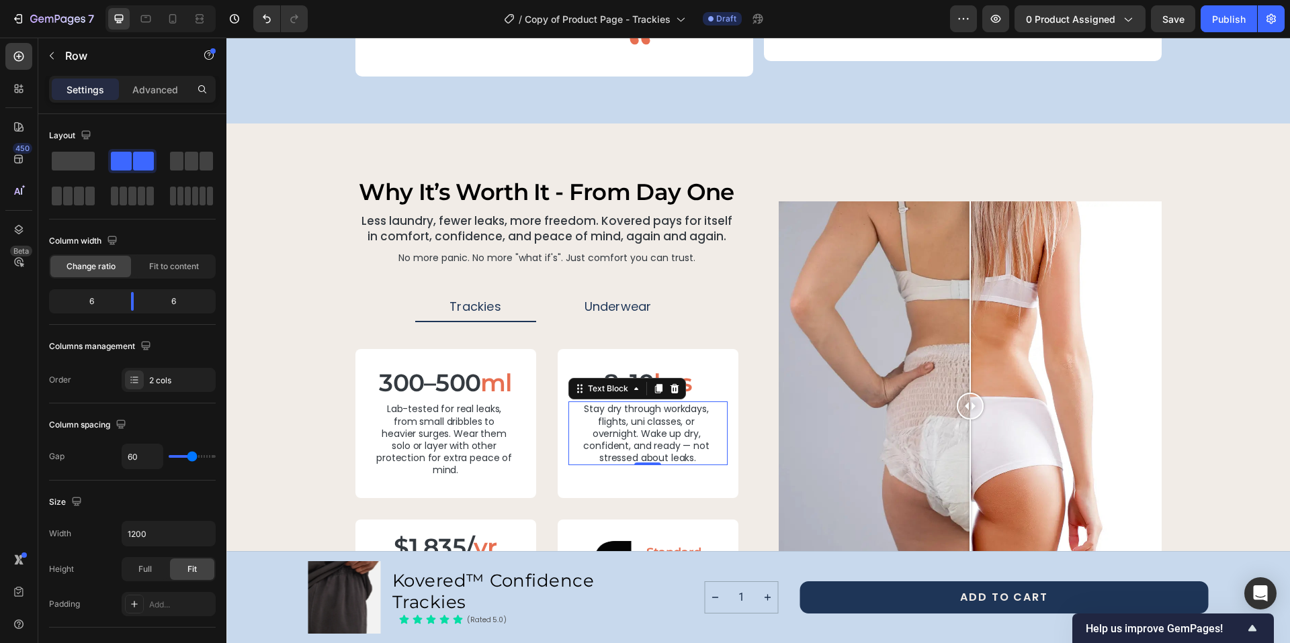
click at [615, 403] on p "Stay dry through workdays, flights, uni classes, or overnight. Wake up dry, con…" at bounding box center [647, 433] width 147 height 61
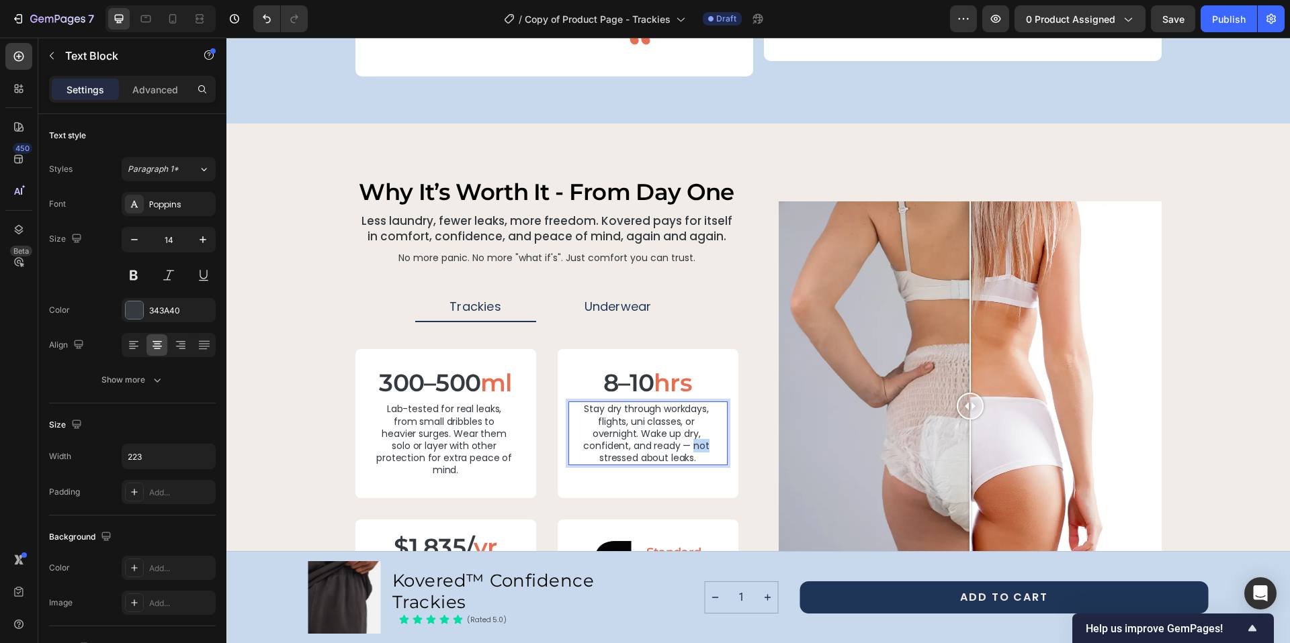
click at [617, 403] on p "Stay dry through workdays, flights, uni classes, or overnight. Wake up dry, con…" at bounding box center [647, 433] width 147 height 61
click at [1216, 251] on div "Why It’s Worth It - From Day One Heading Less laundry, fewer leaks, more freedo…" at bounding box center [757, 406] width 1031 height 459
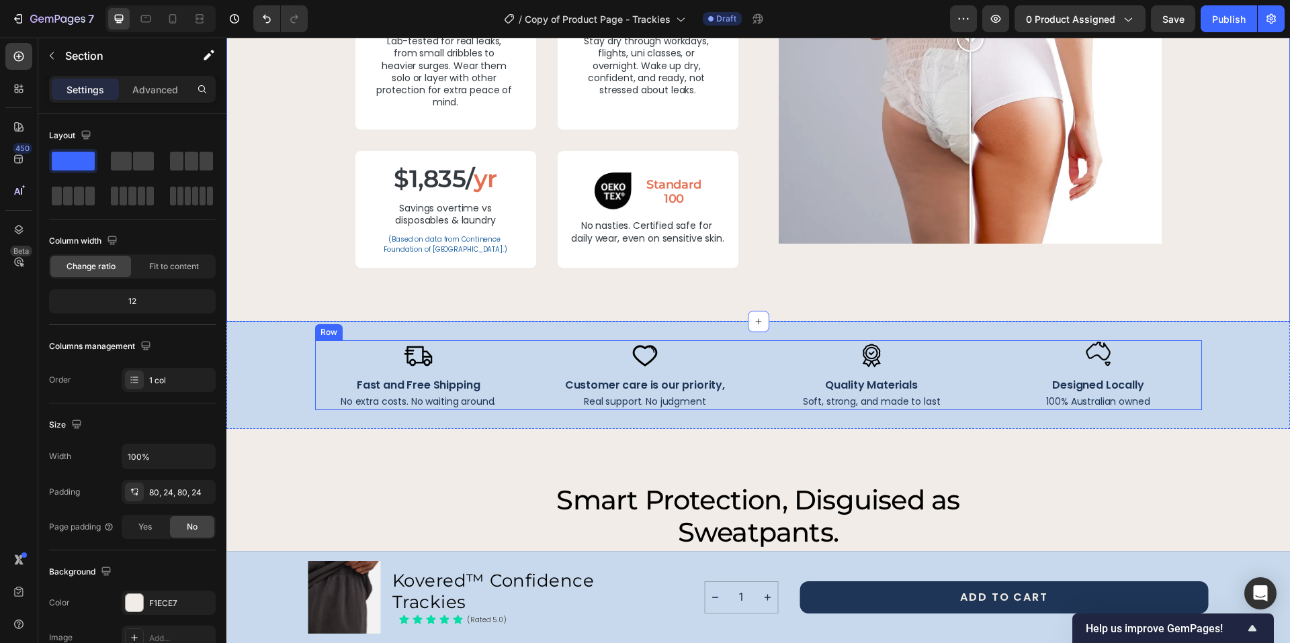
scroll to position [2763, 0]
click at [425, 216] on p "Savings overtime vs disposables & laundry" at bounding box center [445, 216] width 138 height 24
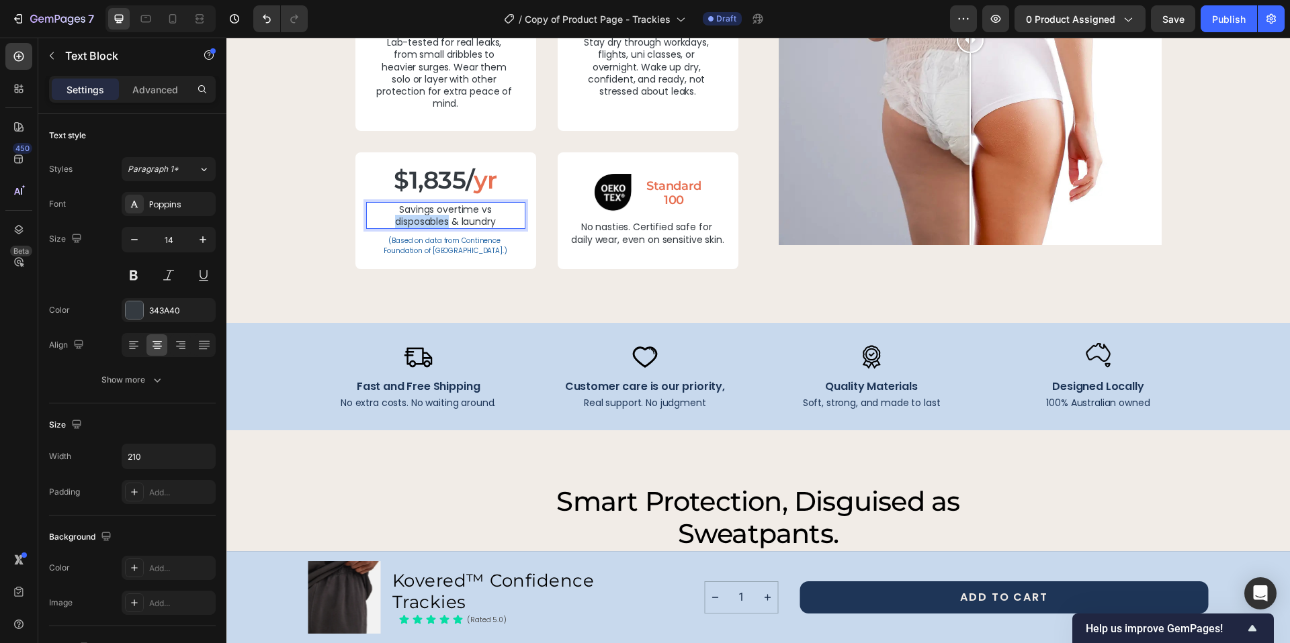
click at [425, 216] on p "Savings overtime vs disposables & laundry" at bounding box center [445, 216] width 138 height 24
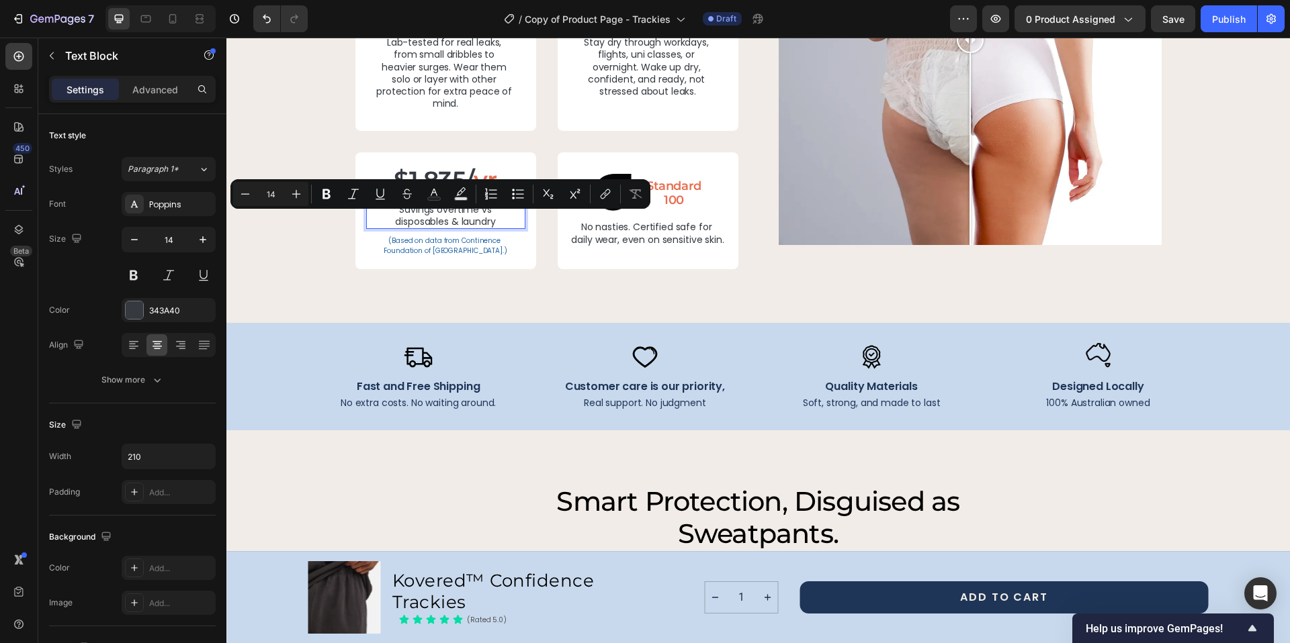
click at [416, 210] on p "Savings overtime vs disposables & laundry" at bounding box center [445, 216] width 138 height 24
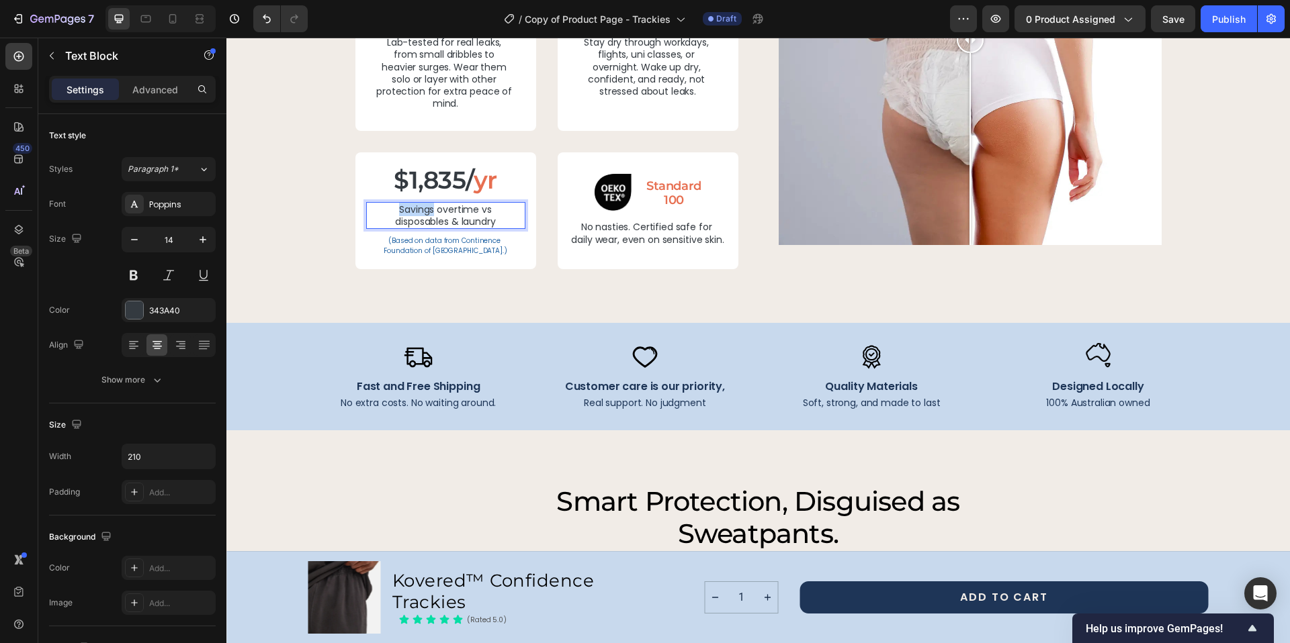
click at [416, 210] on p "Savings overtime vs disposables & laundry" at bounding box center [445, 216] width 138 height 24
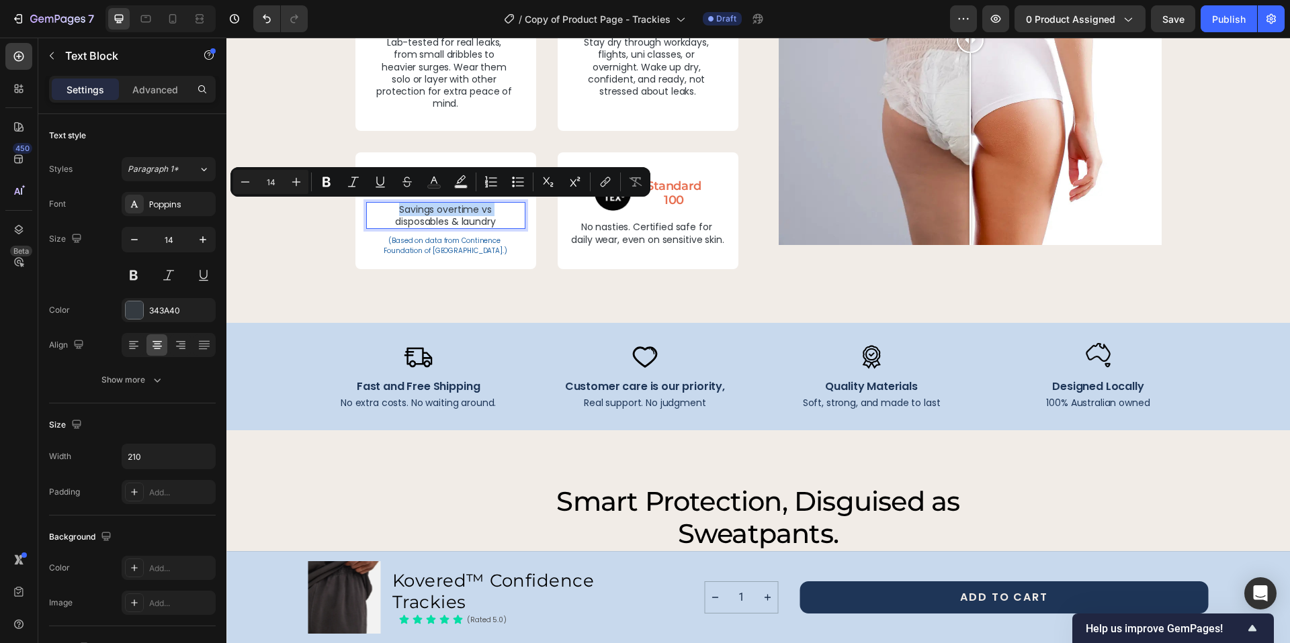
click at [416, 210] on p "Savings overtime vs disposables & laundry" at bounding box center [445, 216] width 138 height 24
click at [416, 217] on p "Savings overtime vs disposables & laundry" at bounding box center [445, 216] width 138 height 24
drag, startPoint x: 393, startPoint y: 210, endPoint x: 512, endPoint y: 226, distance: 120.7
click at [512, 226] on div "Savings overtime vs disposables & laundry" at bounding box center [445, 215] width 159 height 27
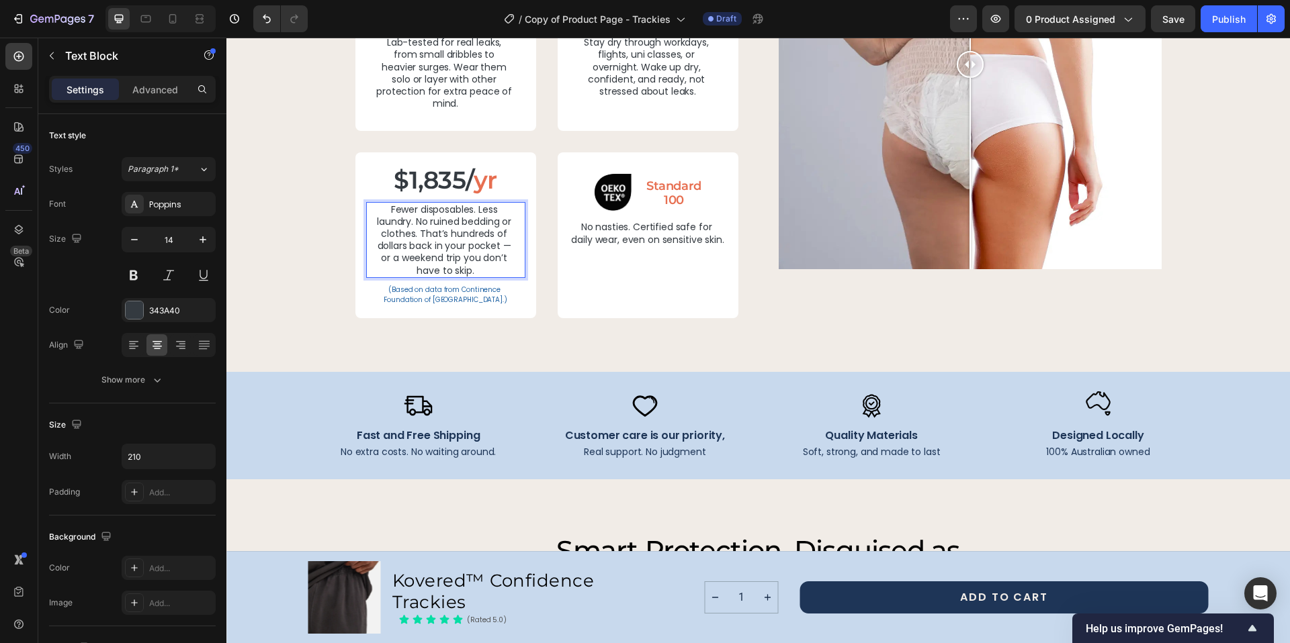
click at [510, 241] on div "Fewer disposables. Less laundry. No ruined bedding or clothes. That’s hundreds …" at bounding box center [445, 240] width 141 height 76
click at [476, 332] on div "Why It’s Worth It - From Day One Heading Less laundry, fewer leaks, more freedo…" at bounding box center [757, 63] width 1063 height 615
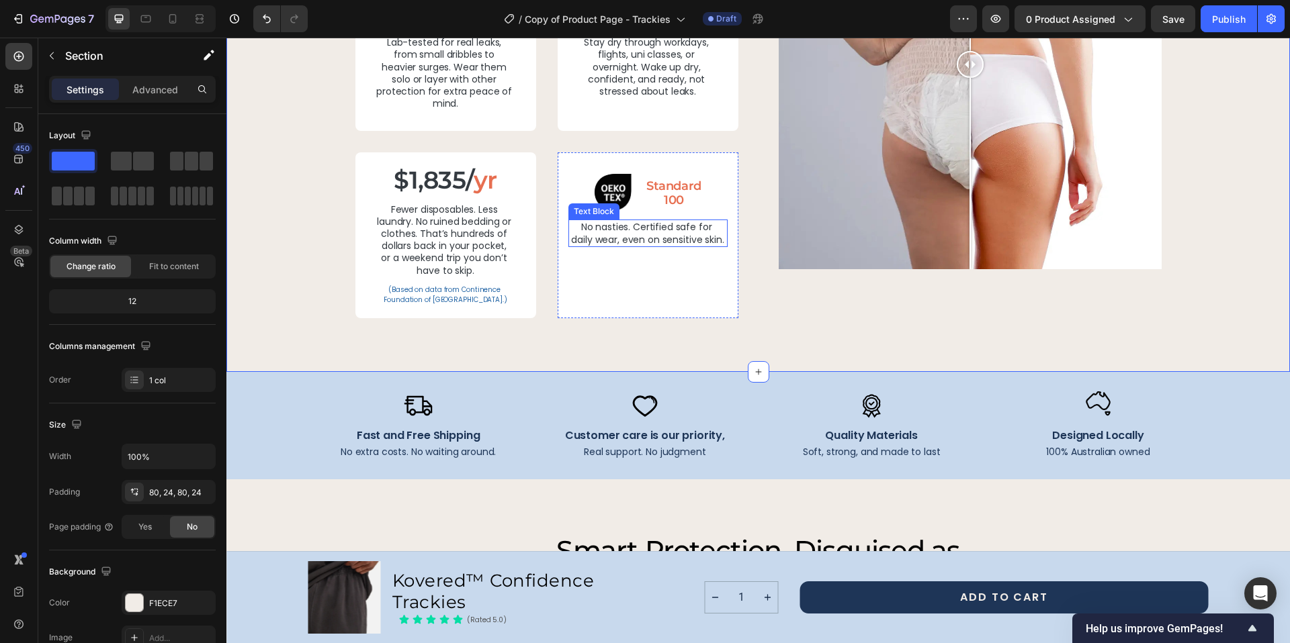
click at [625, 229] on p "No nasties. Certified safe for daily wear, even on sensitive skin." at bounding box center [647, 233] width 153 height 24
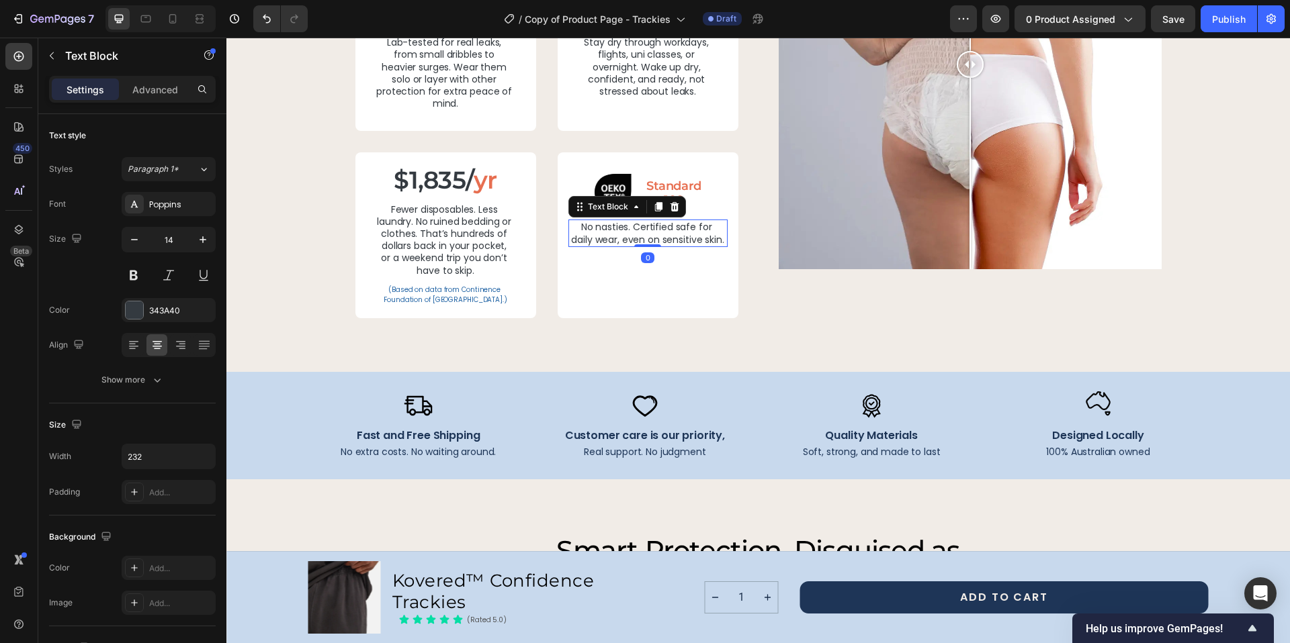
click at [625, 229] on p "No nasties. Certified safe for daily wear, even on sensitive skin." at bounding box center [647, 233] width 153 height 24
click at [656, 251] on p "Safe for sensitive skin. No harsh chemicals. Made to feel like regular clothes …" at bounding box center [647, 245] width 153 height 49
click at [805, 315] on div "Image Comparison" at bounding box center [969, 64] width 383 height 508
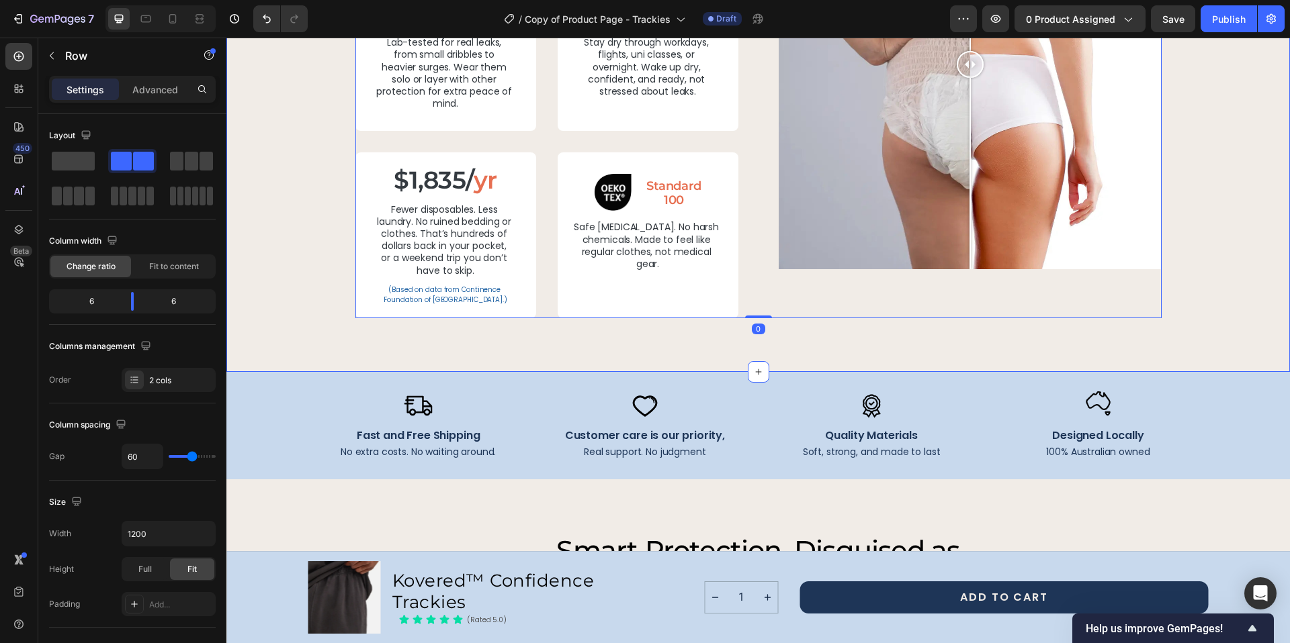
scroll to position [2645, 0]
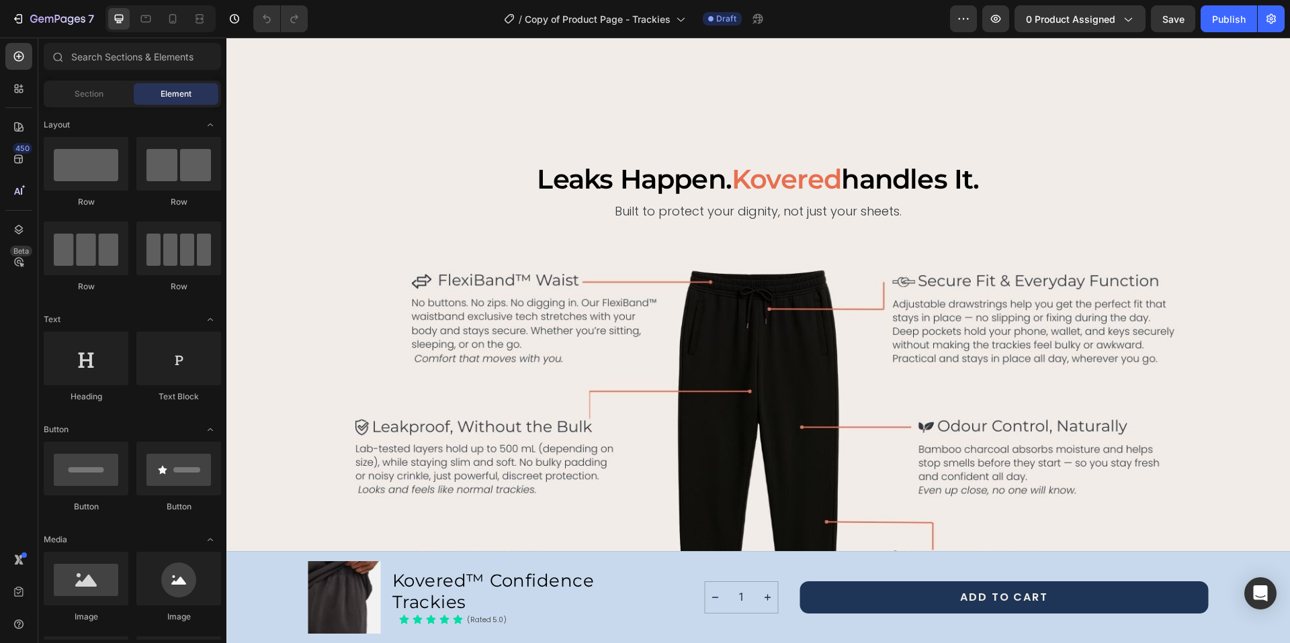
scroll to position [1629, 0]
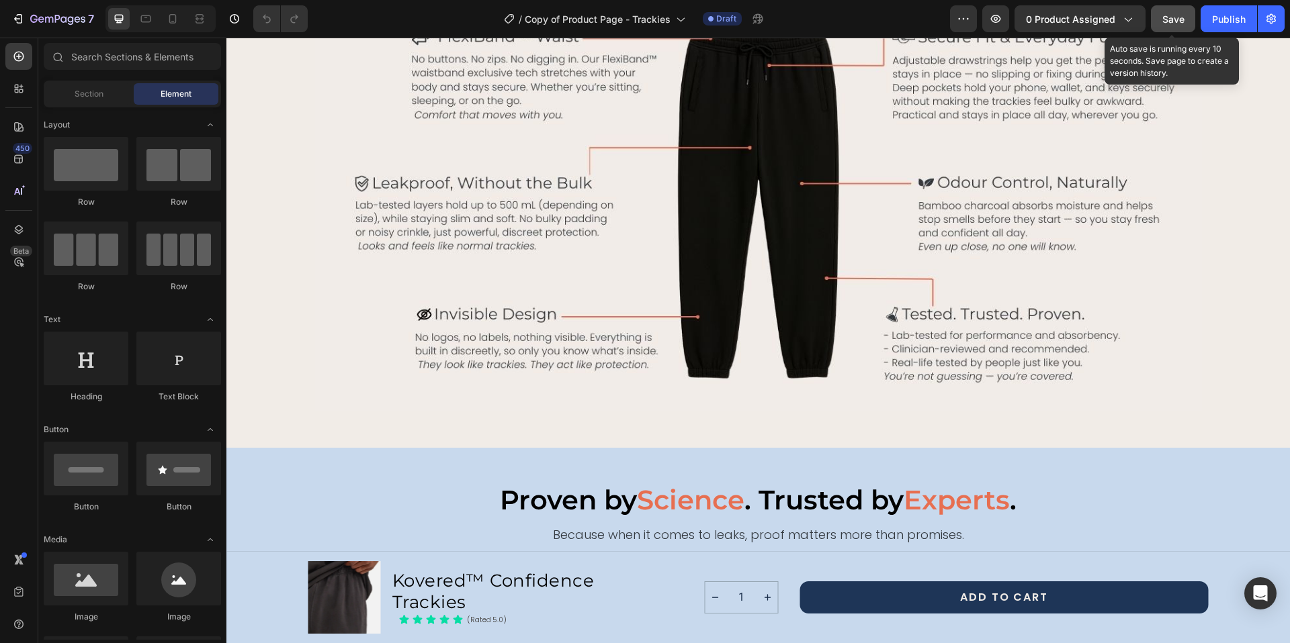
click at [1161, 13] on button "Save" at bounding box center [1173, 18] width 44 height 27
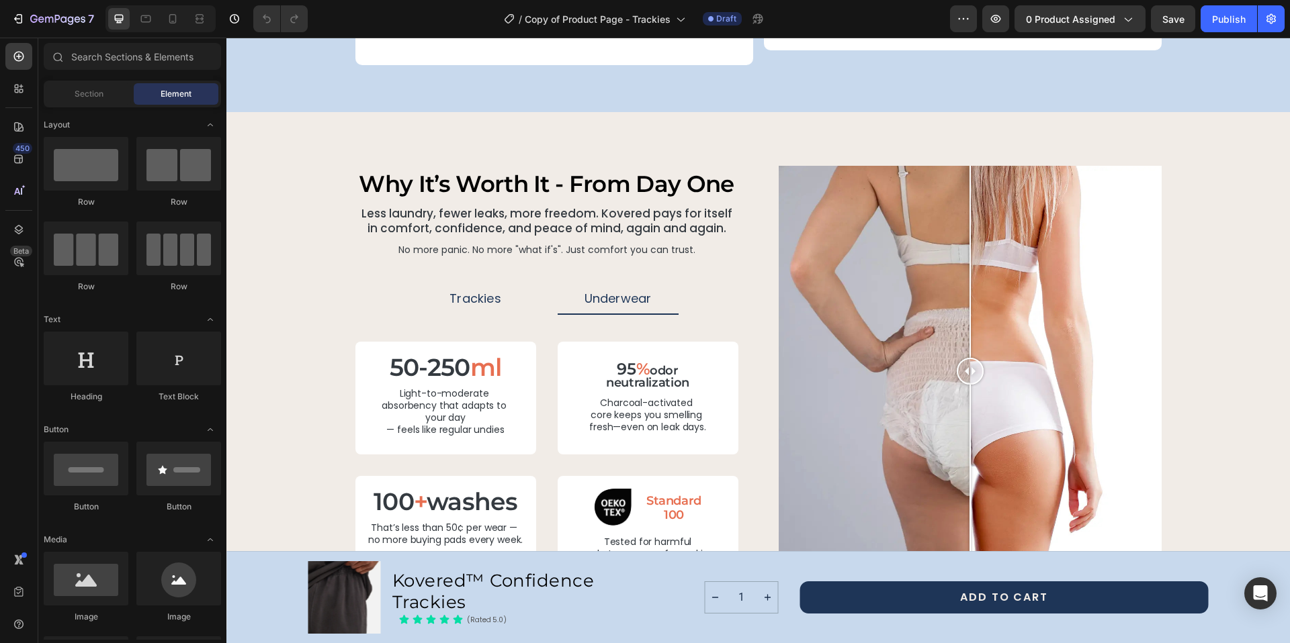
scroll to position [2637, 0]
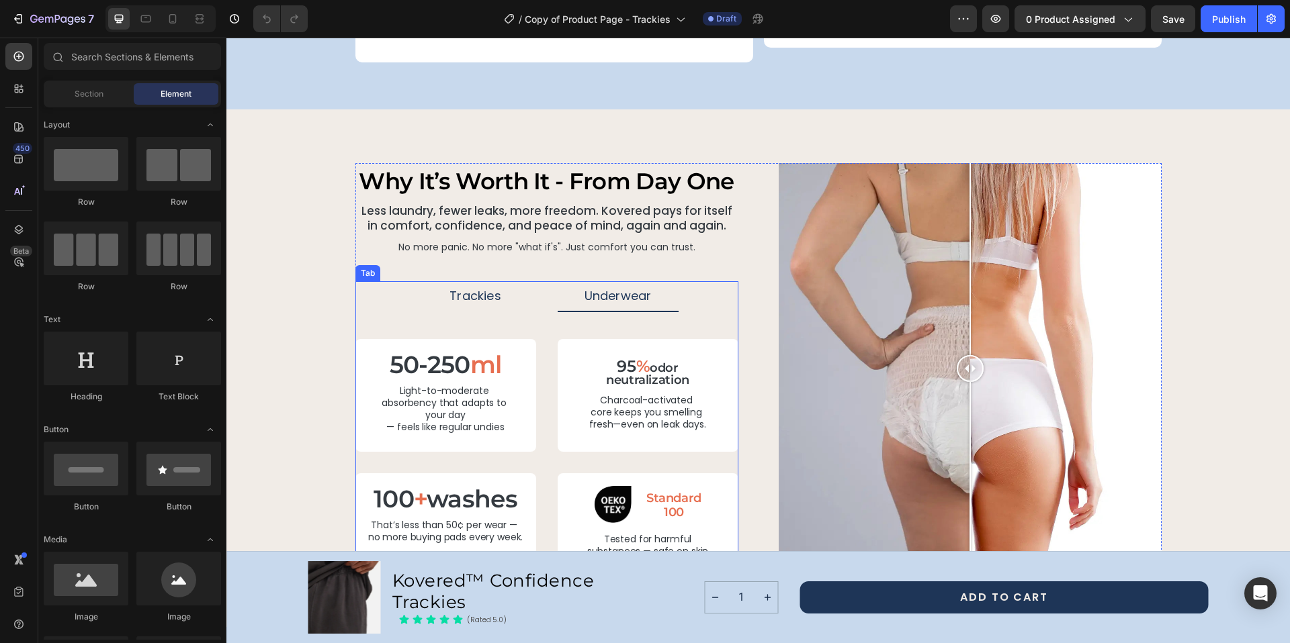
click at [468, 289] on p "Trackies" at bounding box center [475, 296] width 52 height 15
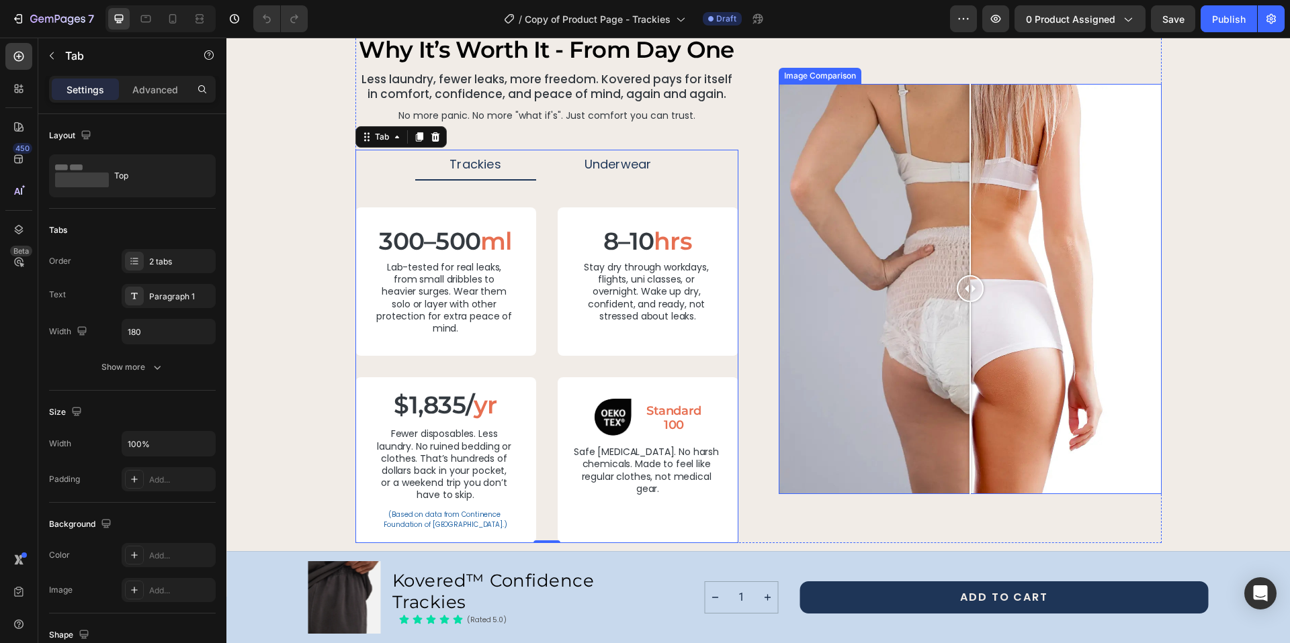
scroll to position [2709, 0]
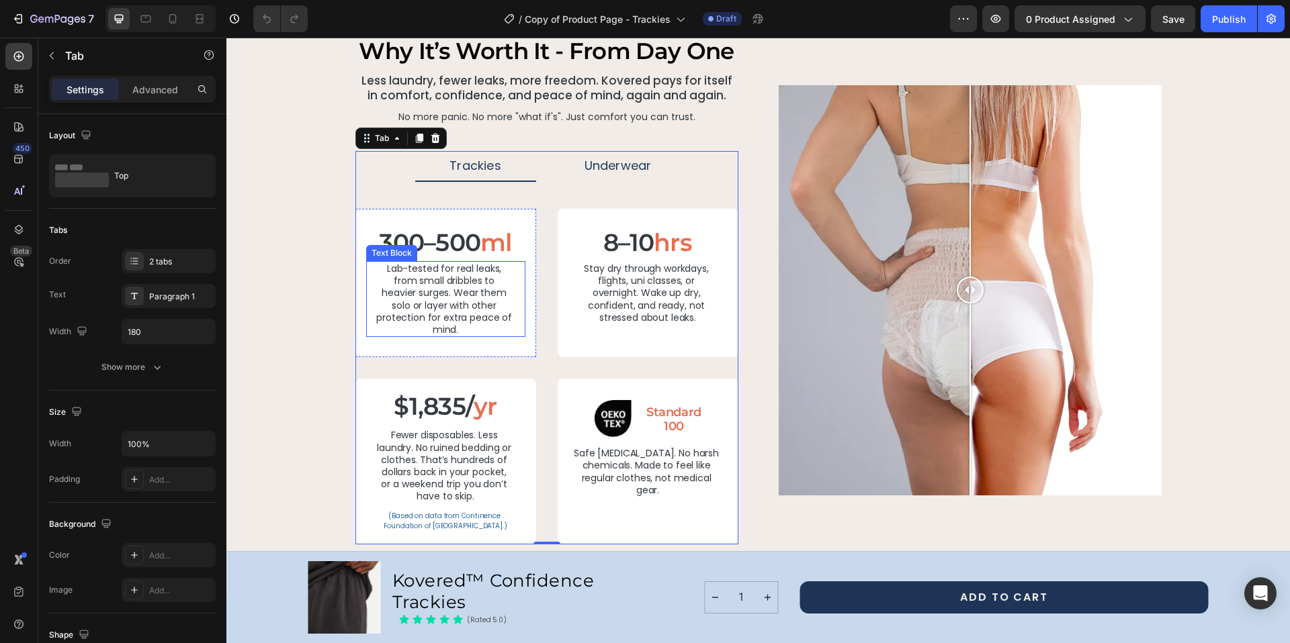
click at [410, 275] on p "Lab-tested for real leaks, from small dribbles to heavier surges. Wear them sol…" at bounding box center [445, 299] width 138 height 73
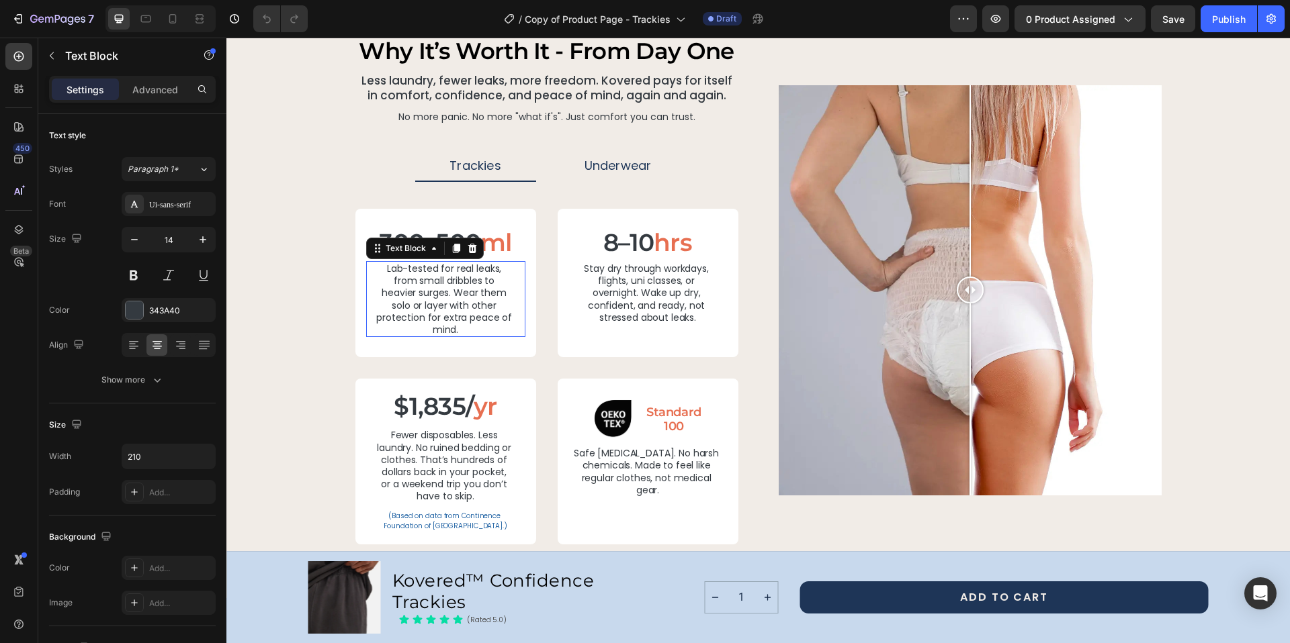
click at [410, 275] on p "Lab-tested for real leaks, from small dribbles to heavier surges. Wear them sol…" at bounding box center [445, 299] width 138 height 73
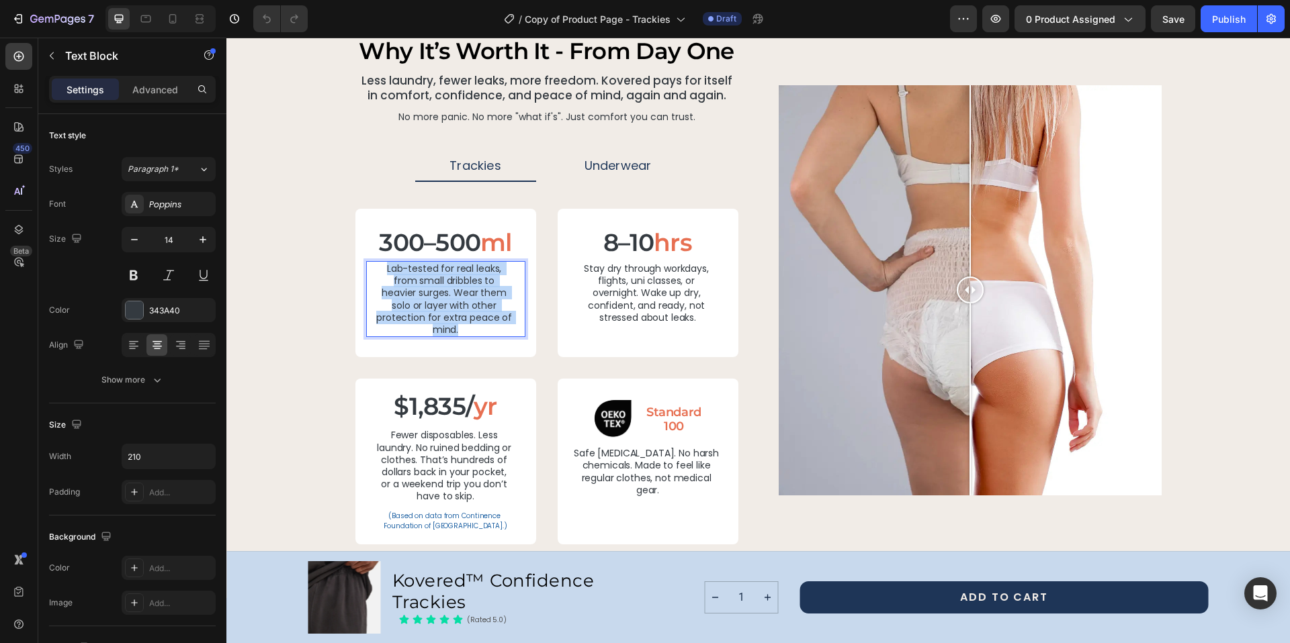
click at [410, 275] on p "Lab-tested for real leaks, from small dribbles to heavier surges. Wear them sol…" at bounding box center [445, 299] width 138 height 73
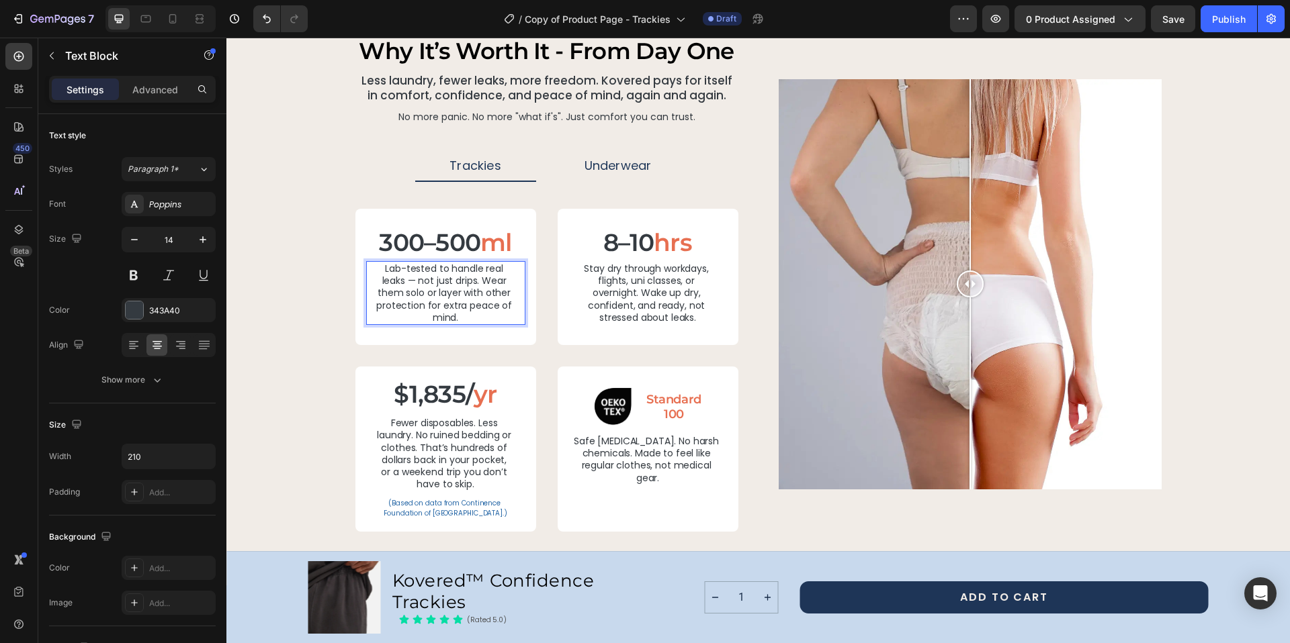
click at [414, 281] on p "Lab-tested to handle real leaks — not just drips. Wear them solo or layer with …" at bounding box center [445, 293] width 138 height 61
click at [614, 278] on p "Stay dry through workdays, flights, uni classes, or overnight. Wake up dry, con…" at bounding box center [647, 293] width 147 height 61
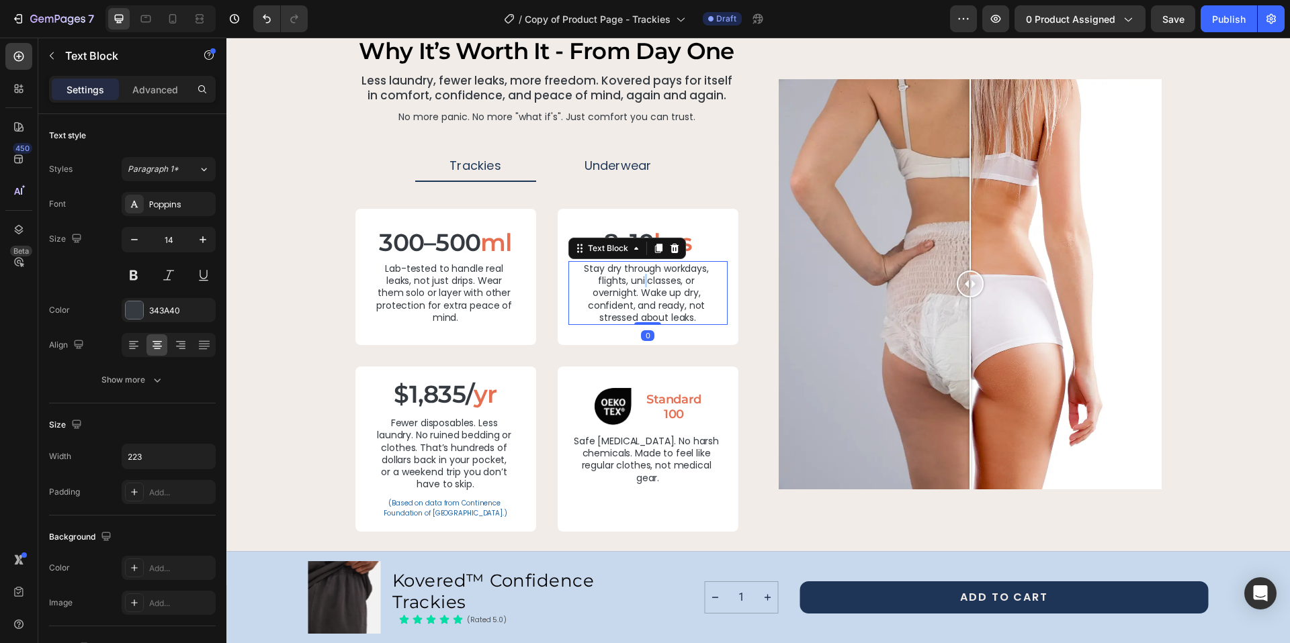
click at [614, 278] on p "Stay dry through workdays, flights, uni classes, or overnight. Wake up dry, con…" at bounding box center [647, 293] width 147 height 61
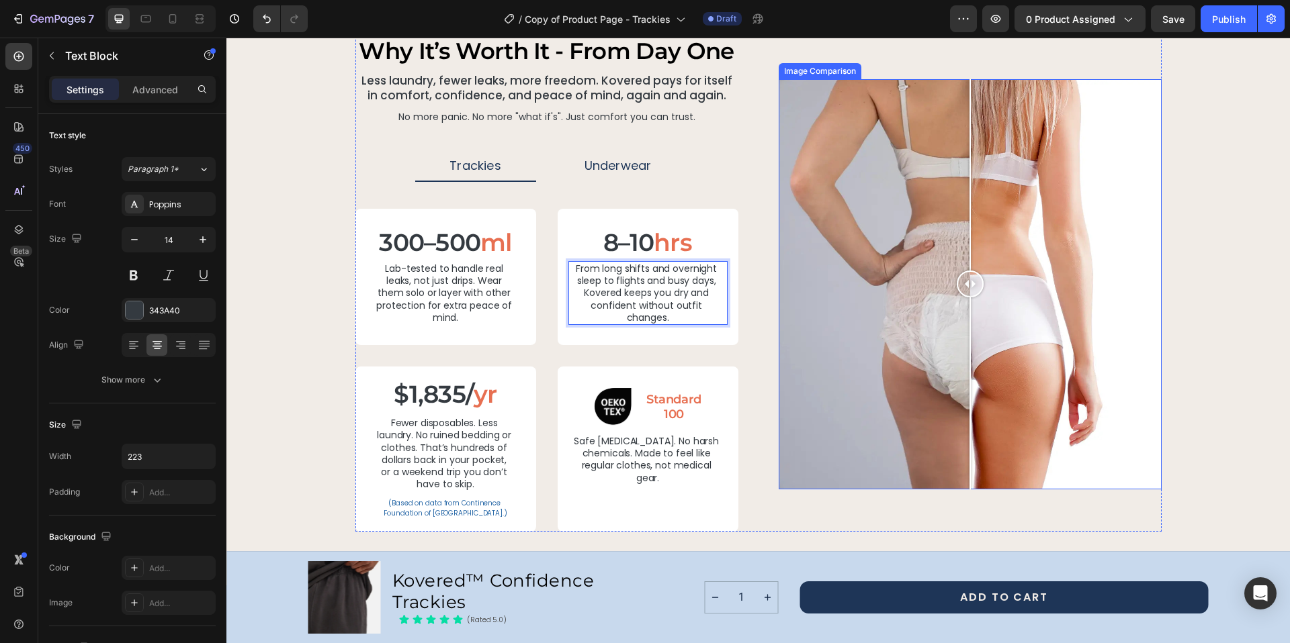
click at [780, 283] on div at bounding box center [969, 284] width 383 height 410
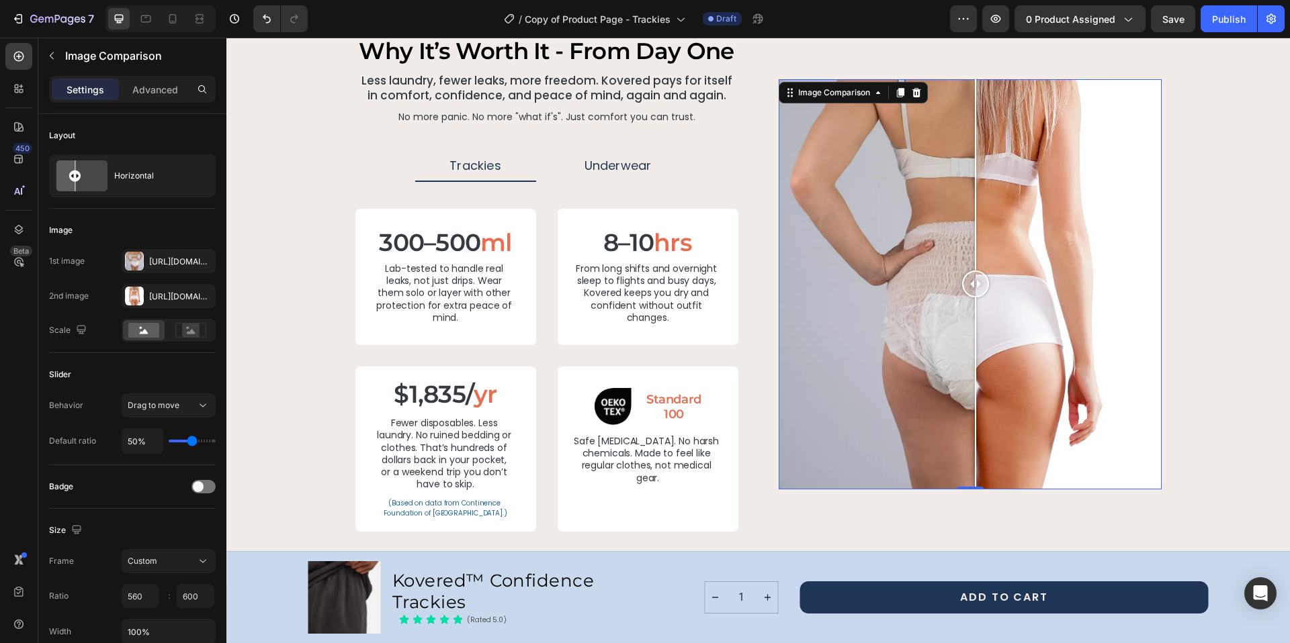
drag, startPoint x: 780, startPoint y: 283, endPoint x: 970, endPoint y: 283, distance: 189.4
click at [970, 283] on div at bounding box center [975, 284] width 27 height 27
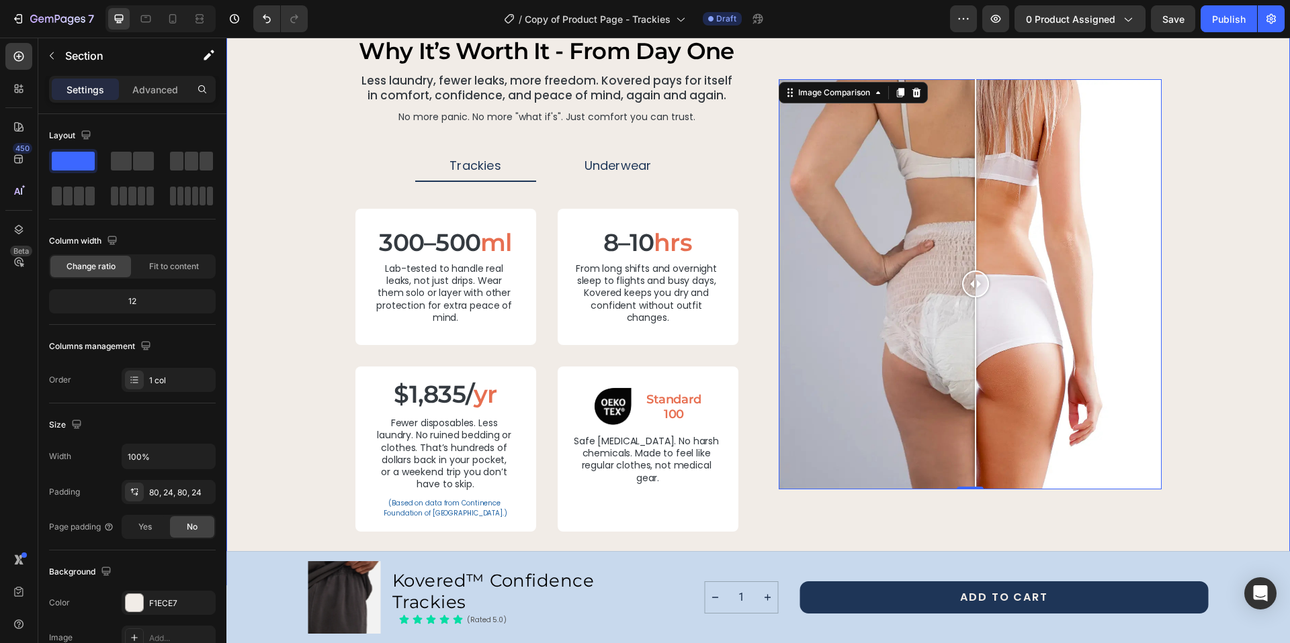
click at [1171, 265] on div "why it’s worth it - from day one Heading Less laundry, fewer leaks, more freedo…" at bounding box center [757, 284] width 1031 height 496
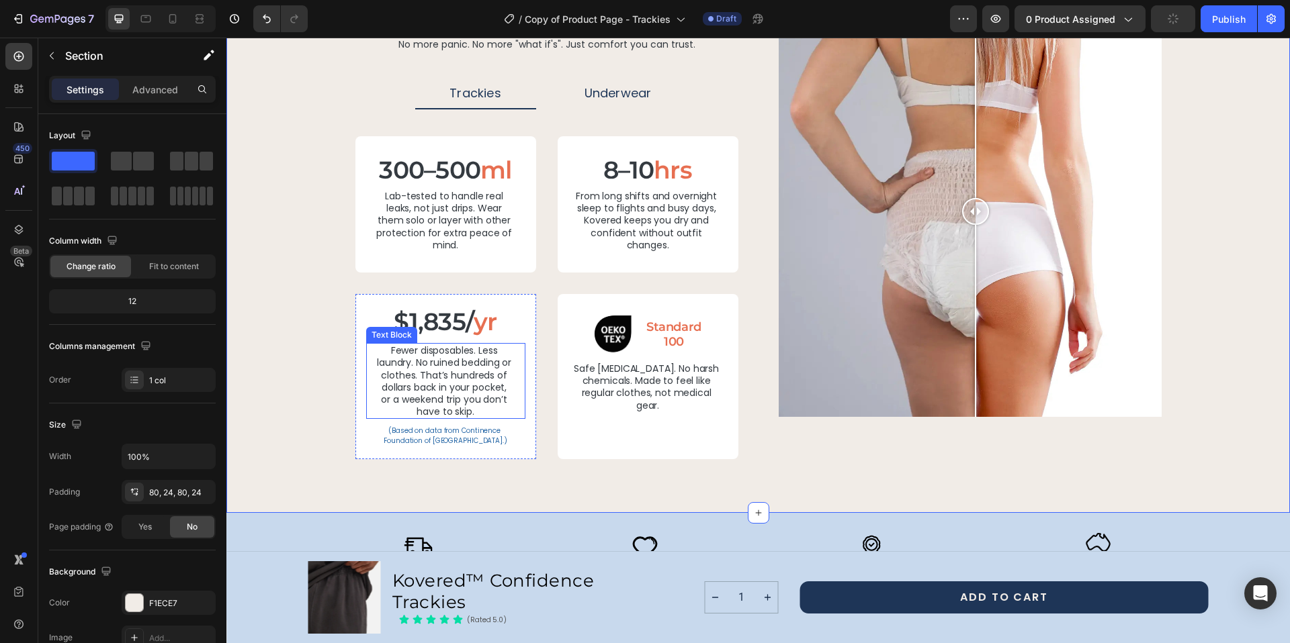
scroll to position [2793, 0]
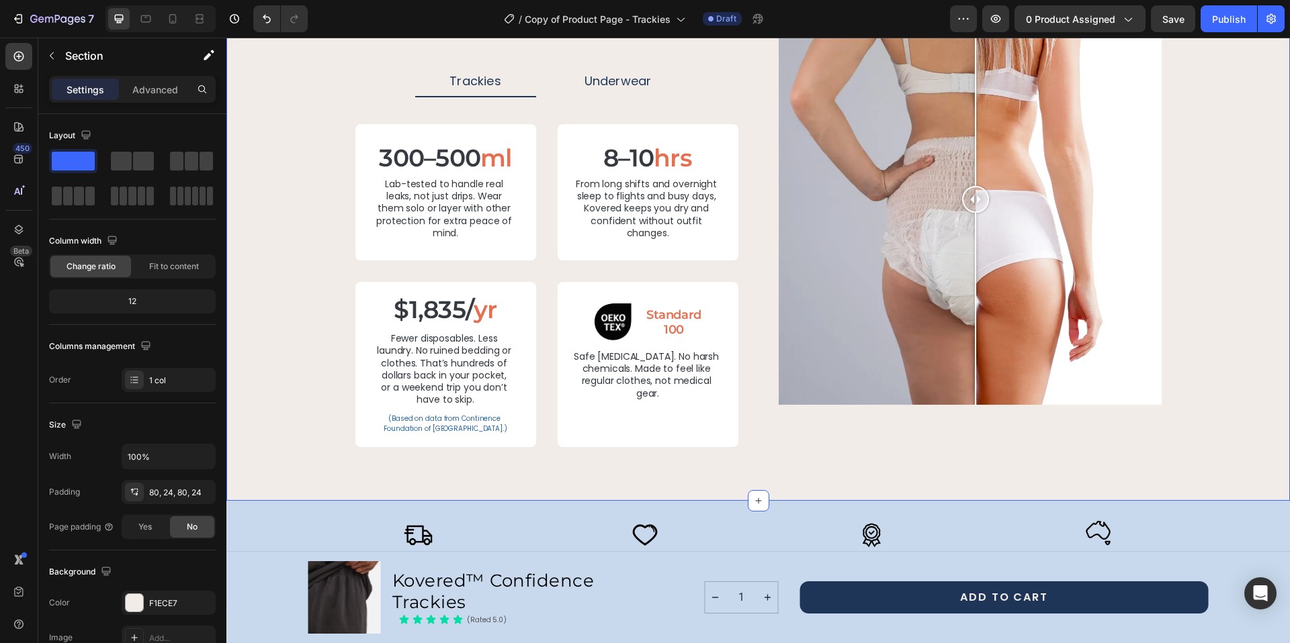
click at [606, 363] on p "Safe [MEDICAL_DATA]. No harsh chemicals. Made to feel like regular clothes, not…" at bounding box center [647, 375] width 153 height 49
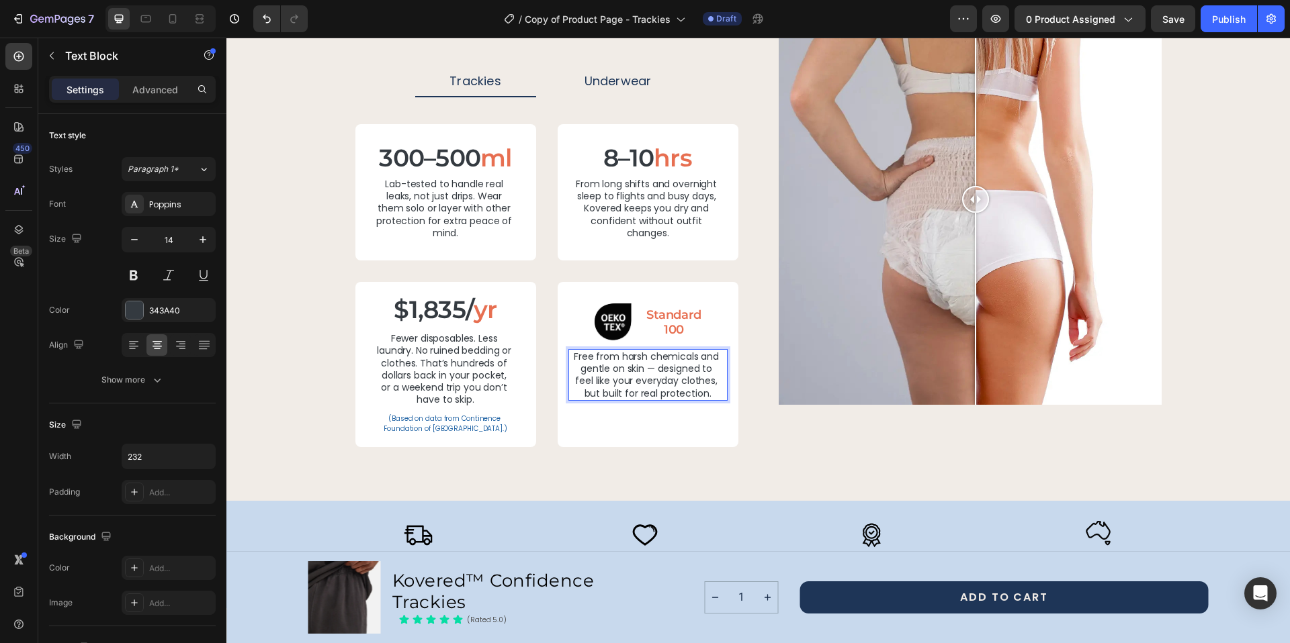
click at [643, 370] on p "Free from harsh chemicals and gentle on skin — designed to feel like your every…" at bounding box center [647, 375] width 153 height 49
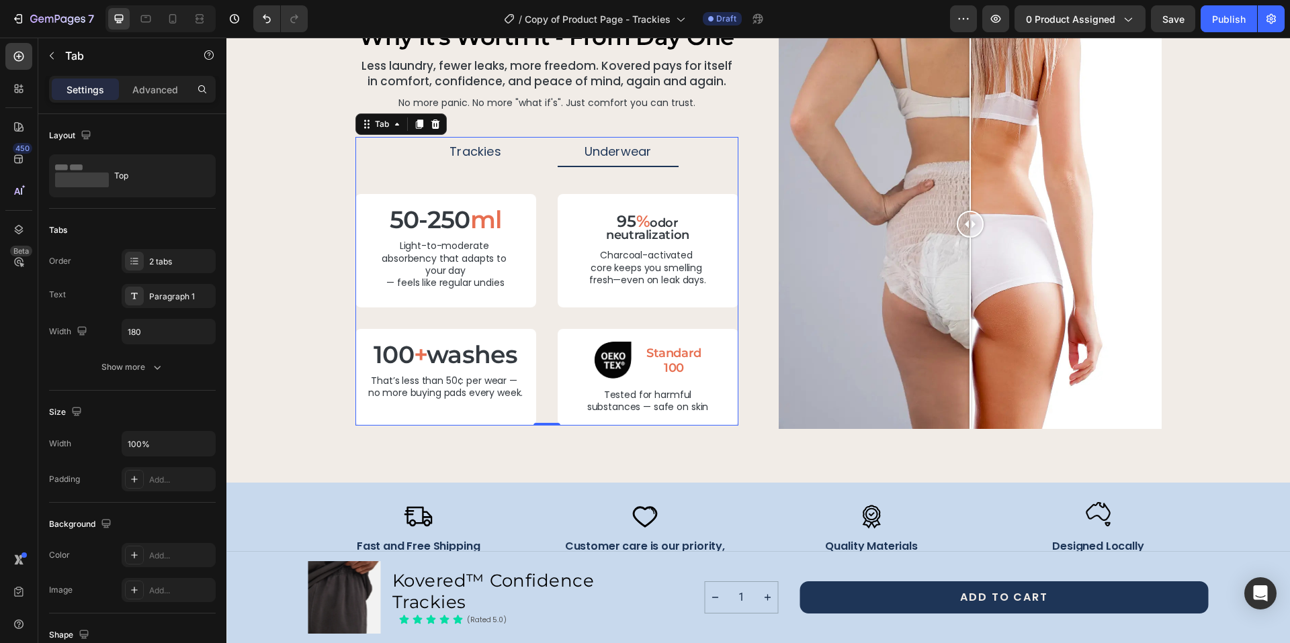
click at [472, 154] on p "Trackies" at bounding box center [475, 151] width 52 height 15
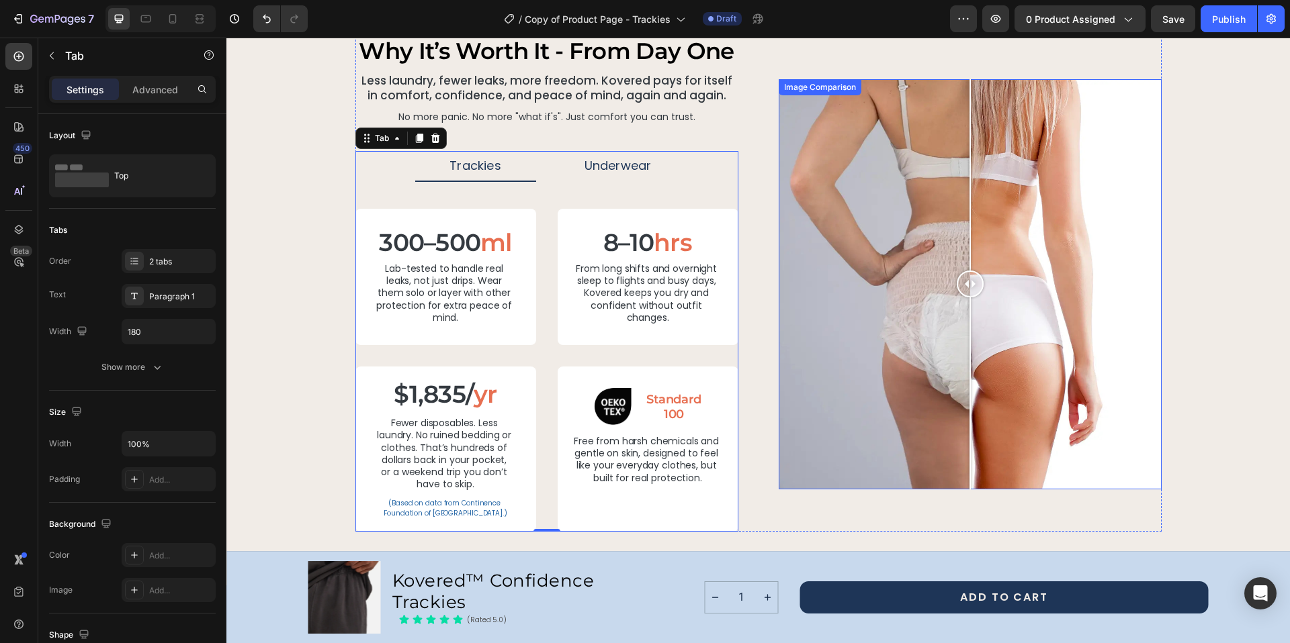
scroll to position [2720, 0]
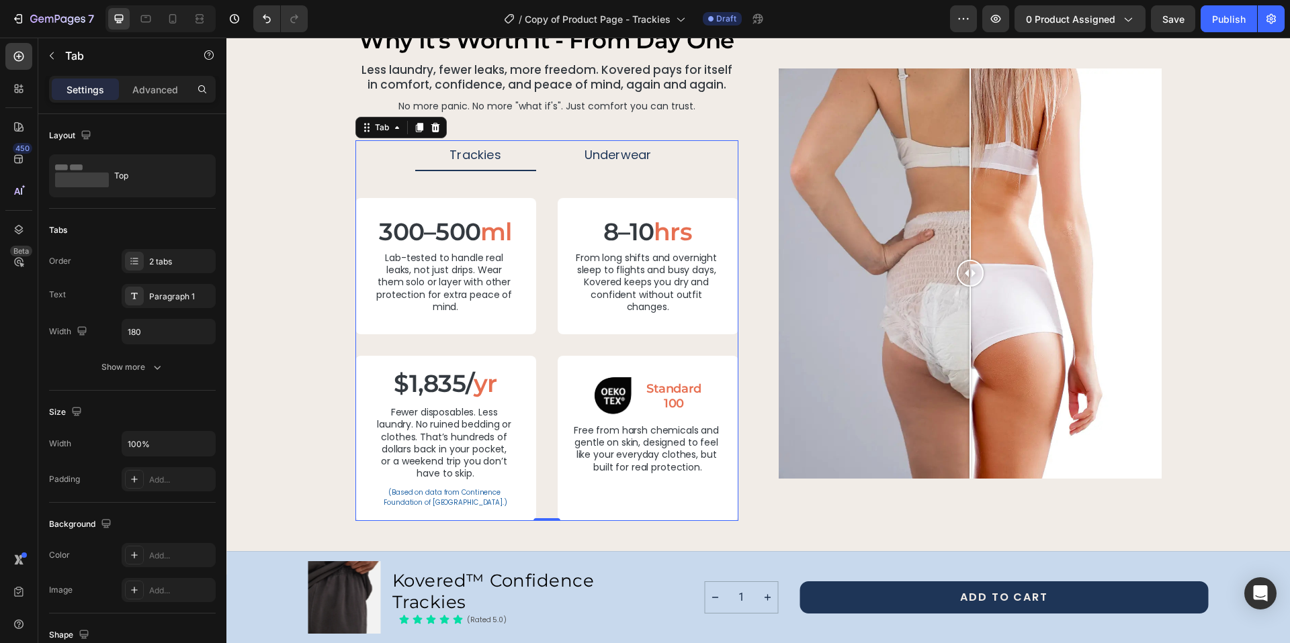
click at [468, 416] on p "Fewer disposables. Less laundry. No ruined bedding or clothes. That’s hundreds …" at bounding box center [445, 442] width 138 height 73
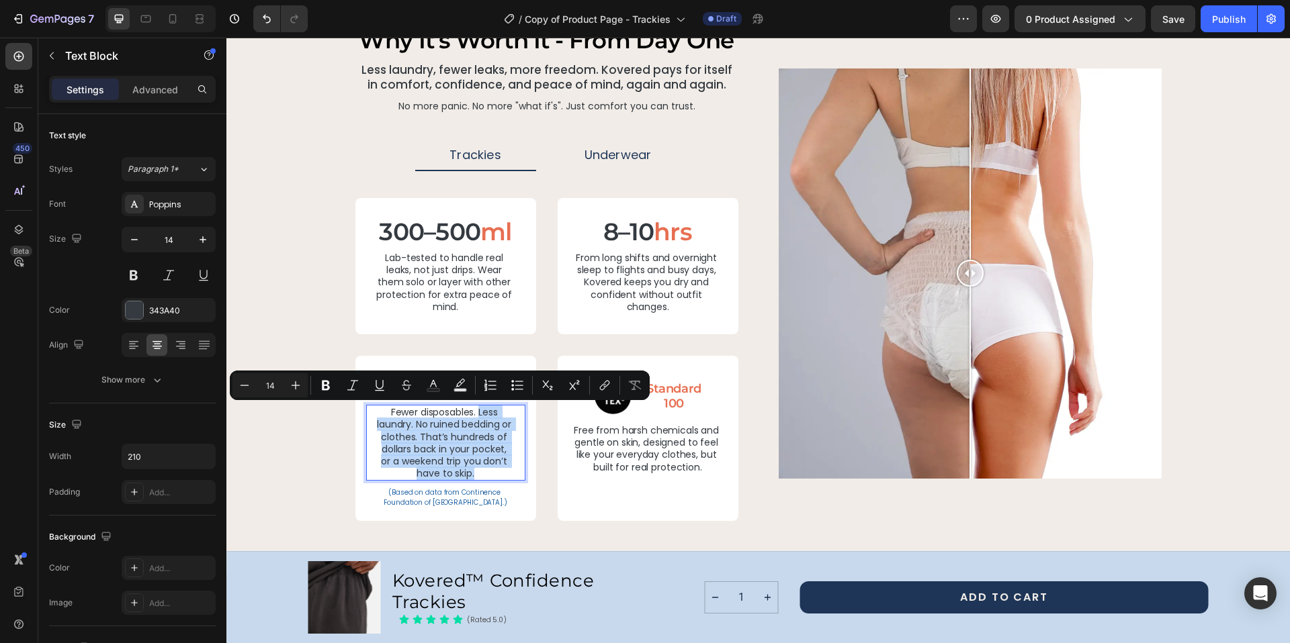
drag, startPoint x: 474, startPoint y: 412, endPoint x: 479, endPoint y: 471, distance: 59.3
click at [479, 471] on p "Fewer disposables. Less laundry. No ruined bedding or clothes. That’s hundreds …" at bounding box center [445, 442] width 138 height 73
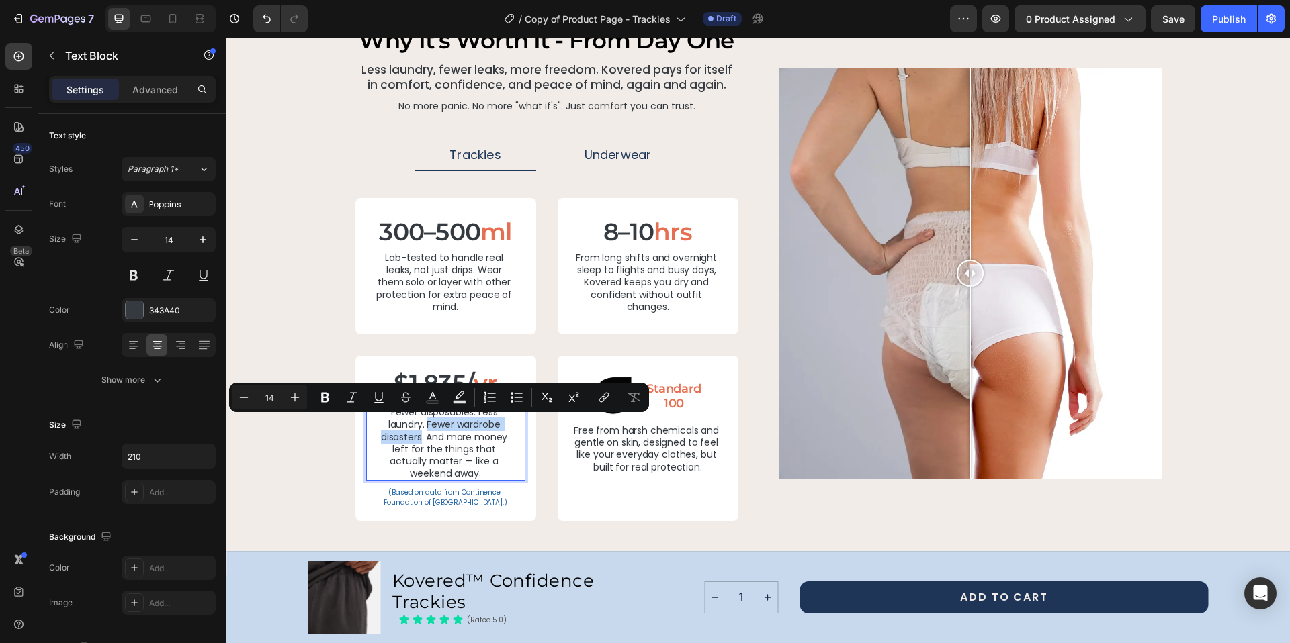
drag, startPoint x: 422, startPoint y: 424, endPoint x: 418, endPoint y: 437, distance: 13.0
click at [418, 437] on p "Fewer disposables. Less laundry. Fewer wardrobe disasters. And more money left …" at bounding box center [445, 442] width 138 height 73
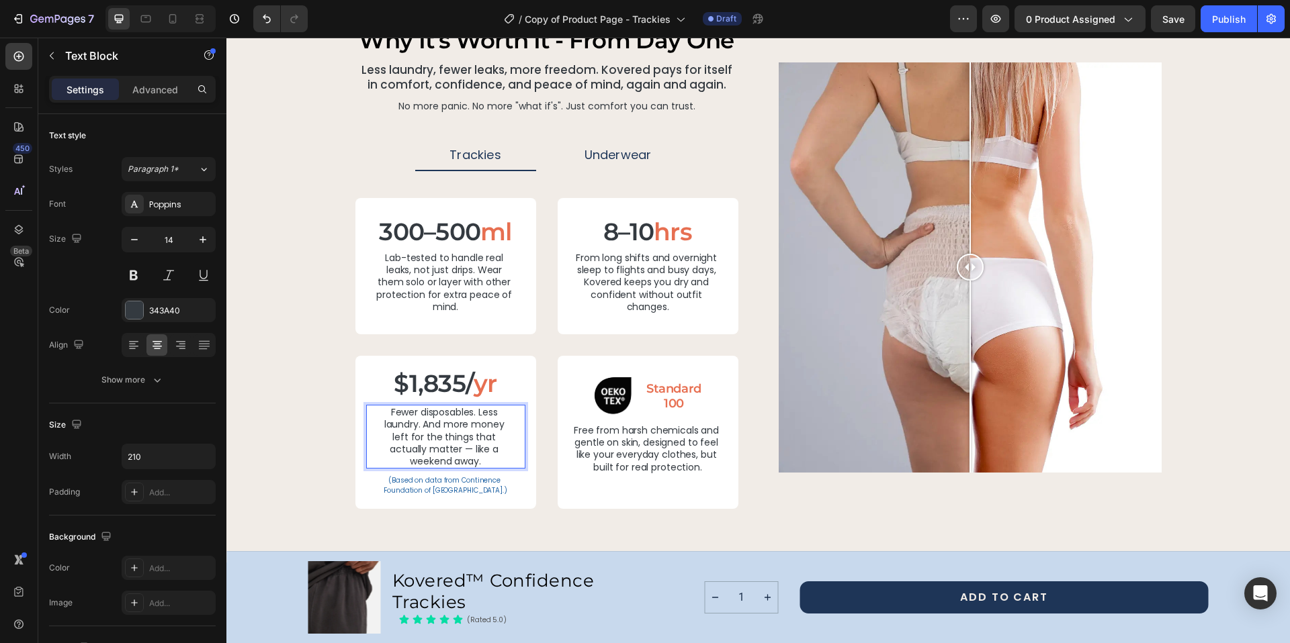
click at [469, 449] on p "Fewer disposables. Less laundry. And more money left for the things that actual…" at bounding box center [445, 436] width 138 height 61
click at [586, 525] on div "why it’s worth it - from day one Heading Less laundry, fewer leaks, more freedo…" at bounding box center [757, 267] width 1063 height 591
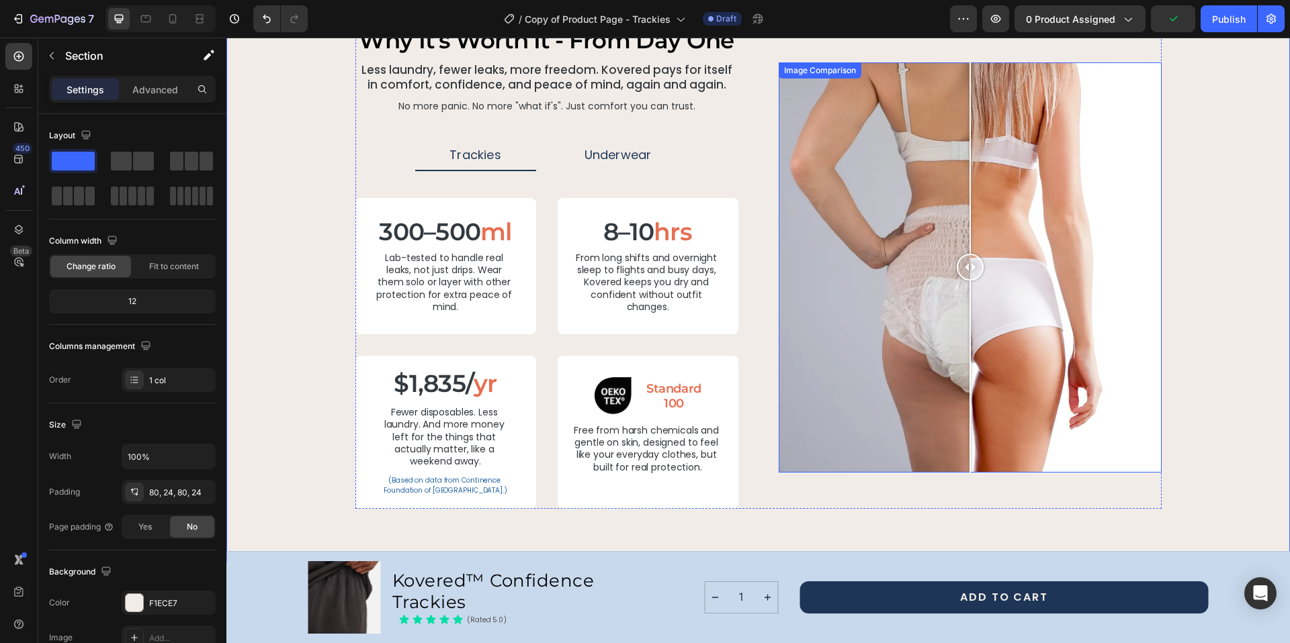
click at [821, 431] on div at bounding box center [969, 267] width 383 height 410
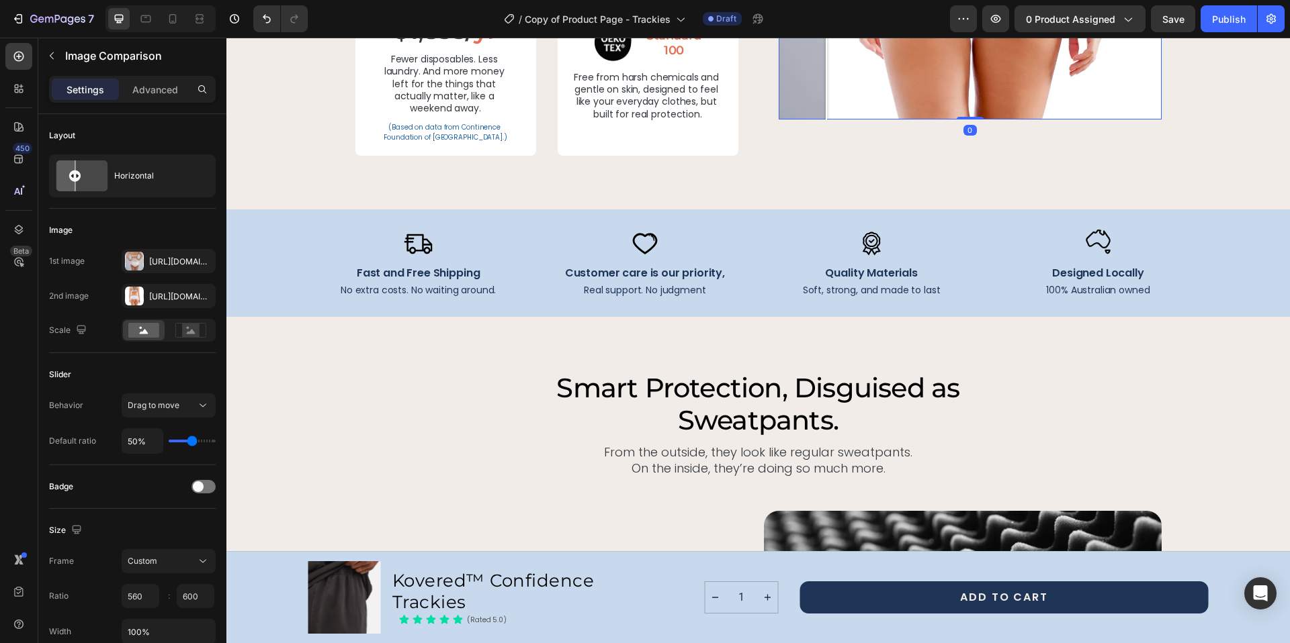
scroll to position [2667, 0]
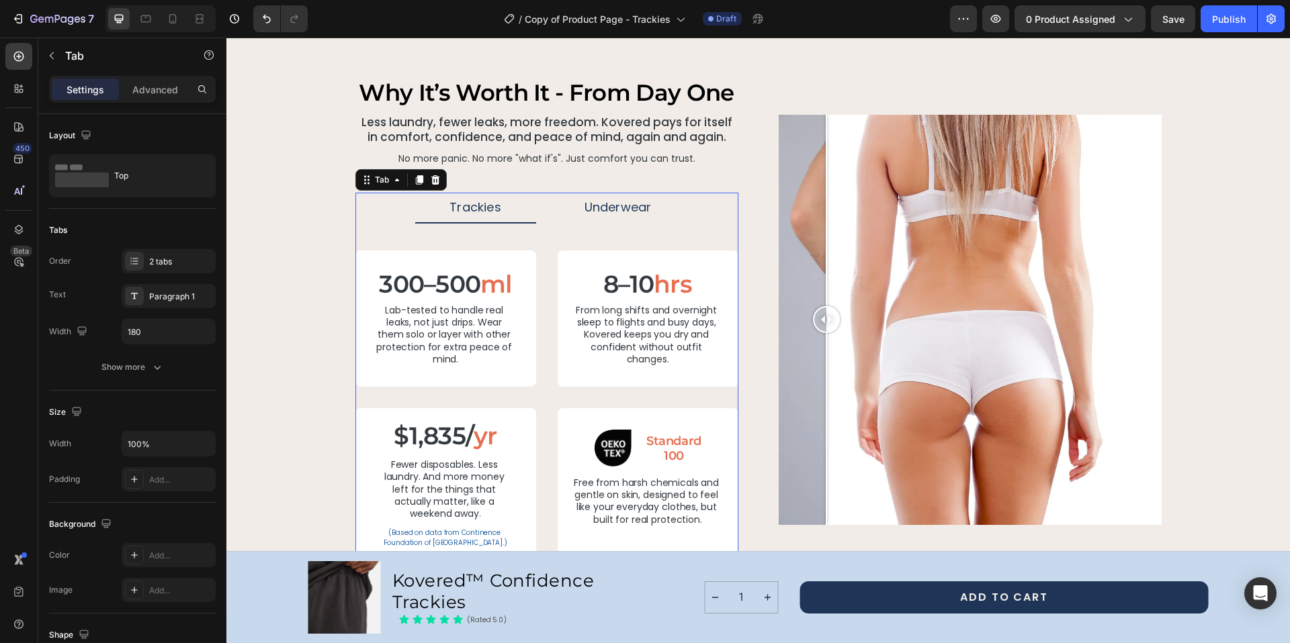
click at [707, 193] on ul "Trackies Underwear" at bounding box center [546, 208] width 383 height 31
click at [132, 263] on icon at bounding box center [134, 261] width 11 height 11
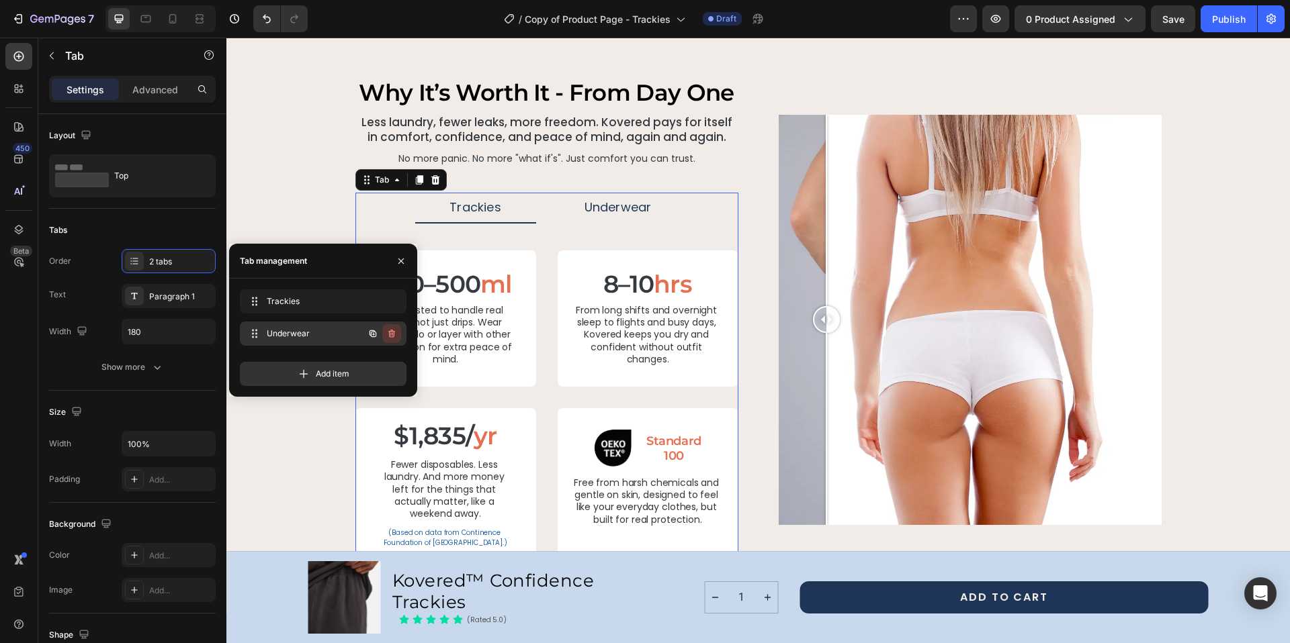
click at [394, 332] on icon "button" at bounding box center [391, 333] width 11 height 11
click at [374, 336] on div "Delete" at bounding box center [382, 334] width 25 height 12
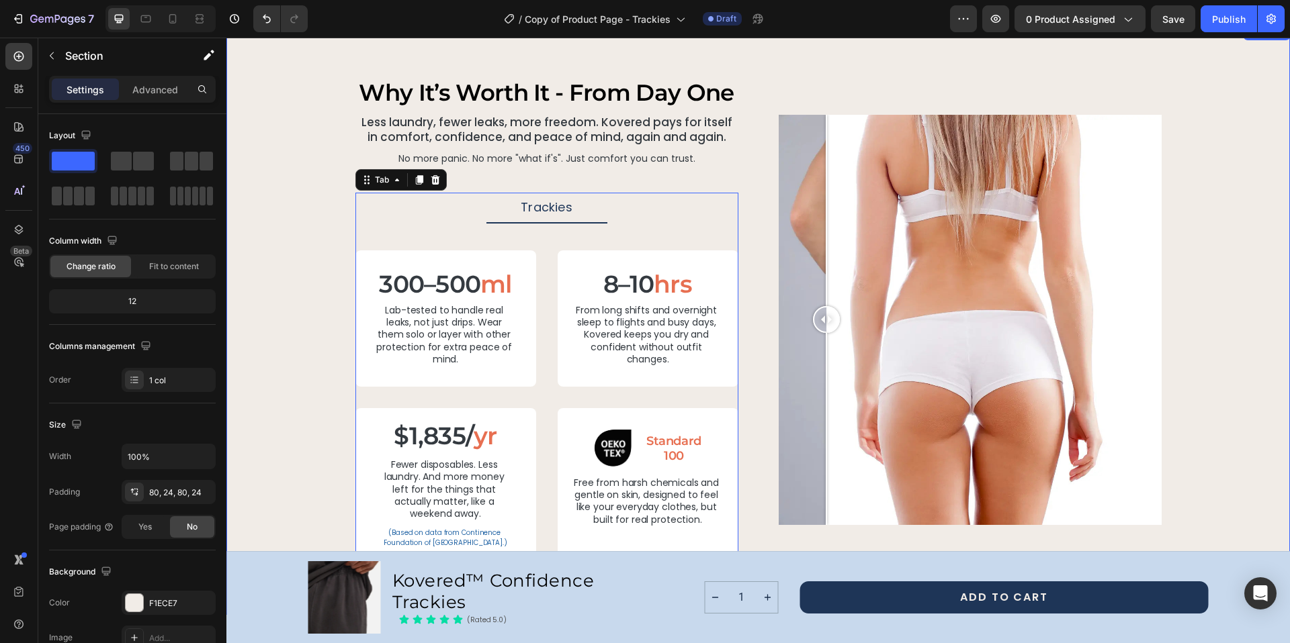
click at [1197, 175] on div "why it’s worth it - from day one Heading Less laundry, fewer leaks, more freedo…" at bounding box center [757, 320] width 1031 height 484
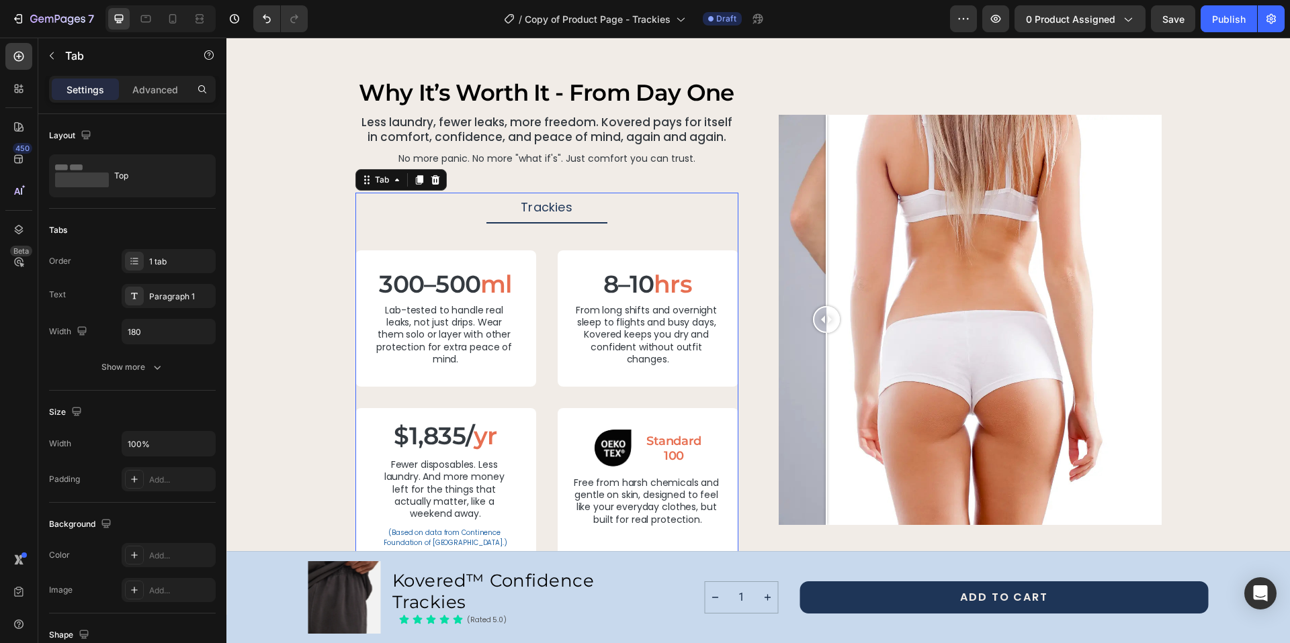
click at [600, 201] on li "Trackies" at bounding box center [546, 208] width 121 height 31
click at [545, 210] on p "Trackies" at bounding box center [547, 207] width 52 height 15
click at [637, 212] on ul "Trackies" at bounding box center [546, 208] width 383 height 31
click at [540, 208] on p "Trackies" at bounding box center [547, 207] width 52 height 15
click at [447, 209] on ul "Trackies" at bounding box center [546, 208] width 383 height 31
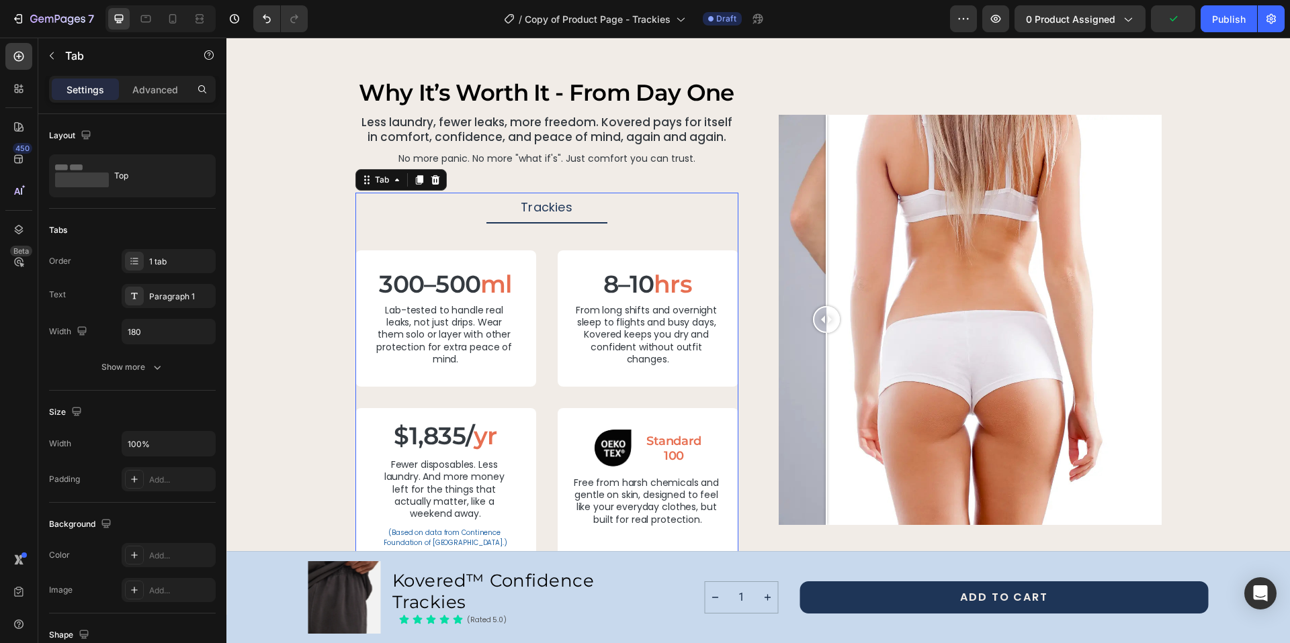
click at [503, 224] on div "300–500 ml Heading Lab-tested to handle real leaks, not just drips. Wear them s…" at bounding box center [546, 393] width 383 height 338
click at [487, 242] on div "300–500 ml Heading Lab-tested to handle real leaks, not just drips. Wear them s…" at bounding box center [546, 393] width 383 height 338
click at [712, 199] on ul "Trackies" at bounding box center [546, 208] width 383 height 31
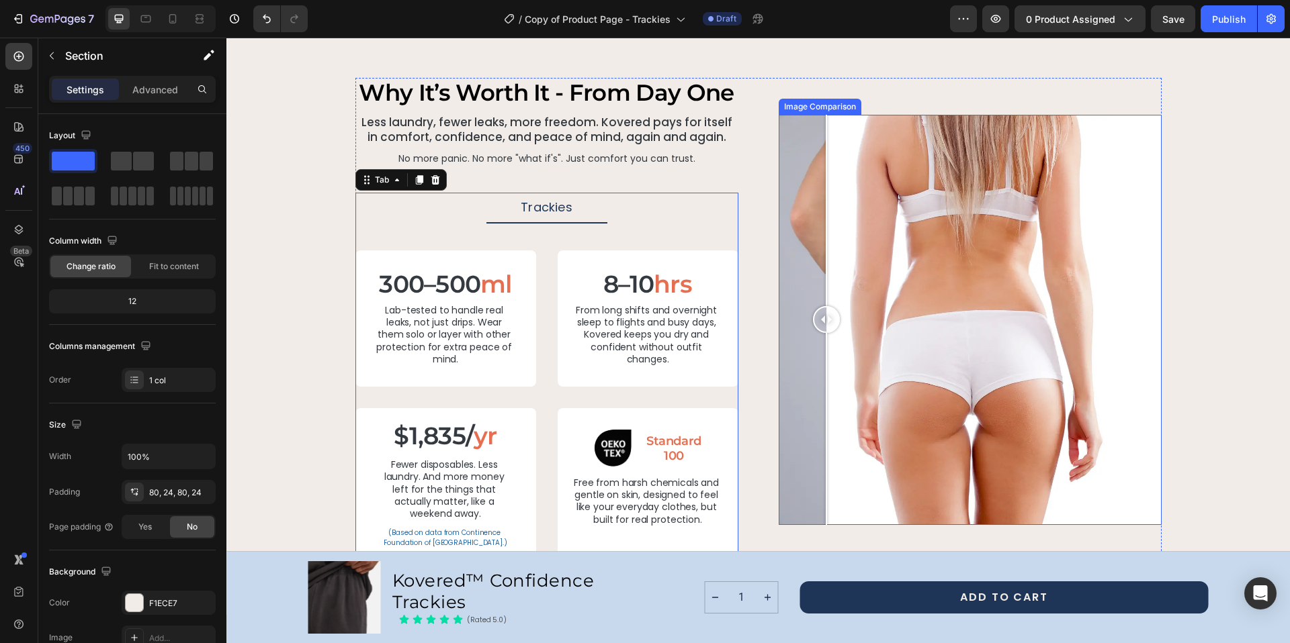
click at [1192, 156] on div "why it’s worth it - from day one Heading Less laundry, fewer leaks, more freedo…" at bounding box center [757, 320] width 1031 height 484
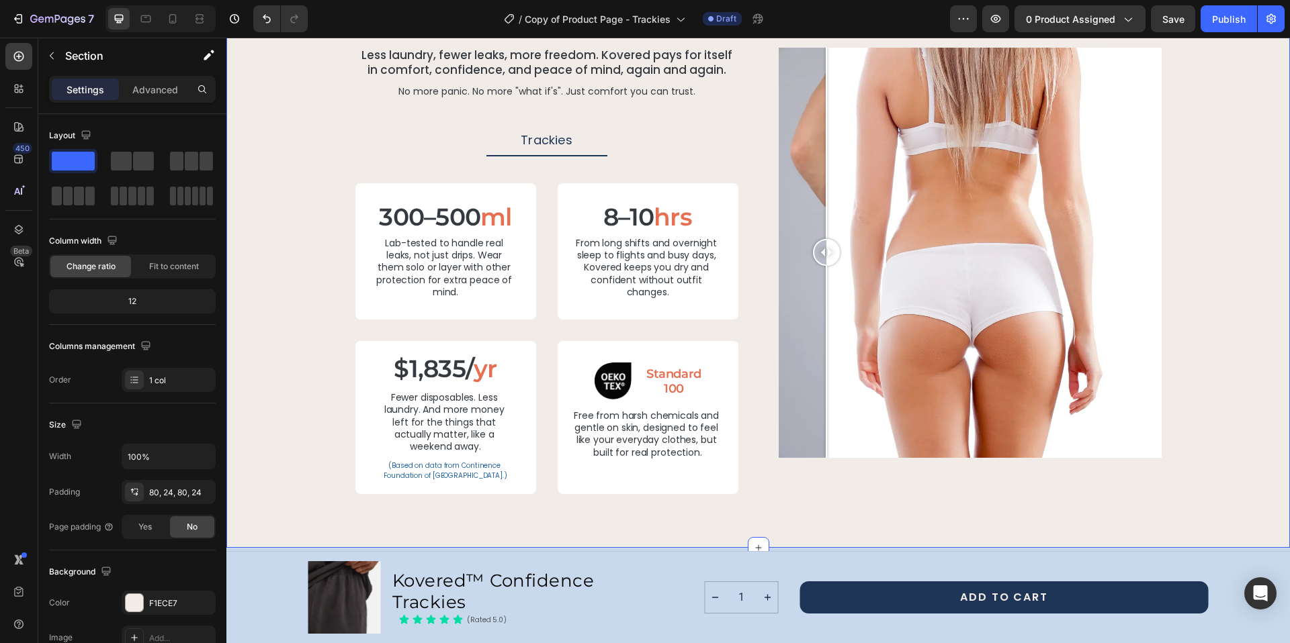
scroll to position [2638, 0]
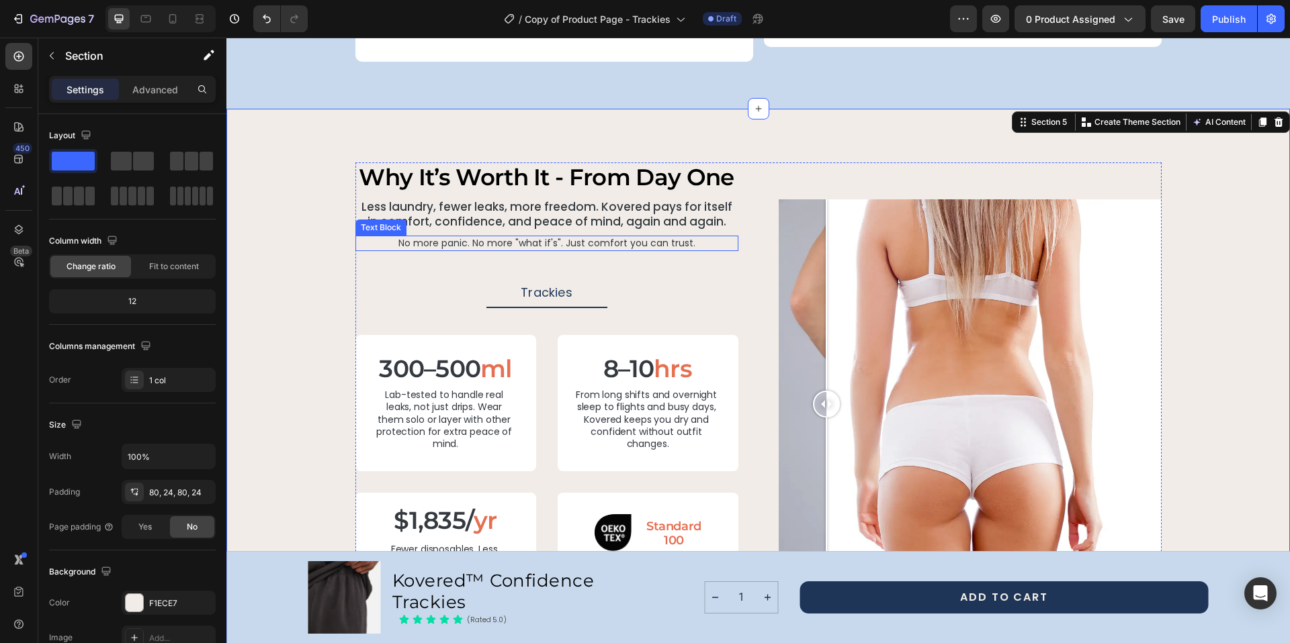
click at [559, 237] on p "No more panic. No more "what if's". Just comfort you can trust." at bounding box center [547, 243] width 380 height 12
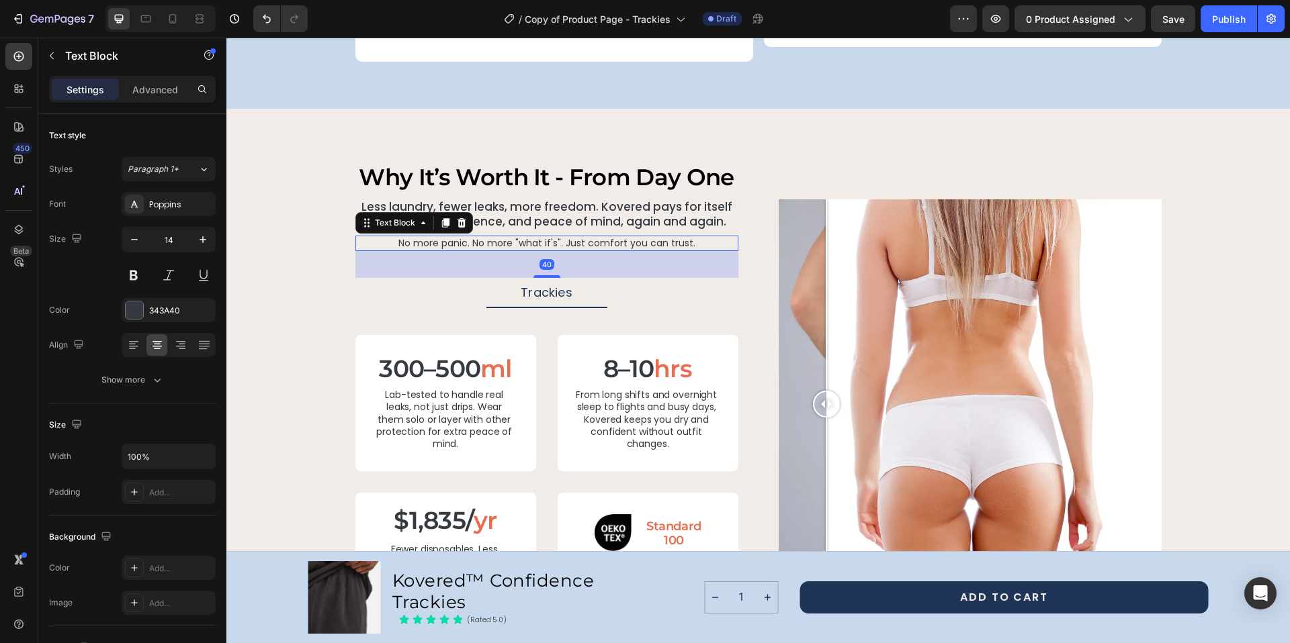
click at [538, 251] on div "40" at bounding box center [546, 264] width 383 height 27
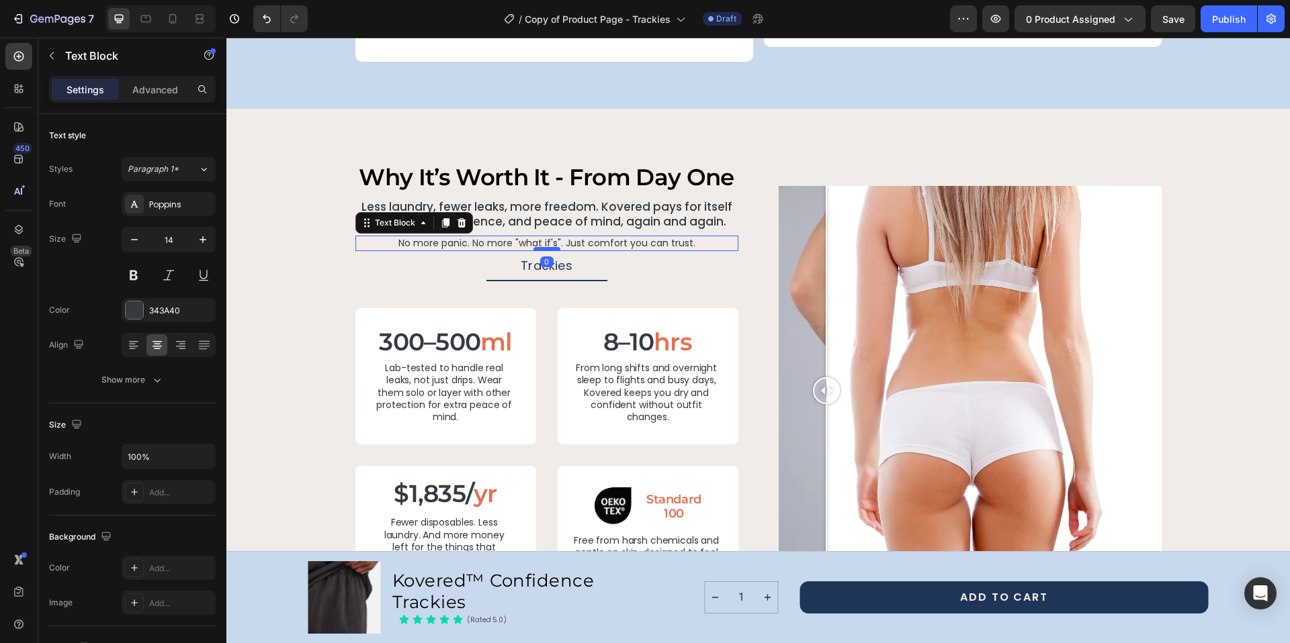
drag, startPoint x: 539, startPoint y: 220, endPoint x: 541, endPoint y: 193, distance: 26.9
click at [541, 247] on div at bounding box center [546, 249] width 27 height 4
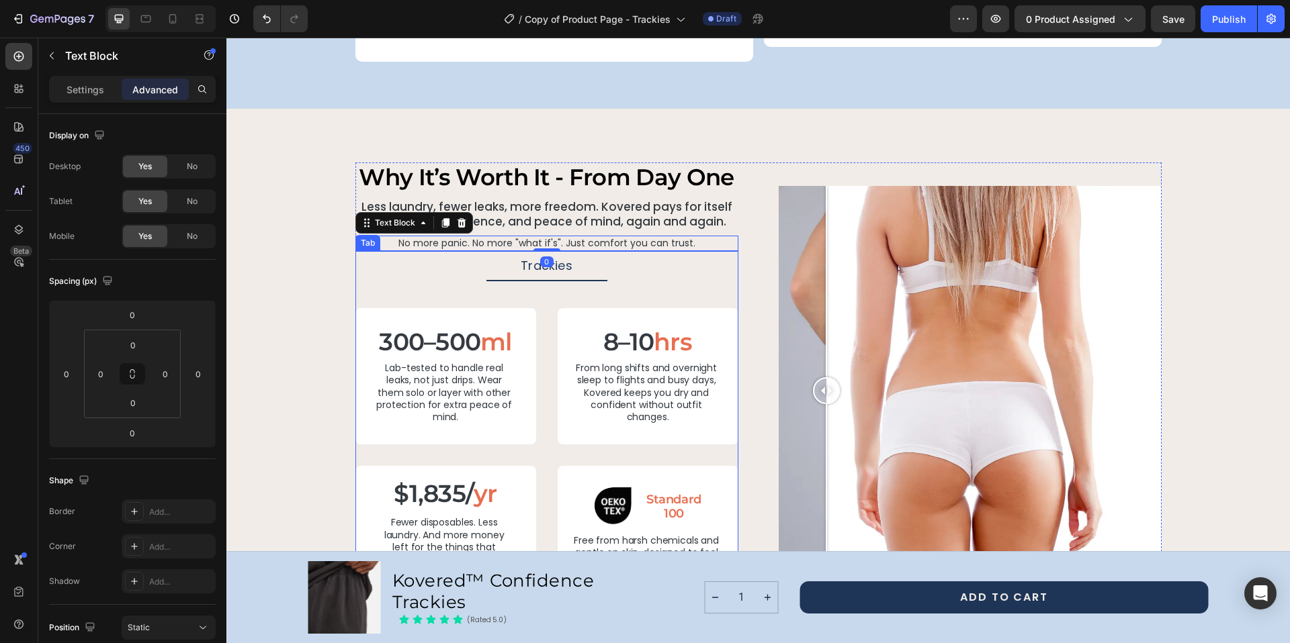
click at [527, 259] on p "Trackies" at bounding box center [547, 266] width 52 height 15
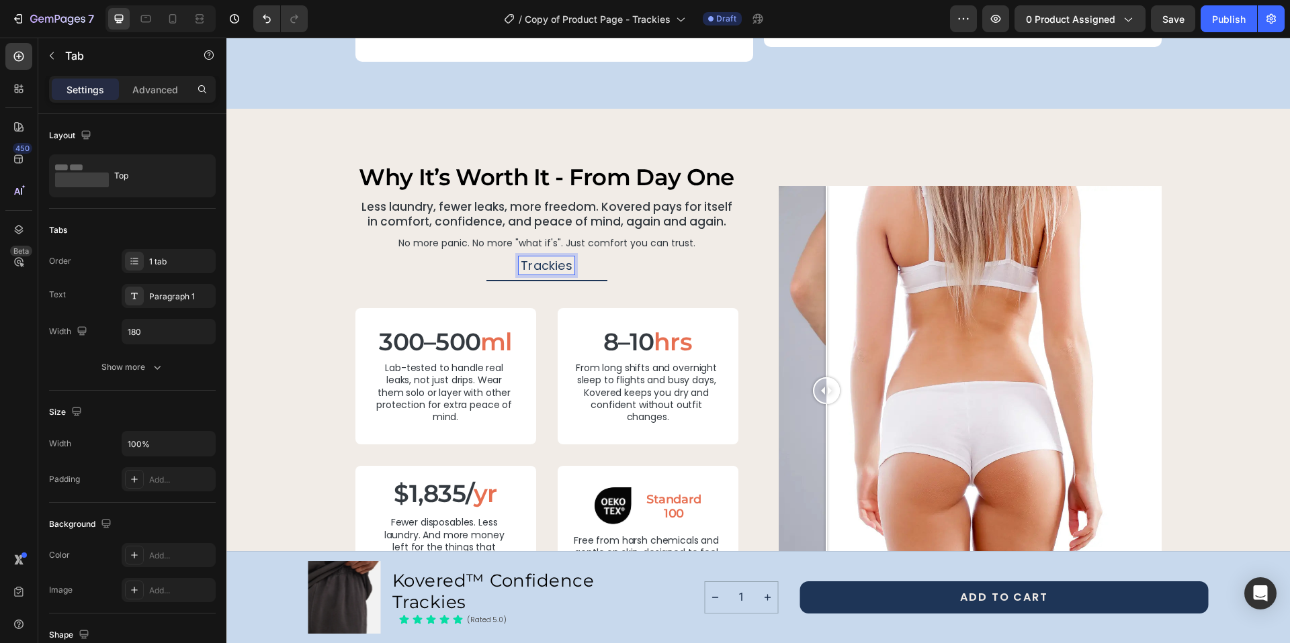
click at [531, 259] on p "Trackies" at bounding box center [547, 266] width 52 height 15
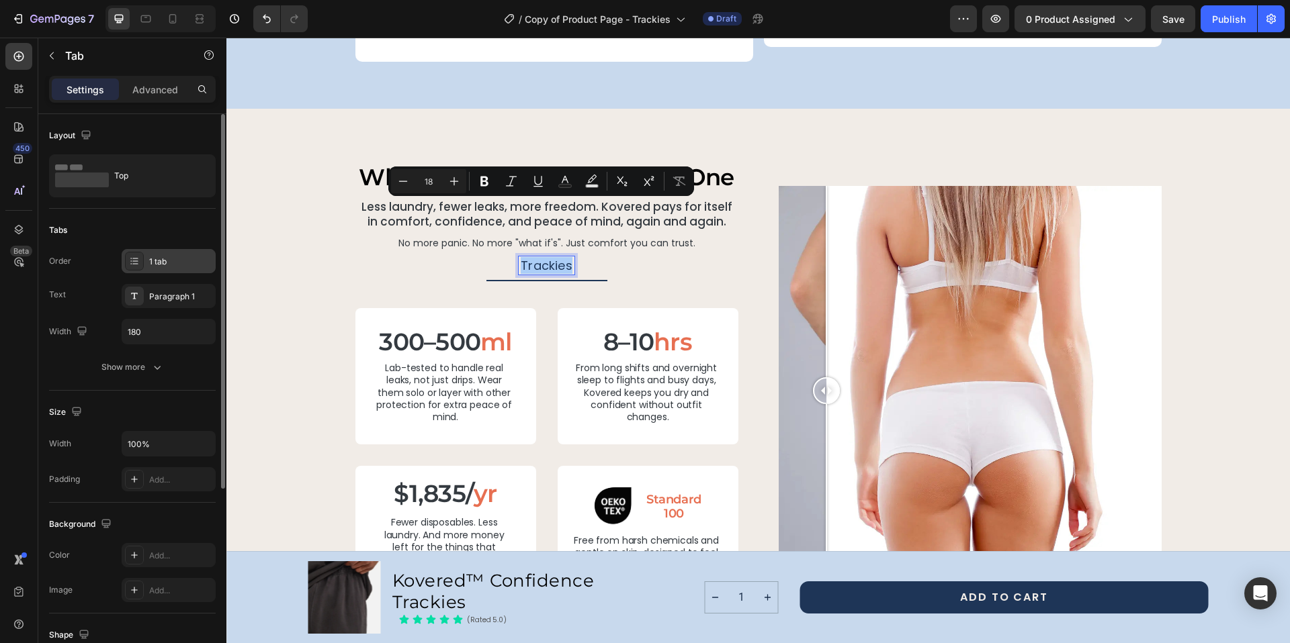
click at [146, 267] on div "1 tab" at bounding box center [169, 261] width 94 height 24
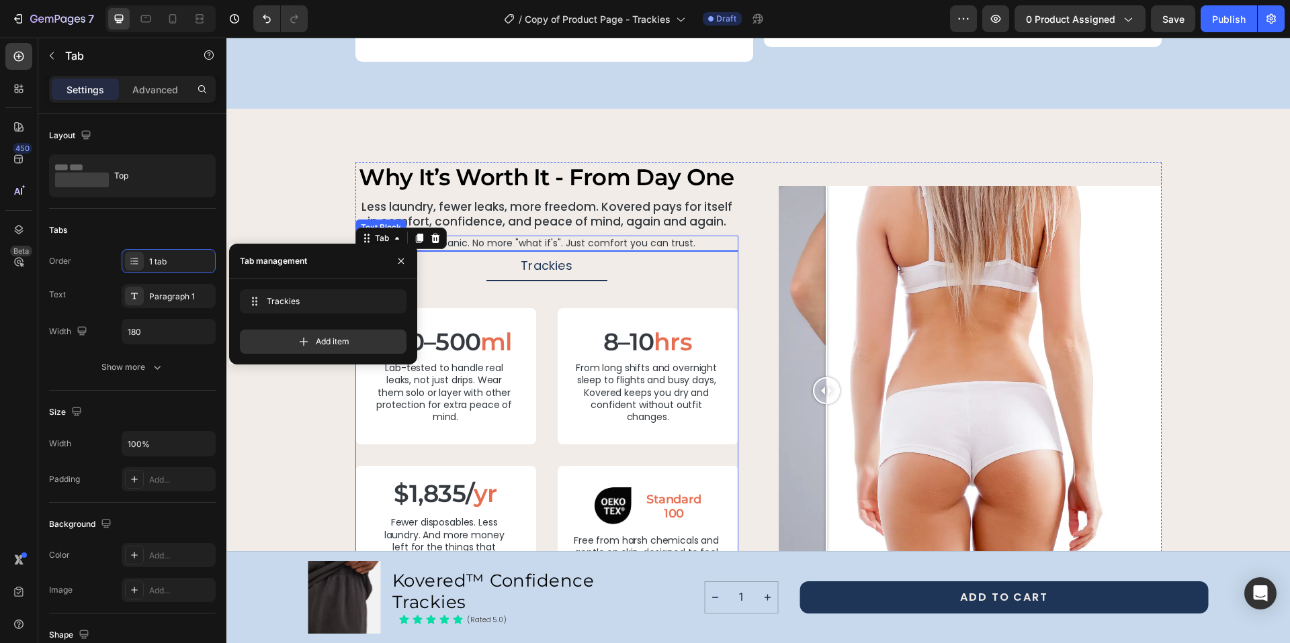
click at [590, 237] on p "No more panic. No more "what if's". Just comfort you can trust." at bounding box center [547, 243] width 380 height 12
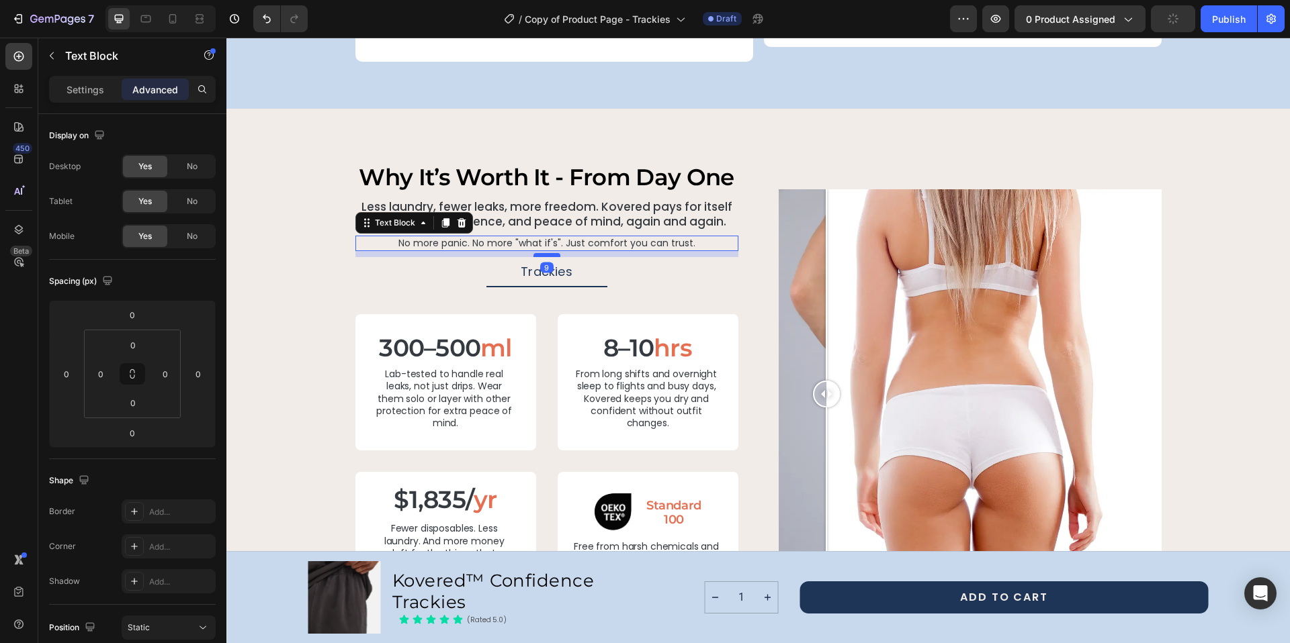
click at [541, 253] on div at bounding box center [546, 255] width 27 height 4
type input "9"
click at [1220, 190] on div "why it’s worth it - from day one Heading Less laundry, fewer leaks, more freedo…" at bounding box center [757, 394] width 1031 height 463
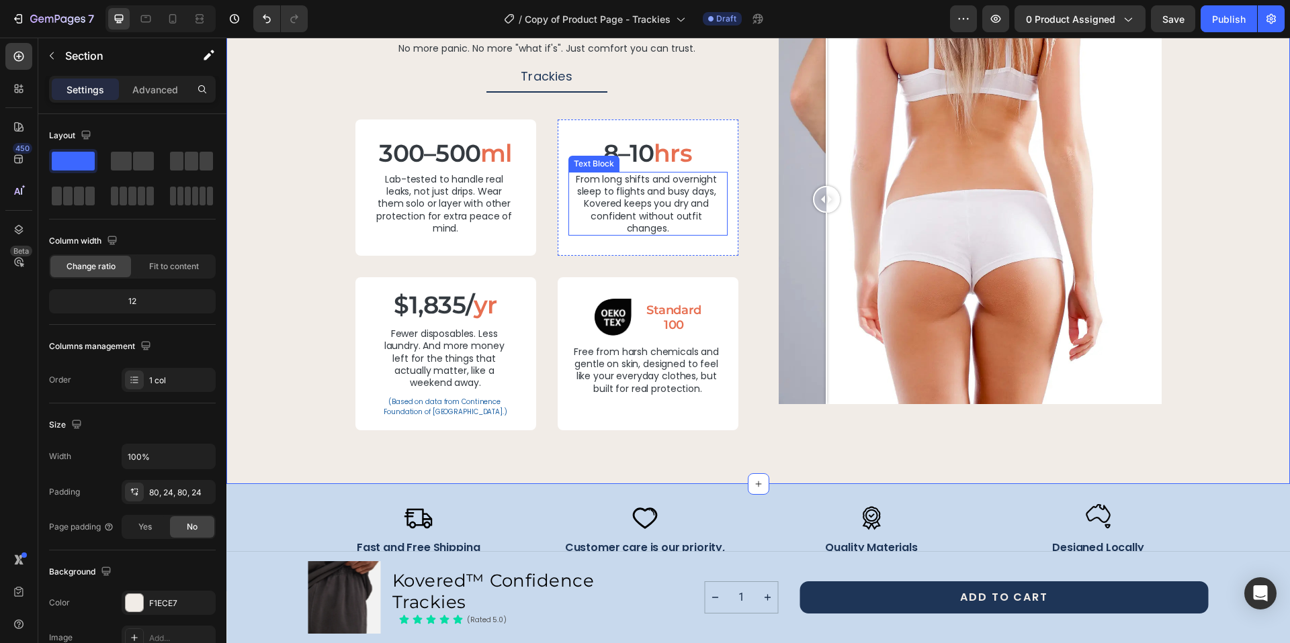
scroll to position [2792, 0]
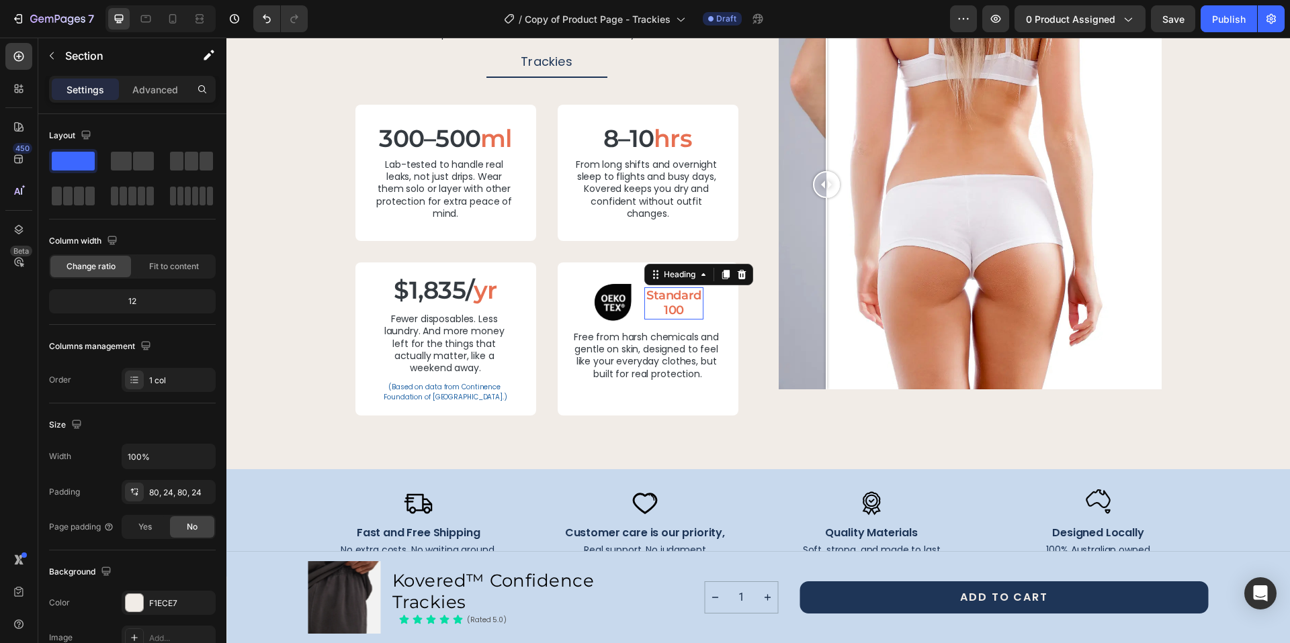
click at [674, 299] on h2 "Standard 100" at bounding box center [673, 303] width 59 height 32
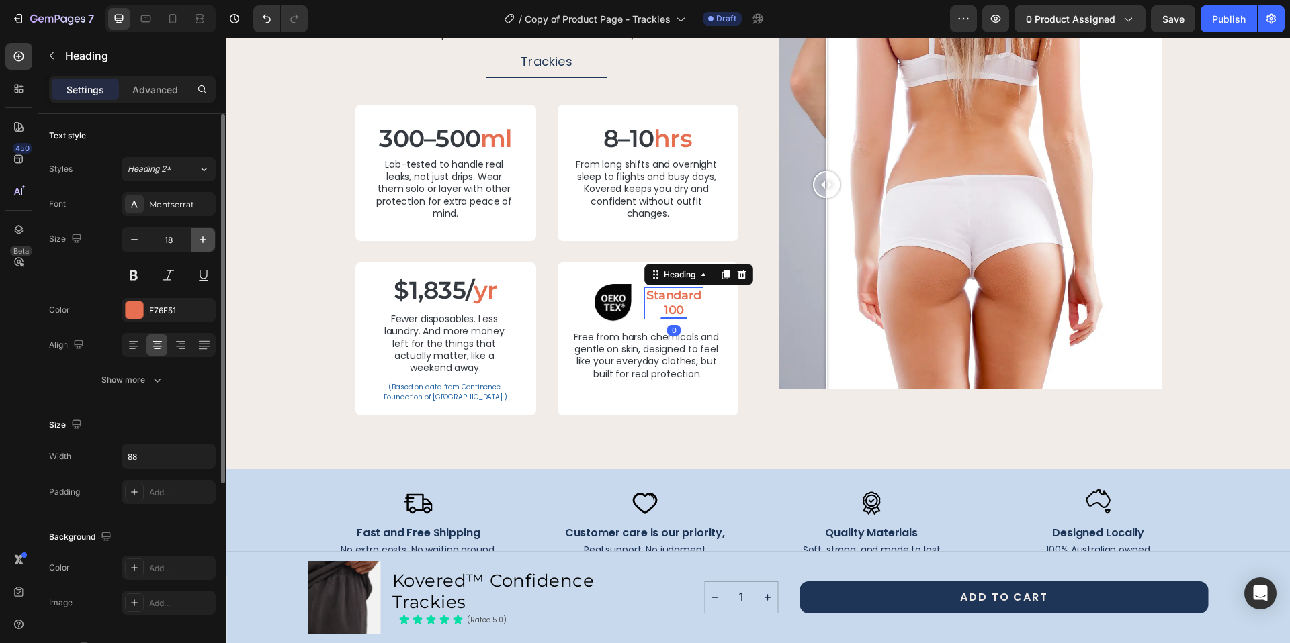
click at [198, 241] on icon "button" at bounding box center [202, 239] width 13 height 13
click at [134, 239] on icon "button" at bounding box center [134, 239] width 13 height 13
type input "18"
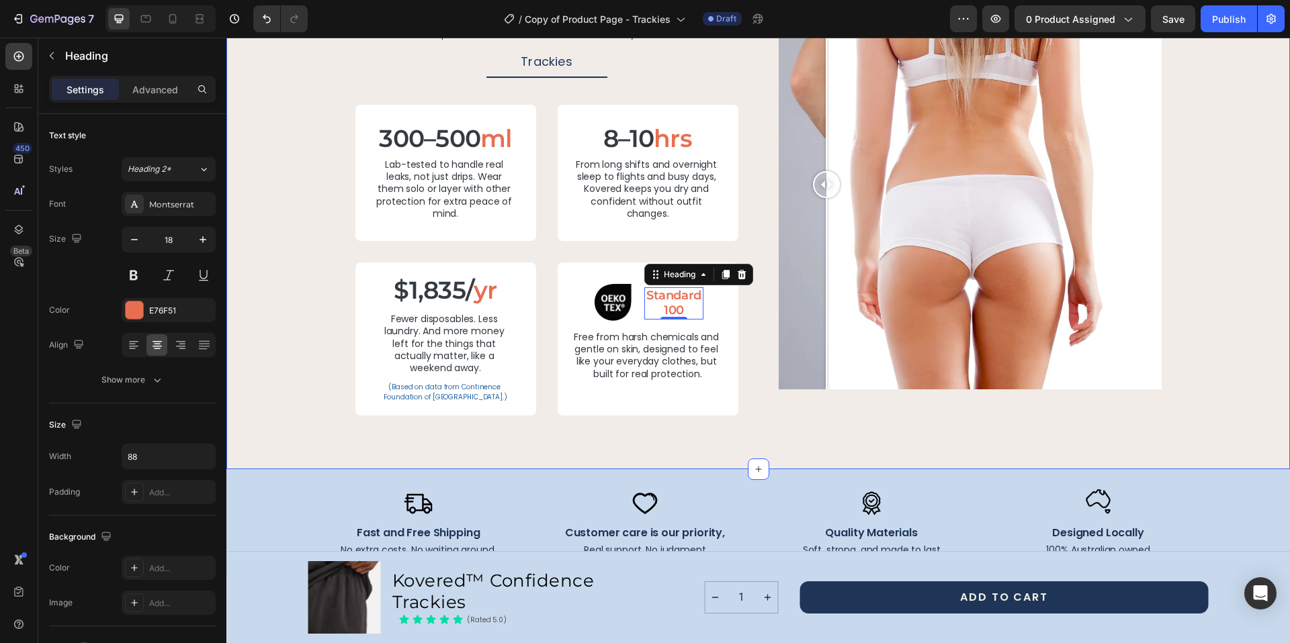
click at [733, 436] on div "why it’s worth it - from day one Heading Less laundry, fewer leaks, more freedo…" at bounding box center [757, 184] width 1063 height 570
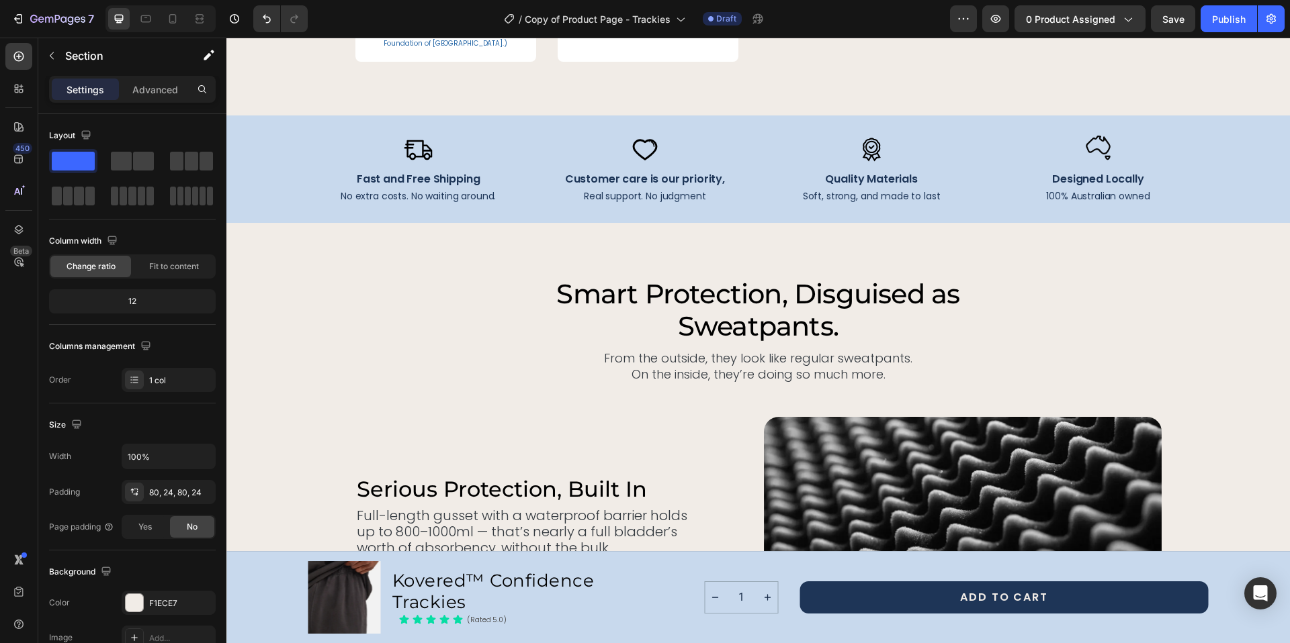
scroll to position [2907, 0]
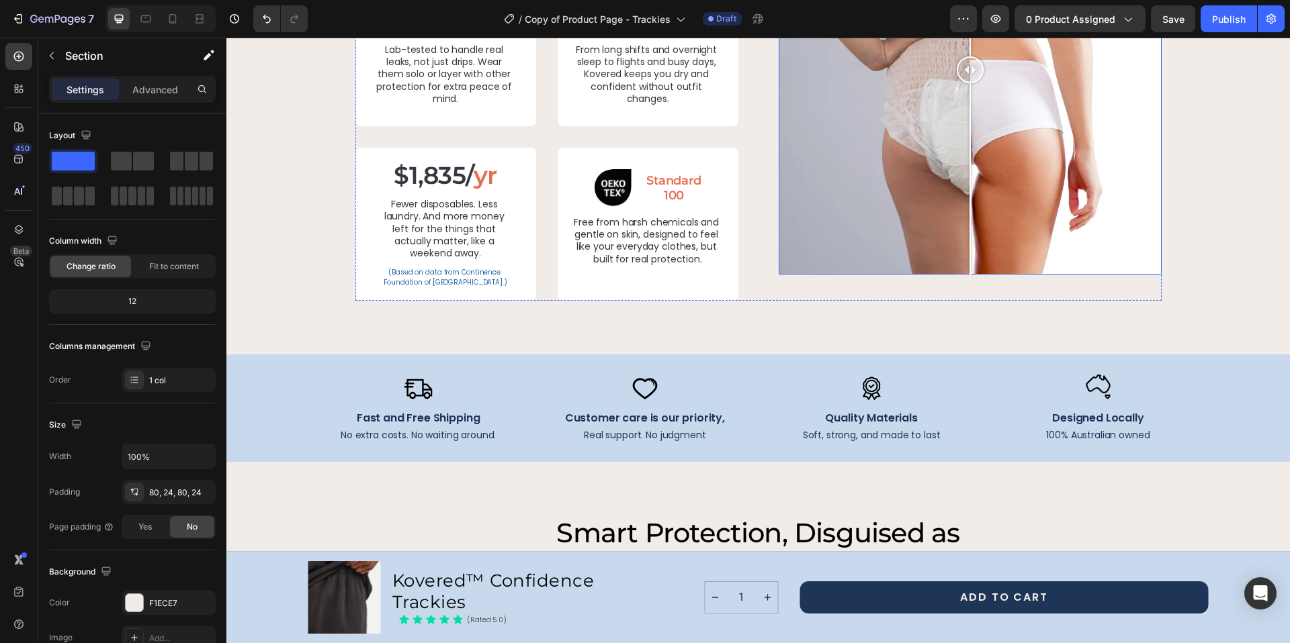
click at [871, 266] on div at bounding box center [969, 69] width 383 height 410
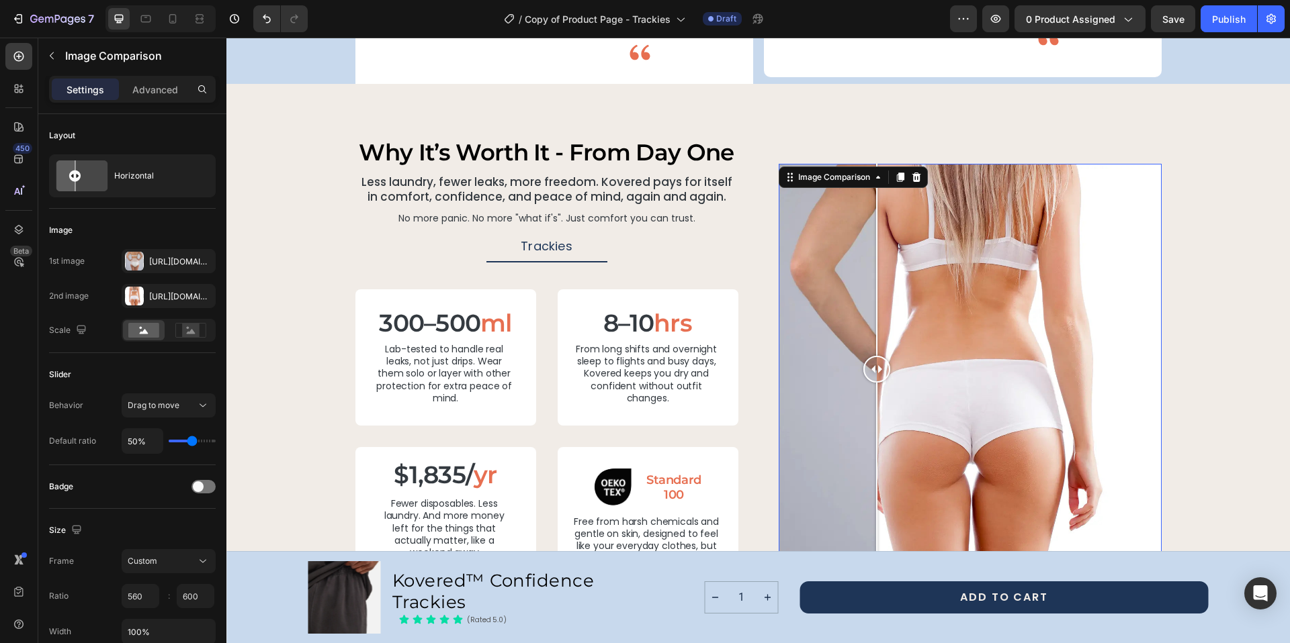
scroll to position [2508, 0]
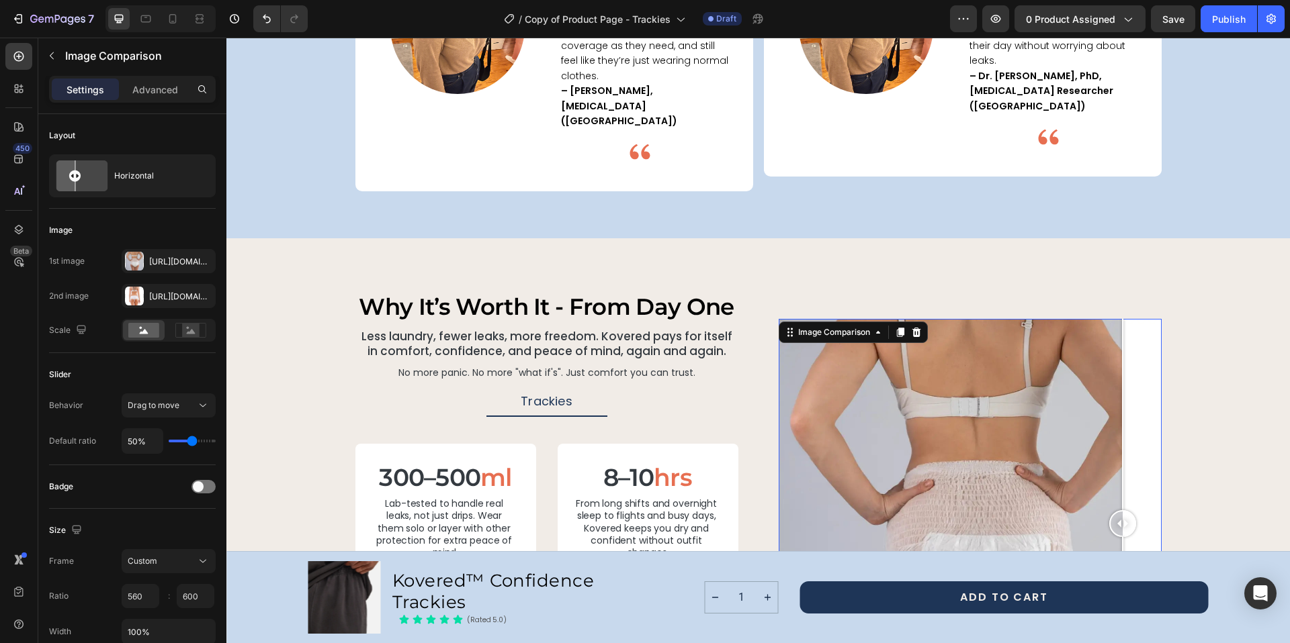
click at [1117, 319] on div at bounding box center [969, 524] width 383 height 410
click at [1130, 292] on div "Image Comparison 0" at bounding box center [969, 523] width 383 height 463
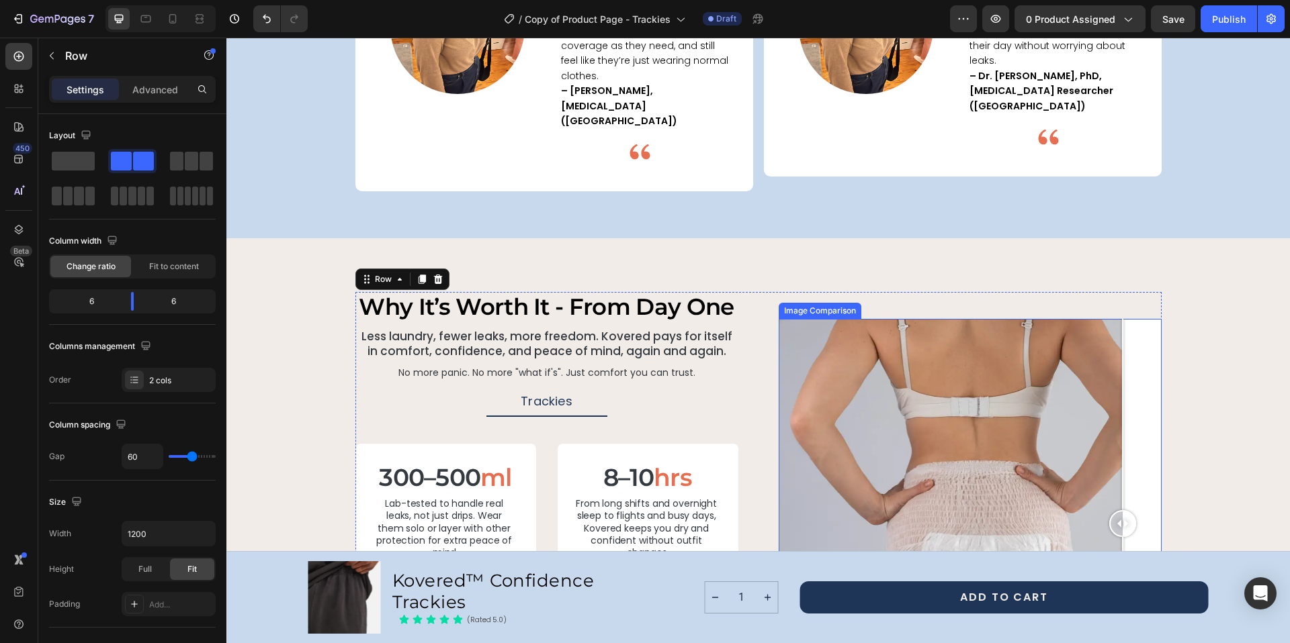
click at [1132, 319] on div at bounding box center [969, 524] width 383 height 410
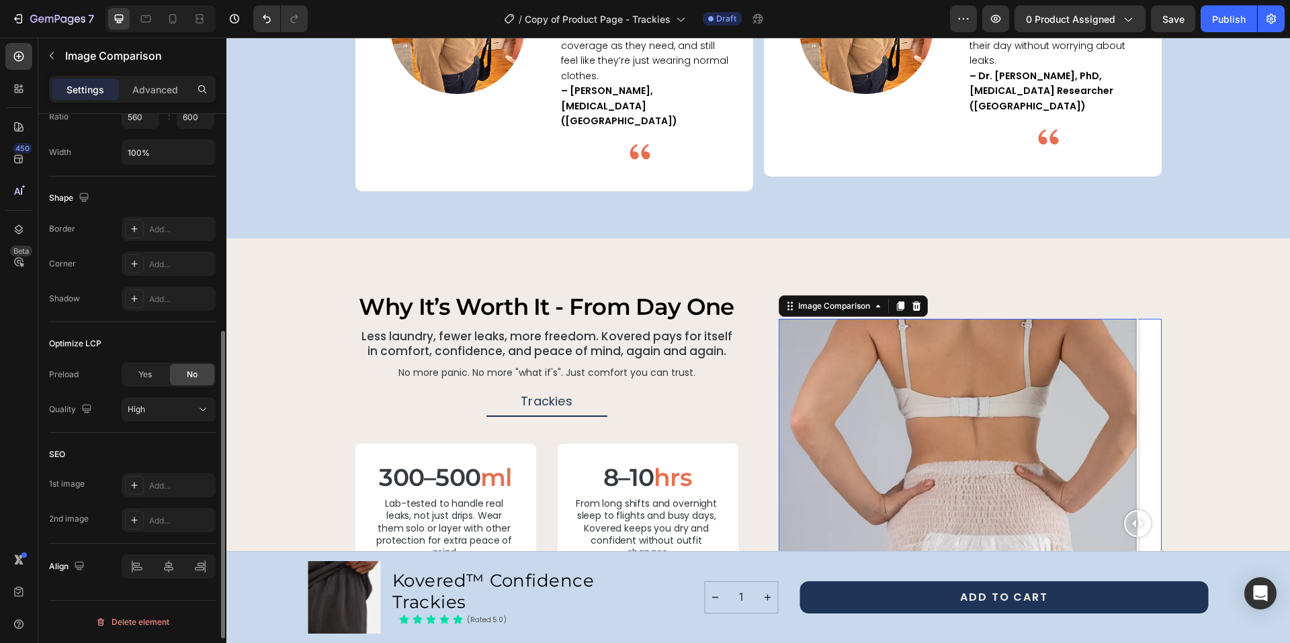
scroll to position [0, 0]
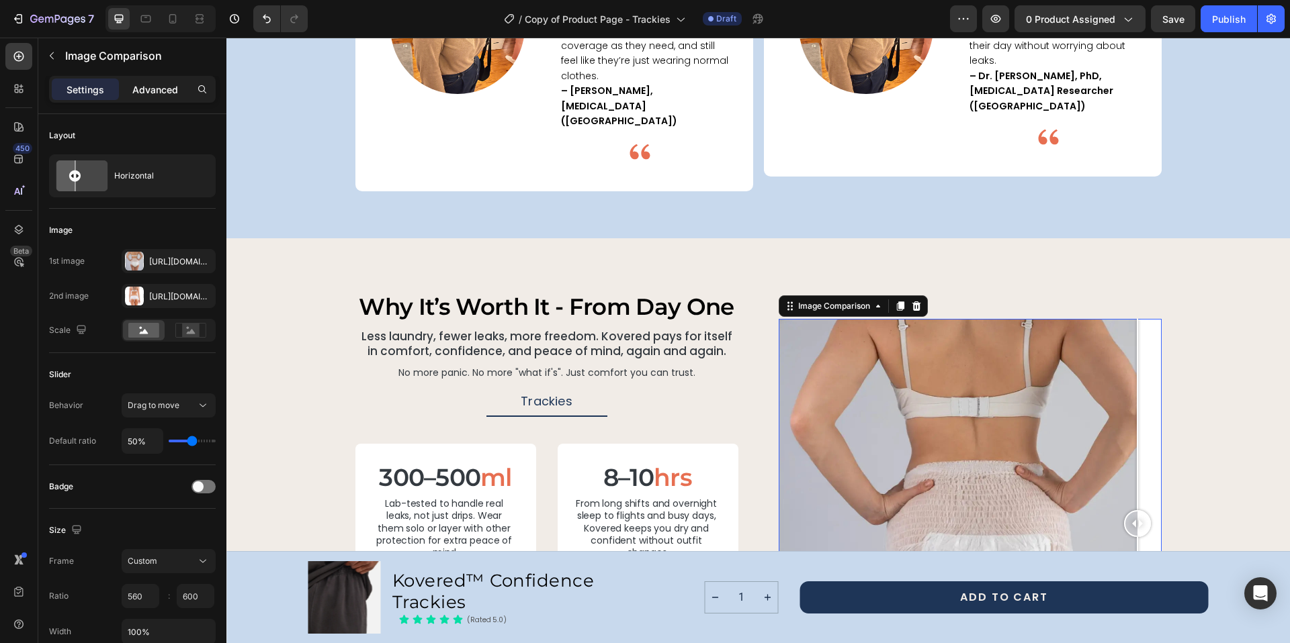
click at [156, 98] on div "Advanced" at bounding box center [155, 89] width 67 height 21
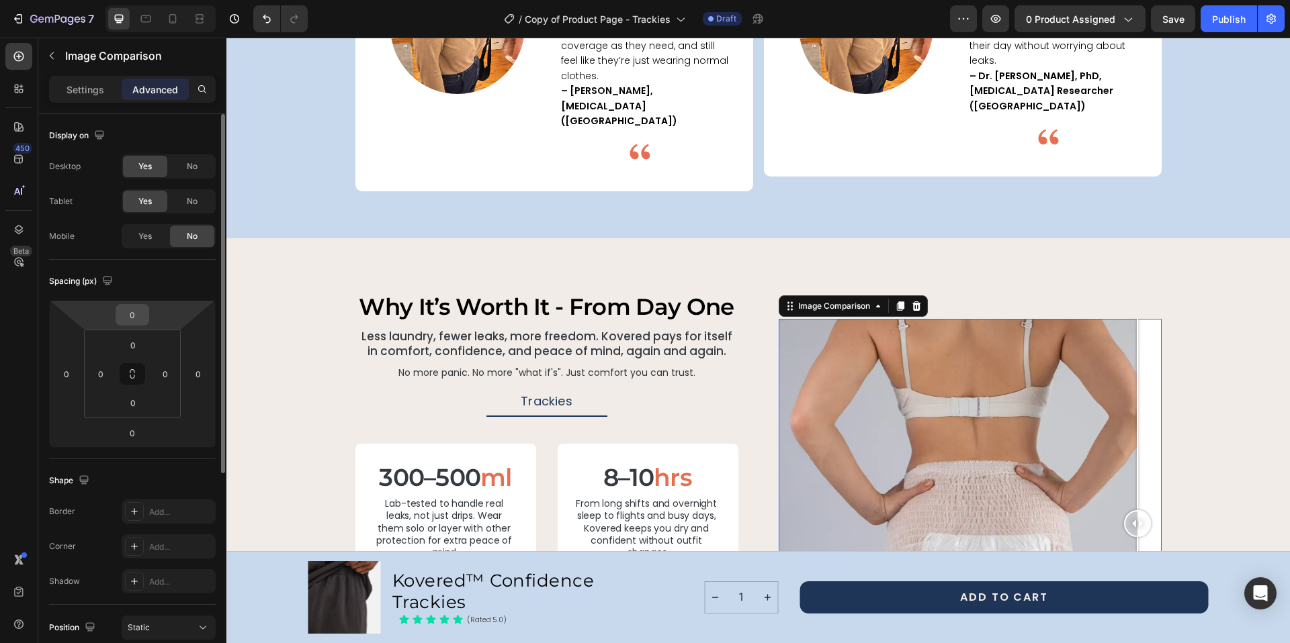
click at [129, 322] on input "0" at bounding box center [132, 315] width 27 height 20
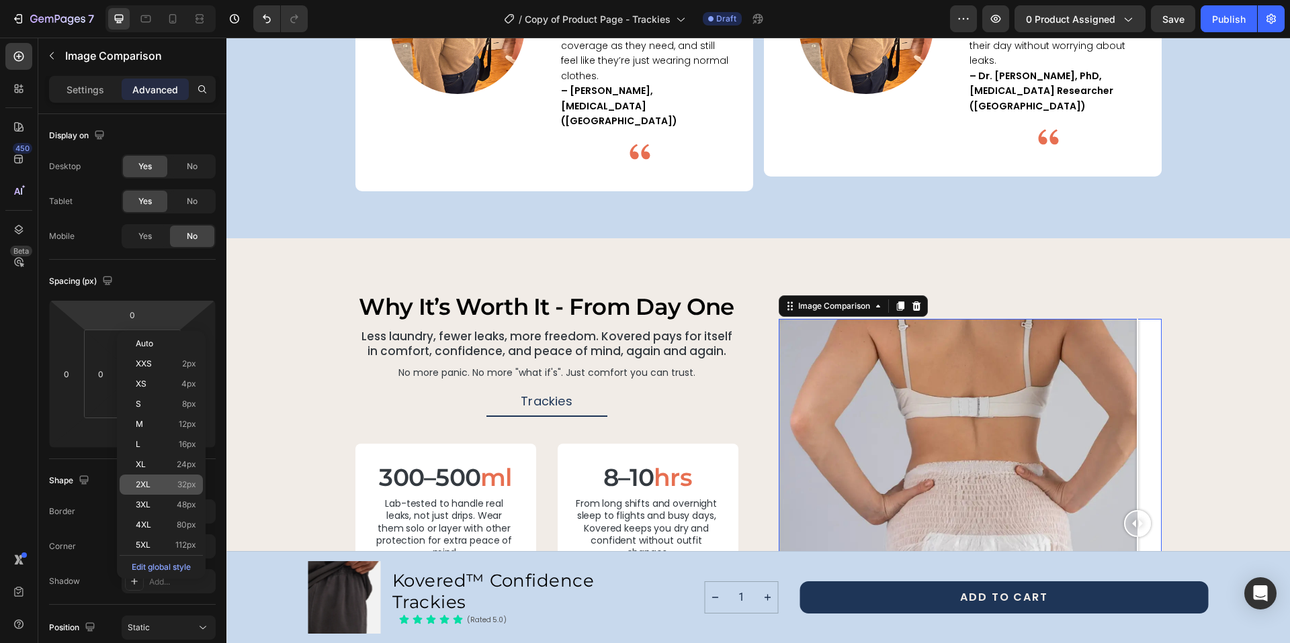
click at [187, 491] on div "2XL 32px" at bounding box center [161, 485] width 83 height 20
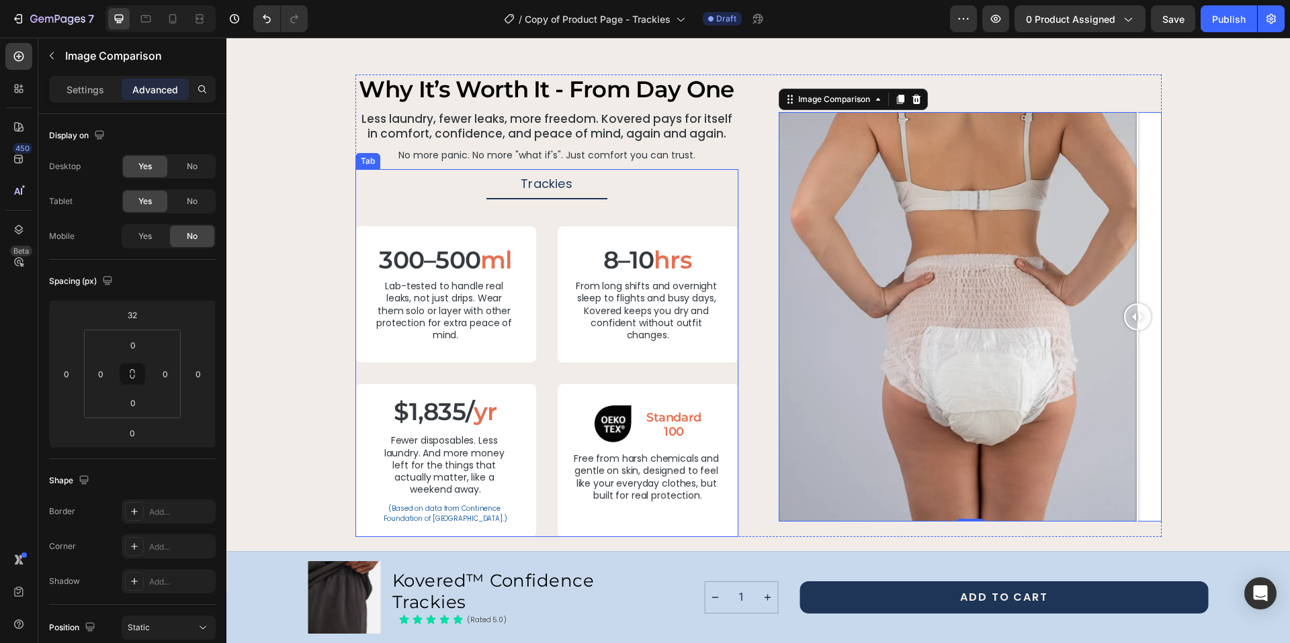
scroll to position [2728, 0]
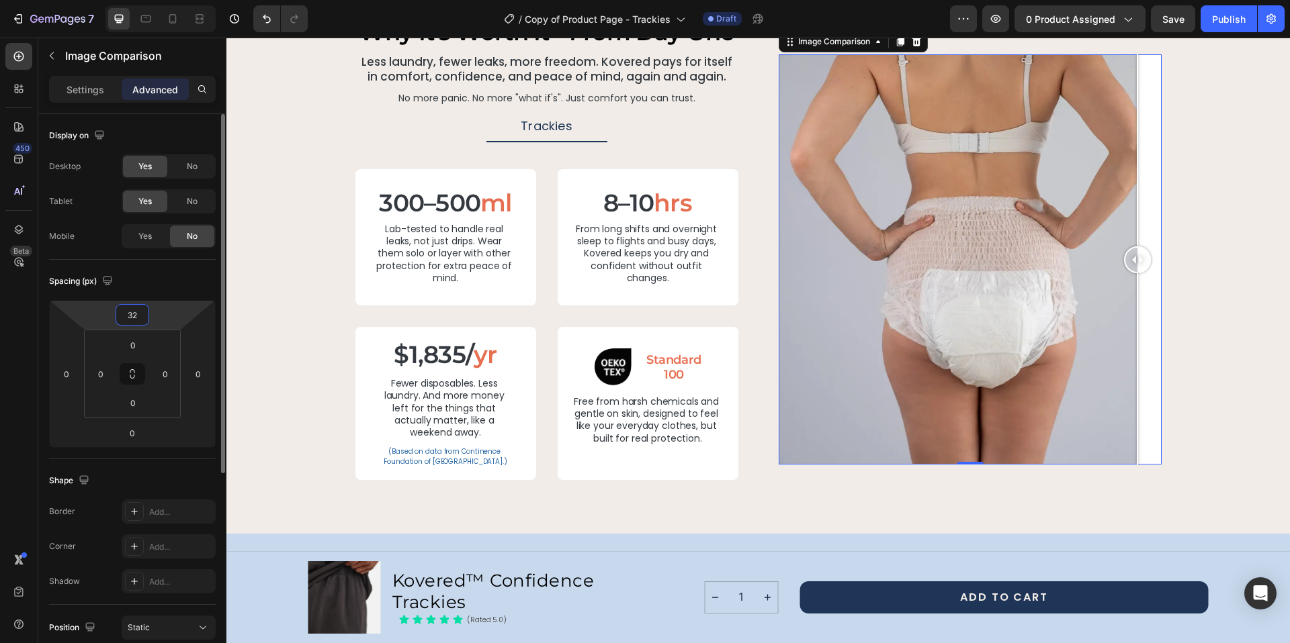
click at [121, 318] on input "32" at bounding box center [132, 315] width 27 height 20
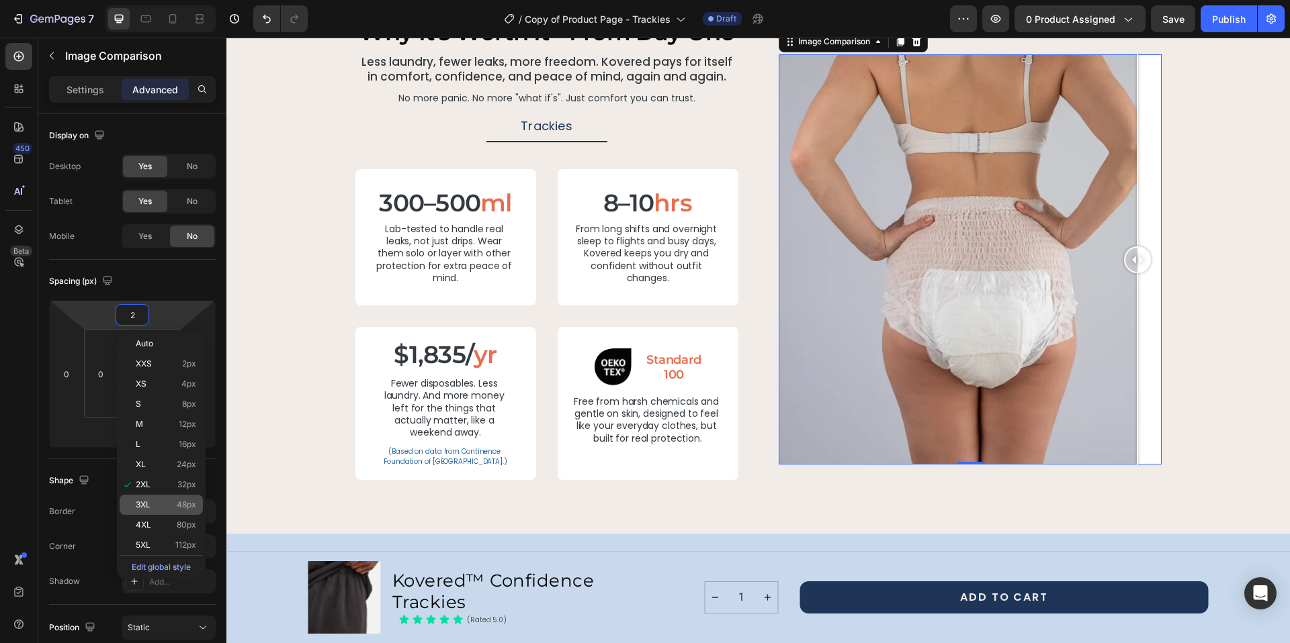
click at [166, 504] on p "3XL 48px" at bounding box center [166, 504] width 60 height 9
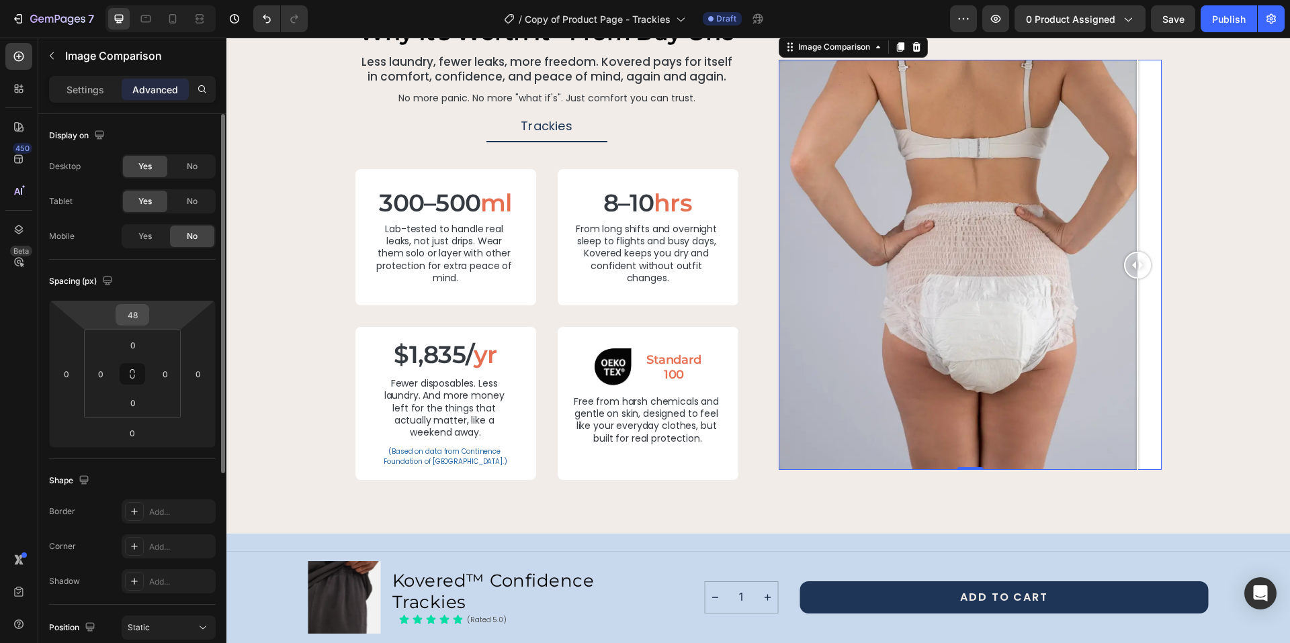
click at [137, 310] on input "48" at bounding box center [132, 315] width 27 height 20
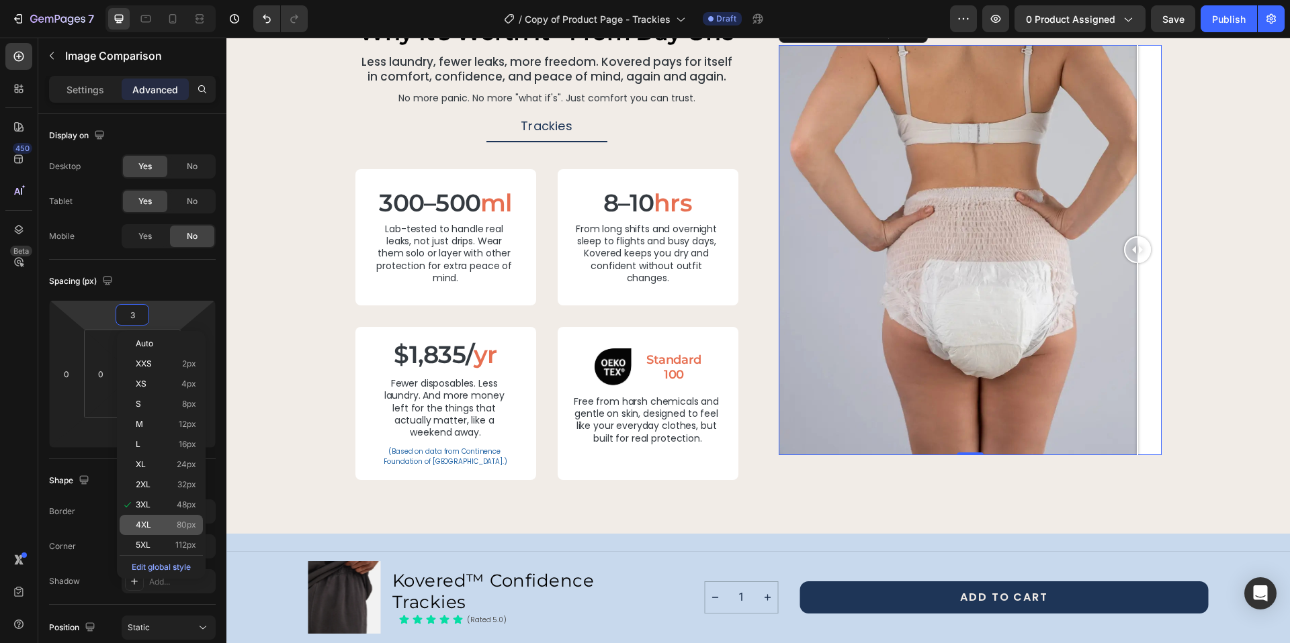
click at [167, 516] on div "4XL 80px" at bounding box center [161, 525] width 83 height 20
type input "80"
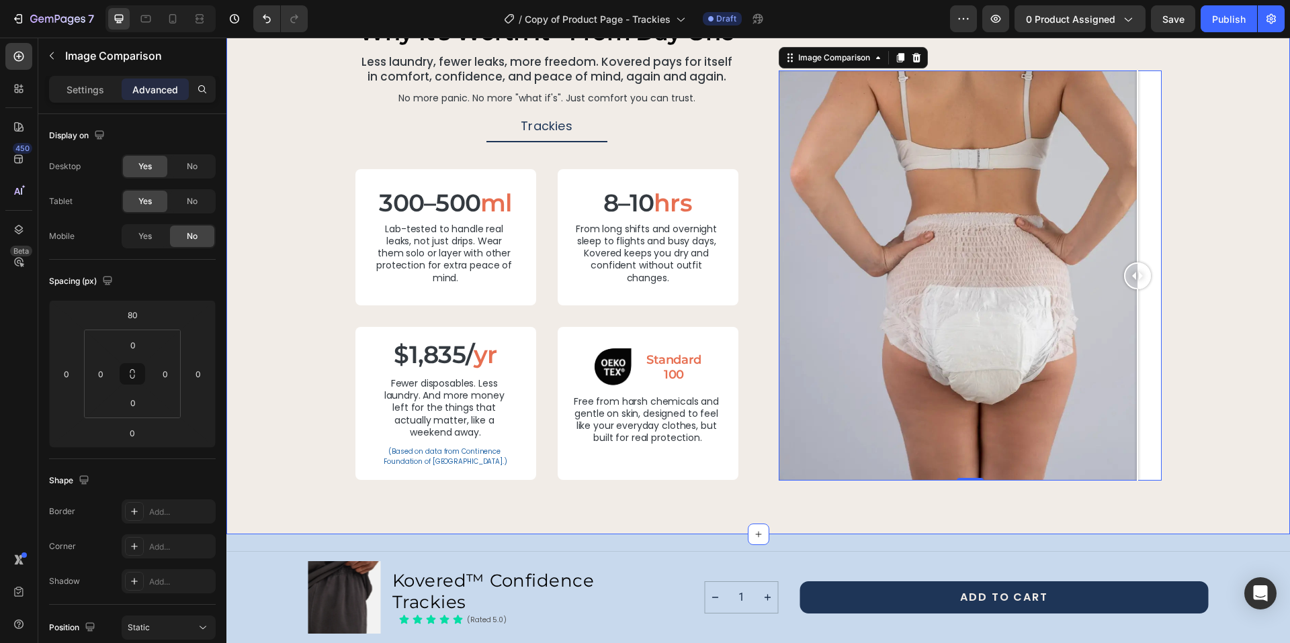
click at [1223, 199] on div "why it’s worth it - from day one Heading Less laundry, fewer leaks, more freedo…" at bounding box center [757, 249] width 1031 height 464
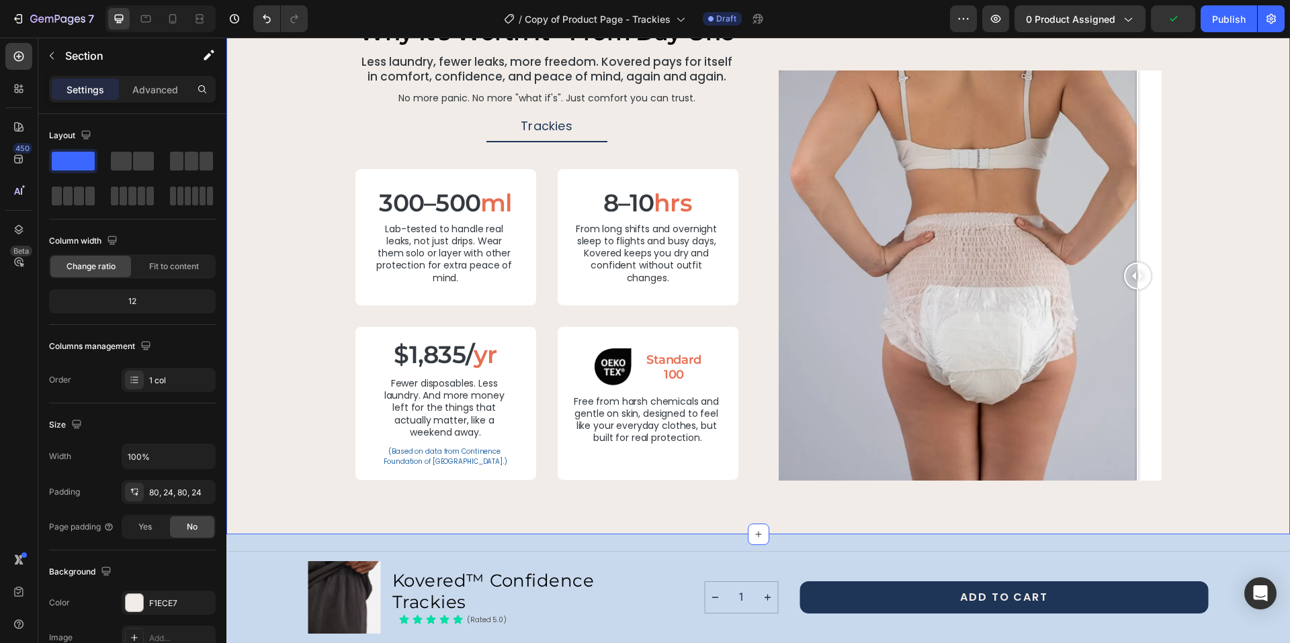
click at [1251, 296] on div "why it’s worth it - from day one Heading Less laundry, fewer leaks, more freedo…" at bounding box center [757, 249] width 1031 height 464
click at [1187, 335] on div "why it’s worth it - from day one Heading Less laundry, fewer leaks, more freedo…" at bounding box center [757, 249] width 1031 height 464
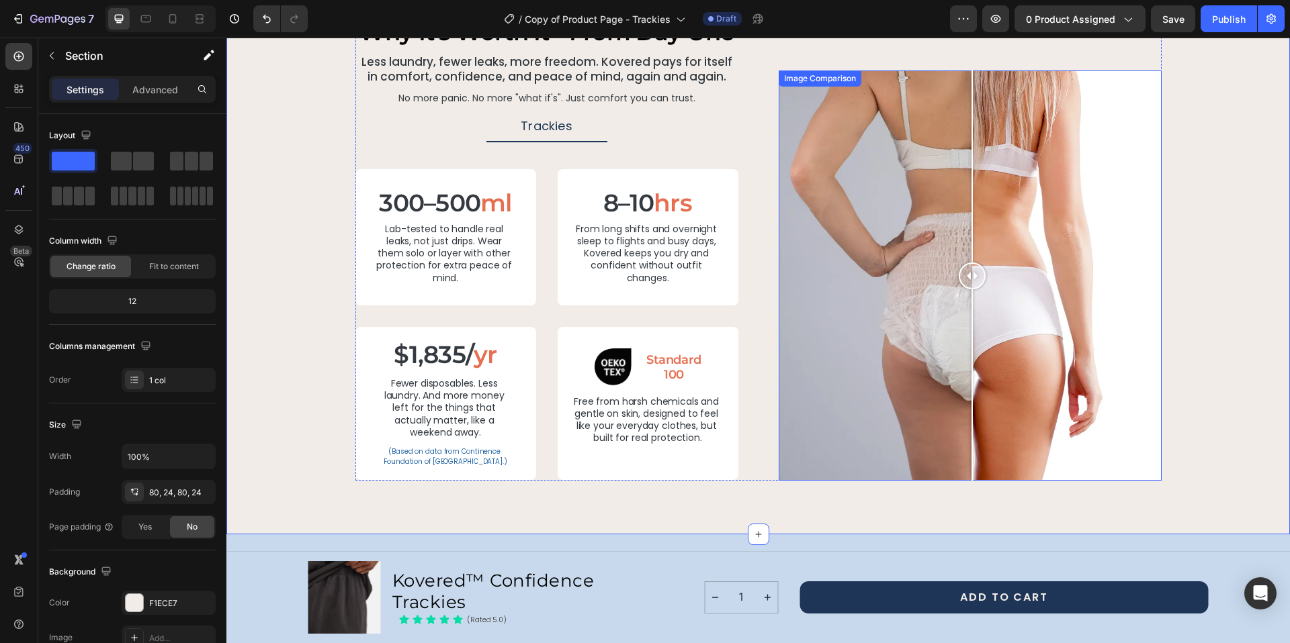
drag, startPoint x: 1134, startPoint y: 278, endPoint x: 967, endPoint y: 270, distance: 167.4
click at [967, 270] on div at bounding box center [971, 276] width 27 height 27
click at [1177, 265] on div "why it’s worth it - from day one Heading Less laundry, fewer leaks, more freedo…" at bounding box center [757, 249] width 1031 height 464
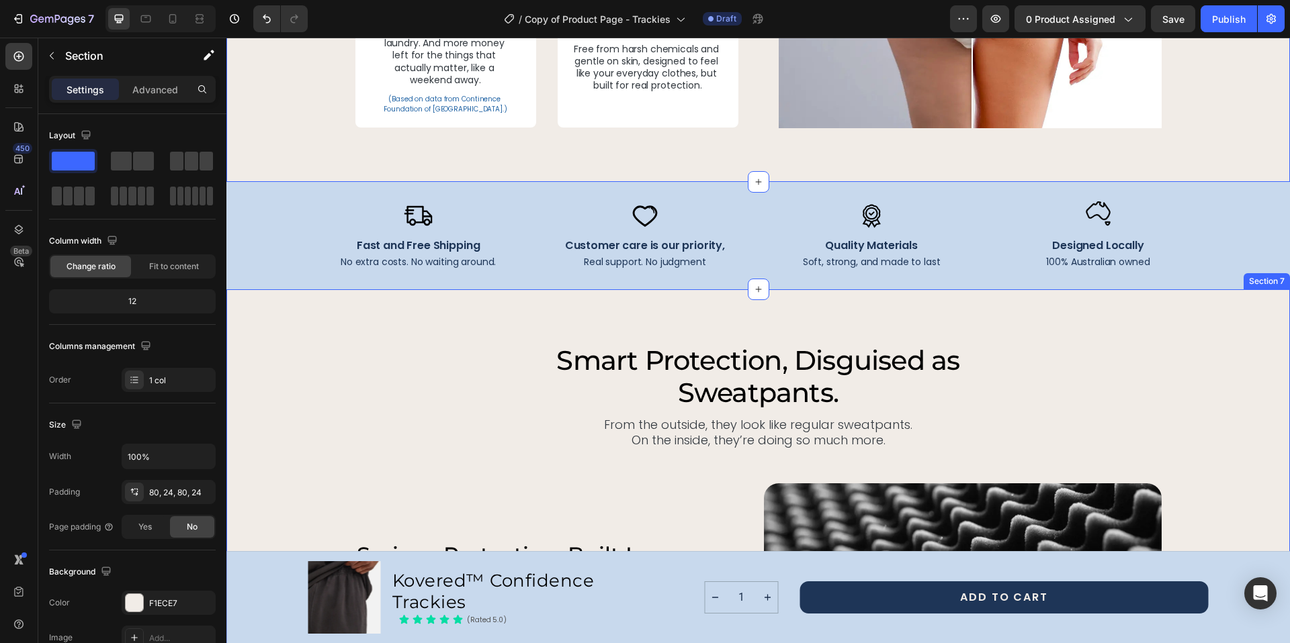
scroll to position [3086, 0]
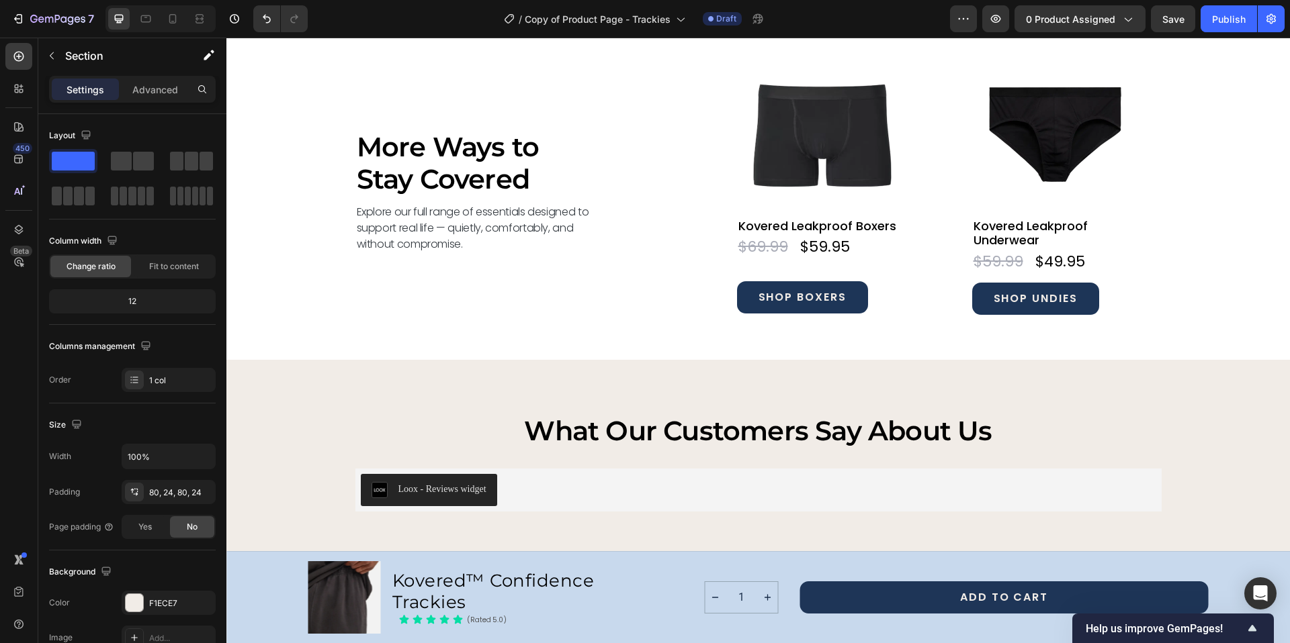
scroll to position [5375, 0]
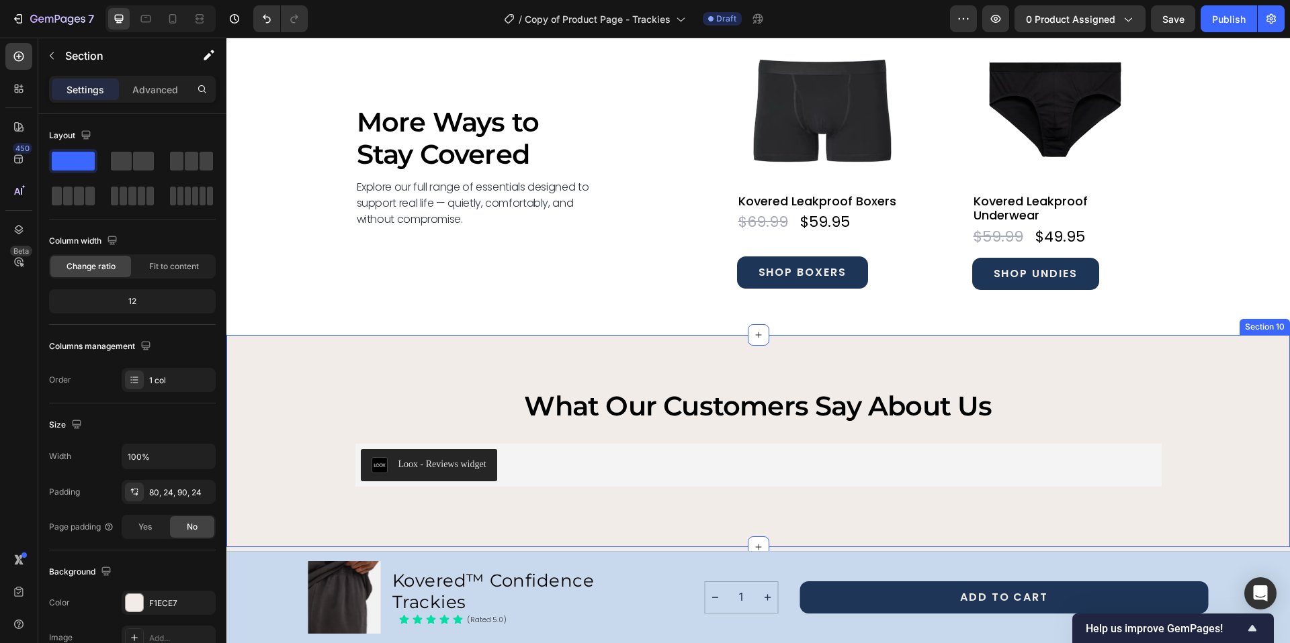
click at [621, 365] on div "what our customers say about us Heading Loox - Reviews widget Loox Row Section …" at bounding box center [757, 441] width 1063 height 212
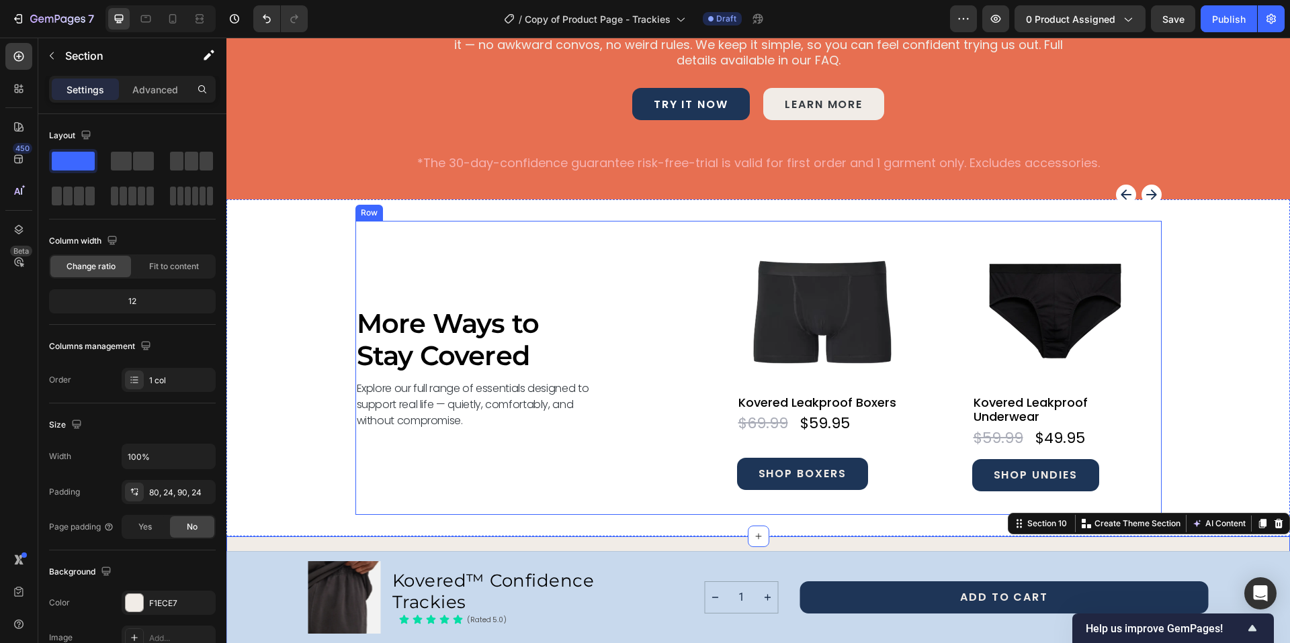
scroll to position [5191, 0]
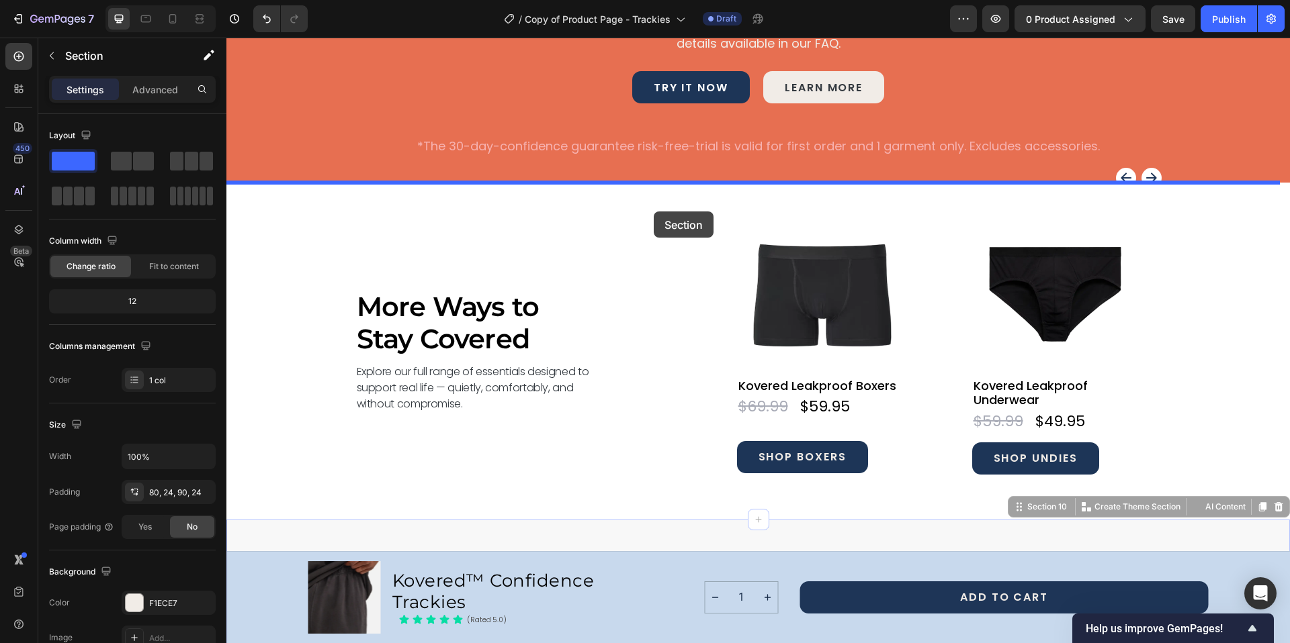
drag, startPoint x: 667, startPoint y: 544, endPoint x: 654, endPoint y: 212, distance: 332.7
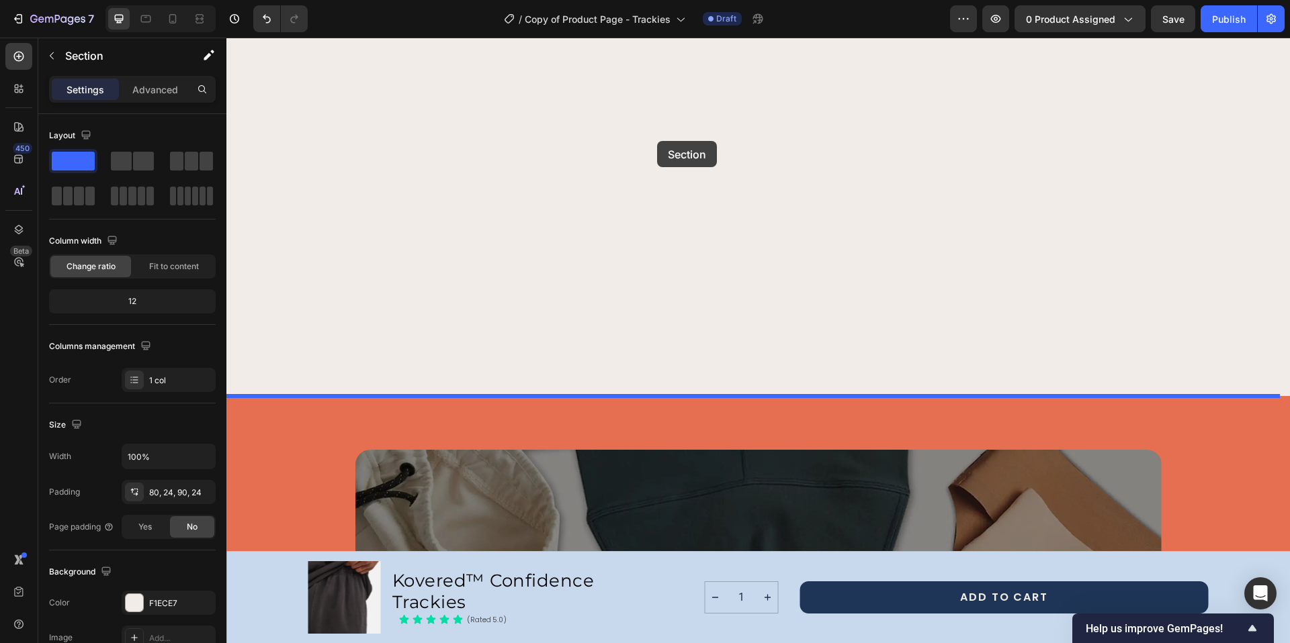
scroll to position [4522, 0]
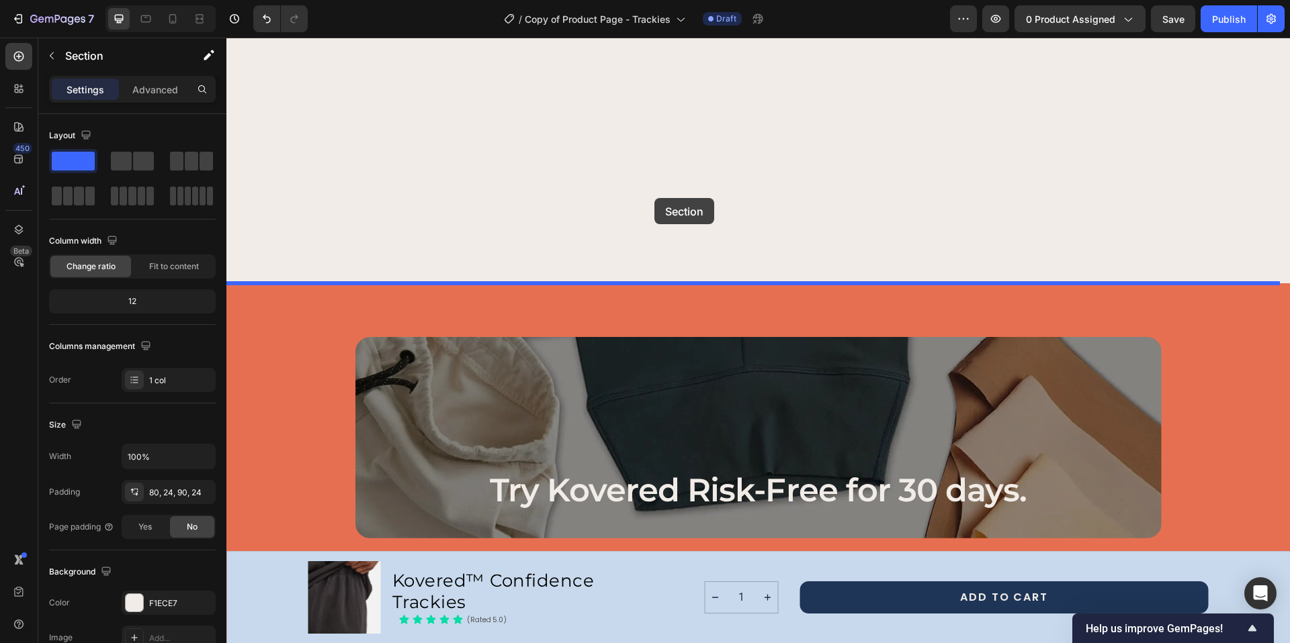
drag, startPoint x: 674, startPoint y: 518, endPoint x: 654, endPoint y: 198, distance: 320.3
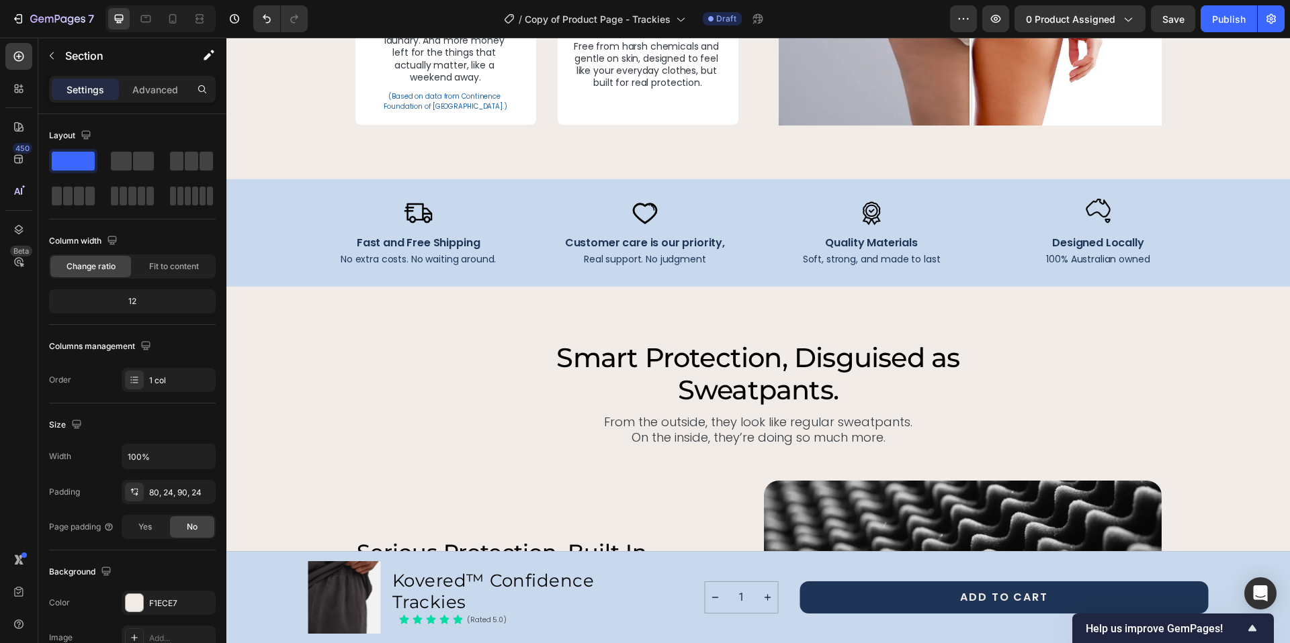
scroll to position [3084, 0]
click at [1180, 23] on span "Save" at bounding box center [1173, 18] width 22 height 11
